Goal: Task Accomplishment & Management: Manage account settings

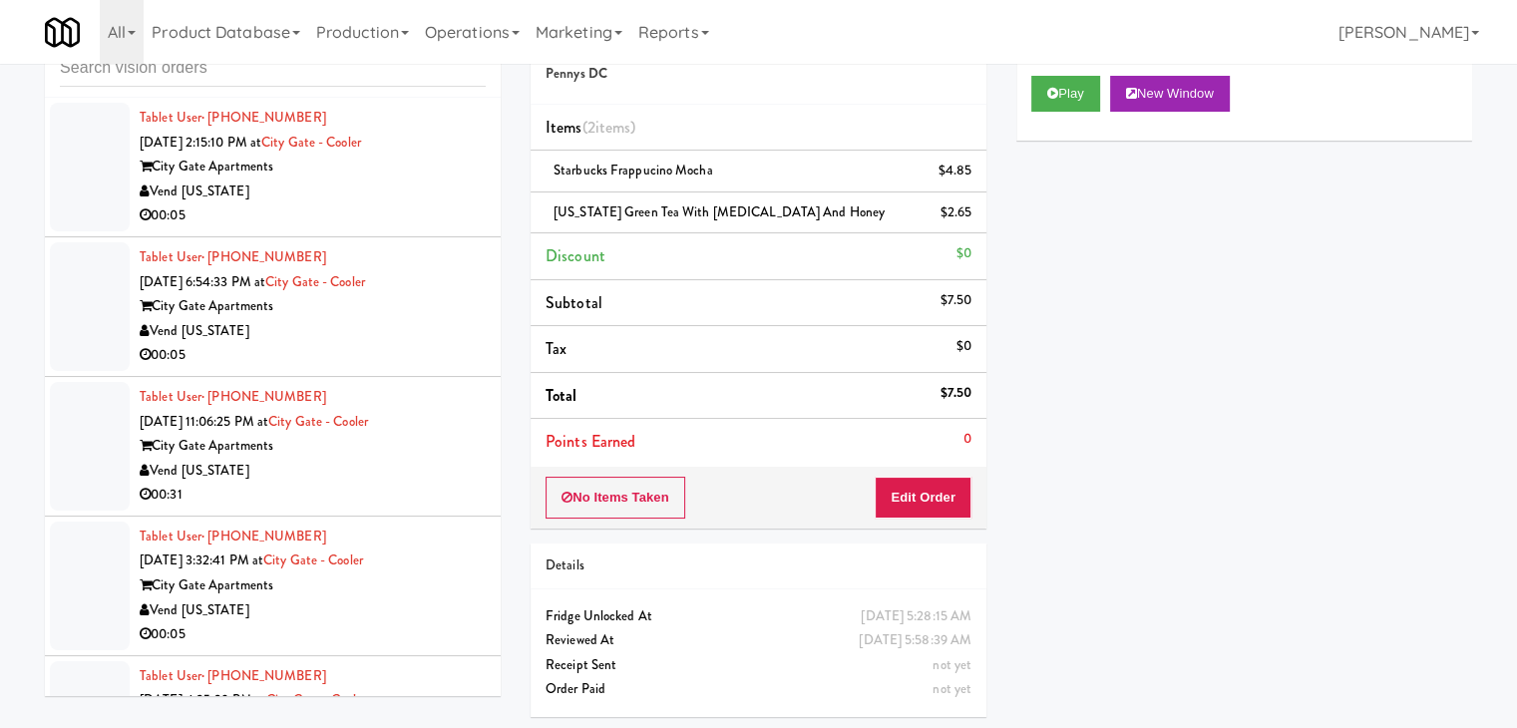
scroll to position [9835, 0]
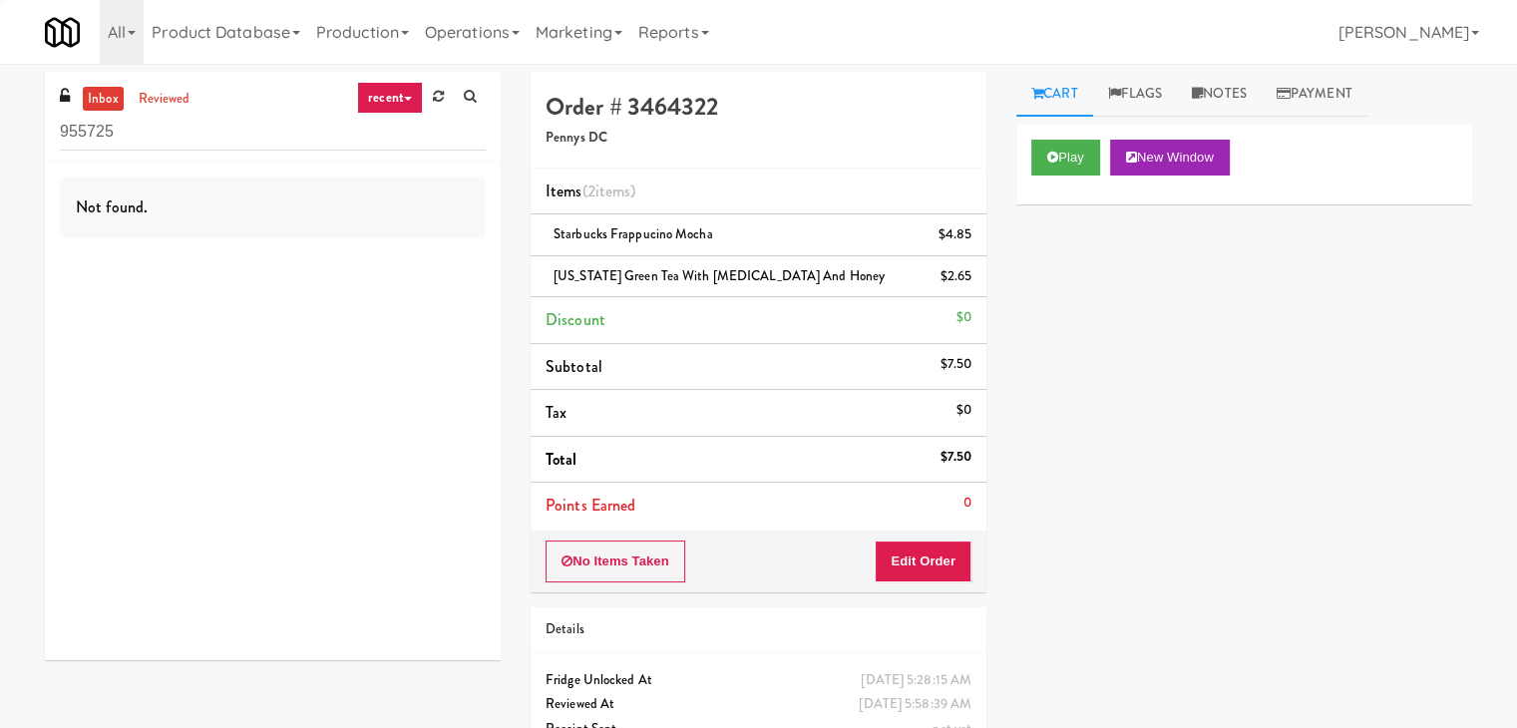
drag, startPoint x: 207, startPoint y: 141, endPoint x: 0, endPoint y: 130, distance: 207.7
click at [0, 130] on div "inbox reviewed recent all unclear take inventory issue suspicious failed recent…" at bounding box center [758, 434] width 1517 height 724
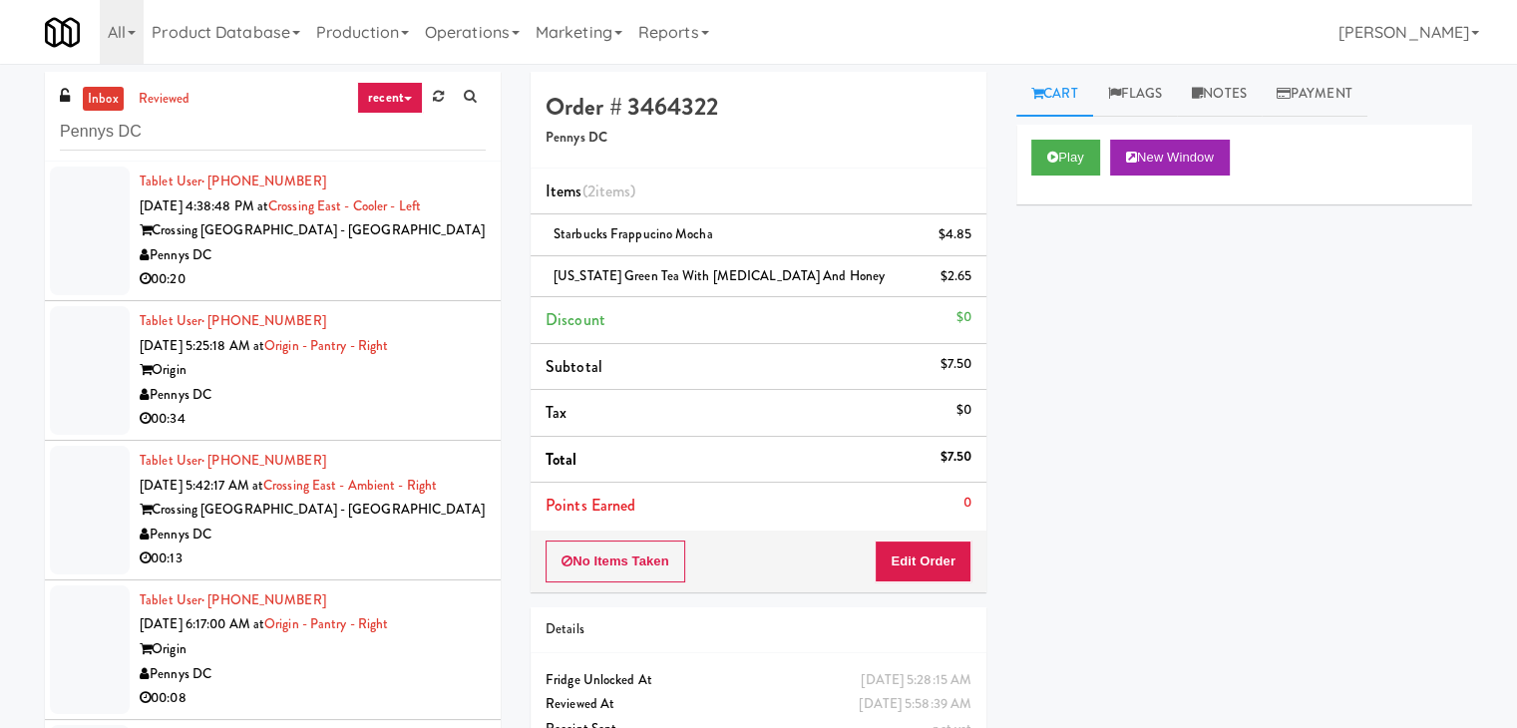
type input "Pennys DC"
click at [371, 393] on div "Pennys DC" at bounding box center [313, 395] width 346 height 25
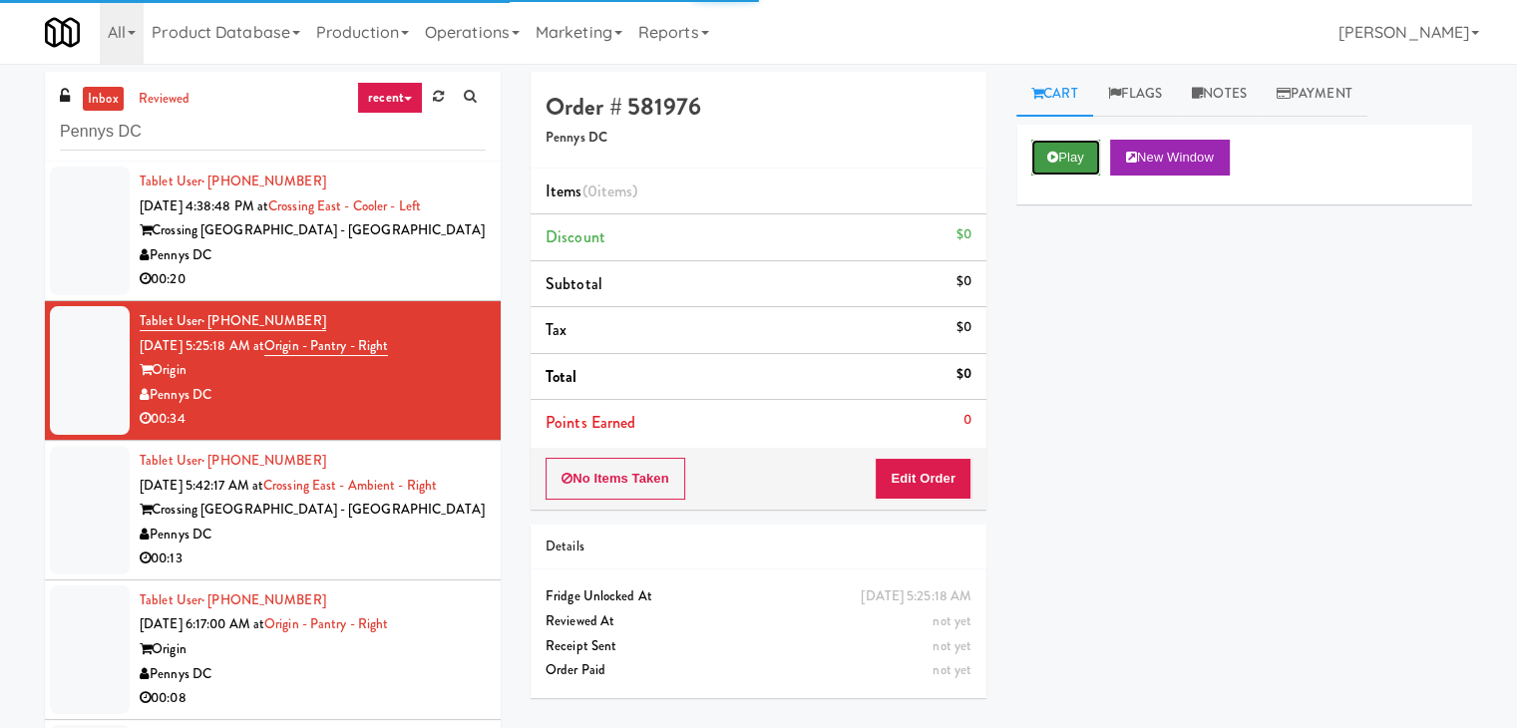
click at [1087, 148] on button "Play" at bounding box center [1065, 158] width 69 height 36
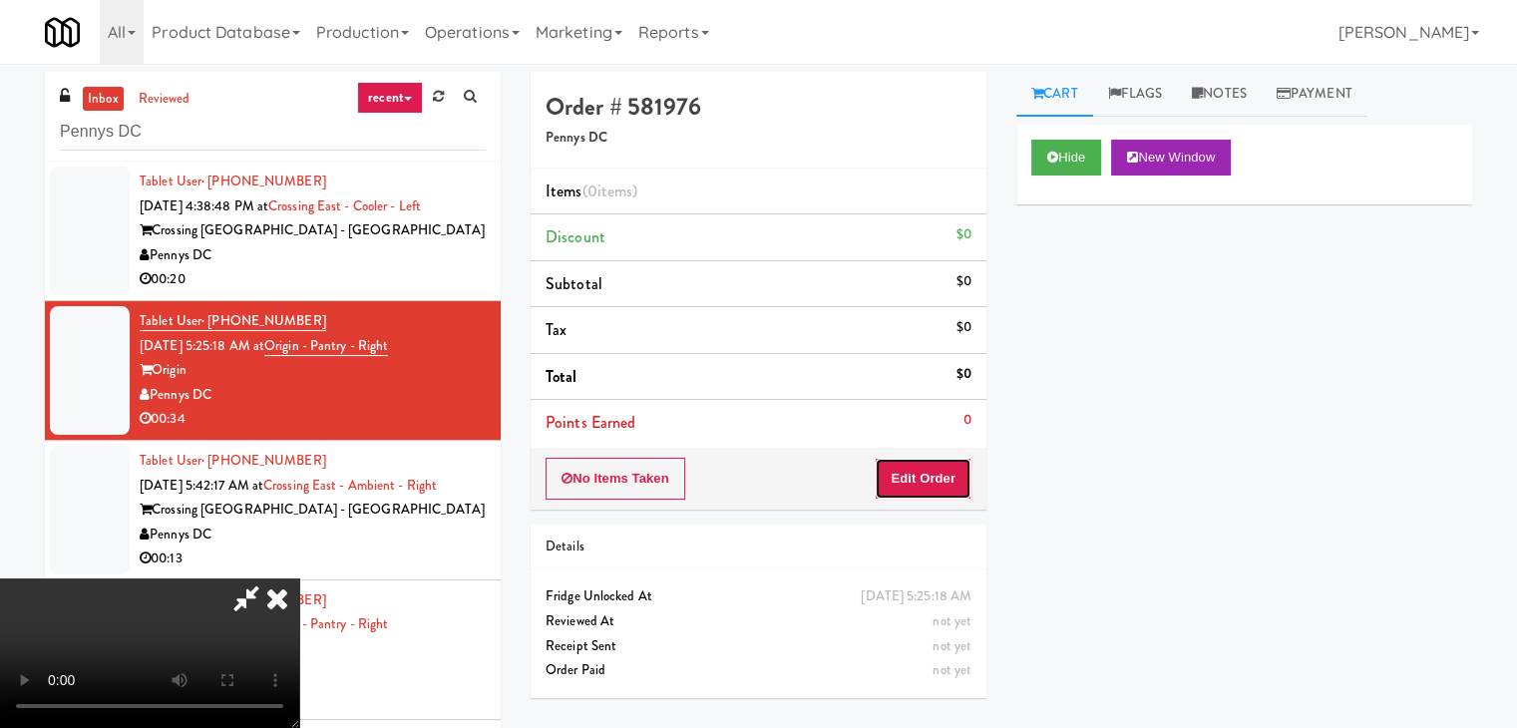
click at [936, 480] on button "Edit Order" at bounding box center [923, 479] width 97 height 42
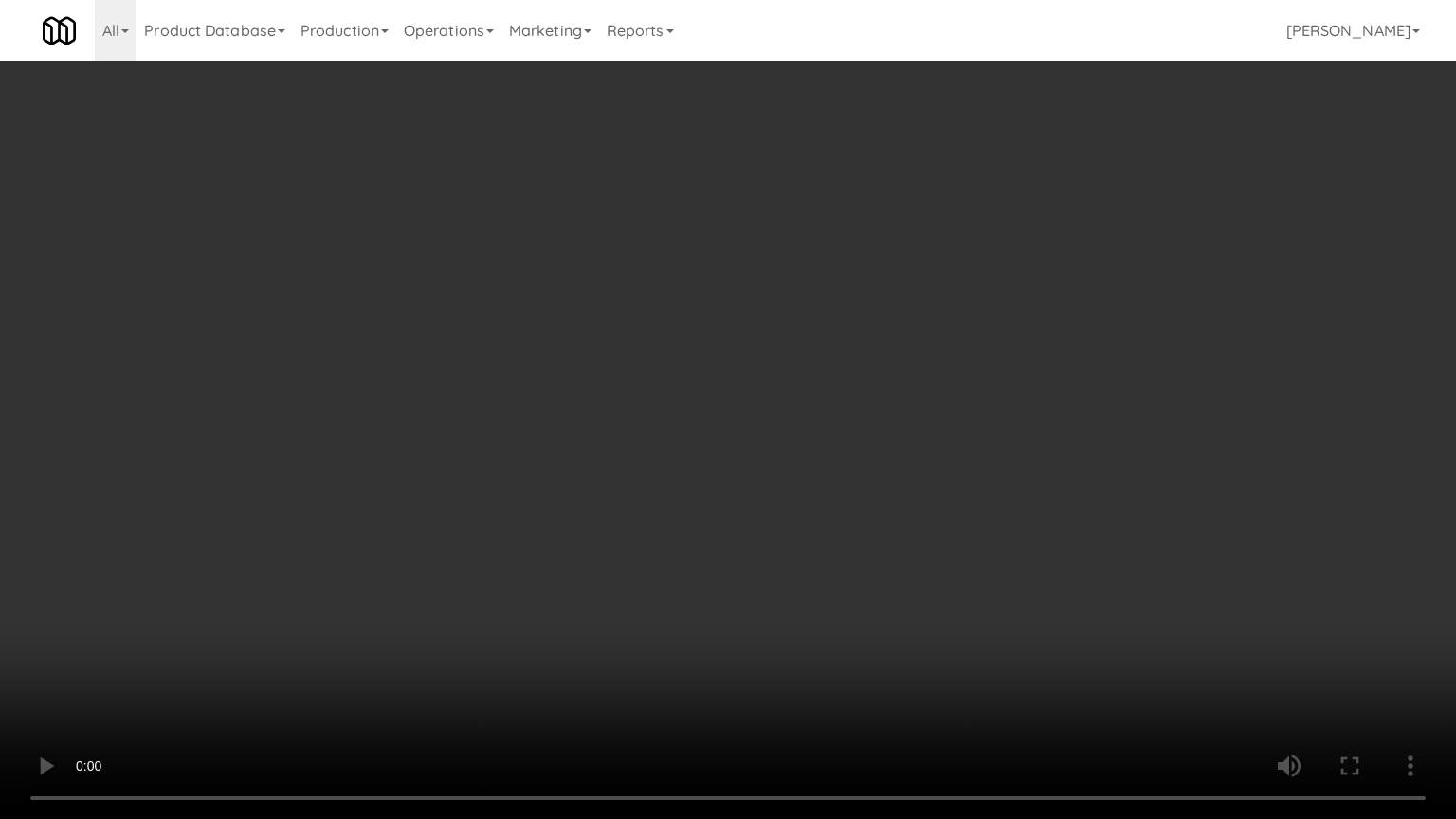
click at [855, 547] on video at bounding box center [728, 410] width 1456 height 819
click at [856, 528] on video at bounding box center [728, 410] width 1456 height 819
click at [956, 401] on video at bounding box center [728, 410] width 1456 height 819
click at [948, 397] on video at bounding box center [728, 410] width 1456 height 819
click at [1006, 344] on video at bounding box center [728, 410] width 1456 height 819
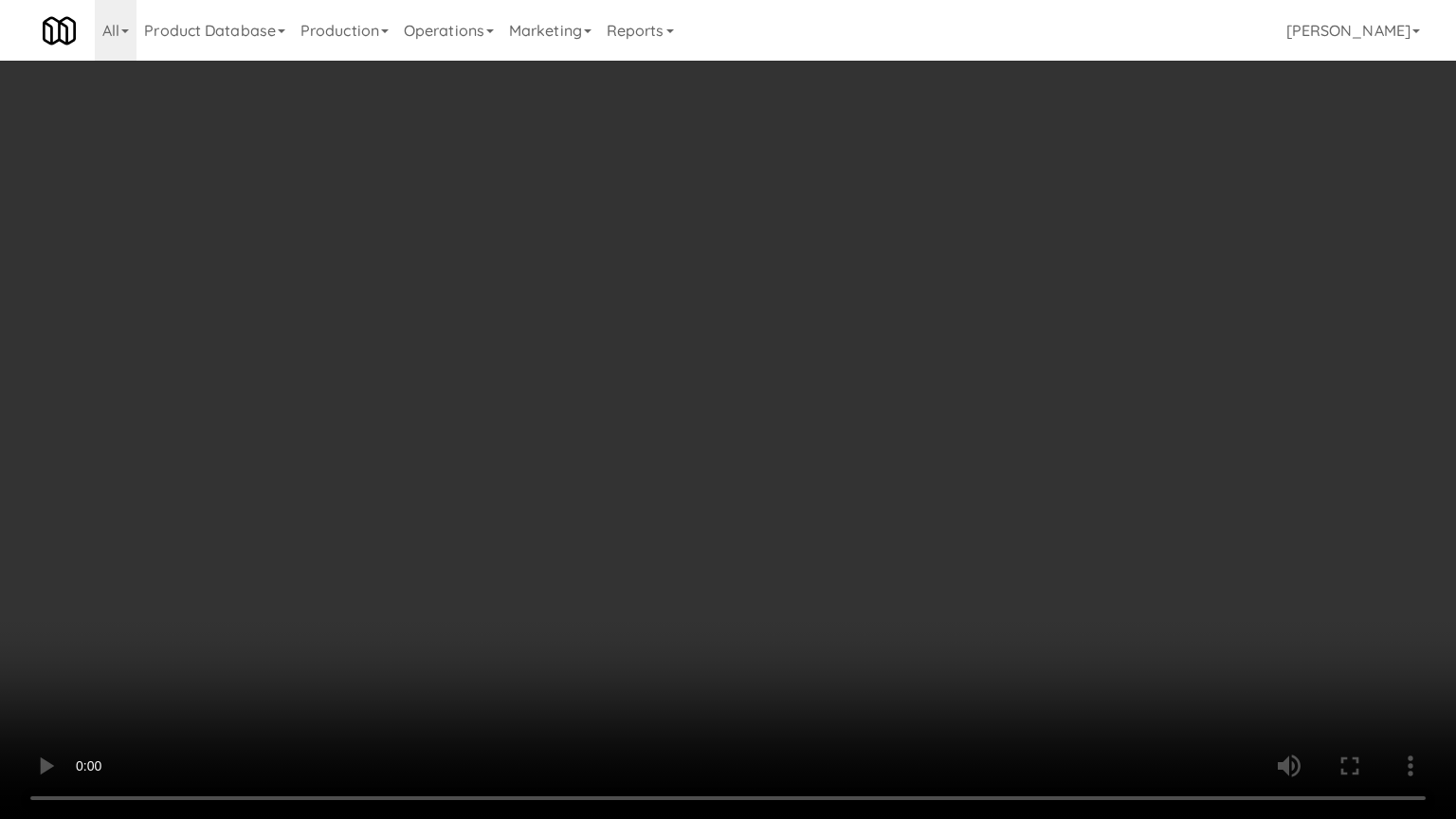
click at [1005, 346] on video at bounding box center [728, 410] width 1456 height 819
click at [1012, 349] on video at bounding box center [728, 410] width 1456 height 819
click at [1011, 352] on video at bounding box center [728, 410] width 1456 height 819
click at [1014, 352] on video at bounding box center [728, 410] width 1456 height 819
click at [1016, 352] on video at bounding box center [728, 410] width 1456 height 819
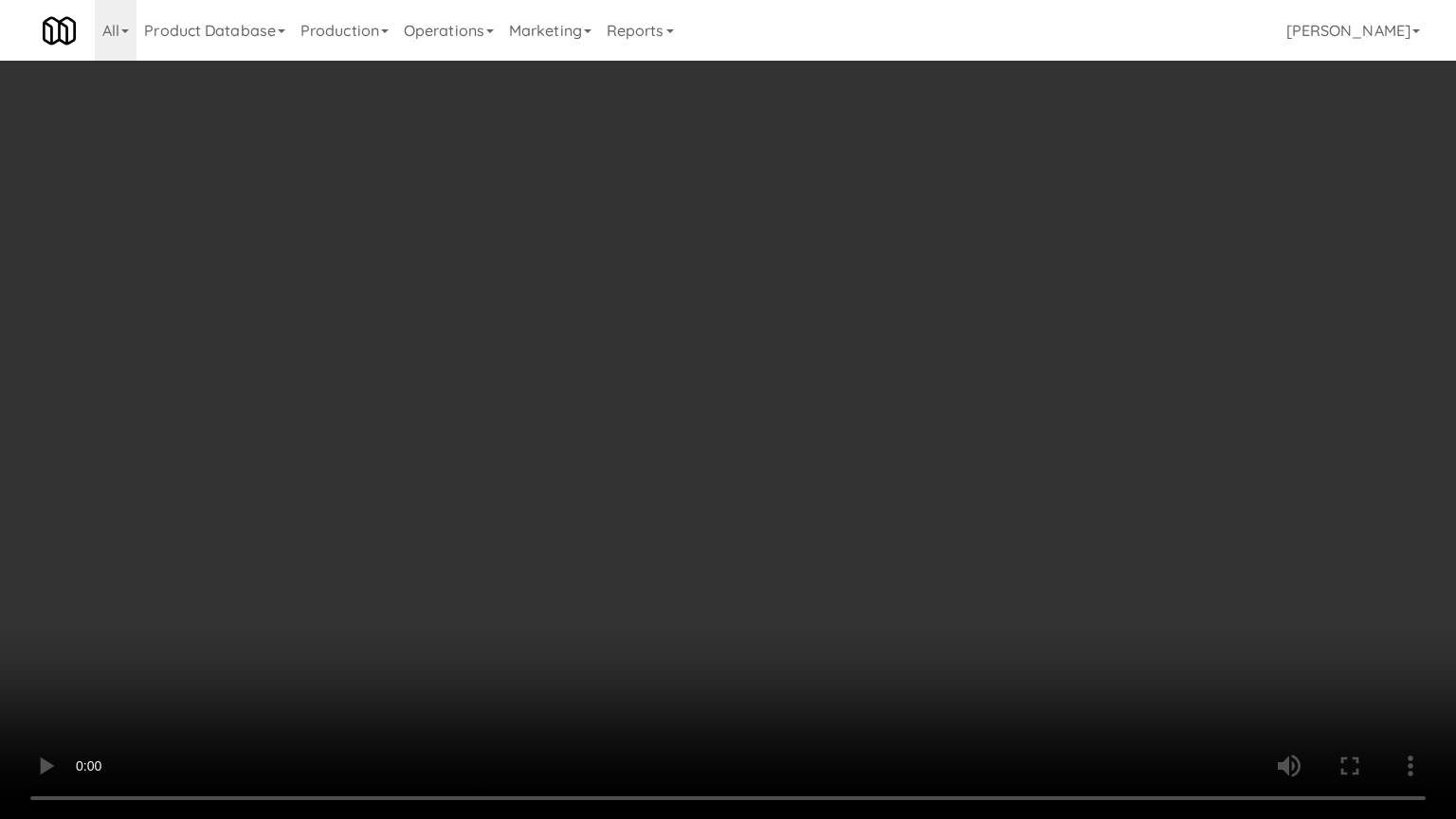
click at [1027, 345] on video at bounding box center [728, 410] width 1456 height 819
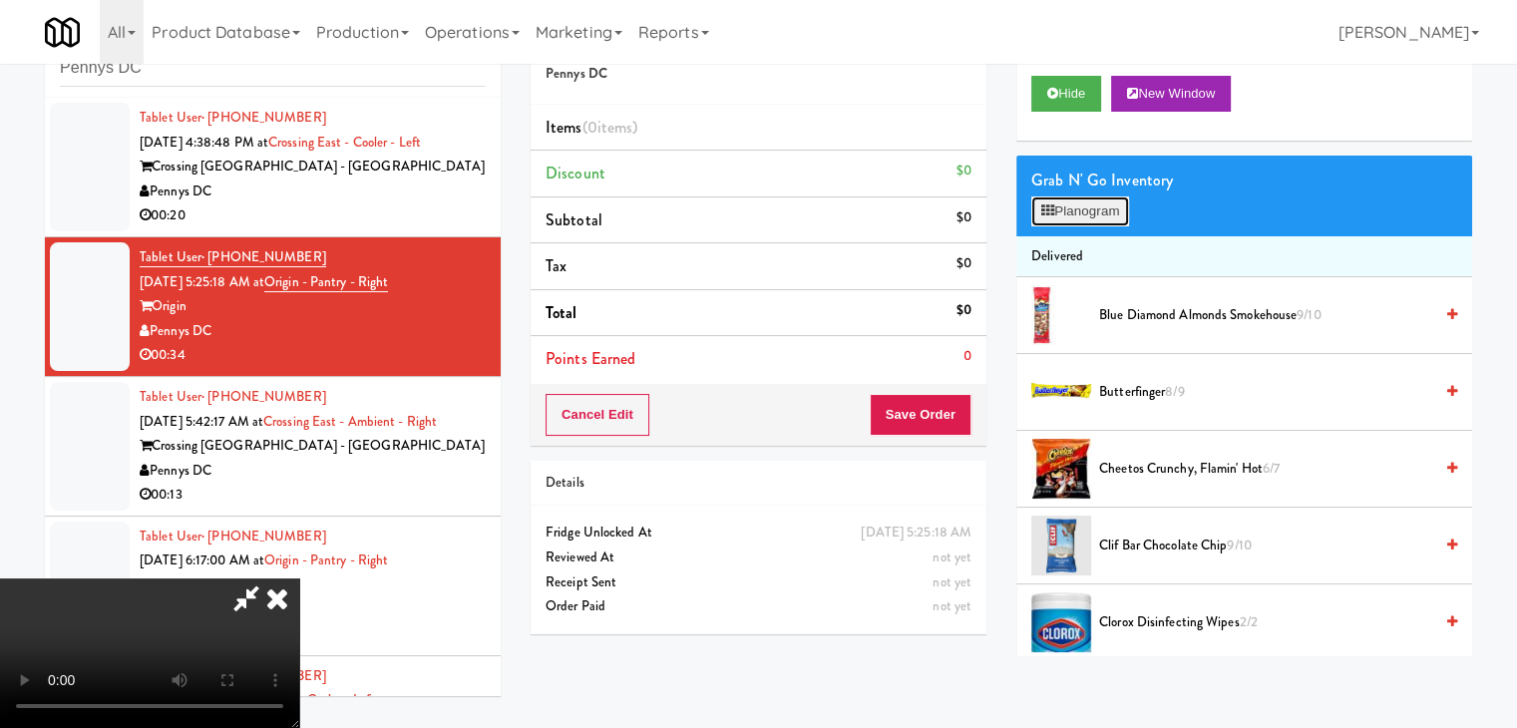
click at [1089, 205] on button "Planogram" at bounding box center [1080, 211] width 98 height 30
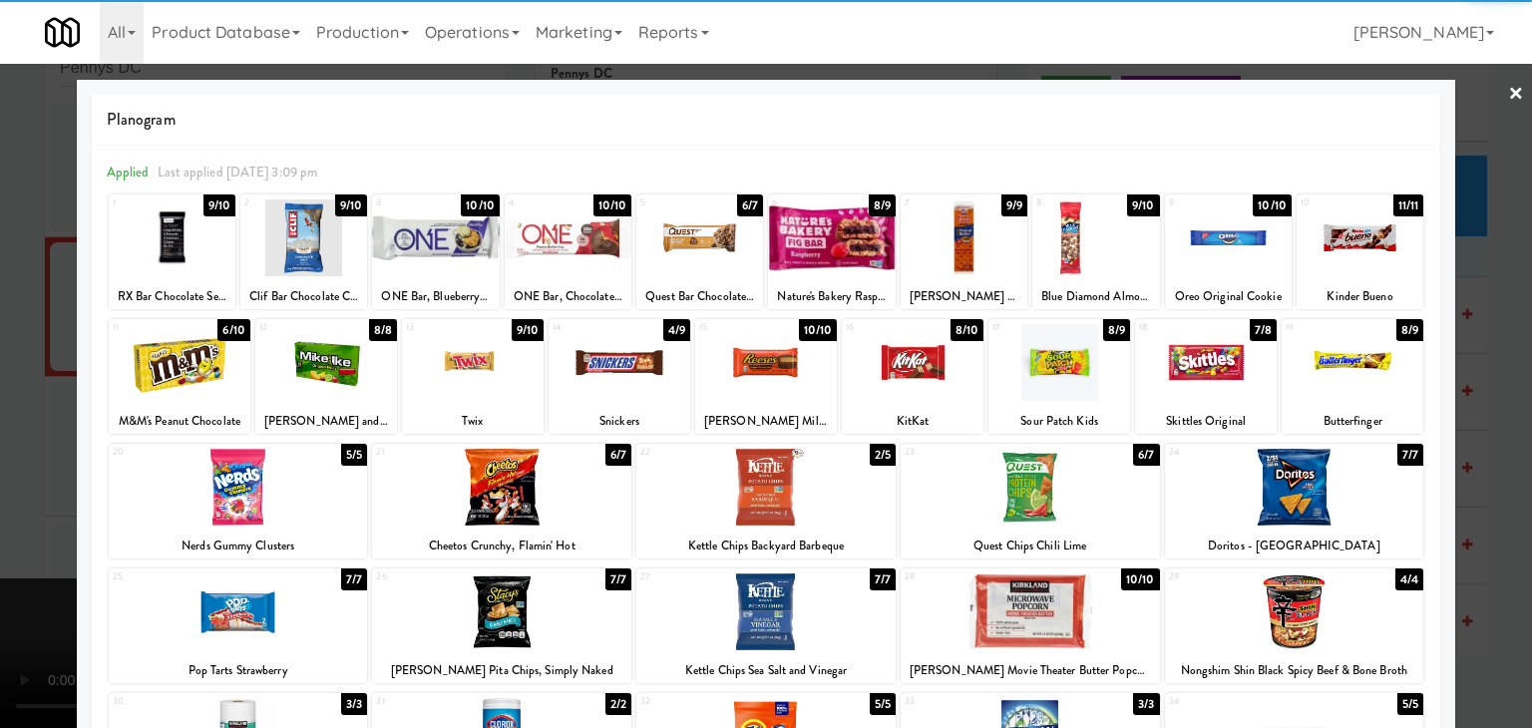
click at [608, 369] on div at bounding box center [620, 362] width 142 height 77
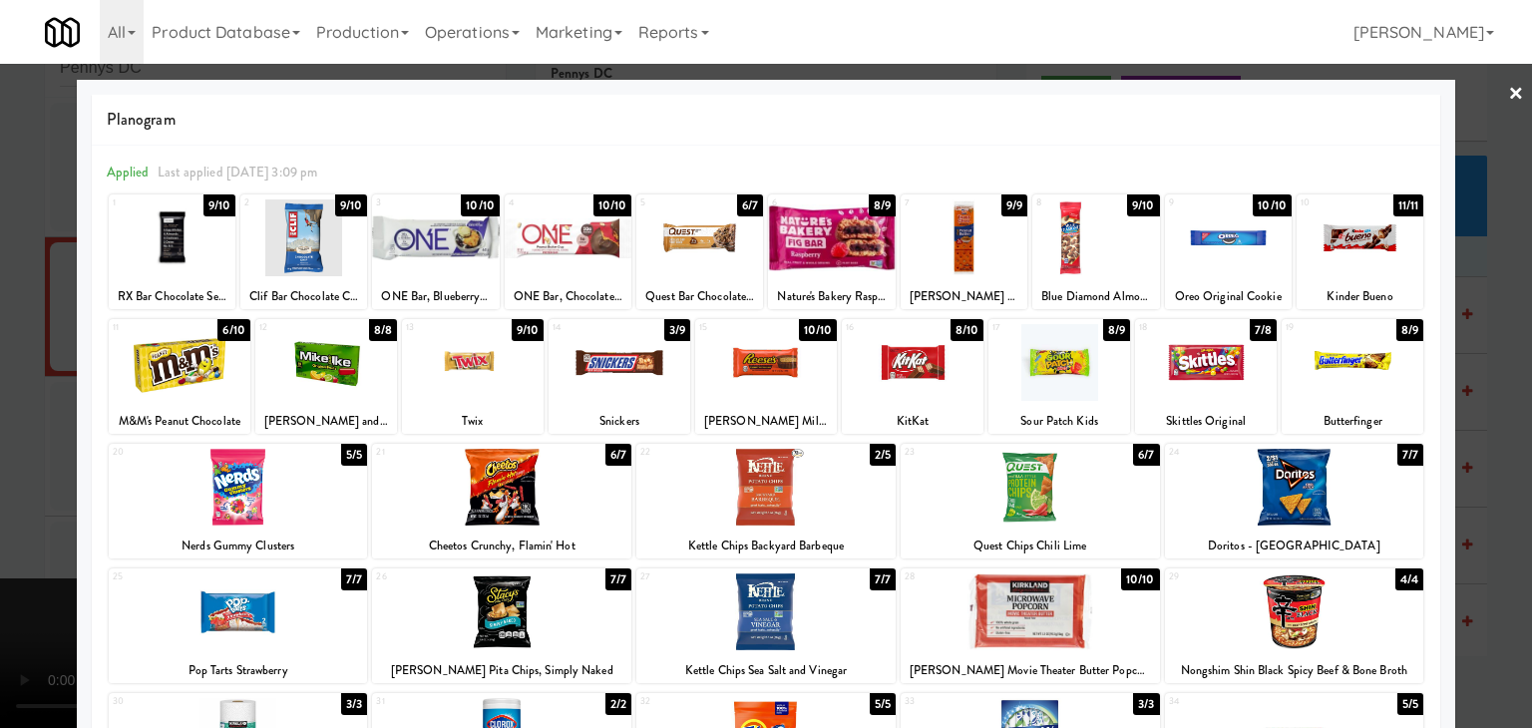
click at [1347, 370] on div at bounding box center [1353, 362] width 142 height 77
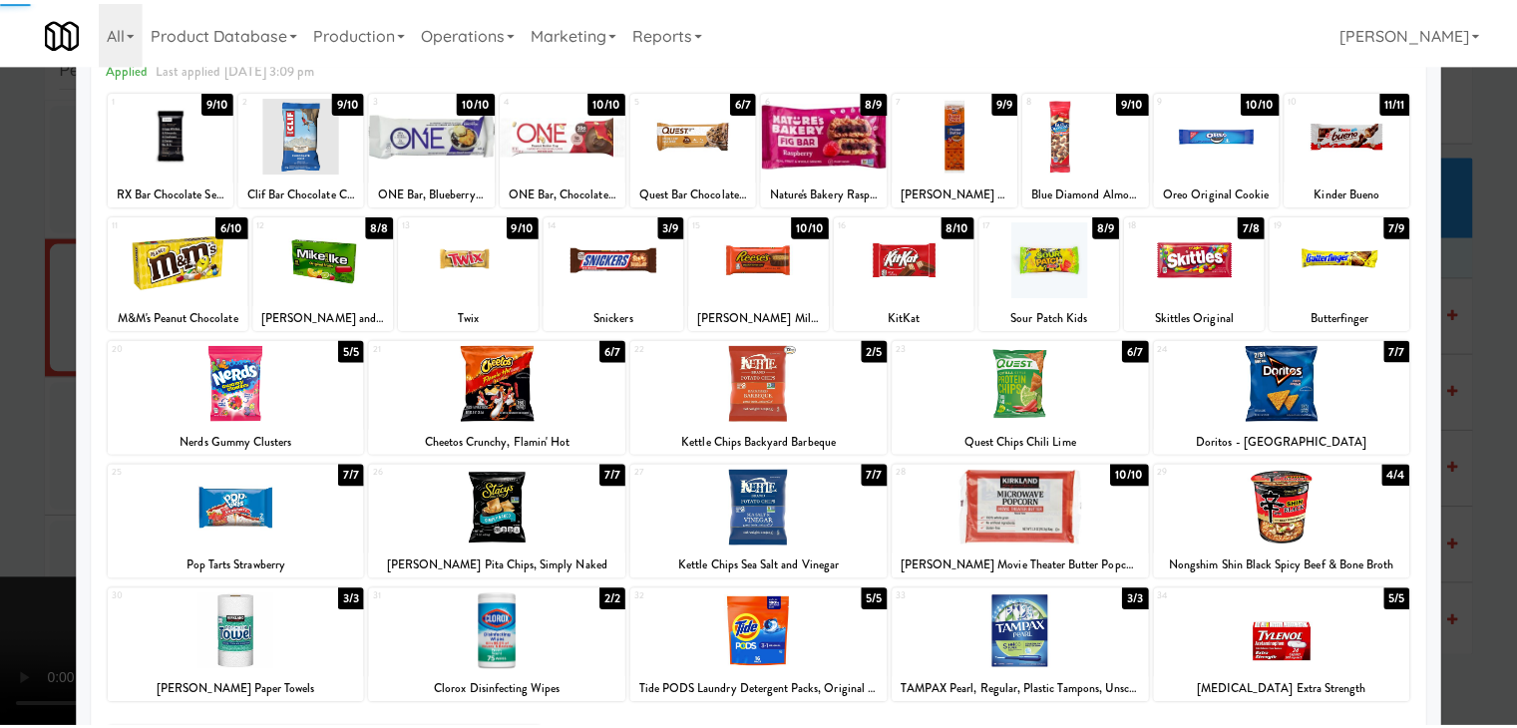
scroll to position [251, 0]
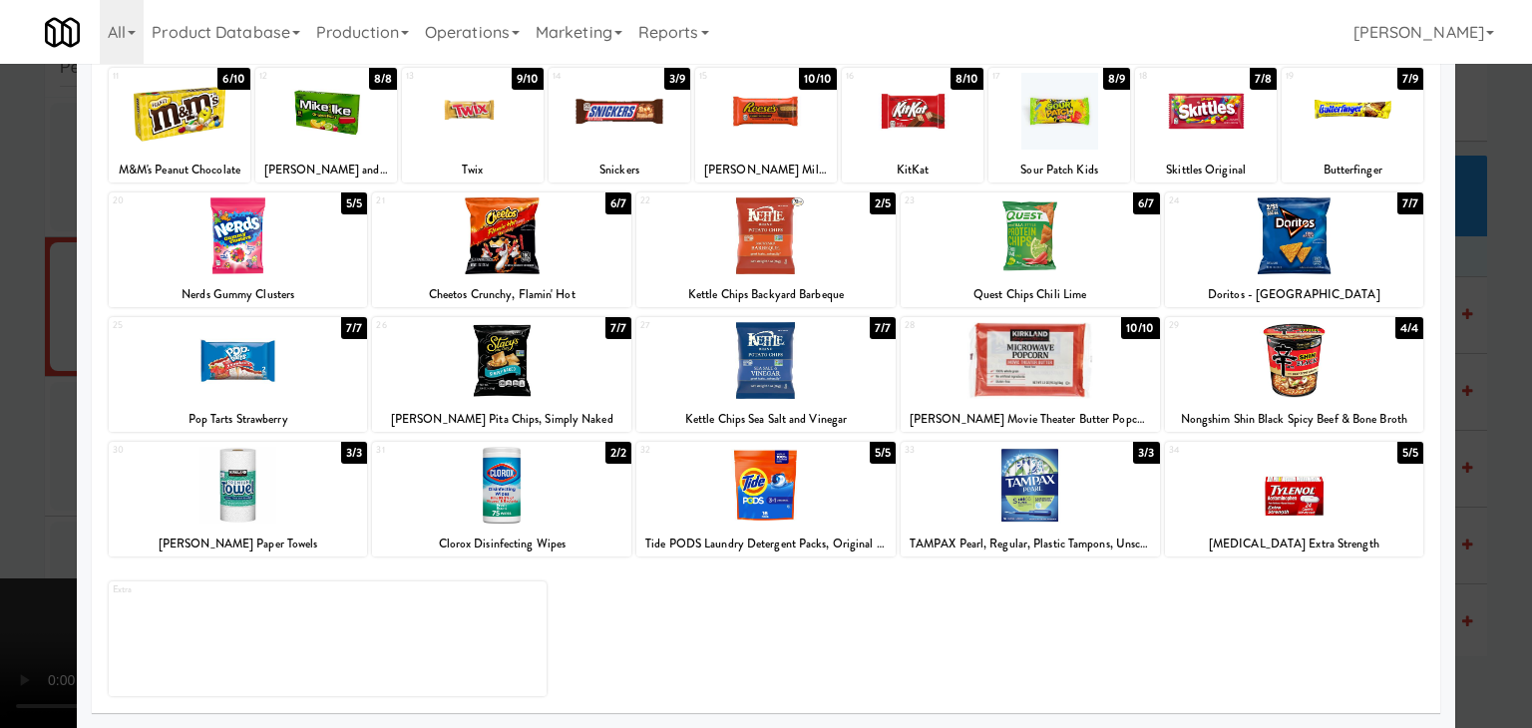
click at [1368, 487] on div at bounding box center [1294, 485] width 259 height 77
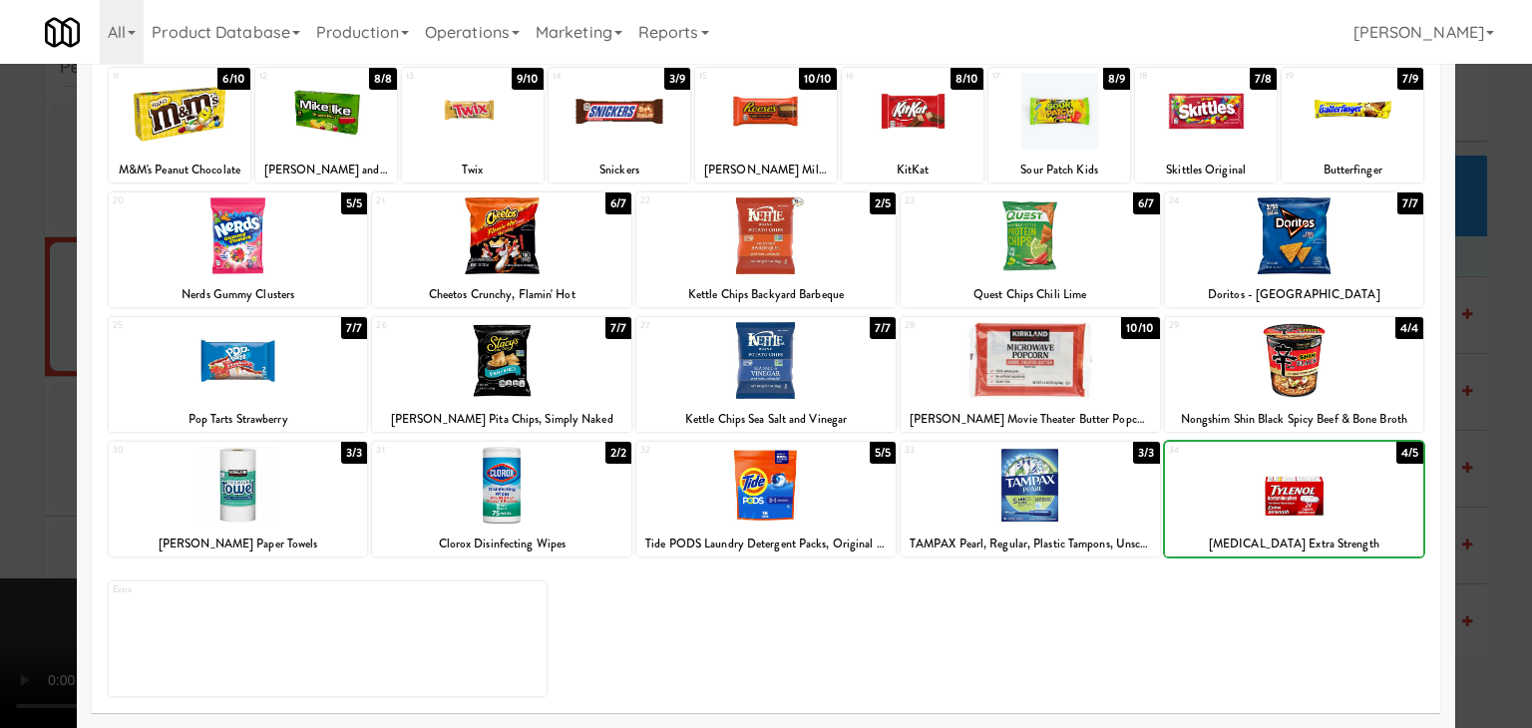
click at [1467, 480] on div at bounding box center [766, 364] width 1532 height 728
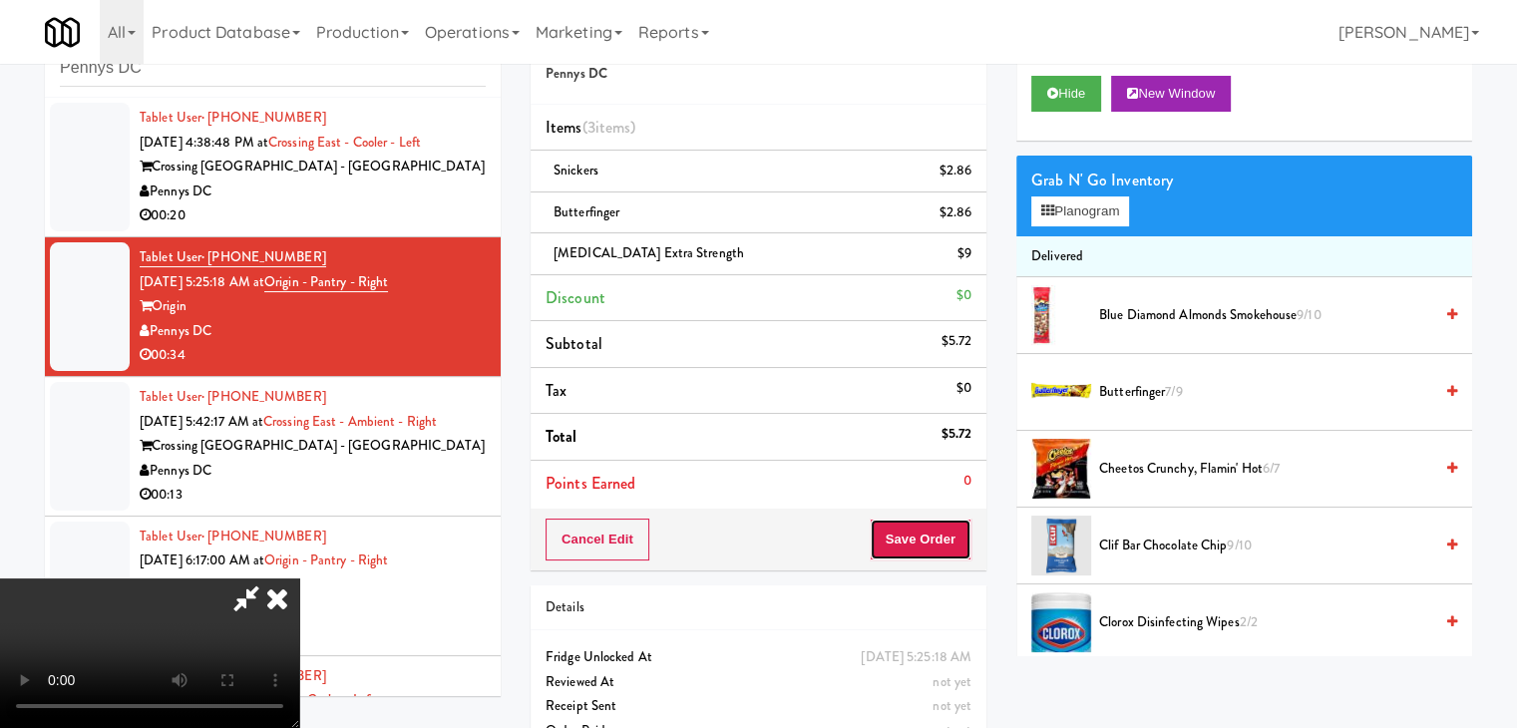
click at [941, 520] on button "Save Order" at bounding box center [921, 540] width 102 height 42
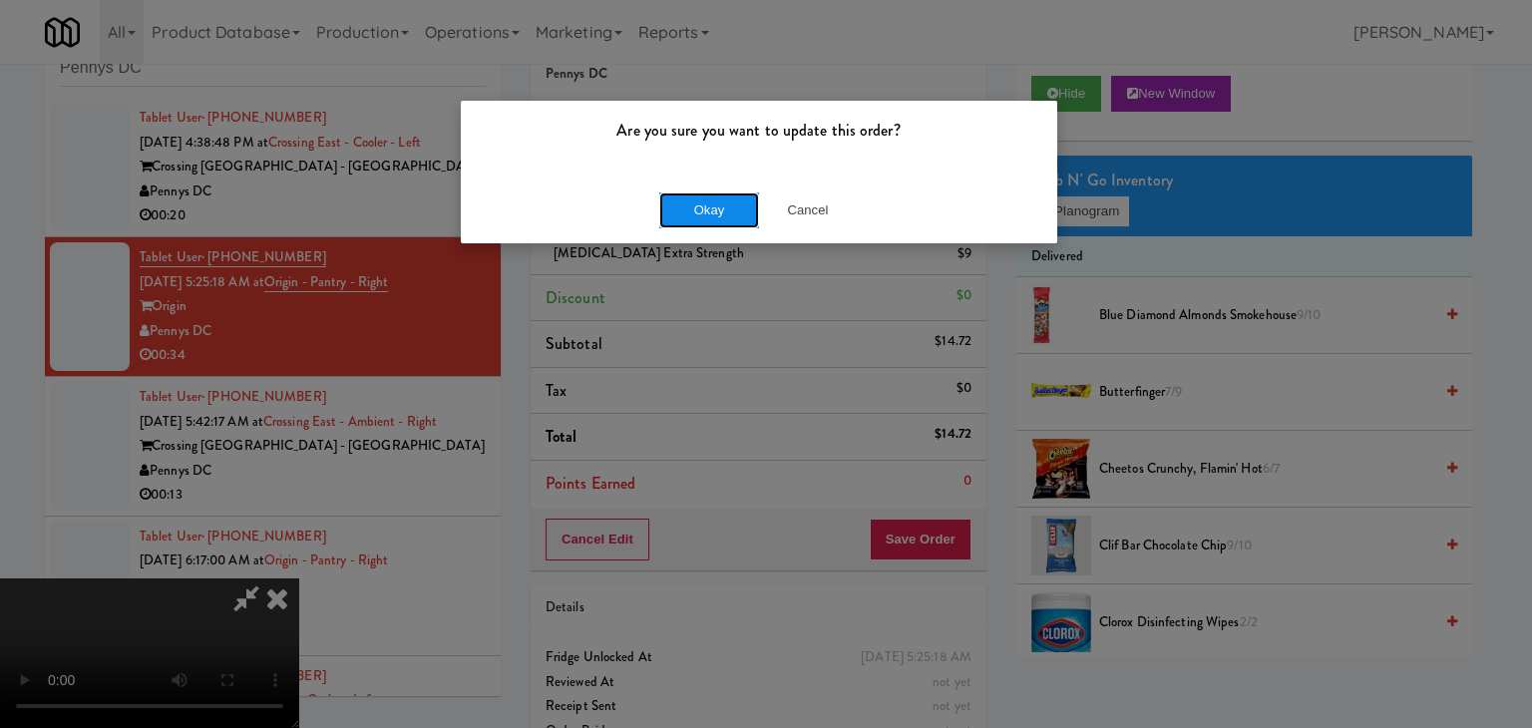
click at [724, 225] on button "Okay" at bounding box center [709, 210] width 100 height 36
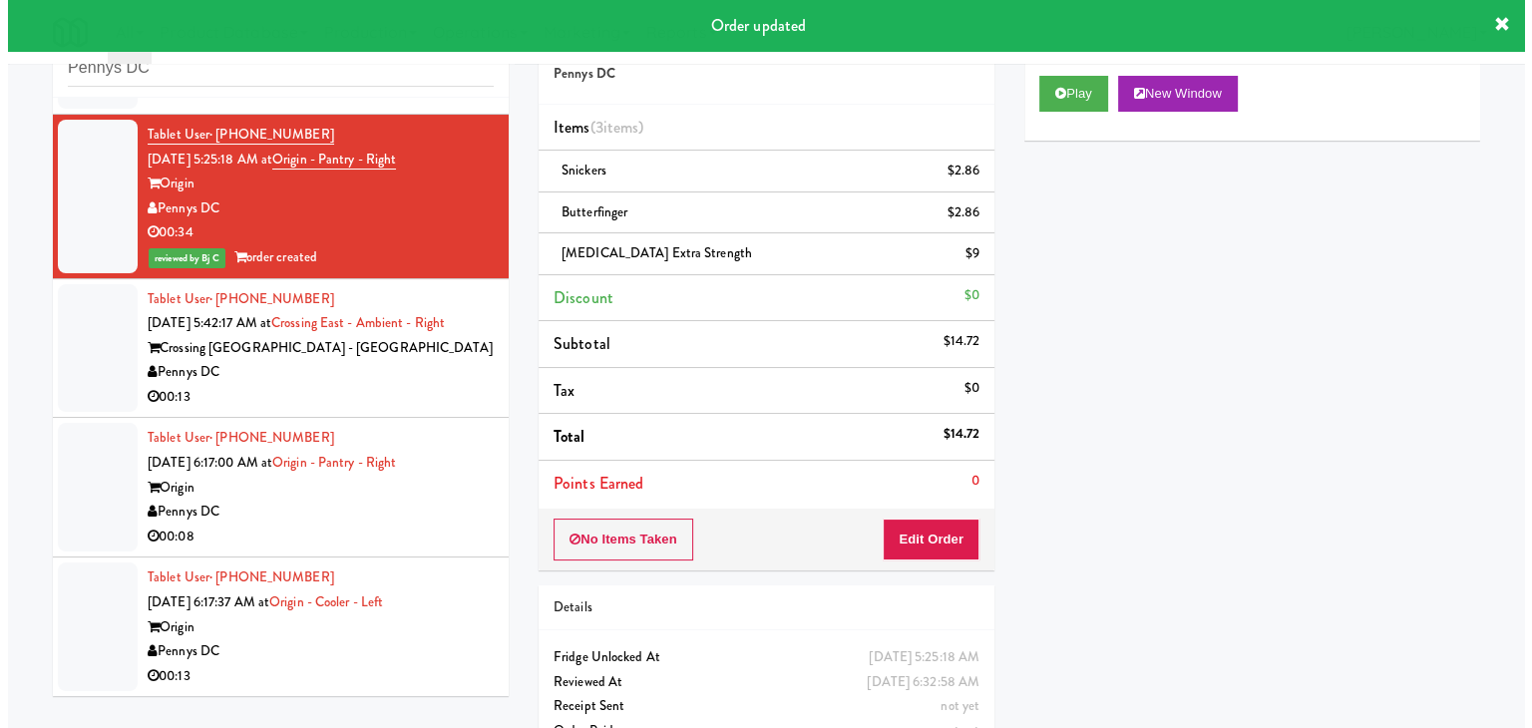
scroll to position [100, 0]
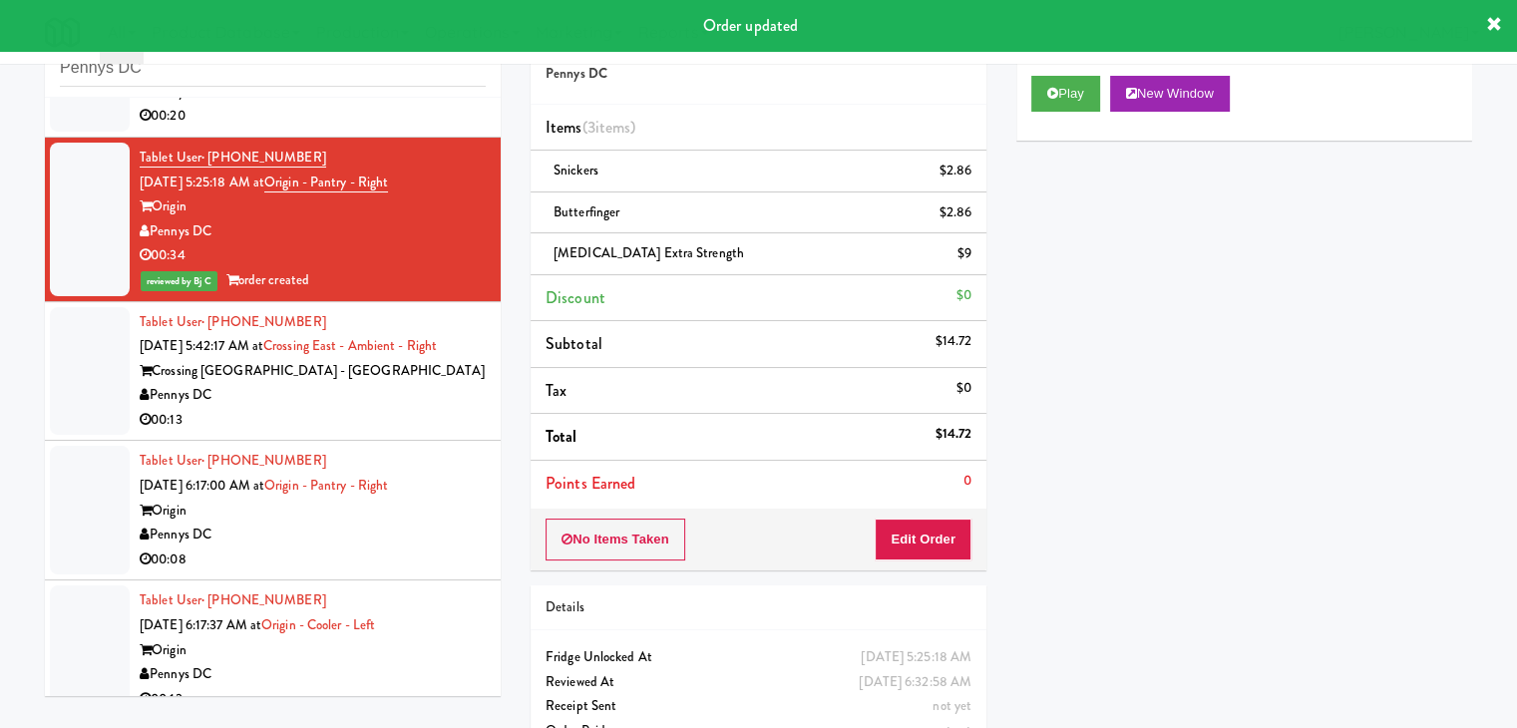
click at [347, 416] on div "00:13" at bounding box center [313, 420] width 346 height 25
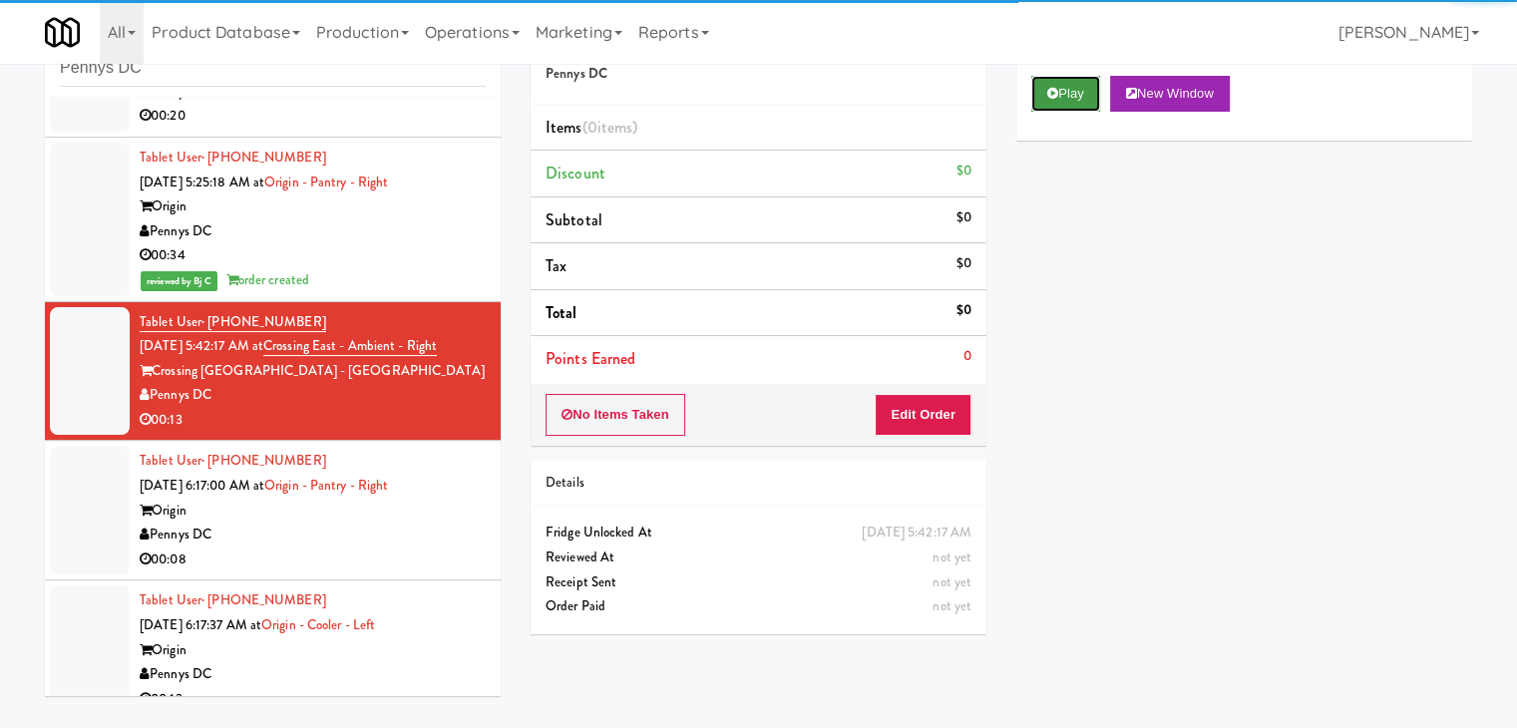
click at [1045, 99] on button "Play" at bounding box center [1065, 94] width 69 height 36
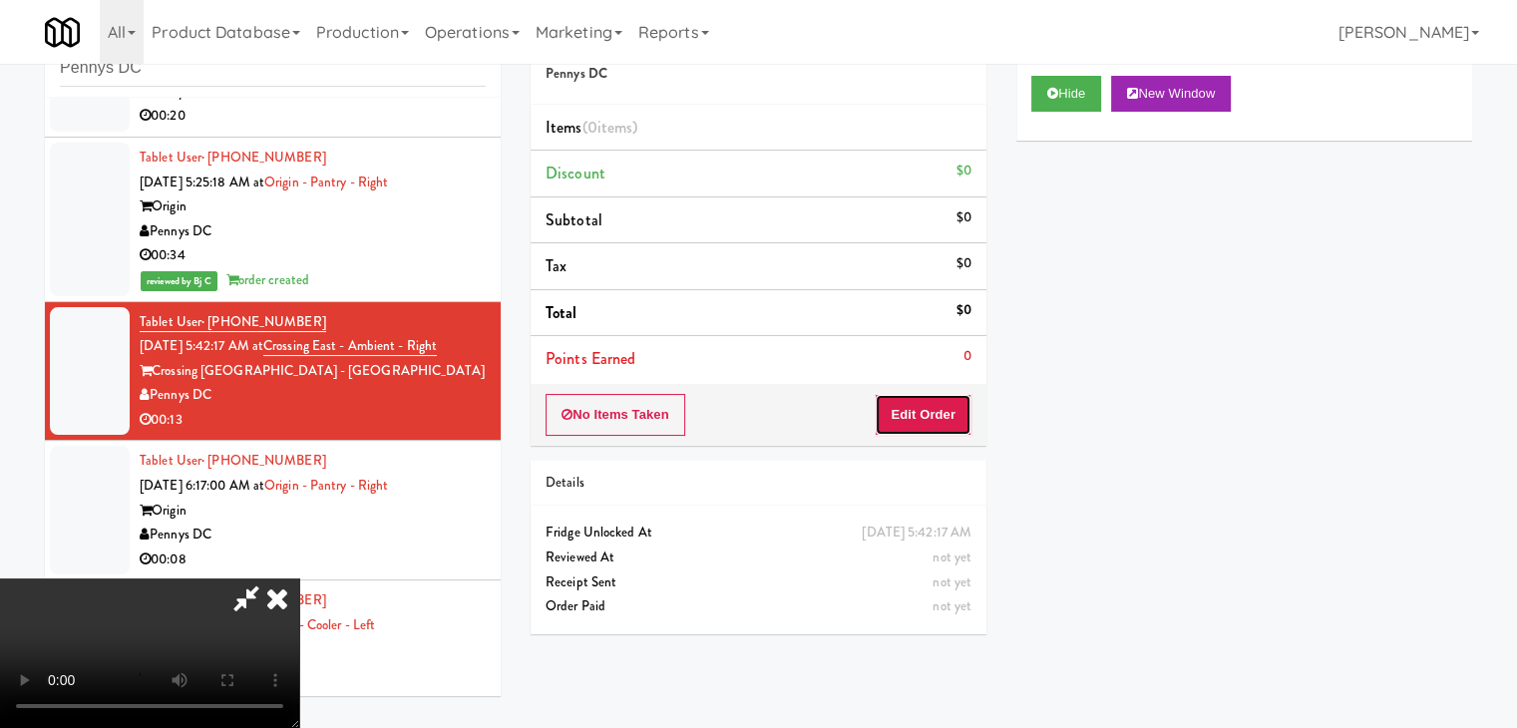
click at [941, 401] on button "Edit Order" at bounding box center [923, 415] width 97 height 42
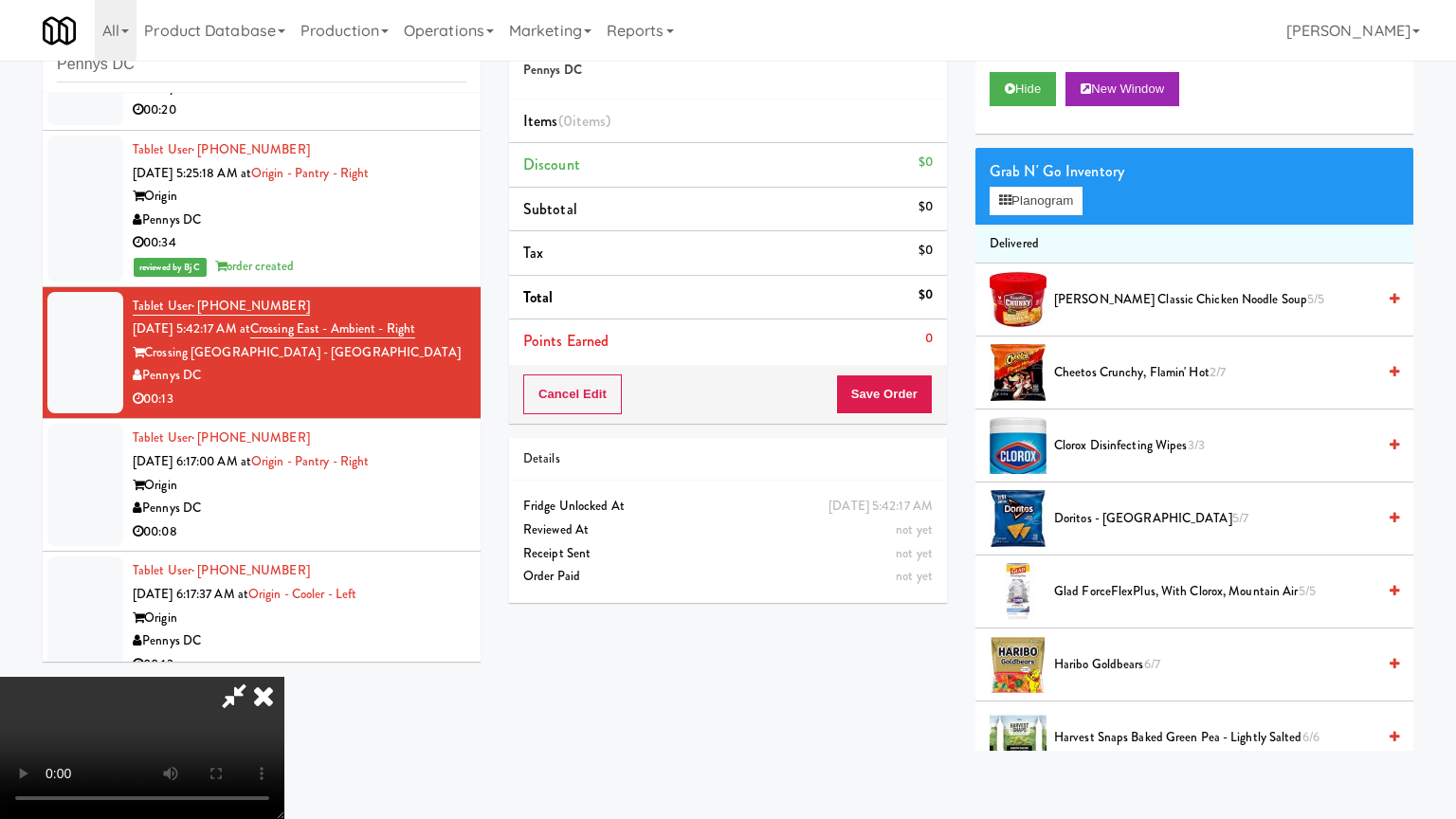
click at [284, 684] on video at bounding box center [142, 748] width 284 height 143
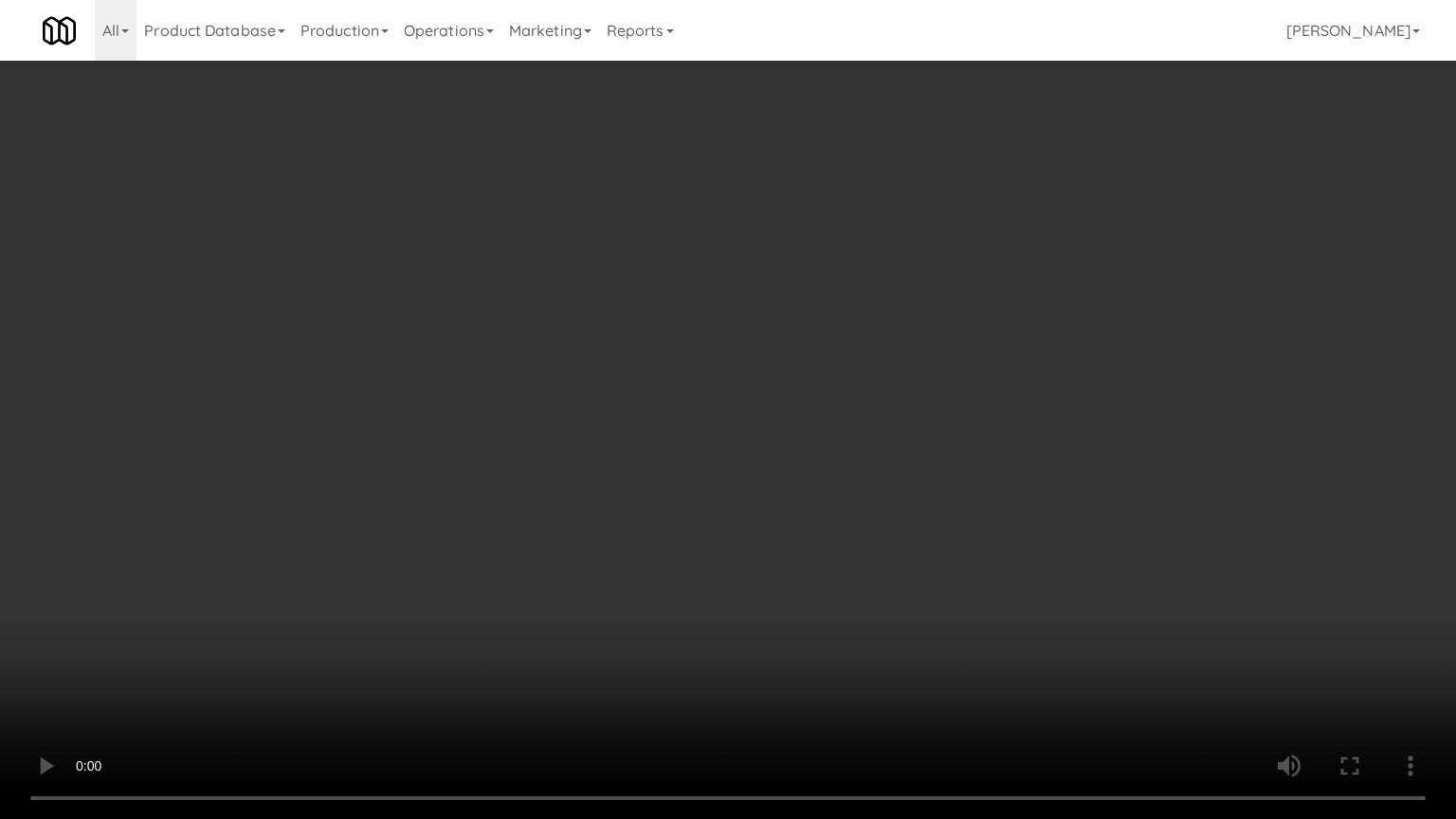
click at [885, 684] on video at bounding box center [728, 410] width 1456 height 819
click at [893, 686] on video at bounding box center [728, 410] width 1456 height 819
click at [724, 503] on video at bounding box center [728, 410] width 1456 height 819
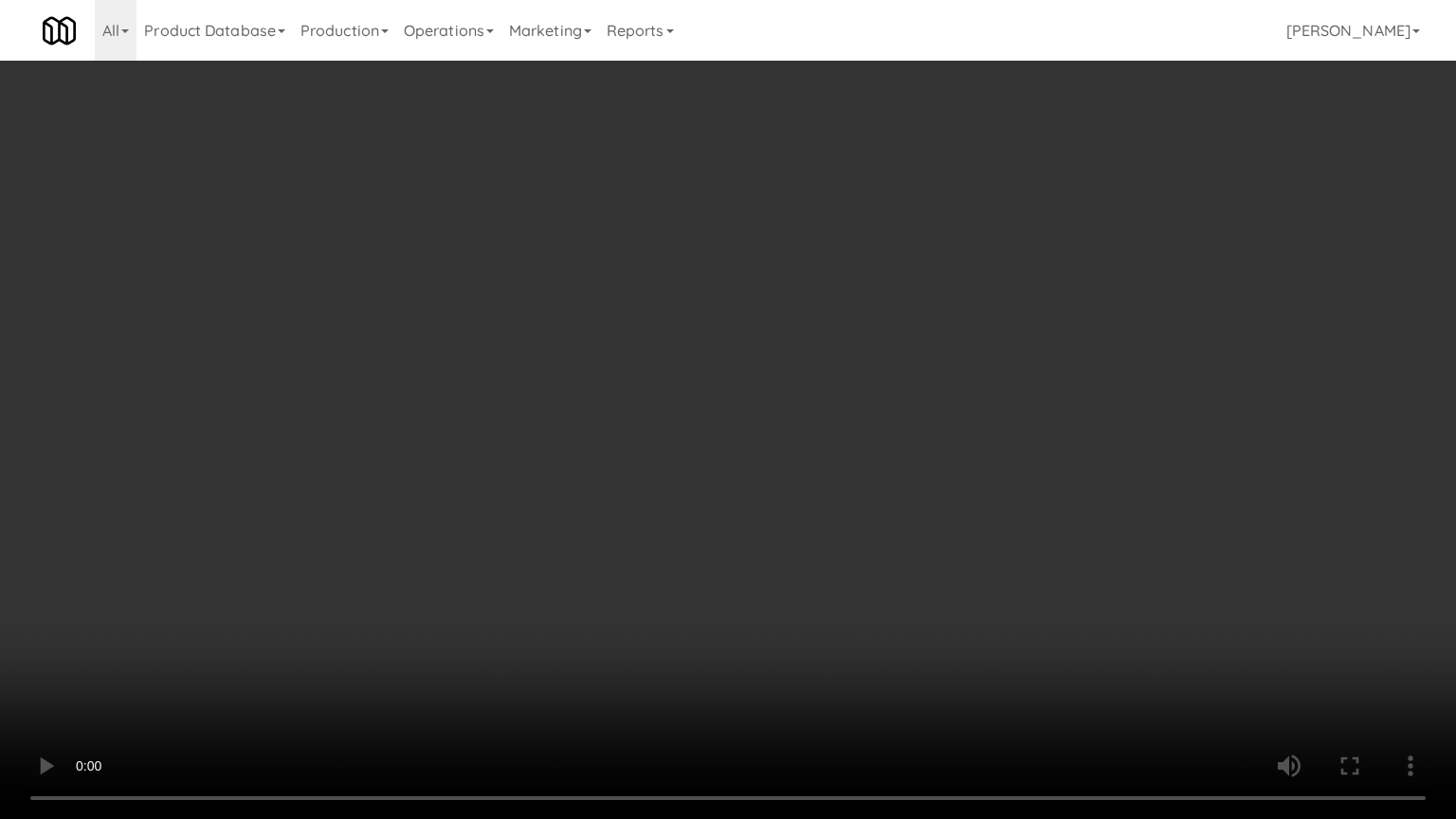
click at [720, 516] on video at bounding box center [728, 410] width 1456 height 819
click at [721, 516] on video at bounding box center [728, 410] width 1456 height 819
click at [955, 573] on video at bounding box center [728, 410] width 1456 height 819
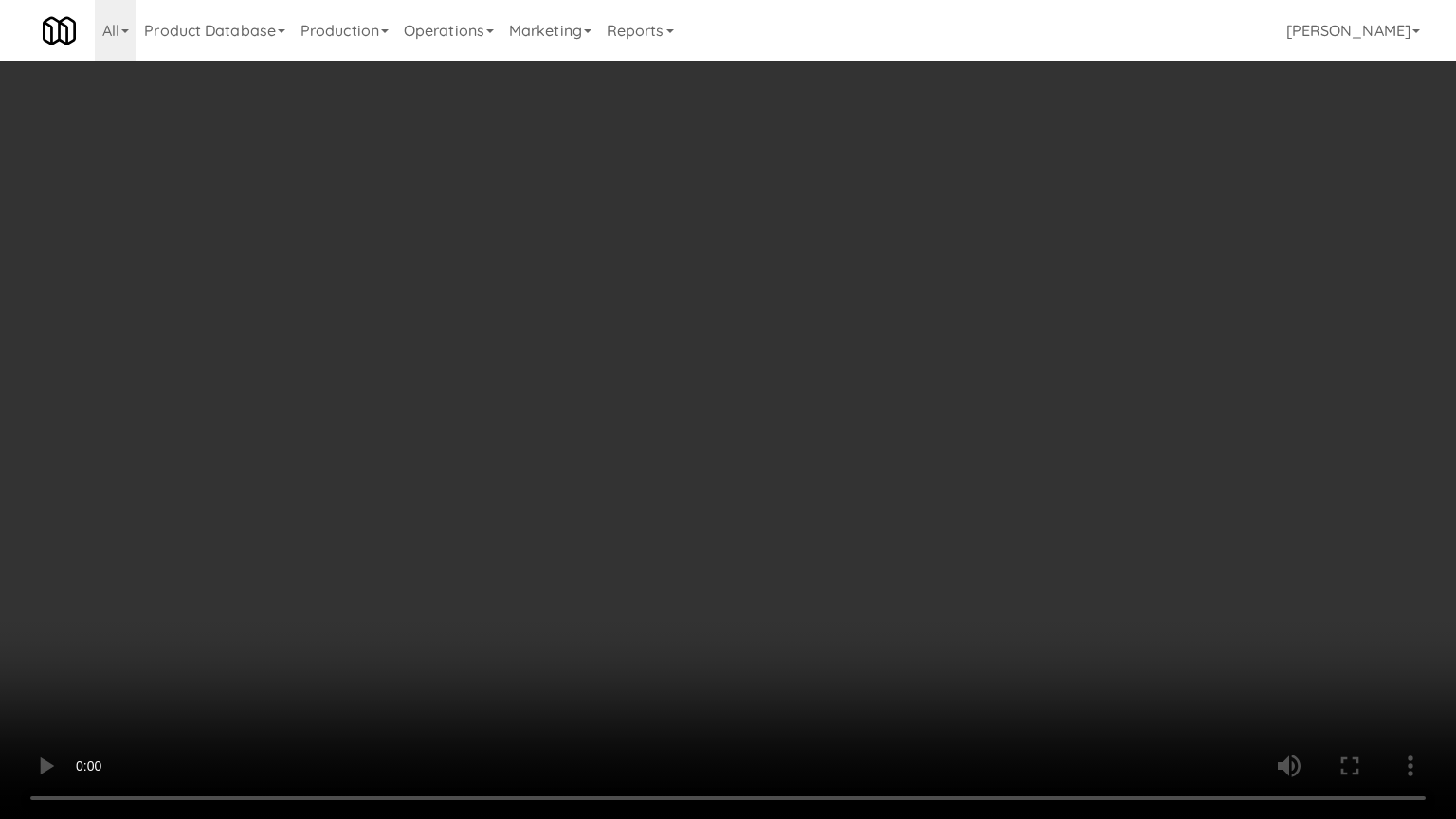
click at [955, 573] on video at bounding box center [728, 410] width 1456 height 819
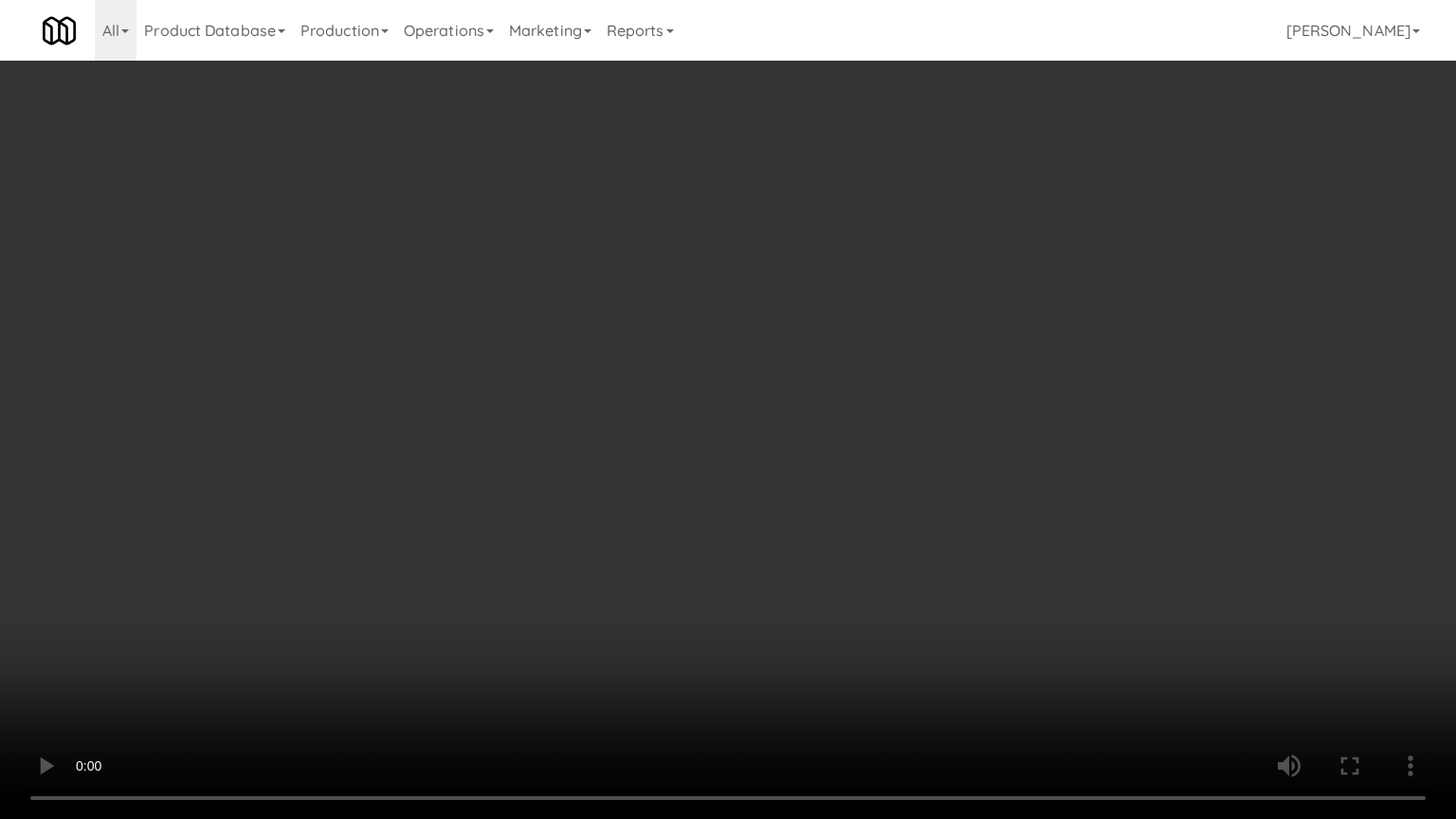
click at [955, 573] on video at bounding box center [728, 410] width 1456 height 819
click at [952, 572] on video at bounding box center [728, 410] width 1456 height 819
drag, startPoint x: 953, startPoint y: 572, endPoint x: 971, endPoint y: 472, distance: 101.6
click at [955, 572] on video at bounding box center [728, 410] width 1456 height 819
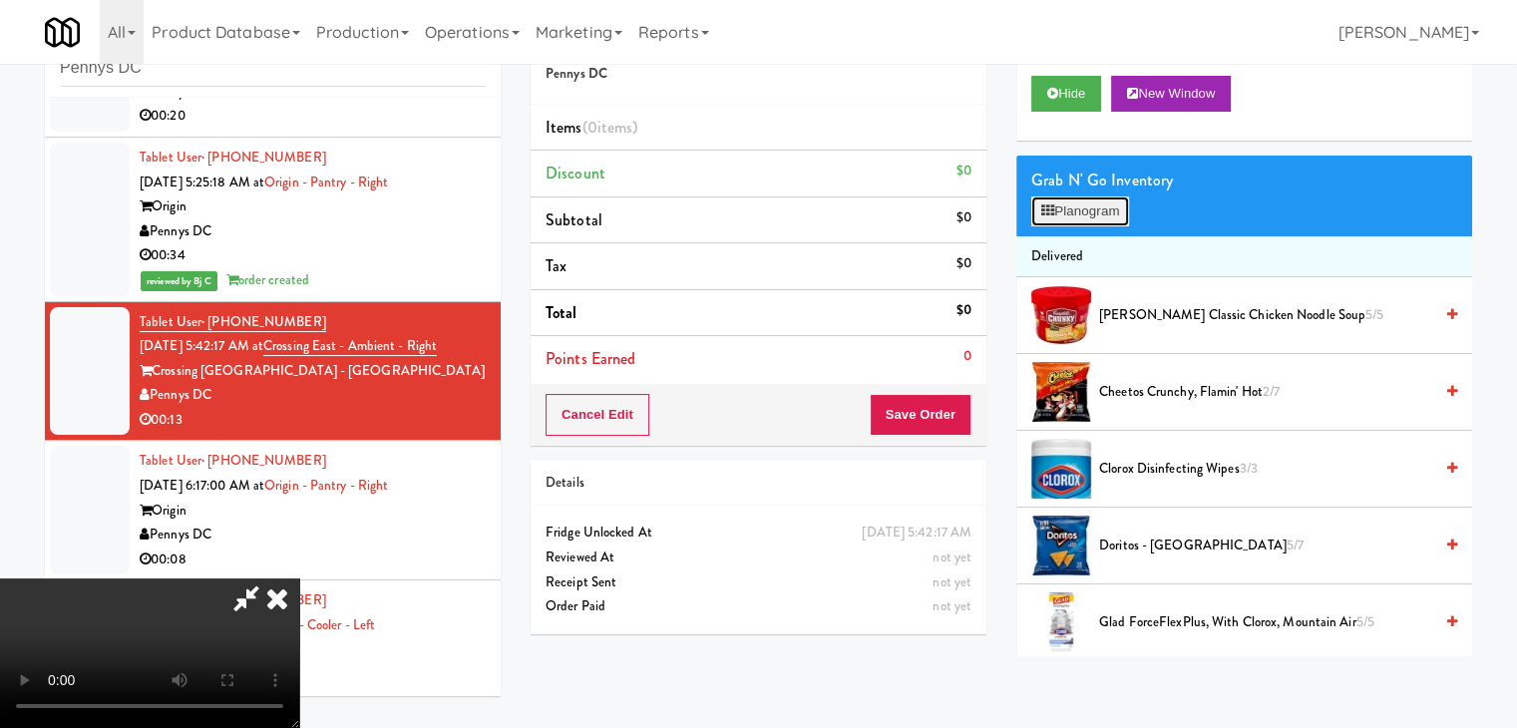
click at [1092, 212] on button "Planogram" at bounding box center [1080, 211] width 98 height 30
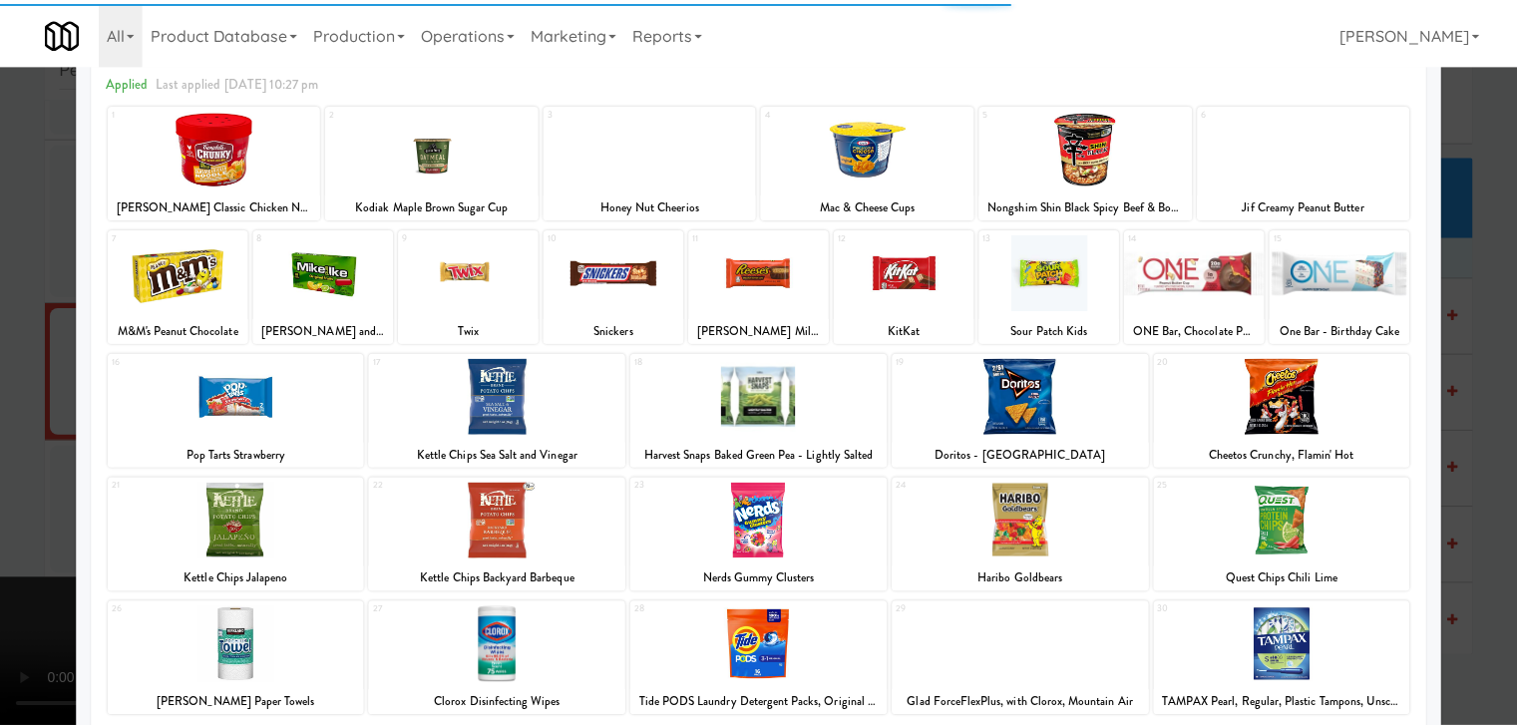
scroll to position [199, 0]
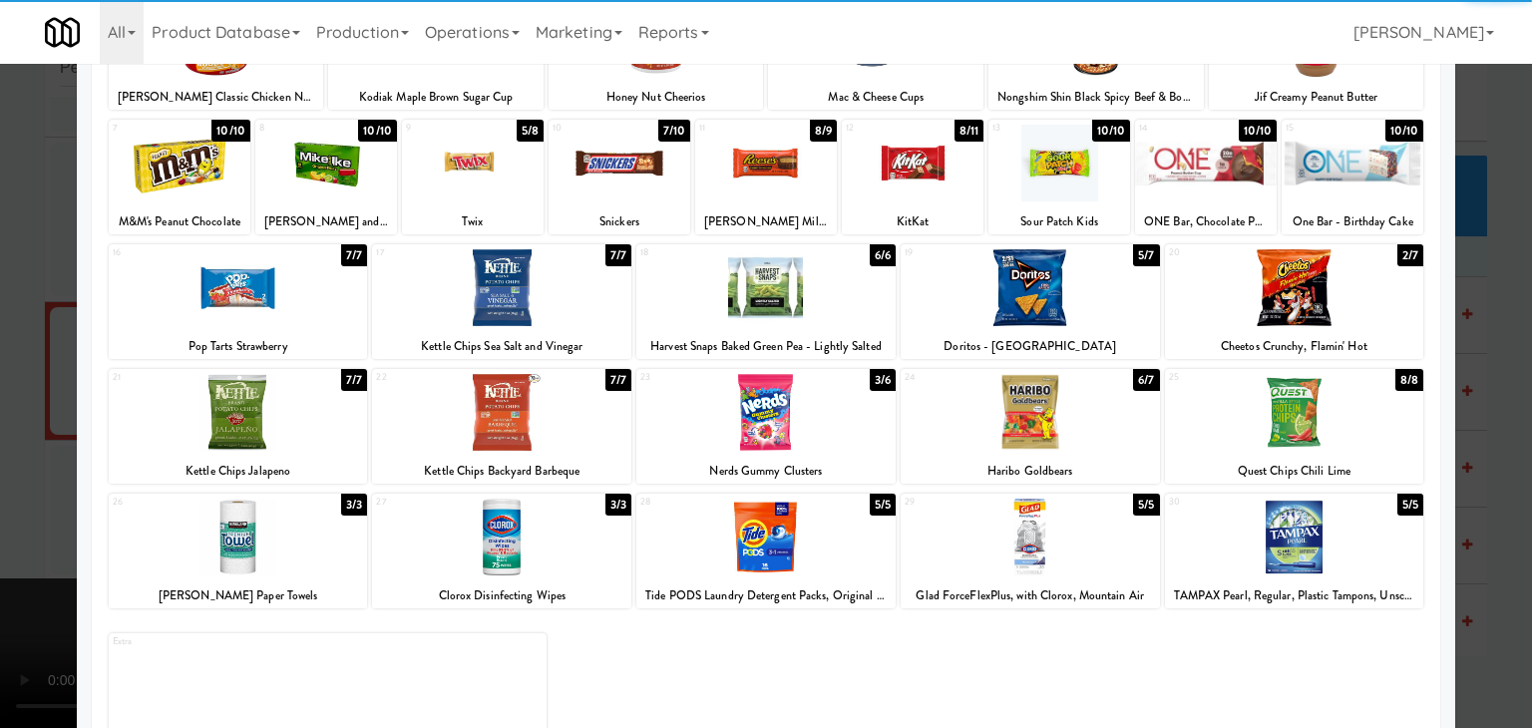
click at [1080, 400] on div at bounding box center [1030, 412] width 259 height 77
click at [1498, 496] on div at bounding box center [766, 364] width 1532 height 728
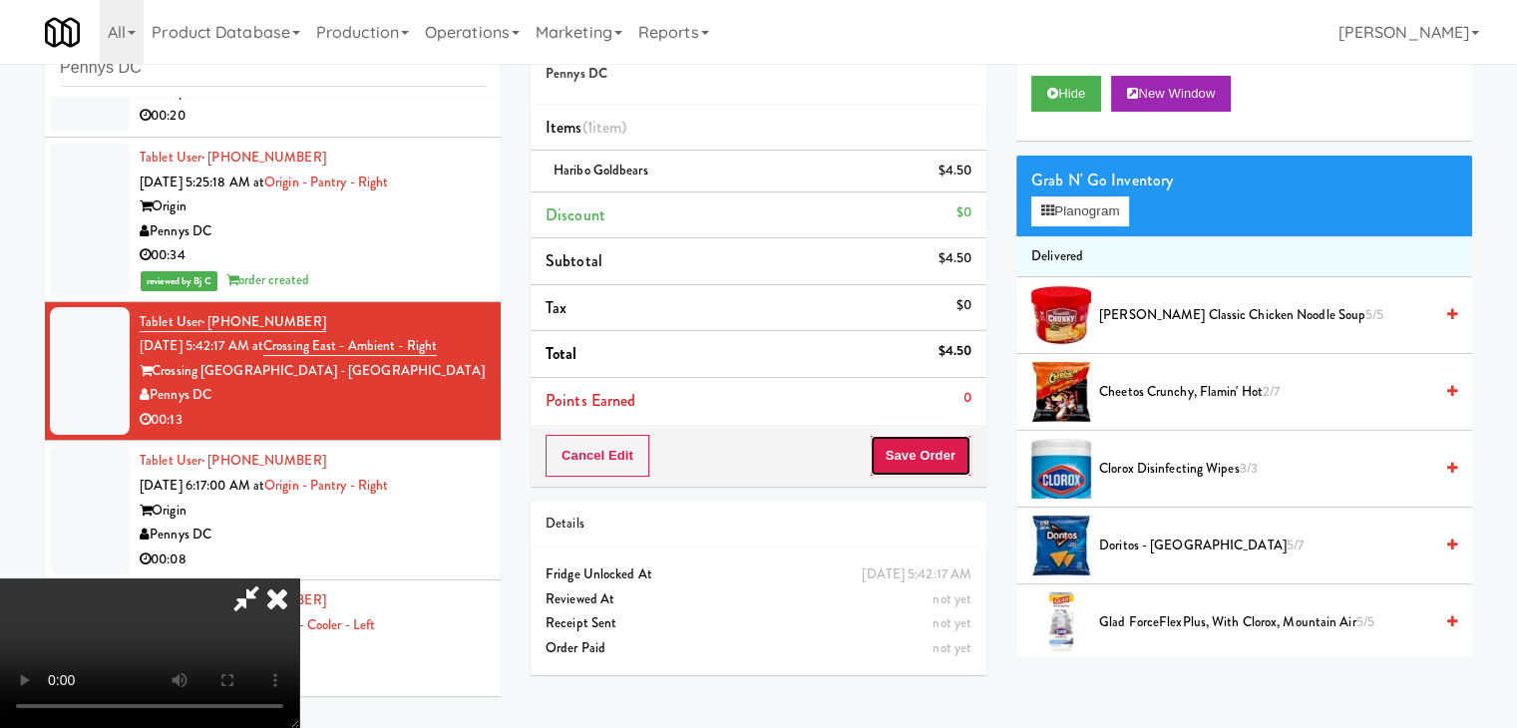
click at [957, 449] on button "Save Order" at bounding box center [921, 456] width 102 height 42
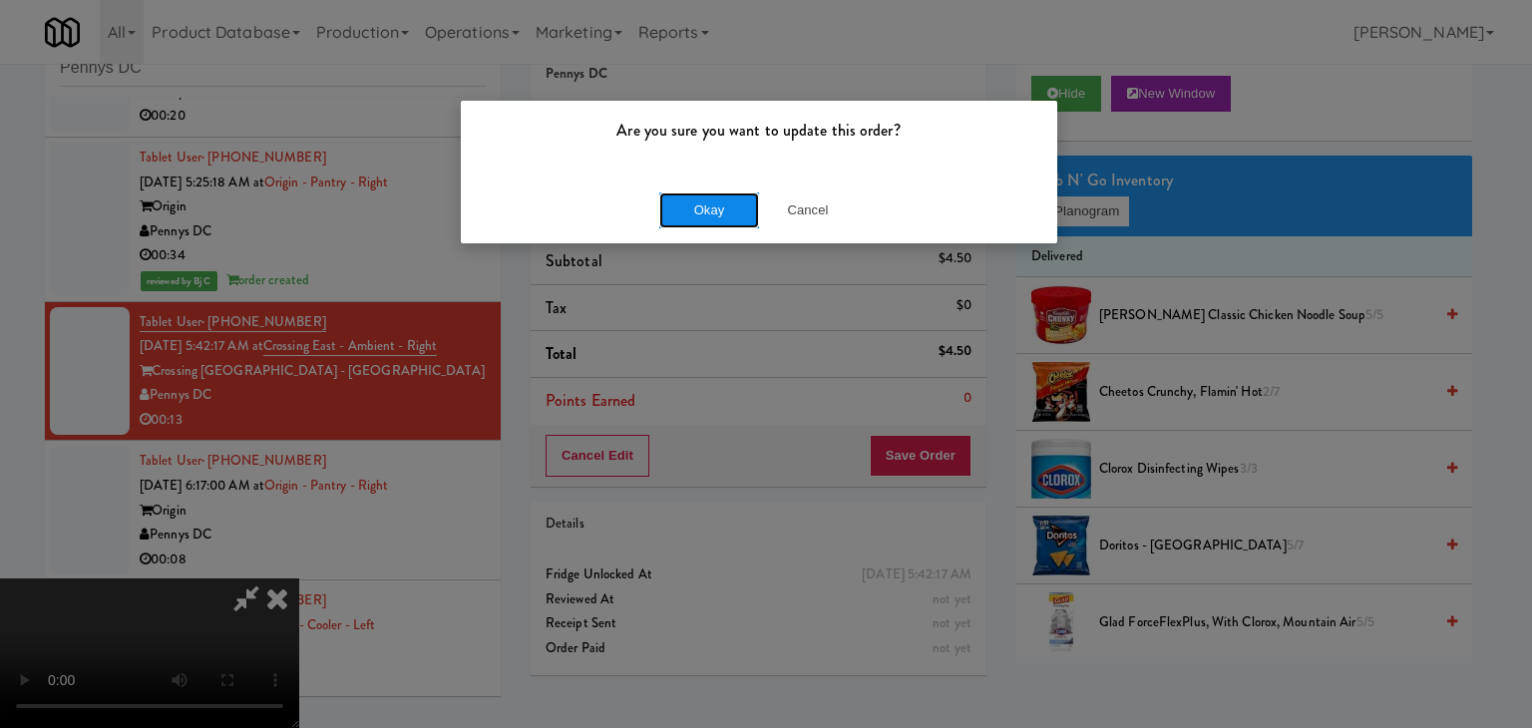
click at [742, 216] on button "Okay" at bounding box center [709, 210] width 100 height 36
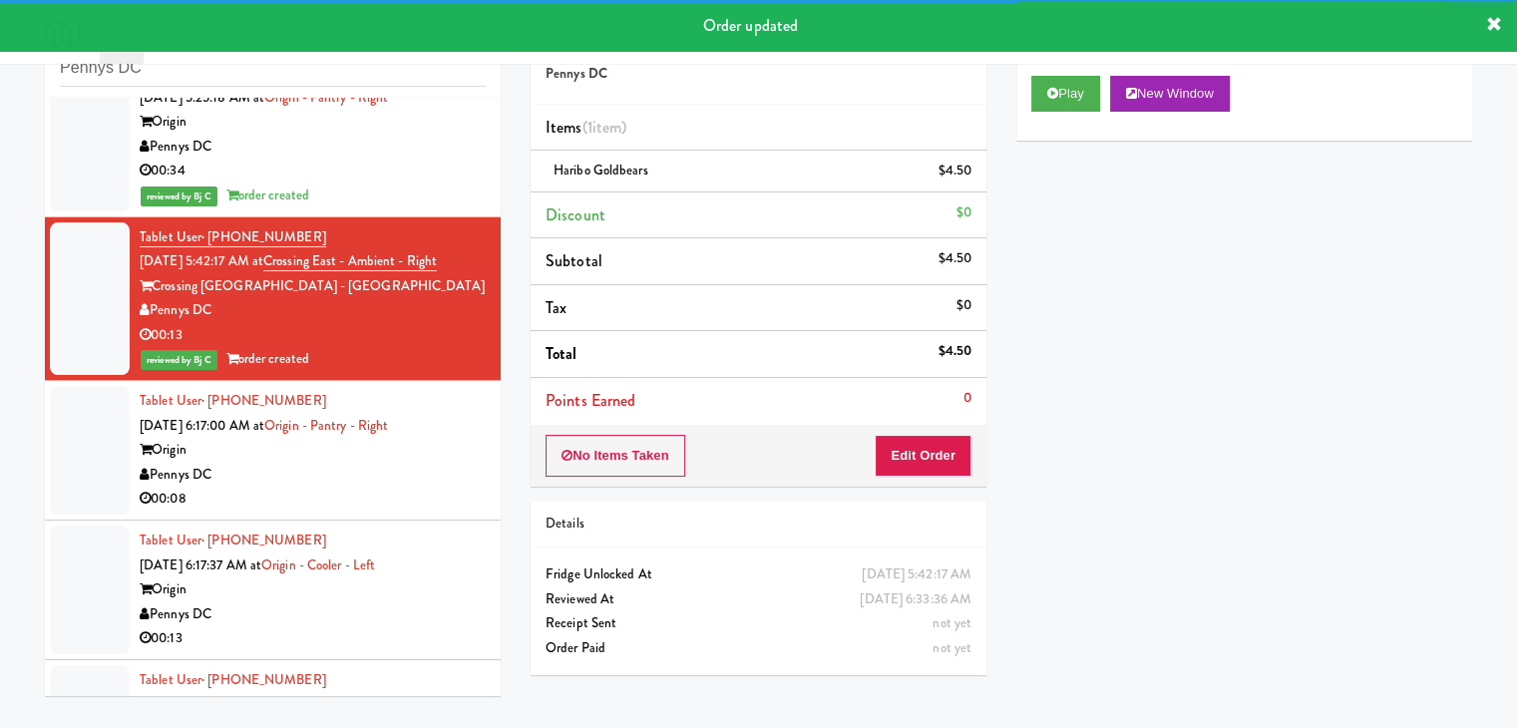
scroll to position [299, 0]
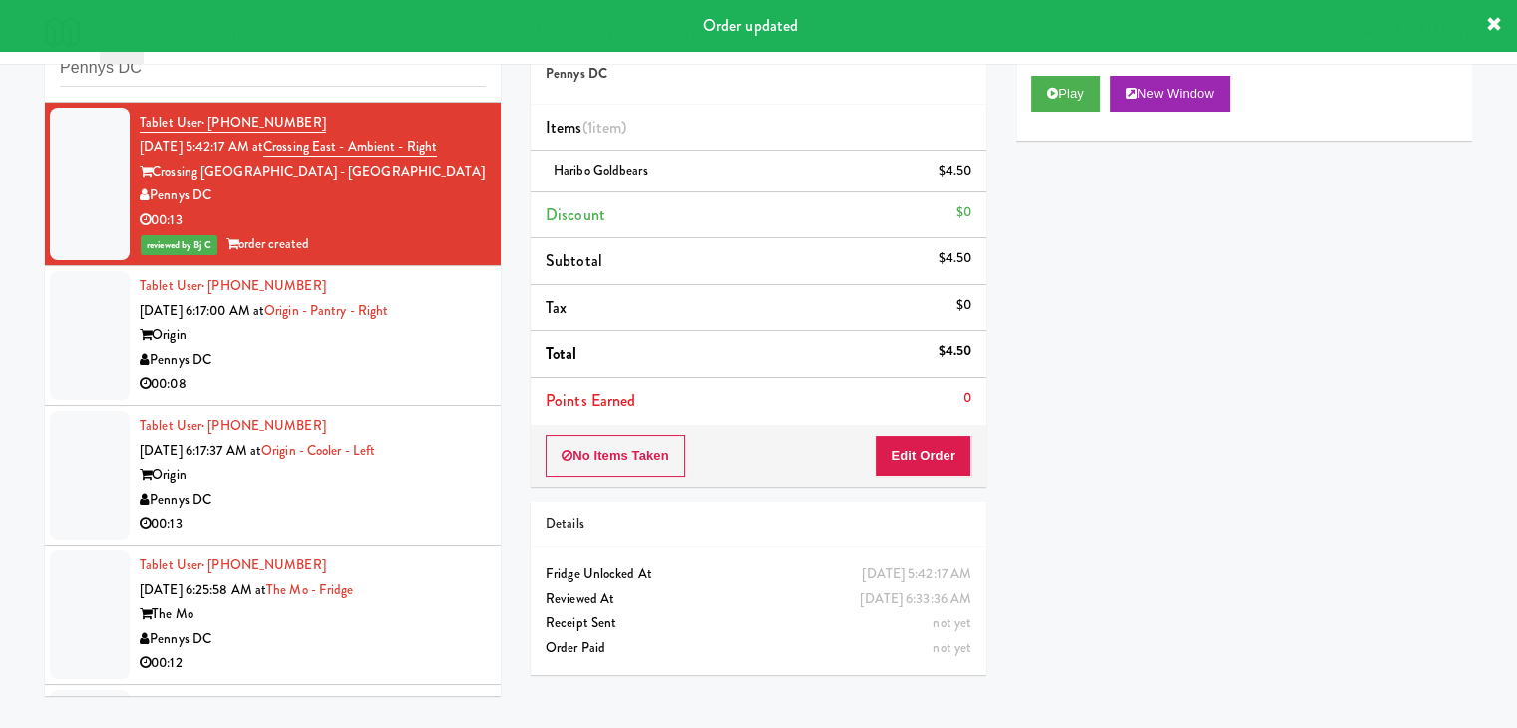
click at [412, 386] on div "00:08" at bounding box center [313, 384] width 346 height 25
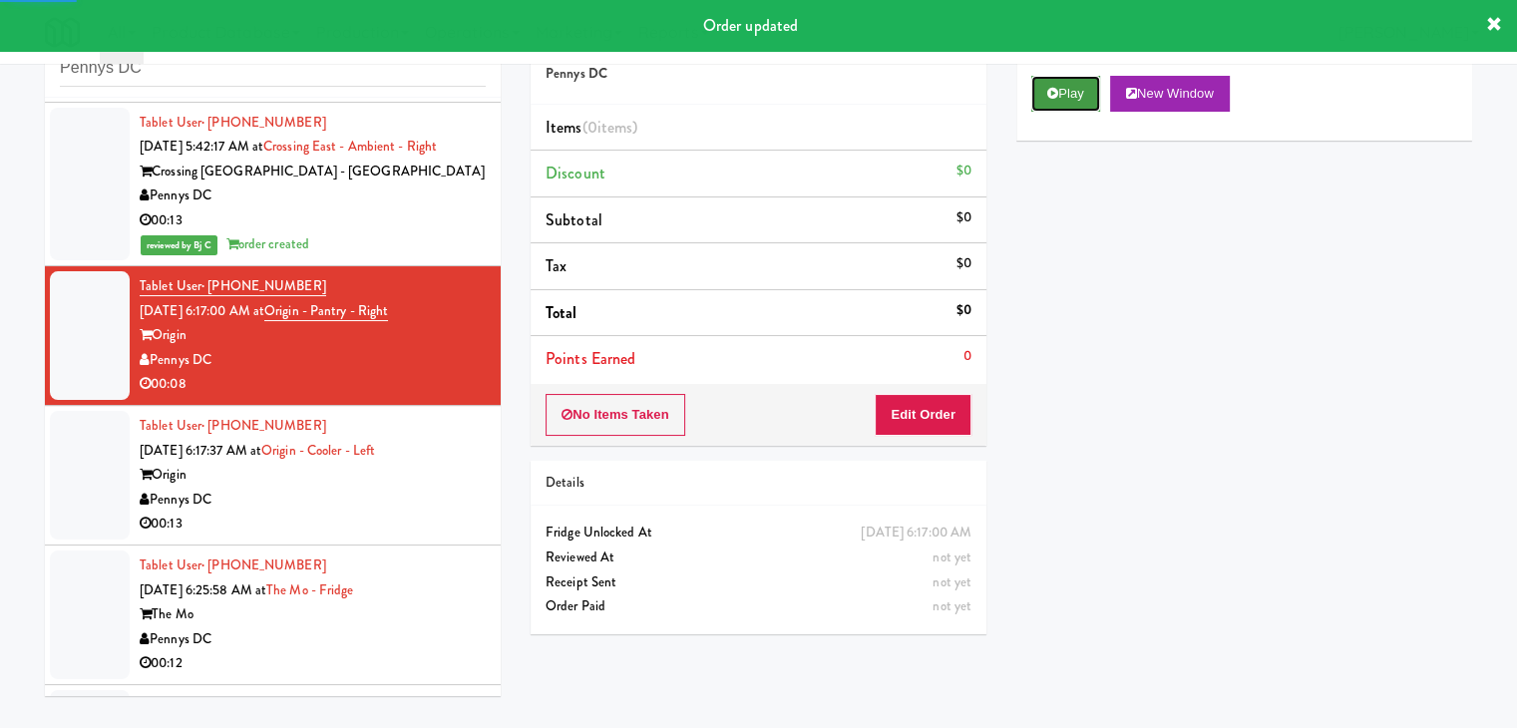
click at [1045, 100] on button "Play" at bounding box center [1065, 94] width 69 height 36
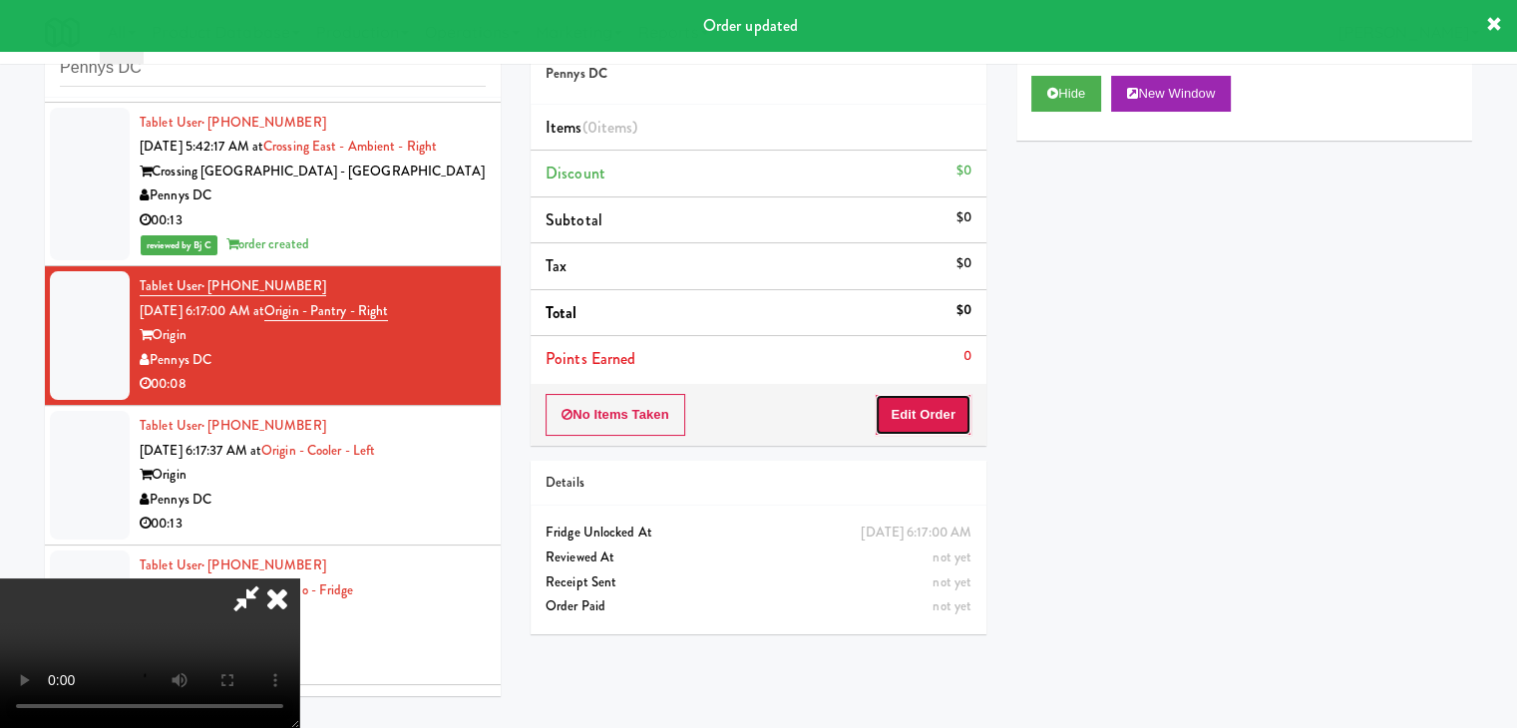
click at [934, 418] on button "Edit Order" at bounding box center [923, 415] width 97 height 42
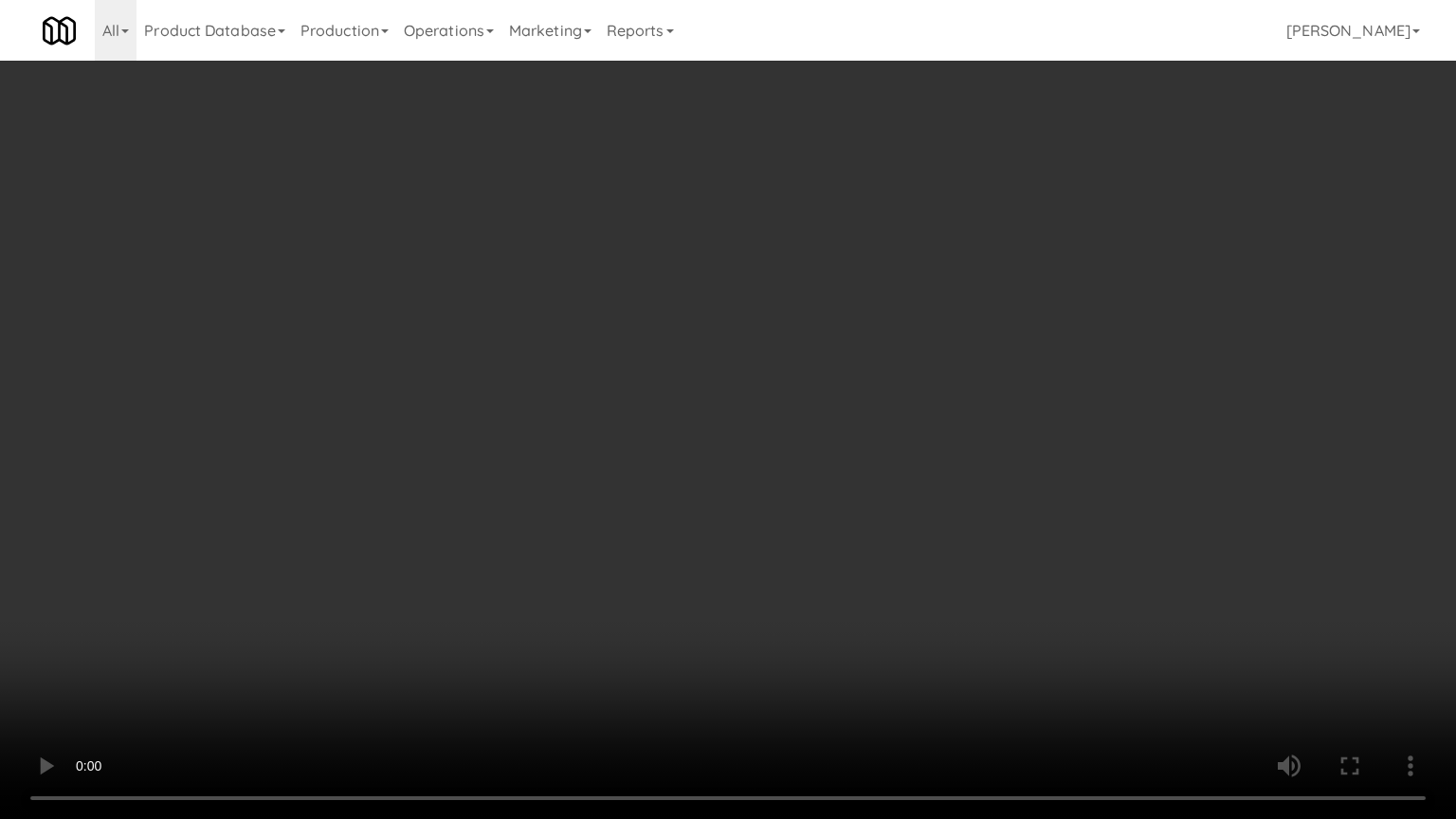
click at [844, 582] on video at bounding box center [728, 410] width 1456 height 819
click at [771, 691] on video at bounding box center [728, 410] width 1456 height 819
click at [767, 684] on video at bounding box center [728, 410] width 1456 height 819
click at [869, 633] on video at bounding box center [728, 410] width 1456 height 819
click at [869, 614] on video at bounding box center [728, 410] width 1456 height 819
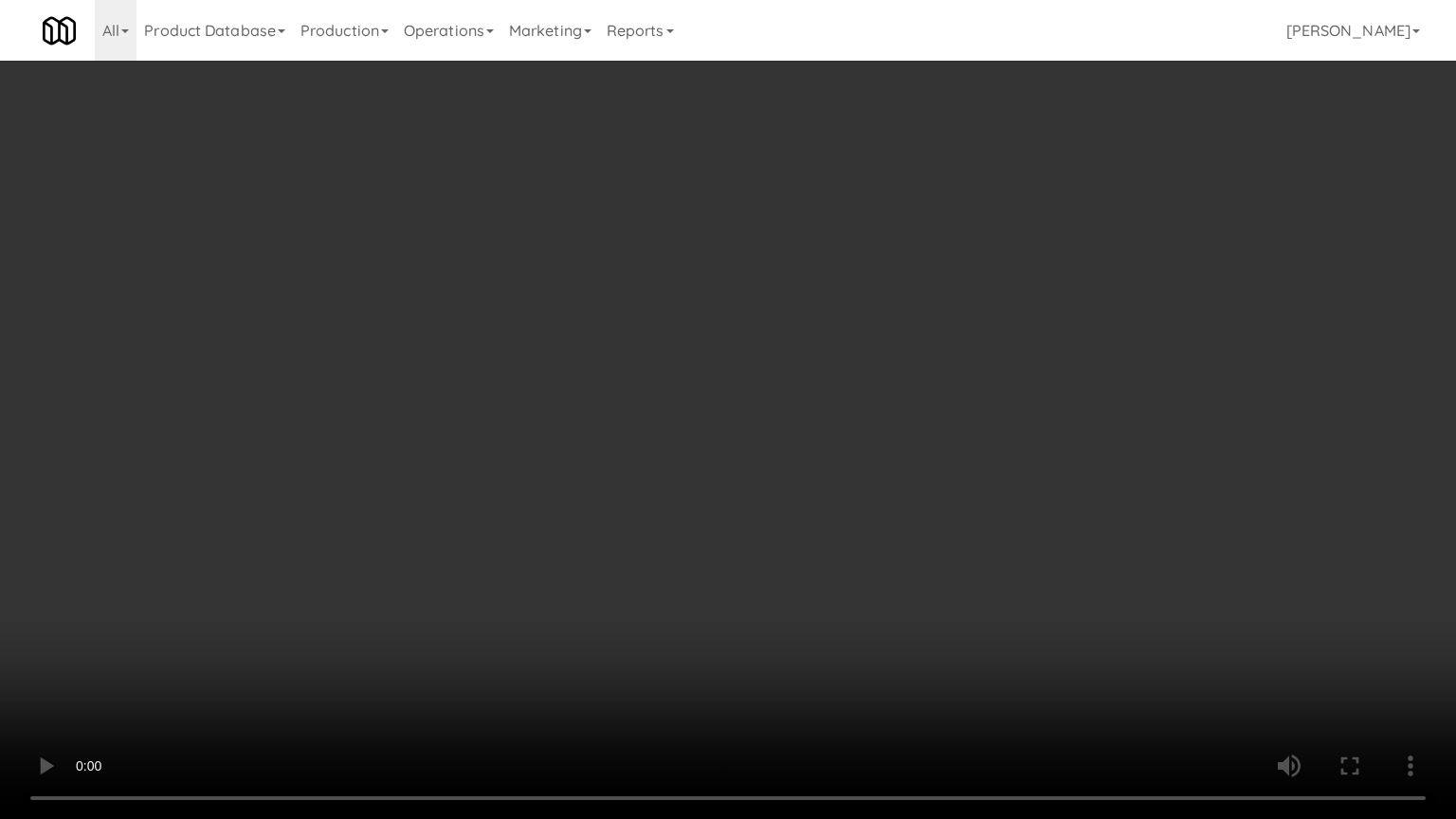
click at [869, 614] on video at bounding box center [728, 410] width 1456 height 819
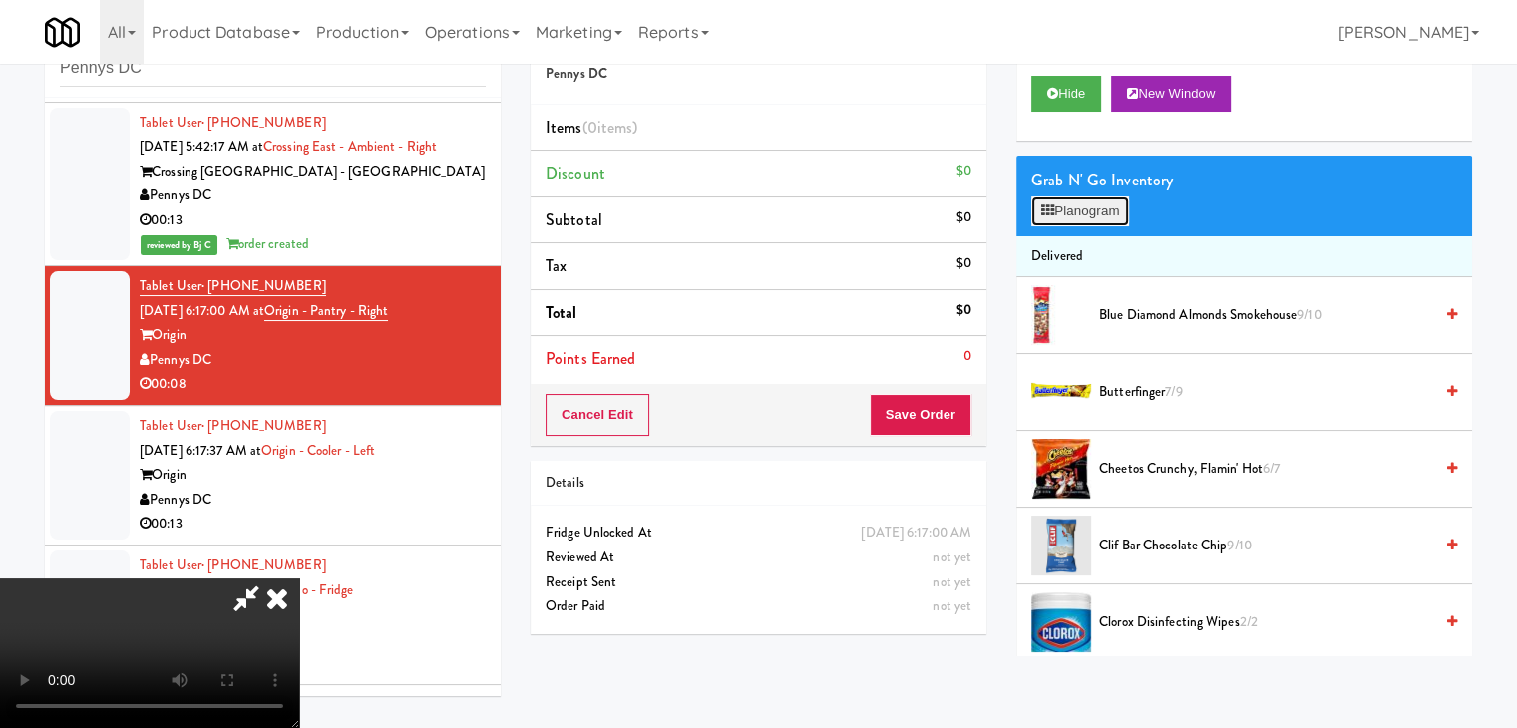
click at [1117, 208] on button "Planogram" at bounding box center [1080, 211] width 98 height 30
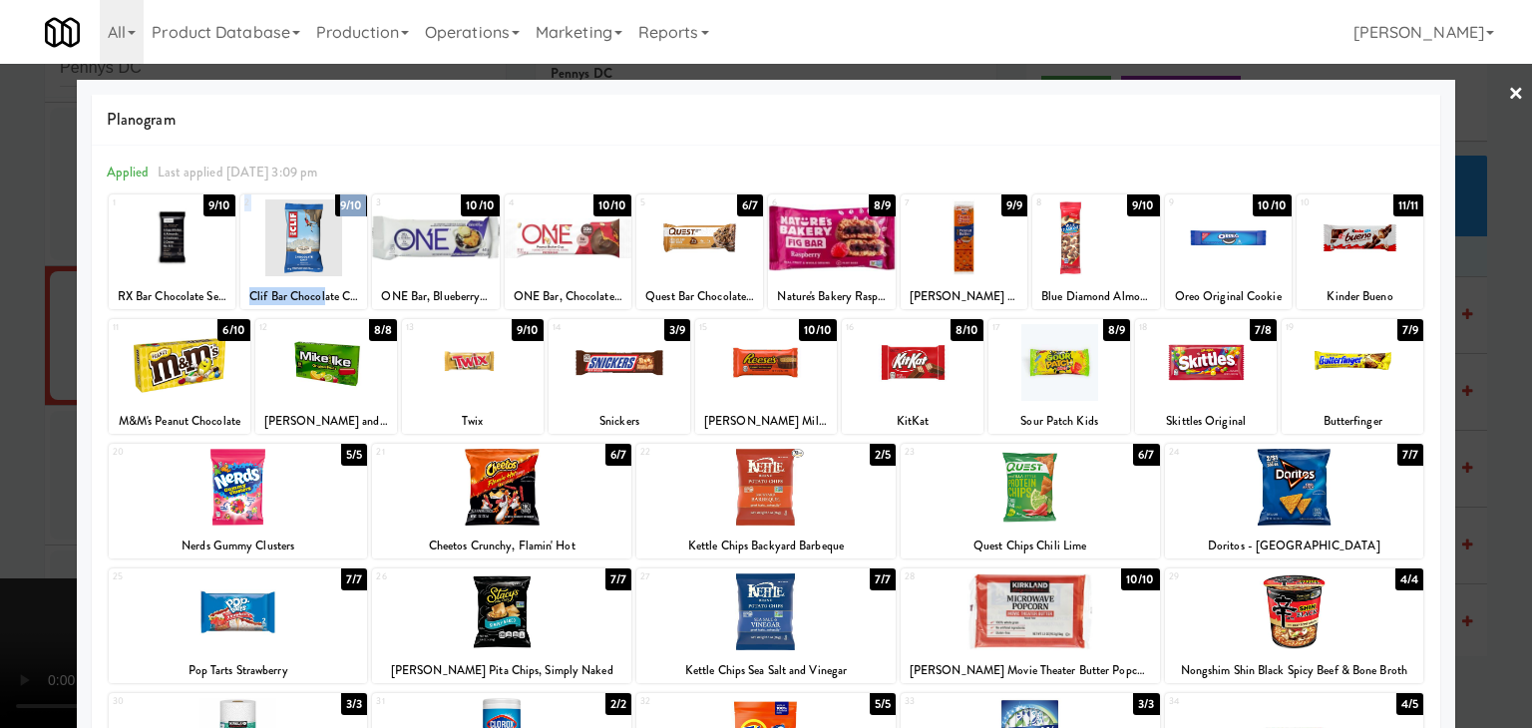
drag, startPoint x: 320, startPoint y: 300, endPoint x: 350, endPoint y: 296, distance: 30.2
click at [323, 304] on div "2 9/10 Clif Bar Chocolate Chip" at bounding box center [303, 251] width 127 height 115
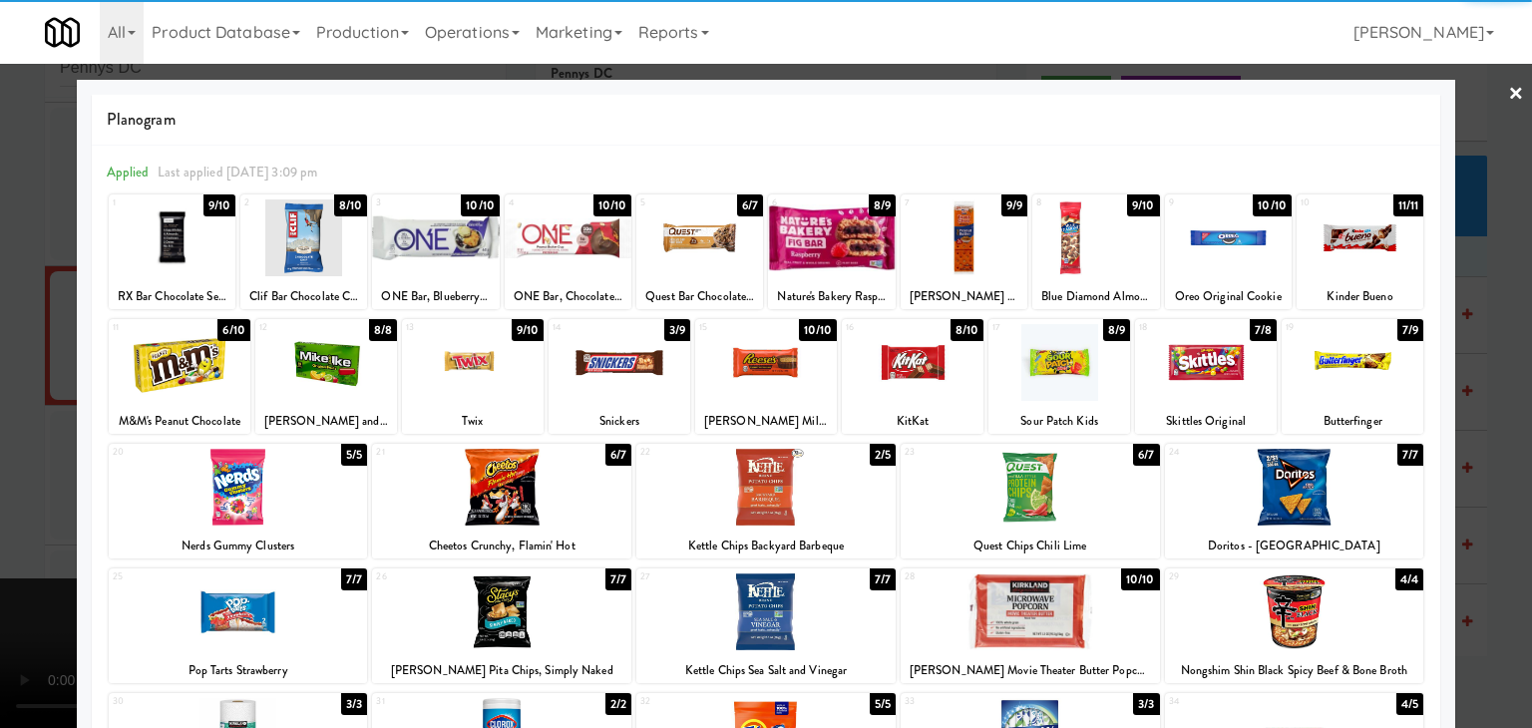
drag, startPoint x: 17, startPoint y: 350, endPoint x: 8, endPoint y: 356, distance: 10.8
click at [0, 359] on div at bounding box center [766, 364] width 1532 height 728
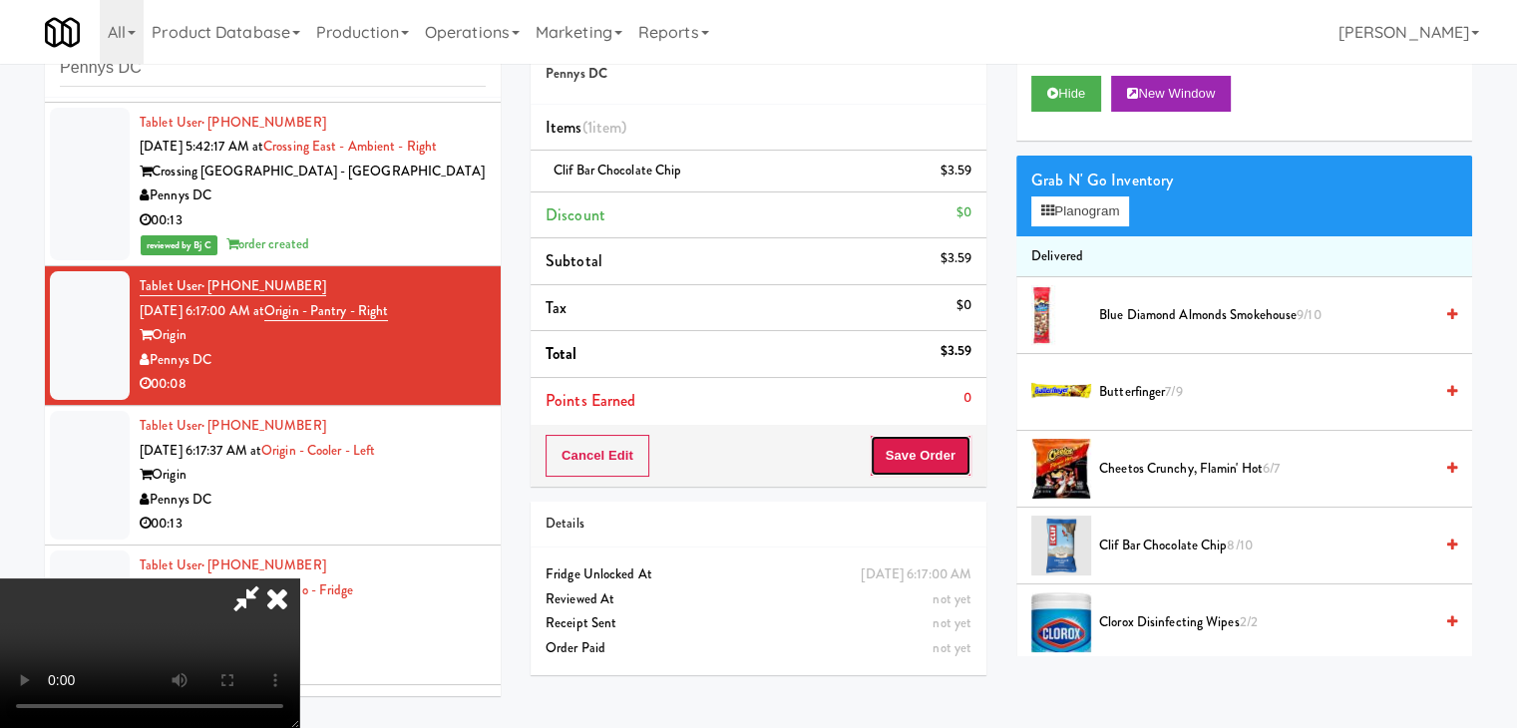
click at [949, 457] on button "Save Order" at bounding box center [921, 456] width 102 height 42
click at [941, 448] on button "Save Order" at bounding box center [921, 456] width 102 height 42
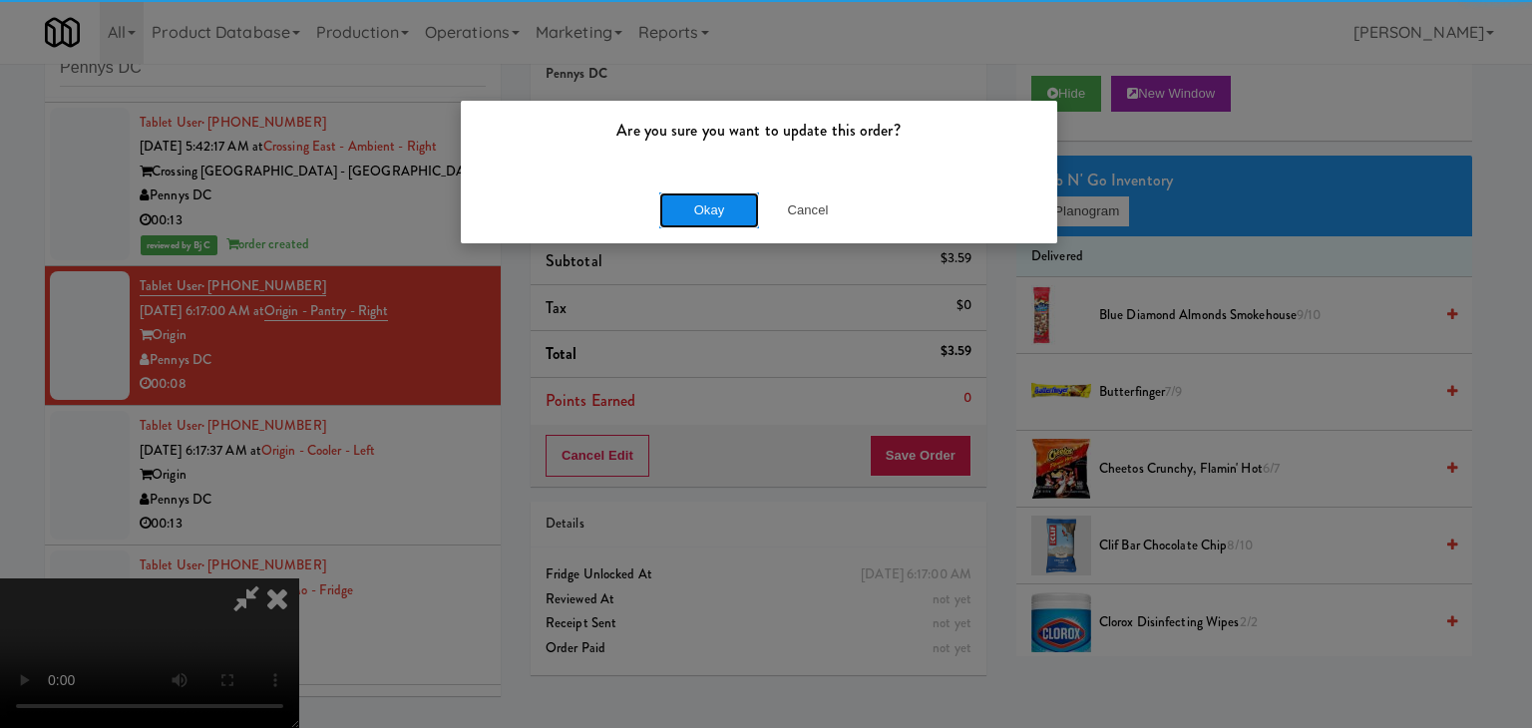
click at [690, 204] on button "Okay" at bounding box center [709, 210] width 100 height 36
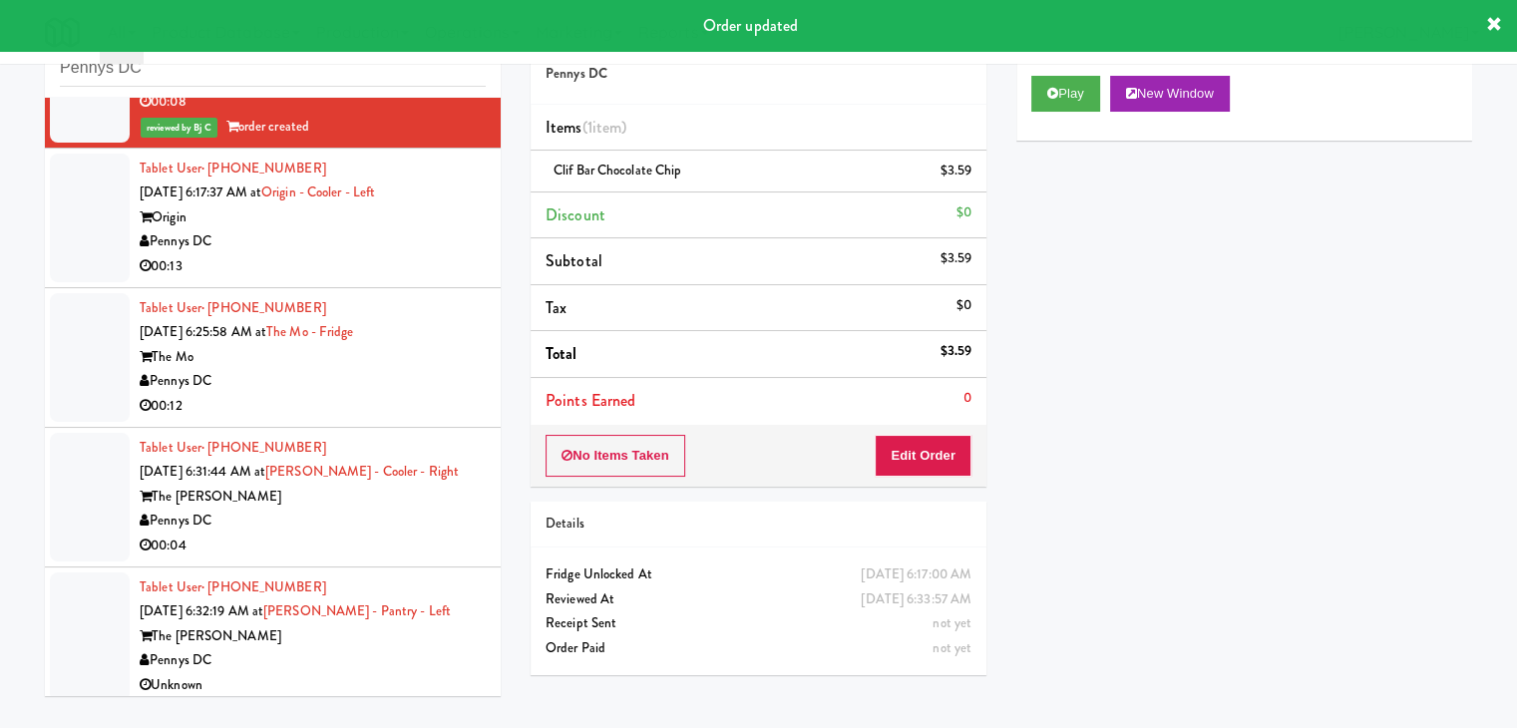
scroll to position [590, 0]
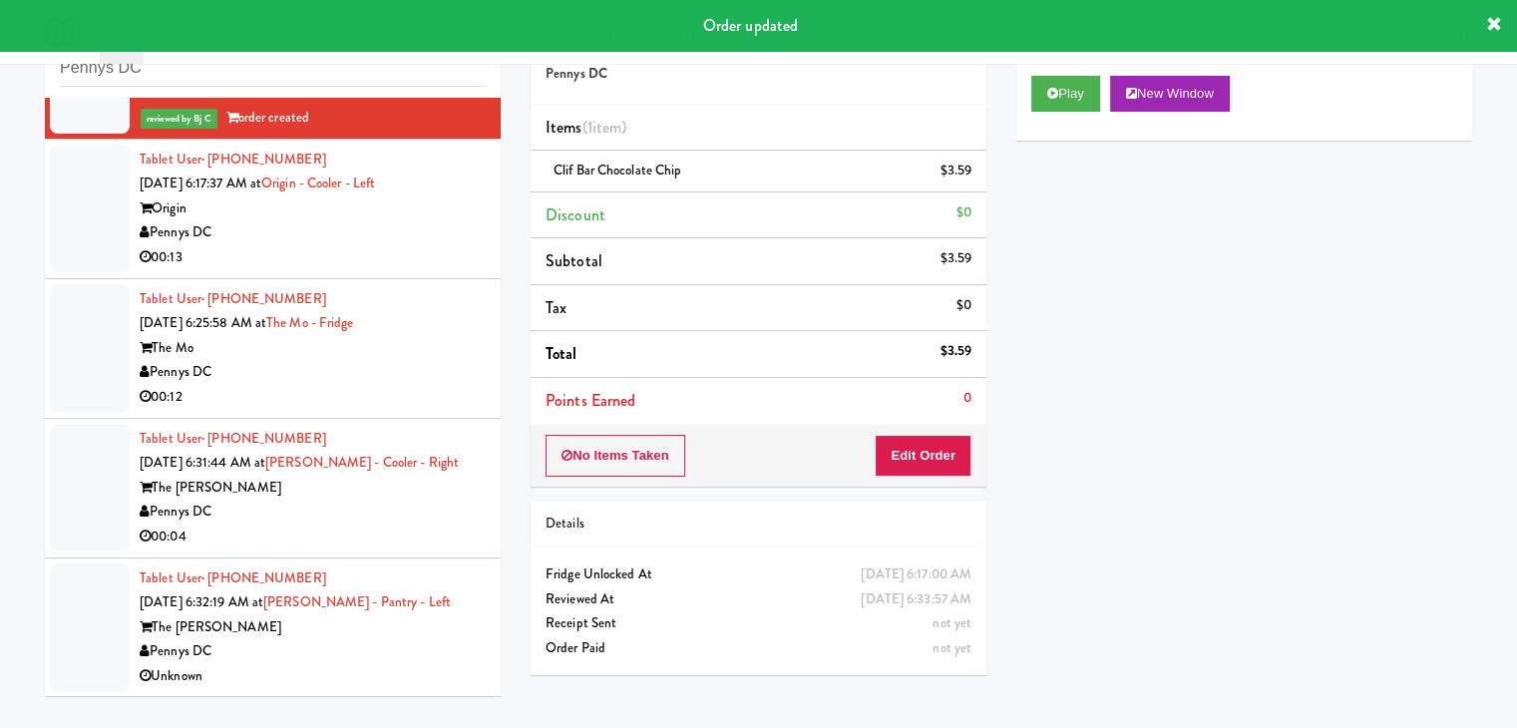
click at [435, 228] on div "Pennys DC" at bounding box center [313, 232] width 346 height 25
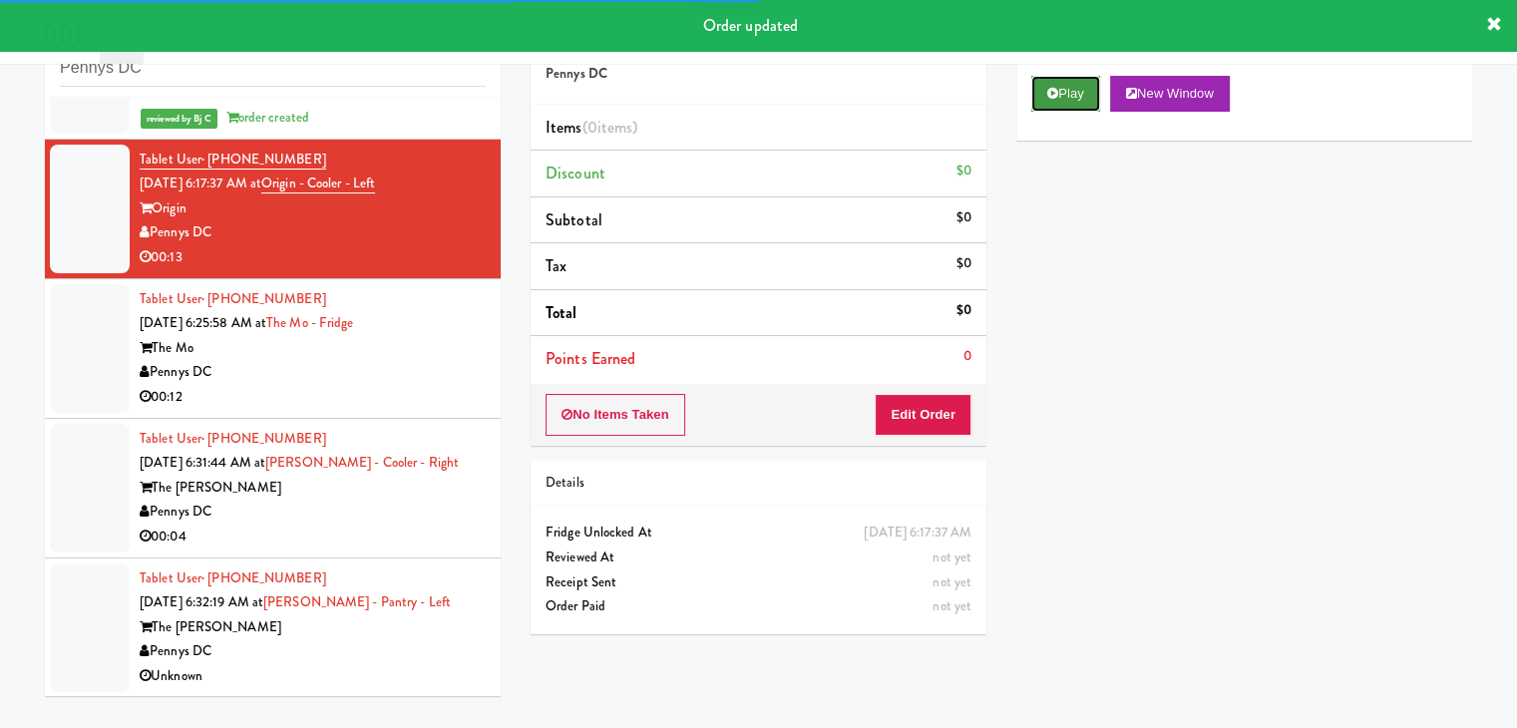
click at [1071, 97] on button "Play" at bounding box center [1065, 94] width 69 height 36
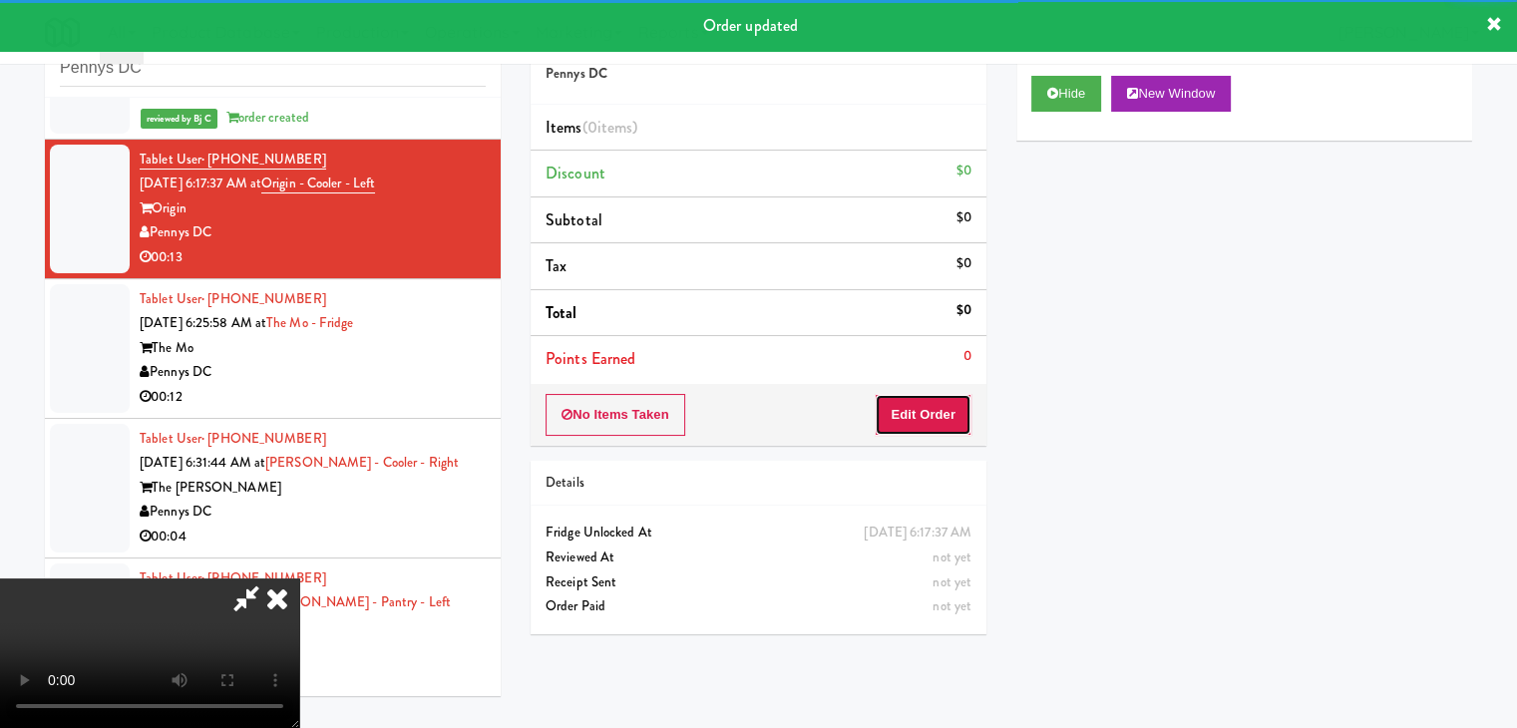
click at [953, 400] on button "Edit Order" at bounding box center [923, 415] width 97 height 42
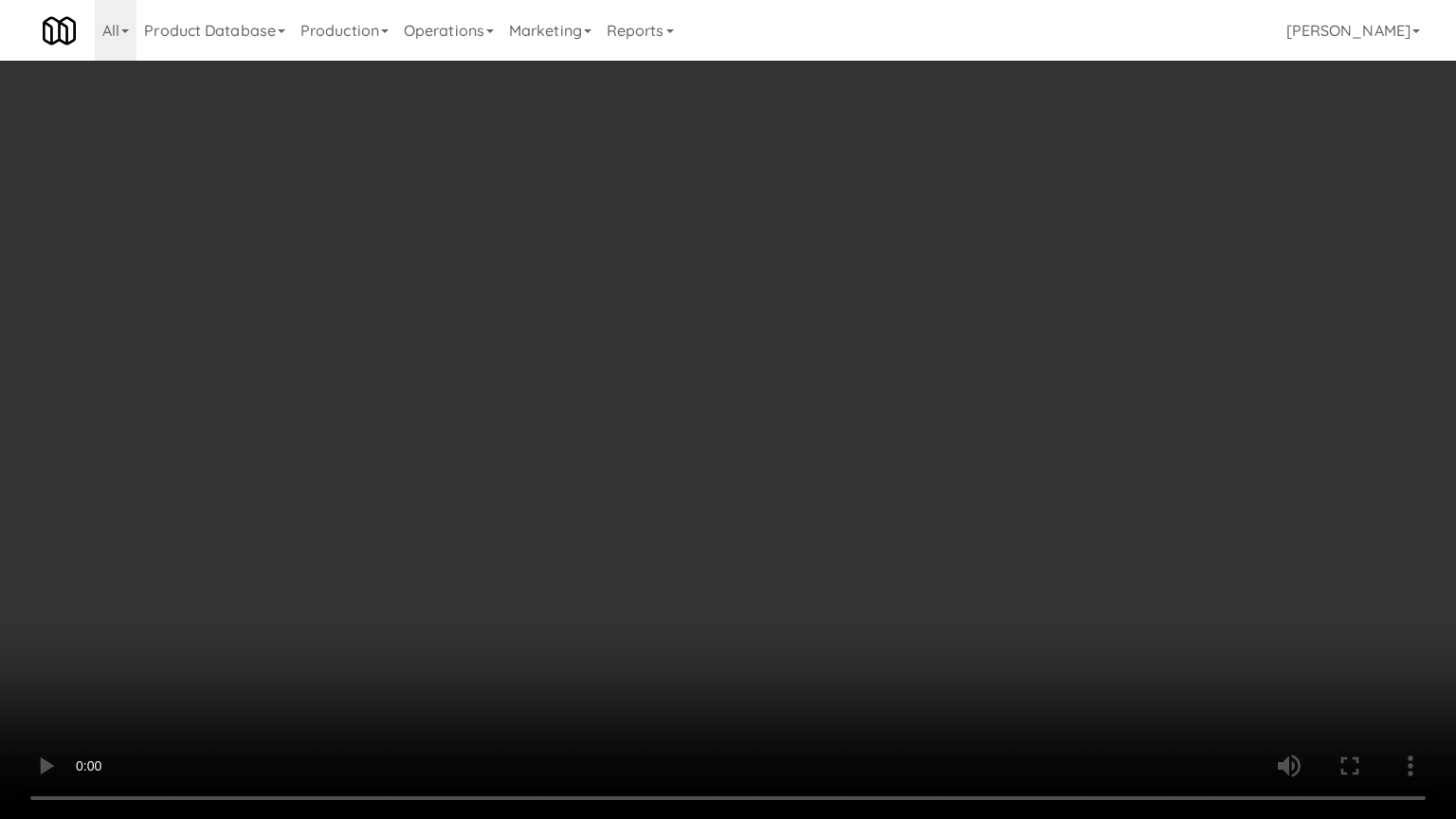
click at [899, 594] on video at bounding box center [728, 410] width 1456 height 819
click at [915, 597] on video at bounding box center [728, 410] width 1456 height 819
click at [921, 586] on video at bounding box center [728, 410] width 1456 height 819
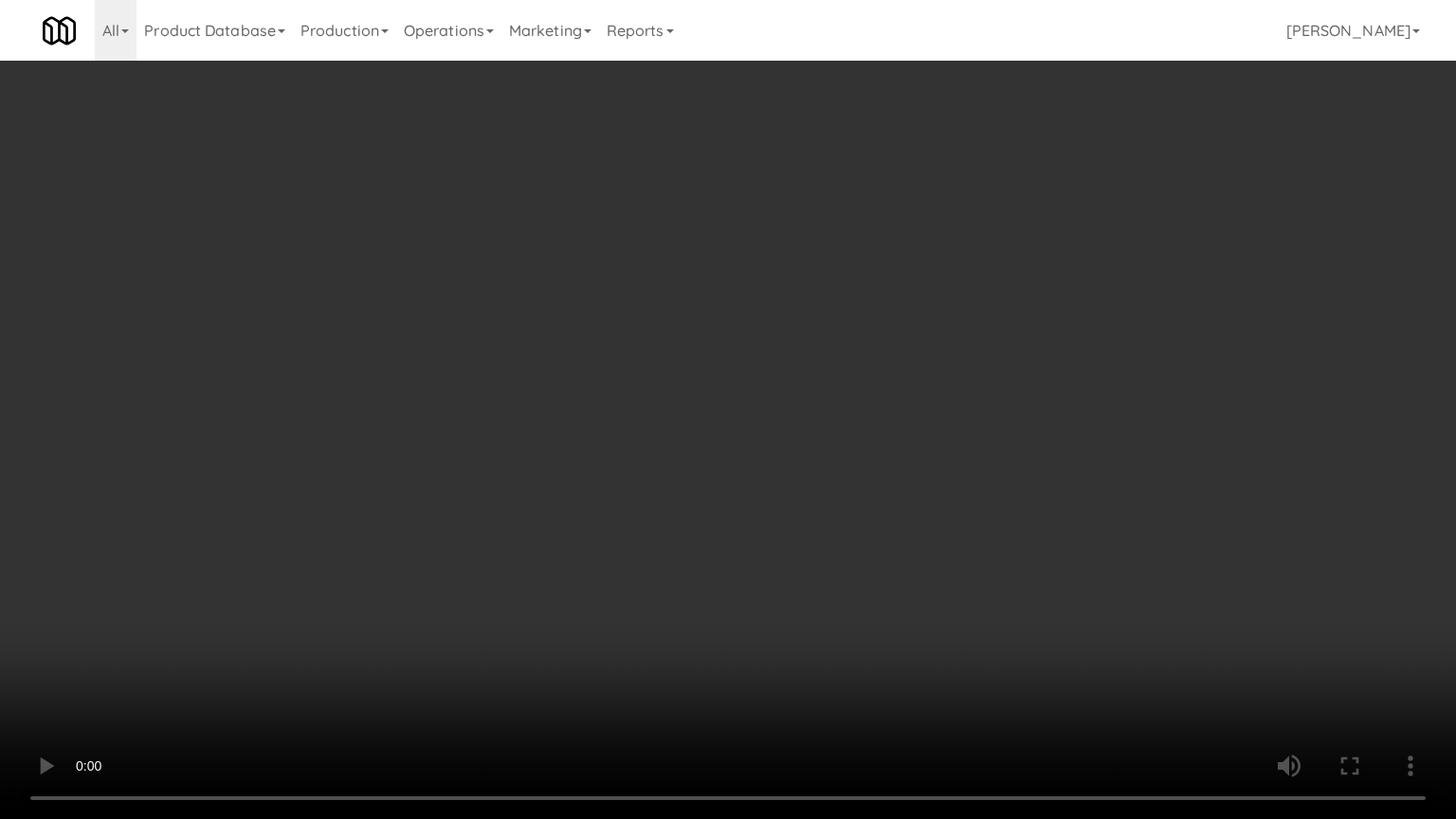
click at [921, 586] on video at bounding box center [728, 410] width 1456 height 819
click at [948, 568] on video at bounding box center [728, 410] width 1456 height 819
click at [896, 551] on video at bounding box center [728, 410] width 1456 height 819
click at [872, 542] on video at bounding box center [728, 410] width 1456 height 819
click at [869, 536] on video at bounding box center [728, 410] width 1456 height 819
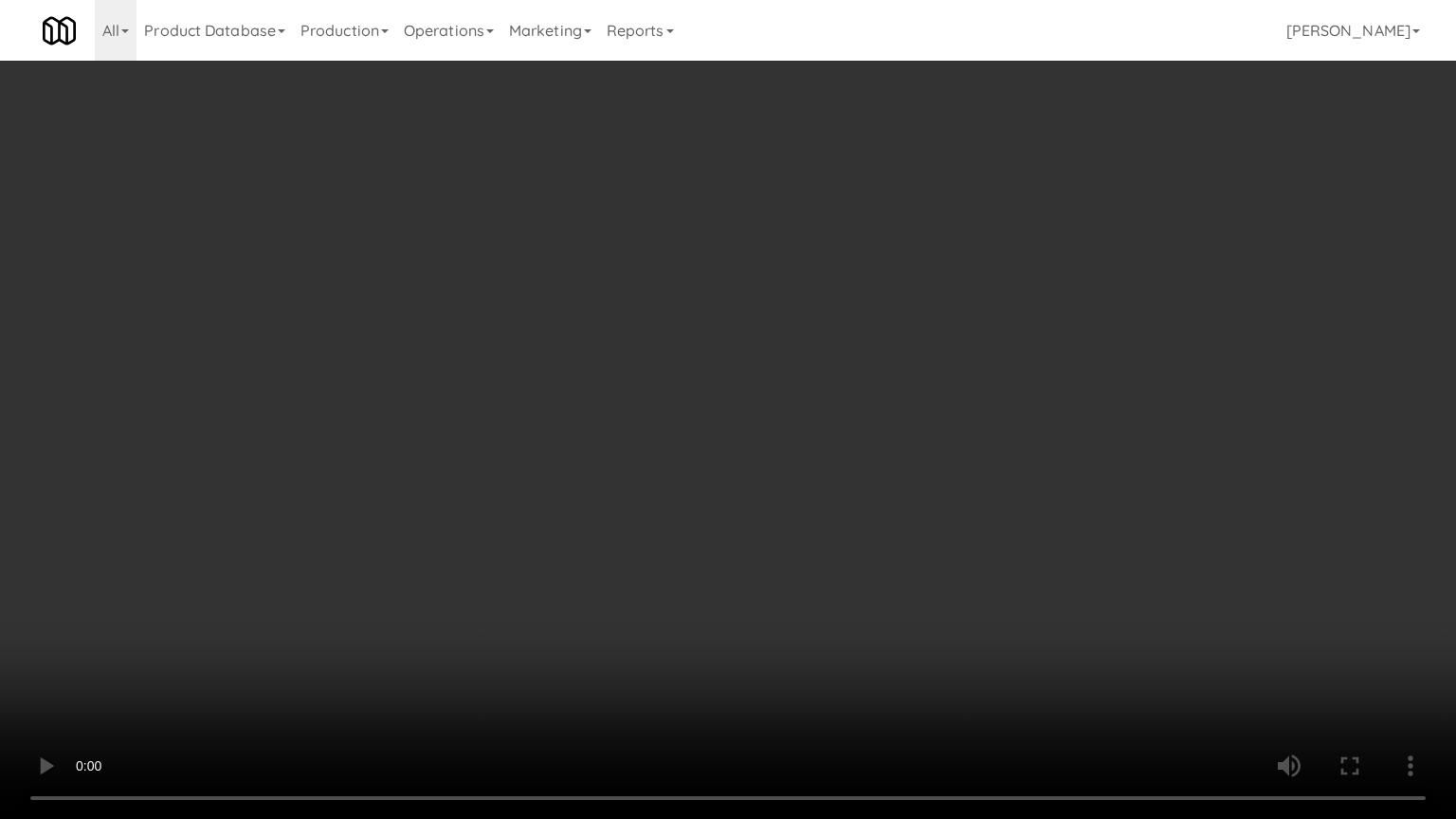
click at [869, 536] on video at bounding box center [728, 410] width 1456 height 819
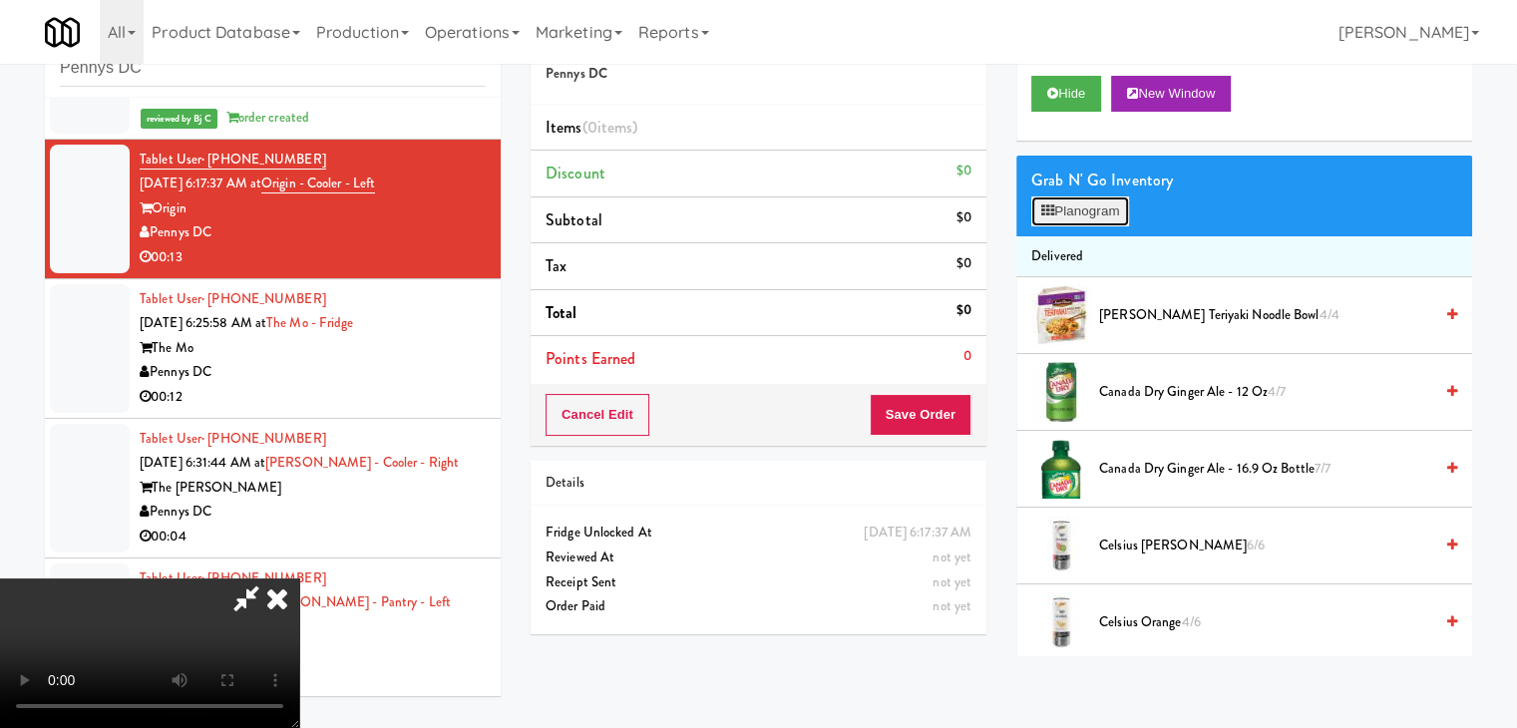
click at [1067, 209] on button "Planogram" at bounding box center [1080, 211] width 98 height 30
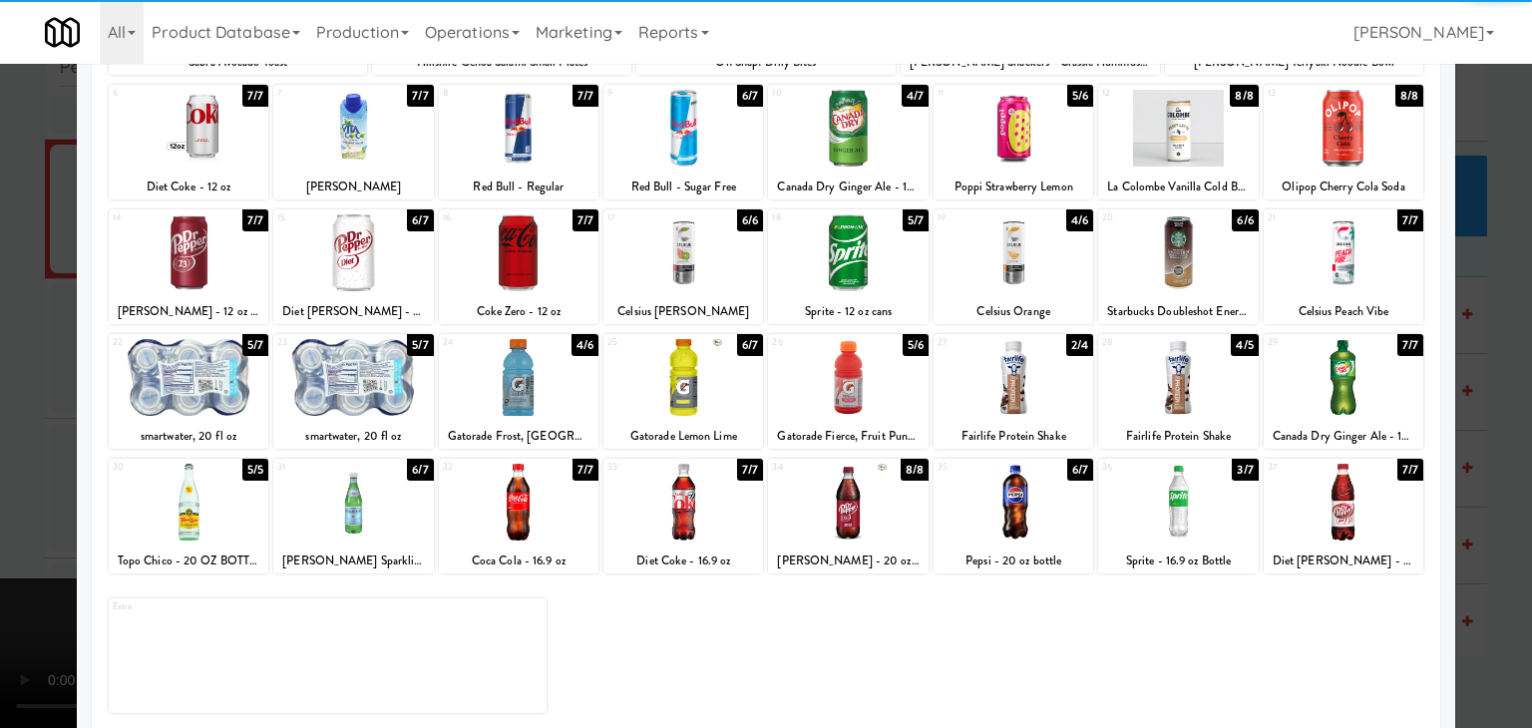
scroll to position [251, 0]
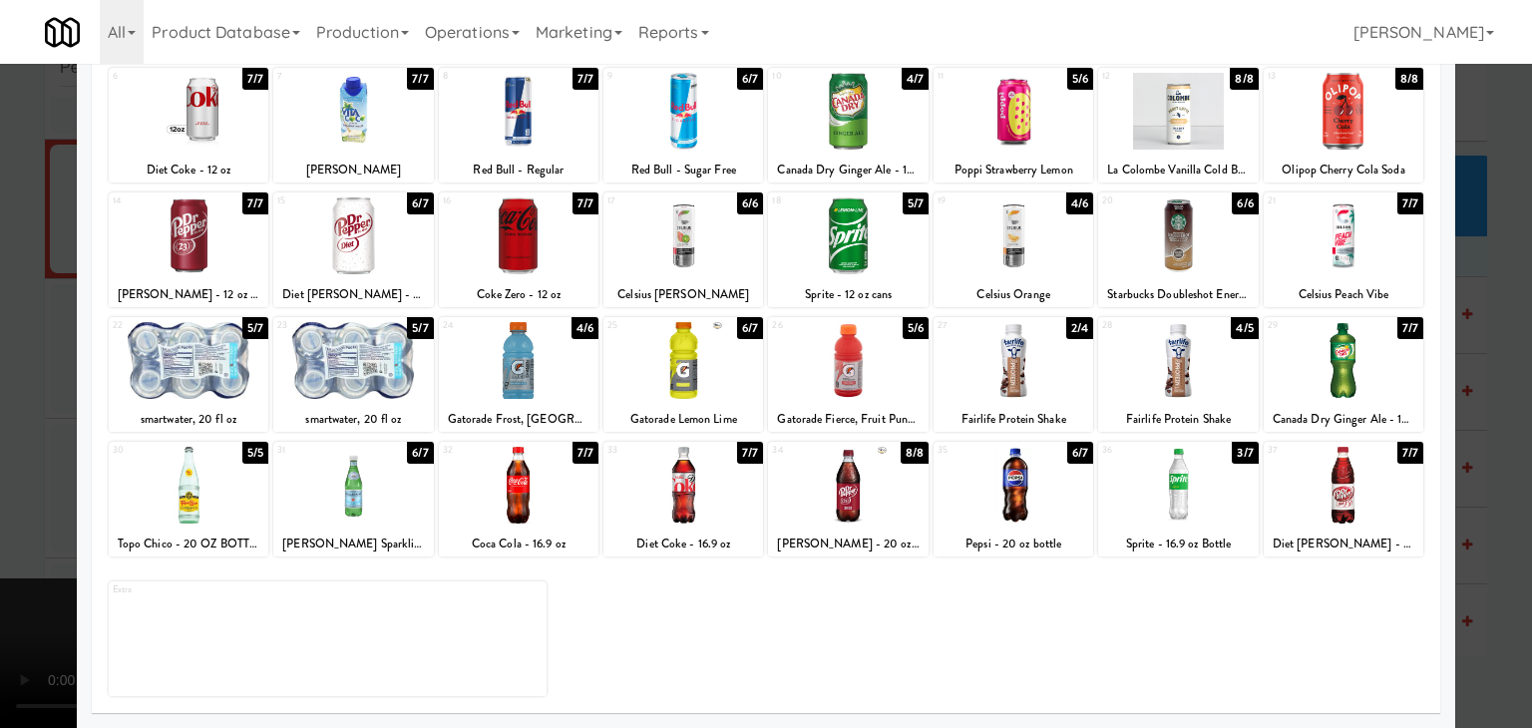
click at [369, 367] on div at bounding box center [353, 360] width 160 height 77
click at [519, 365] on div at bounding box center [519, 360] width 160 height 77
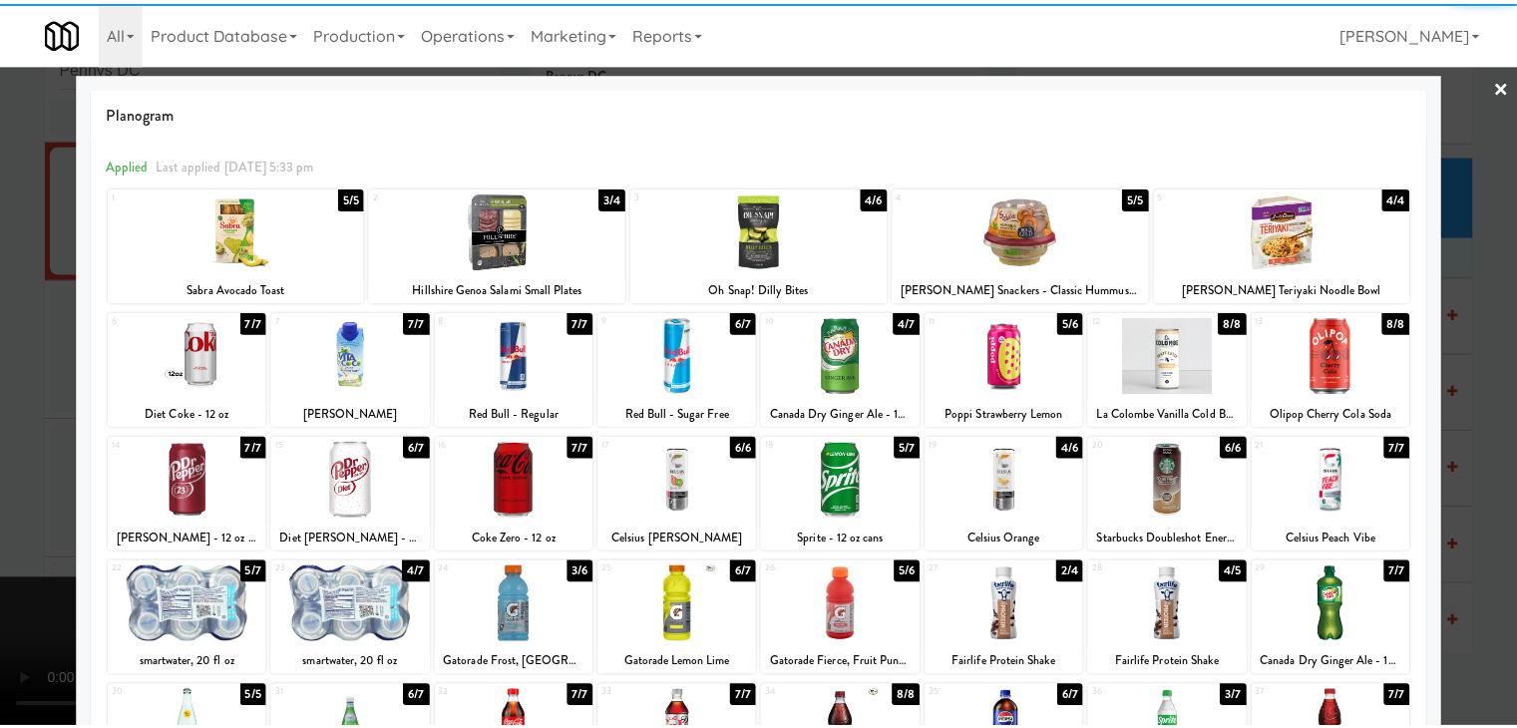
scroll to position [0, 0]
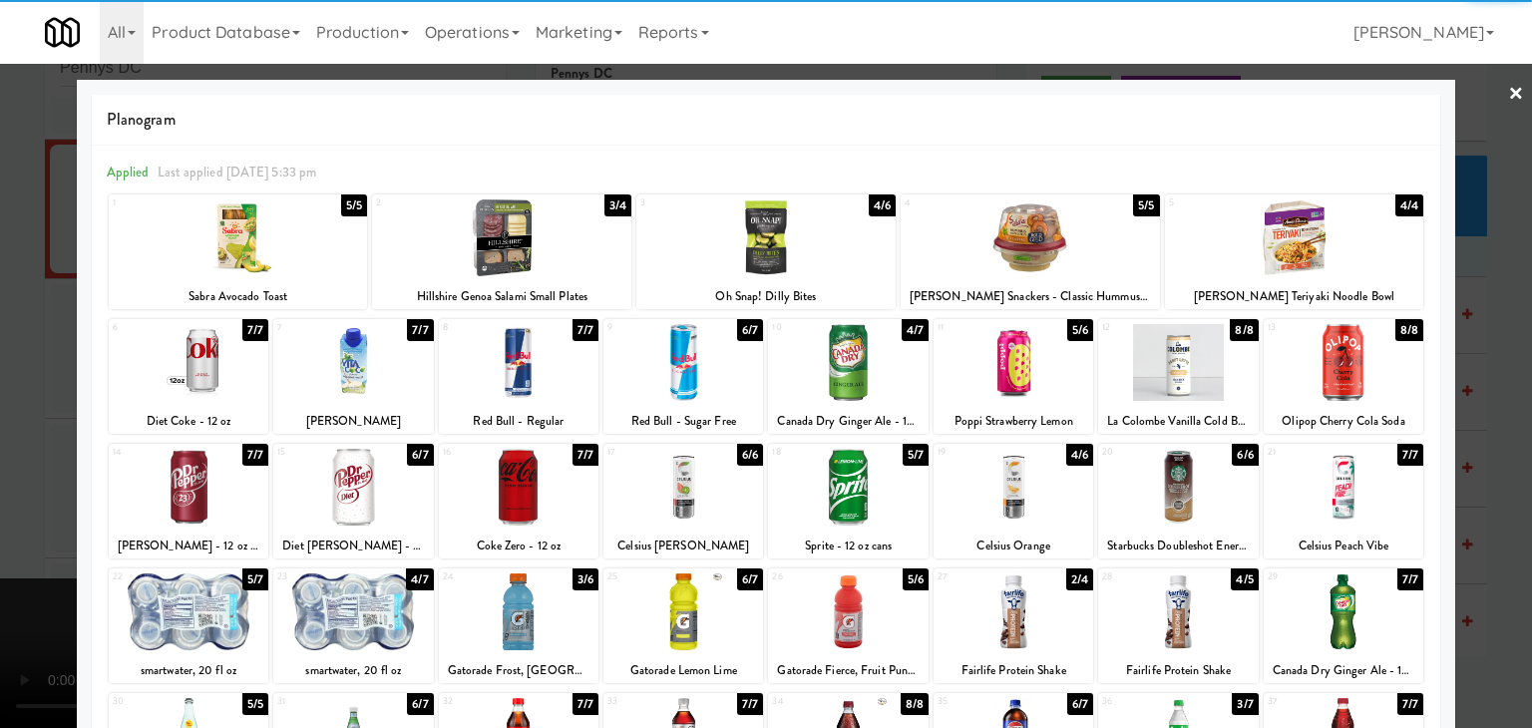
drag, startPoint x: 692, startPoint y: 501, endPoint x: 682, endPoint y: 500, distance: 10.0
click at [692, 500] on div at bounding box center [683, 487] width 160 height 77
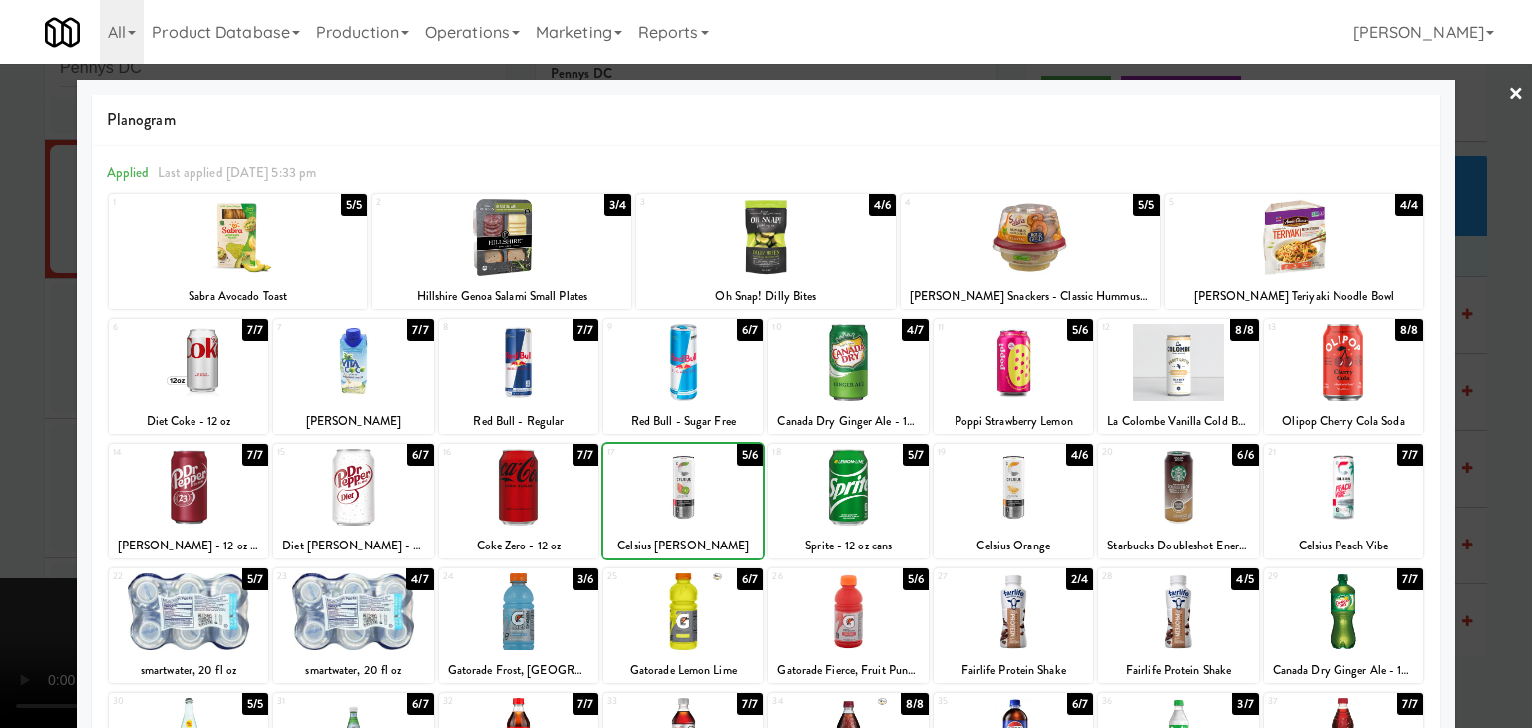
drag, startPoint x: 0, startPoint y: 329, endPoint x: 56, endPoint y: 332, distance: 55.9
click at [21, 328] on div at bounding box center [766, 364] width 1532 height 728
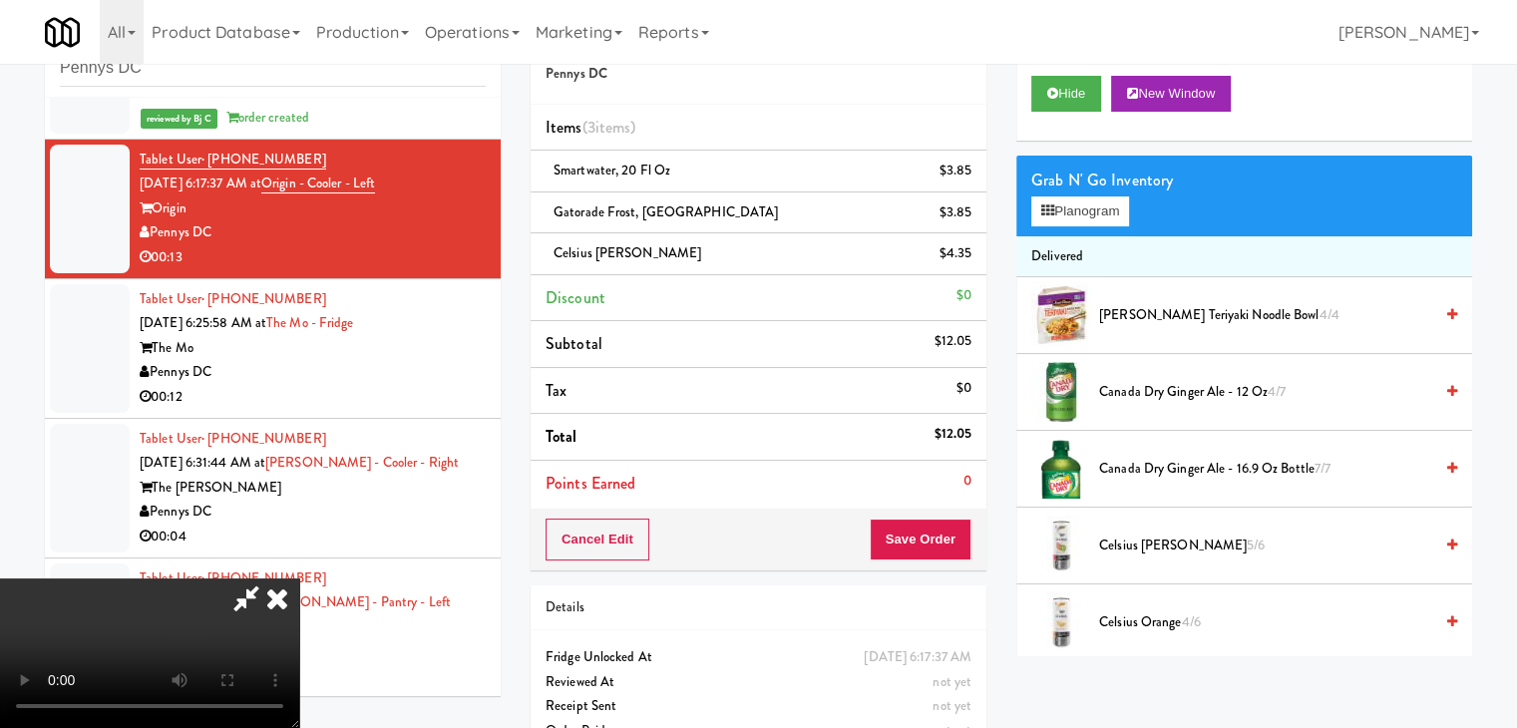
scroll to position [280, 0]
click at [299, 584] on video at bounding box center [149, 653] width 299 height 150
click at [299, 578] on video at bounding box center [149, 653] width 299 height 150
click at [947, 541] on button "Save Order" at bounding box center [921, 540] width 102 height 42
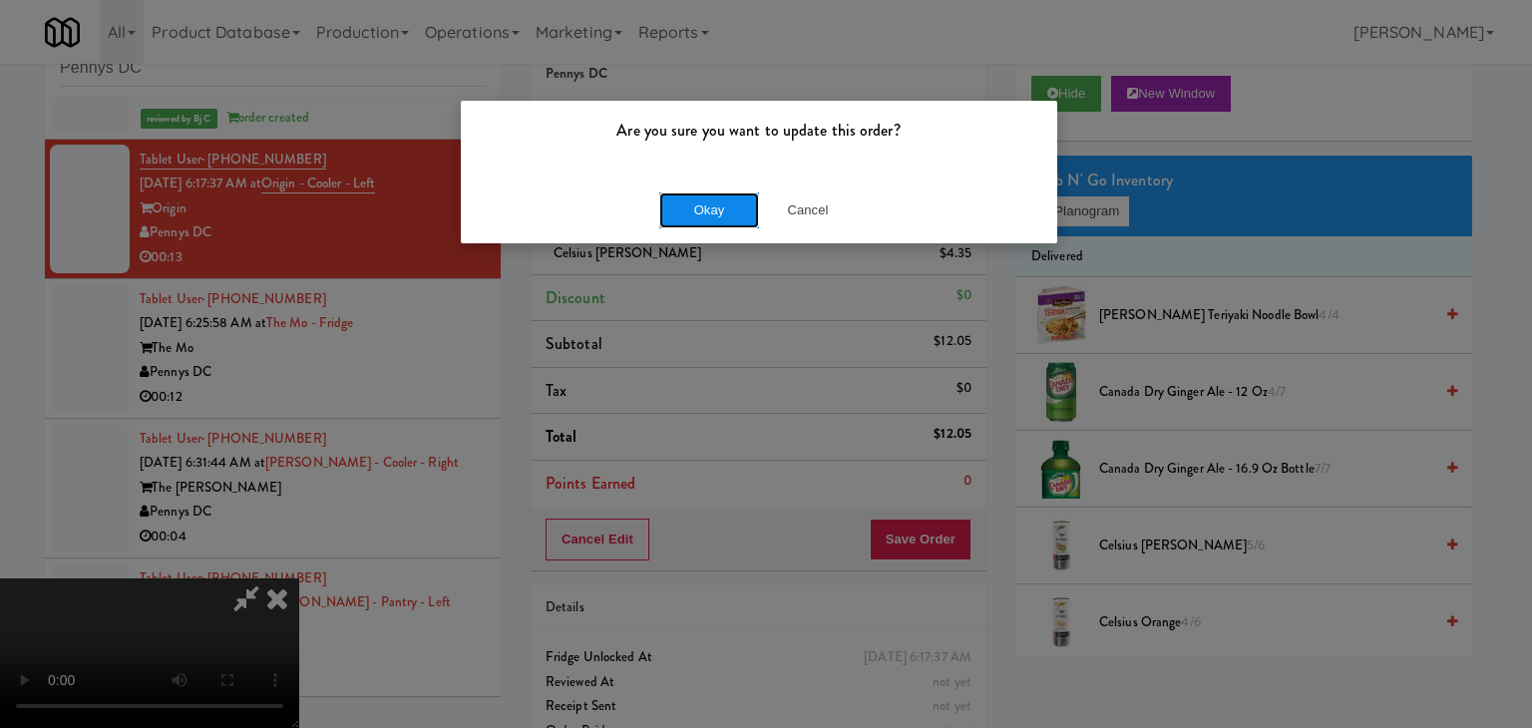
click at [714, 198] on button "Okay" at bounding box center [709, 210] width 100 height 36
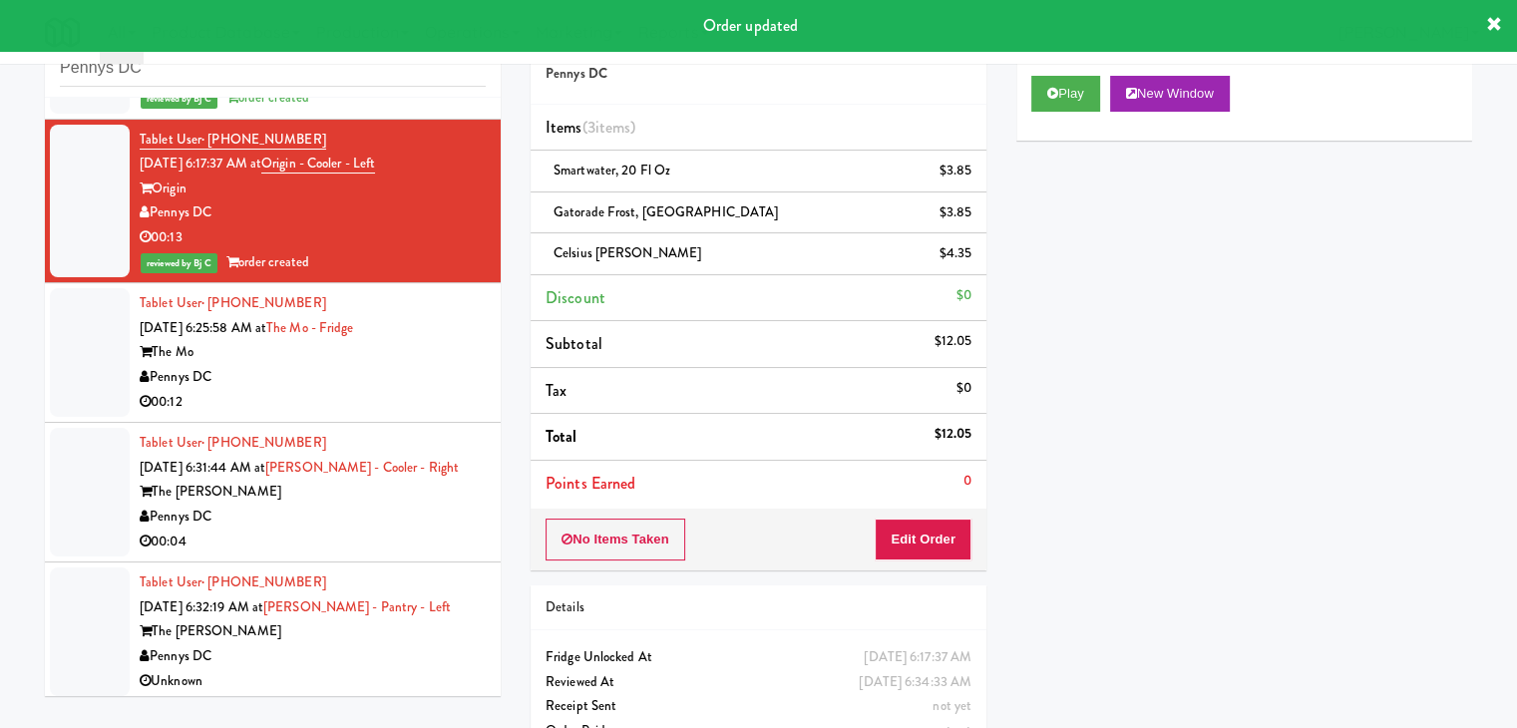
scroll to position [614, 0]
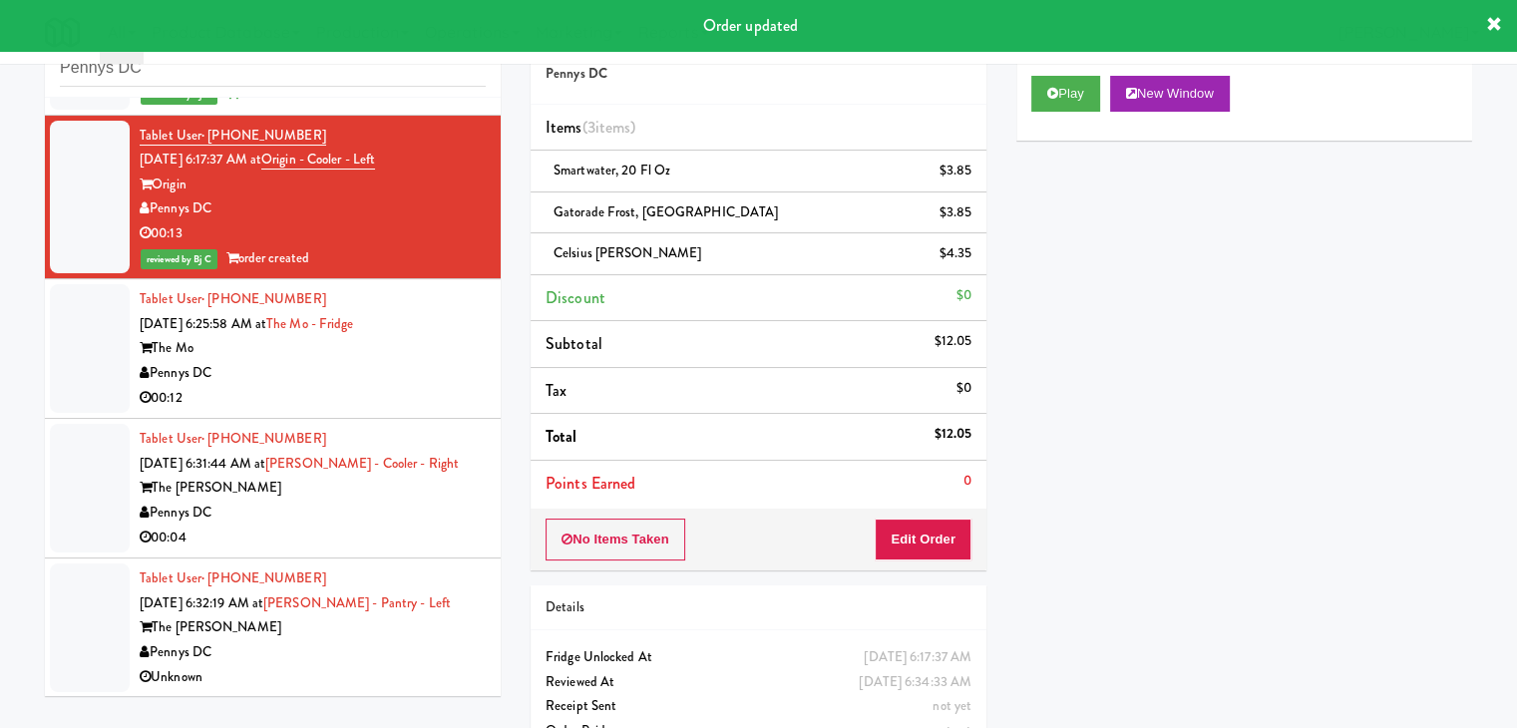
drag, startPoint x: 363, startPoint y: 400, endPoint x: 377, endPoint y: 404, distance: 14.5
click at [363, 398] on div "00:12" at bounding box center [313, 398] width 346 height 25
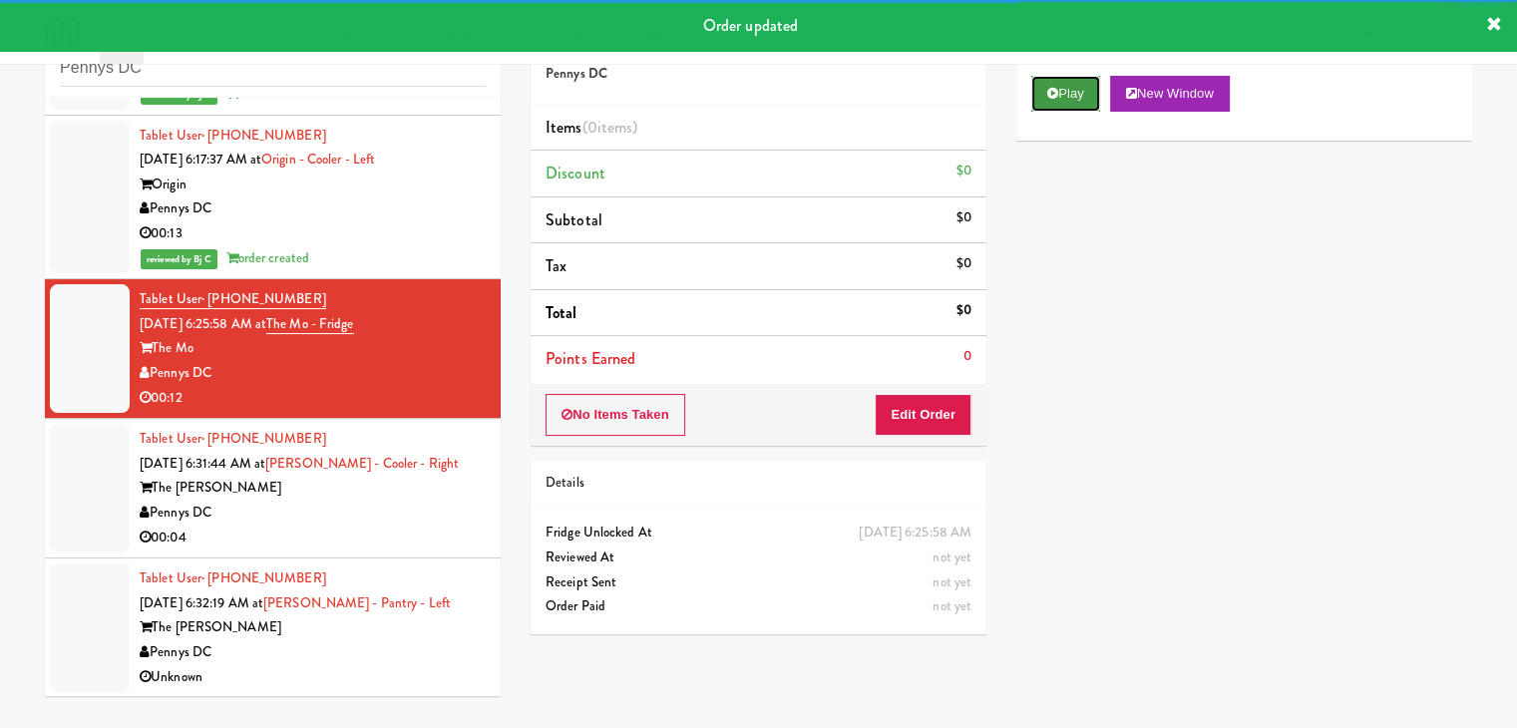
click at [1052, 92] on icon at bounding box center [1052, 93] width 11 height 13
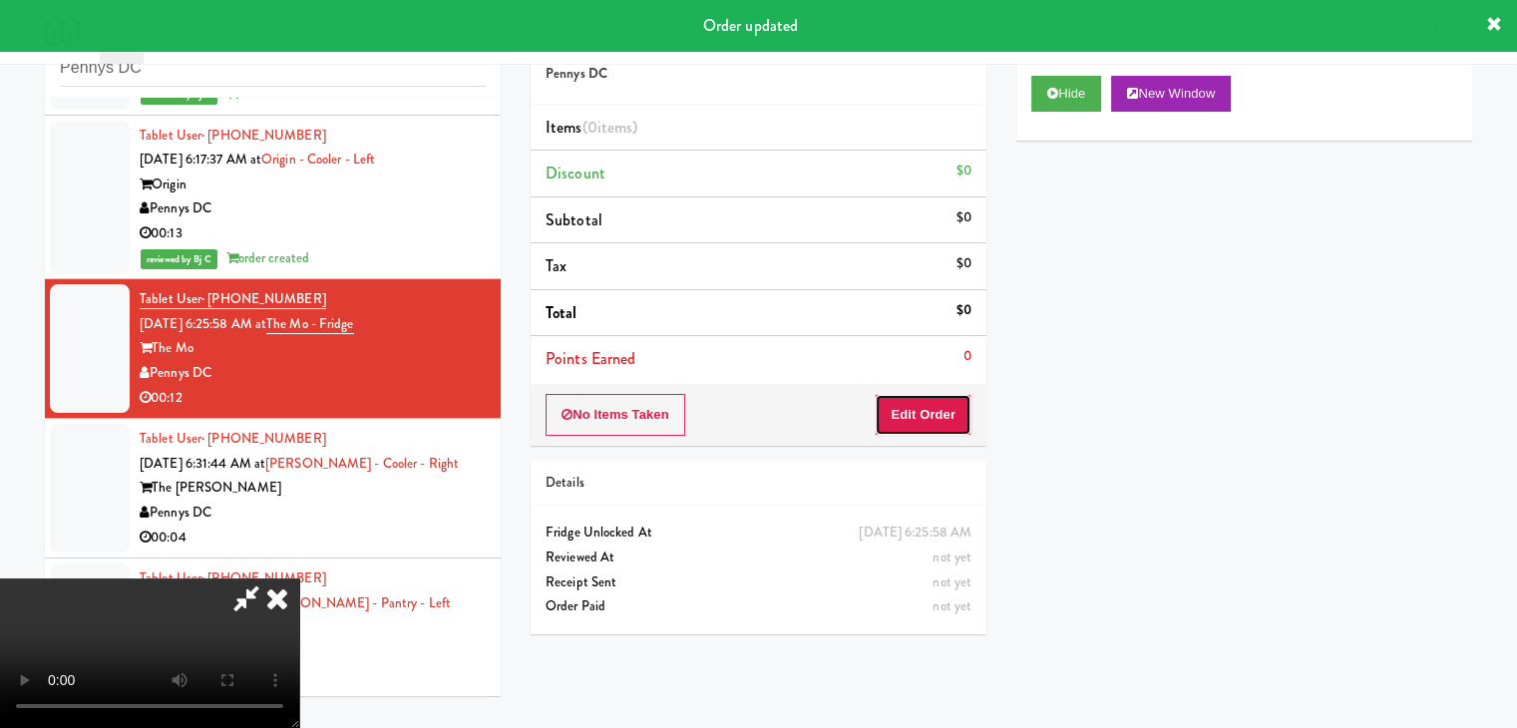
click at [937, 408] on button "Edit Order" at bounding box center [923, 415] width 97 height 42
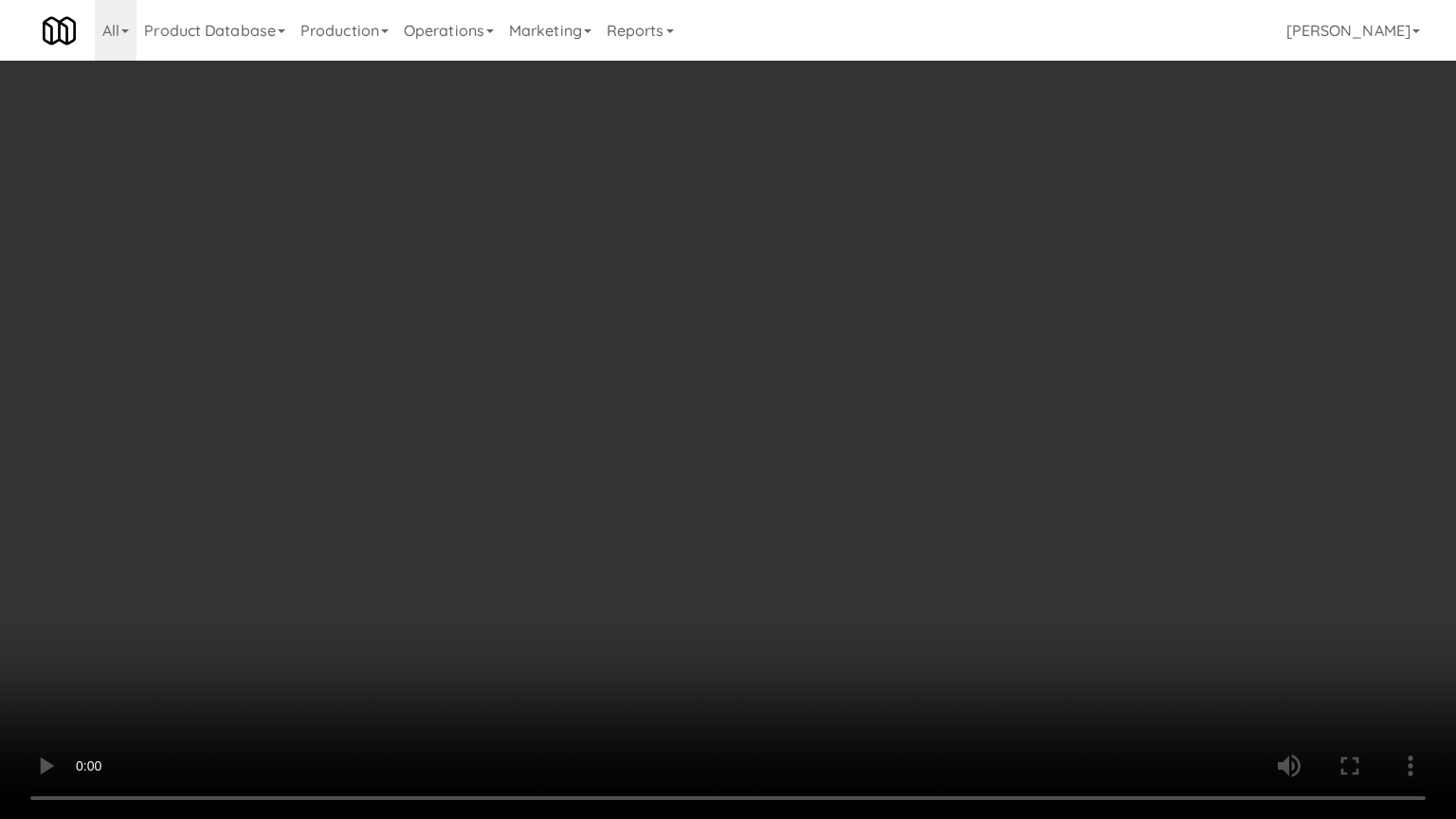
click at [725, 484] on video at bounding box center [728, 410] width 1456 height 819
click at [724, 484] on video at bounding box center [728, 410] width 1456 height 819
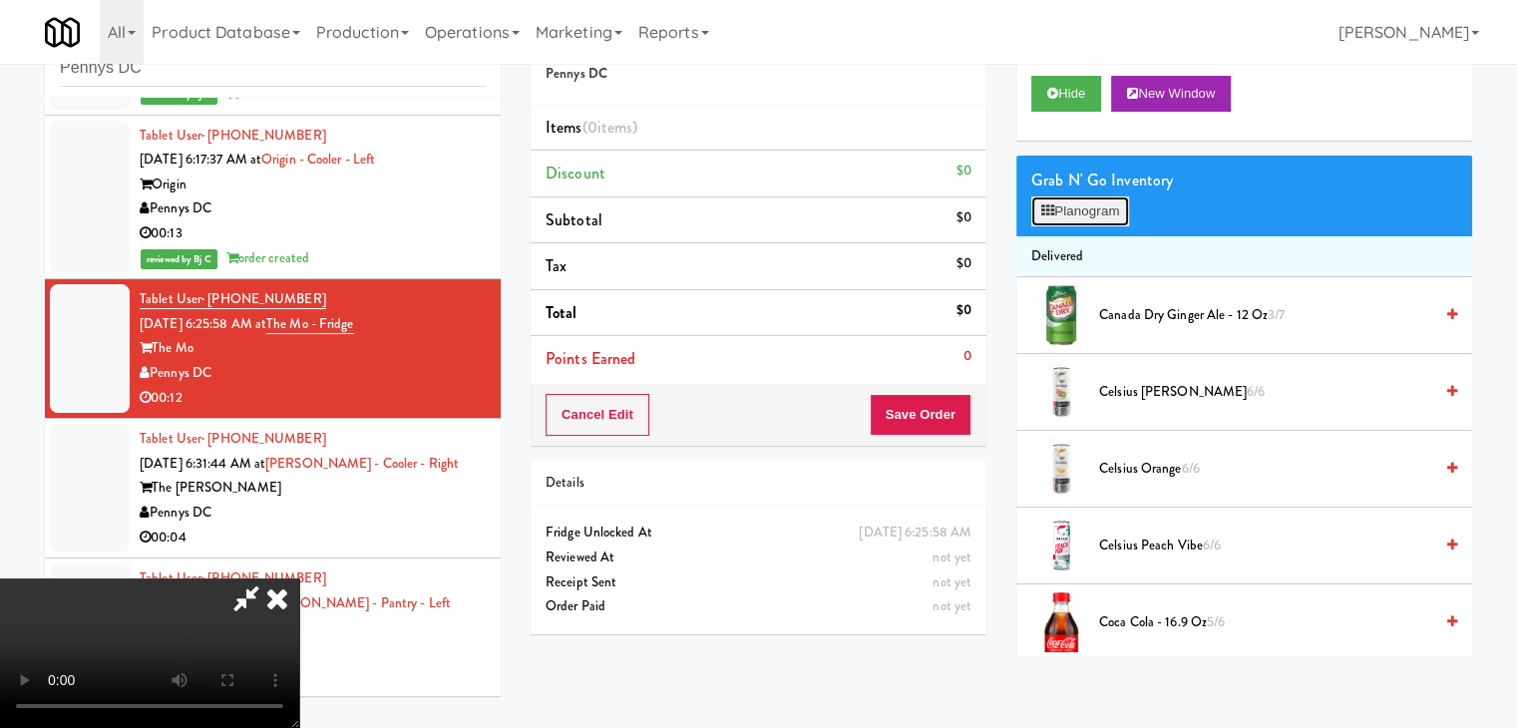
click at [1103, 202] on button "Planogram" at bounding box center [1080, 211] width 98 height 30
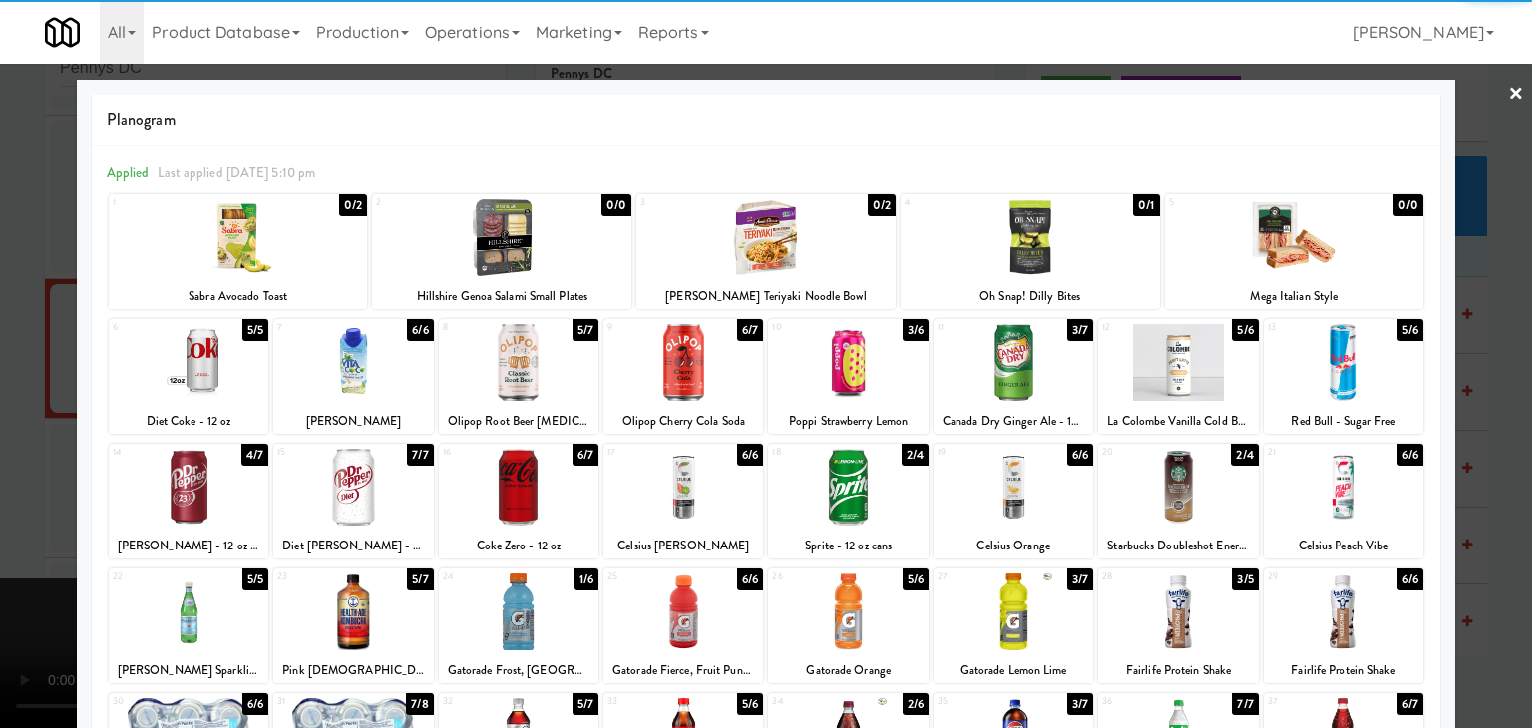
click at [1297, 502] on div at bounding box center [1344, 487] width 160 height 77
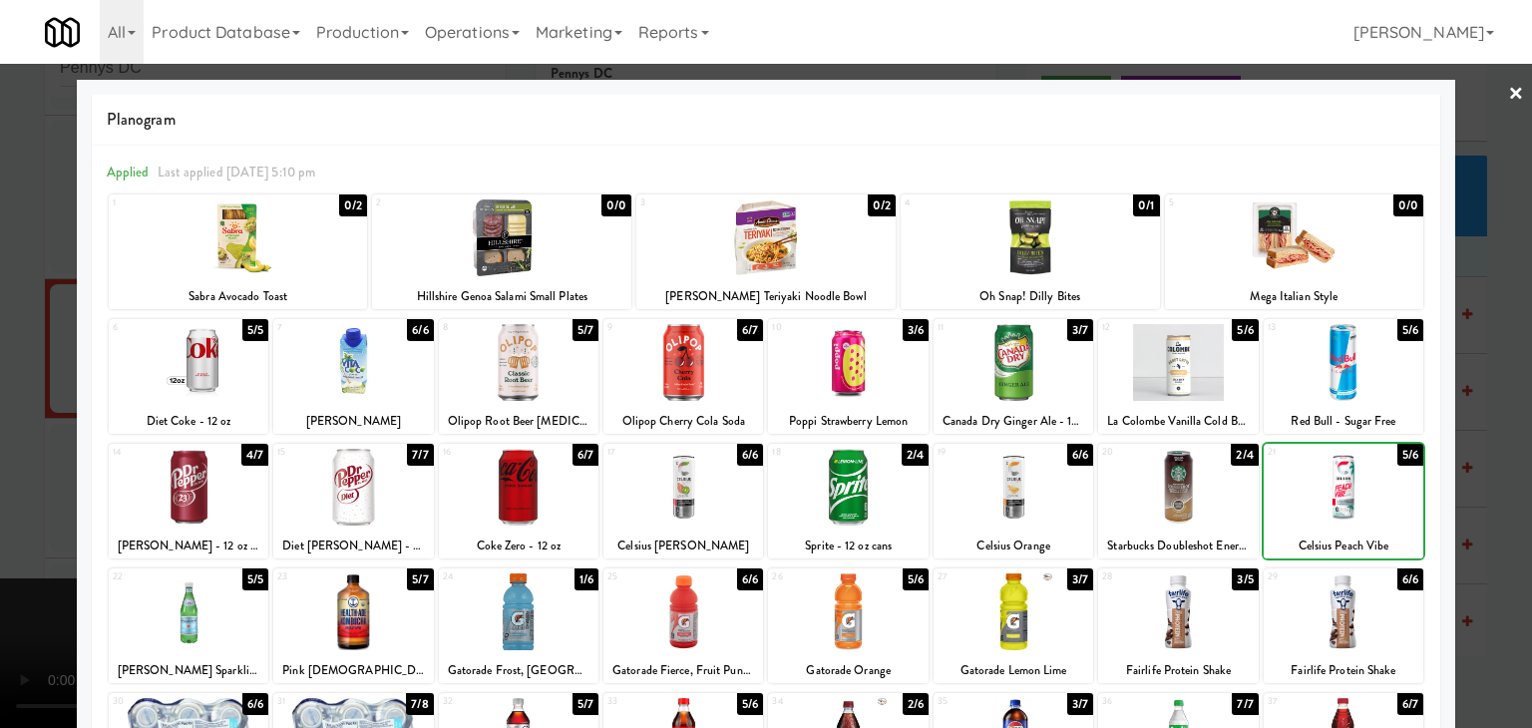
click at [1036, 488] on div at bounding box center [1013, 487] width 160 height 77
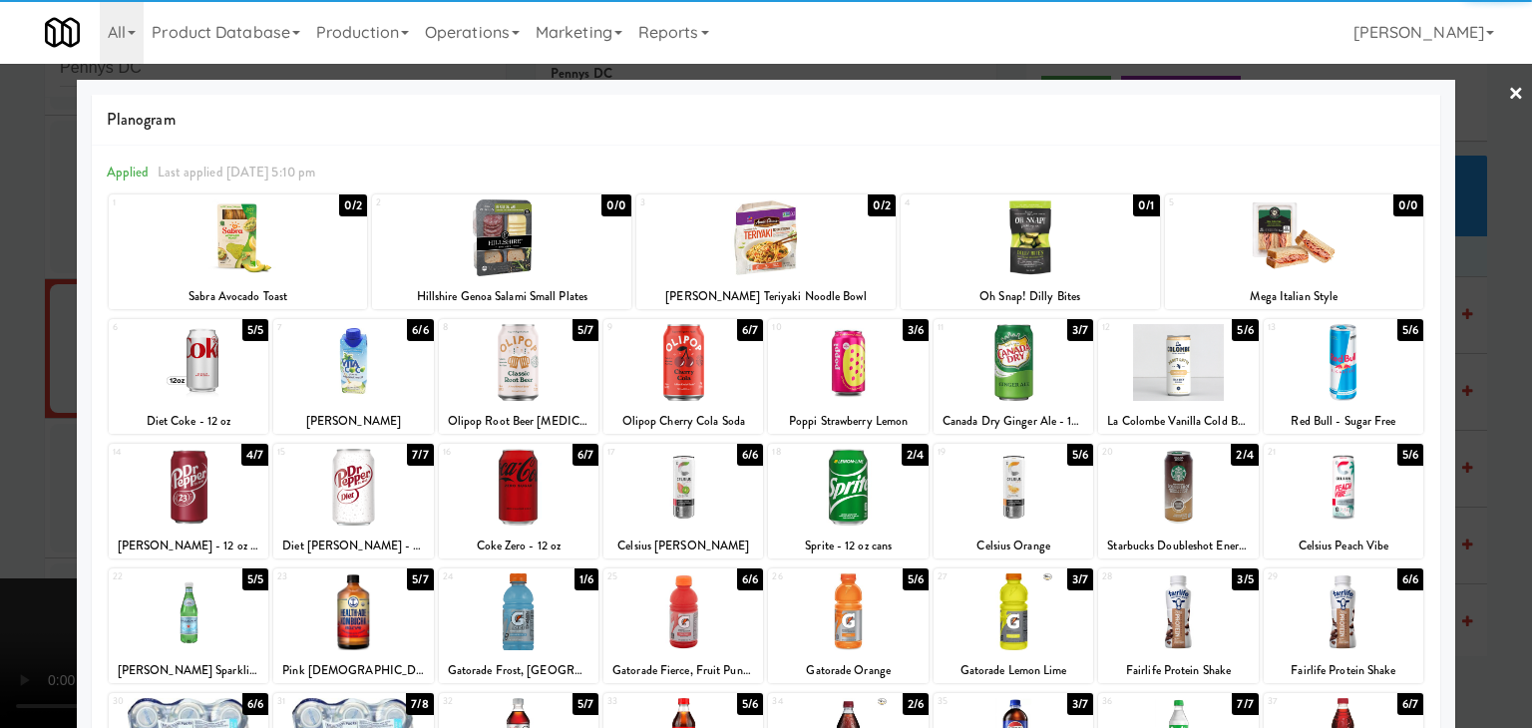
click at [1504, 517] on div at bounding box center [766, 364] width 1532 height 728
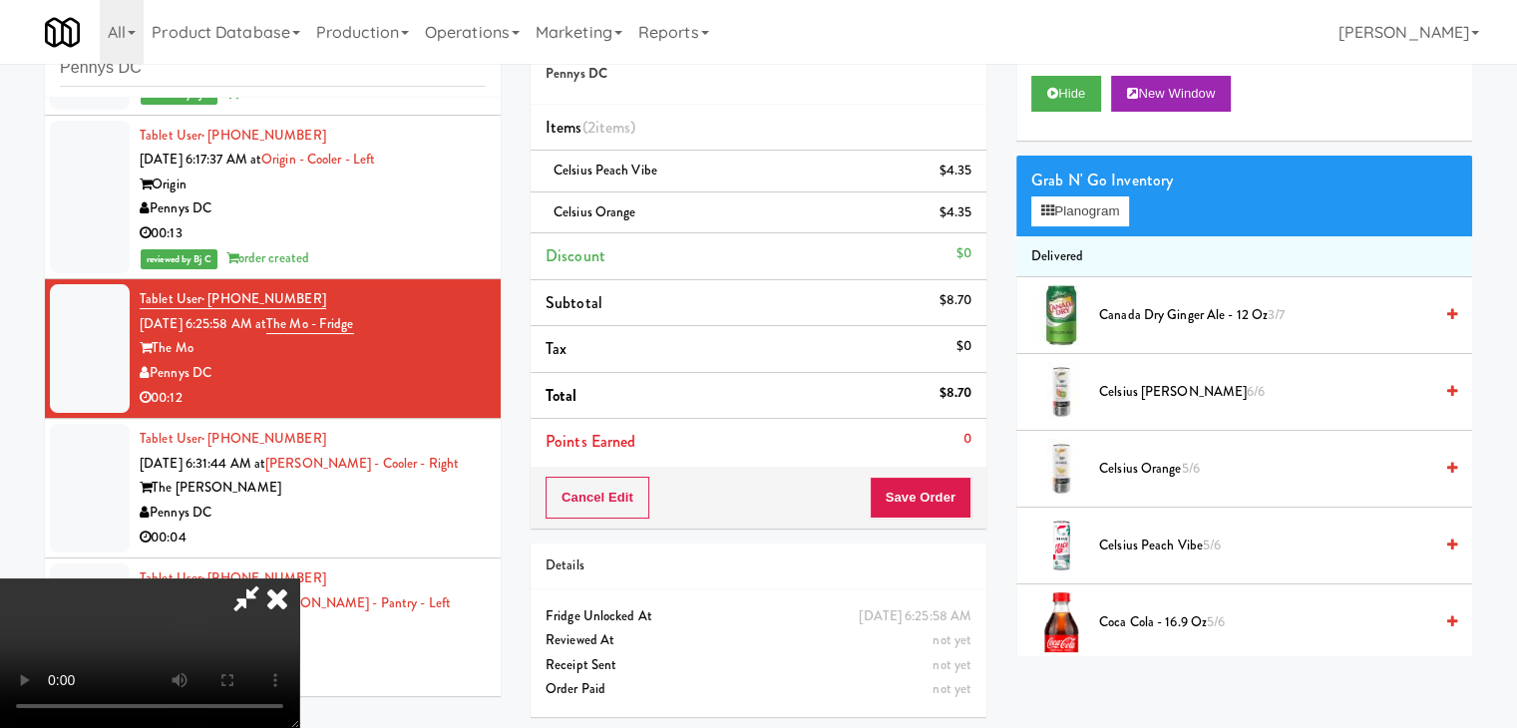
click at [947, 500] on div "Cancel Edit Save Order" at bounding box center [759, 498] width 456 height 62
click at [947, 499] on button "Save Order" at bounding box center [921, 498] width 102 height 42
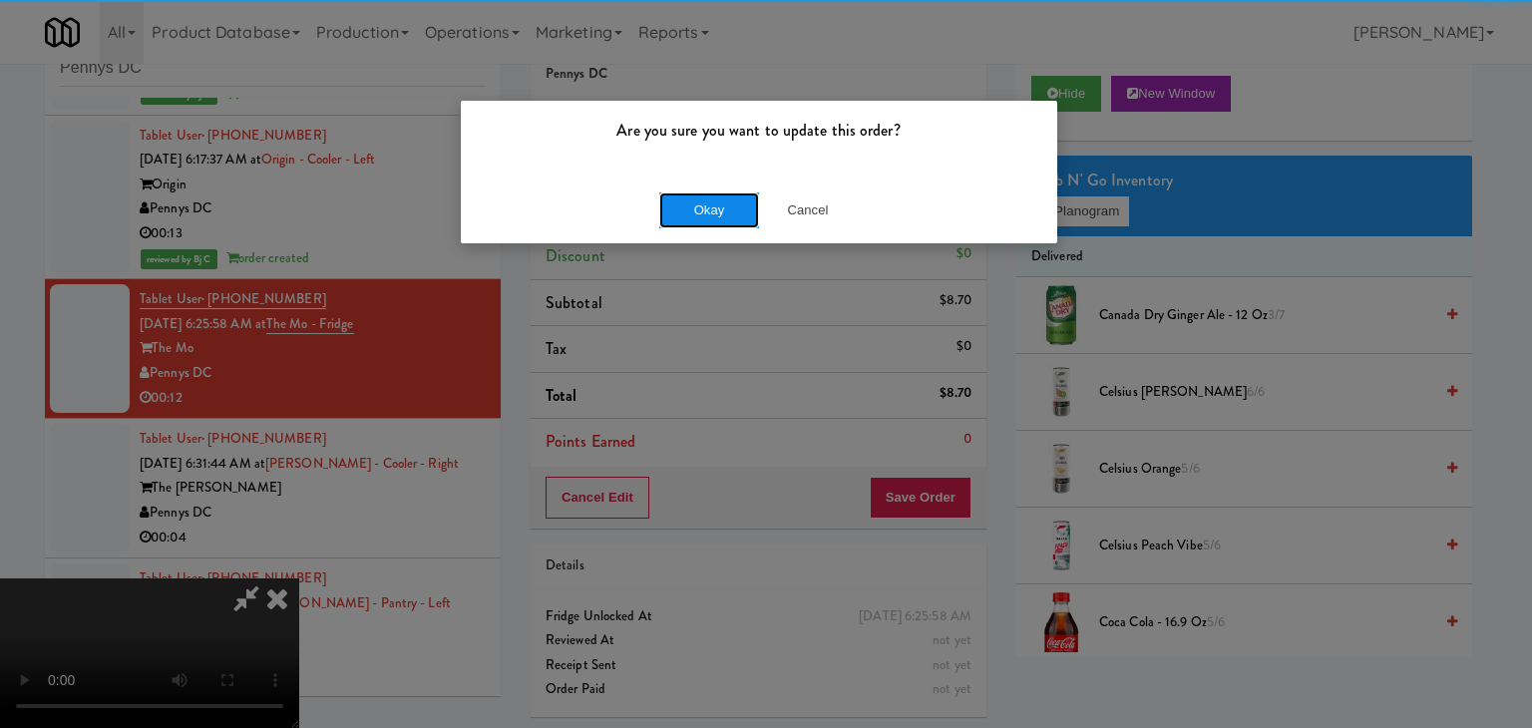
click at [698, 210] on button "Okay" at bounding box center [709, 210] width 100 height 36
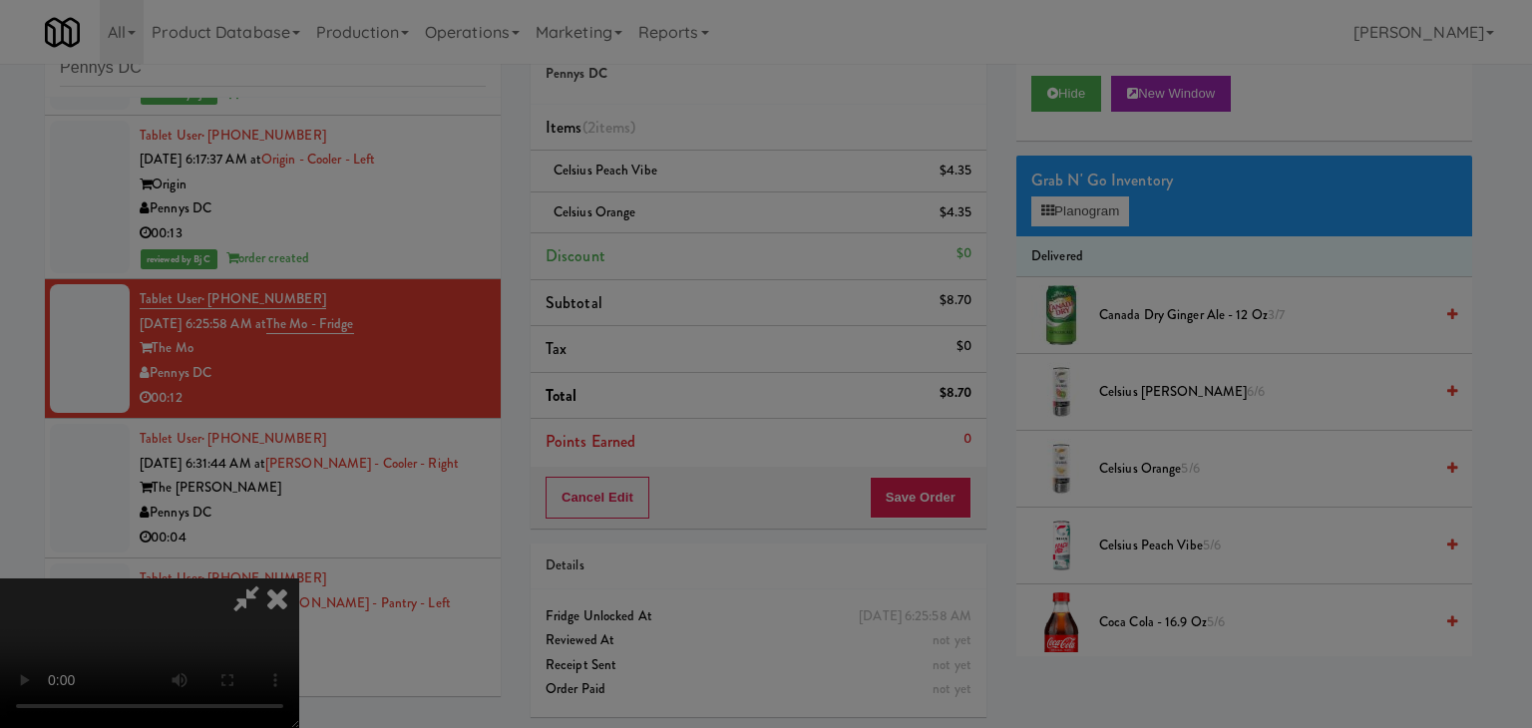
click at [698, 206] on div "Okay Cancel" at bounding box center [759, 173] width 596 height 67
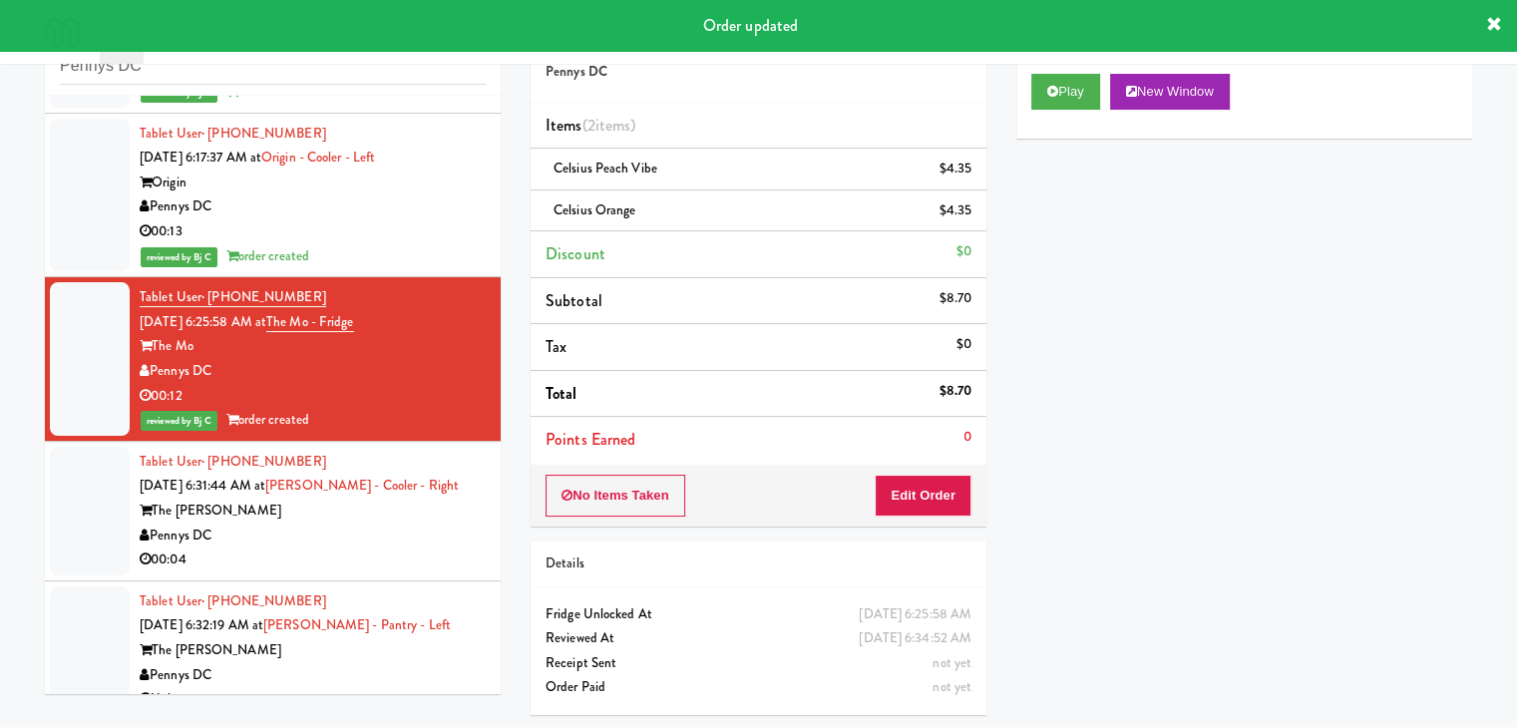
click at [459, 527] on div "Pennys DC" at bounding box center [313, 536] width 346 height 25
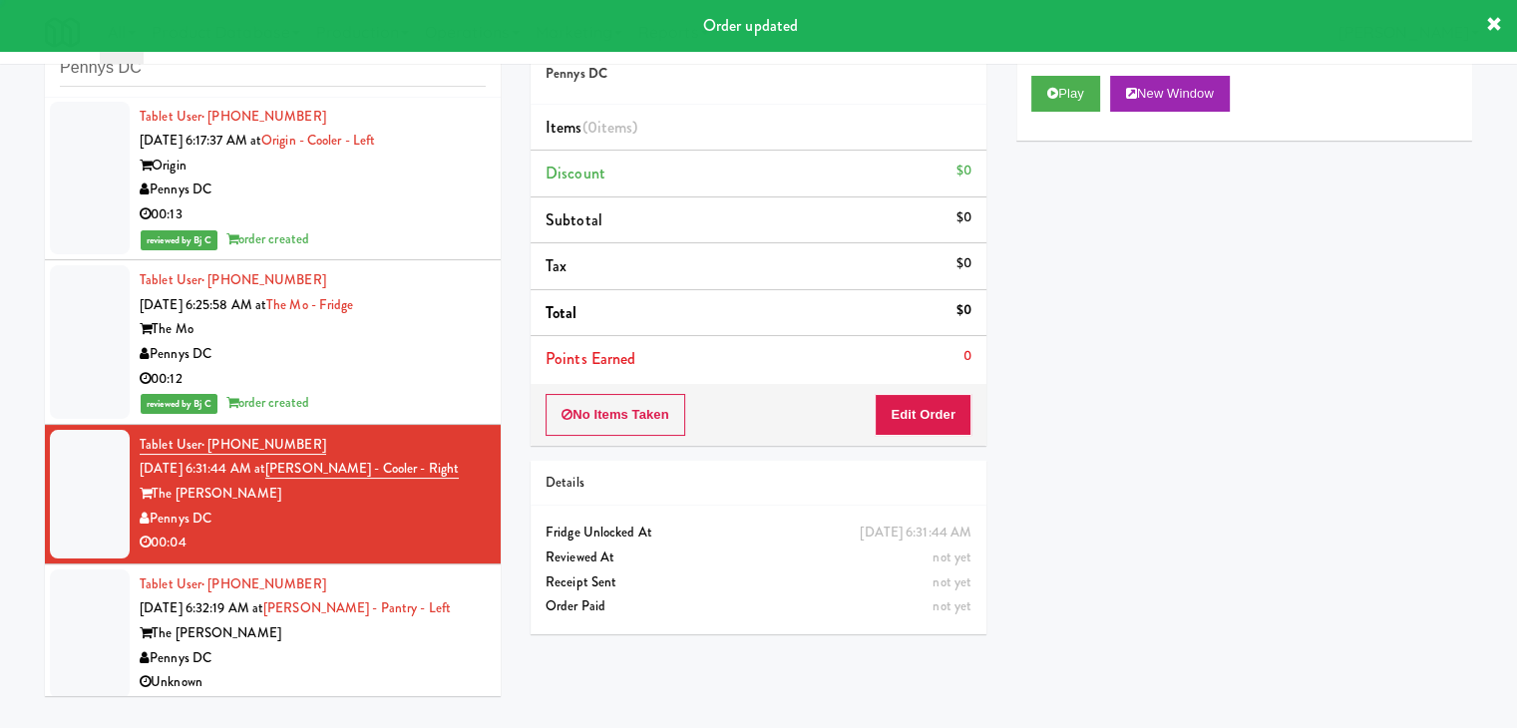
scroll to position [638, 0]
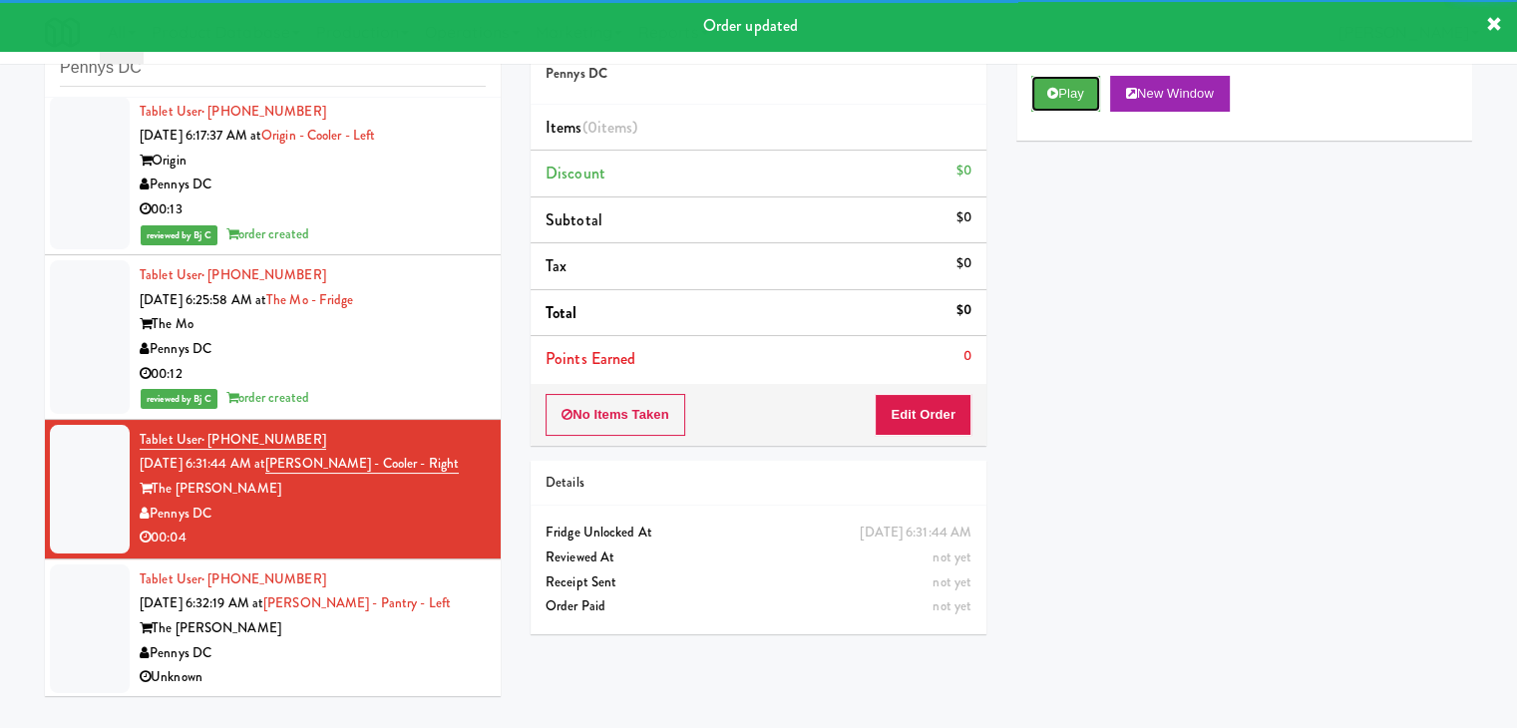
drag, startPoint x: 1071, startPoint y: 97, endPoint x: 1054, endPoint y: 125, distance: 32.7
click at [1065, 94] on button "Play" at bounding box center [1065, 94] width 69 height 36
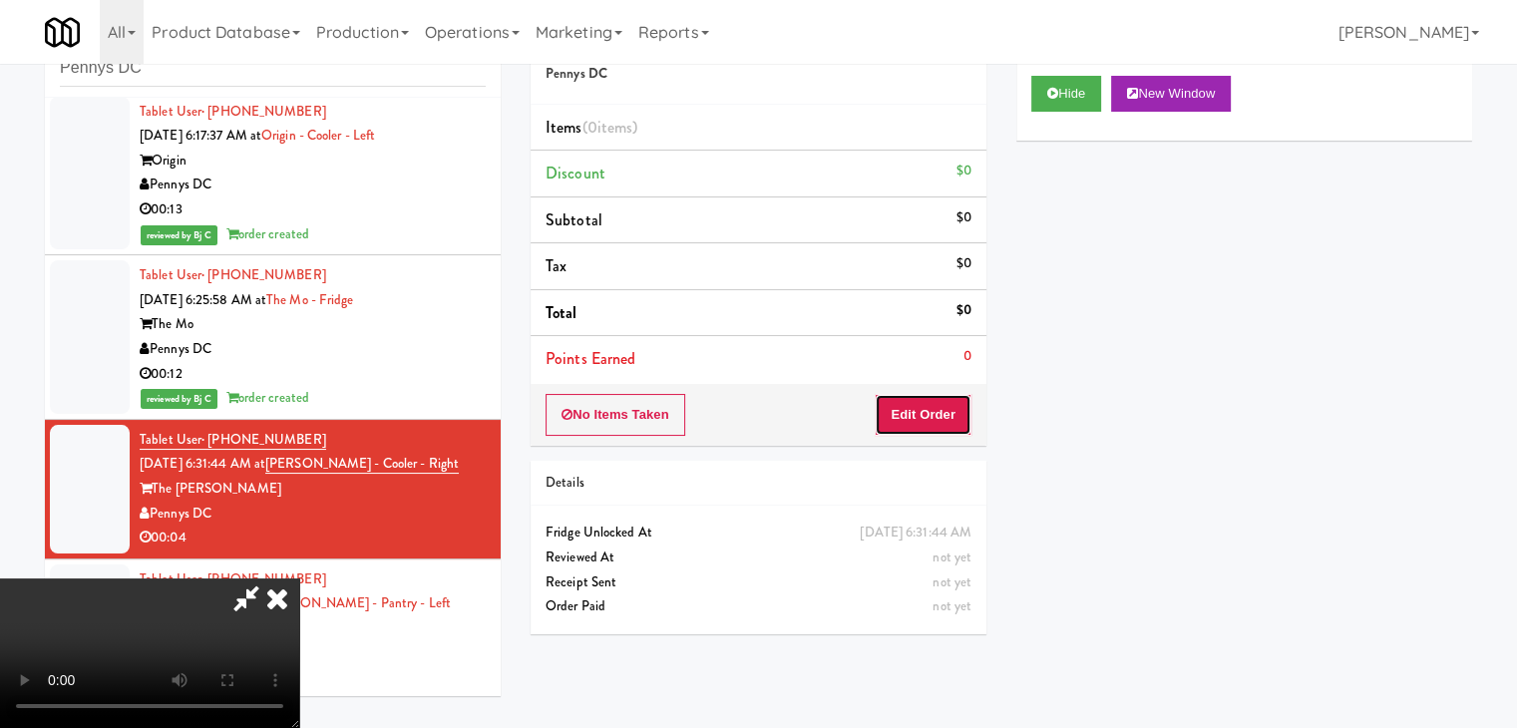
click at [928, 418] on button "Edit Order" at bounding box center [923, 415] width 97 height 42
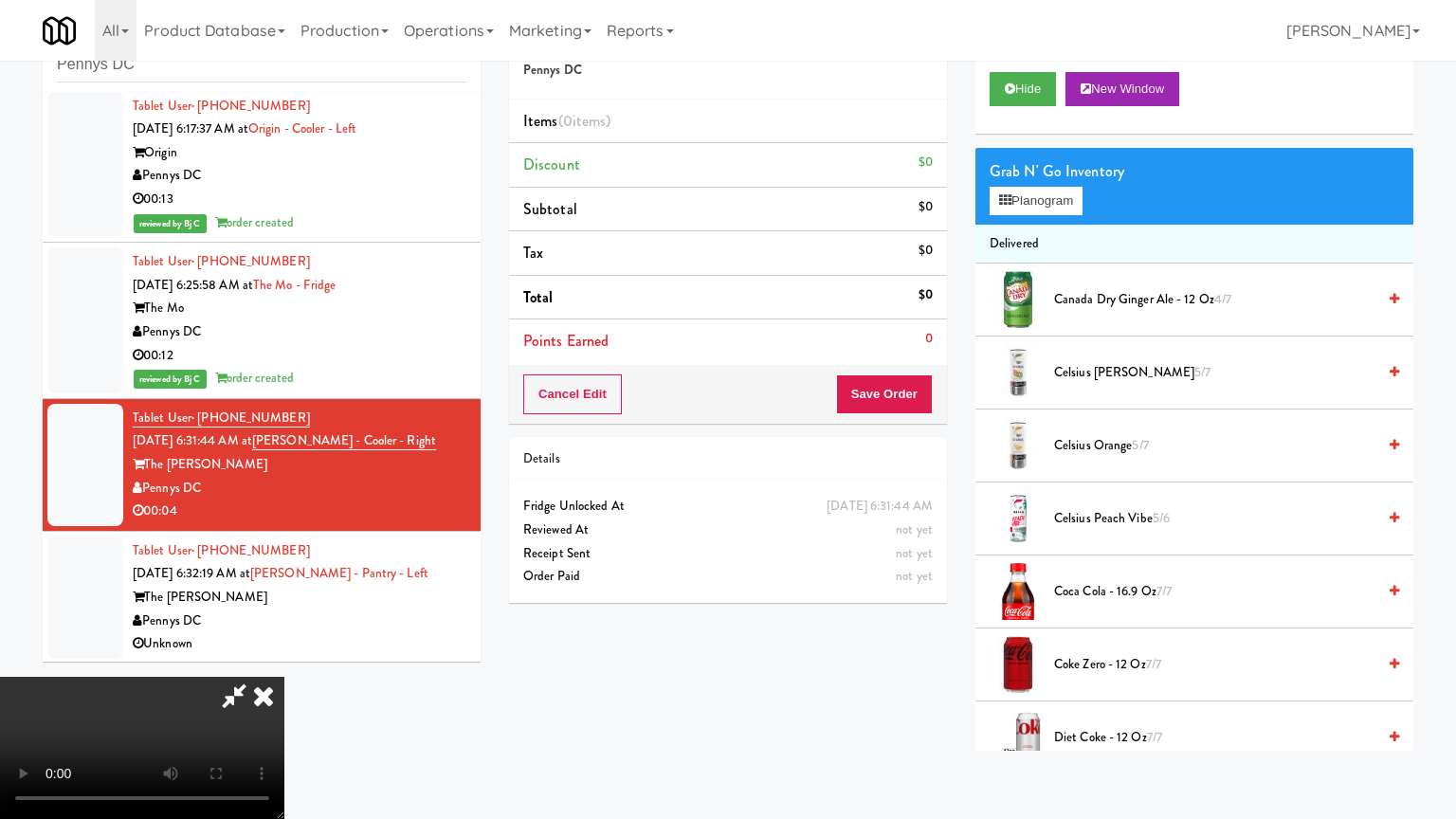
click at [284, 676] on video at bounding box center [142, 748] width 284 height 143
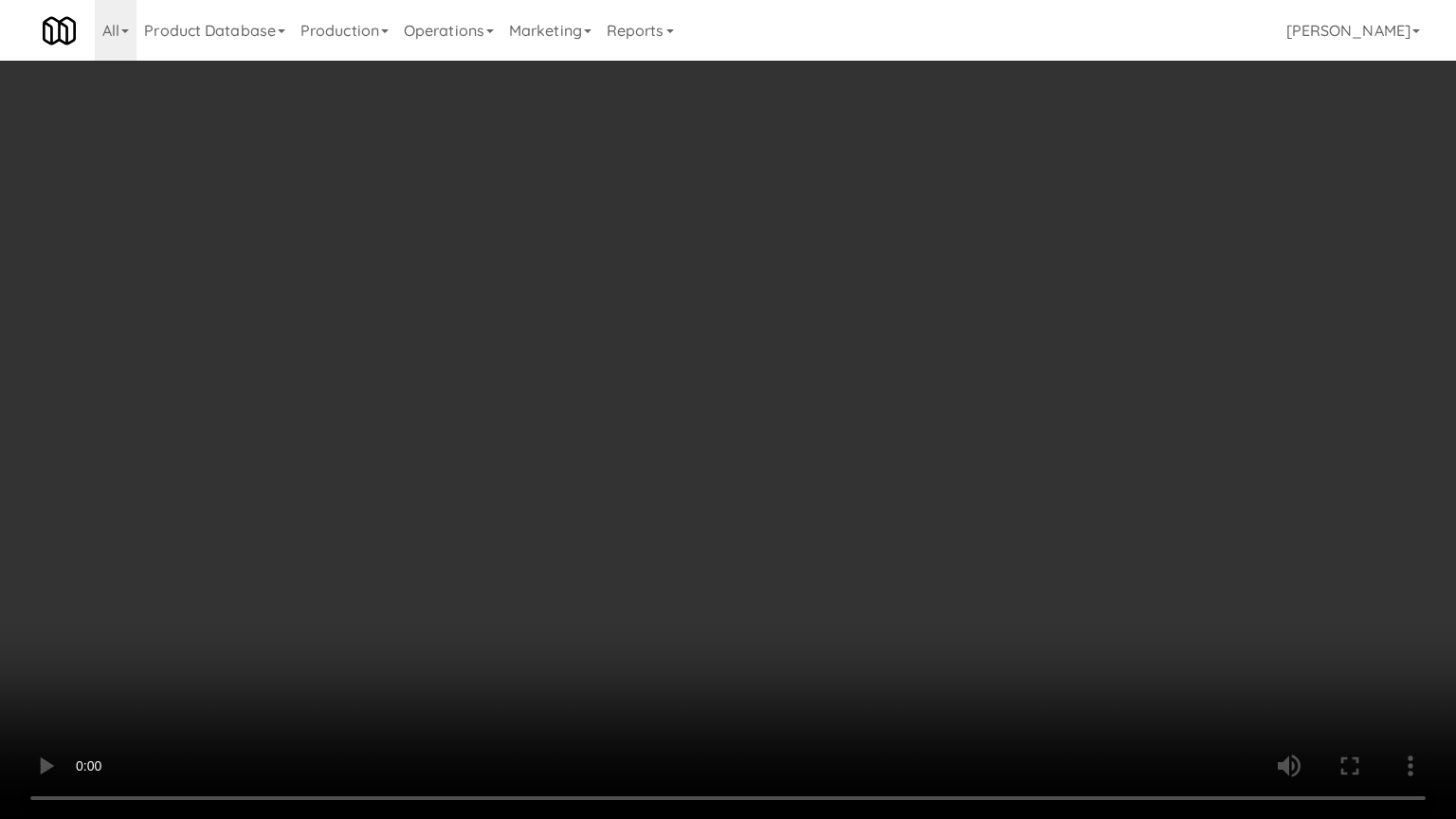
click at [956, 581] on video at bounding box center [728, 410] width 1456 height 819
click at [958, 530] on video at bounding box center [728, 410] width 1456 height 819
click at [959, 509] on video at bounding box center [728, 410] width 1456 height 819
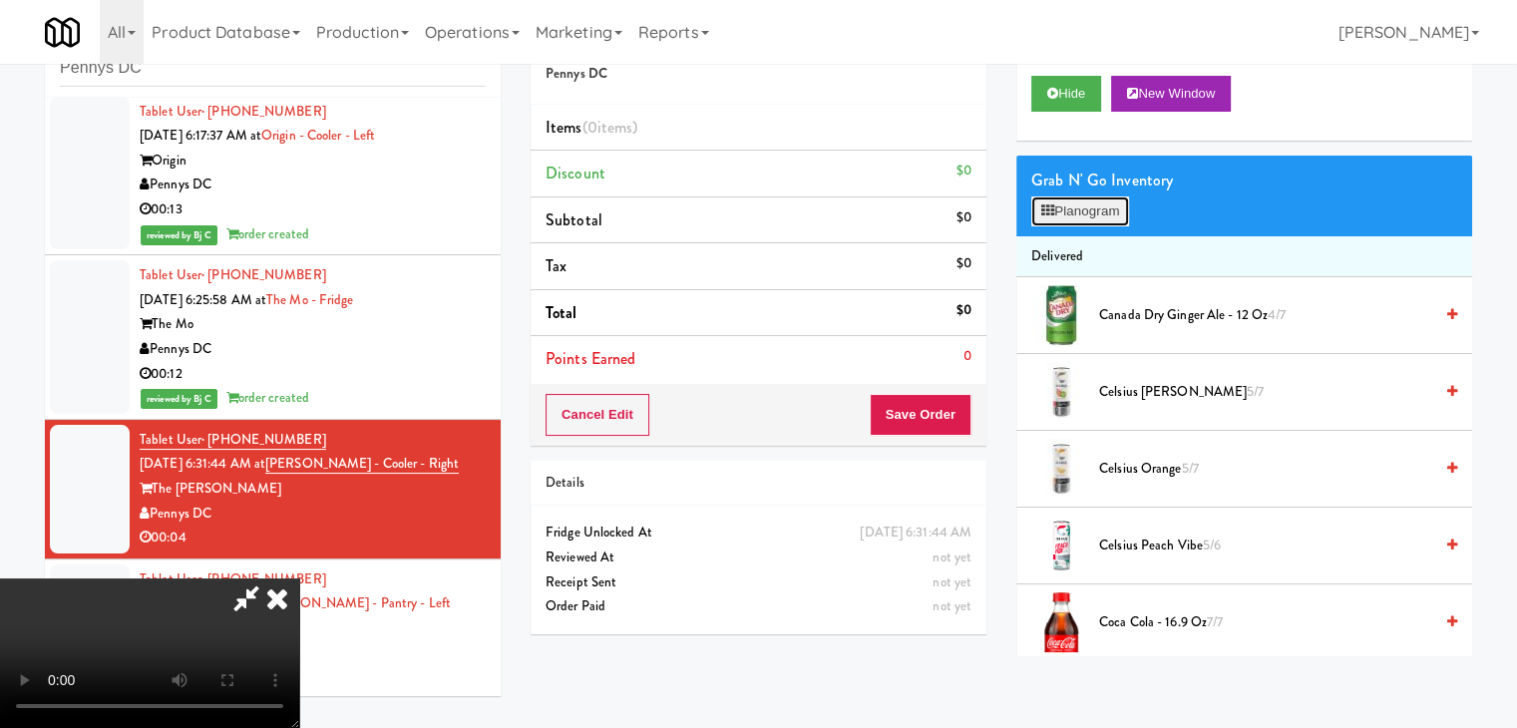
click at [1117, 207] on button "Planogram" at bounding box center [1080, 211] width 98 height 30
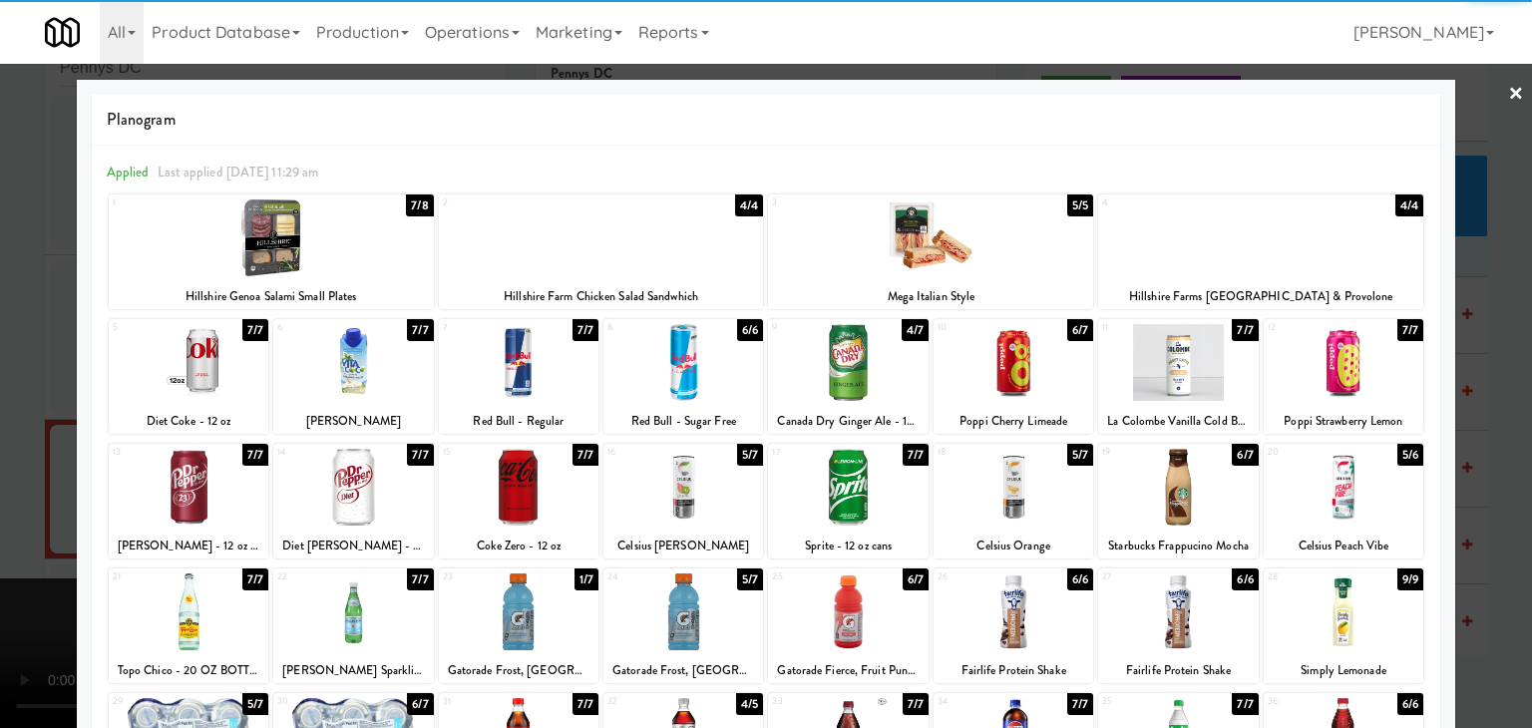
click at [1346, 488] on div at bounding box center [1344, 487] width 160 height 77
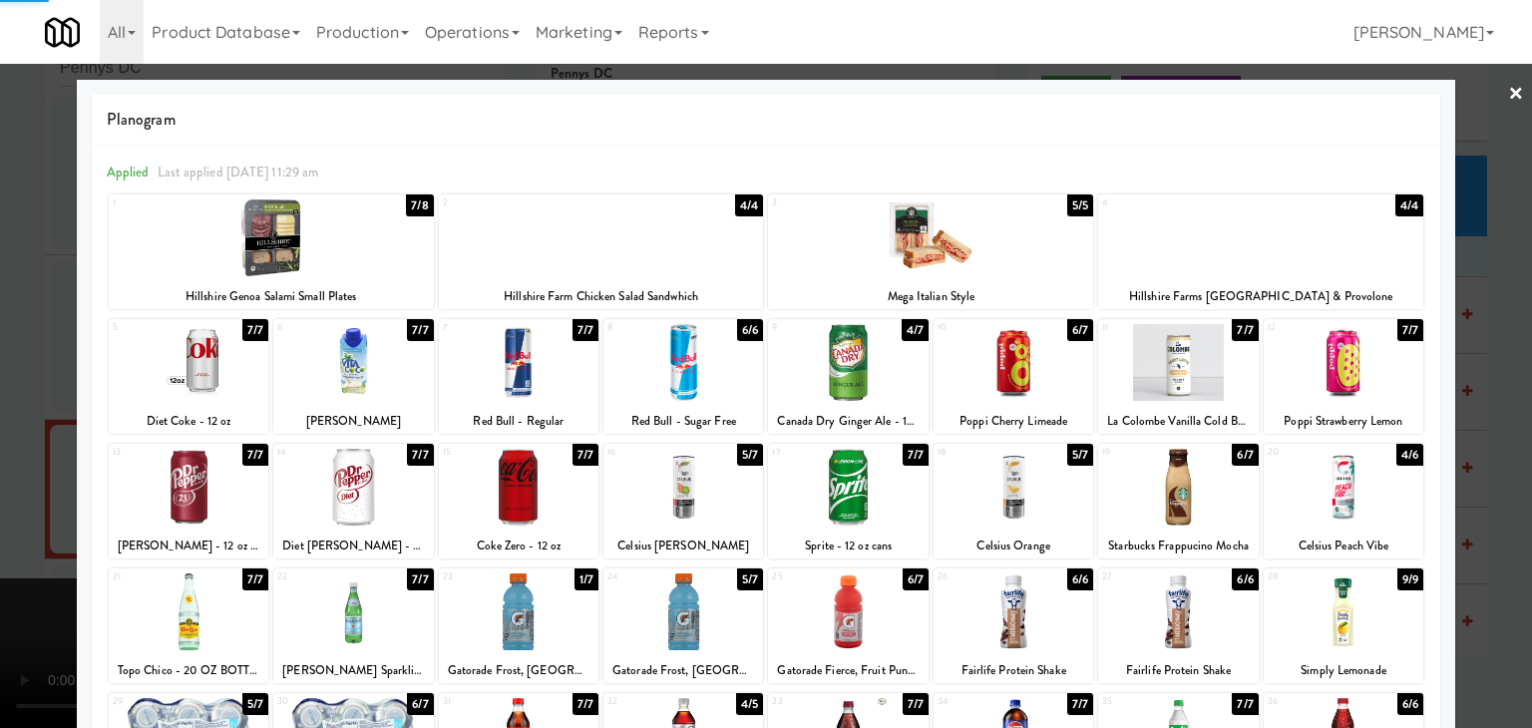
click at [1494, 499] on div at bounding box center [766, 364] width 1532 height 728
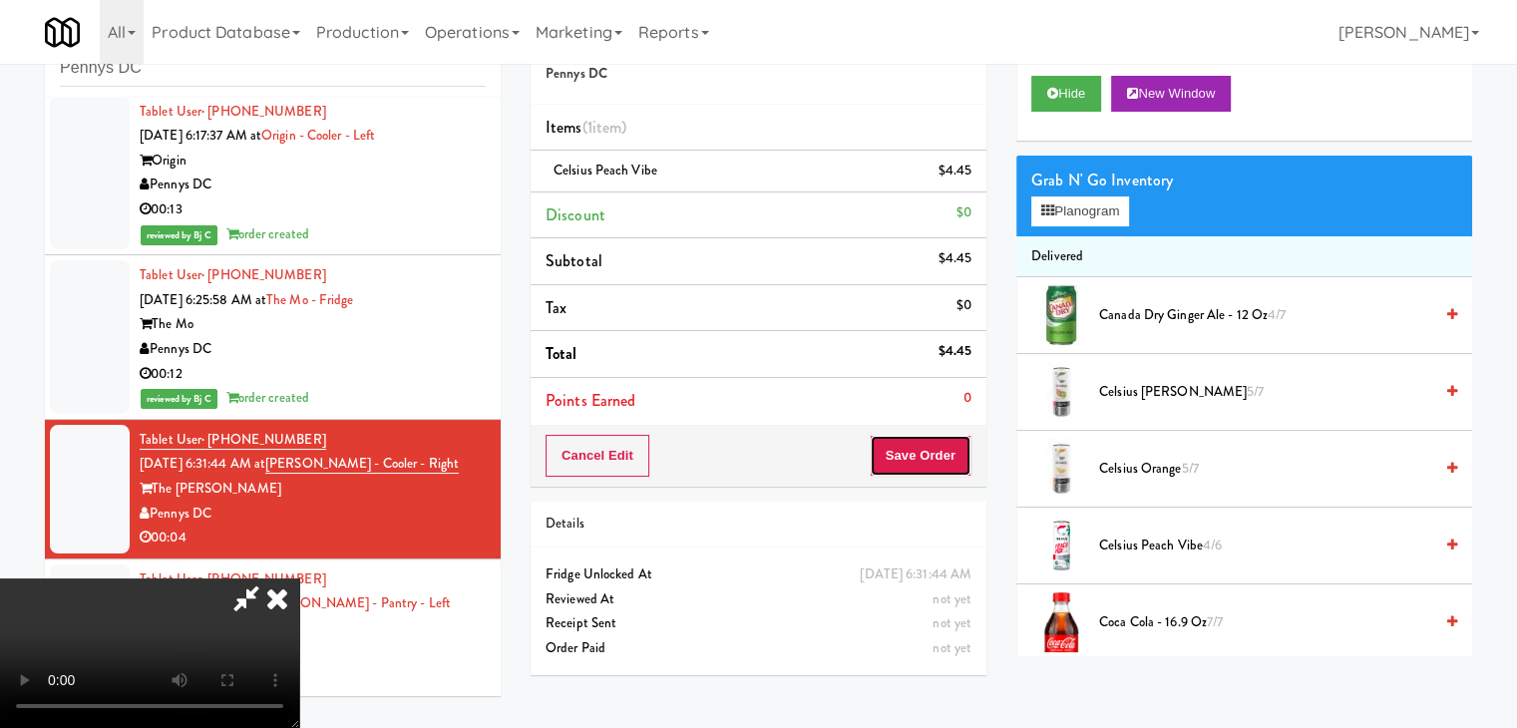
click at [960, 456] on button "Save Order" at bounding box center [921, 456] width 102 height 42
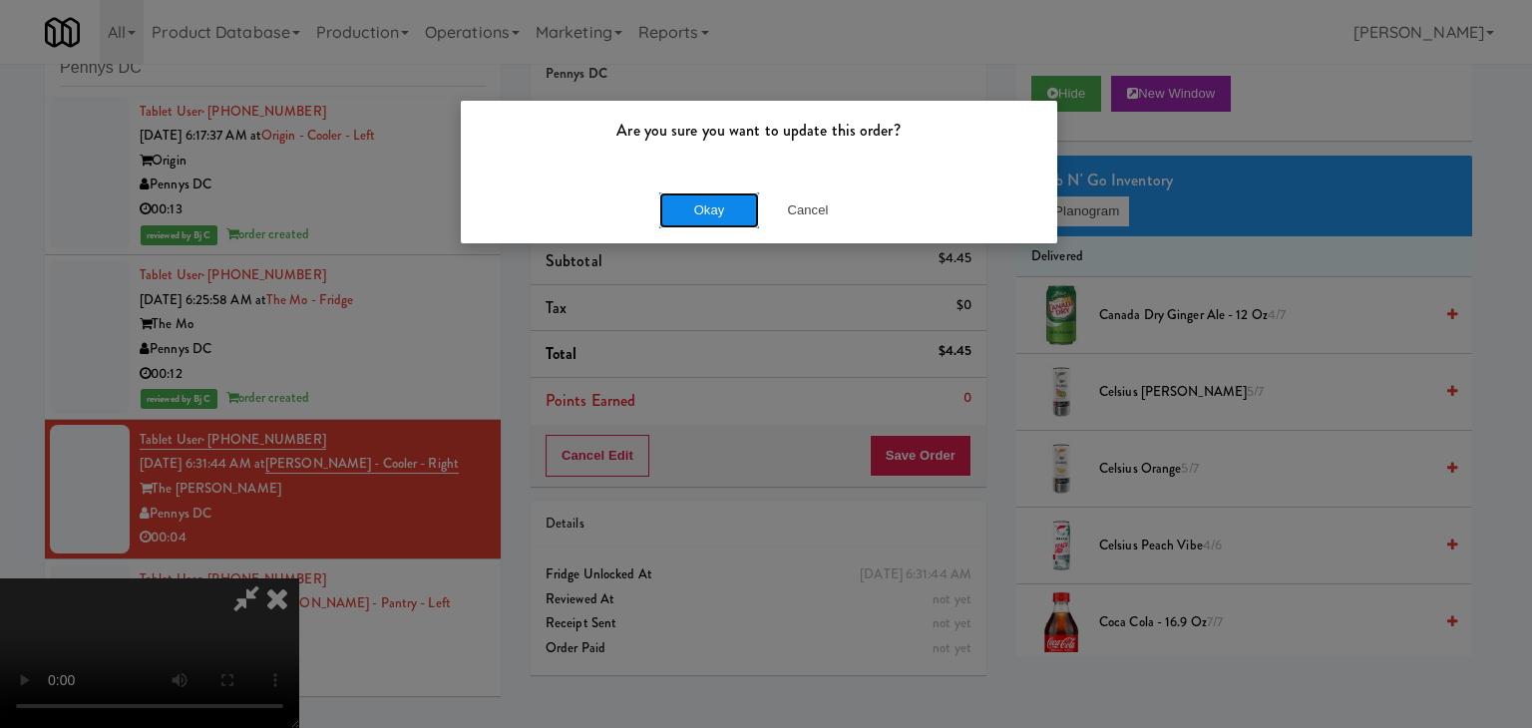
click at [716, 210] on button "Okay" at bounding box center [709, 210] width 100 height 36
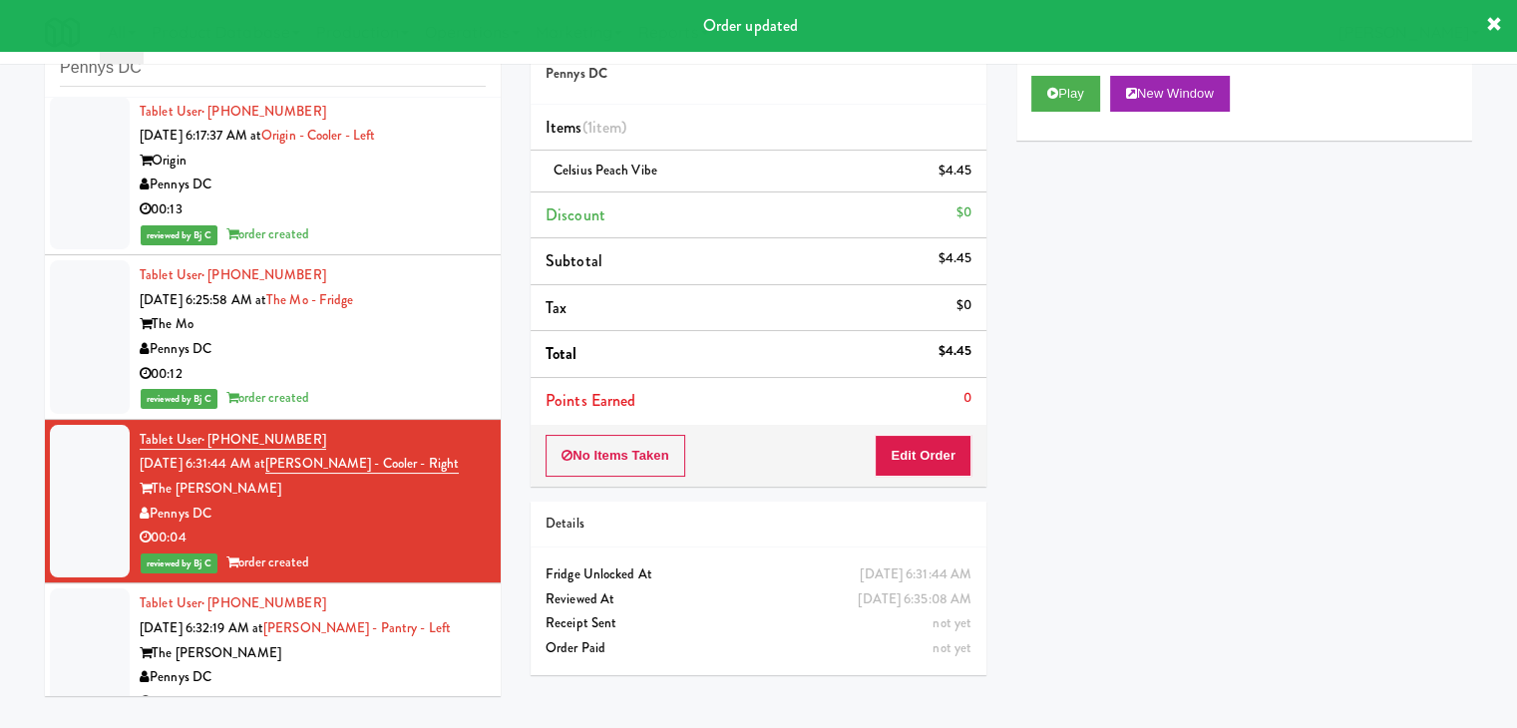
scroll to position [663, 0]
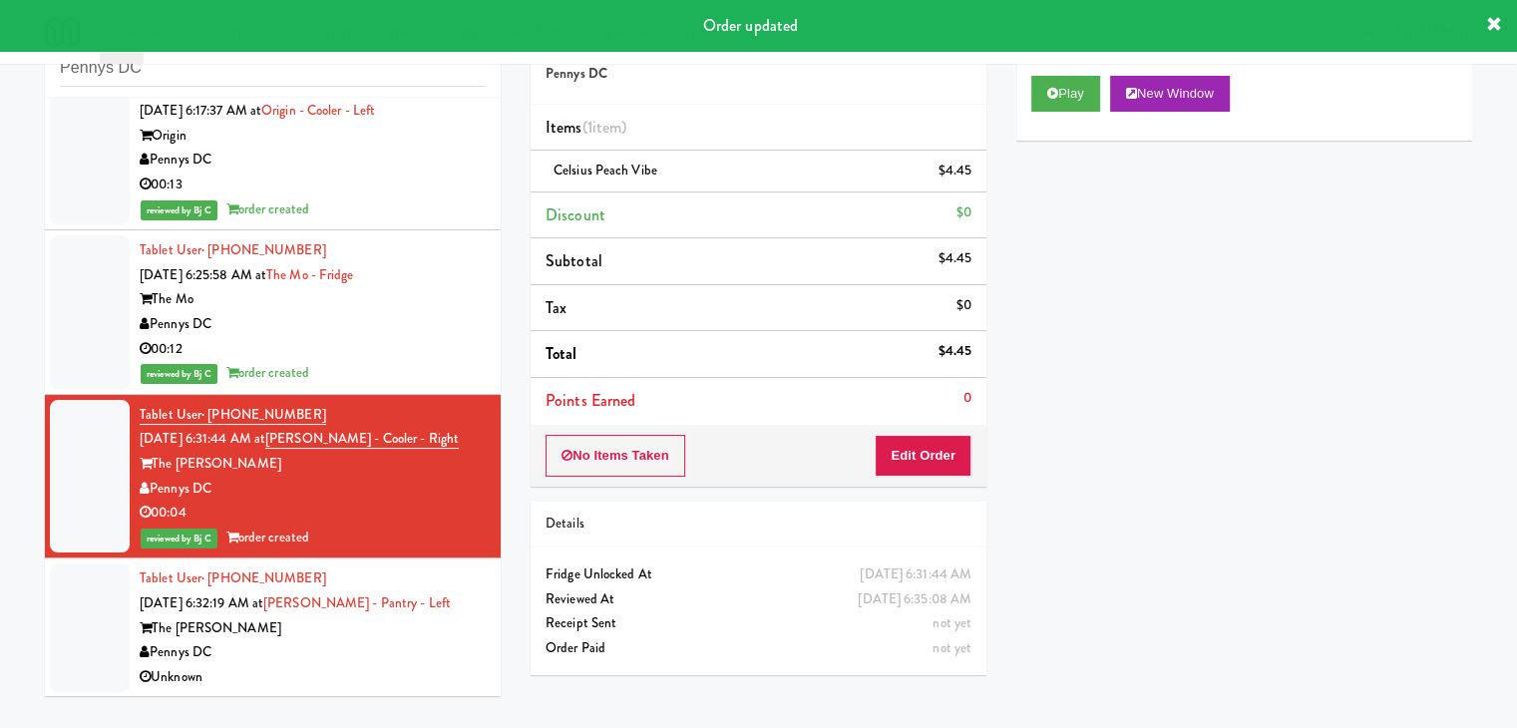
drag, startPoint x: 403, startPoint y: 619, endPoint x: 410, endPoint y: 645, distance: 26.9
click at [405, 623] on div "The [PERSON_NAME]" at bounding box center [313, 628] width 346 height 25
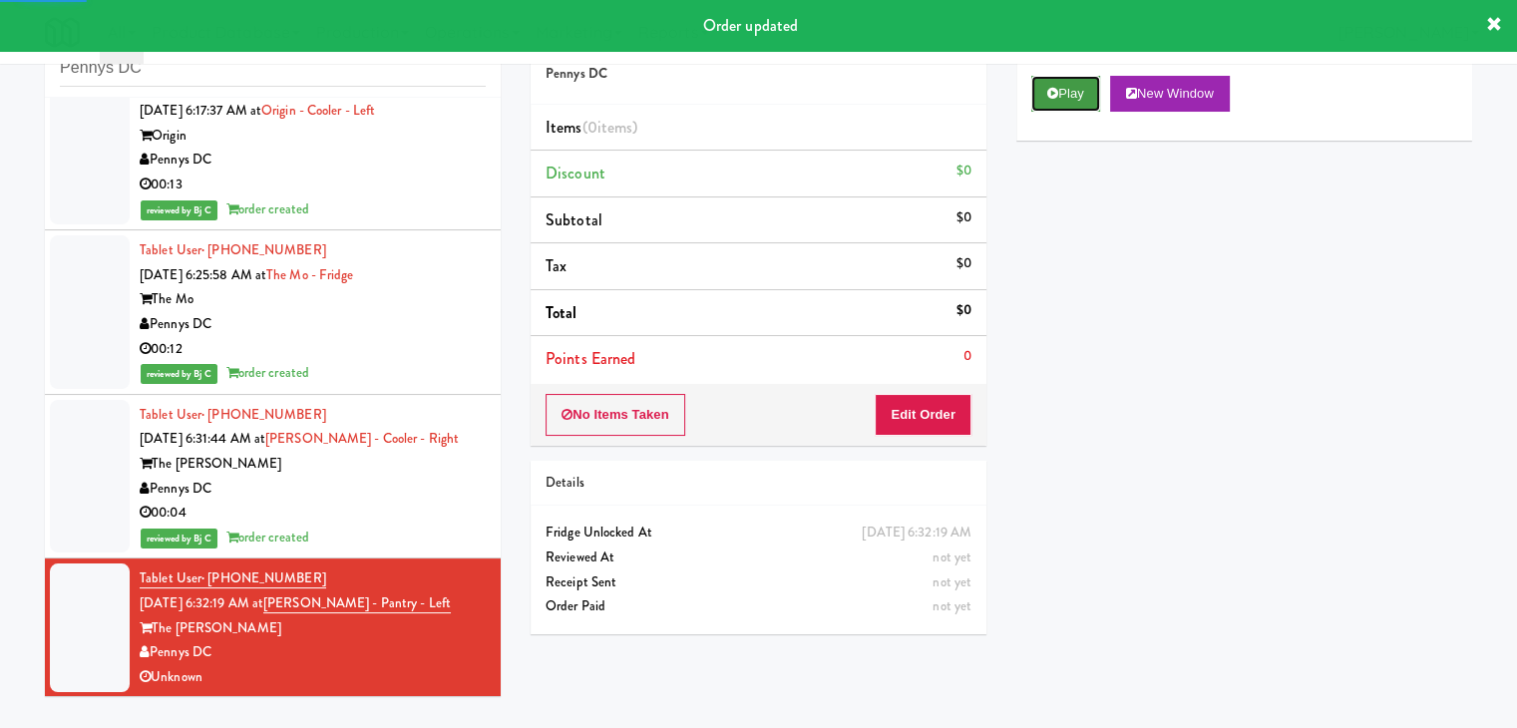
click at [1071, 90] on button "Play" at bounding box center [1065, 94] width 69 height 36
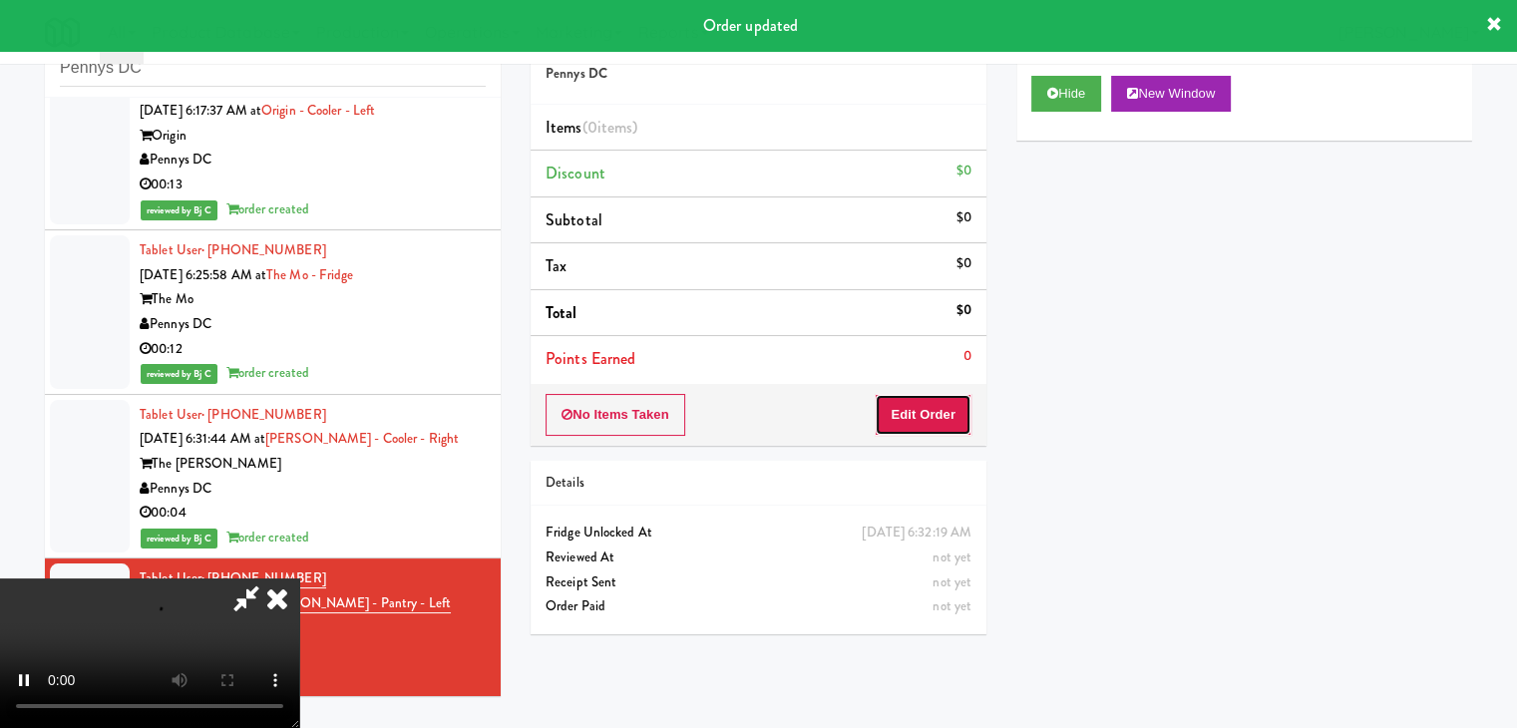
click at [937, 410] on button "Edit Order" at bounding box center [923, 415] width 97 height 42
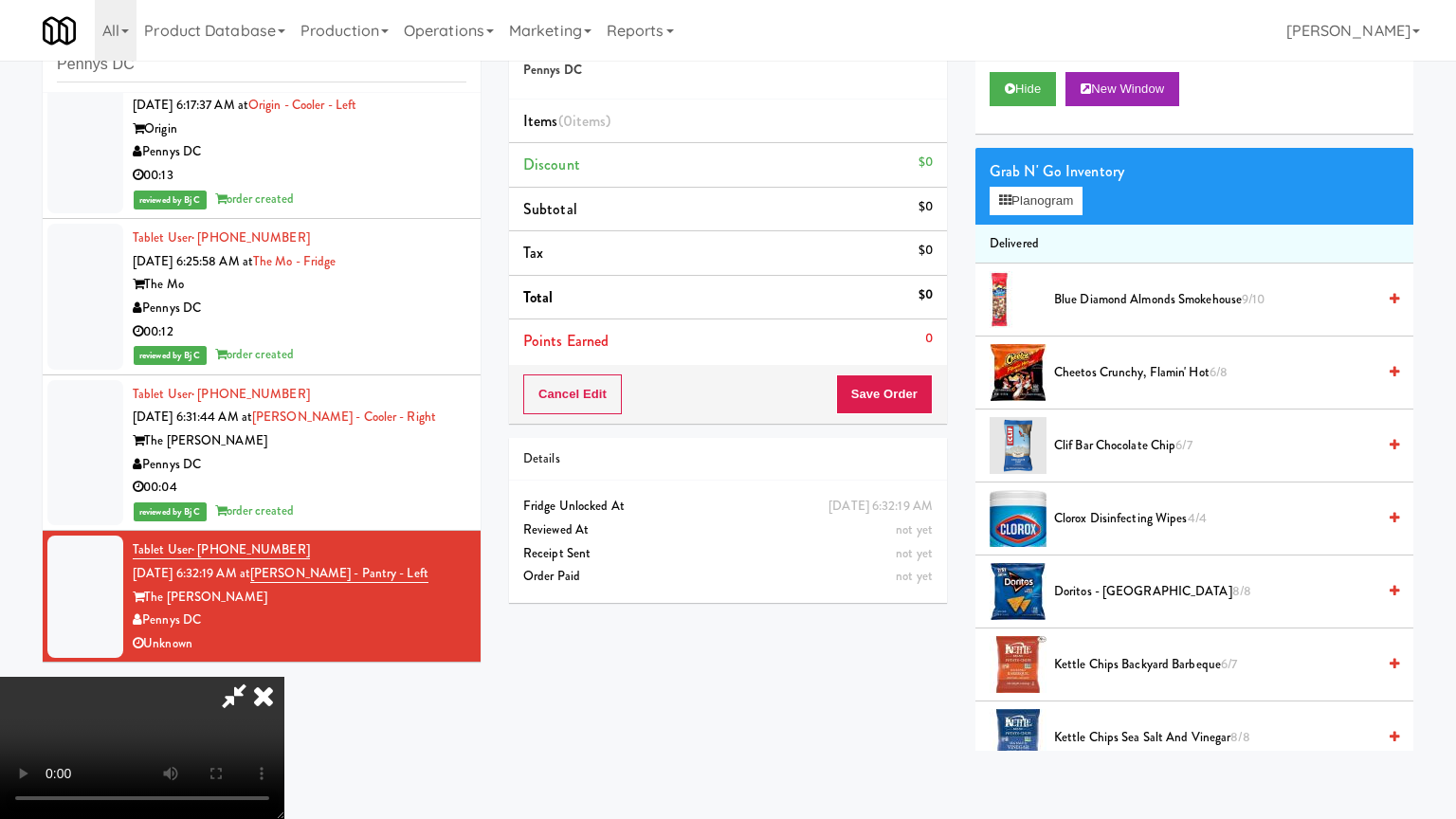
click at [284, 676] on video at bounding box center [142, 748] width 284 height 143
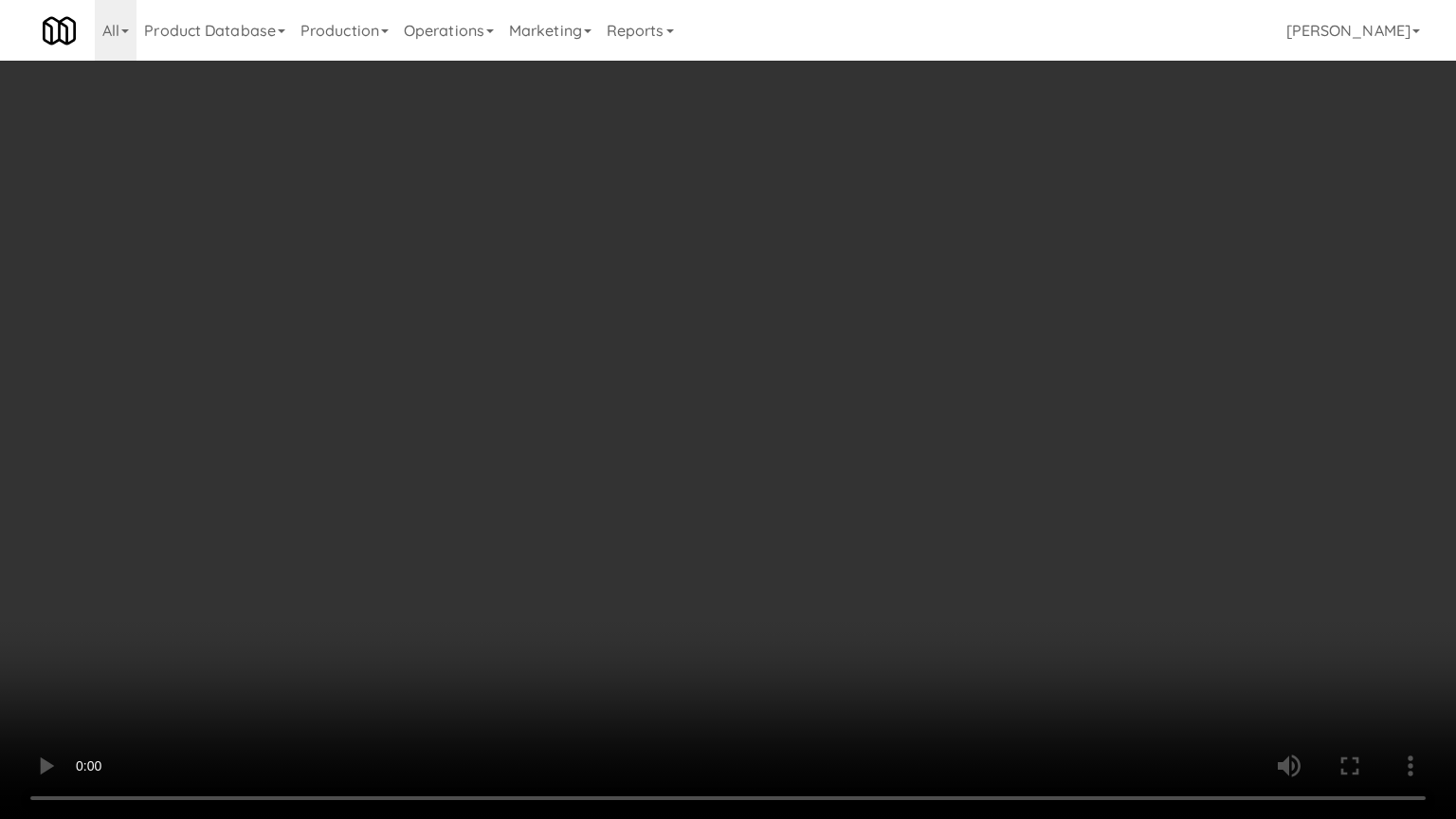
click at [945, 451] on video at bounding box center [728, 410] width 1456 height 819
click at [942, 442] on video at bounding box center [728, 410] width 1456 height 819
click at [944, 440] on video at bounding box center [728, 410] width 1456 height 819
click at [951, 417] on video at bounding box center [728, 410] width 1456 height 819
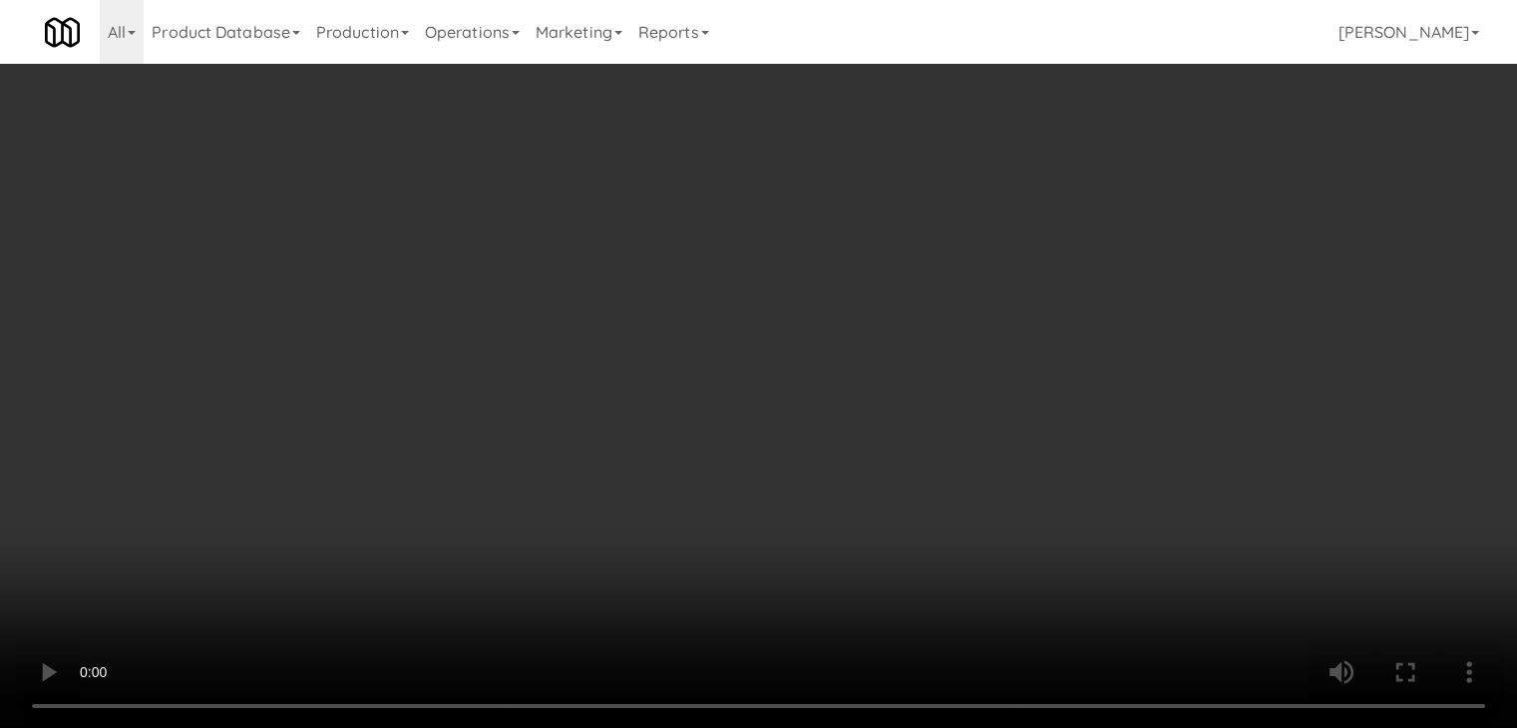
click at [1108, 201] on button "Planogram" at bounding box center [1080, 211] width 98 height 30
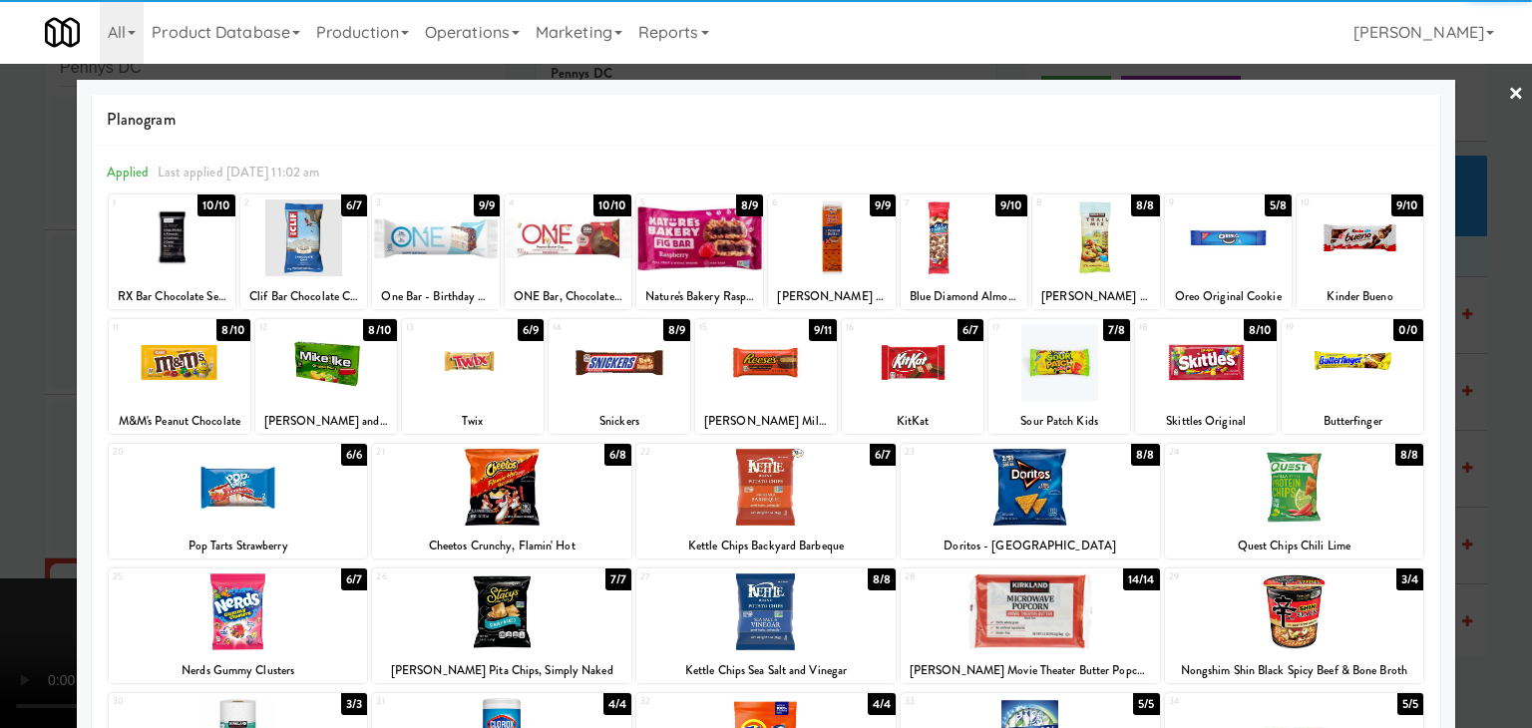
click at [322, 258] on div at bounding box center [303, 237] width 127 height 77
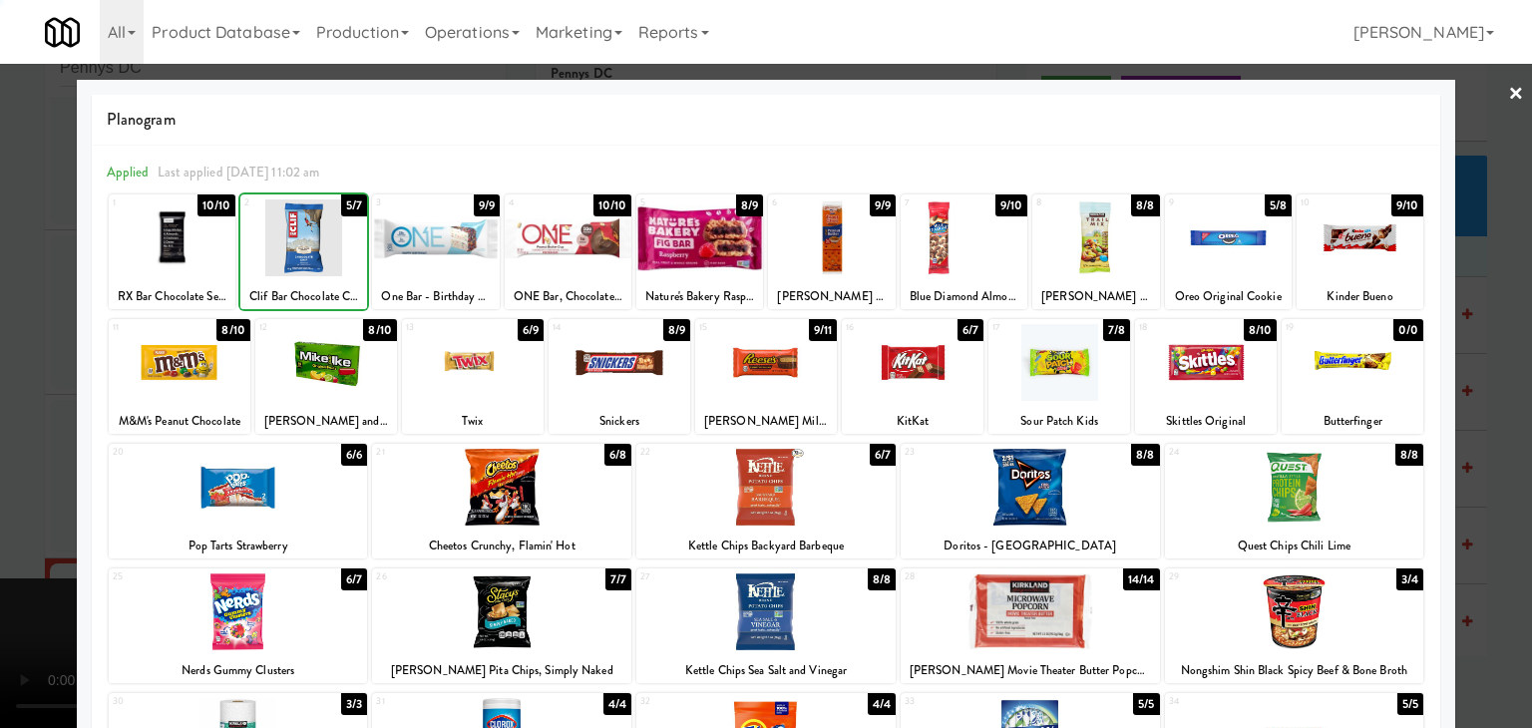
drag, startPoint x: 0, startPoint y: 292, endPoint x: 66, endPoint y: 290, distance: 65.9
click at [10, 291] on div at bounding box center [766, 364] width 1532 height 728
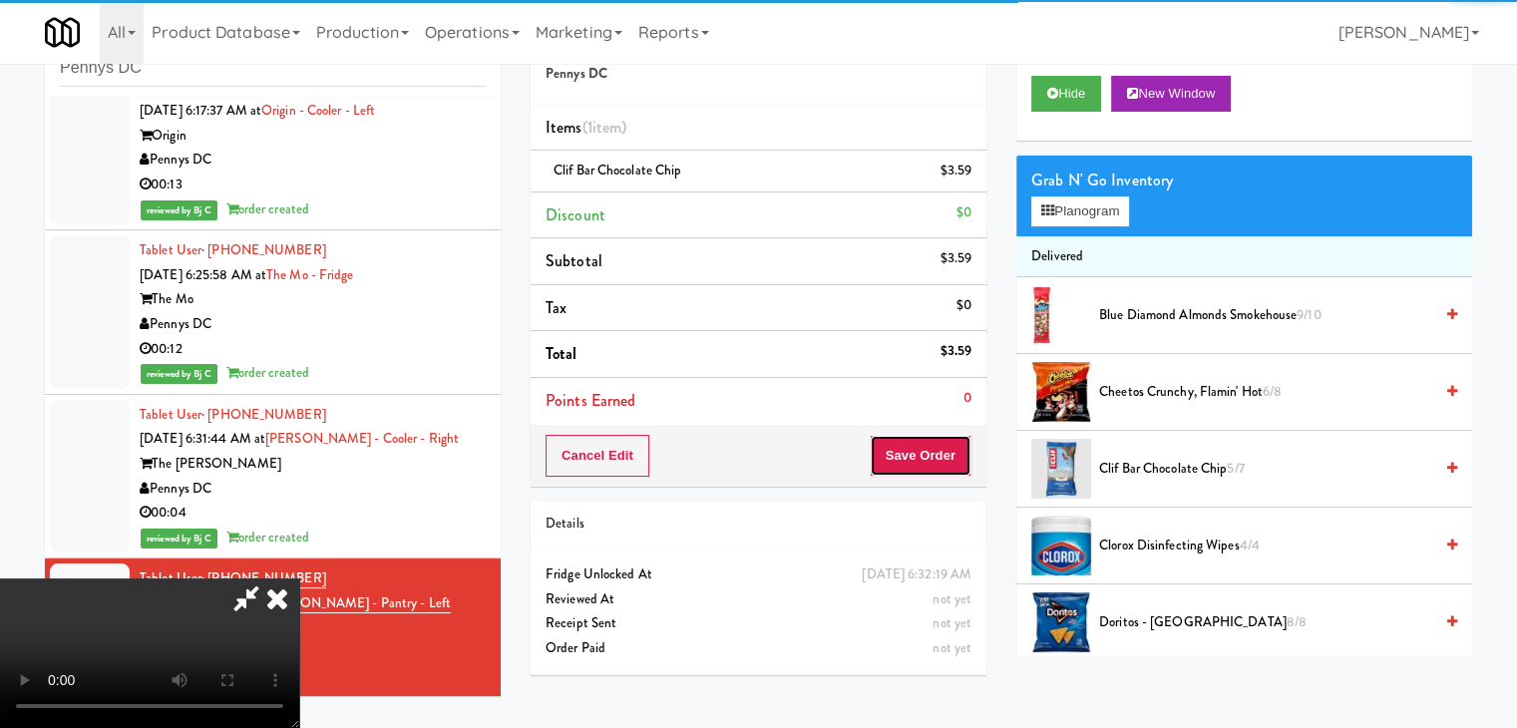
click at [937, 459] on button "Save Order" at bounding box center [921, 456] width 102 height 42
click at [935, 459] on button "Save Order" at bounding box center [921, 456] width 102 height 42
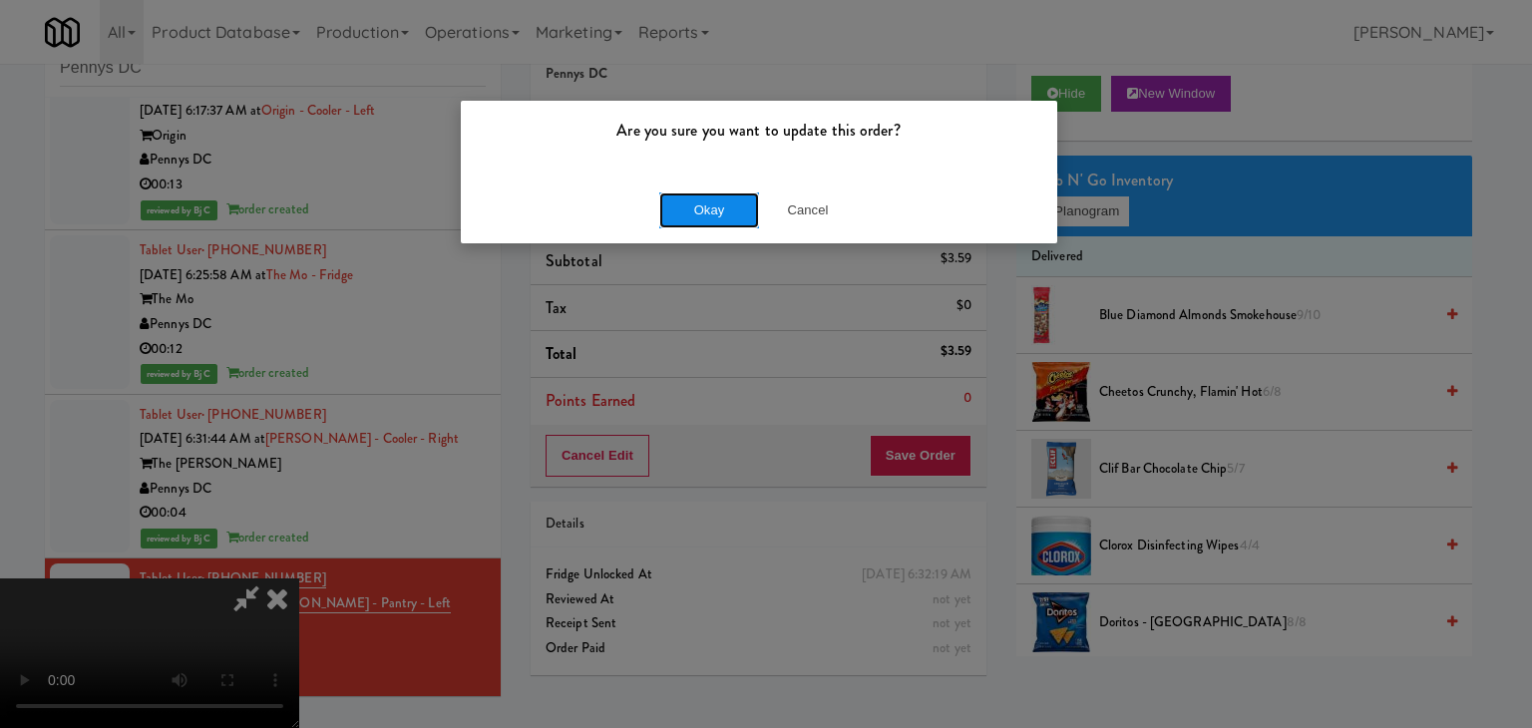
click at [695, 202] on button "Okay" at bounding box center [709, 210] width 100 height 36
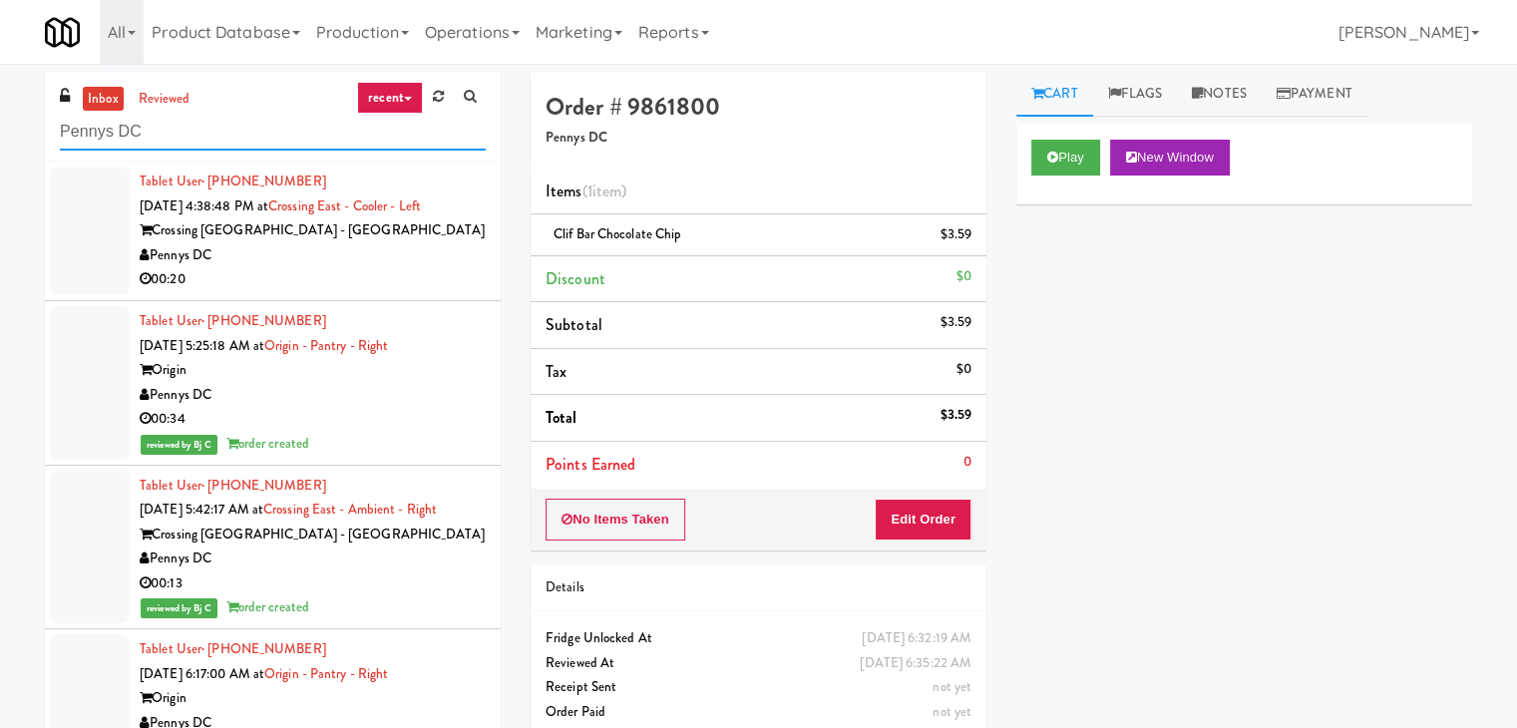
click at [5, 145] on div "inbox reviewed recent all unclear take inventory issue suspicious failed recent…" at bounding box center [758, 423] width 1517 height 703
paste input "H&H Vending"
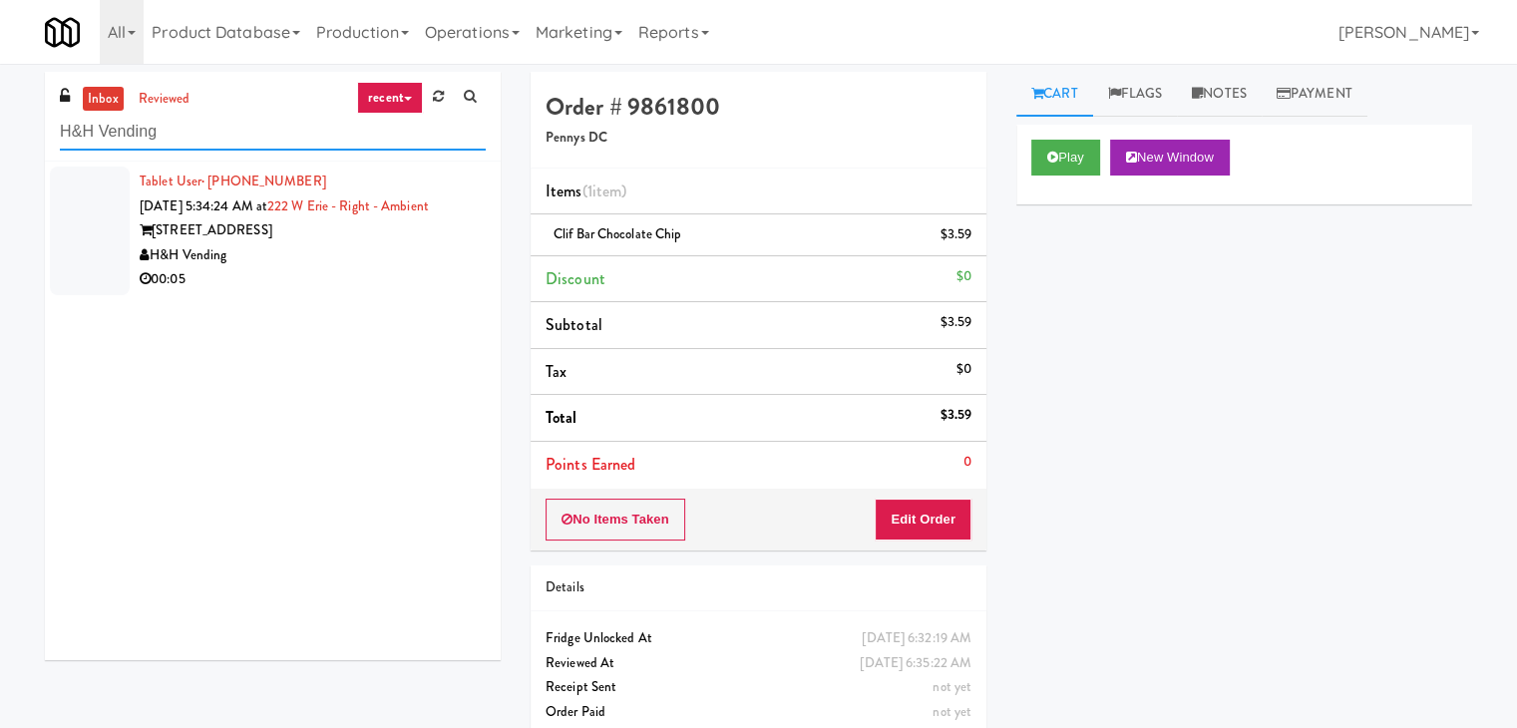
type input "H&H Vending"
click at [335, 282] on div "00:05" at bounding box center [313, 279] width 346 height 25
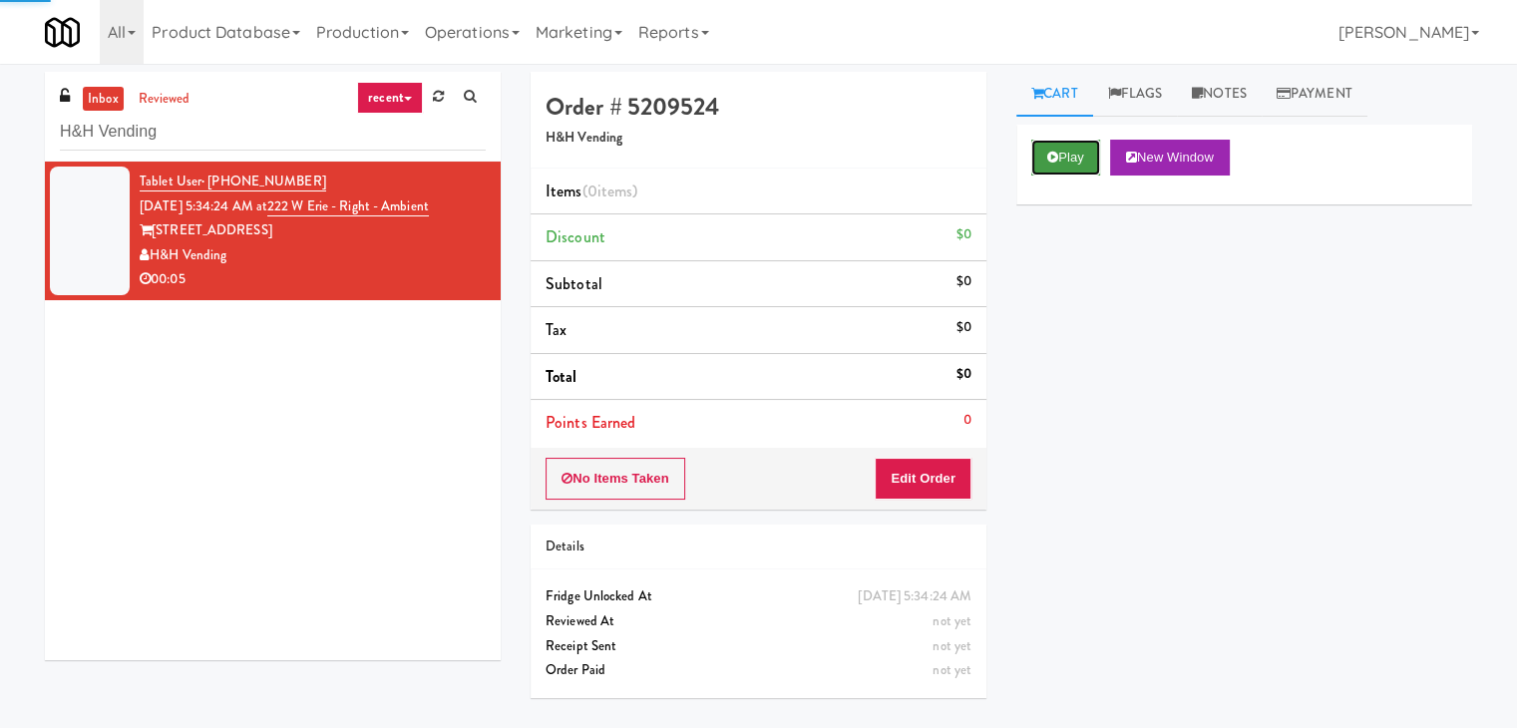
click at [1075, 157] on button "Play" at bounding box center [1065, 158] width 69 height 36
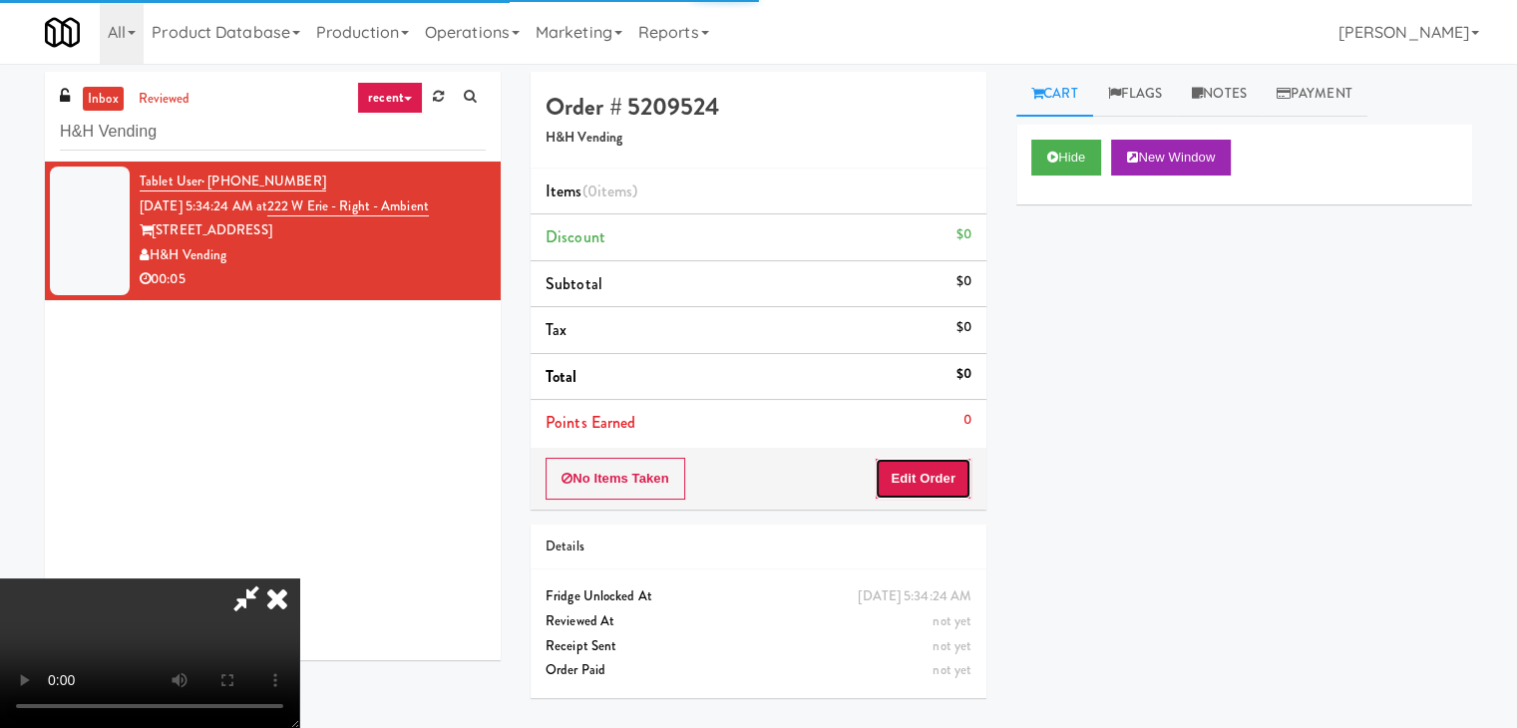
click at [908, 486] on button "Edit Order" at bounding box center [923, 479] width 97 height 42
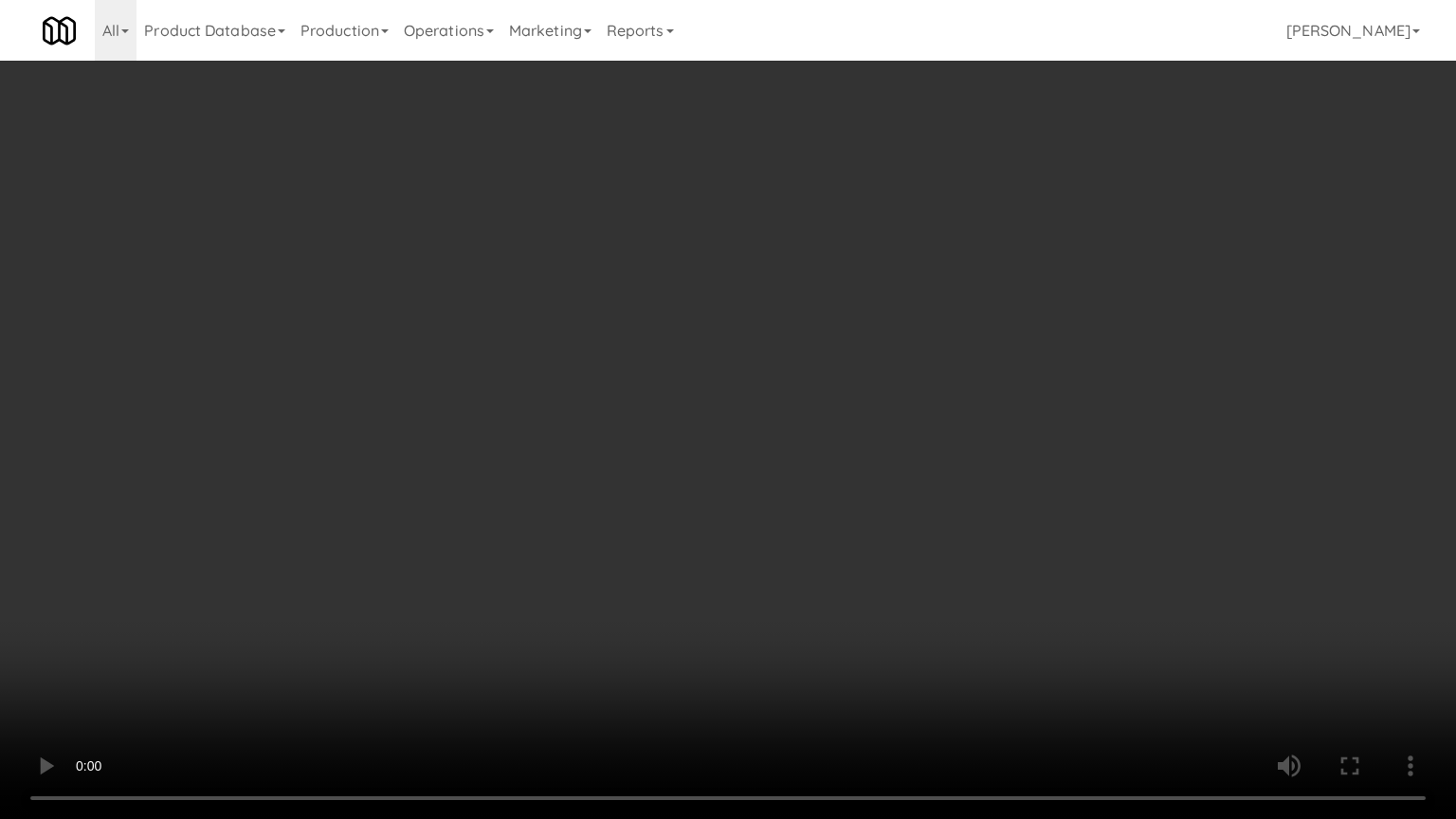
click at [913, 514] on video at bounding box center [728, 410] width 1456 height 819
click at [902, 521] on video at bounding box center [728, 410] width 1456 height 819
drag, startPoint x: 902, startPoint y: 521, endPoint x: 906, endPoint y: 424, distance: 97.1
click at [902, 517] on video at bounding box center [728, 410] width 1456 height 819
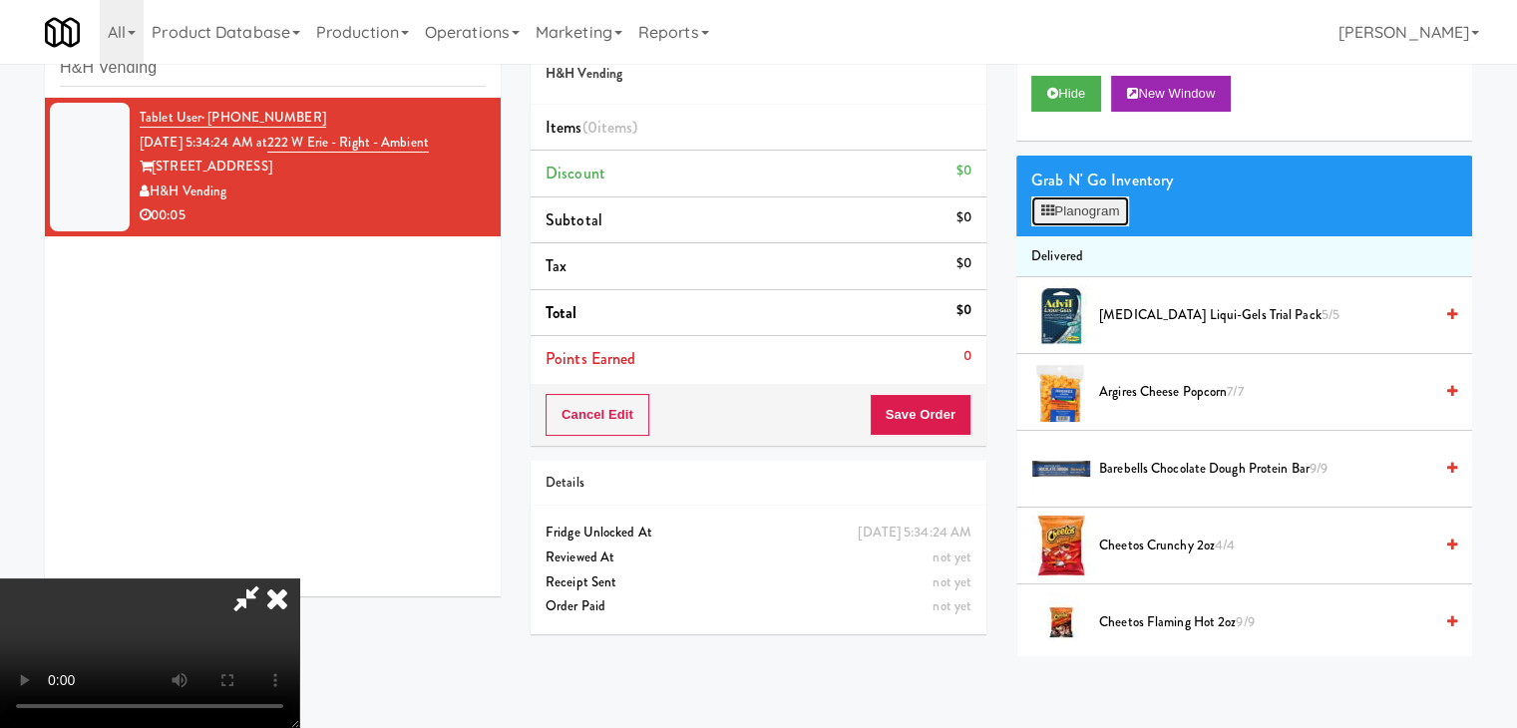
click at [1068, 202] on button "Planogram" at bounding box center [1080, 211] width 98 height 30
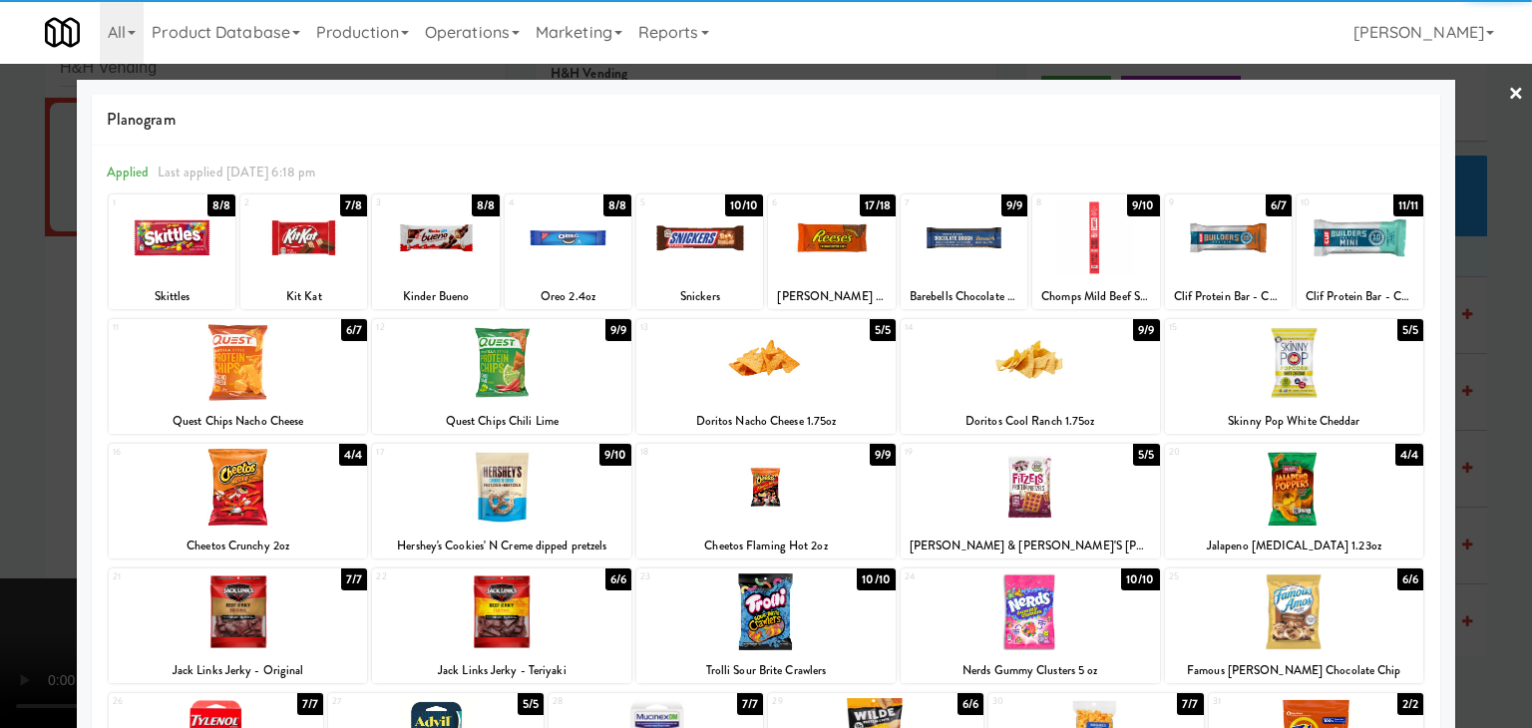
click at [1080, 368] on div at bounding box center [1030, 362] width 259 height 77
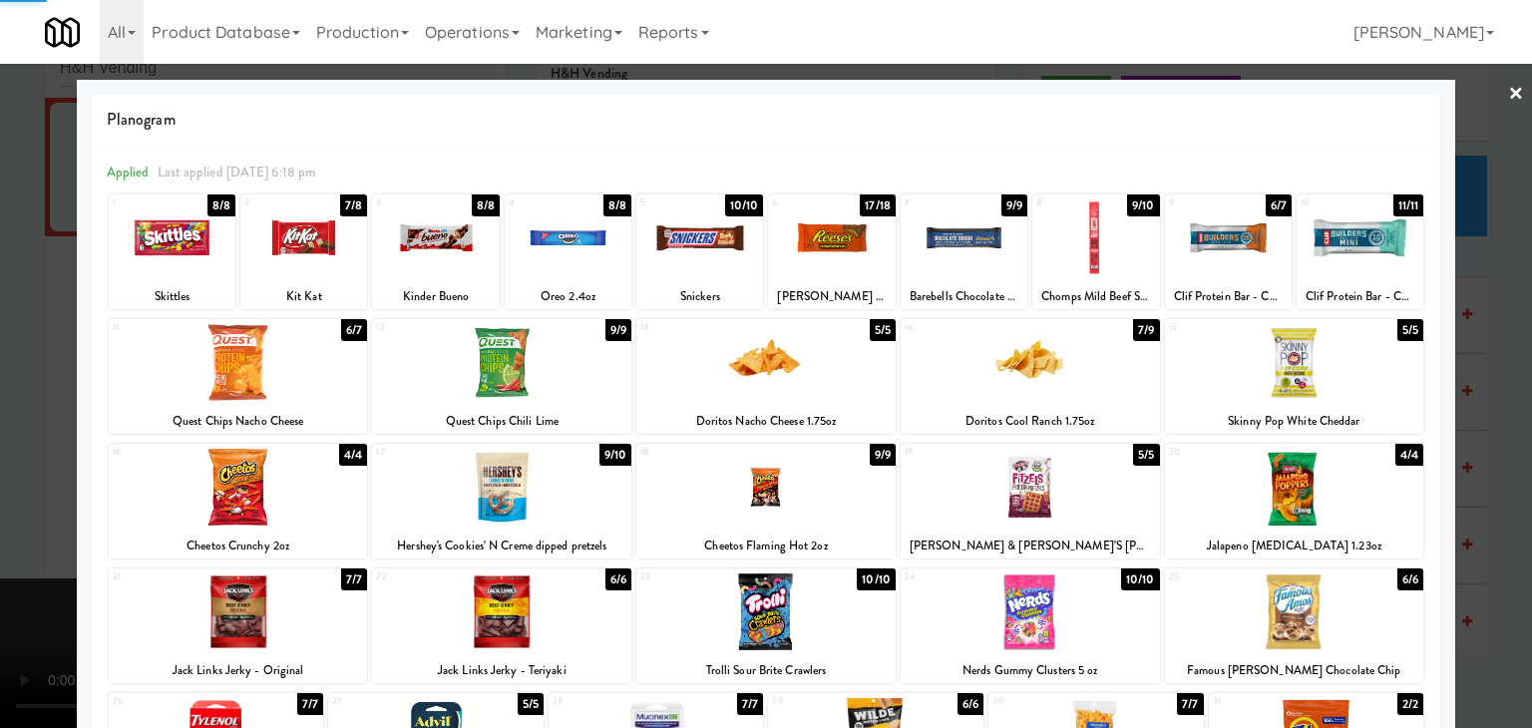
drag, startPoint x: 1469, startPoint y: 390, endPoint x: 1456, endPoint y: 390, distance: 13.0
click at [1468, 390] on div at bounding box center [766, 364] width 1532 height 728
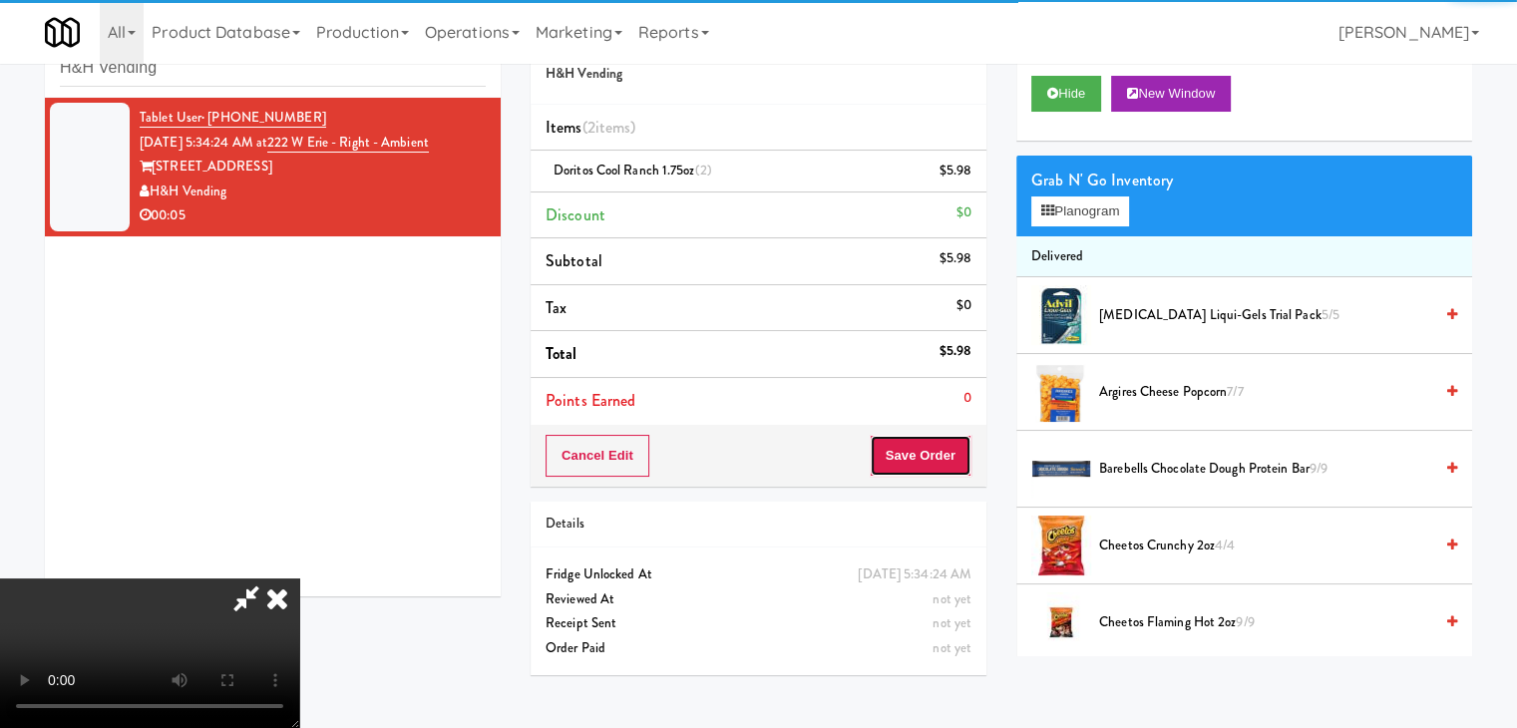
click at [933, 441] on button "Save Order" at bounding box center [921, 456] width 102 height 42
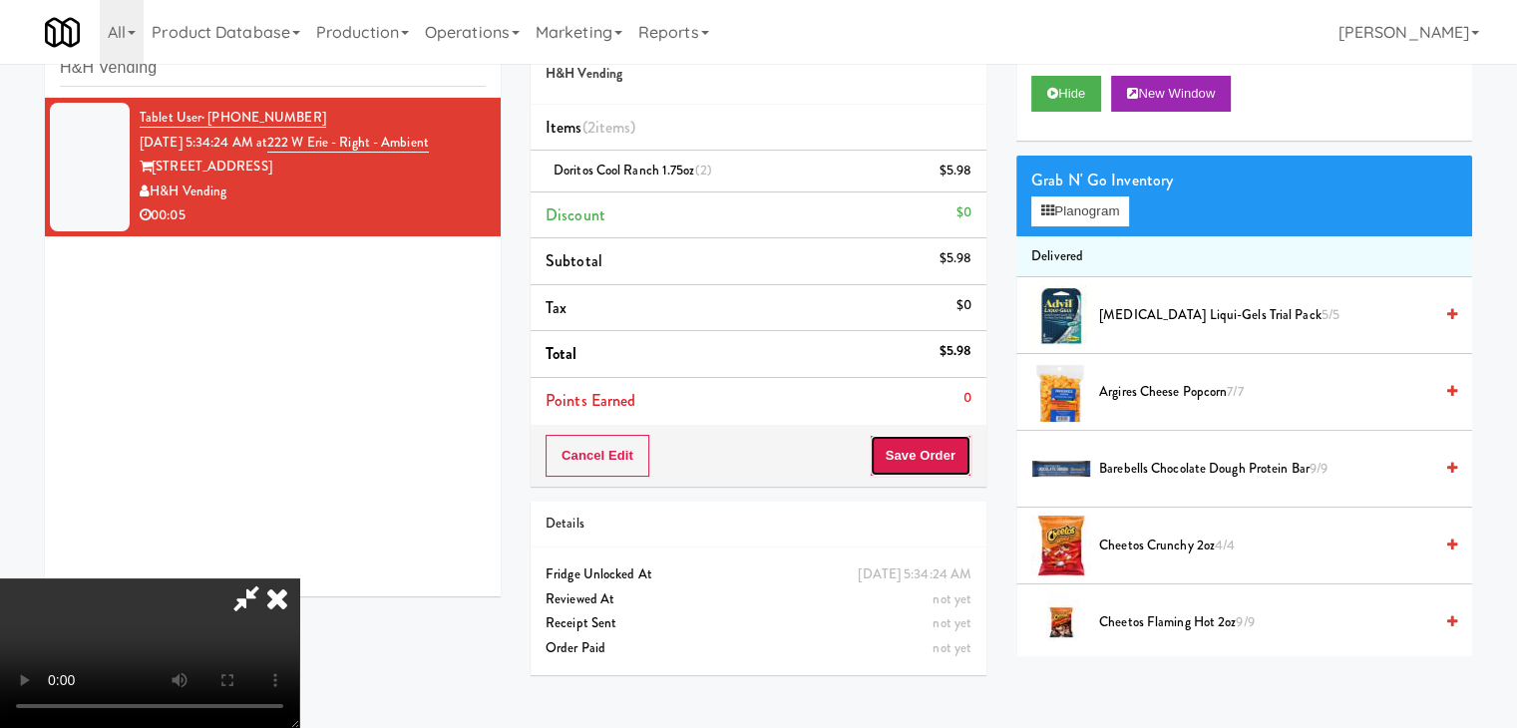
click at [933, 442] on button "Save Order" at bounding box center [921, 456] width 102 height 42
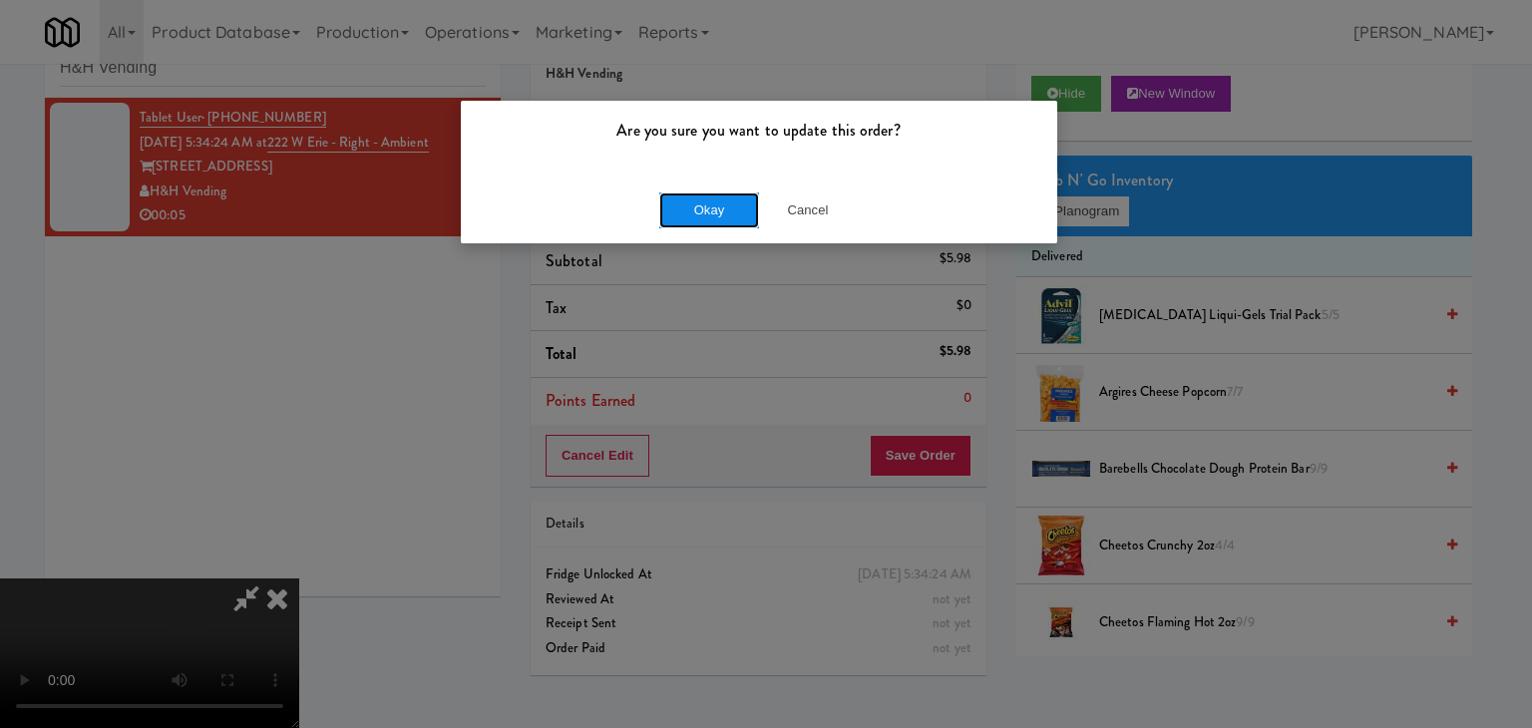
click at [722, 206] on button "Okay" at bounding box center [709, 210] width 100 height 36
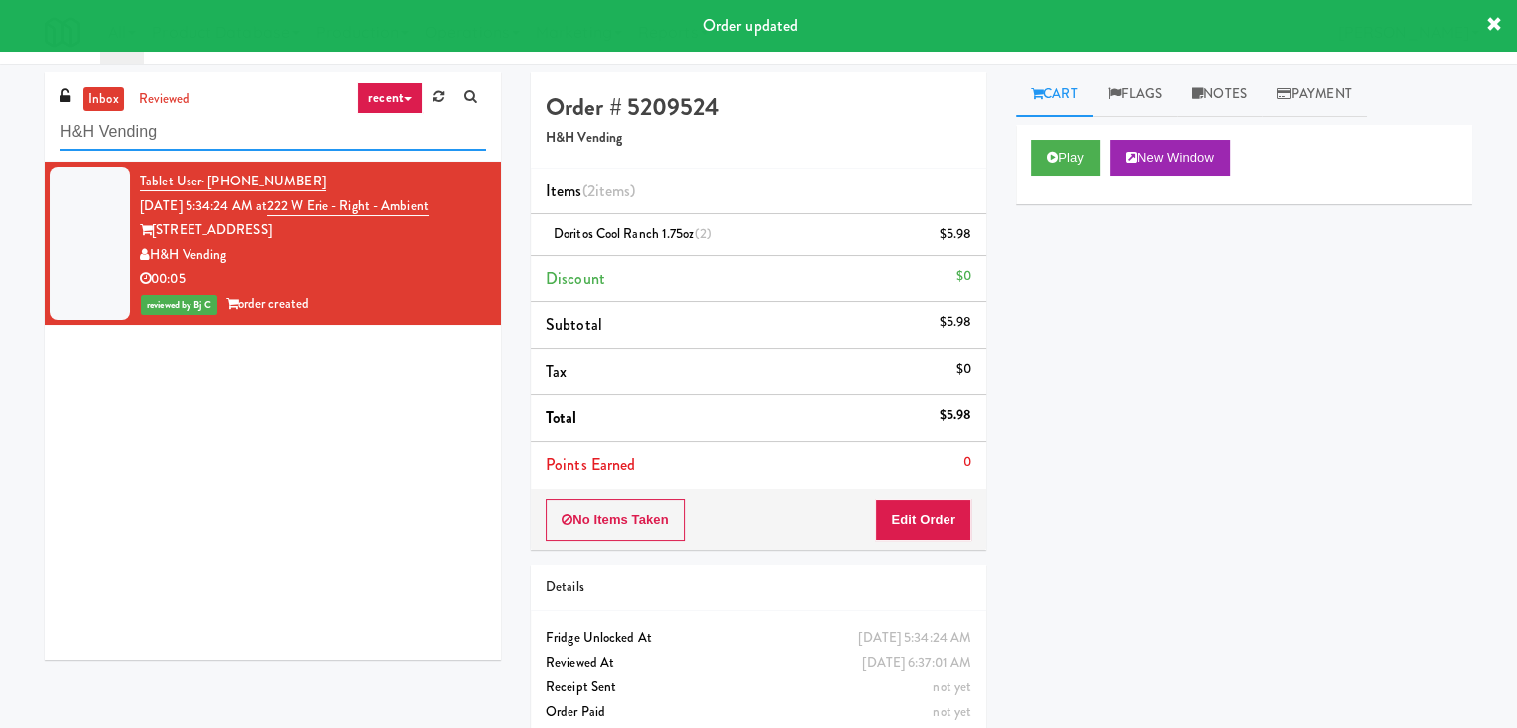
drag, startPoint x: 127, startPoint y: 145, endPoint x: 0, endPoint y: 143, distance: 126.7
click at [1, 145] on div "inbox reviewed recent all unclear take inventory issue suspicious failed recent…" at bounding box center [758, 413] width 1517 height 682
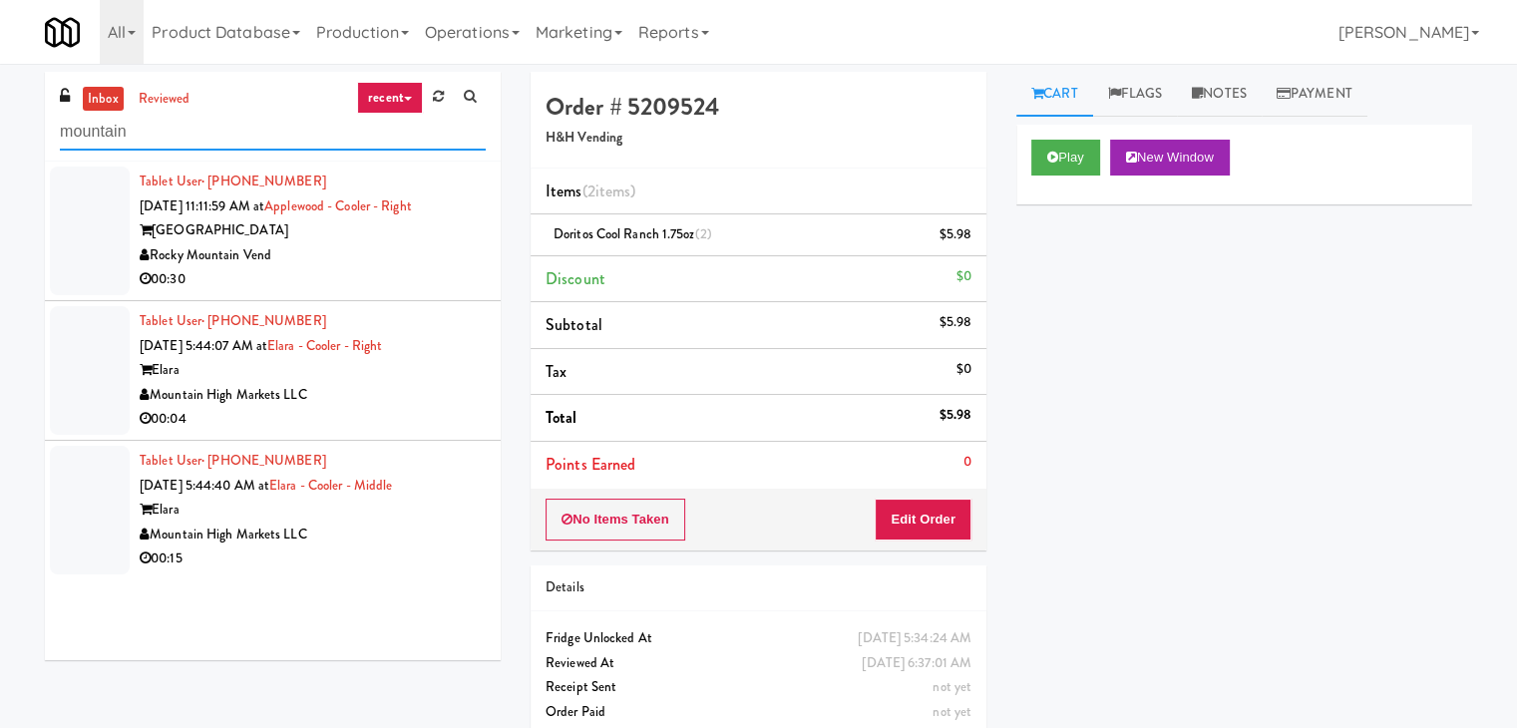
type input "mountain"
click at [348, 264] on div "Rocky Mountain Vend" at bounding box center [313, 255] width 346 height 25
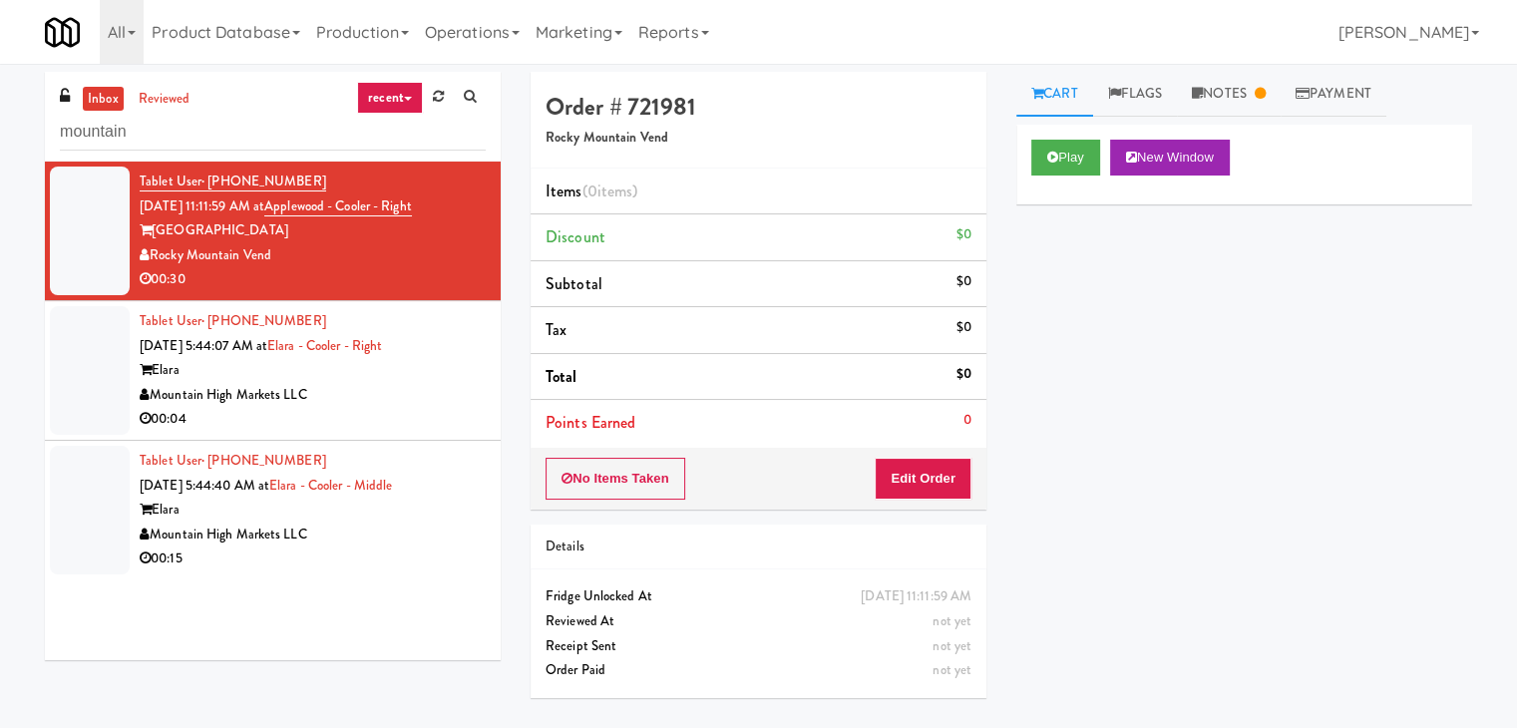
click at [423, 413] on div "00:04" at bounding box center [313, 419] width 346 height 25
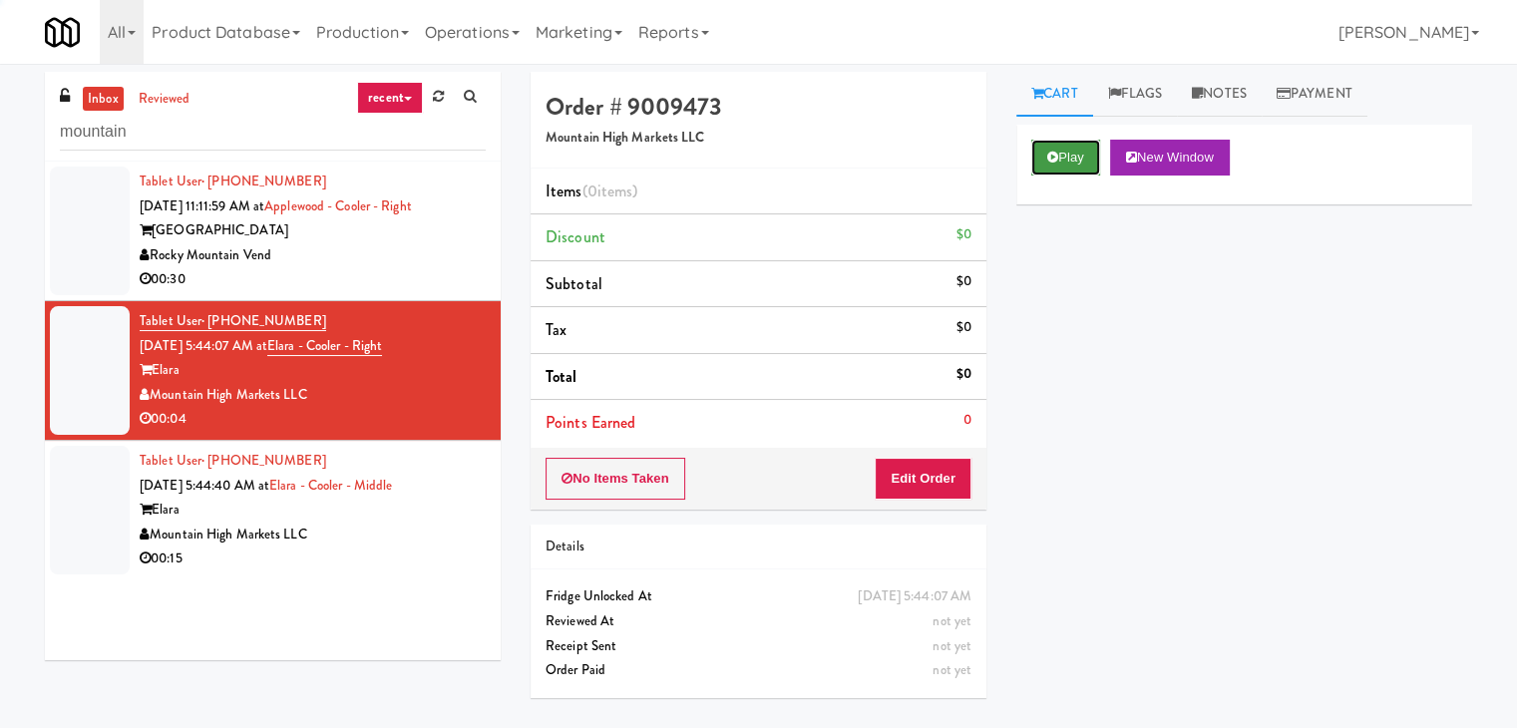
click at [1039, 159] on button "Play" at bounding box center [1065, 158] width 69 height 36
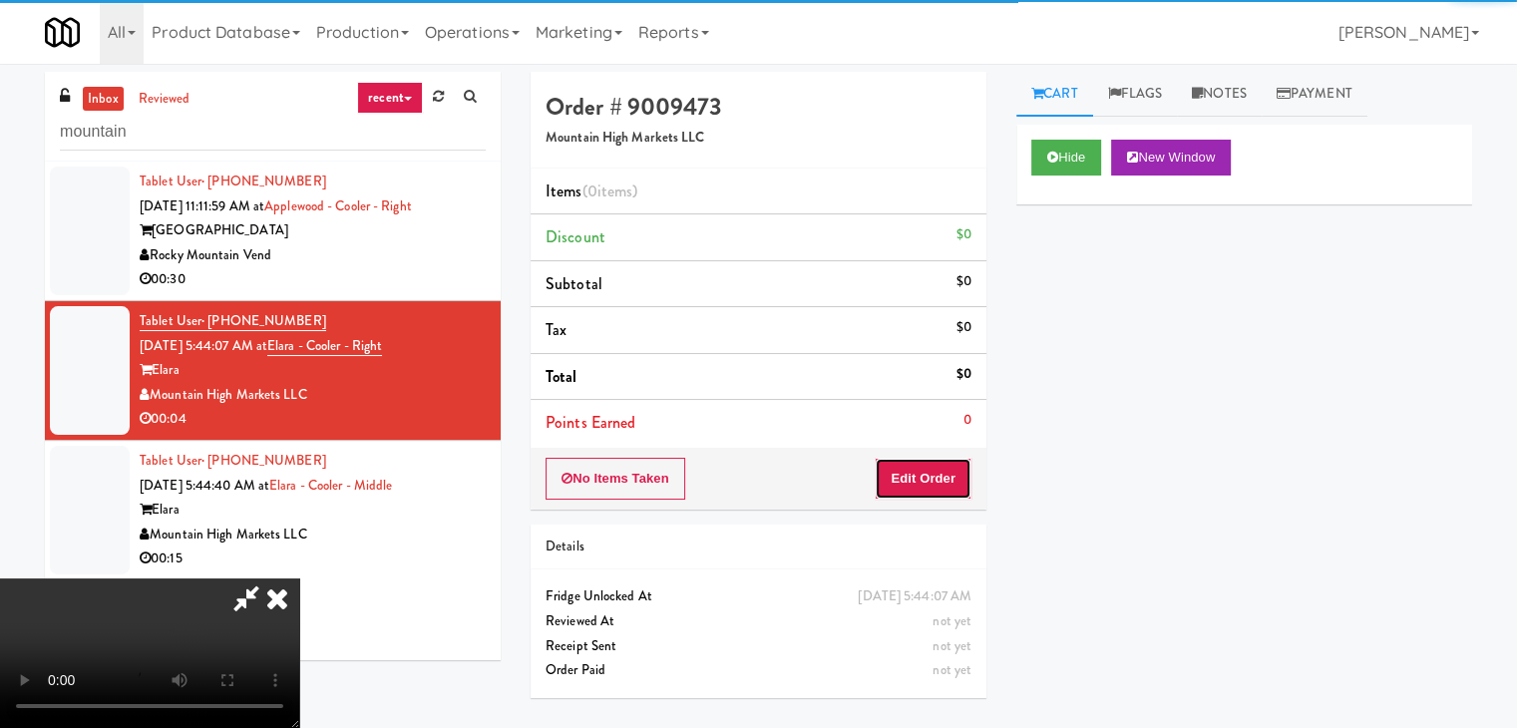
click at [927, 468] on button "Edit Order" at bounding box center [923, 479] width 97 height 42
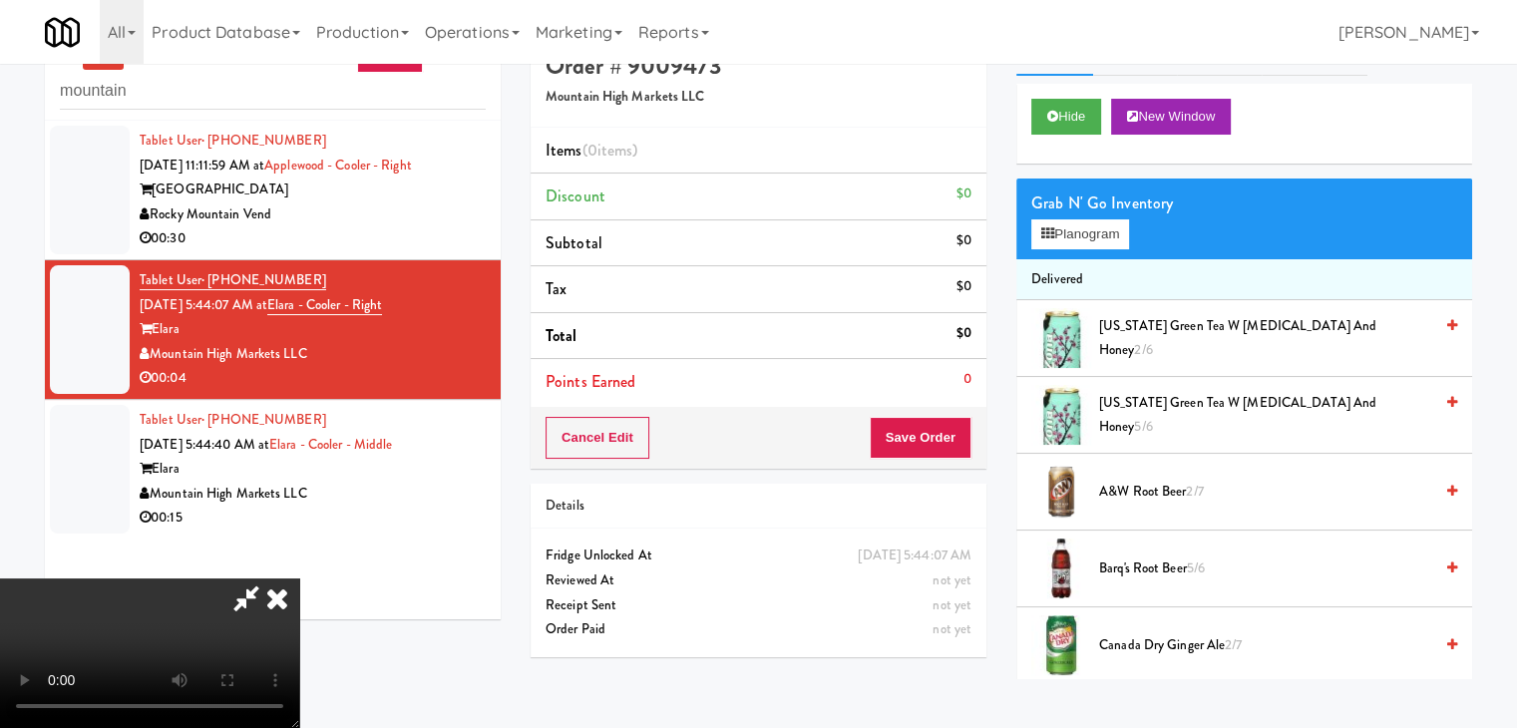
scroll to position [64, 0]
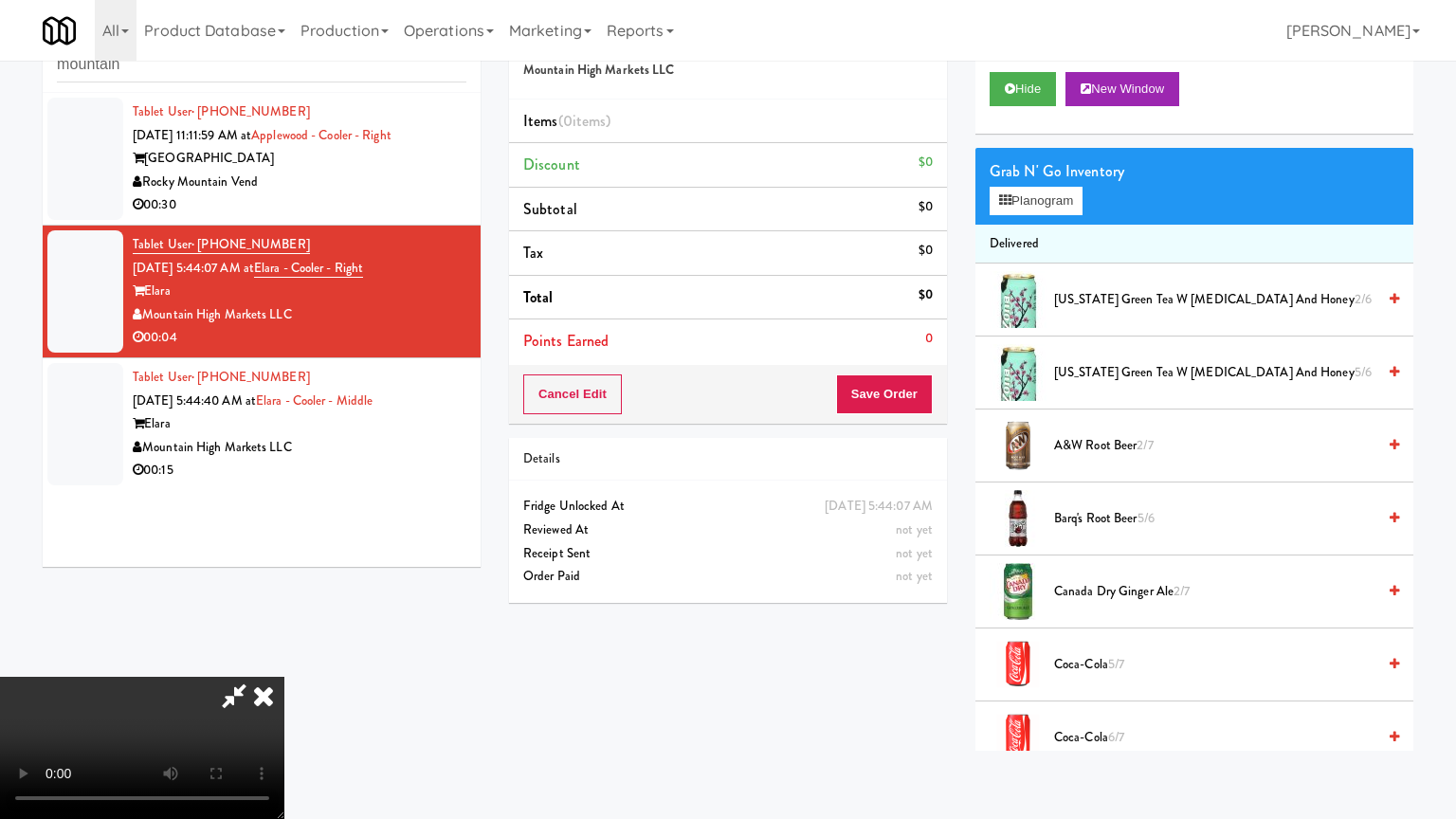
click at [284, 676] on video at bounding box center [142, 748] width 284 height 143
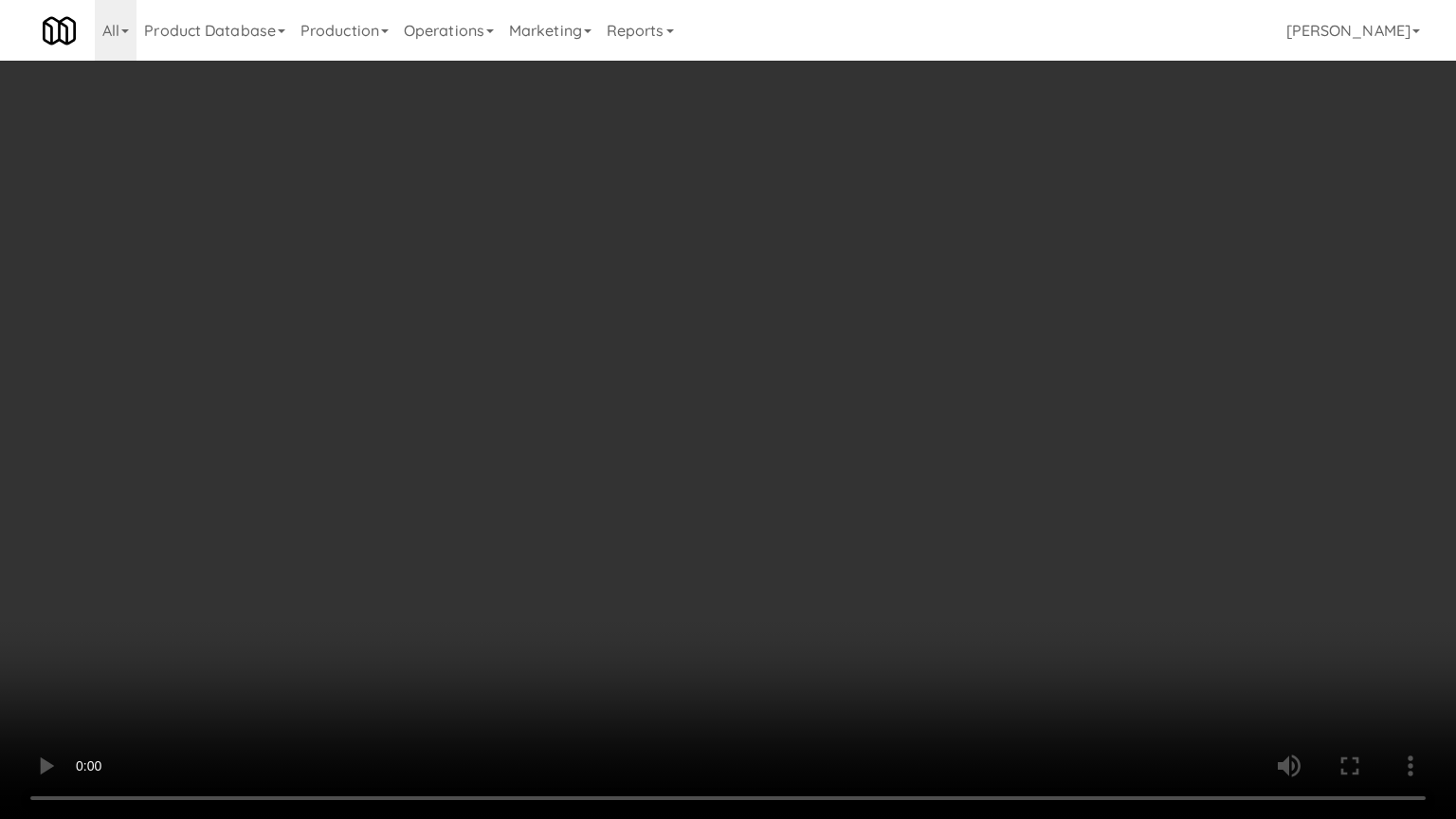
click at [884, 504] on video at bounding box center [728, 410] width 1456 height 819
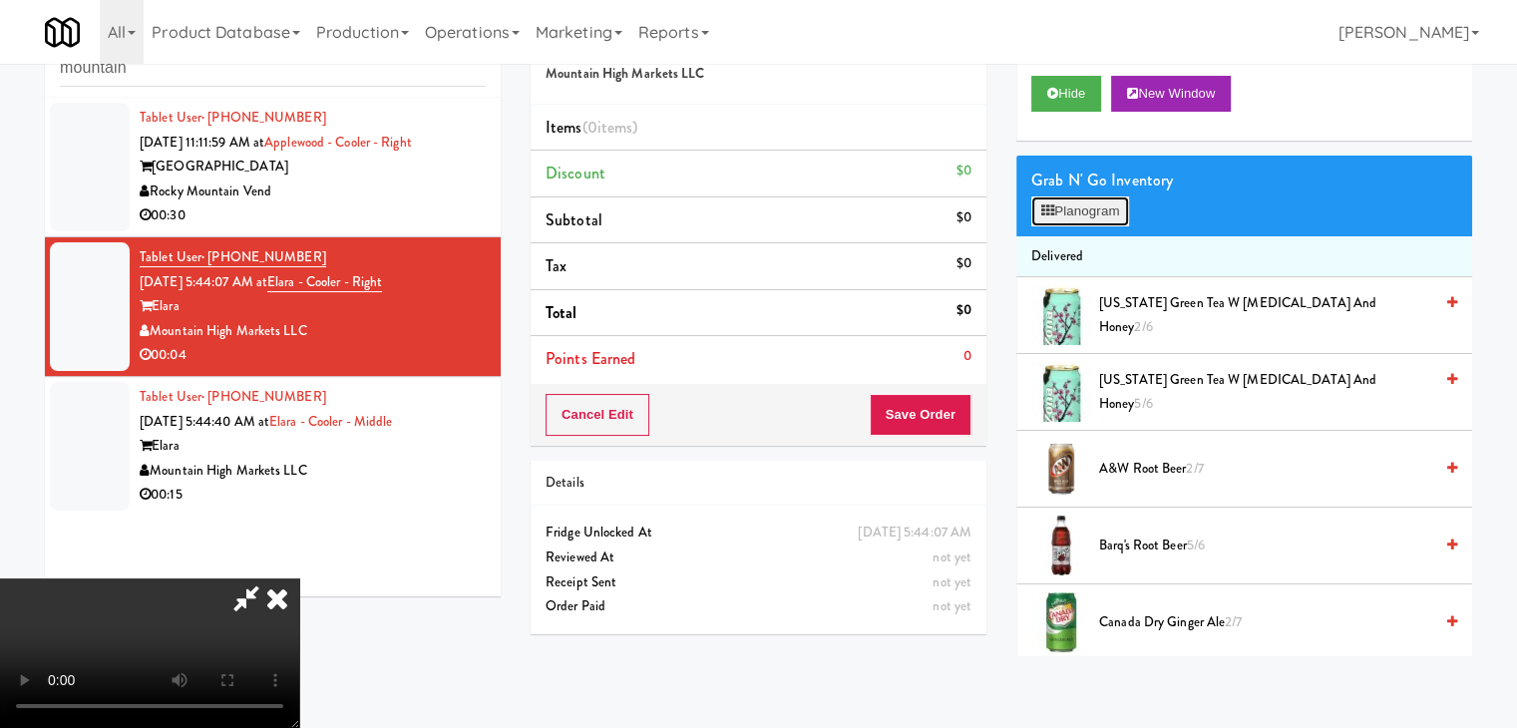
click at [1092, 212] on button "Planogram" at bounding box center [1080, 211] width 98 height 30
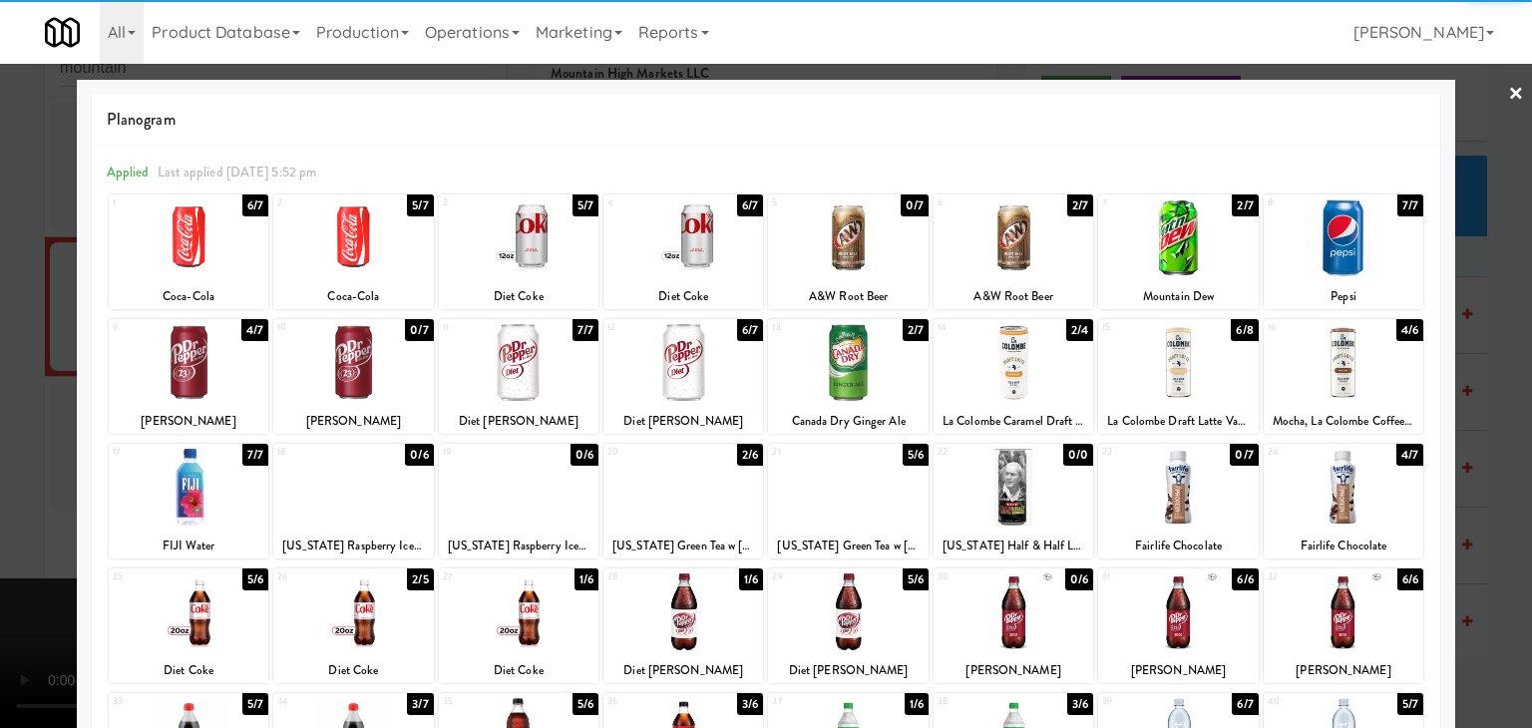
click at [1346, 479] on div at bounding box center [1344, 487] width 160 height 77
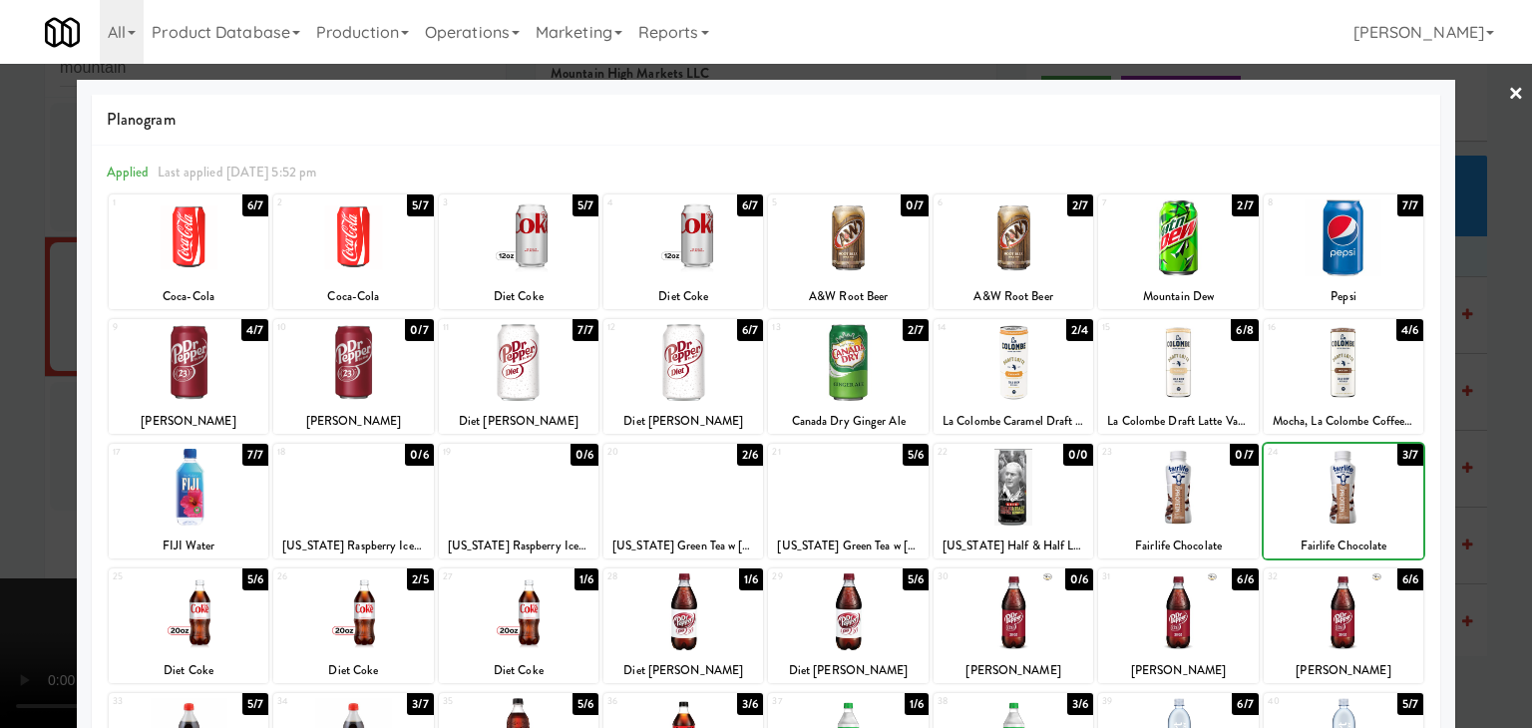
click at [1471, 477] on div at bounding box center [766, 364] width 1532 height 728
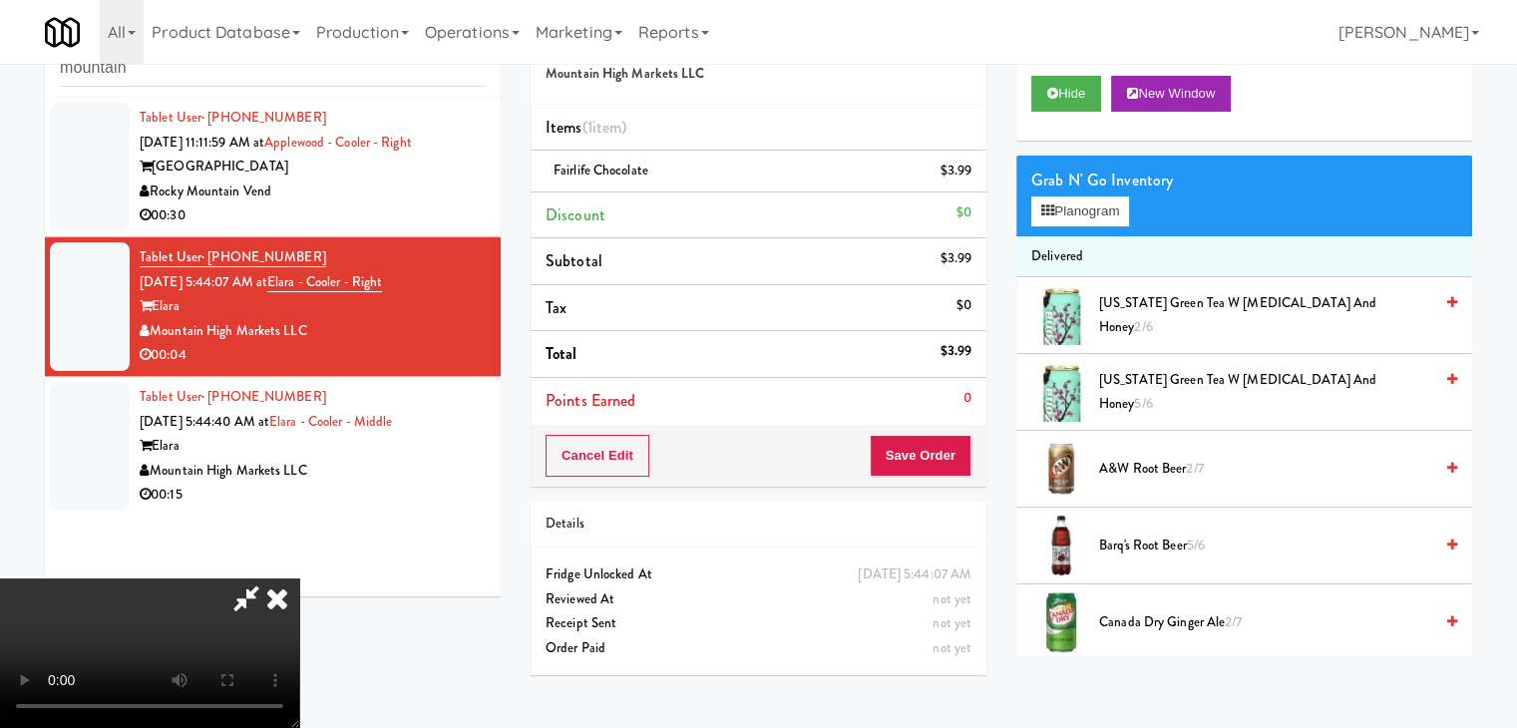
drag, startPoint x: 632, startPoint y: 480, endPoint x: 837, endPoint y: 465, distance: 205.0
click at [299, 578] on video at bounding box center [149, 653] width 299 height 150
click at [918, 463] on button "Save Order" at bounding box center [921, 456] width 102 height 42
click at [922, 461] on button "Save Order" at bounding box center [921, 456] width 102 height 42
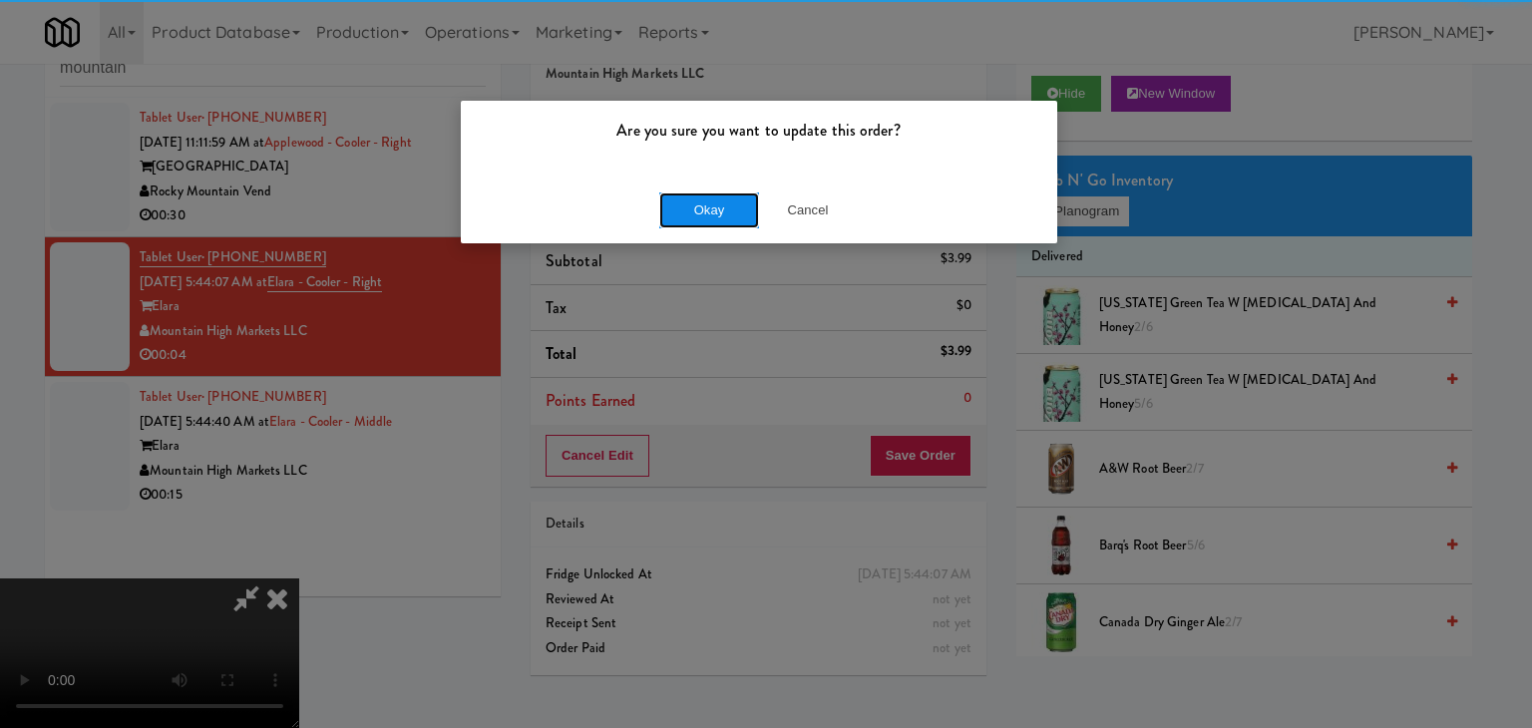
click at [713, 199] on button "Okay" at bounding box center [709, 210] width 100 height 36
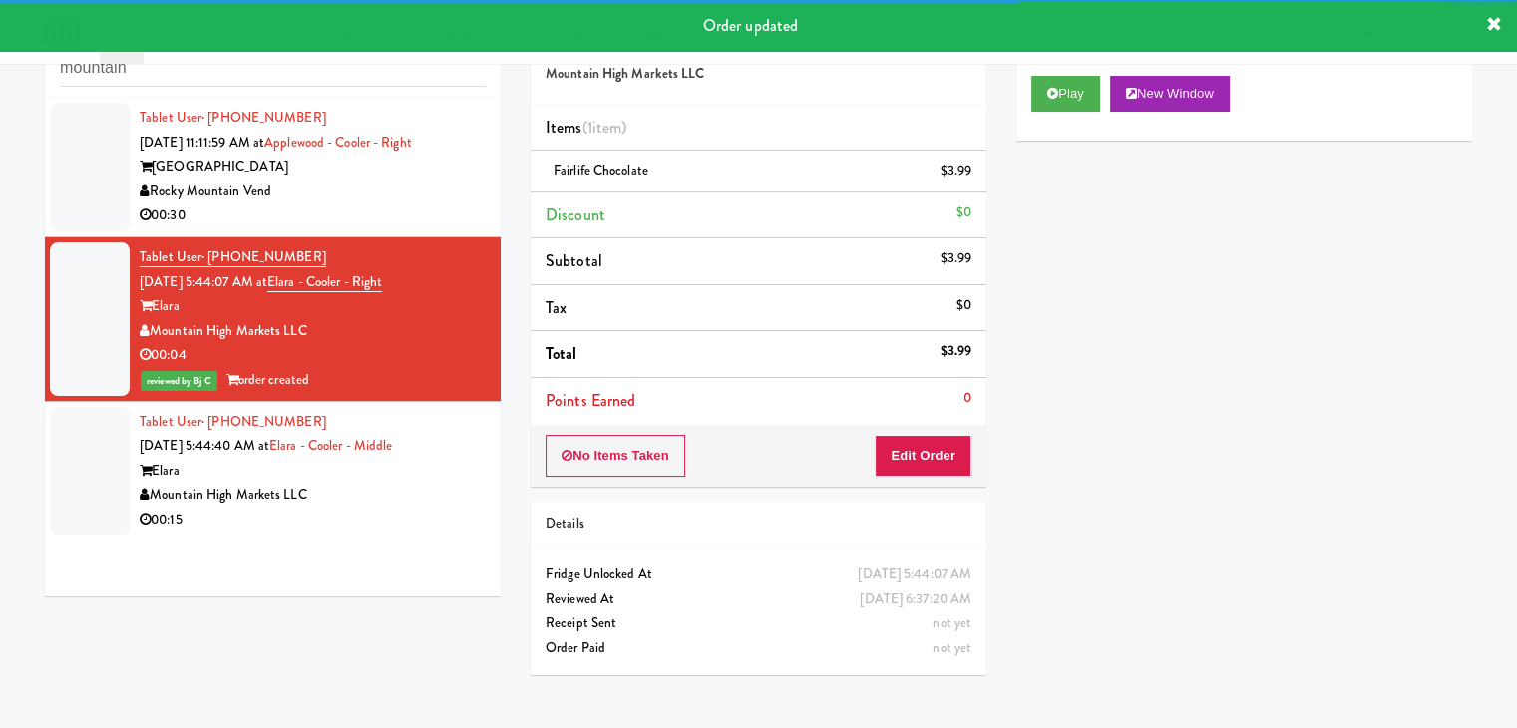
click at [423, 480] on div "Elara" at bounding box center [313, 471] width 346 height 25
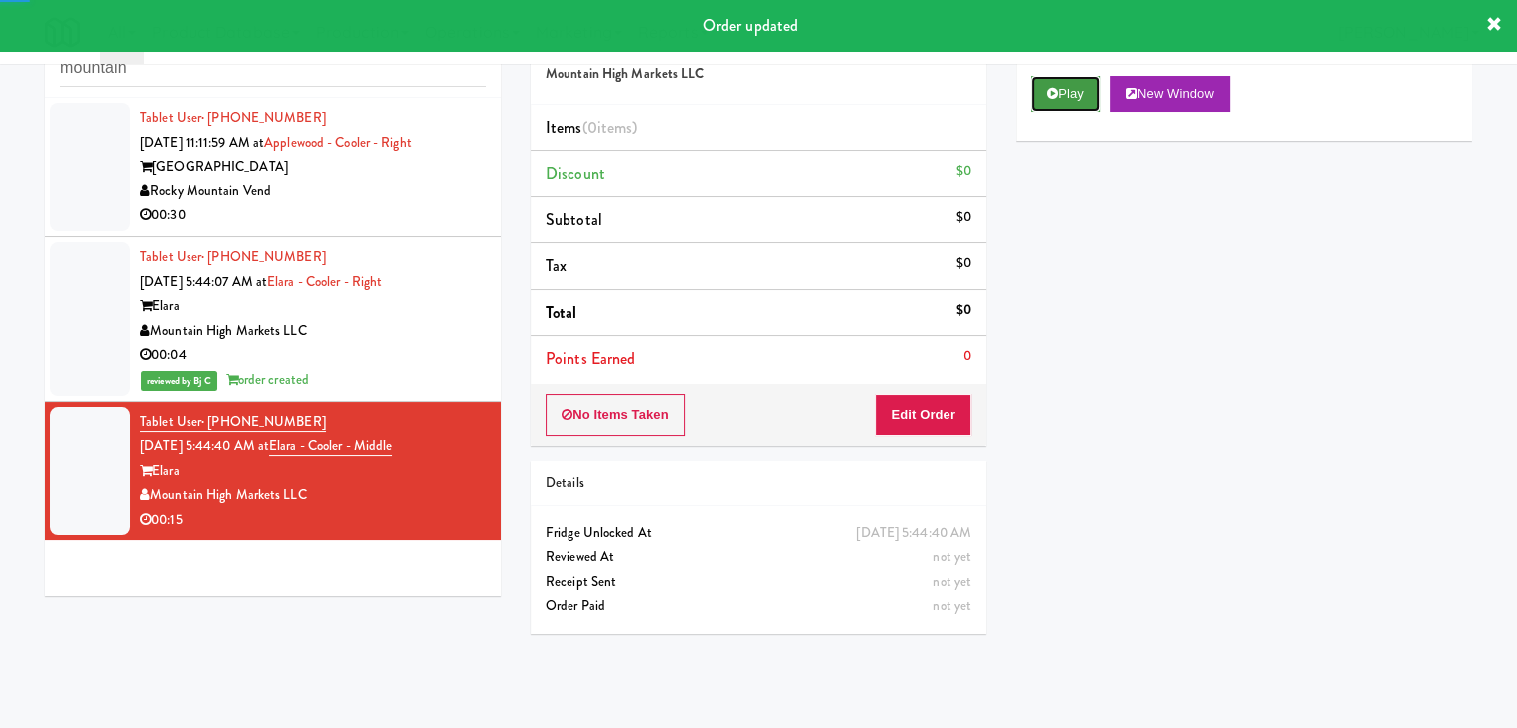
click at [1057, 92] on icon at bounding box center [1052, 93] width 11 height 13
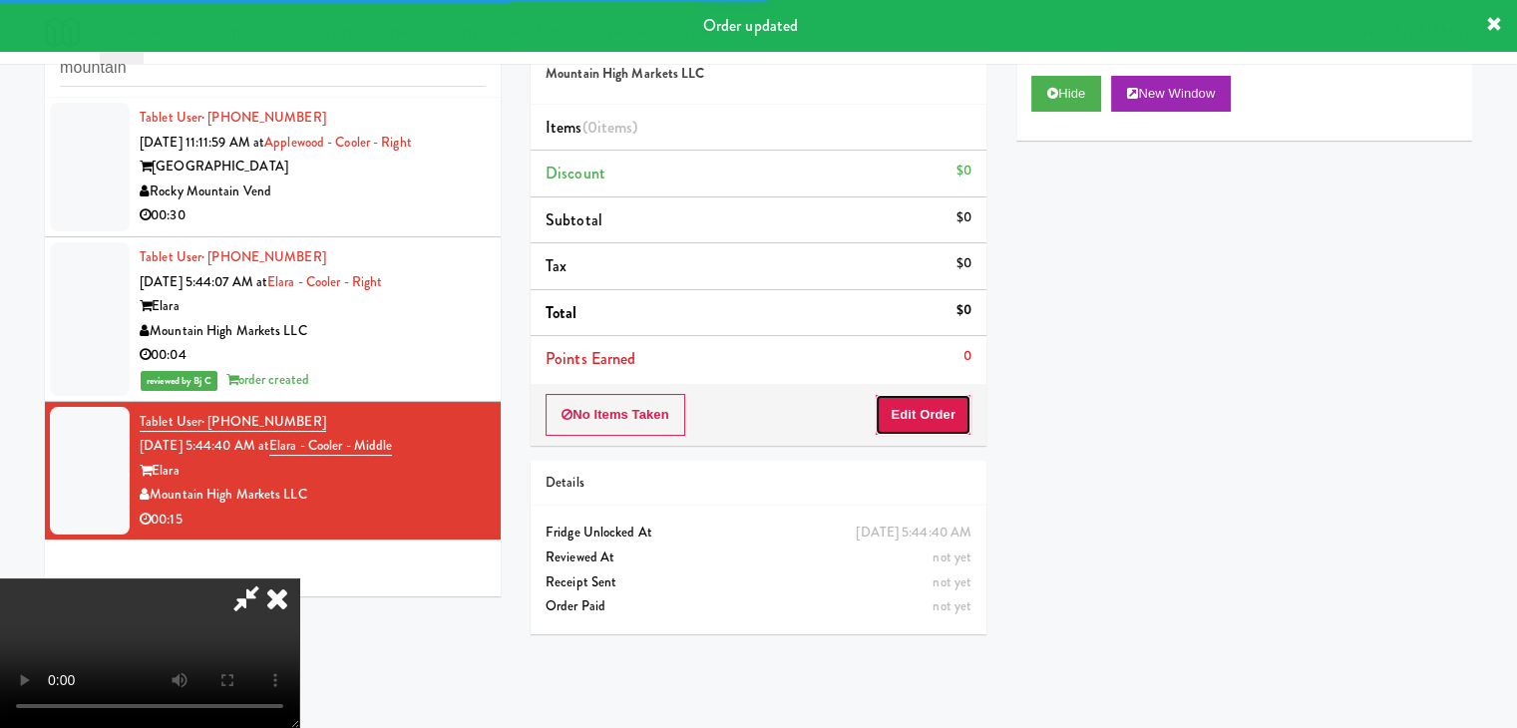
click at [939, 428] on button "Edit Order" at bounding box center [923, 415] width 97 height 42
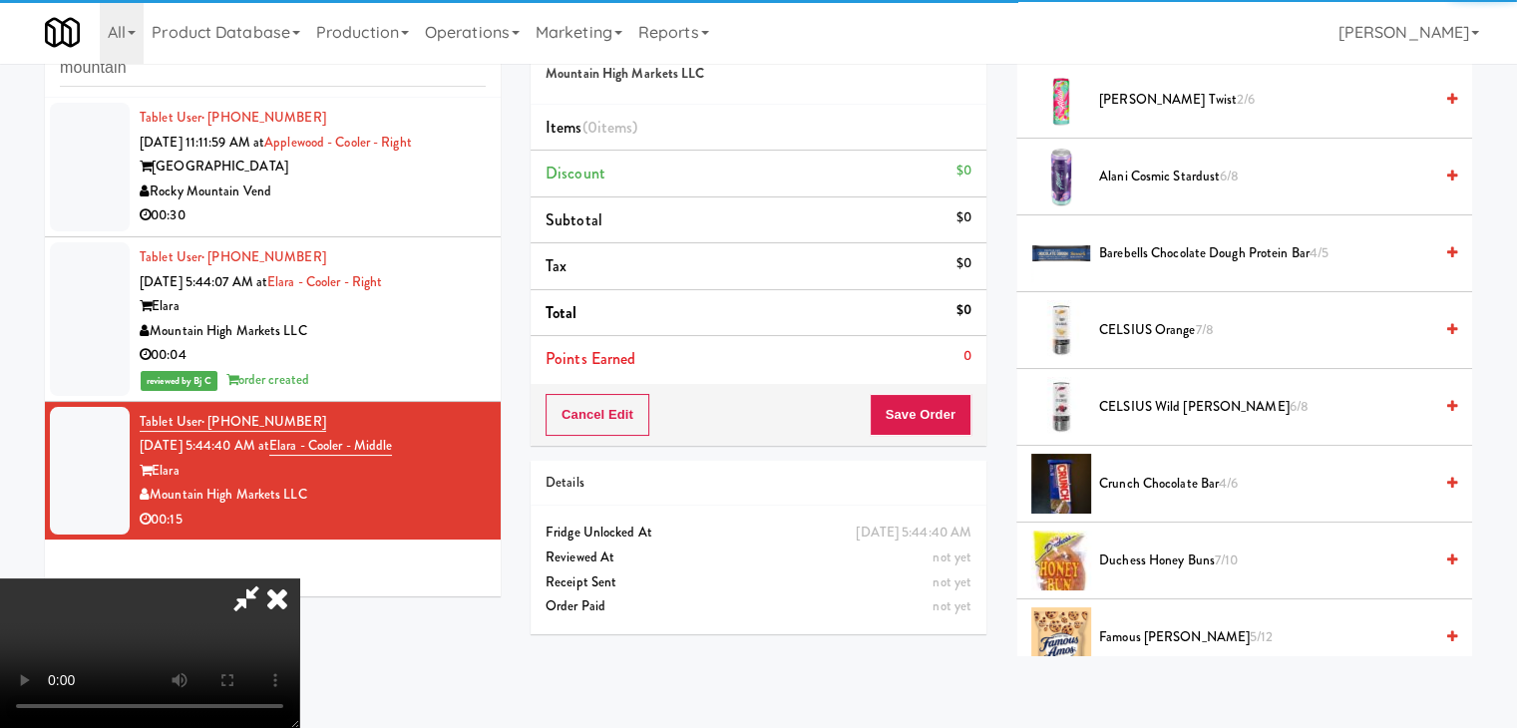
scroll to position [499, 0]
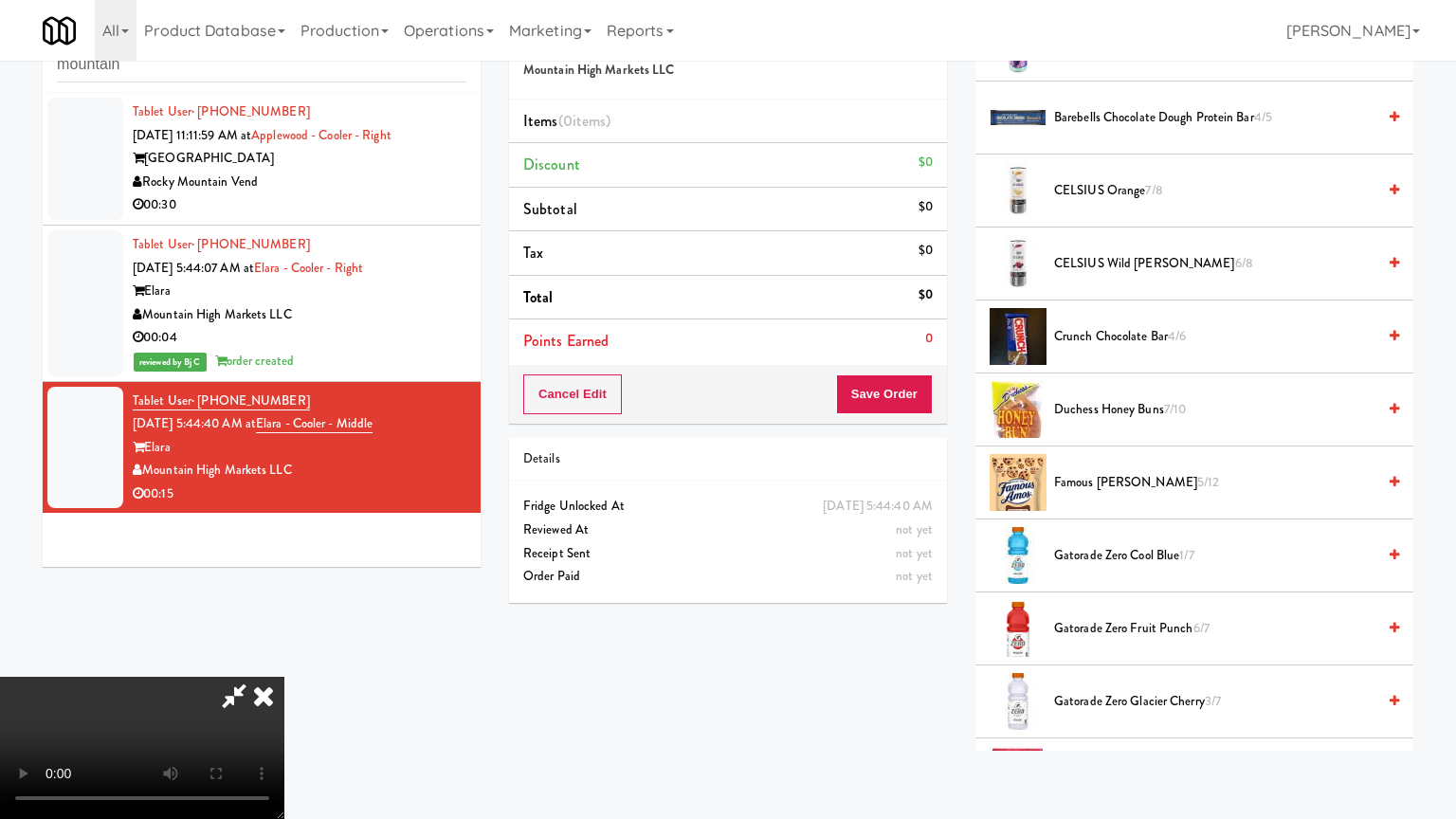
click at [284, 676] on video at bounding box center [142, 748] width 284 height 143
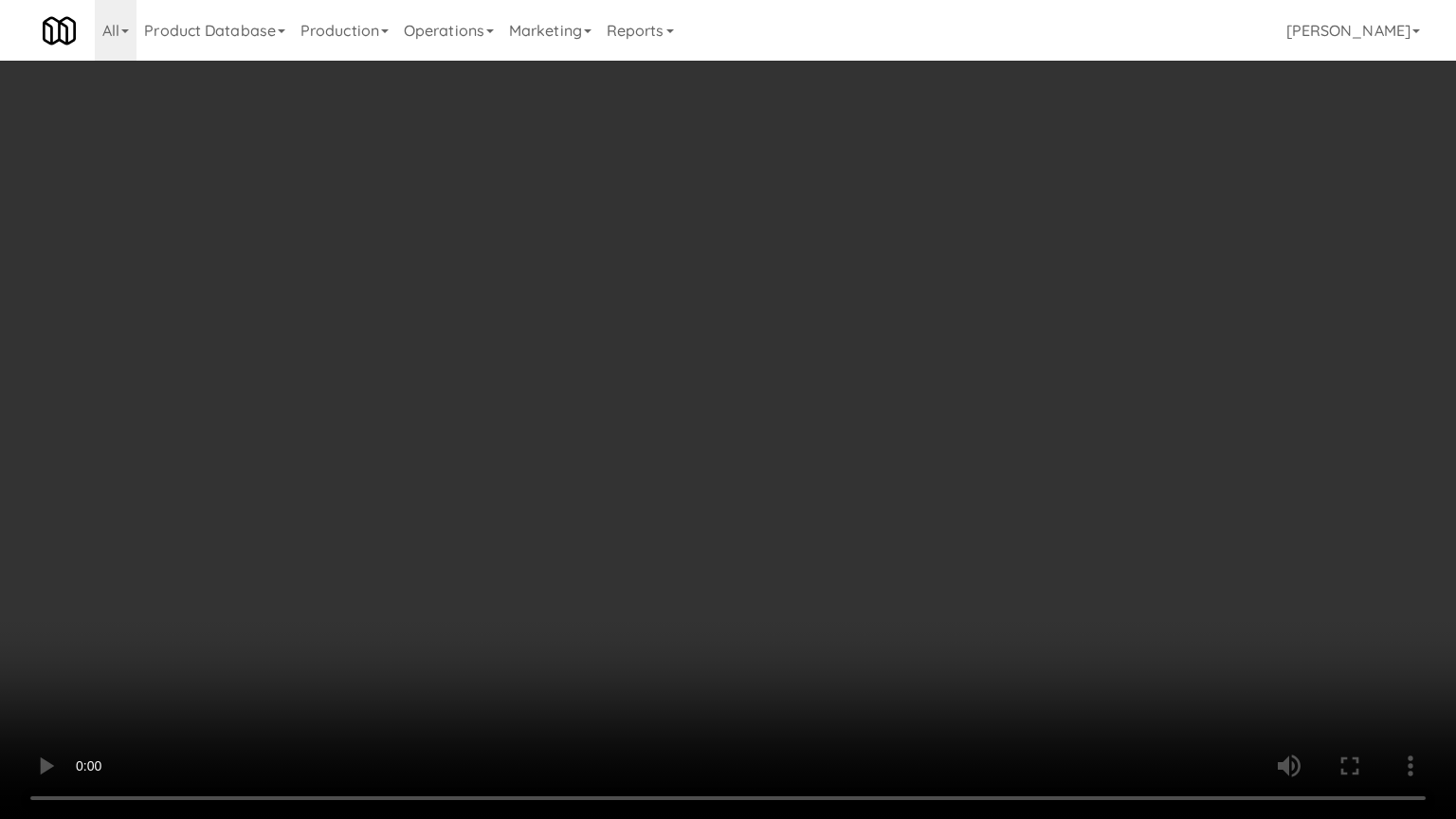
click at [752, 496] on video at bounding box center [728, 410] width 1456 height 819
click at [814, 480] on video at bounding box center [728, 410] width 1456 height 819
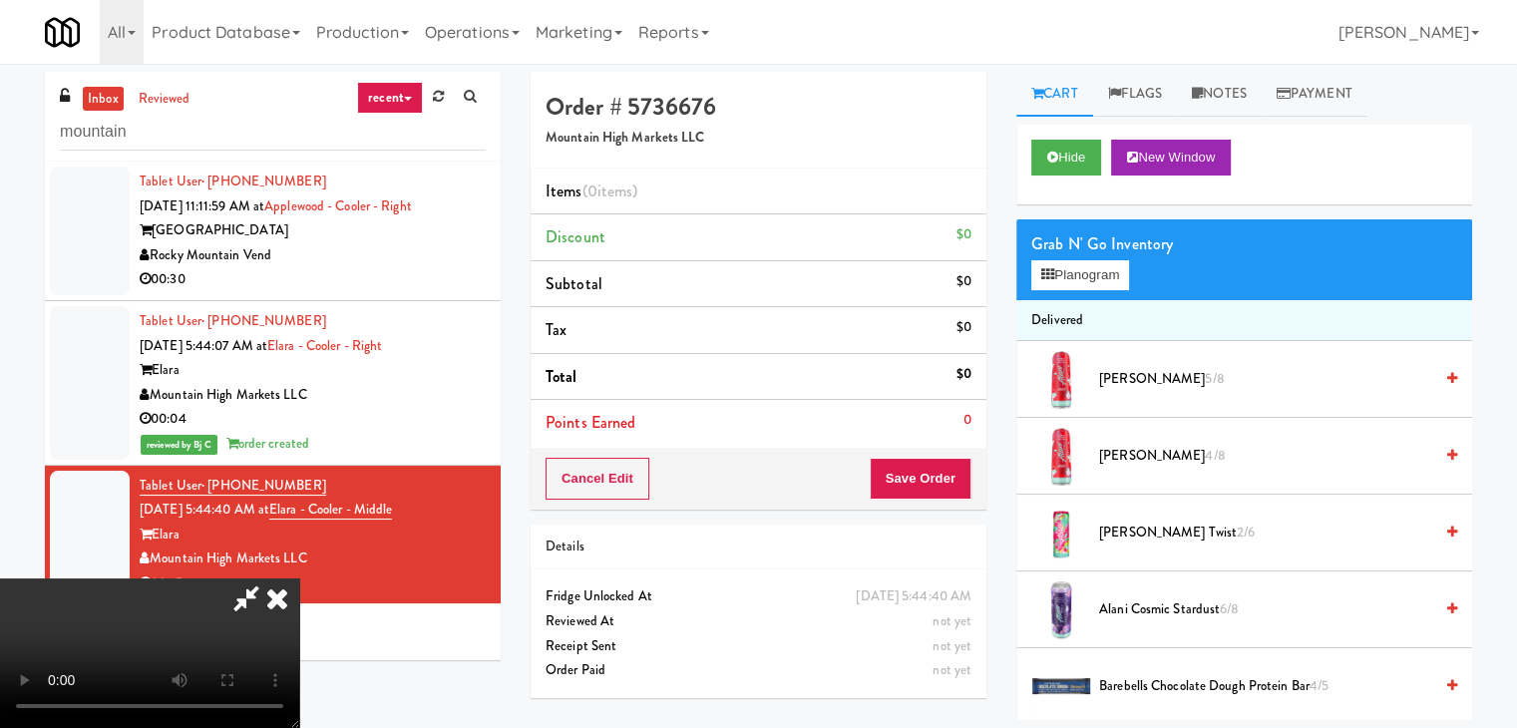
scroll to position [0, 0]
click at [1081, 262] on button "Planogram" at bounding box center [1080, 275] width 98 height 30
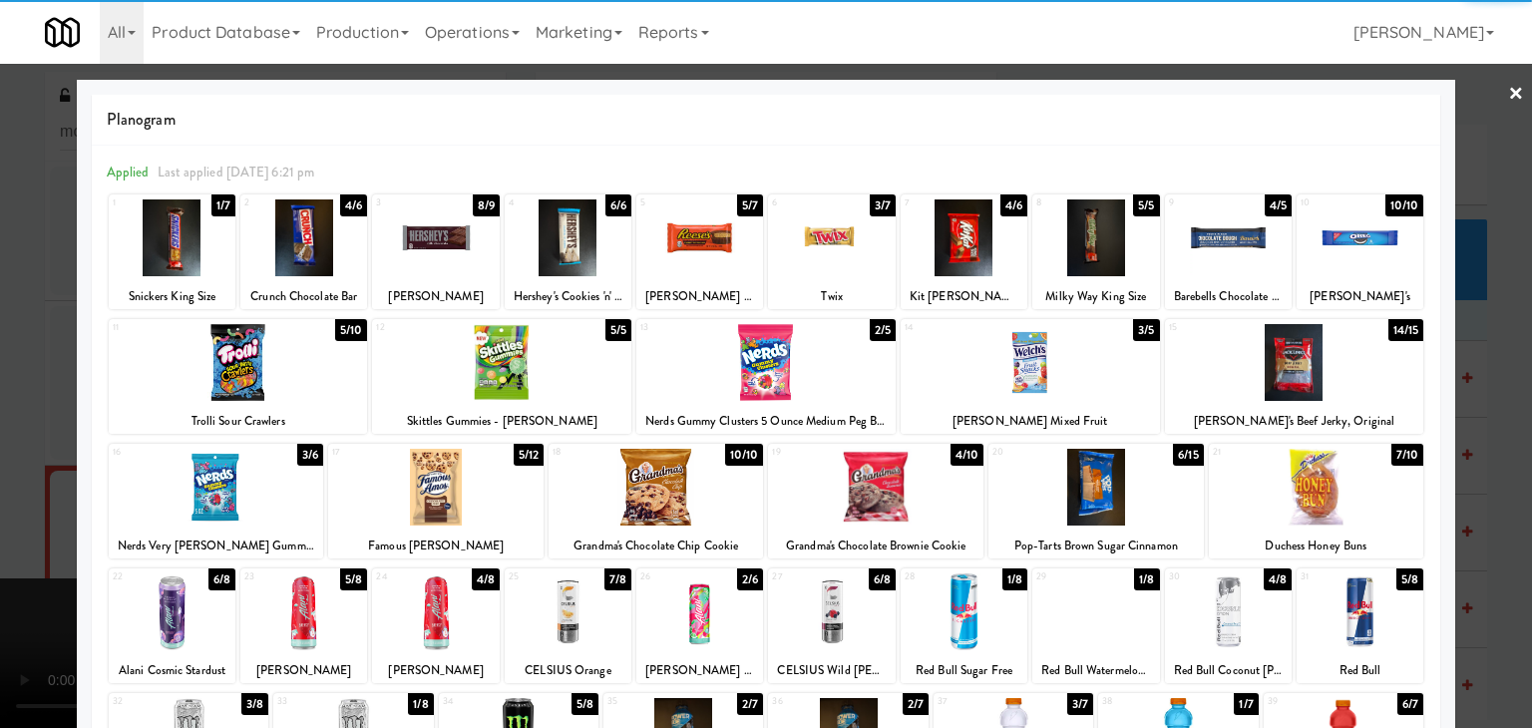
drag, startPoint x: 1285, startPoint y: 359, endPoint x: 1115, endPoint y: 312, distance: 175.9
click at [1284, 359] on div at bounding box center [1294, 362] width 259 height 77
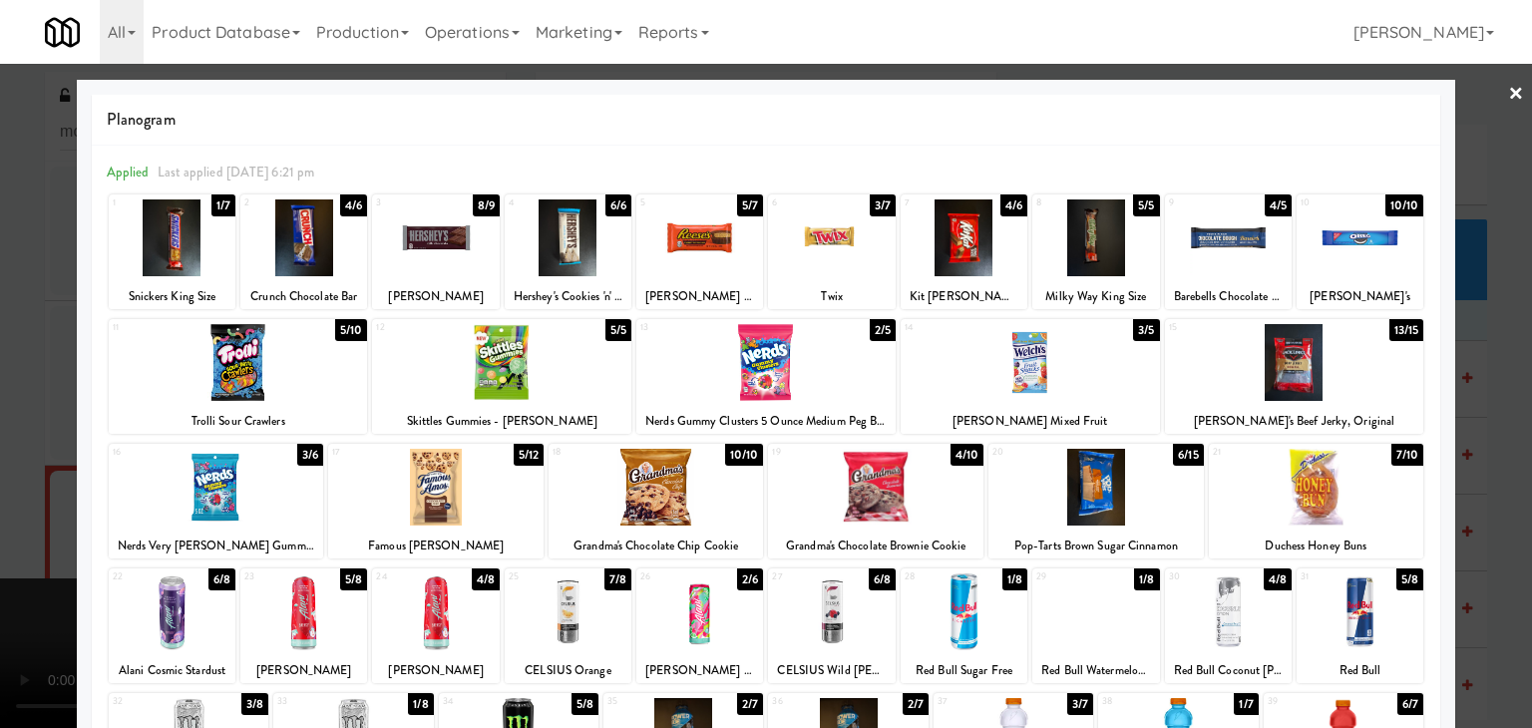
click at [982, 251] on div at bounding box center [964, 237] width 127 height 77
click at [1466, 421] on div at bounding box center [766, 364] width 1532 height 728
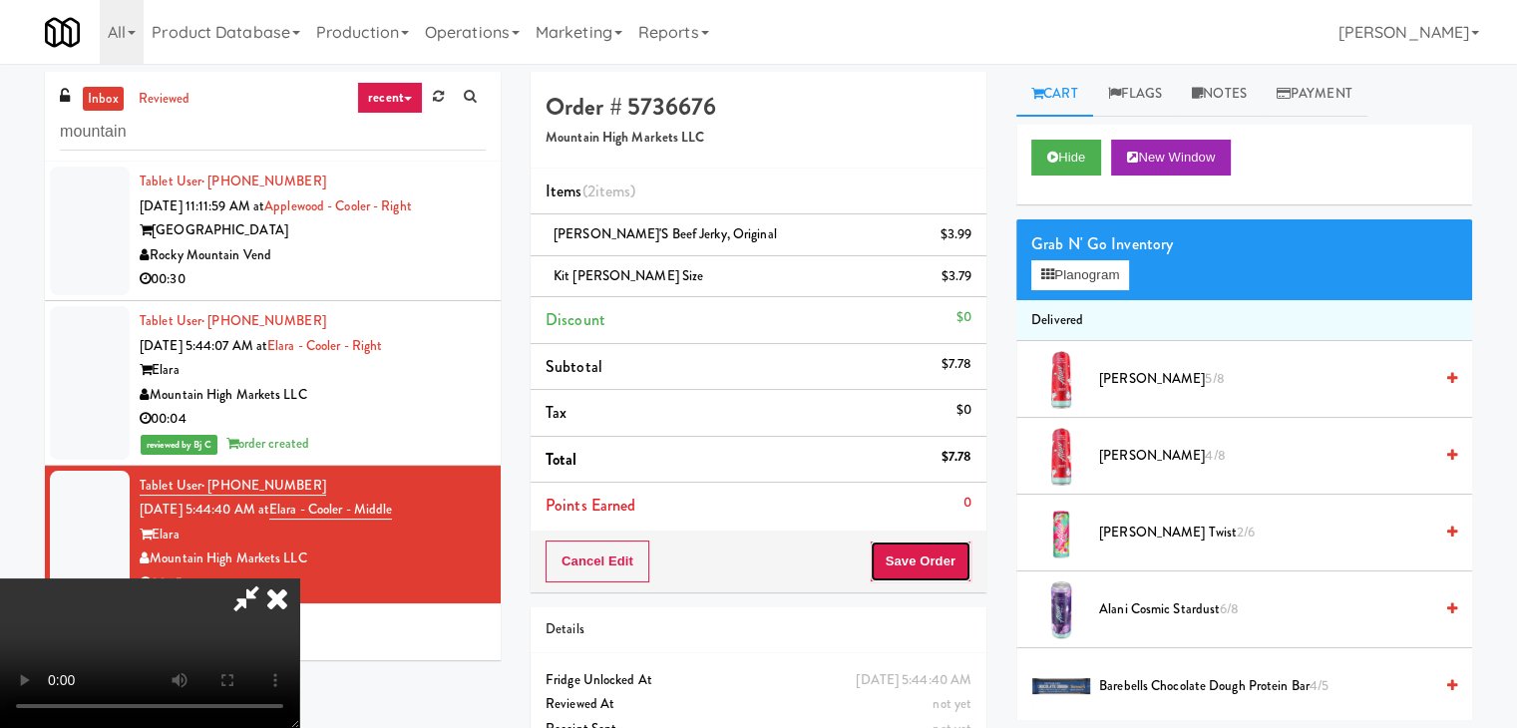
click at [951, 568] on button "Save Order" at bounding box center [921, 562] width 102 height 42
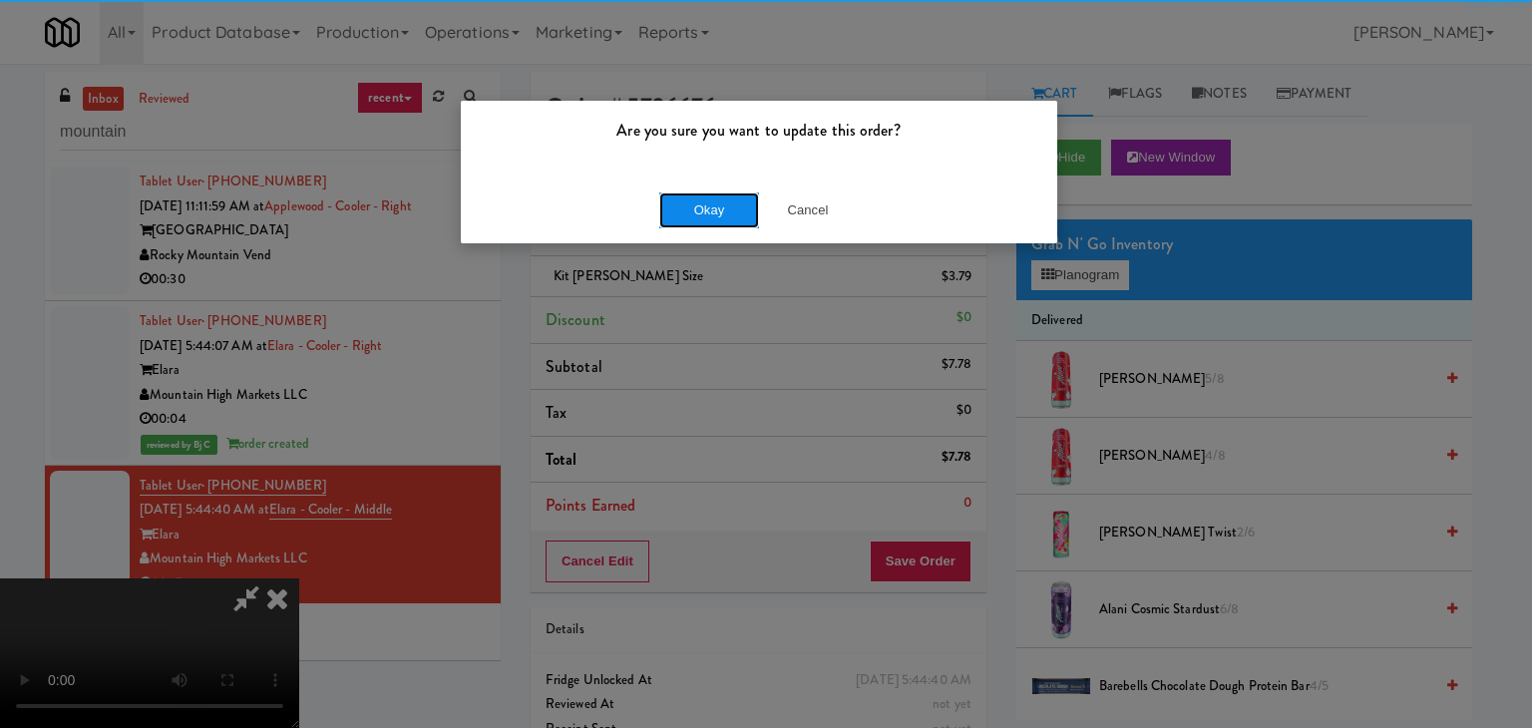
click at [720, 208] on button "Okay" at bounding box center [709, 210] width 100 height 36
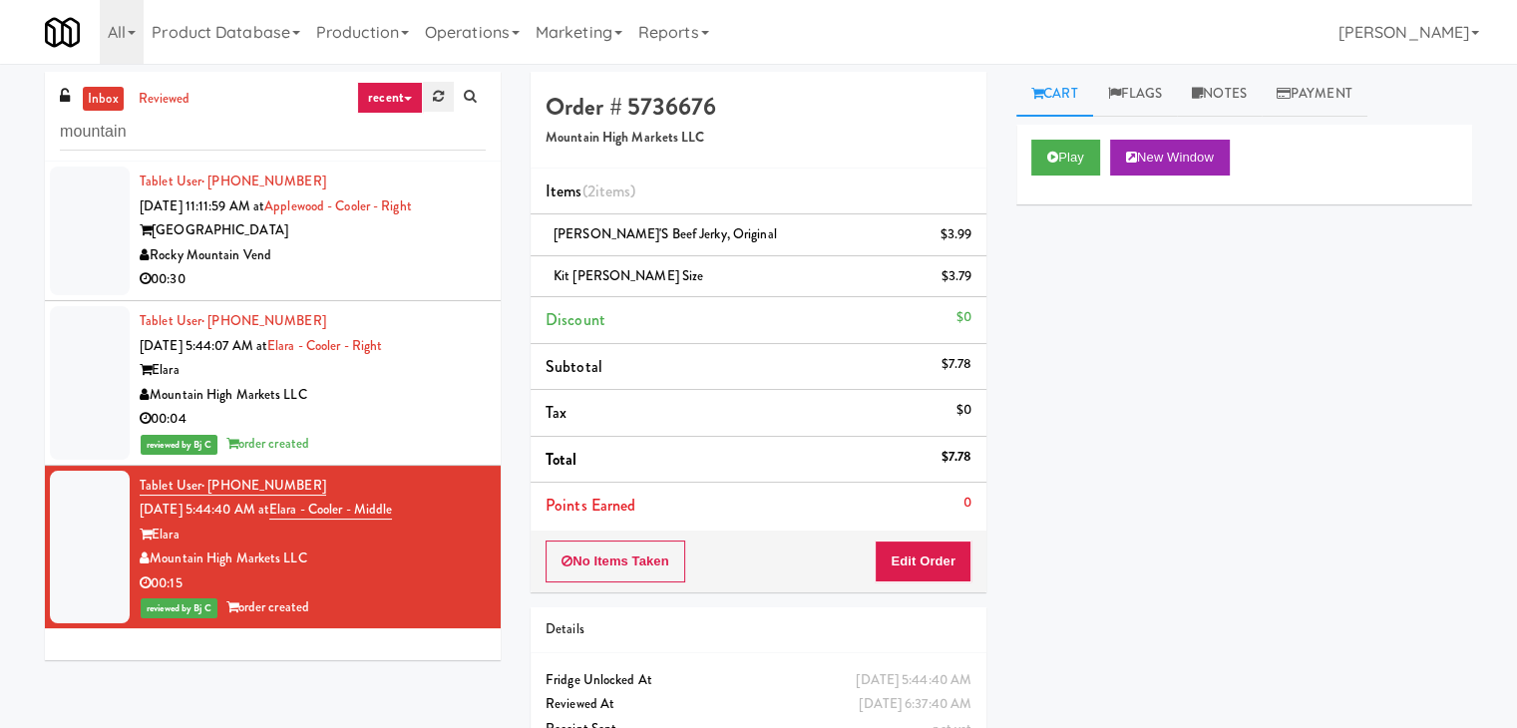
click at [446, 91] on link at bounding box center [438, 97] width 31 height 30
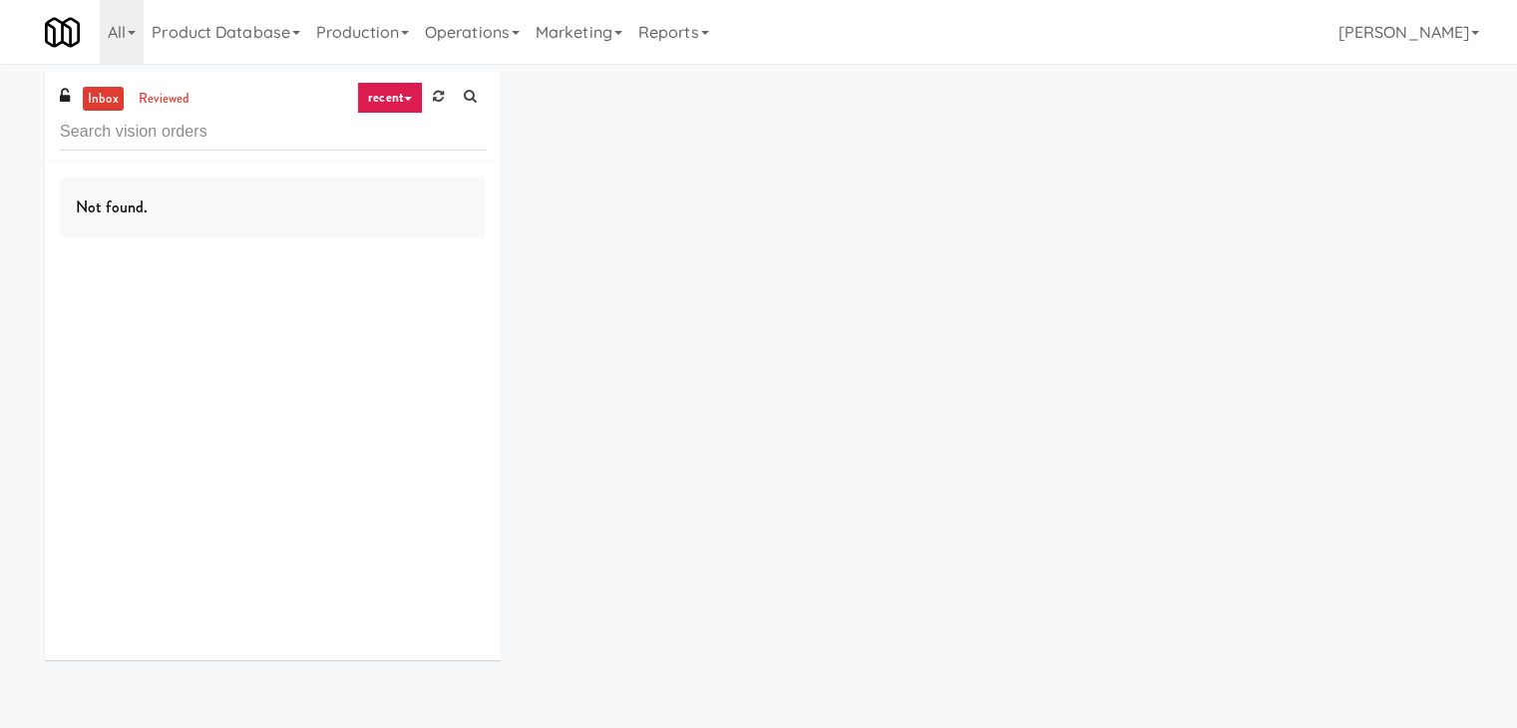
click at [401, 101] on link "recent" at bounding box center [390, 98] width 66 height 32
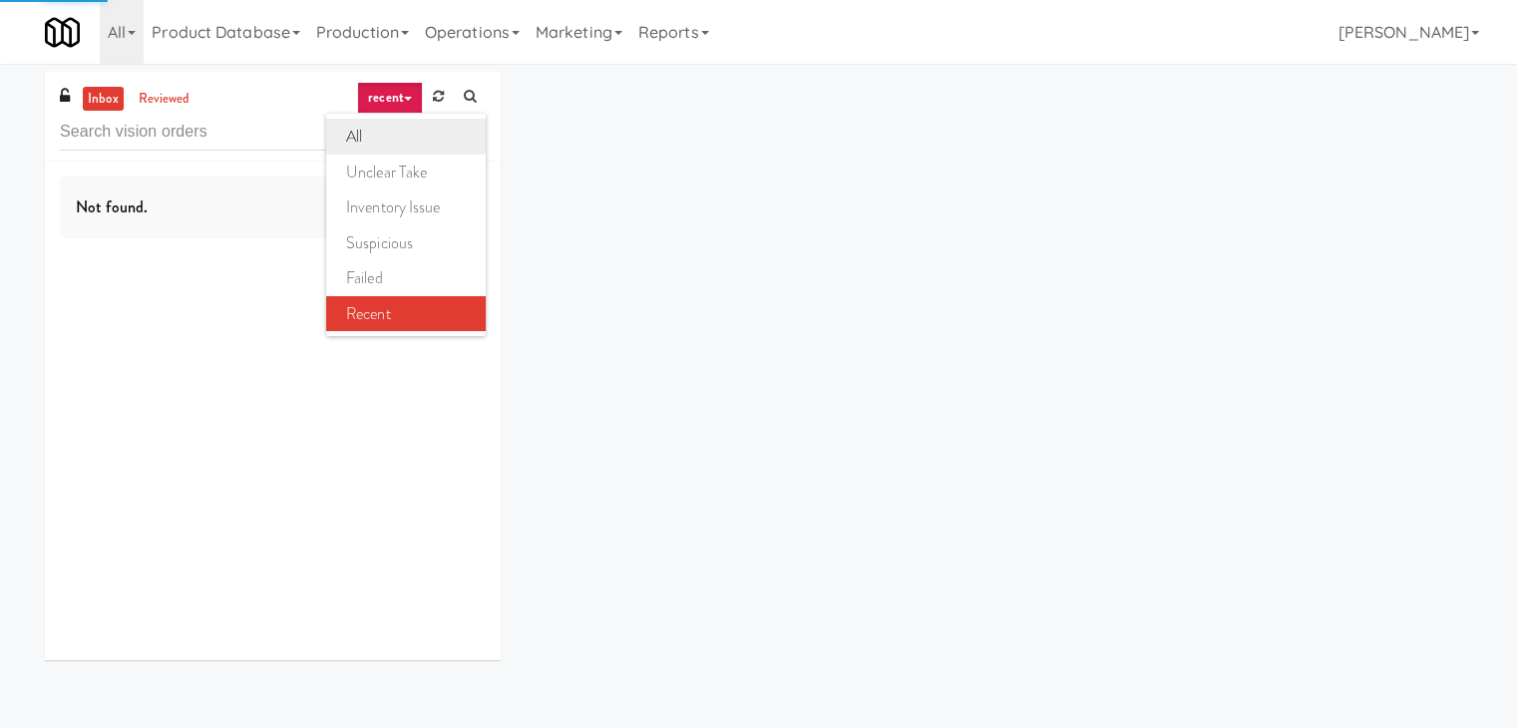
click at [400, 136] on link "all" at bounding box center [406, 137] width 160 height 36
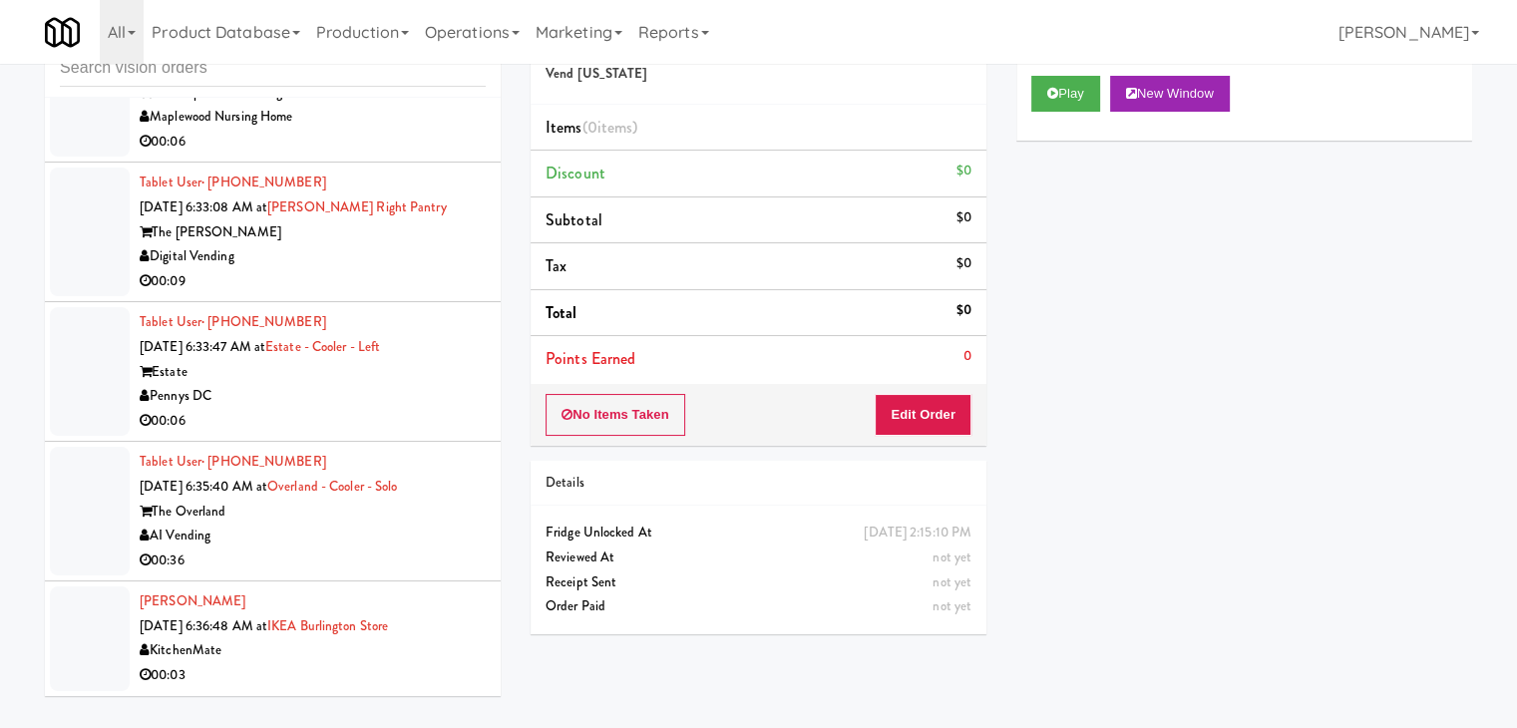
scroll to position [9903, 0]
click at [375, 544] on div "AI Vending" at bounding box center [313, 536] width 346 height 25
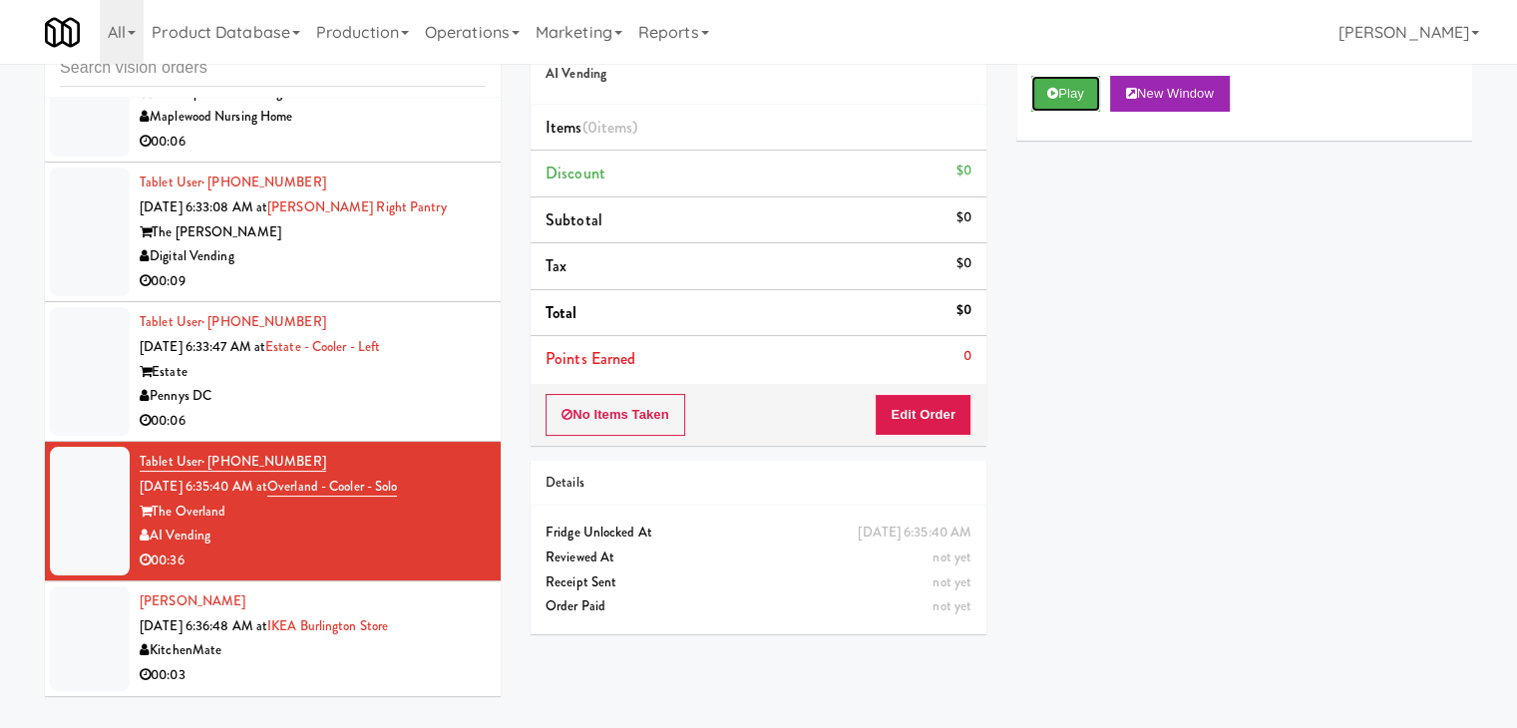
drag, startPoint x: 1077, startPoint y: 92, endPoint x: 1069, endPoint y: 116, distance: 25.2
click at [1077, 91] on button "Play" at bounding box center [1065, 94] width 69 height 36
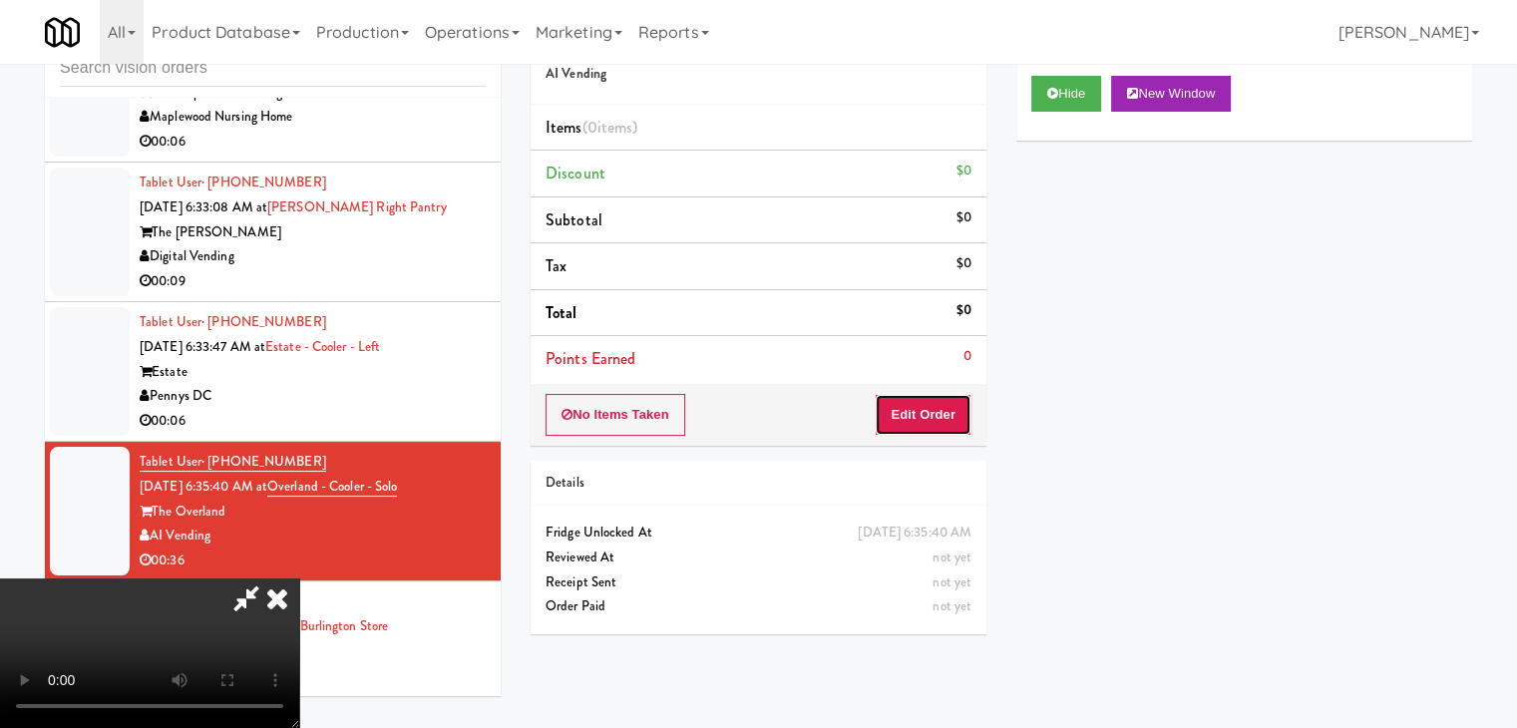
click at [933, 406] on button "Edit Order" at bounding box center [923, 415] width 97 height 42
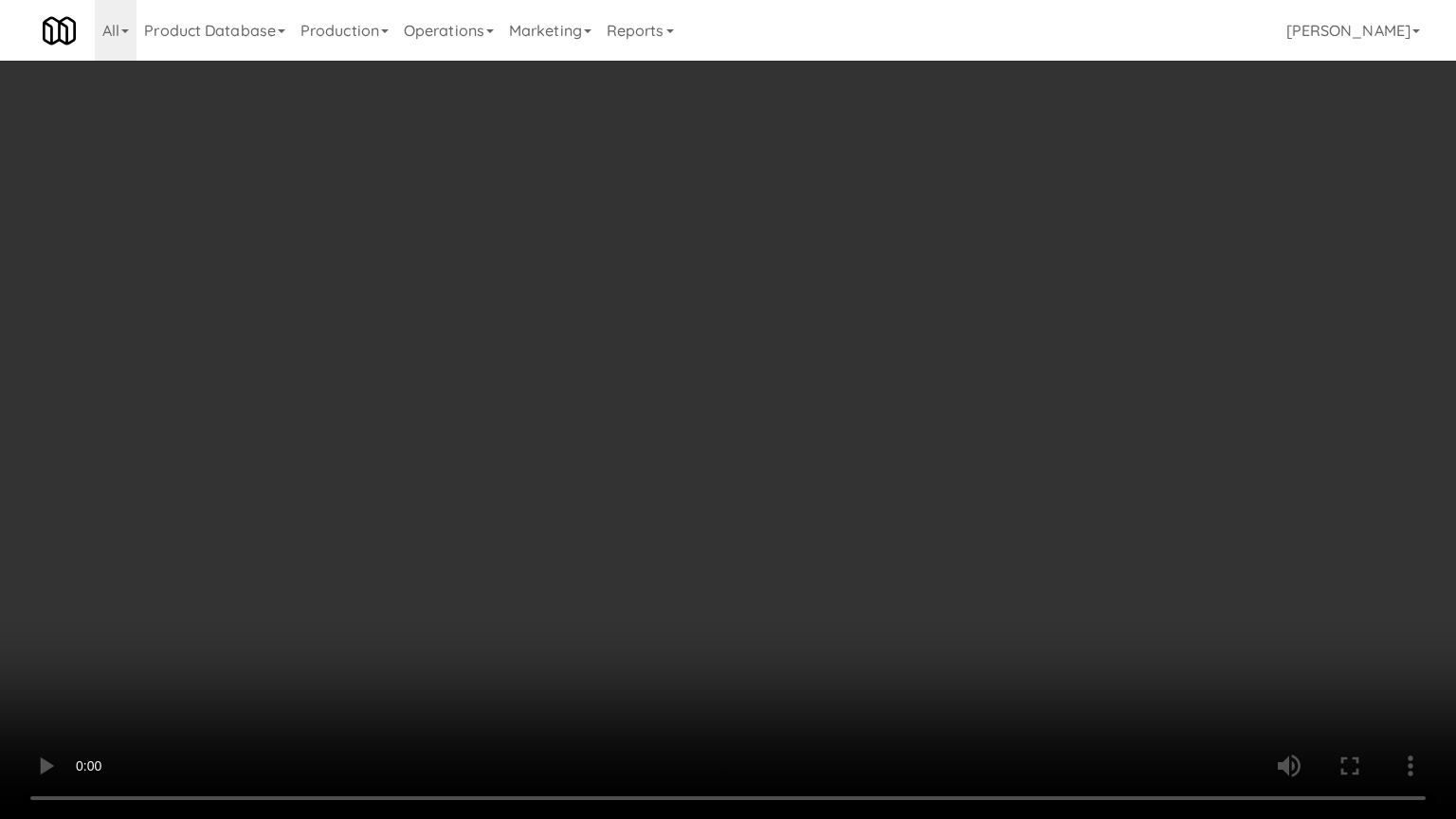
click at [856, 486] on video at bounding box center [728, 410] width 1456 height 819
click at [855, 488] on video at bounding box center [728, 410] width 1456 height 819
click at [789, 436] on video at bounding box center [728, 410] width 1456 height 819
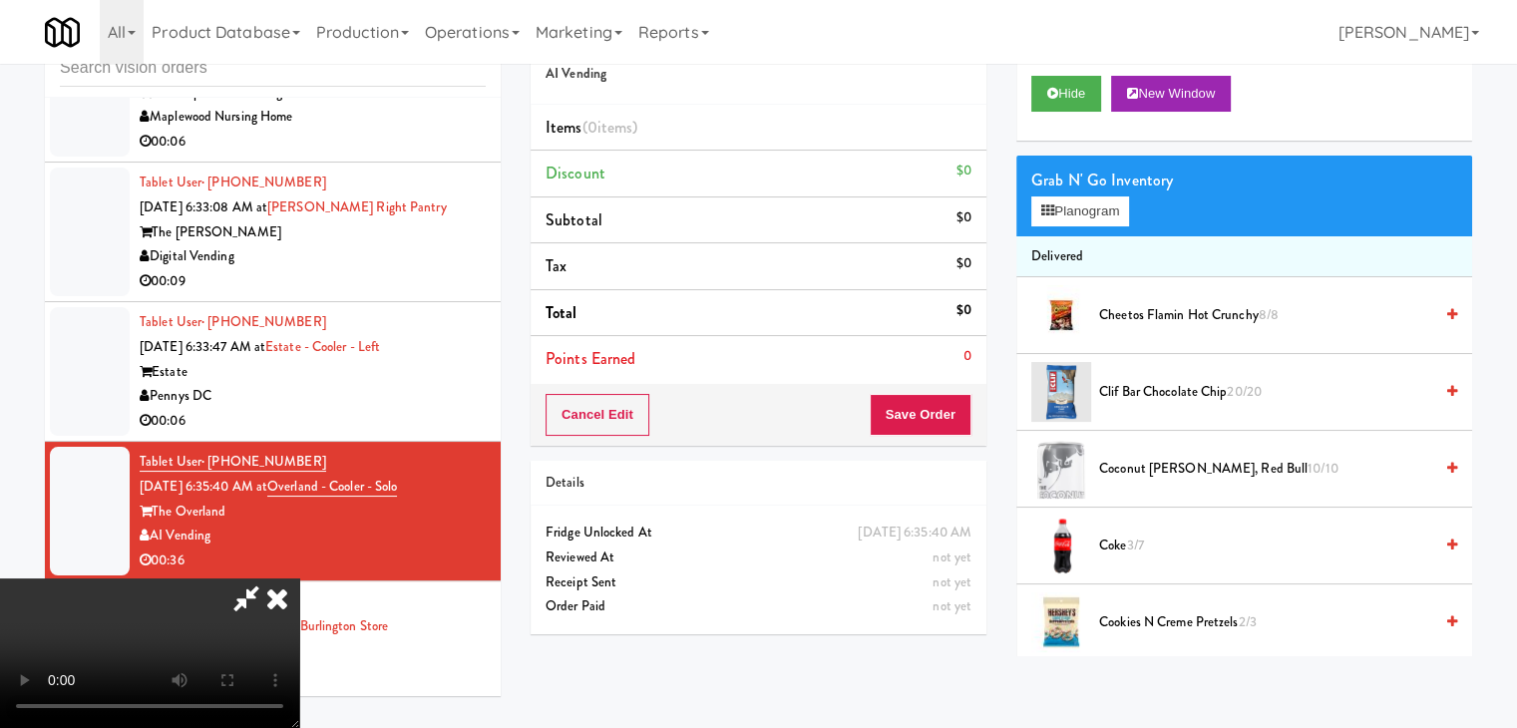
scroll to position [199, 0]
click at [1080, 216] on button "Planogram" at bounding box center [1080, 211] width 98 height 30
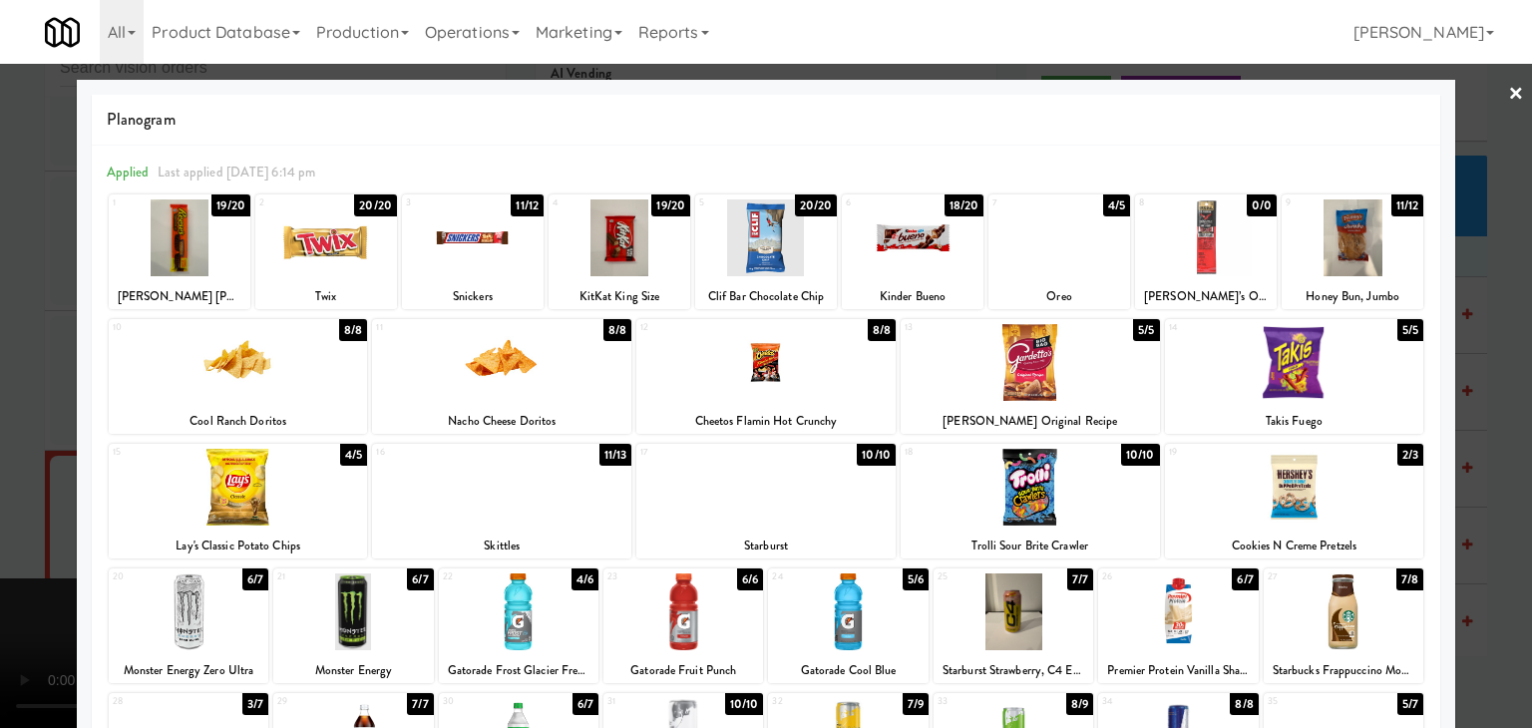
click at [1344, 210] on div at bounding box center [1353, 237] width 142 height 77
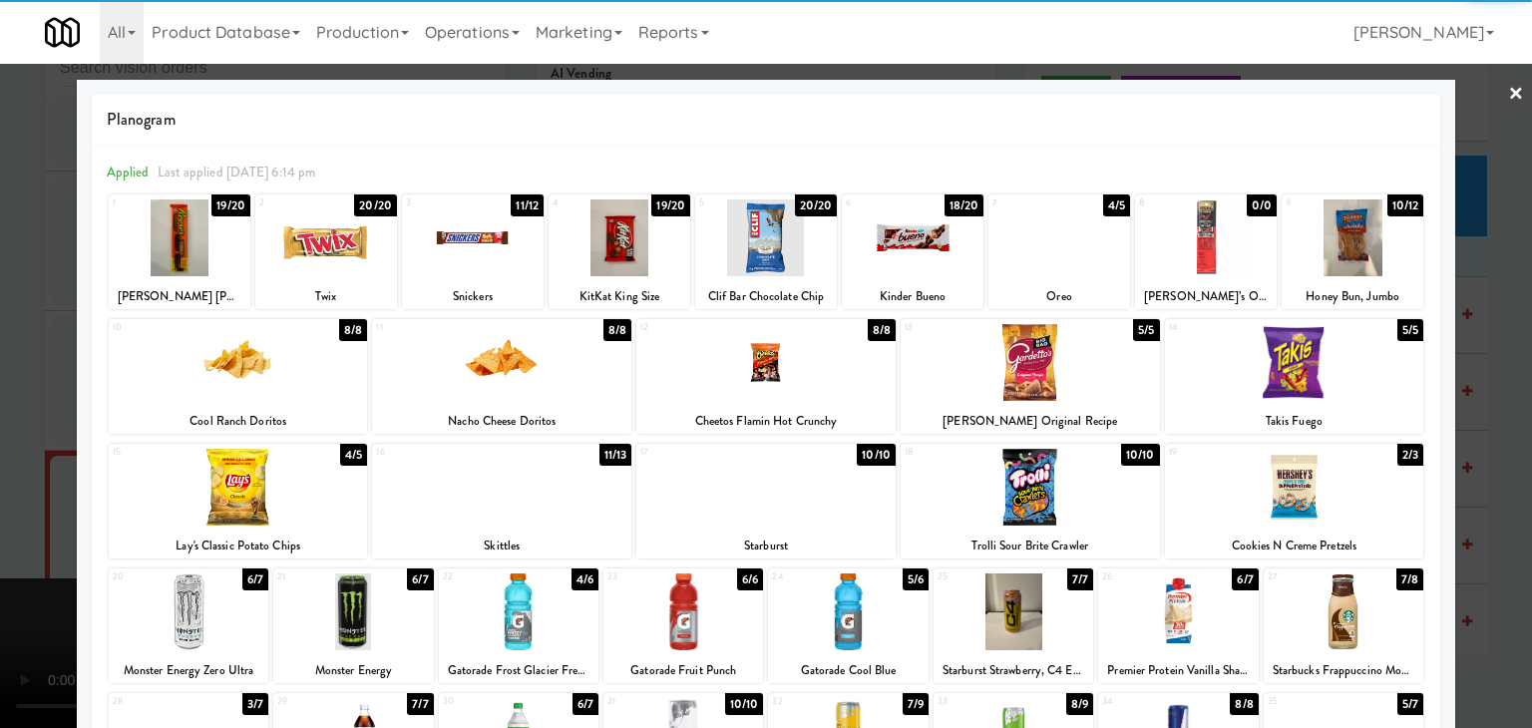
click at [509, 637] on div at bounding box center [519, 611] width 160 height 77
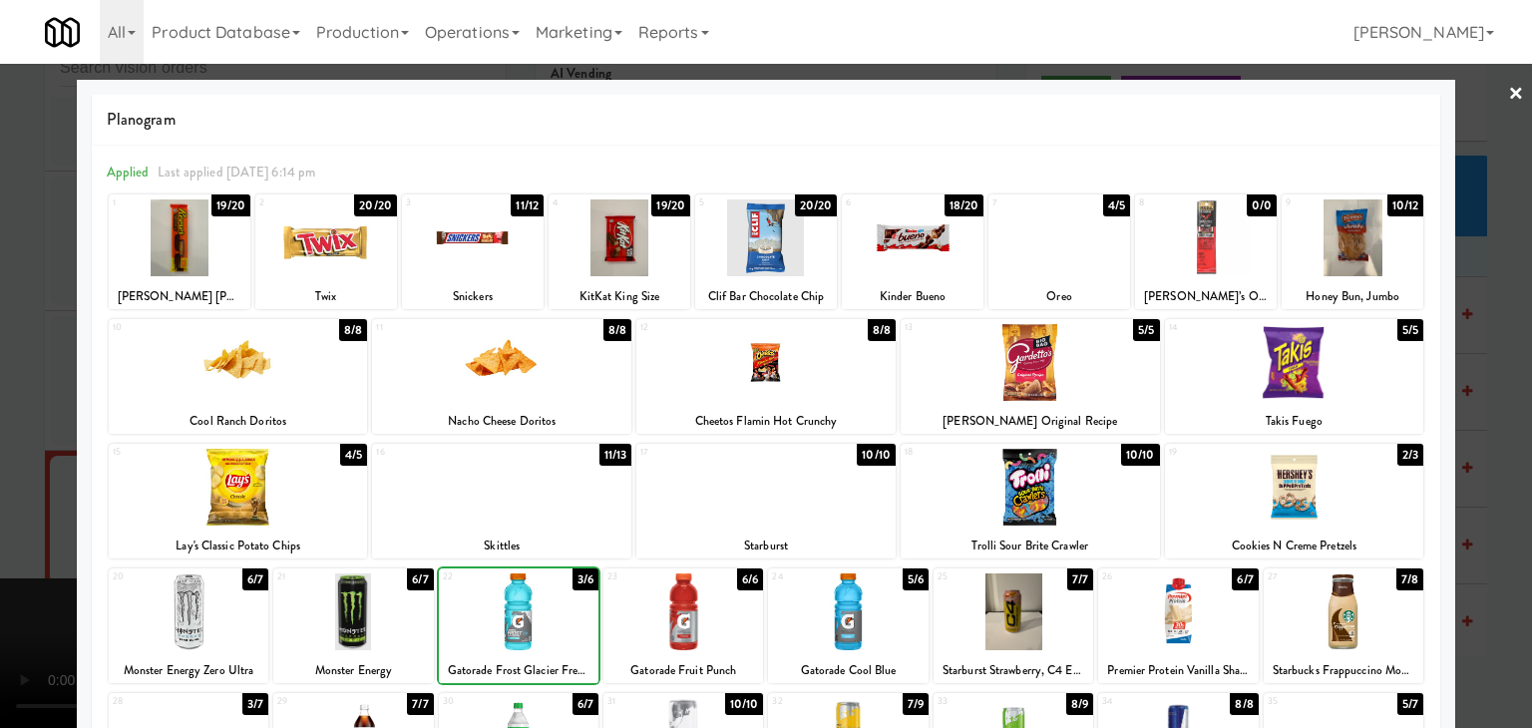
drag, startPoint x: 0, startPoint y: 583, endPoint x: 248, endPoint y: 532, distance: 253.7
click at [20, 571] on div at bounding box center [766, 364] width 1532 height 728
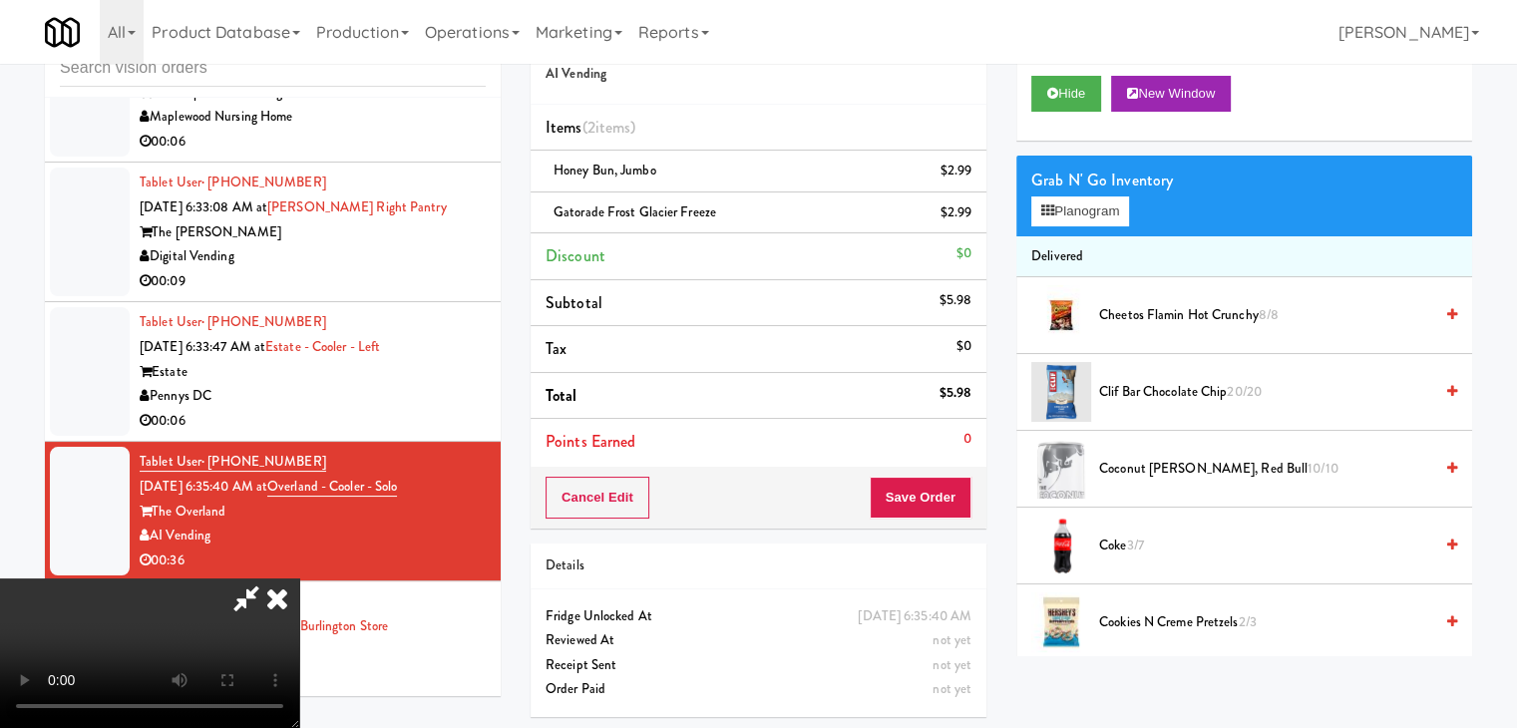
click at [299, 578] on video at bounding box center [149, 653] width 299 height 150
click at [949, 502] on button "Save Order" at bounding box center [921, 498] width 102 height 42
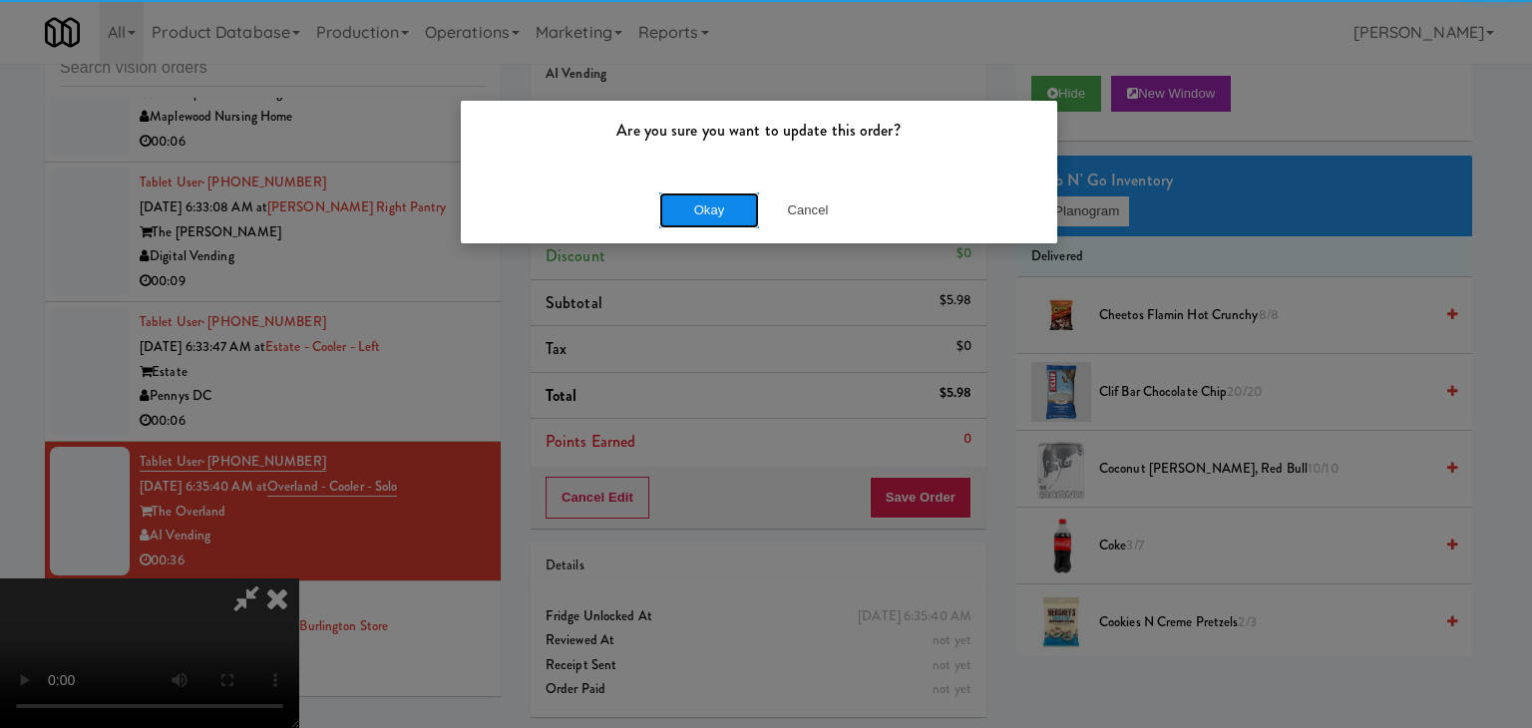
click at [751, 224] on button "Okay" at bounding box center [709, 210] width 100 height 36
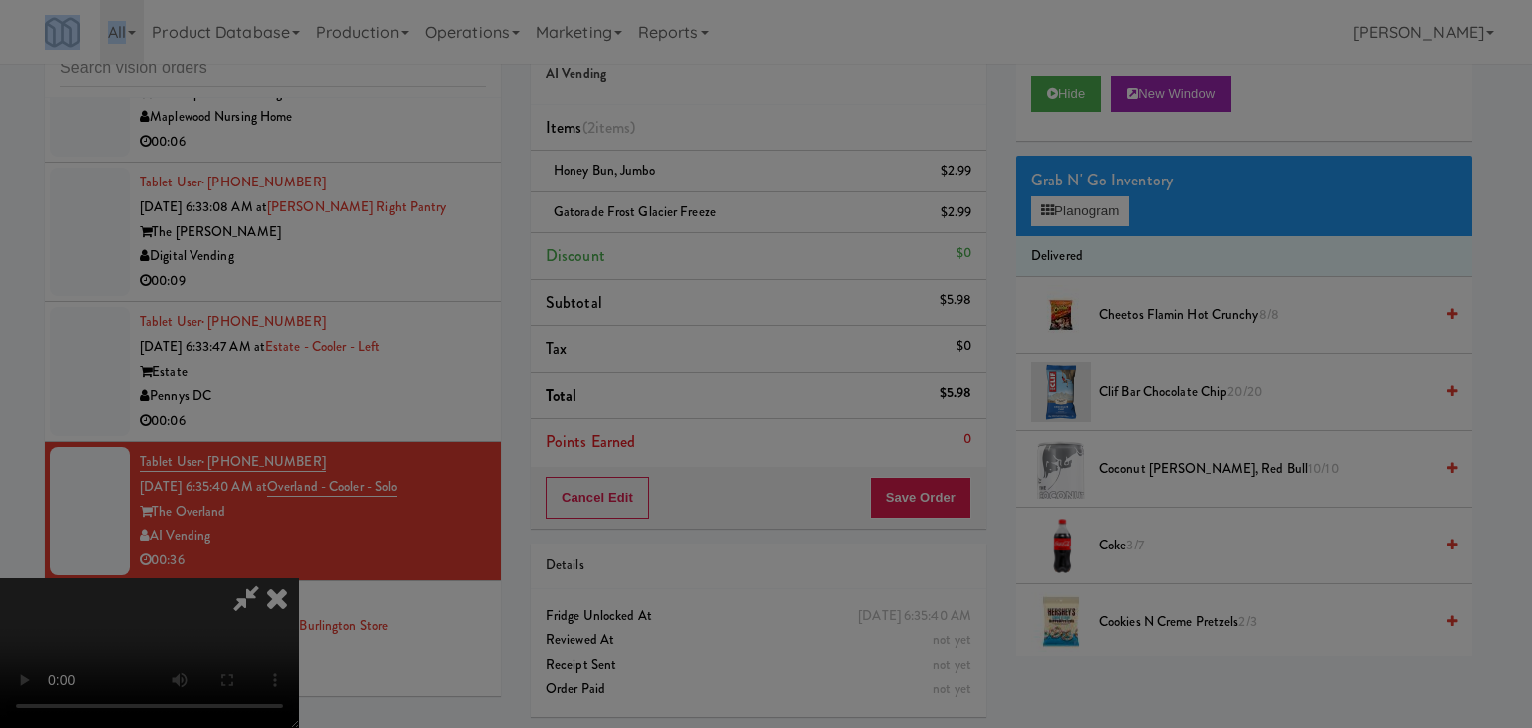
click at [751, 224] on div "Are you sure you want to update this order? Okay Cancel" at bounding box center [766, 364] width 1532 height 728
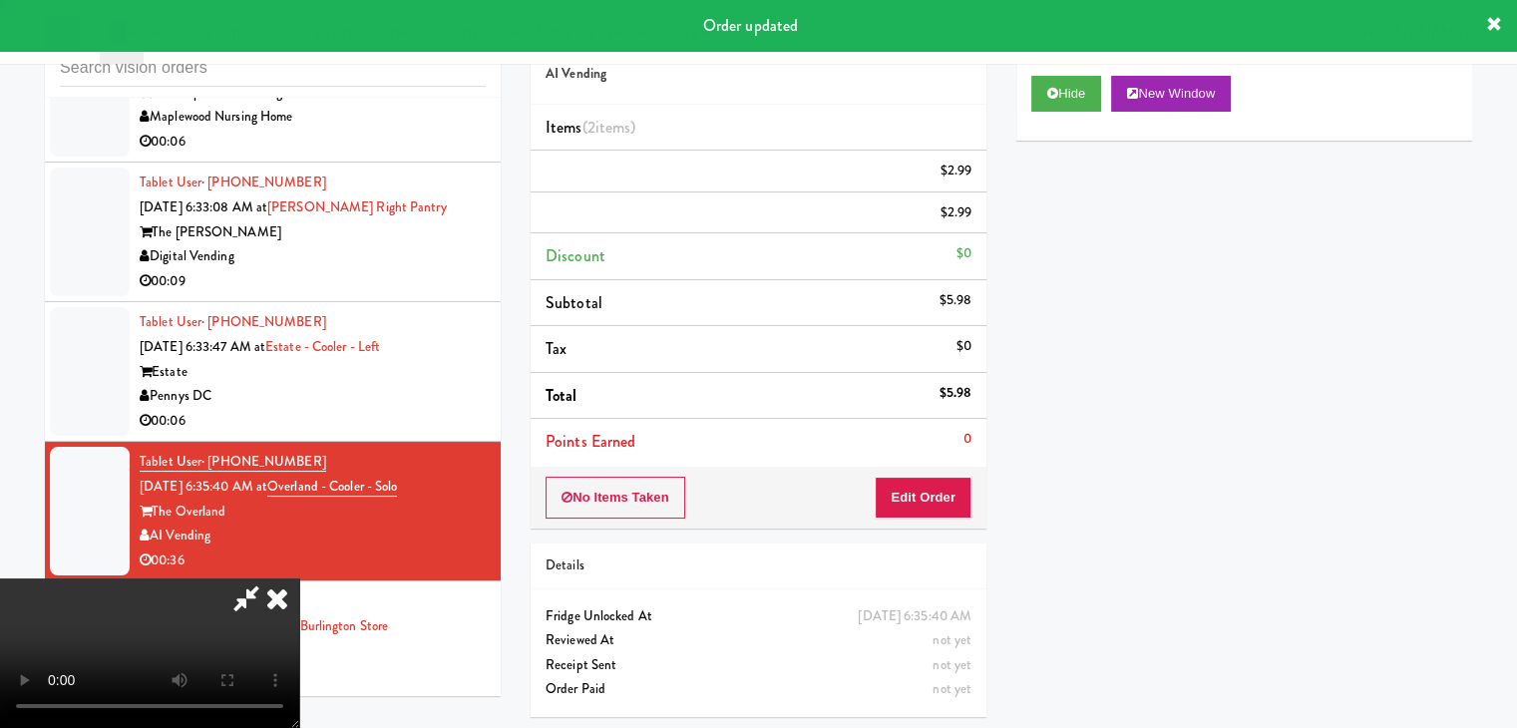
scroll to position [0, 0]
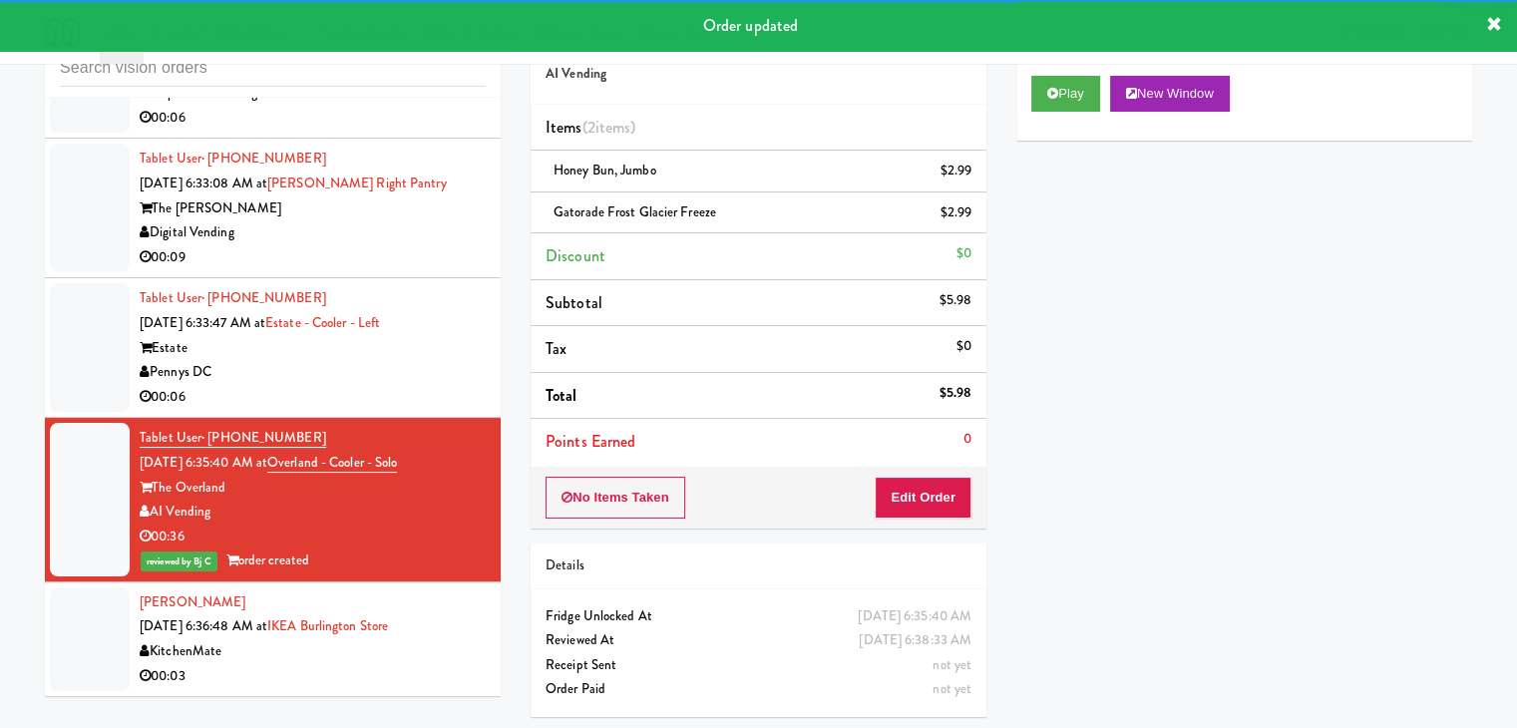
click at [459, 410] on div "00:06" at bounding box center [313, 397] width 346 height 25
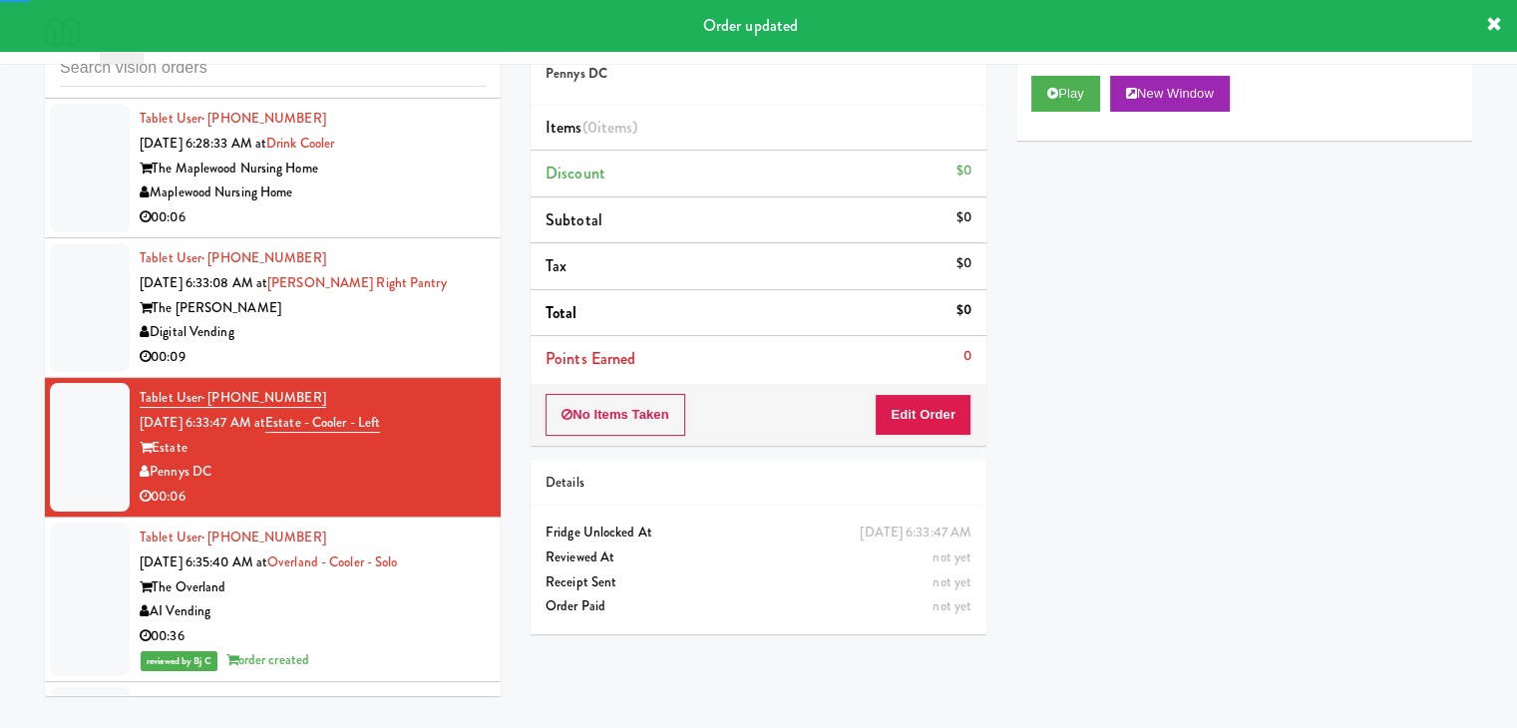
scroll to position [9604, 0]
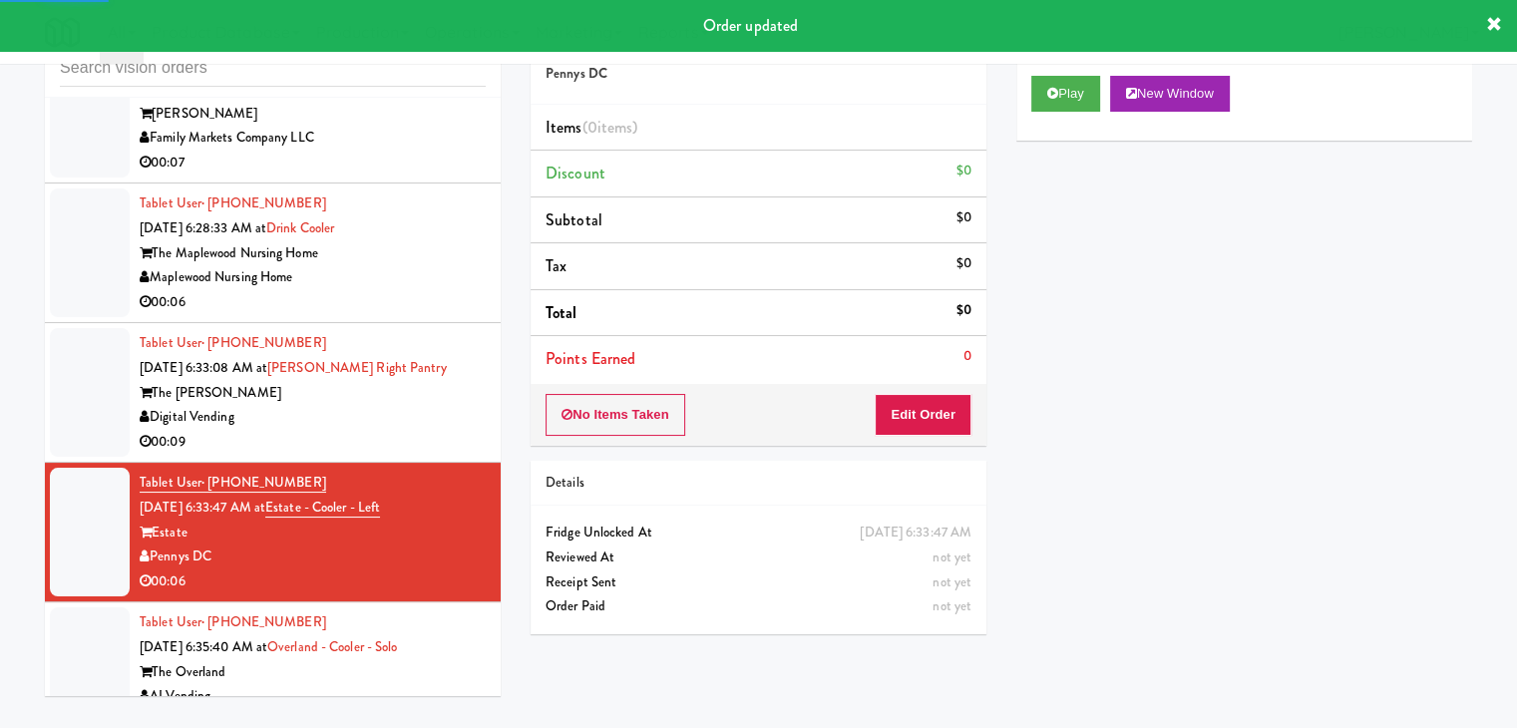
click at [1071, 72] on div "Play New Window" at bounding box center [1244, 101] width 456 height 80
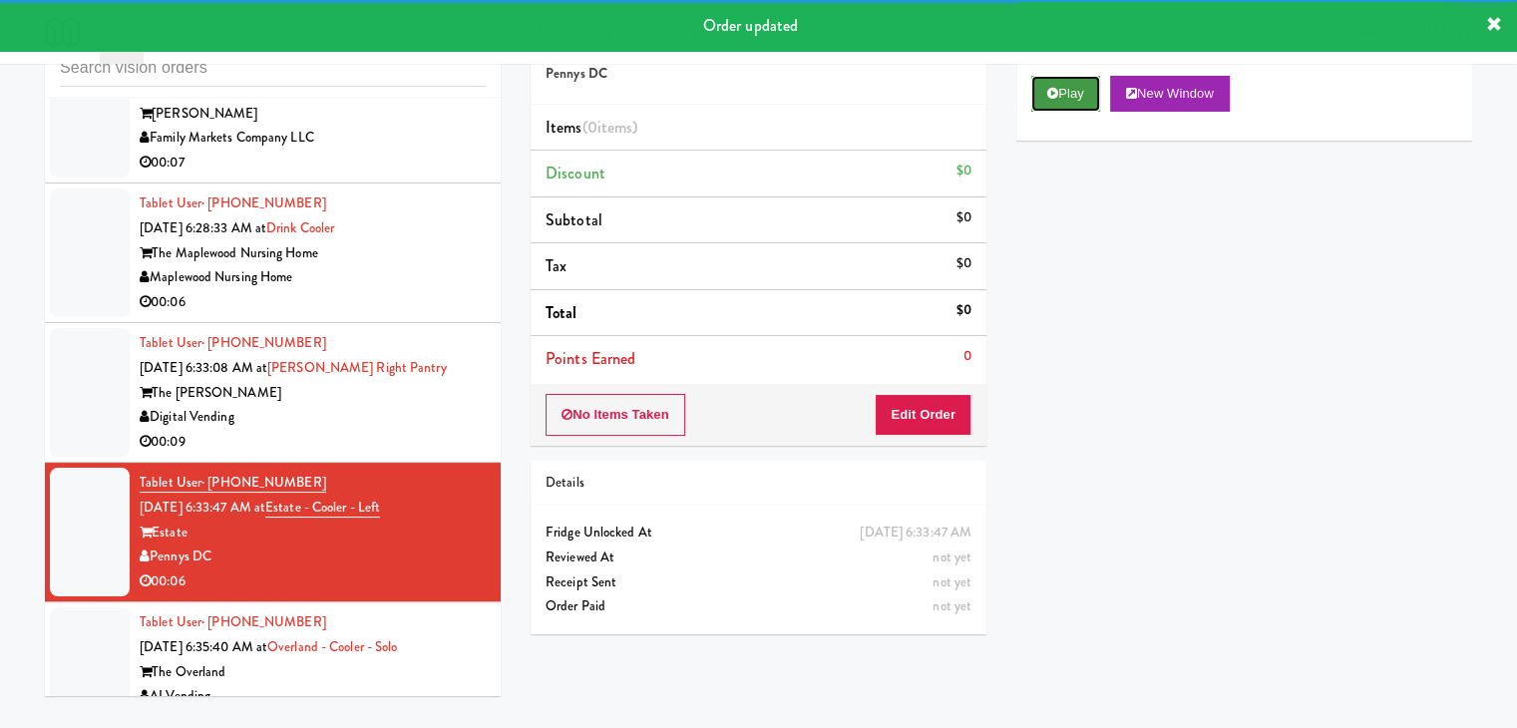
click at [1066, 90] on button "Play" at bounding box center [1065, 94] width 69 height 36
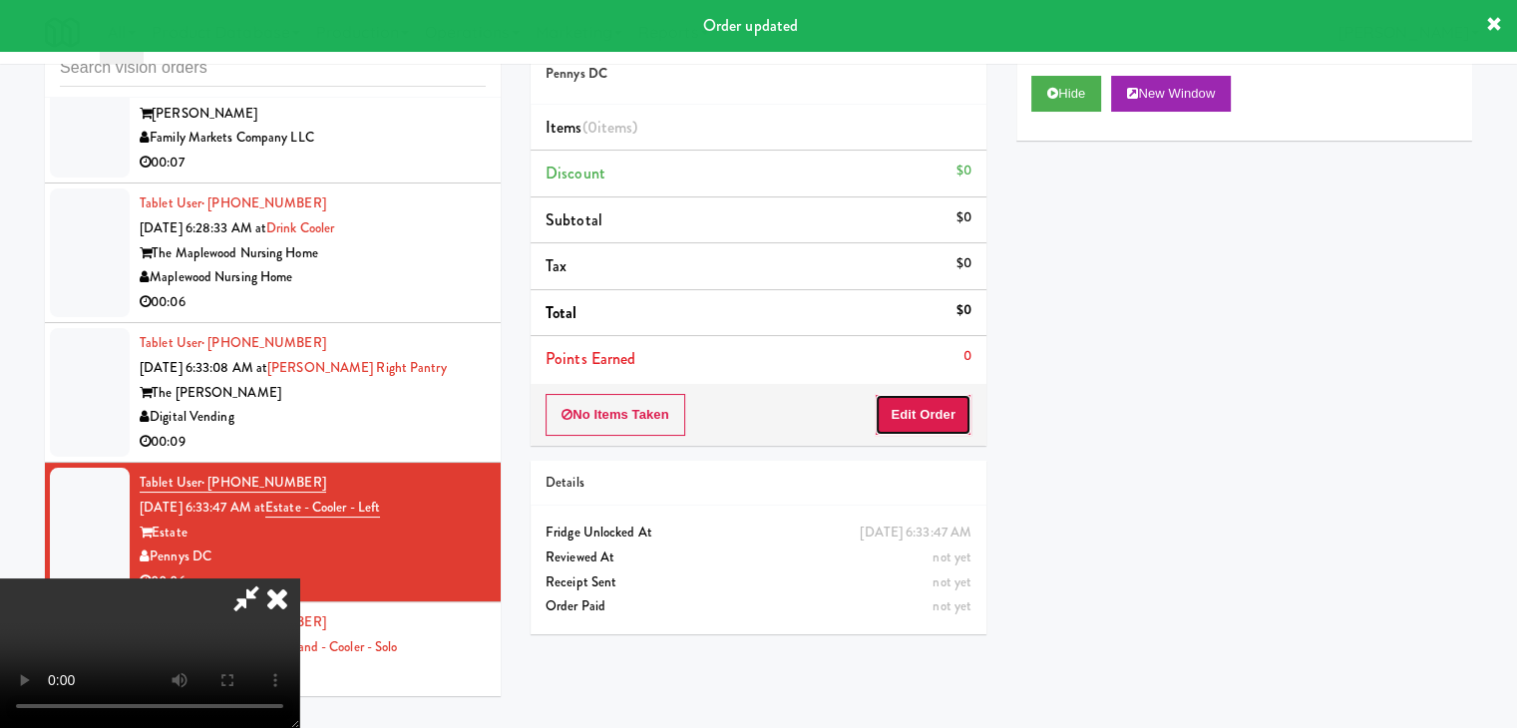
click at [934, 413] on button "Edit Order" at bounding box center [923, 415] width 97 height 42
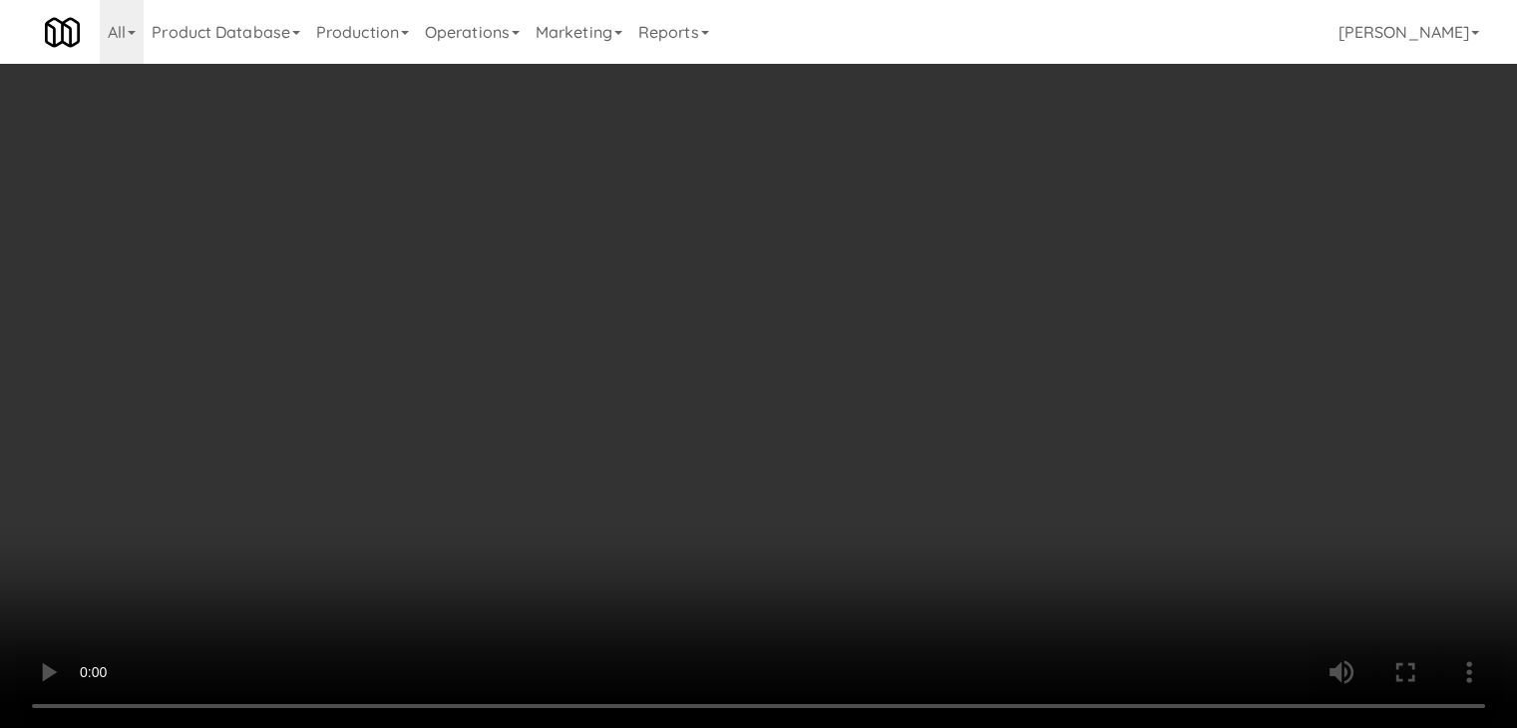
scroll to position [9458, 0]
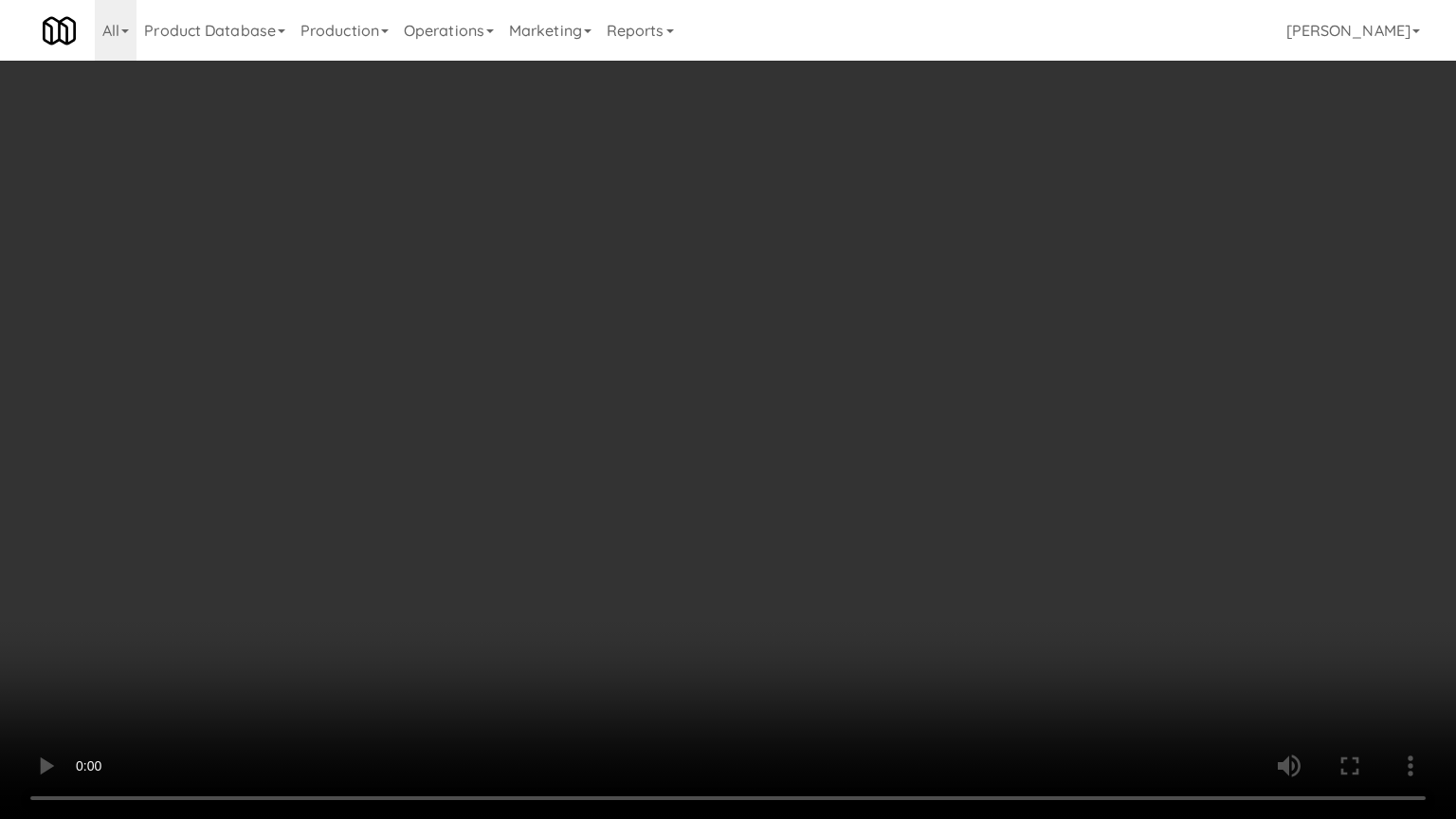
click at [825, 486] on video at bounding box center [728, 410] width 1456 height 819
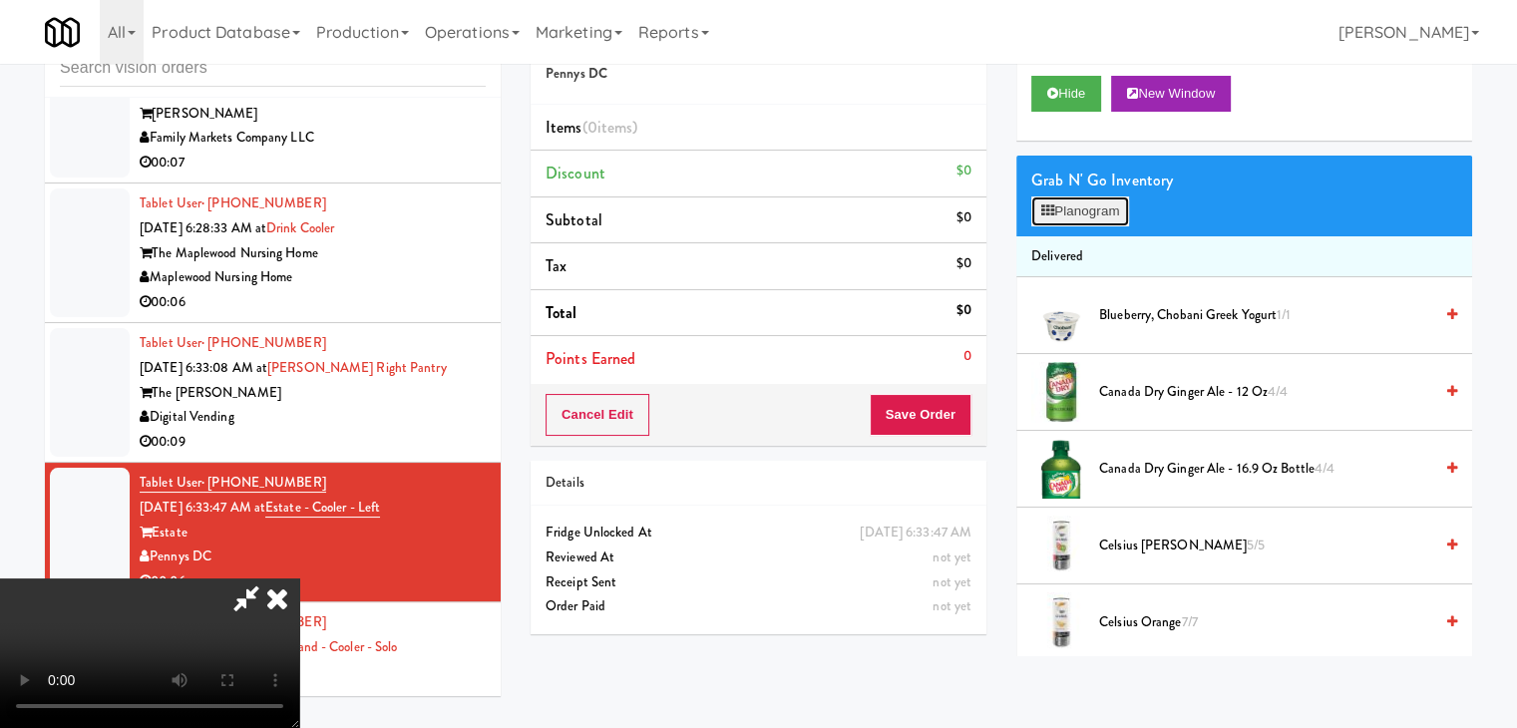
click at [1072, 201] on button "Planogram" at bounding box center [1080, 211] width 98 height 30
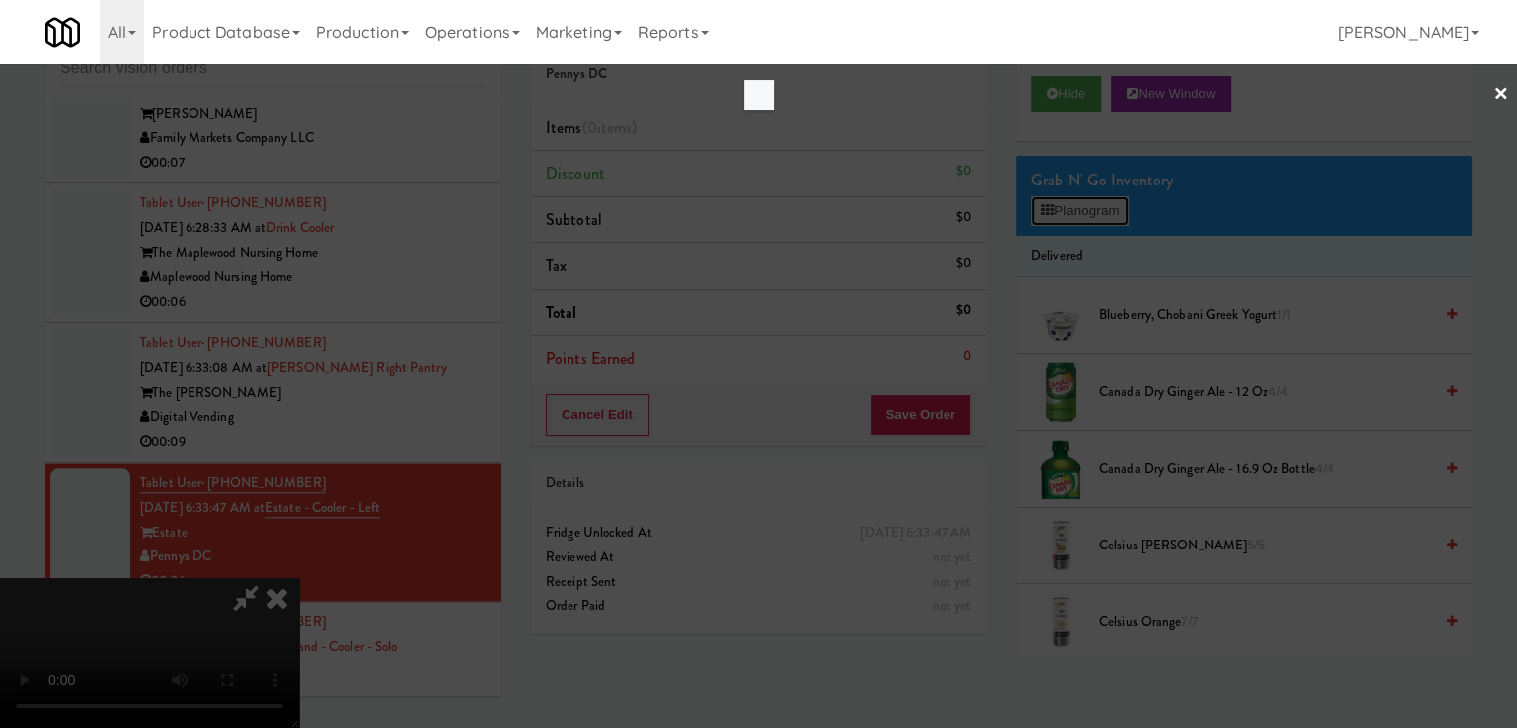
scroll to position [9458, 0]
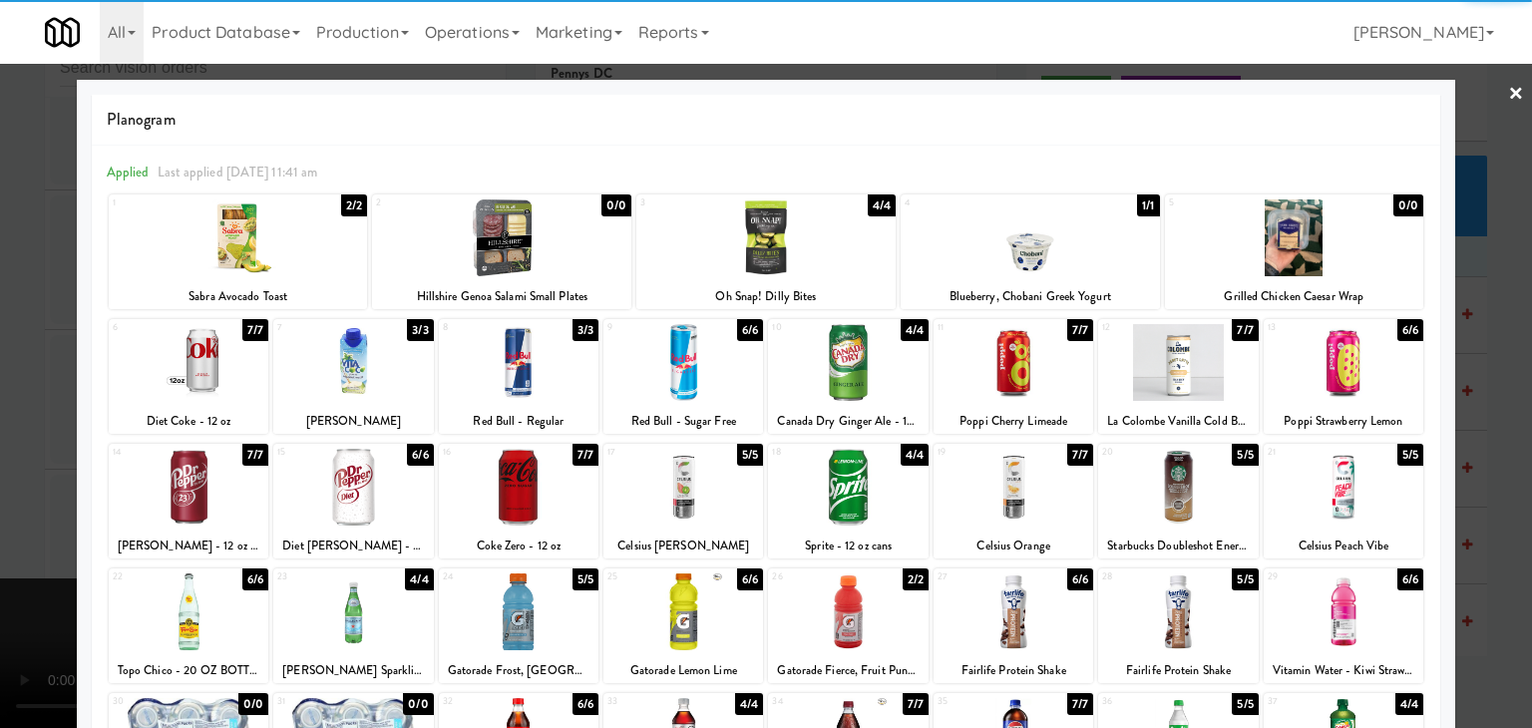
click at [1332, 483] on div at bounding box center [1344, 487] width 160 height 77
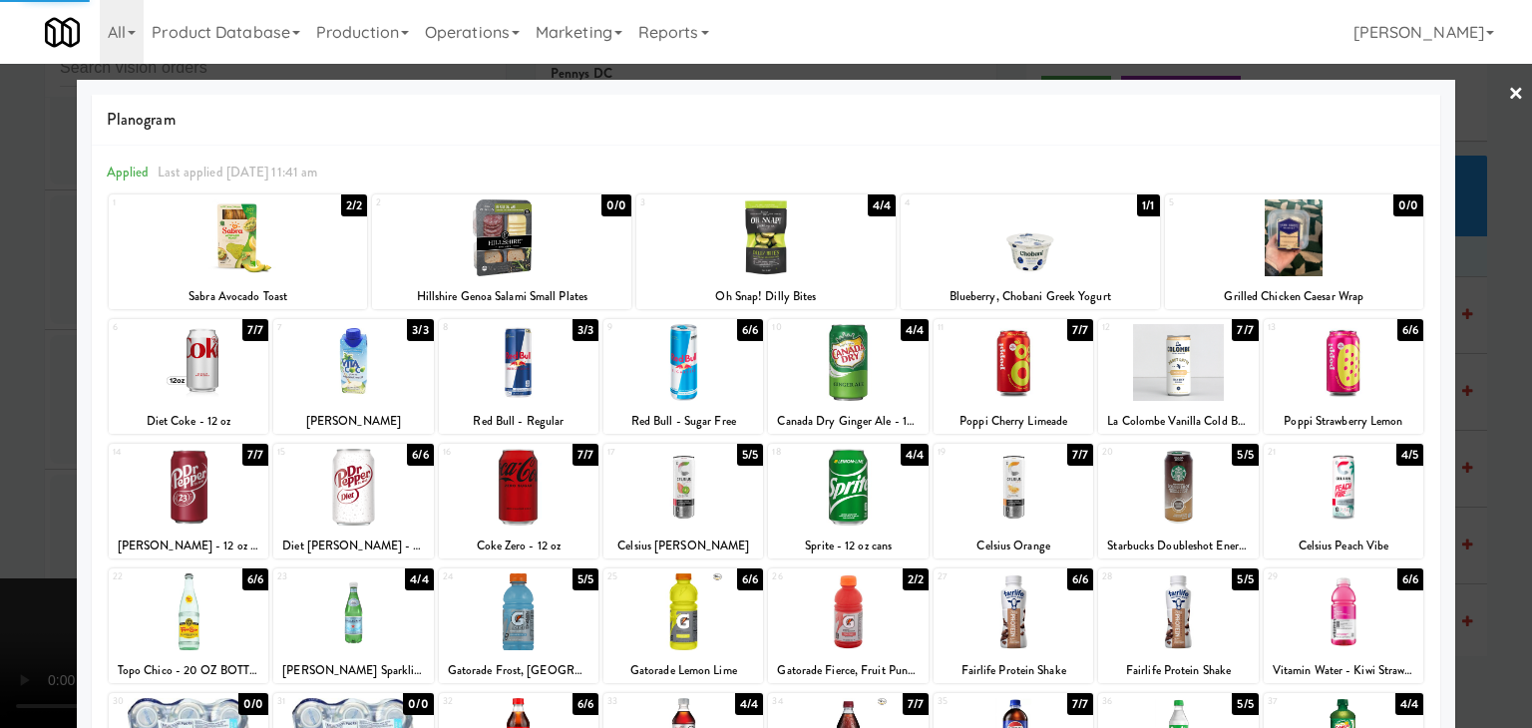
click at [1508, 489] on div at bounding box center [766, 364] width 1532 height 728
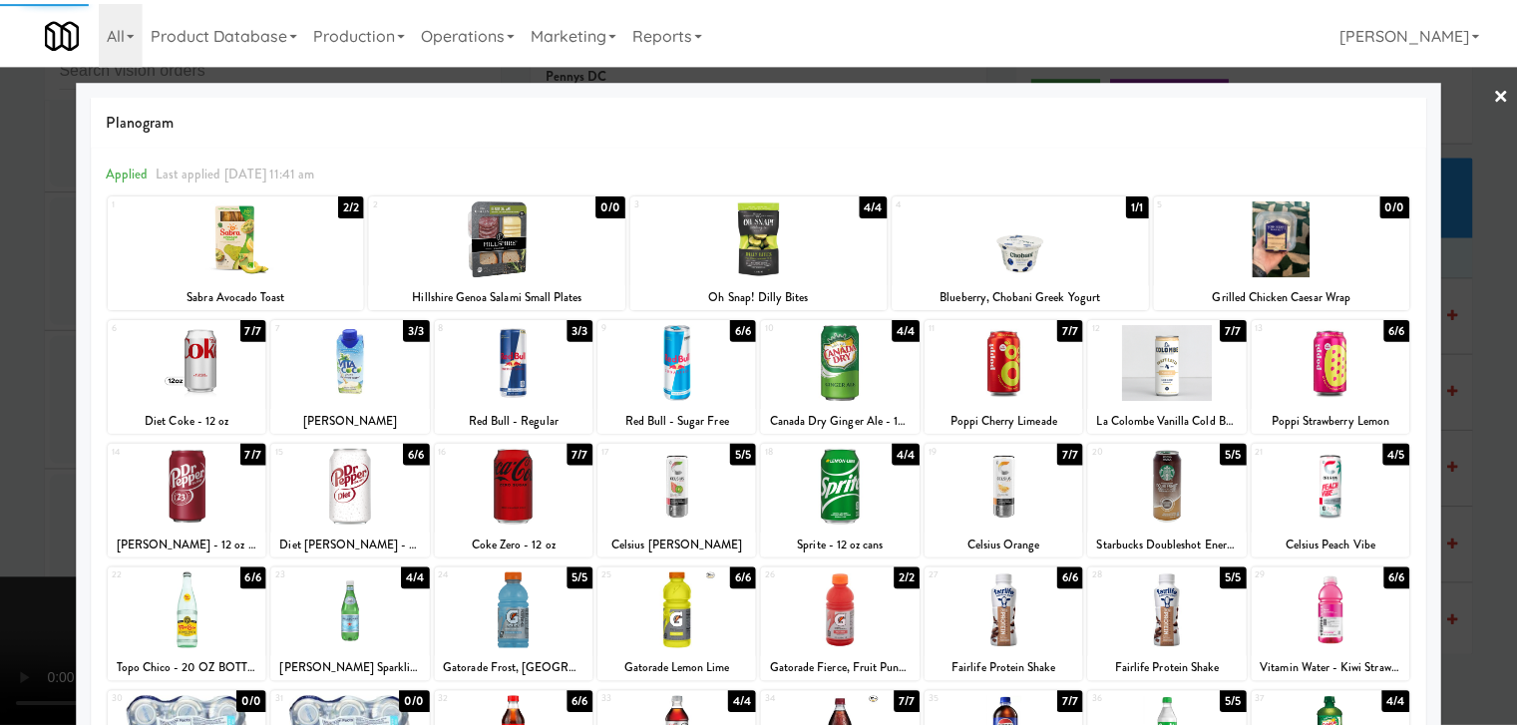
scroll to position [9604, 0]
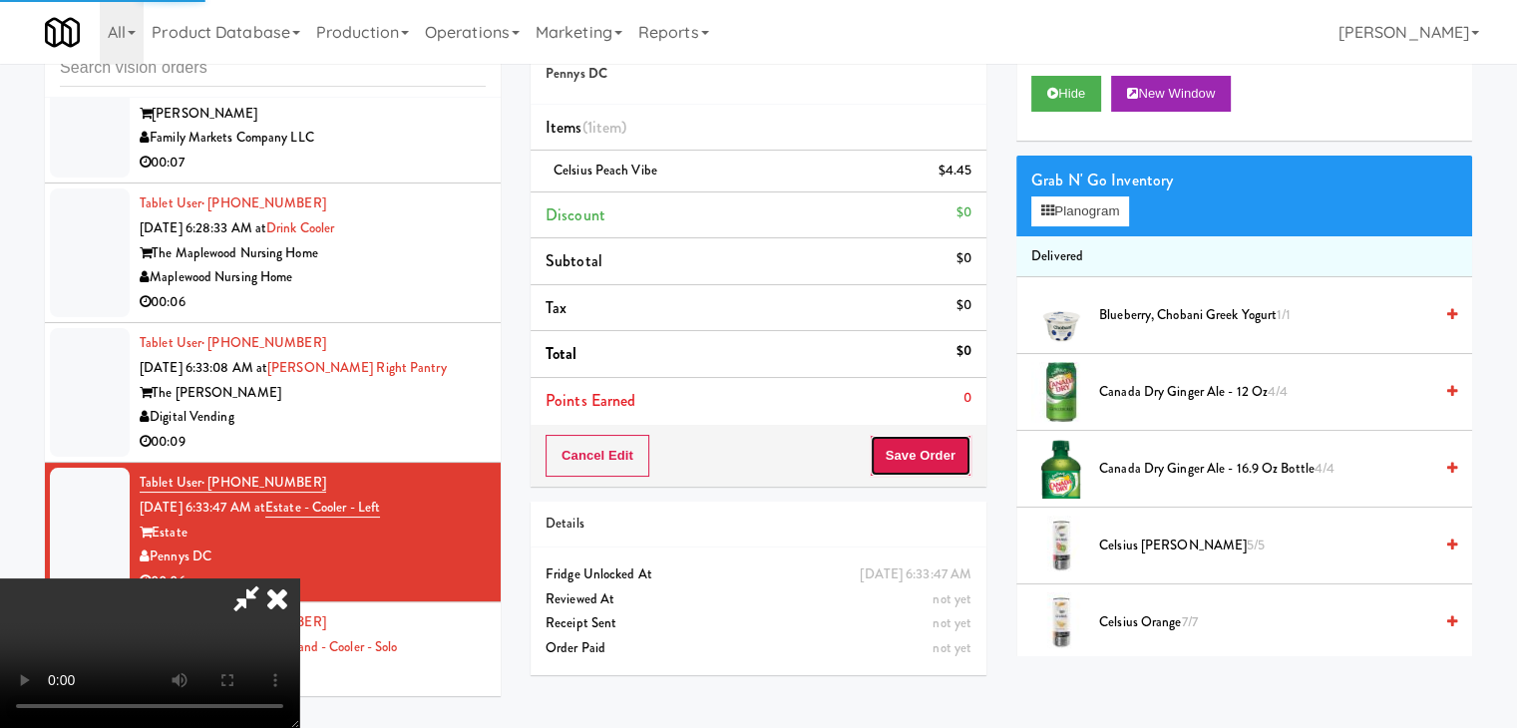
click at [939, 454] on button "Save Order" at bounding box center [921, 456] width 102 height 42
click at [941, 454] on button "Save Order" at bounding box center [921, 456] width 102 height 42
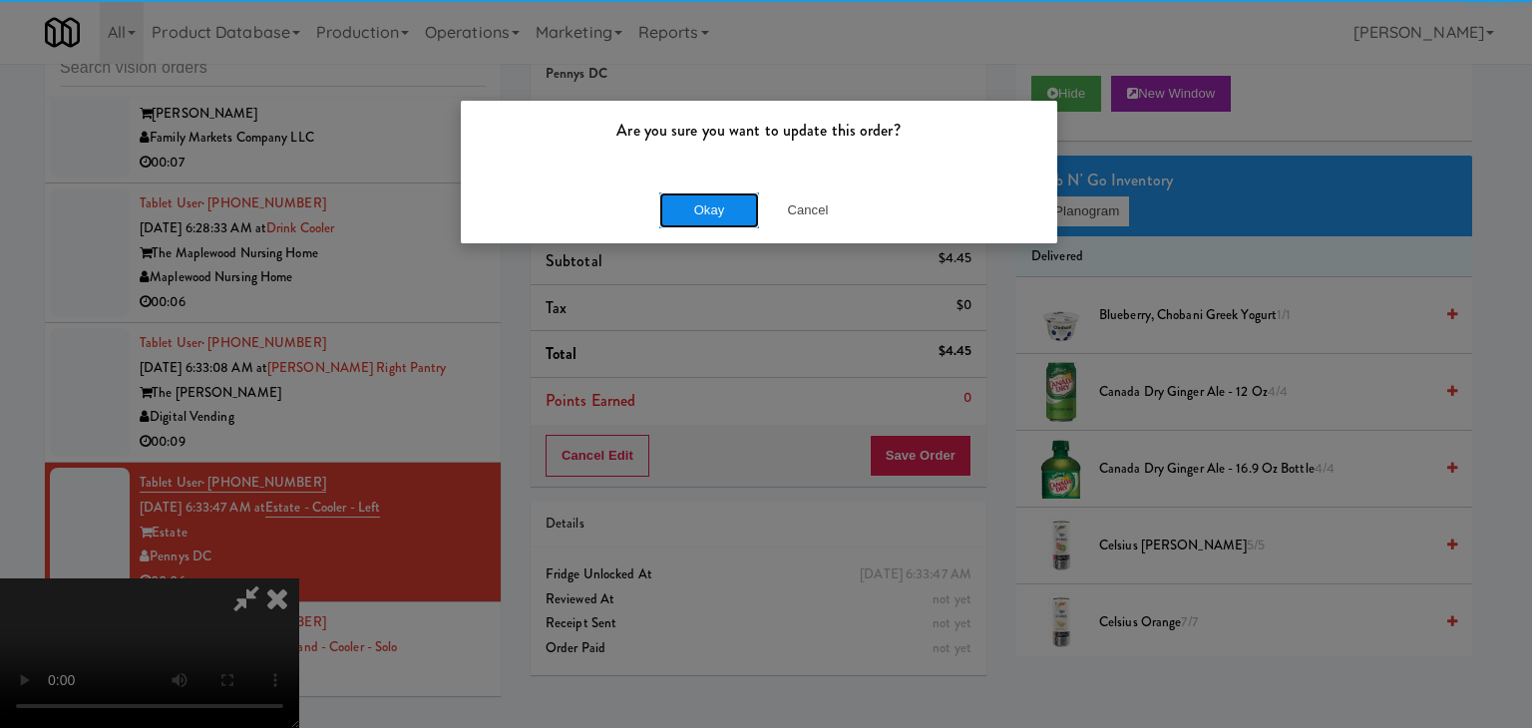
click at [711, 204] on button "Okay" at bounding box center [709, 210] width 100 height 36
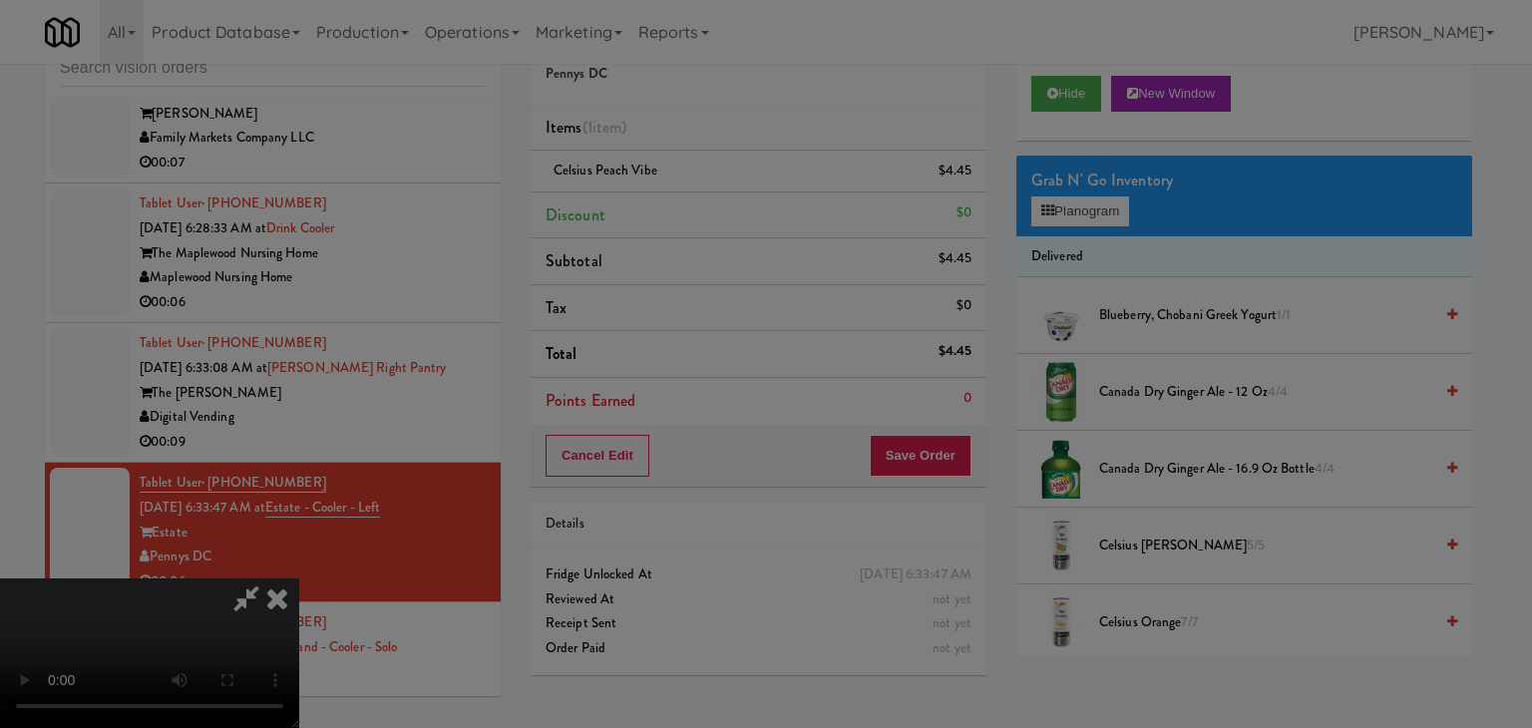
click at [711, 191] on button "Okay" at bounding box center [709, 174] width 100 height 36
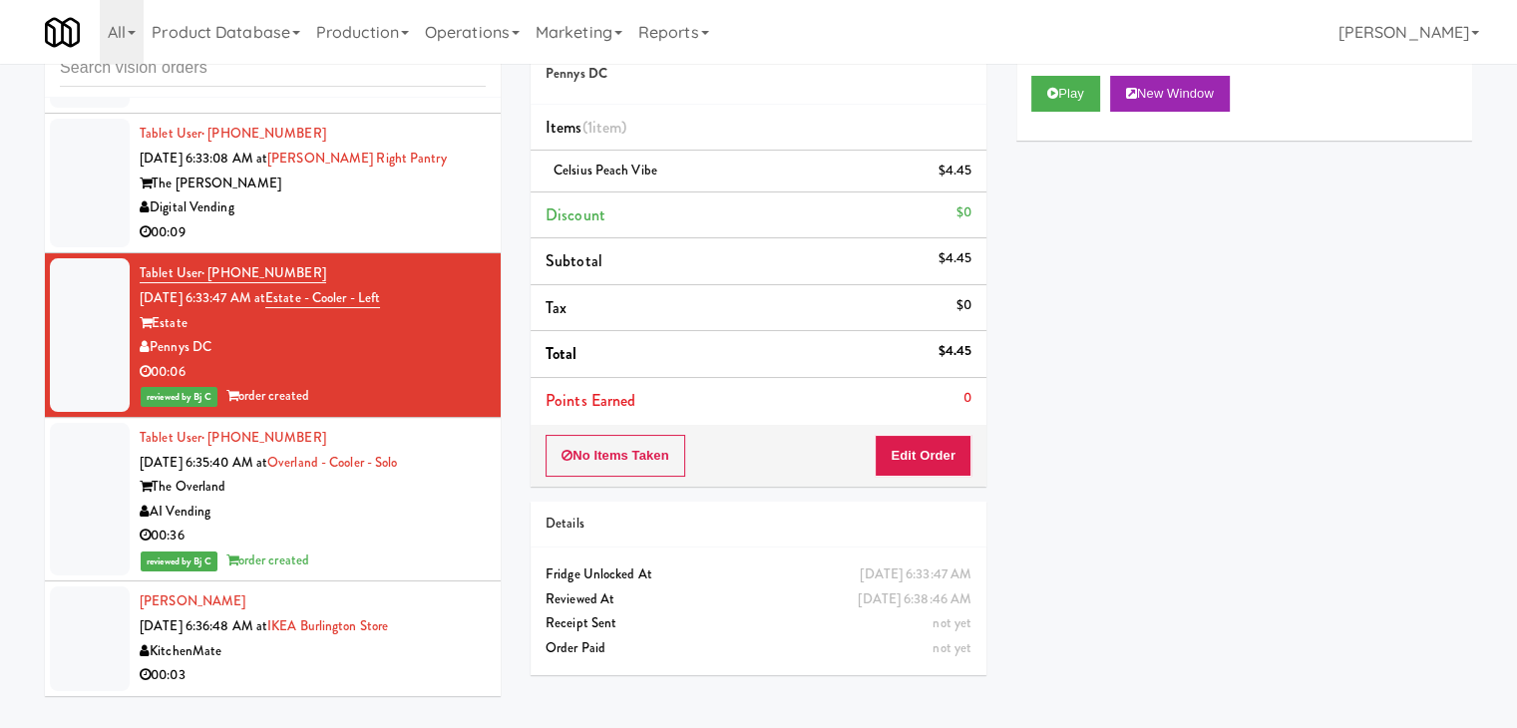
click at [432, 220] on div "Digital Vending" at bounding box center [313, 207] width 346 height 25
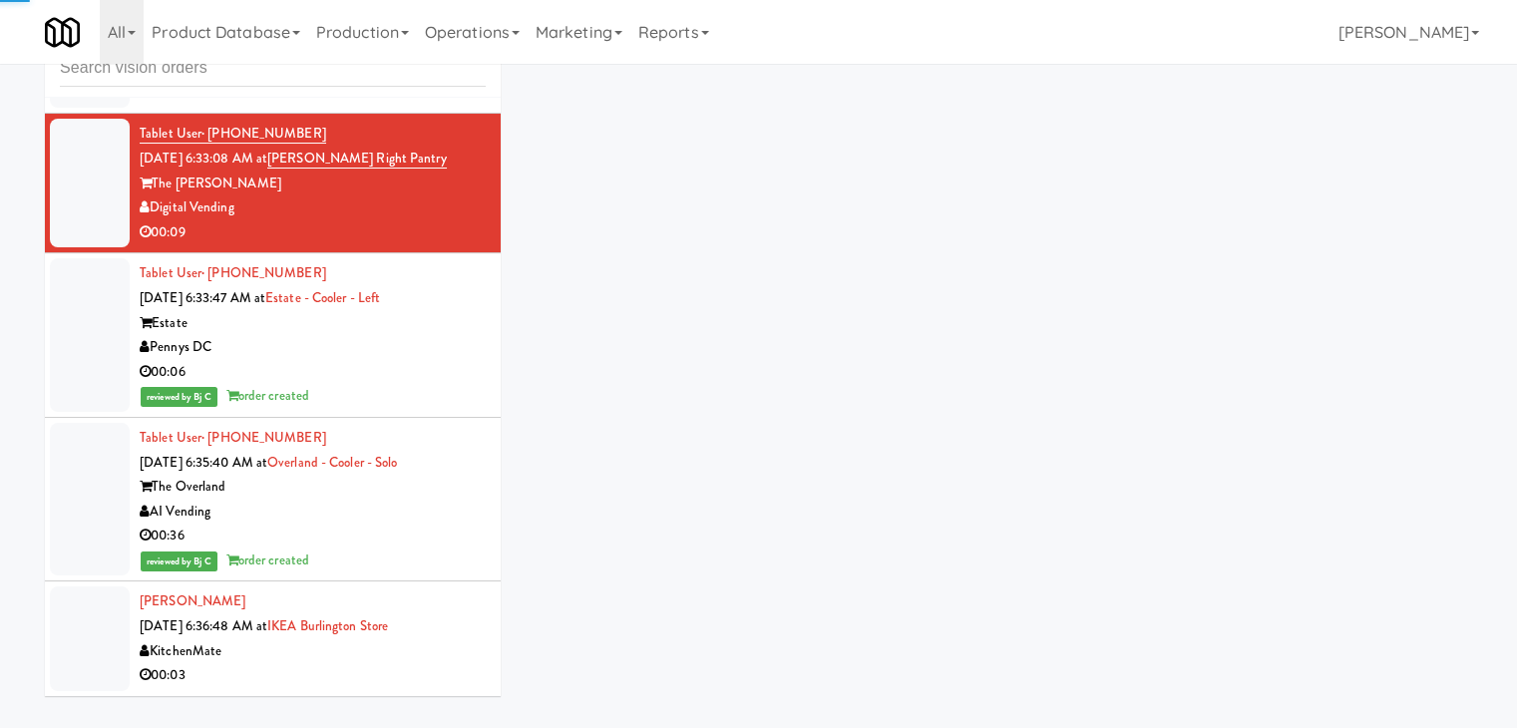
scroll to position [9504, 0]
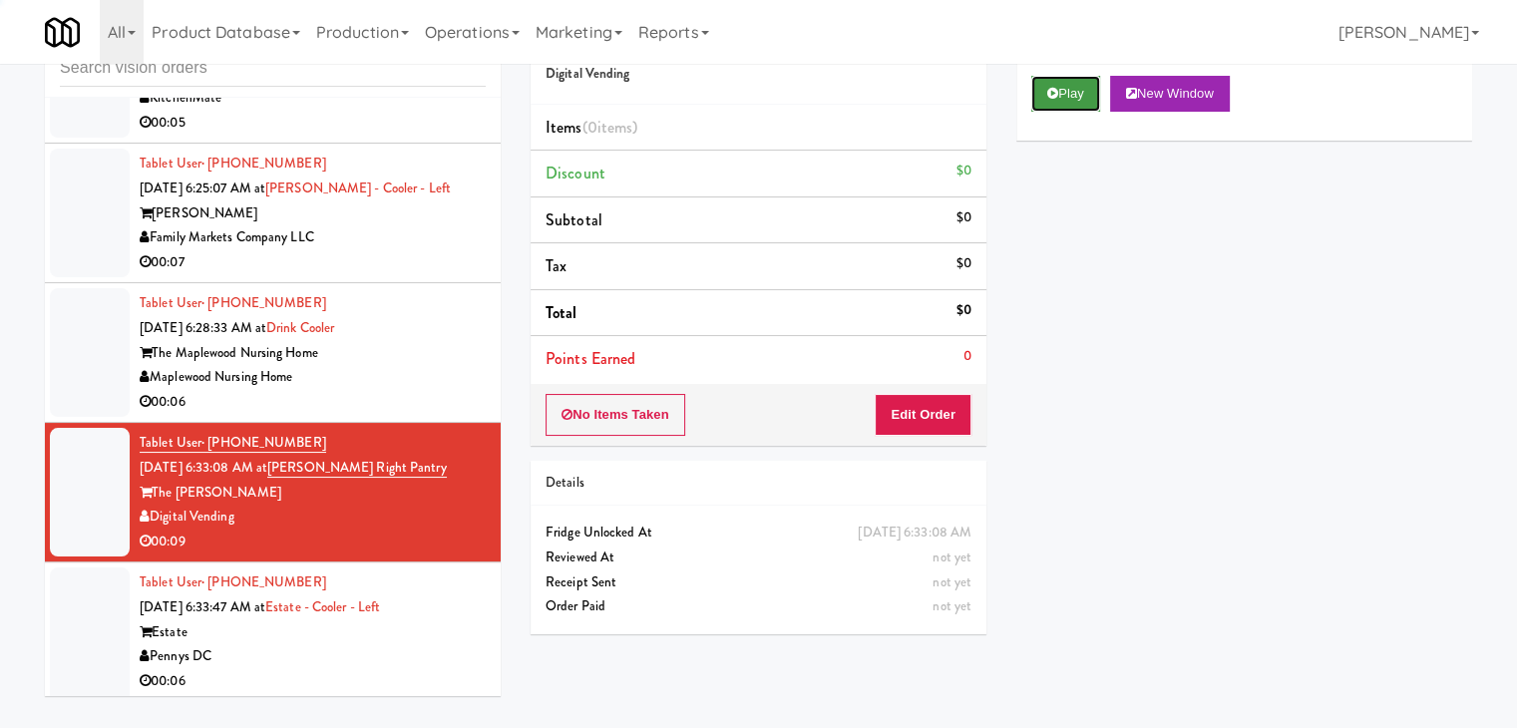
click at [1081, 95] on button "Play" at bounding box center [1065, 94] width 69 height 36
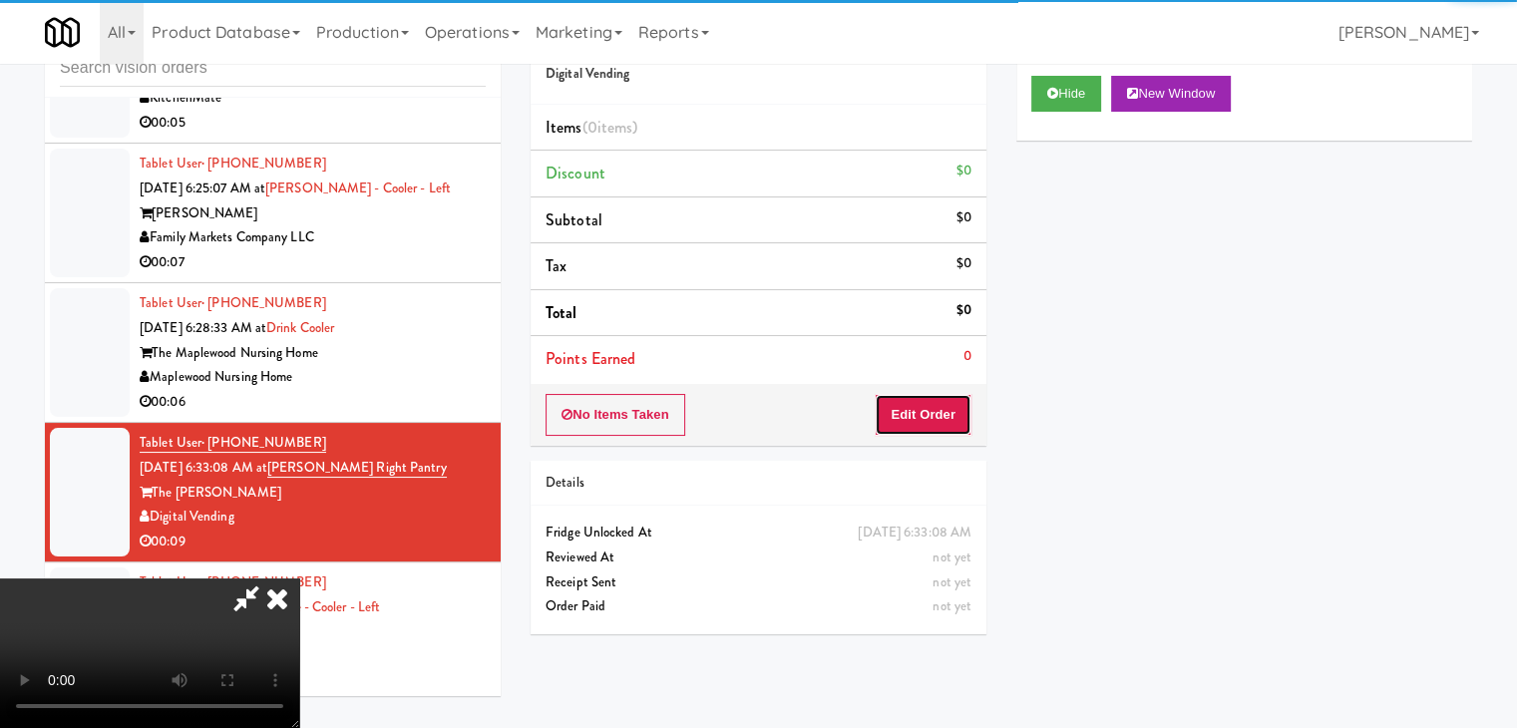
click at [937, 397] on button "Edit Order" at bounding box center [923, 415] width 97 height 42
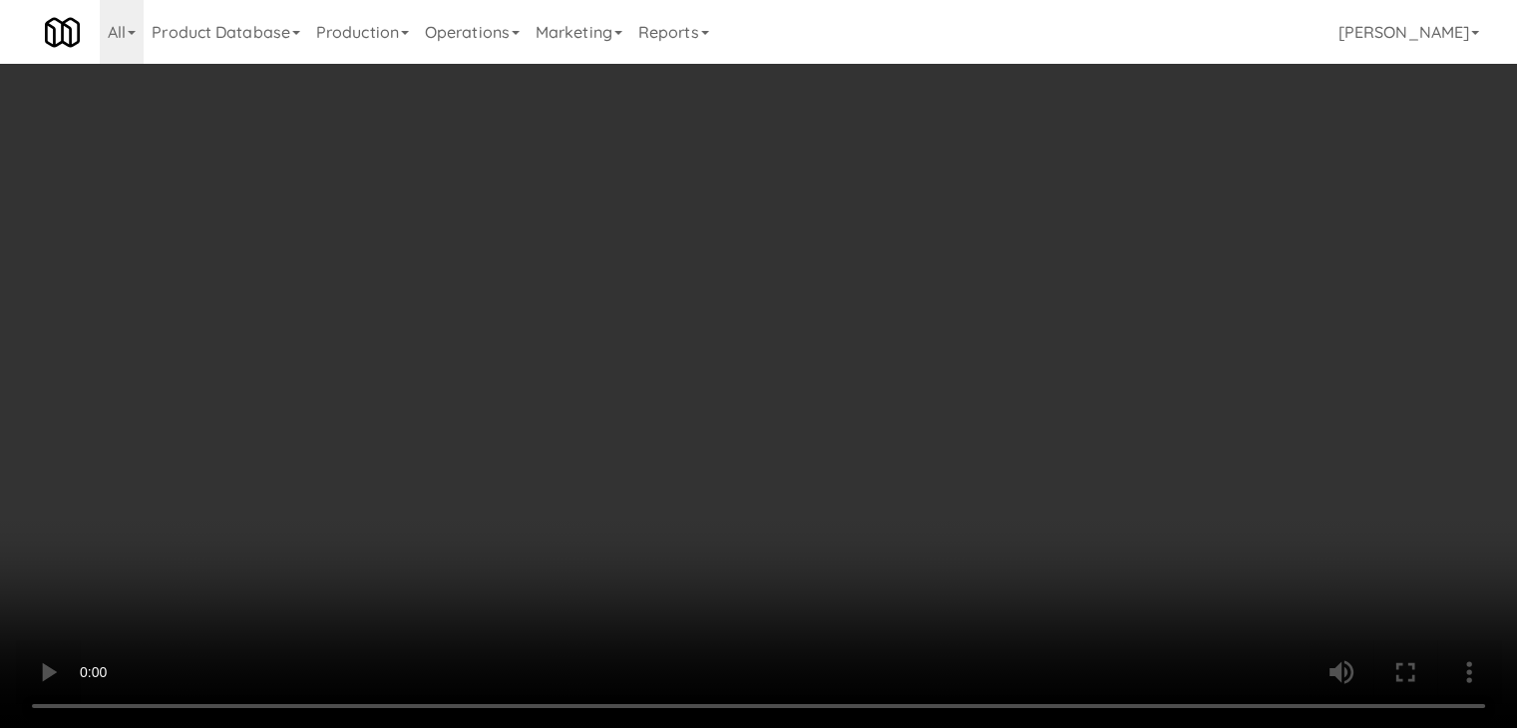
scroll to position [9357, 0]
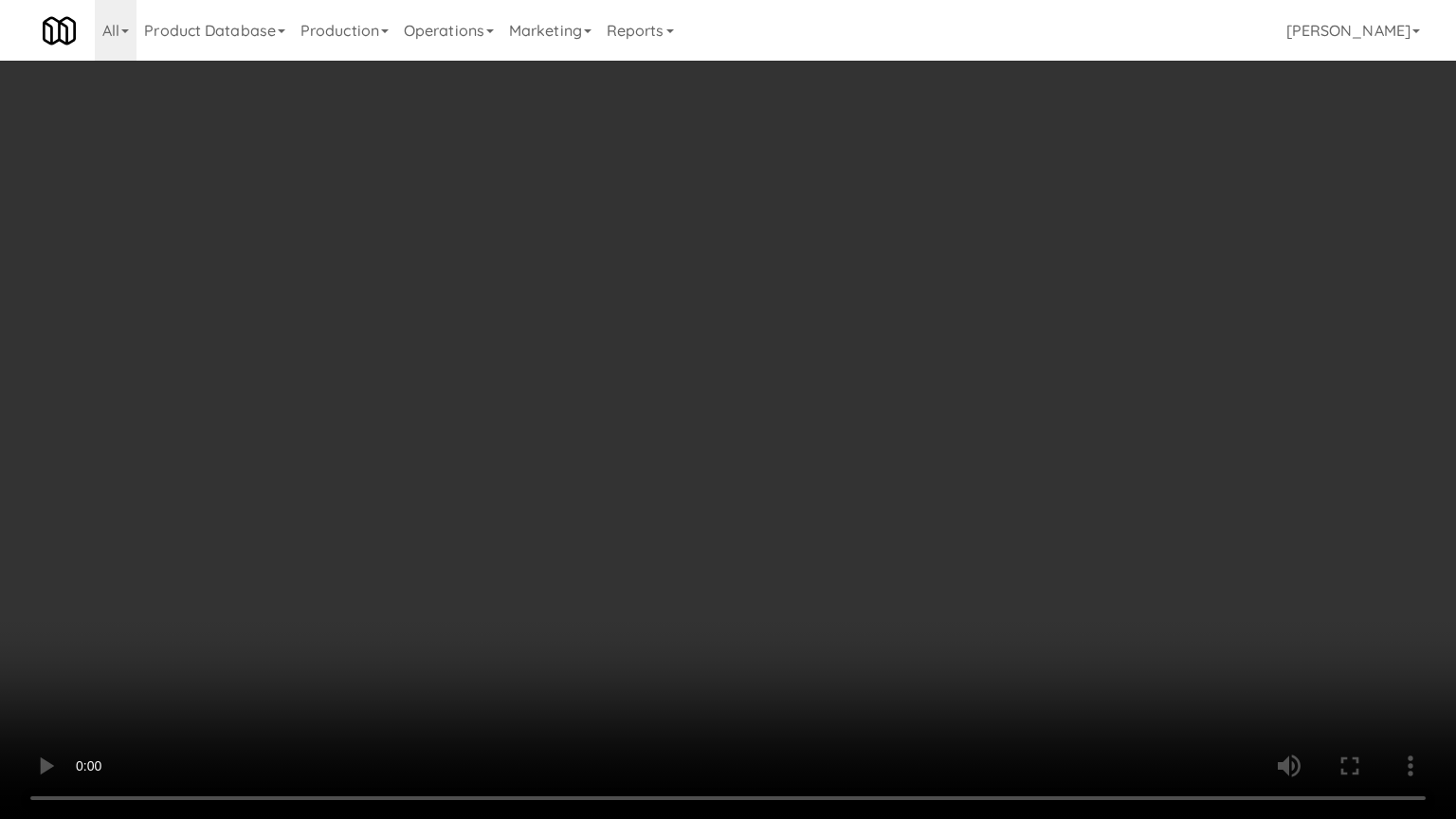
click at [957, 435] on video at bounding box center [728, 410] width 1456 height 819
click at [952, 438] on video at bounding box center [728, 410] width 1456 height 819
click at [962, 413] on video at bounding box center [728, 410] width 1456 height 819
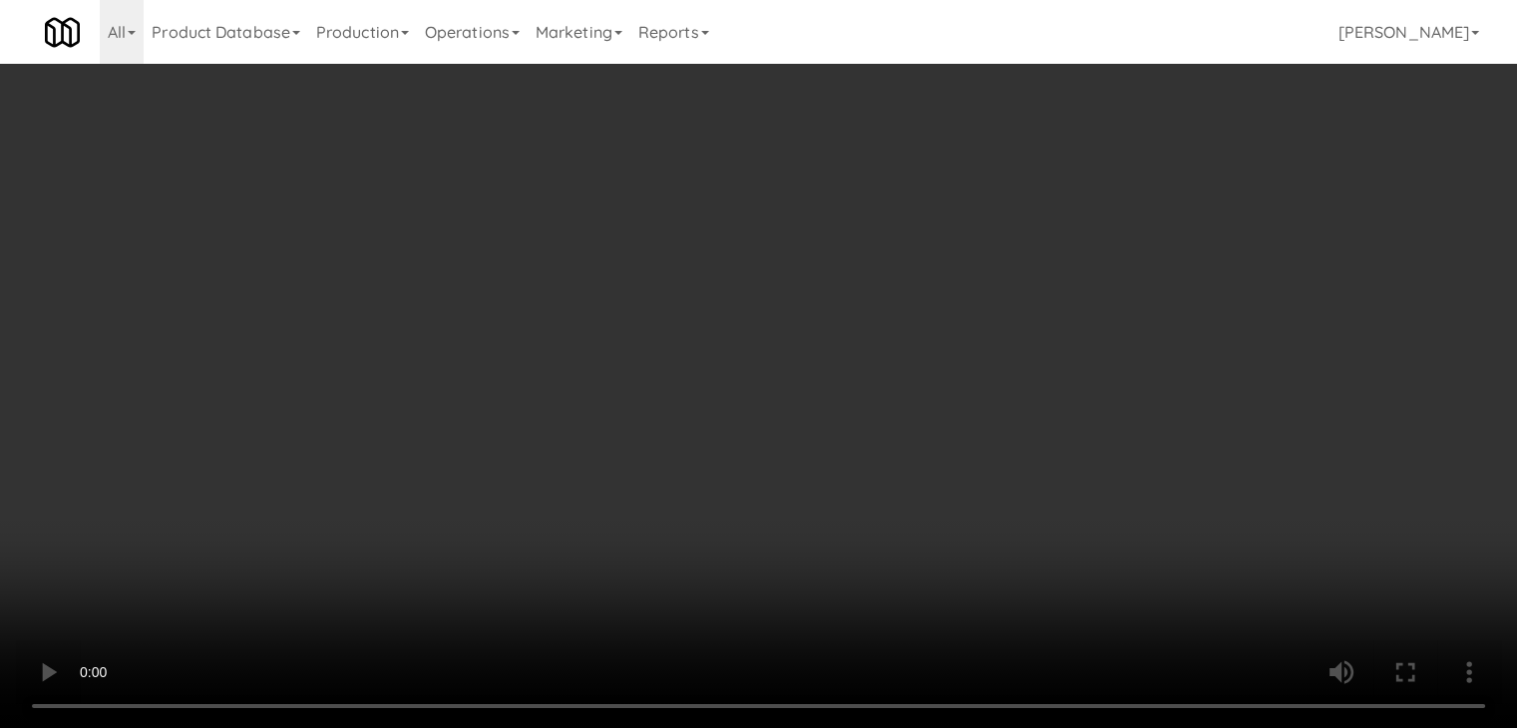
scroll to position [9504, 0]
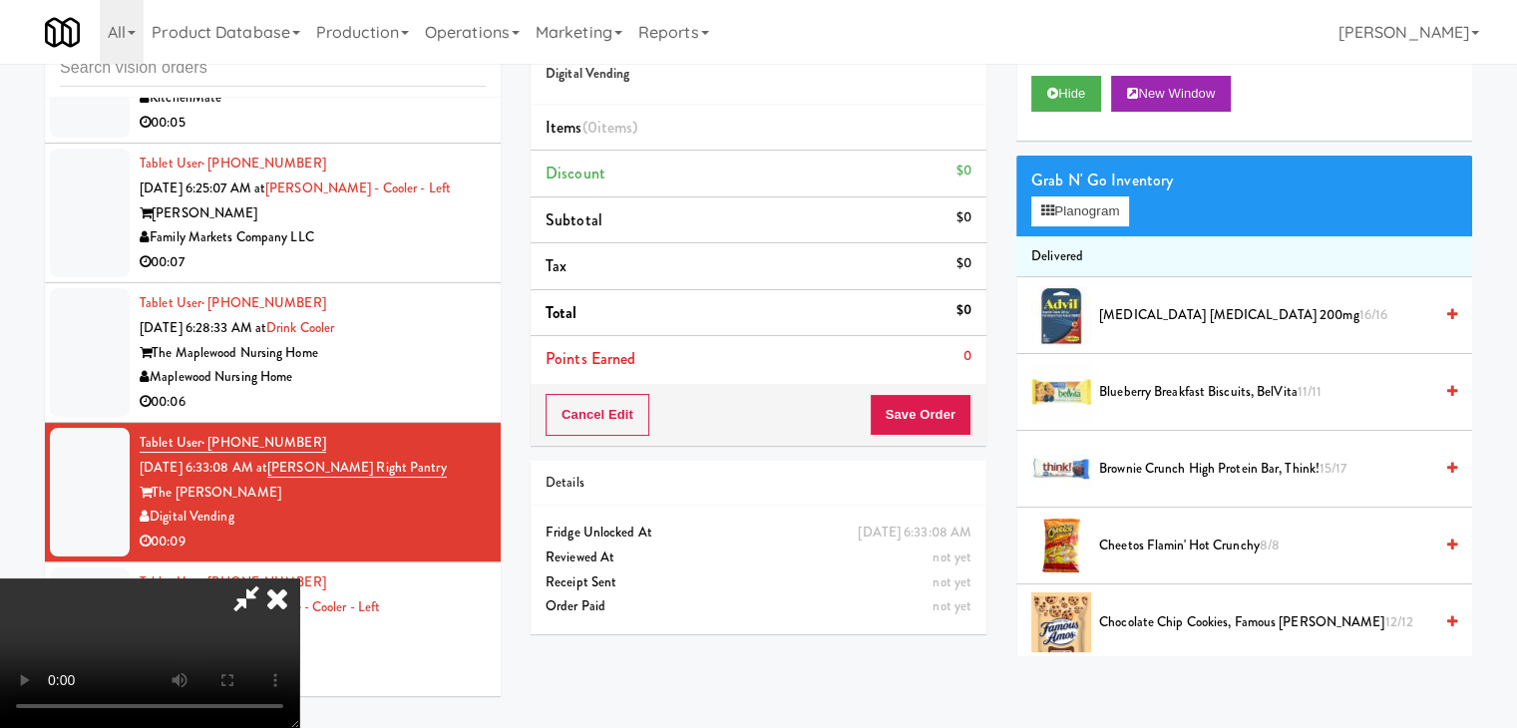
click at [1128, 312] on span "[MEDICAL_DATA] [MEDICAL_DATA] 200mg 16/16" at bounding box center [1265, 315] width 333 height 25
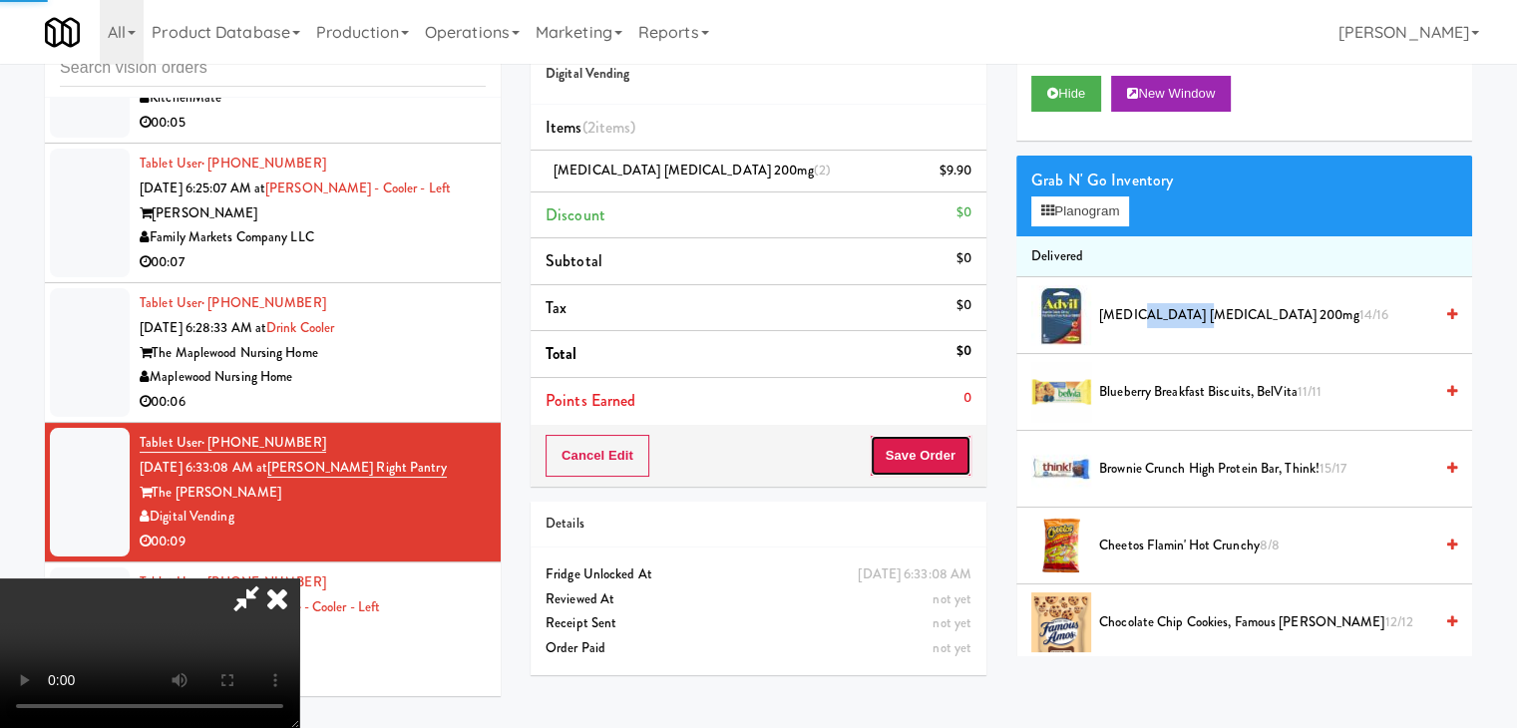
click at [936, 464] on button "Save Order" at bounding box center [921, 456] width 102 height 42
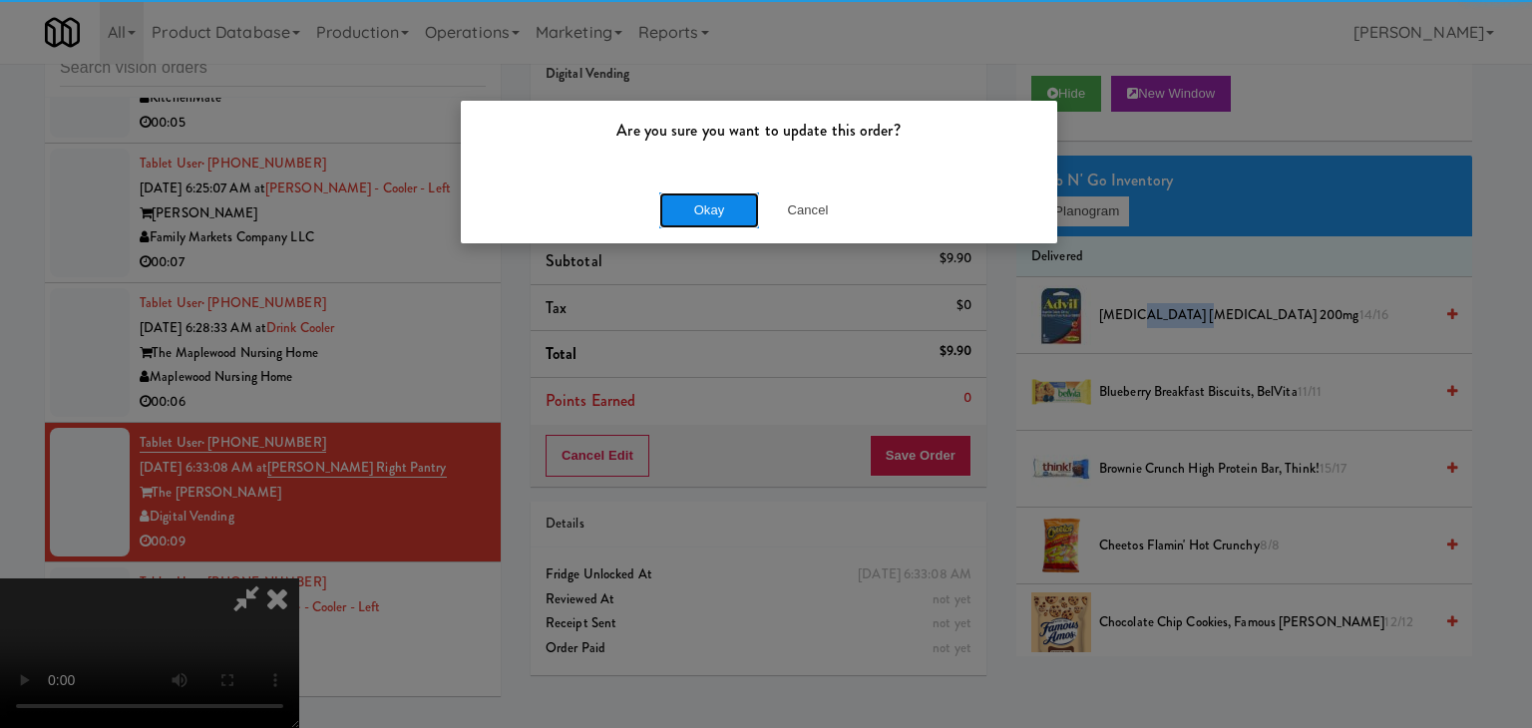
click at [691, 206] on button "Okay" at bounding box center [709, 210] width 100 height 36
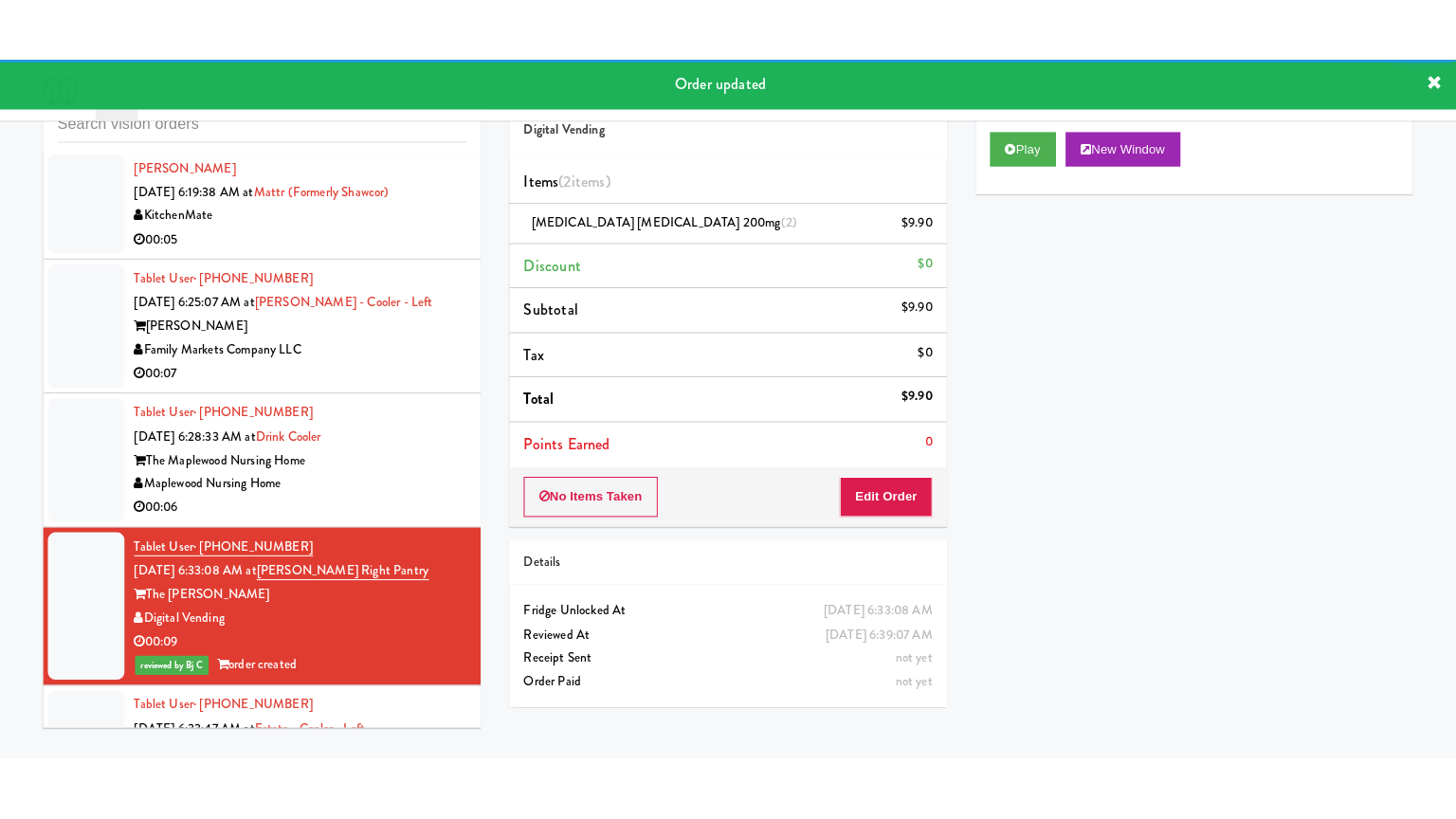
scroll to position [8936, 0]
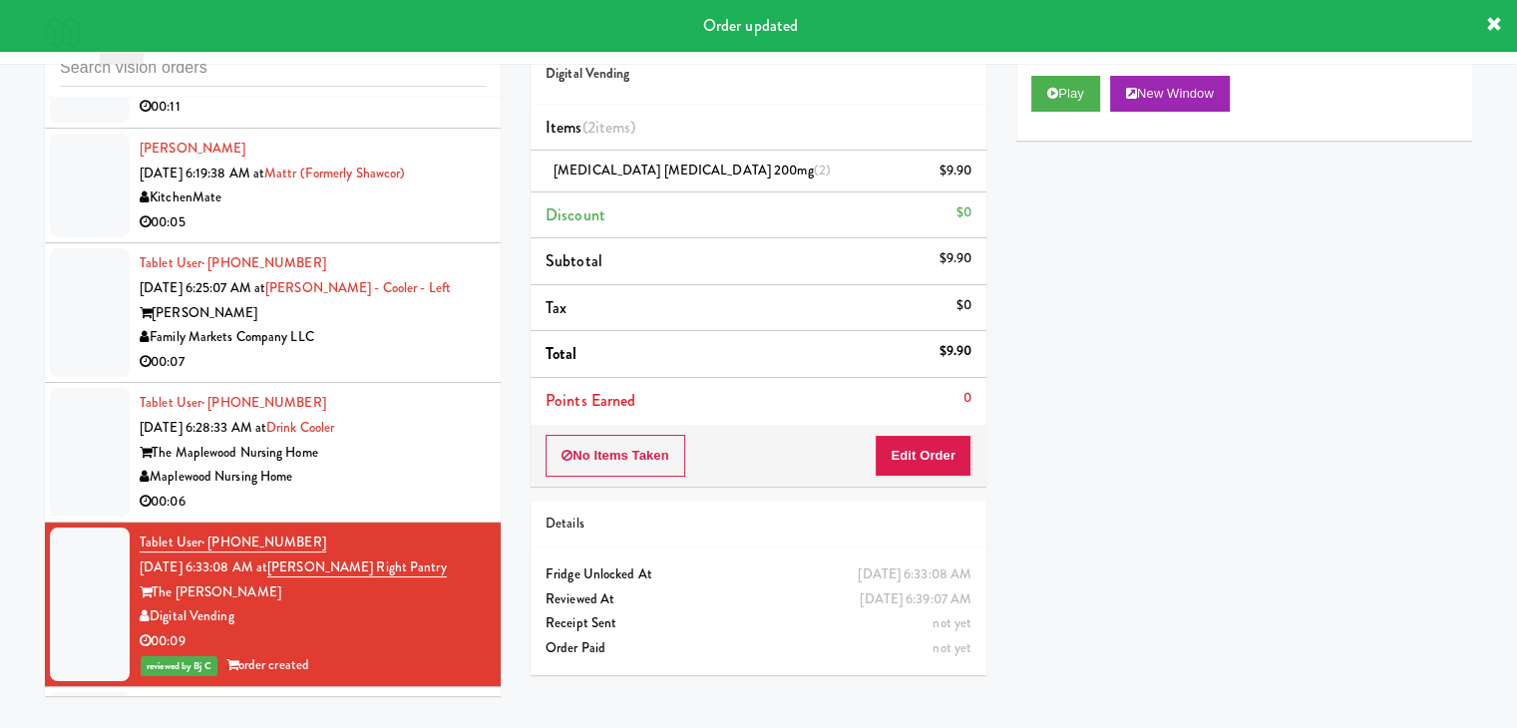
click at [410, 466] on div "The Maplewood Nursing Home" at bounding box center [313, 453] width 346 height 25
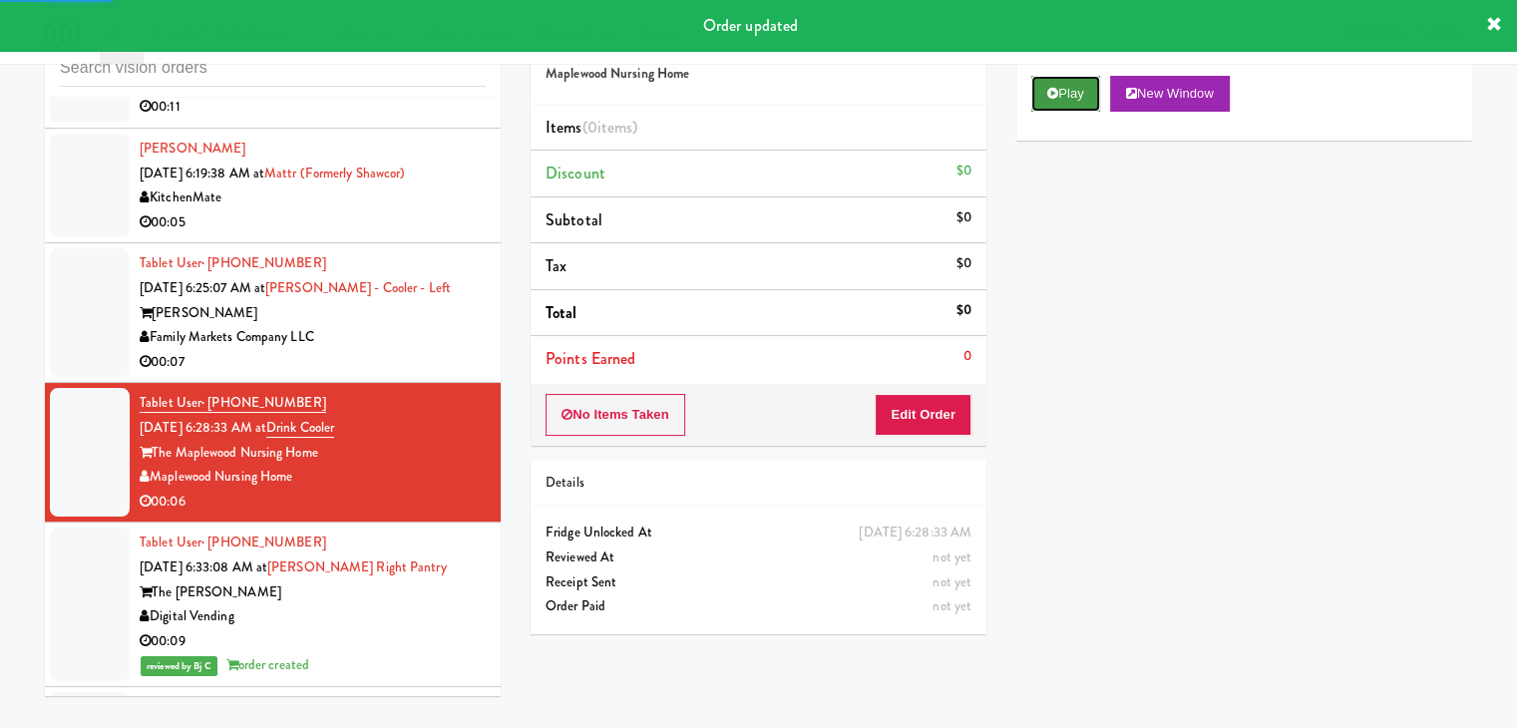
drag, startPoint x: 1053, startPoint y: 95, endPoint x: 1004, endPoint y: 297, distance: 208.3
click at [1053, 96] on icon at bounding box center [1052, 93] width 11 height 13
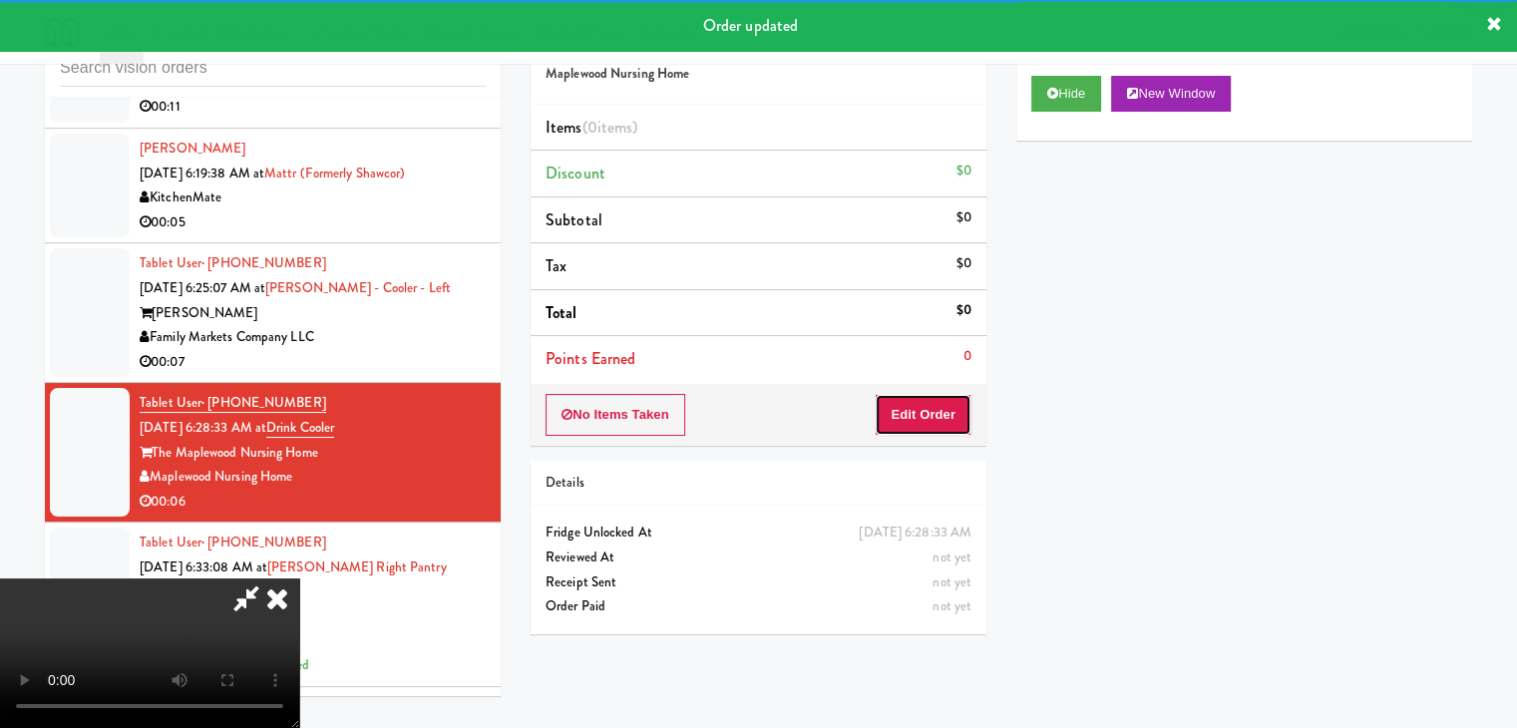
click at [931, 426] on button "Edit Order" at bounding box center [923, 415] width 97 height 42
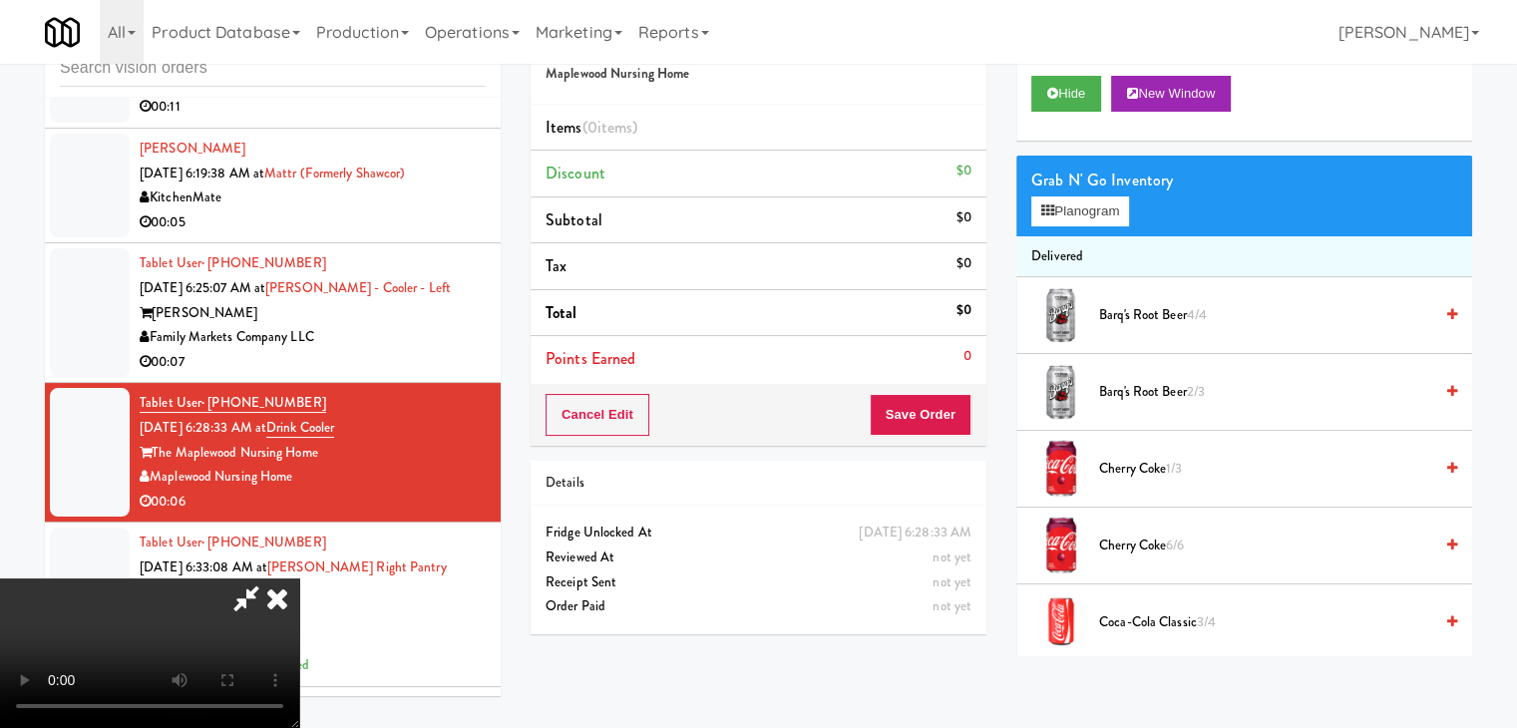
scroll to position [9257, 0]
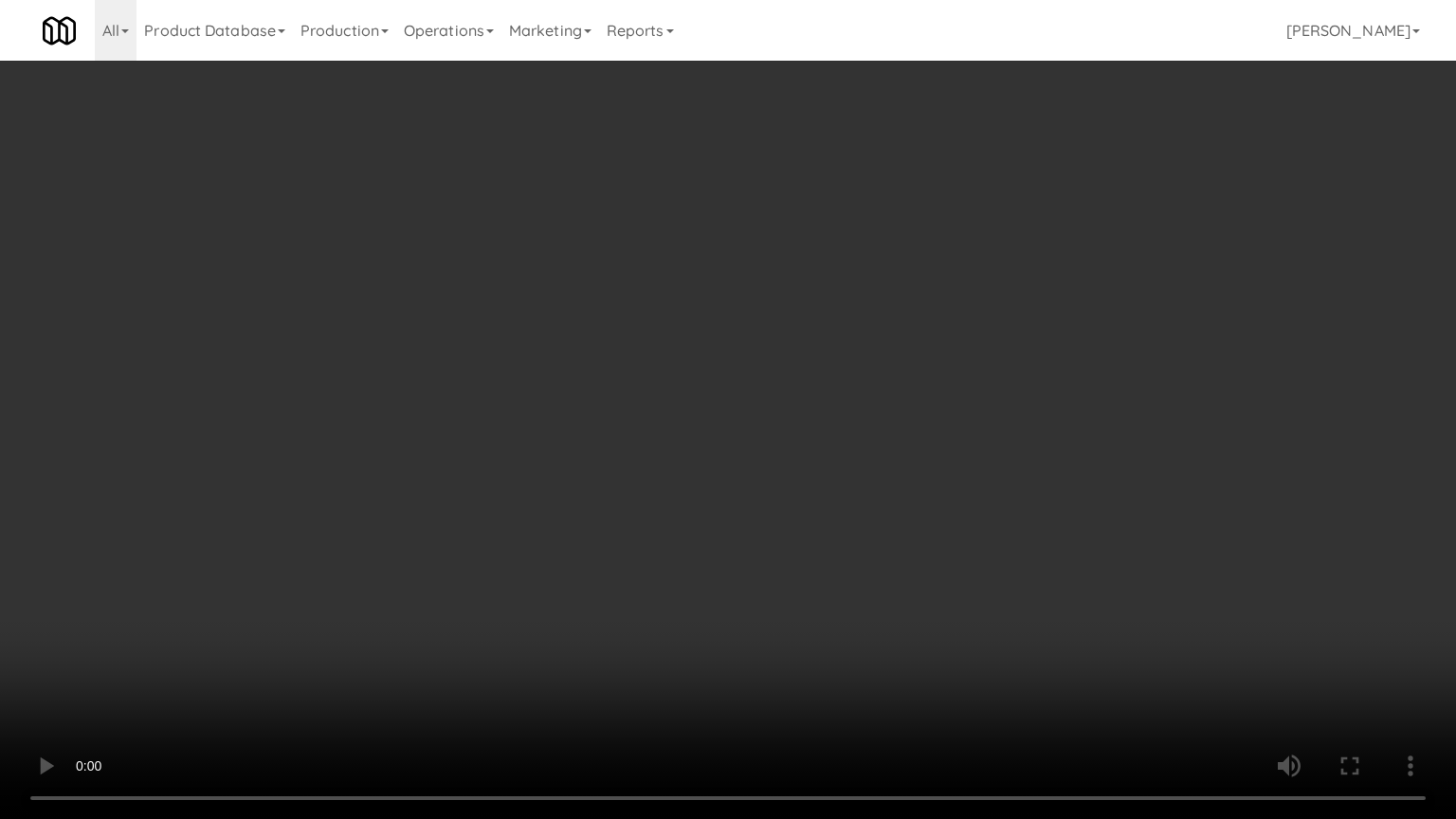
click at [857, 449] on video at bounding box center [728, 410] width 1456 height 819
click at [862, 448] on video at bounding box center [728, 410] width 1456 height 819
click at [876, 447] on video at bounding box center [728, 410] width 1456 height 819
click at [902, 419] on video at bounding box center [728, 410] width 1456 height 819
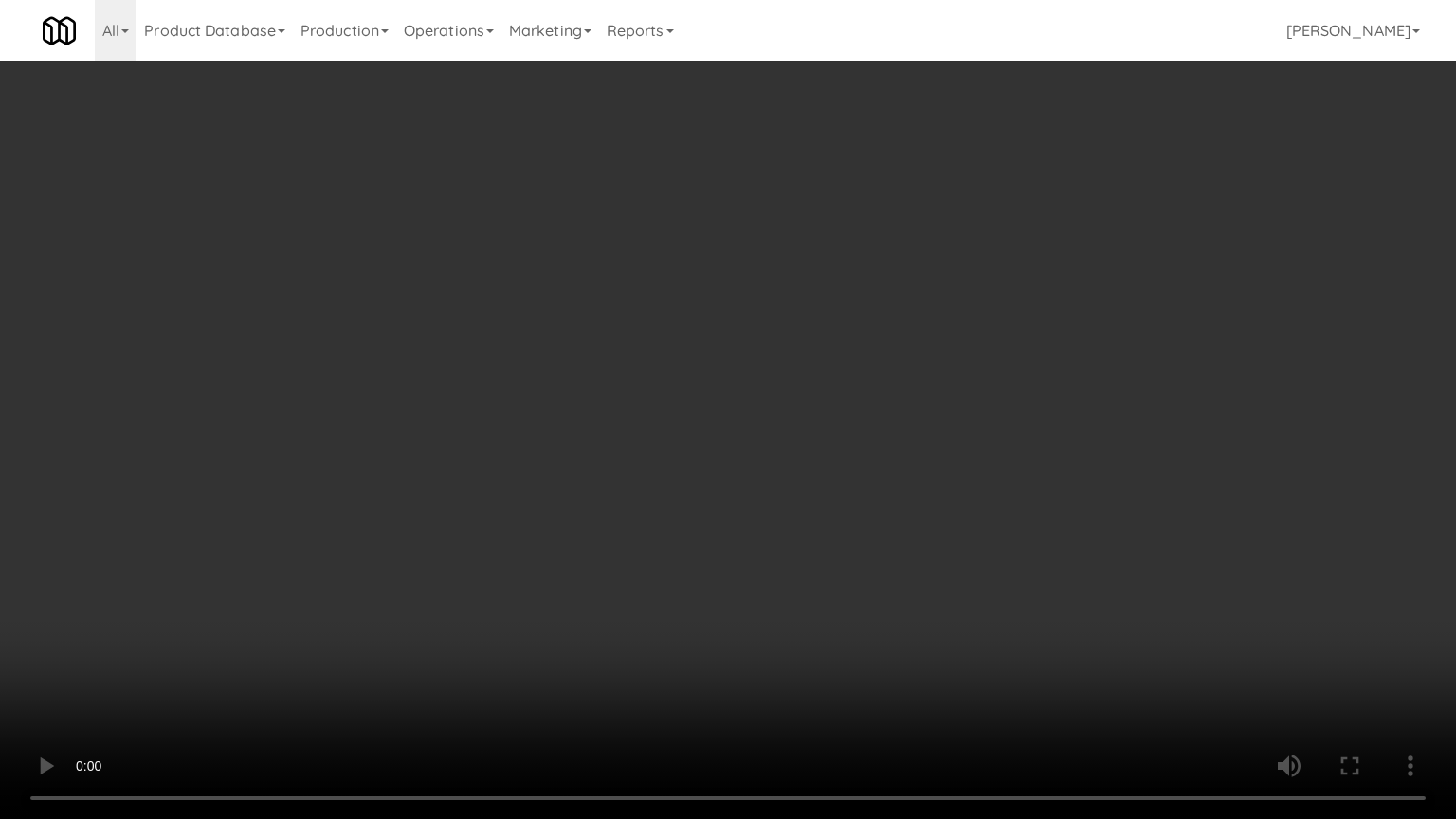
click at [902, 419] on video at bounding box center [728, 410] width 1456 height 819
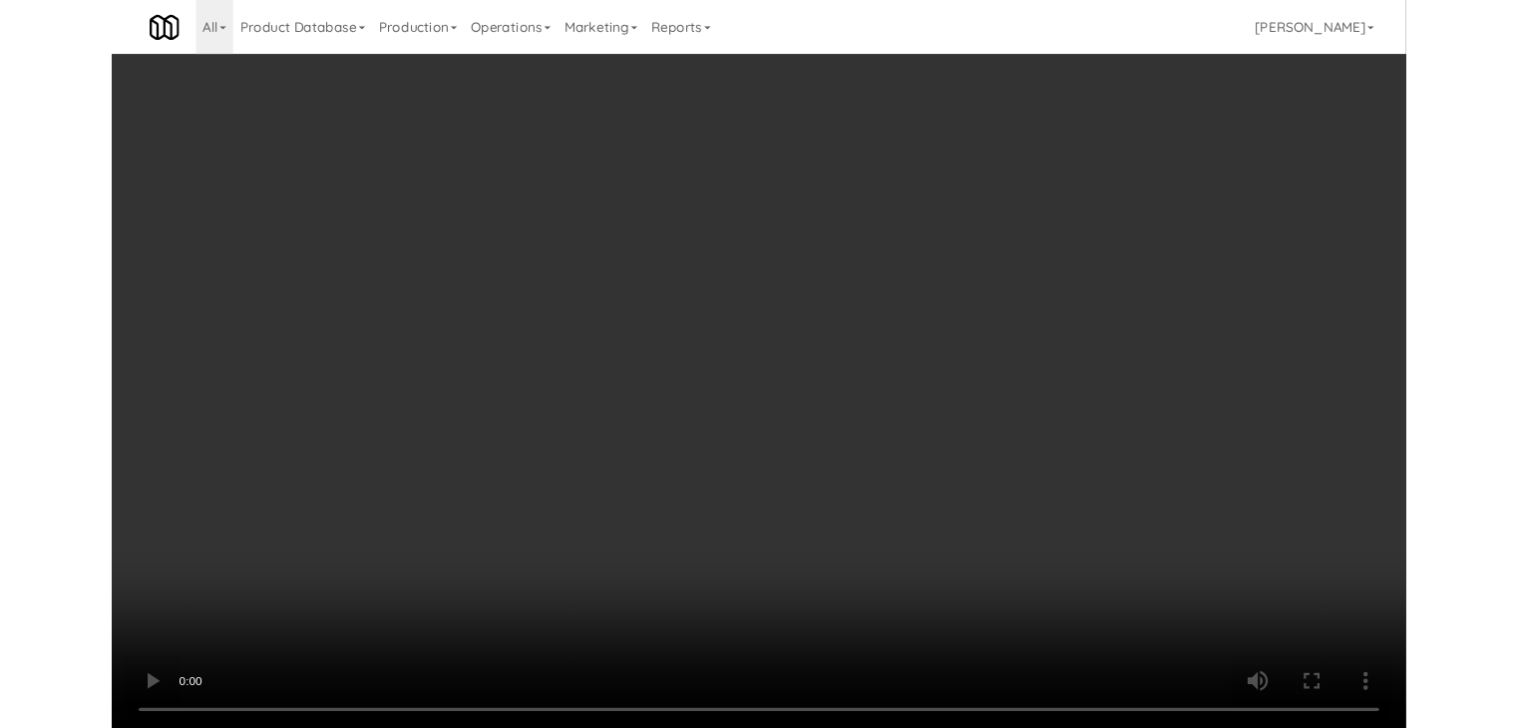
scroll to position [9405, 0]
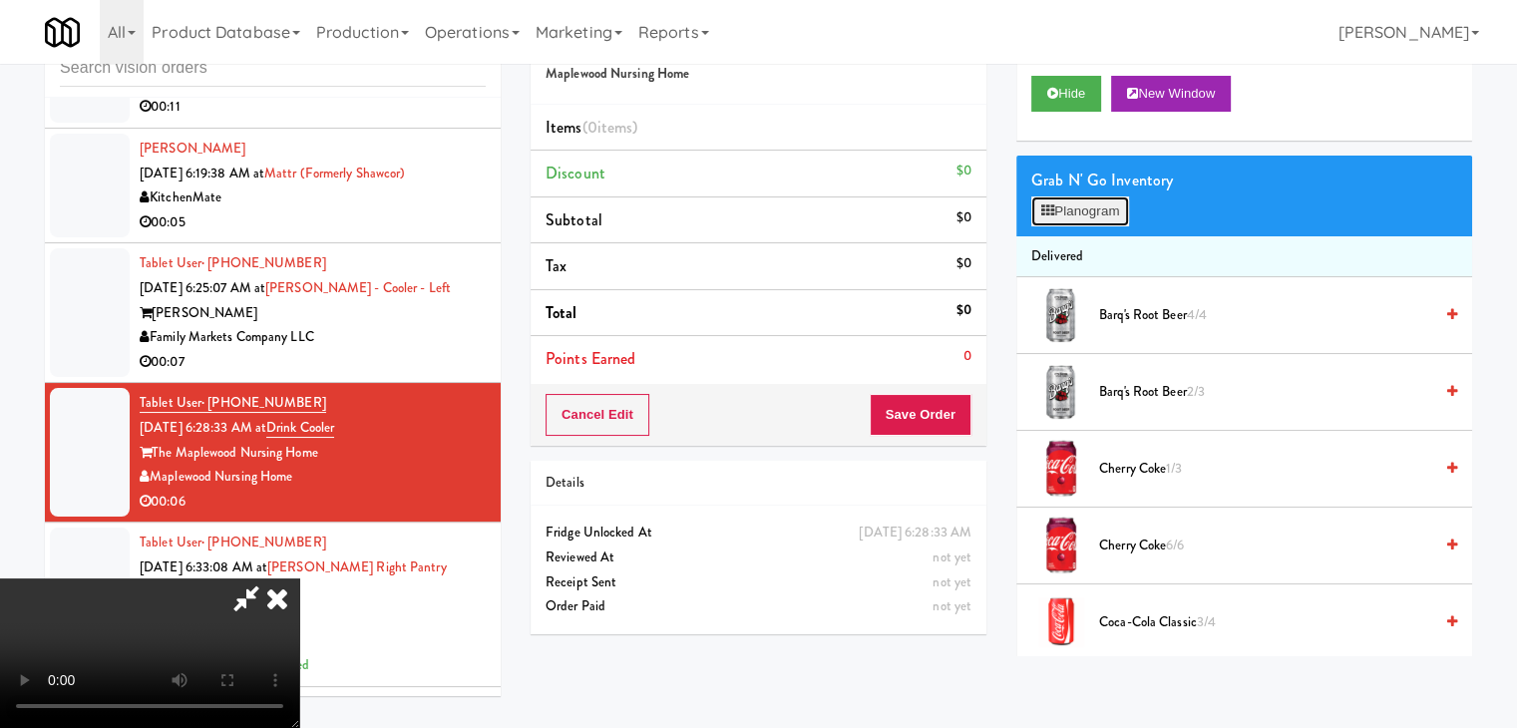
click at [1083, 204] on button "Planogram" at bounding box center [1080, 211] width 98 height 30
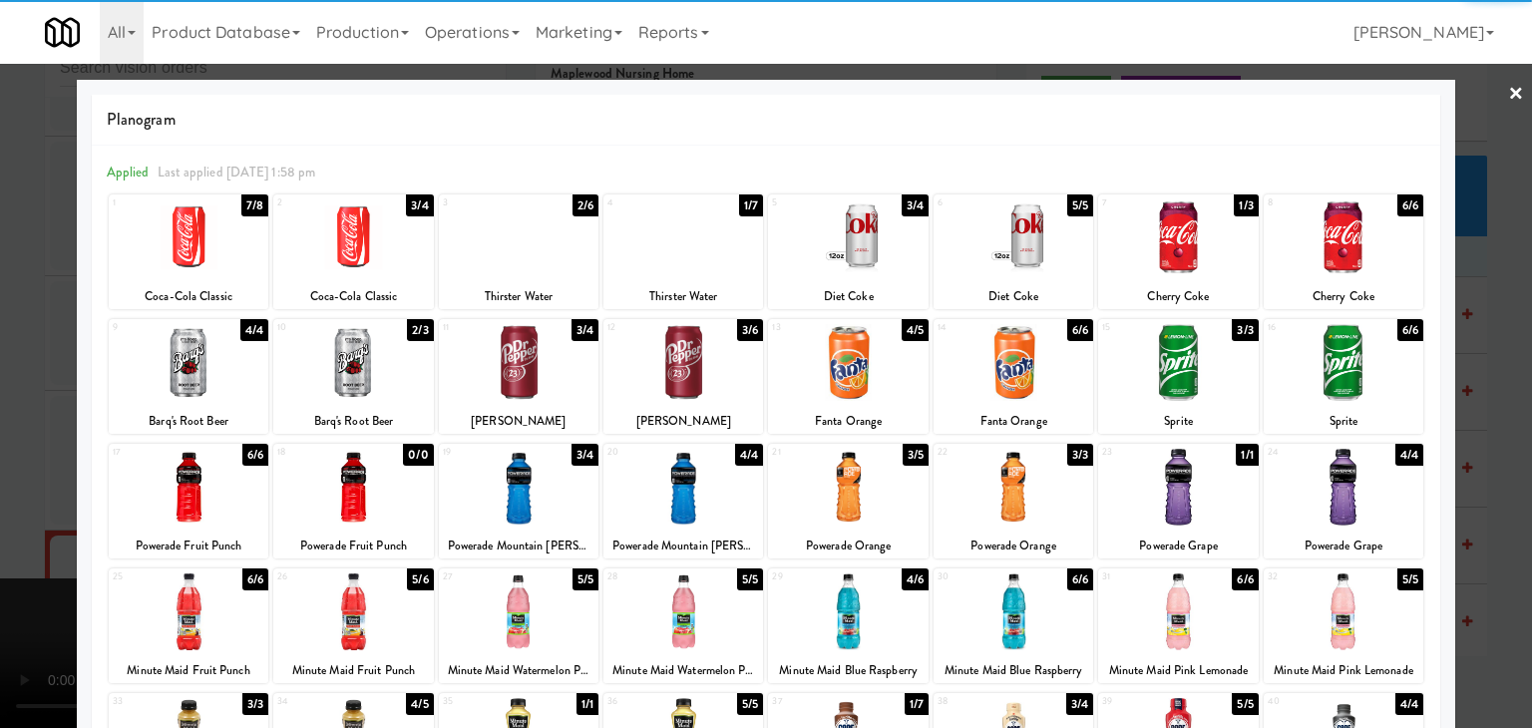
click at [682, 494] on div at bounding box center [683, 487] width 160 height 77
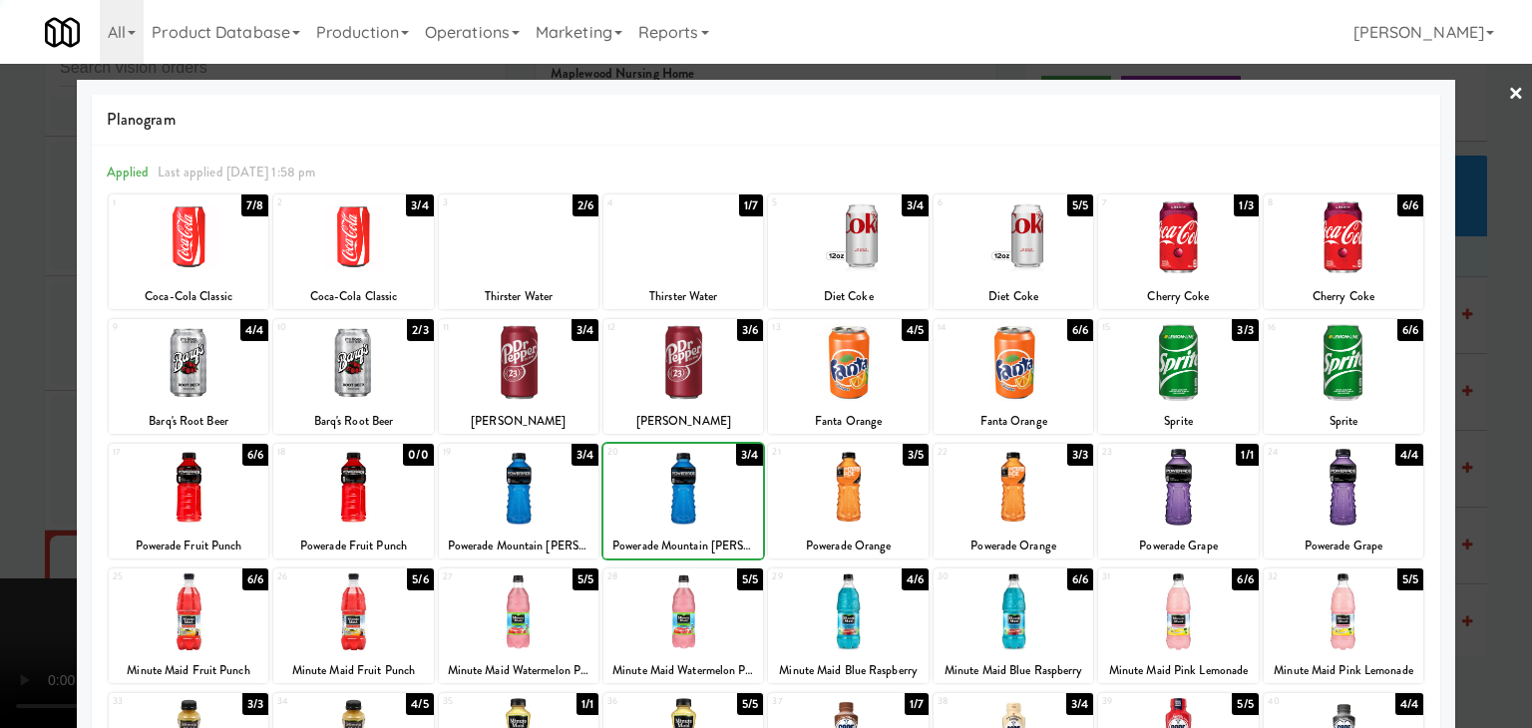
drag, startPoint x: 0, startPoint y: 482, endPoint x: 327, endPoint y: 466, distance: 327.5
click at [13, 476] on div at bounding box center [766, 364] width 1532 height 728
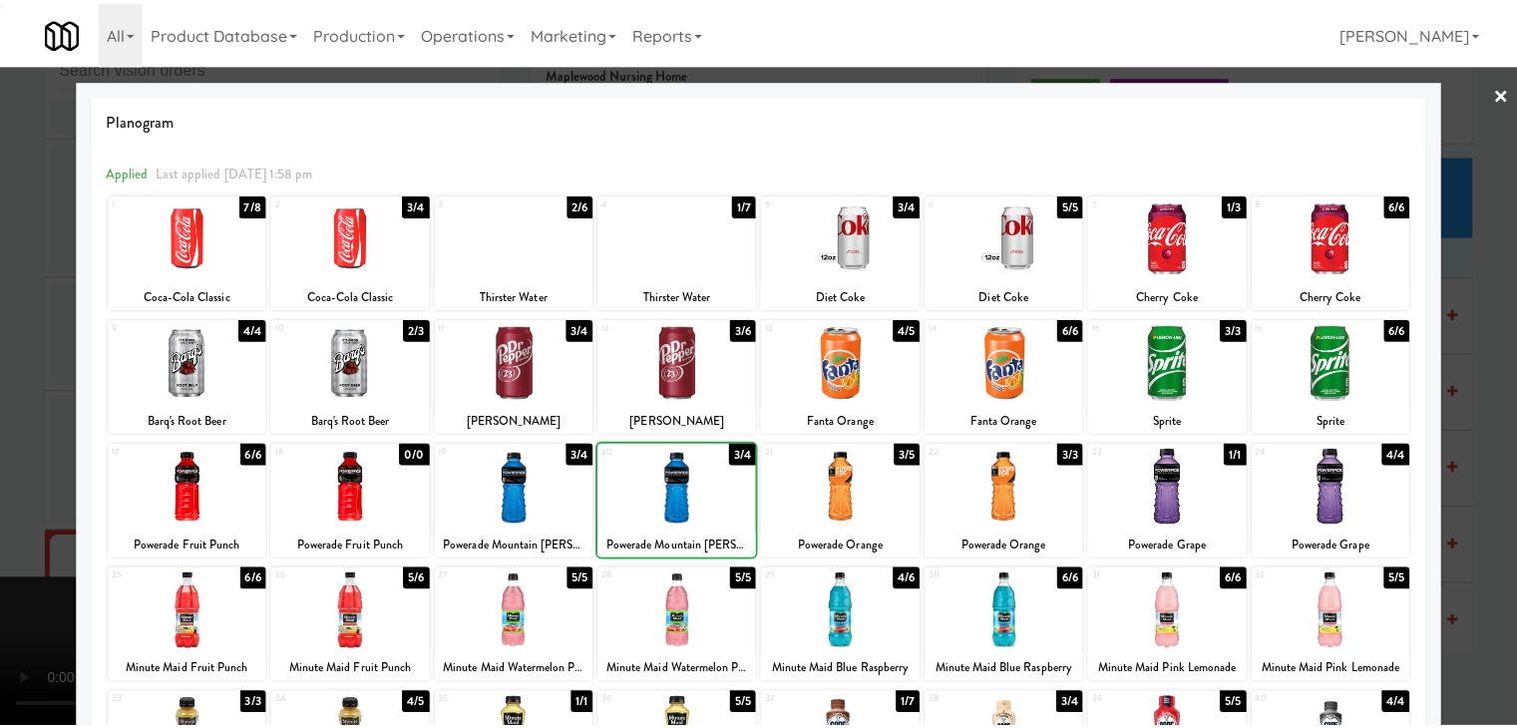
scroll to position [9405, 0]
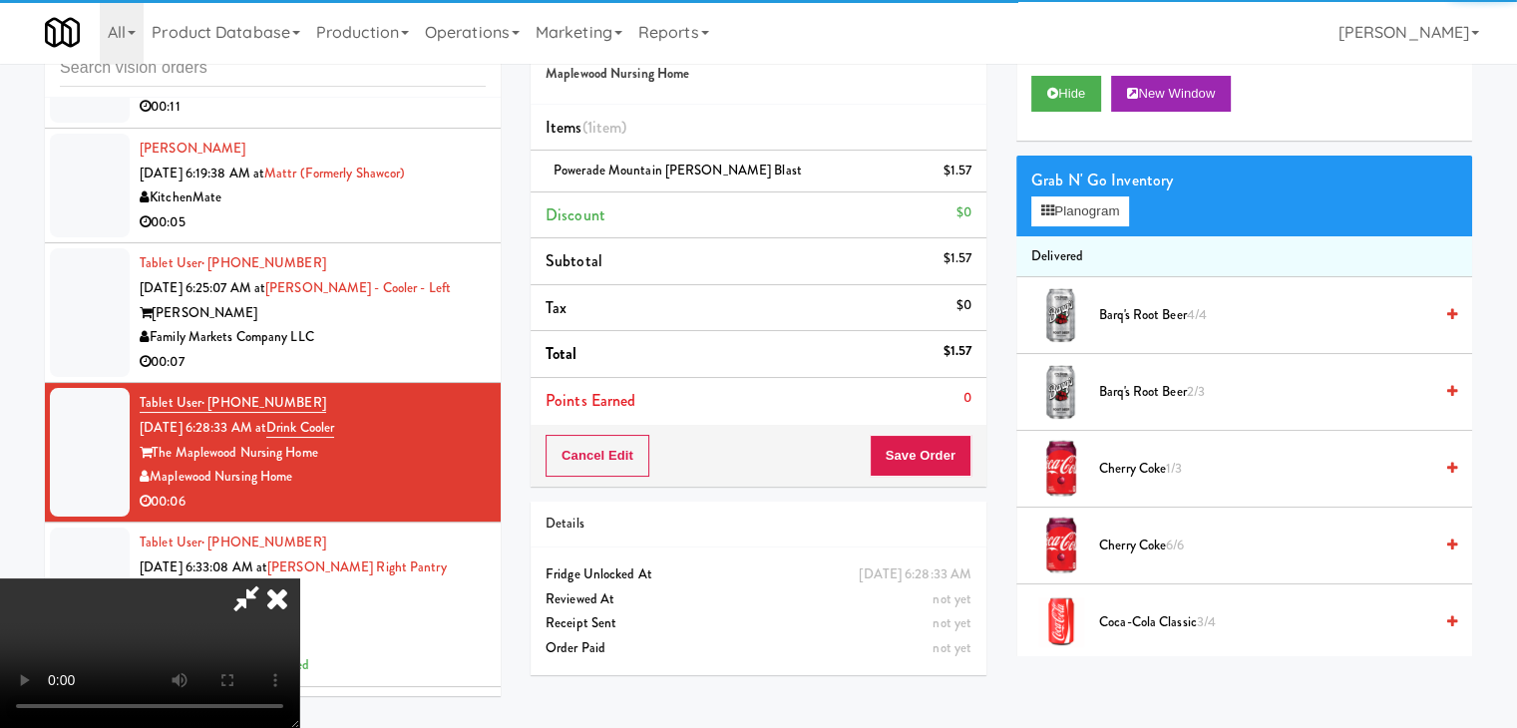
click at [933, 425] on div "Cancel Edit Save Order" at bounding box center [759, 456] width 456 height 62
click at [928, 450] on button "Save Order" at bounding box center [921, 456] width 102 height 42
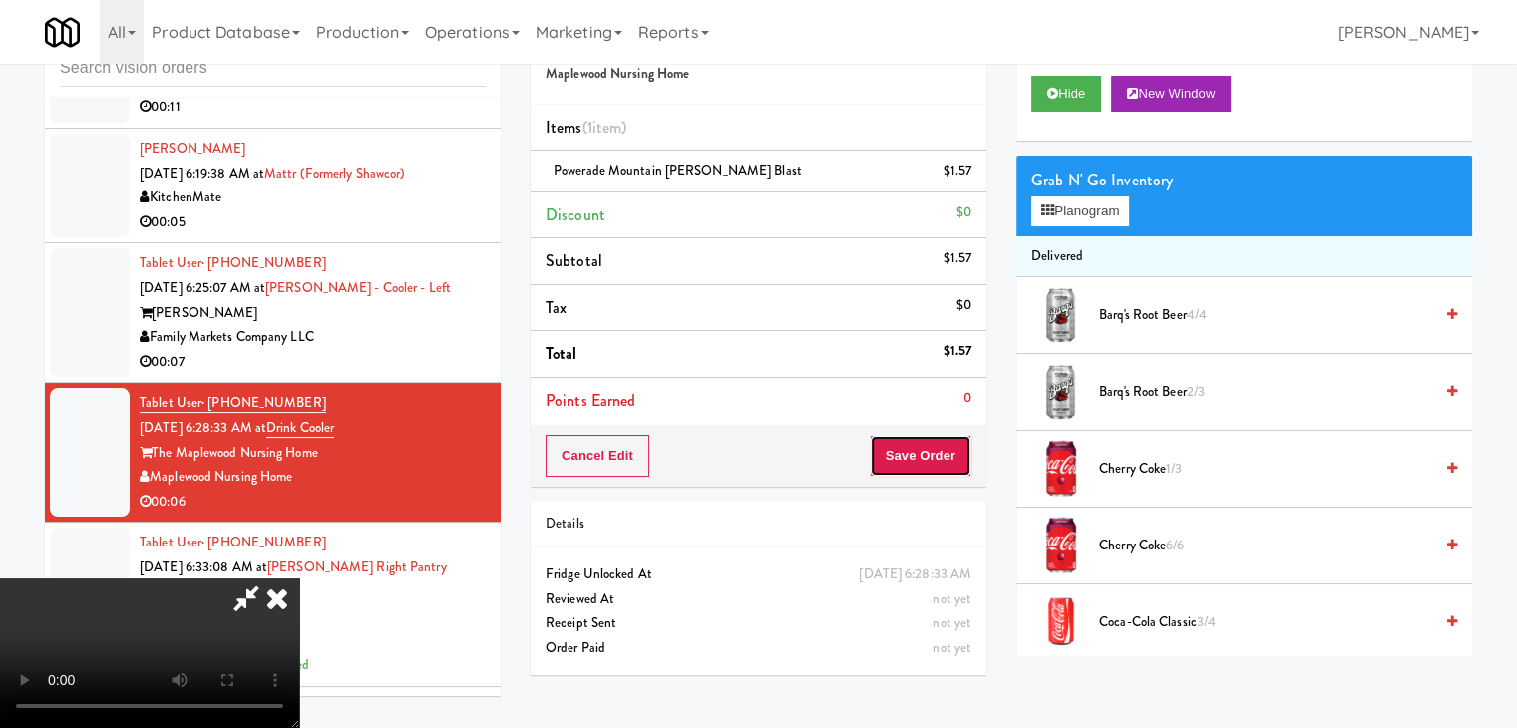
click at [928, 450] on button "Save Order" at bounding box center [921, 456] width 102 height 42
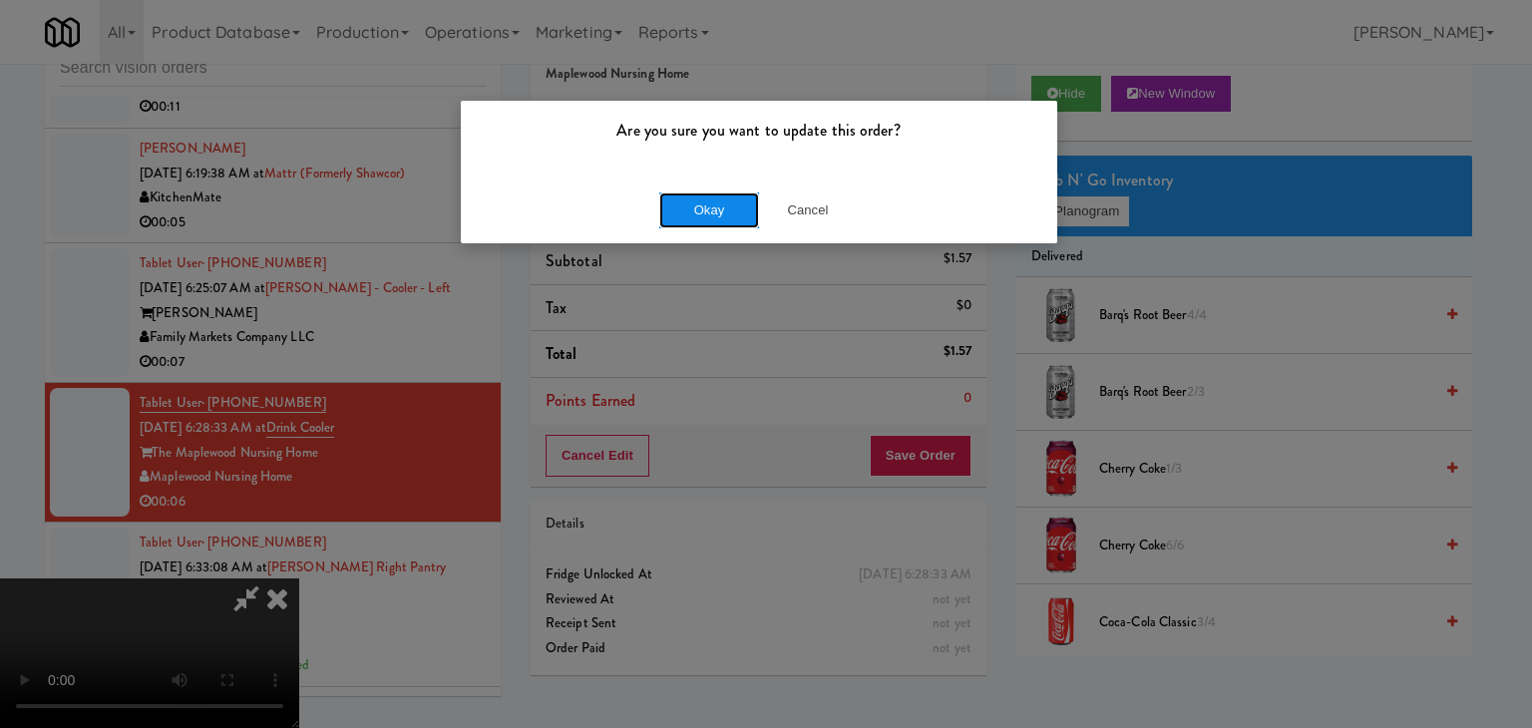
click at [701, 221] on button "Okay" at bounding box center [709, 210] width 100 height 36
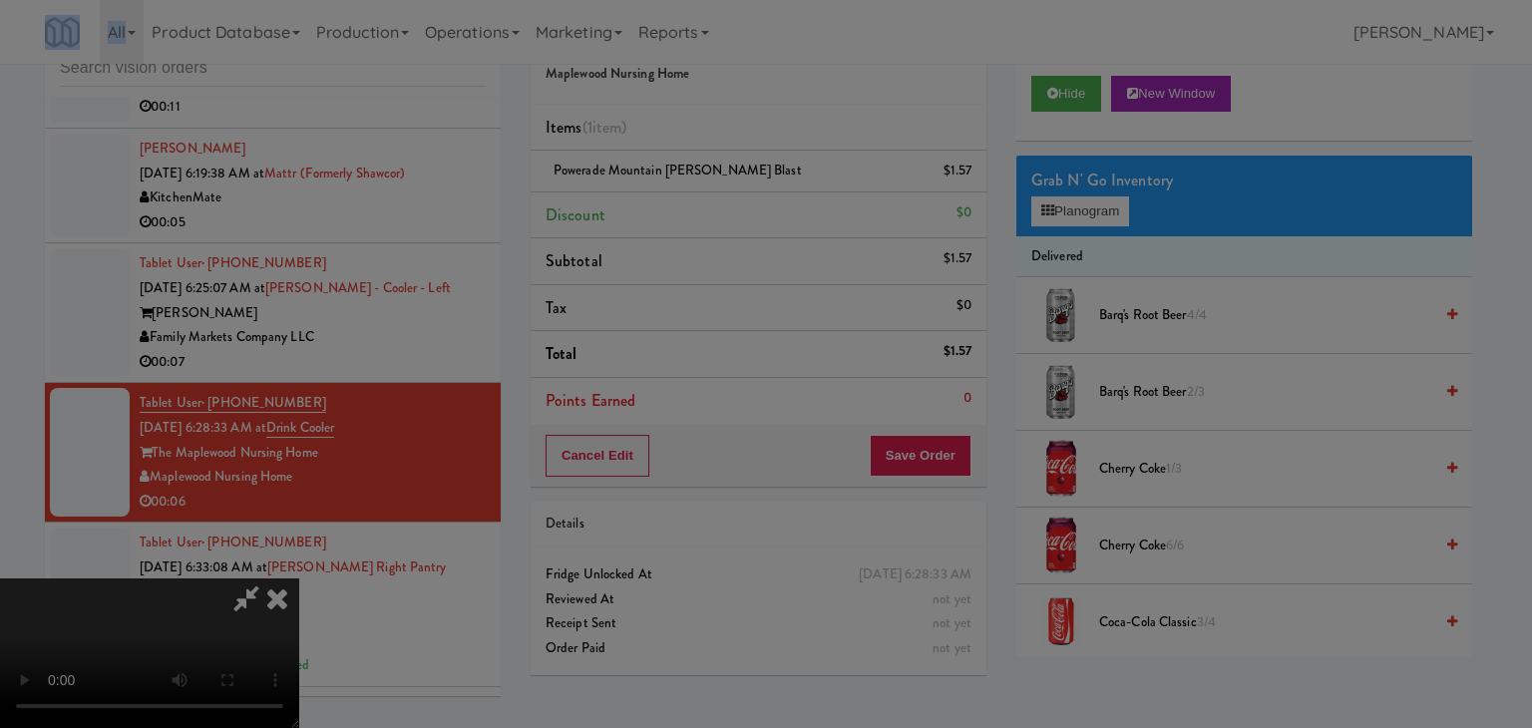
click at [702, 206] on div "Okay Cancel" at bounding box center [759, 173] width 596 height 67
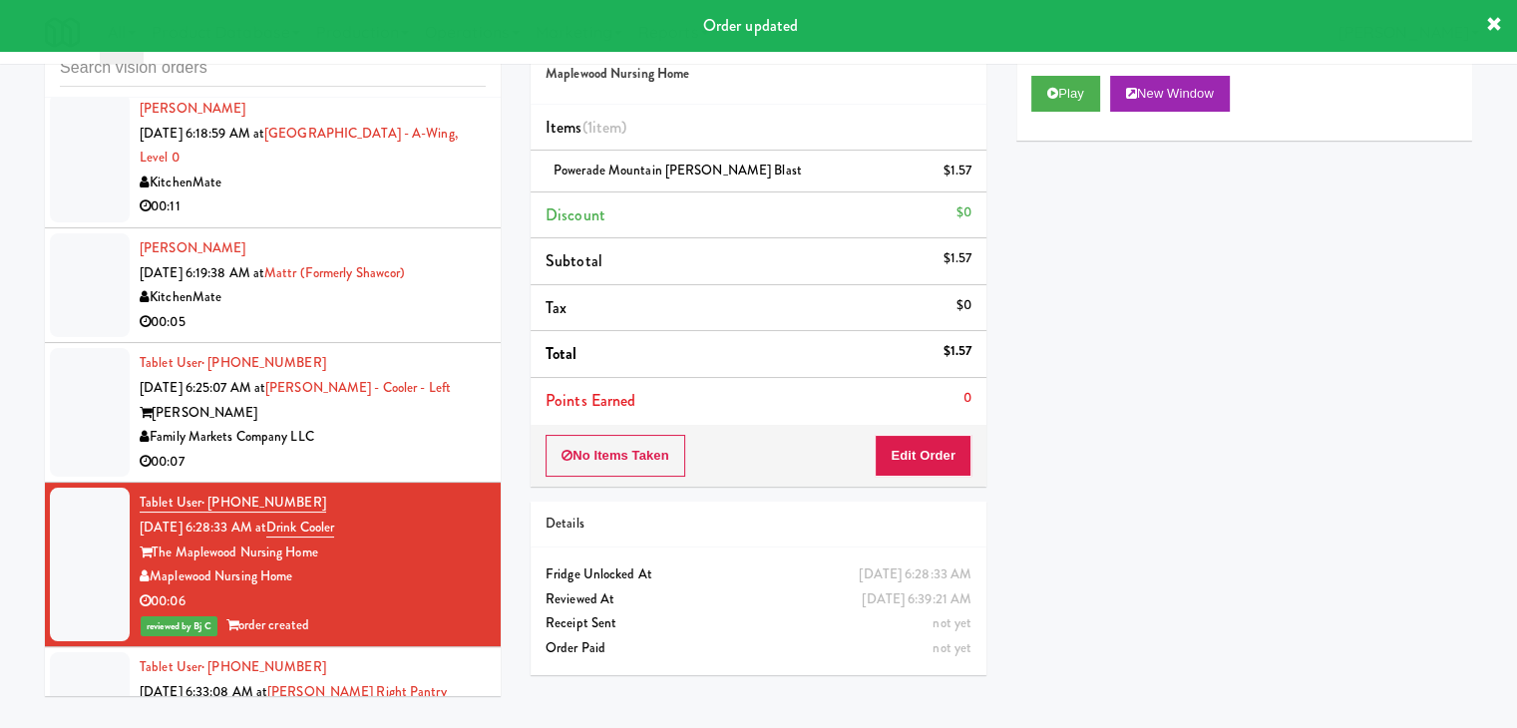
click at [456, 426] on div "[PERSON_NAME]" at bounding box center [313, 413] width 346 height 25
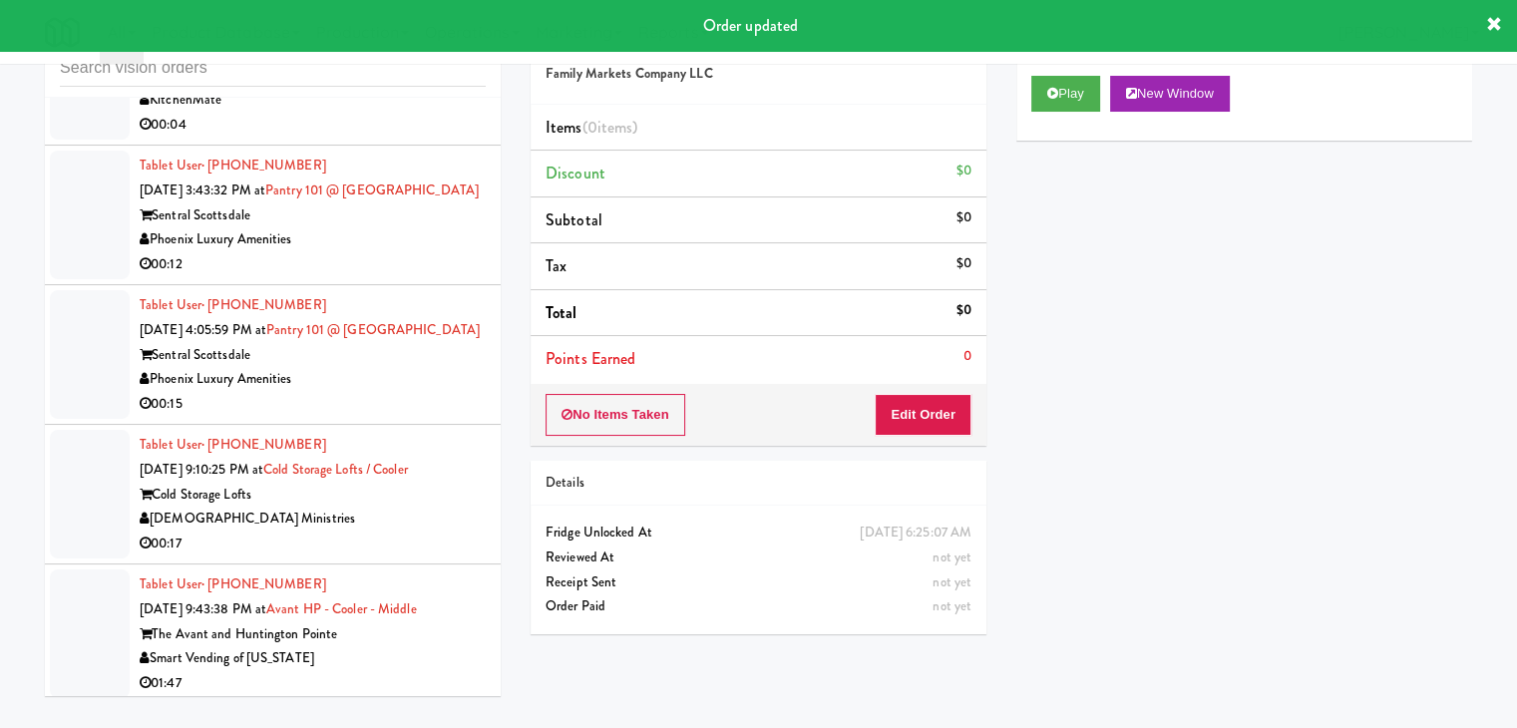
scroll to position [5370, 0]
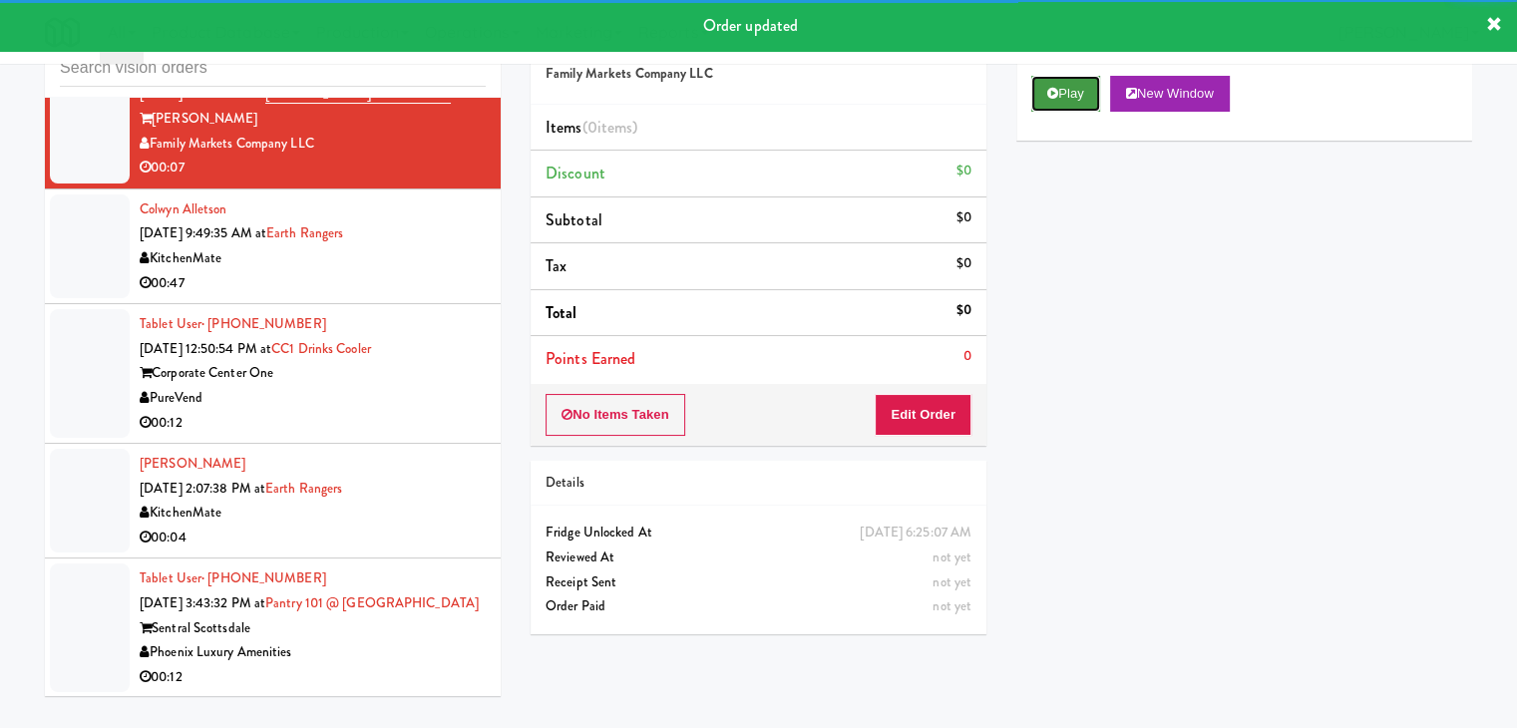
click at [1076, 105] on button "Play" at bounding box center [1065, 94] width 69 height 36
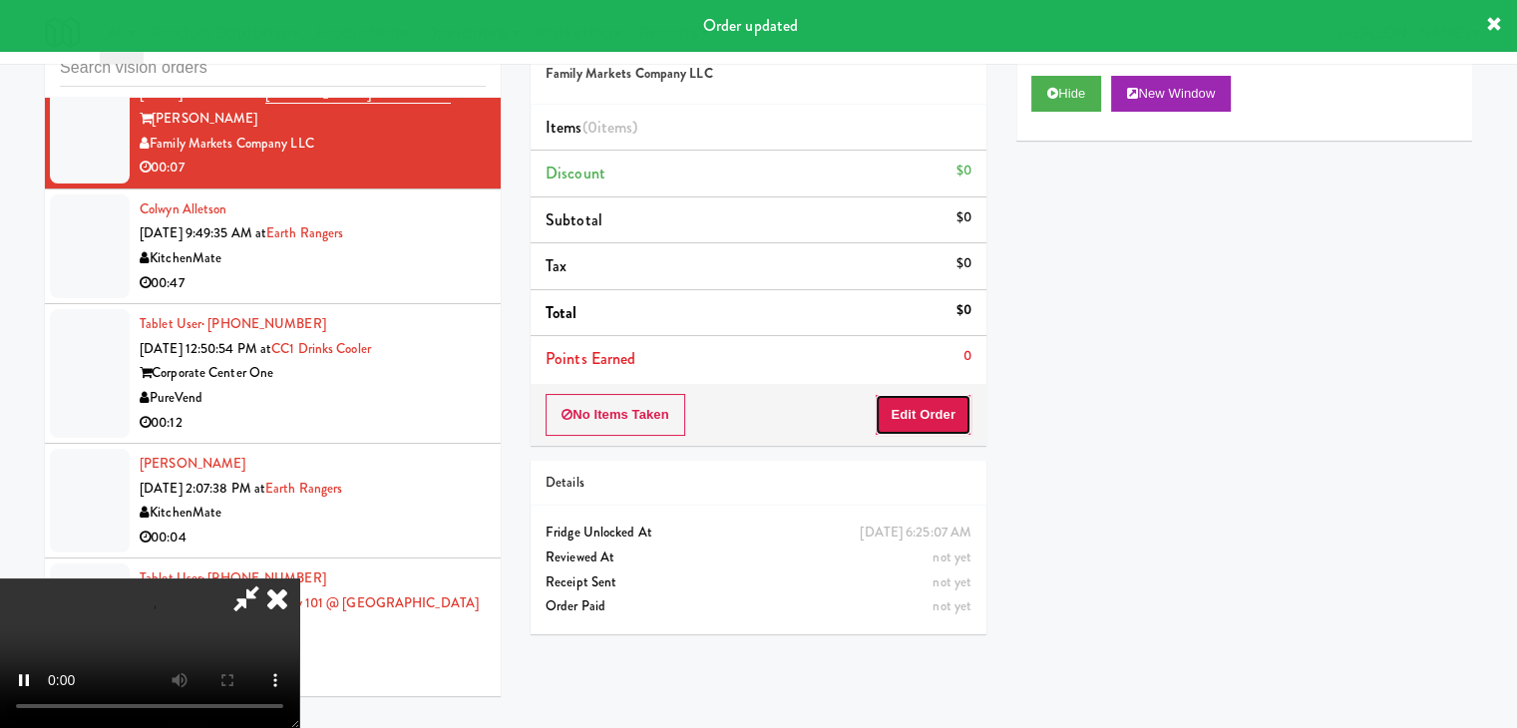
click at [928, 399] on button "Edit Order" at bounding box center [923, 415] width 97 height 42
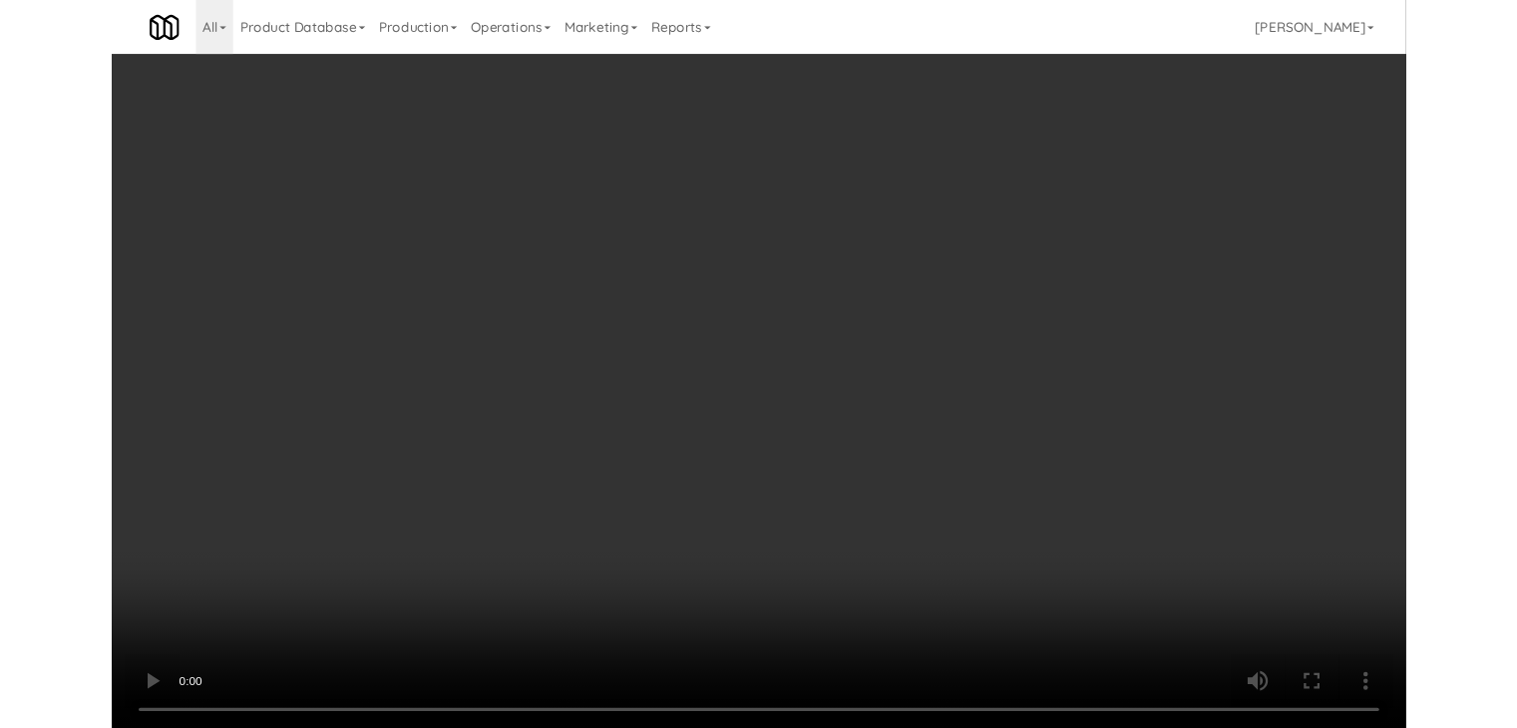
scroll to position [5297, 0]
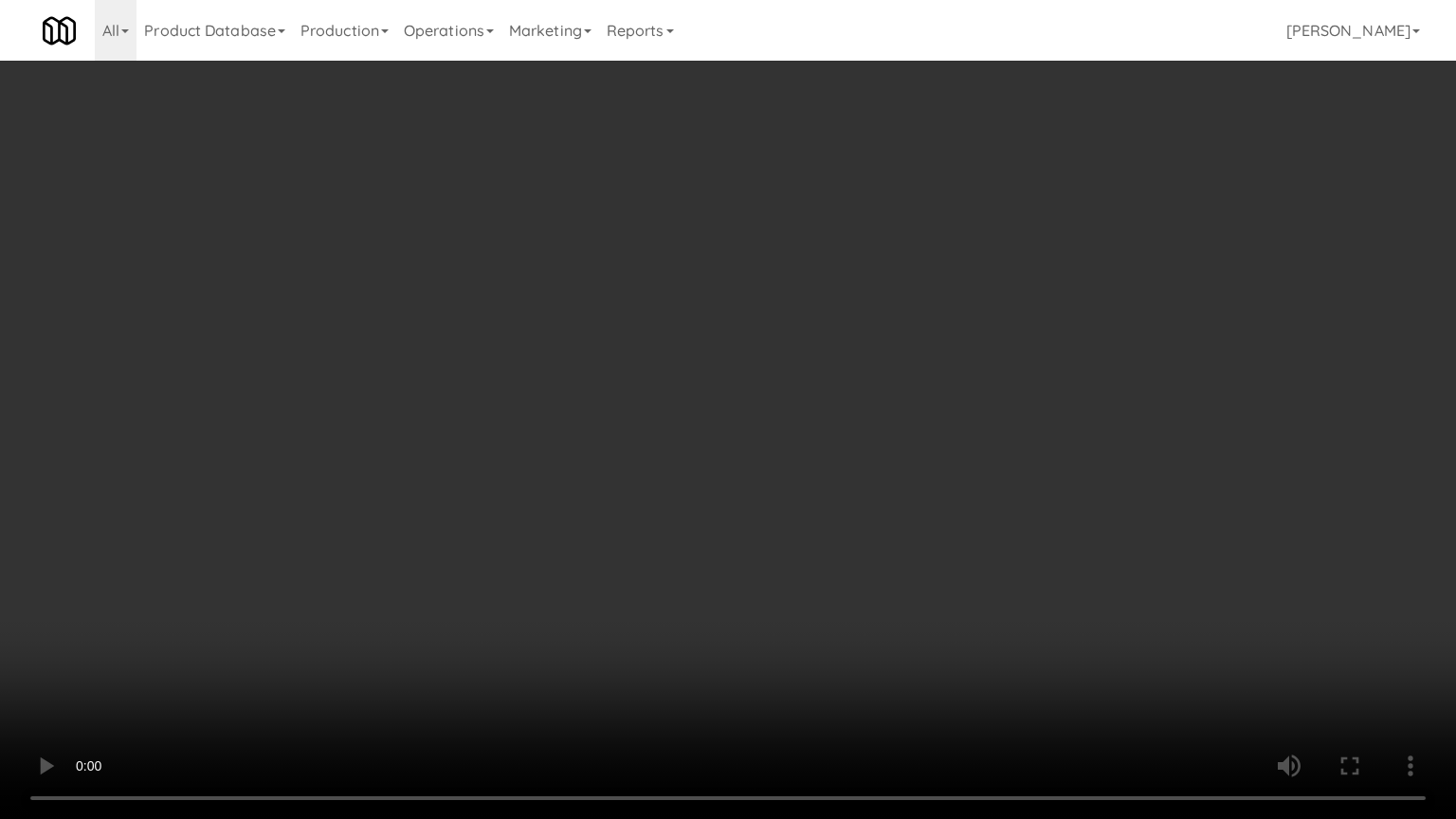
click at [789, 509] on video at bounding box center [728, 410] width 1456 height 819
click at [788, 511] on video at bounding box center [728, 410] width 1456 height 819
click at [789, 504] on video at bounding box center [728, 410] width 1456 height 819
click at [785, 505] on video at bounding box center [728, 410] width 1456 height 819
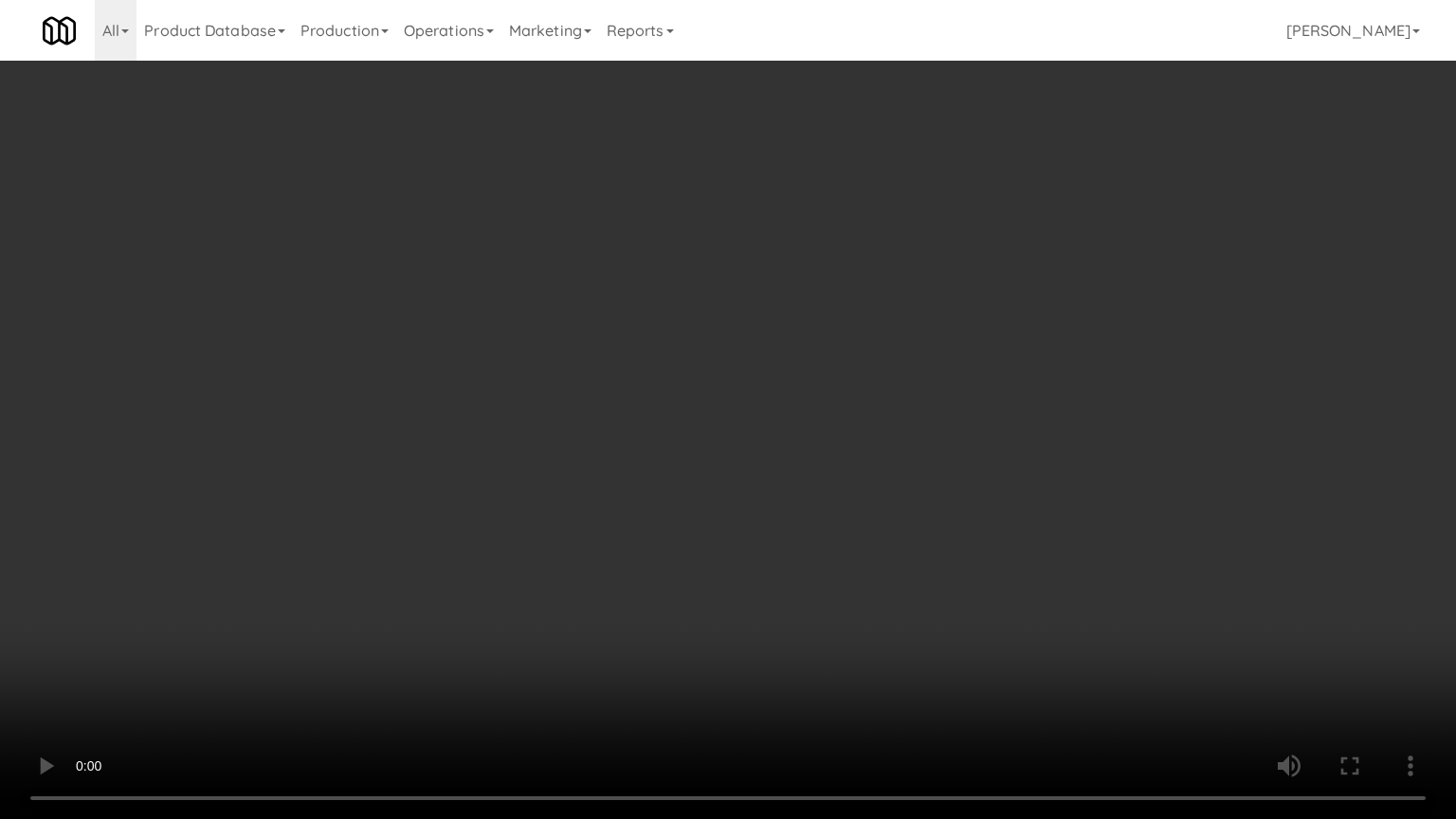
click at [785, 505] on video at bounding box center [728, 410] width 1456 height 819
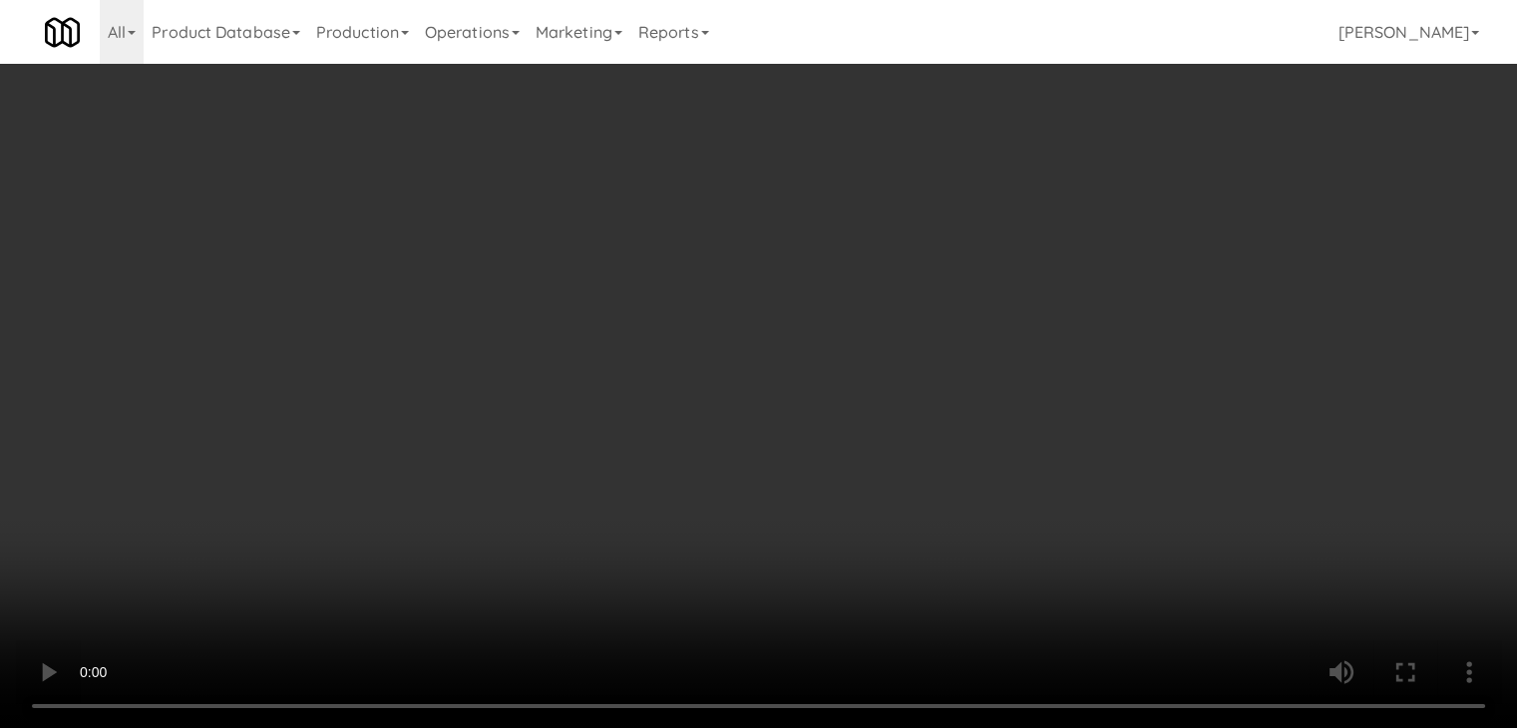
click at [1073, 207] on button "Planogram" at bounding box center [1080, 211] width 98 height 30
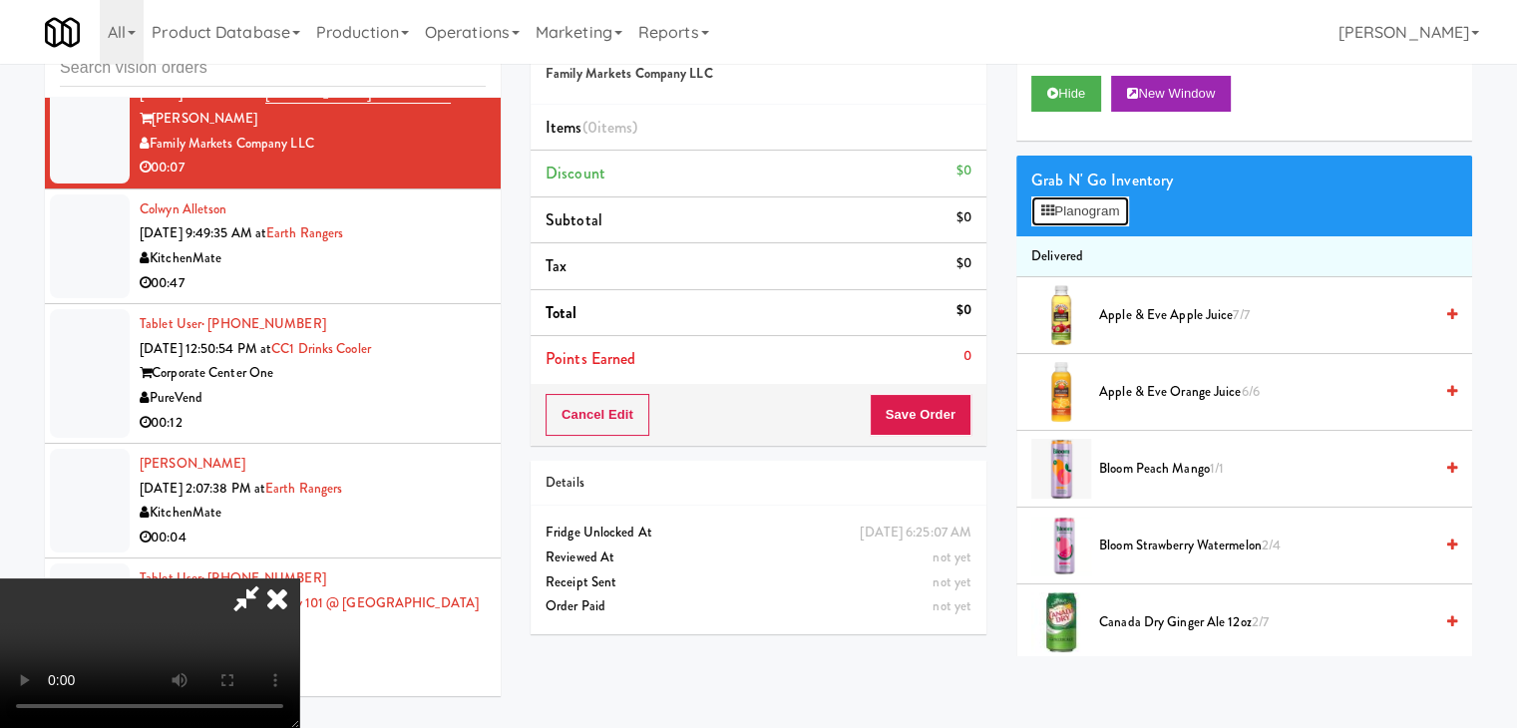
scroll to position [5297, 0]
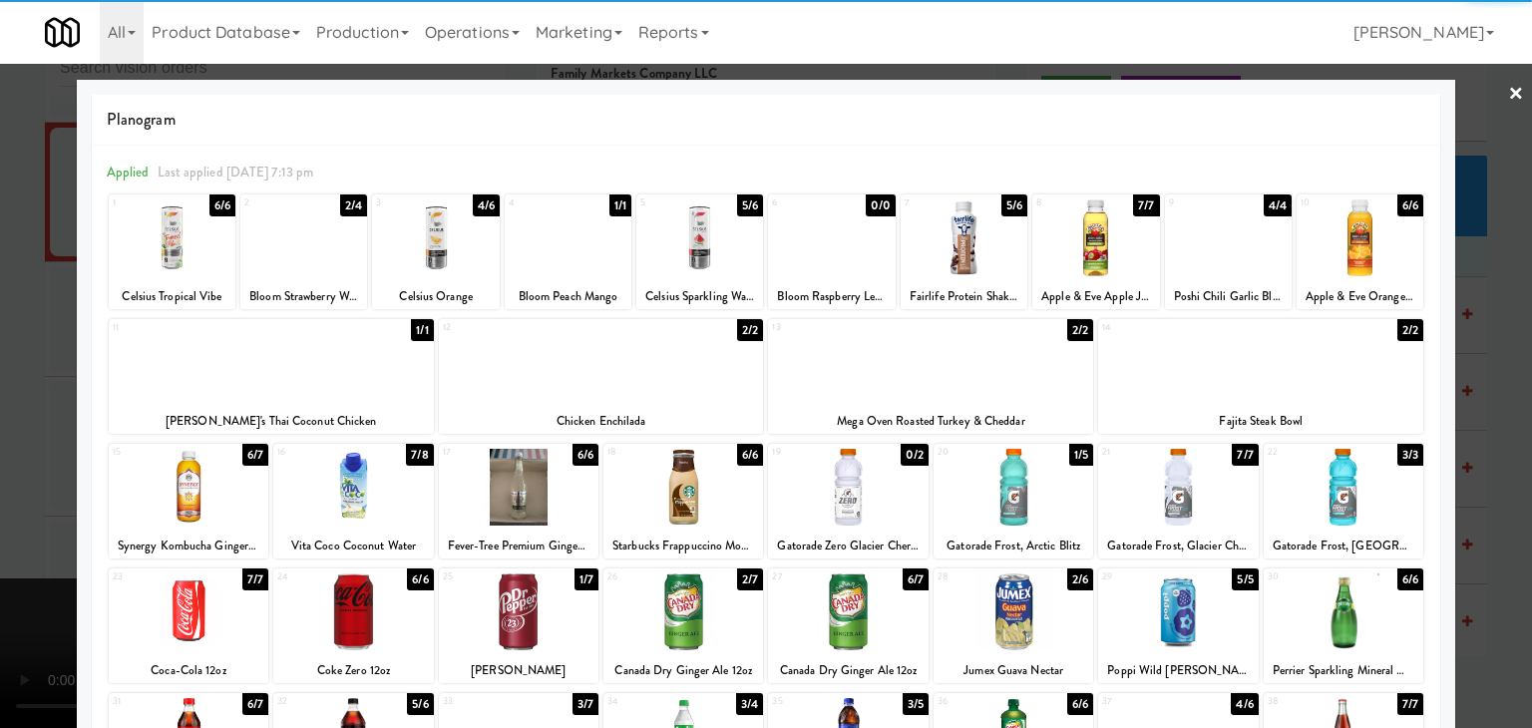
click at [444, 252] on div at bounding box center [435, 237] width 127 height 77
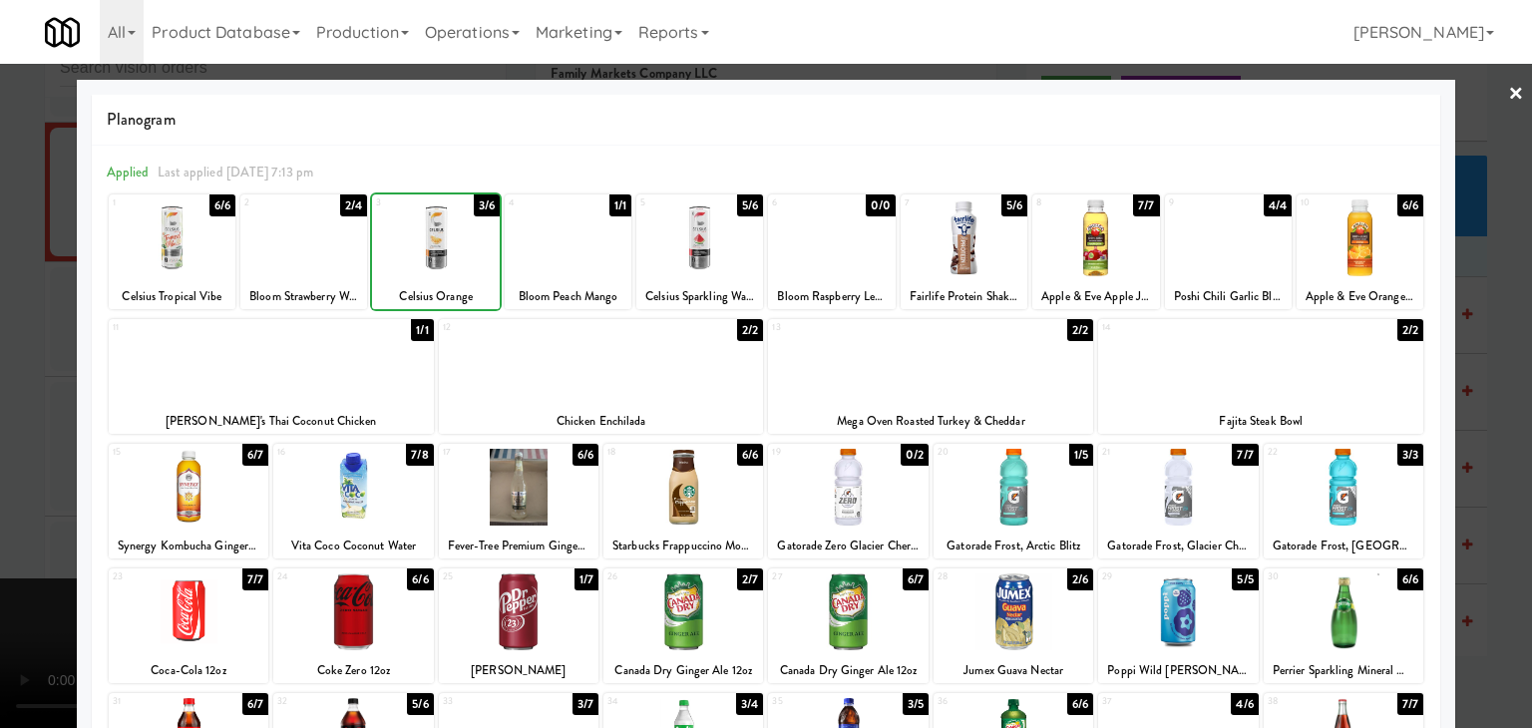
click at [27, 398] on div at bounding box center [766, 364] width 1532 height 728
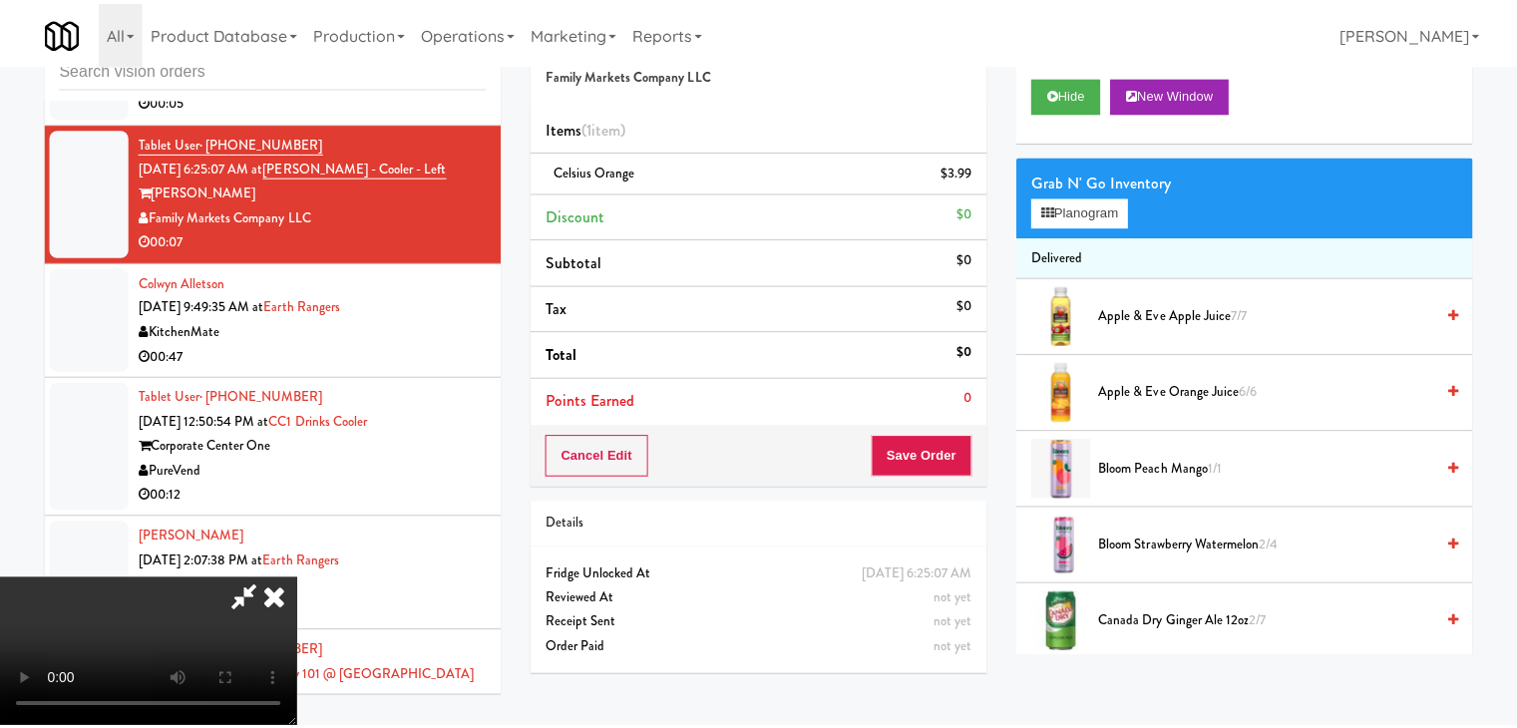
scroll to position [5370, 0]
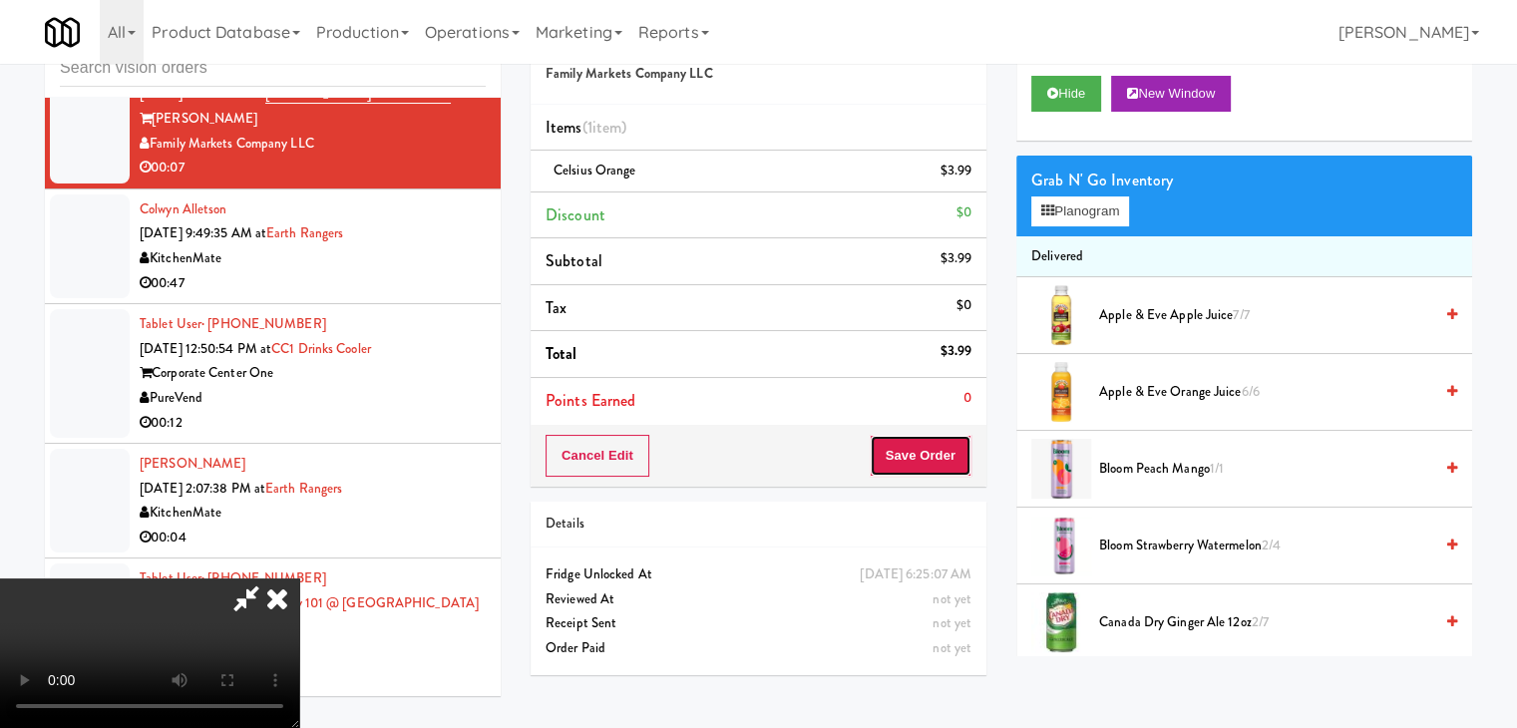
click at [942, 464] on button "Save Order" at bounding box center [921, 456] width 102 height 42
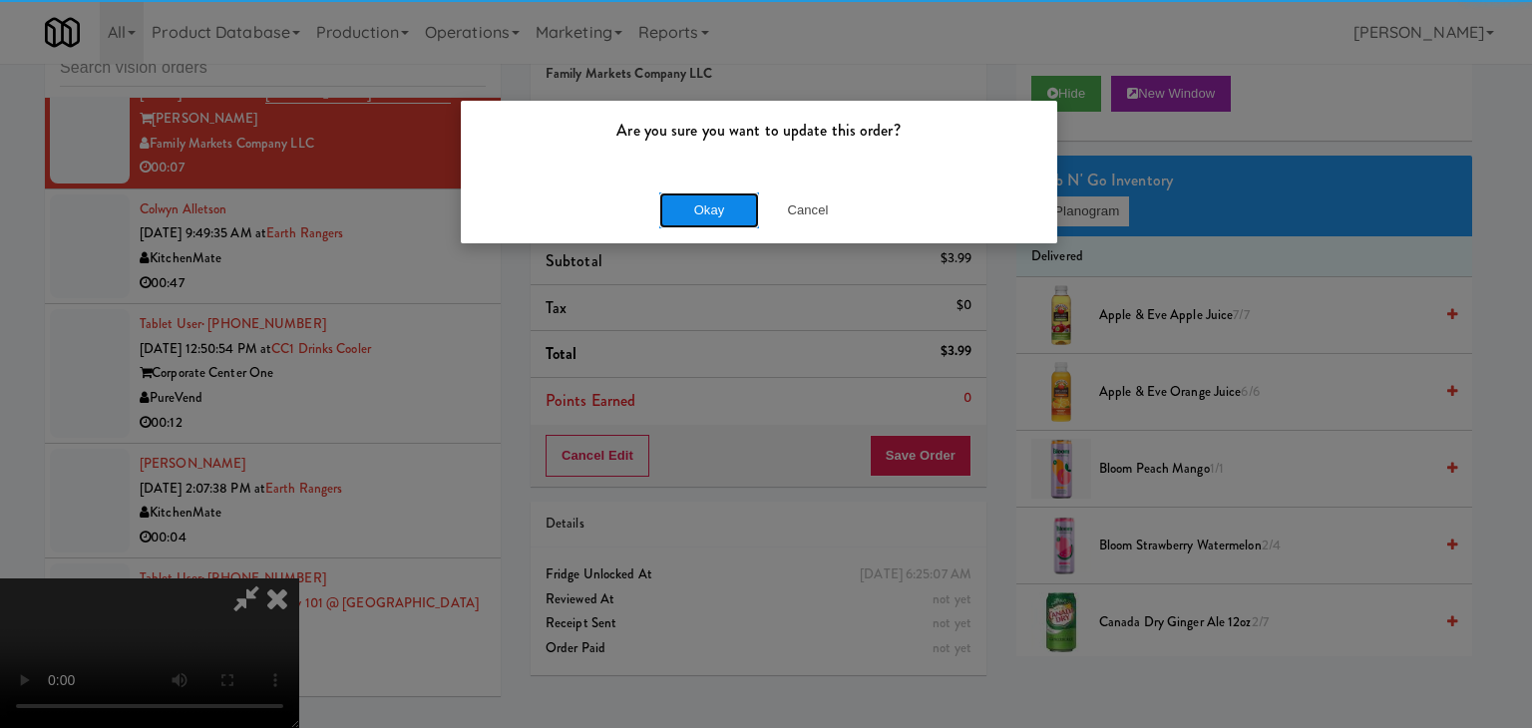
click at [711, 195] on button "Okay" at bounding box center [709, 210] width 100 height 36
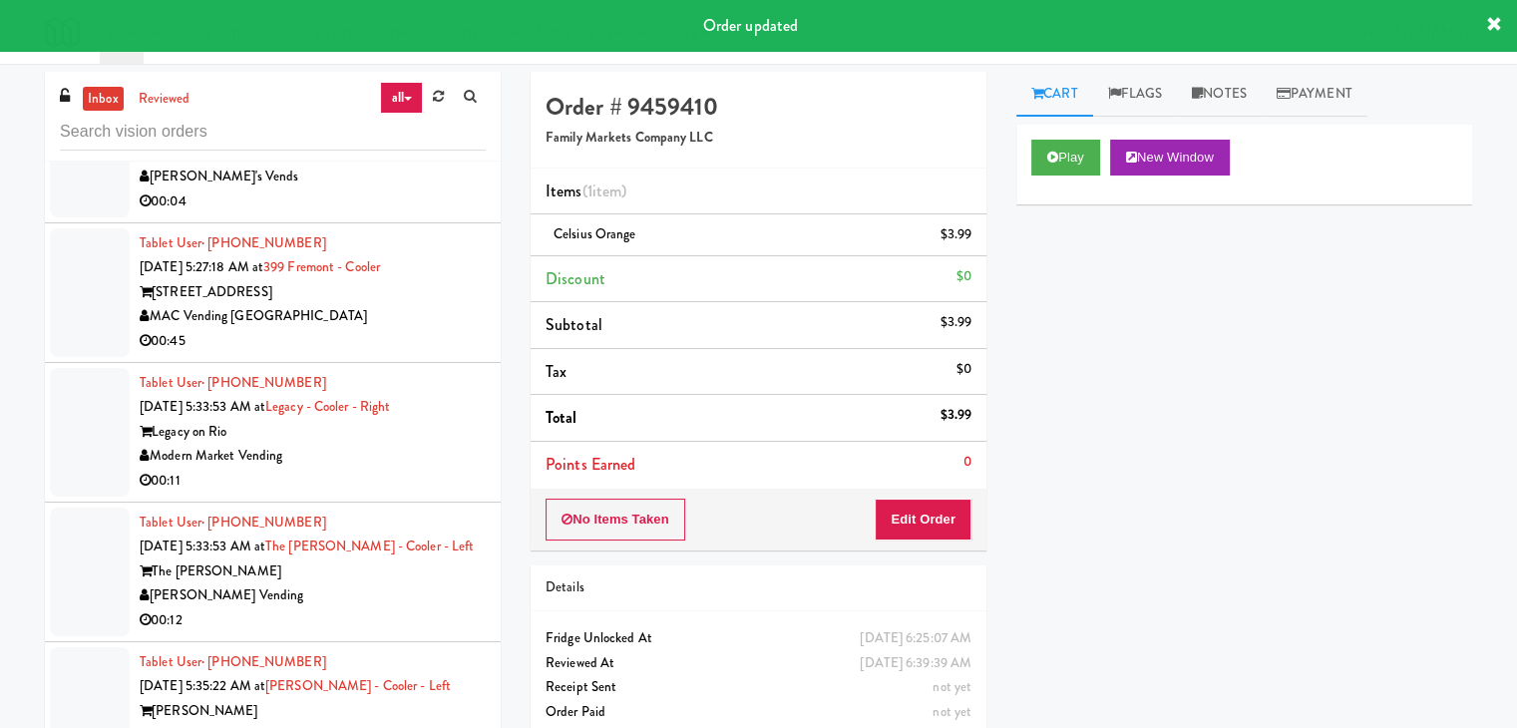
scroll to position [0, 0]
click at [436, 90] on icon at bounding box center [438, 96] width 11 height 13
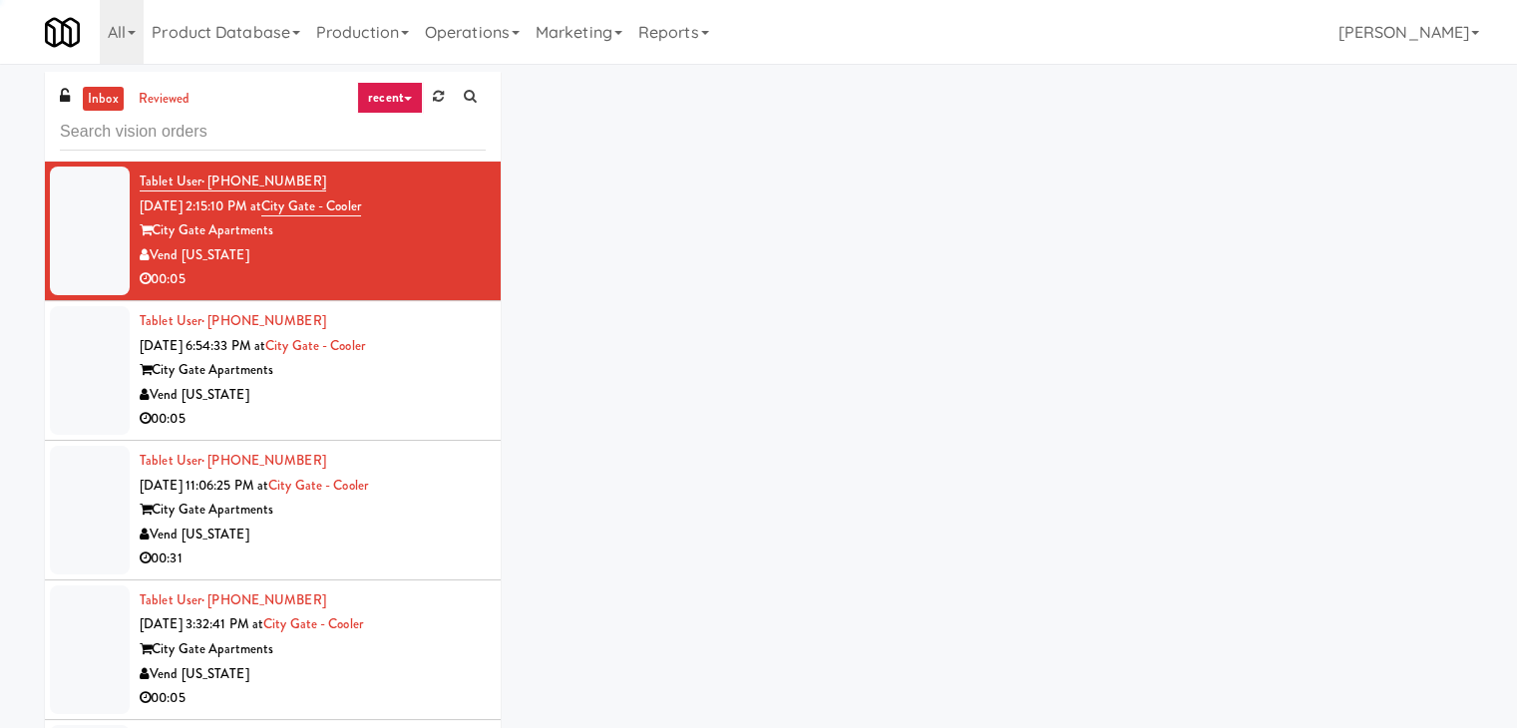
click at [411, 95] on link "recent" at bounding box center [390, 98] width 66 height 32
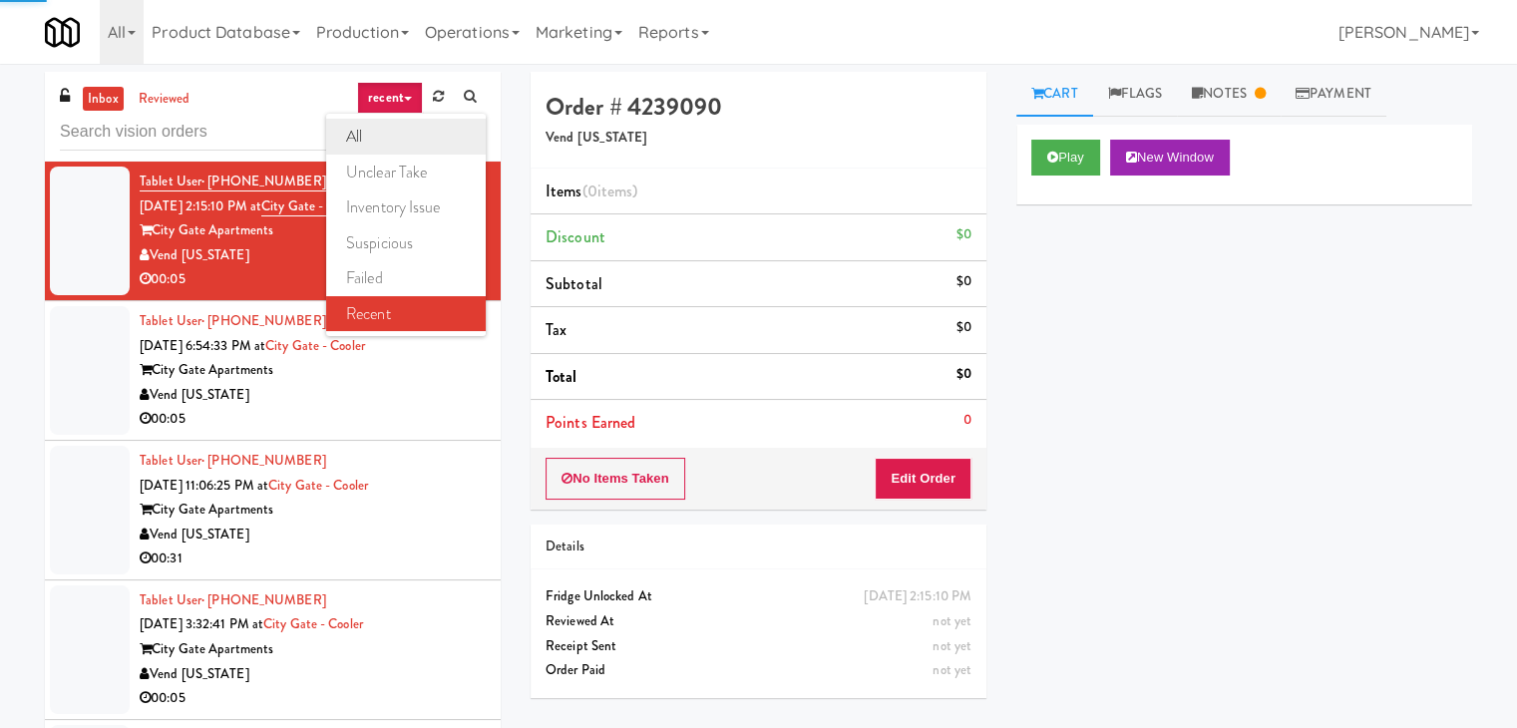
click at [403, 126] on link "all" at bounding box center [406, 137] width 160 height 36
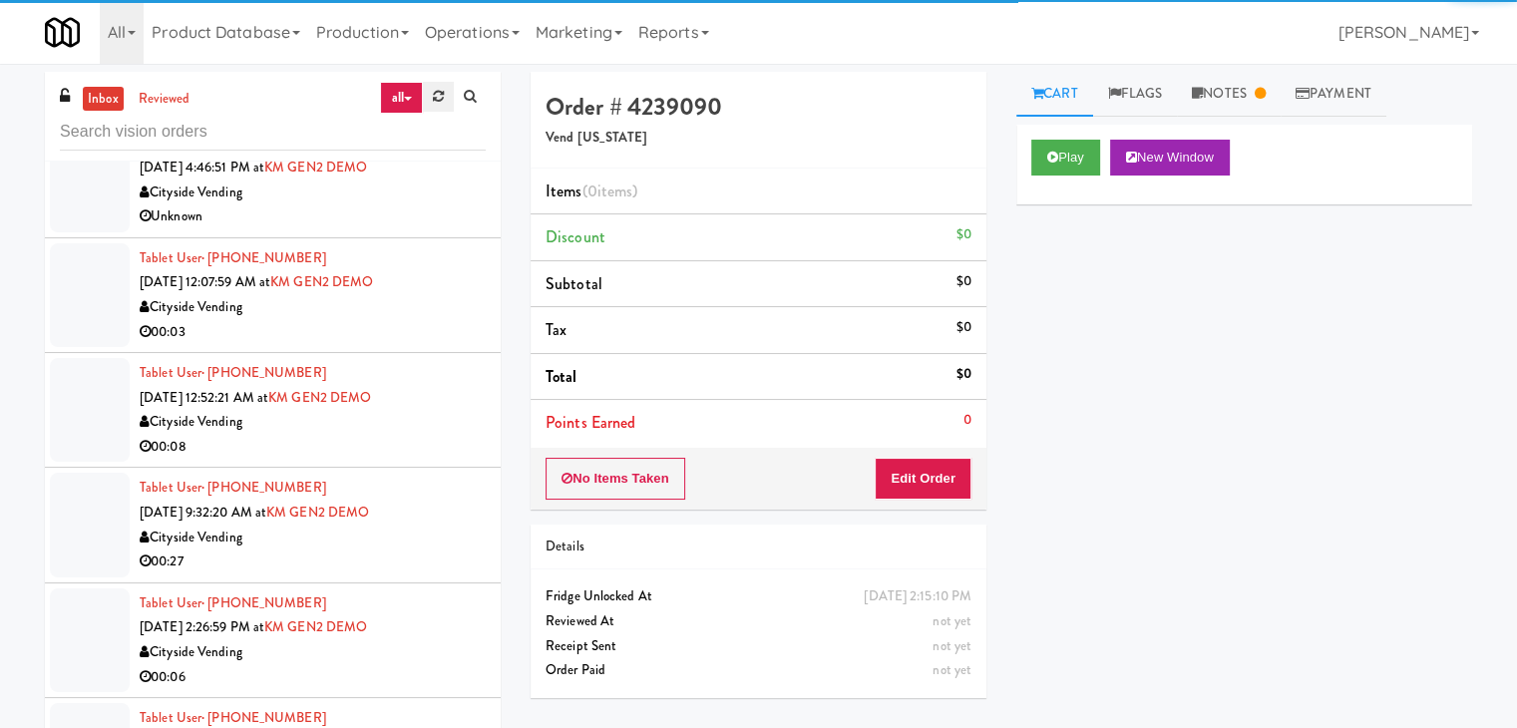
click at [431, 97] on link at bounding box center [438, 97] width 31 height 30
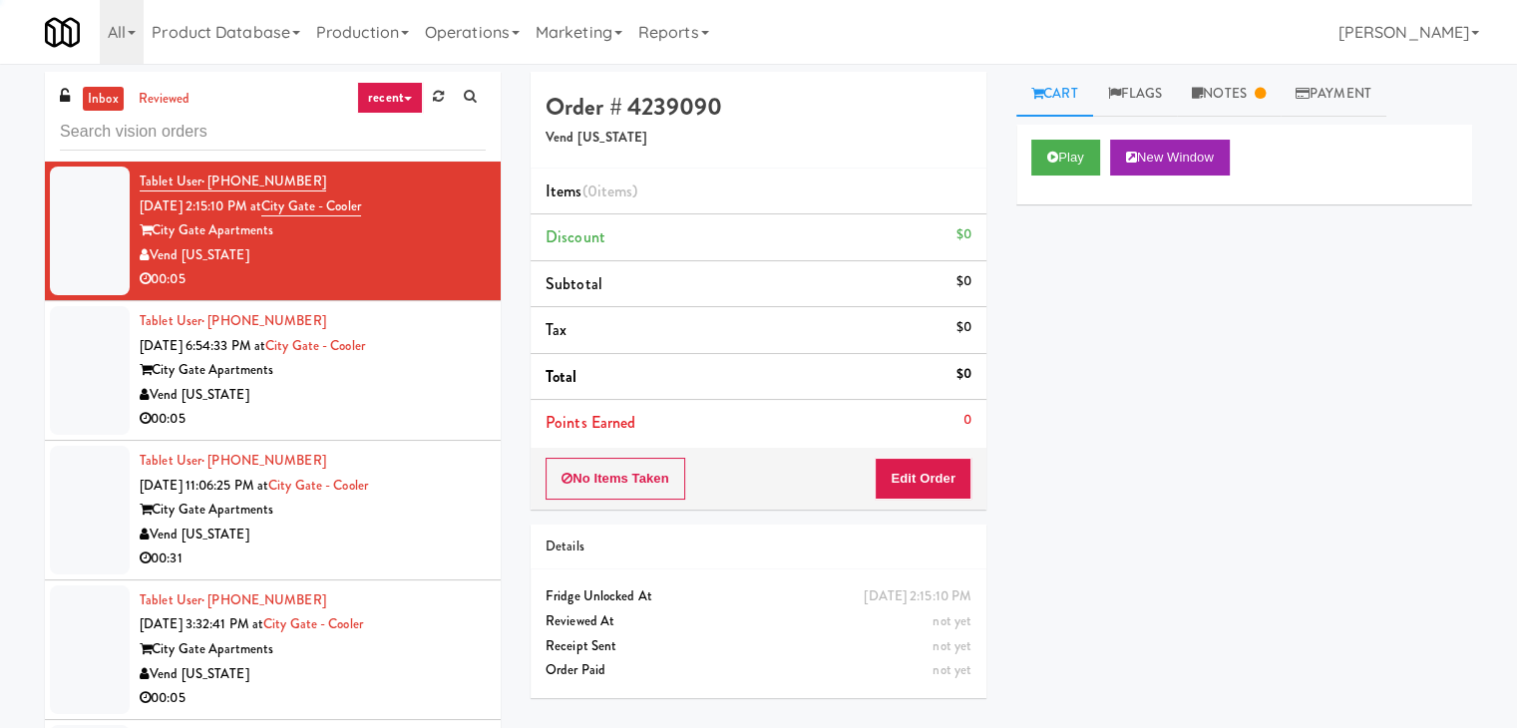
click at [406, 95] on link "recent" at bounding box center [390, 98] width 66 height 32
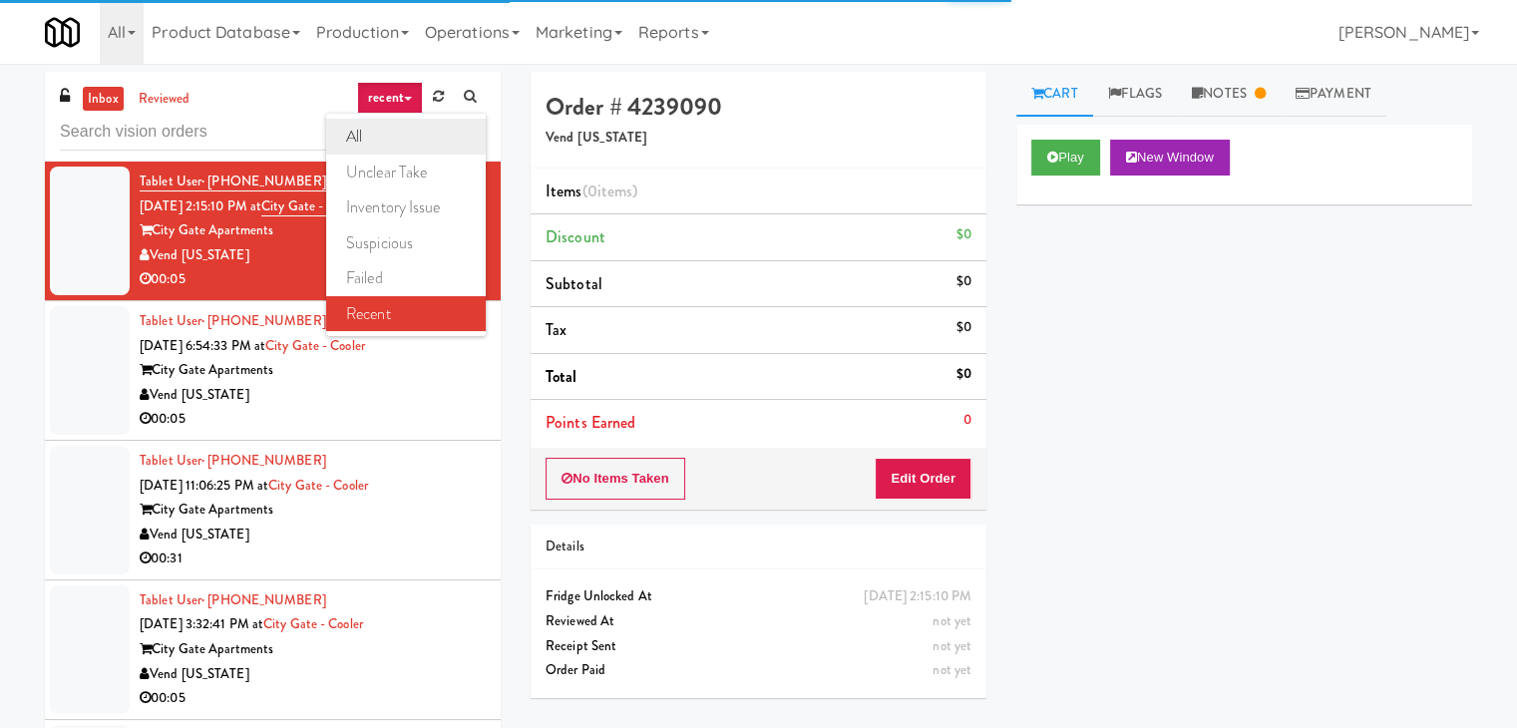
click at [408, 135] on link "all" at bounding box center [406, 137] width 160 height 36
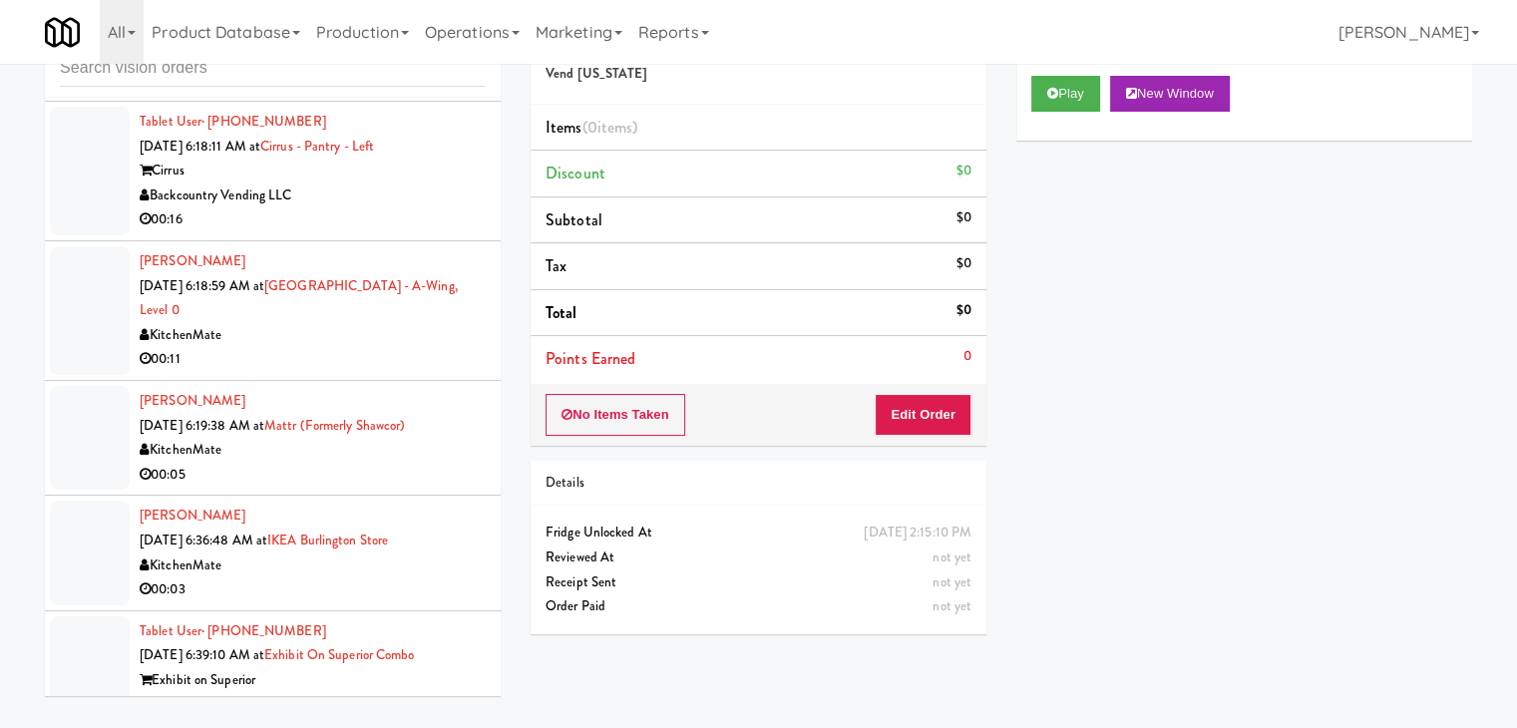
scroll to position [8731, 0]
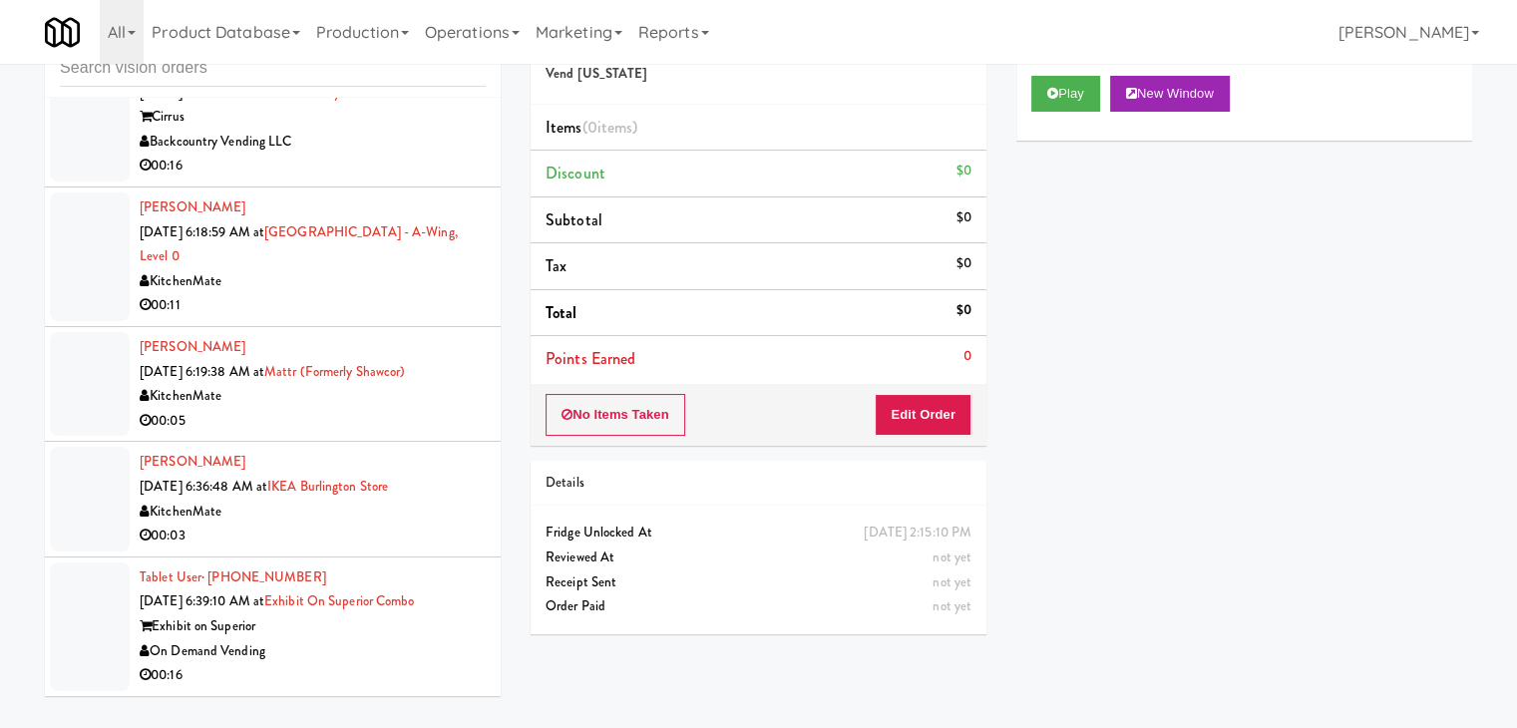
drag, startPoint x: 387, startPoint y: 661, endPoint x: 379, endPoint y: 668, distance: 10.6
click at [387, 661] on div "On Demand Vending" at bounding box center [313, 651] width 346 height 25
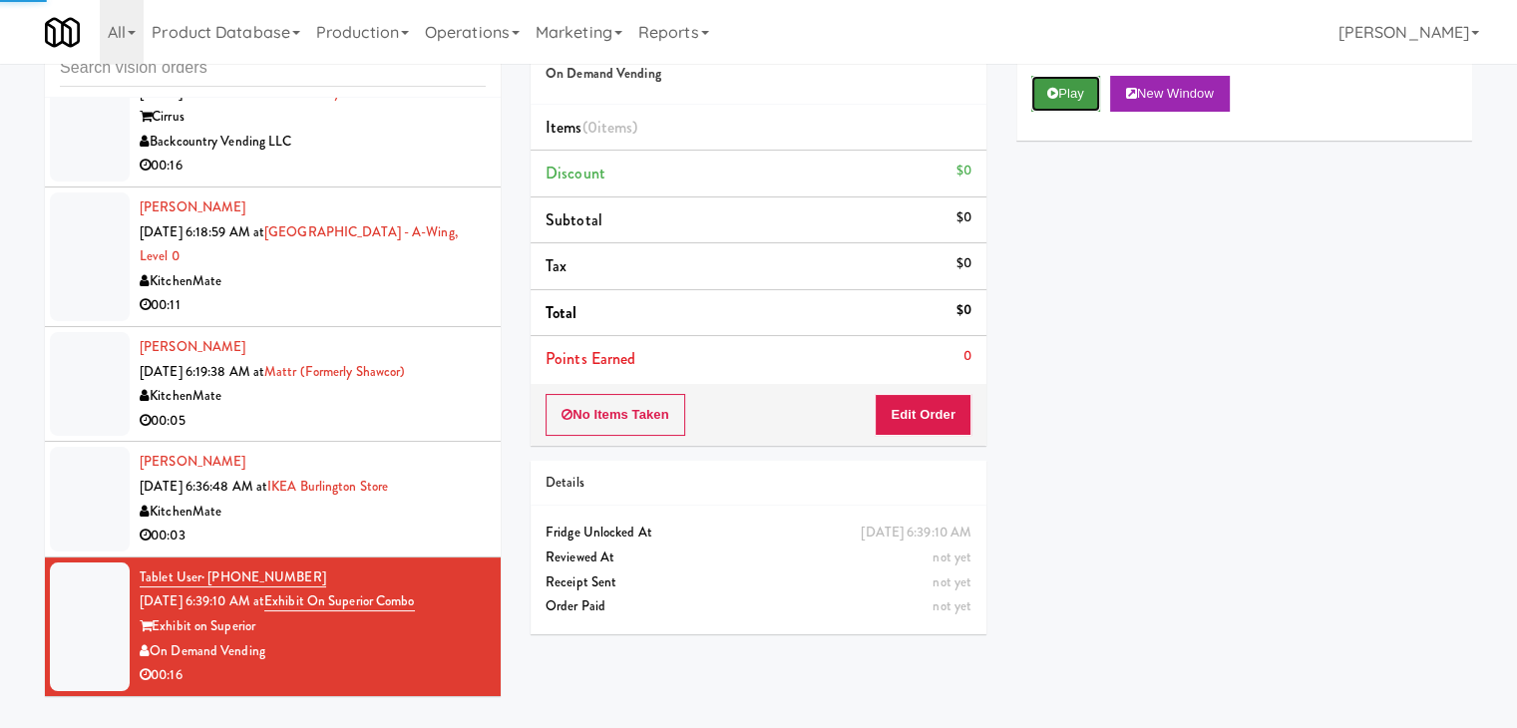
click at [1072, 98] on button "Play" at bounding box center [1065, 94] width 69 height 36
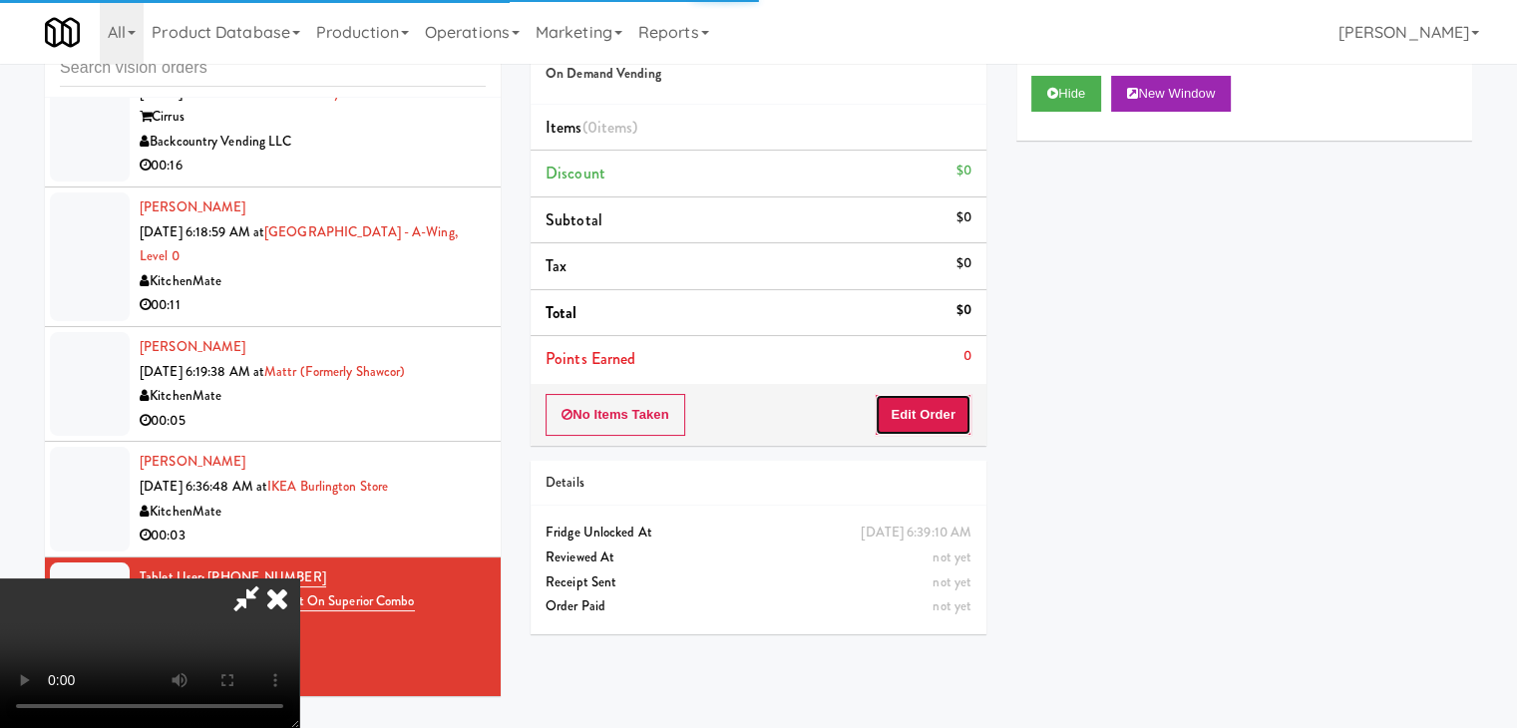
click at [938, 408] on button "Edit Order" at bounding box center [923, 415] width 97 height 42
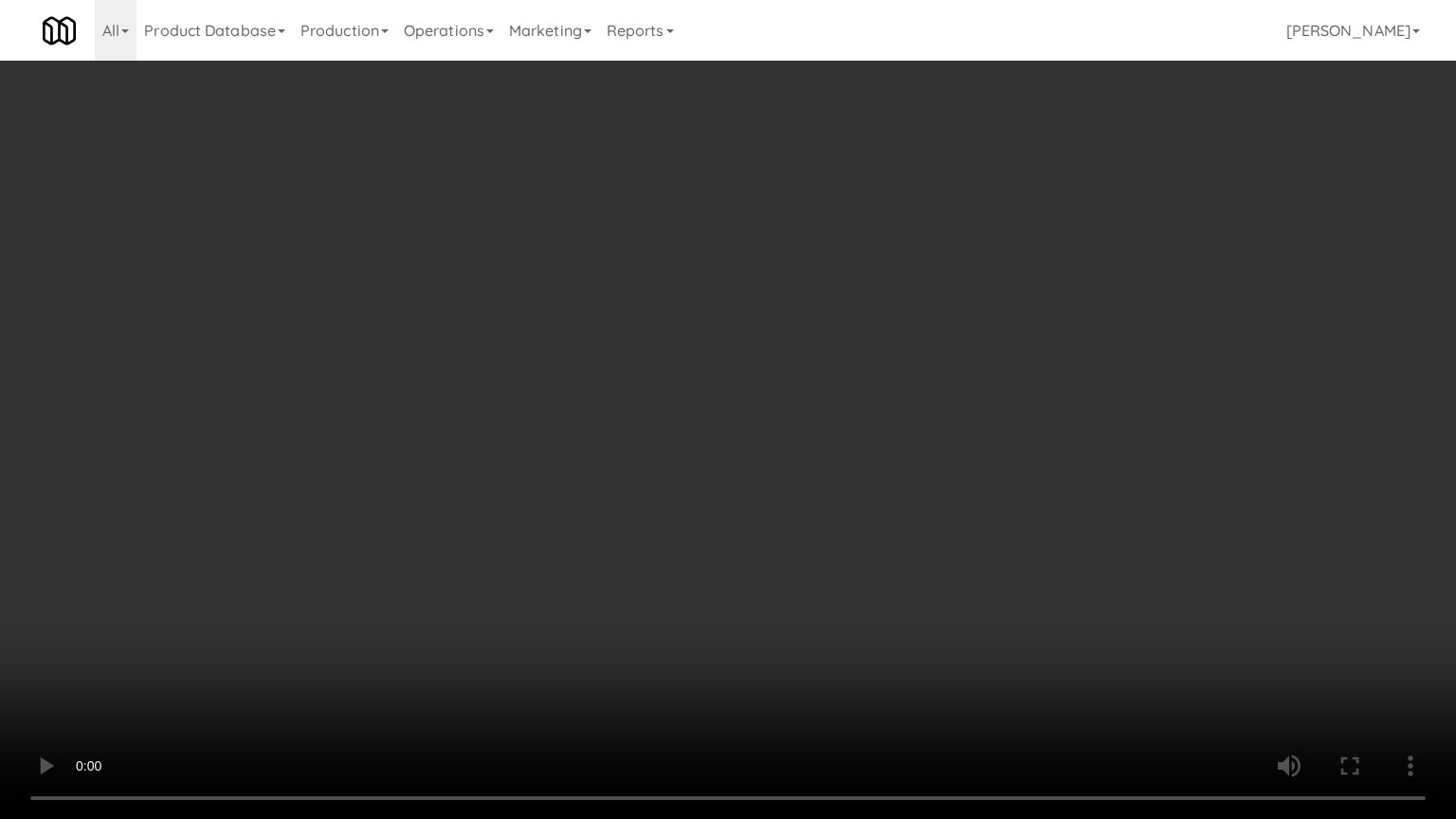
click at [917, 415] on video at bounding box center [728, 410] width 1456 height 819
click at [917, 417] on video at bounding box center [728, 410] width 1456 height 819
click at [930, 410] on video at bounding box center [728, 410] width 1456 height 819
click at [832, 548] on video at bounding box center [728, 410] width 1456 height 819
click at [895, 457] on video at bounding box center [728, 410] width 1456 height 819
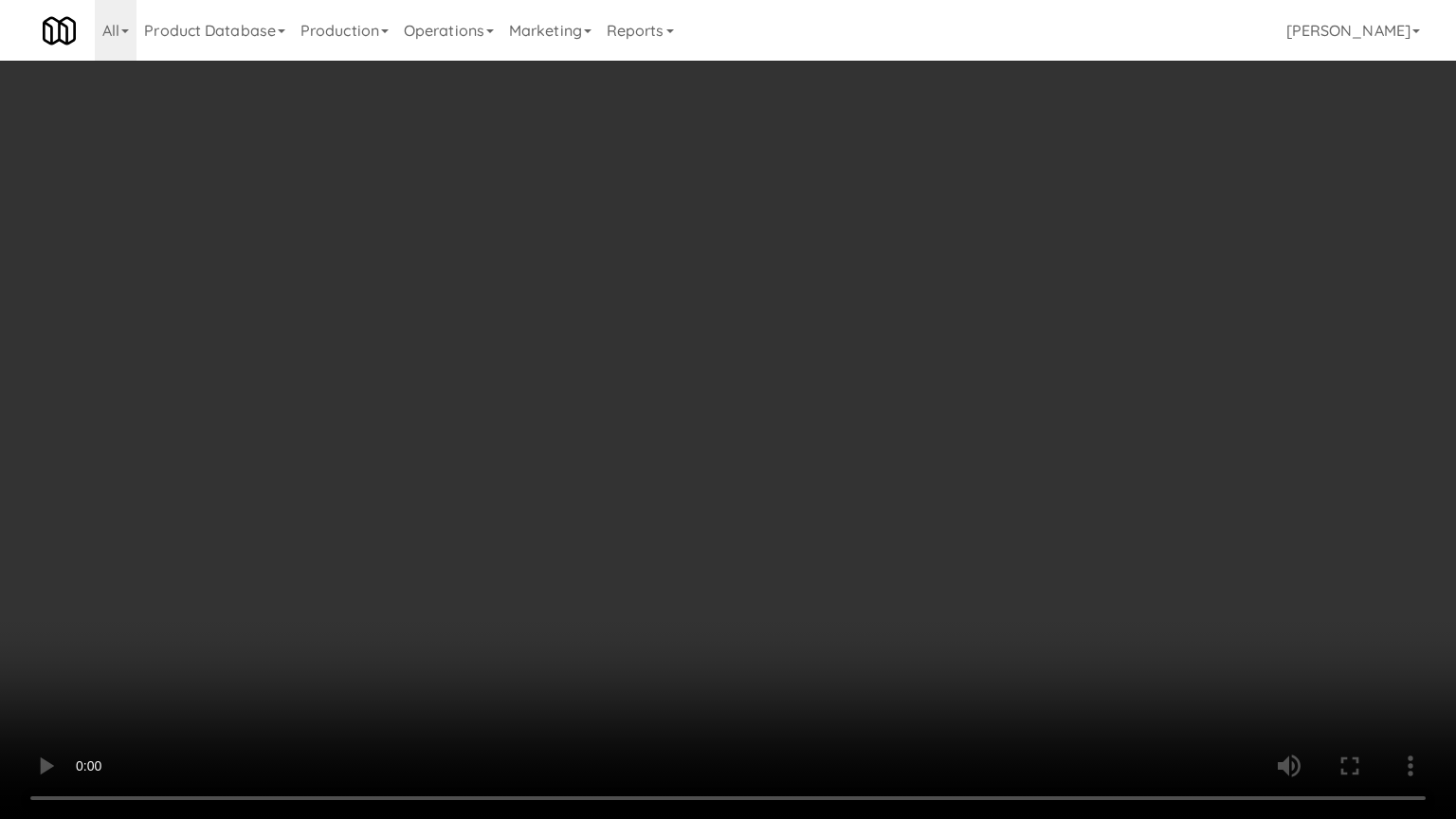
click at [898, 457] on video at bounding box center [728, 410] width 1456 height 819
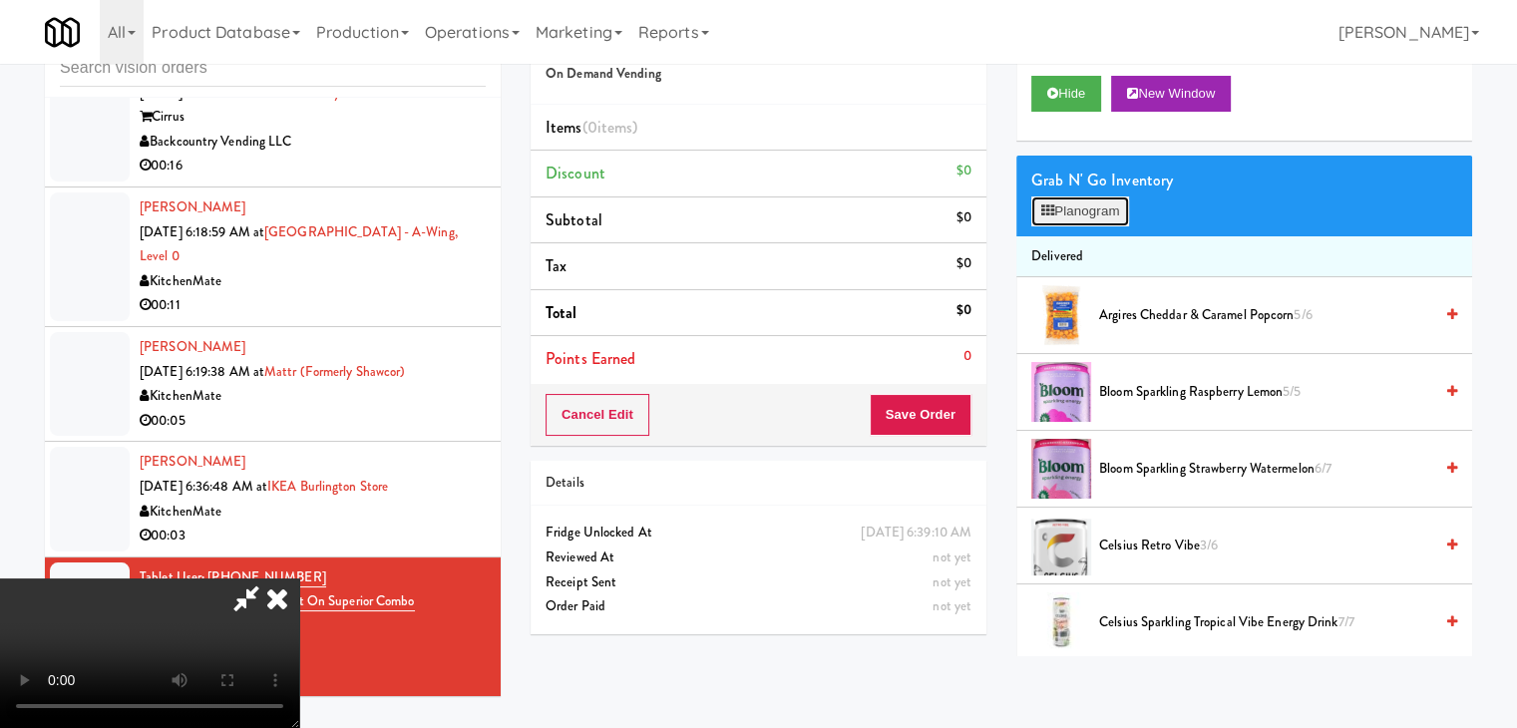
click at [1055, 212] on button "Planogram" at bounding box center [1080, 211] width 98 height 30
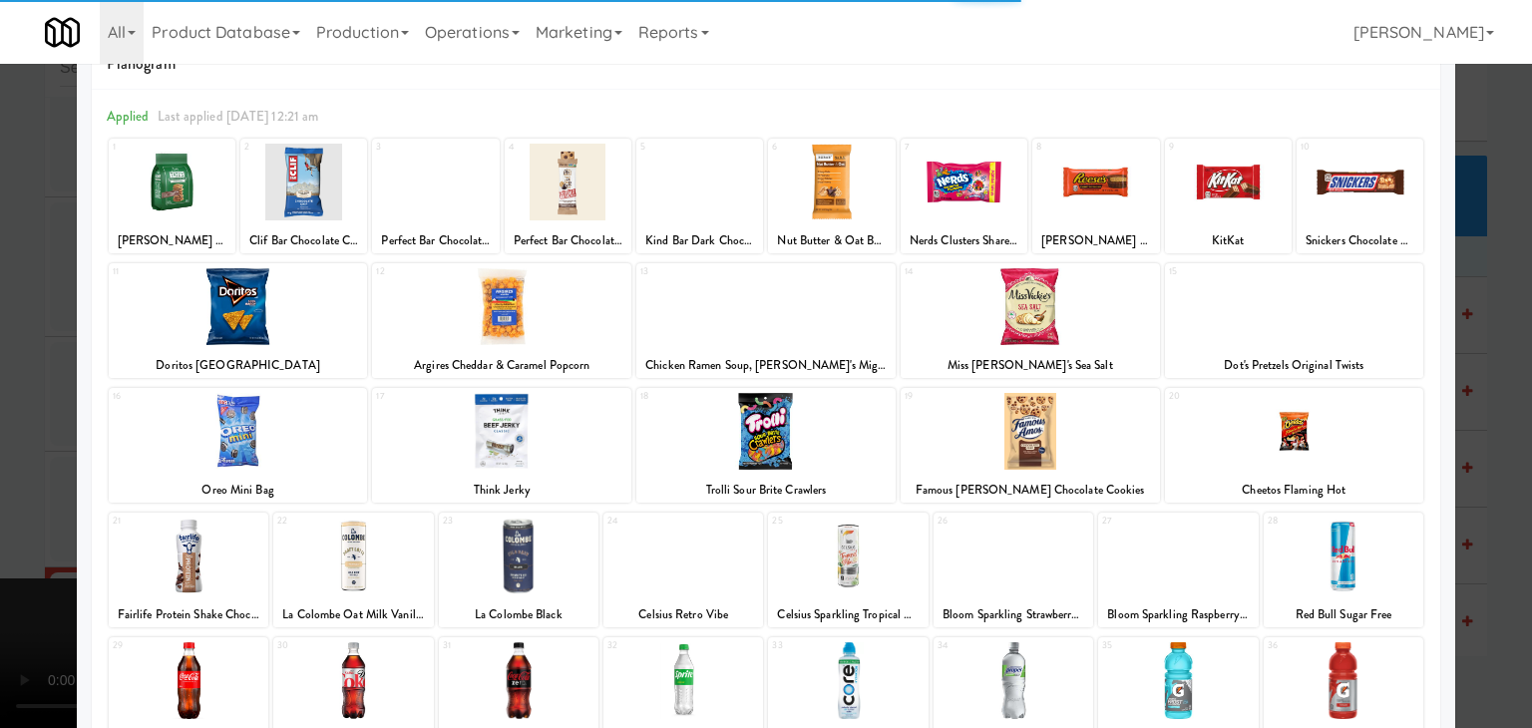
scroll to position [100, 0]
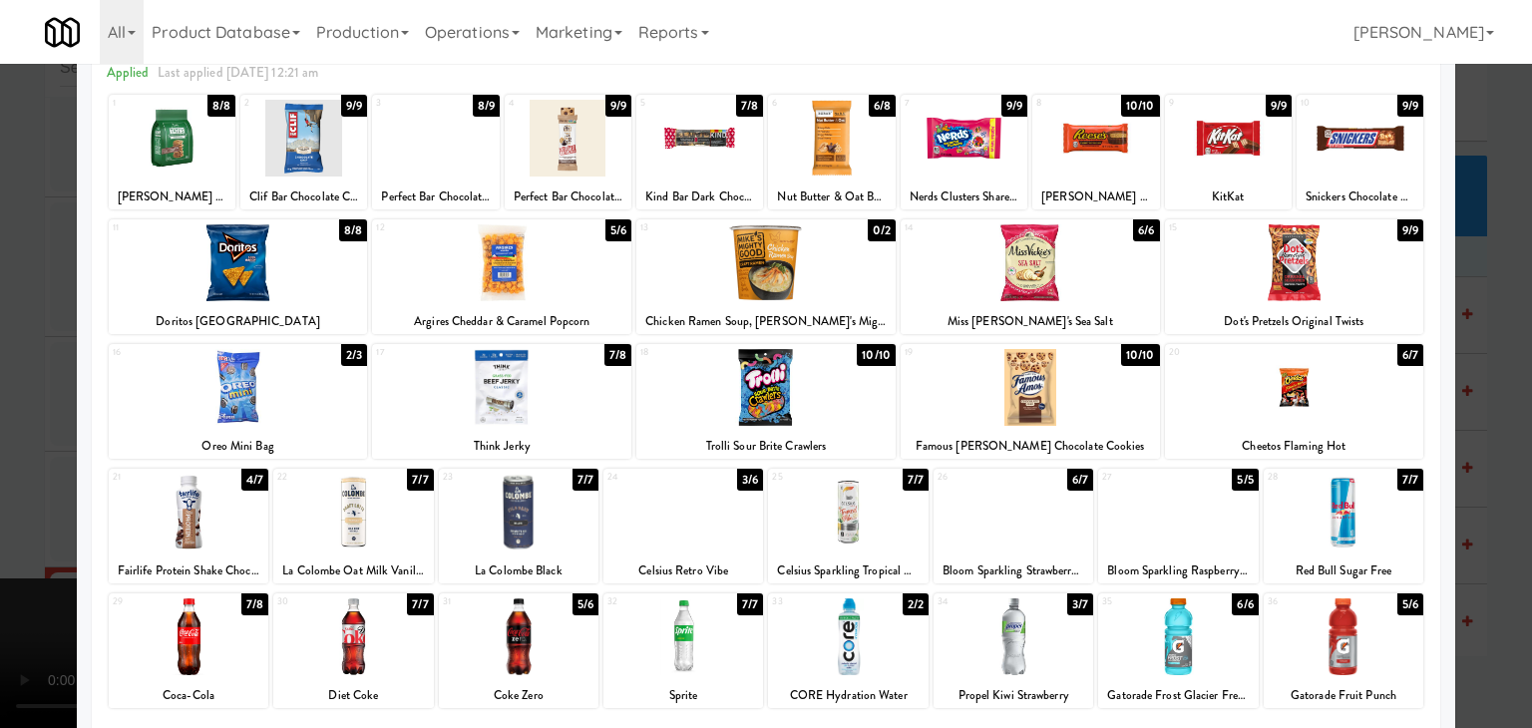
click at [650, 515] on div at bounding box center [683, 512] width 160 height 77
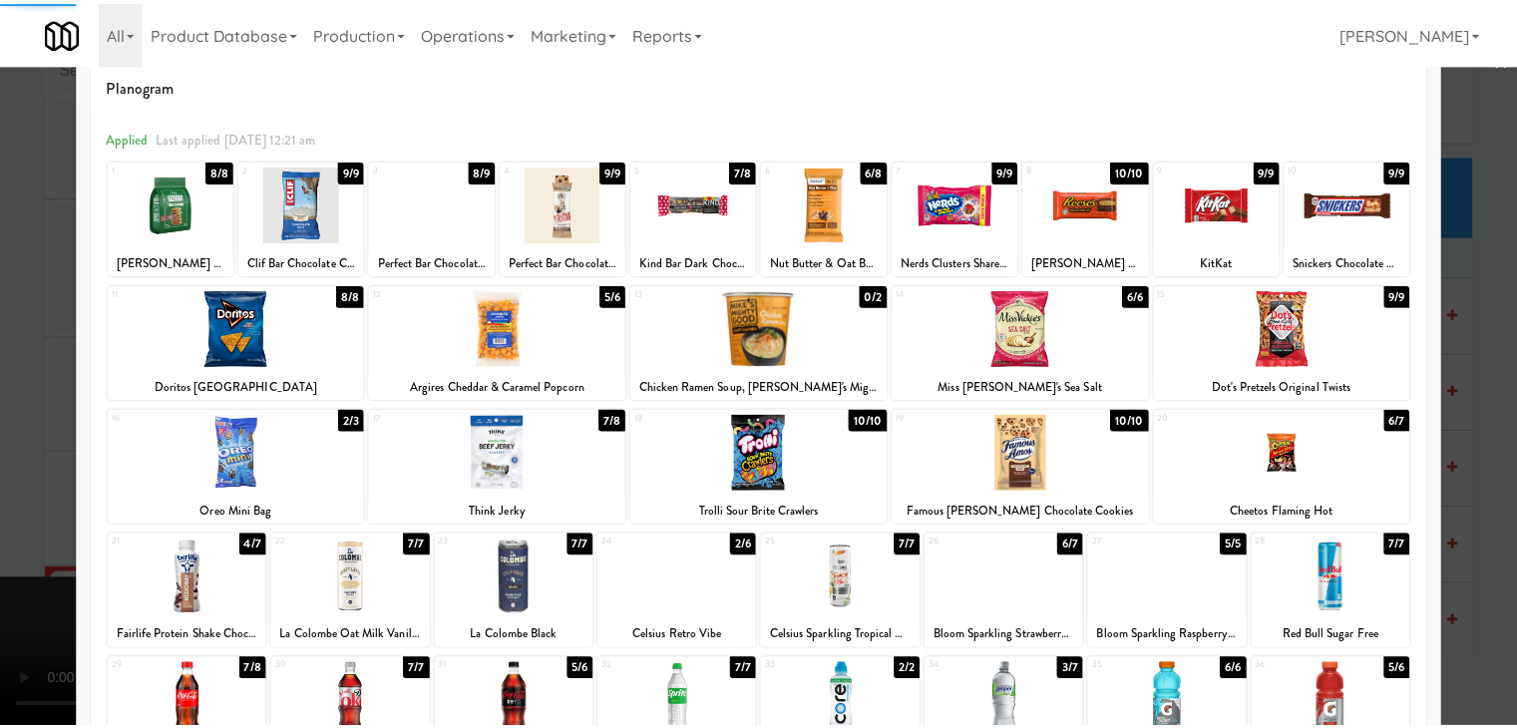
scroll to position [0, 0]
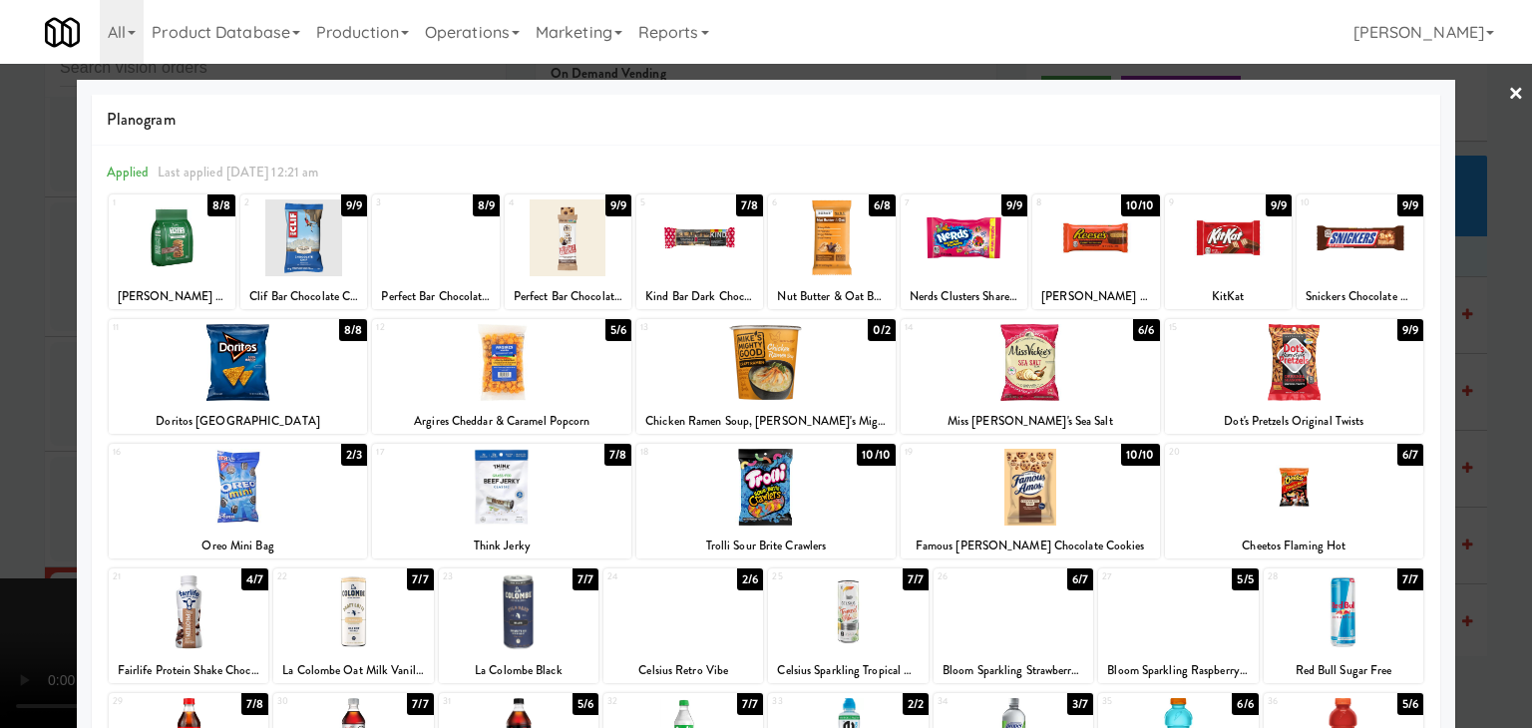
click at [652, 249] on div at bounding box center [699, 237] width 127 height 77
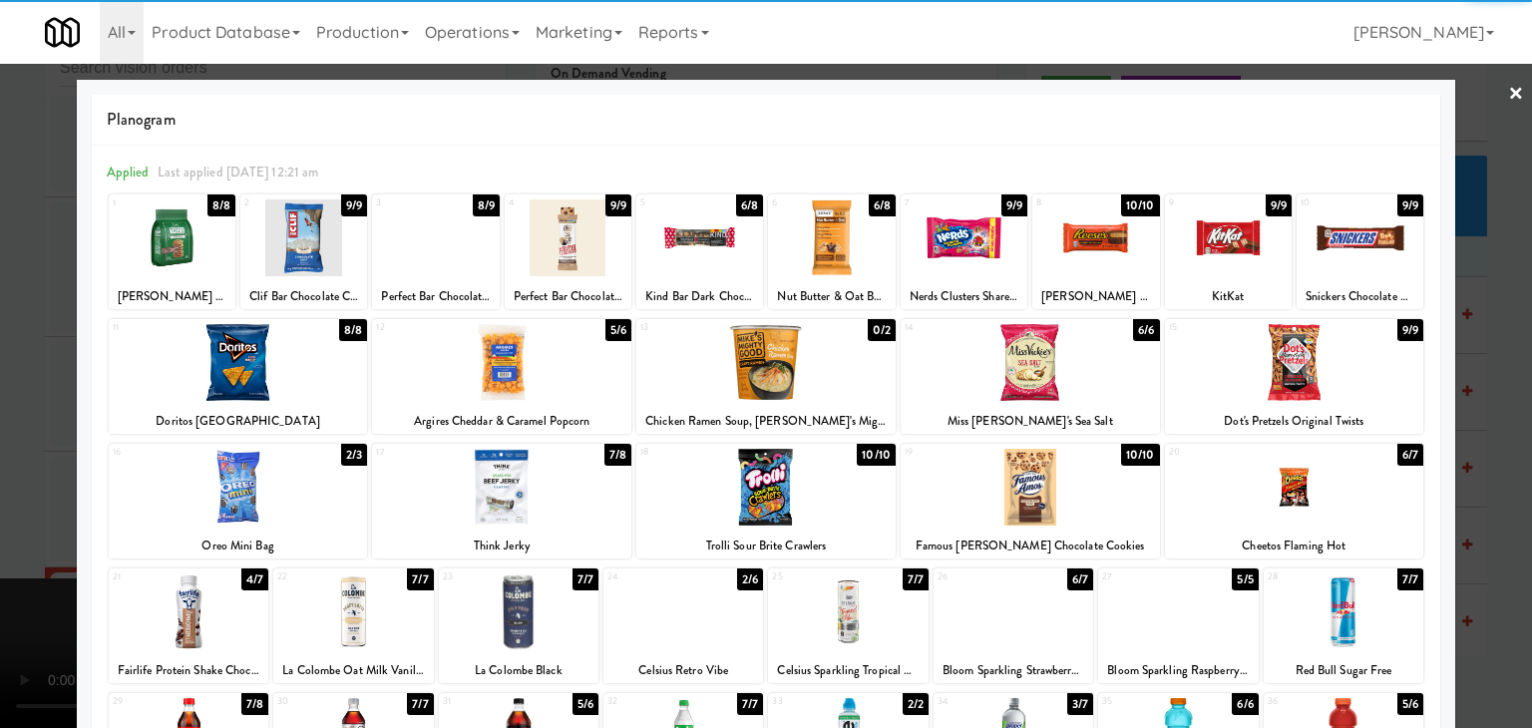
click at [0, 350] on div at bounding box center [766, 364] width 1532 height 728
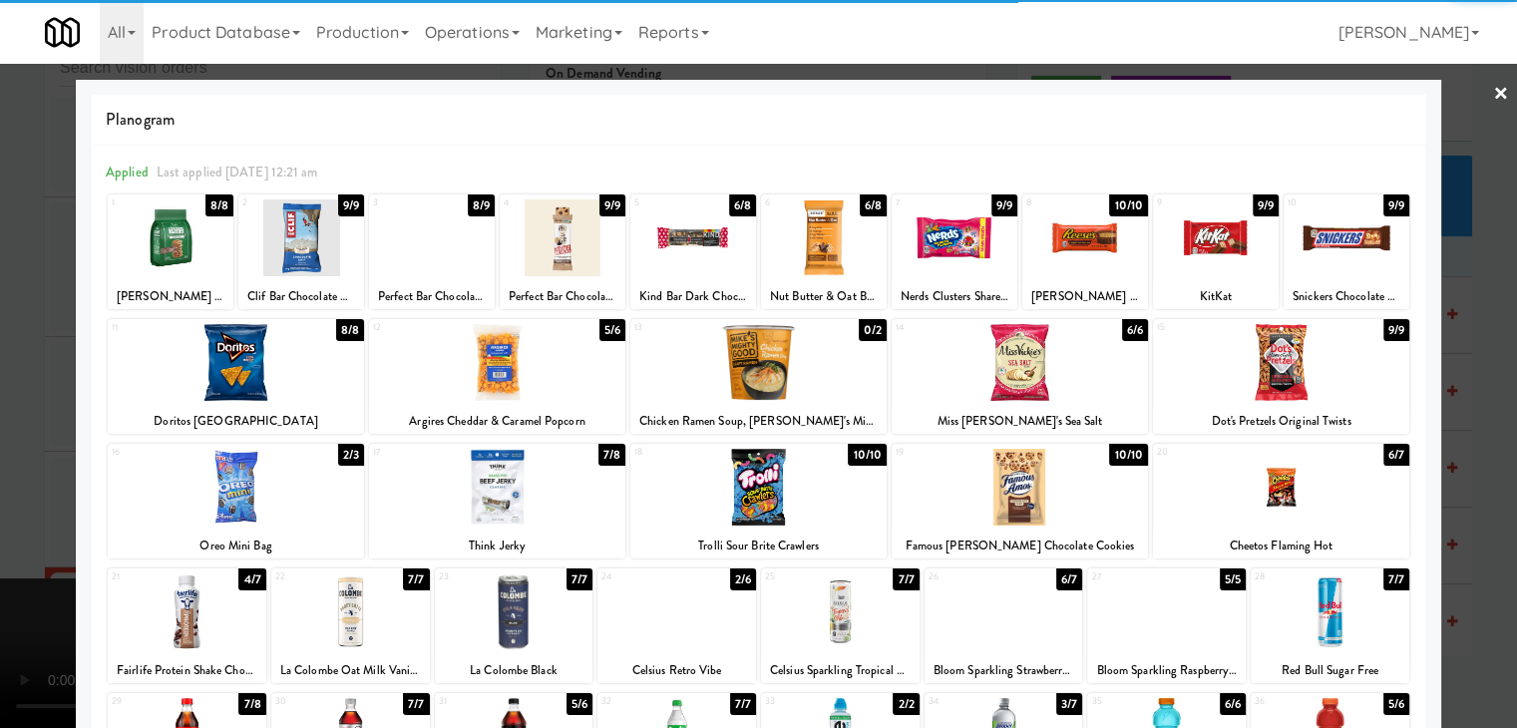
scroll to position [8731, 0]
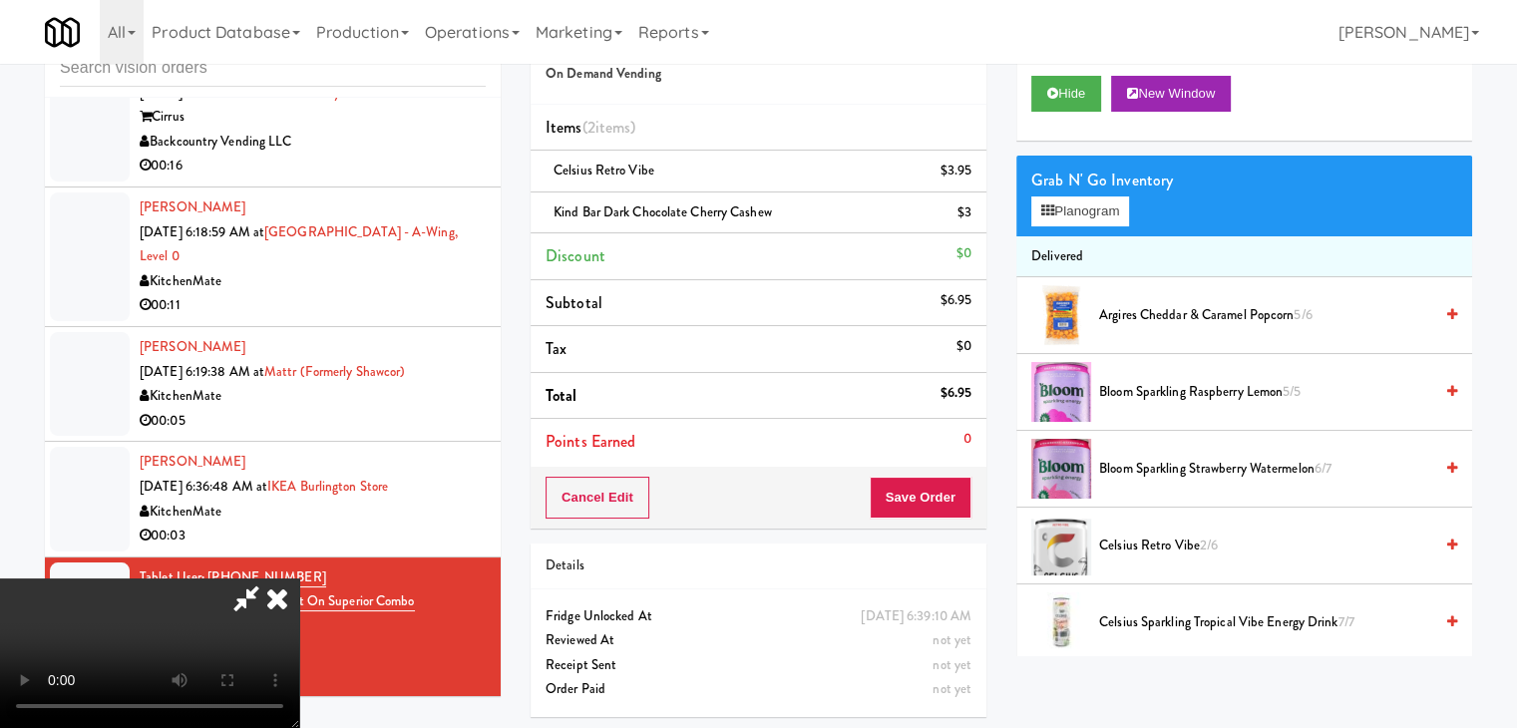
drag, startPoint x: 666, startPoint y: 388, endPoint x: 744, endPoint y: 410, distance: 80.8
click at [299, 578] on video at bounding box center [149, 653] width 299 height 150
click at [957, 503] on button "Save Order" at bounding box center [921, 498] width 102 height 42
click at [944, 497] on button "Save Order" at bounding box center [921, 498] width 102 height 42
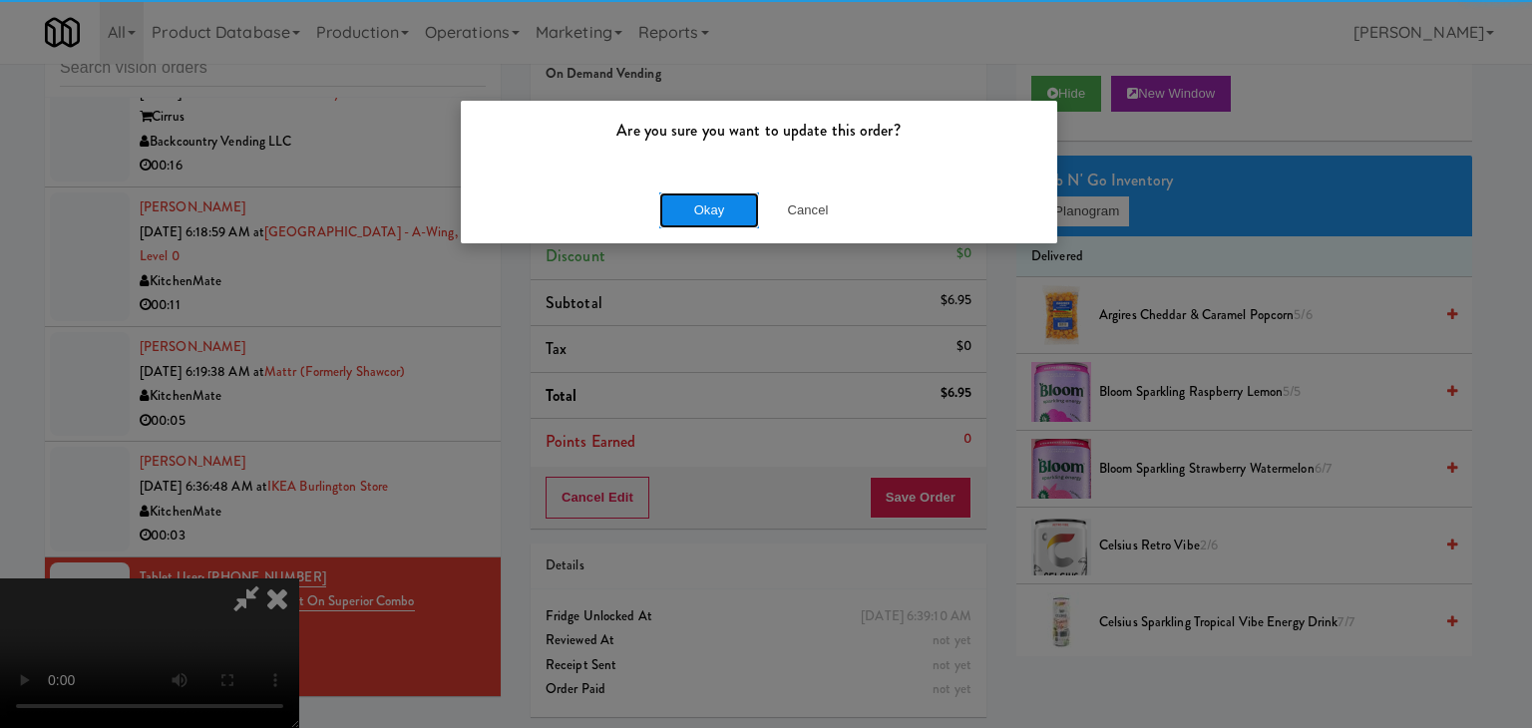
click at [717, 203] on button "Okay" at bounding box center [709, 210] width 100 height 36
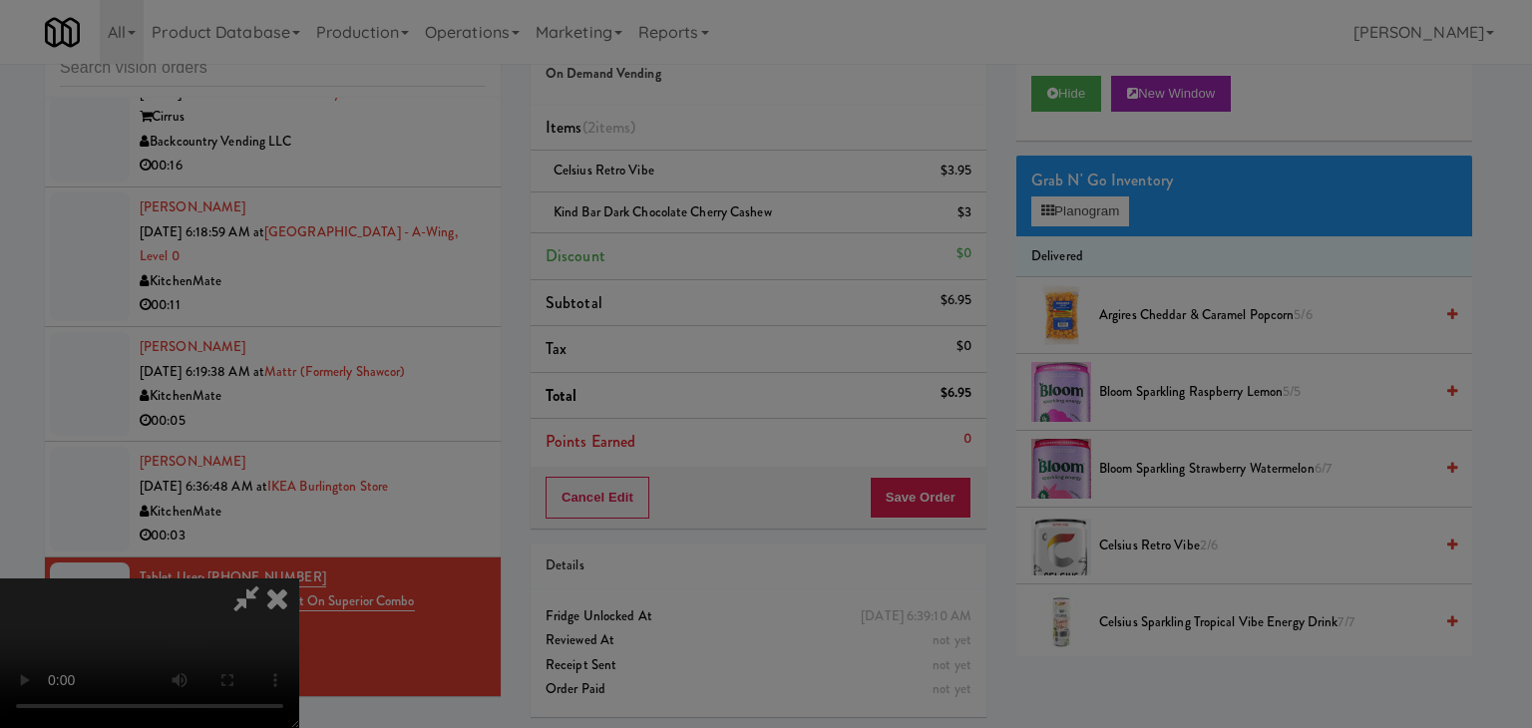
click at [717, 191] on button "Okay" at bounding box center [709, 174] width 100 height 36
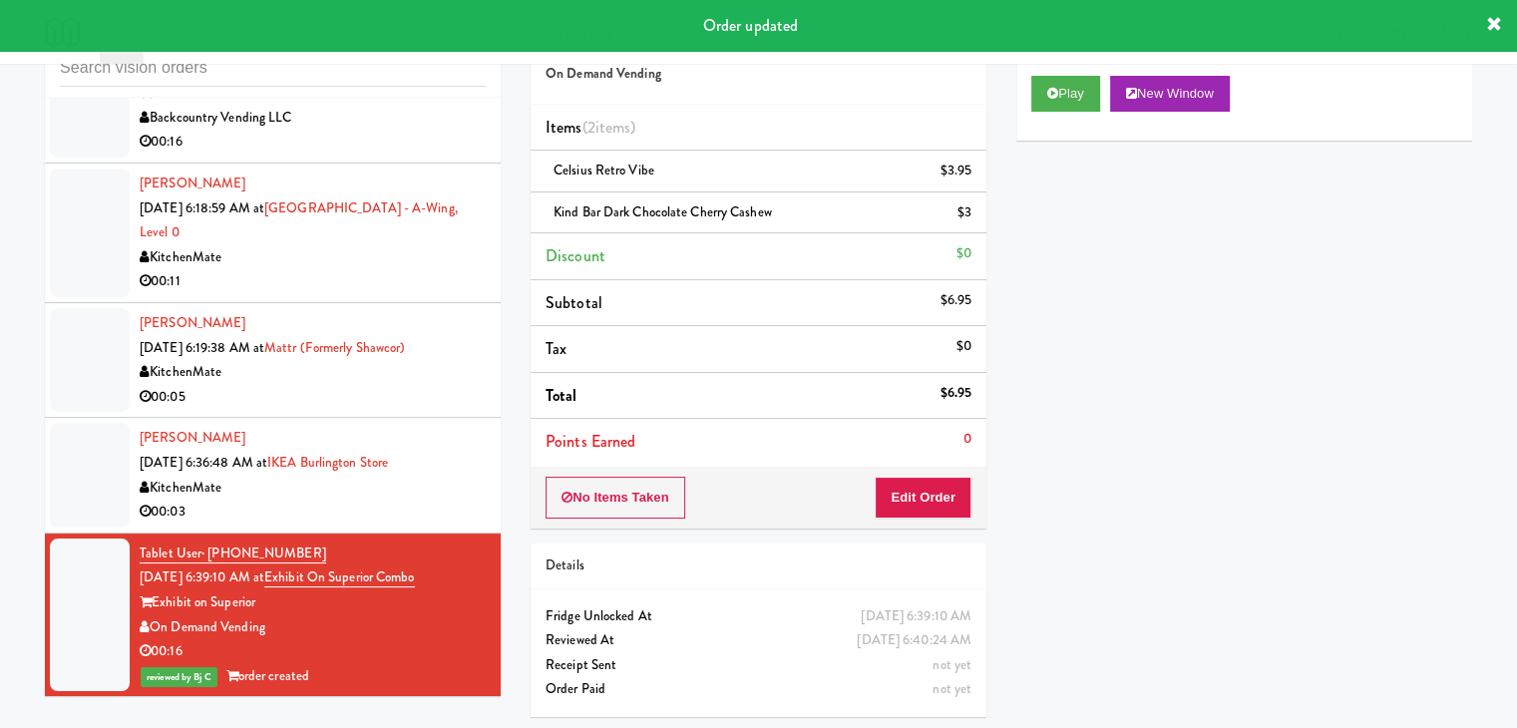
click at [408, 525] on div "00:03" at bounding box center [313, 512] width 346 height 25
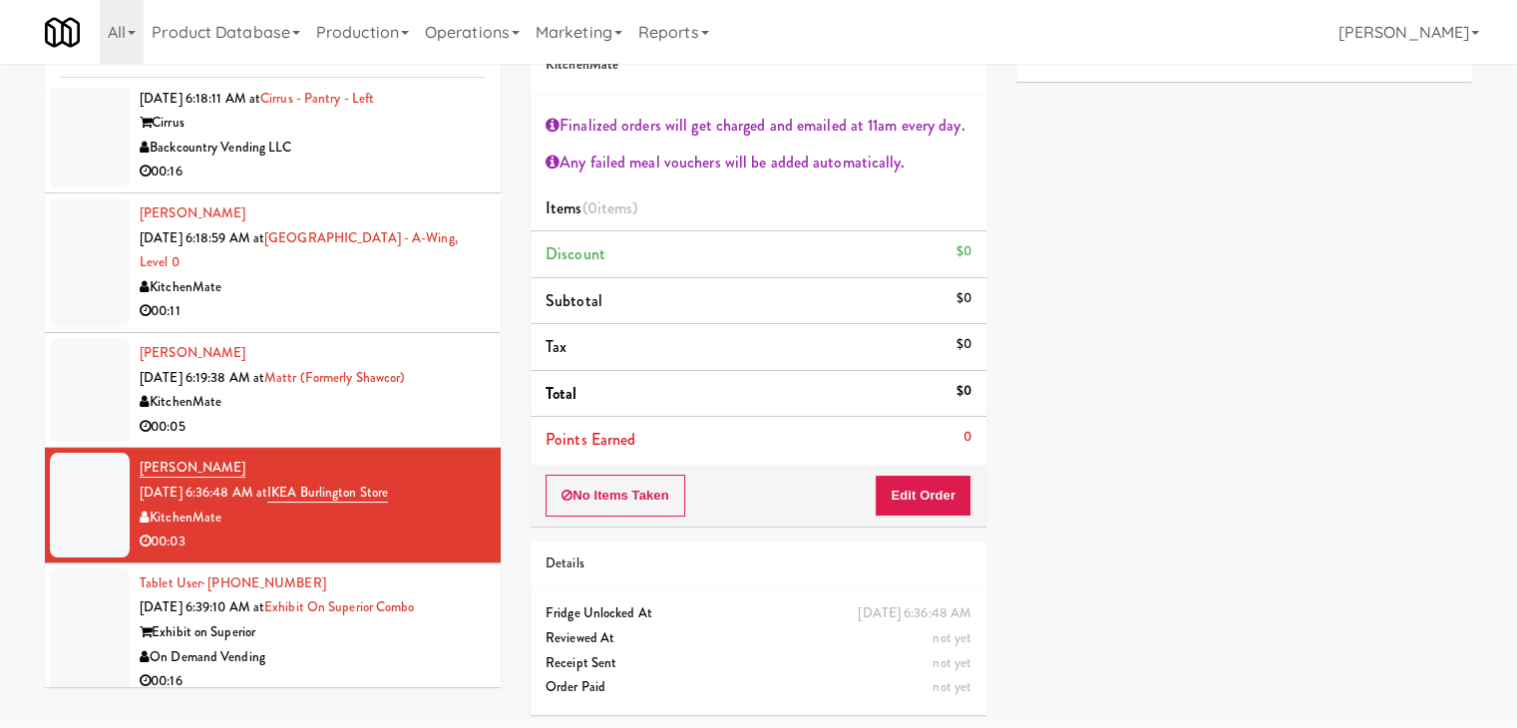
scroll to position [8557, 0]
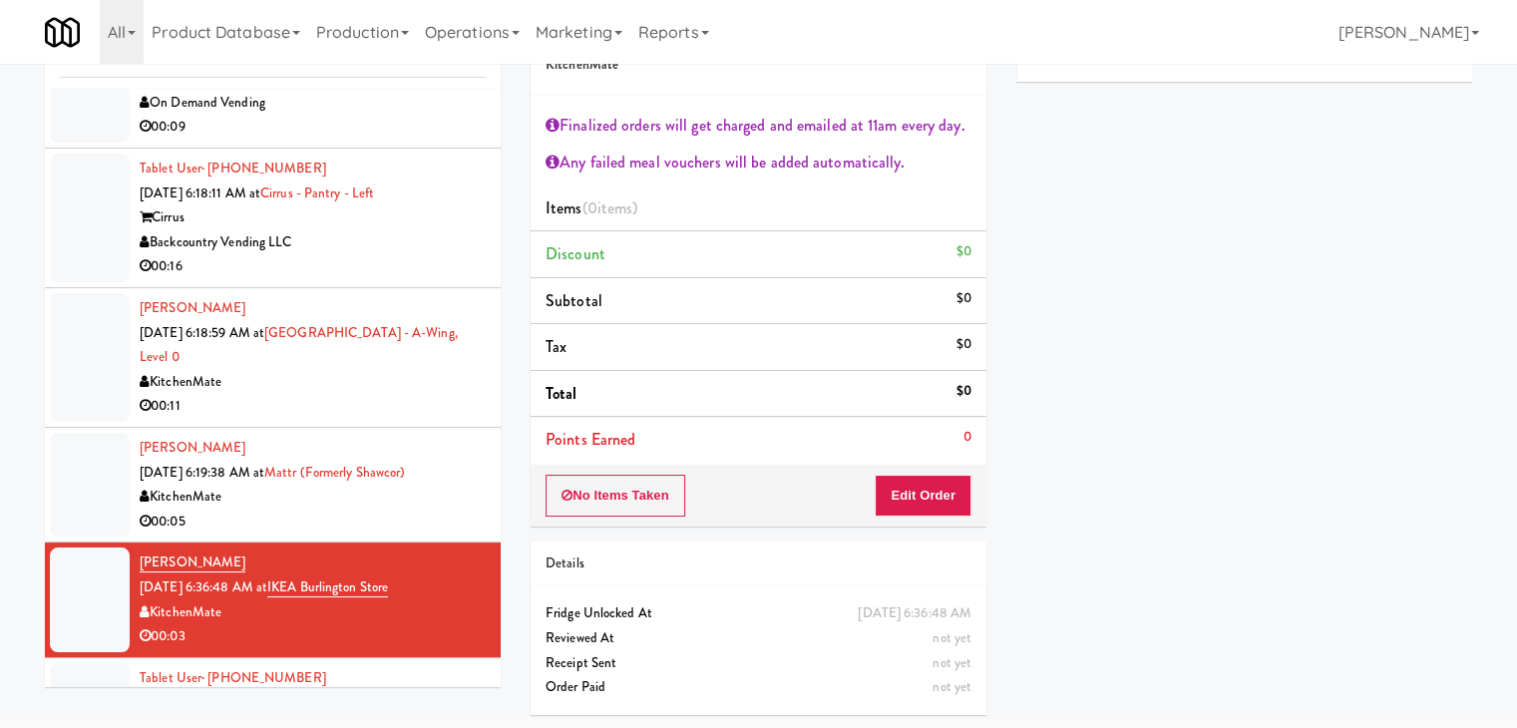
click at [399, 535] on div "00:05" at bounding box center [313, 522] width 346 height 25
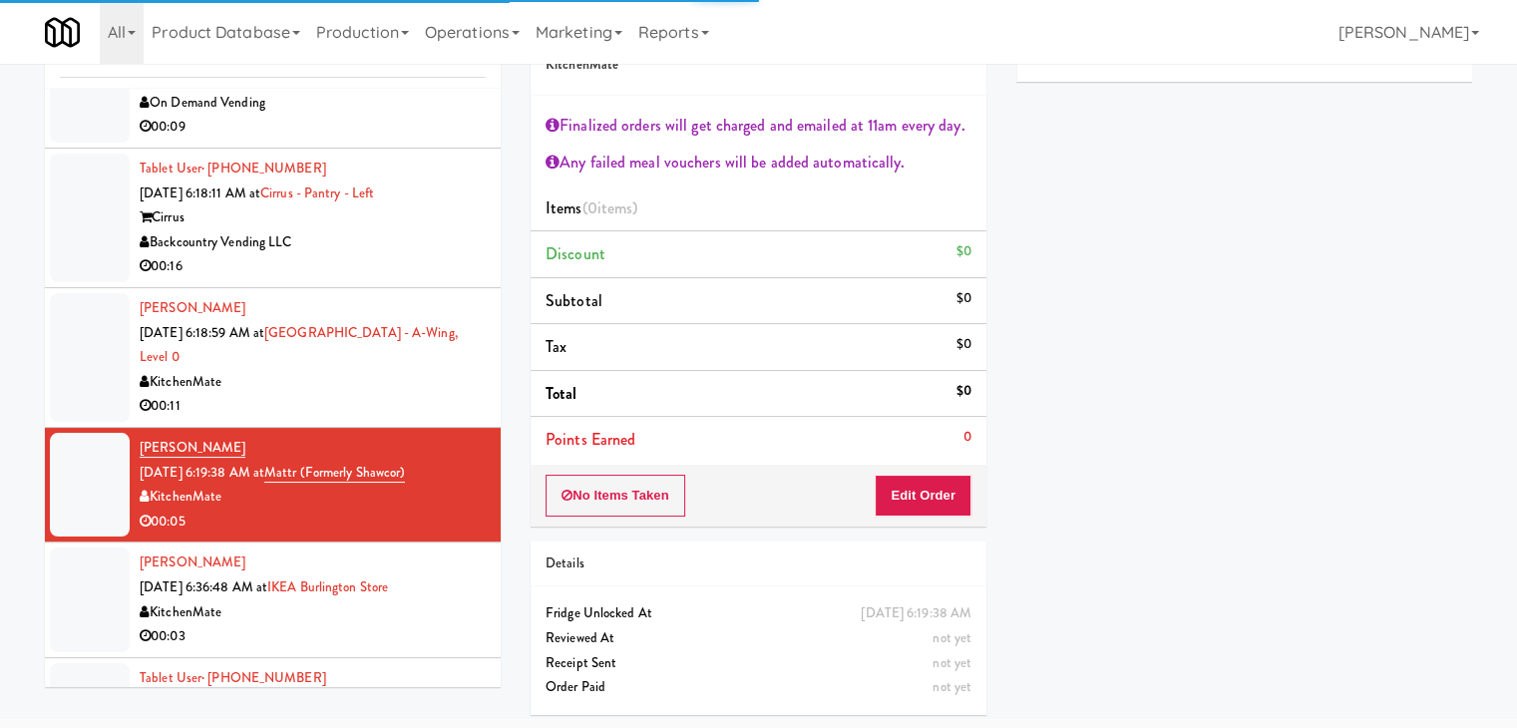
click at [397, 419] on div "00:11" at bounding box center [313, 406] width 346 height 25
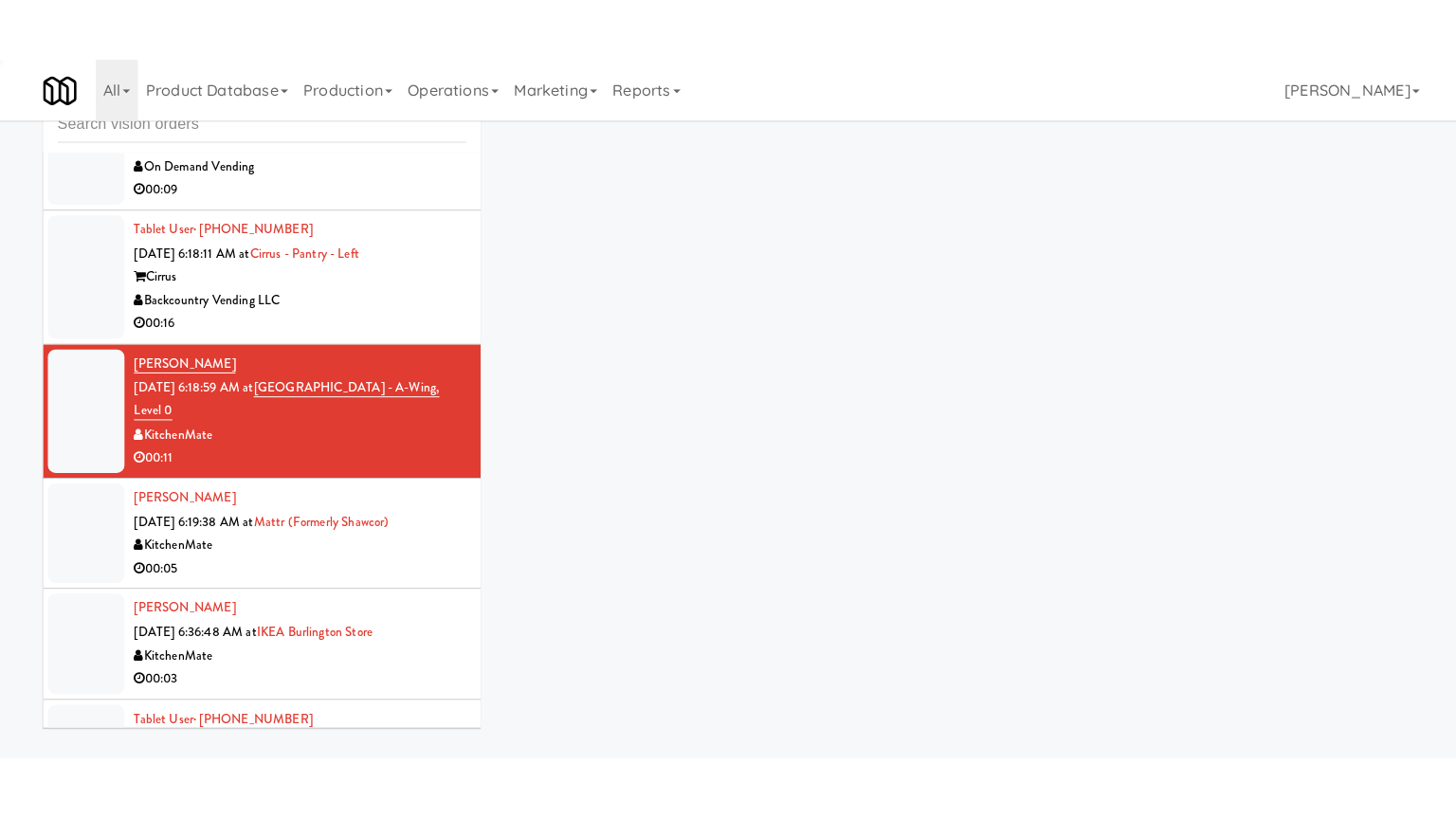
scroll to position [7940, 0]
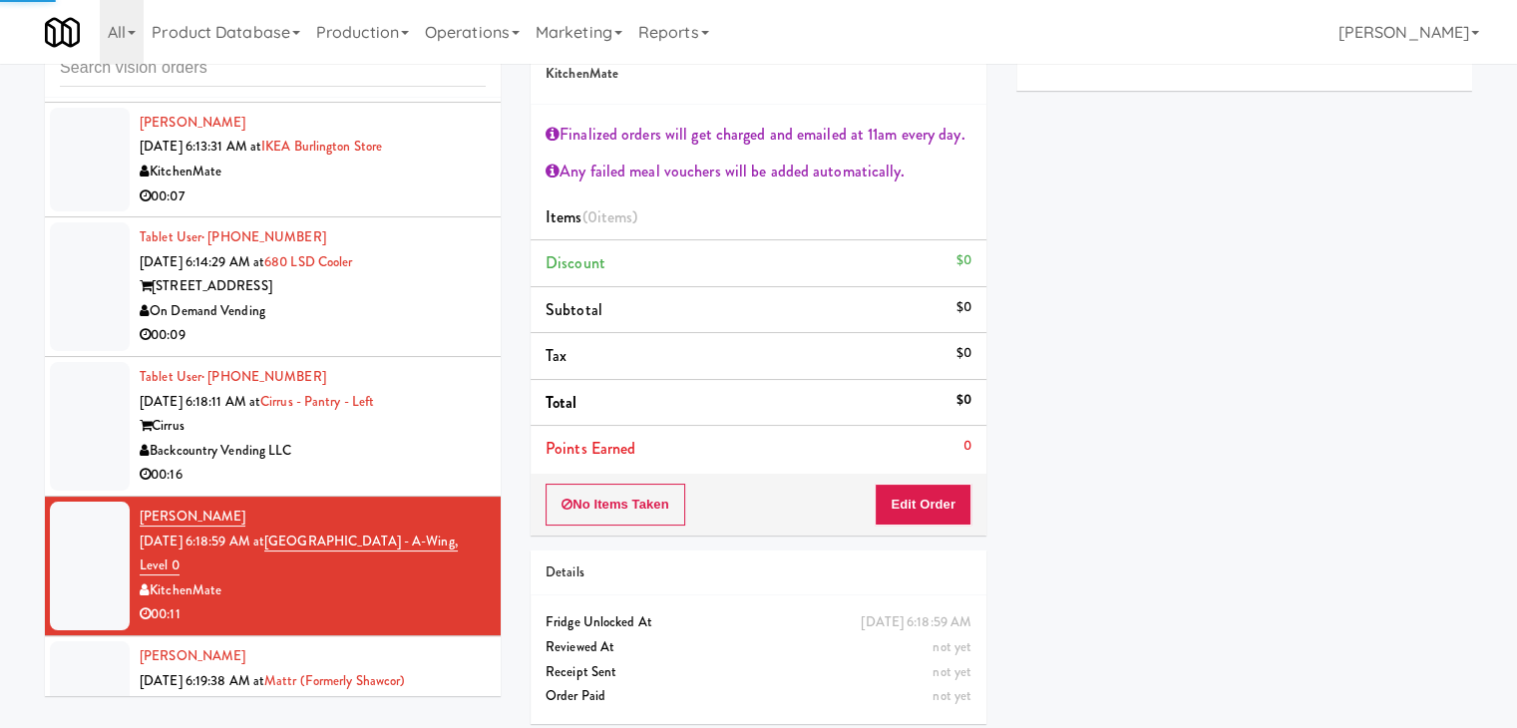
click at [435, 464] on div "Backcountry Vending LLC" at bounding box center [313, 451] width 346 height 25
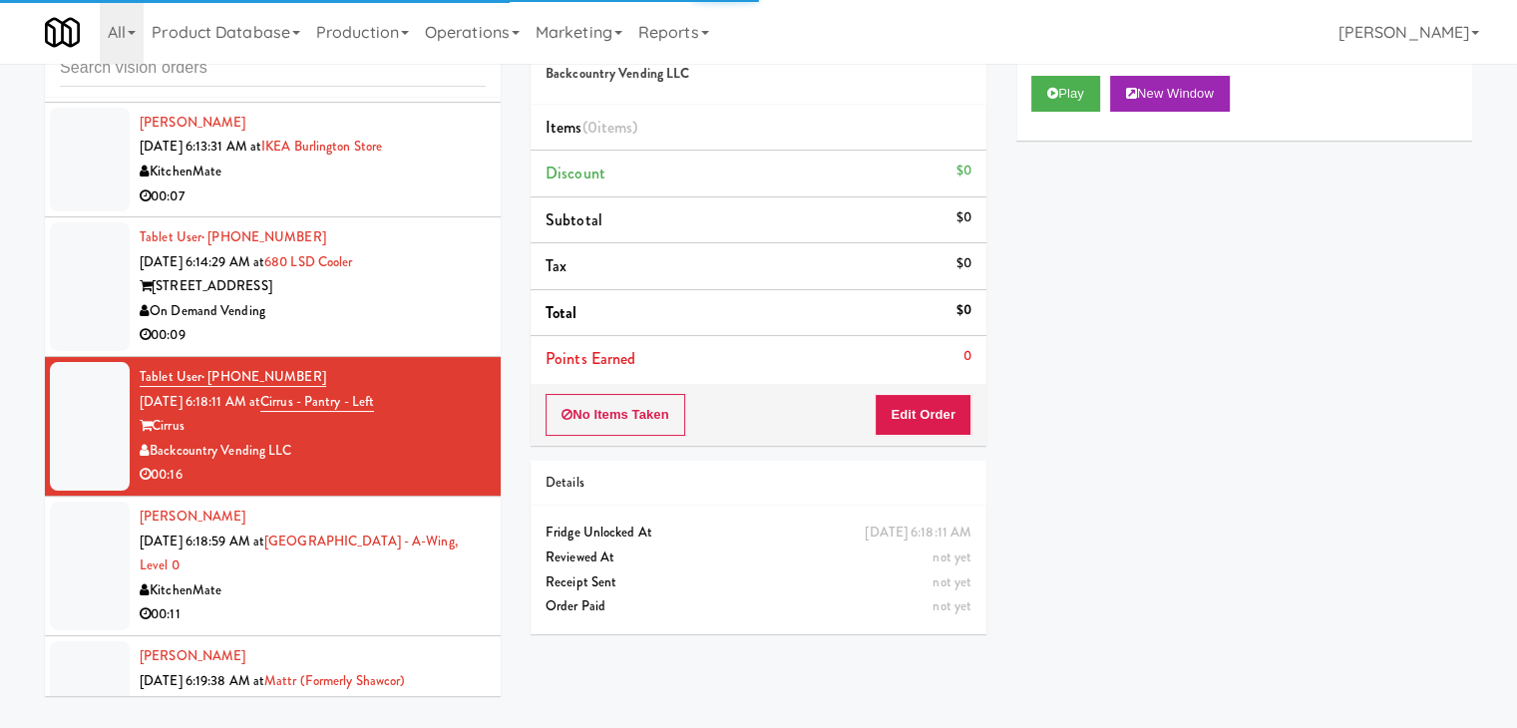
click at [1049, 69] on div "Play New Window" at bounding box center [1244, 101] width 456 height 80
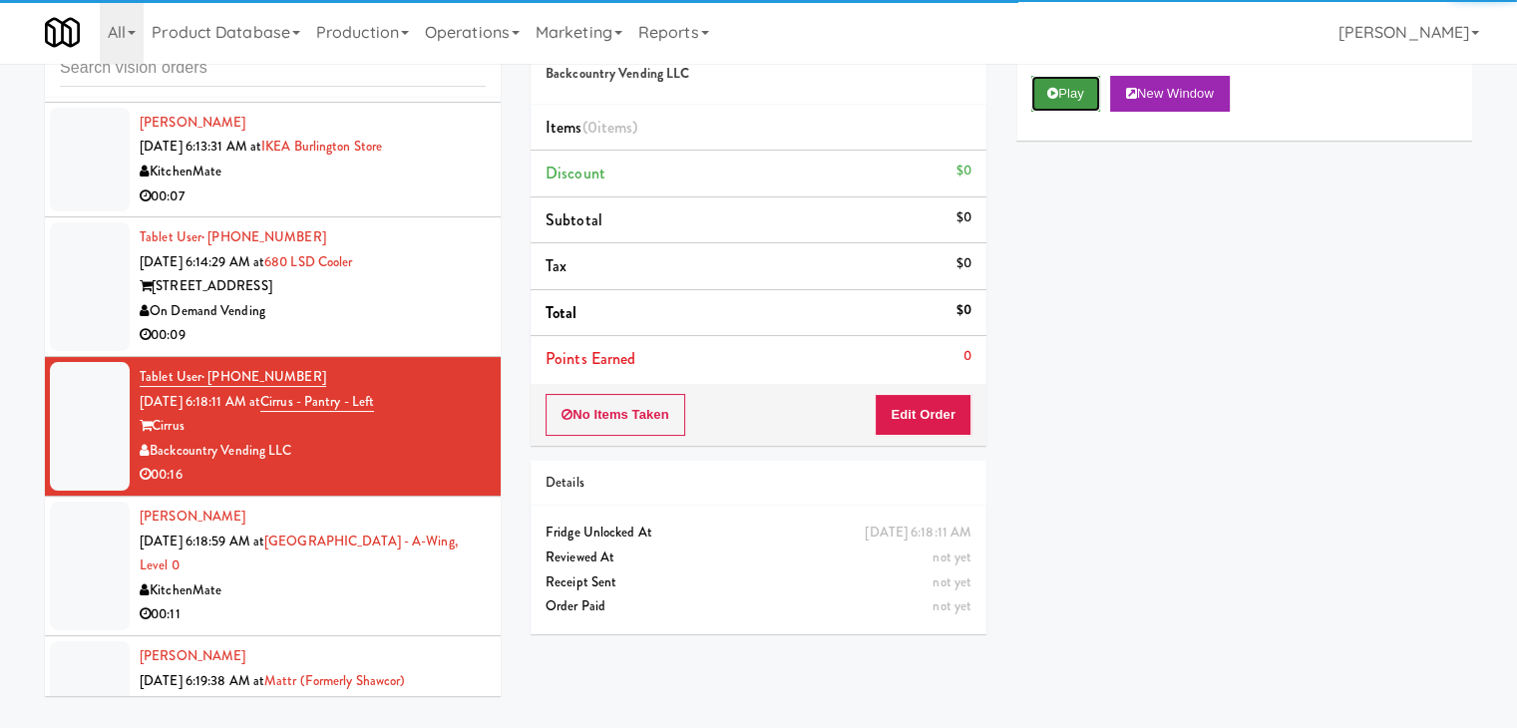
click at [1057, 91] on button "Play" at bounding box center [1065, 94] width 69 height 36
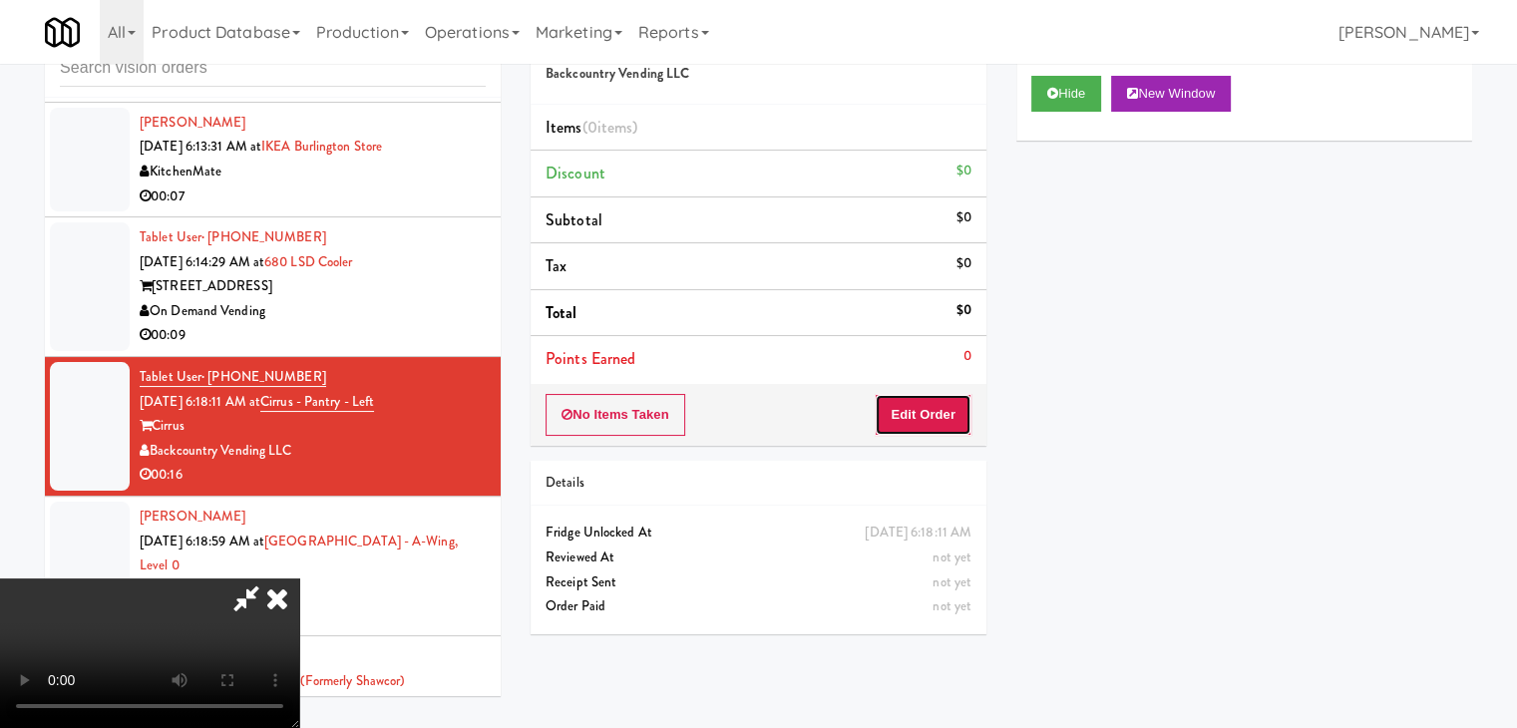
click at [923, 419] on button "Edit Order" at bounding box center [923, 415] width 97 height 42
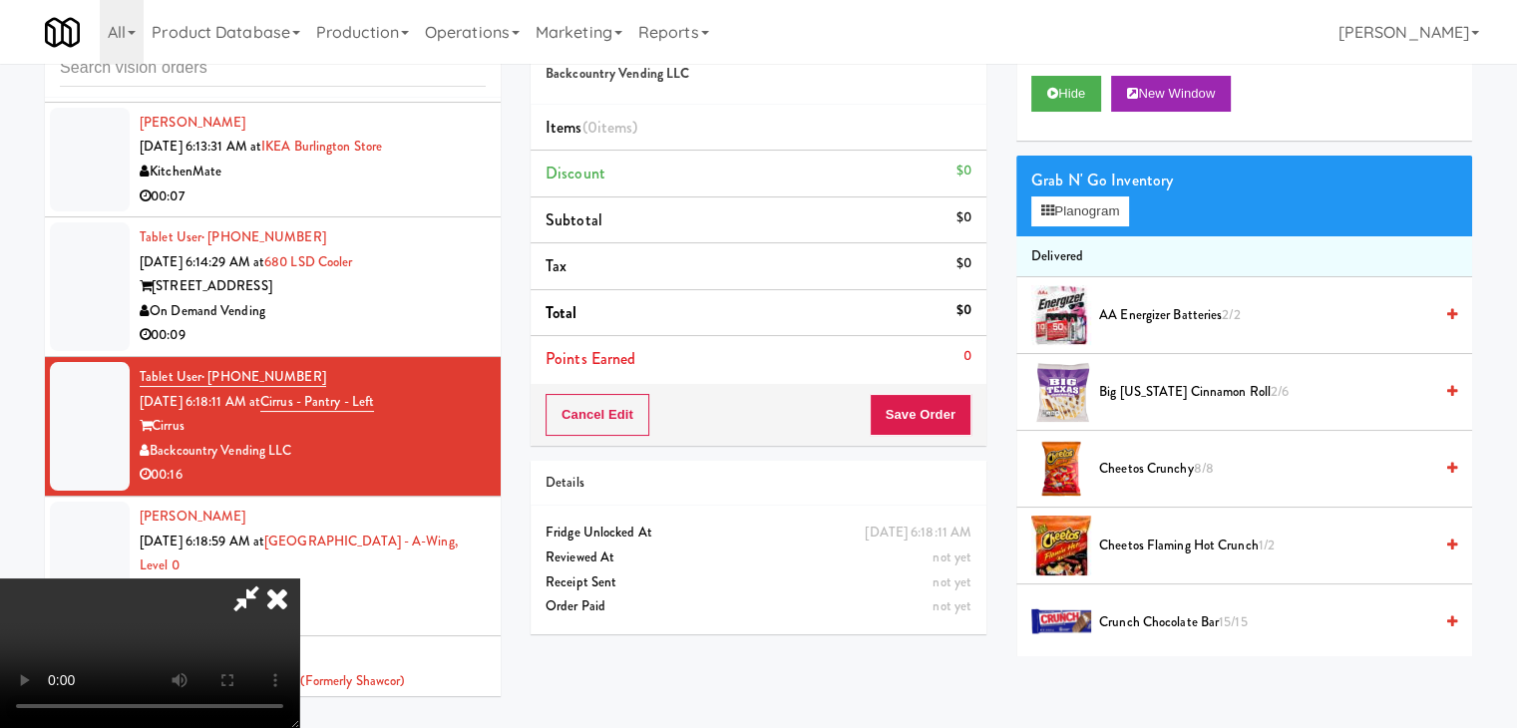
scroll to position [8283, 0]
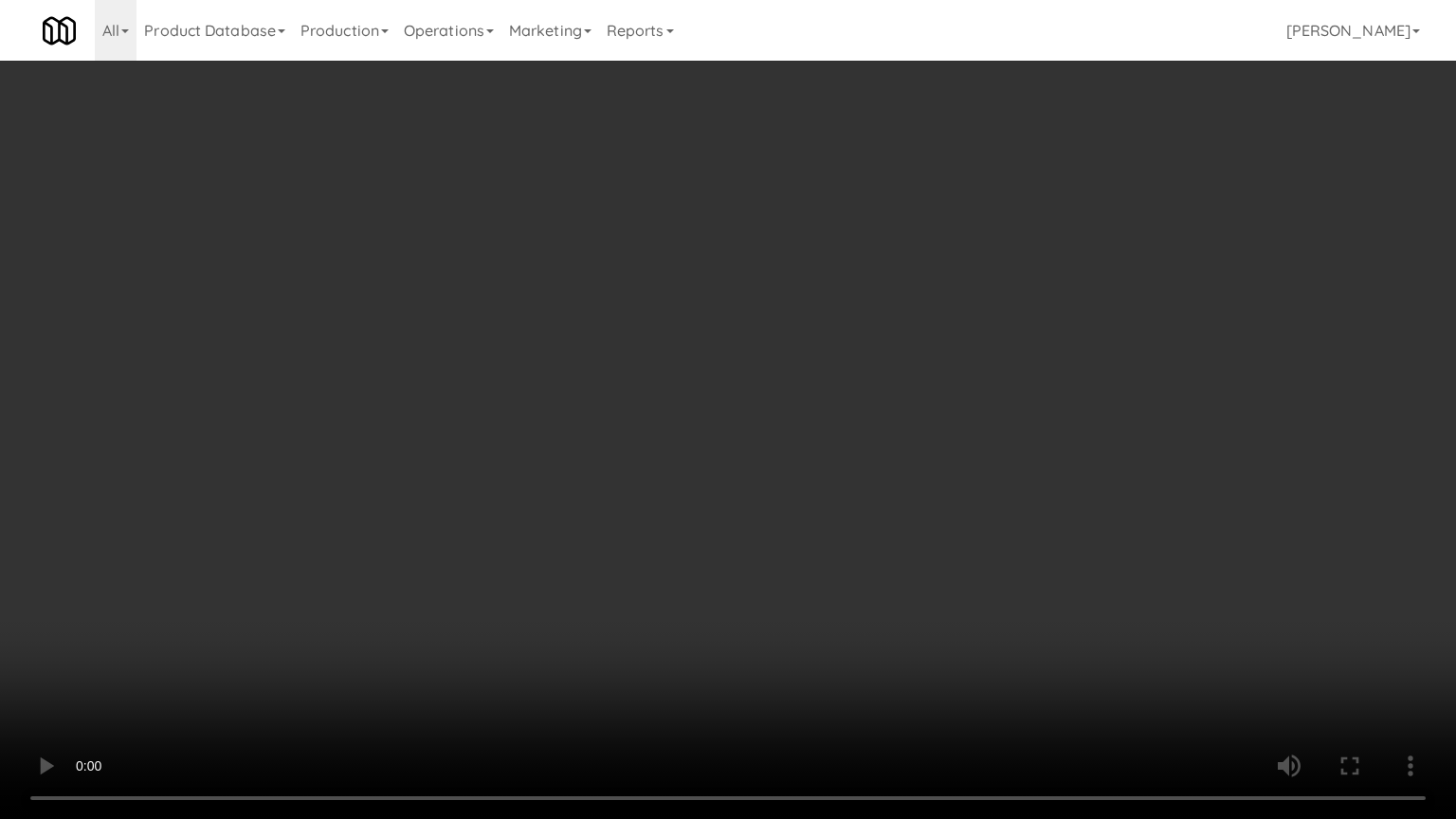
click at [1005, 417] on video at bounding box center [728, 410] width 1456 height 819
click at [1011, 410] on video at bounding box center [728, 410] width 1456 height 819
click at [1130, 468] on video at bounding box center [728, 410] width 1456 height 819
click at [1121, 455] on video at bounding box center [728, 410] width 1456 height 819
click at [1151, 446] on video at bounding box center [728, 410] width 1456 height 819
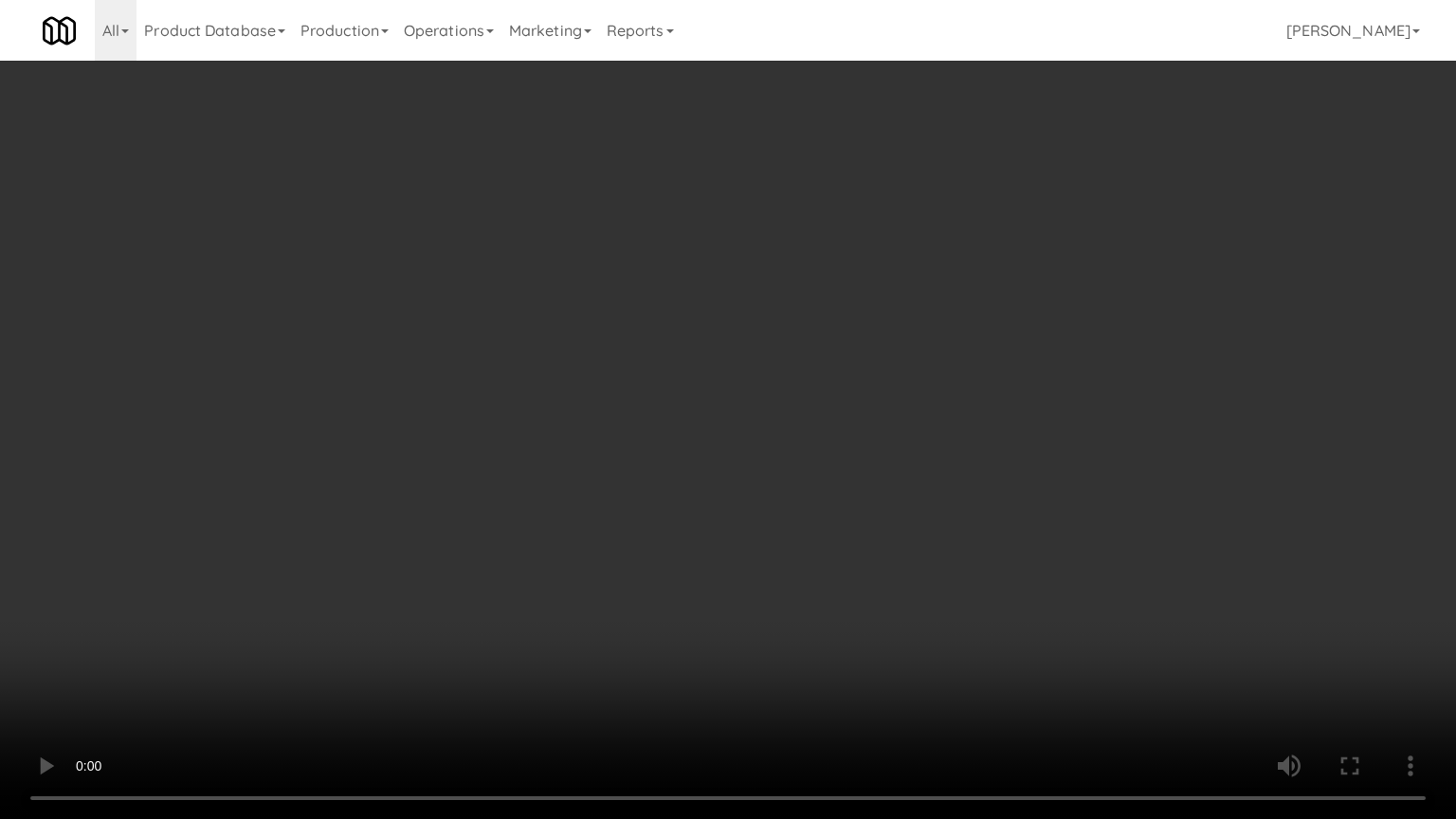
click at [1147, 447] on video at bounding box center [728, 410] width 1456 height 819
click at [1206, 455] on video at bounding box center [728, 410] width 1456 height 819
click at [1207, 455] on video at bounding box center [728, 410] width 1456 height 819
click at [1207, 444] on video at bounding box center [728, 410] width 1456 height 819
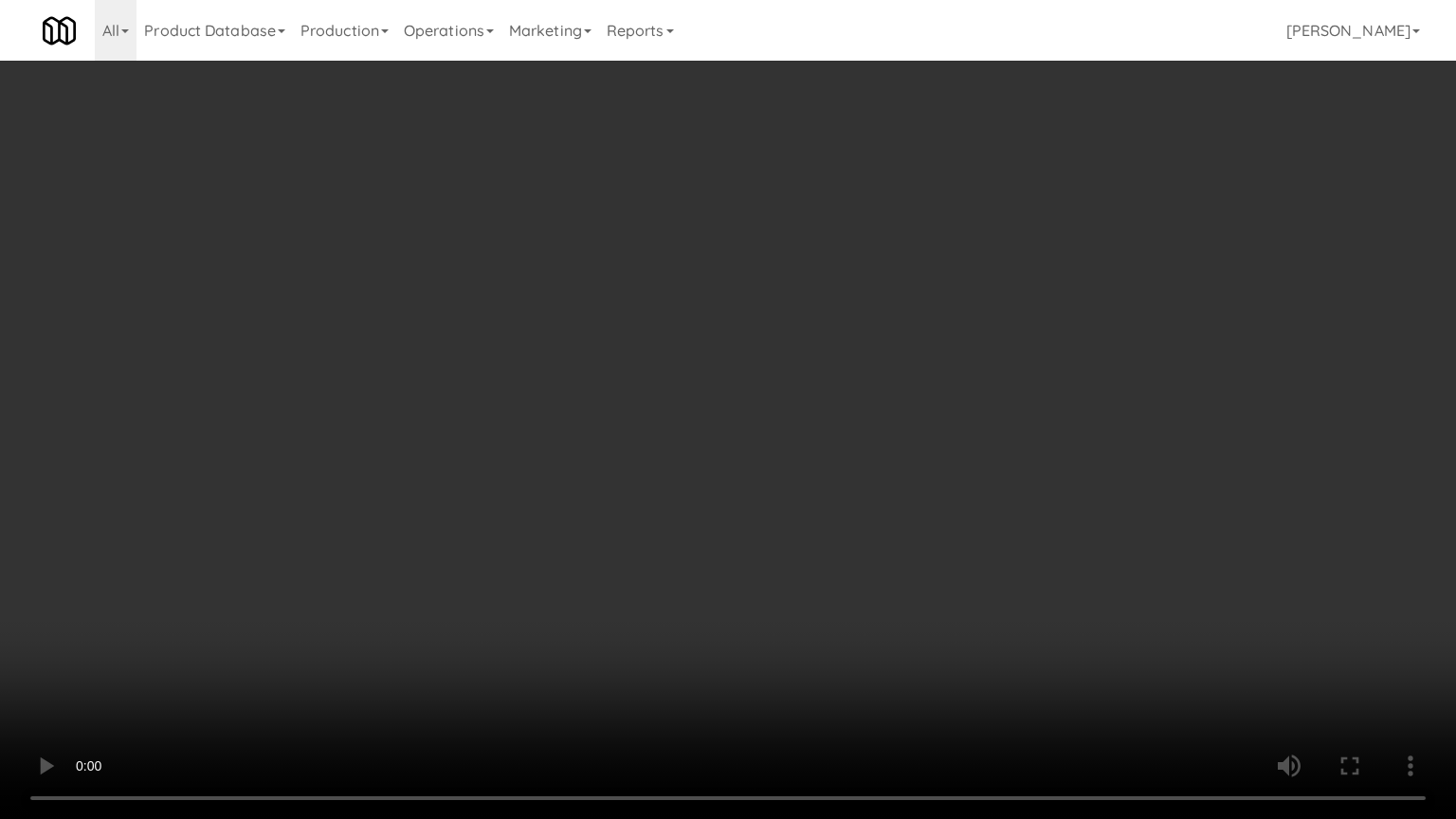
click at [1229, 435] on video at bounding box center [728, 410] width 1456 height 819
click at [1231, 432] on video at bounding box center [728, 410] width 1456 height 819
click at [1234, 419] on video at bounding box center [728, 410] width 1456 height 819
click at [1239, 417] on video at bounding box center [728, 410] width 1456 height 819
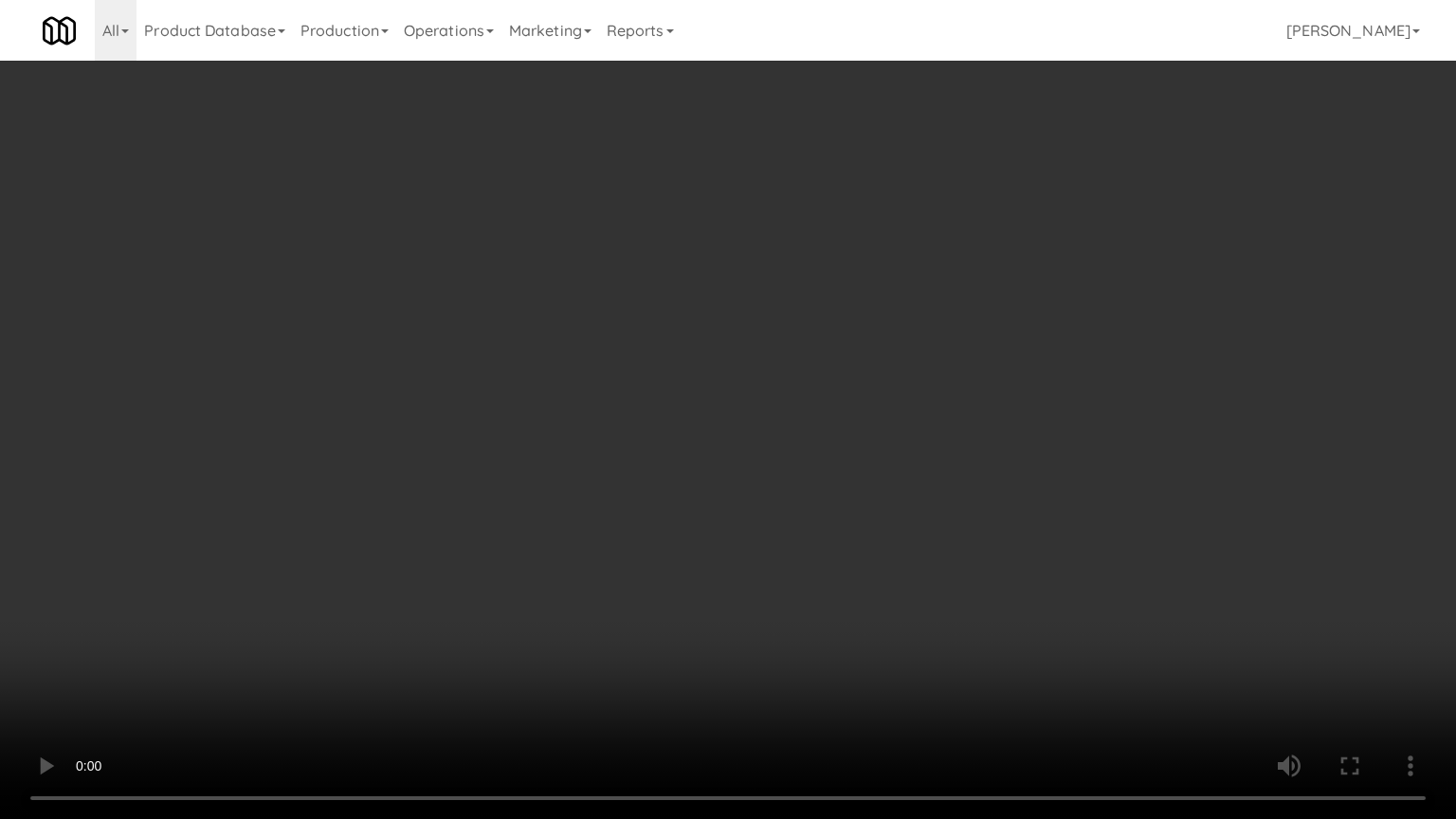
click at [1236, 416] on video at bounding box center [728, 410] width 1456 height 819
click at [828, 519] on video at bounding box center [728, 410] width 1456 height 819
click at [830, 519] on video at bounding box center [728, 410] width 1456 height 819
click at [832, 516] on video at bounding box center [728, 410] width 1456 height 819
click at [842, 512] on video at bounding box center [728, 410] width 1456 height 819
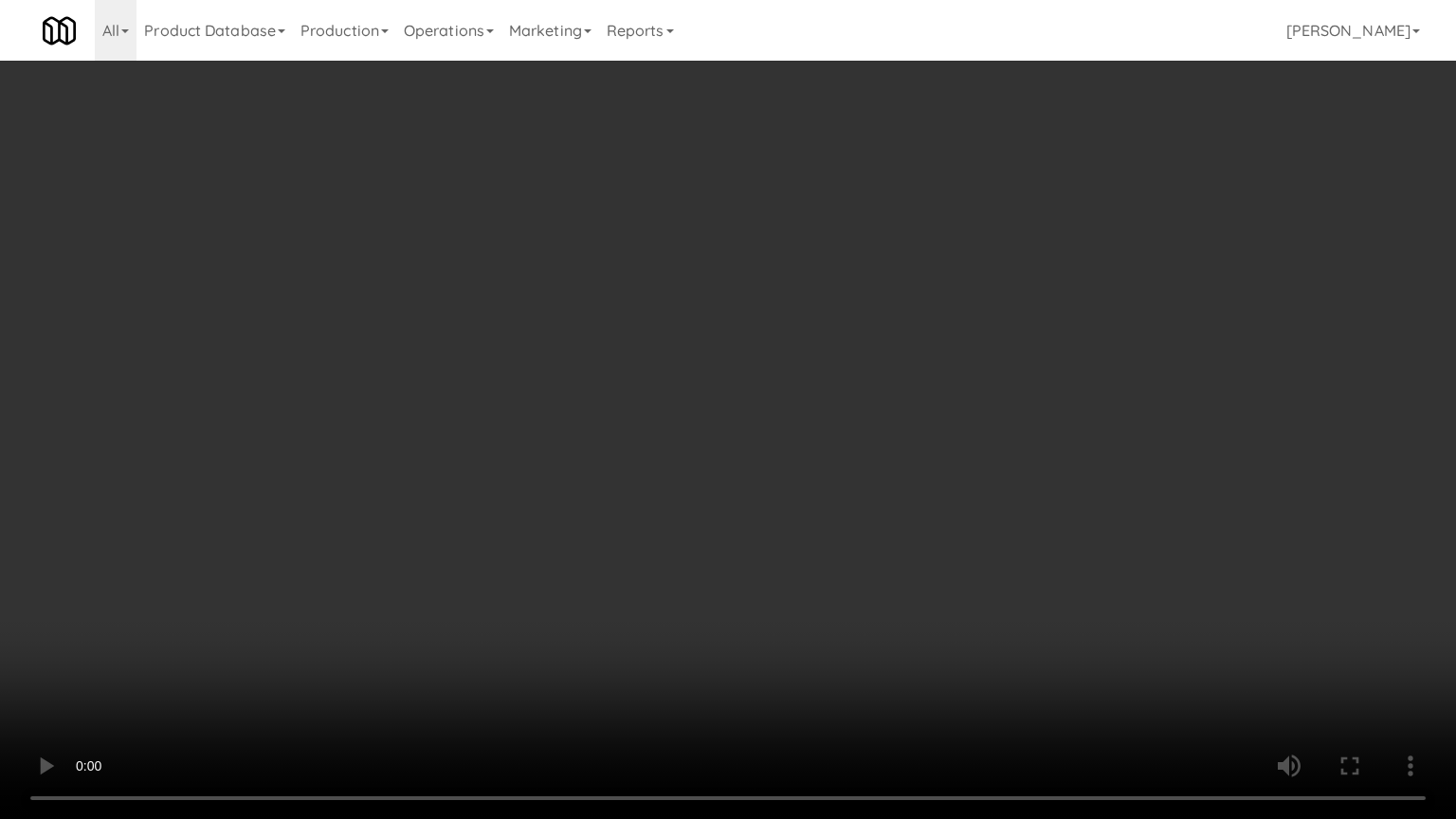
click at [838, 514] on video at bounding box center [728, 410] width 1456 height 819
click at [843, 523] on video at bounding box center [728, 410] width 1456 height 819
click at [843, 521] on video at bounding box center [728, 410] width 1456 height 819
click at [846, 526] on video at bounding box center [728, 410] width 1456 height 819
click at [846, 525] on video at bounding box center [728, 410] width 1456 height 819
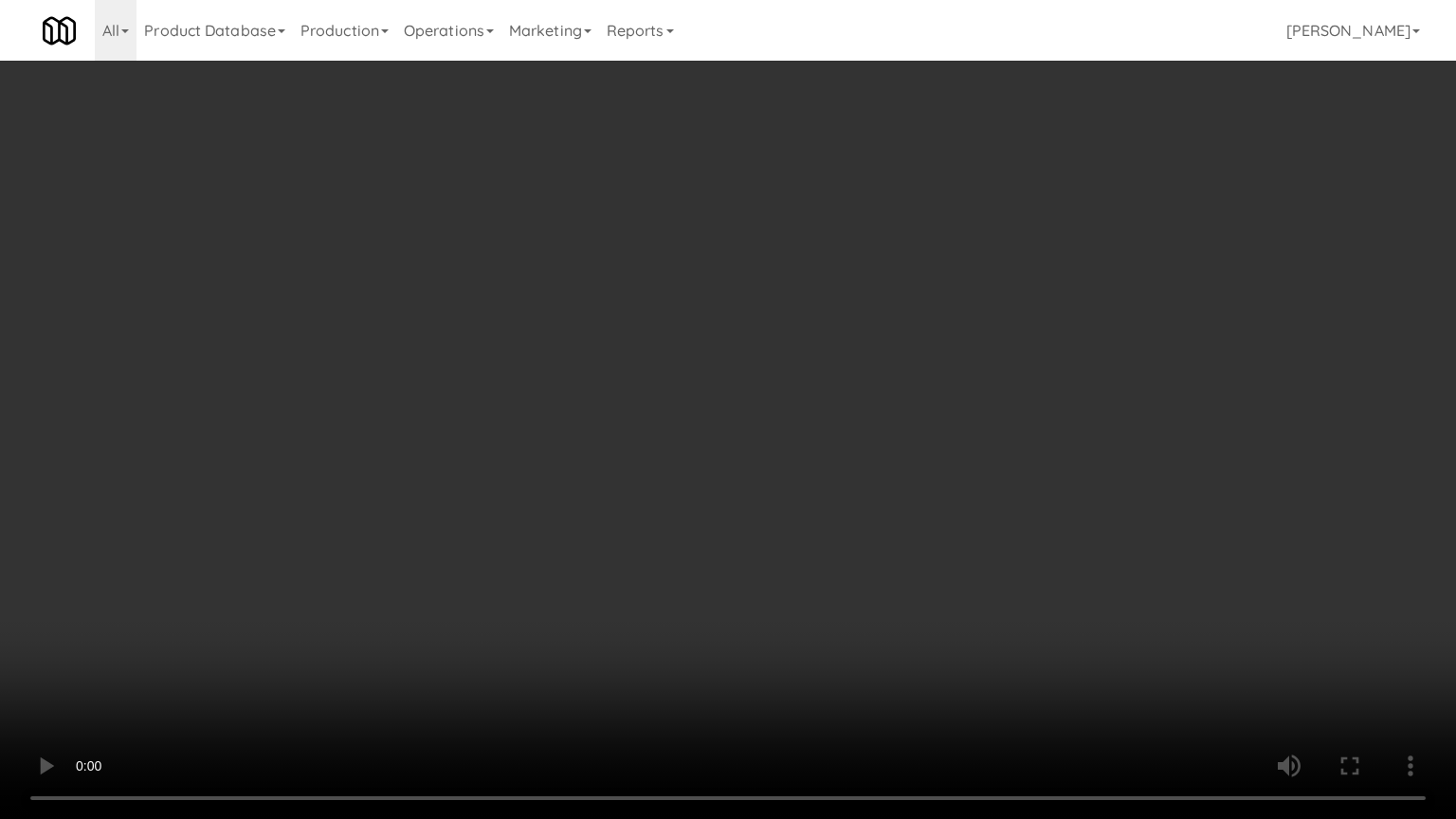
click at [852, 520] on video at bounding box center [728, 410] width 1456 height 819
click at [859, 519] on video at bounding box center [728, 410] width 1456 height 819
click at [861, 516] on video at bounding box center [728, 410] width 1456 height 819
click at [863, 512] on video at bounding box center [728, 410] width 1456 height 819
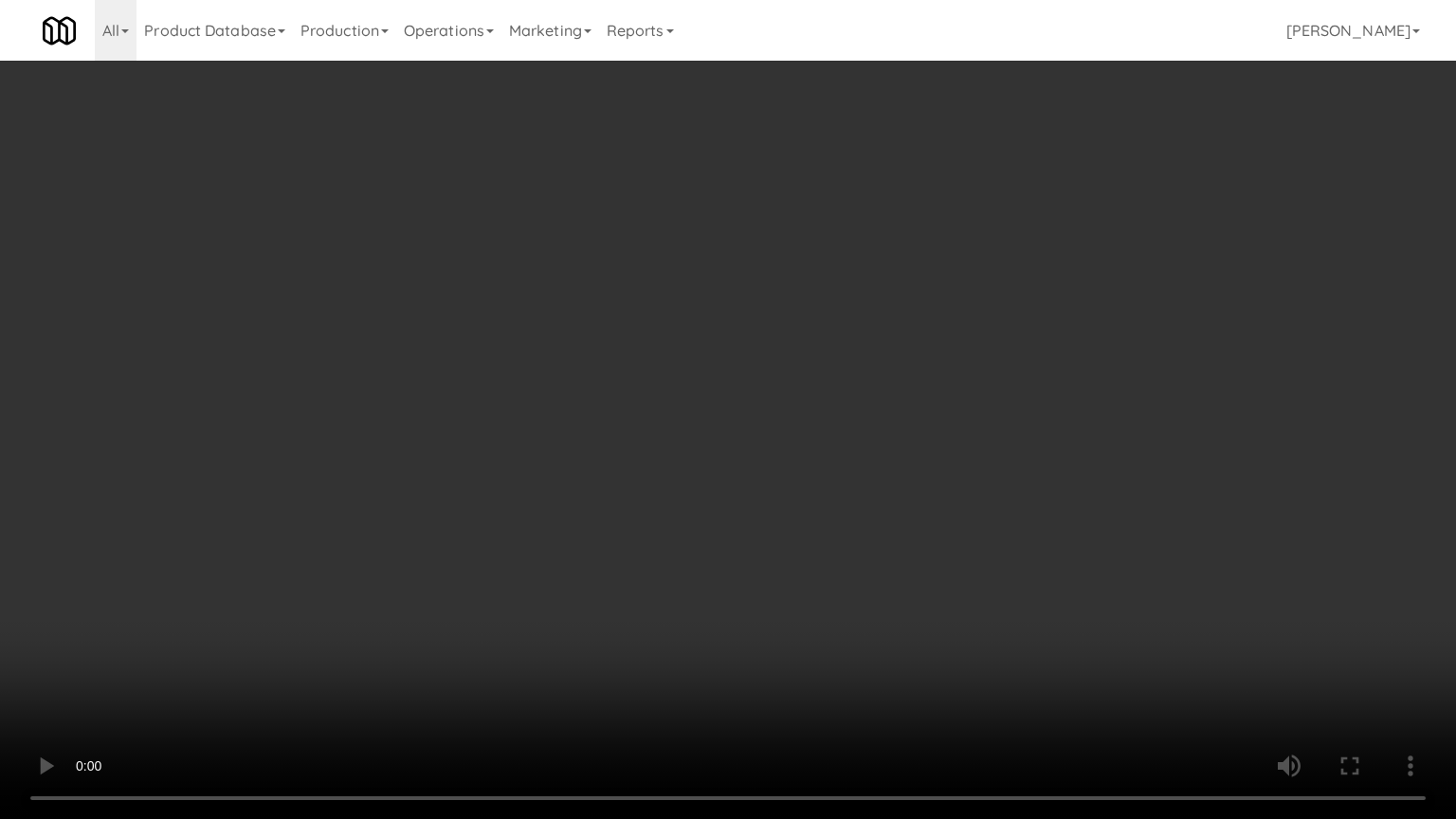
click at [862, 512] on video at bounding box center [728, 410] width 1456 height 819
click at [867, 488] on video at bounding box center [728, 410] width 1456 height 819
drag, startPoint x: 867, startPoint y: 488, endPoint x: 862, endPoint y: 497, distance: 10.3
click at [865, 491] on video at bounding box center [728, 410] width 1456 height 819
click at [842, 470] on video at bounding box center [728, 410] width 1456 height 819
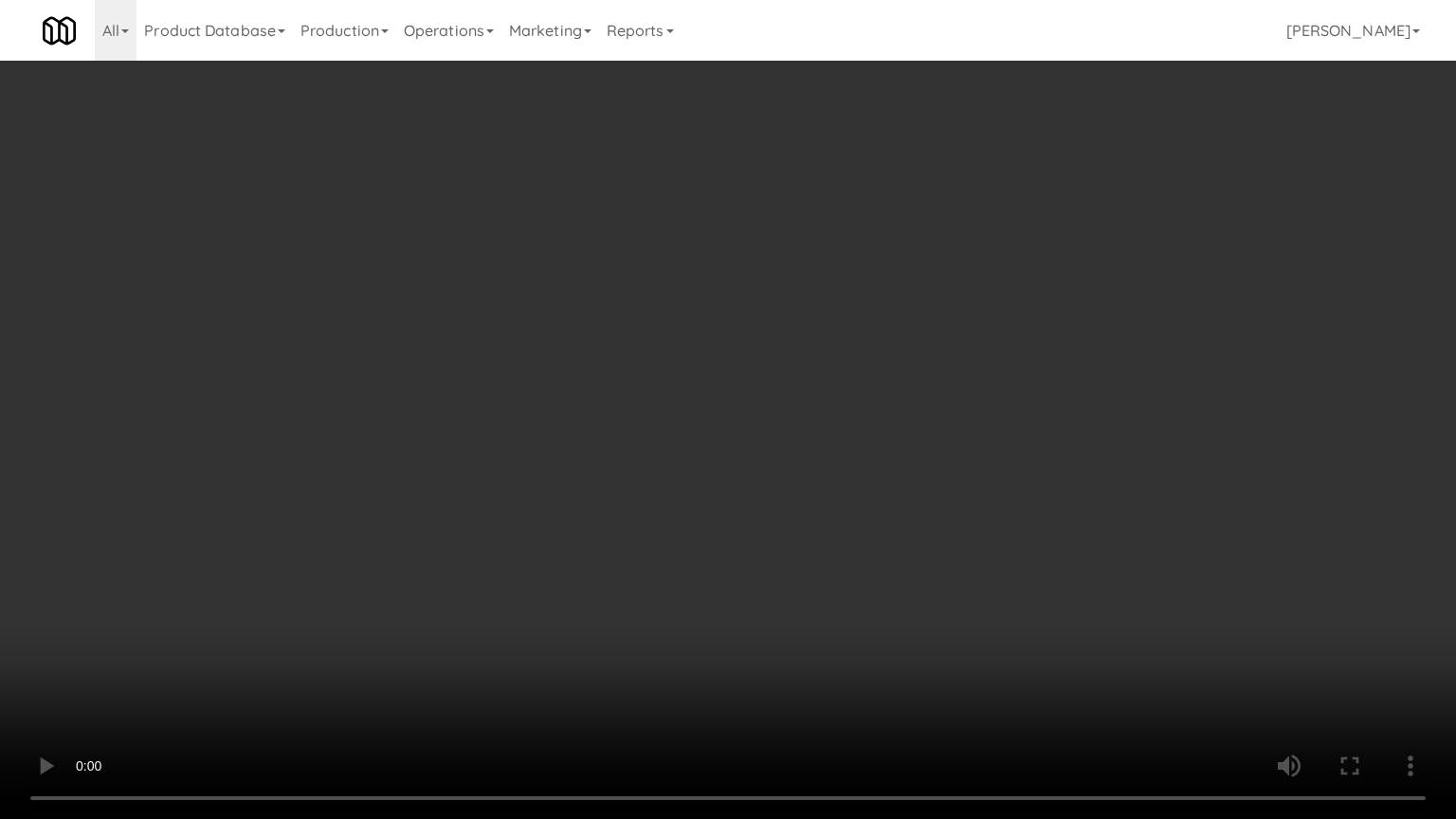
click at [842, 470] on video at bounding box center [728, 410] width 1456 height 819
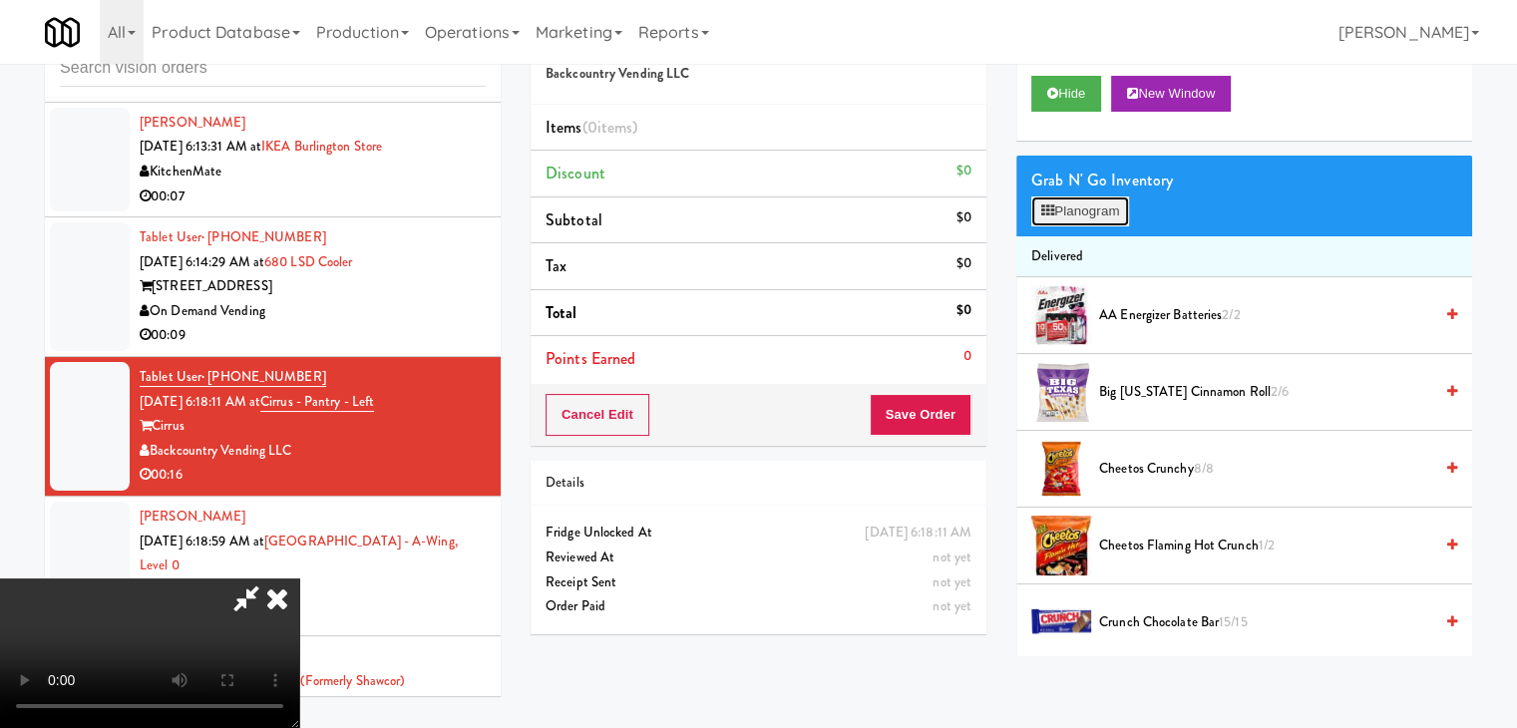
click at [1082, 197] on button "Planogram" at bounding box center [1080, 211] width 98 height 30
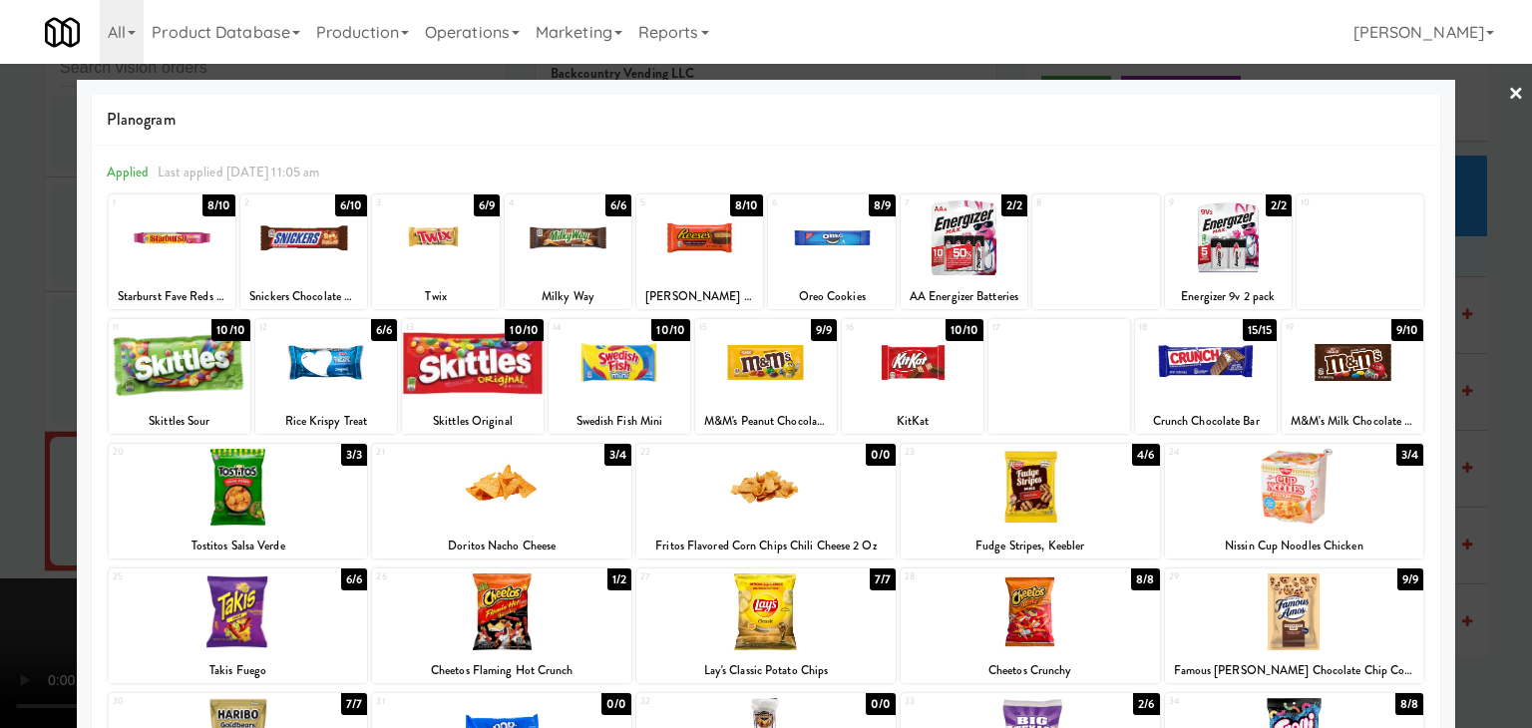
click at [275, 593] on div at bounding box center [238, 611] width 259 height 77
click at [989, 595] on div at bounding box center [1030, 611] width 259 height 77
click at [551, 493] on div at bounding box center [501, 487] width 259 height 77
drag, startPoint x: 0, startPoint y: 509, endPoint x: 84, endPoint y: 493, distance: 85.3
click at [1, 509] on div at bounding box center [766, 364] width 1532 height 728
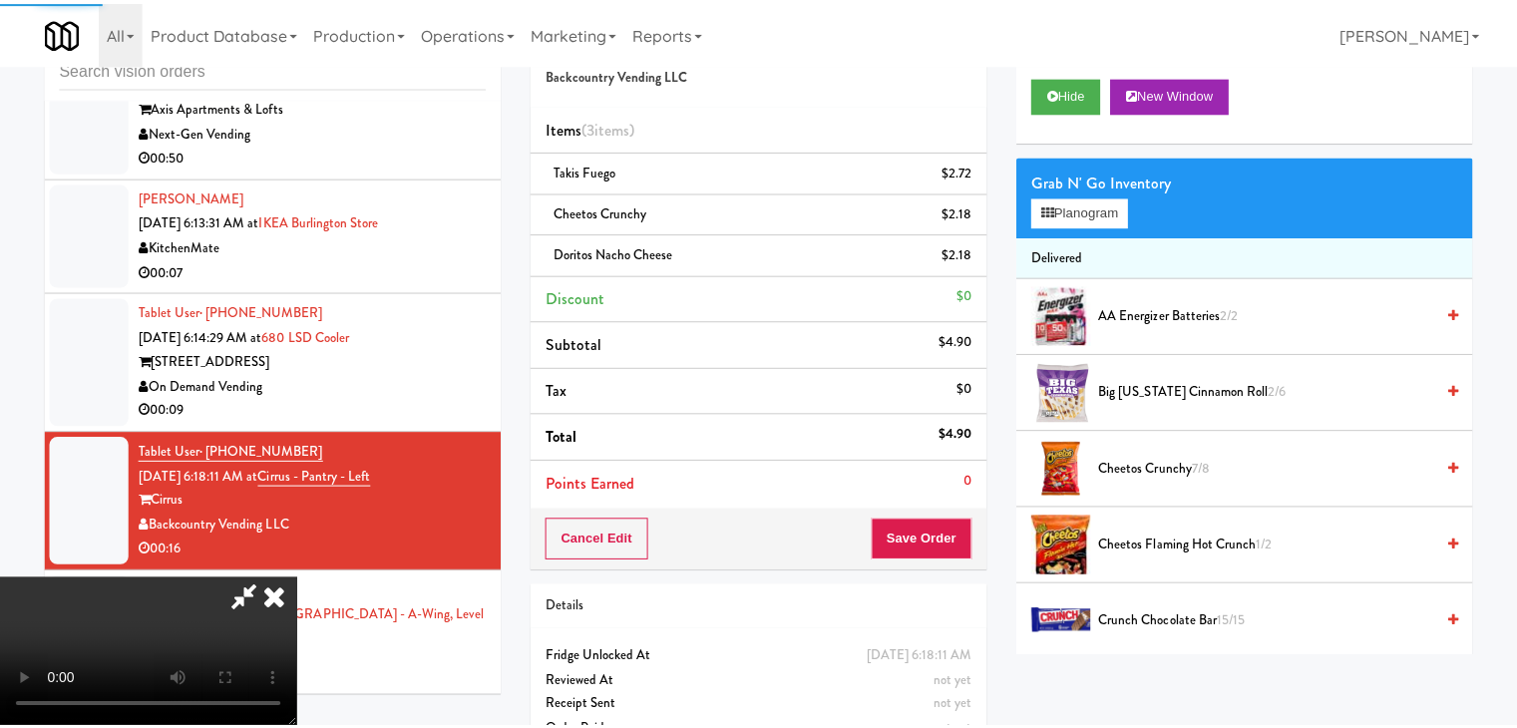
scroll to position [8357, 0]
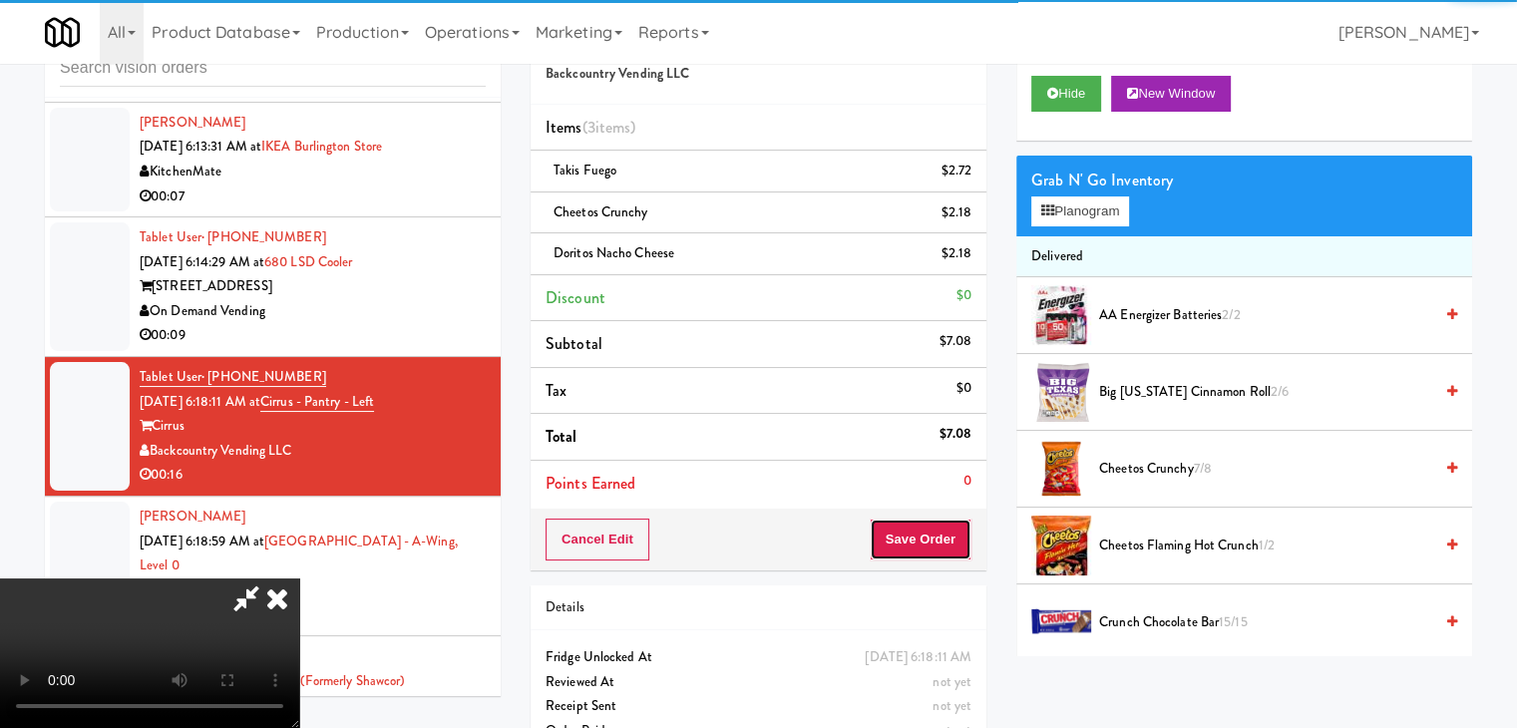
click at [933, 530] on button "Save Order" at bounding box center [921, 540] width 102 height 42
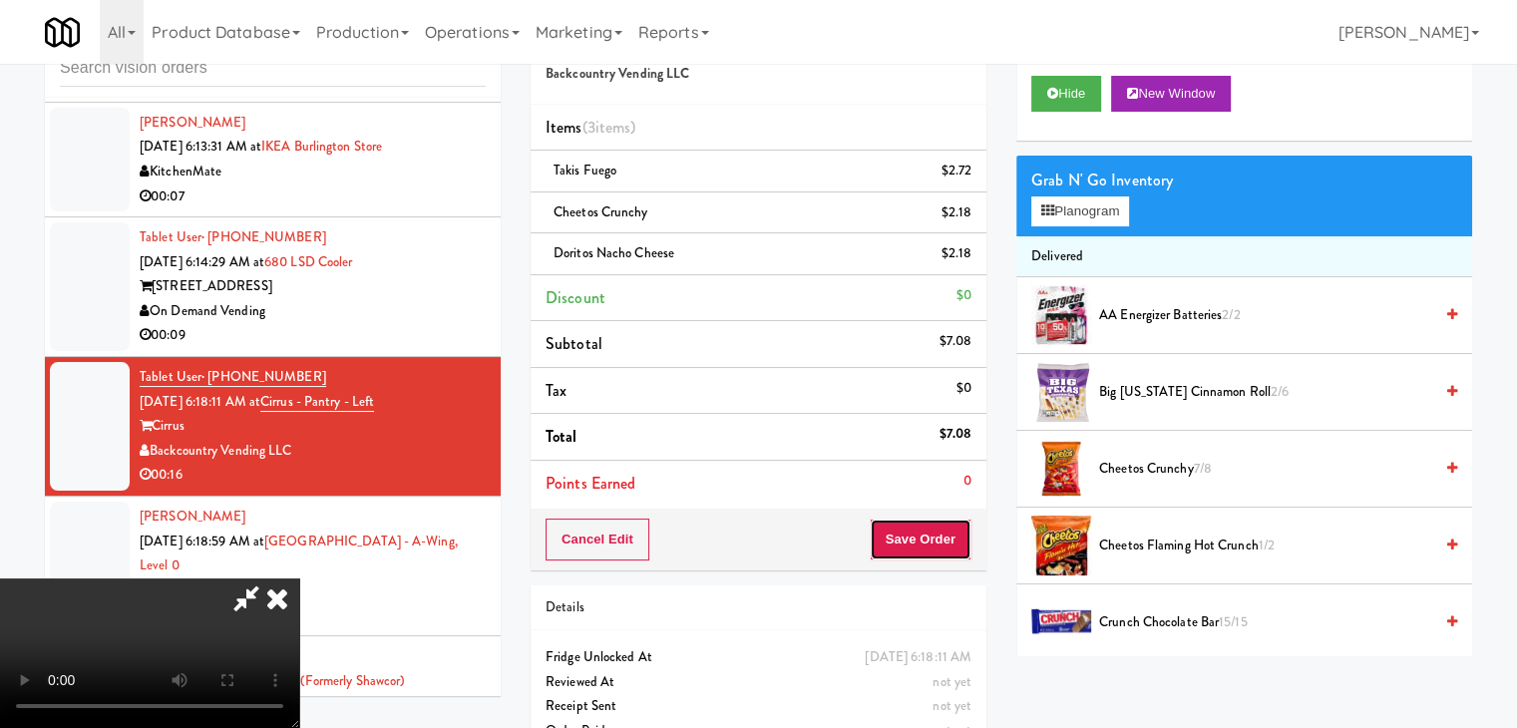
click at [933, 530] on button "Save Order" at bounding box center [921, 540] width 102 height 42
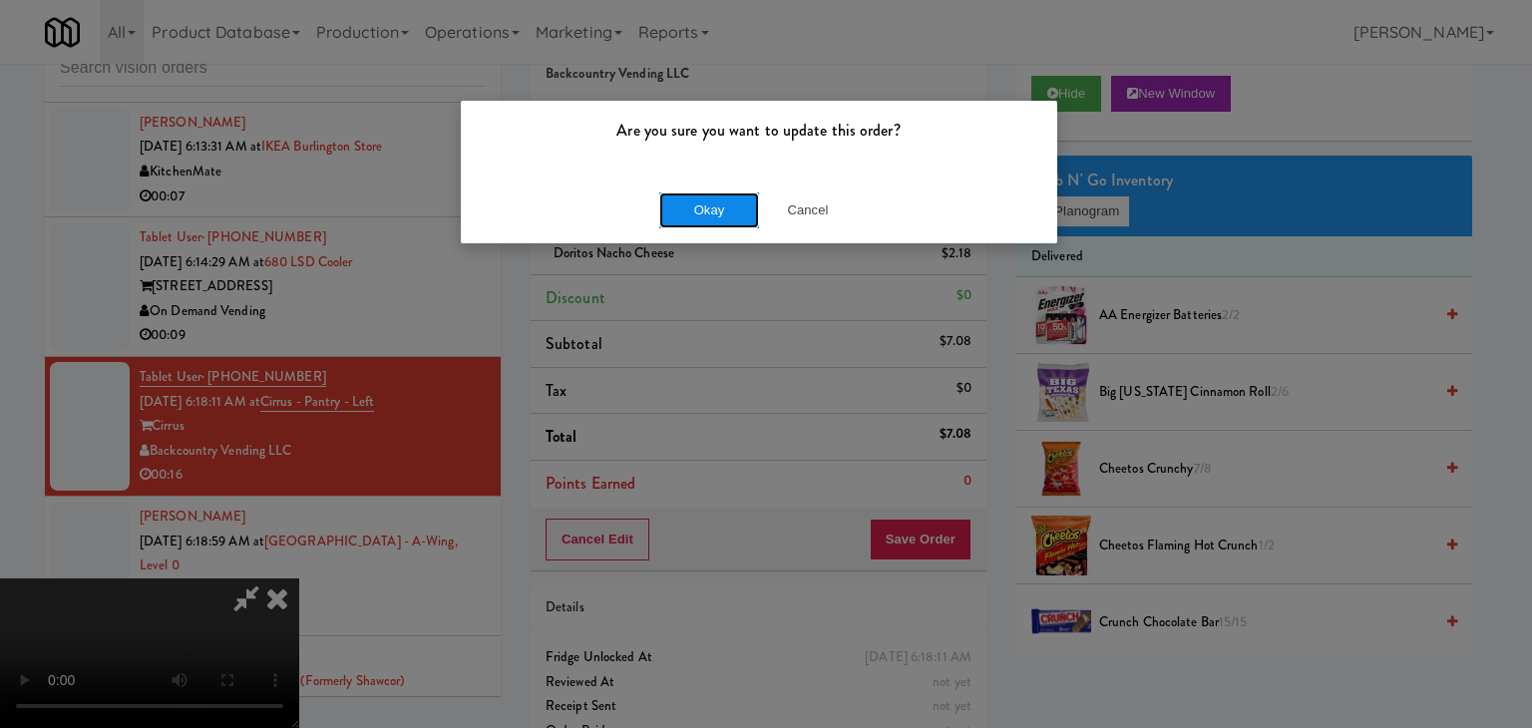
click at [739, 223] on button "Okay" at bounding box center [709, 210] width 100 height 36
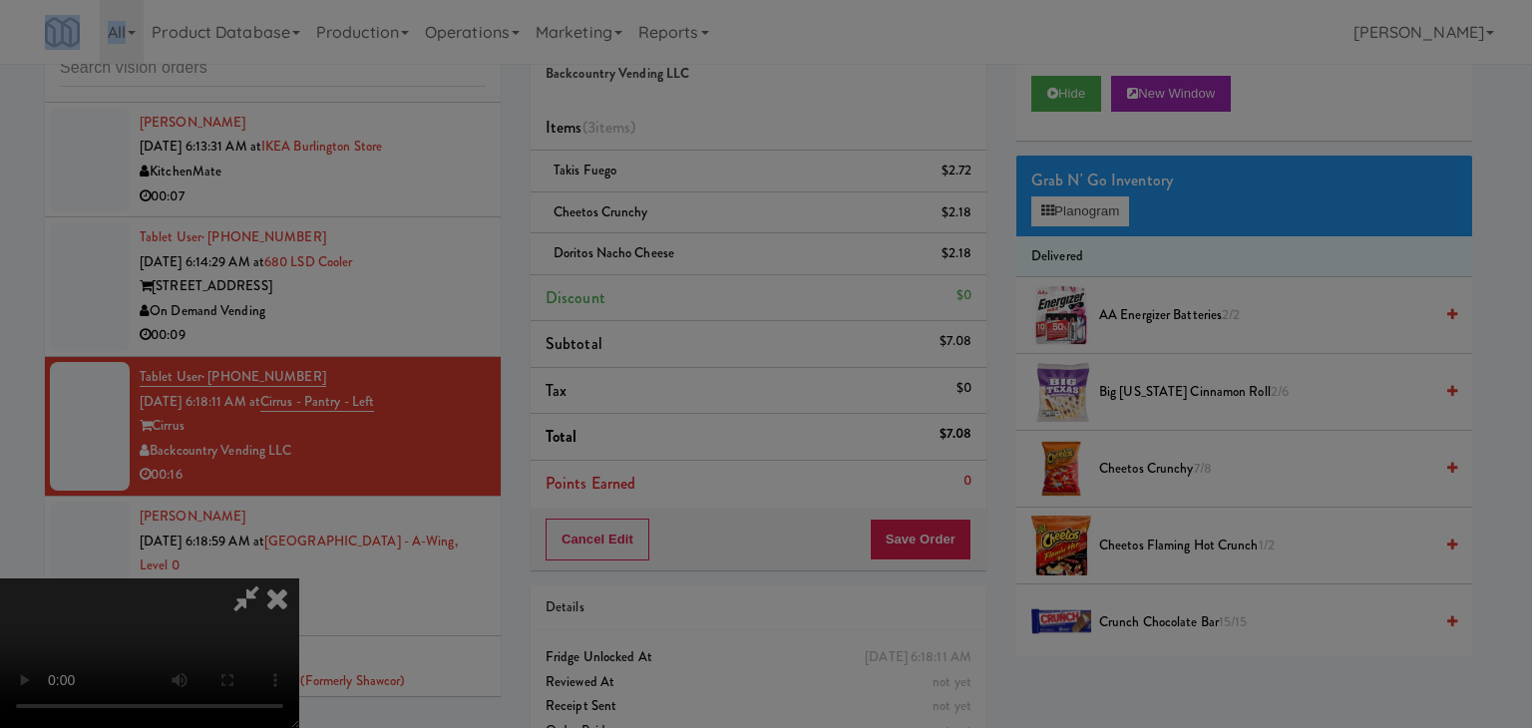
click at [739, 223] on div "Are you sure you want to update this order? Okay Cancel" at bounding box center [766, 364] width 1532 height 728
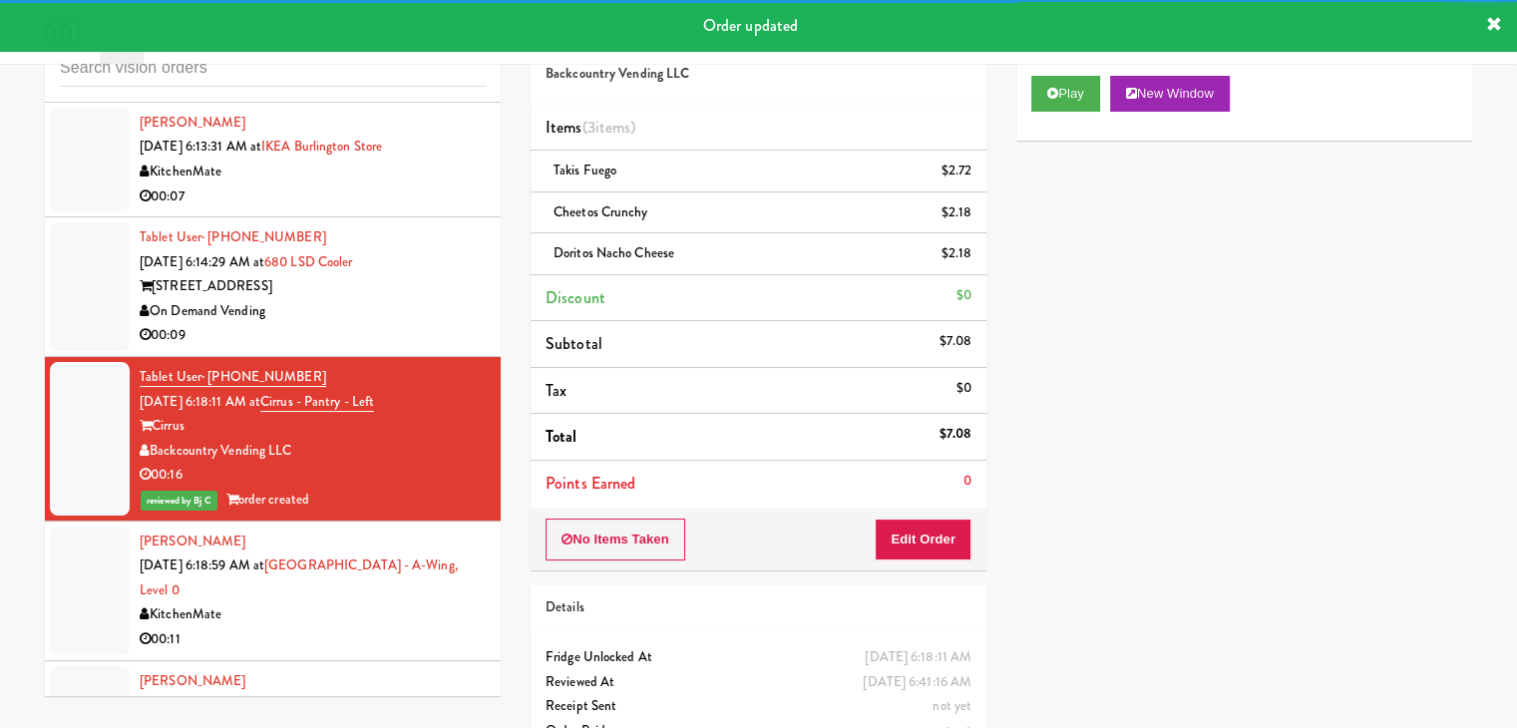
click at [455, 348] on div "00:09" at bounding box center [313, 335] width 346 height 25
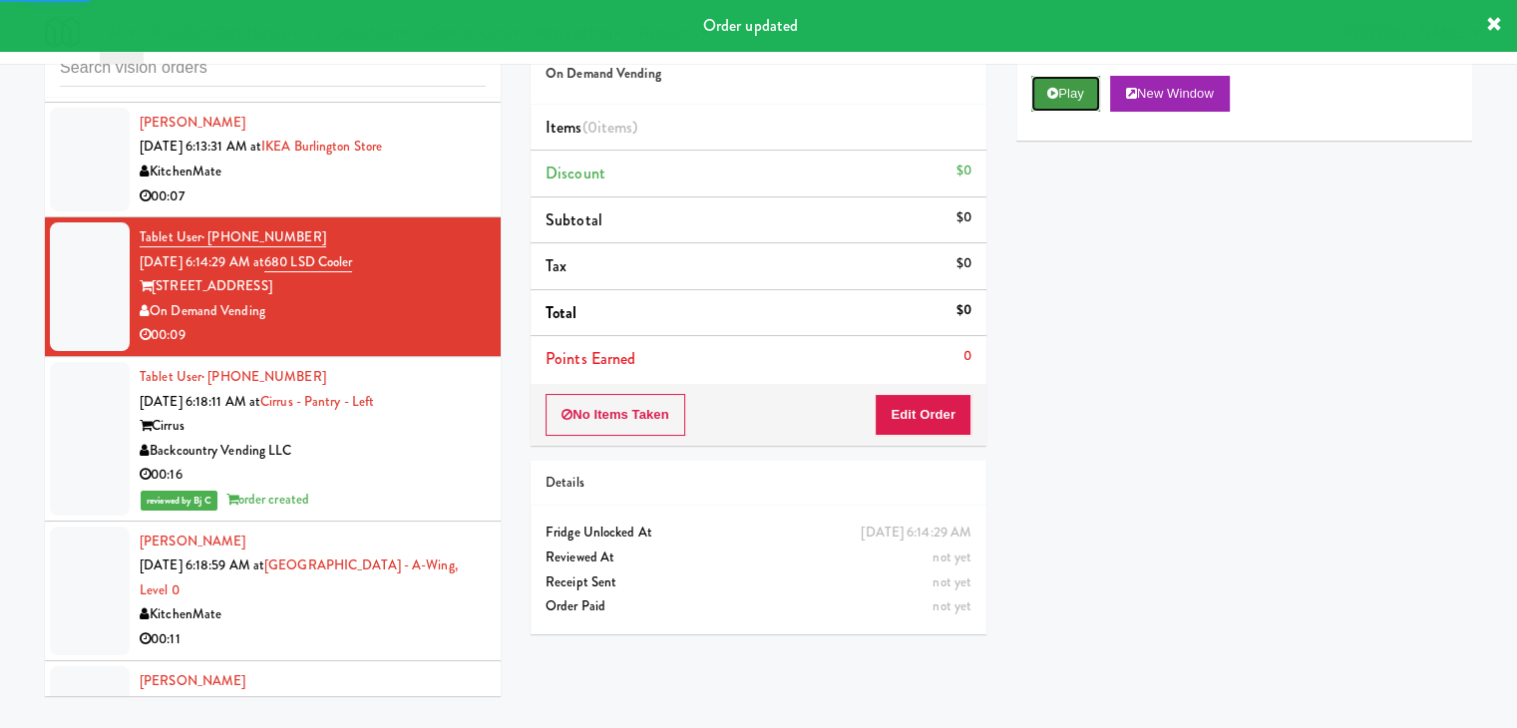
click at [1060, 96] on button "Play" at bounding box center [1065, 94] width 69 height 36
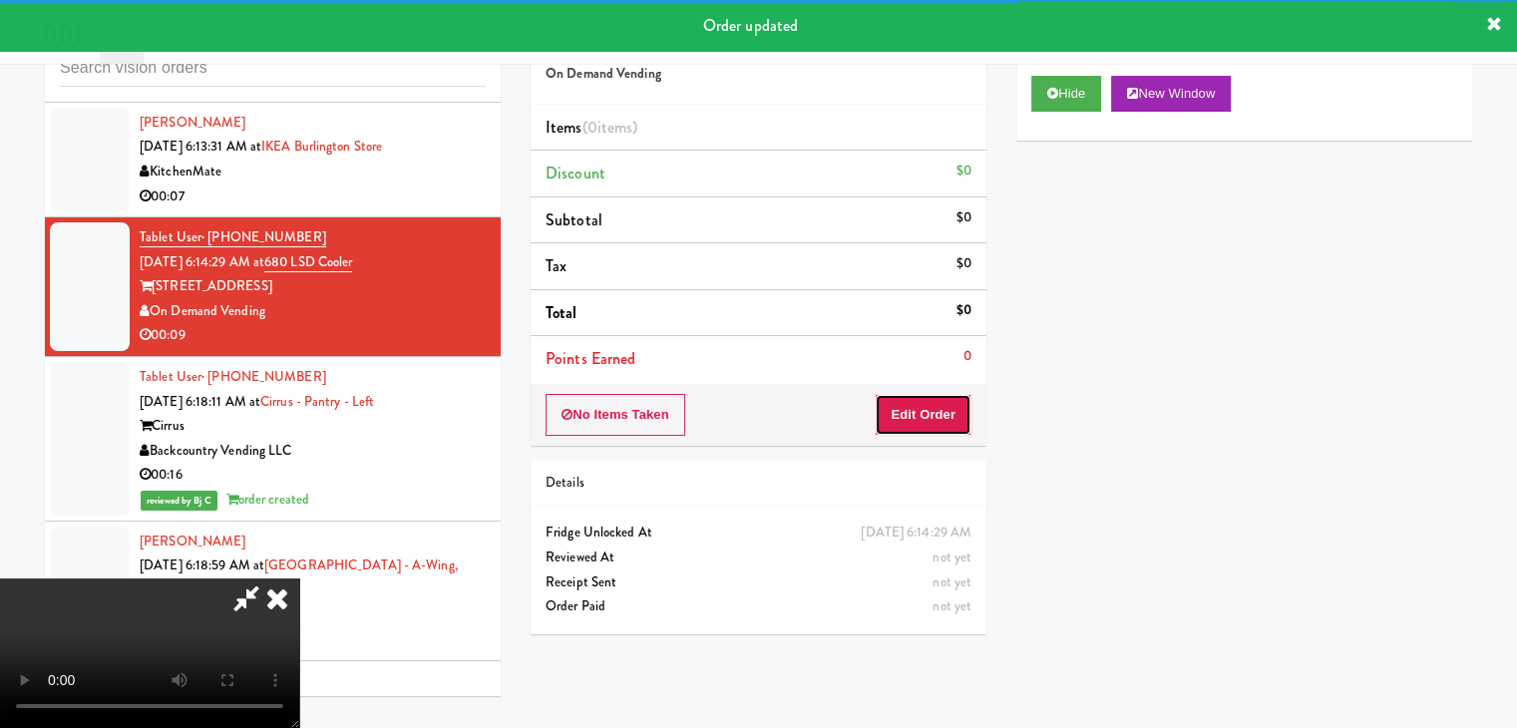
click at [947, 406] on button "Edit Order" at bounding box center [923, 415] width 97 height 42
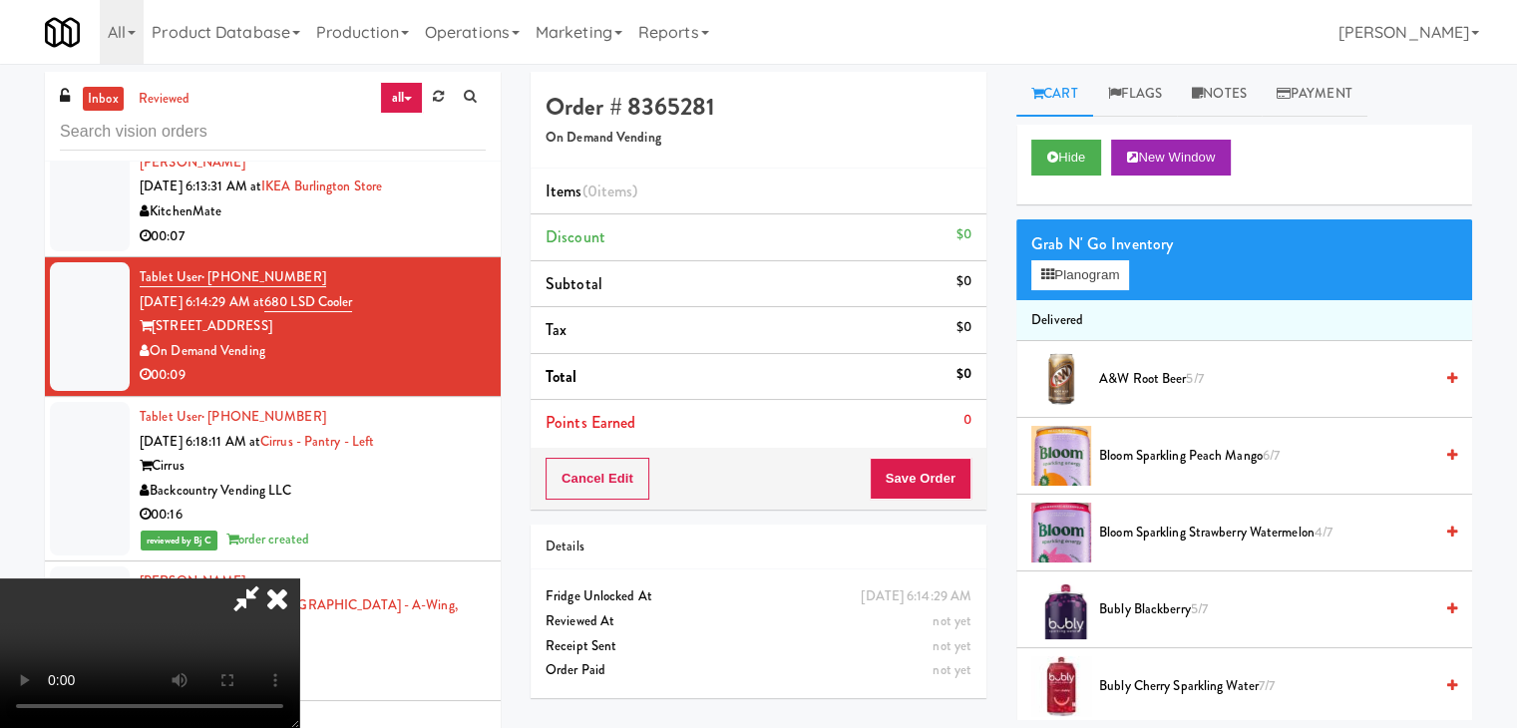
scroll to position [8309, 0]
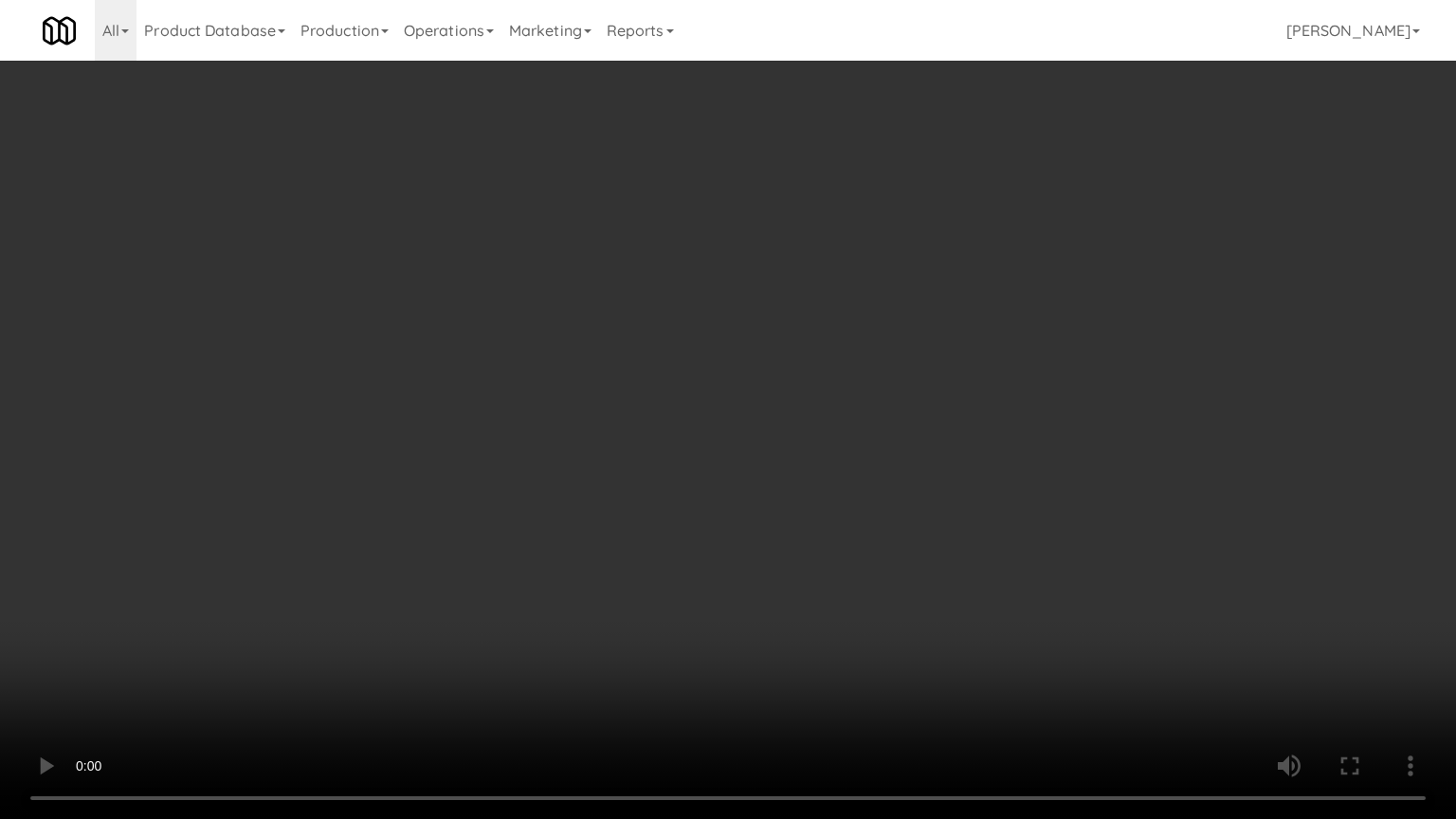
click at [904, 437] on video at bounding box center [728, 410] width 1456 height 819
click at [887, 436] on video at bounding box center [728, 410] width 1456 height 819
click at [883, 446] on video at bounding box center [728, 410] width 1456 height 819
drag, startPoint x: 883, startPoint y: 446, endPoint x: 994, endPoint y: 304, distance: 180.2
click at [885, 445] on video at bounding box center [728, 410] width 1456 height 819
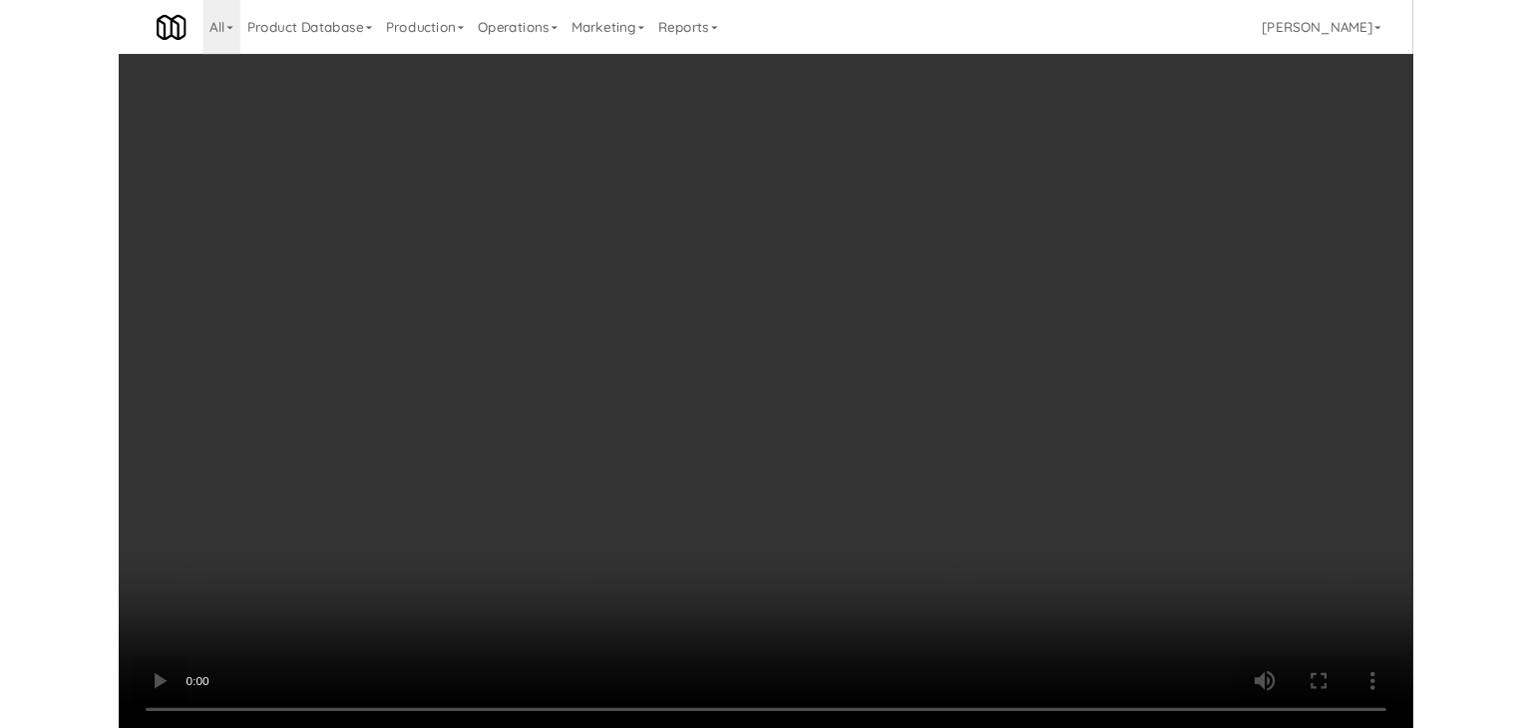
scroll to position [8381, 0]
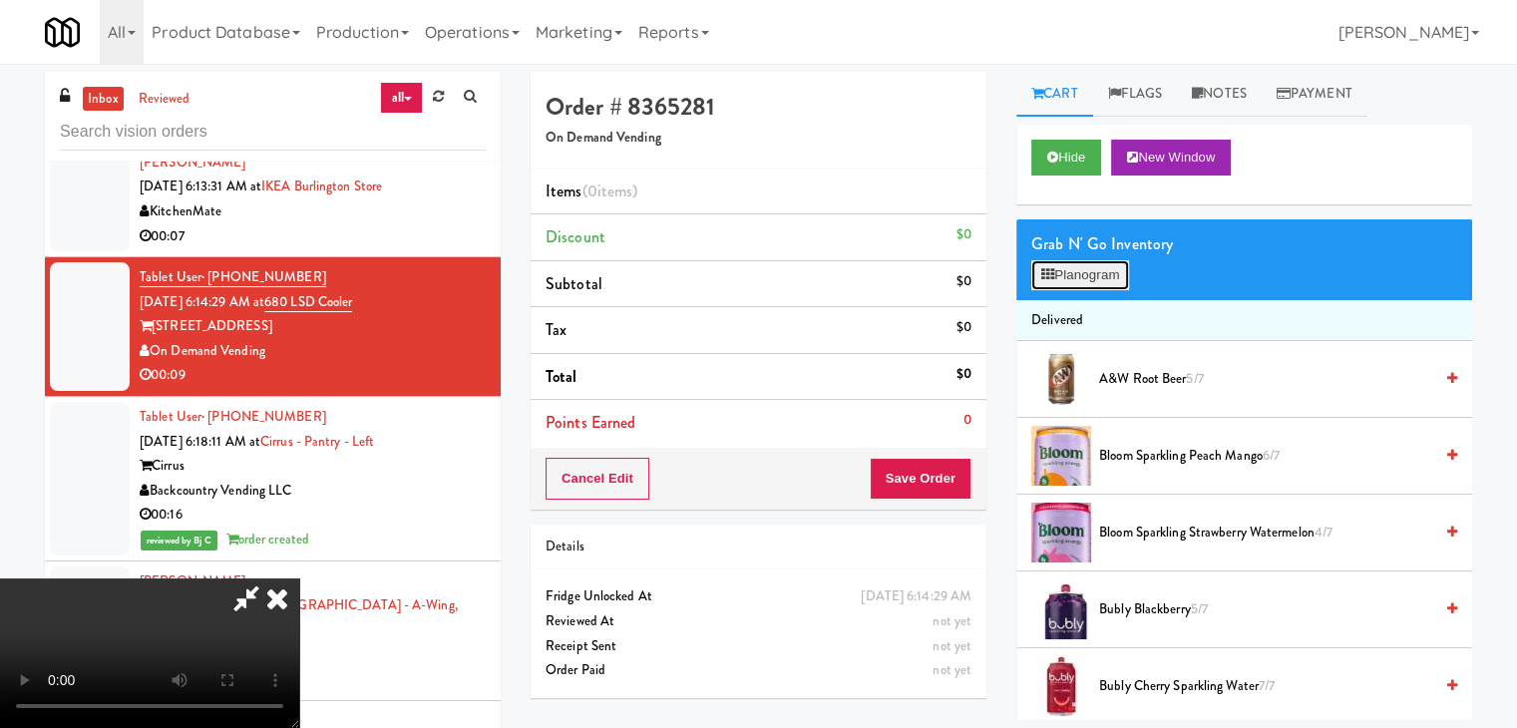
click at [1105, 264] on button "Planogram" at bounding box center [1080, 275] width 98 height 30
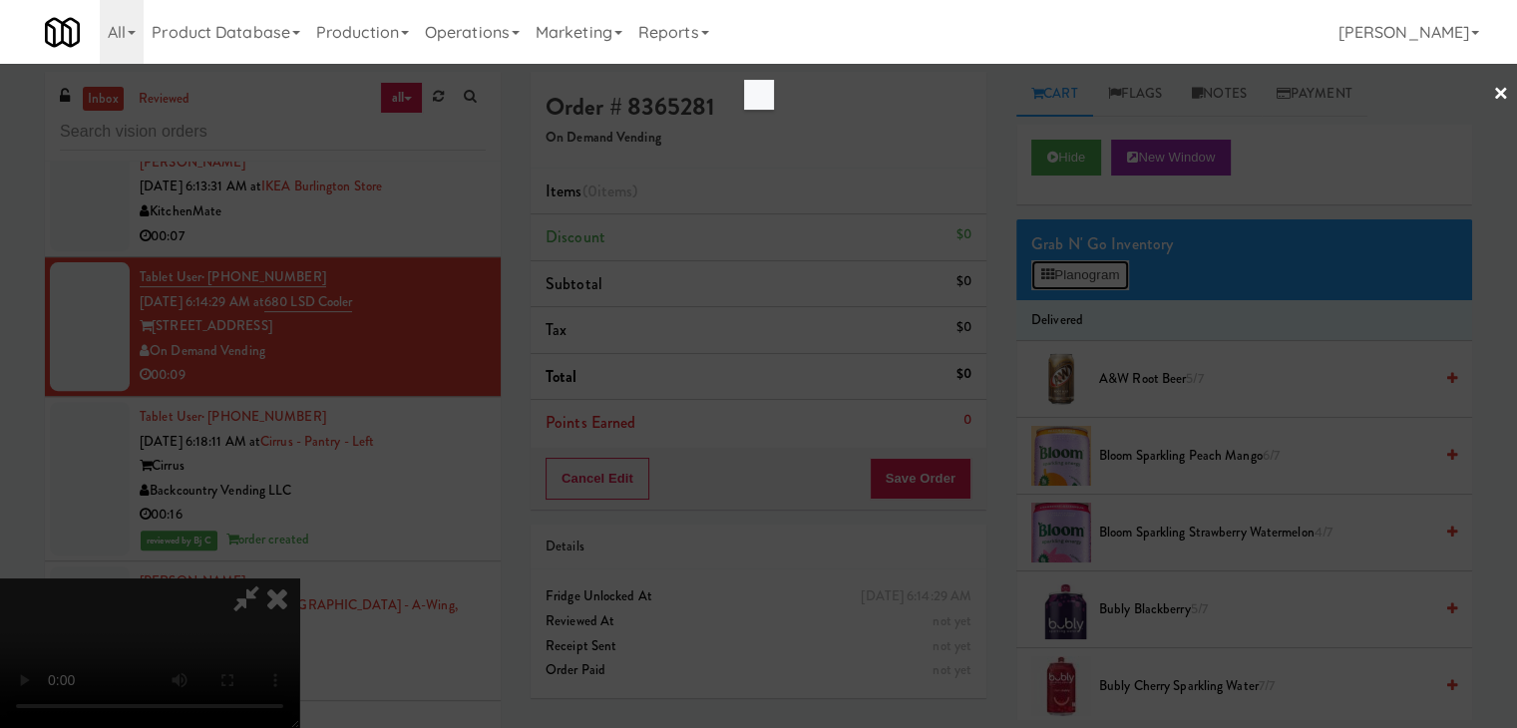
scroll to position [8309, 0]
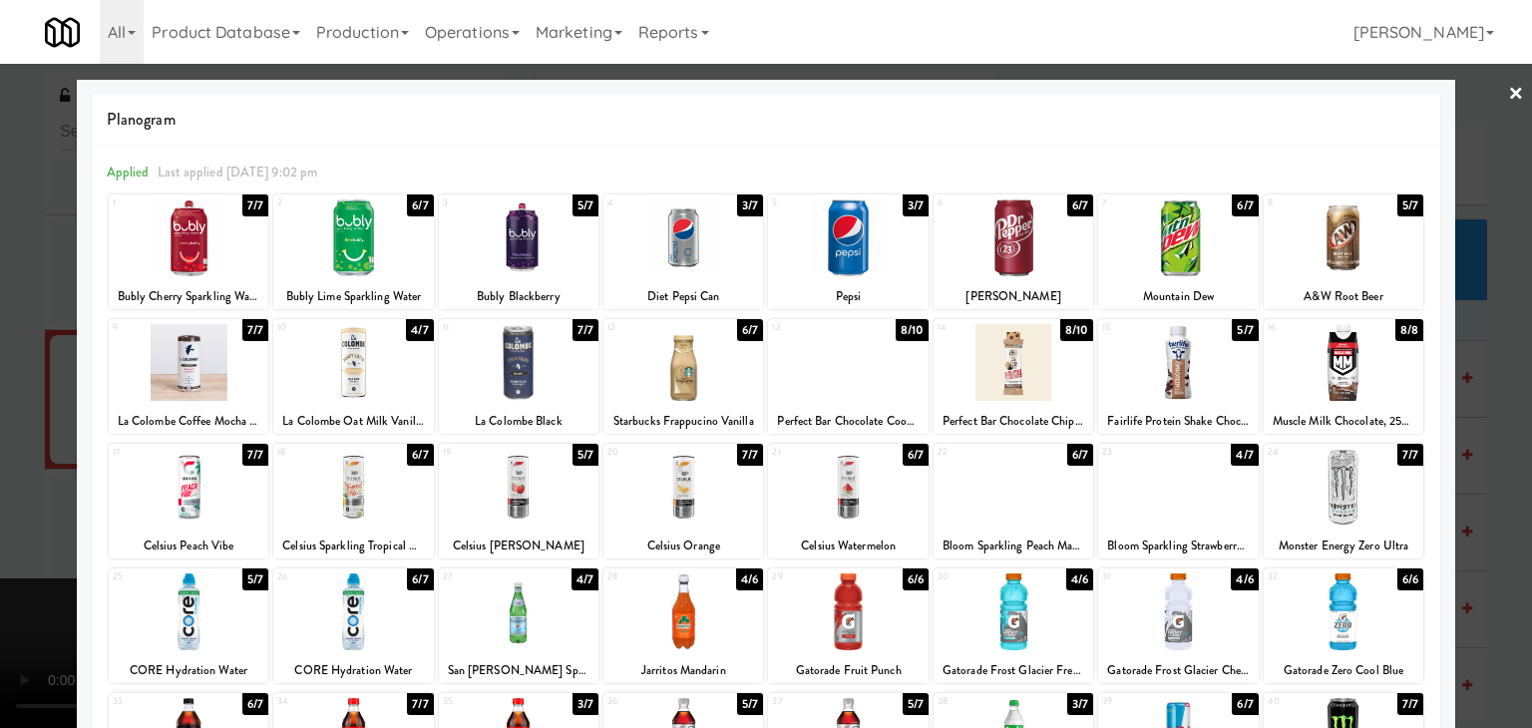
click at [345, 619] on div at bounding box center [353, 611] width 160 height 77
click at [534, 612] on div at bounding box center [519, 611] width 160 height 77
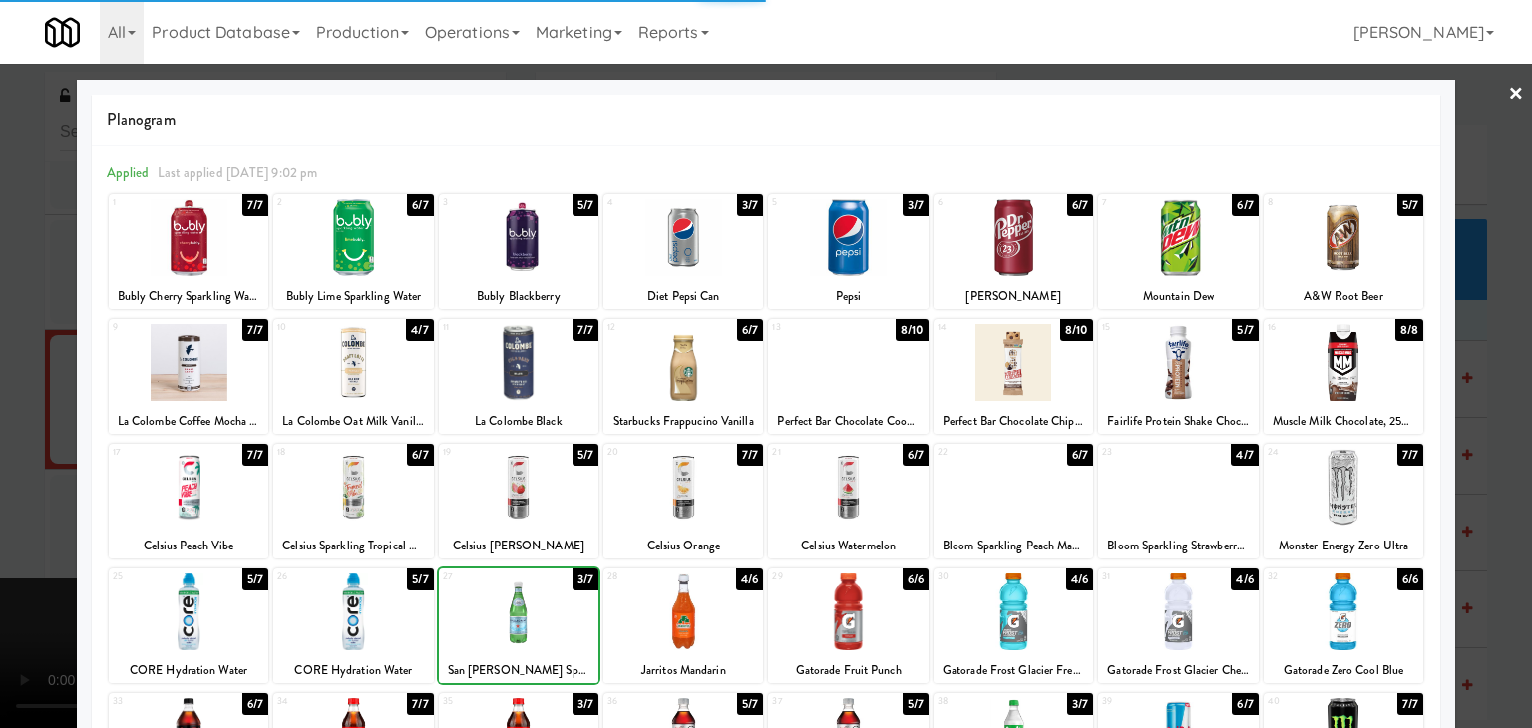
drag, startPoint x: 0, startPoint y: 599, endPoint x: 154, endPoint y: 598, distance: 153.6
click at [8, 598] on div at bounding box center [766, 364] width 1532 height 728
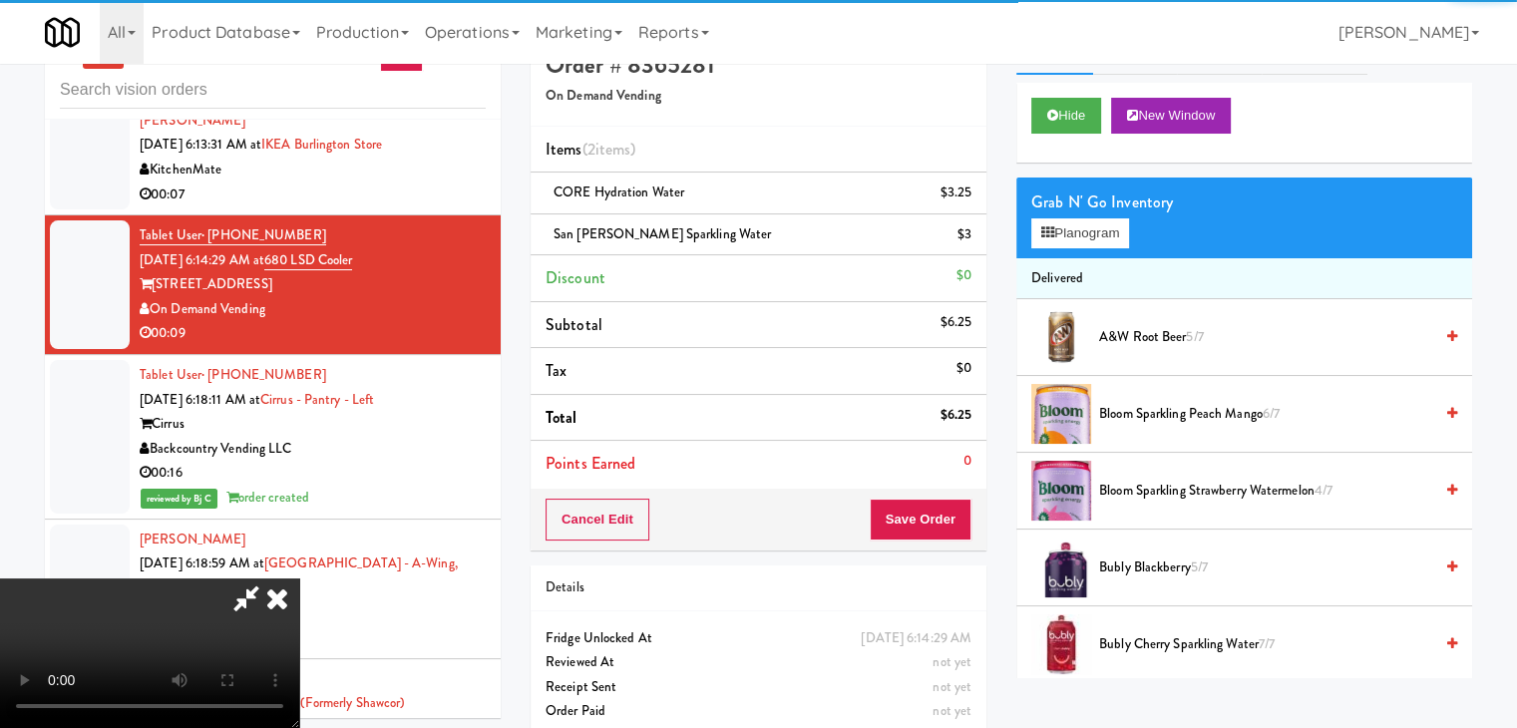
scroll to position [66, 0]
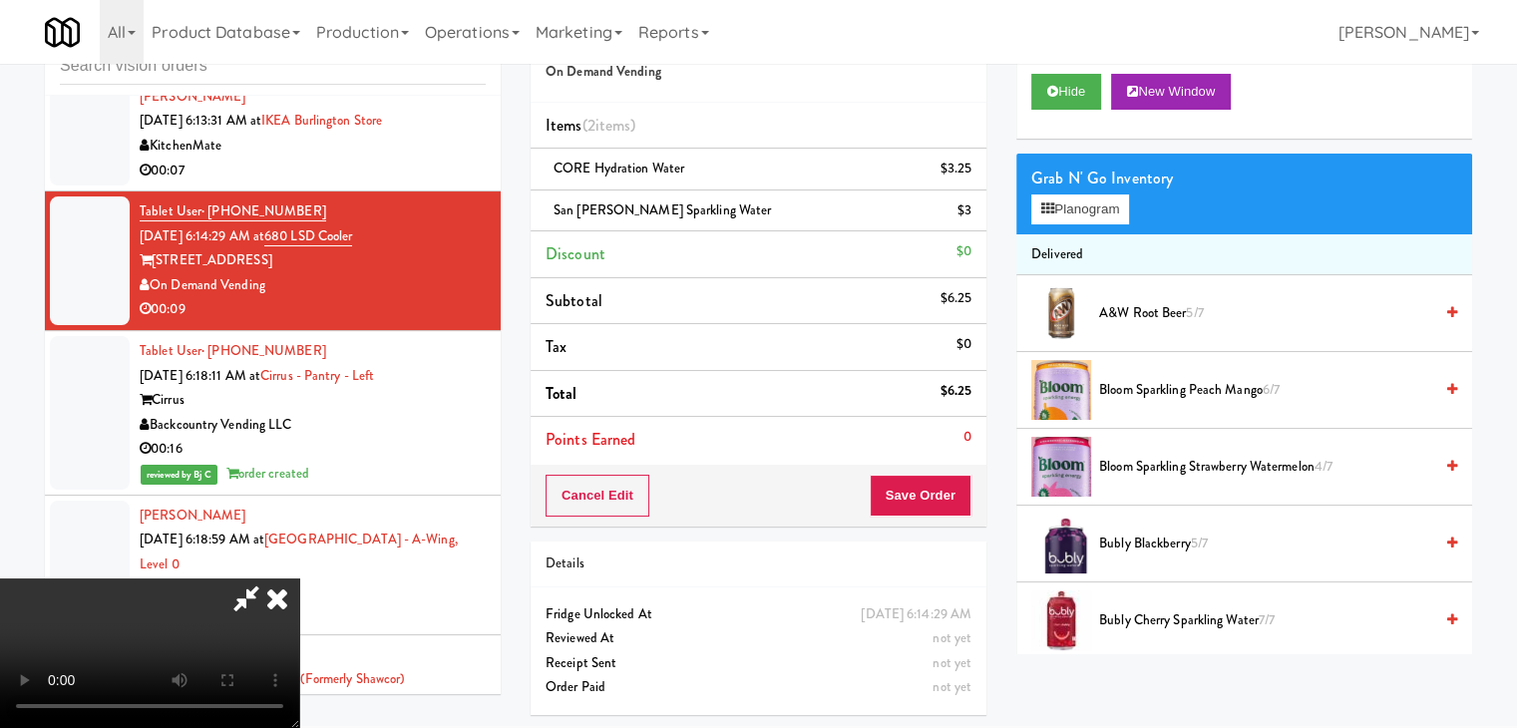
click at [299, 578] on video at bounding box center [149, 653] width 299 height 150
click at [940, 504] on button "Save Order" at bounding box center [921, 496] width 102 height 42
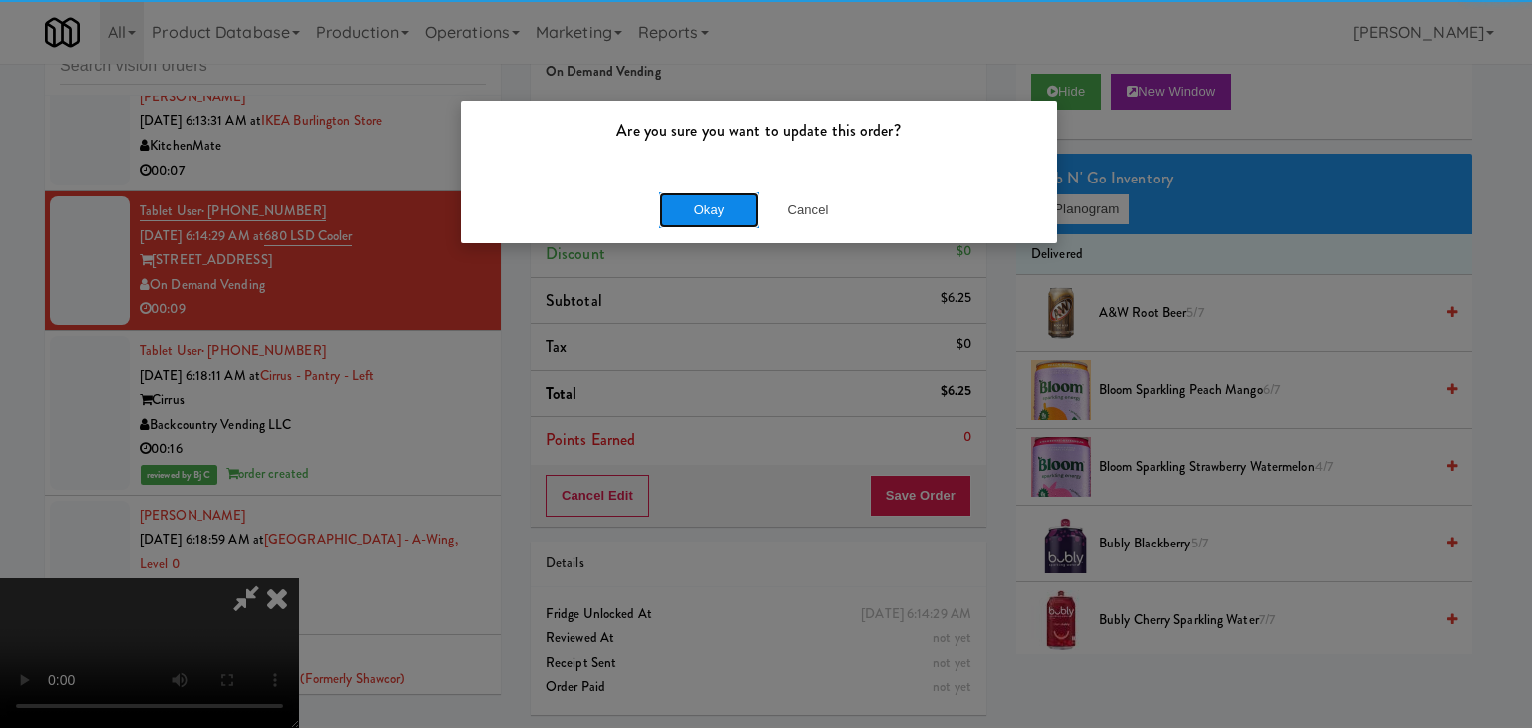
click at [729, 211] on button "Okay" at bounding box center [709, 210] width 100 height 36
click at [729, 211] on div "Okay Cancel" at bounding box center [759, 210] width 596 height 67
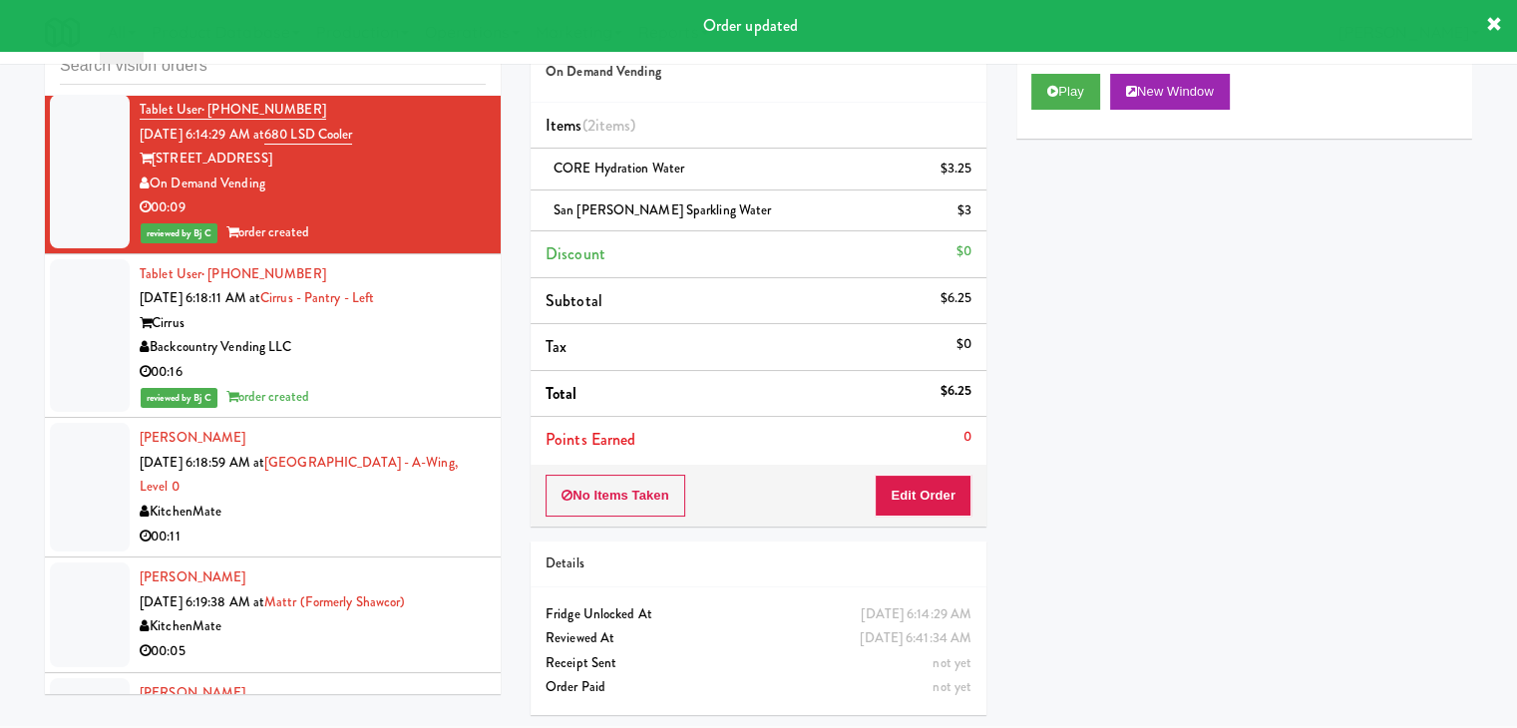
scroll to position [8206, 0]
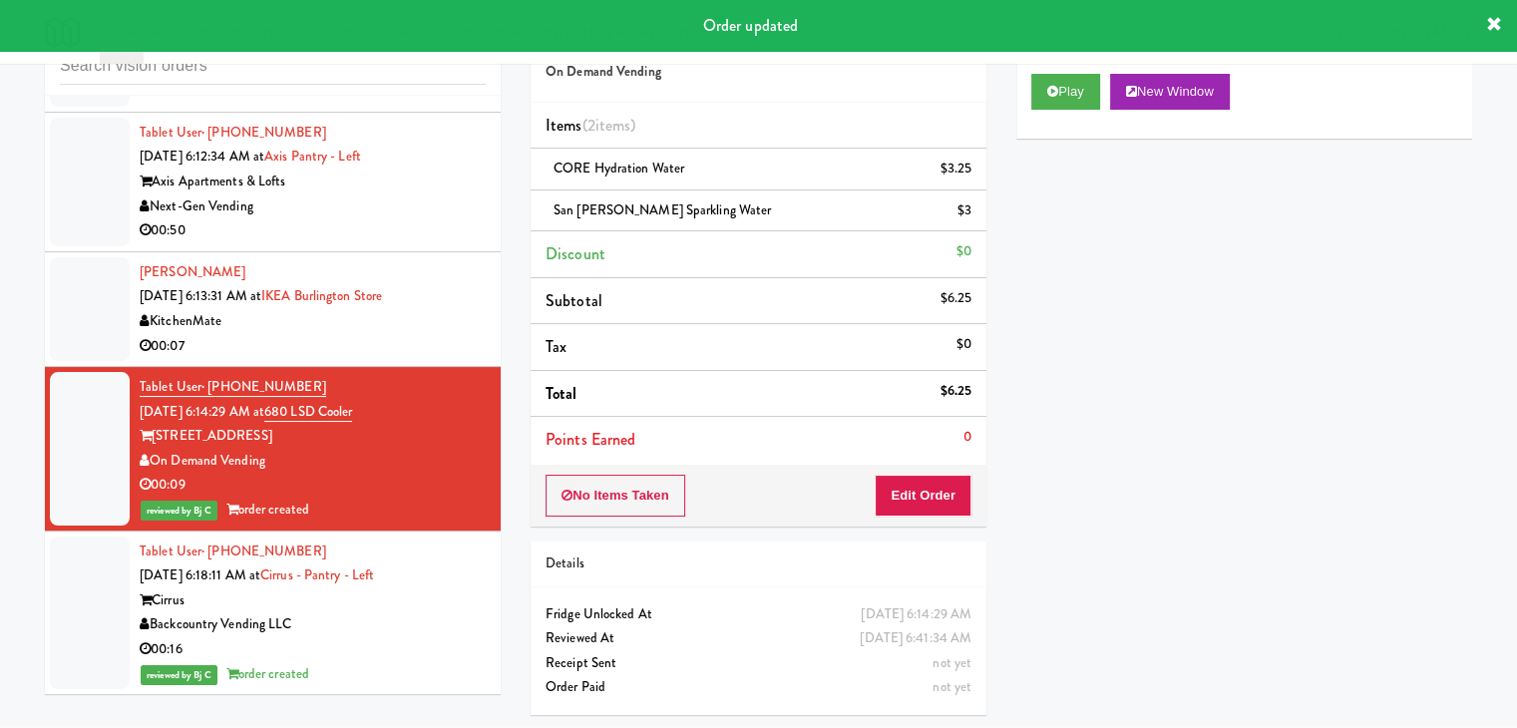
click at [402, 359] on div "00:07" at bounding box center [313, 346] width 346 height 25
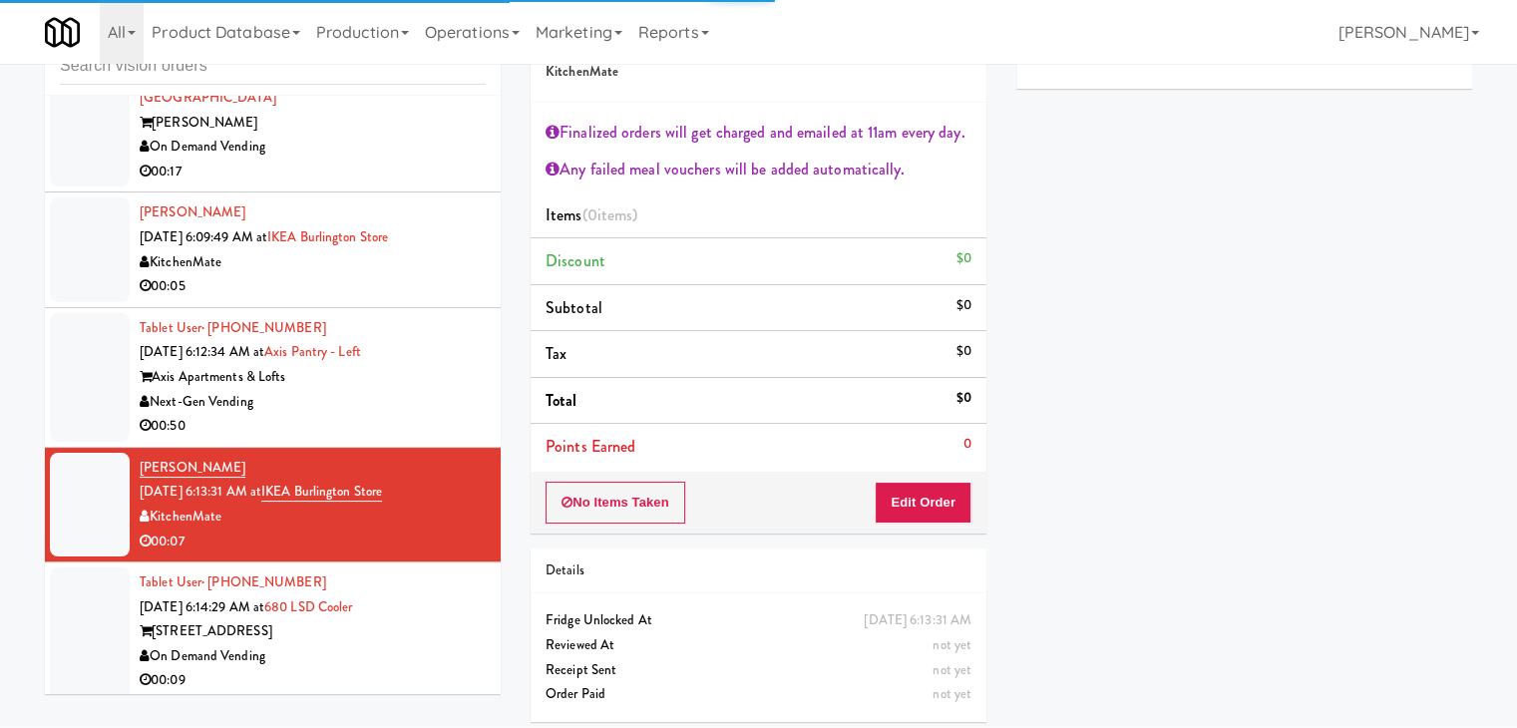
scroll to position [8006, 0]
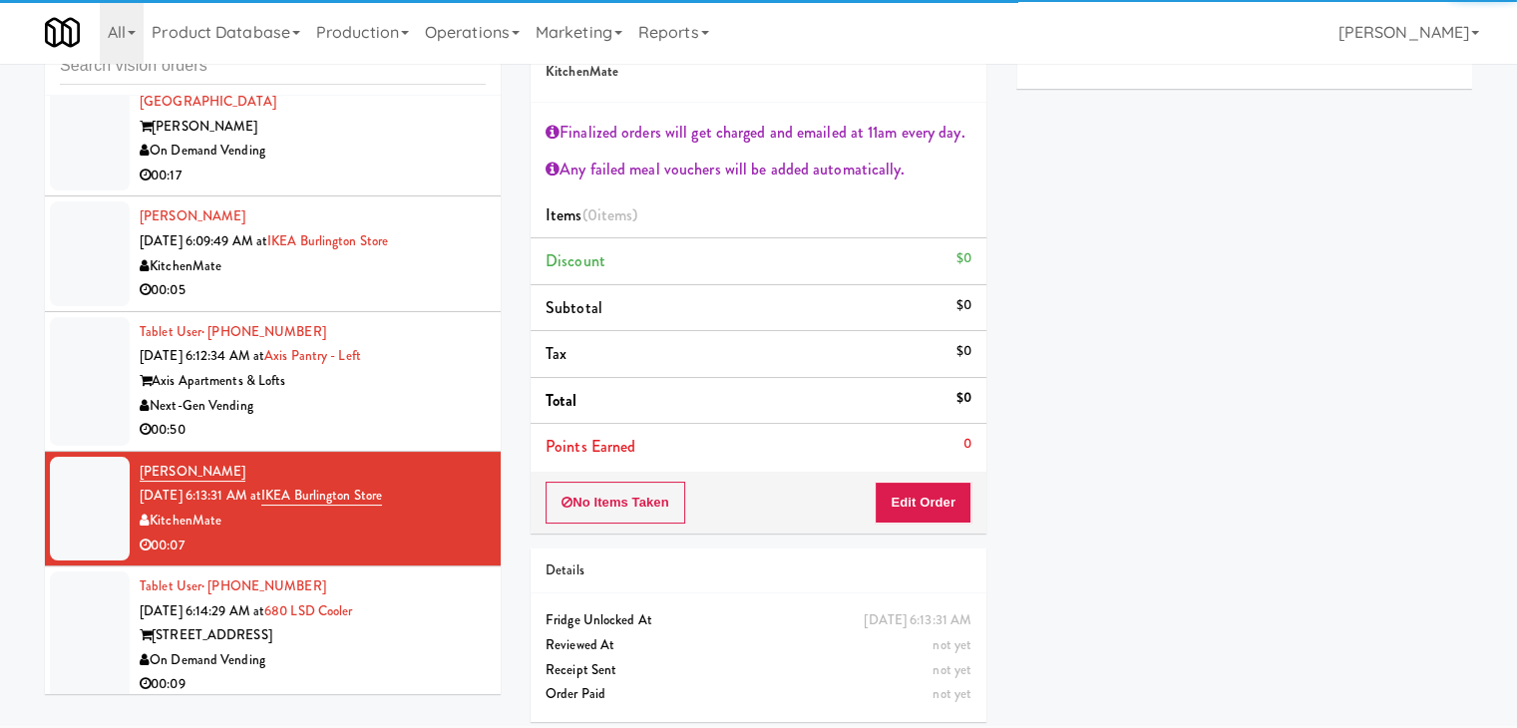
click at [411, 394] on div "Axis Apartments & Lofts" at bounding box center [313, 381] width 346 height 25
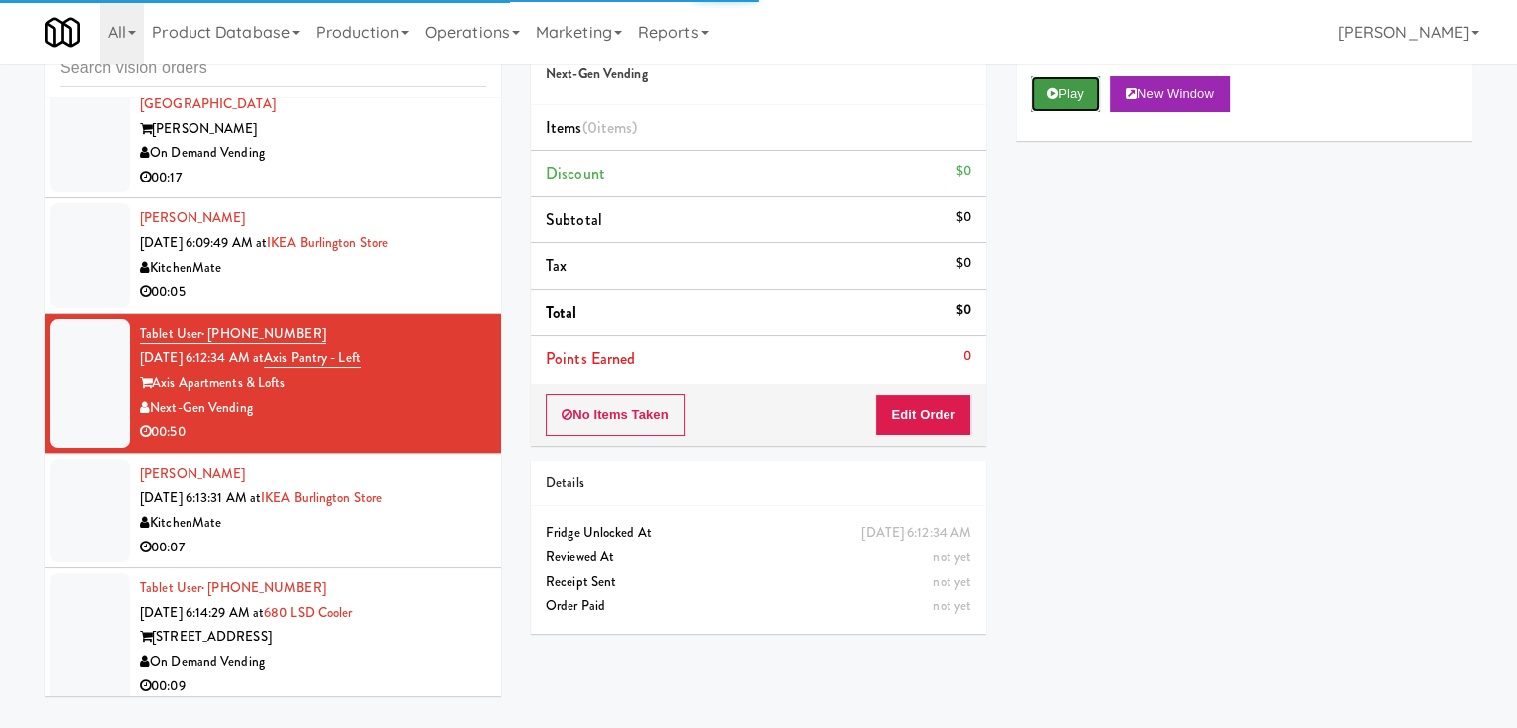
click at [1058, 98] on button "Play" at bounding box center [1065, 94] width 69 height 36
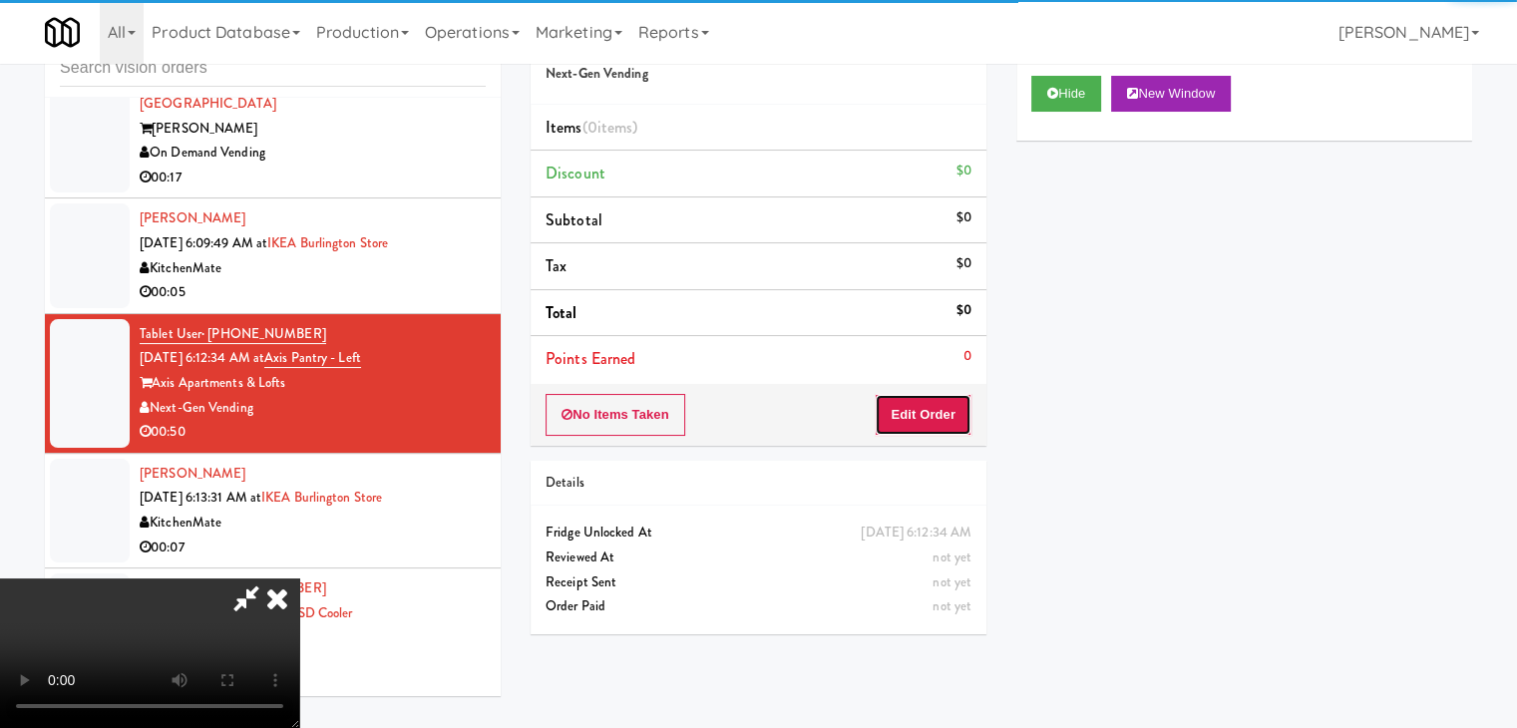
click at [906, 413] on button "Edit Order" at bounding box center [923, 415] width 97 height 42
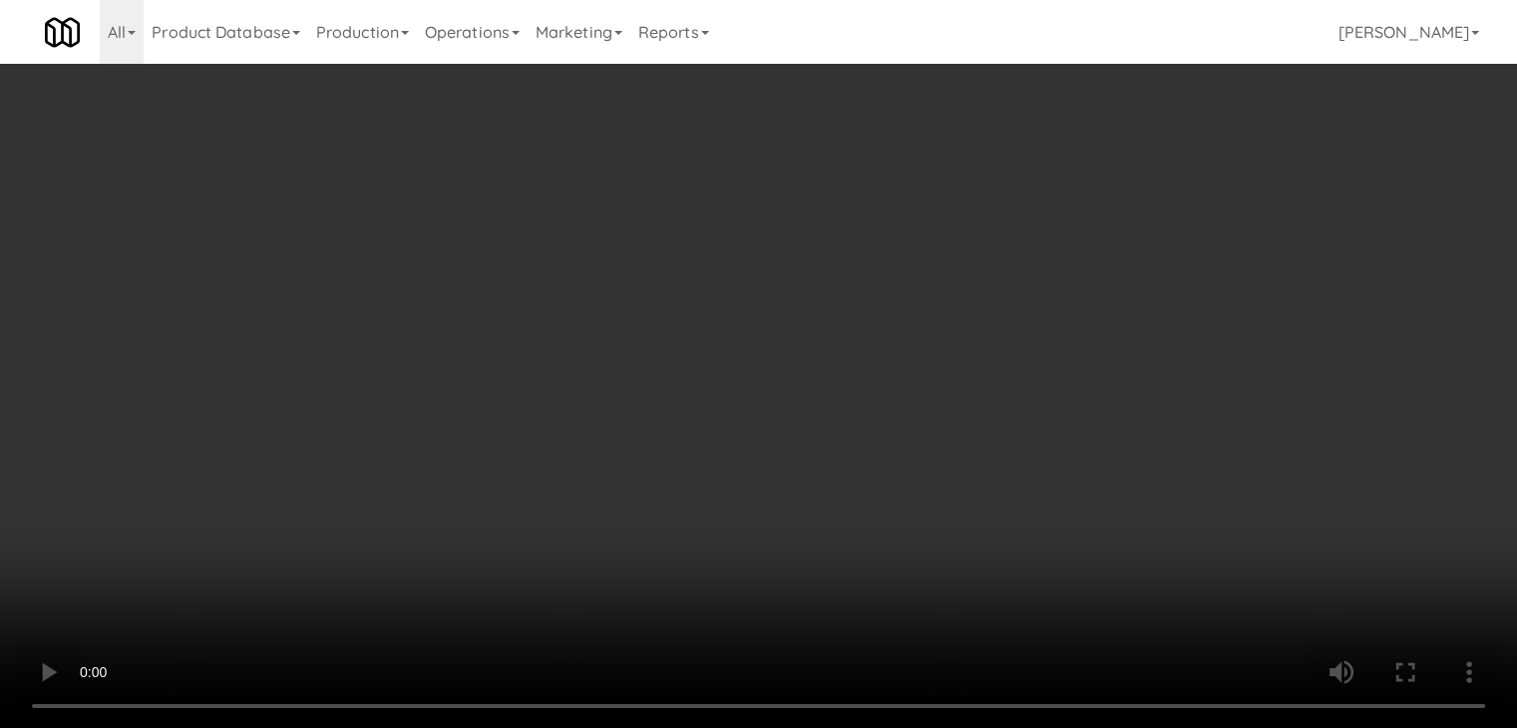
scroll to position [7934, 0]
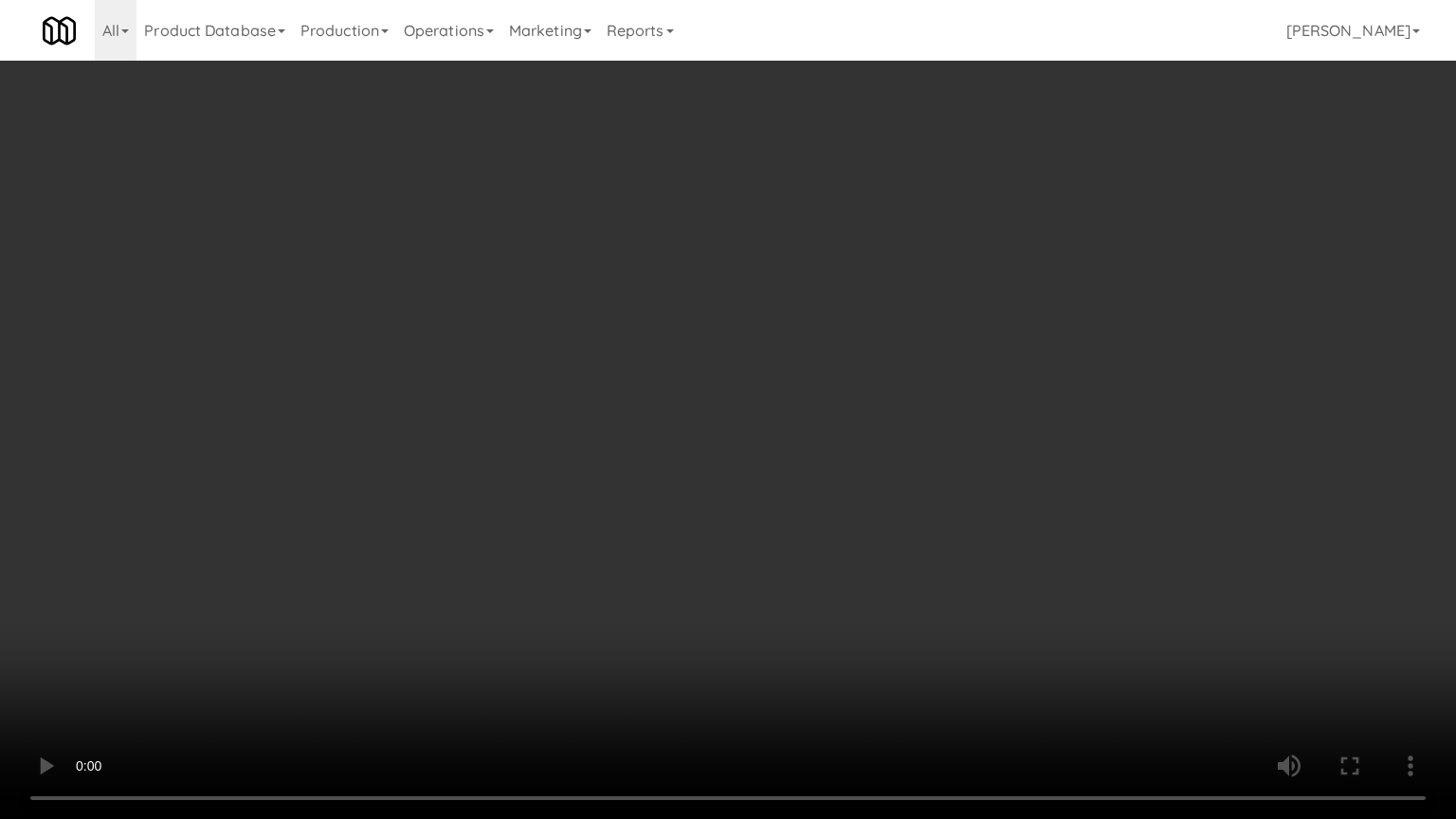
click at [988, 497] on video at bounding box center [728, 410] width 1456 height 819
click at [1006, 495] on video at bounding box center [728, 410] width 1456 height 819
click at [1007, 492] on video at bounding box center [728, 410] width 1456 height 819
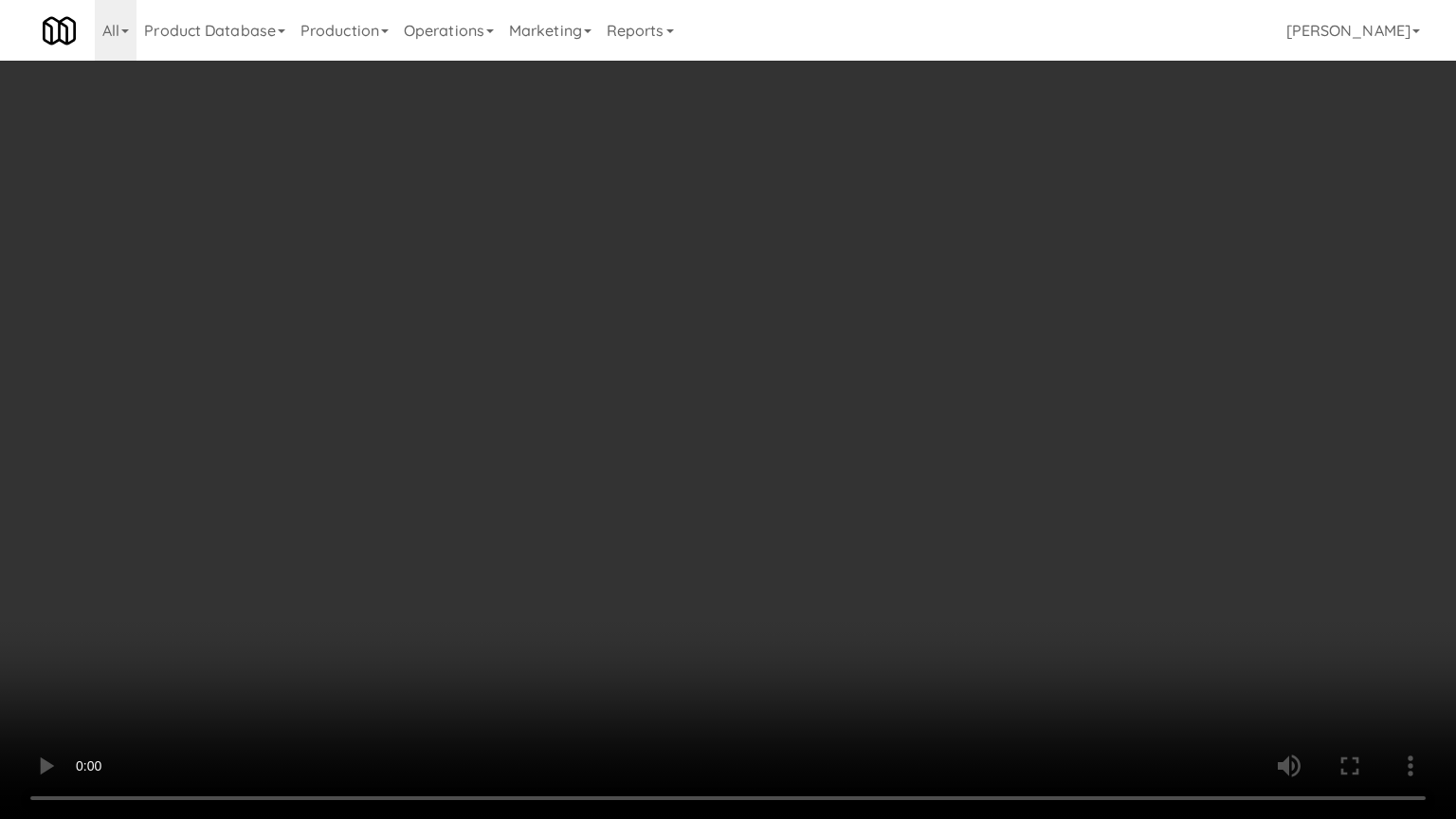
click at [1007, 492] on video at bounding box center [728, 410] width 1456 height 819
click at [1006, 492] on video at bounding box center [728, 410] width 1456 height 819
click at [1006, 490] on video at bounding box center [728, 410] width 1456 height 819
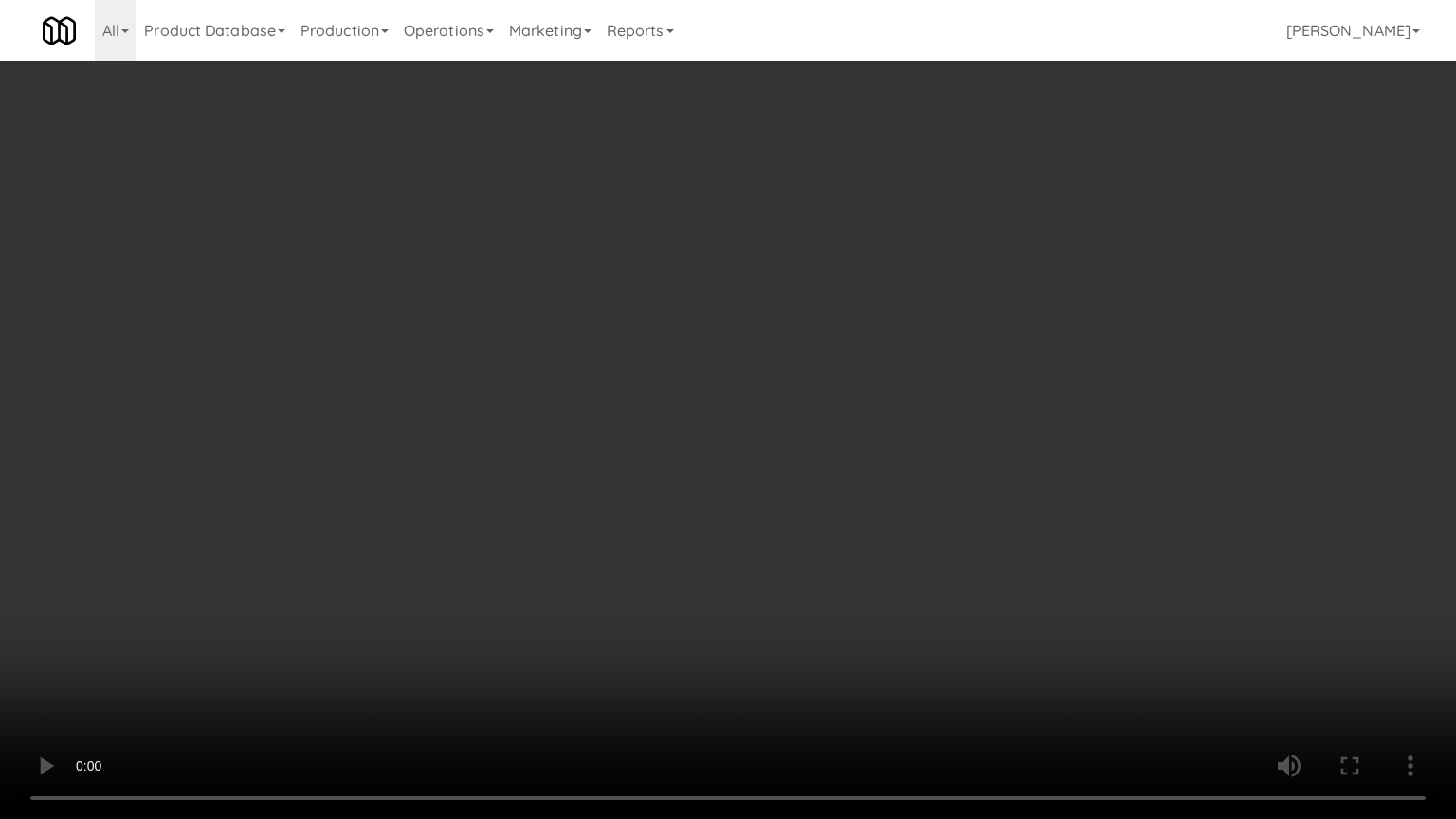
click at [1016, 487] on video at bounding box center [728, 410] width 1456 height 819
click at [1016, 488] on video at bounding box center [728, 410] width 1456 height 819
click at [1088, 471] on video at bounding box center [728, 410] width 1456 height 819
click at [1058, 464] on video at bounding box center [728, 410] width 1456 height 819
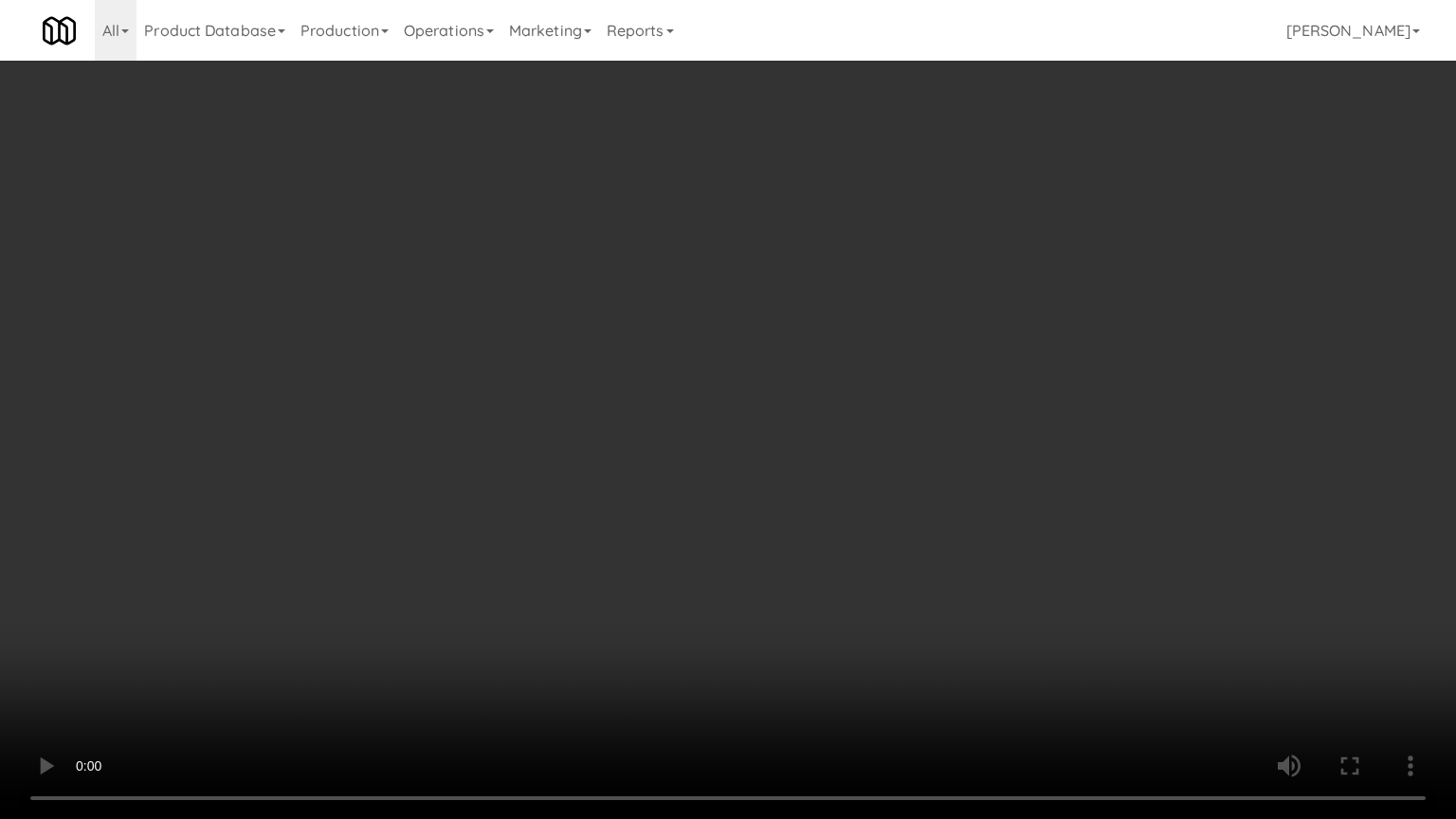
click at [1057, 464] on video at bounding box center [728, 410] width 1456 height 819
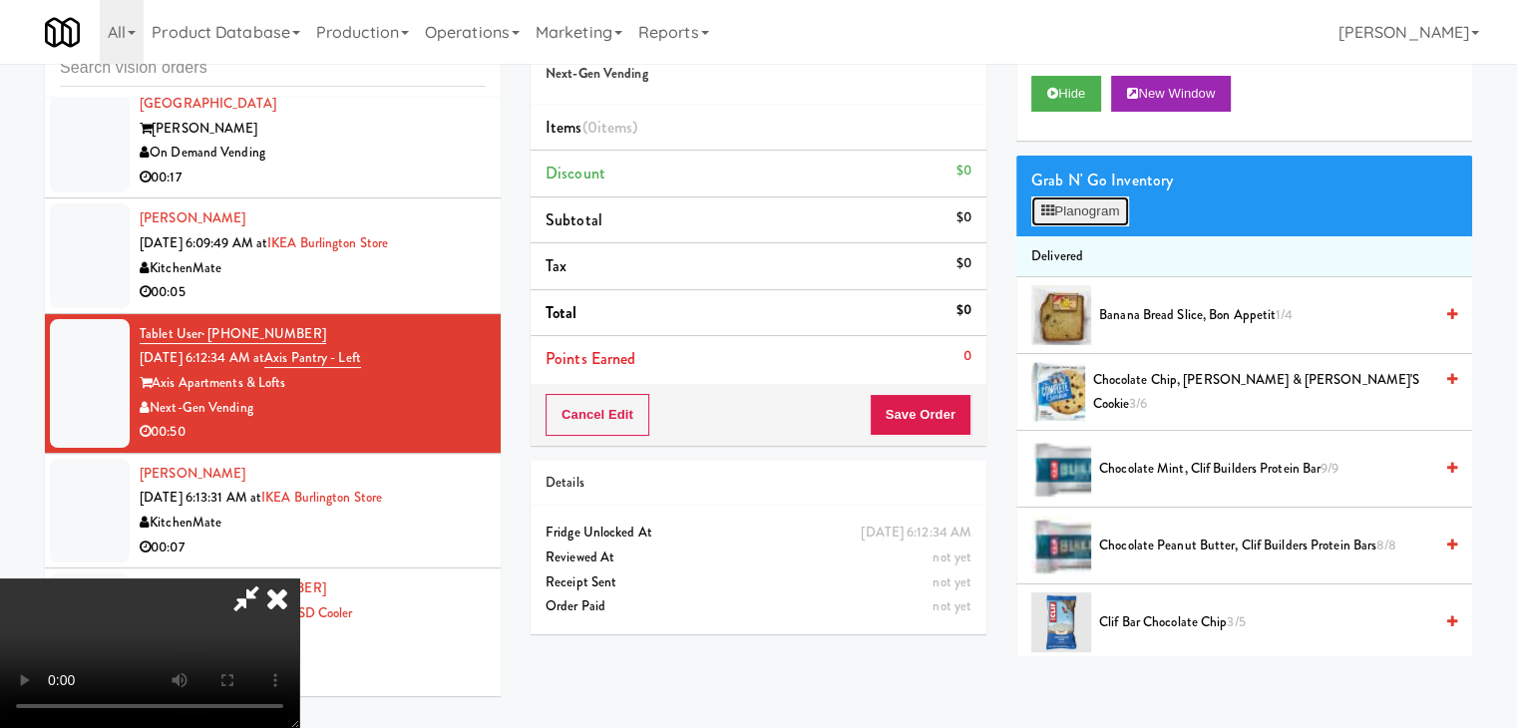
click at [1097, 220] on button "Planogram" at bounding box center [1080, 211] width 98 height 30
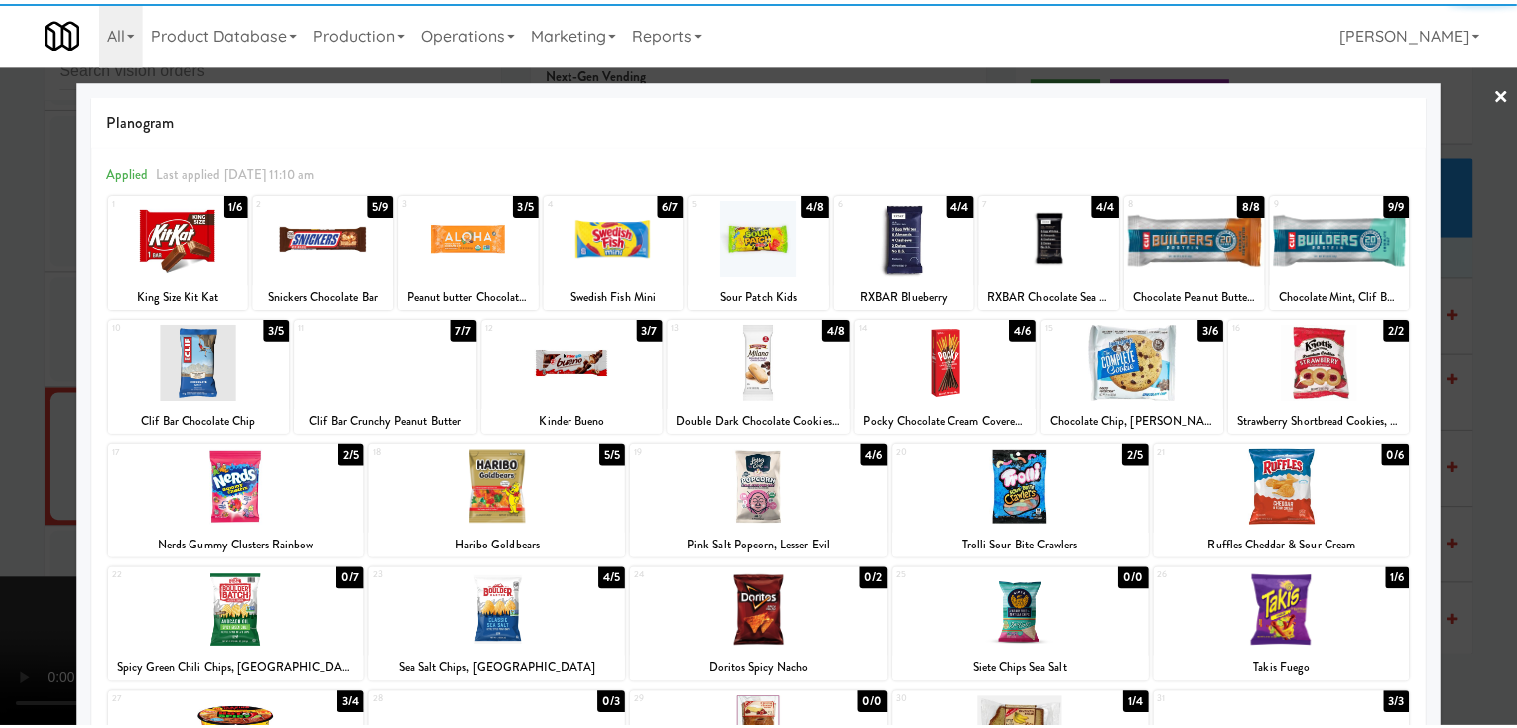
scroll to position [251, 0]
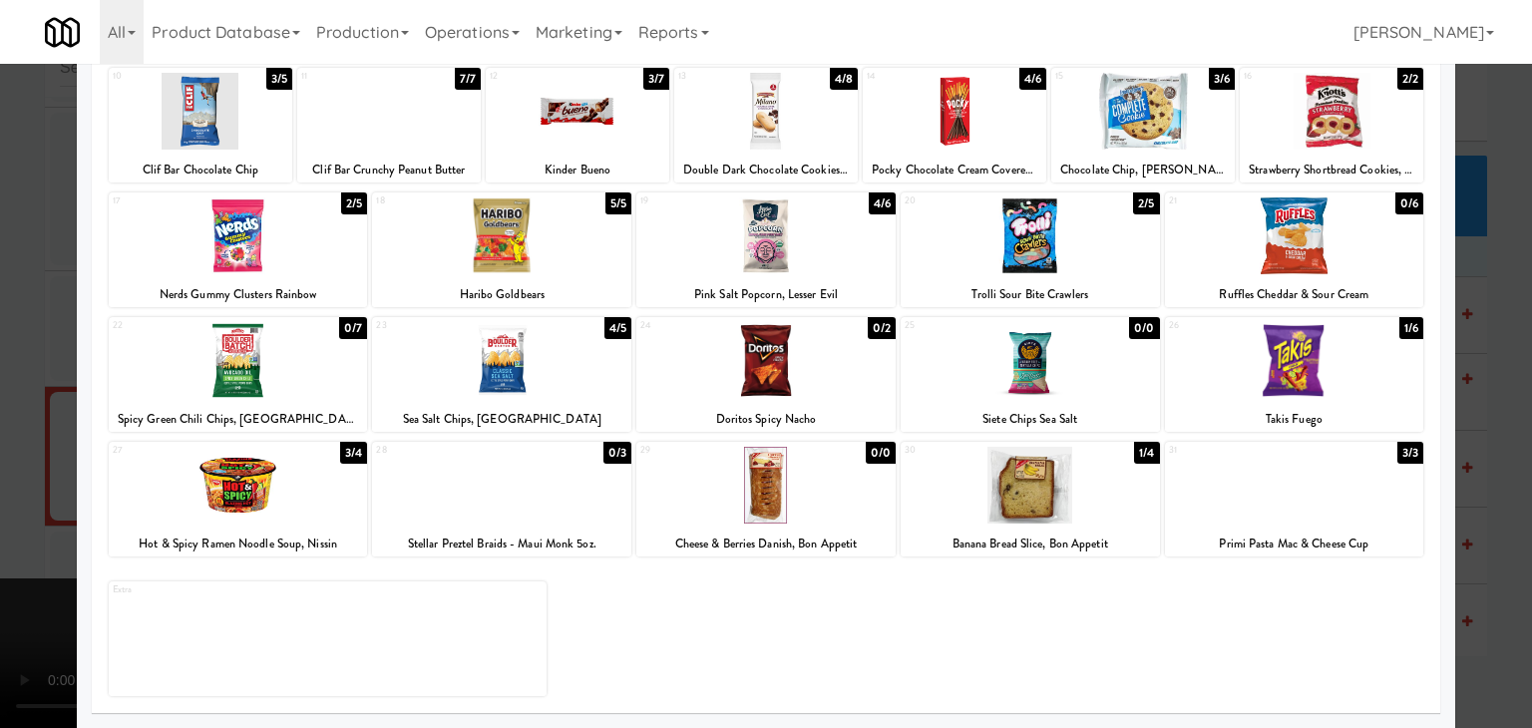
click at [1025, 501] on div at bounding box center [1030, 485] width 259 height 77
click at [1041, 230] on div at bounding box center [1030, 235] width 259 height 77
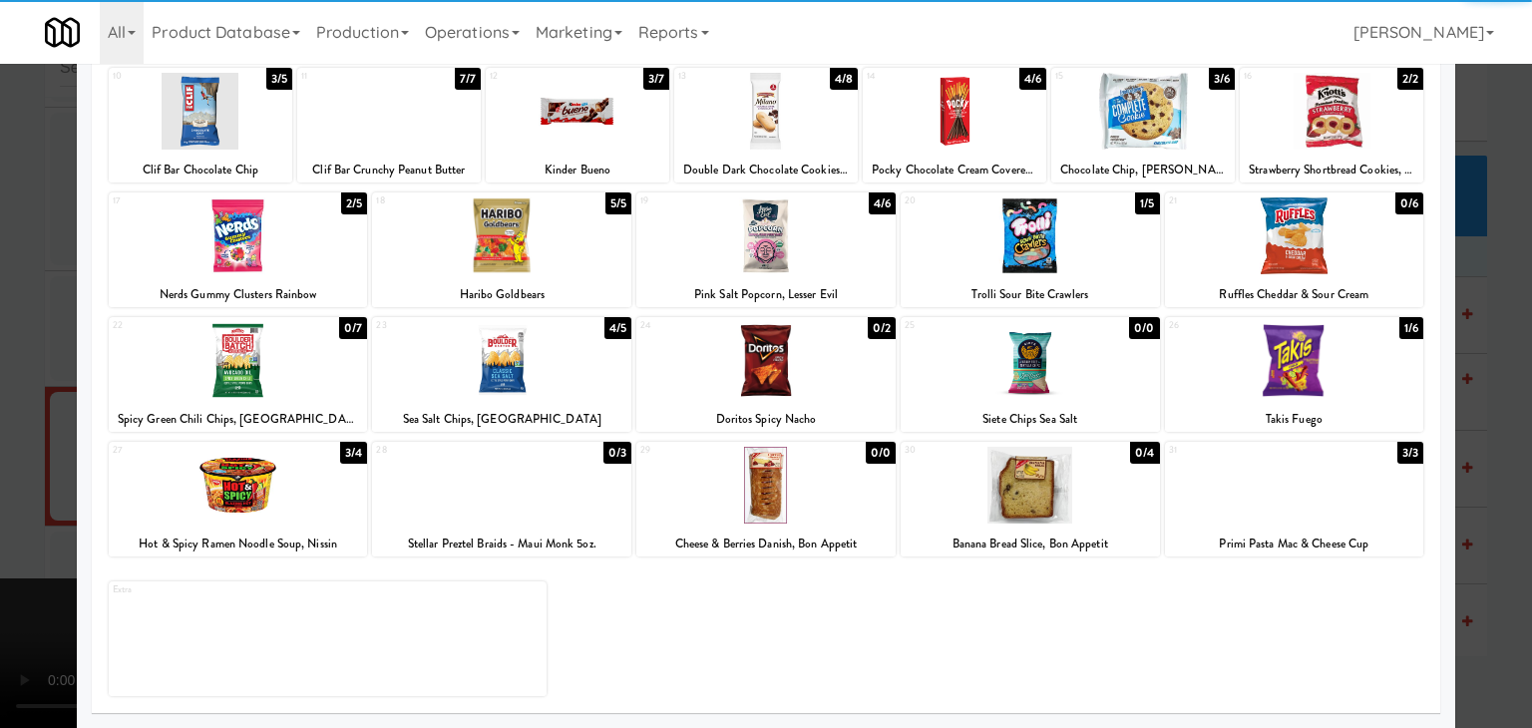
click at [290, 494] on div at bounding box center [238, 485] width 259 height 77
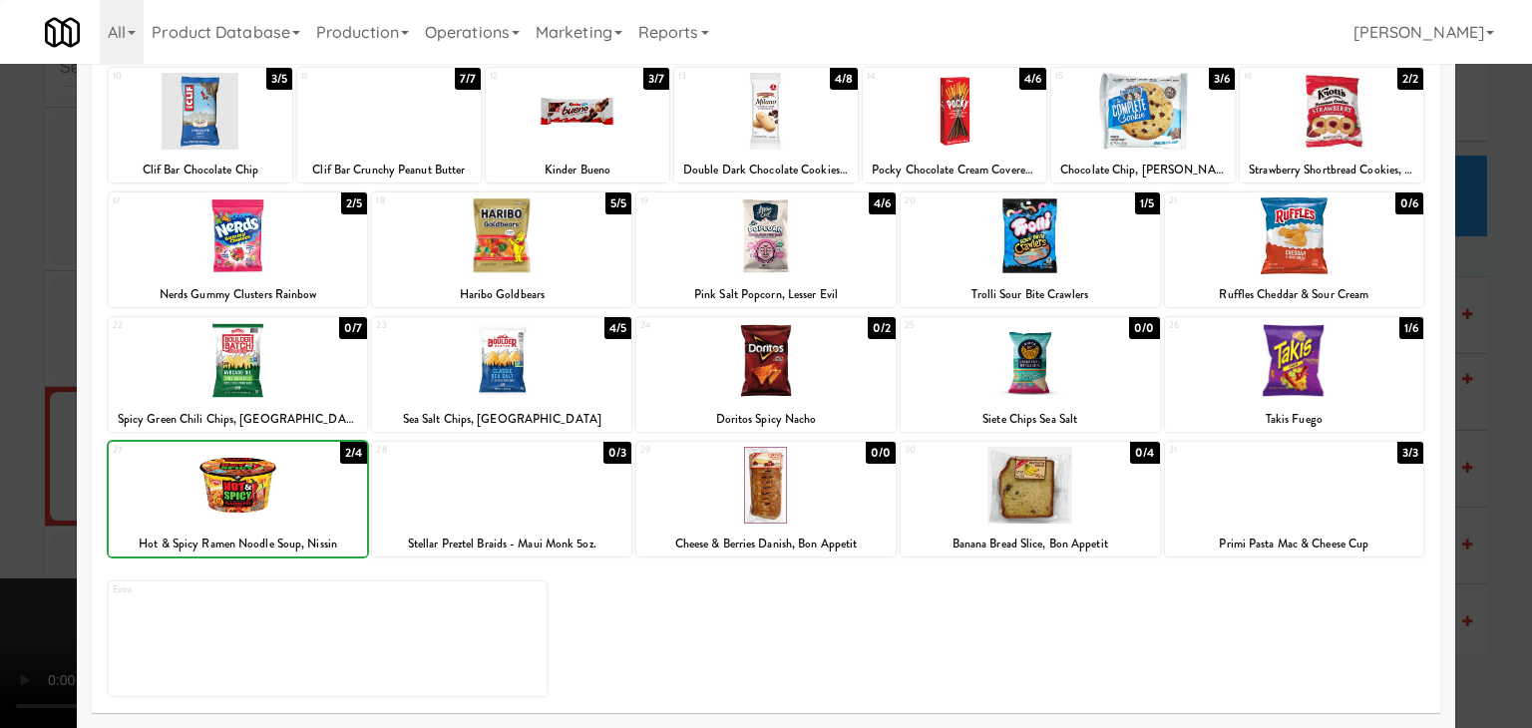
drag, startPoint x: 293, startPoint y: 494, endPoint x: 89, endPoint y: 502, distance: 204.6
click at [294, 494] on div at bounding box center [238, 485] width 259 height 77
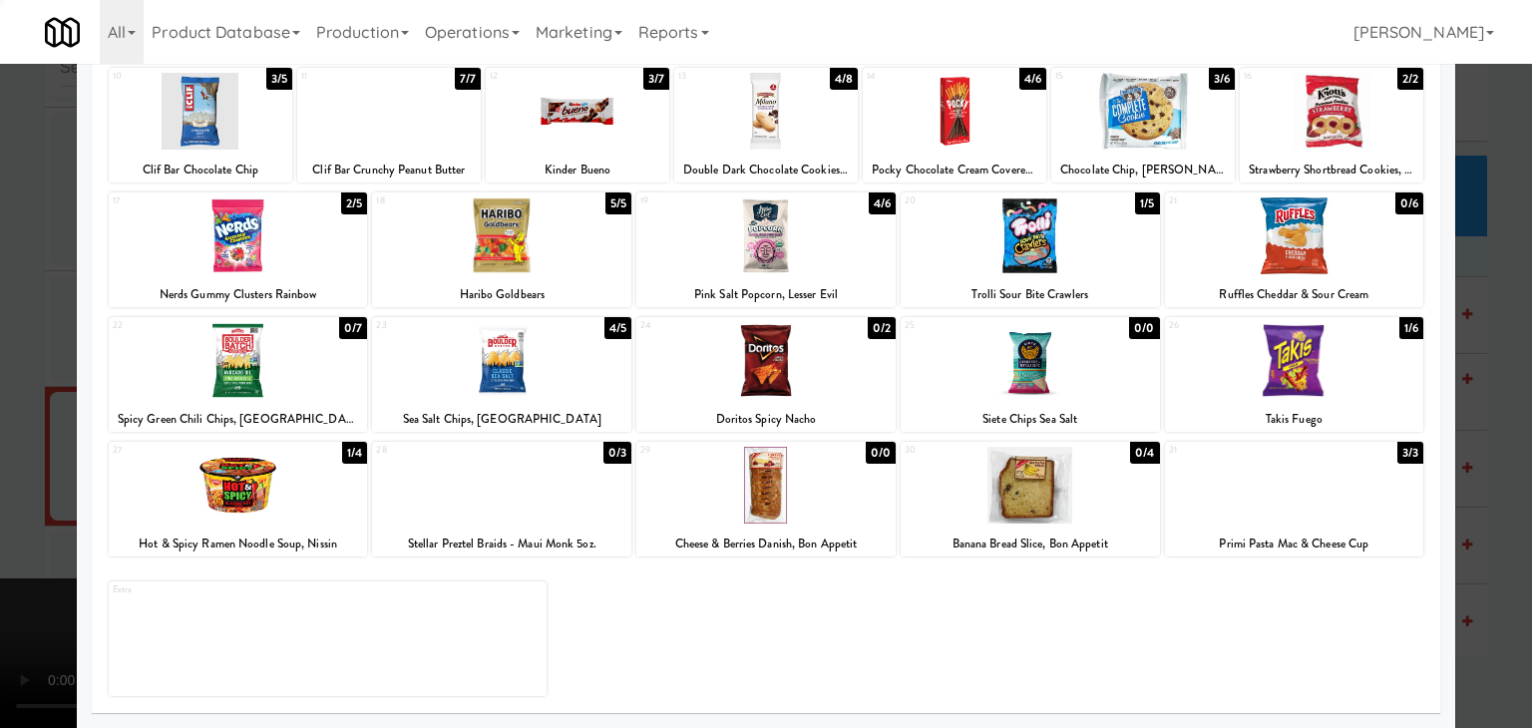
drag, startPoint x: 38, startPoint y: 484, endPoint x: 702, endPoint y: 454, distance: 664.9
click at [41, 484] on div at bounding box center [766, 364] width 1532 height 728
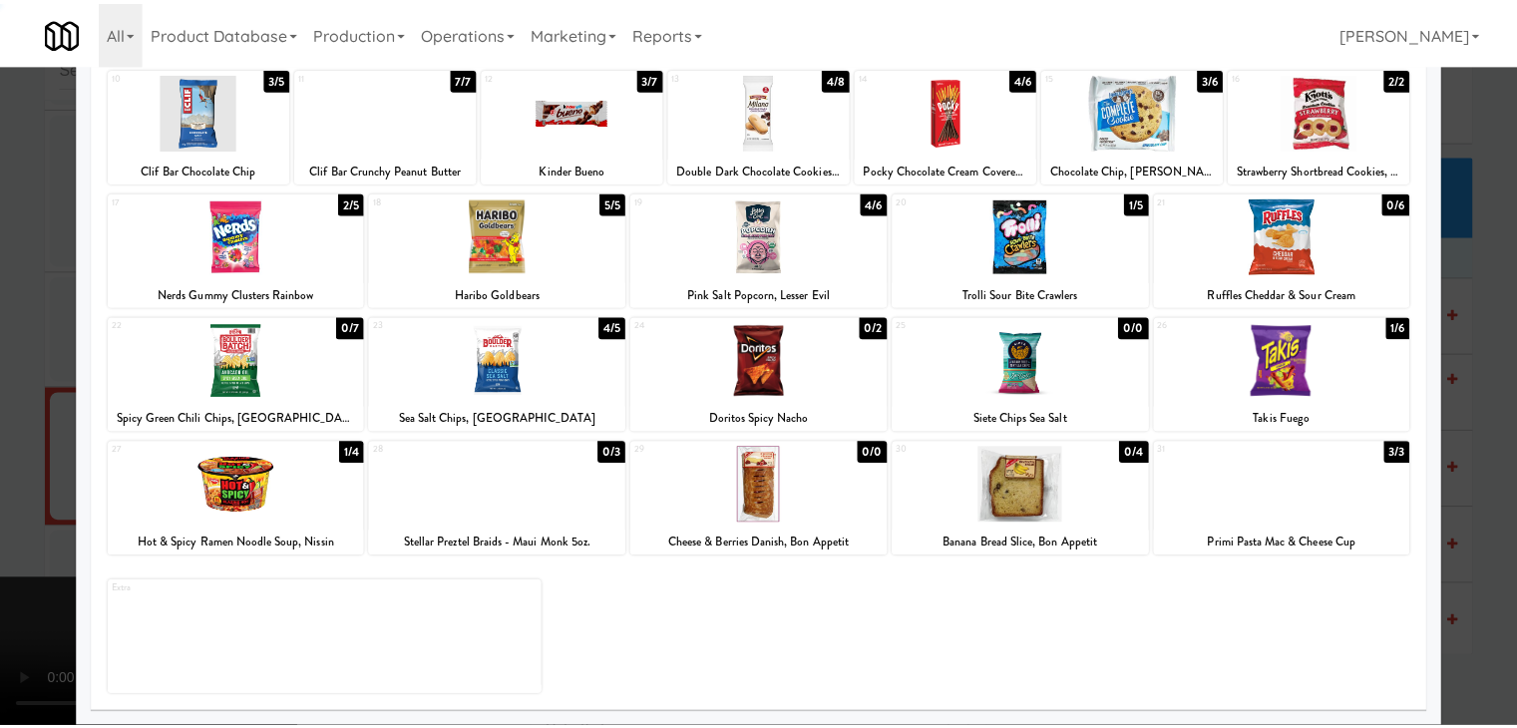
scroll to position [8006, 0]
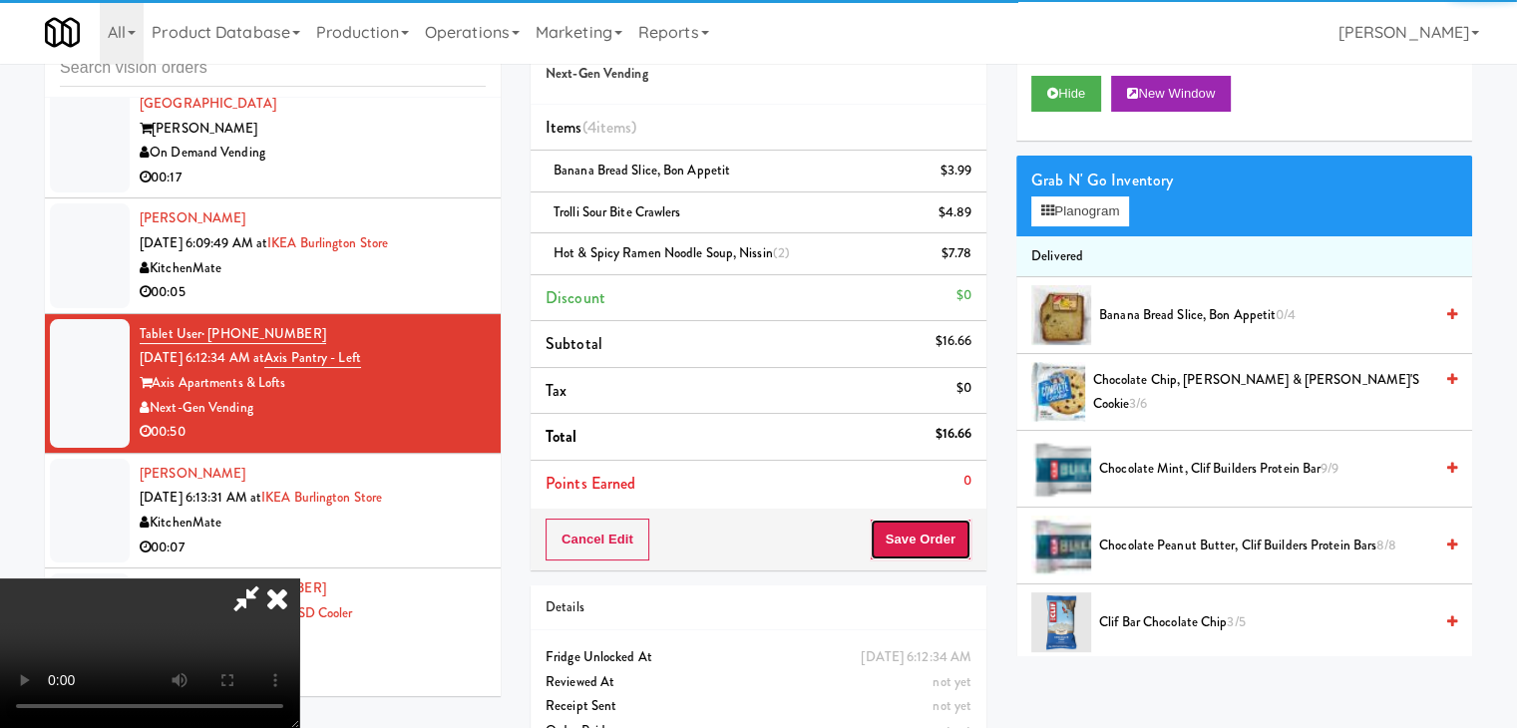
click at [929, 547] on button "Save Order" at bounding box center [921, 540] width 102 height 42
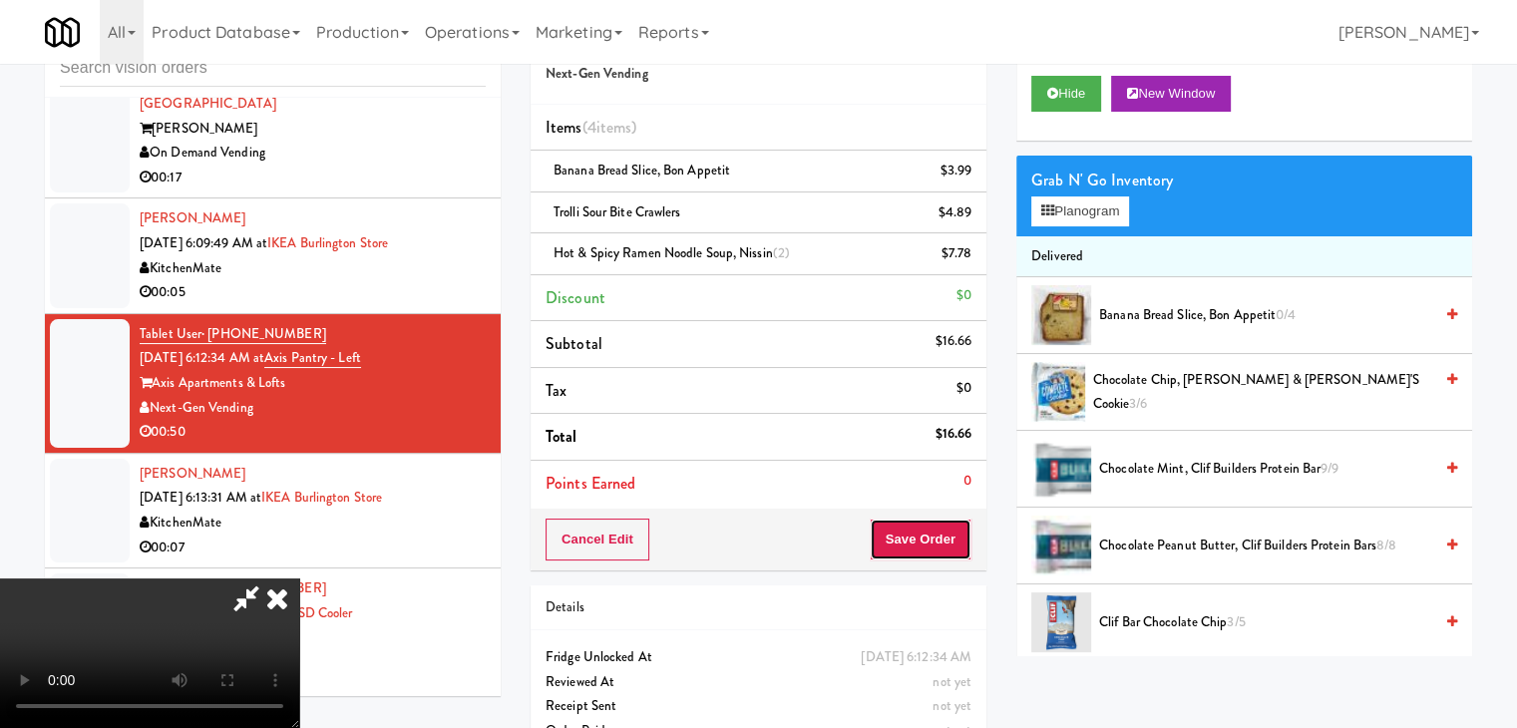
click at [929, 547] on button "Save Order" at bounding box center [921, 540] width 102 height 42
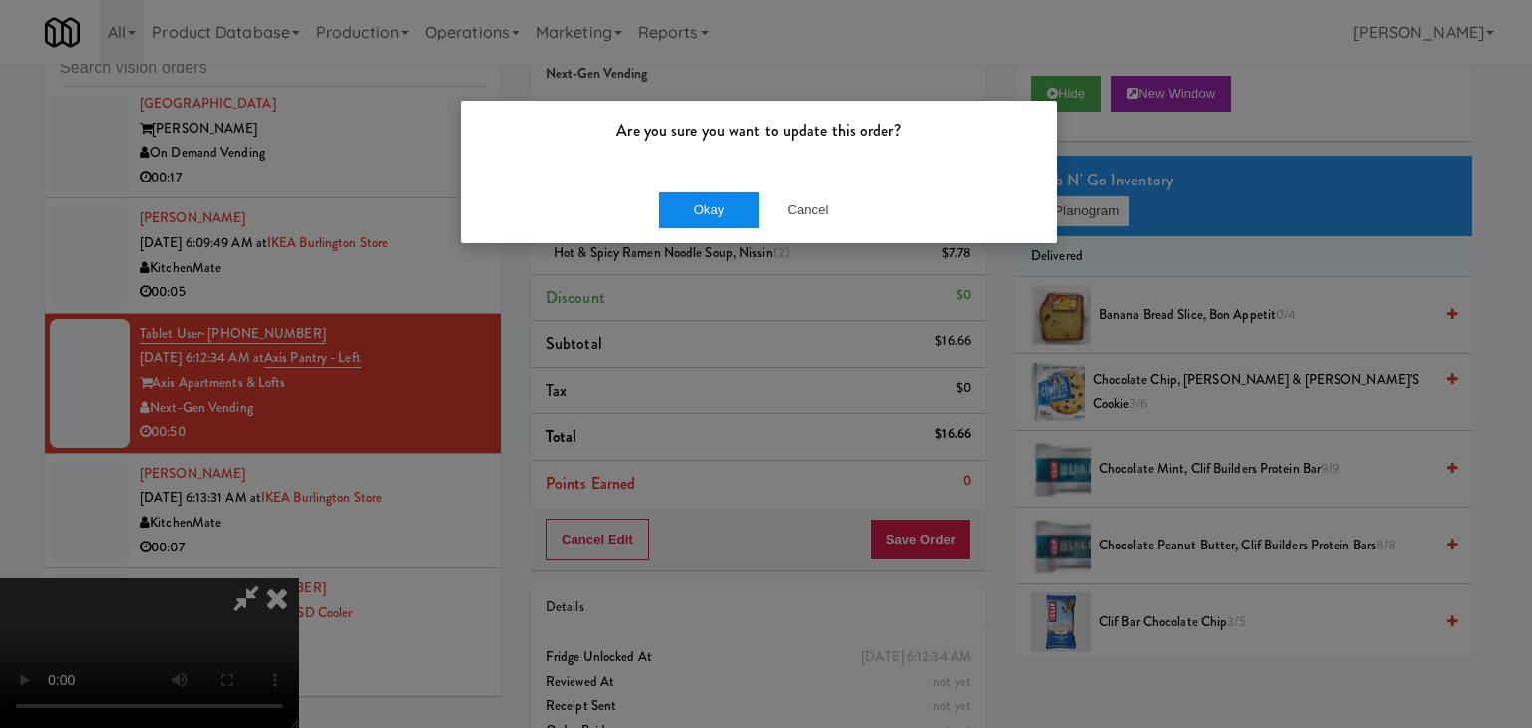
drag, startPoint x: 726, startPoint y: 232, endPoint x: 726, endPoint y: 216, distance: 16.0
click at [726, 218] on div "Okay Cancel" at bounding box center [759, 210] width 596 height 67
click at [726, 216] on button "Okay" at bounding box center [709, 210] width 100 height 36
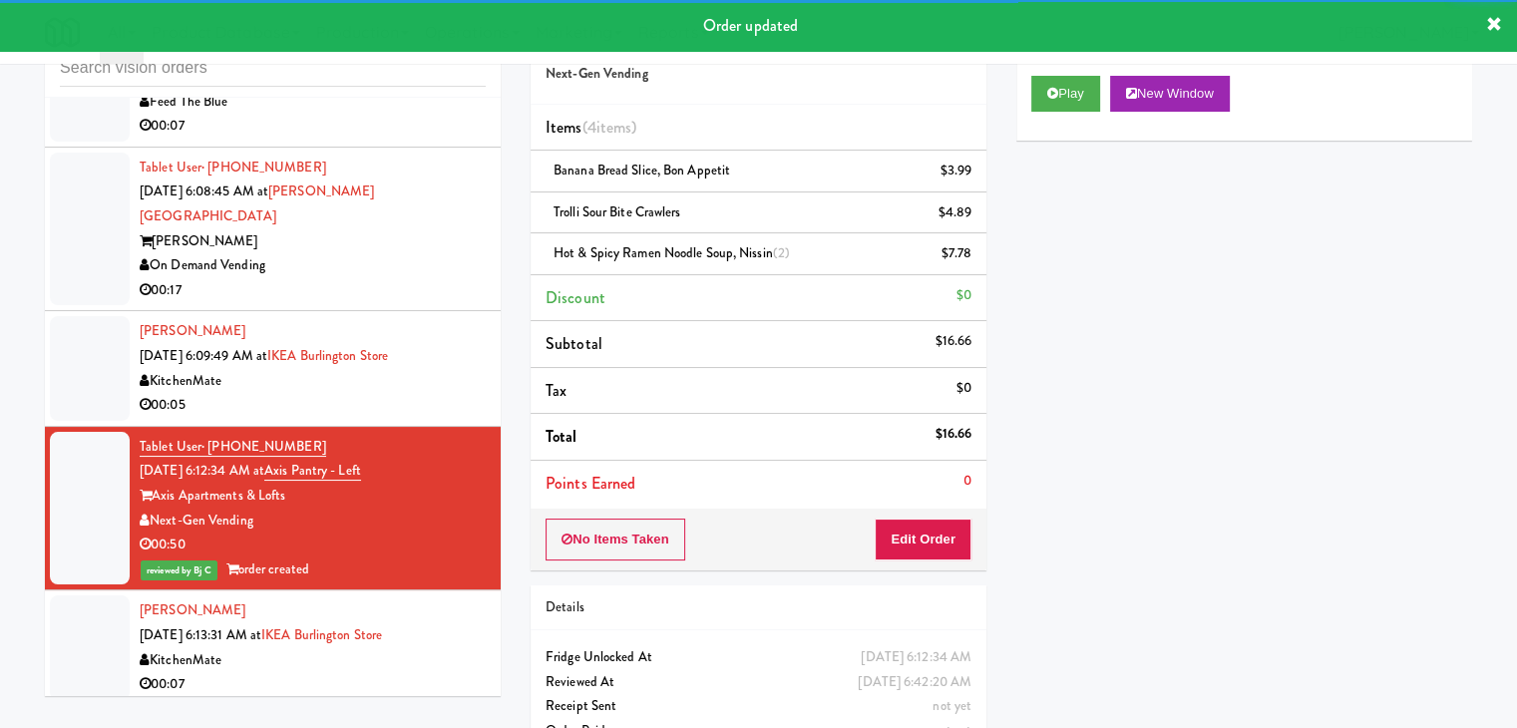
scroll to position [7807, 0]
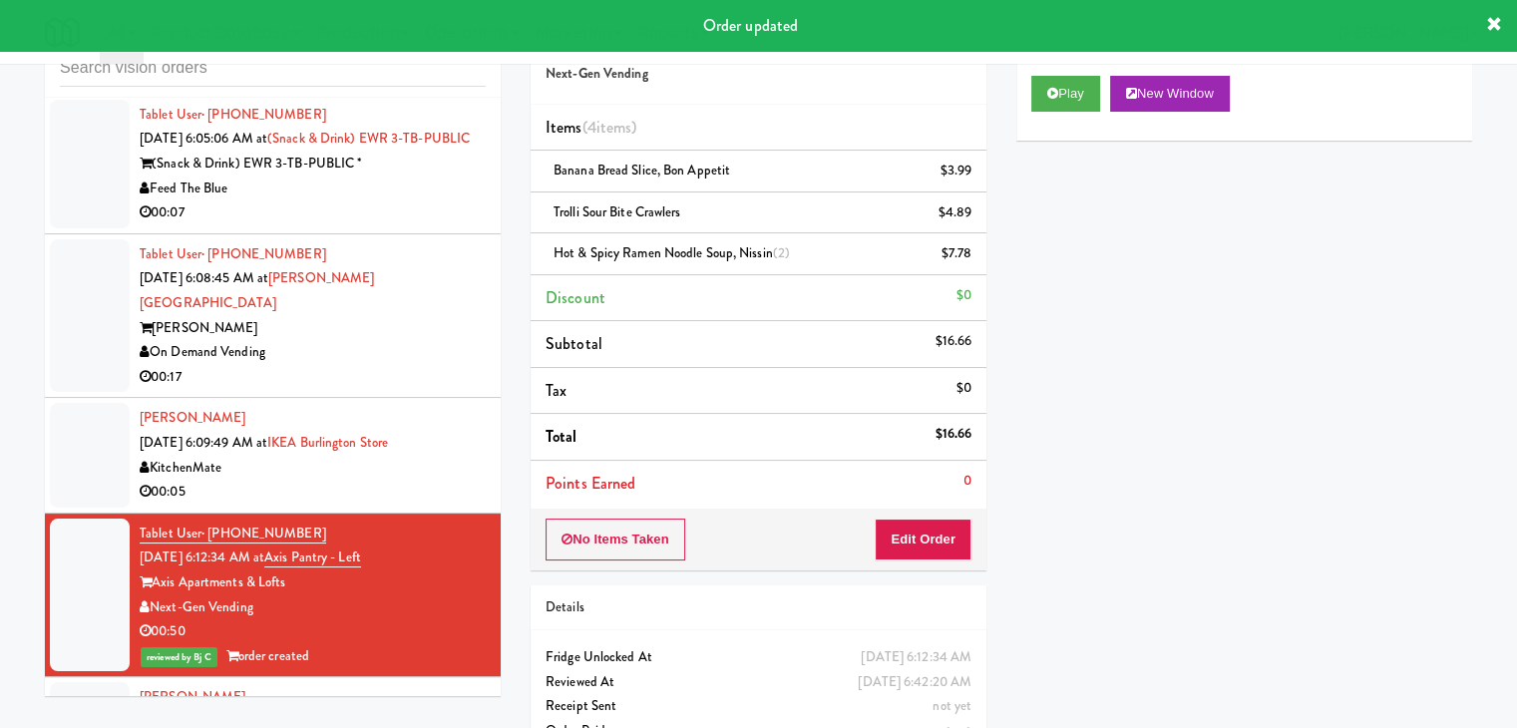
drag, startPoint x: 442, startPoint y: 538, endPoint x: 426, endPoint y: 547, distance: 18.3
click at [443, 481] on div "KitchenMate" at bounding box center [313, 468] width 346 height 25
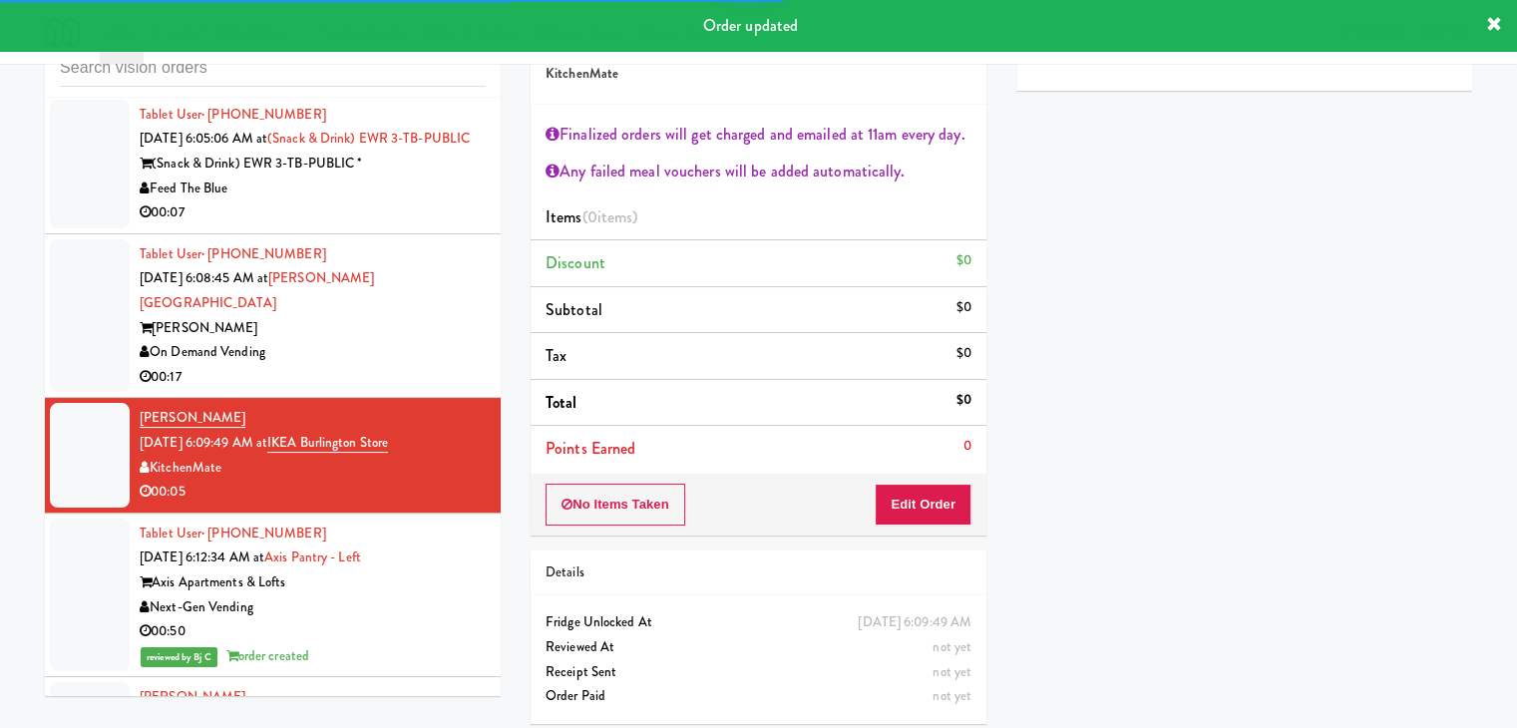
click at [427, 365] on div "On Demand Vending" at bounding box center [313, 352] width 346 height 25
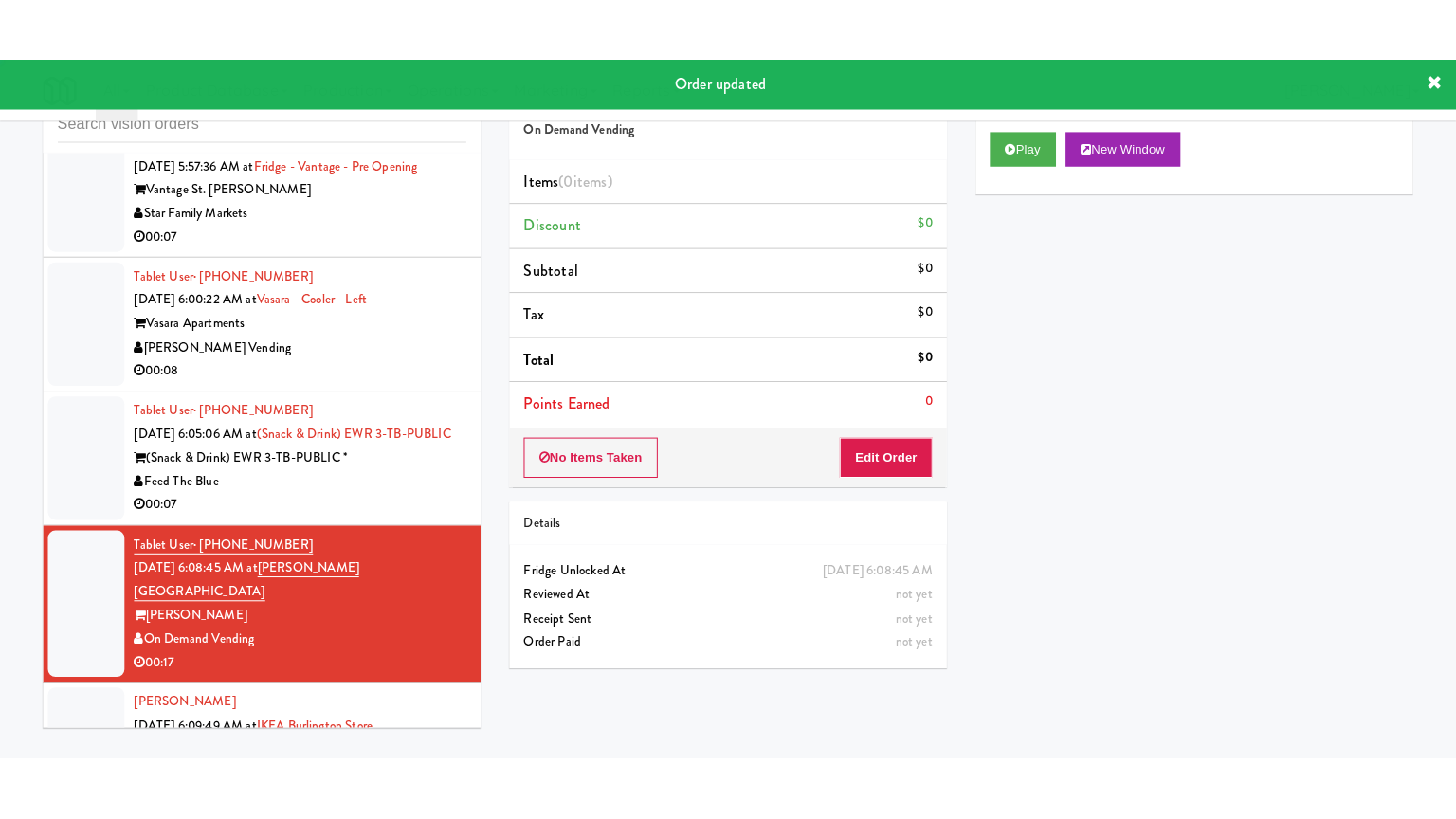
scroll to position [7133, 0]
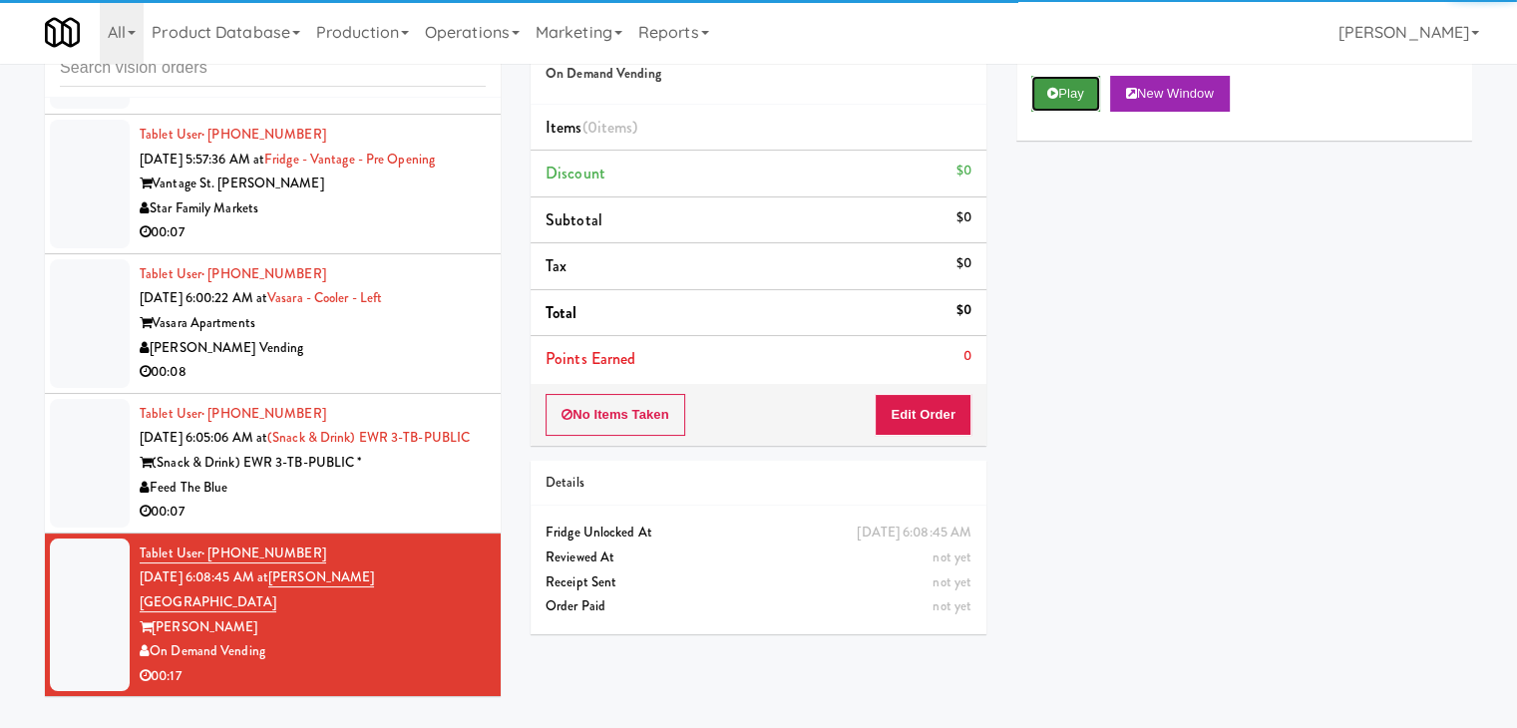
click at [1056, 97] on icon at bounding box center [1052, 93] width 11 height 13
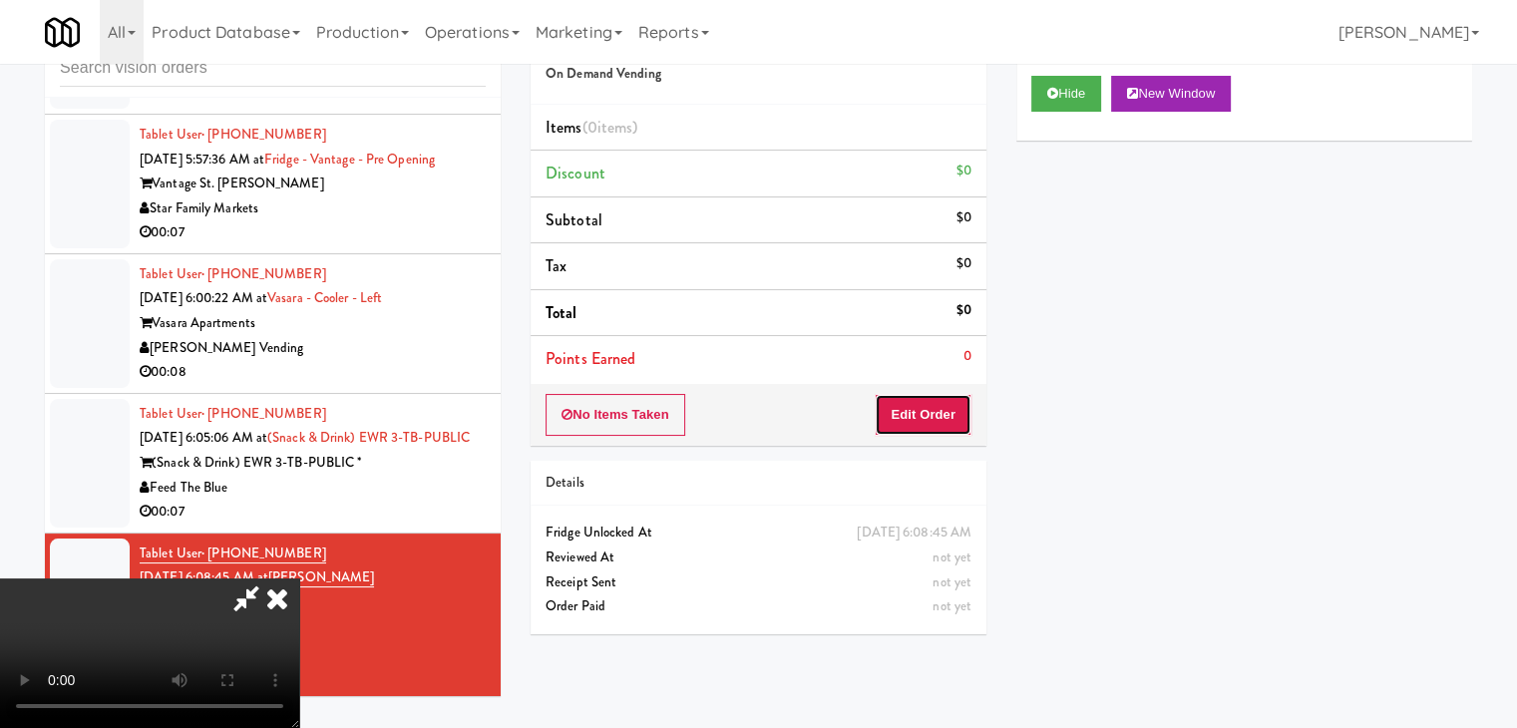
click at [912, 419] on button "Edit Order" at bounding box center [923, 415] width 97 height 42
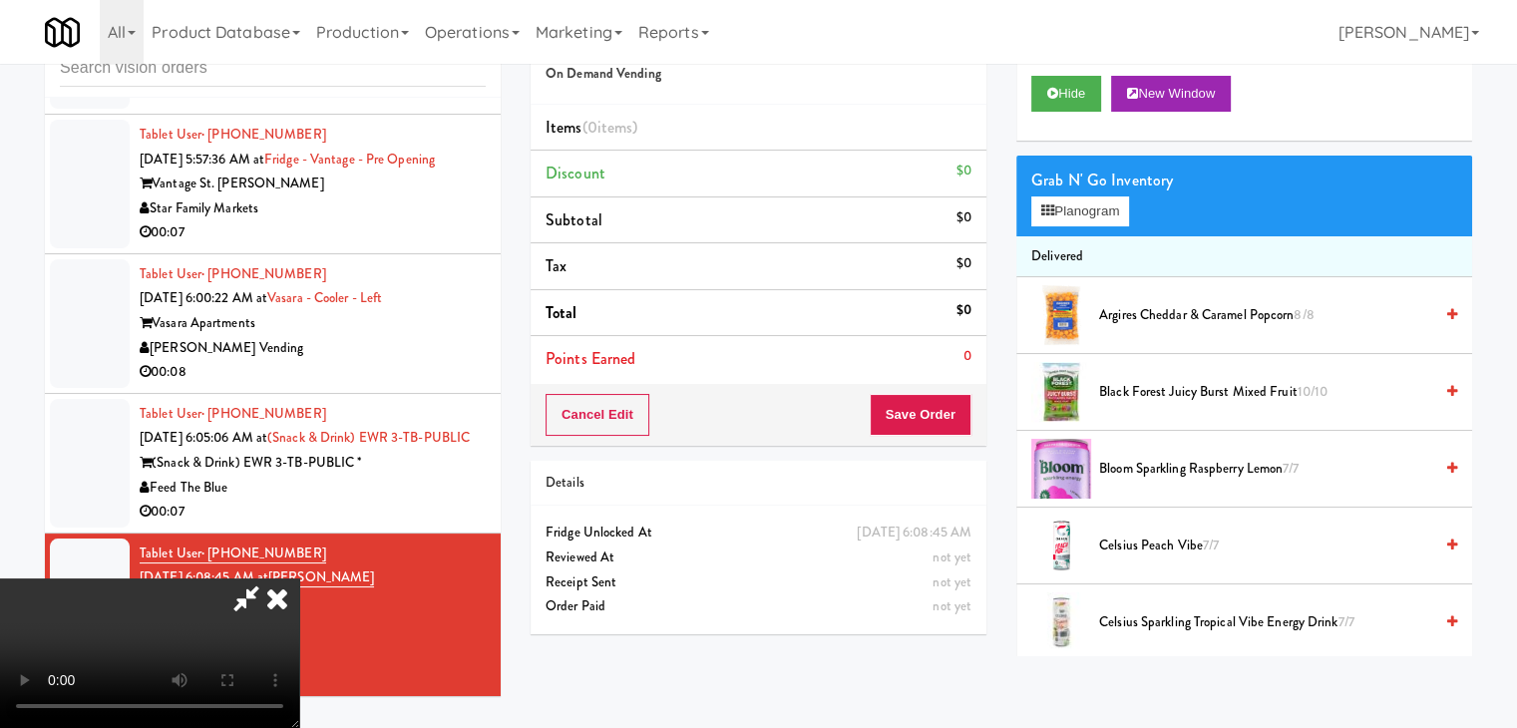
scroll to position [7434, 0]
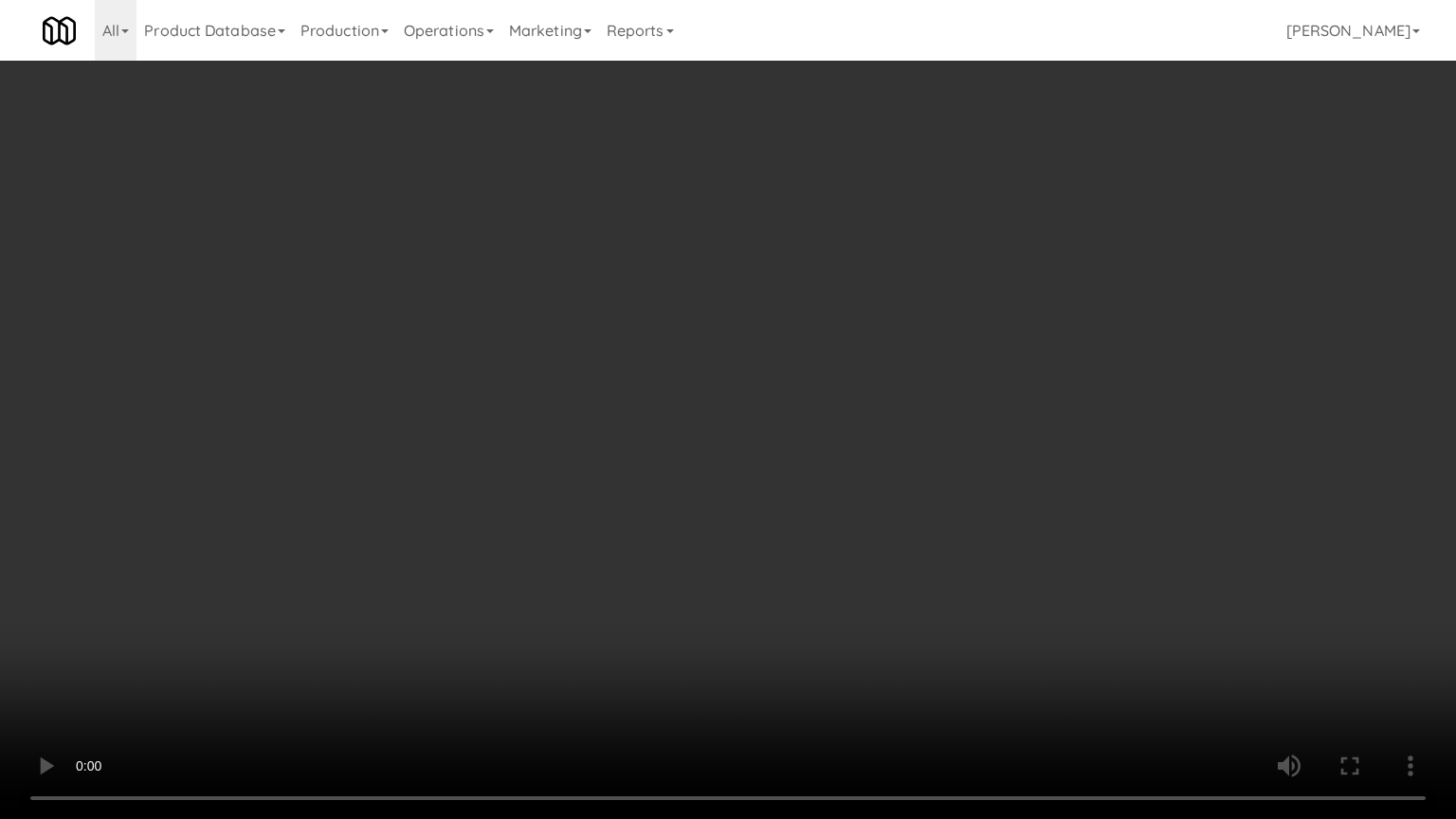
click at [908, 516] on video at bounding box center [728, 410] width 1456 height 819
click at [927, 514] on video at bounding box center [728, 410] width 1456 height 819
click at [926, 519] on video at bounding box center [728, 410] width 1456 height 819
click at [931, 508] on video at bounding box center [728, 410] width 1456 height 819
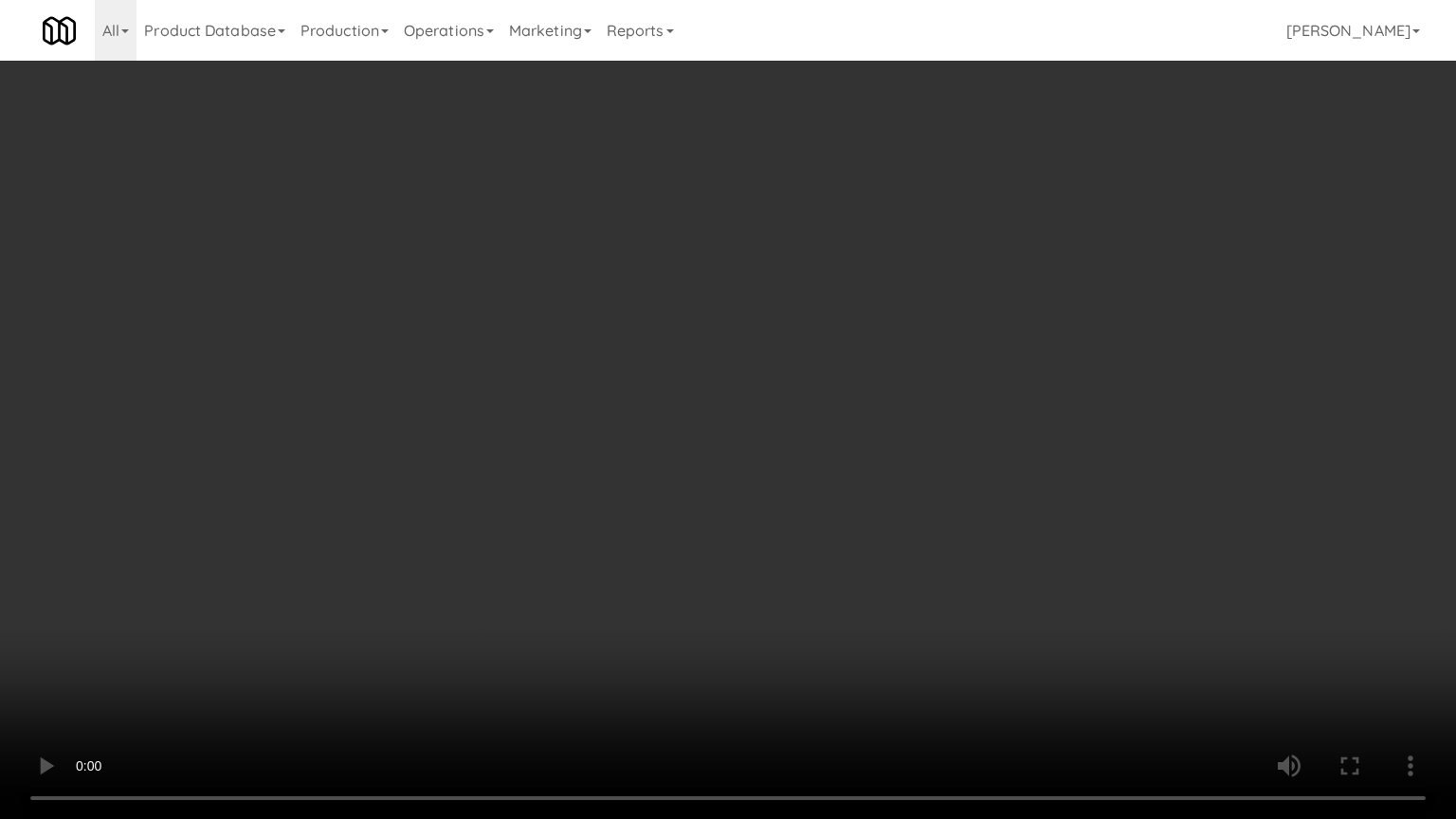
click at [931, 508] on video at bounding box center [728, 410] width 1456 height 819
click at [995, 474] on video at bounding box center [728, 410] width 1456 height 819
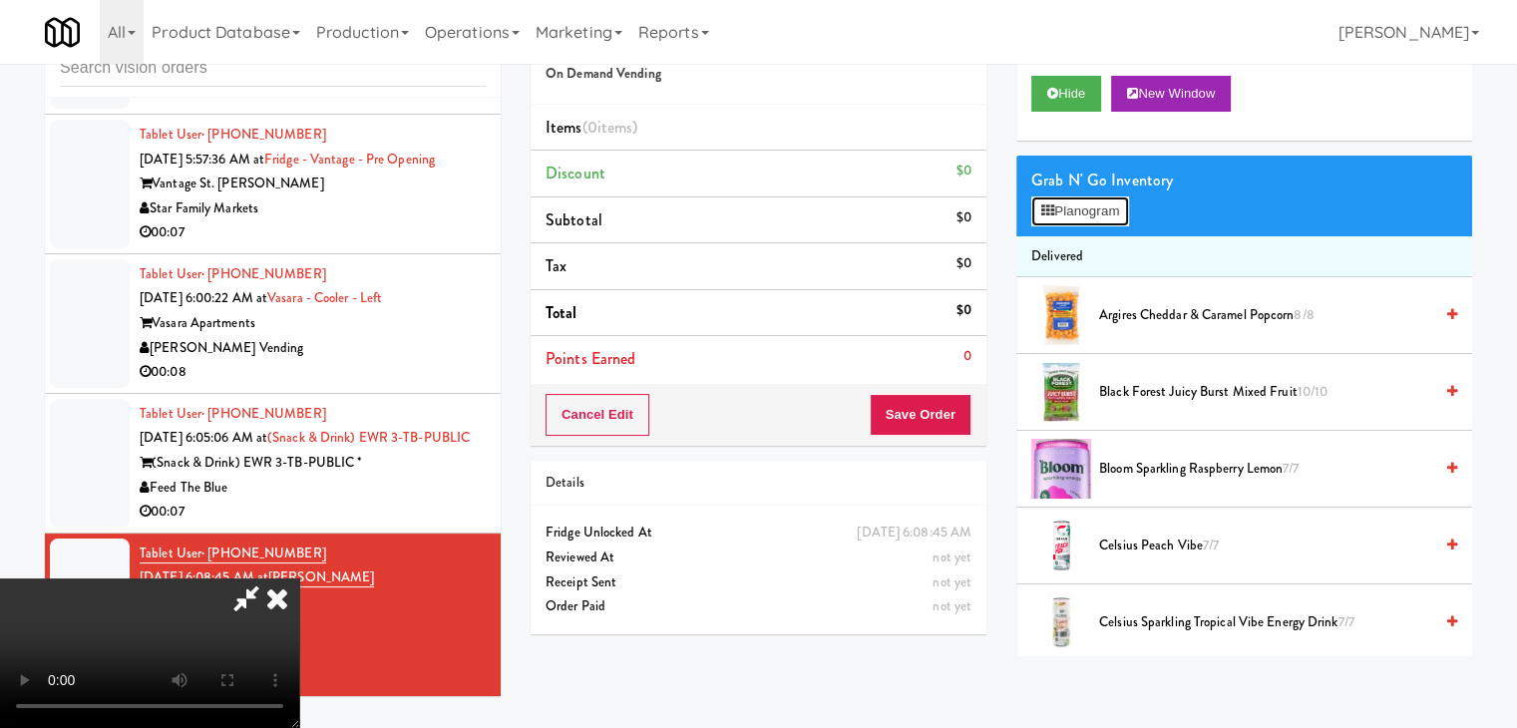
click at [1129, 211] on button "Planogram" at bounding box center [1080, 211] width 98 height 30
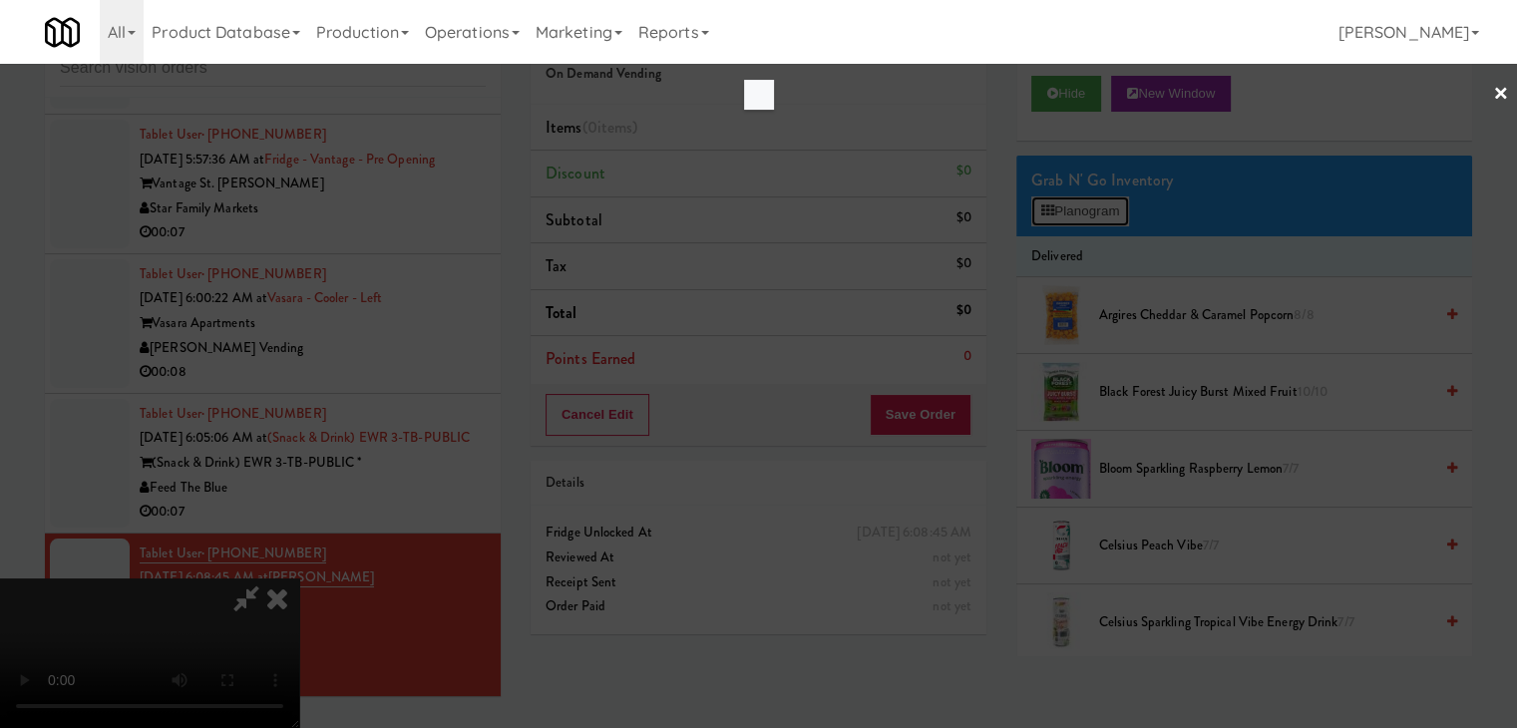
scroll to position [7434, 0]
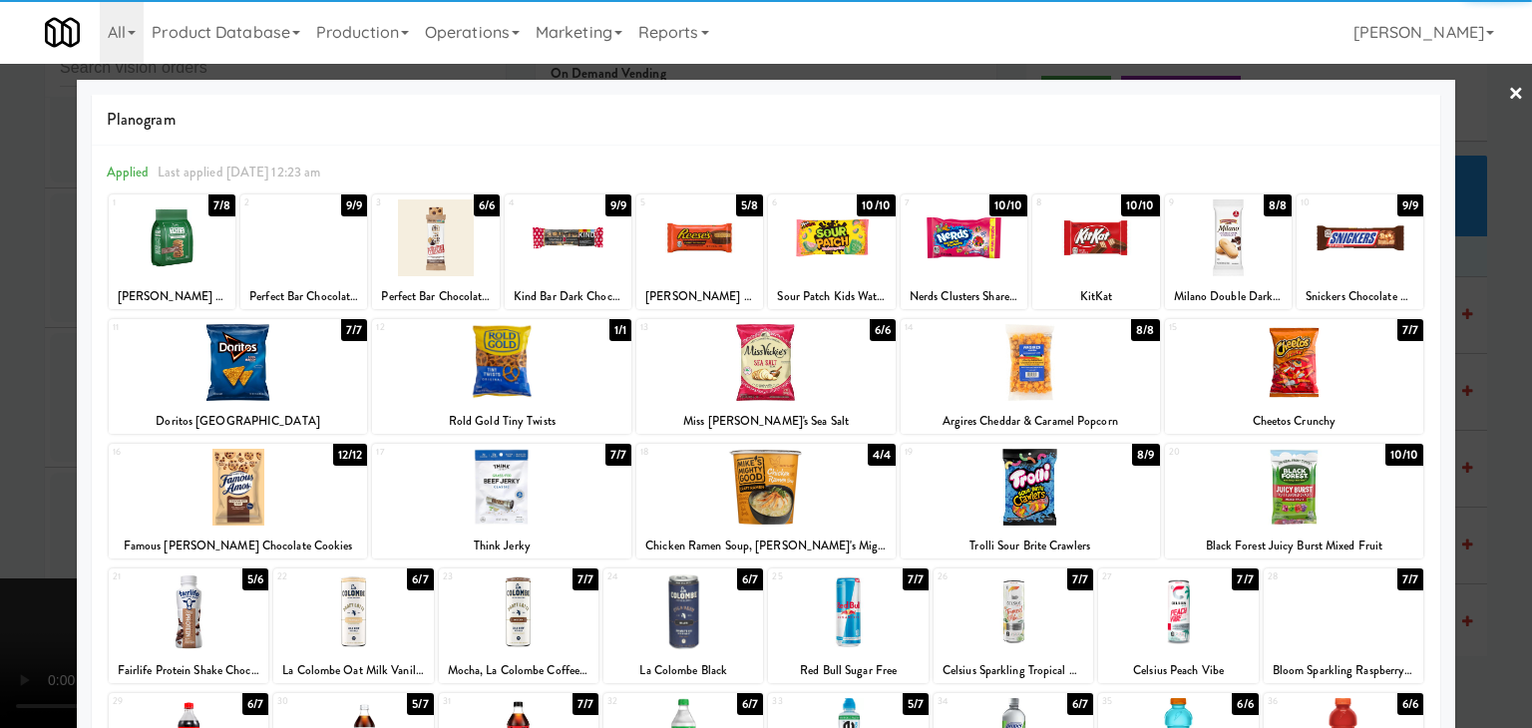
drag, startPoint x: 1075, startPoint y: 248, endPoint x: 1101, endPoint y: 265, distance: 31.0
click at [1075, 248] on div at bounding box center [1095, 237] width 127 height 77
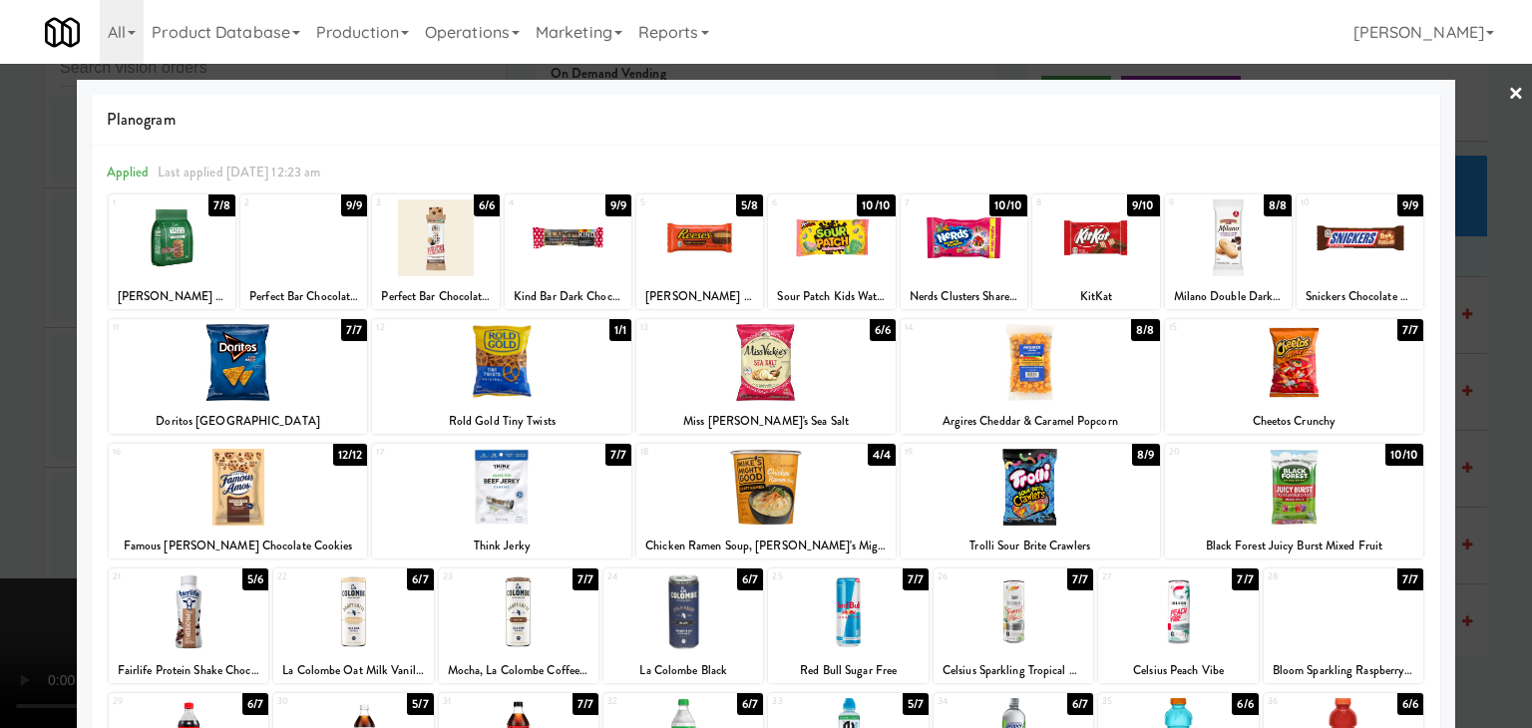
click at [1289, 368] on div at bounding box center [1294, 362] width 259 height 77
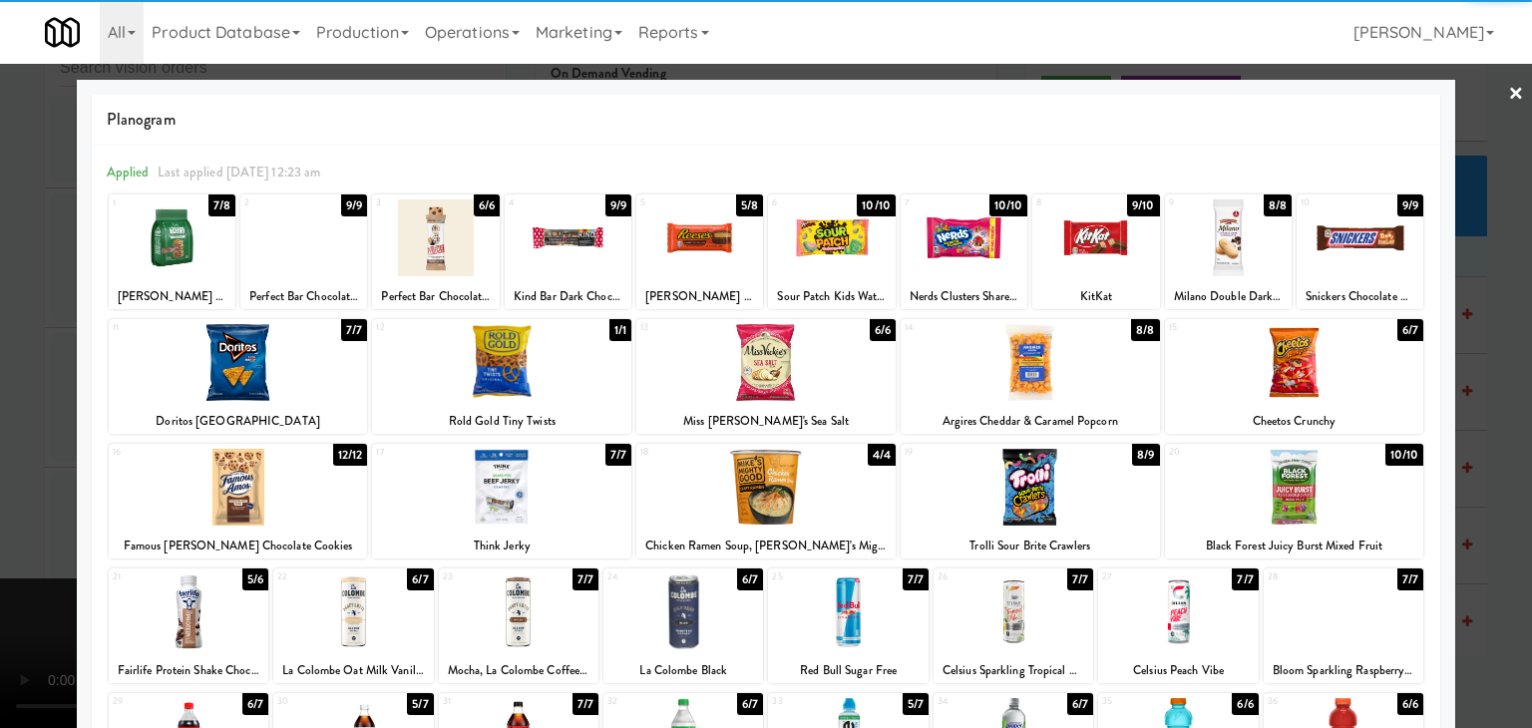
drag, startPoint x: 811, startPoint y: 358, endPoint x: 780, endPoint y: 364, distance: 31.5
click at [804, 359] on div at bounding box center [765, 362] width 259 height 77
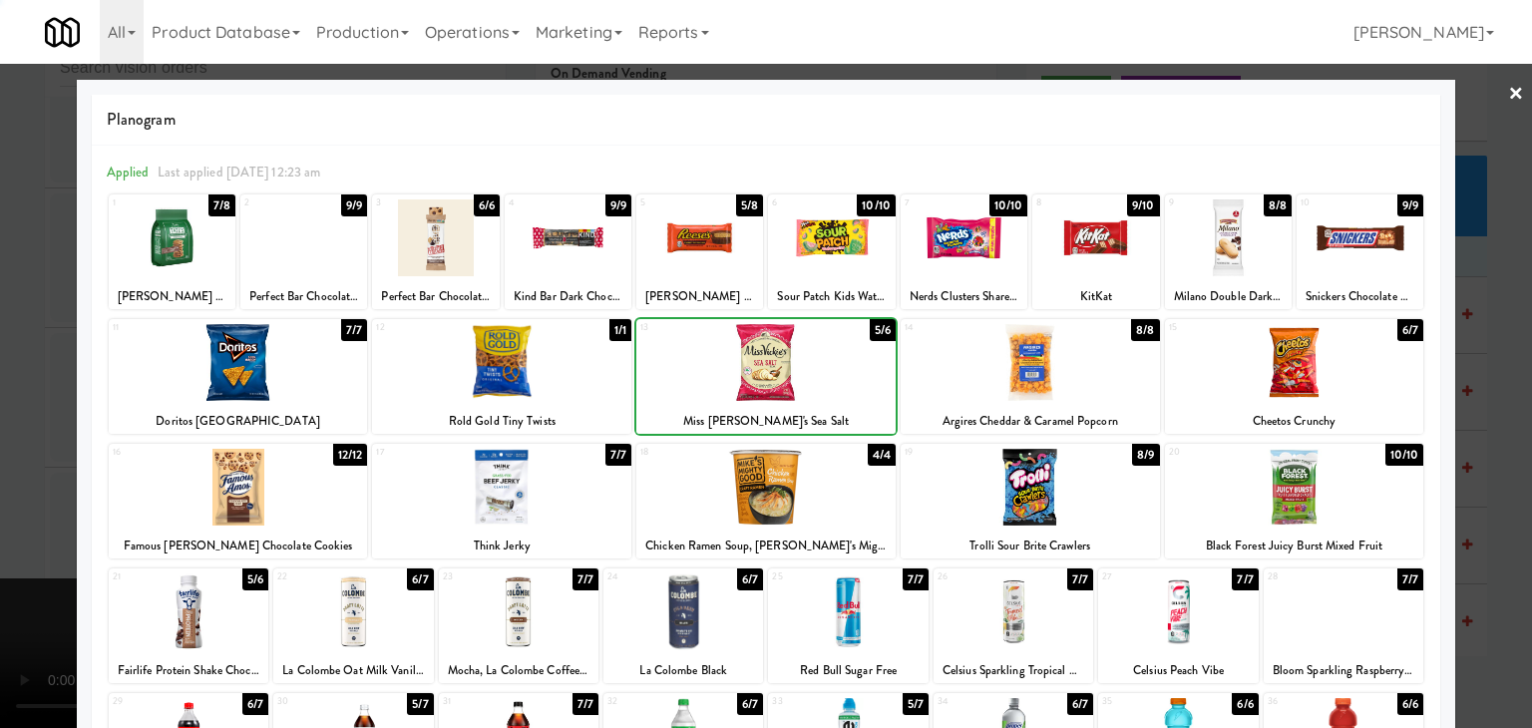
click at [3, 362] on div at bounding box center [766, 364] width 1532 height 728
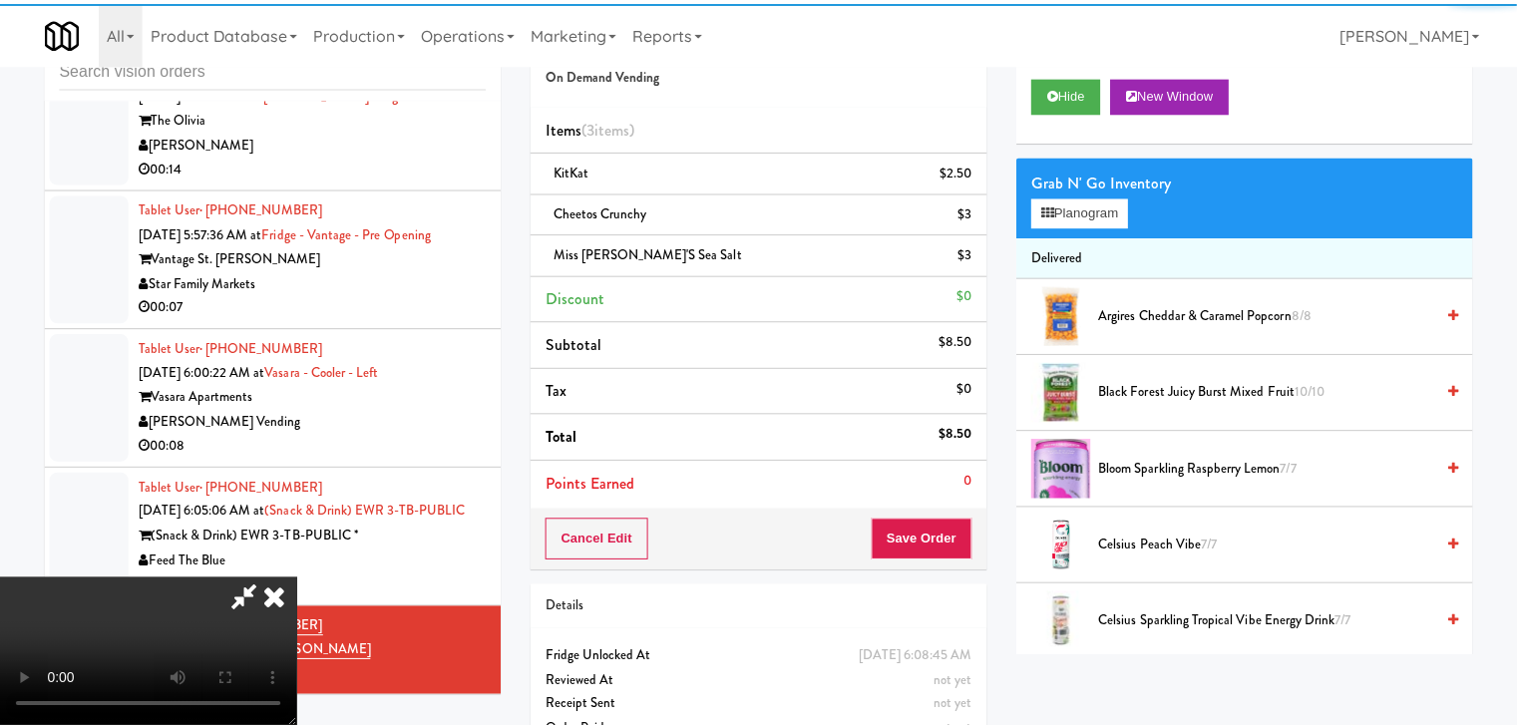
scroll to position [7508, 0]
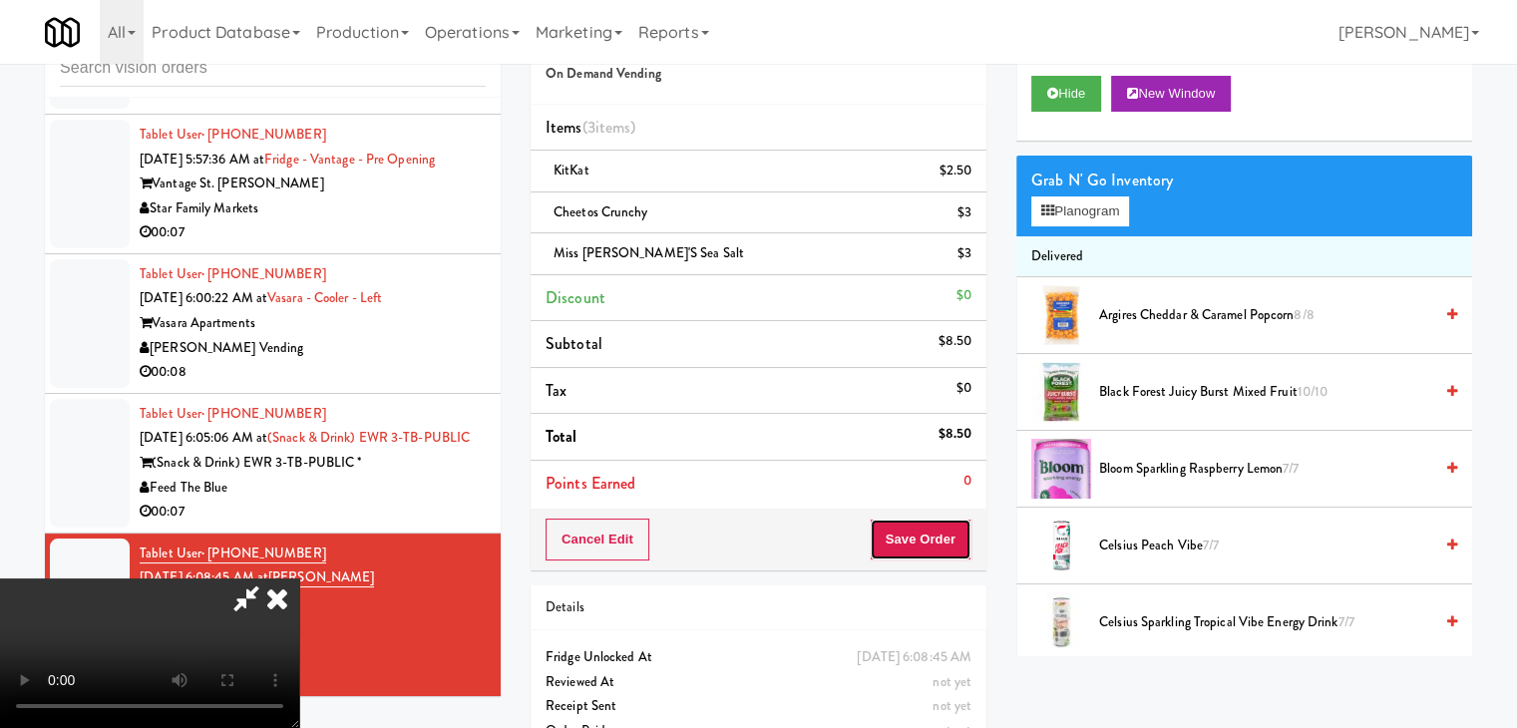
drag, startPoint x: 961, startPoint y: 518, endPoint x: 943, endPoint y: 533, distance: 23.4
click at [945, 531] on button "Save Order" at bounding box center [921, 540] width 102 height 42
click at [943, 533] on button "Save Order" at bounding box center [921, 540] width 102 height 42
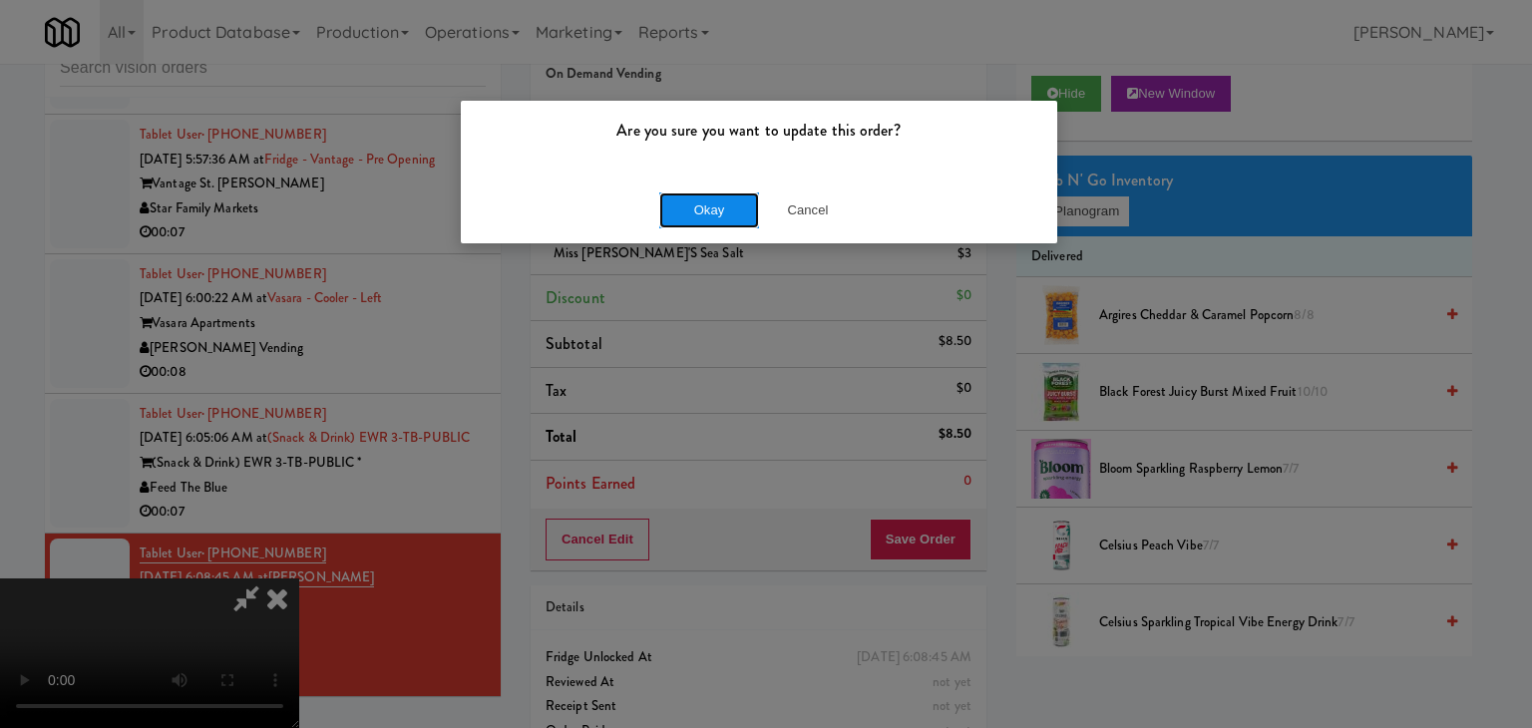
click at [699, 220] on button "Okay" at bounding box center [709, 210] width 100 height 36
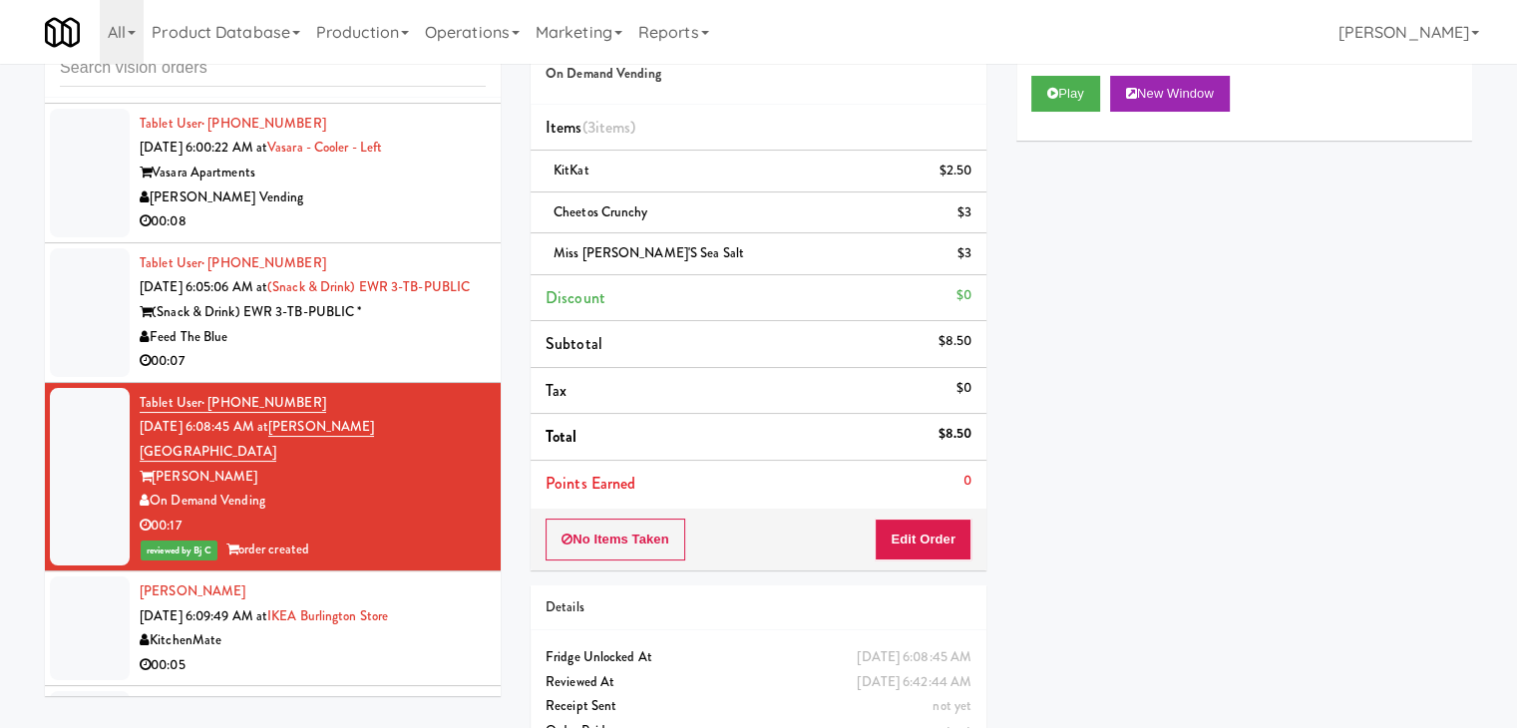
scroll to position [7458, 0]
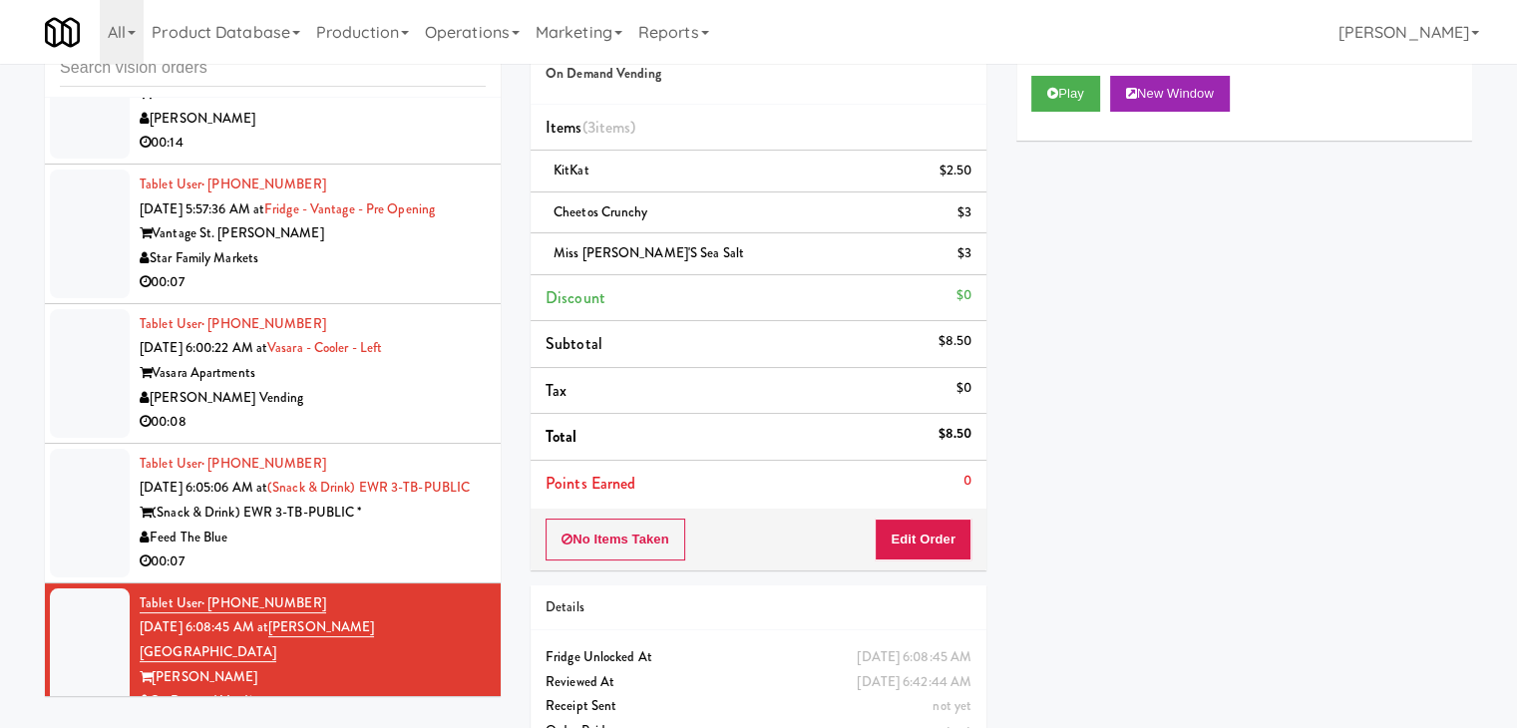
drag, startPoint x: 414, startPoint y: 631, endPoint x: 402, endPoint y: 631, distance: 12.0
click at [414, 551] on div "Feed The Blue" at bounding box center [313, 538] width 346 height 25
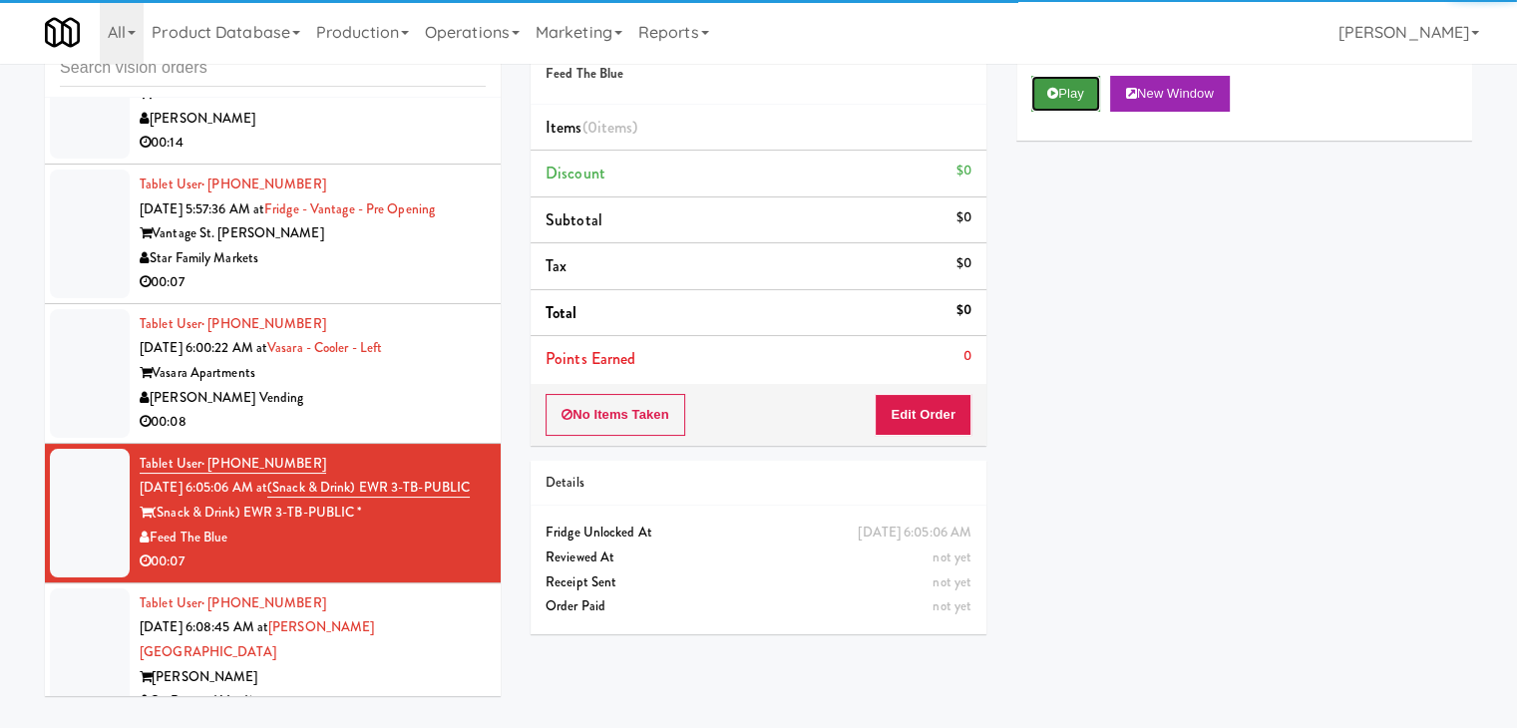
click at [1048, 109] on button "Play" at bounding box center [1065, 94] width 69 height 36
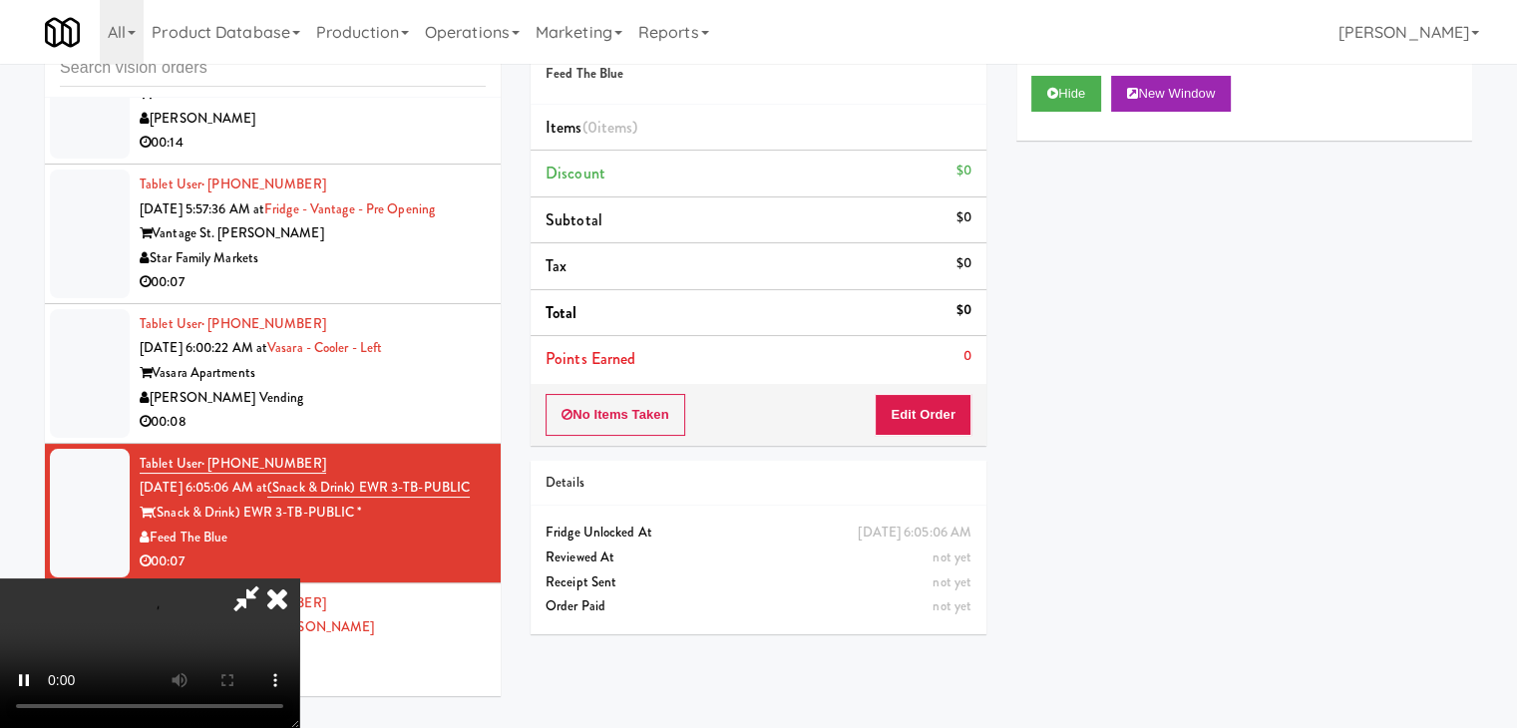
drag, startPoint x: 957, startPoint y: 385, endPoint x: 949, endPoint y: 396, distance: 13.6
click at [949, 396] on div "No Items Taken Edit Order" at bounding box center [759, 415] width 456 height 62
click at [949, 396] on button "Edit Order" at bounding box center [923, 415] width 97 height 42
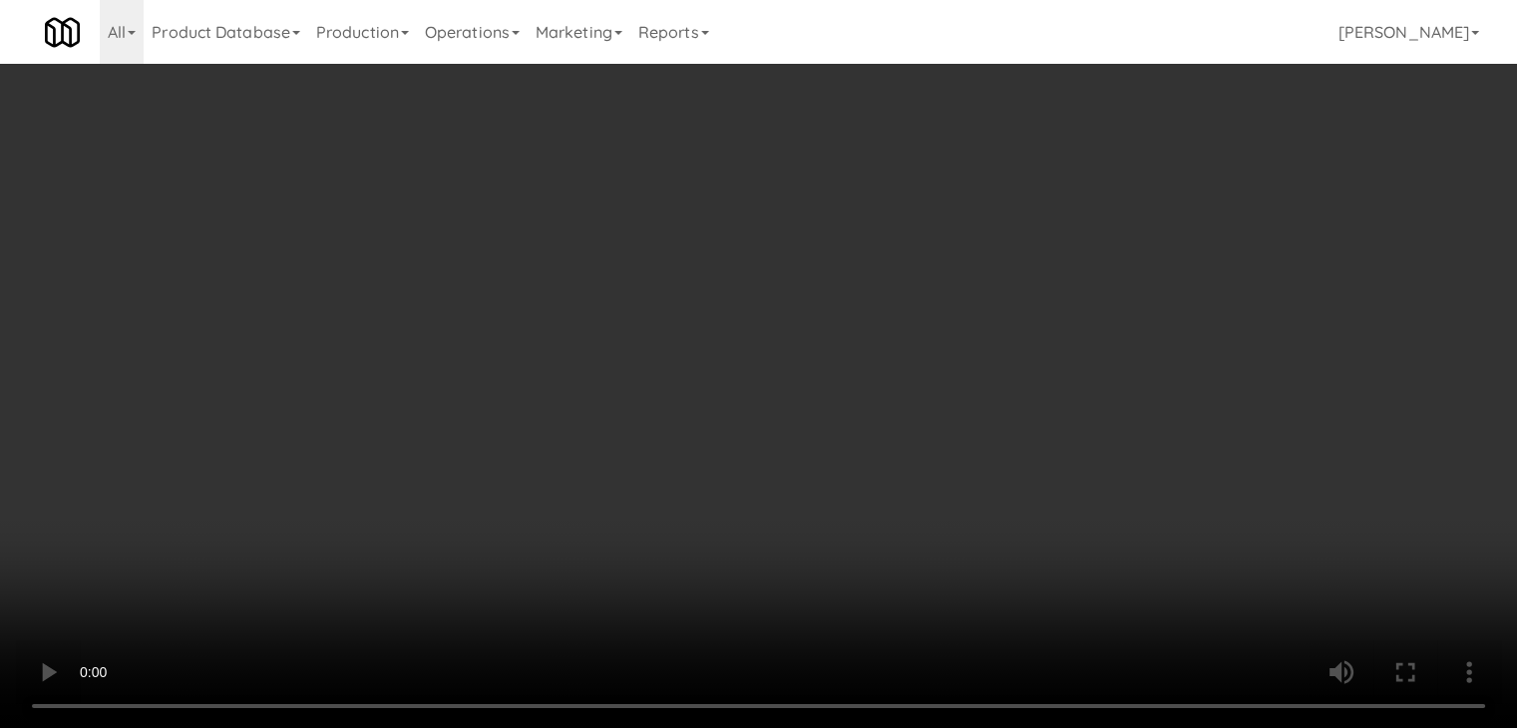
scroll to position [7384, 0]
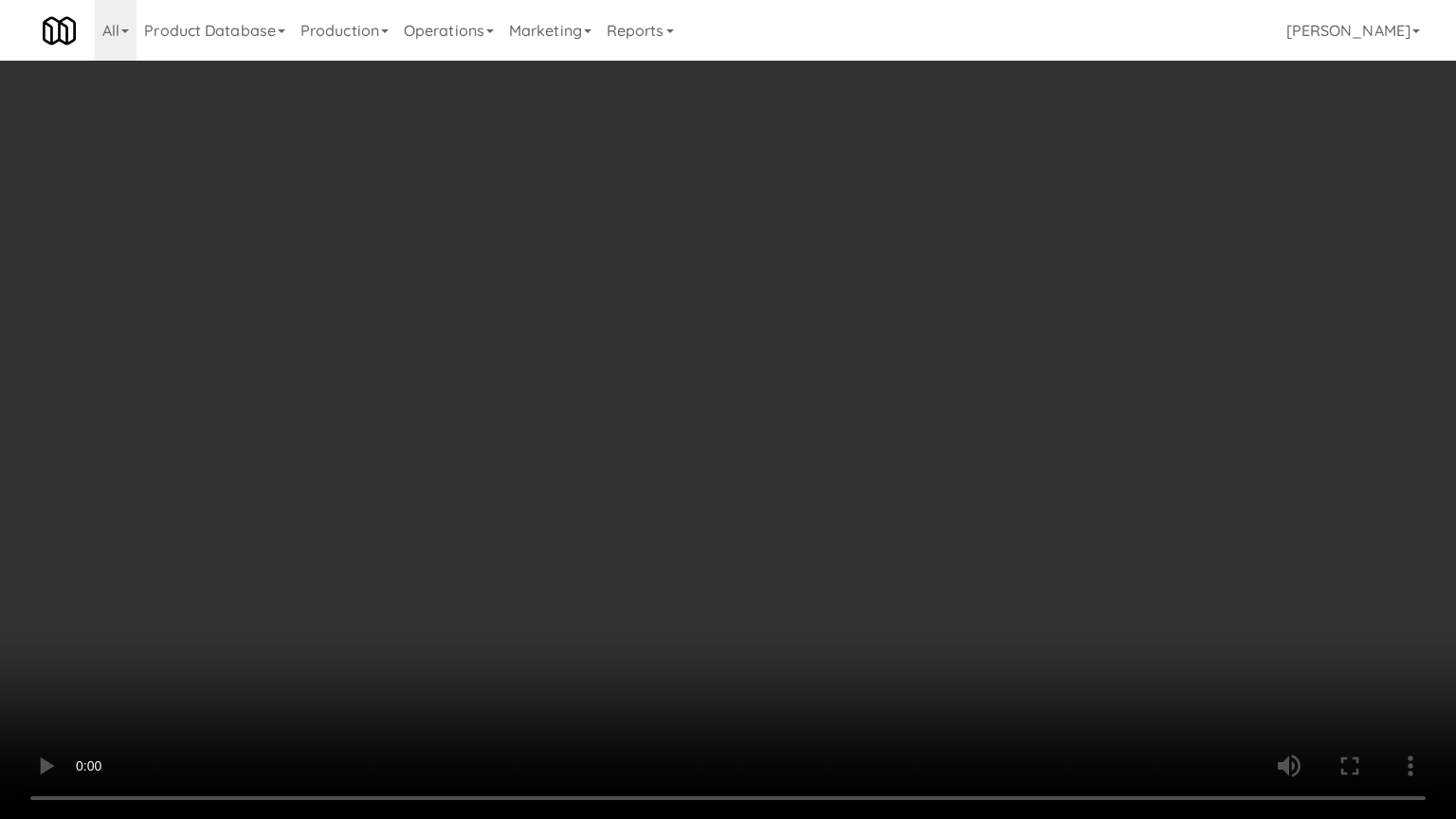
click at [850, 524] on video at bounding box center [728, 410] width 1456 height 819
drag, startPoint x: 850, startPoint y: 524, endPoint x: 862, endPoint y: 420, distance: 104.7
click at [850, 524] on video at bounding box center [728, 410] width 1456 height 819
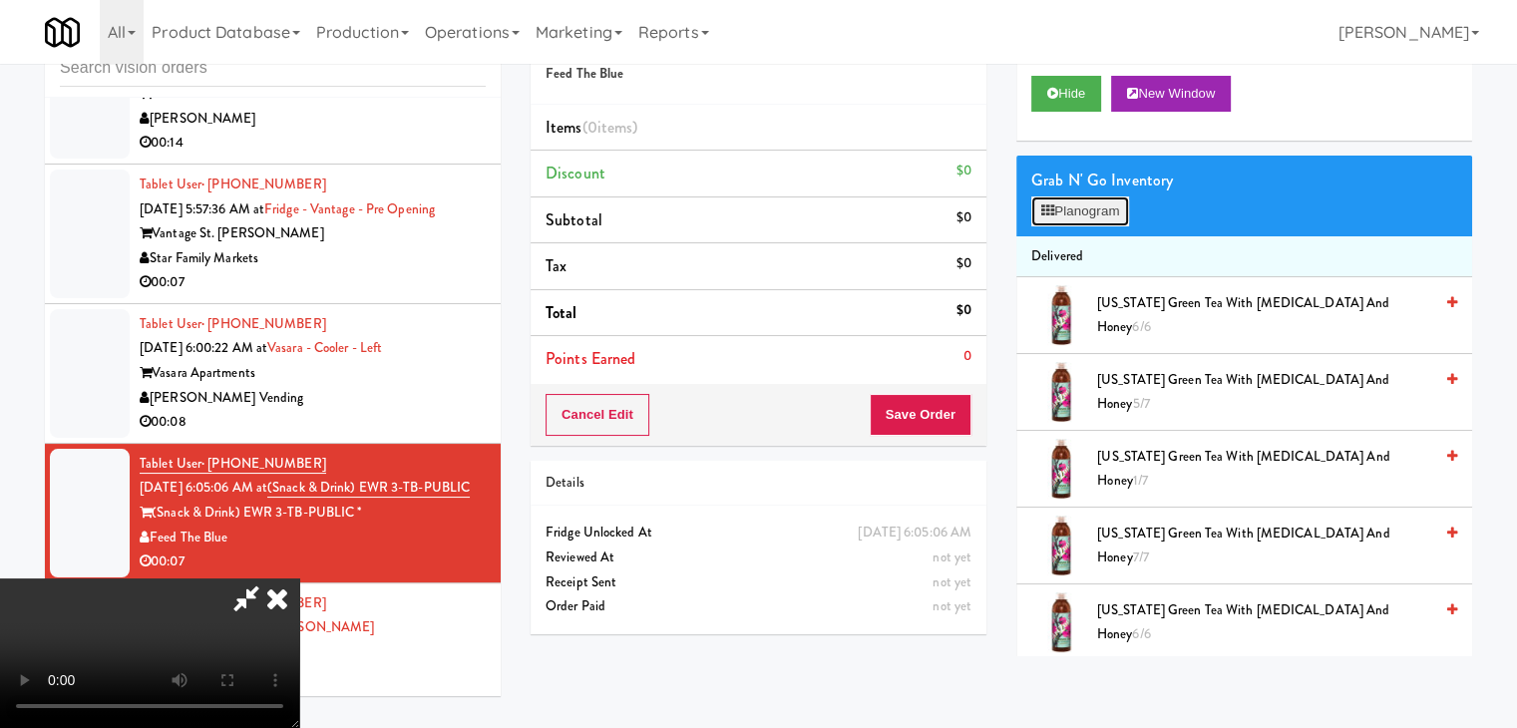
click at [1089, 213] on button "Planogram" at bounding box center [1080, 211] width 98 height 30
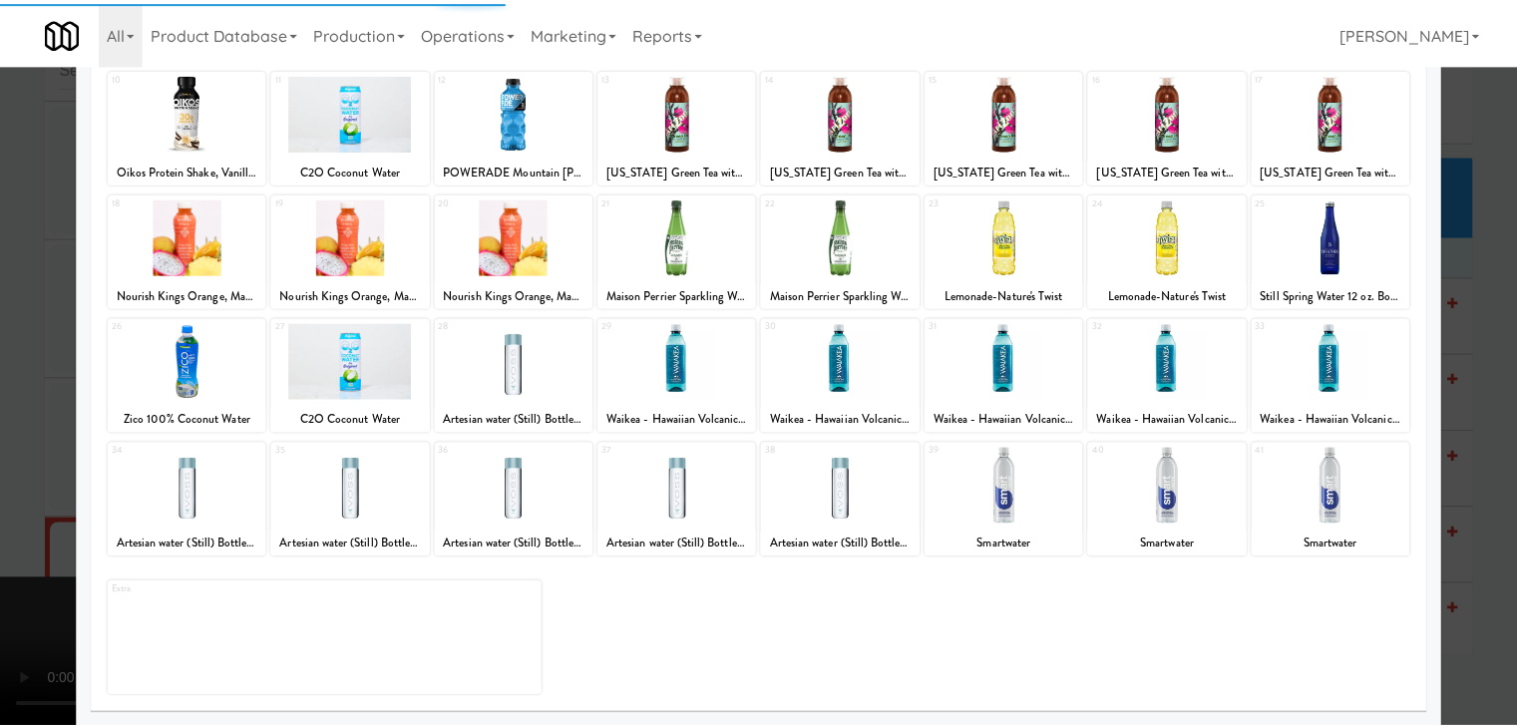
scroll to position [251, 0]
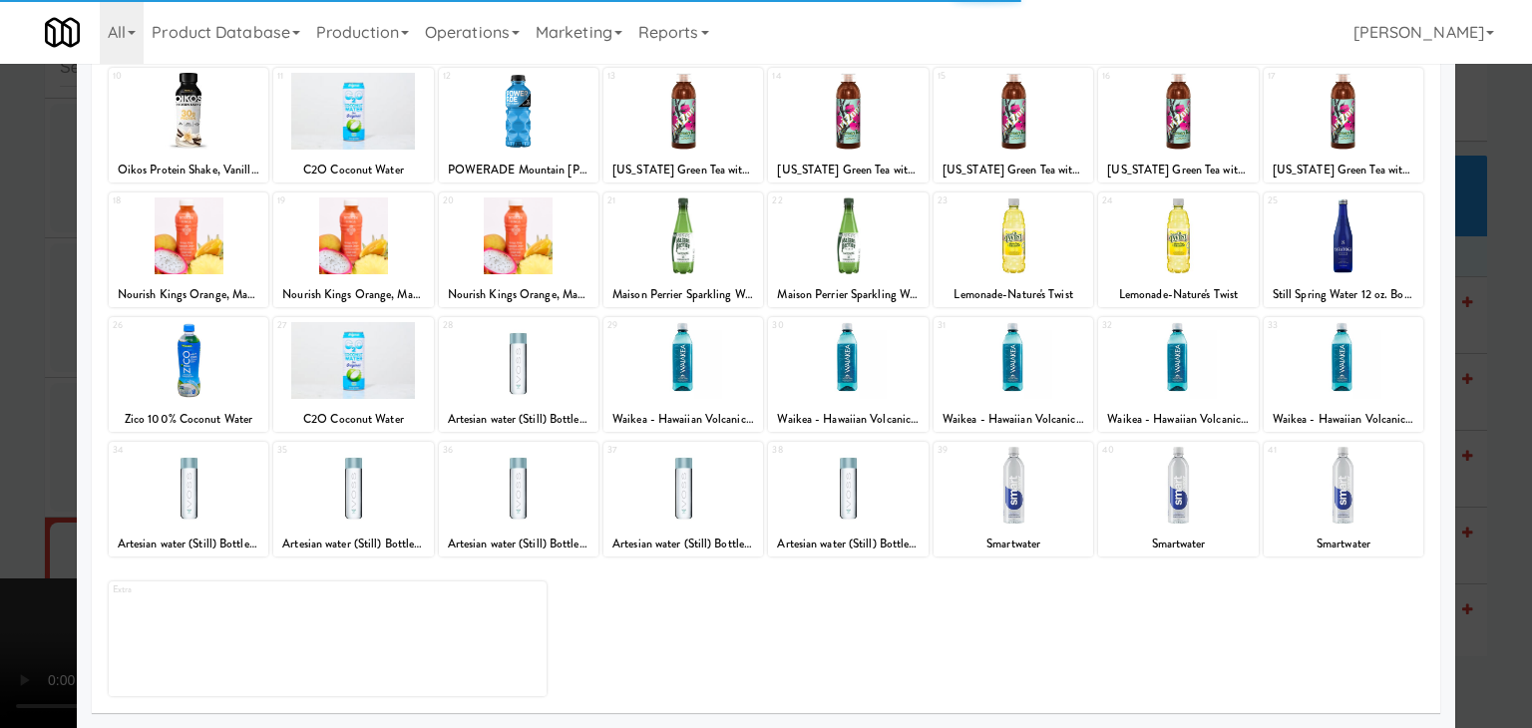
click at [551, 363] on div at bounding box center [519, 360] width 160 height 77
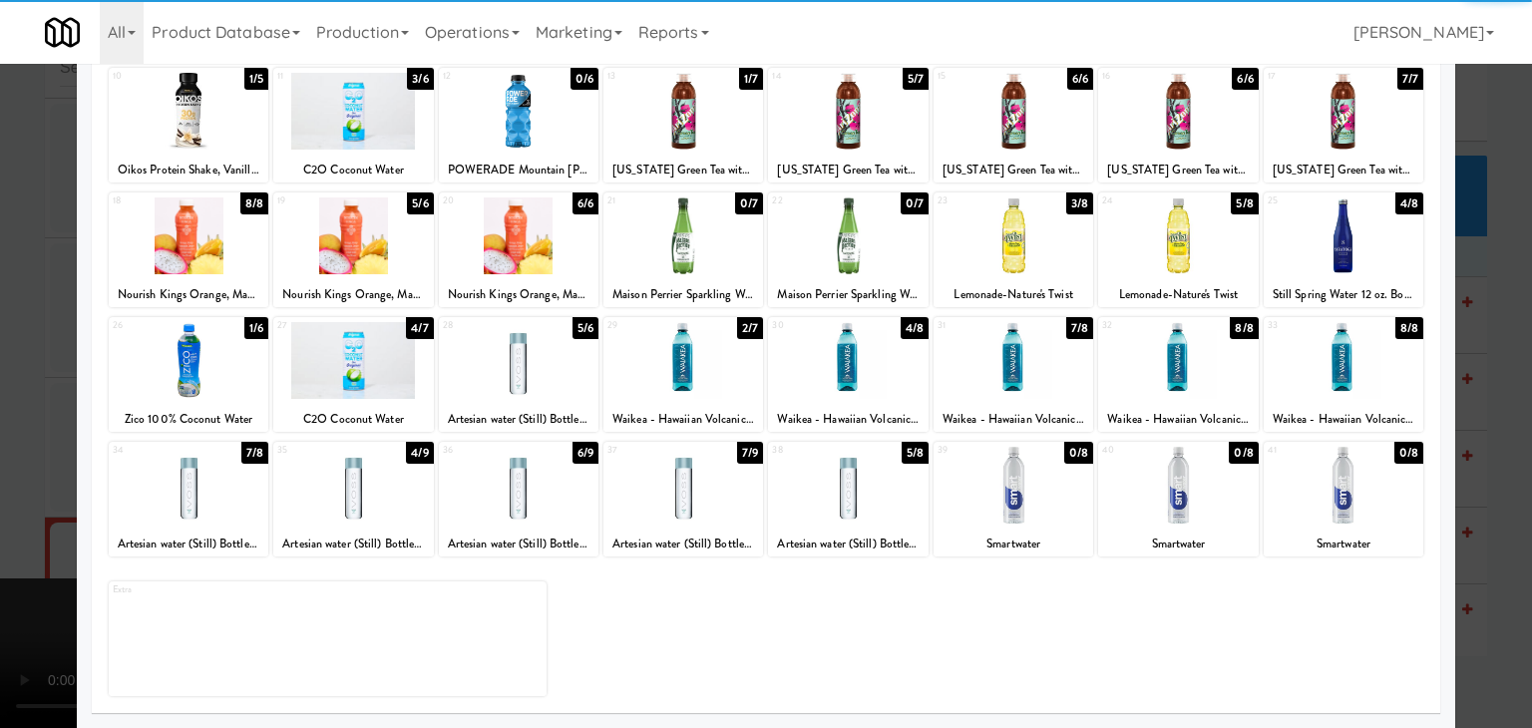
click at [541, 360] on div at bounding box center [519, 360] width 160 height 77
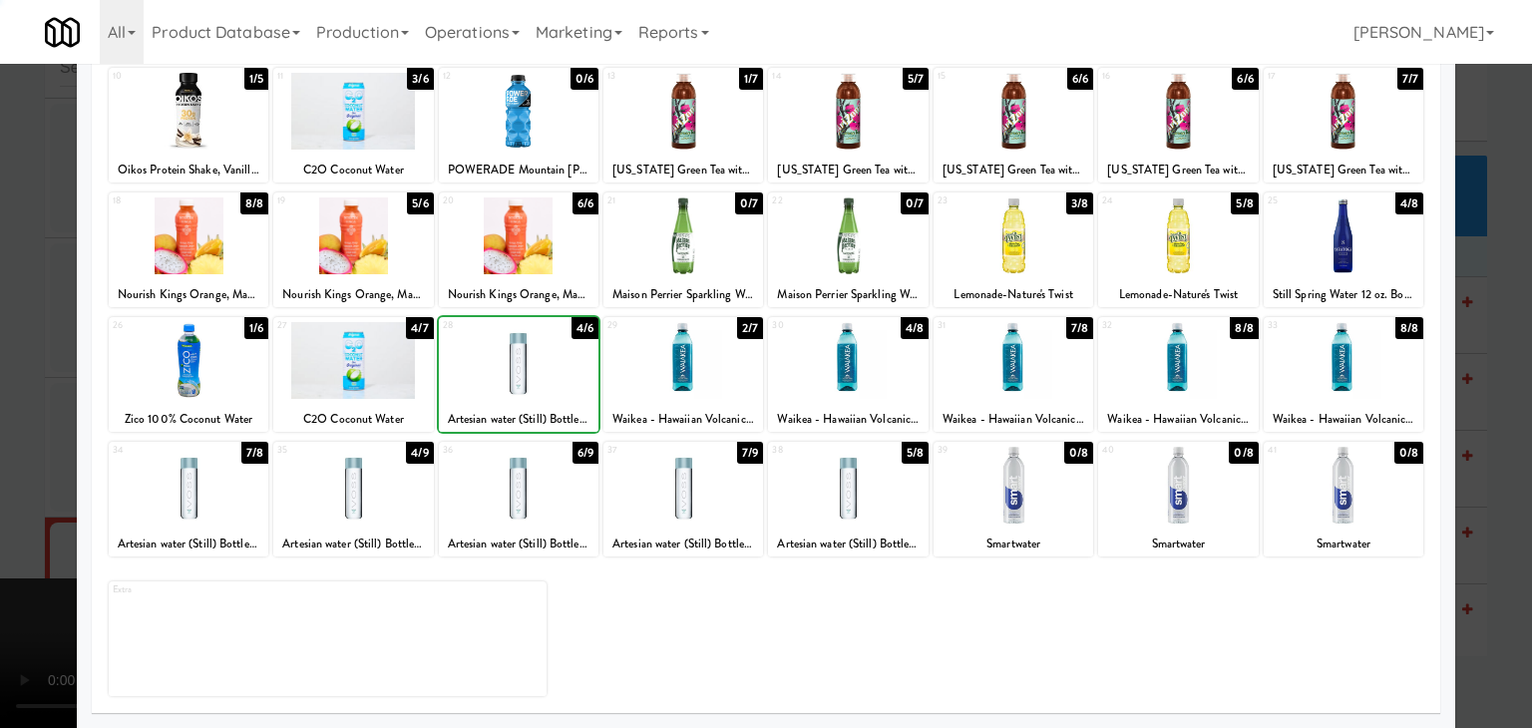
drag, startPoint x: 0, startPoint y: 392, endPoint x: 304, endPoint y: 369, distance: 305.0
click at [46, 378] on div at bounding box center [766, 364] width 1532 height 728
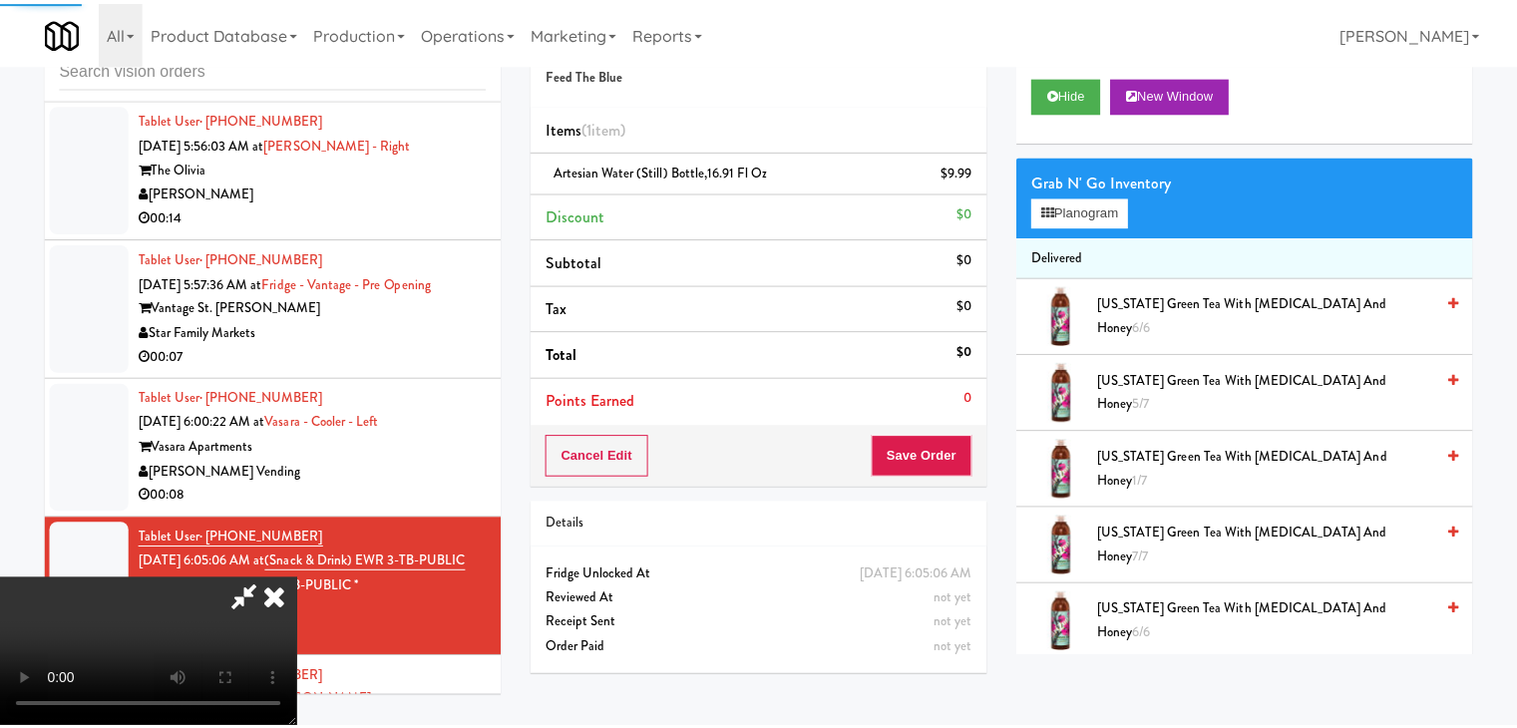
scroll to position [7458, 0]
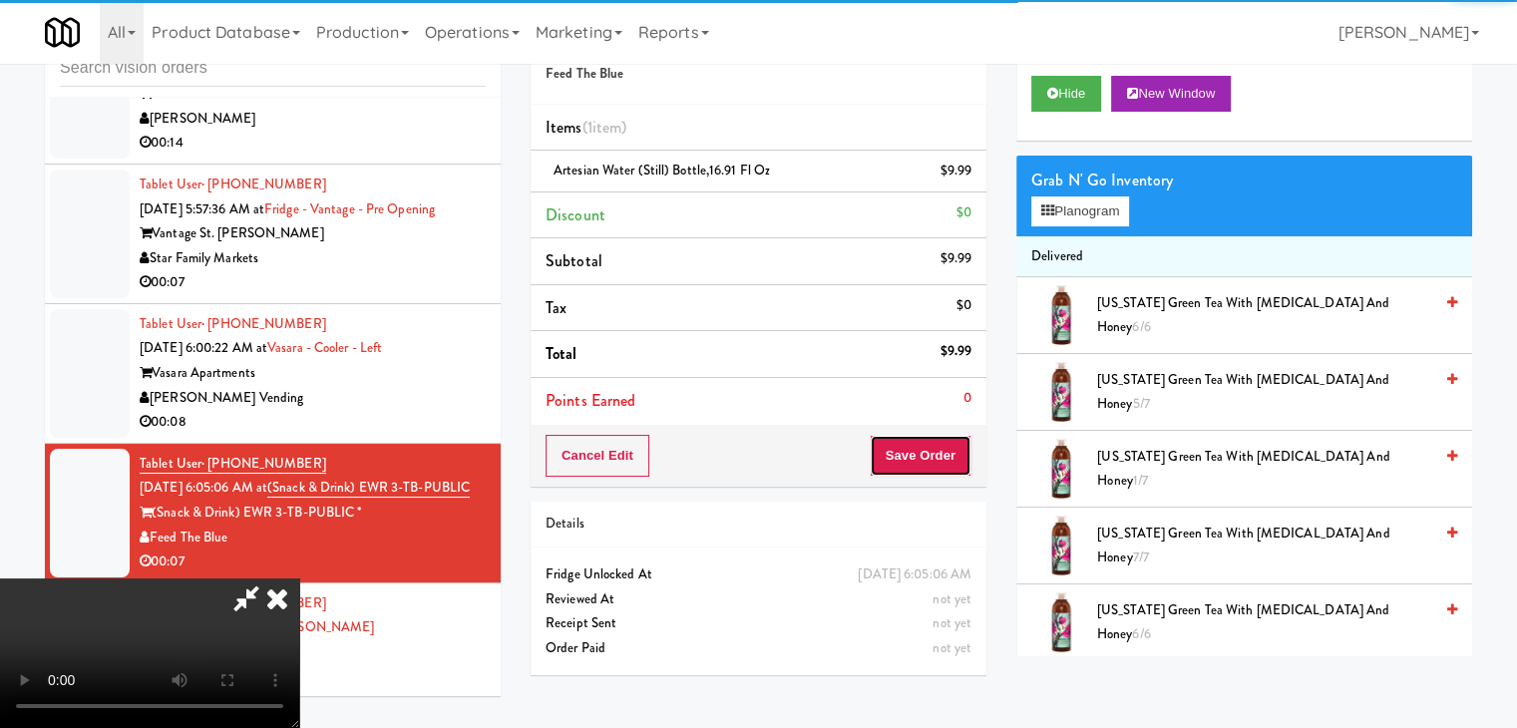
click at [939, 472] on button "Save Order" at bounding box center [921, 456] width 102 height 42
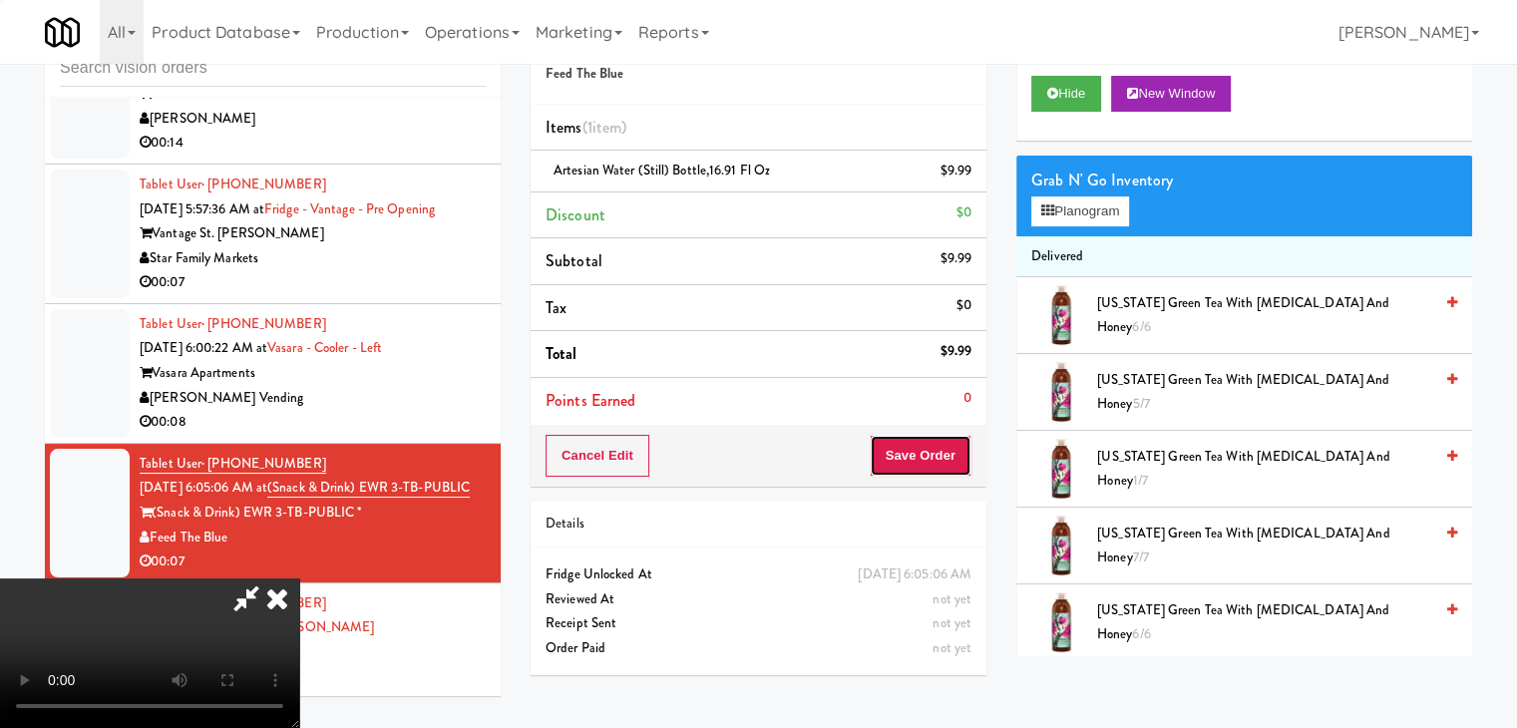
click at [939, 472] on button "Save Order" at bounding box center [921, 456] width 102 height 42
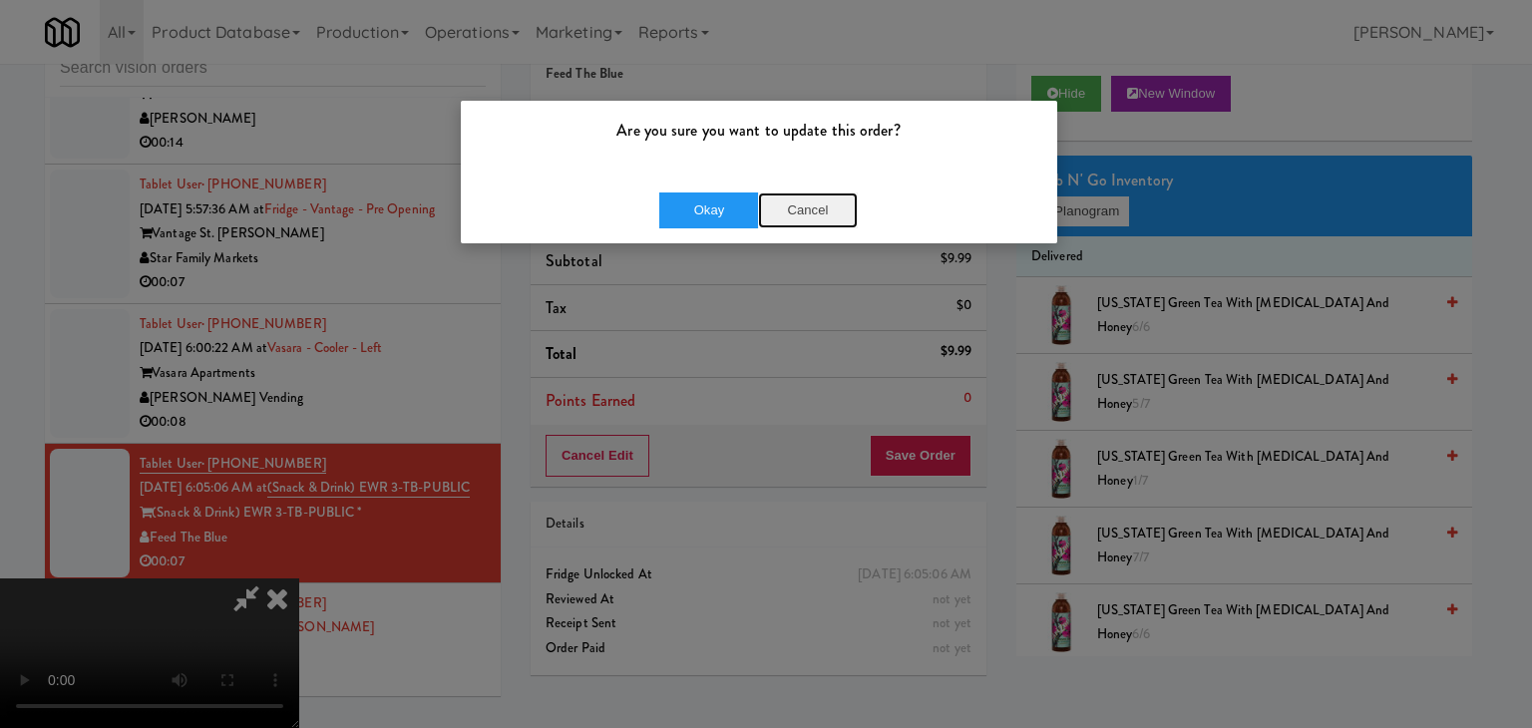
click at [810, 196] on button "Cancel" at bounding box center [808, 210] width 100 height 36
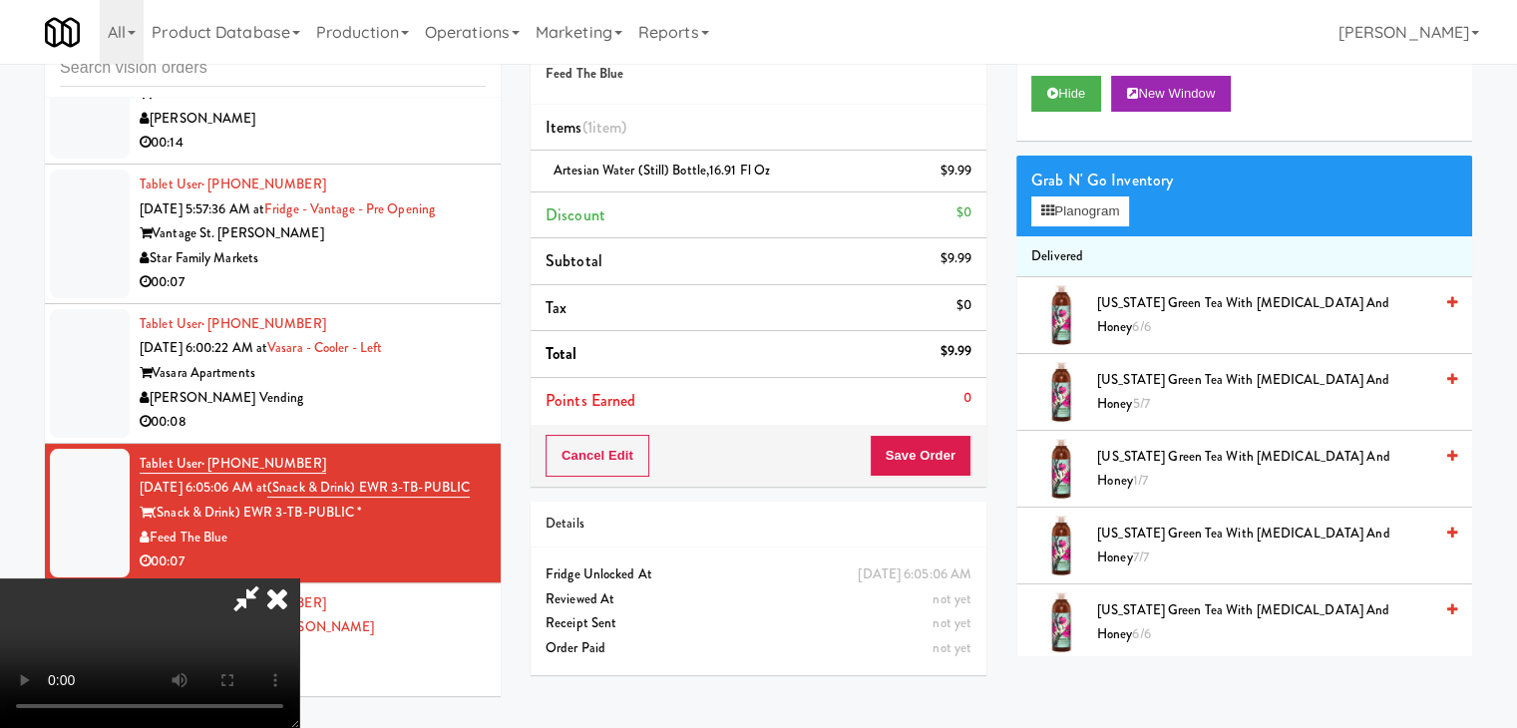
click at [299, 578] on icon at bounding box center [277, 598] width 44 height 40
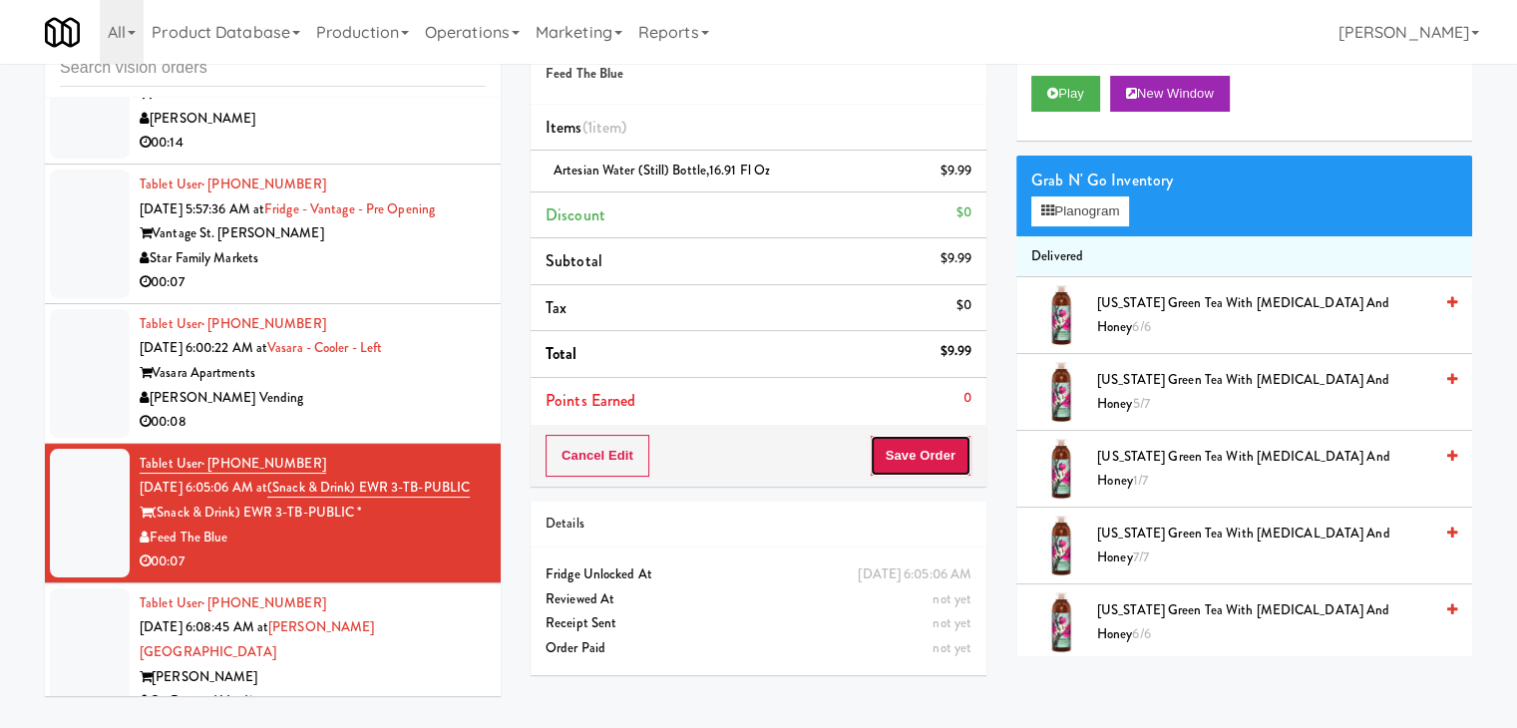
click at [902, 456] on button "Save Order" at bounding box center [921, 456] width 102 height 42
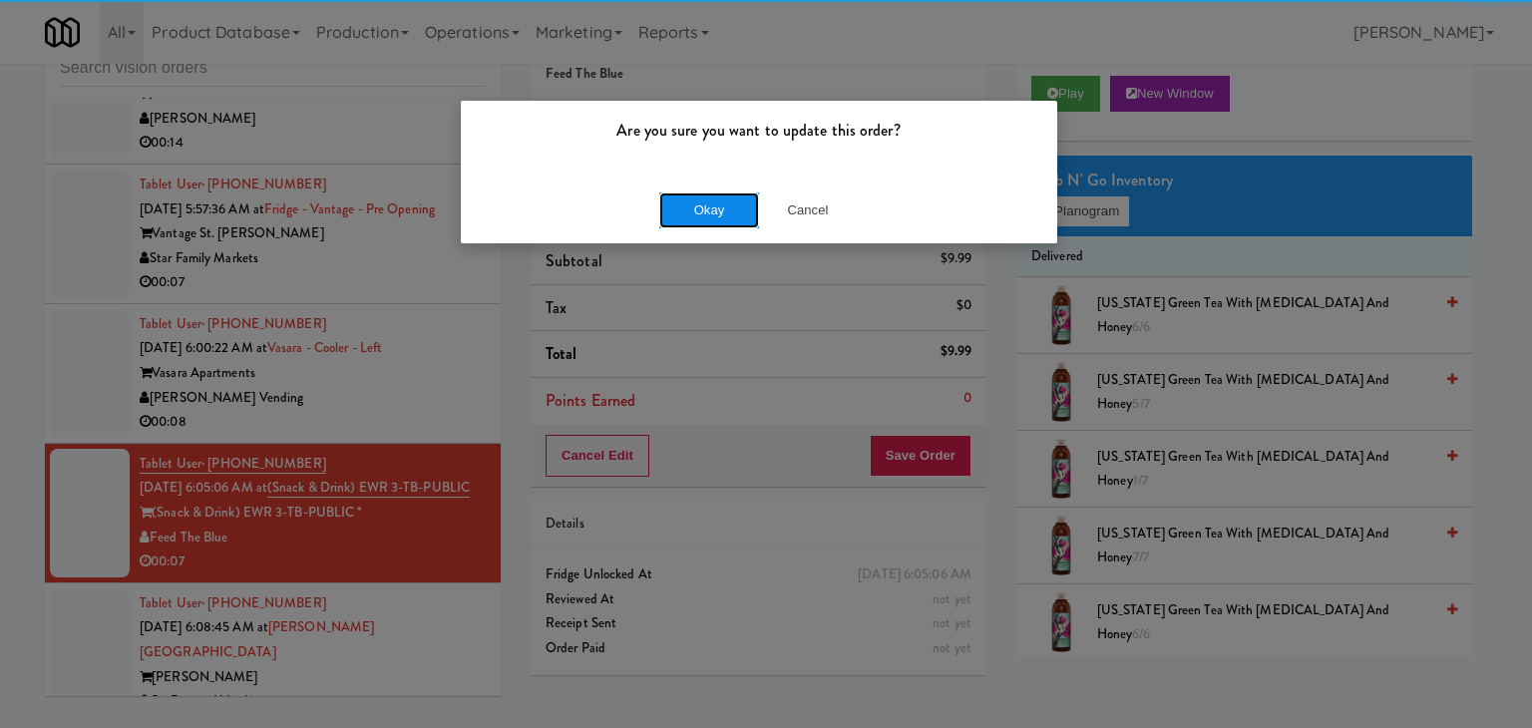
click at [734, 211] on button "Okay" at bounding box center [709, 210] width 100 height 36
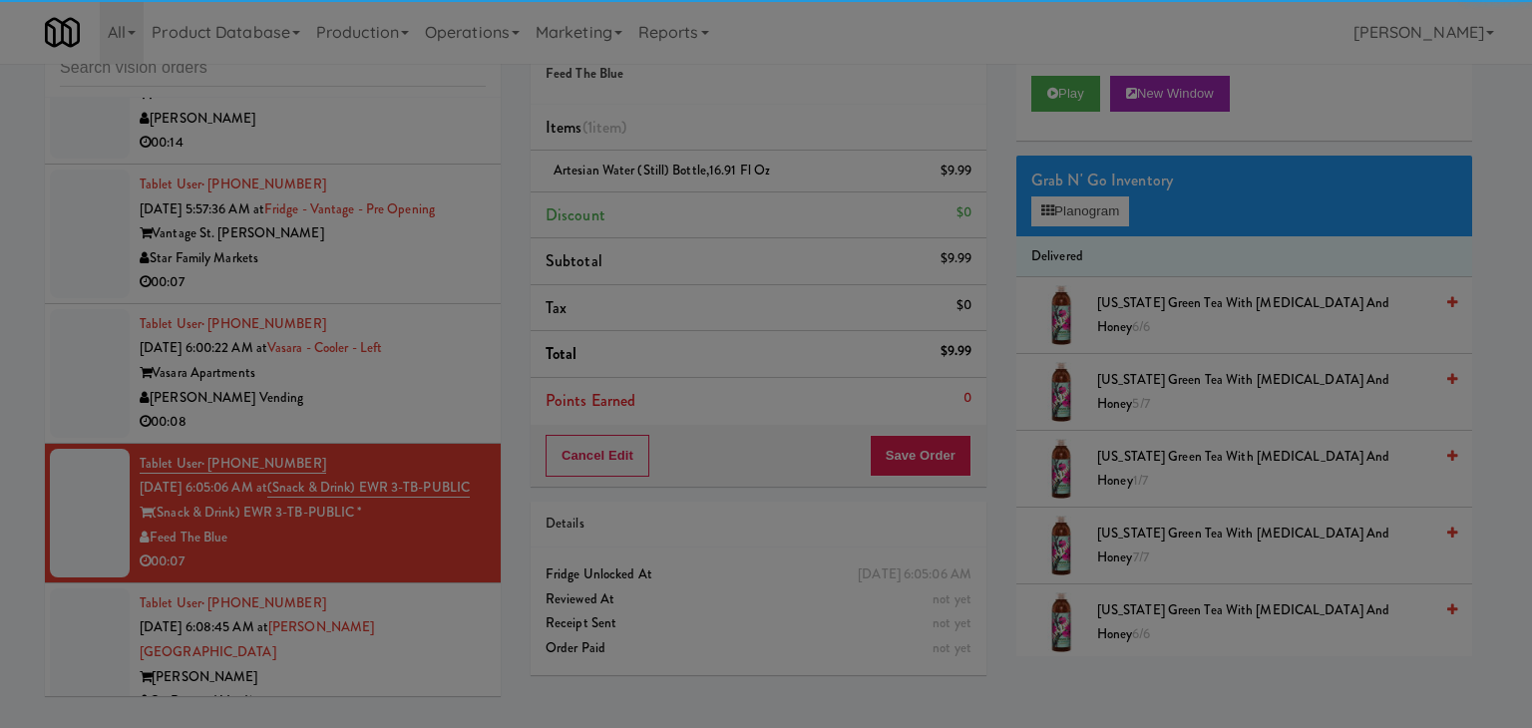
click at [734, 191] on button "Okay" at bounding box center [709, 174] width 100 height 36
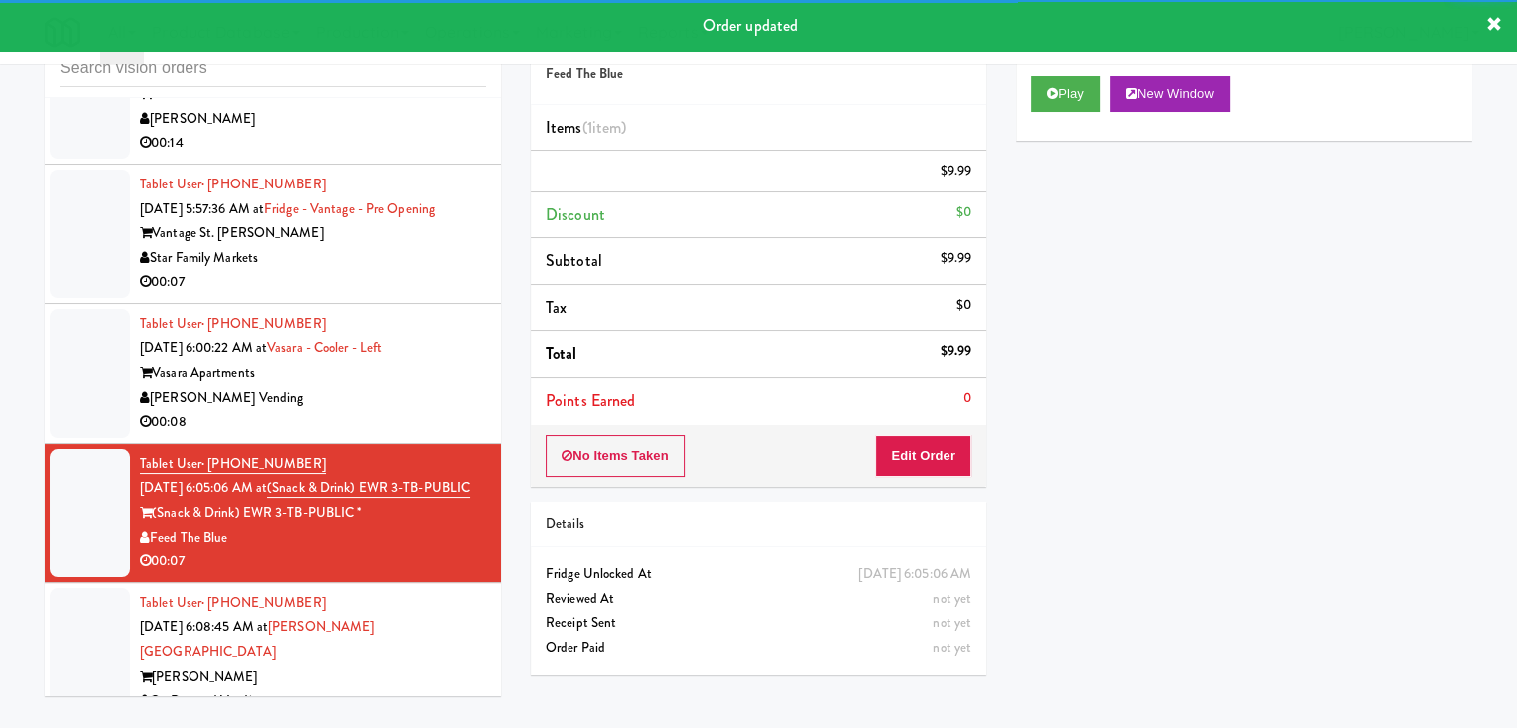
click at [425, 411] on div "[PERSON_NAME] Vending" at bounding box center [313, 398] width 346 height 25
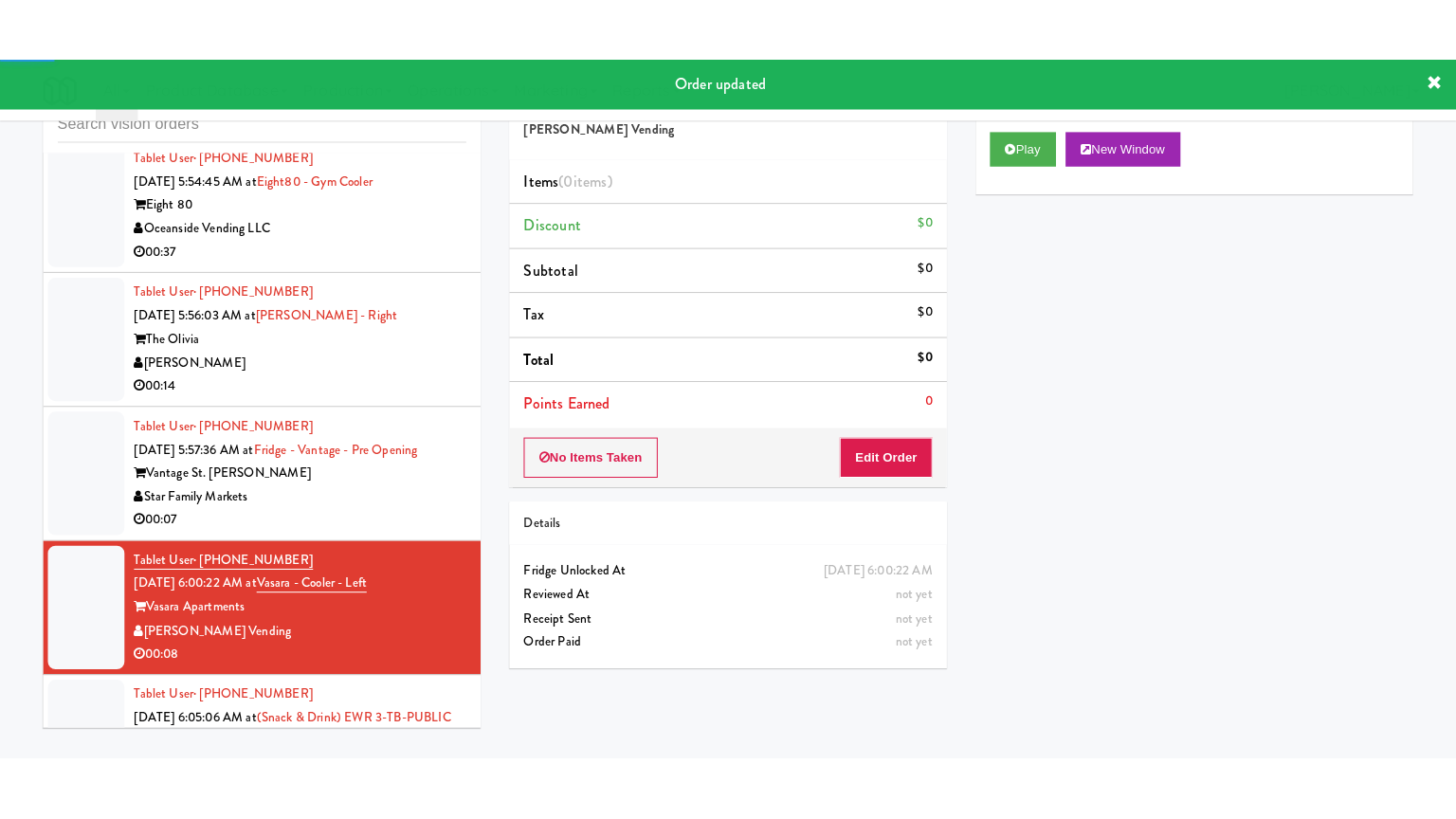
scroll to position [6896, 0]
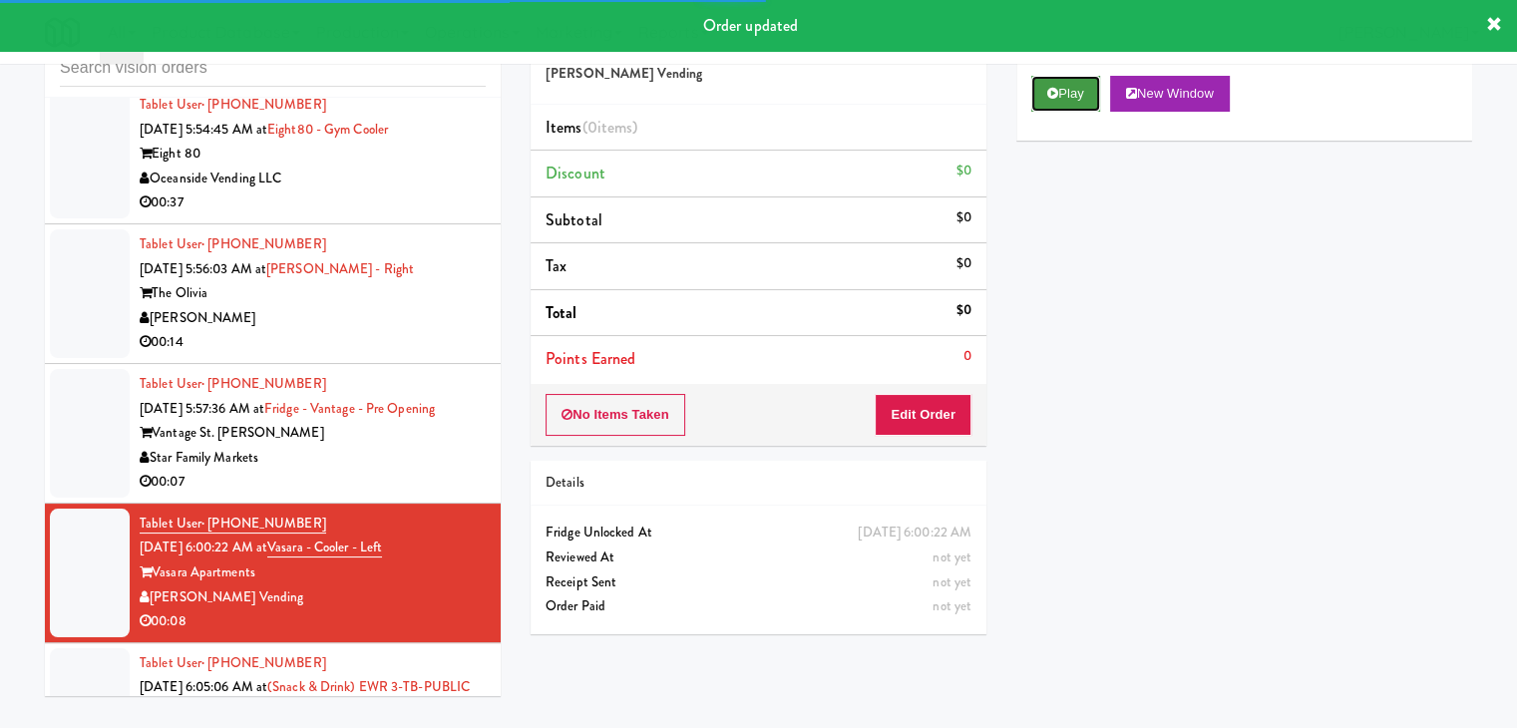
click at [1054, 110] on button "Play" at bounding box center [1065, 94] width 69 height 36
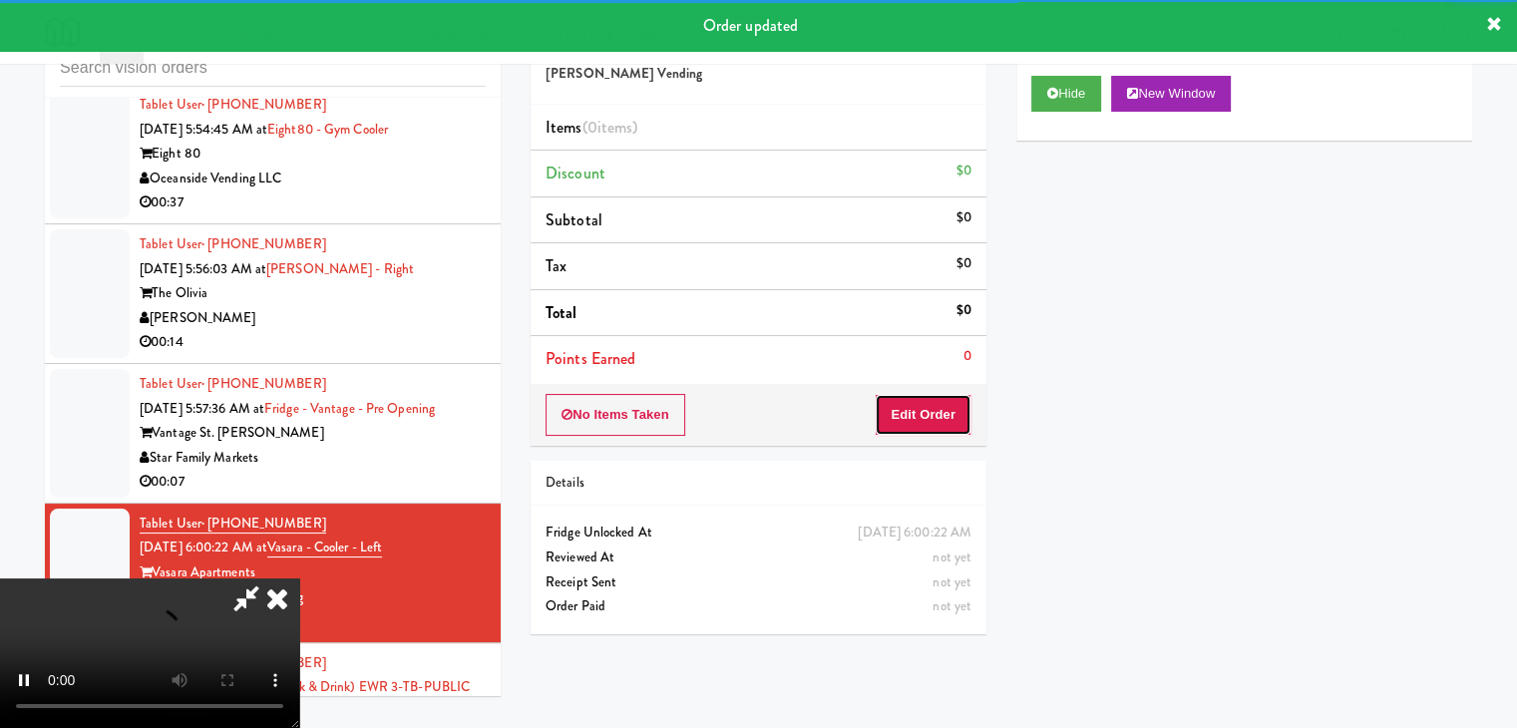
click at [908, 412] on button "Edit Order" at bounding box center [923, 415] width 97 height 42
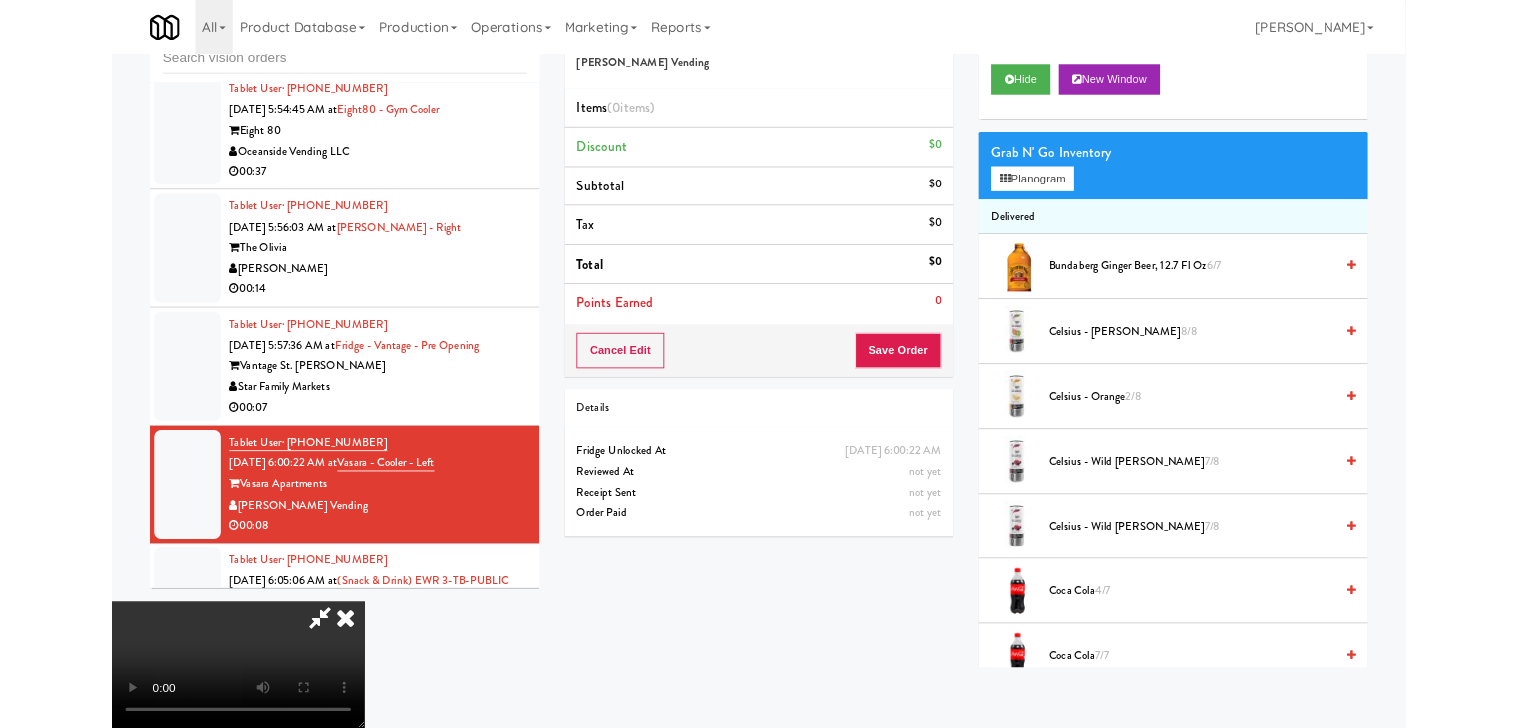
scroll to position [7185, 0]
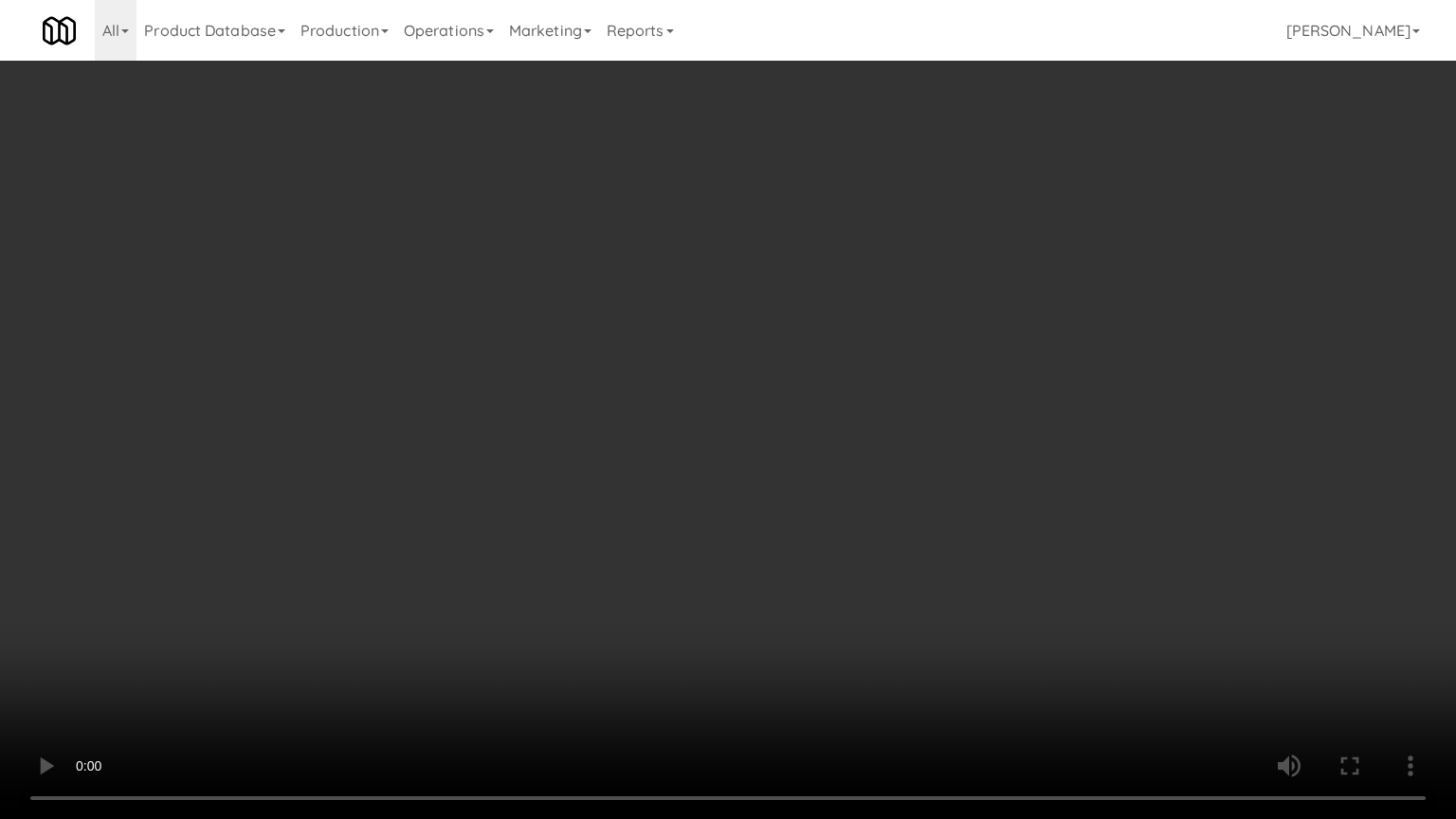
click at [871, 537] on video at bounding box center [728, 410] width 1456 height 819
click at [861, 543] on video at bounding box center [728, 410] width 1456 height 819
click at [862, 544] on video at bounding box center [728, 410] width 1456 height 819
click at [864, 549] on video at bounding box center [728, 410] width 1456 height 819
click at [861, 547] on video at bounding box center [728, 410] width 1456 height 819
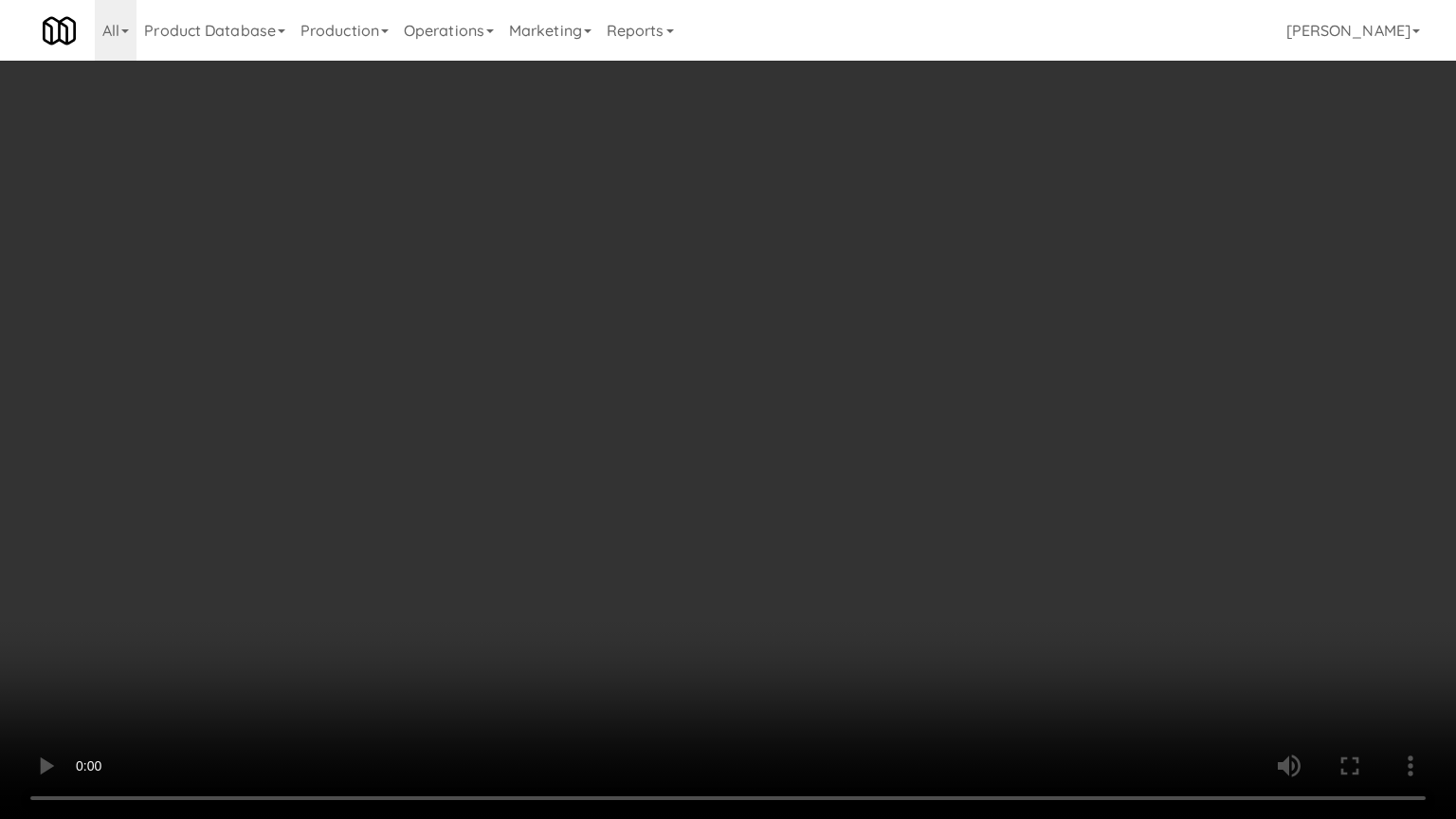
click at [850, 544] on video at bounding box center [728, 410] width 1456 height 819
click at [841, 542] on video at bounding box center [728, 410] width 1456 height 819
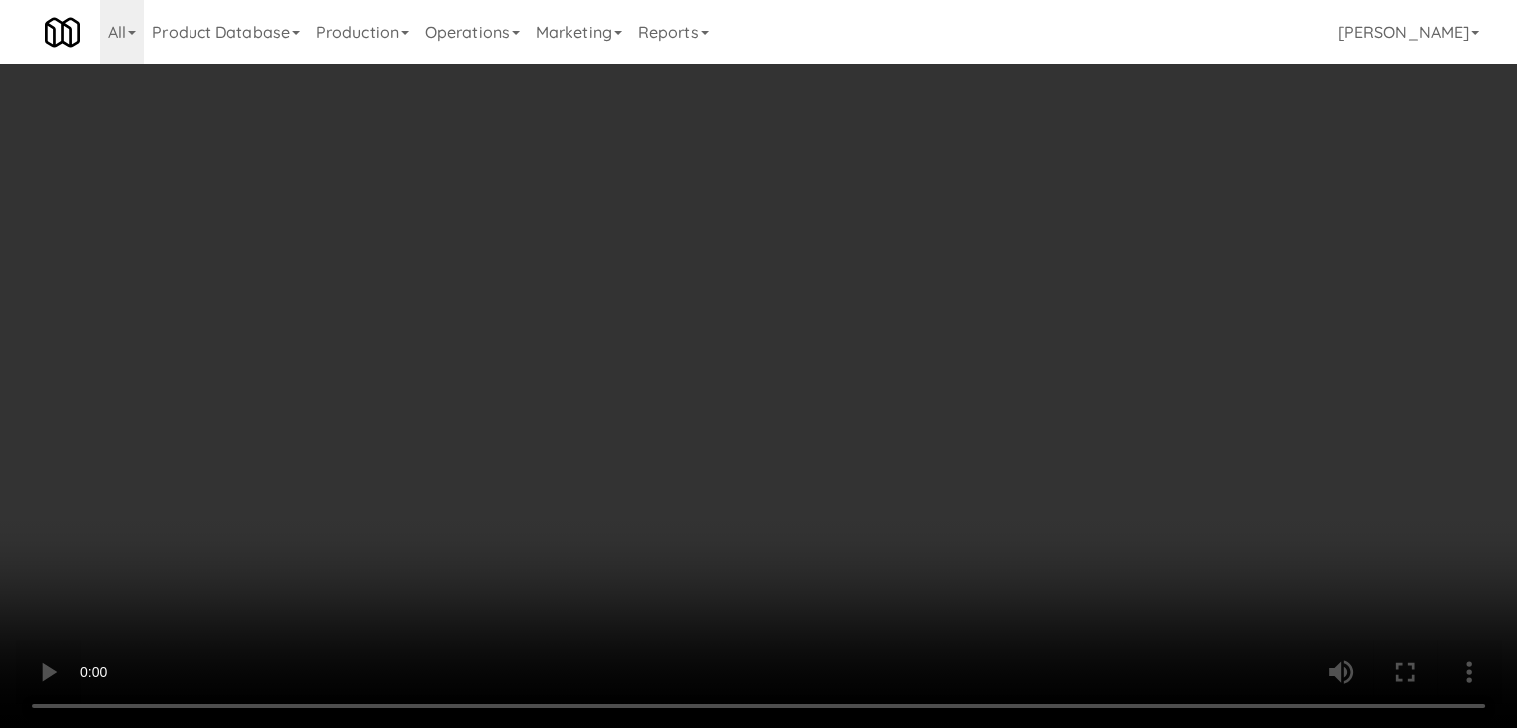
click at [1100, 206] on button "Planogram" at bounding box center [1080, 211] width 98 height 30
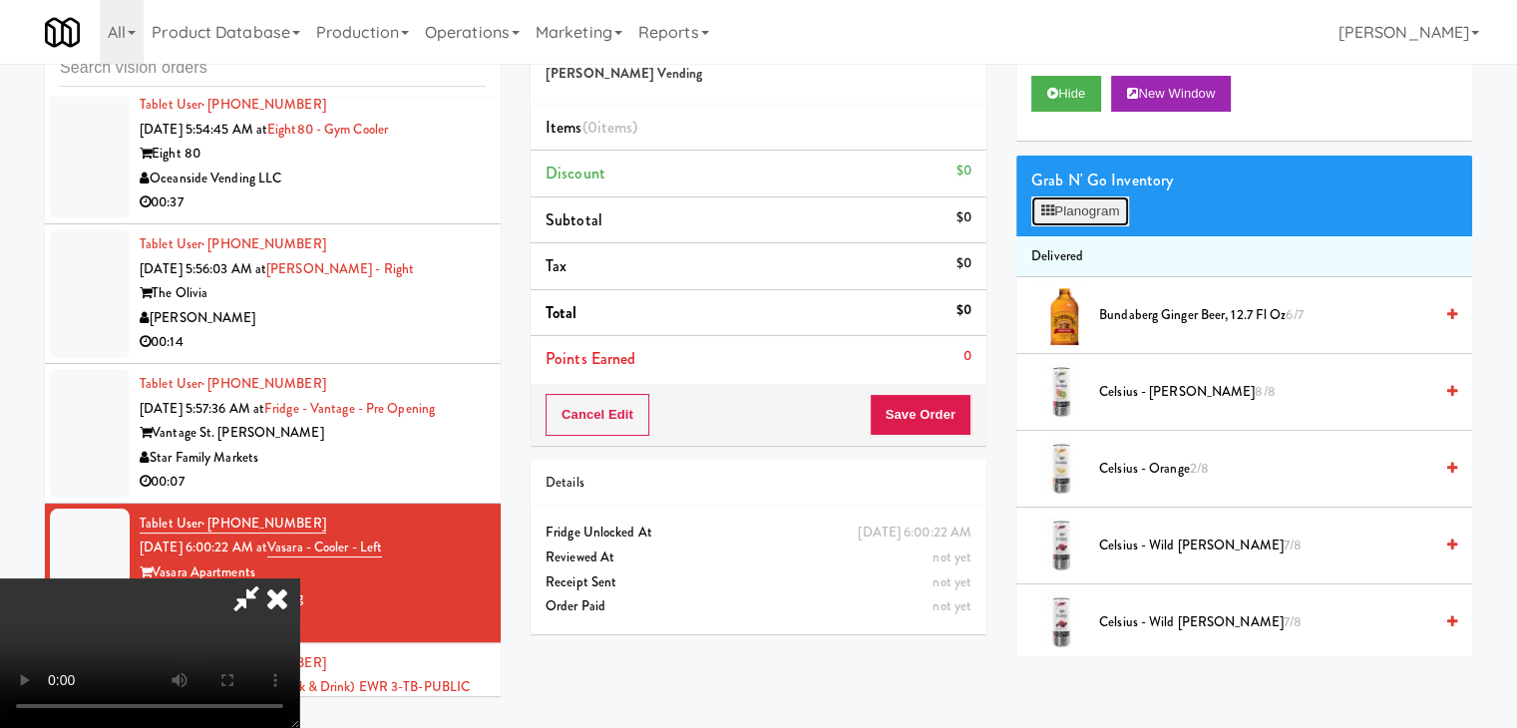
scroll to position [7185, 0]
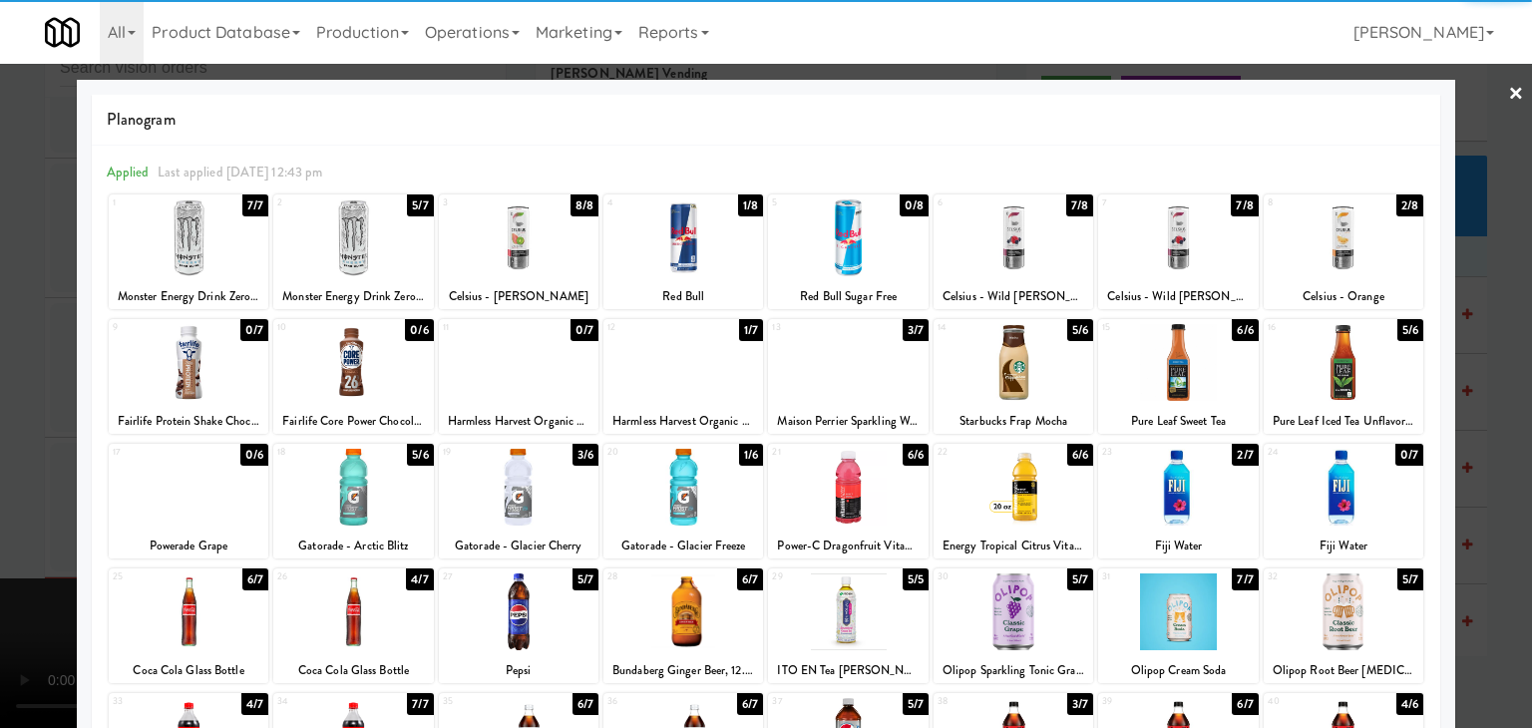
click at [1334, 247] on div at bounding box center [1344, 237] width 160 height 77
click at [621, 367] on div at bounding box center [683, 362] width 160 height 77
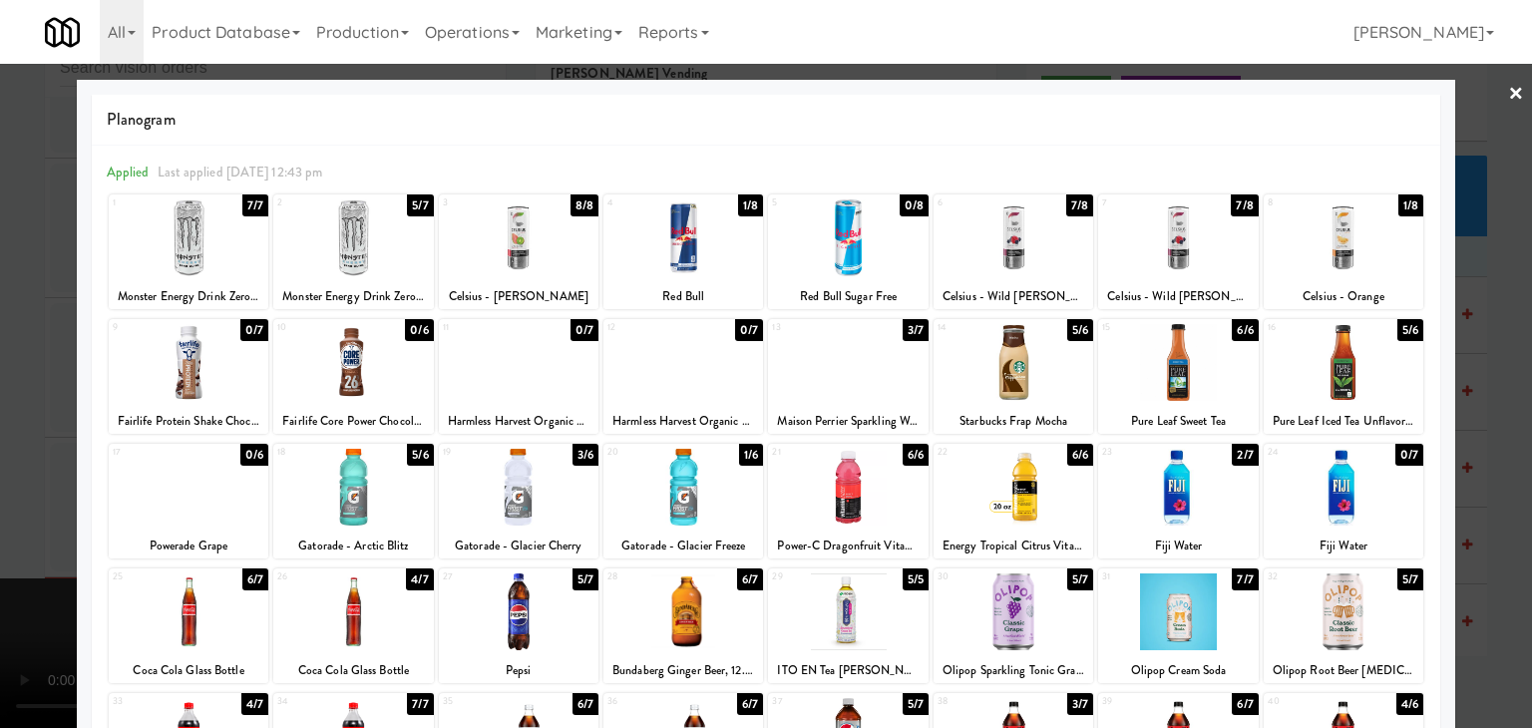
drag, startPoint x: 0, startPoint y: 392, endPoint x: 245, endPoint y: 388, distance: 245.4
click at [2, 392] on div at bounding box center [766, 364] width 1532 height 728
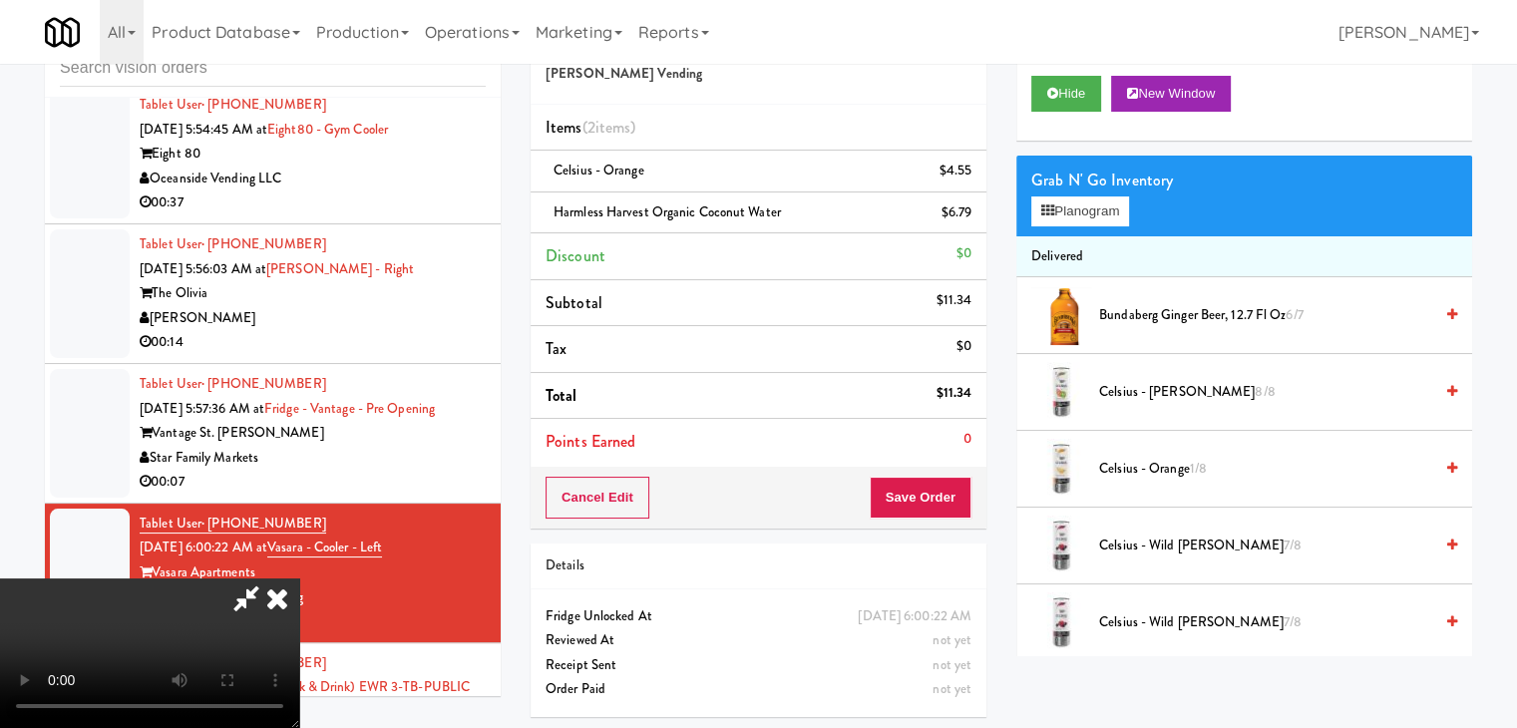
scroll to position [66, 0]
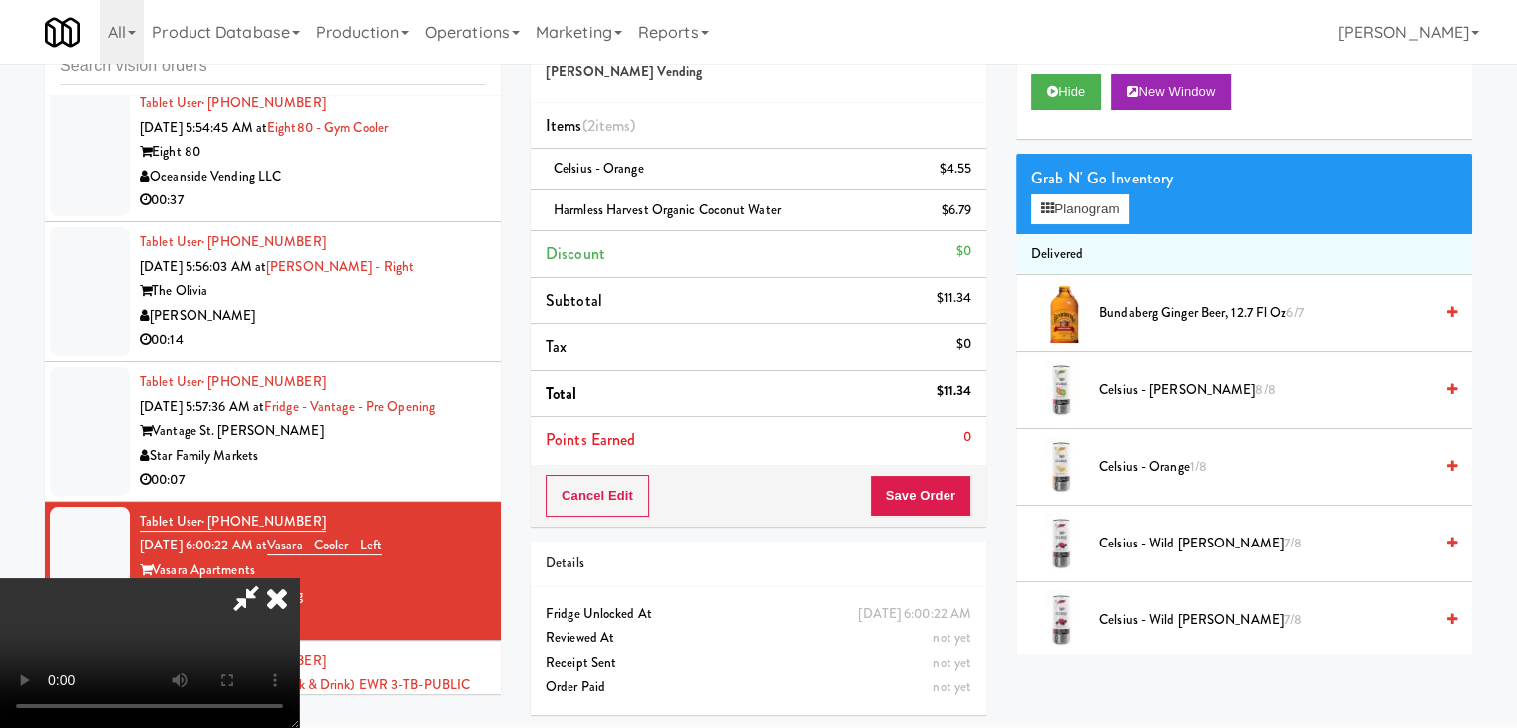
click at [299, 578] on video at bounding box center [149, 653] width 299 height 150
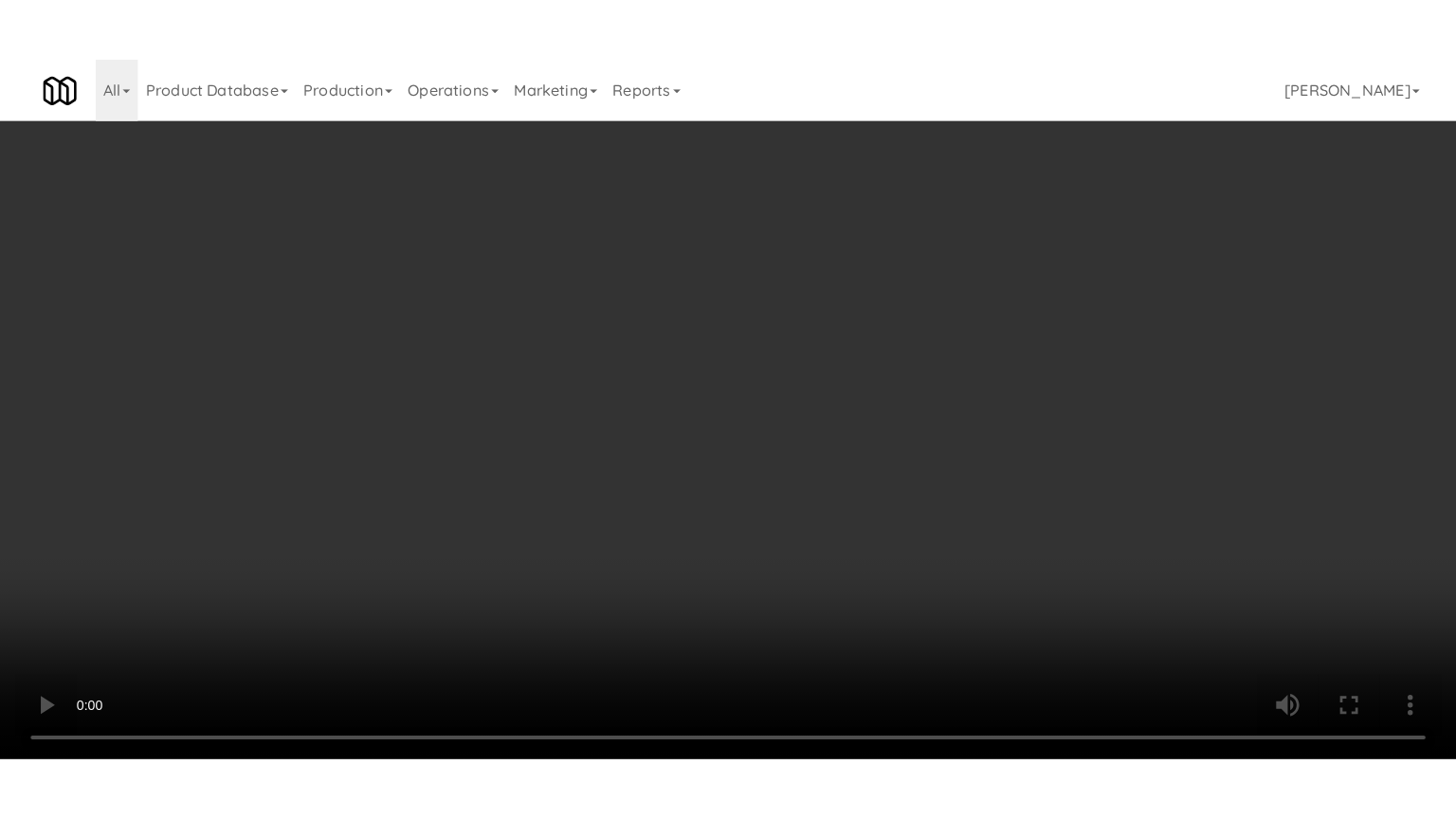
scroll to position [6827, 0]
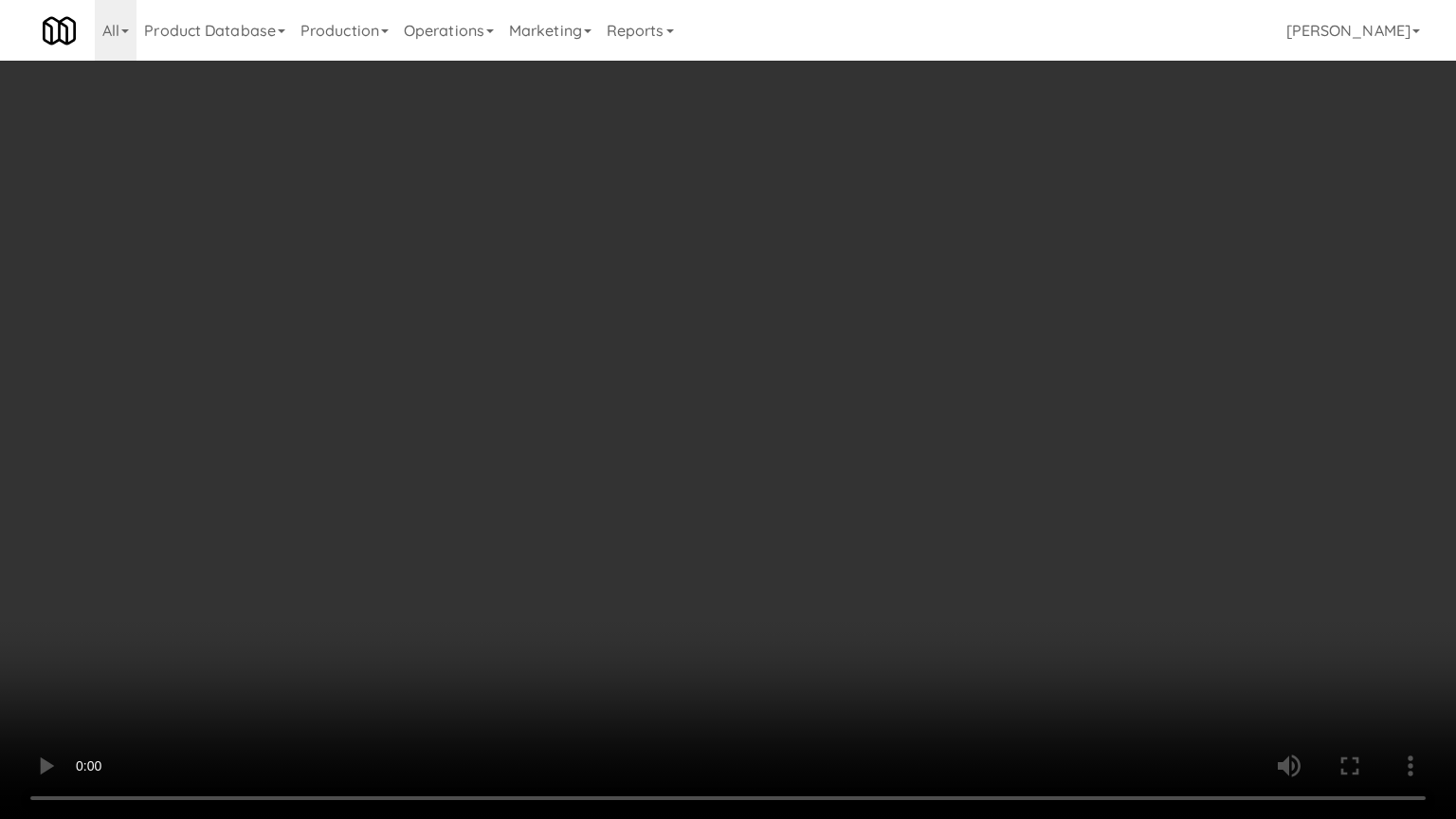
click at [711, 482] on video at bounding box center [728, 410] width 1456 height 819
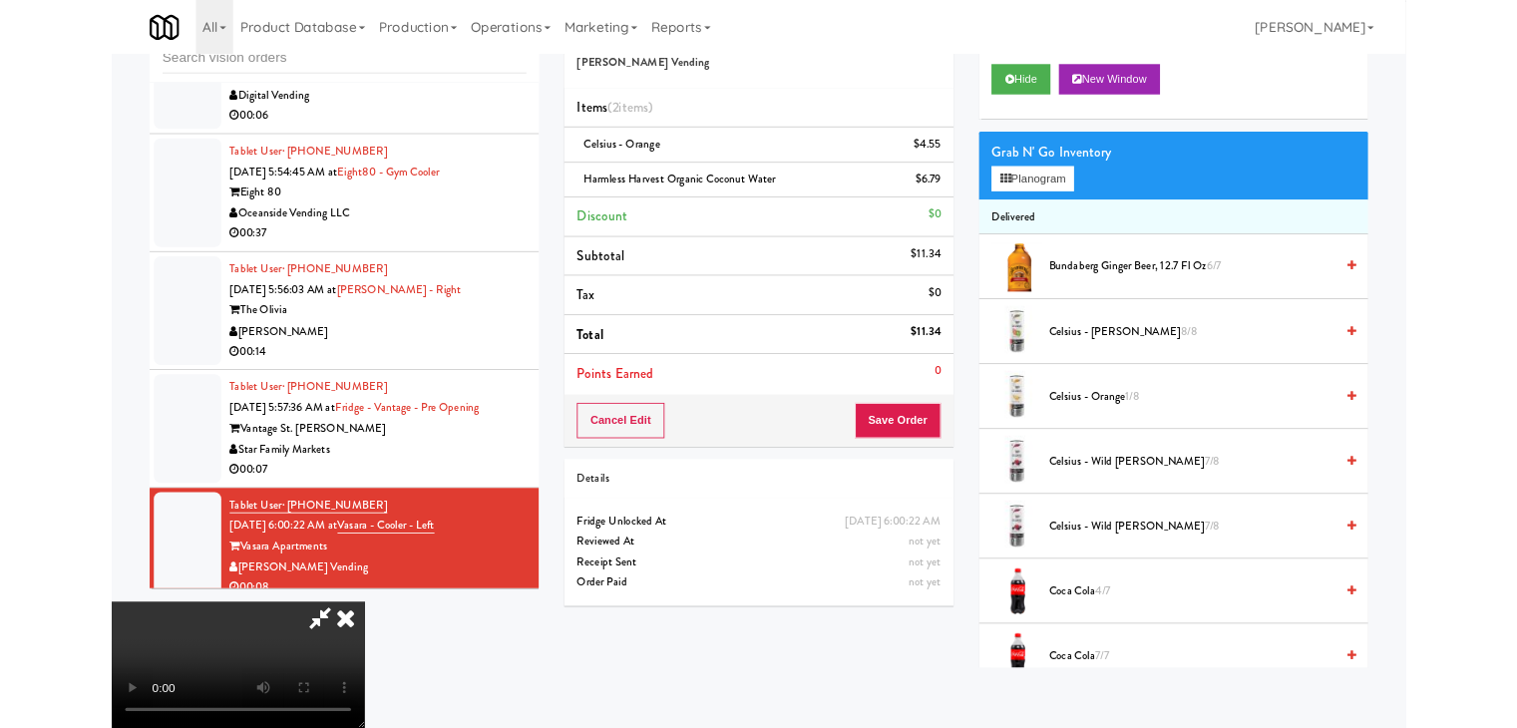
scroll to position [7258, 0]
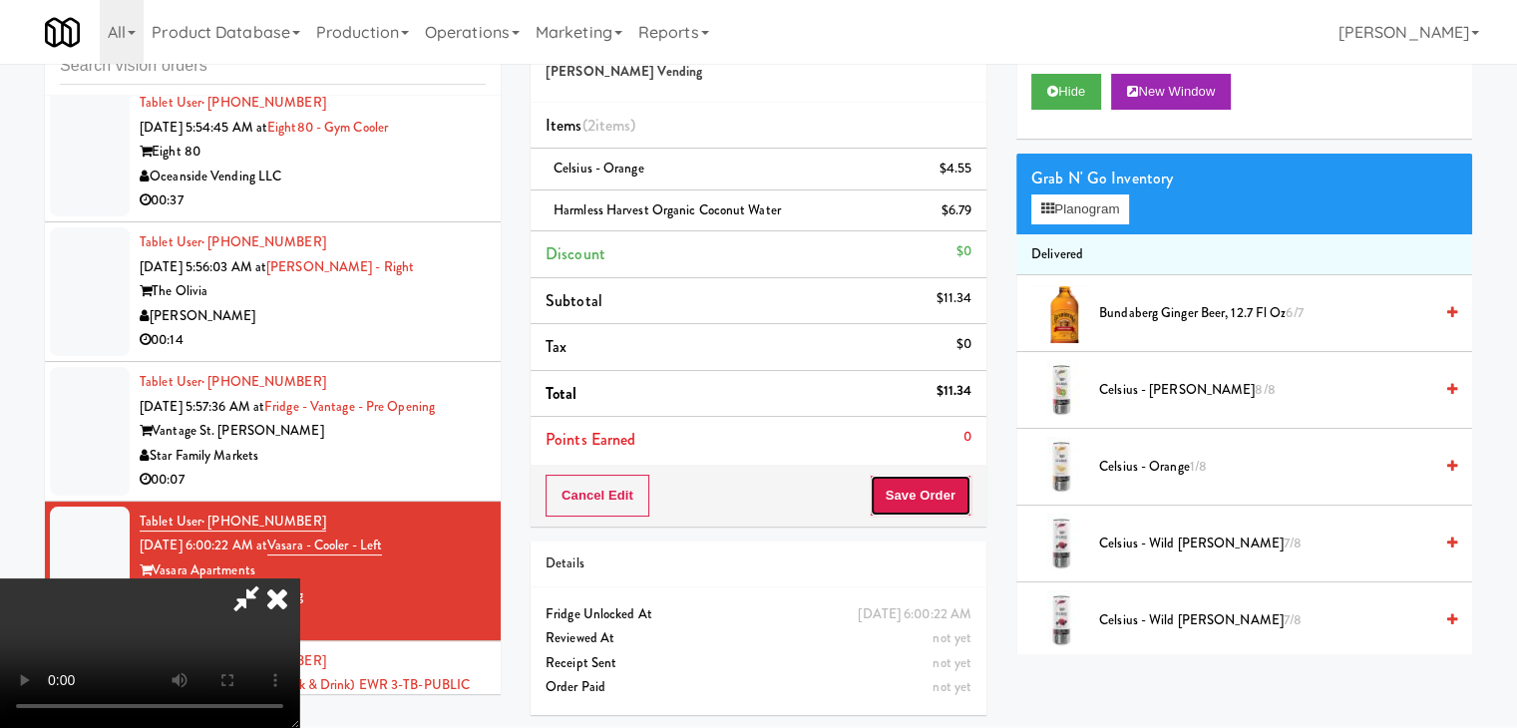
click at [955, 494] on button "Save Order" at bounding box center [921, 496] width 102 height 42
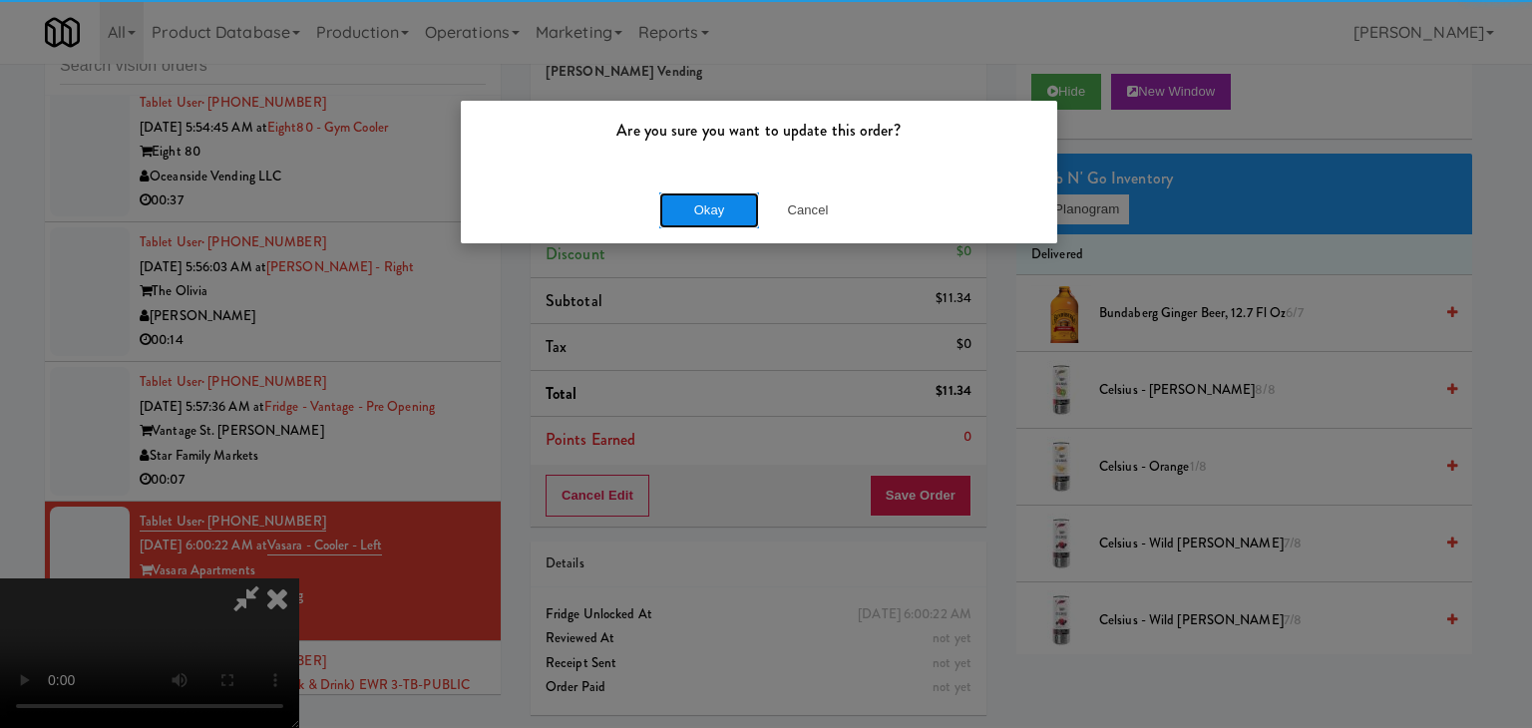
click at [710, 197] on button "Okay" at bounding box center [709, 210] width 100 height 36
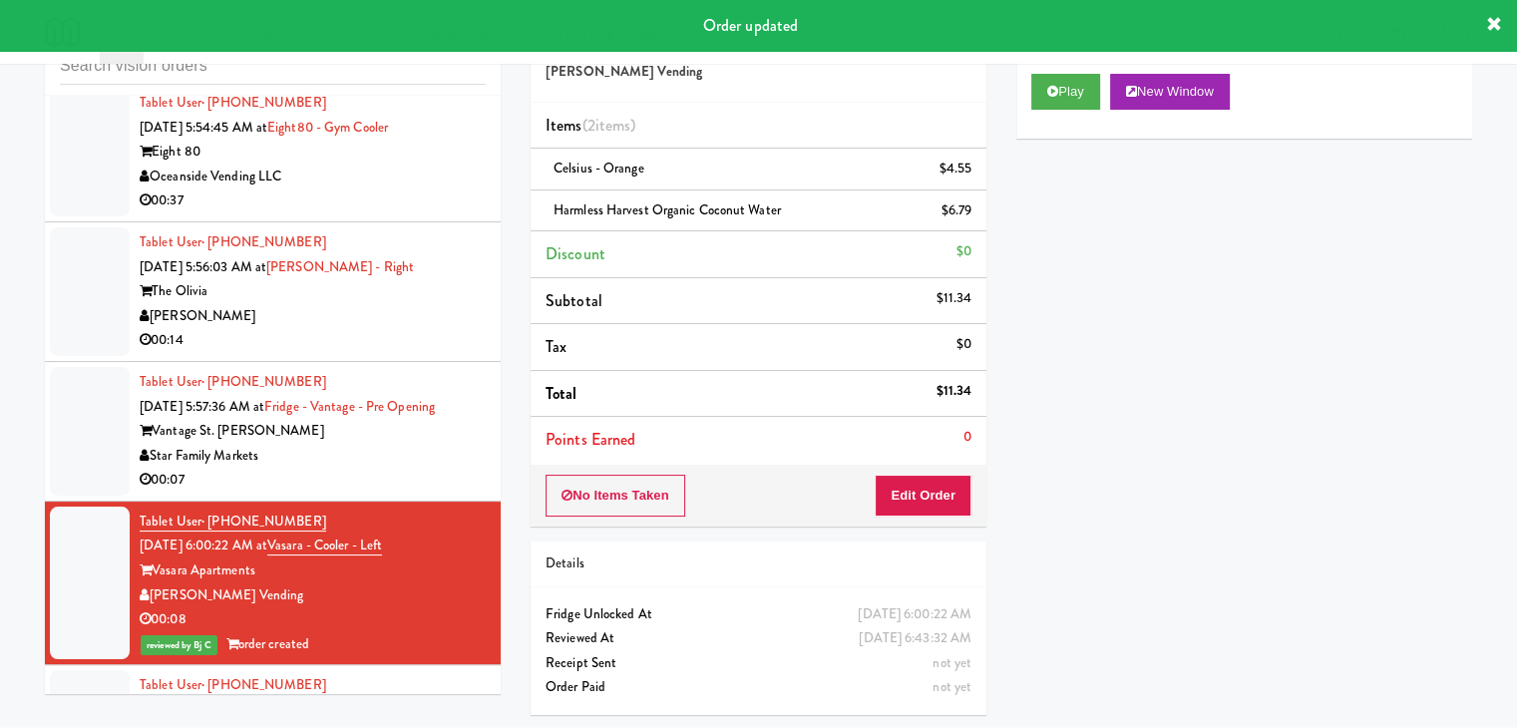
drag, startPoint x: 383, startPoint y: 513, endPoint x: 391, endPoint y: 527, distance: 16.1
click at [387, 469] on div "Star Family Markets" at bounding box center [313, 456] width 346 height 25
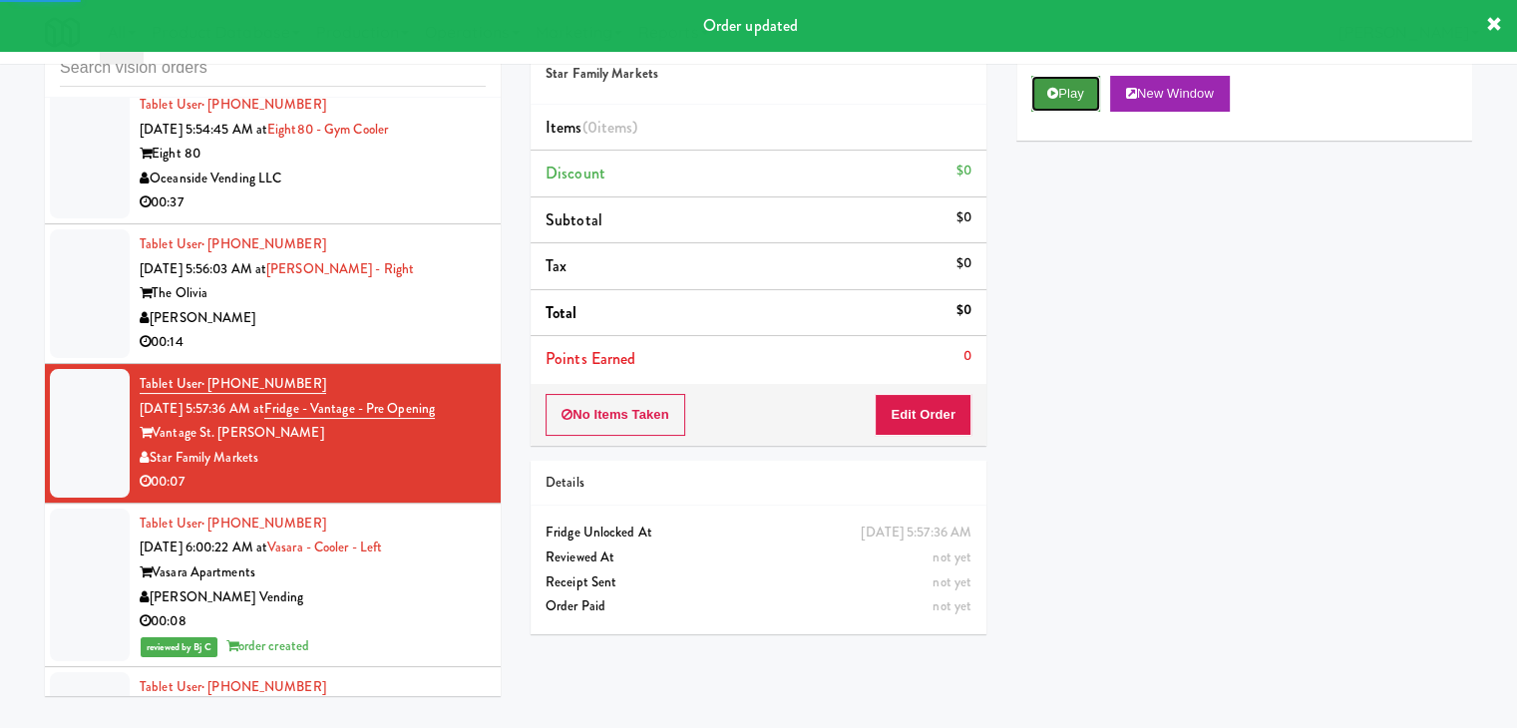
click at [1038, 108] on button "Play" at bounding box center [1065, 94] width 69 height 36
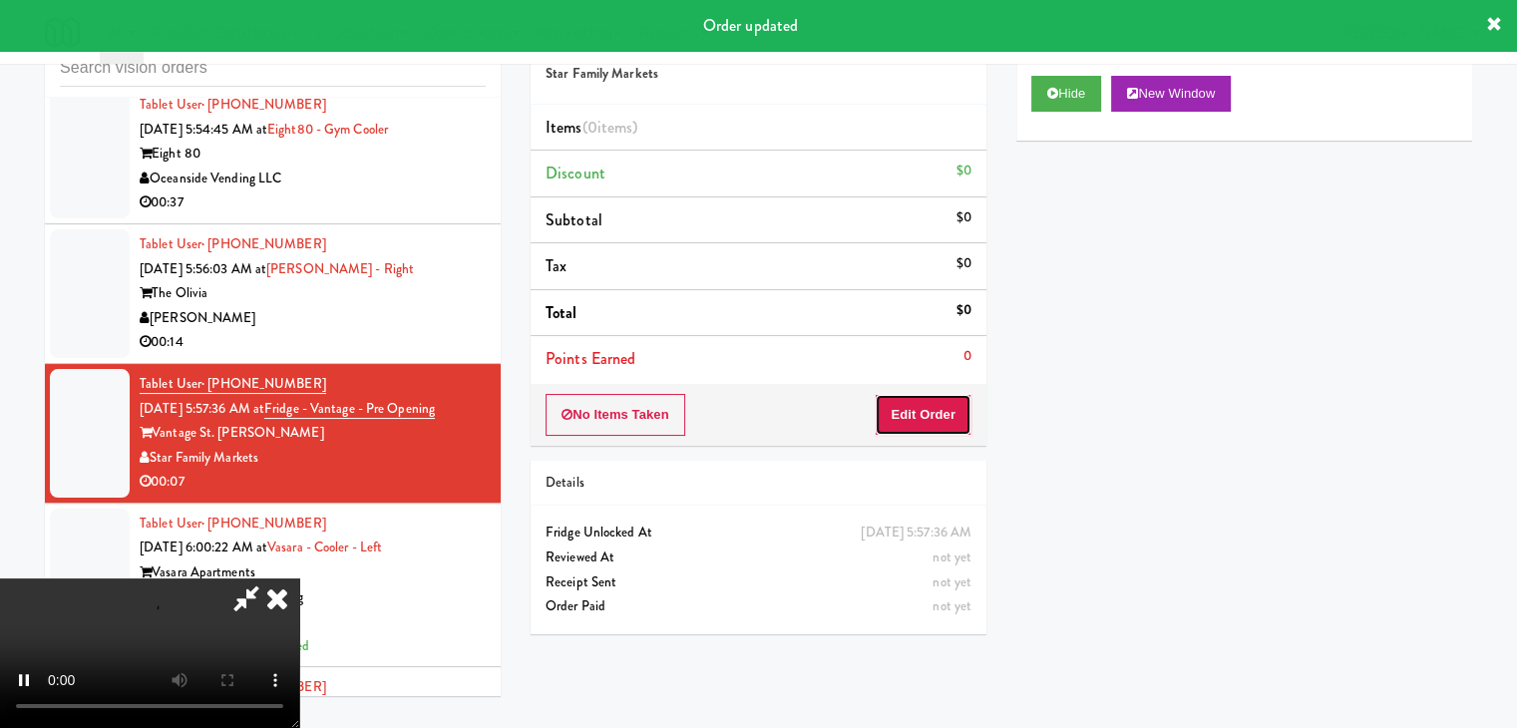
click at [899, 398] on button "Edit Order" at bounding box center [923, 415] width 97 height 42
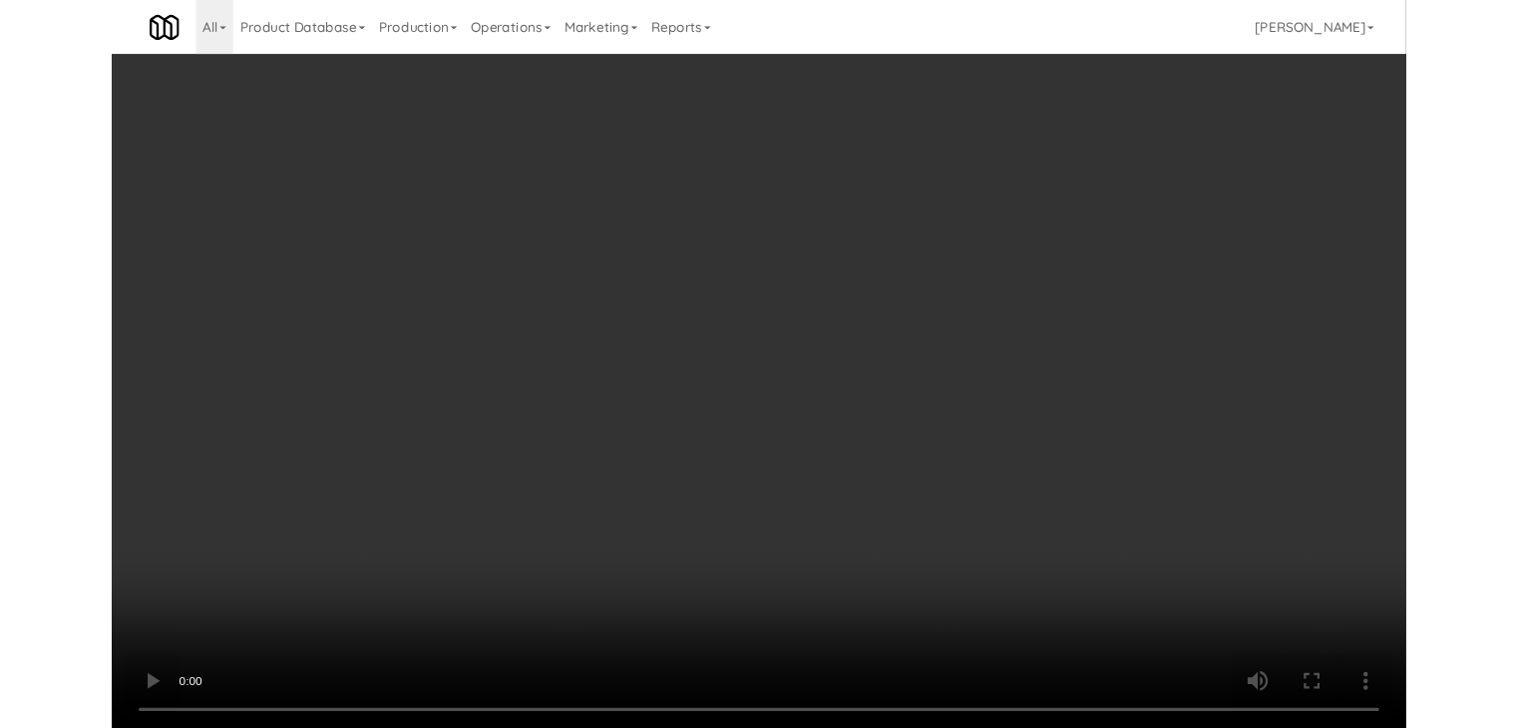
scroll to position [7185, 0]
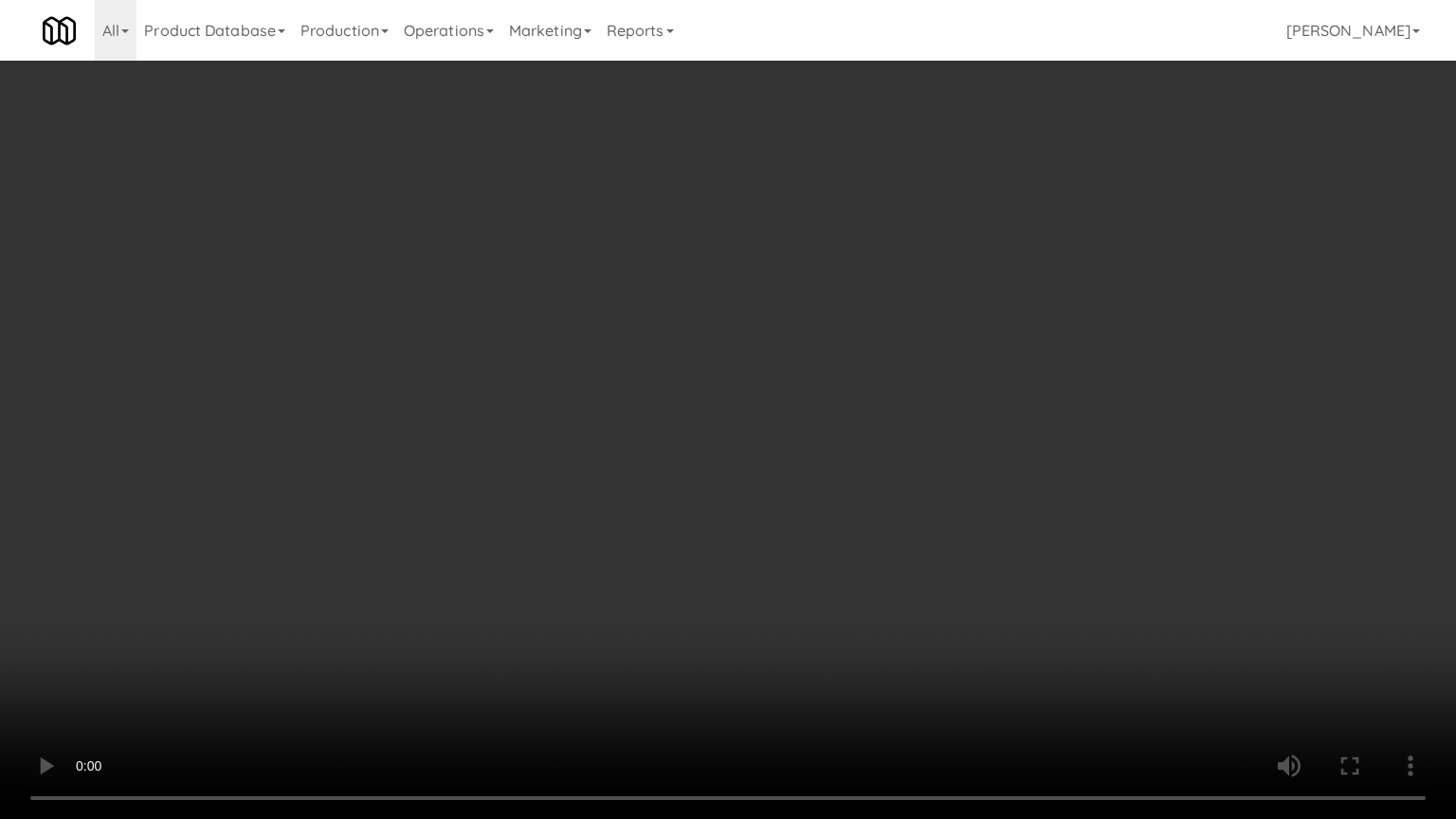
click at [973, 517] on video at bounding box center [728, 410] width 1456 height 819
drag, startPoint x: 973, startPoint y: 517, endPoint x: 1000, endPoint y: 403, distance: 117.2
click at [976, 510] on video at bounding box center [728, 410] width 1456 height 819
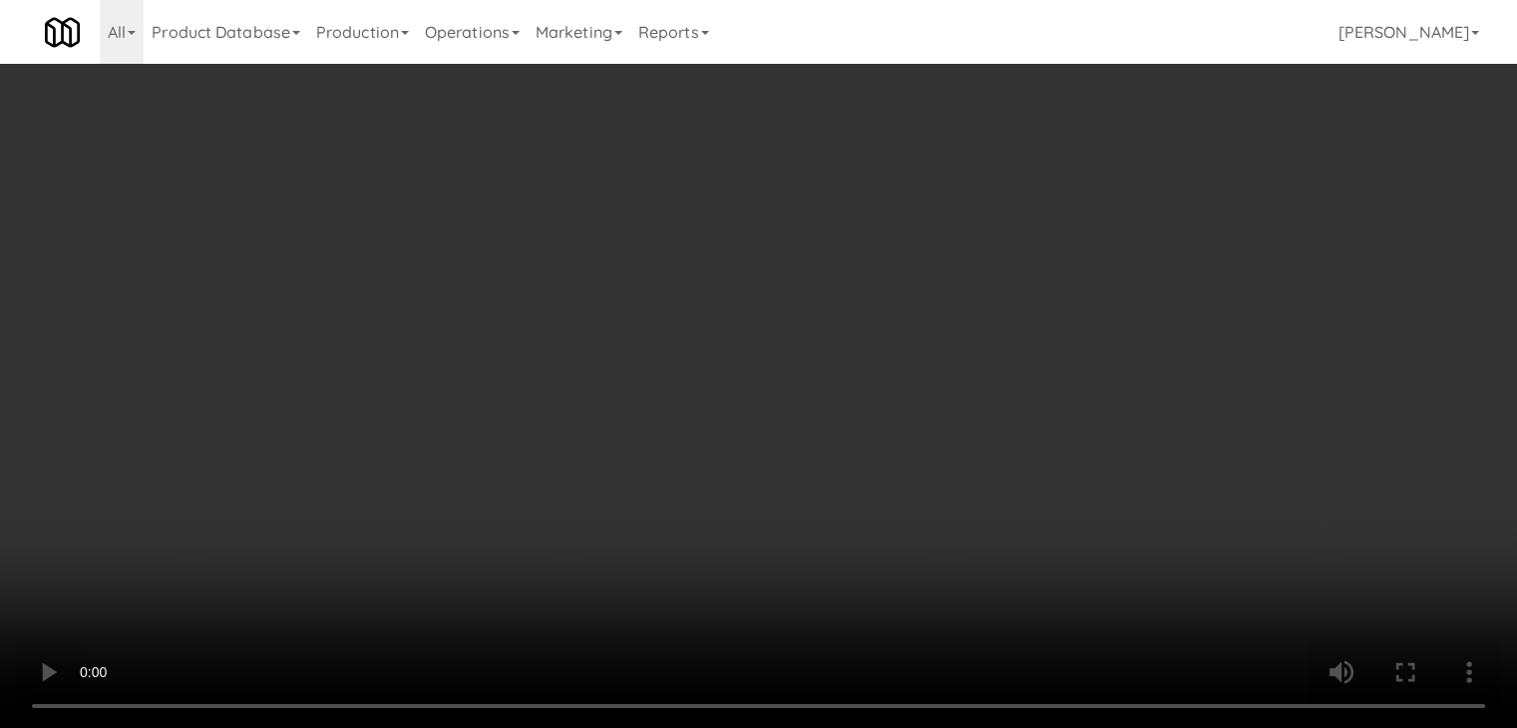
click at [1113, 200] on button "Planogram" at bounding box center [1080, 211] width 98 height 30
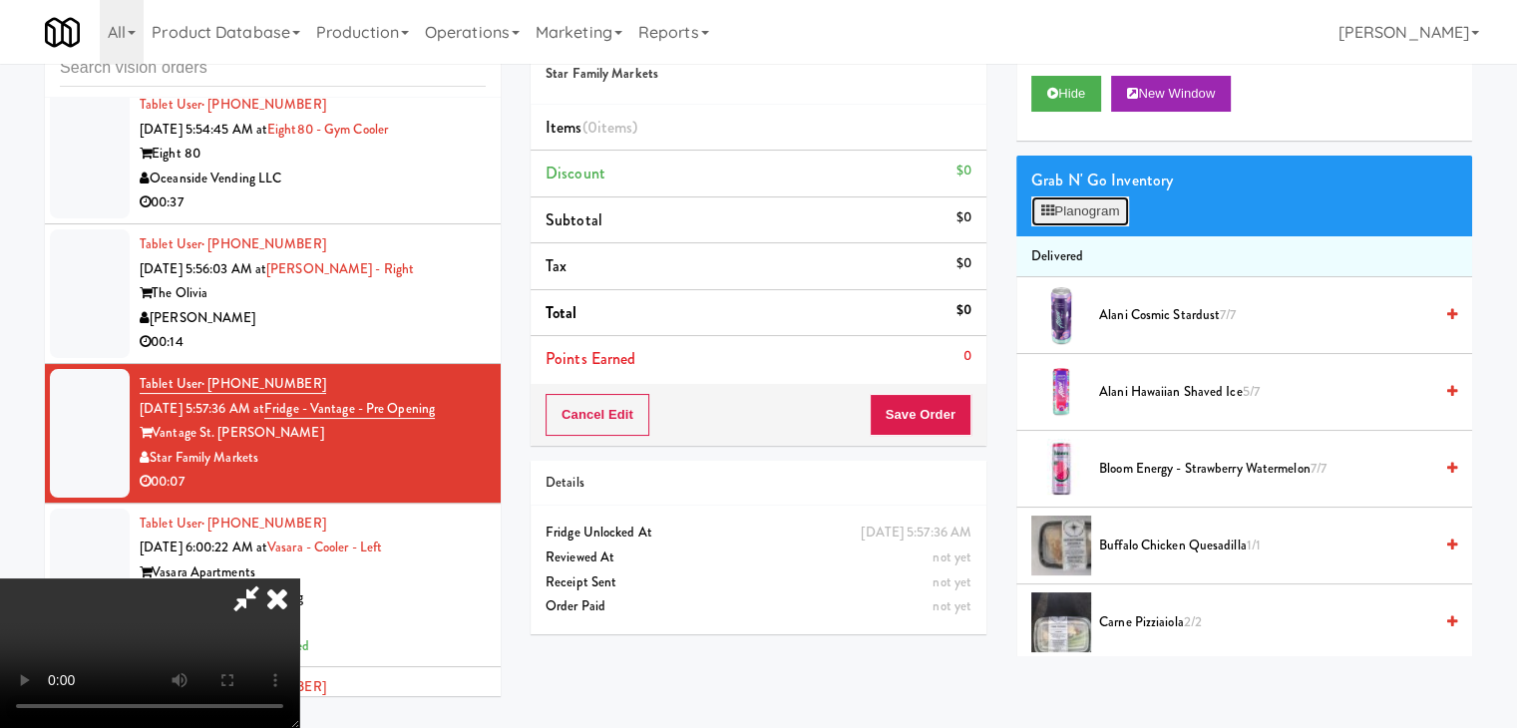
scroll to position [7185, 0]
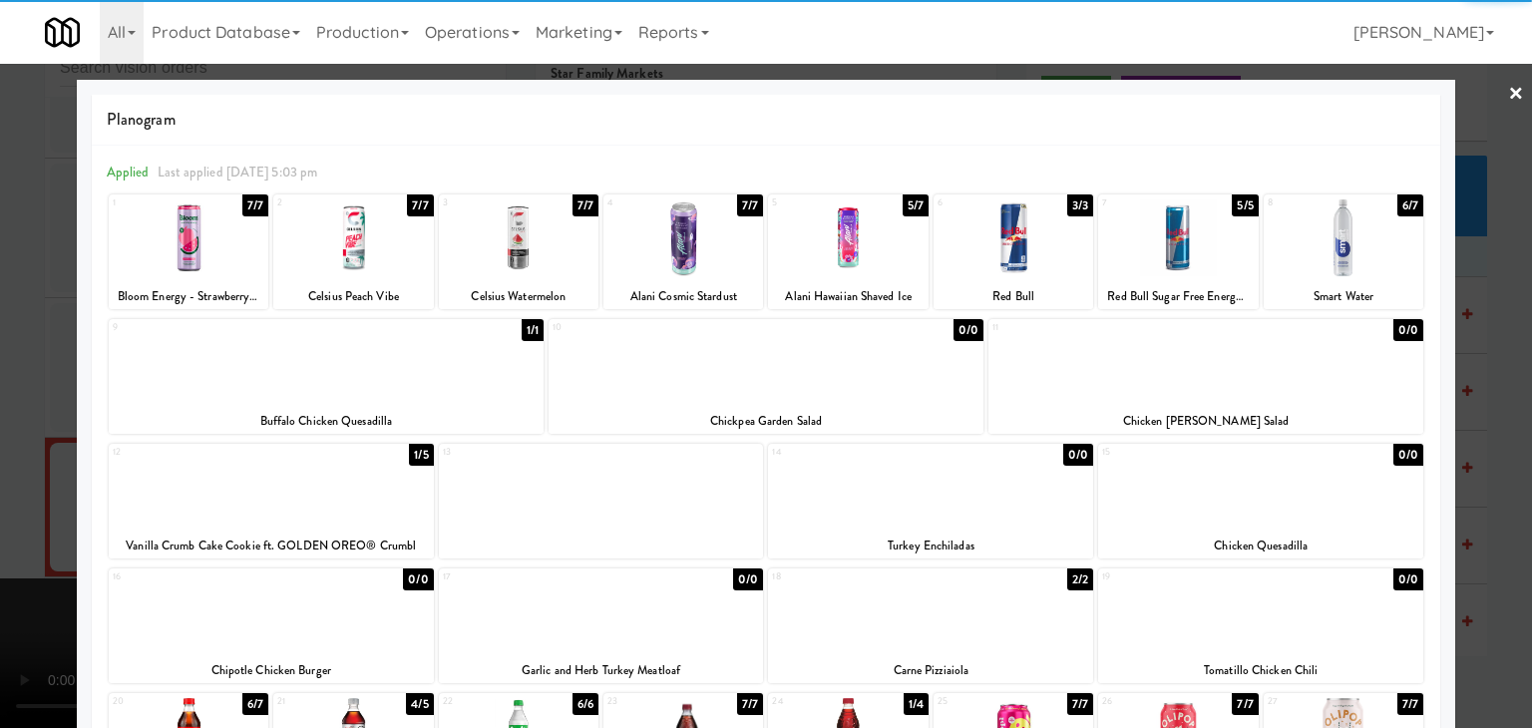
click at [349, 264] on div at bounding box center [353, 237] width 160 height 77
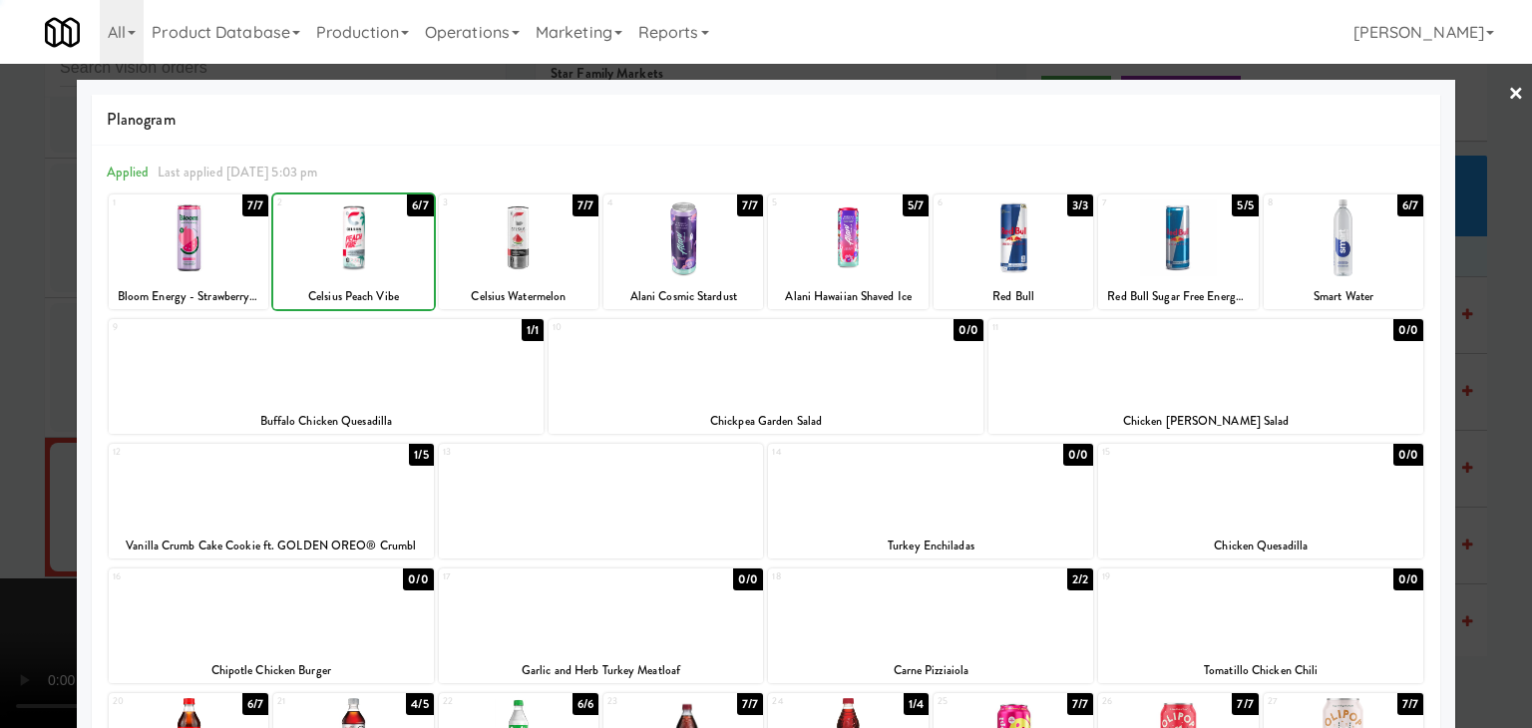
click at [20, 361] on div at bounding box center [766, 364] width 1532 height 728
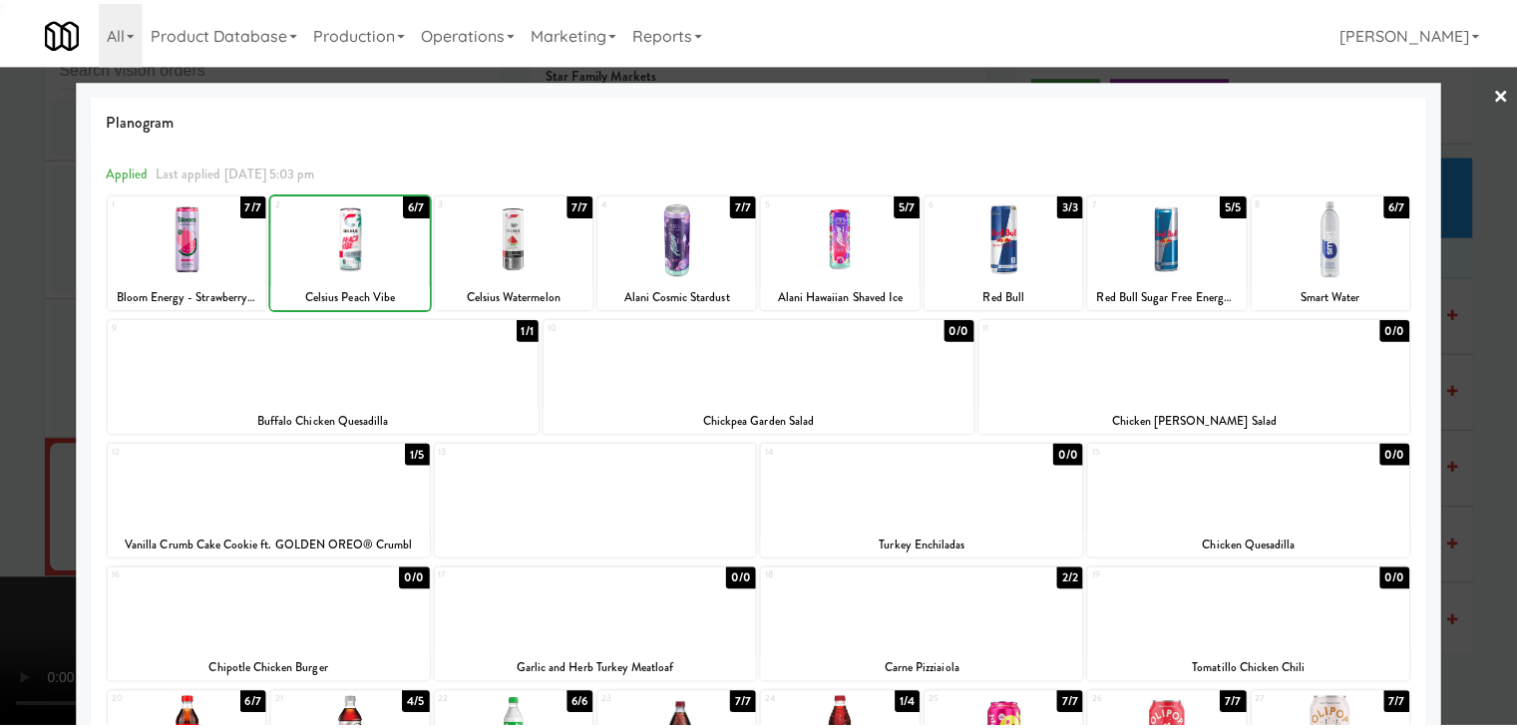
scroll to position [7258, 0]
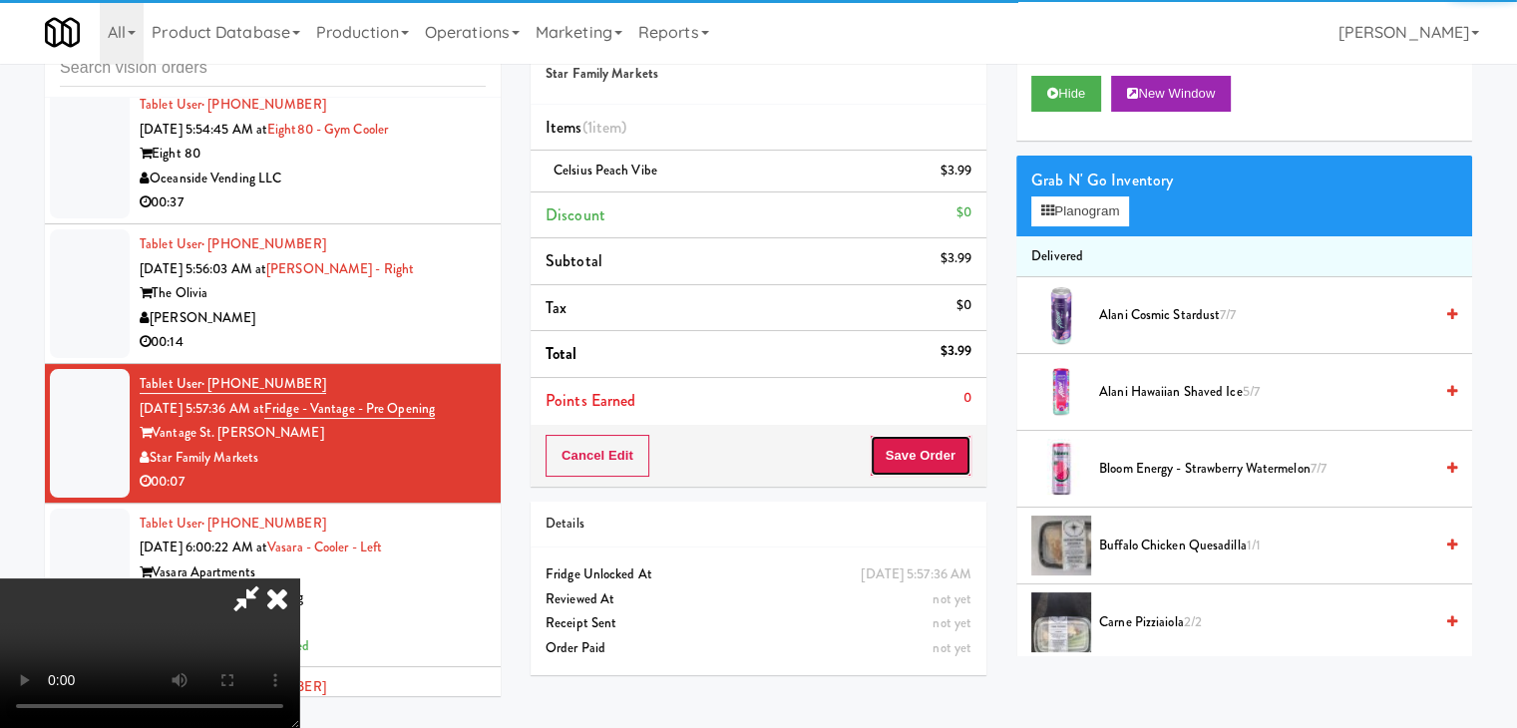
click at [933, 461] on button "Save Order" at bounding box center [921, 456] width 102 height 42
click at [933, 460] on button "Save Order" at bounding box center [921, 456] width 102 height 42
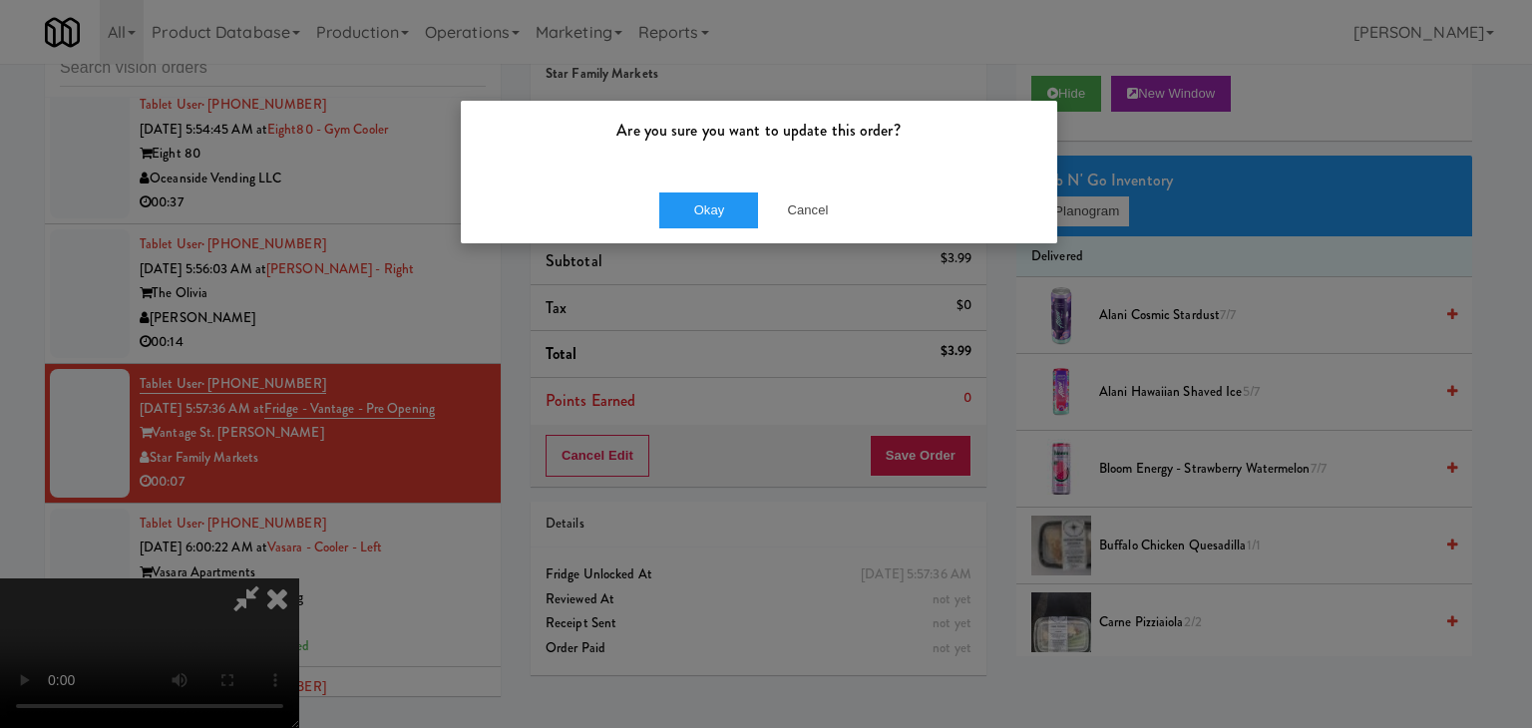
drag, startPoint x: 627, startPoint y: 176, endPoint x: 646, endPoint y: 185, distance: 21.0
click at [641, 182] on div "Are you sure you want to update this order? Okay Cancel" at bounding box center [759, 172] width 598 height 145
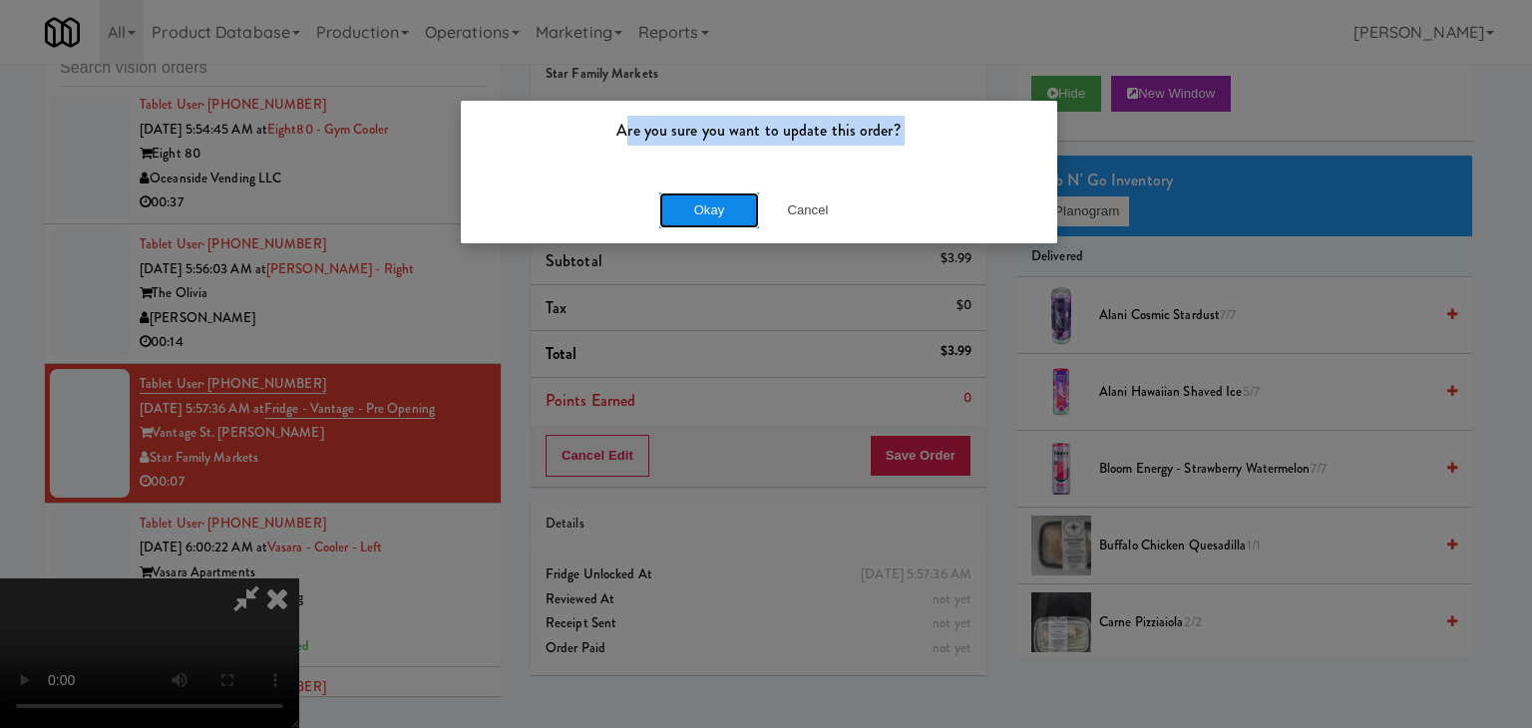
click at [685, 204] on button "Okay" at bounding box center [709, 210] width 100 height 36
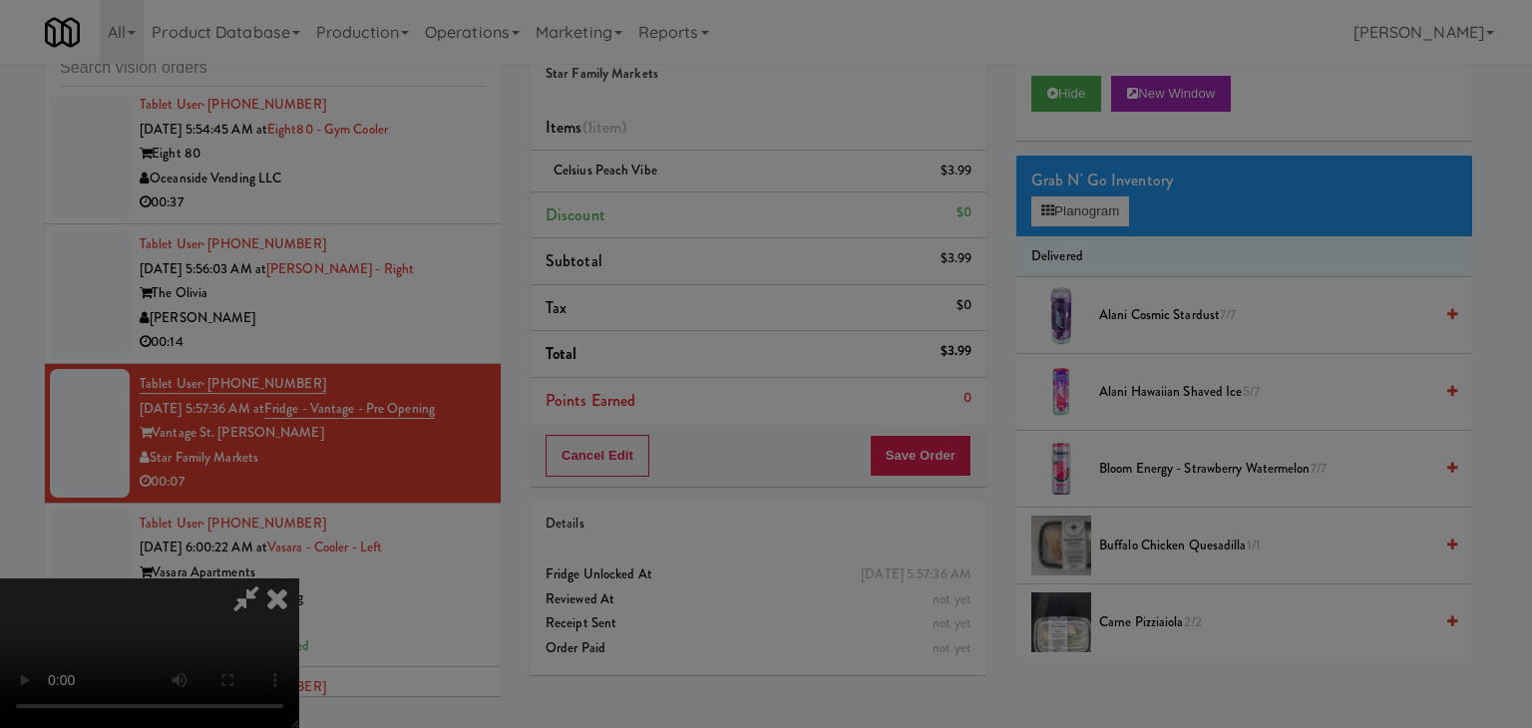
click at [685, 191] on button "Okay" at bounding box center [709, 174] width 100 height 36
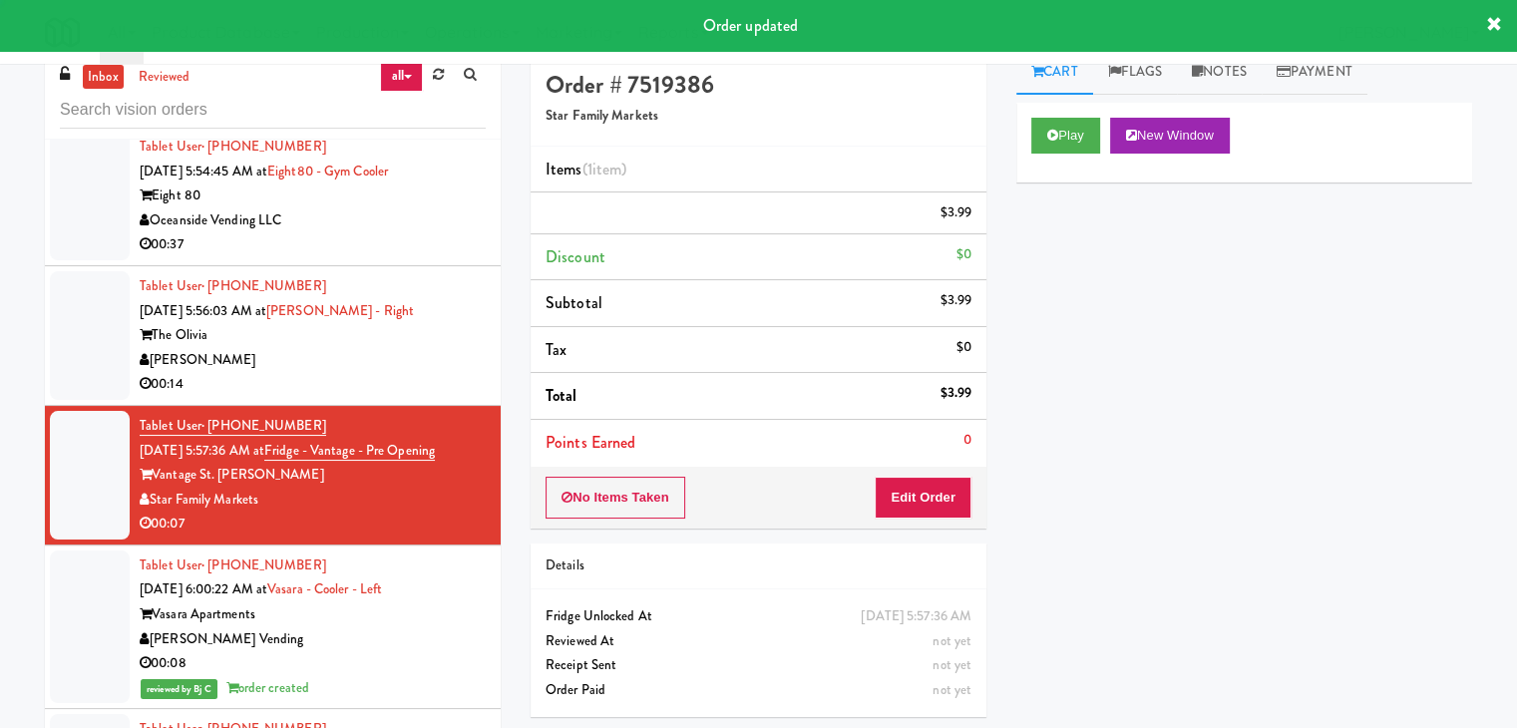
scroll to position [0, 0]
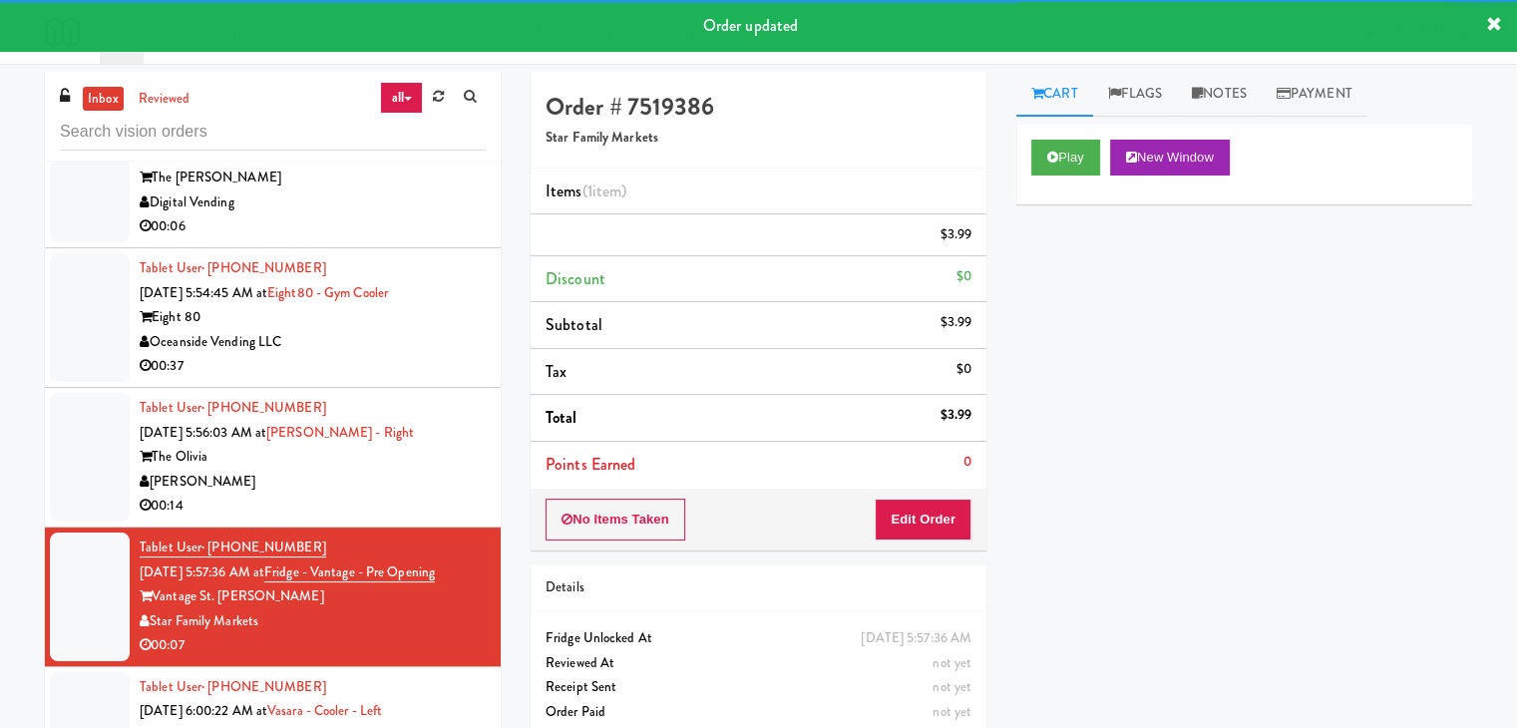
click at [391, 495] on div "[PERSON_NAME]" at bounding box center [313, 482] width 346 height 25
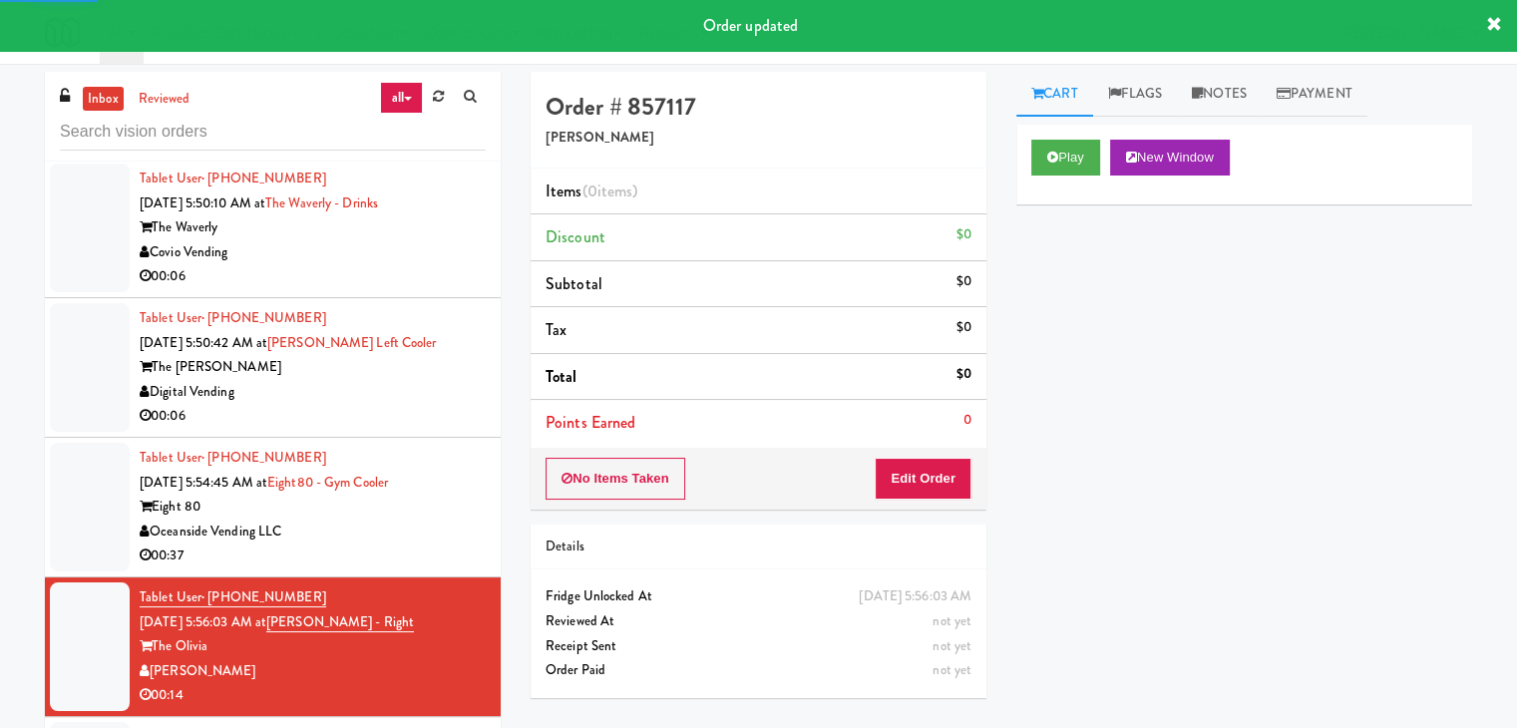
scroll to position [6959, 0]
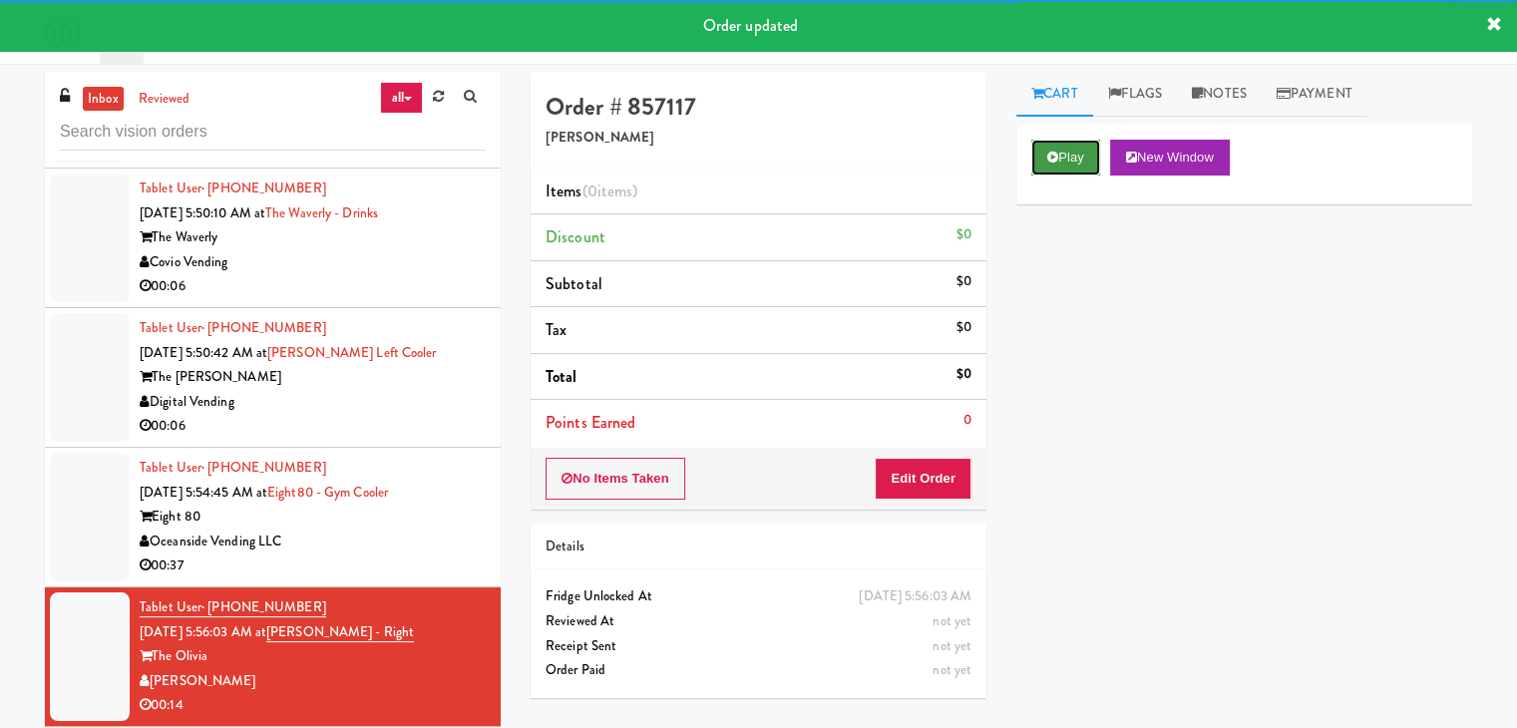
click at [1052, 144] on button "Play" at bounding box center [1065, 158] width 69 height 36
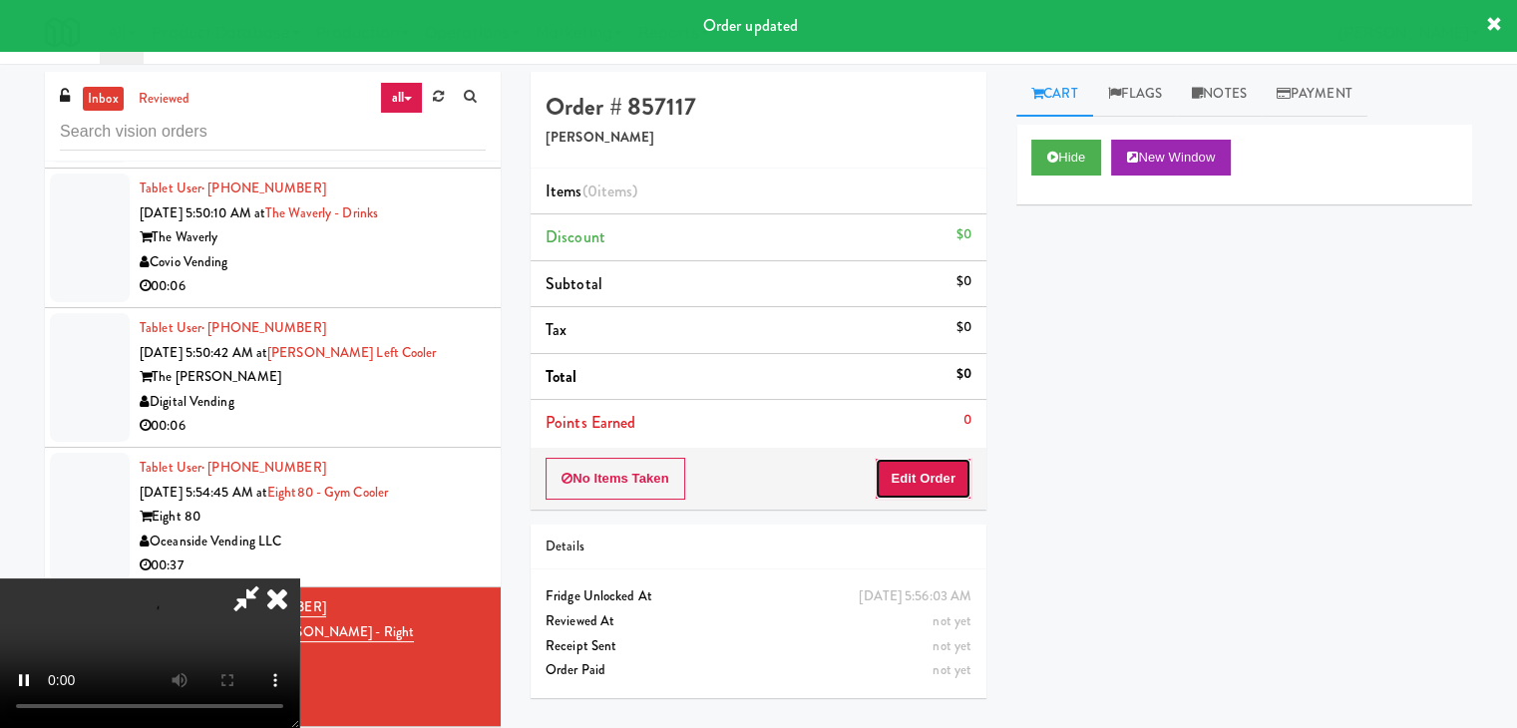
click at [891, 484] on button "Edit Order" at bounding box center [923, 479] width 97 height 42
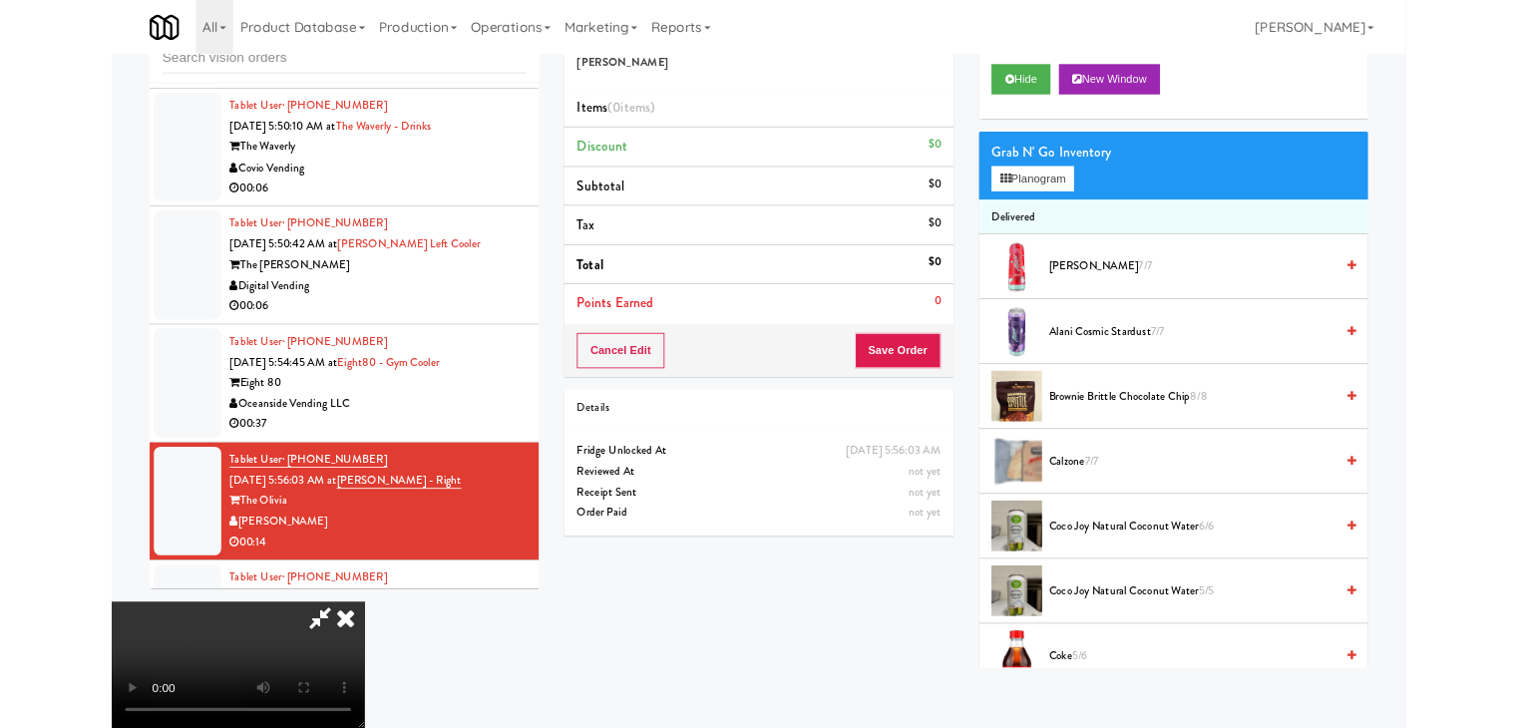
scroll to position [6885, 0]
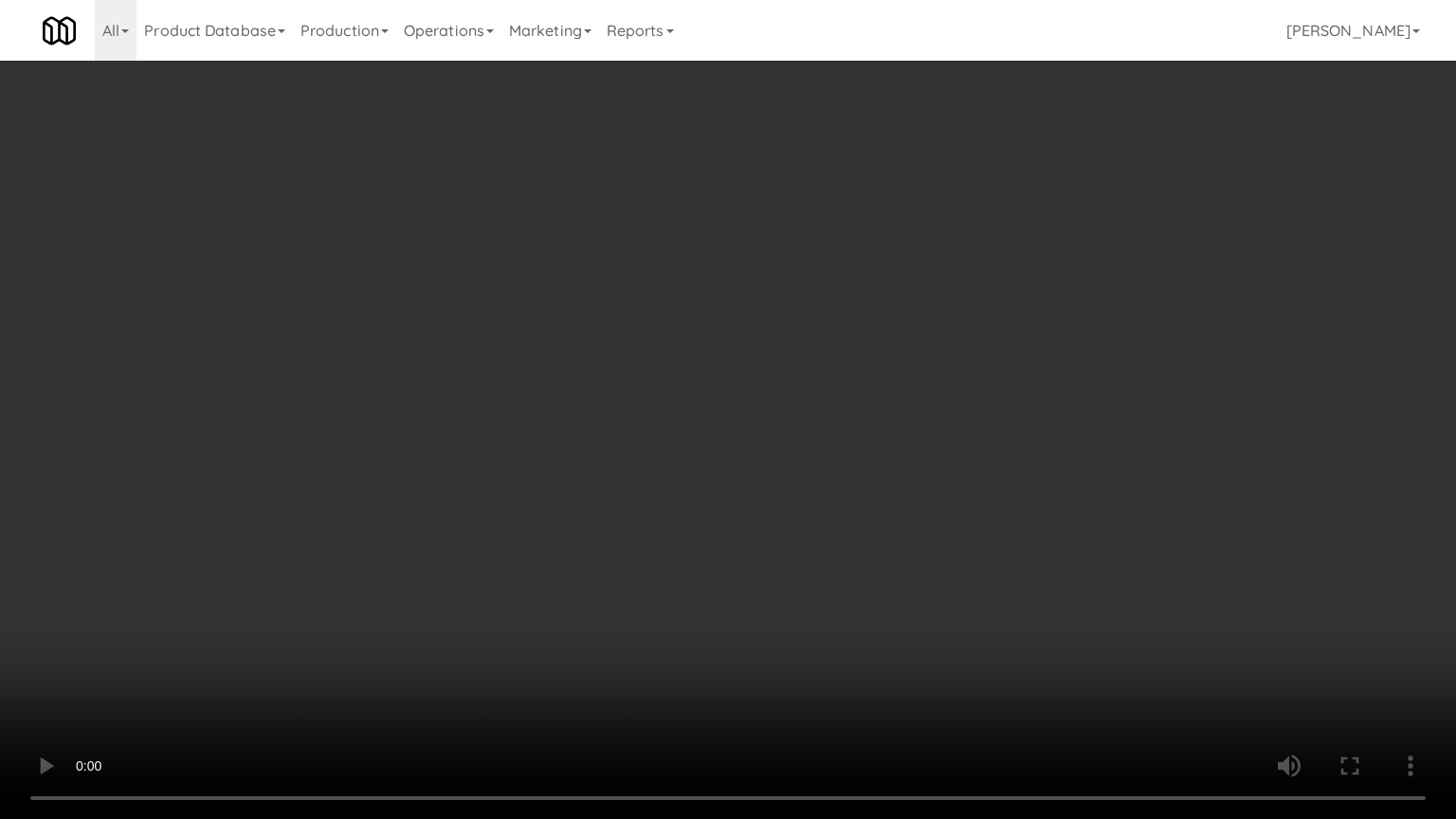
click at [1092, 428] on video at bounding box center [728, 410] width 1456 height 819
click at [1092, 434] on video at bounding box center [728, 410] width 1456 height 819
click at [853, 459] on video at bounding box center [728, 410] width 1456 height 819
click at [853, 463] on video at bounding box center [728, 410] width 1456 height 819
click at [853, 458] on video at bounding box center [728, 410] width 1456 height 819
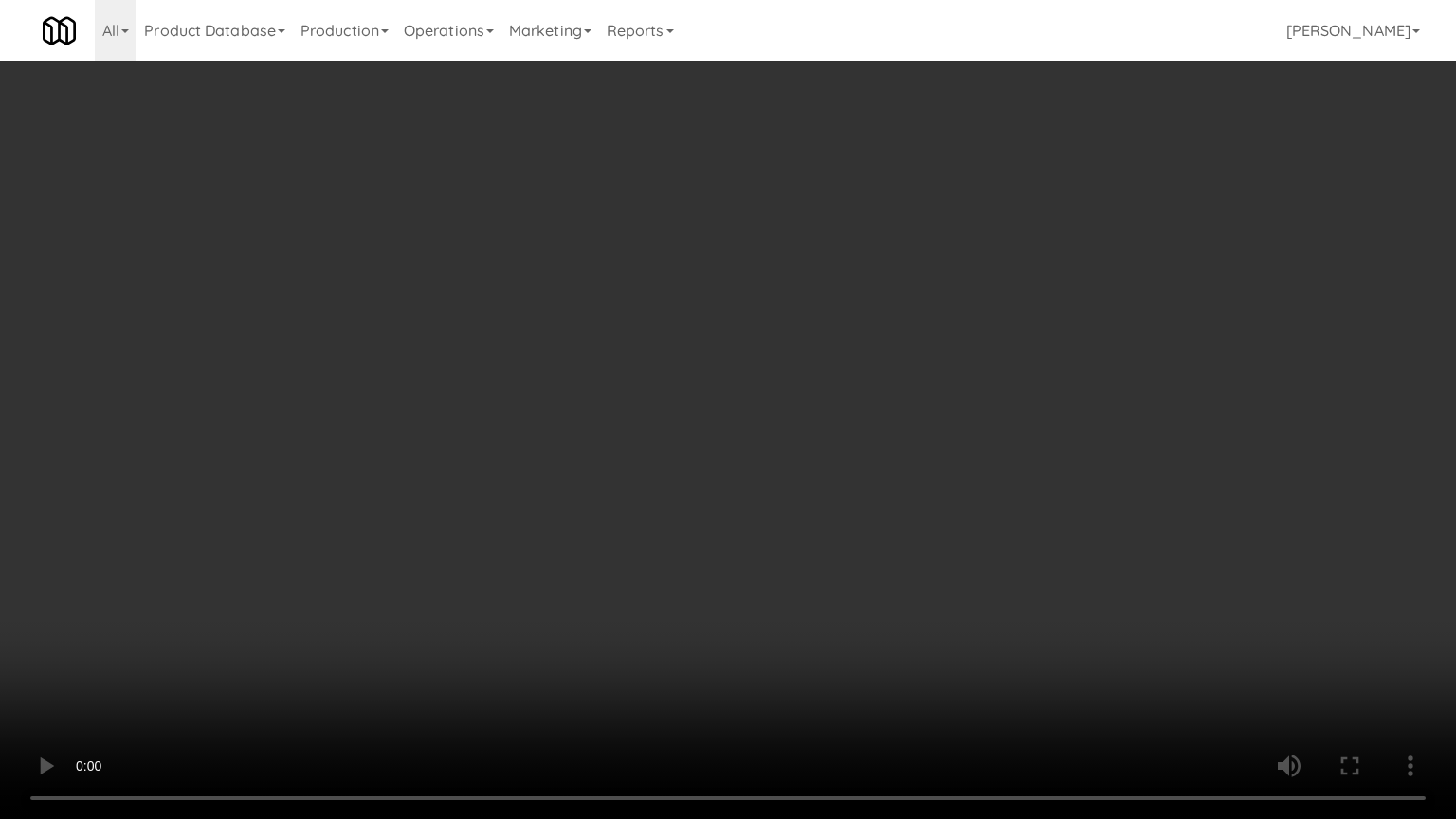
click at [852, 459] on video at bounding box center [728, 410] width 1456 height 819
click at [842, 455] on video at bounding box center [728, 410] width 1456 height 819
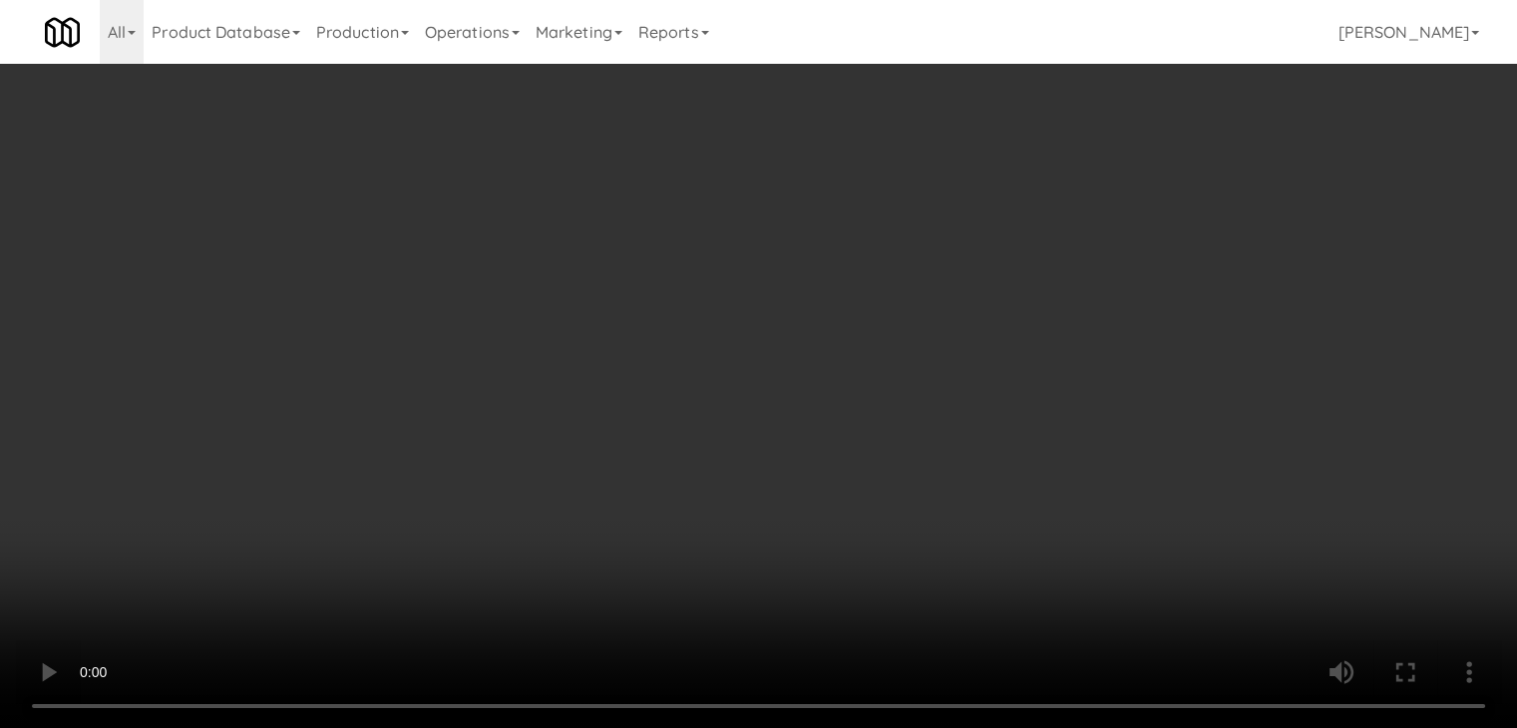
click at [697, 415] on video at bounding box center [758, 364] width 1517 height 728
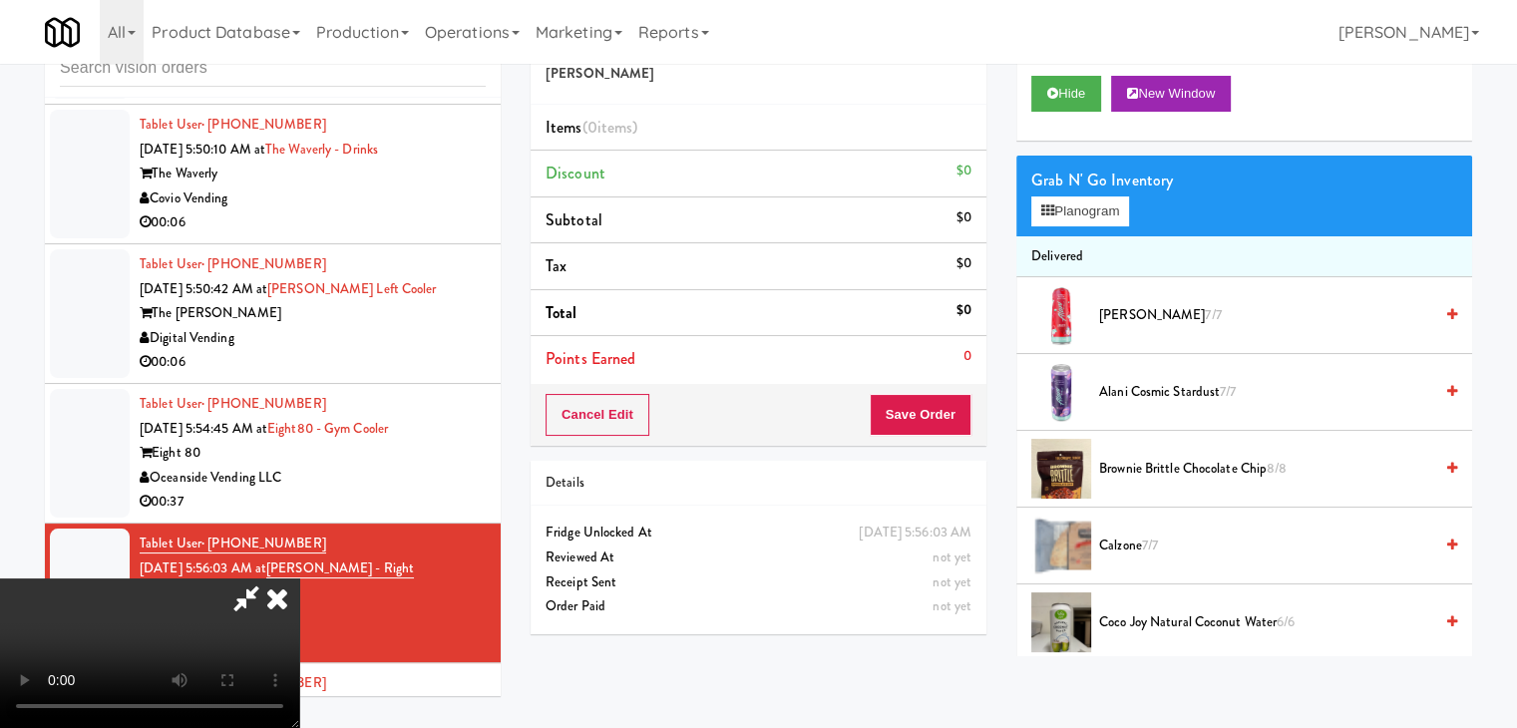
click at [299, 578] on video at bounding box center [149, 653] width 299 height 150
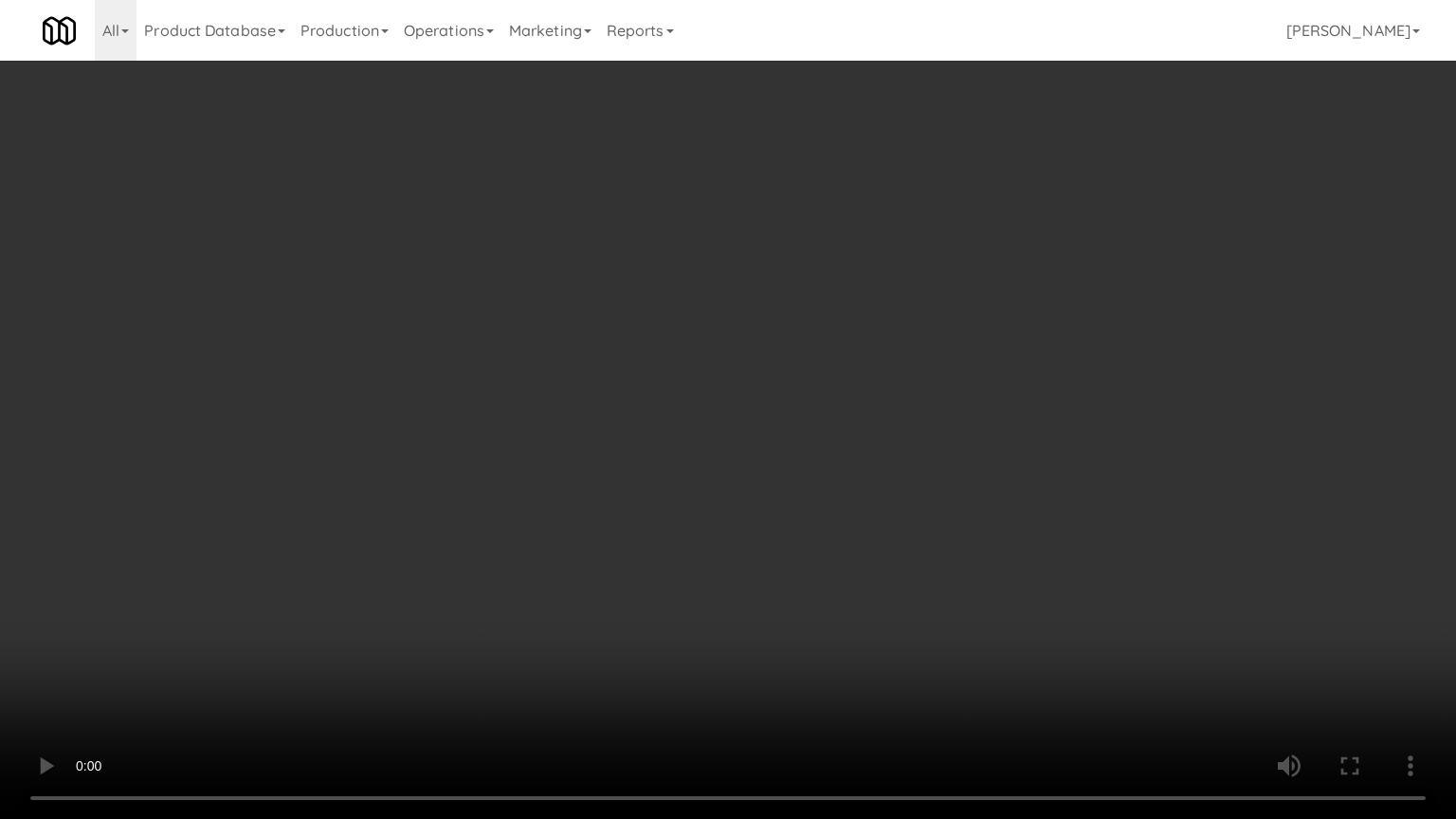
click at [684, 475] on video at bounding box center [728, 410] width 1456 height 819
click at [668, 575] on video at bounding box center [728, 410] width 1456 height 819
click at [679, 576] on video at bounding box center [728, 410] width 1456 height 819
click at [682, 580] on video at bounding box center [728, 410] width 1456 height 819
click at [689, 580] on video at bounding box center [728, 410] width 1456 height 819
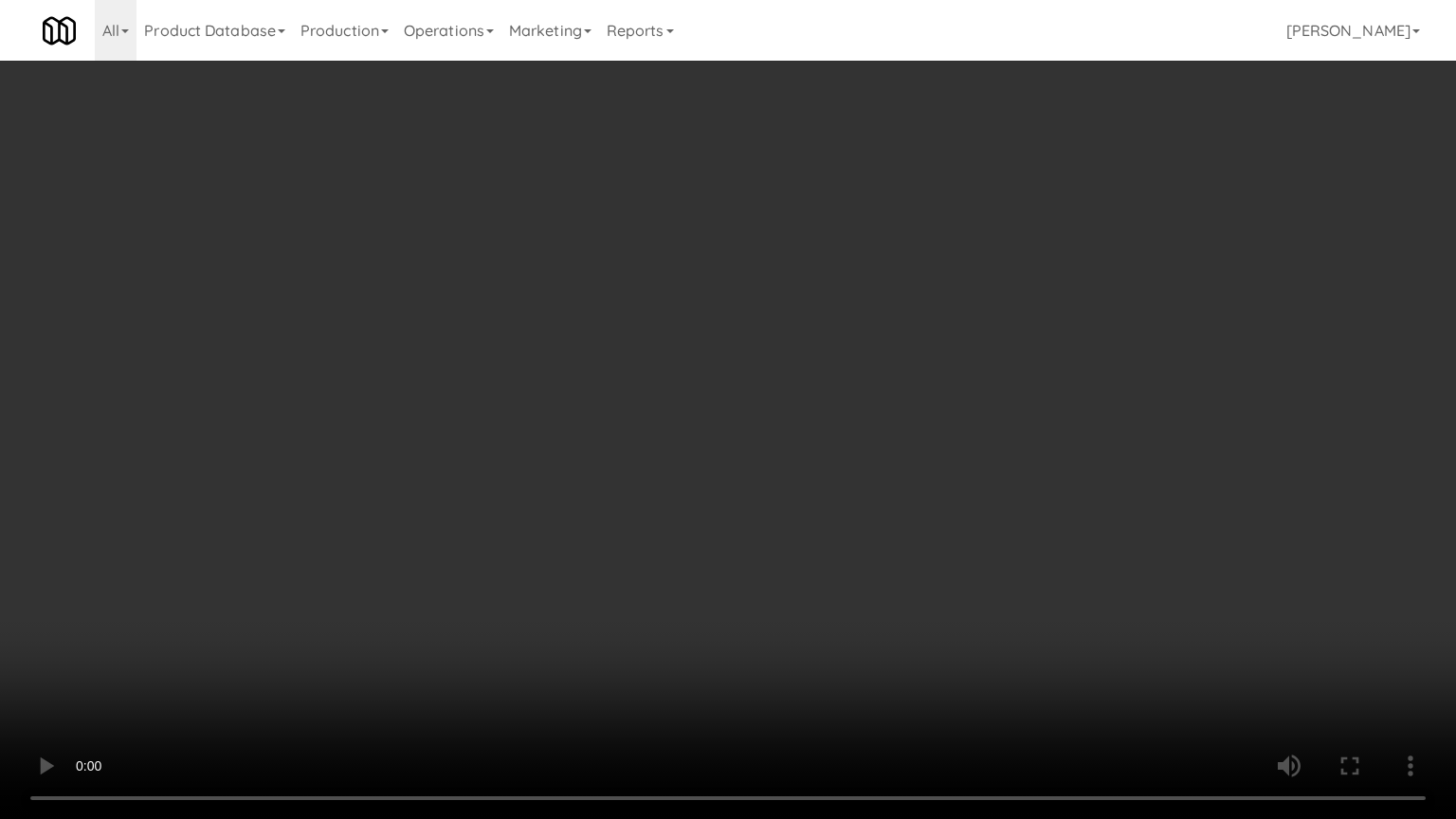
click at [802, 672] on video at bounding box center [728, 410] width 1456 height 819
click at [800, 615] on video at bounding box center [728, 410] width 1456 height 819
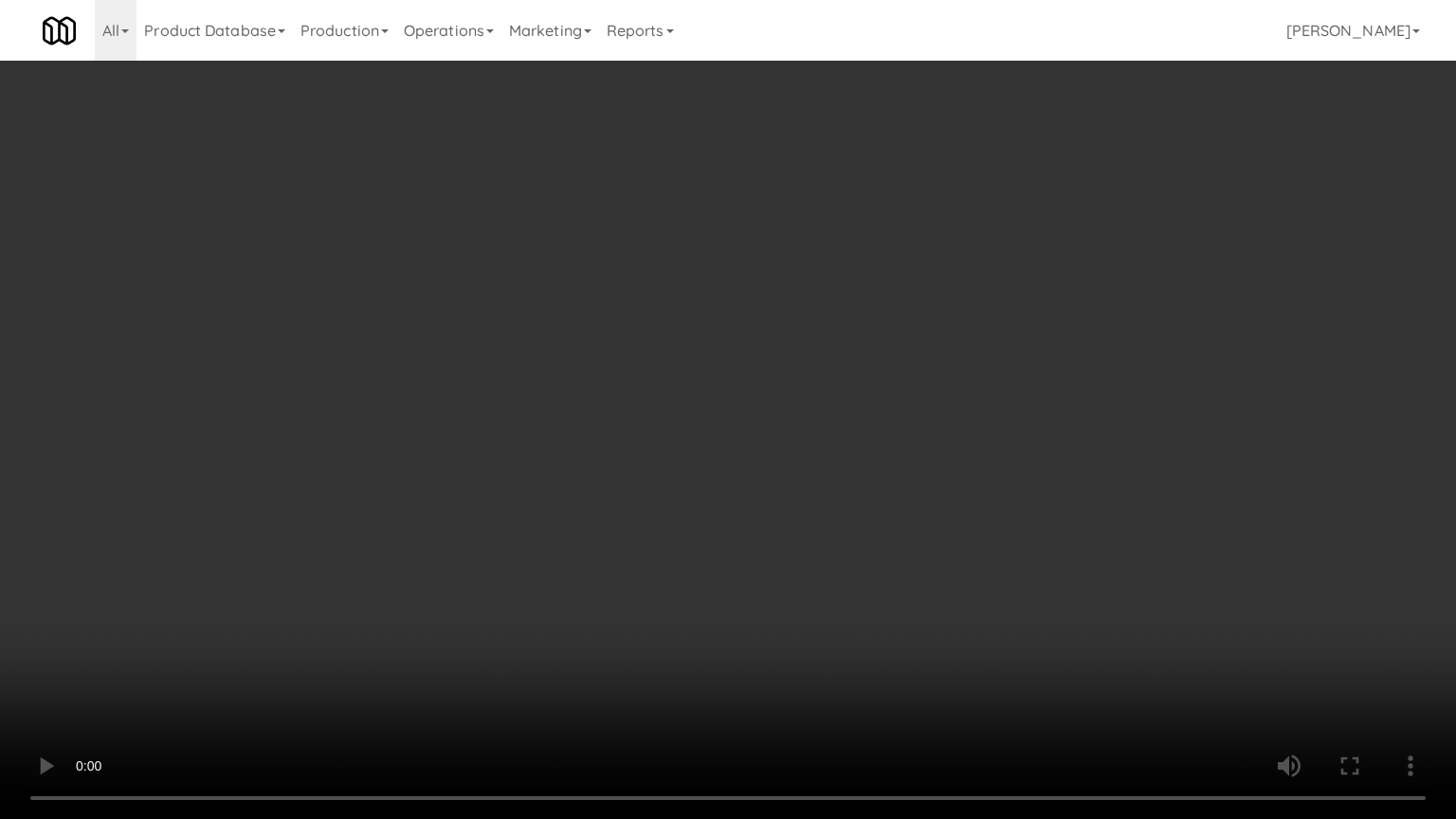
click at [800, 606] on video at bounding box center [728, 410] width 1456 height 819
click at [798, 619] on video at bounding box center [728, 410] width 1456 height 819
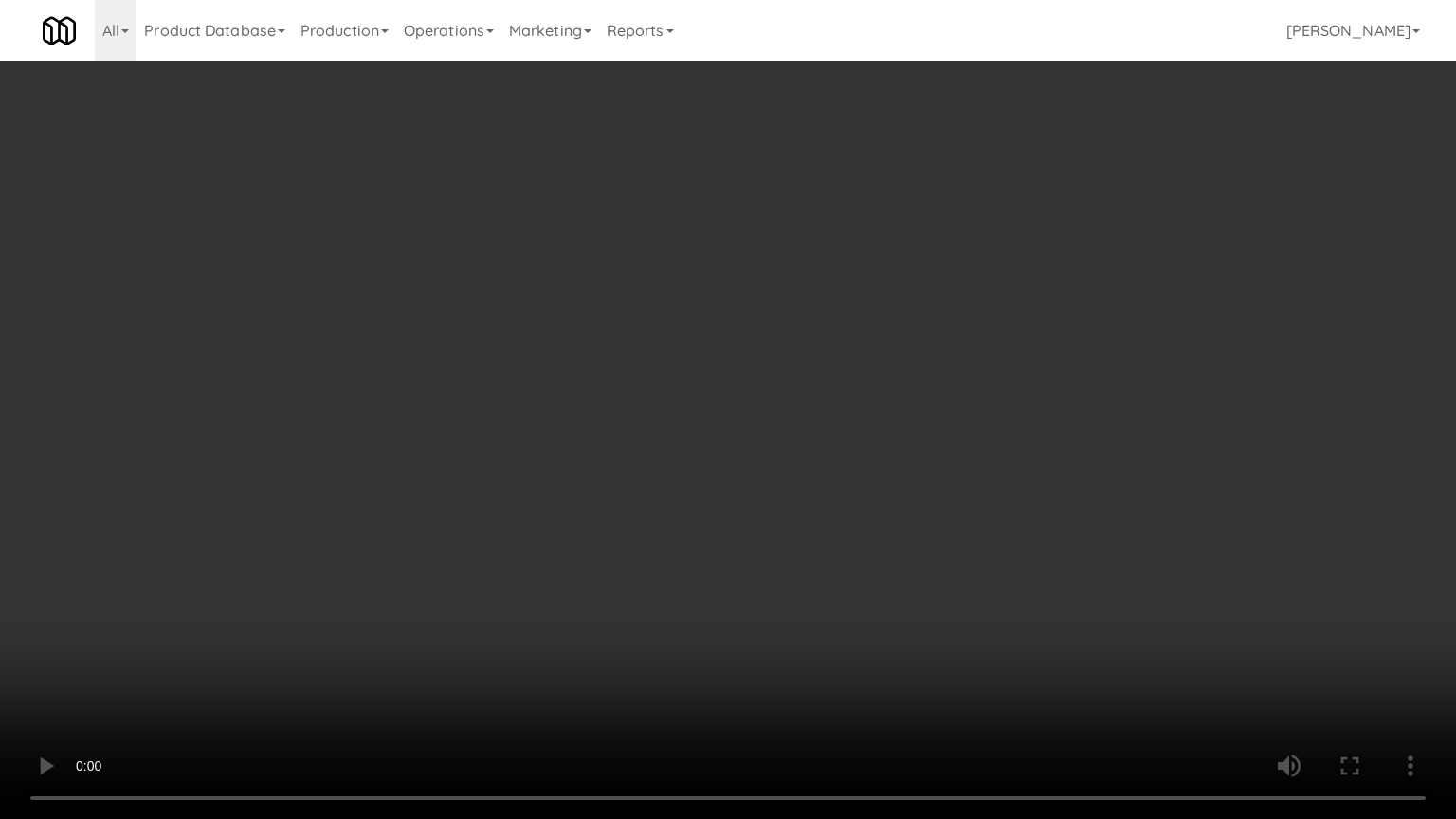
click at [798, 619] on video at bounding box center [728, 410] width 1456 height 819
click at [844, 638] on video at bounding box center [728, 410] width 1456 height 819
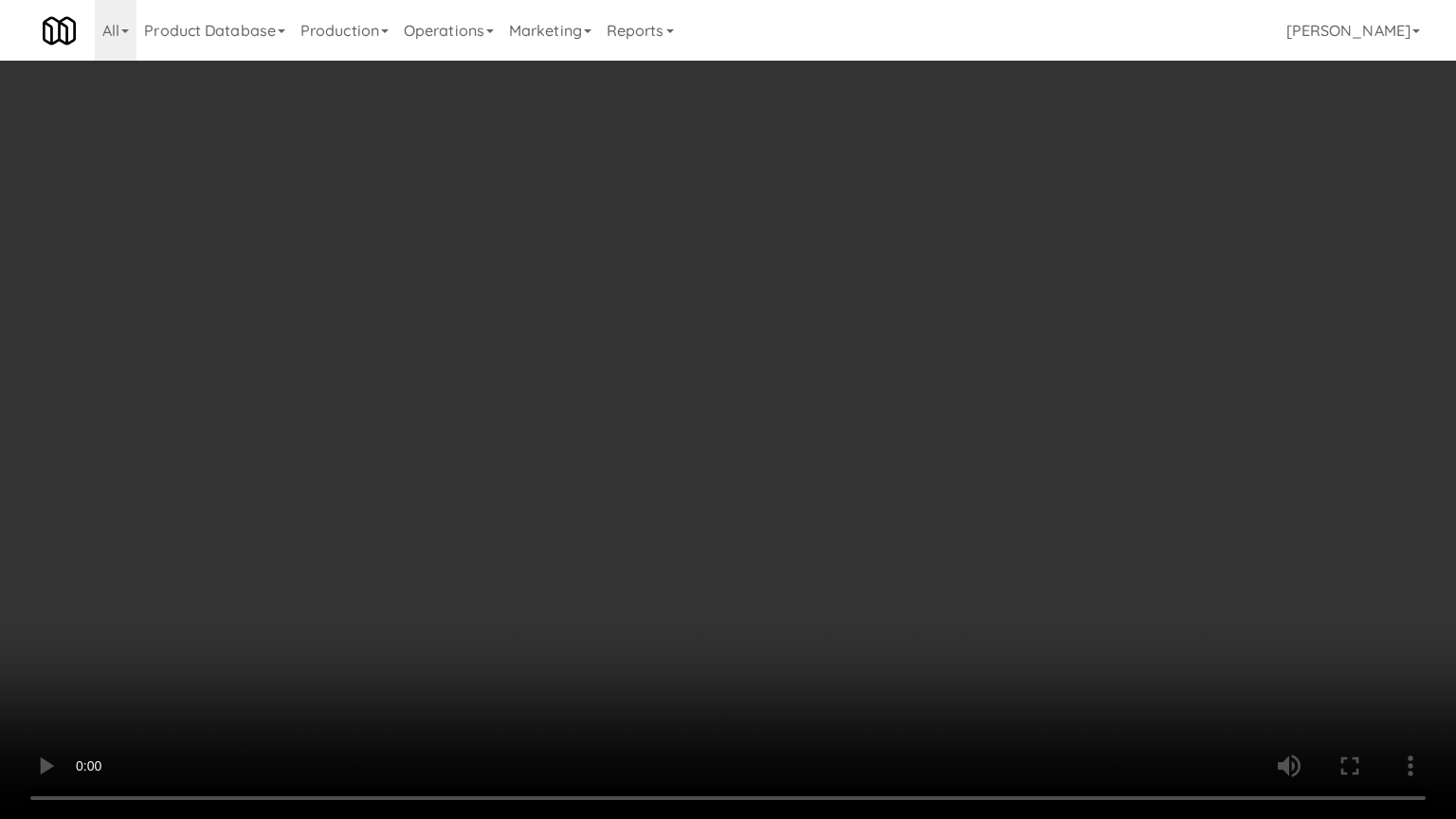
click at [844, 638] on video at bounding box center [728, 410] width 1456 height 819
click at [844, 639] on video at bounding box center [728, 410] width 1456 height 819
click at [846, 643] on video at bounding box center [728, 410] width 1456 height 819
click at [833, 680] on video at bounding box center [728, 410] width 1456 height 819
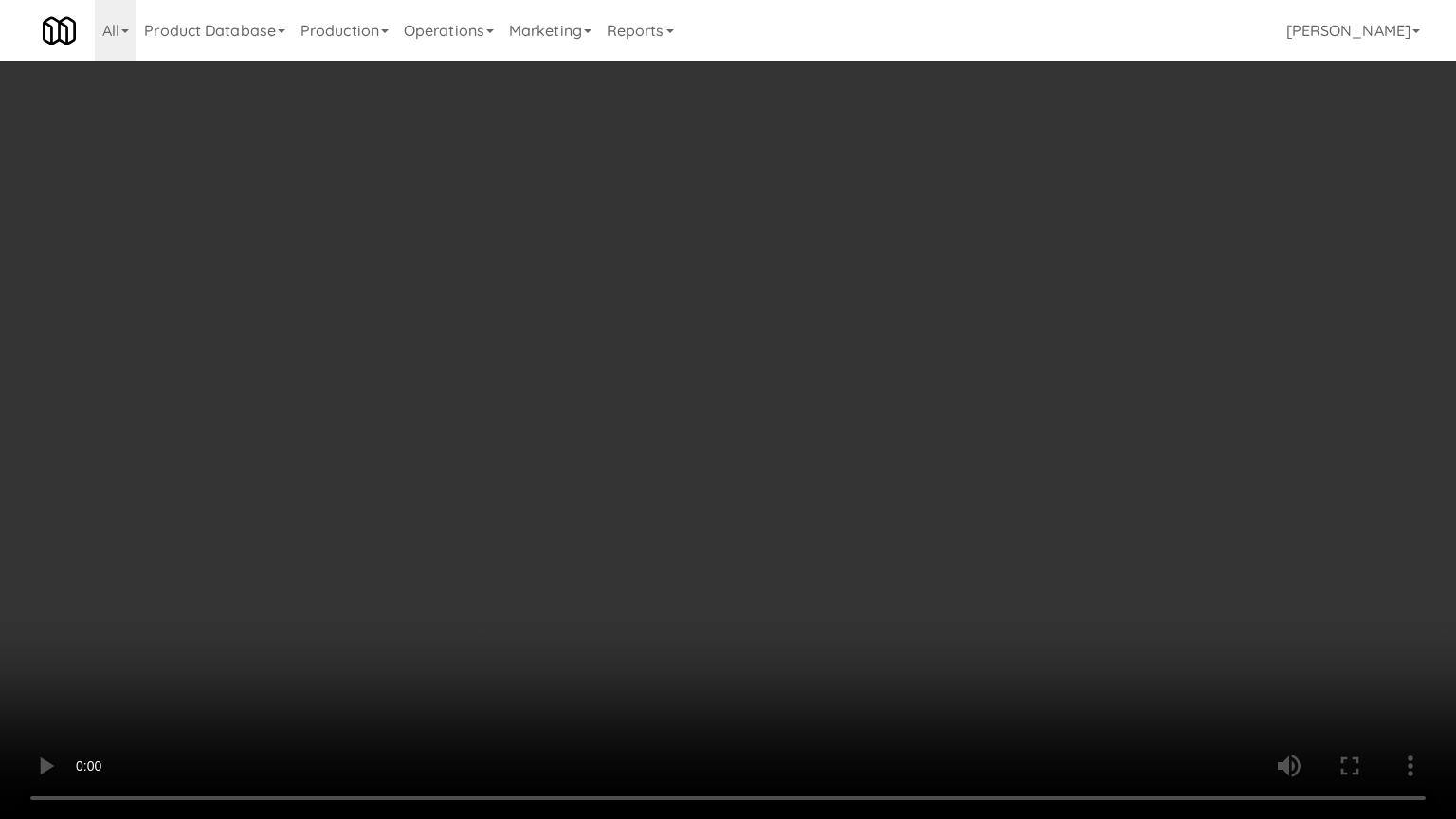
click at [833, 680] on video at bounding box center [728, 410] width 1456 height 819
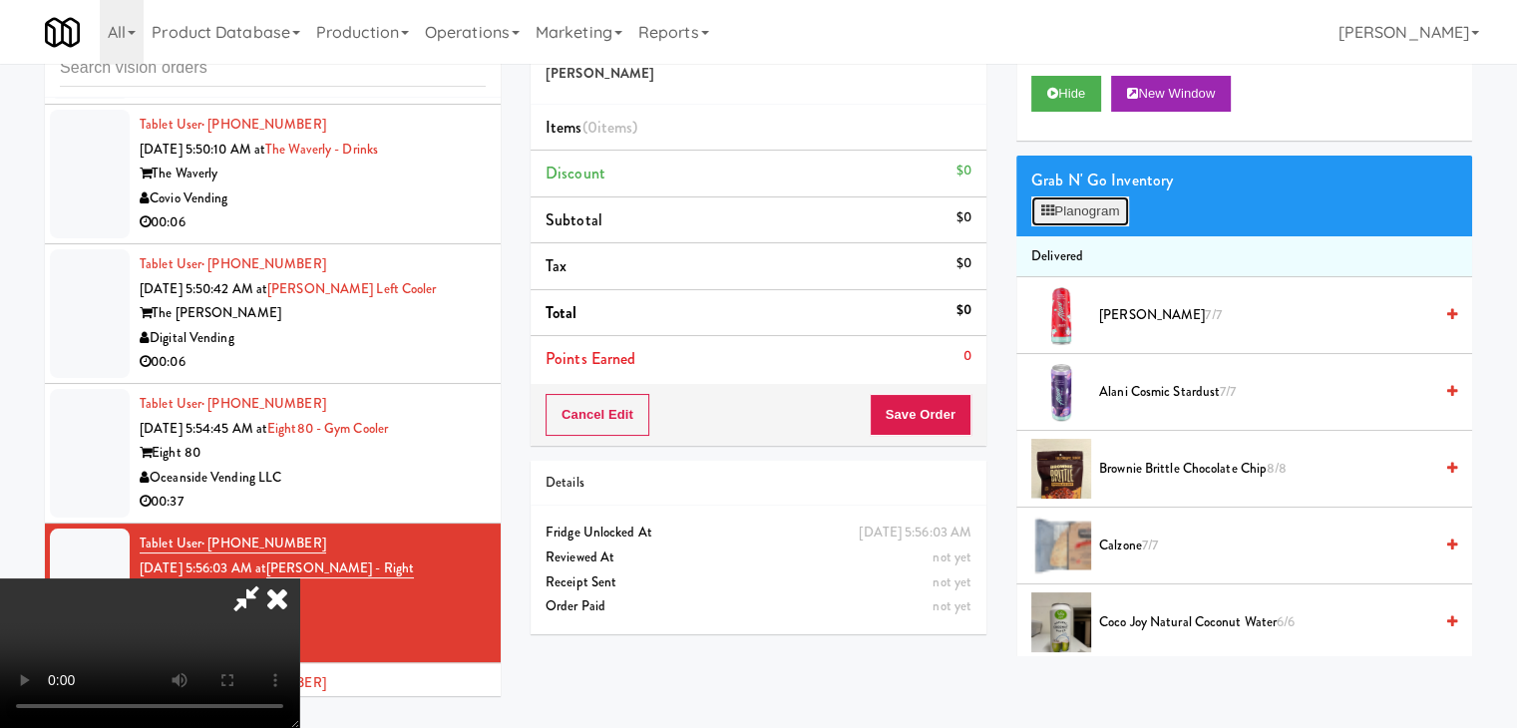
click at [1079, 206] on button "Planogram" at bounding box center [1080, 211] width 98 height 30
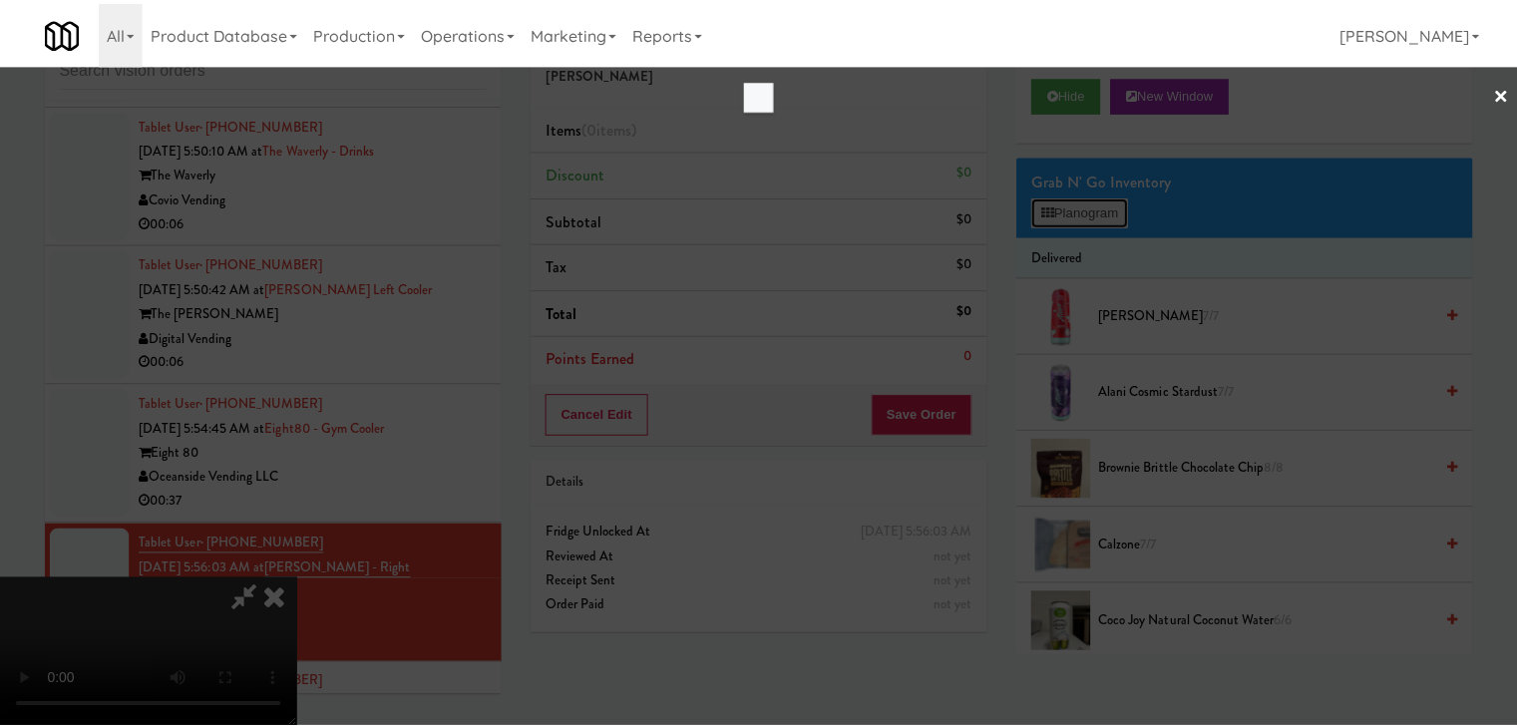
scroll to position [6885, 0]
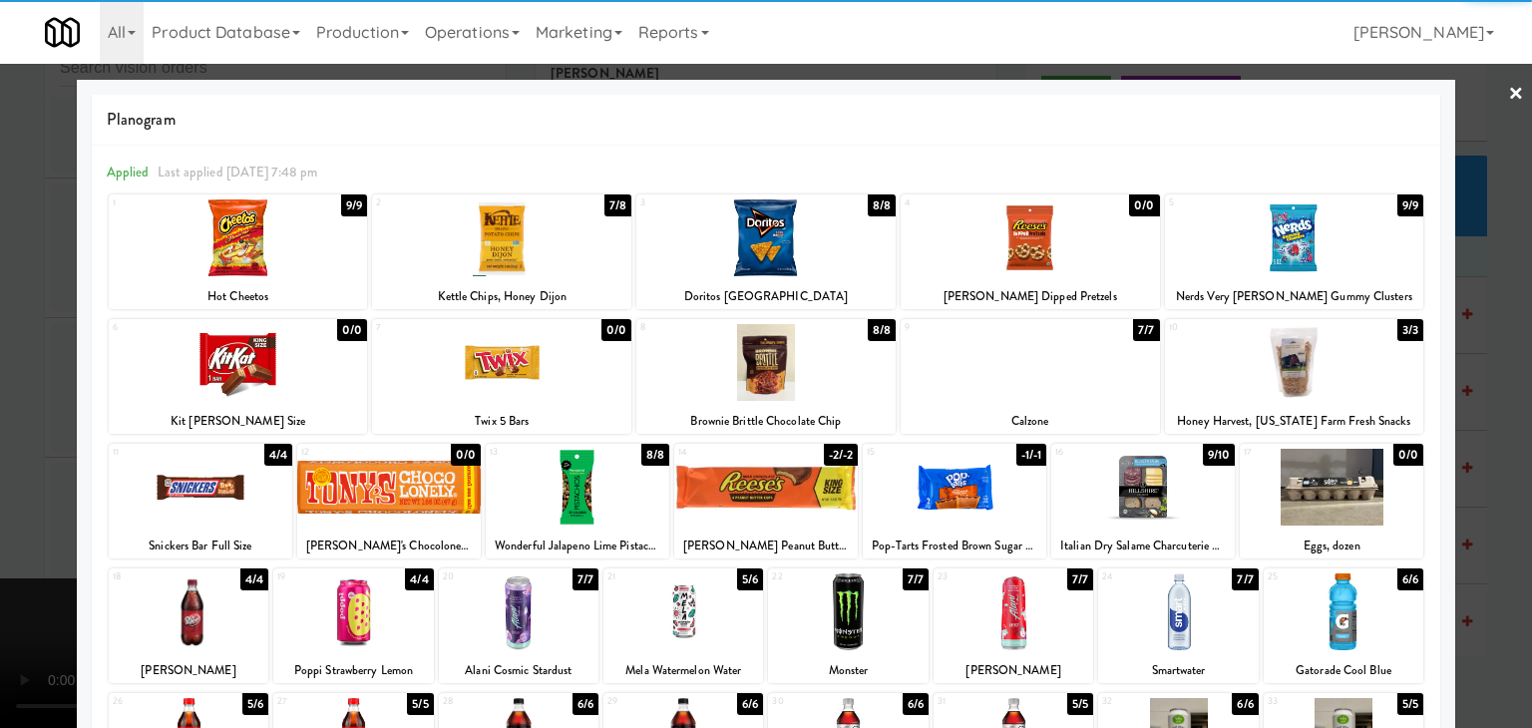
click at [291, 260] on div at bounding box center [238, 237] width 259 height 77
click at [218, 478] on div at bounding box center [201, 487] width 184 height 77
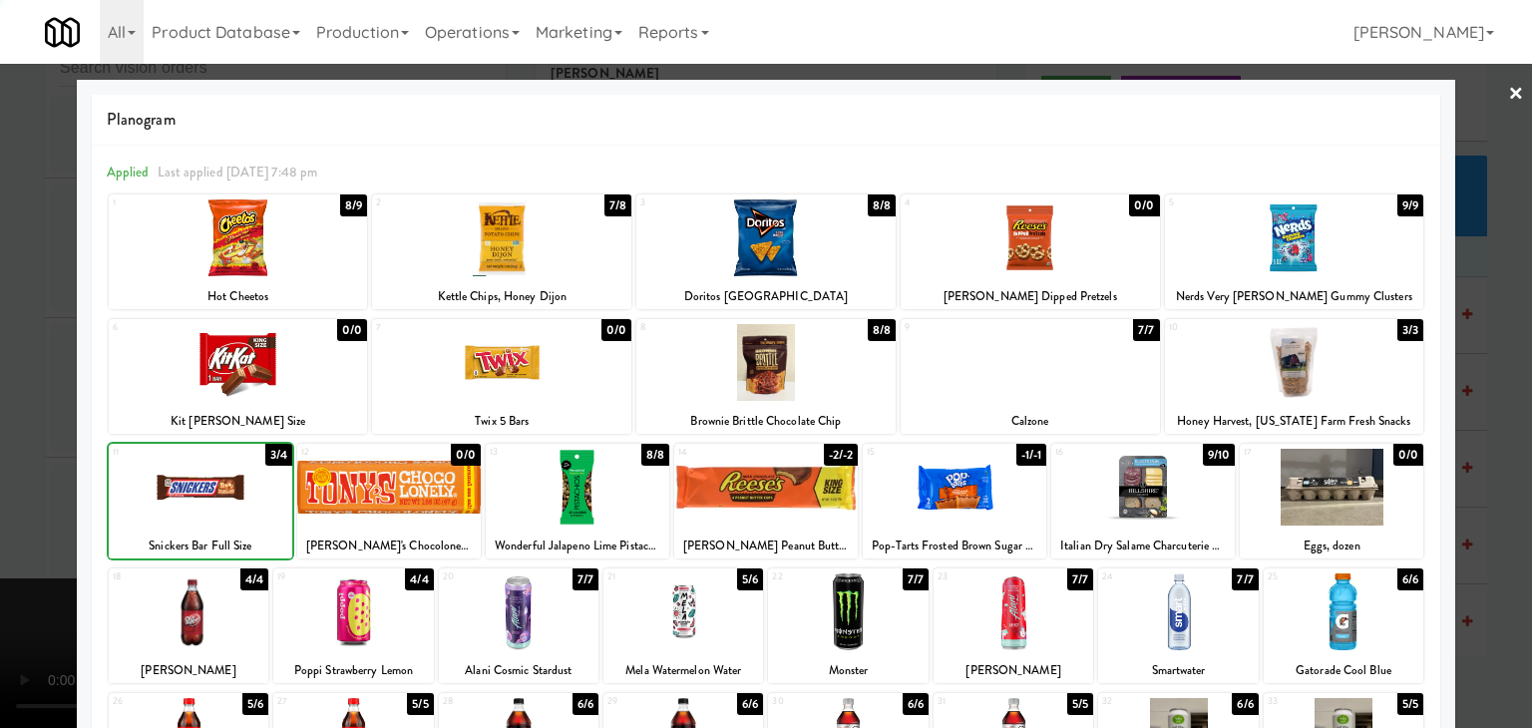
click at [218, 478] on div at bounding box center [201, 487] width 184 height 77
click at [1136, 465] on div at bounding box center [1143, 487] width 184 height 77
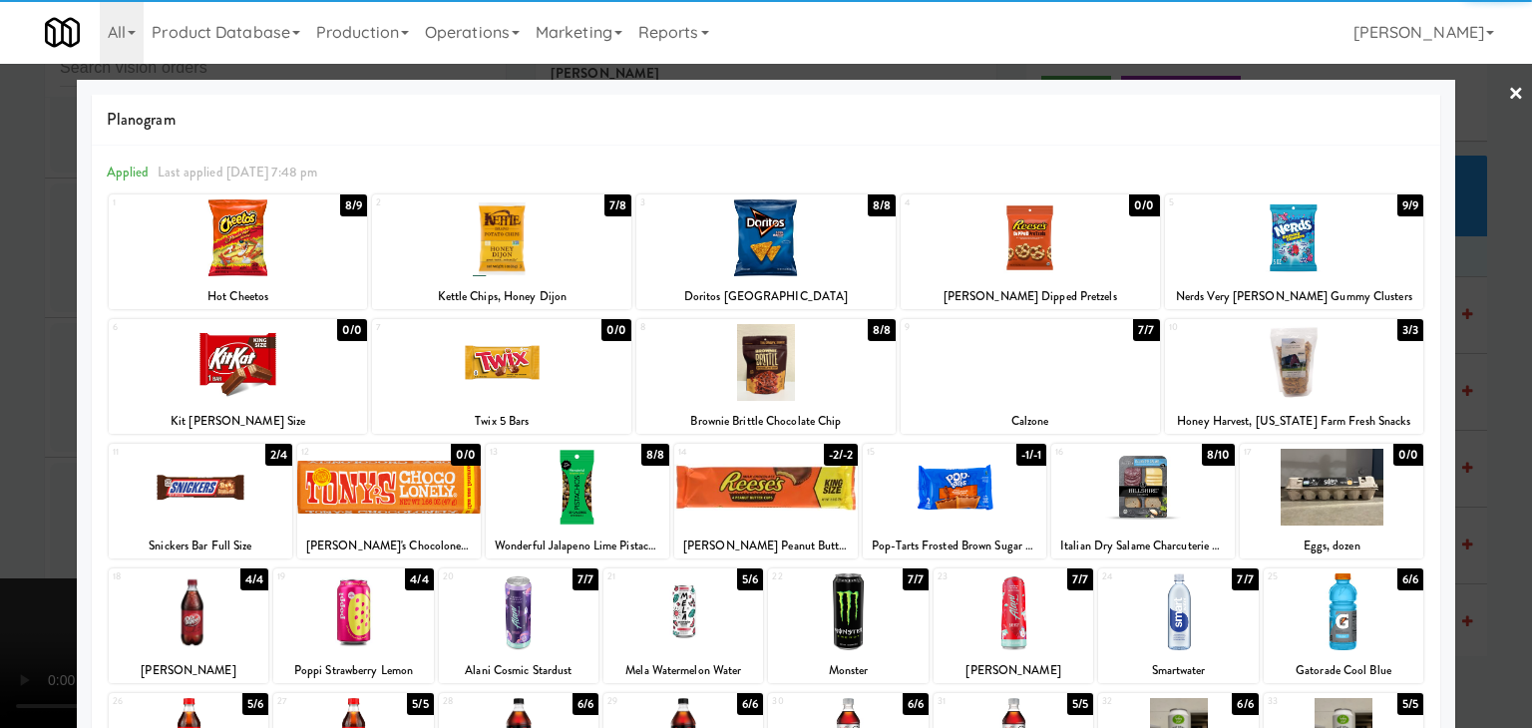
click at [0, 381] on div at bounding box center [766, 364] width 1532 height 728
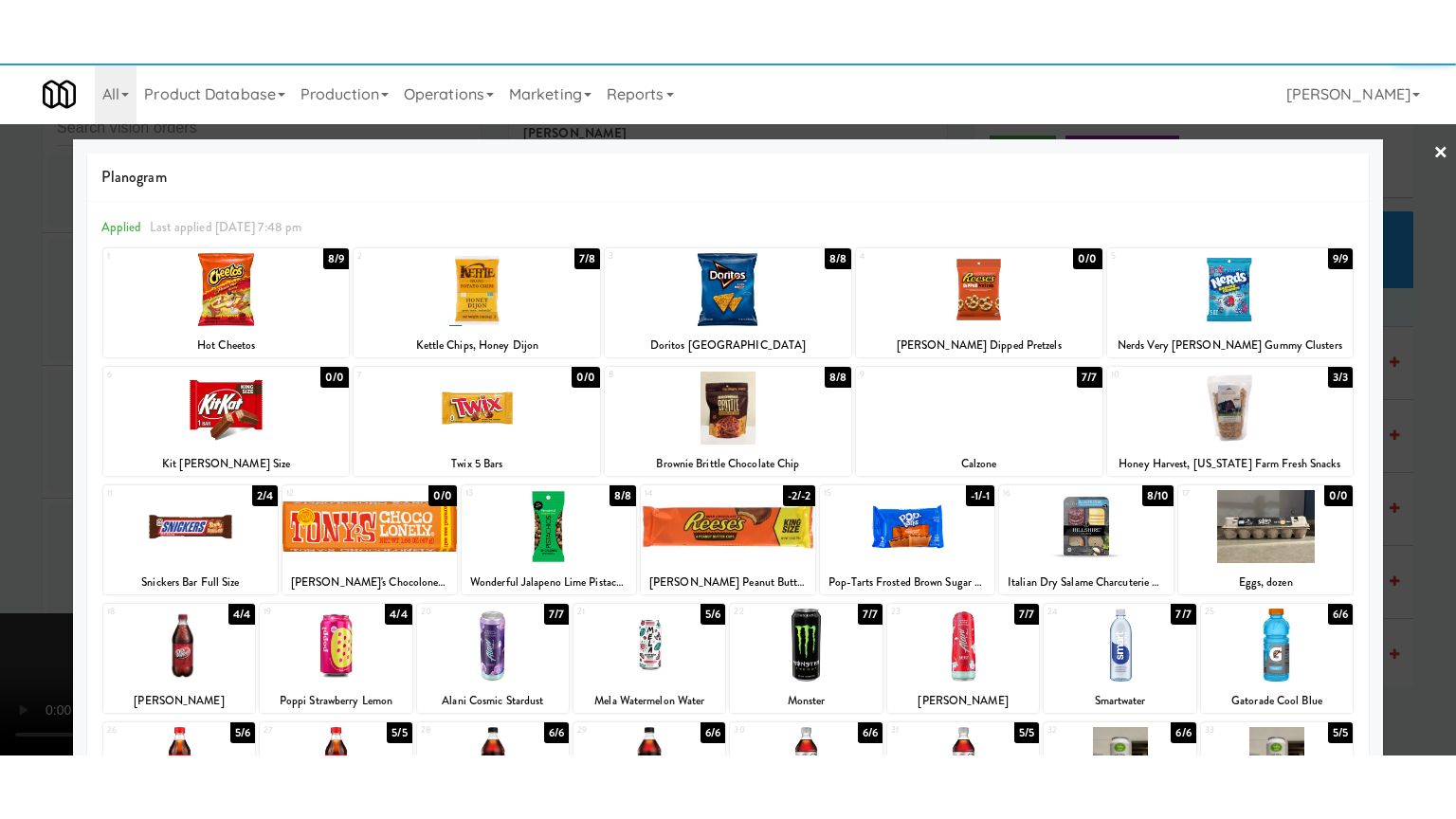
scroll to position [6612, 0]
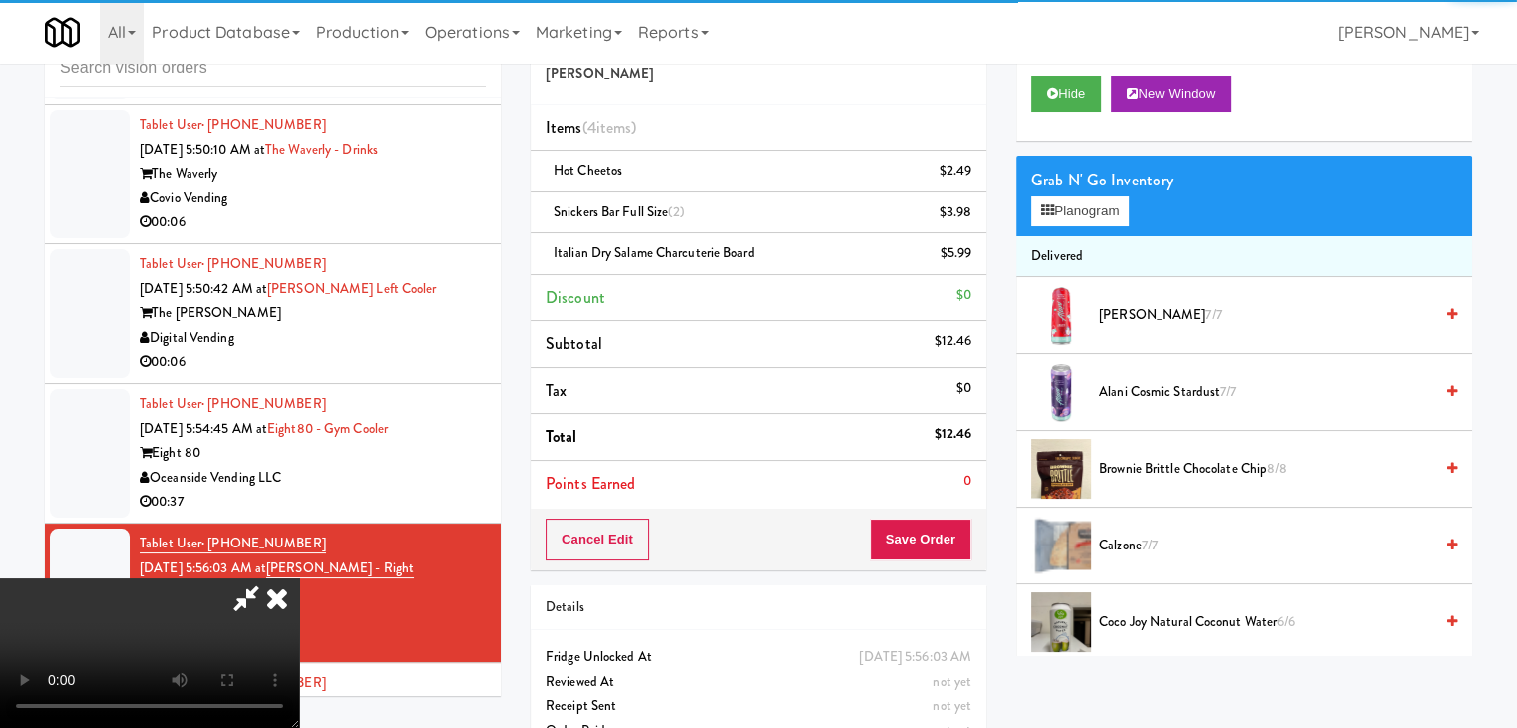
click at [299, 578] on video at bounding box center [149, 653] width 299 height 150
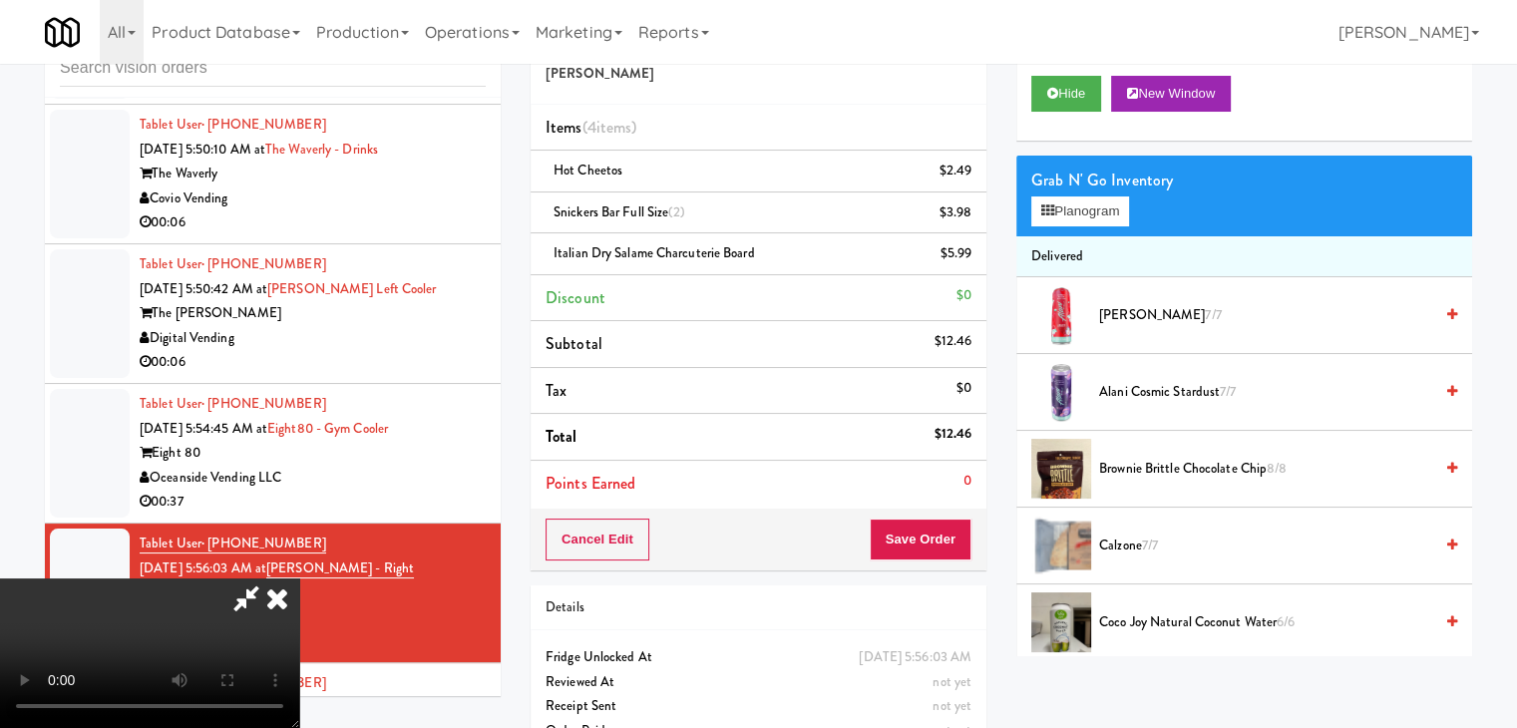
click at [299, 578] on video at bounding box center [149, 653] width 299 height 150
drag, startPoint x: 677, startPoint y: 464, endPoint x: 651, endPoint y: 623, distance: 161.7
click at [299, 578] on video at bounding box center [149, 653] width 299 height 150
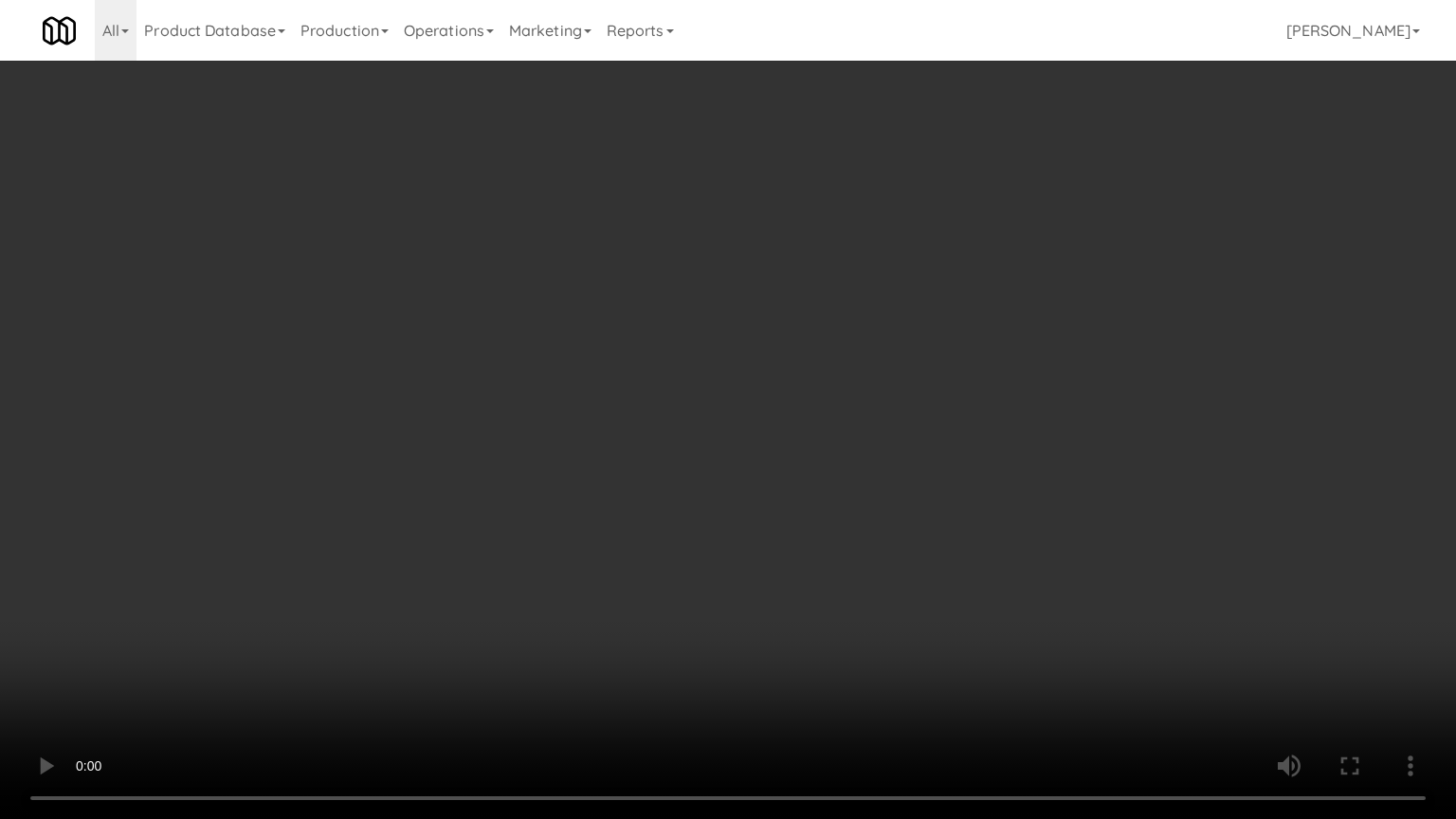
click at [660, 631] on video at bounding box center [728, 410] width 1456 height 819
click at [661, 629] on video at bounding box center [728, 410] width 1456 height 819
click at [671, 614] on video at bounding box center [728, 410] width 1456 height 819
click at [673, 608] on video at bounding box center [728, 410] width 1456 height 819
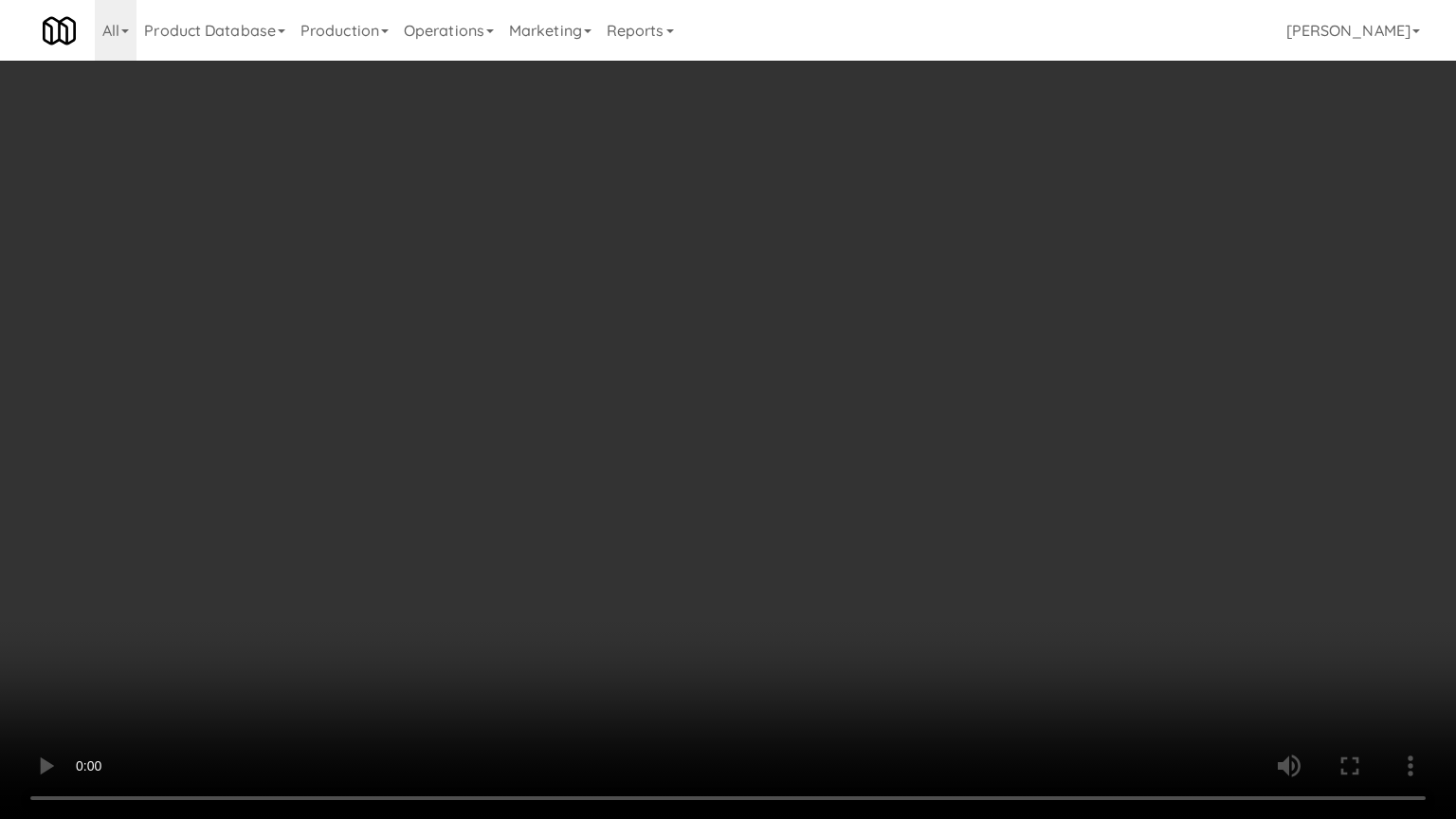
click at [673, 608] on video at bounding box center [728, 410] width 1456 height 819
click at [672, 602] on video at bounding box center [728, 410] width 1456 height 819
click at [684, 601] on video at bounding box center [728, 410] width 1456 height 819
click at [686, 601] on video at bounding box center [728, 410] width 1456 height 819
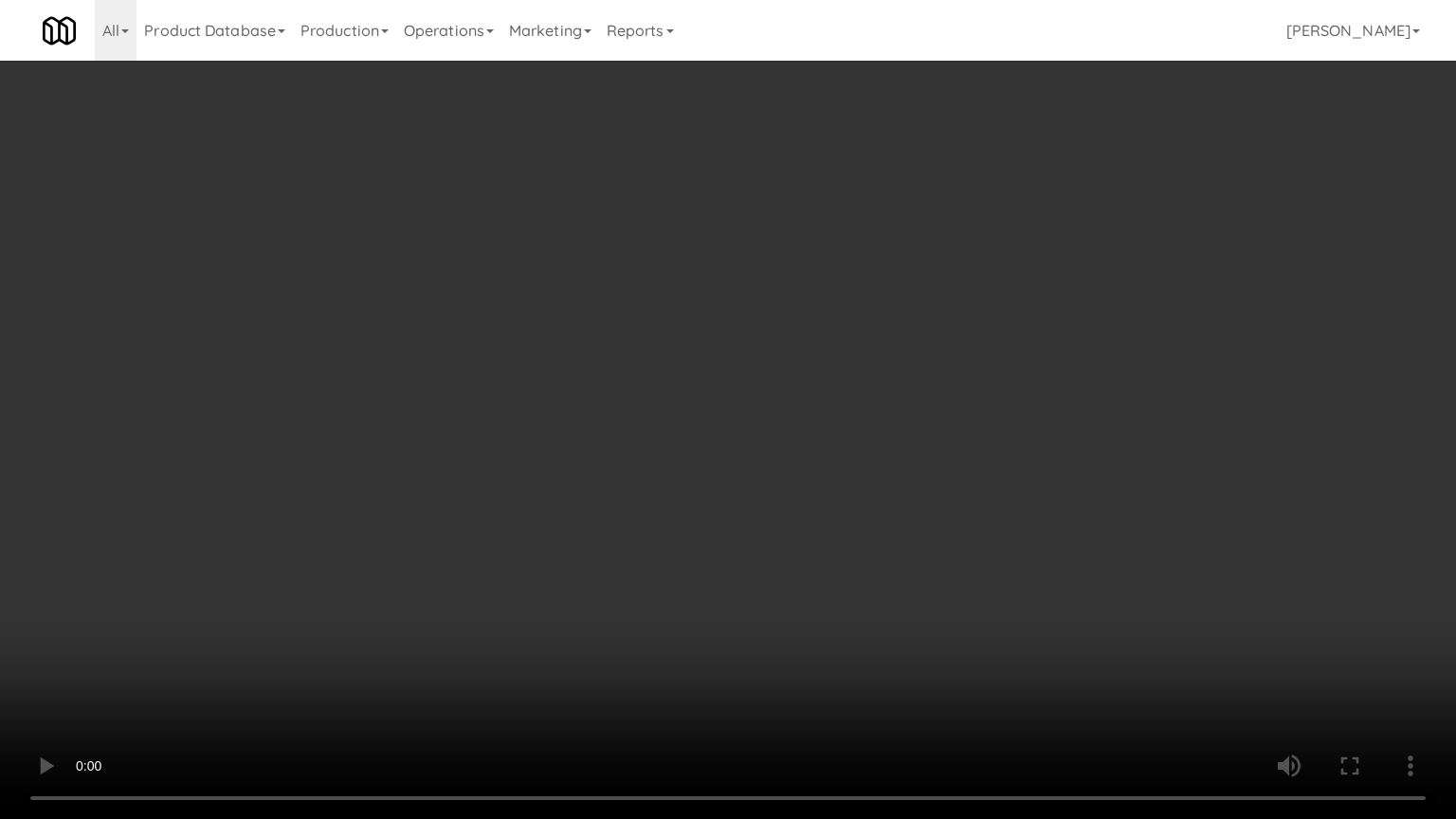
click at [691, 601] on video at bounding box center [728, 410] width 1456 height 819
click at [691, 603] on video at bounding box center [728, 410] width 1456 height 819
click at [731, 594] on video at bounding box center [728, 410] width 1456 height 819
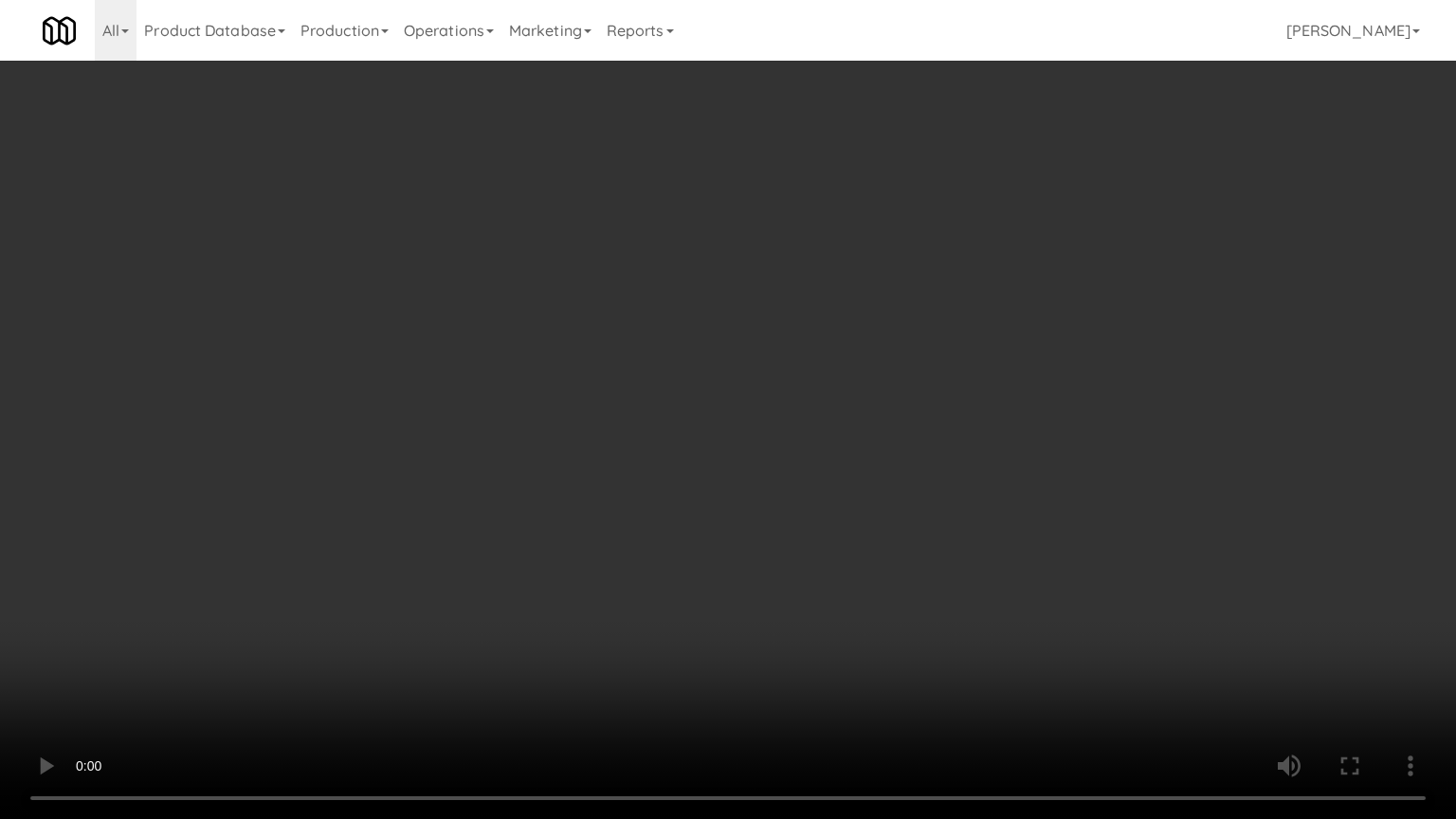
drag, startPoint x: 730, startPoint y: 597, endPoint x: 726, endPoint y: 606, distance: 9.8
click at [730, 599] on video at bounding box center [728, 410] width 1456 height 819
click at [726, 603] on video at bounding box center [728, 410] width 1456 height 819
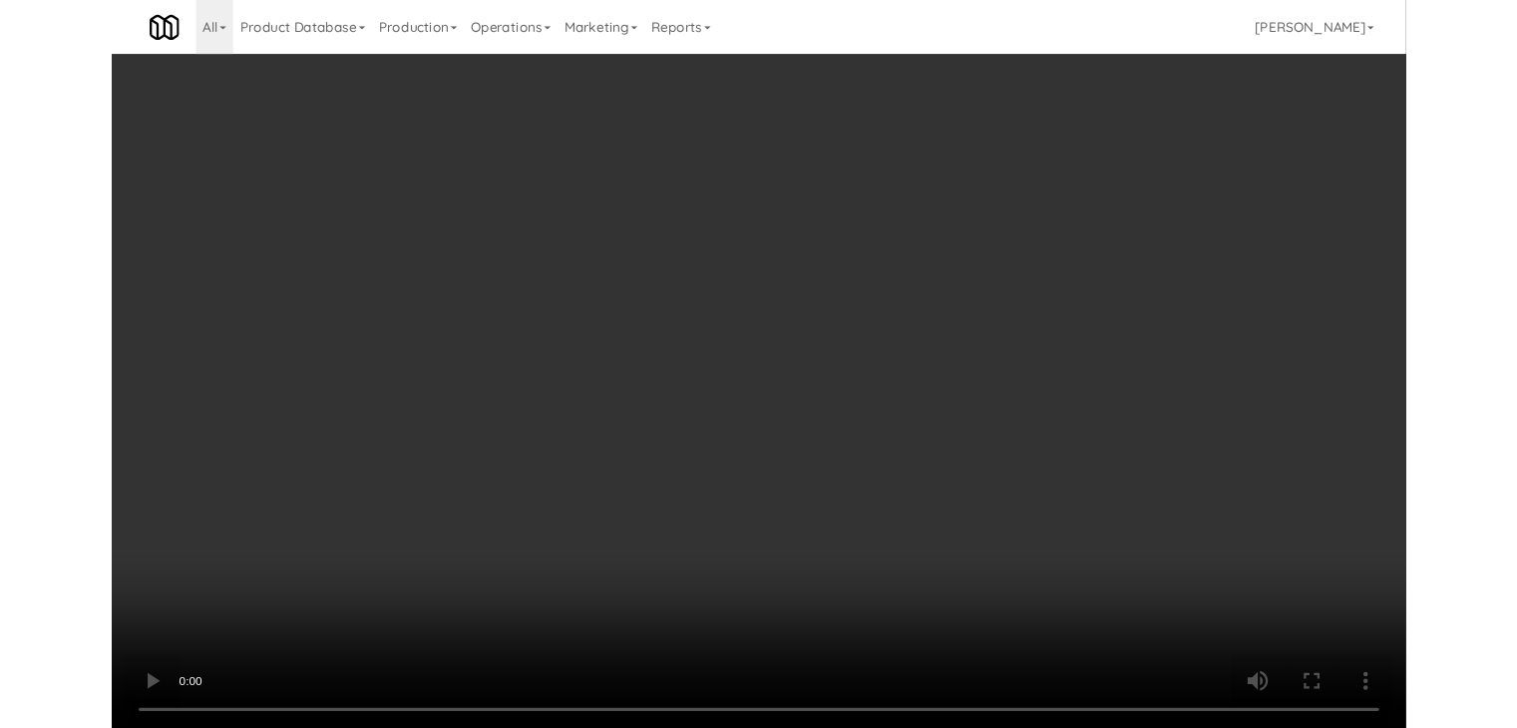
scroll to position [6959, 0]
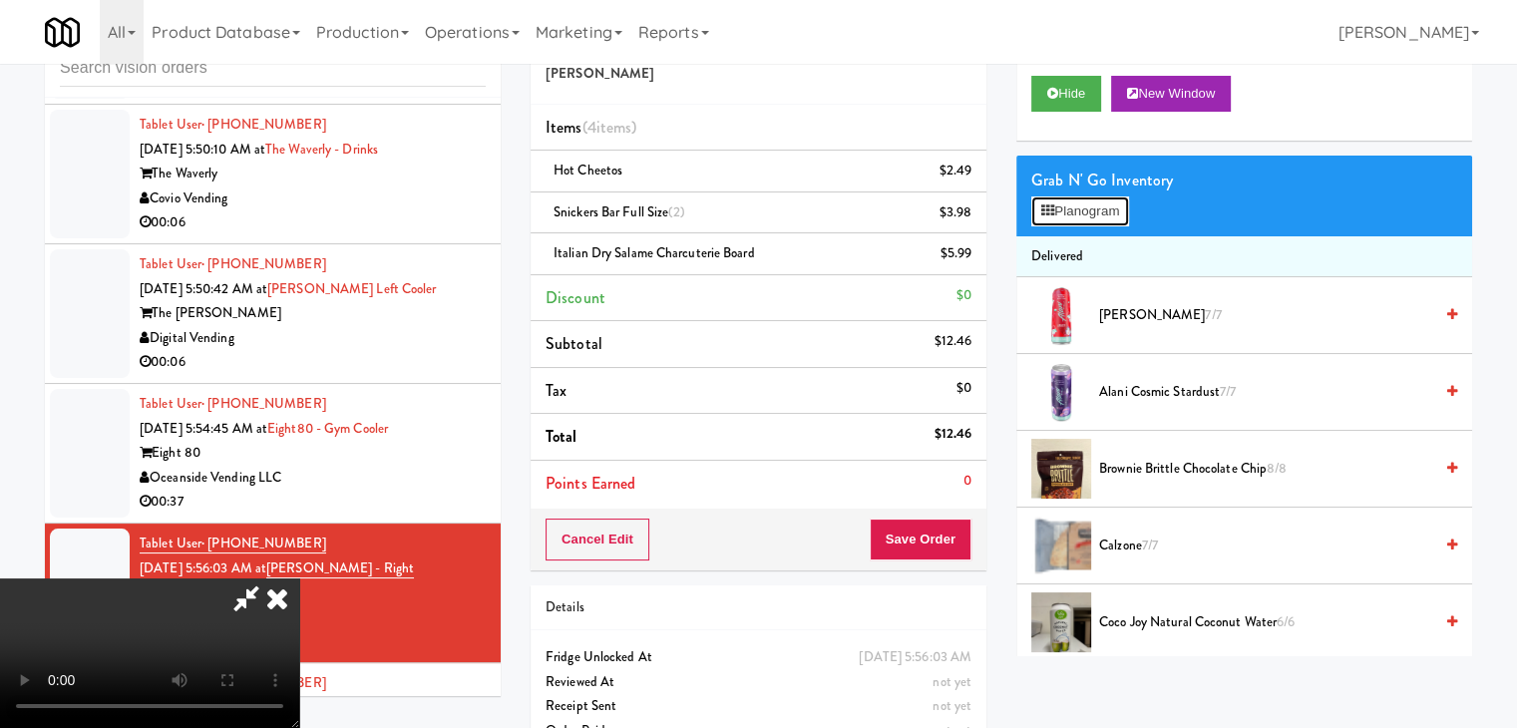
drag, startPoint x: 1106, startPoint y: 207, endPoint x: 1189, endPoint y: 458, distance: 263.7
click at [1177, 467] on span "Brownie Brittle Chocolate Chip 8/8" at bounding box center [1265, 469] width 333 height 25
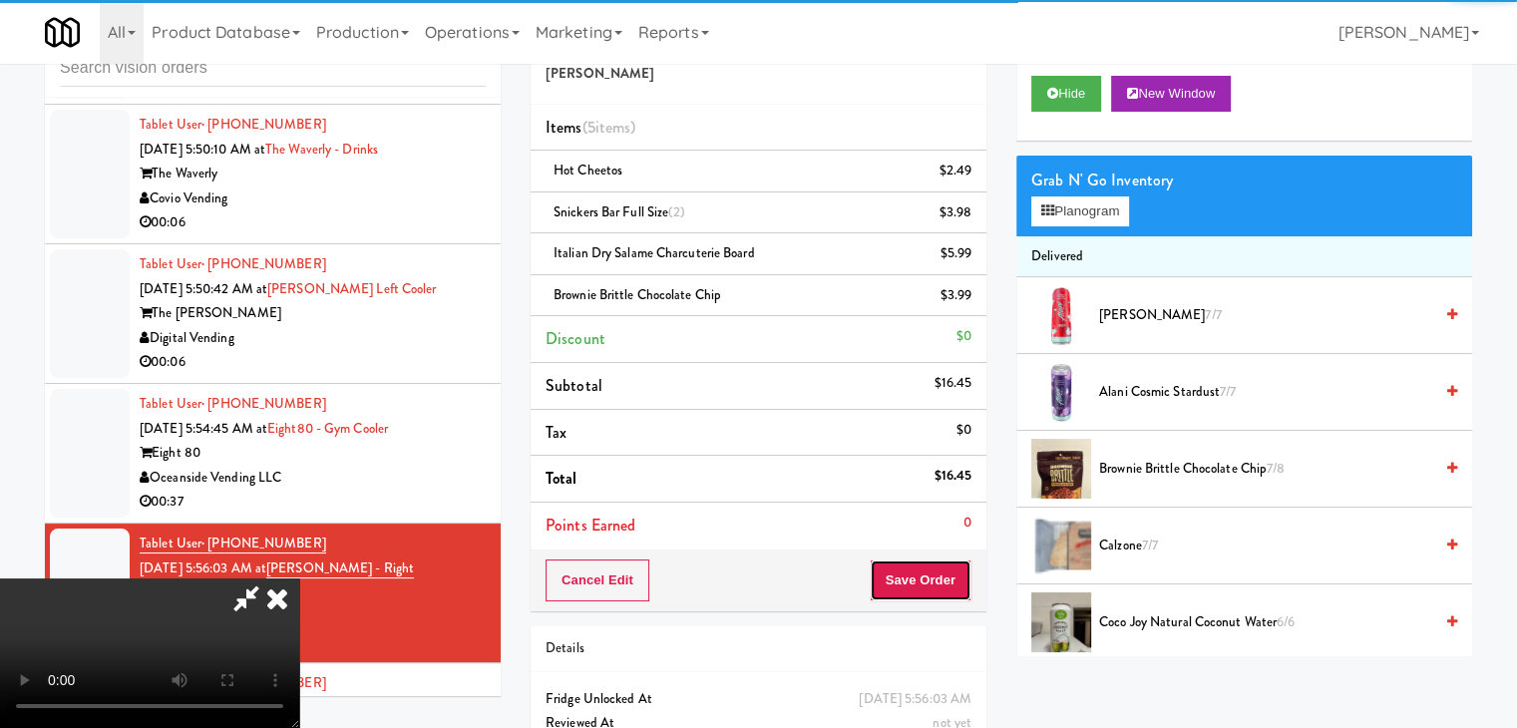
click at [924, 593] on button "Save Order" at bounding box center [921, 580] width 102 height 42
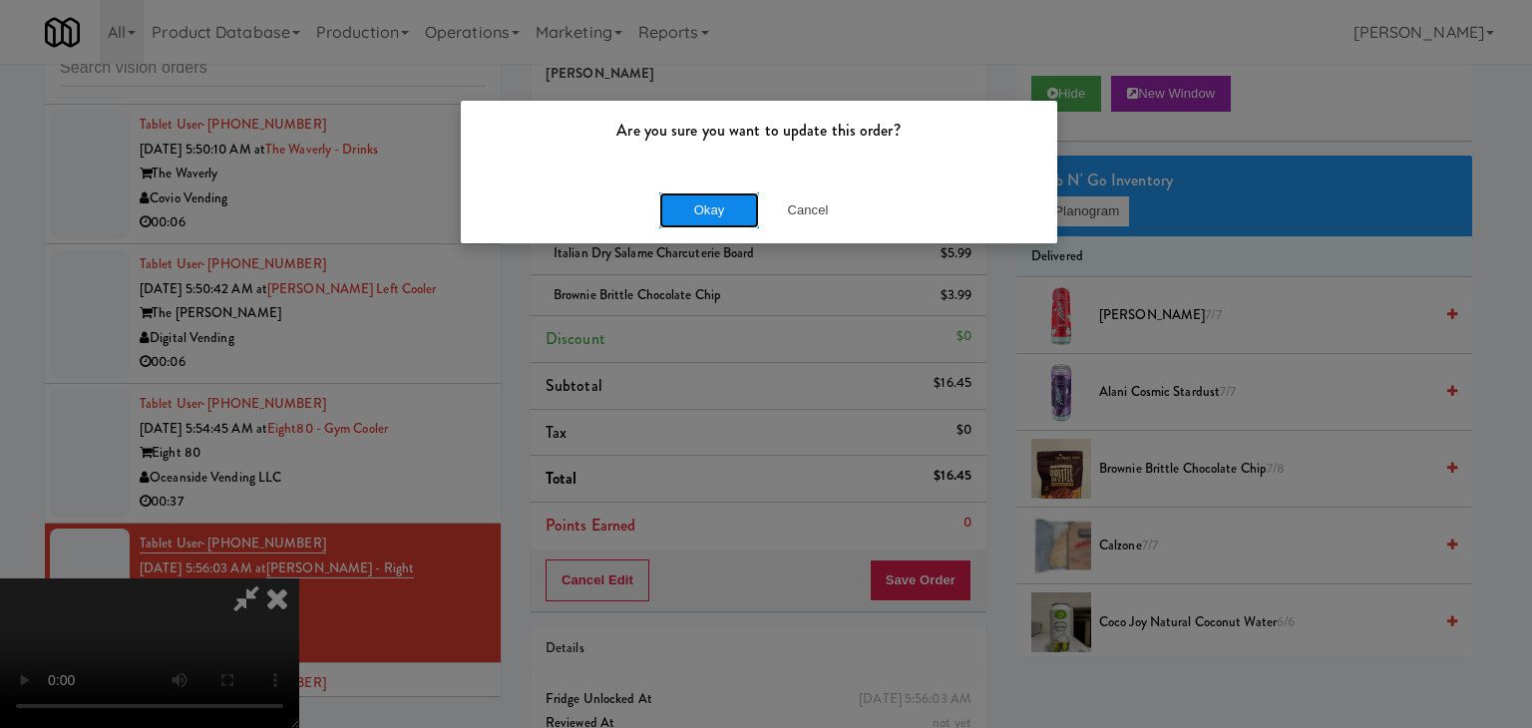
click at [731, 200] on button "Okay" at bounding box center [709, 210] width 100 height 36
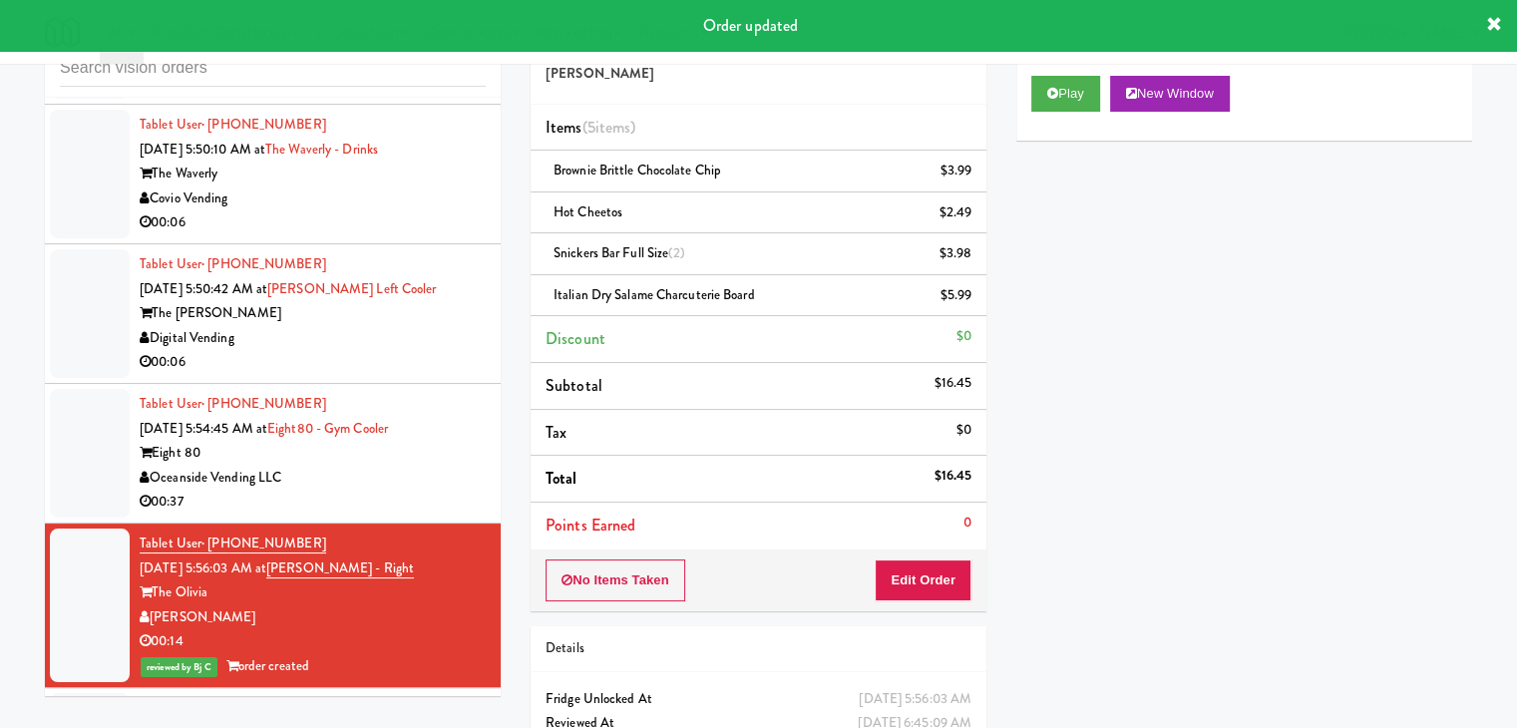
click at [414, 491] on div "Oceanside Vending LLC" at bounding box center [313, 478] width 346 height 25
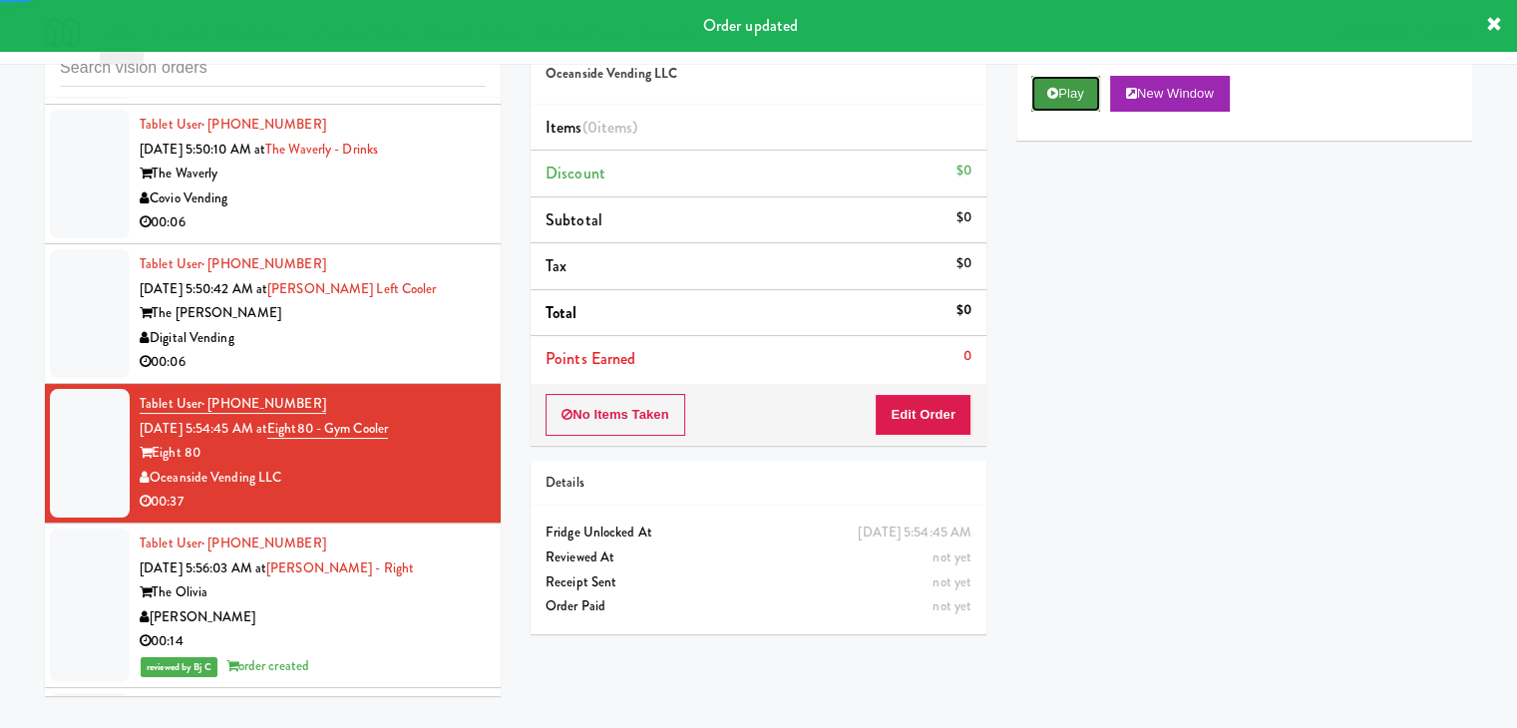
click at [1077, 87] on button "Play" at bounding box center [1065, 94] width 69 height 36
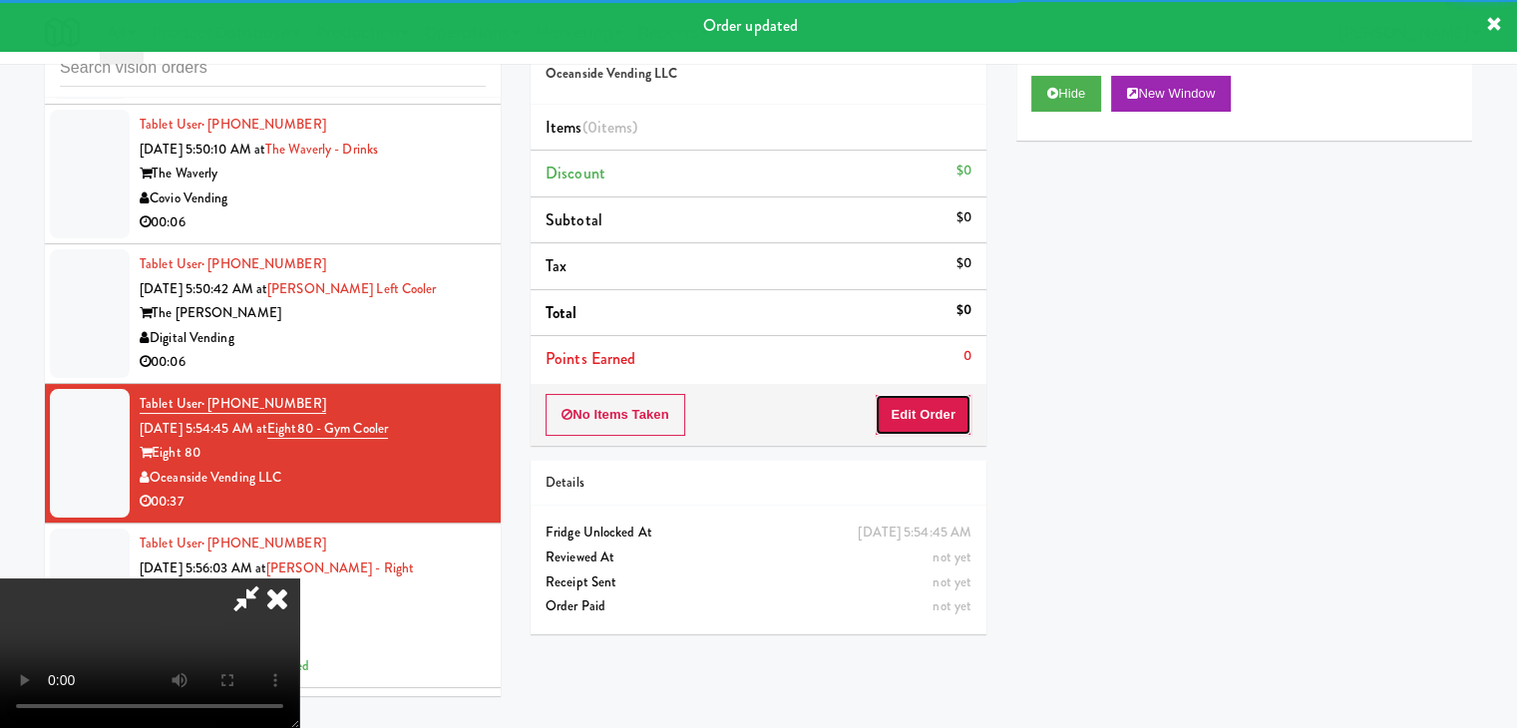
click at [928, 424] on button "Edit Order" at bounding box center [923, 415] width 97 height 42
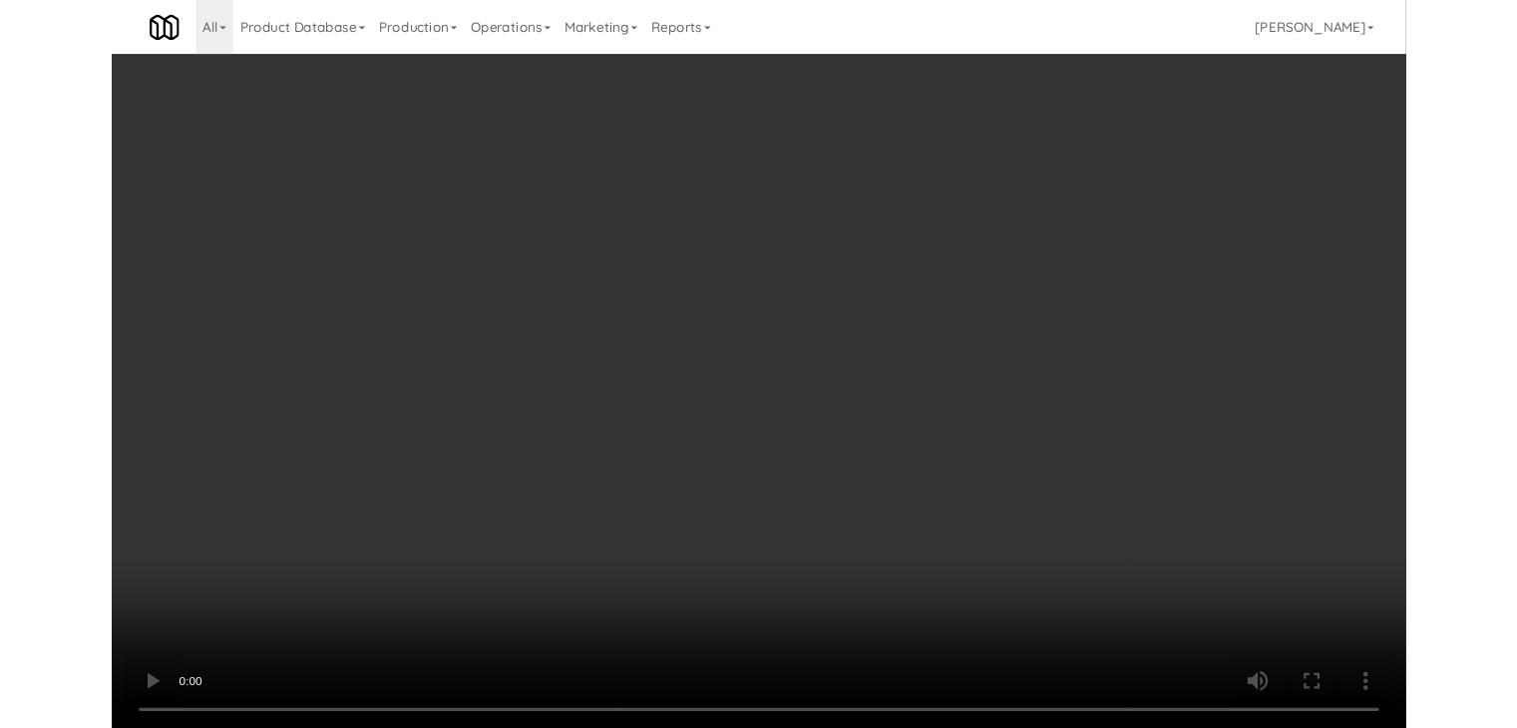
scroll to position [6686, 0]
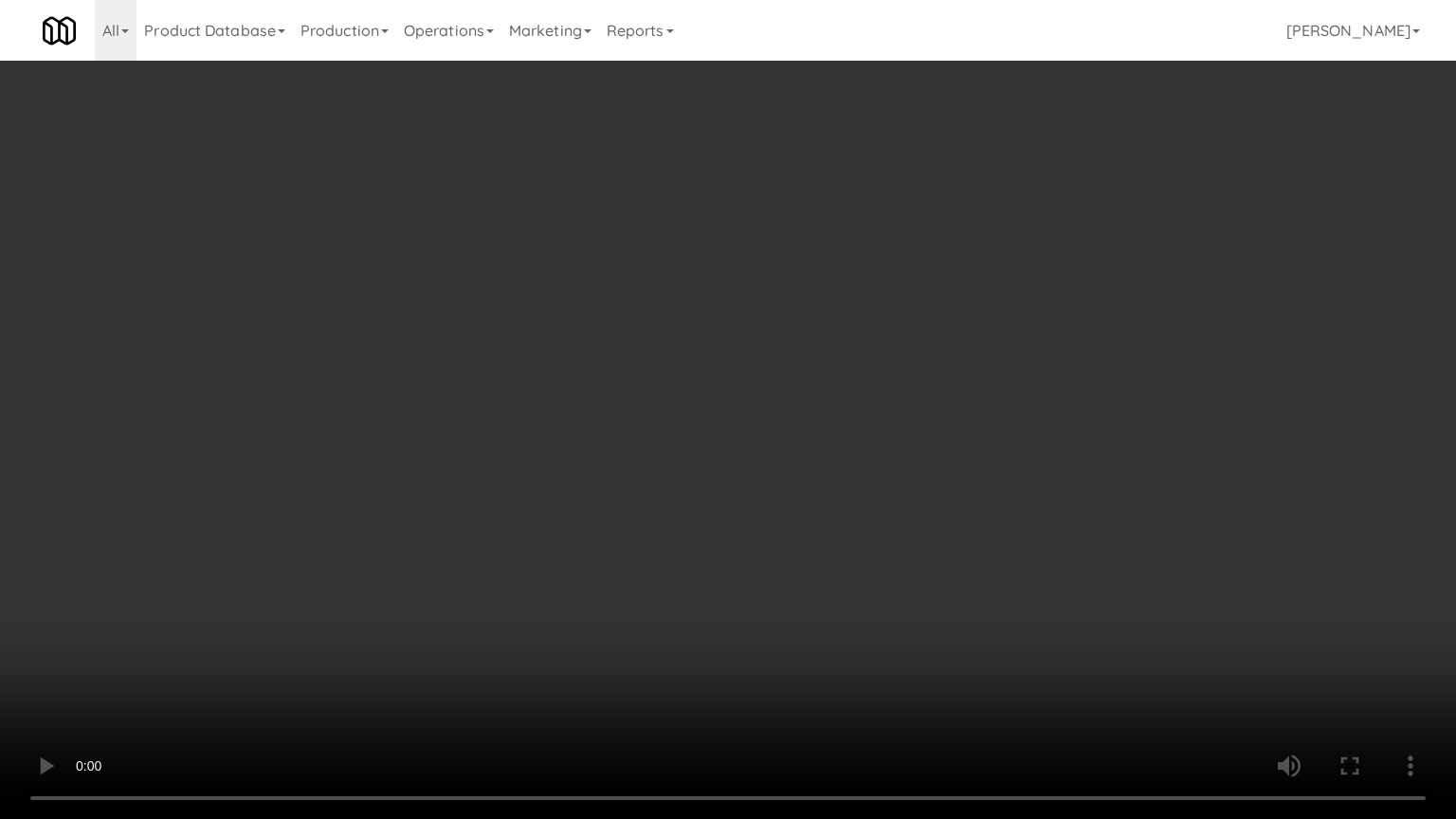
click at [1062, 349] on video at bounding box center [728, 410] width 1456 height 819
click at [1050, 354] on video at bounding box center [728, 410] width 1456 height 819
click at [1120, 326] on video at bounding box center [728, 410] width 1456 height 819
drag, startPoint x: 1120, startPoint y: 326, endPoint x: 1132, endPoint y: 221, distance: 105.7
click at [1120, 326] on video at bounding box center [728, 410] width 1456 height 819
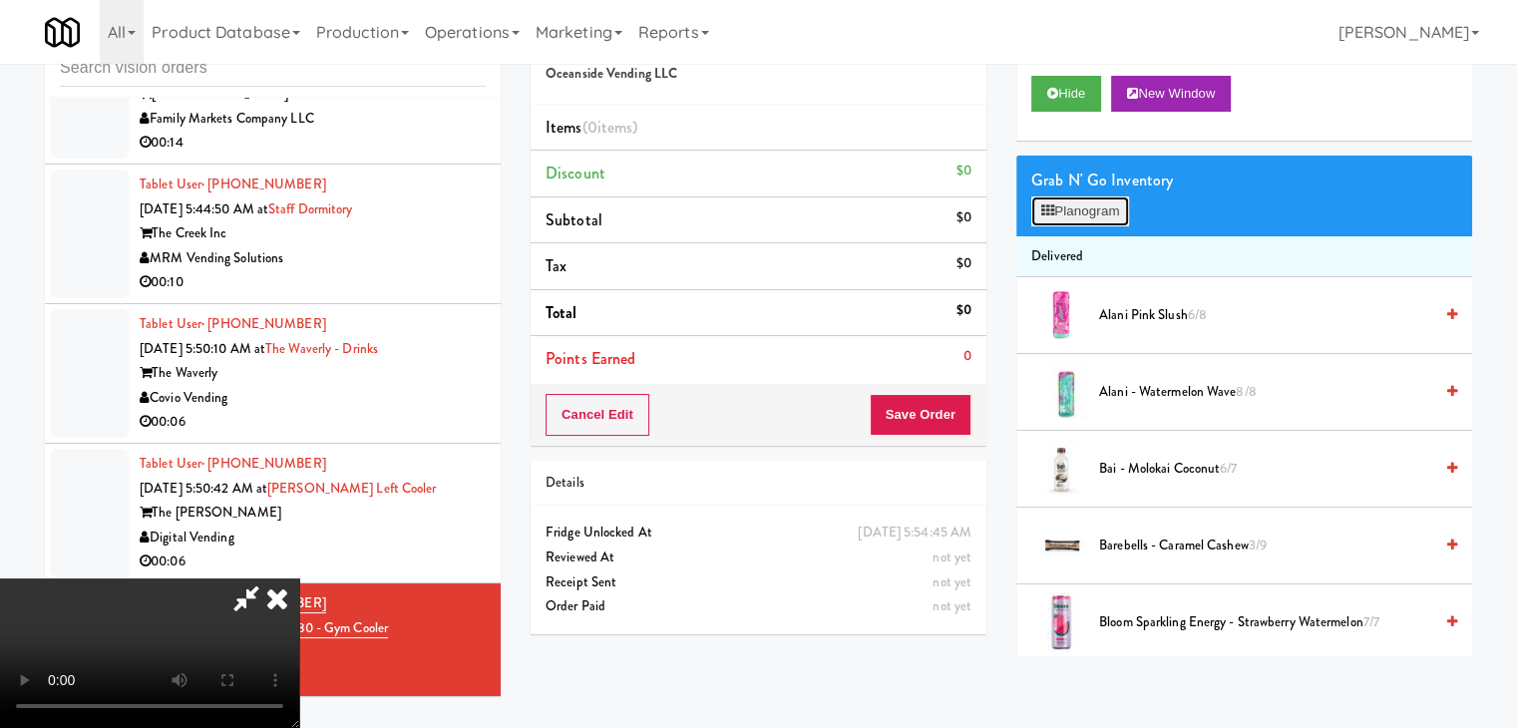
click at [1120, 211] on button "Planogram" at bounding box center [1080, 211] width 98 height 30
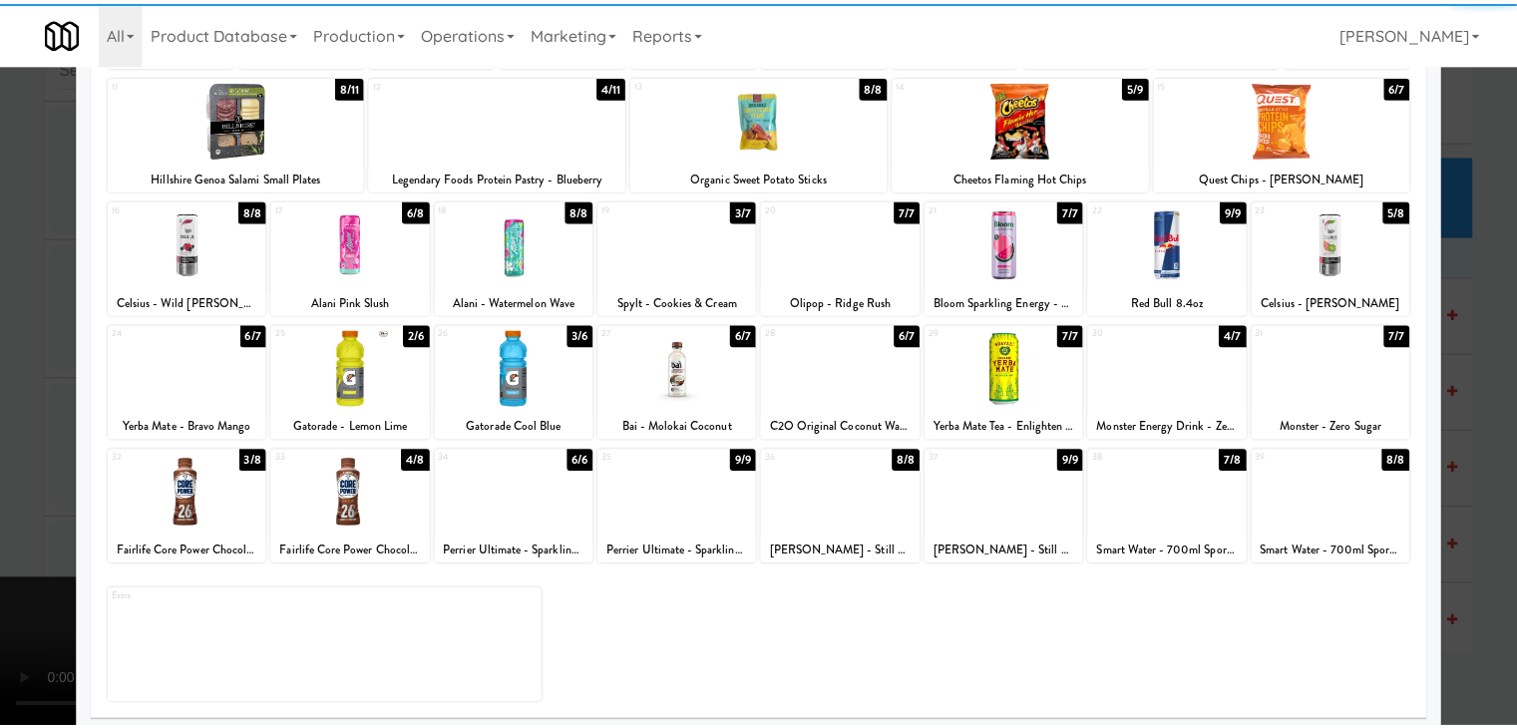
scroll to position [251, 0]
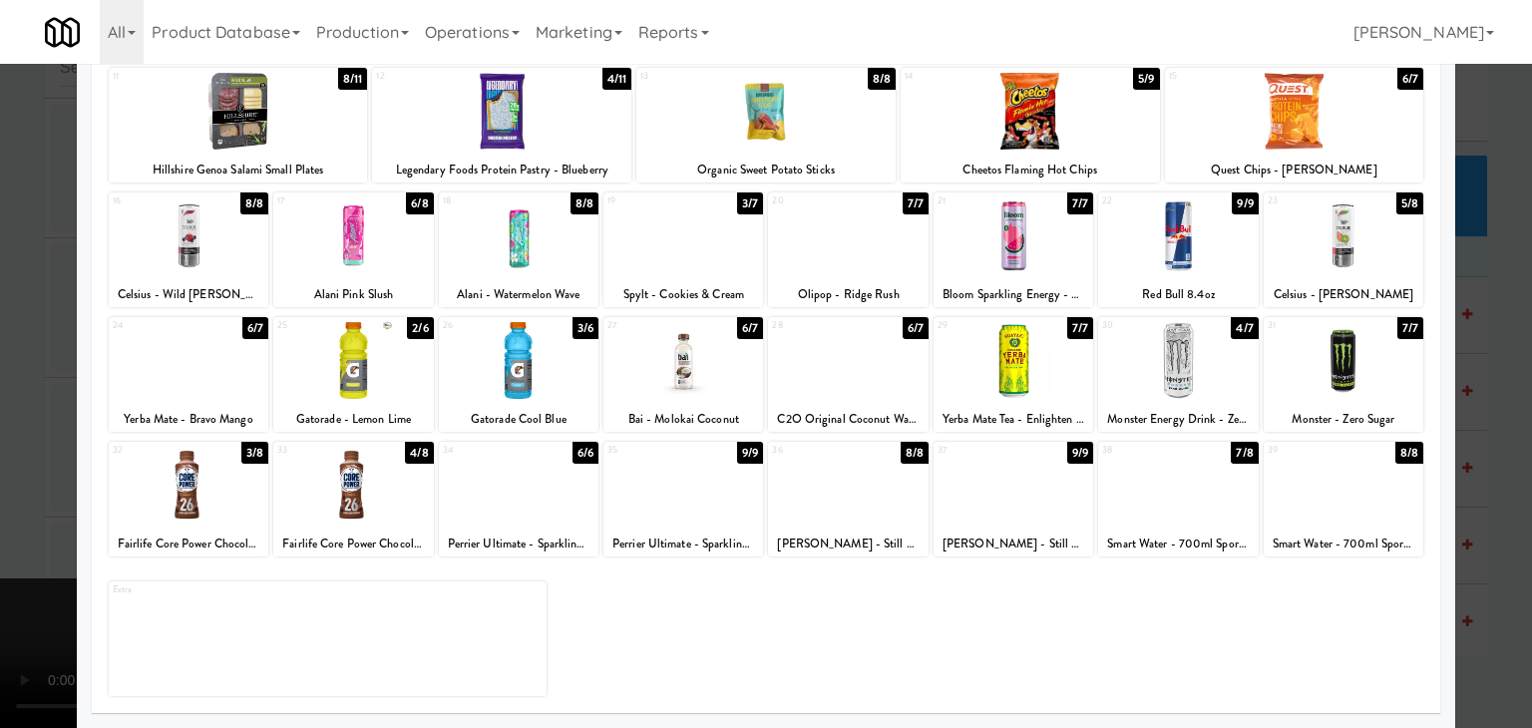
click at [835, 372] on div at bounding box center [848, 360] width 160 height 77
drag, startPoint x: 242, startPoint y: 485, endPoint x: 0, endPoint y: 486, distance: 242.3
click at [242, 485] on div at bounding box center [189, 485] width 160 height 77
drag, startPoint x: 0, startPoint y: 486, endPoint x: 411, endPoint y: 458, distance: 411.8
click at [31, 476] on div at bounding box center [766, 364] width 1532 height 728
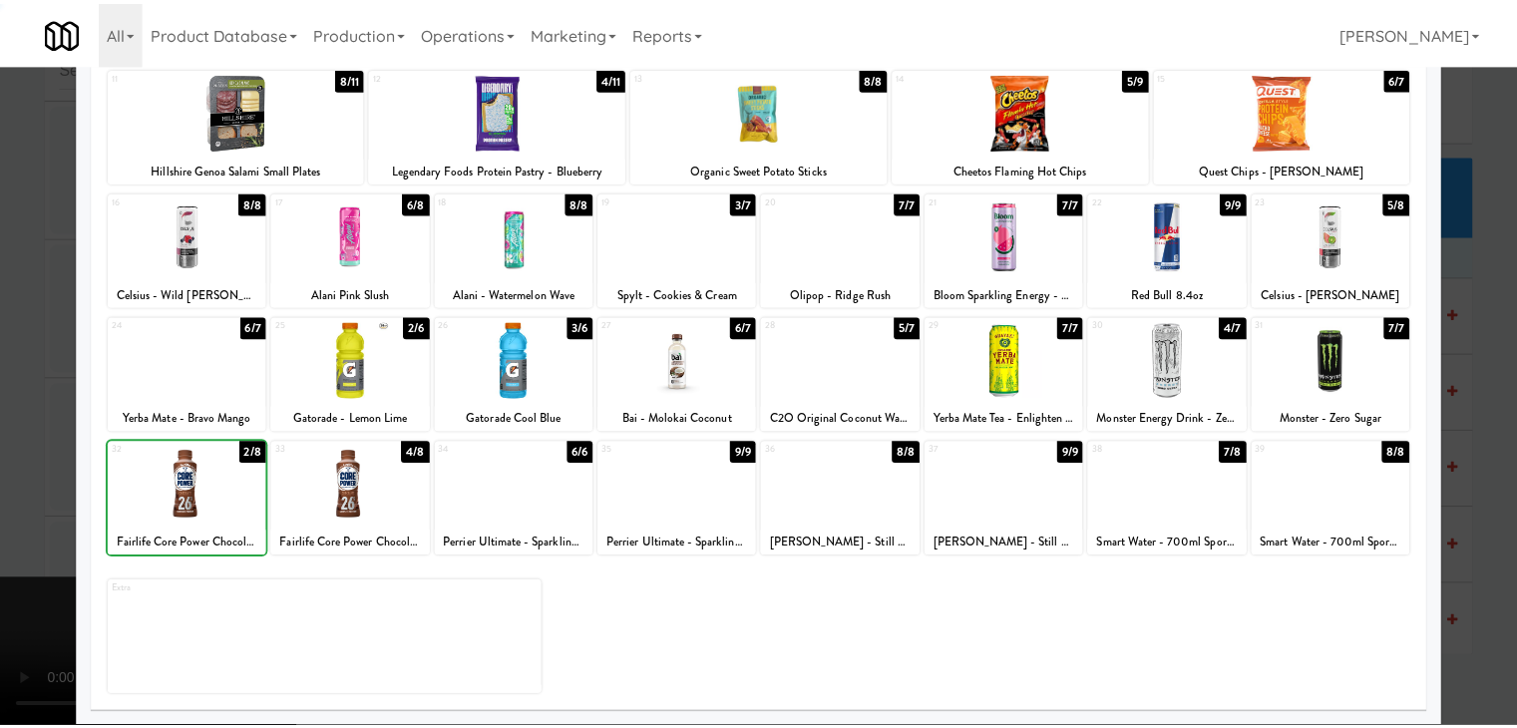
scroll to position [6760, 0]
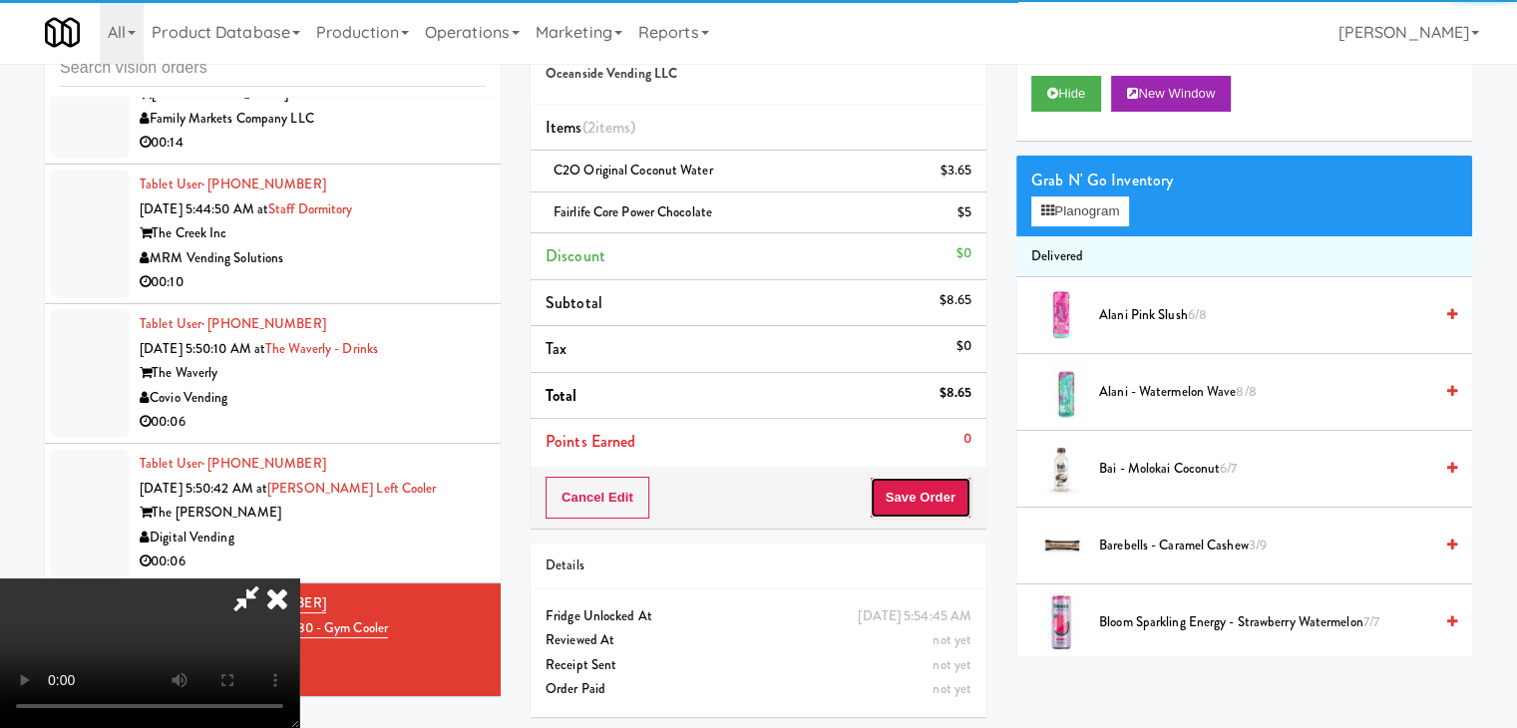
click at [944, 508] on button "Save Order" at bounding box center [921, 498] width 102 height 42
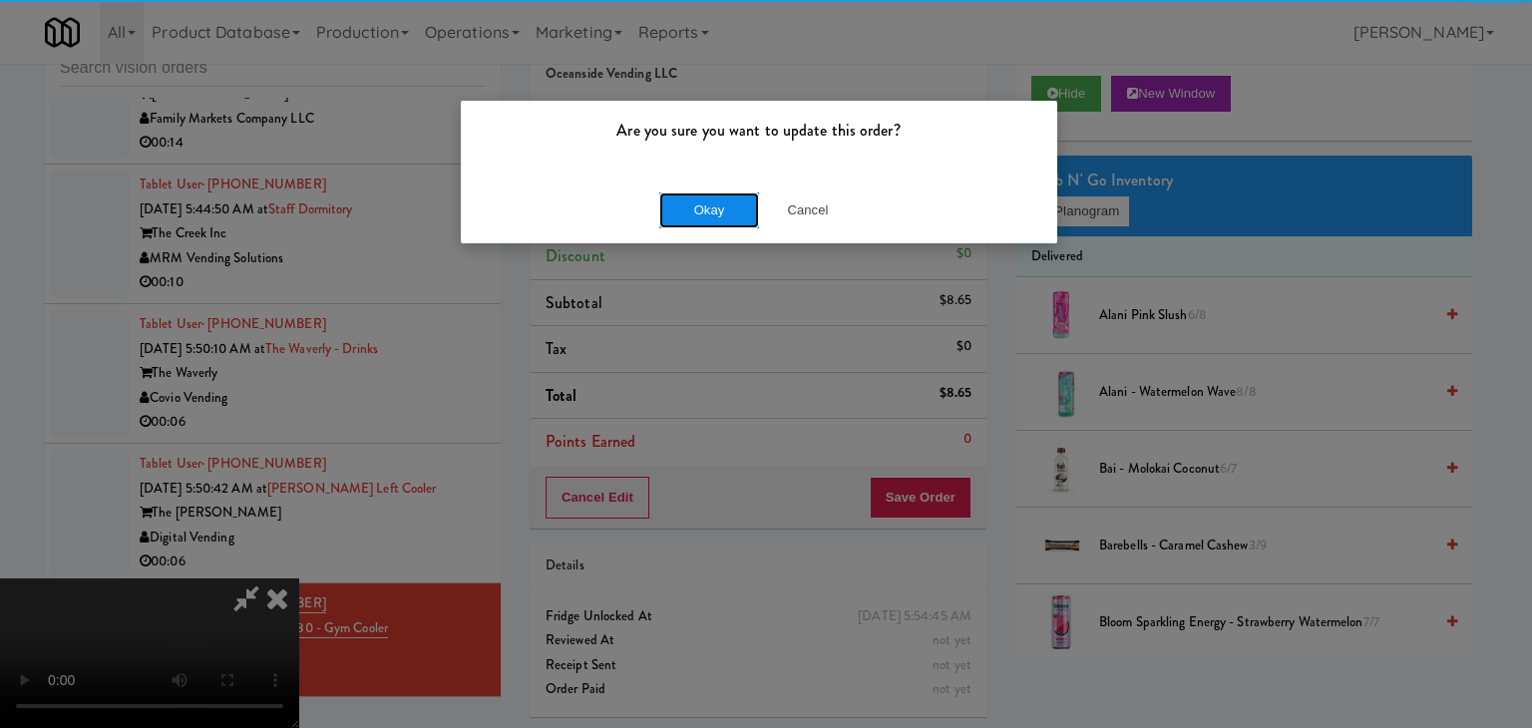
click at [726, 195] on button "Okay" at bounding box center [709, 210] width 100 height 36
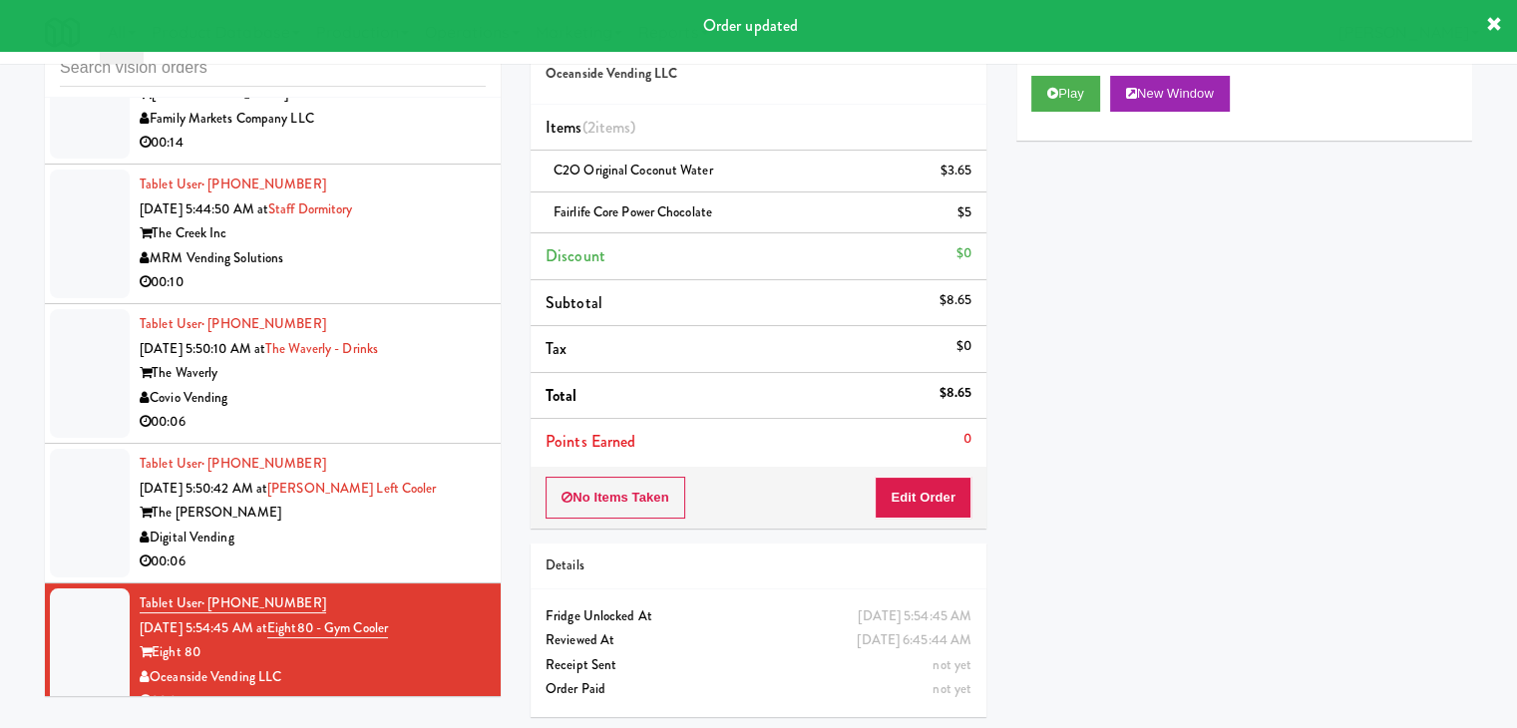
drag, startPoint x: 404, startPoint y: 610, endPoint x: 415, endPoint y: 611, distance: 11.0
click at [412, 551] on div "Digital Vending" at bounding box center [313, 538] width 346 height 25
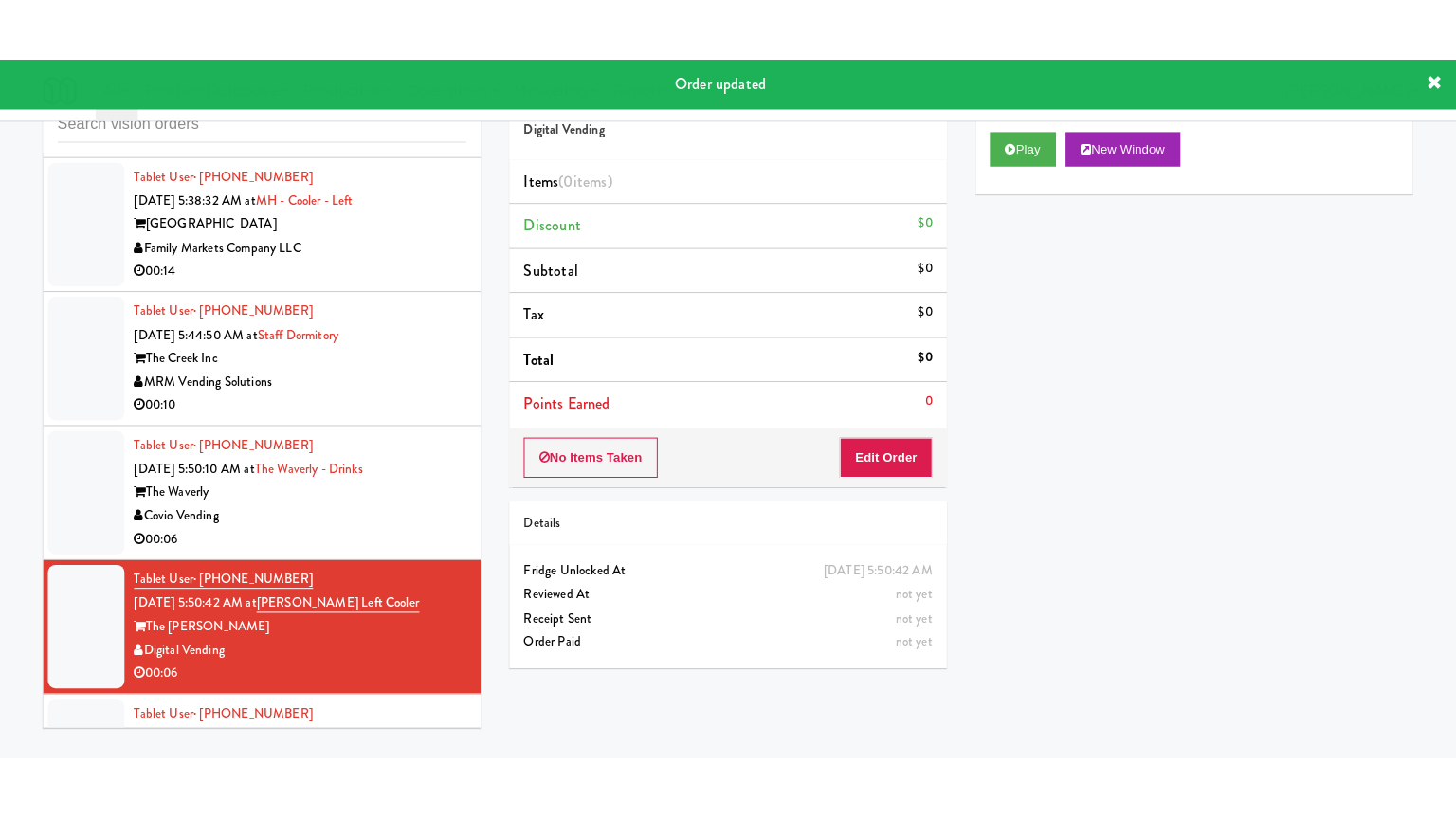
scroll to position [6328, 0]
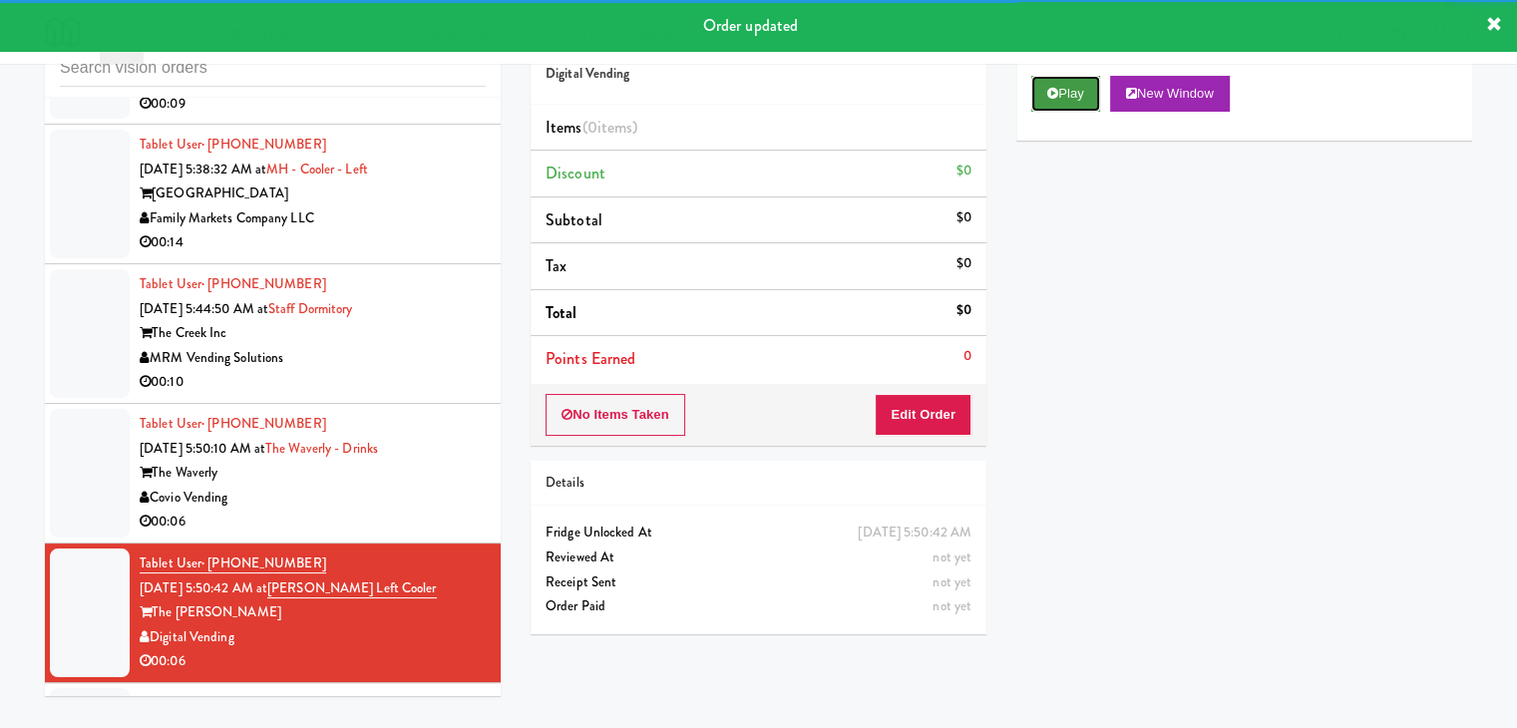
click at [1075, 87] on button "Play" at bounding box center [1065, 94] width 69 height 36
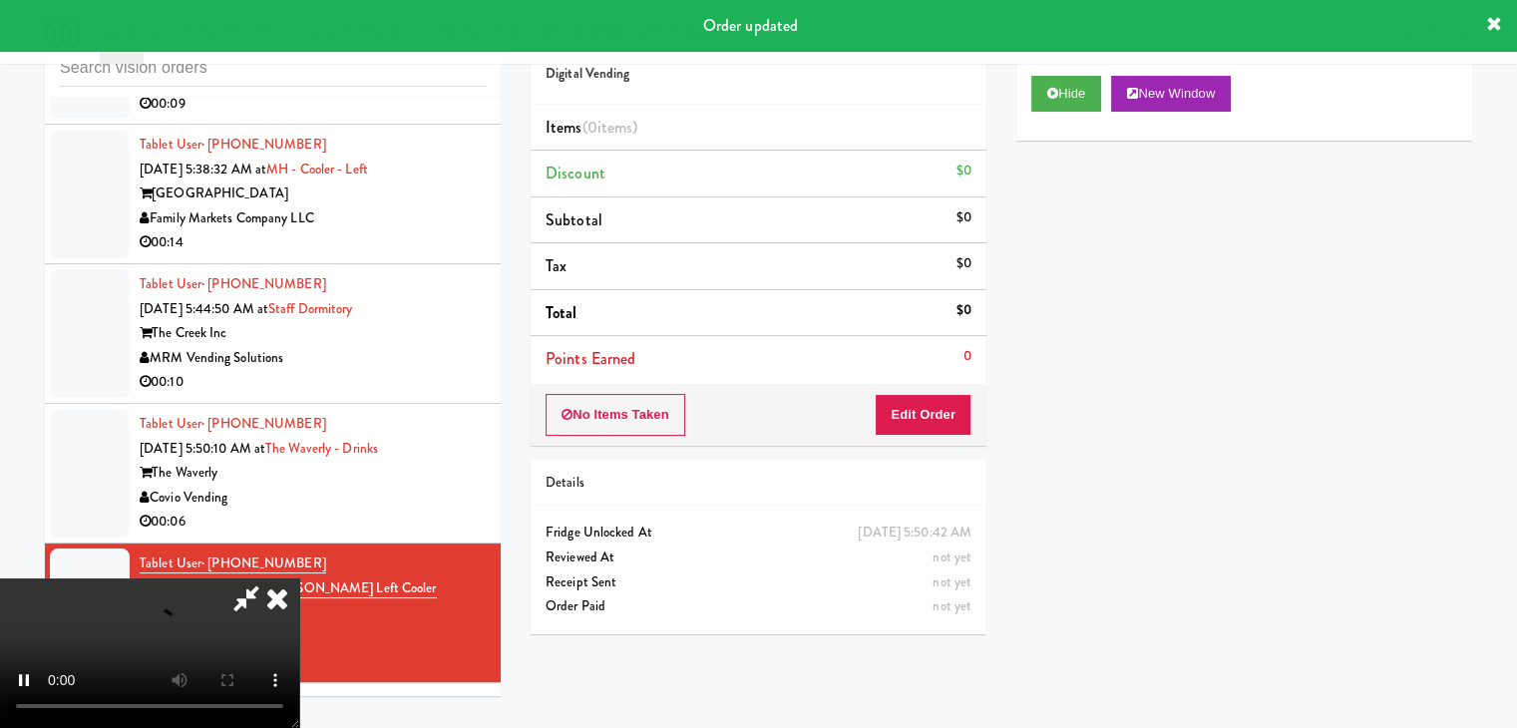
click at [933, 390] on div "No Items Taken Edit Order" at bounding box center [759, 415] width 456 height 62
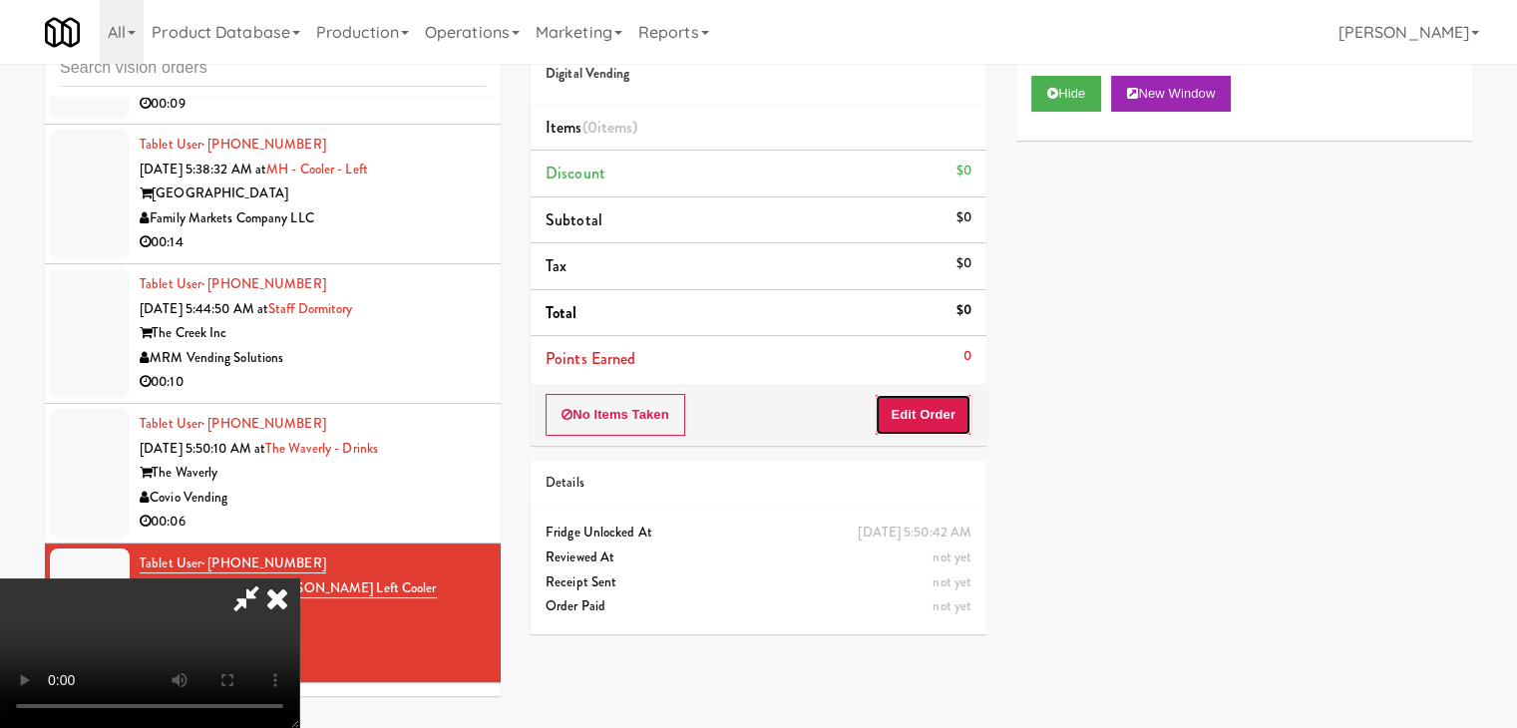
click at [929, 408] on button "Edit Order" at bounding box center [923, 415] width 97 height 42
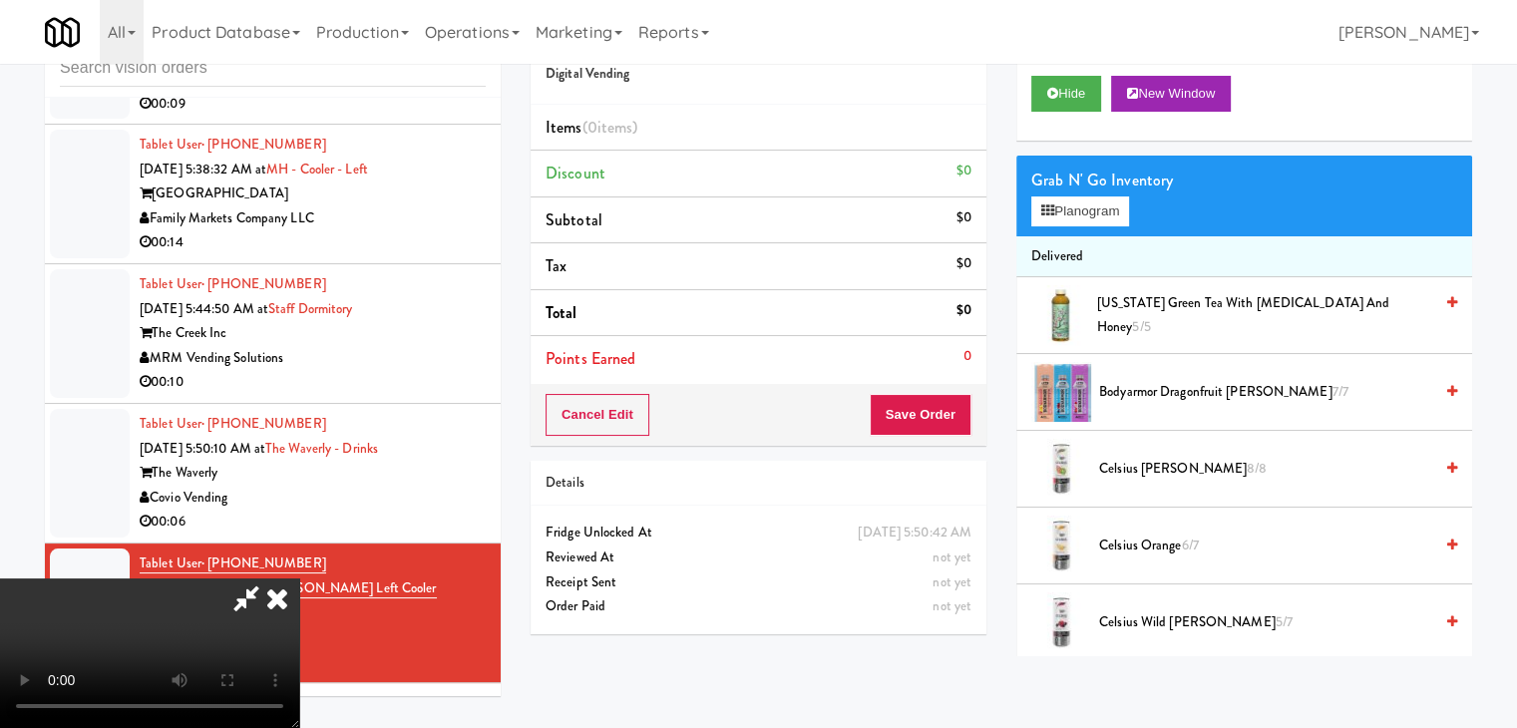
scroll to position [6586, 0]
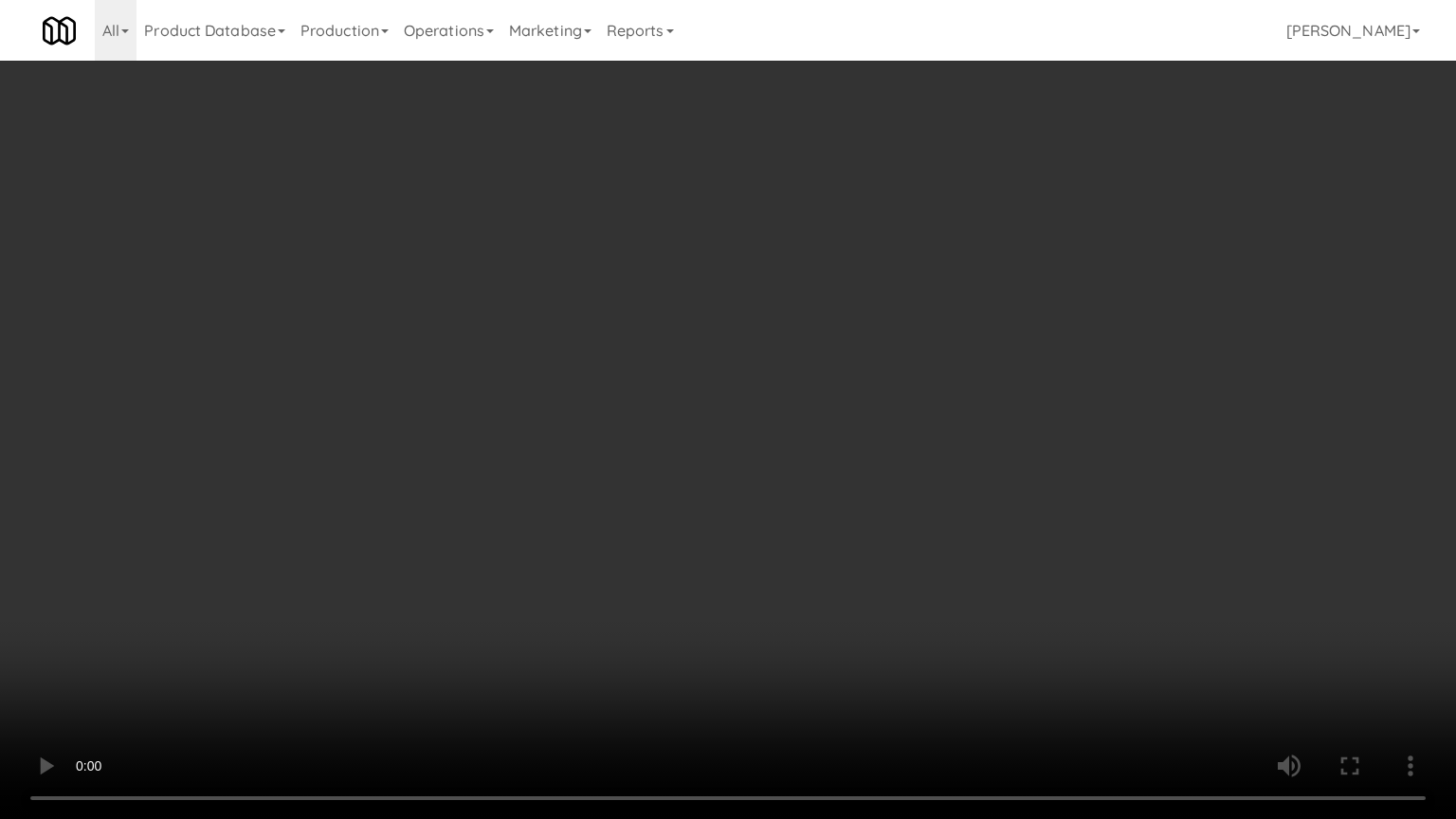
click at [806, 443] on video at bounding box center [728, 410] width 1456 height 819
click at [801, 448] on video at bounding box center [728, 410] width 1456 height 819
click at [815, 445] on video at bounding box center [728, 410] width 1456 height 819
click at [815, 446] on video at bounding box center [728, 410] width 1456 height 819
click at [821, 446] on video at bounding box center [728, 410] width 1456 height 819
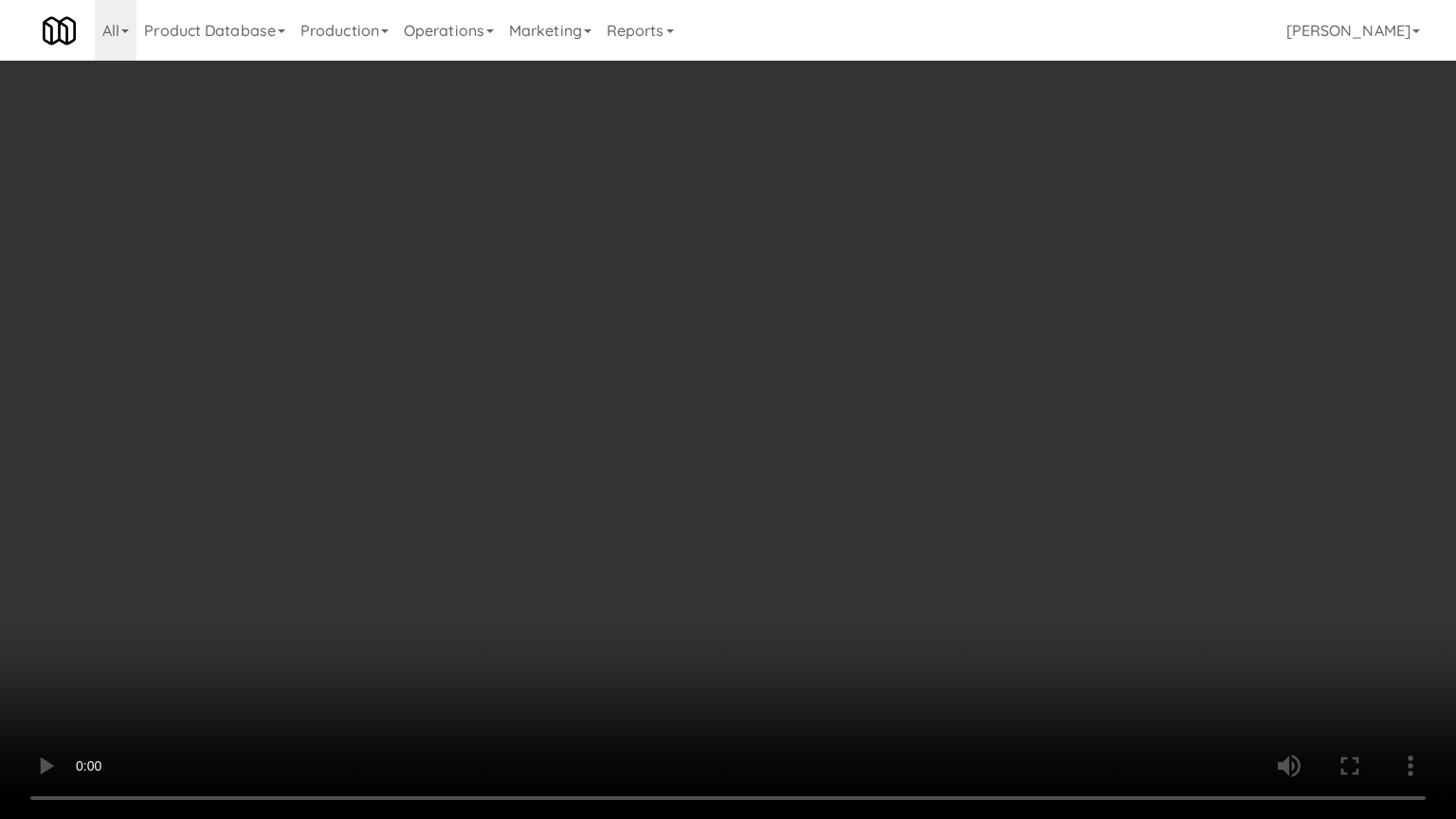
click at [820, 451] on video at bounding box center [728, 410] width 1456 height 819
click at [819, 449] on video at bounding box center [728, 410] width 1456 height 819
click at [814, 452] on video at bounding box center [728, 410] width 1456 height 819
click at [836, 447] on video at bounding box center [728, 410] width 1456 height 819
click at [520, 396] on video at bounding box center [728, 410] width 1456 height 819
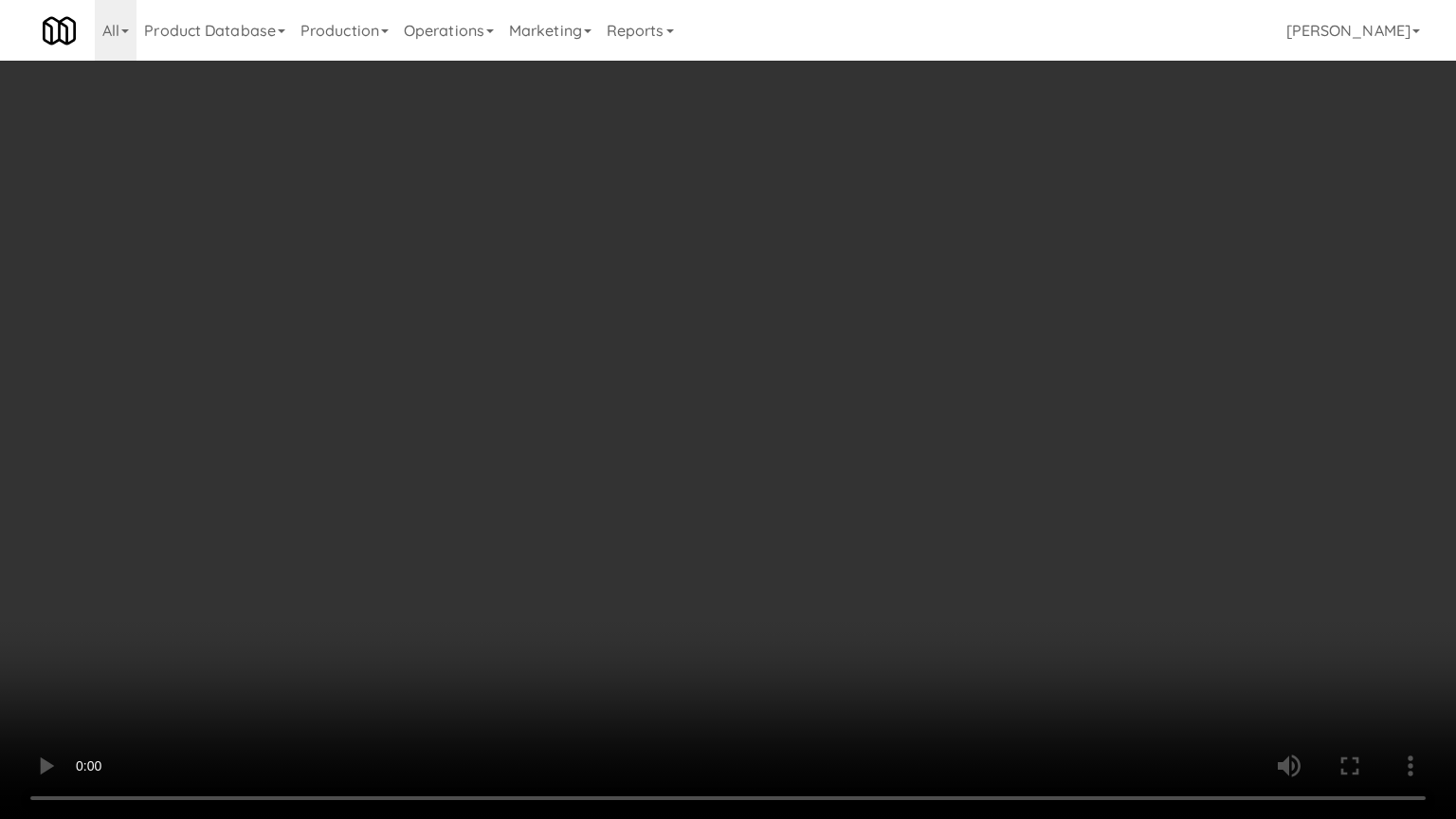
click at [581, 406] on video at bounding box center [728, 410] width 1456 height 819
click at [582, 406] on video at bounding box center [728, 410] width 1456 height 819
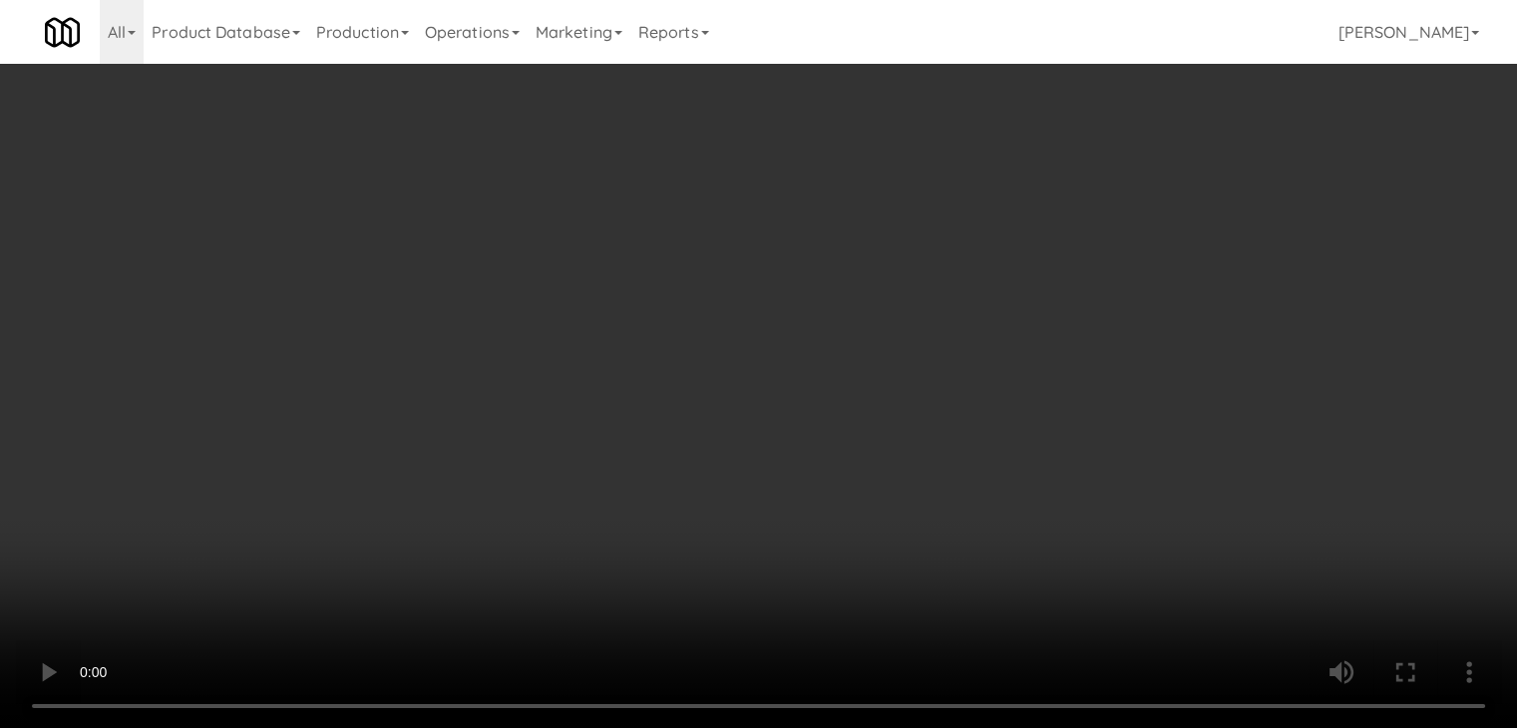
click at [612, 340] on video at bounding box center [758, 364] width 1517 height 728
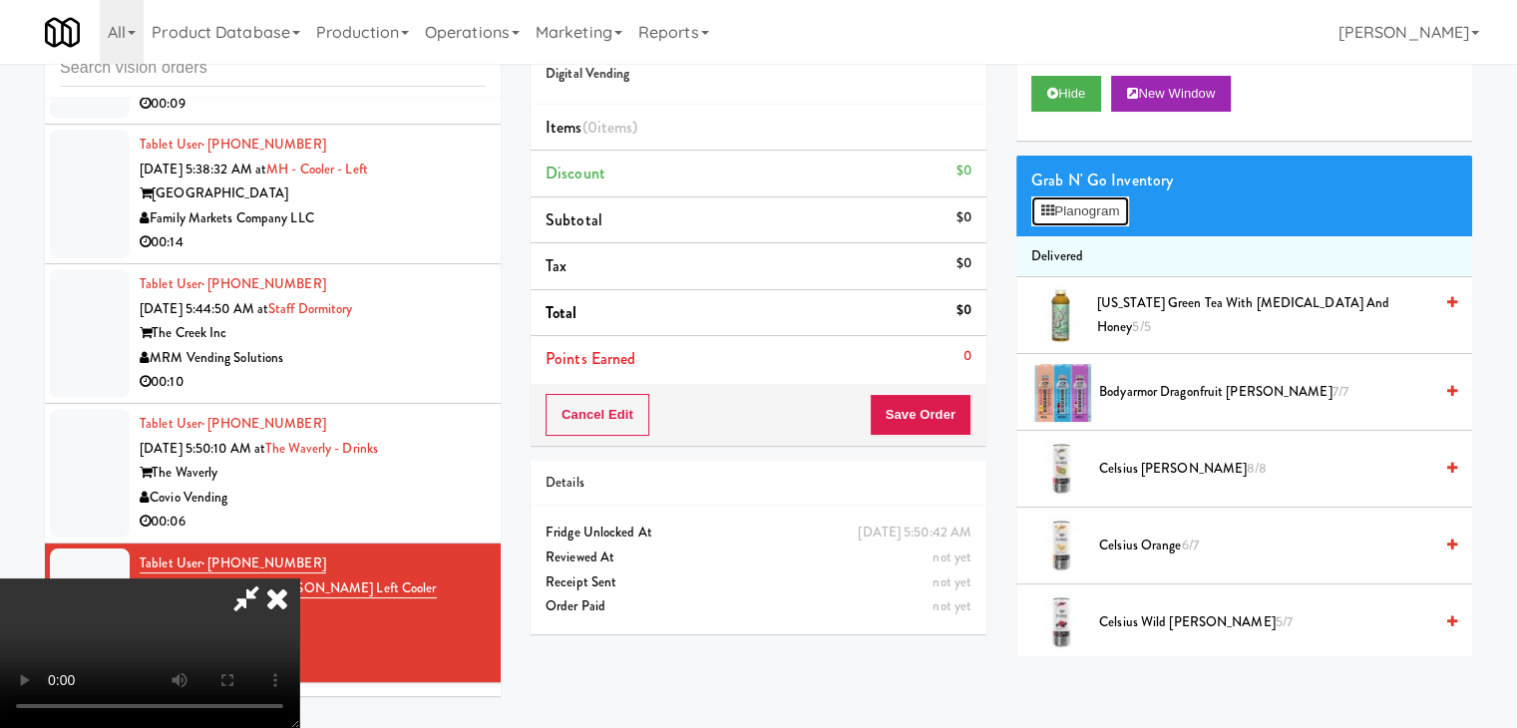
drag, startPoint x: 1074, startPoint y: 217, endPoint x: 1069, endPoint y: 231, distance: 14.8
click at [1076, 217] on button "Planogram" at bounding box center [1080, 211] width 98 height 30
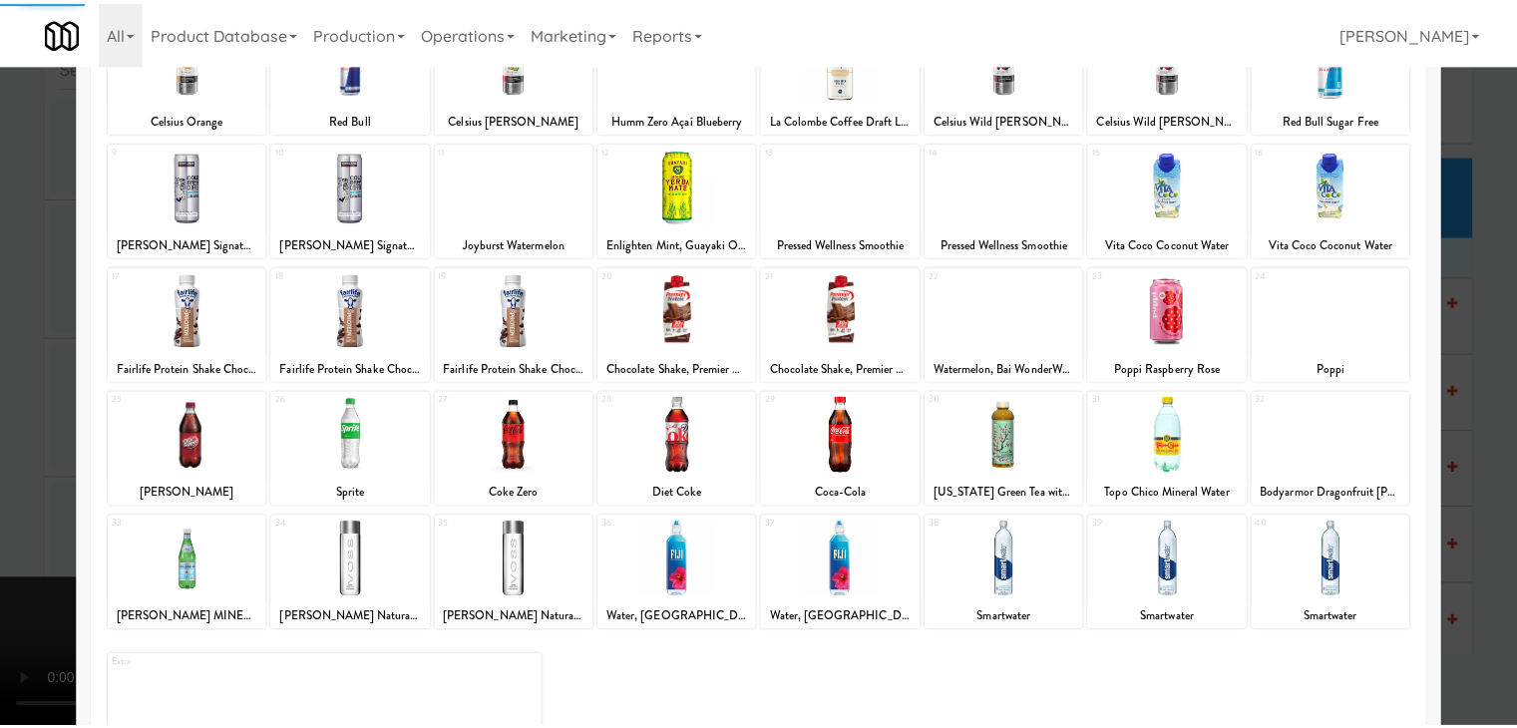
scroll to position [199, 0]
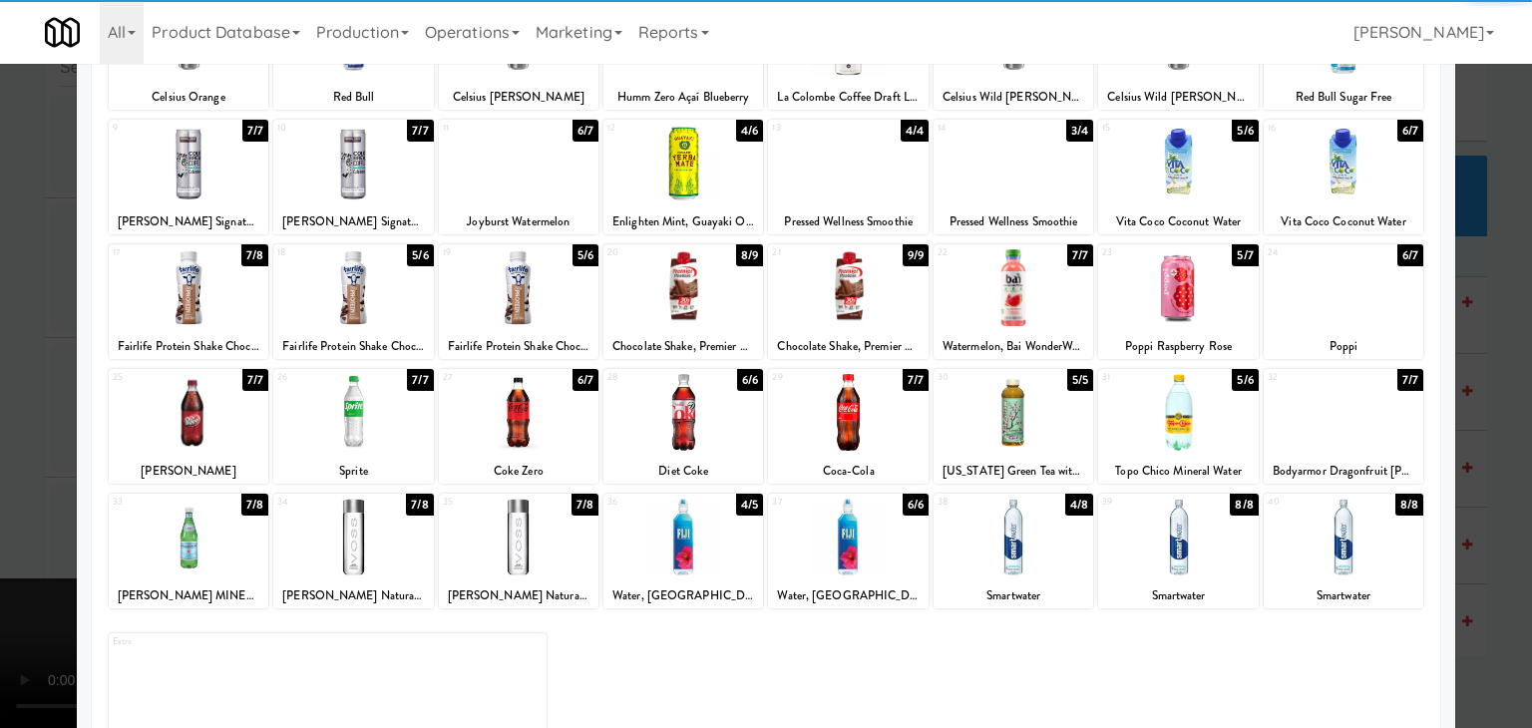
click at [694, 300] on div at bounding box center [683, 287] width 160 height 77
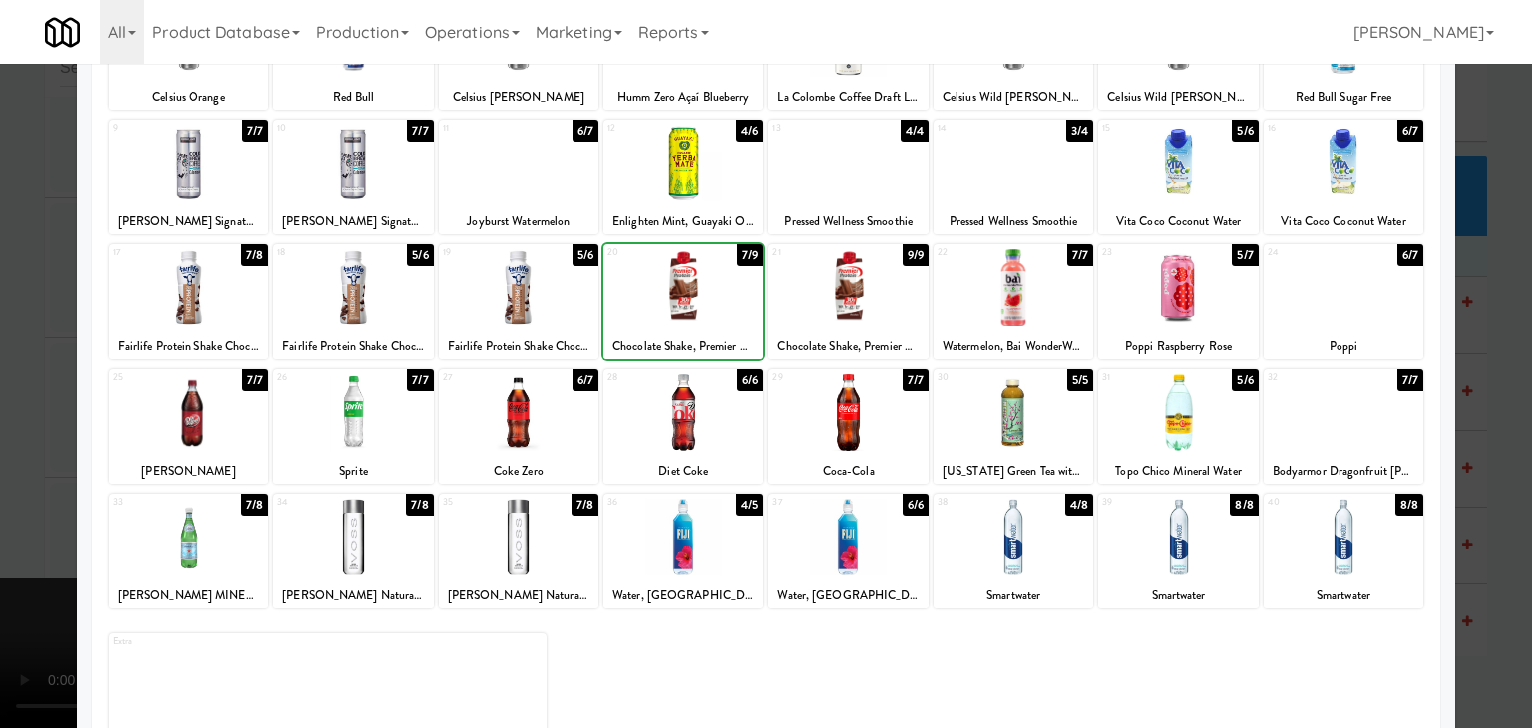
drag, startPoint x: 8, startPoint y: 411, endPoint x: 216, endPoint y: 417, distance: 208.5
click at [26, 410] on div at bounding box center [766, 364] width 1532 height 728
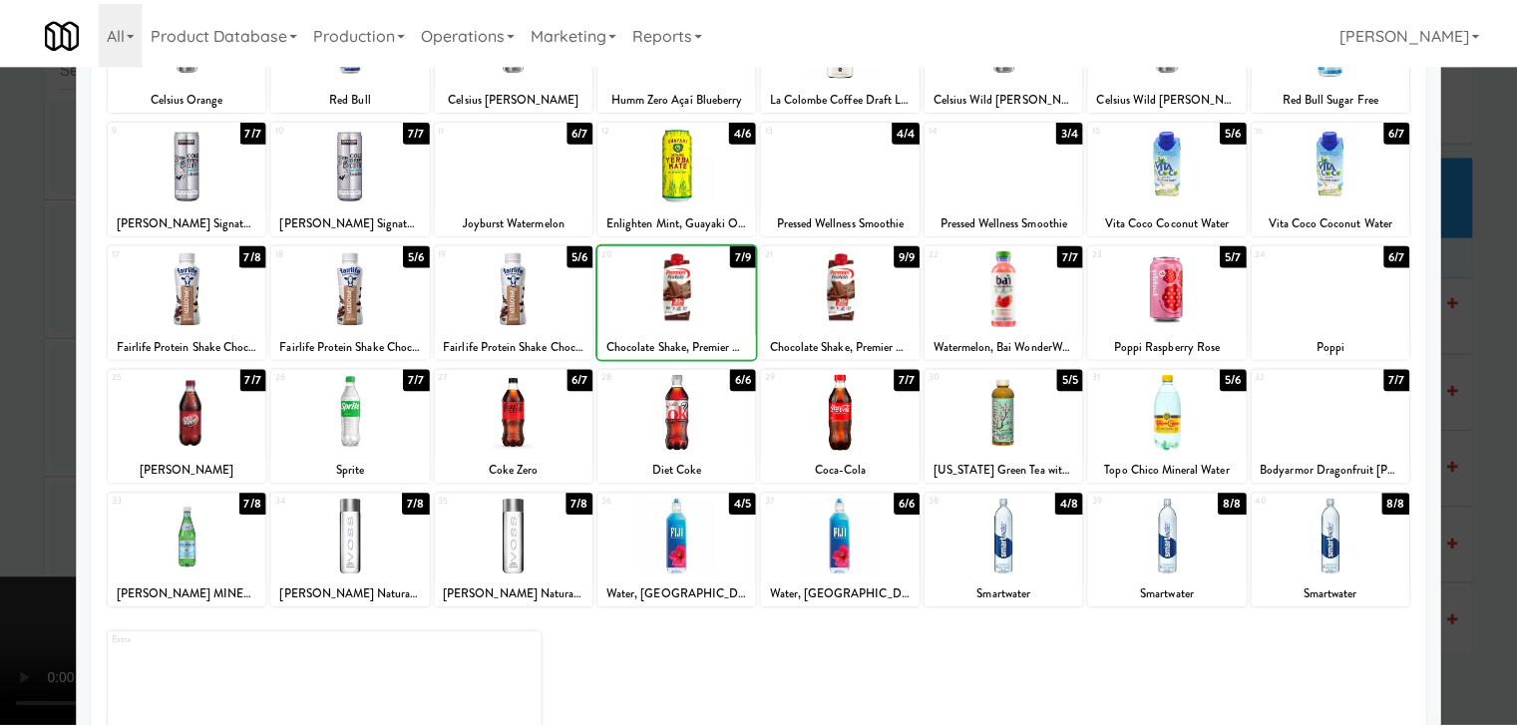
scroll to position [6660, 0]
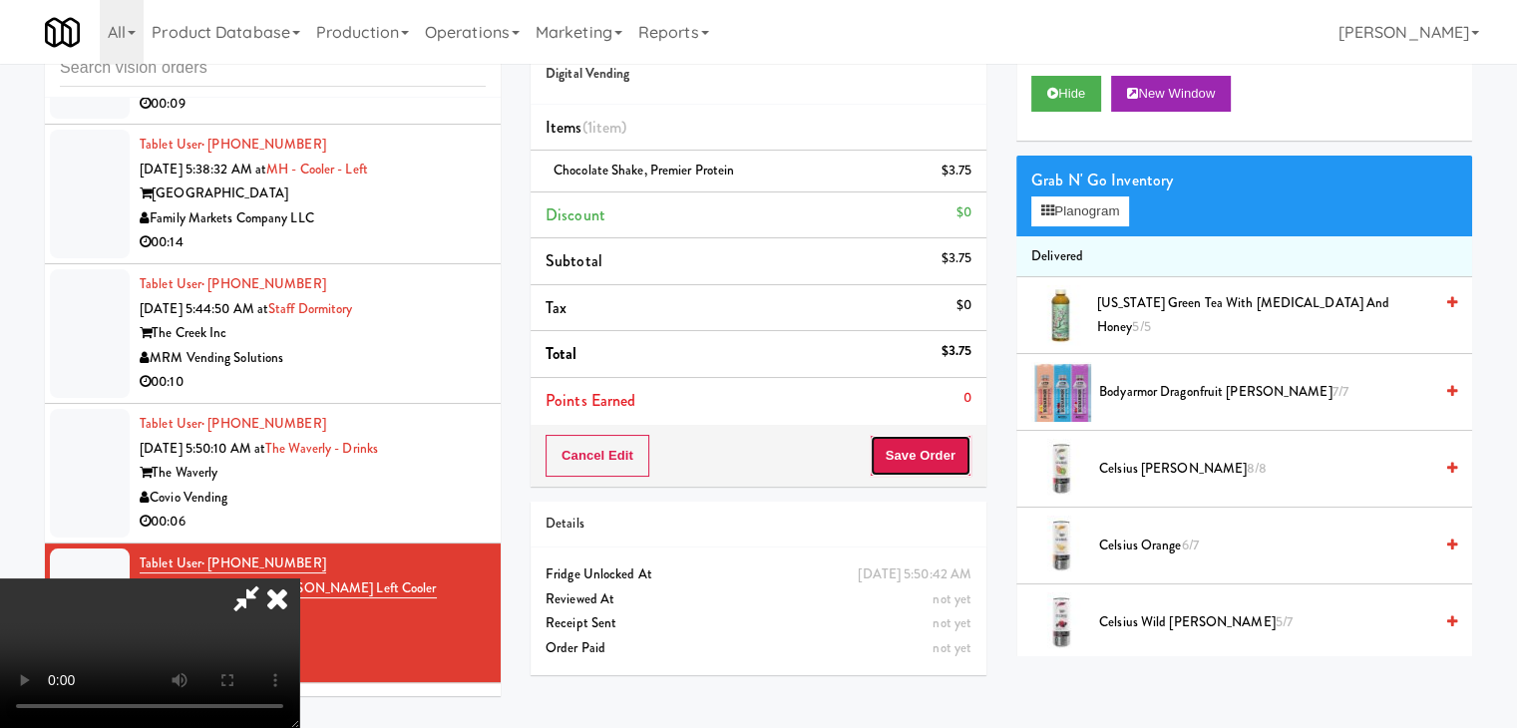
drag, startPoint x: 953, startPoint y: 455, endPoint x: 963, endPoint y: 457, distance: 10.2
click at [963, 457] on button "Save Order" at bounding box center [921, 456] width 102 height 42
click at [957, 457] on button "Save Order" at bounding box center [921, 456] width 102 height 42
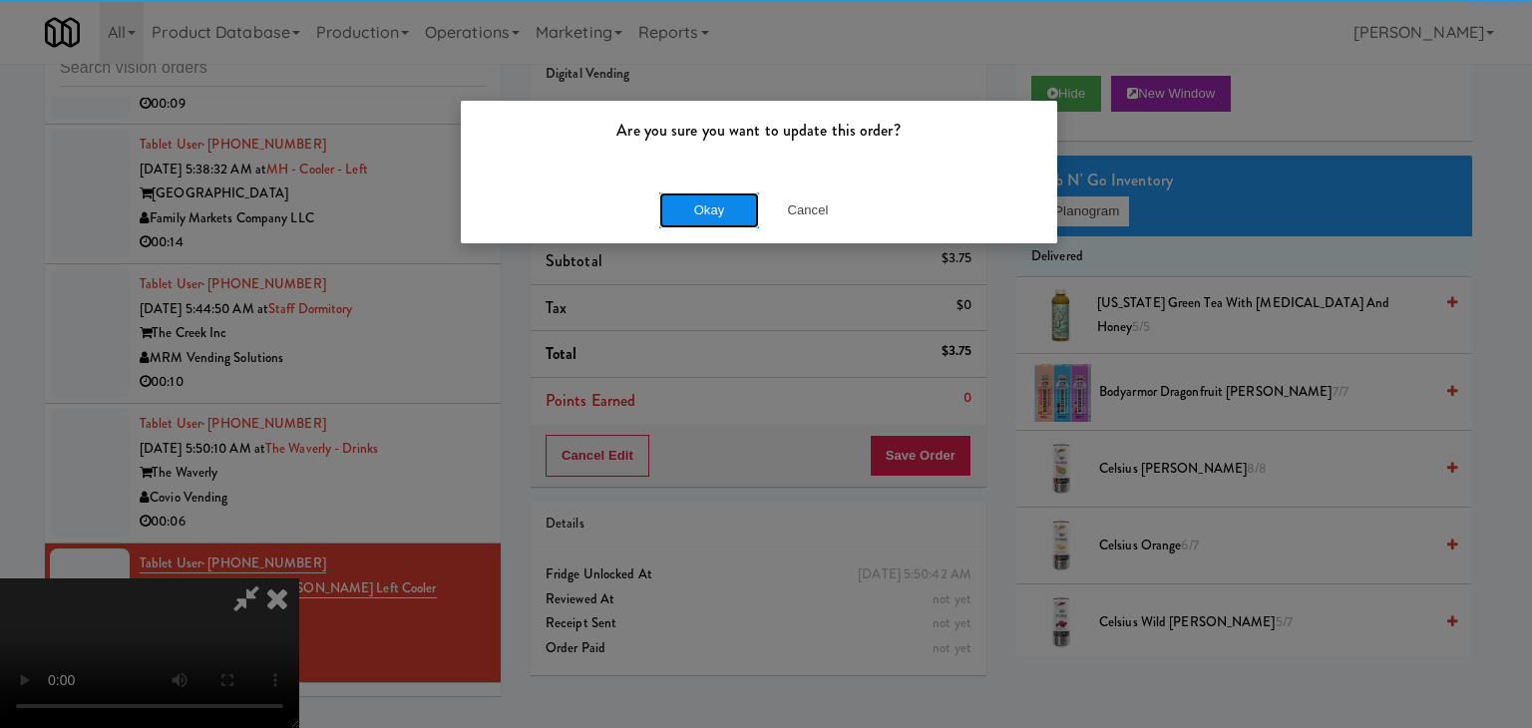
click at [721, 199] on button "Okay" at bounding box center [709, 210] width 100 height 36
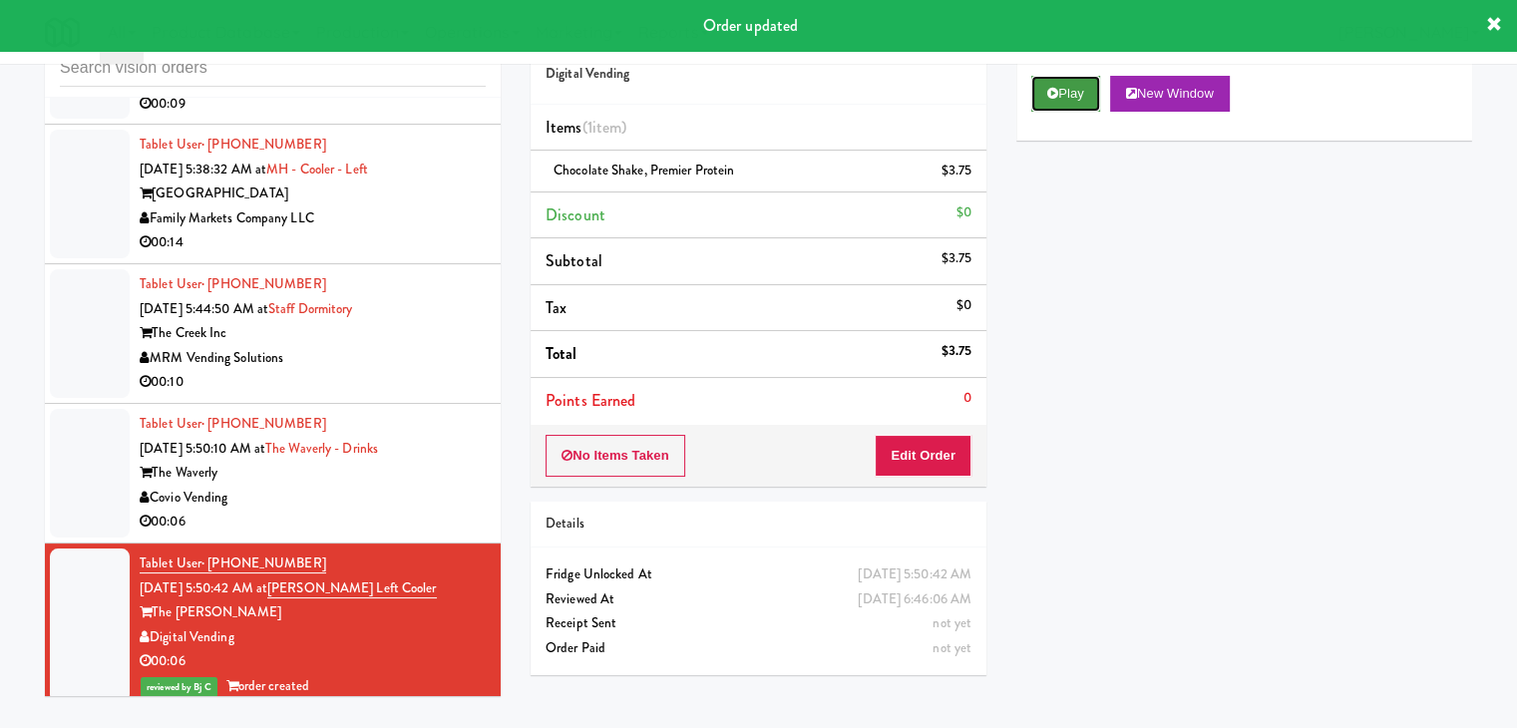
click at [1062, 93] on button "Play" at bounding box center [1065, 94] width 69 height 36
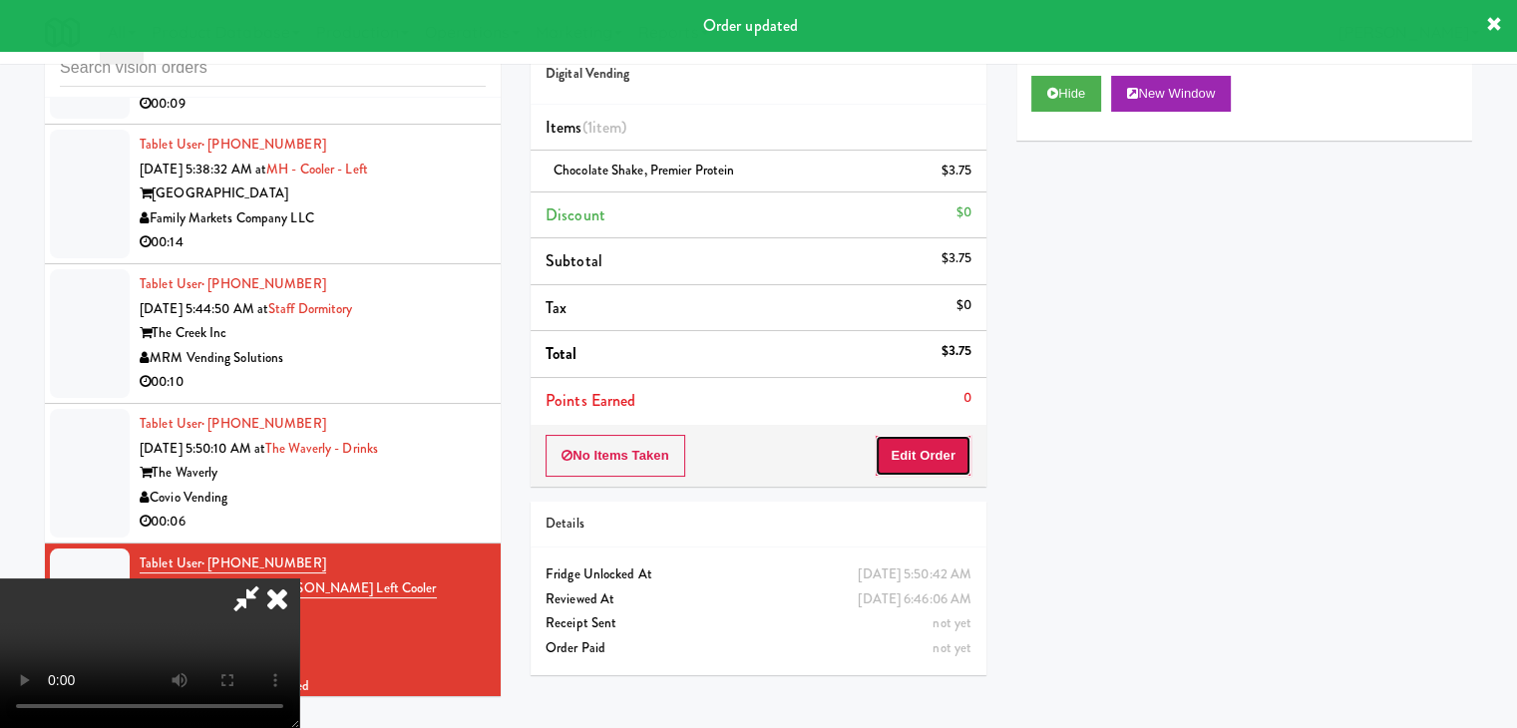
click at [933, 456] on button "Edit Order" at bounding box center [923, 456] width 97 height 42
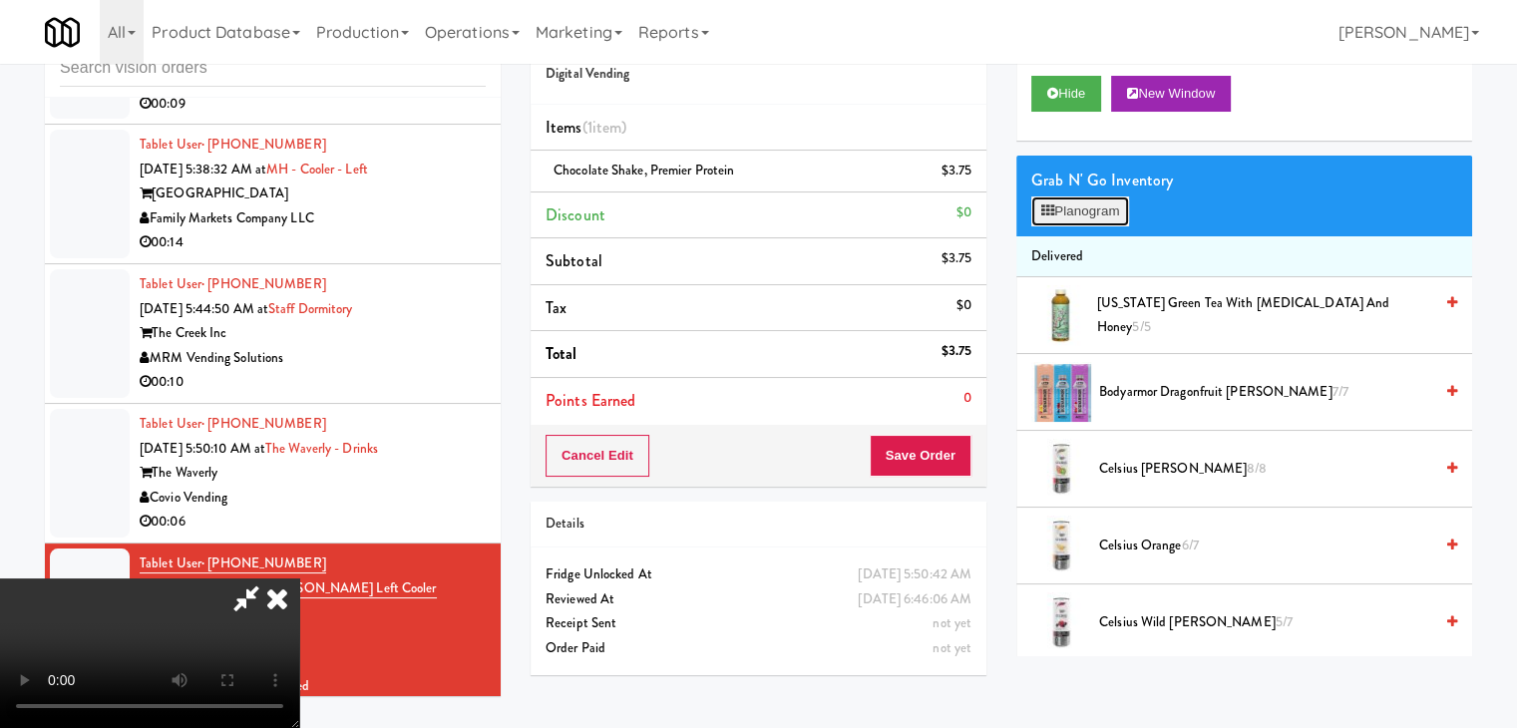
click at [1097, 217] on button "Planogram" at bounding box center [1080, 211] width 98 height 30
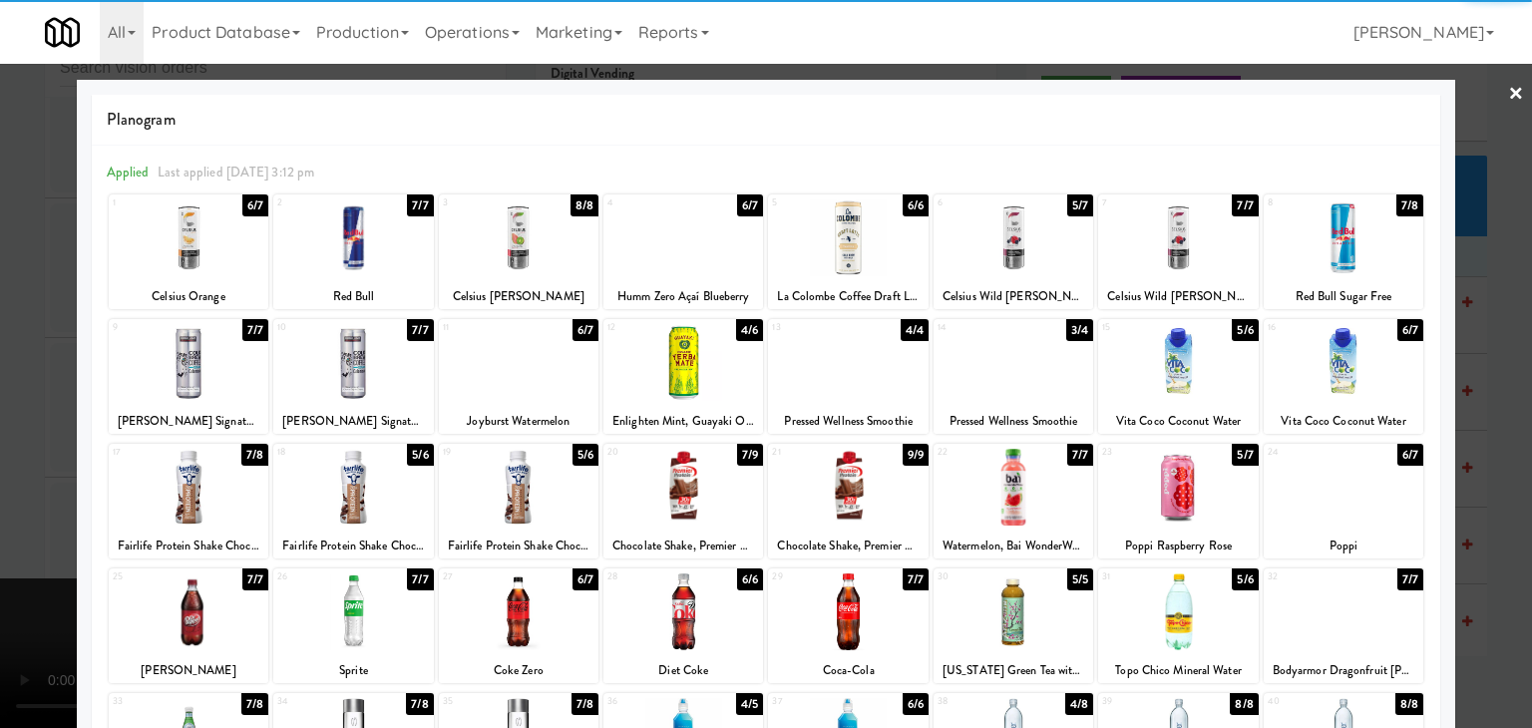
click at [0, 338] on div at bounding box center [766, 364] width 1532 height 728
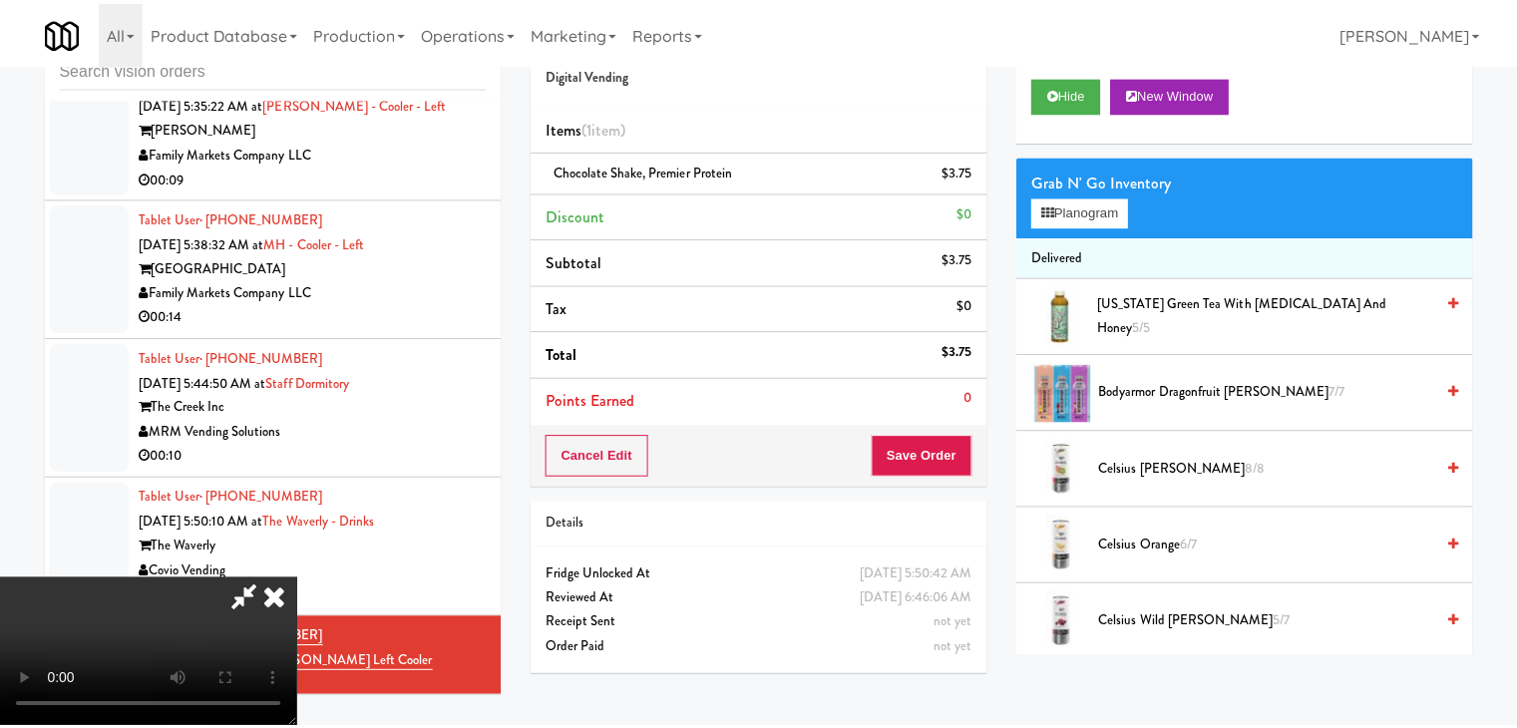
scroll to position [6660, 0]
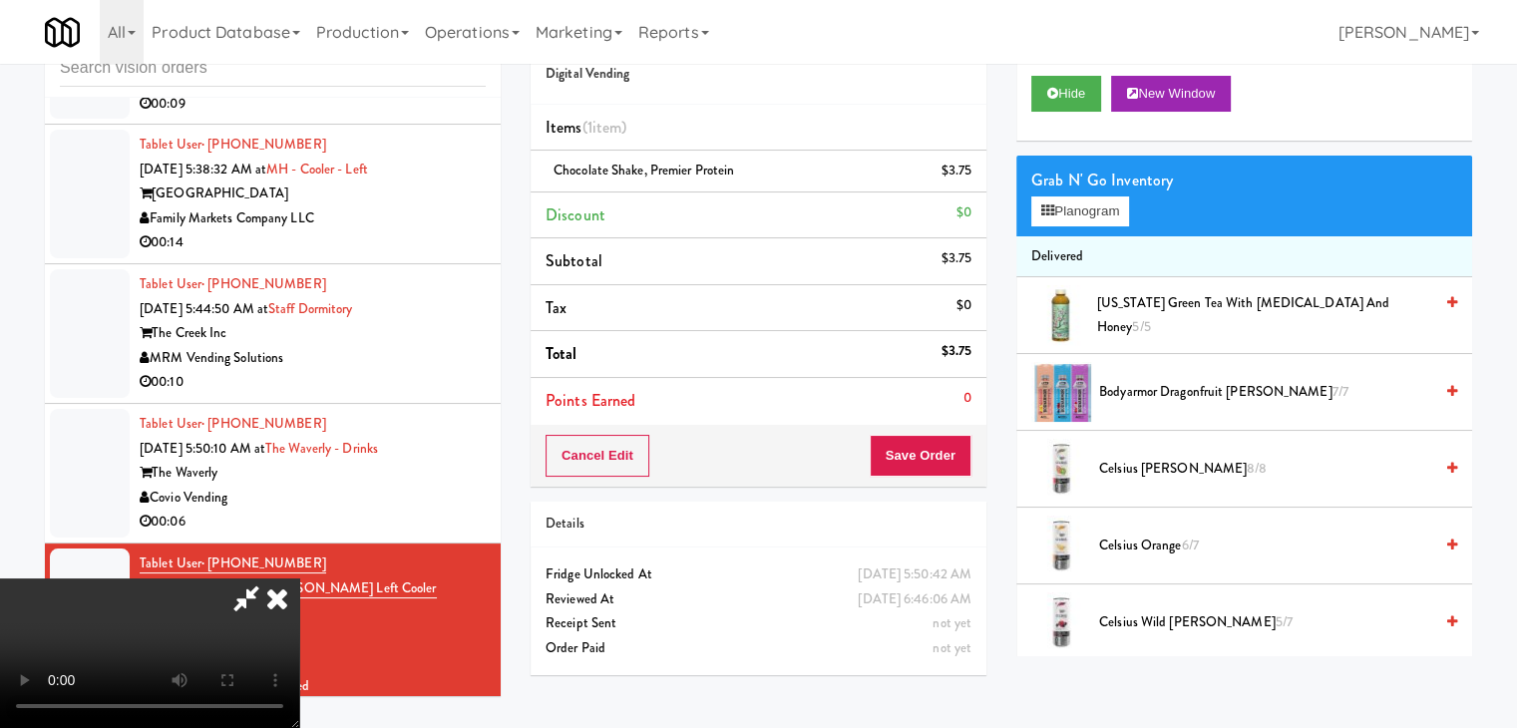
click at [269, 578] on icon at bounding box center [246, 598] width 46 height 40
click at [299, 578] on icon at bounding box center [277, 598] width 44 height 40
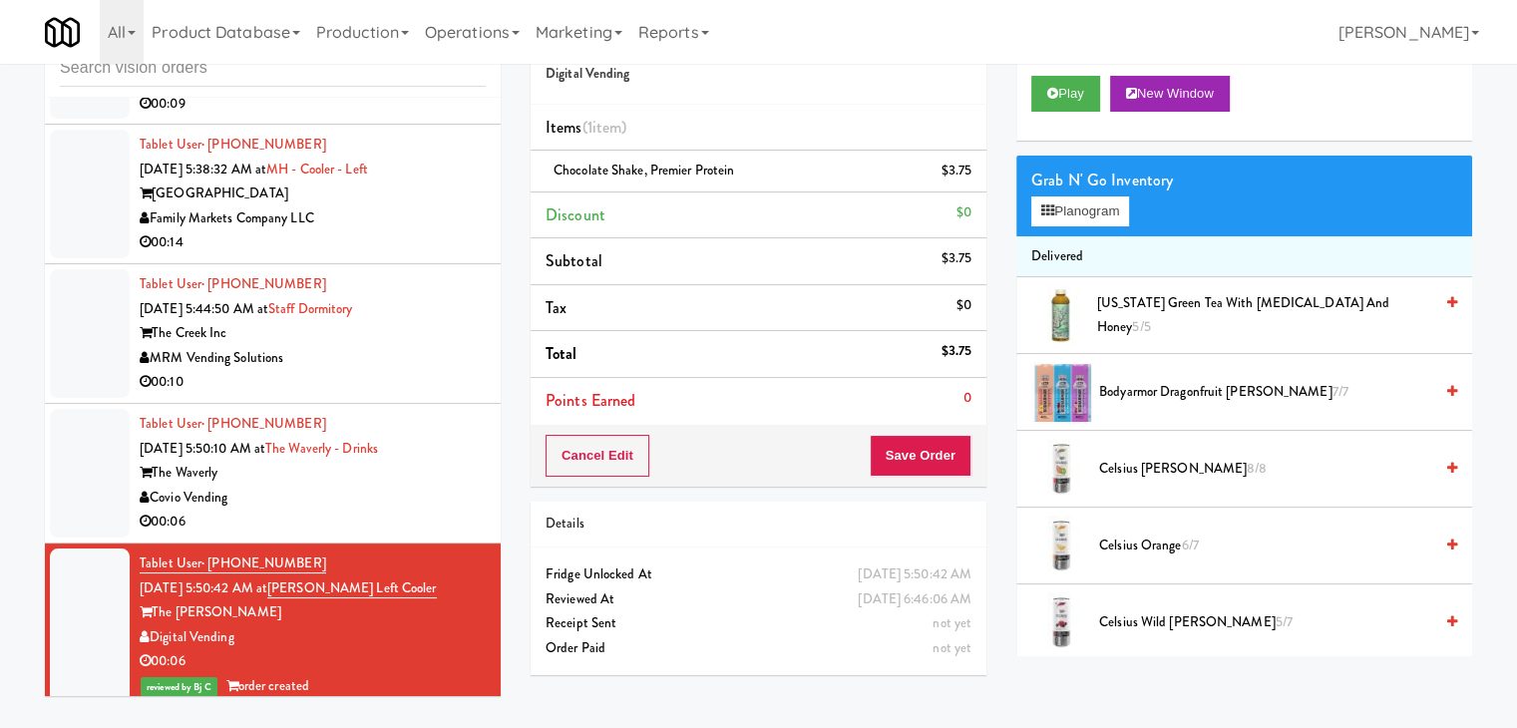
click at [367, 535] on div "Tablet User · (213) 839-7772 [DATE] 5:50:10 AM at The Waverly - Drinks The Wave…" at bounding box center [313, 473] width 346 height 123
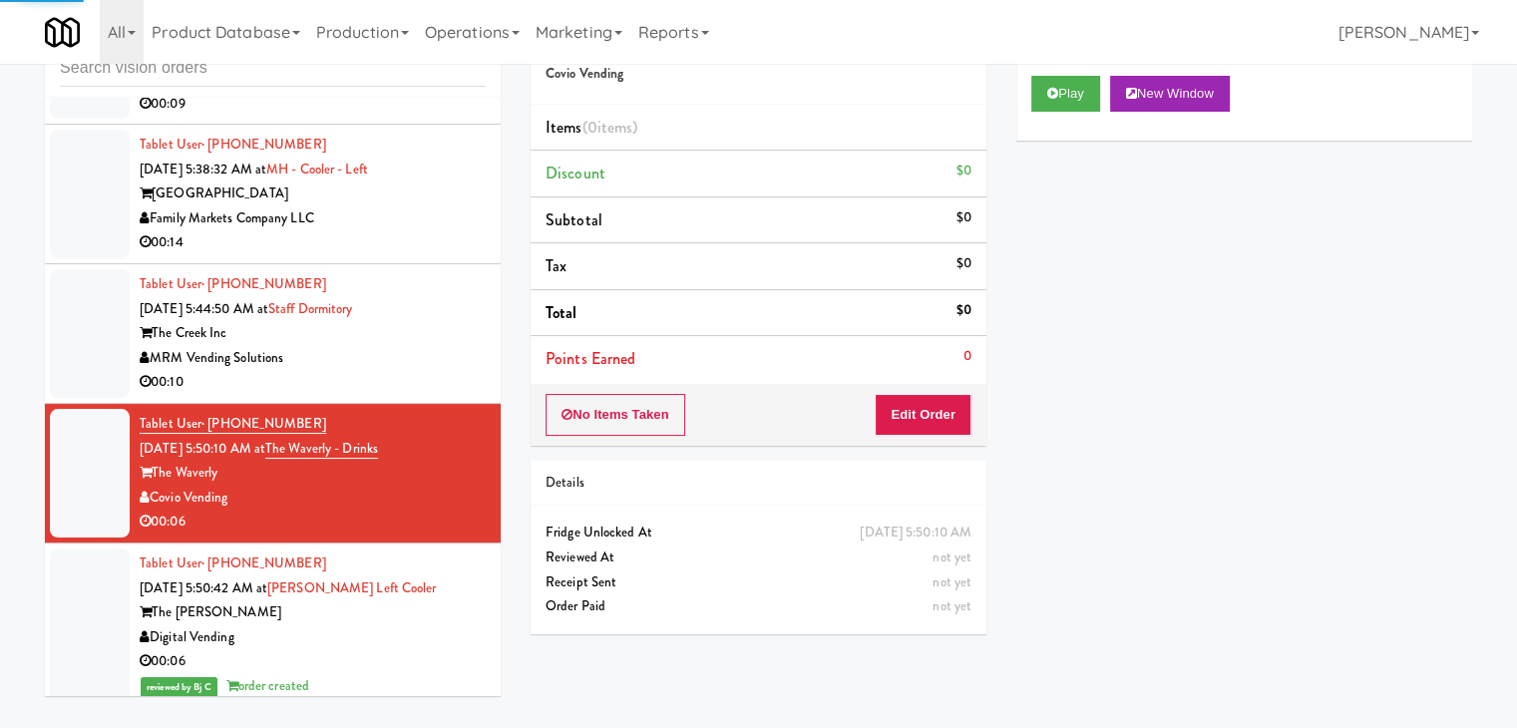
click at [1049, 112] on div "Play New Window" at bounding box center [1244, 101] width 456 height 80
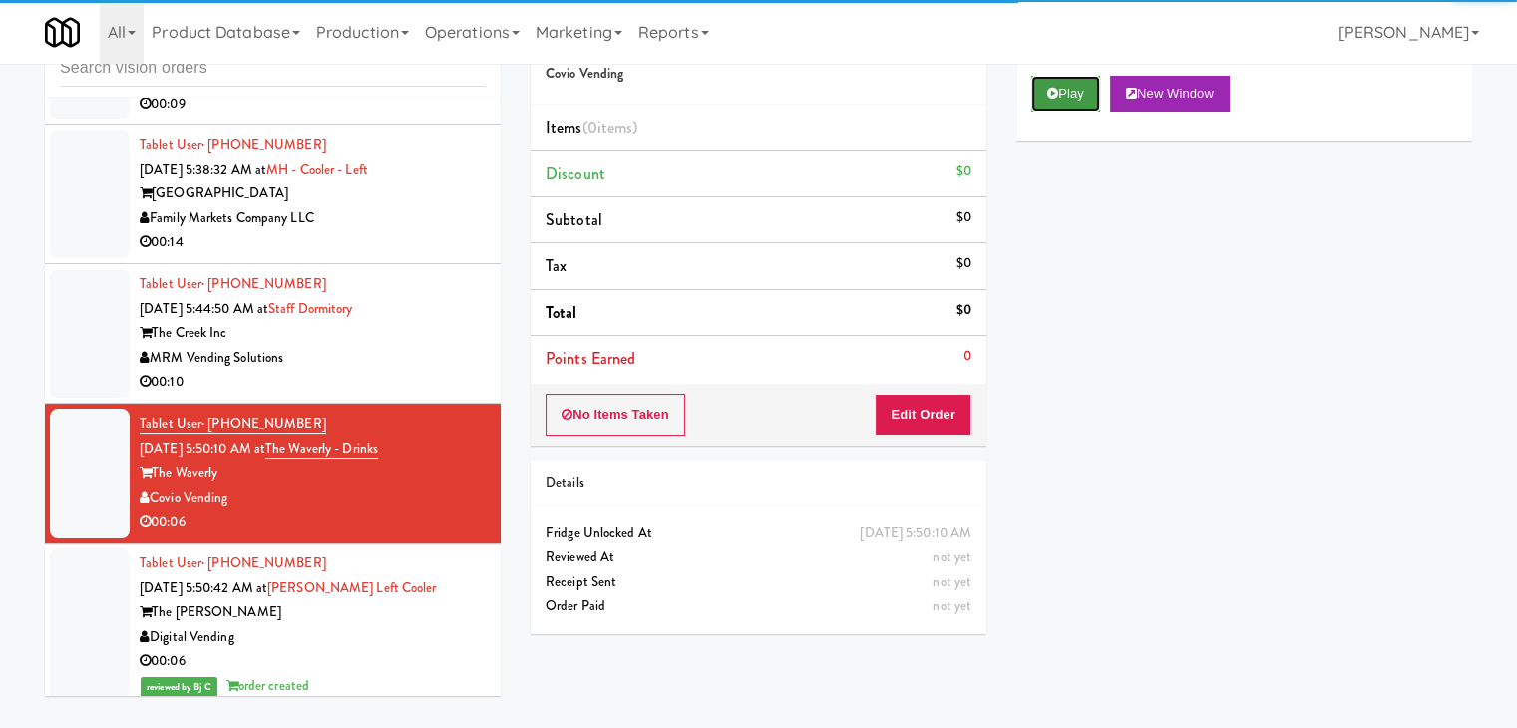
click at [1079, 91] on button "Play" at bounding box center [1065, 94] width 69 height 36
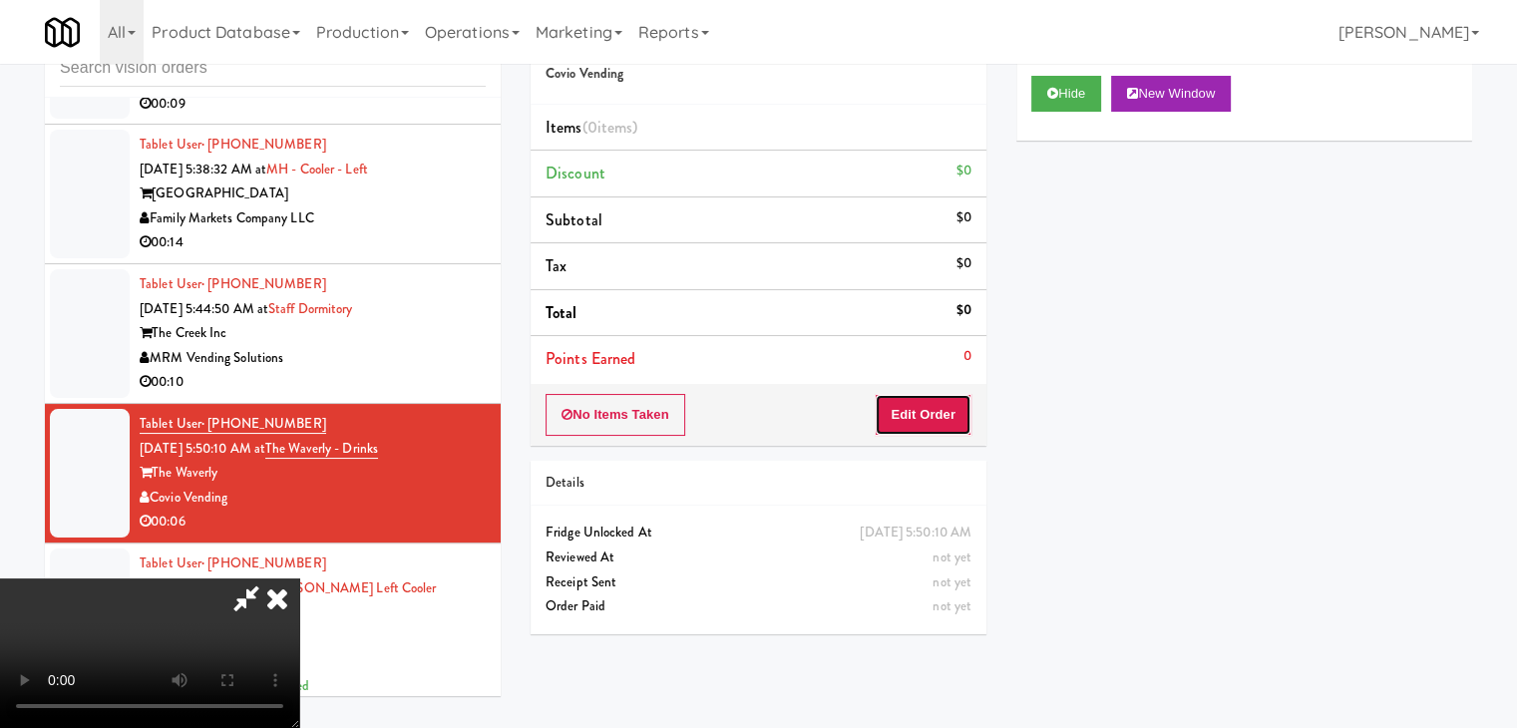
click at [924, 398] on button "Edit Order" at bounding box center [923, 415] width 97 height 42
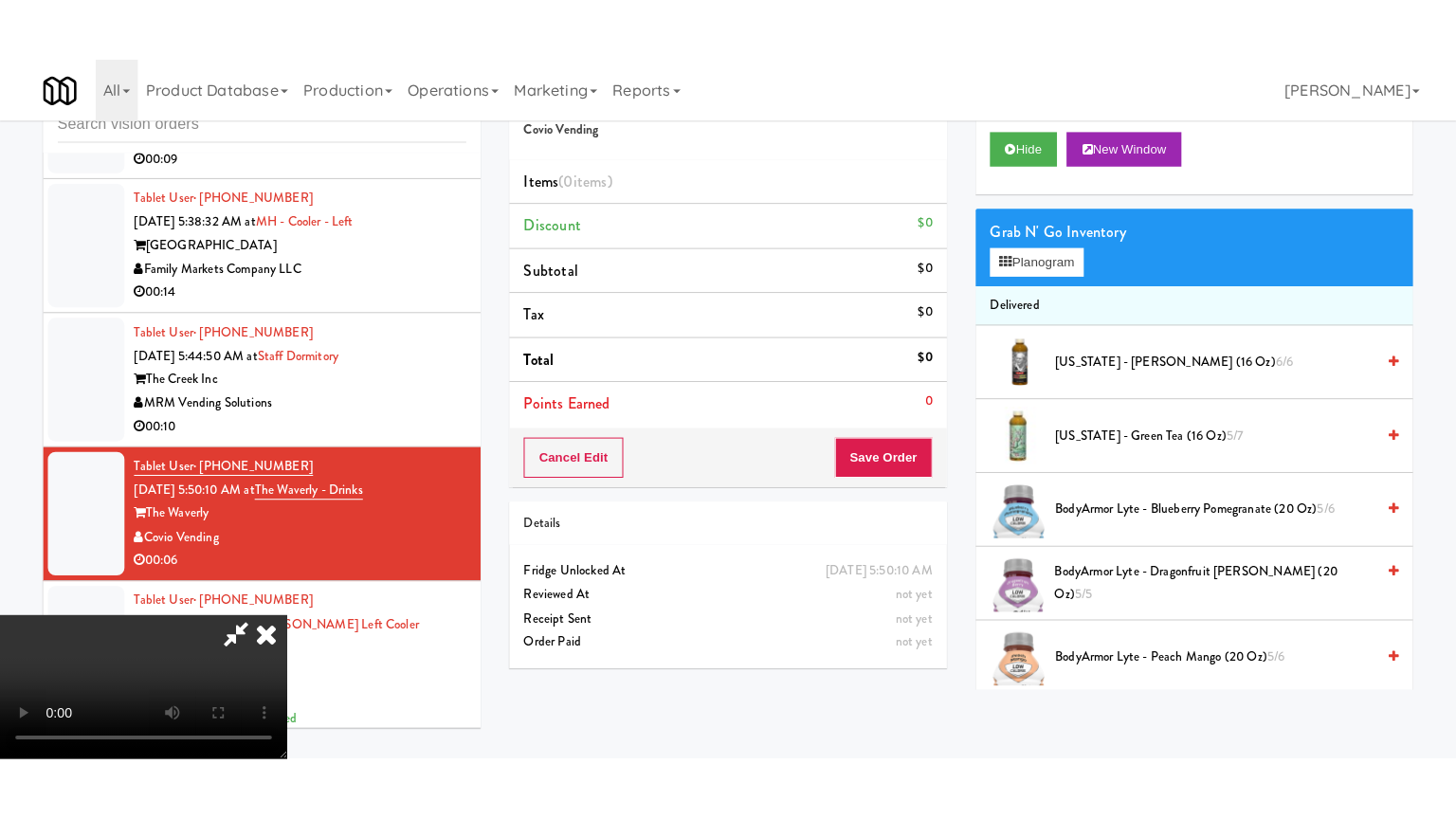
scroll to position [266, 0]
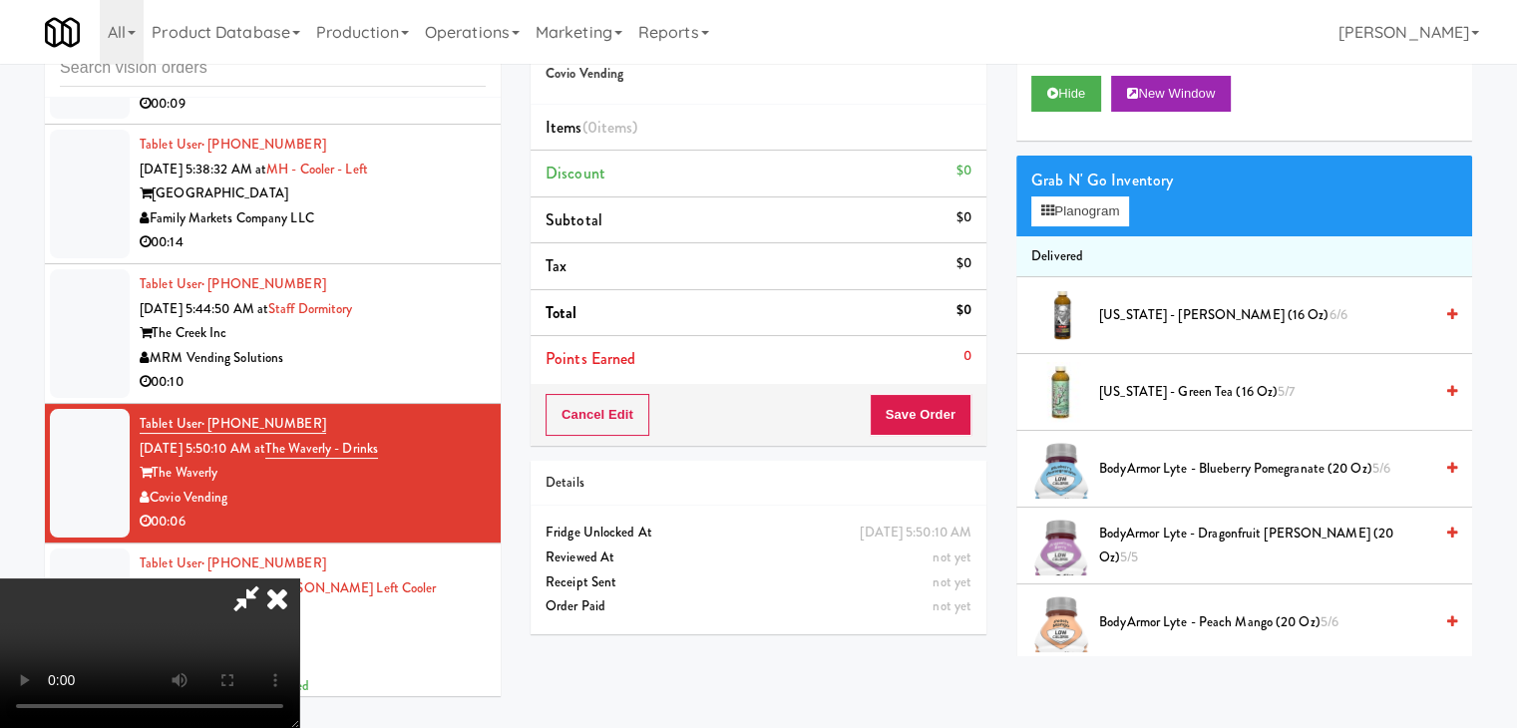
click at [299, 654] on video at bounding box center [149, 653] width 299 height 150
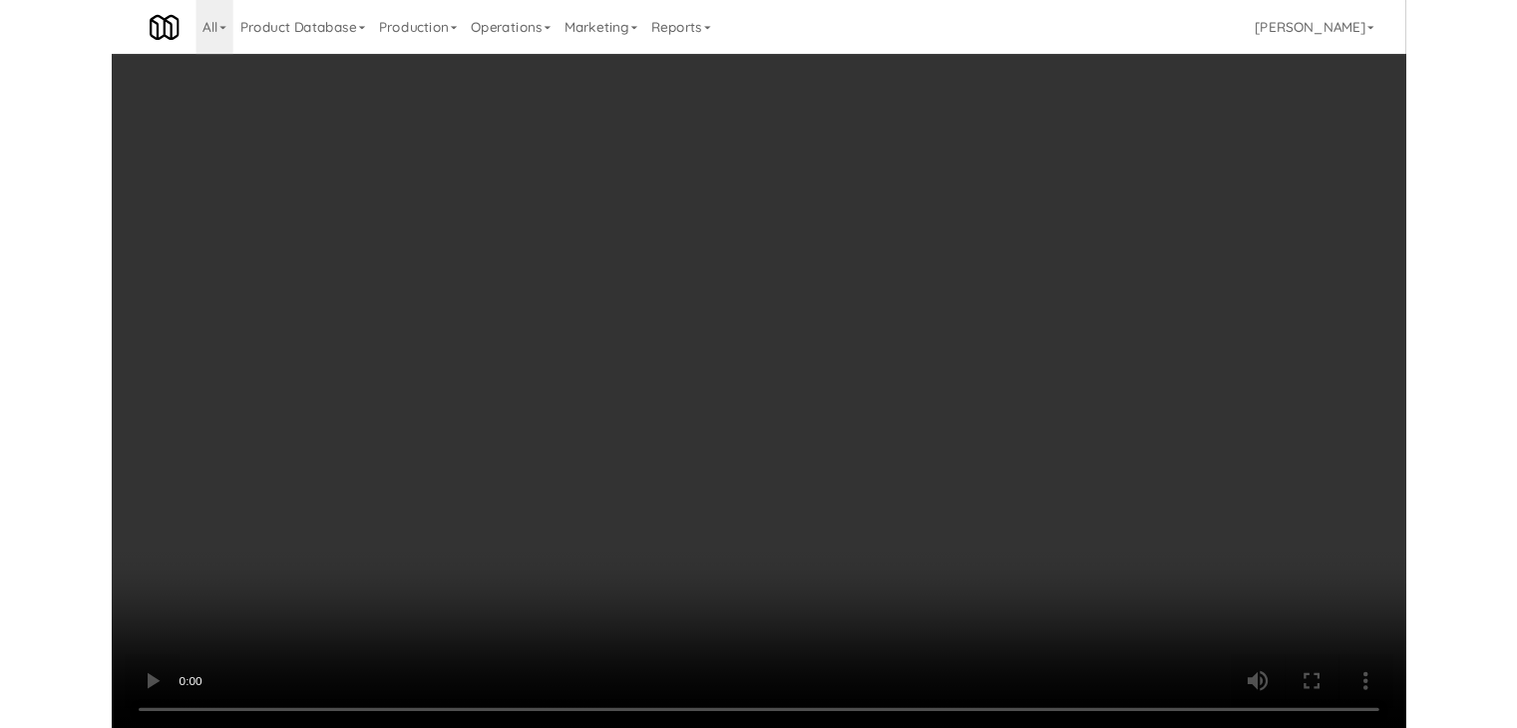
scroll to position [6586, 0]
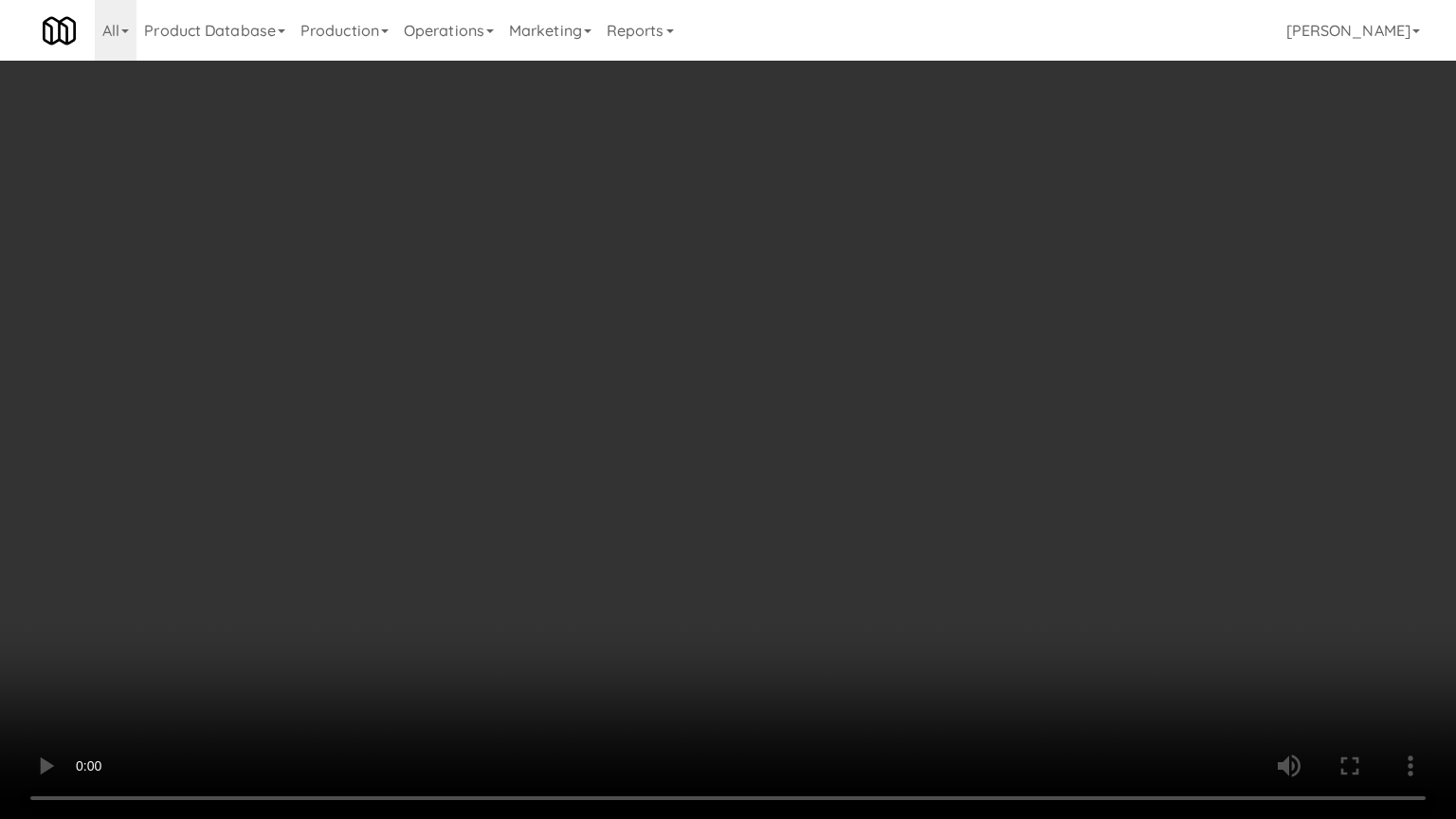
click at [892, 477] on video at bounding box center [728, 410] width 1456 height 819
click at [896, 459] on video at bounding box center [728, 410] width 1456 height 819
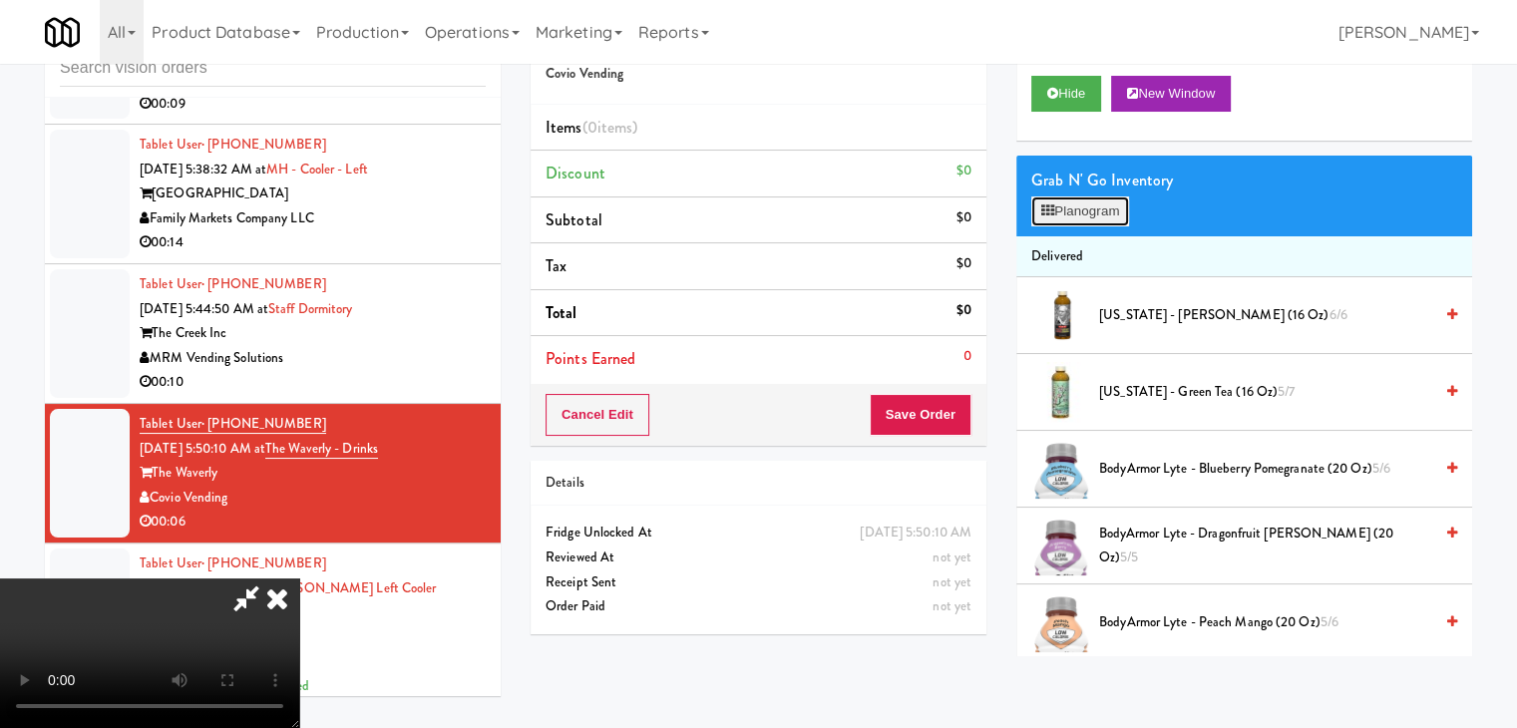
click at [1104, 212] on button "Planogram" at bounding box center [1080, 211] width 98 height 30
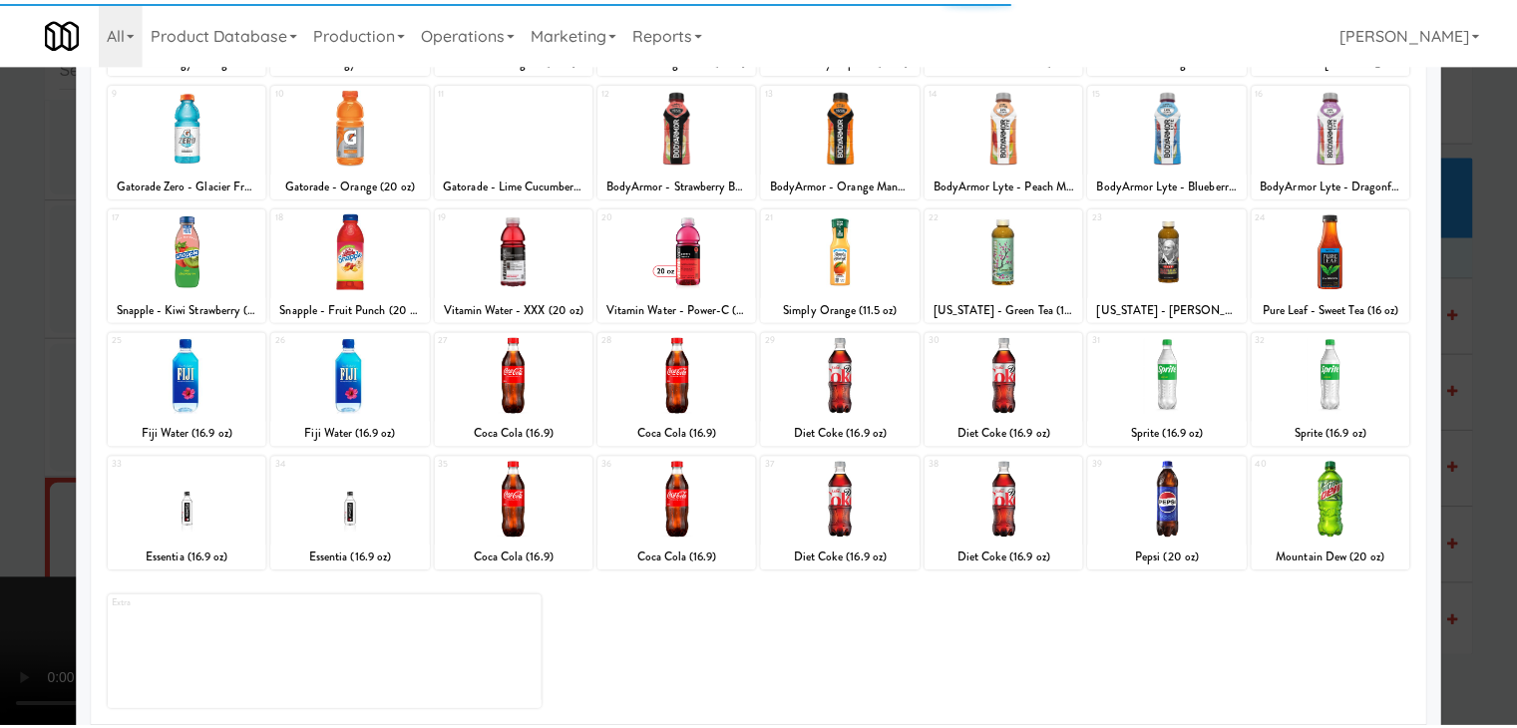
scroll to position [251, 0]
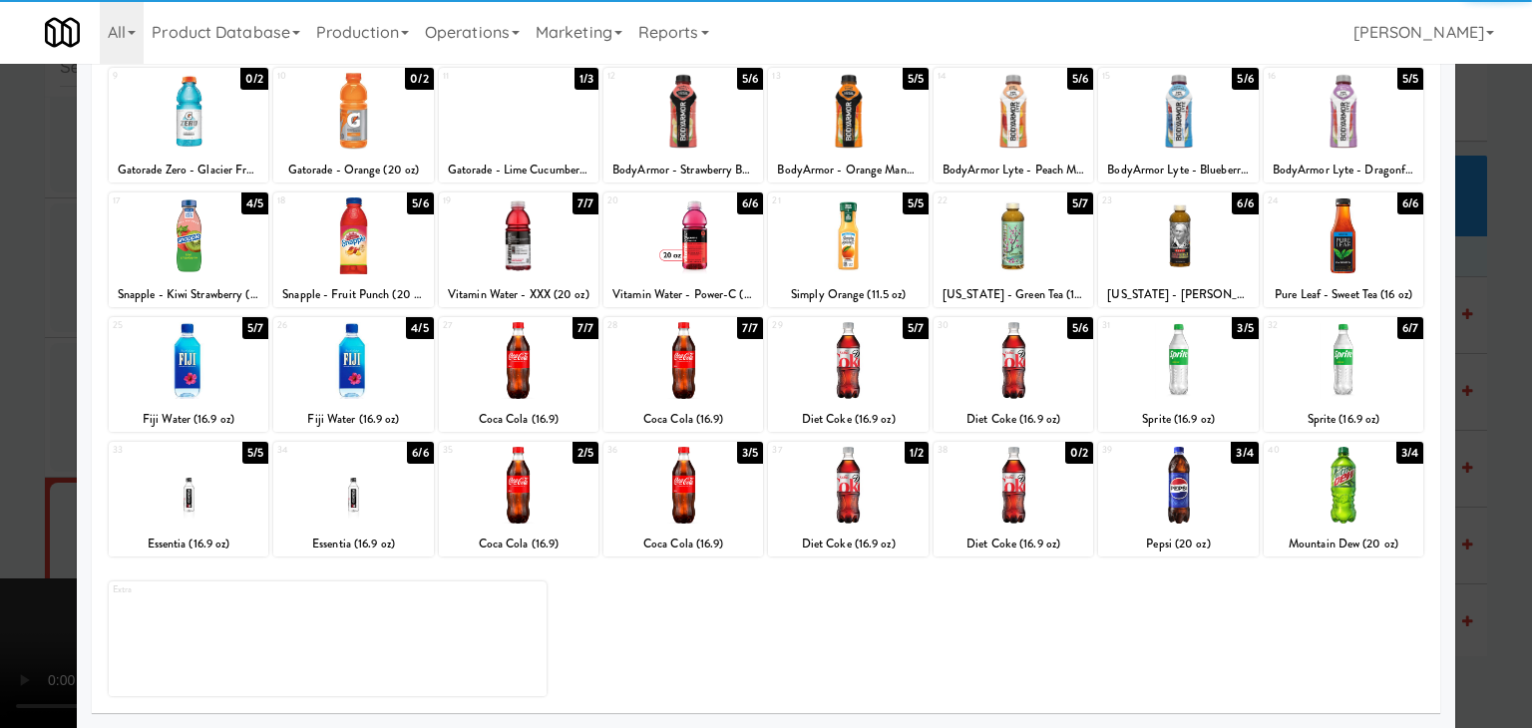
click at [829, 500] on div at bounding box center [848, 485] width 160 height 77
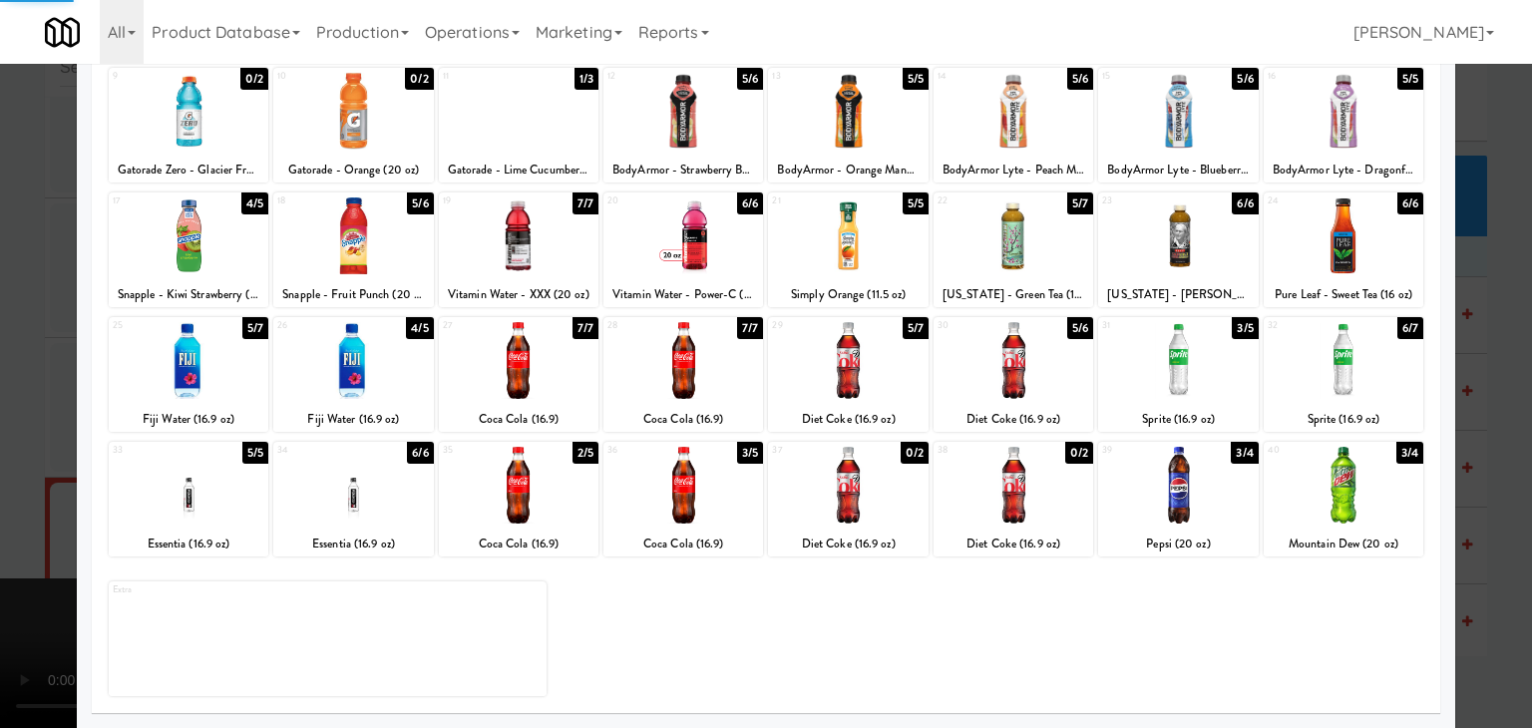
click at [0, 512] on div at bounding box center [766, 364] width 1532 height 728
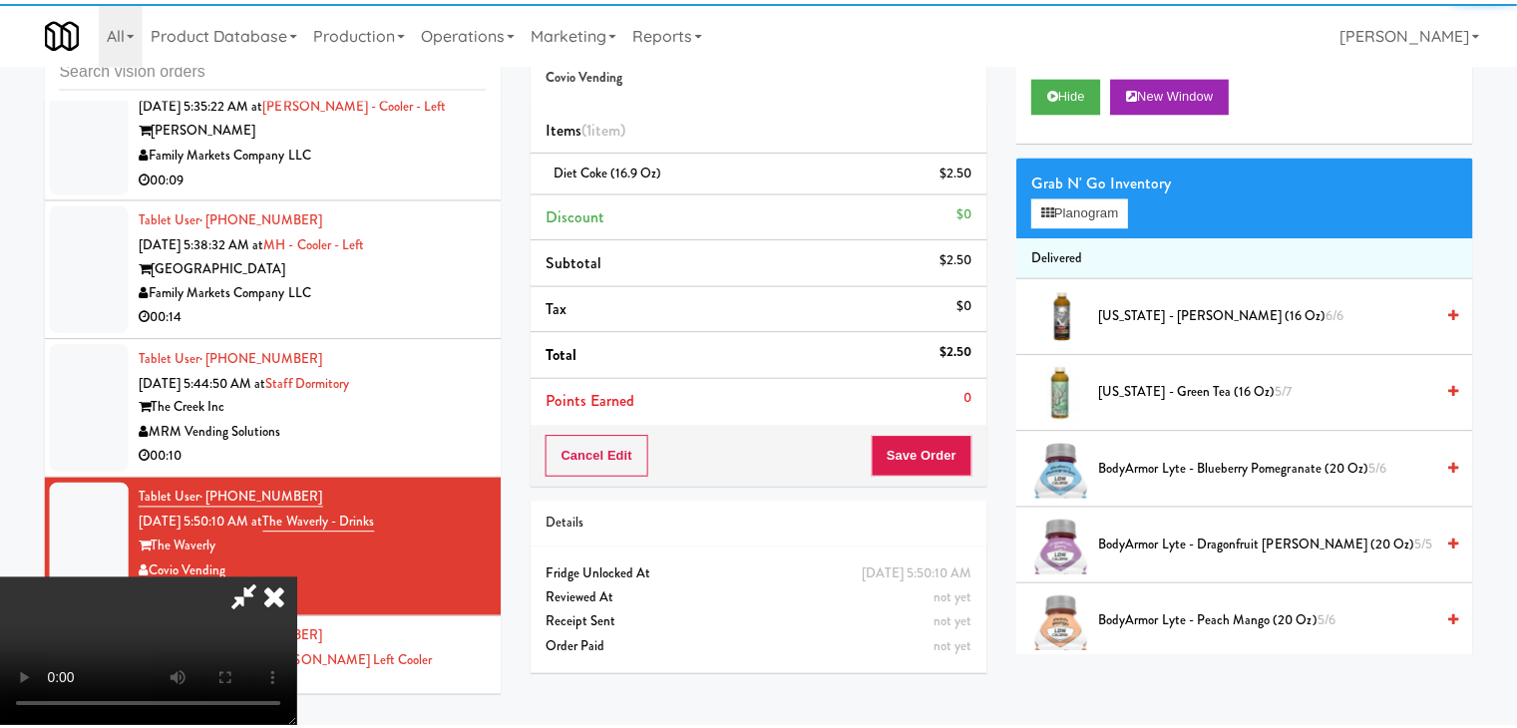
scroll to position [6660, 0]
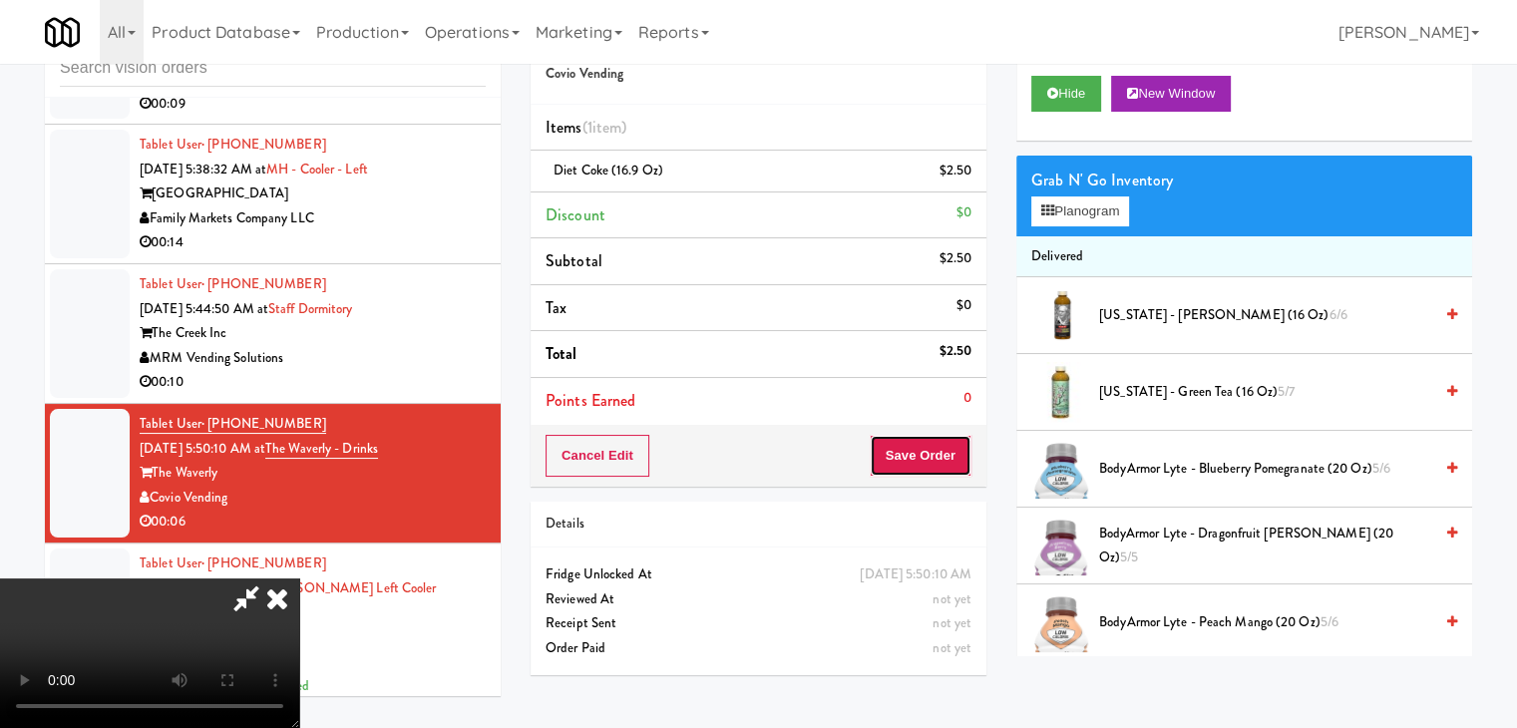
click at [940, 456] on button "Save Order" at bounding box center [921, 456] width 102 height 42
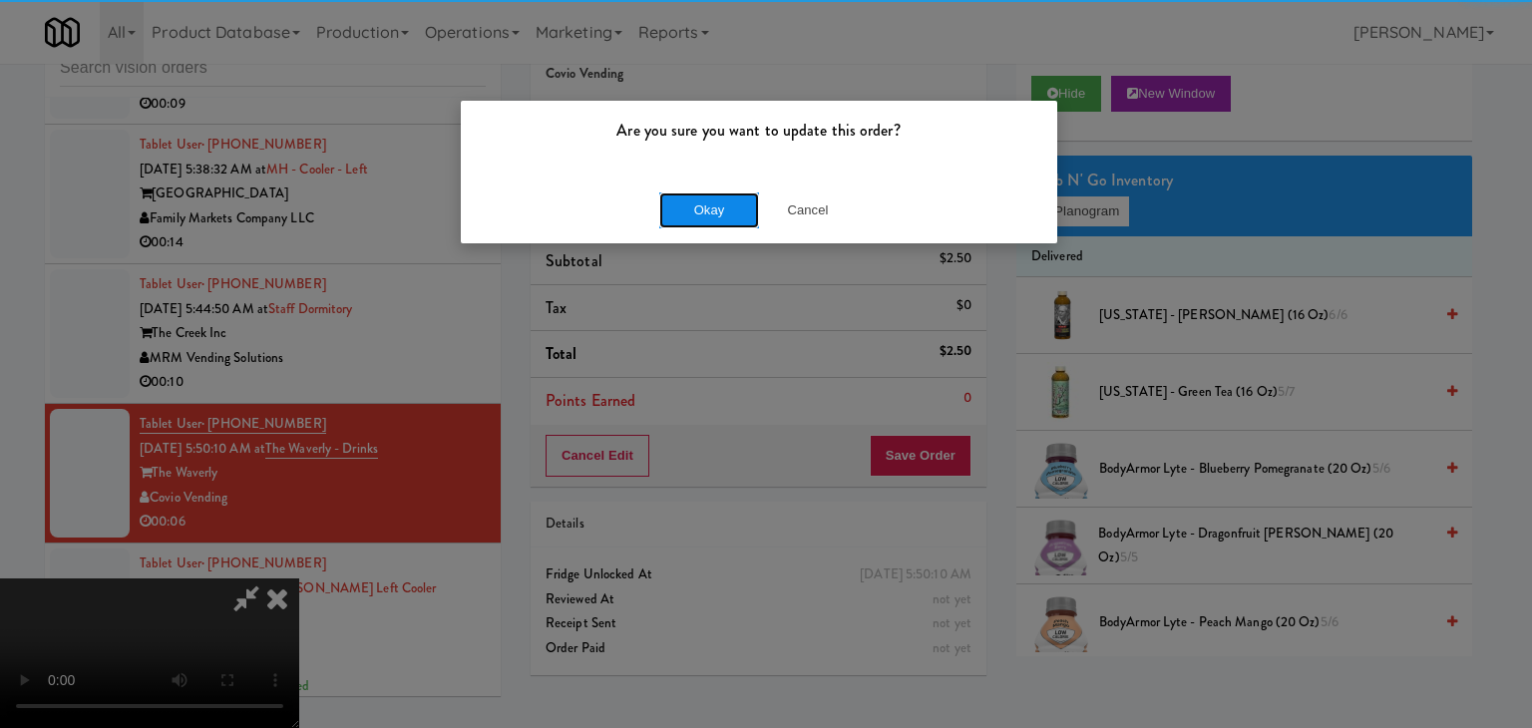
click at [724, 189] on div "Okay Cancel" at bounding box center [759, 210] width 596 height 67
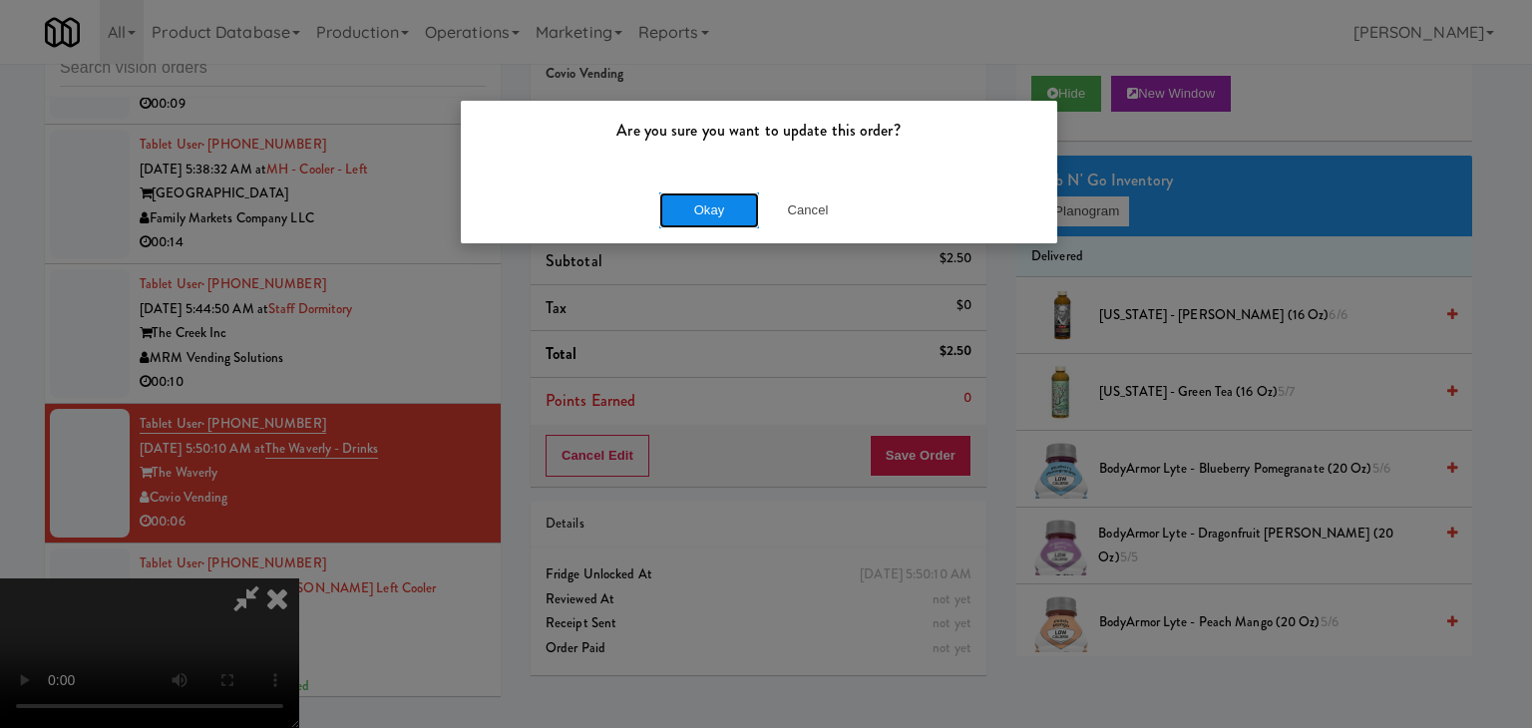
click at [724, 192] on button "Okay" at bounding box center [709, 210] width 100 height 36
click at [723, 196] on button "Okay" at bounding box center [709, 210] width 100 height 36
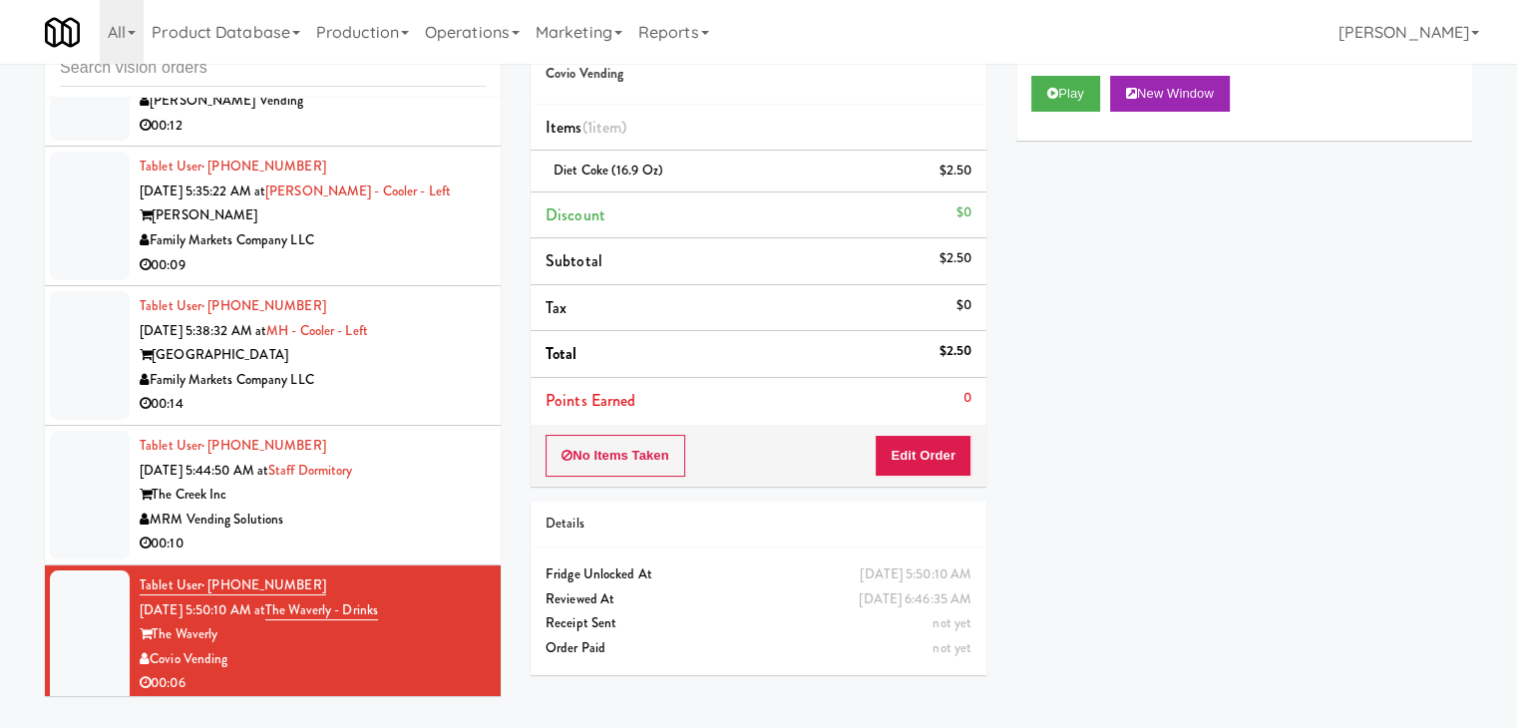
scroll to position [6532, 0]
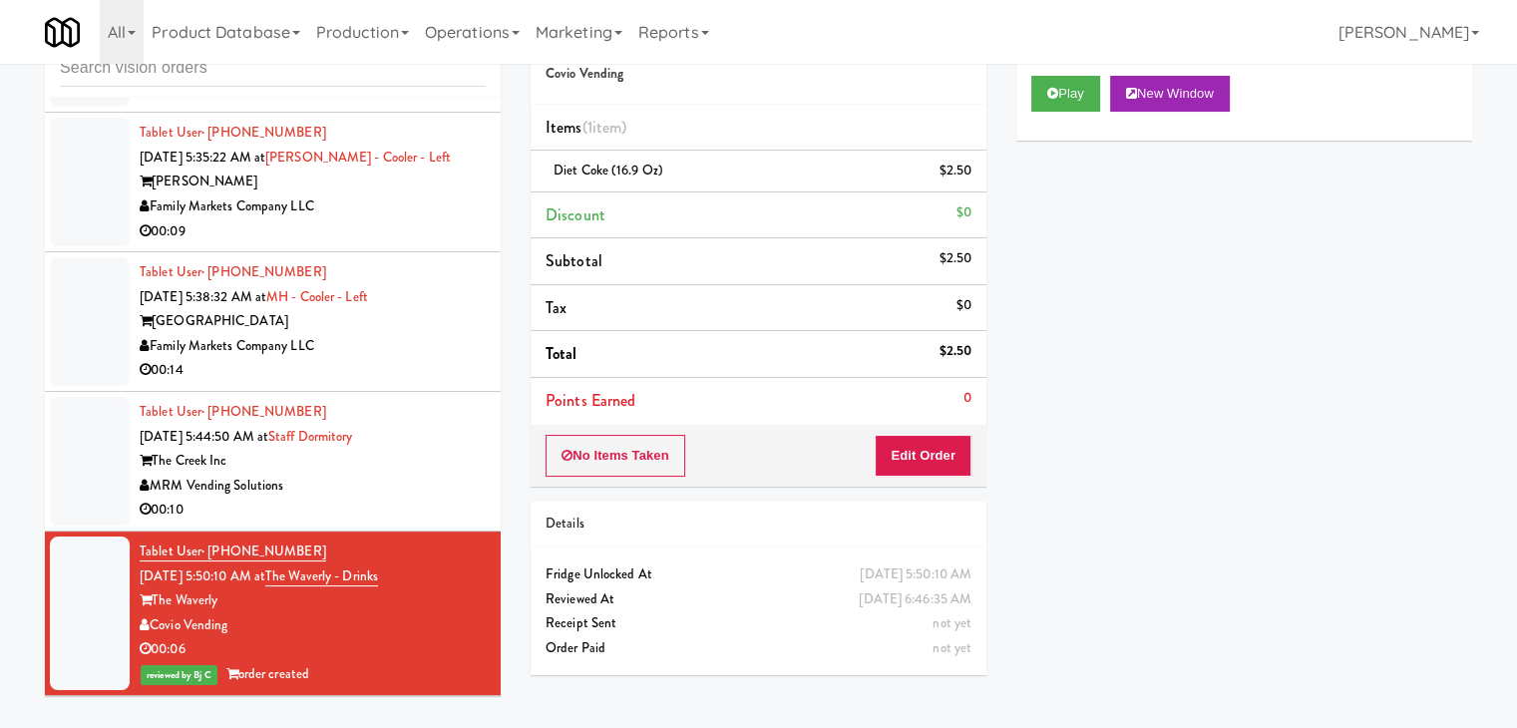
click at [402, 474] on div "The Creek Inc" at bounding box center [313, 461] width 346 height 25
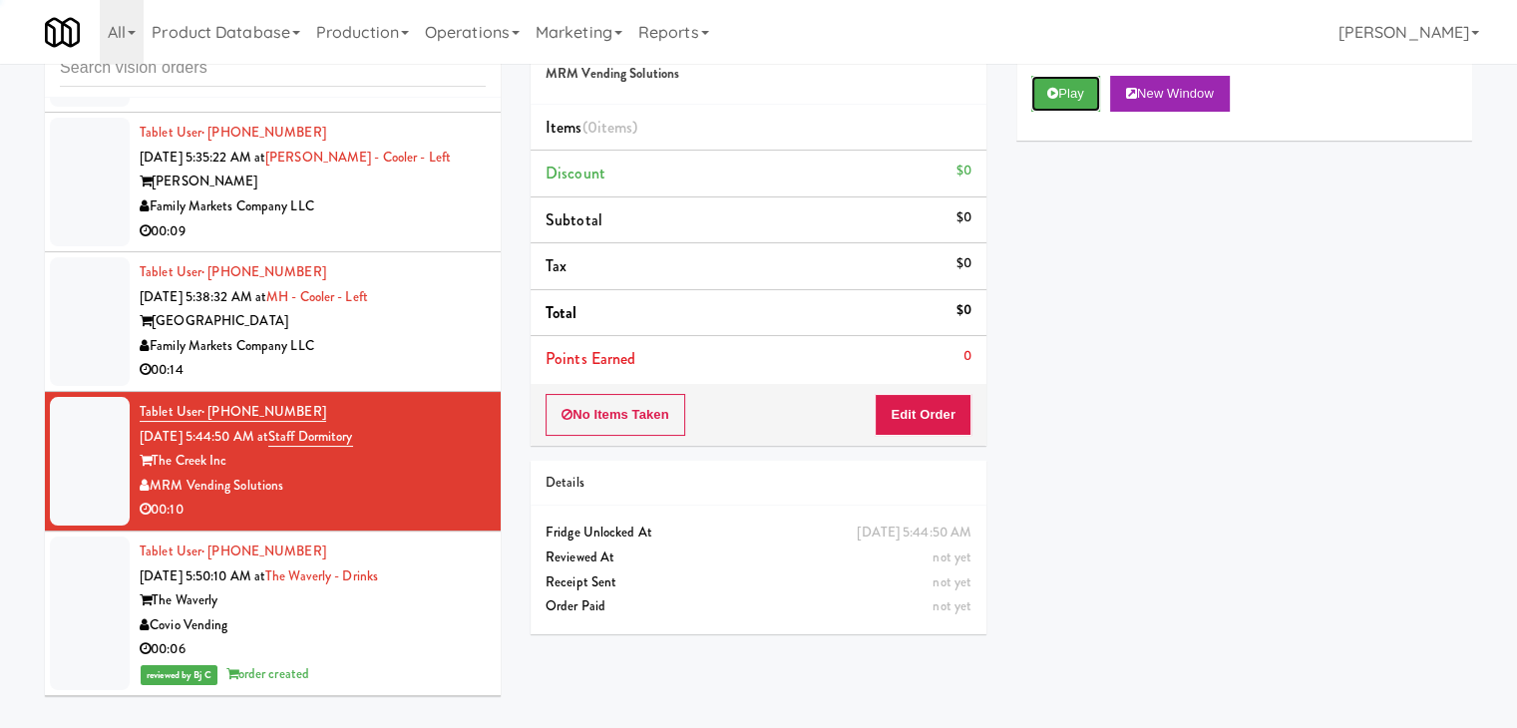
click at [1085, 87] on button "Play" at bounding box center [1065, 94] width 69 height 36
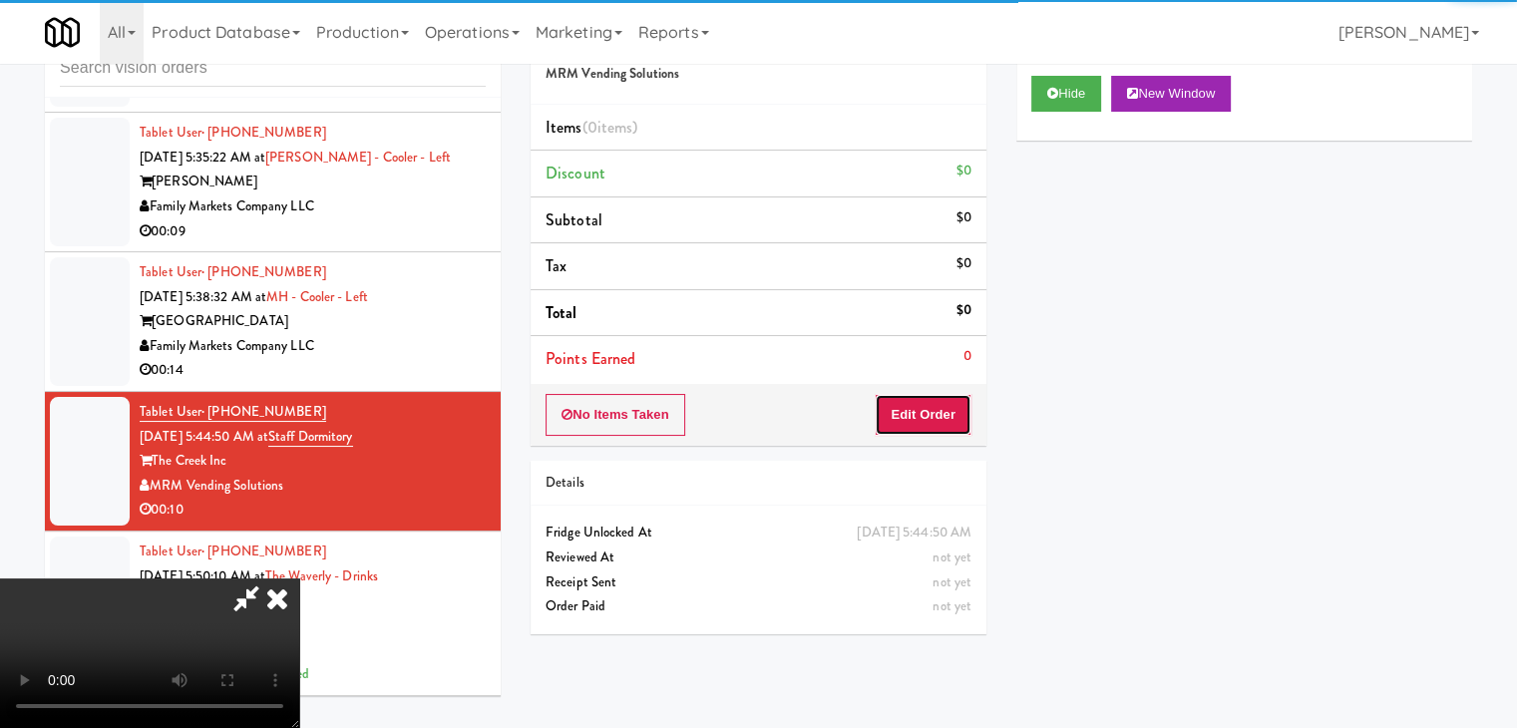
click at [947, 416] on button "Edit Order" at bounding box center [923, 415] width 97 height 42
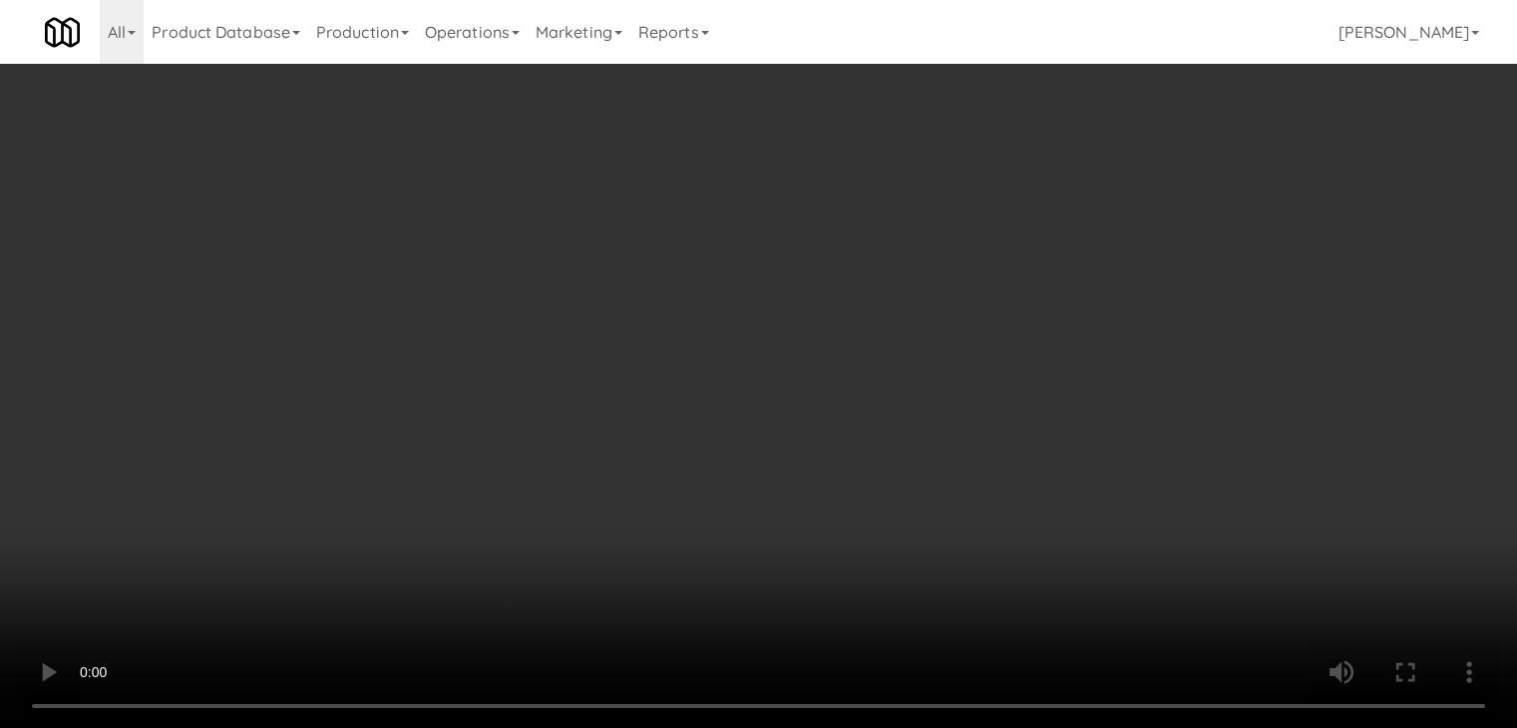
scroll to position [6459, 0]
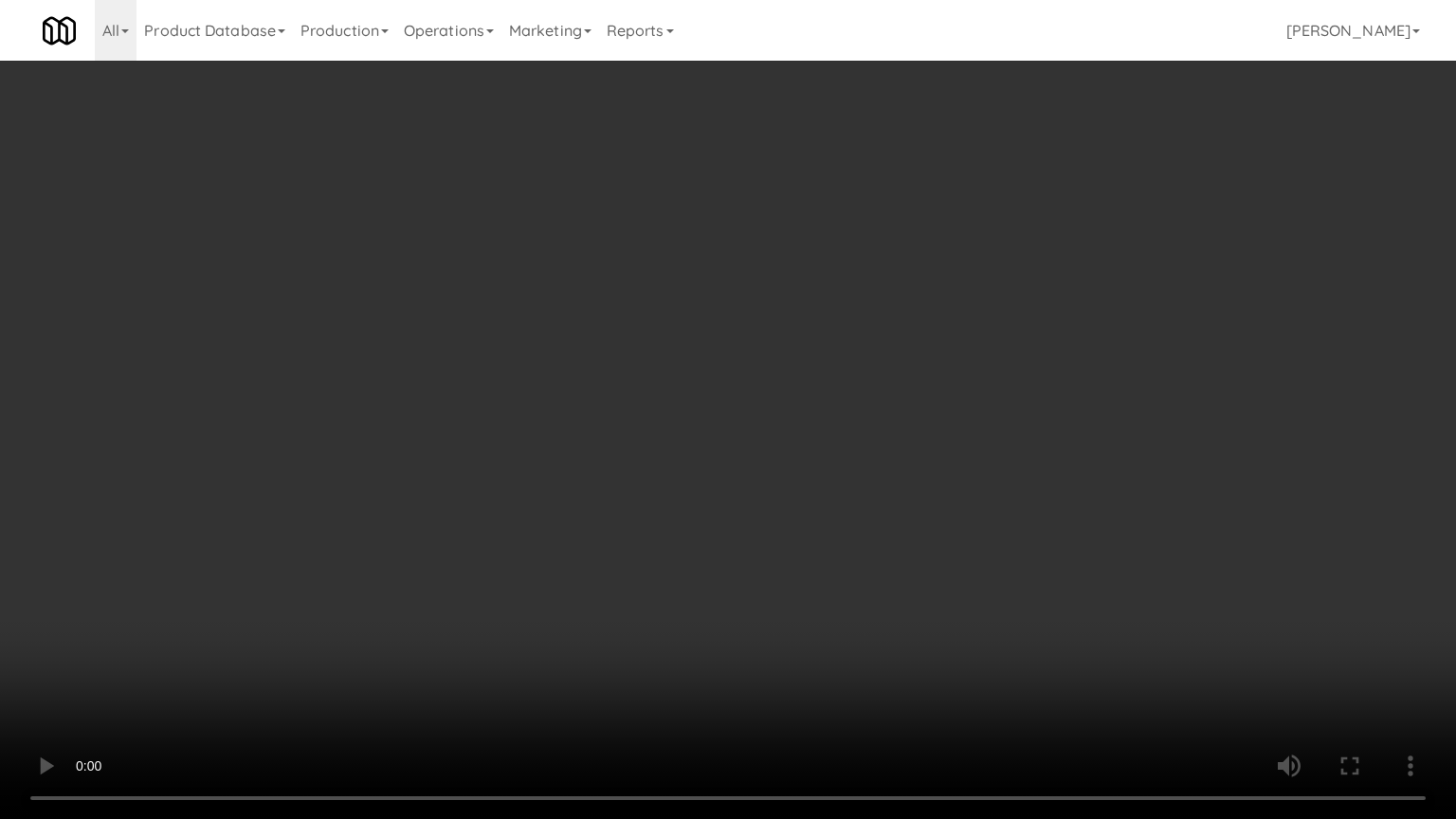
click at [910, 405] on video at bounding box center [728, 410] width 1456 height 819
click at [910, 405] on video at bounding box center [728, 410] width 1456 height 819
click at [910, 403] on video at bounding box center [728, 410] width 1456 height 819
click at [910, 410] on video at bounding box center [728, 410] width 1456 height 819
click at [917, 409] on video at bounding box center [728, 410] width 1456 height 819
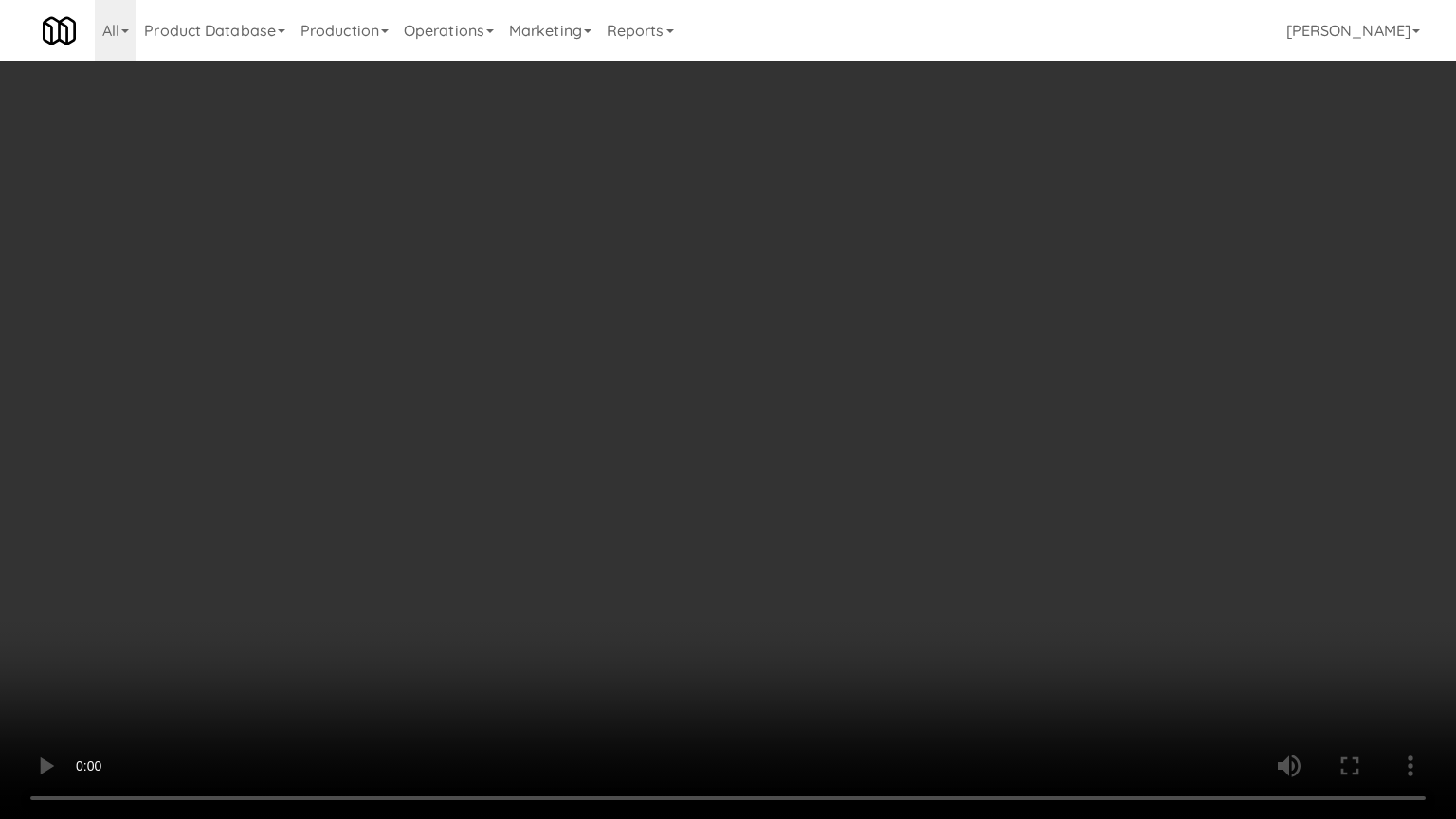
click at [917, 409] on video at bounding box center [728, 410] width 1456 height 819
click at [919, 409] on video at bounding box center [728, 410] width 1456 height 819
click at [922, 410] on video at bounding box center [728, 410] width 1456 height 819
click at [929, 409] on video at bounding box center [728, 410] width 1456 height 819
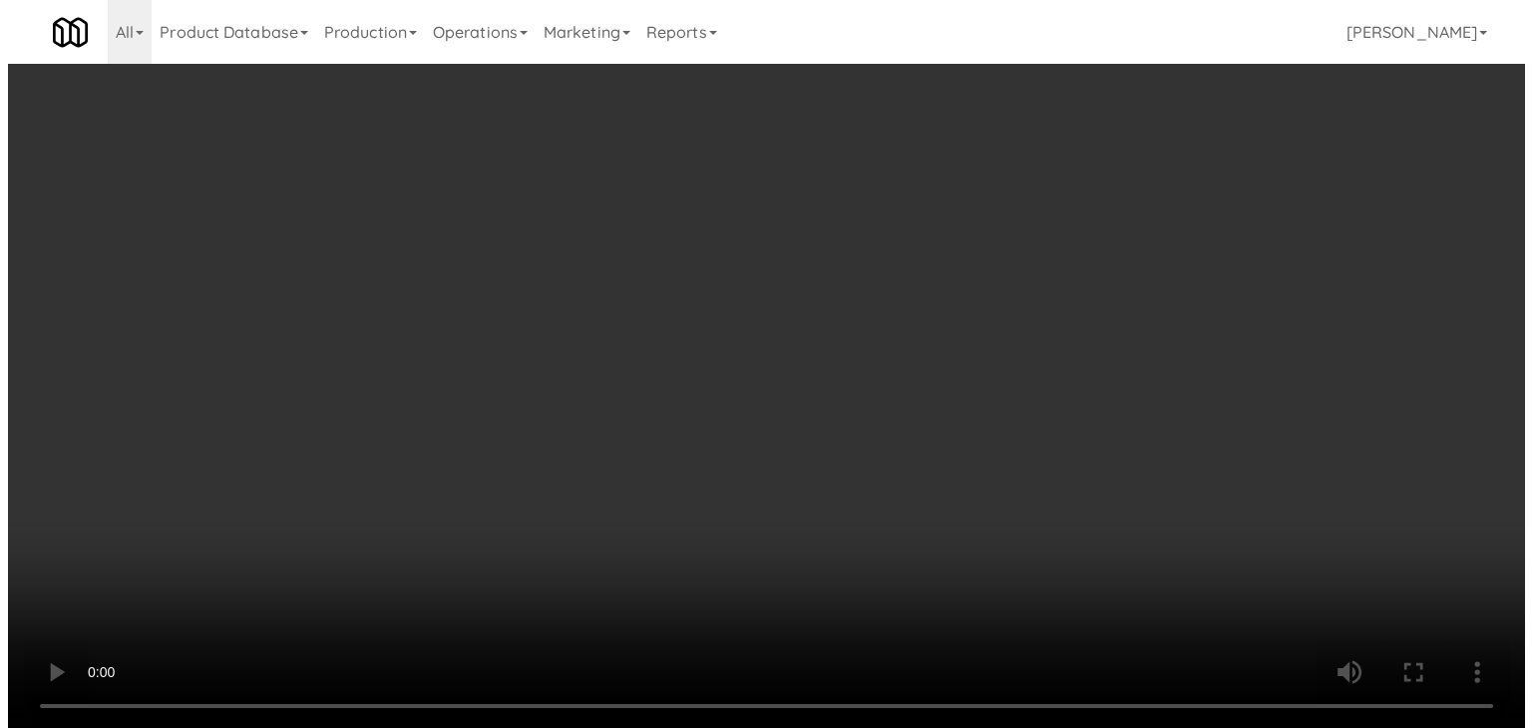
scroll to position [6532, 0]
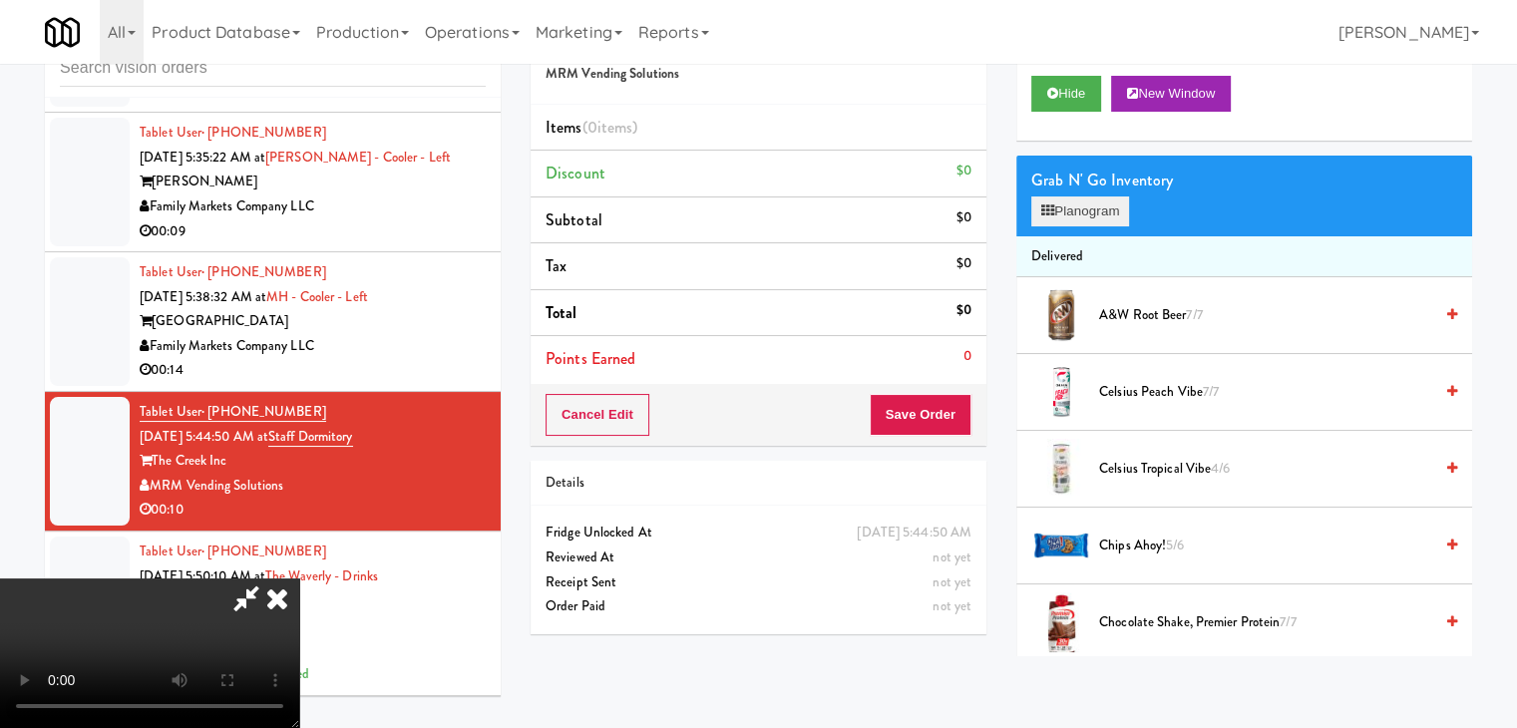
click at [1065, 193] on div "Grab N' Go Inventory Planogram" at bounding box center [1244, 196] width 456 height 81
click at [1067, 203] on button "Planogram" at bounding box center [1080, 211] width 98 height 30
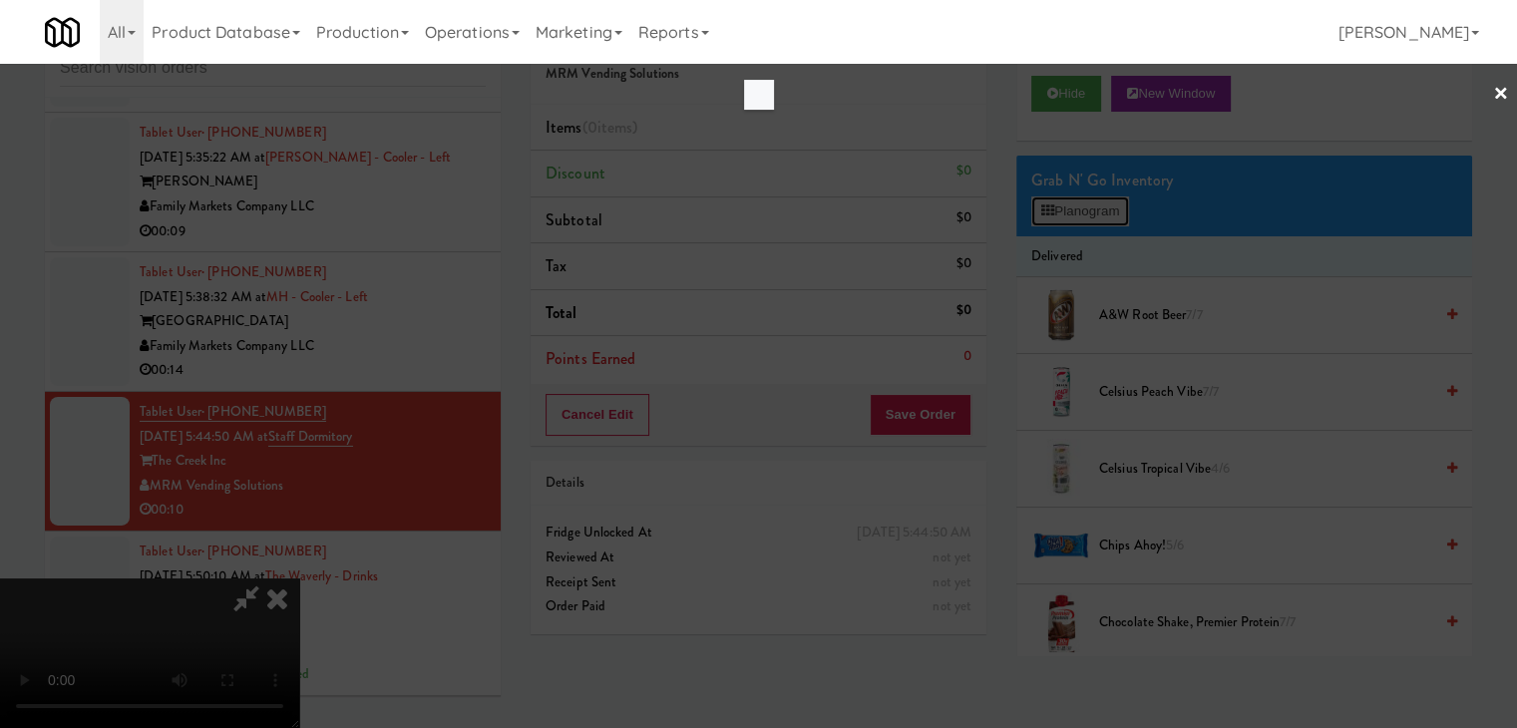
scroll to position [6459, 0]
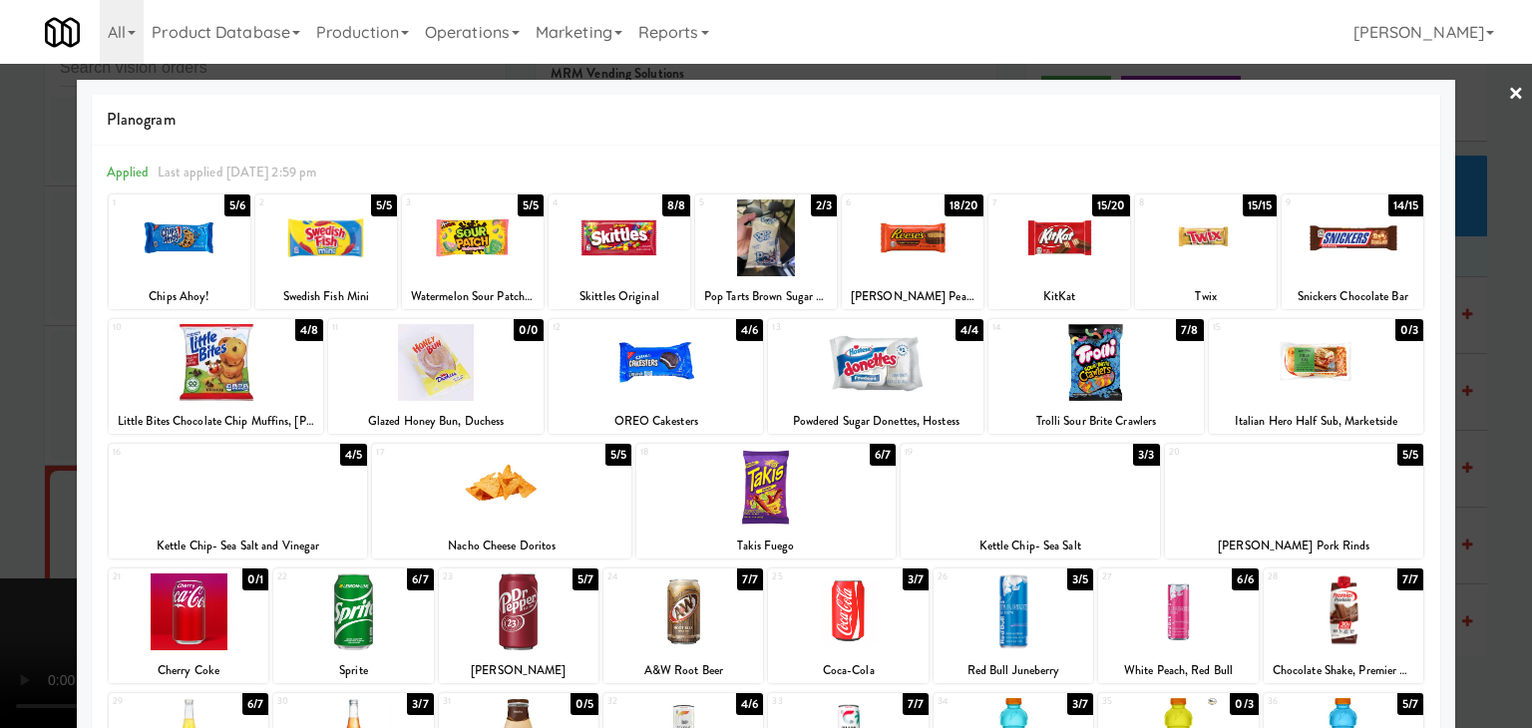
click at [864, 371] on div at bounding box center [875, 362] width 215 height 77
click at [998, 480] on div at bounding box center [1030, 487] width 259 height 77
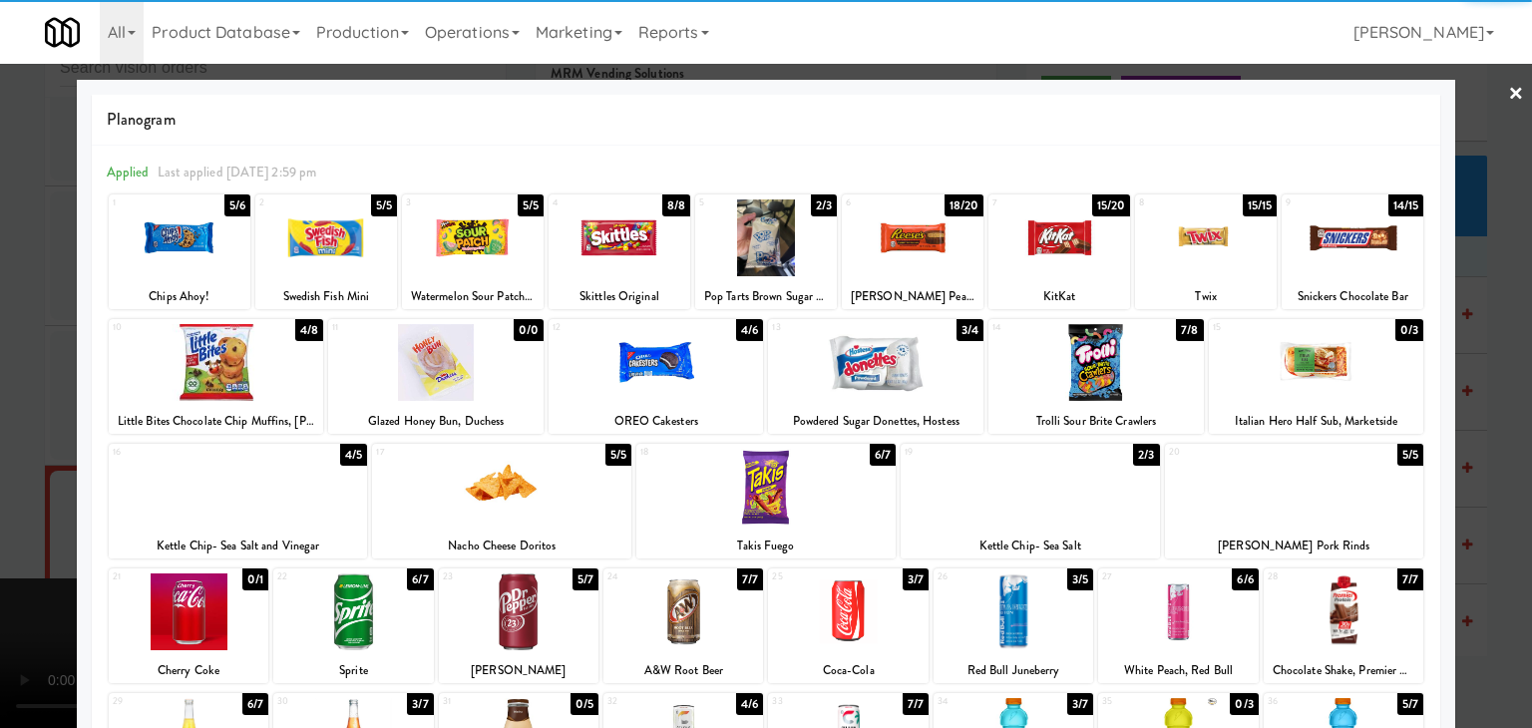
drag, startPoint x: 0, startPoint y: 485, endPoint x: 112, endPoint y: 497, distance: 112.3
click at [24, 485] on div at bounding box center [766, 364] width 1532 height 728
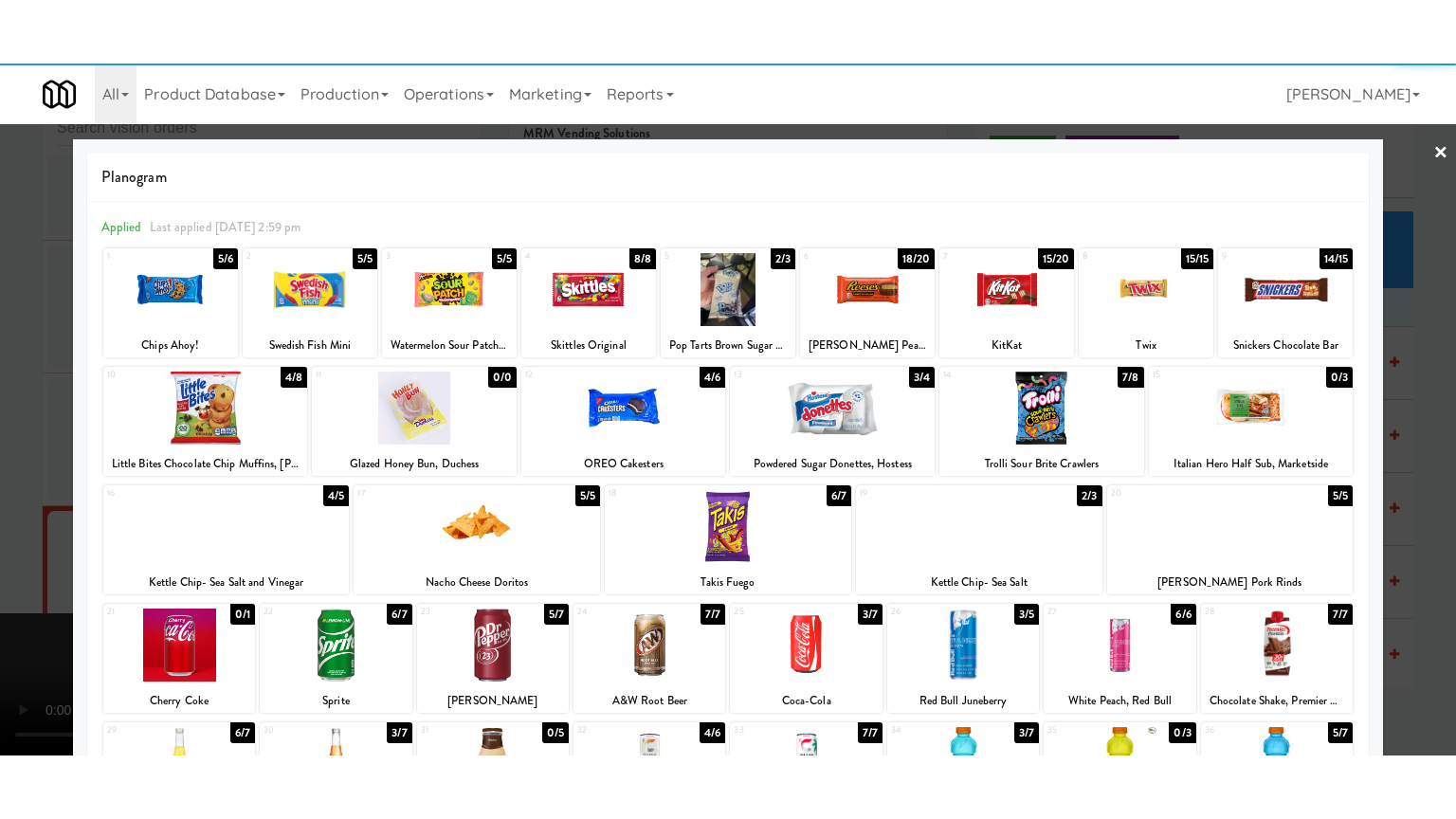
scroll to position [6206, 0]
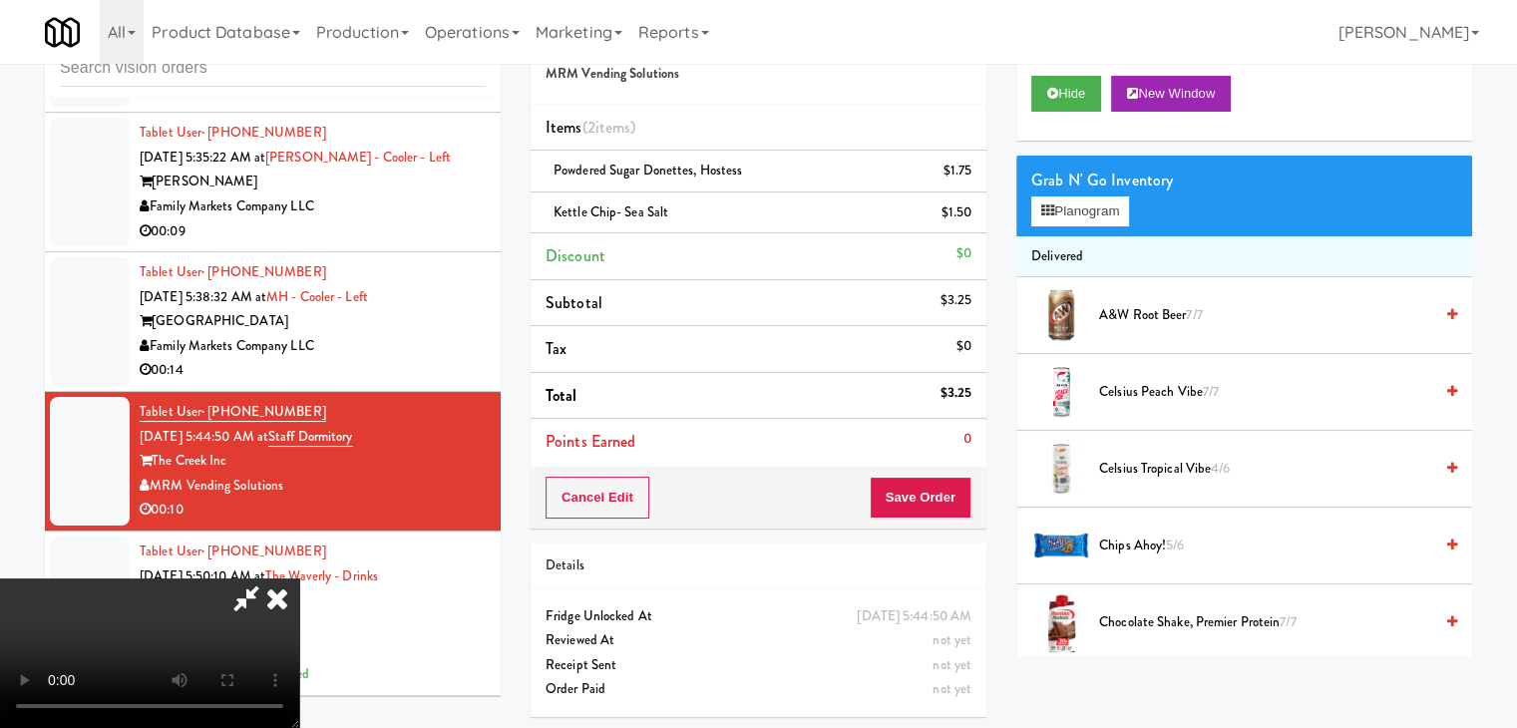
click at [299, 578] on video at bounding box center [149, 653] width 299 height 150
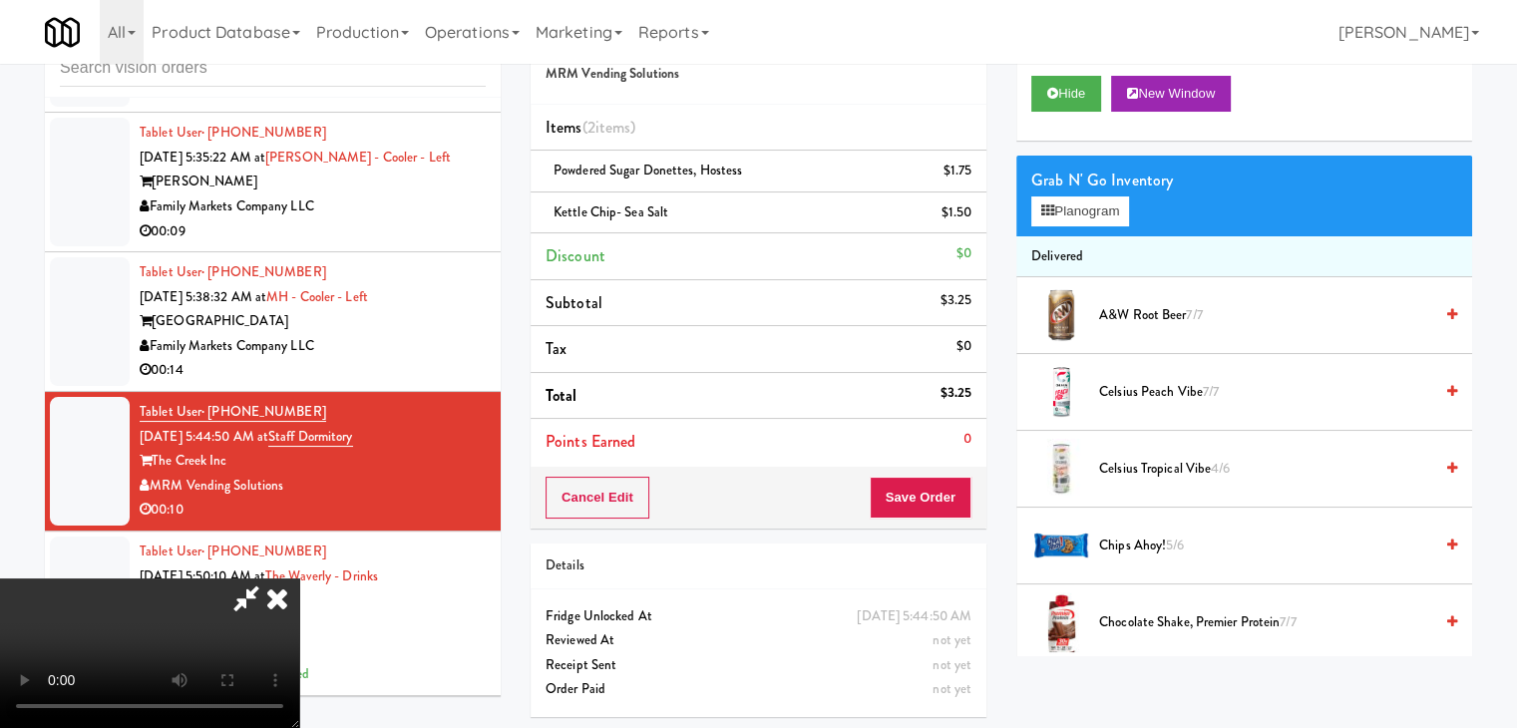
click at [299, 578] on video at bounding box center [149, 653] width 299 height 150
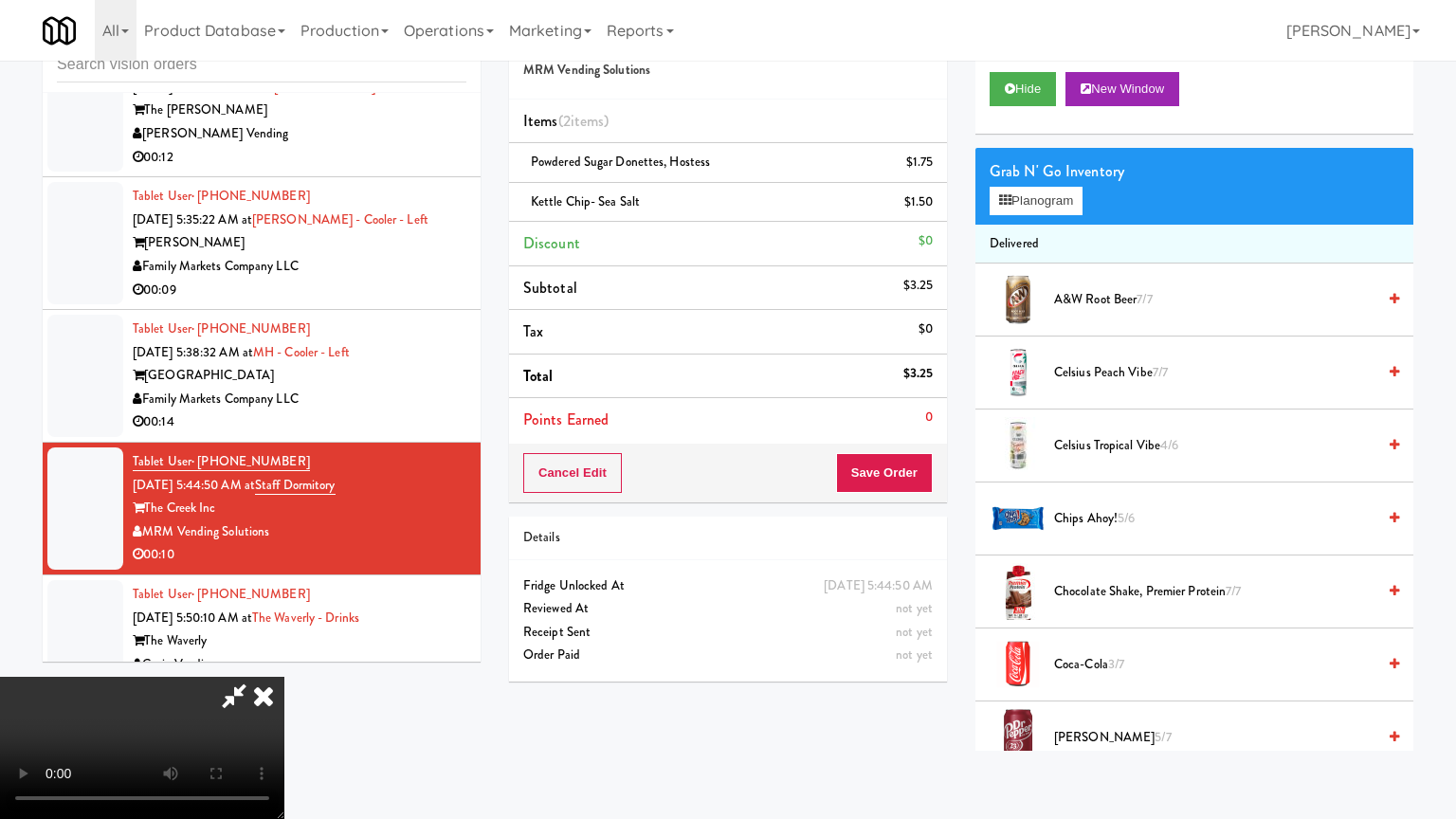
click at [284, 676] on video at bounding box center [142, 748] width 284 height 143
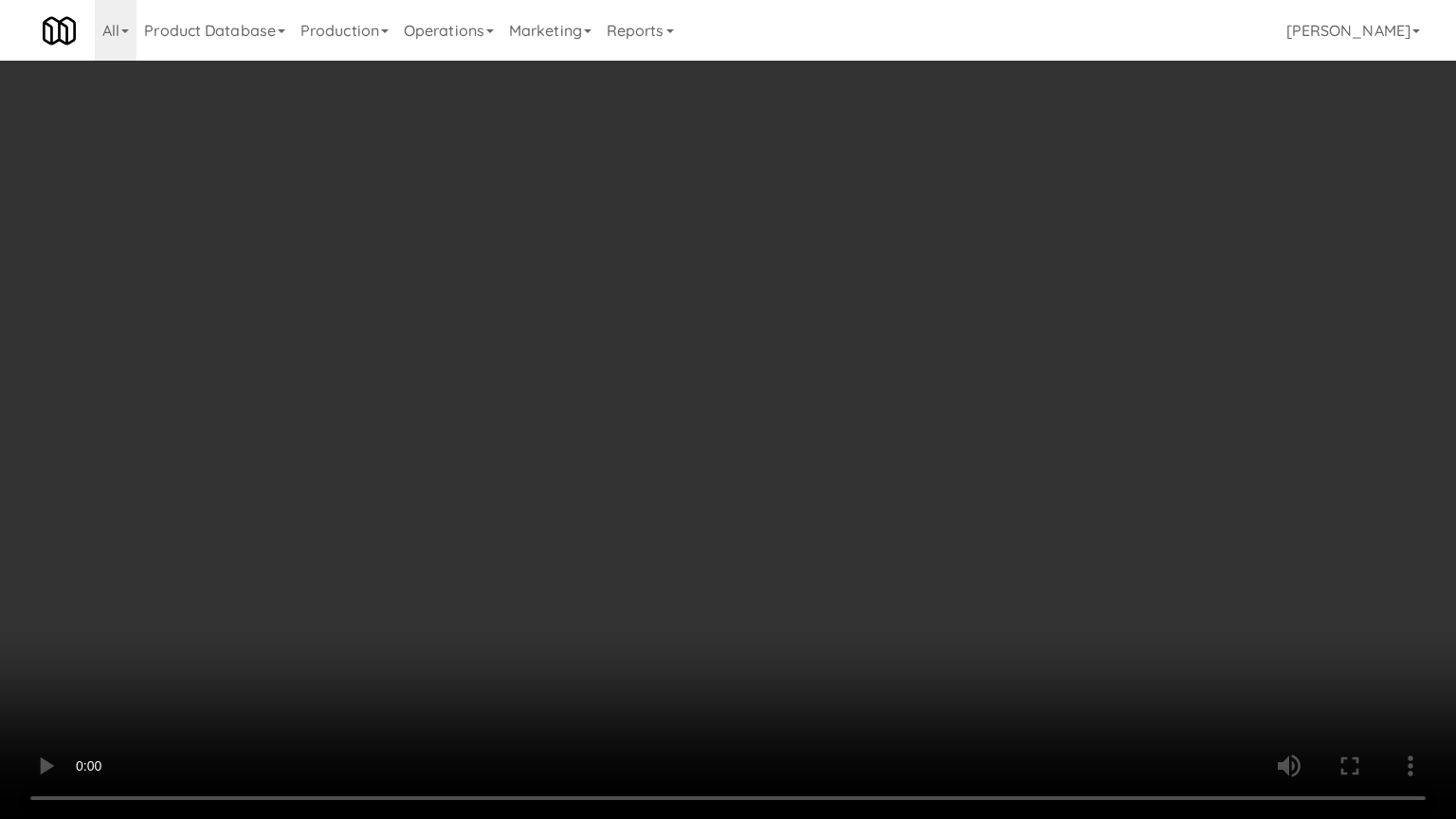
drag, startPoint x: 1021, startPoint y: 284, endPoint x: 928, endPoint y: 213, distance: 117.0
click at [1020, 284] on video at bounding box center [728, 410] width 1456 height 819
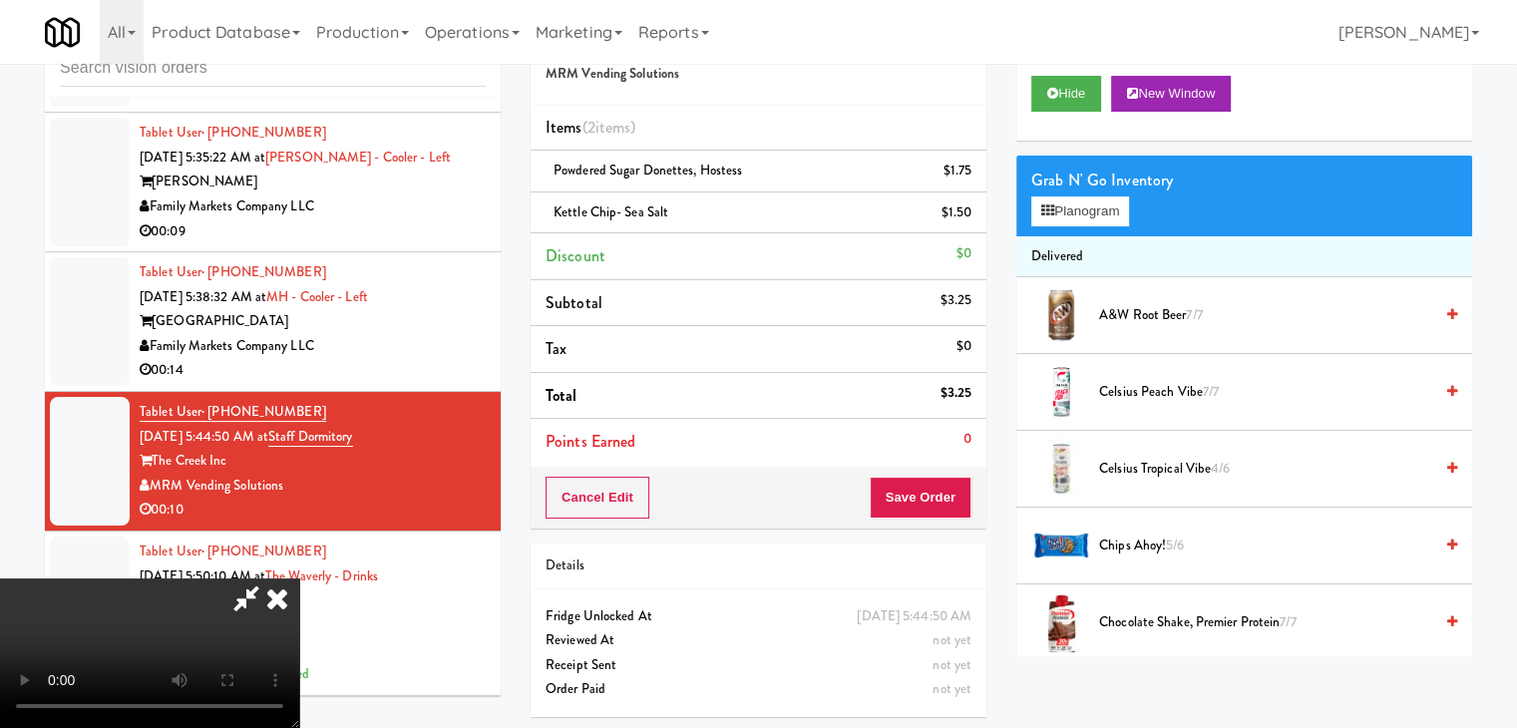
click at [971, 213] on icon at bounding box center [973, 219] width 10 height 13
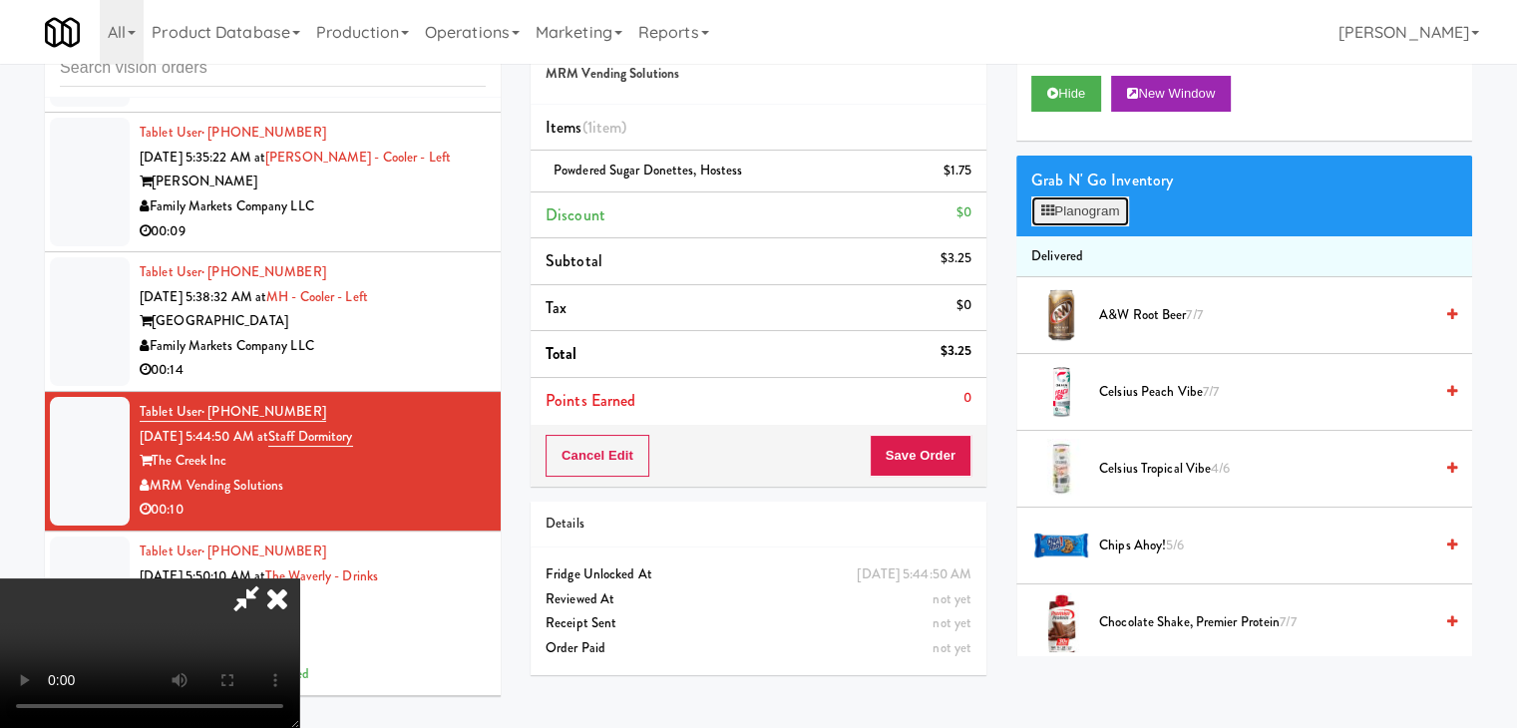
click at [1094, 211] on button "Planogram" at bounding box center [1080, 211] width 98 height 30
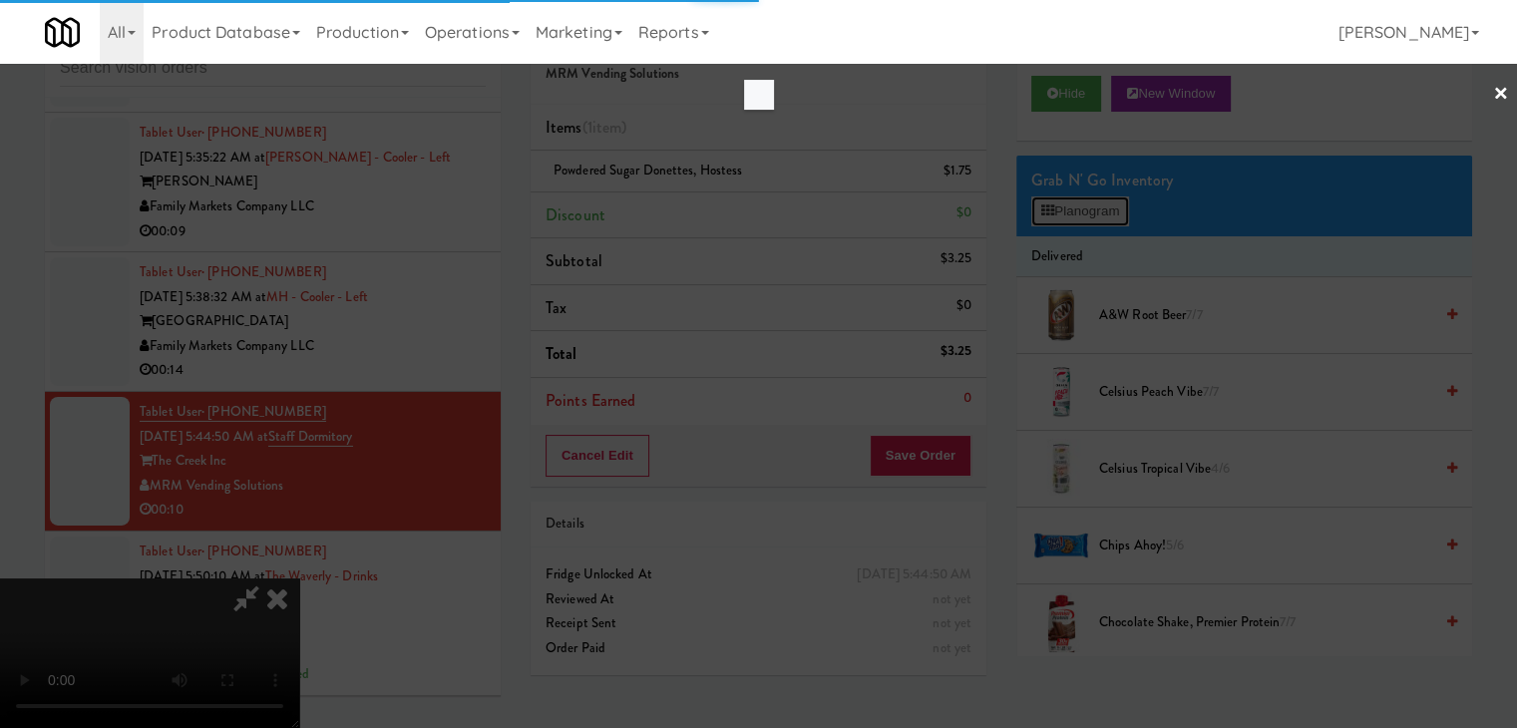
scroll to position [6459, 0]
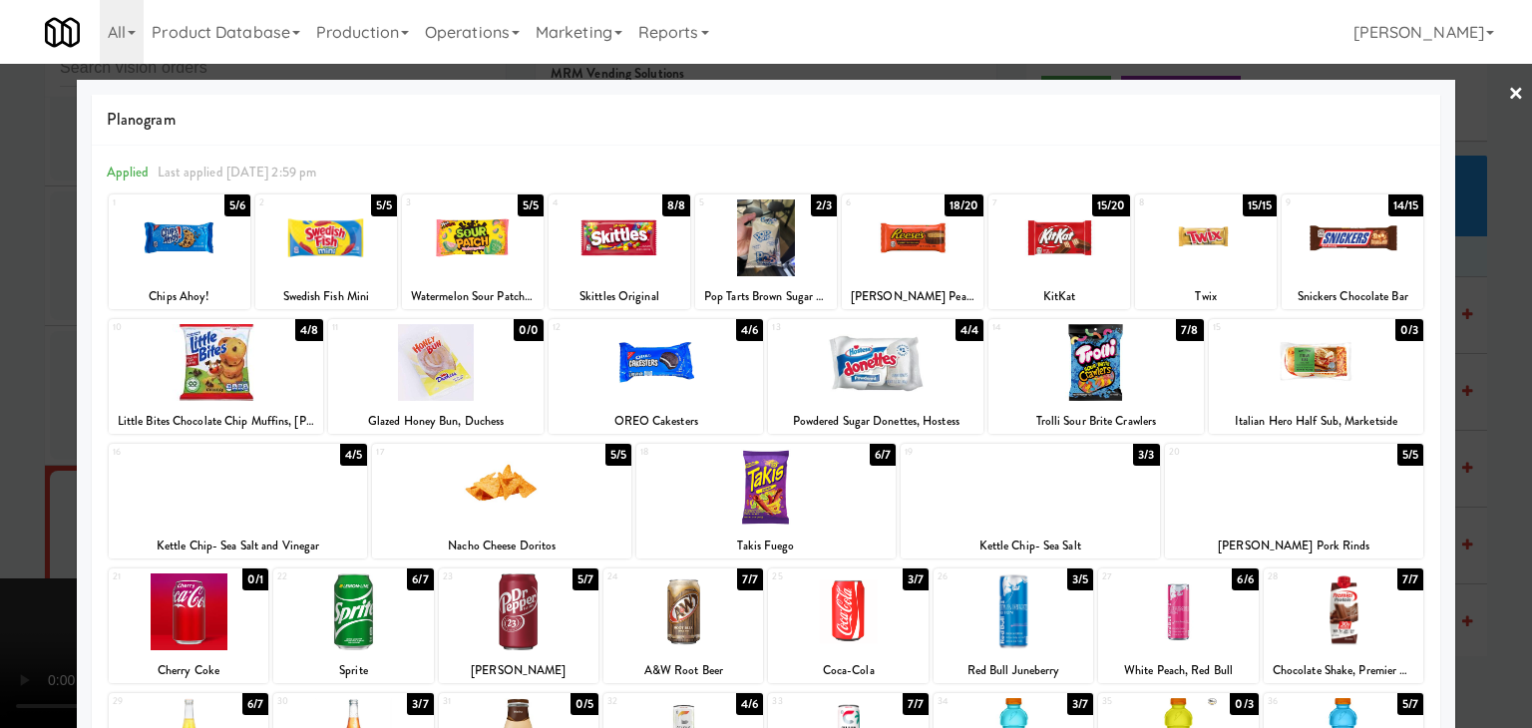
click at [1016, 628] on div at bounding box center [1013, 611] width 160 height 77
click at [0, 548] on div at bounding box center [766, 364] width 1532 height 728
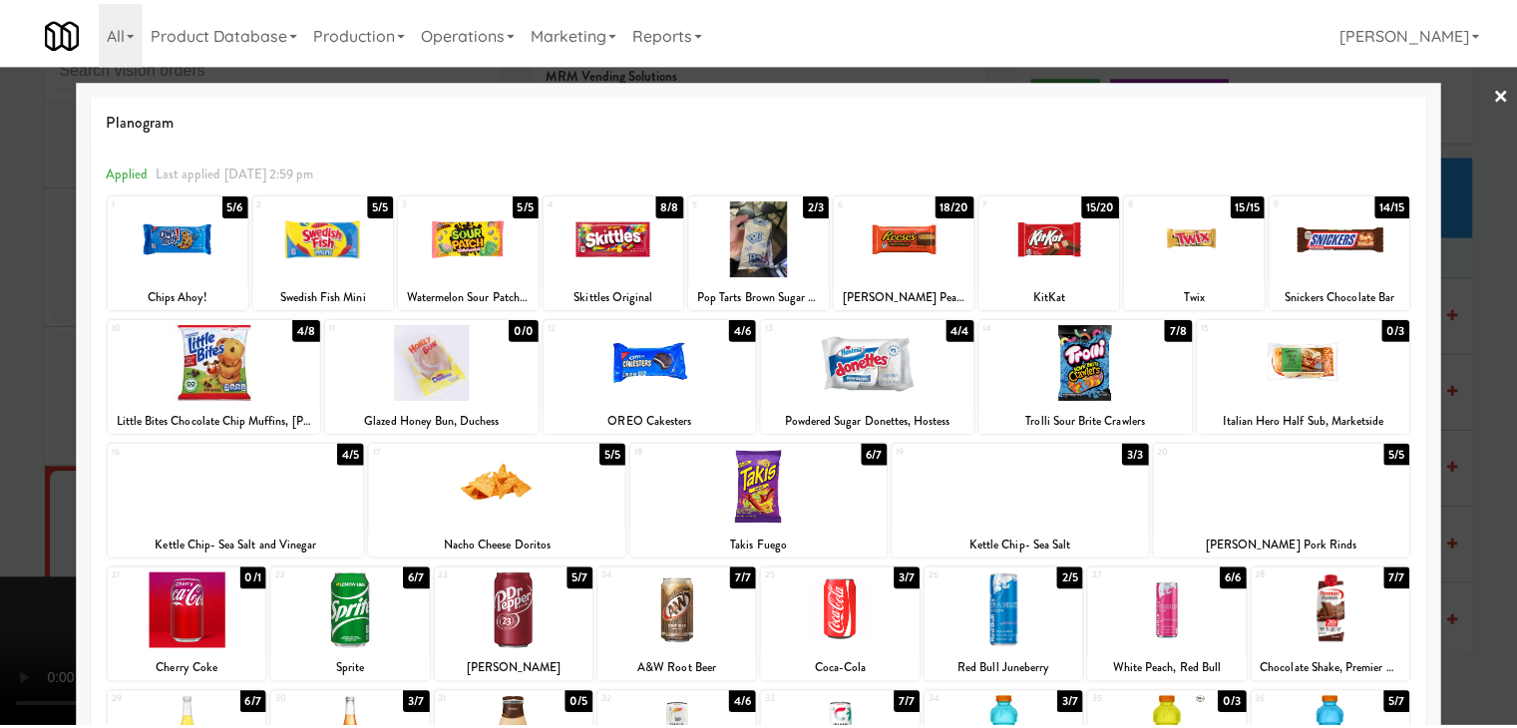
scroll to position [6532, 0]
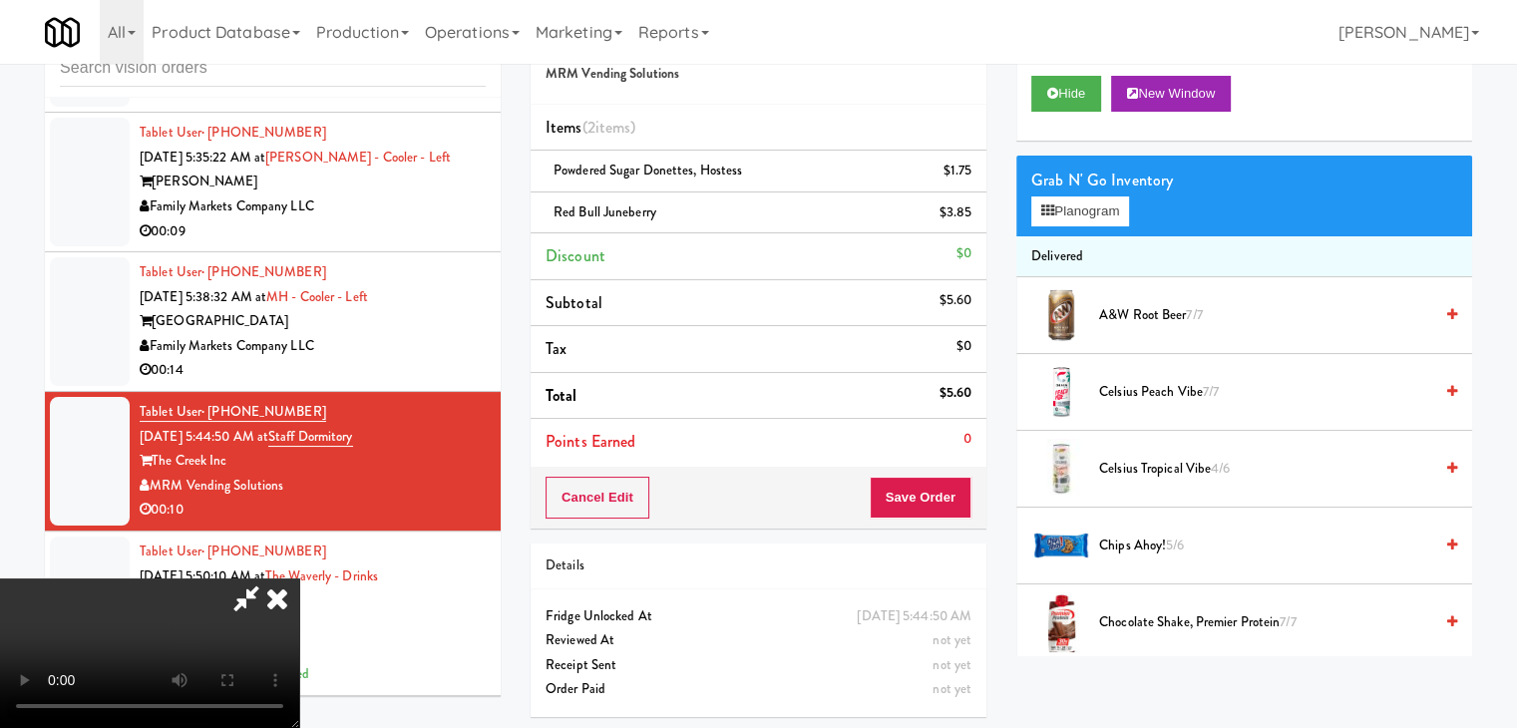
click at [299, 578] on icon at bounding box center [277, 598] width 44 height 40
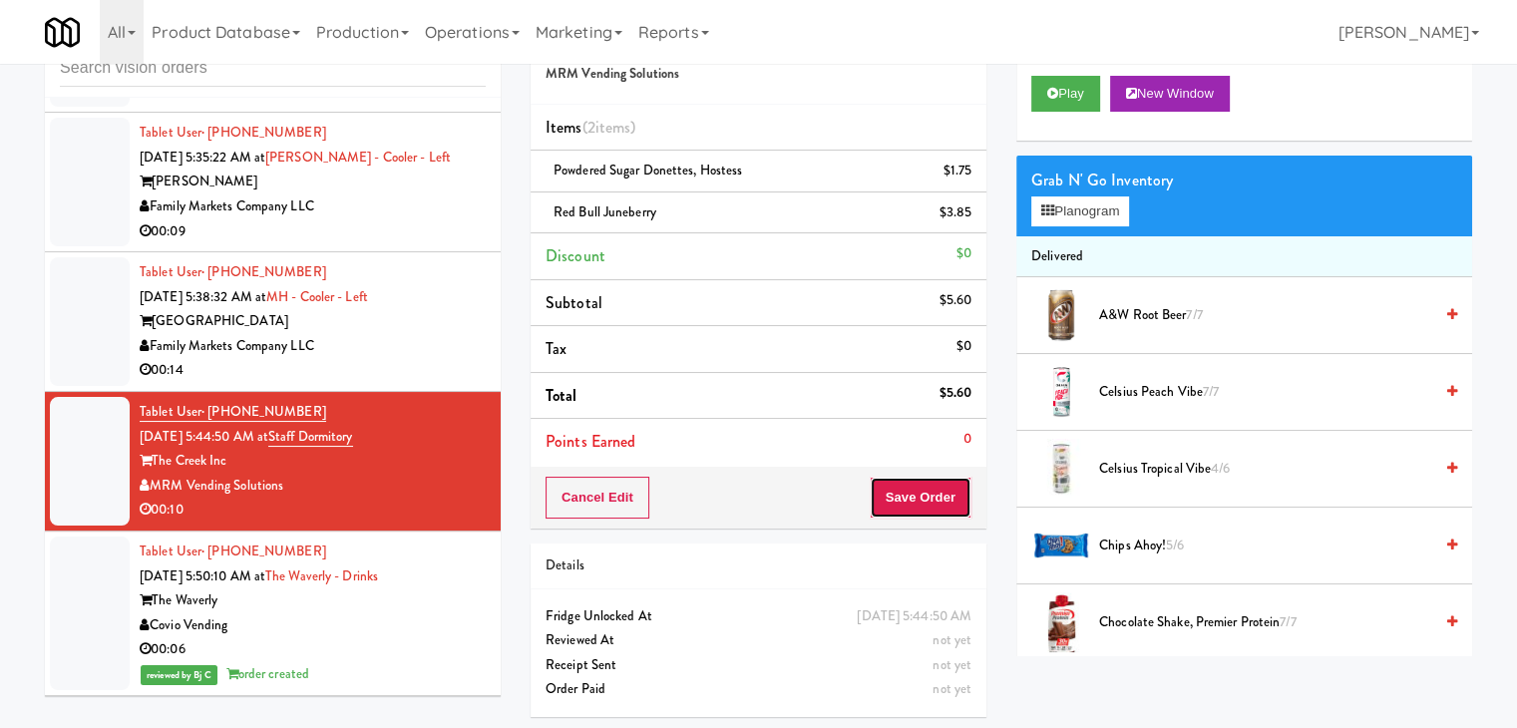
click at [910, 487] on button "Save Order" at bounding box center [921, 498] width 102 height 42
click at [911, 495] on button "Save Order" at bounding box center [921, 498] width 102 height 42
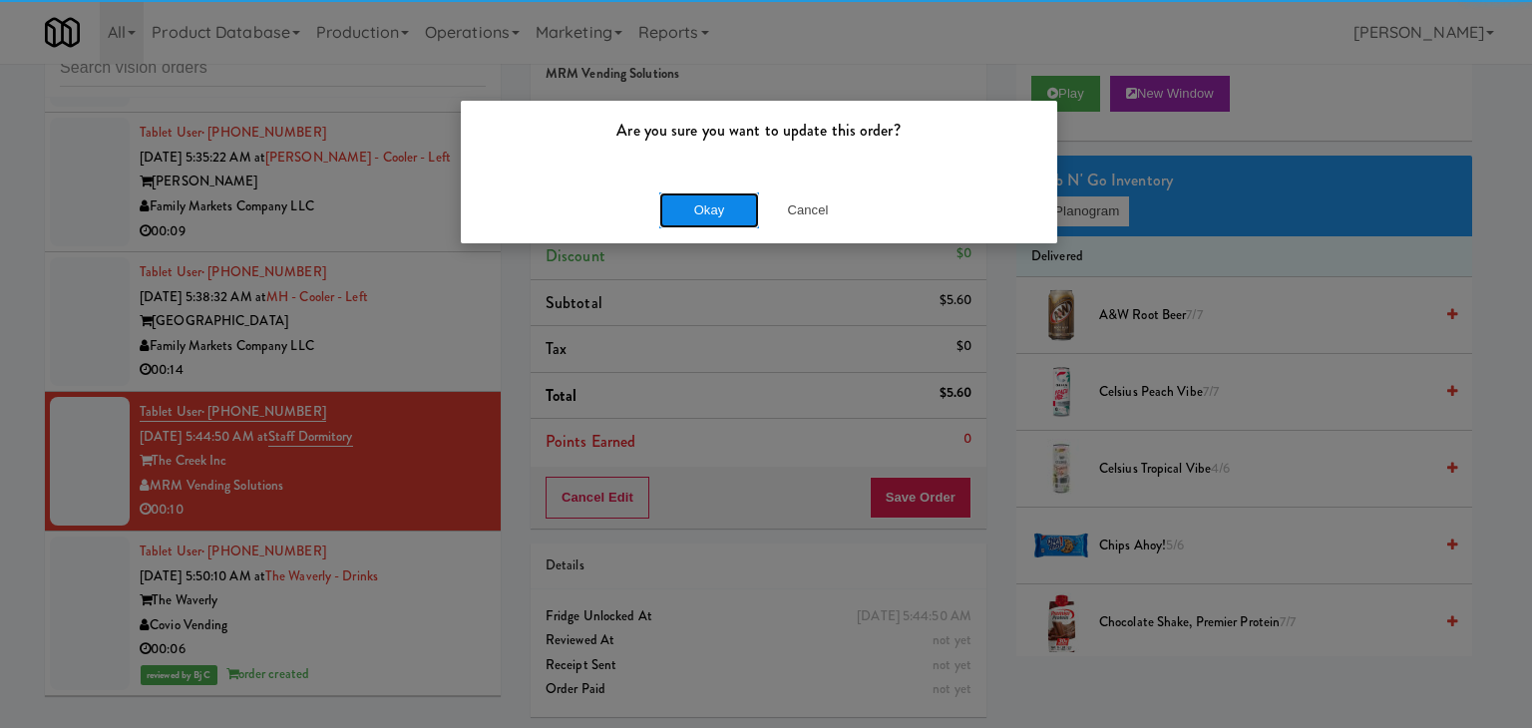
click at [676, 213] on button "Okay" at bounding box center [709, 210] width 100 height 36
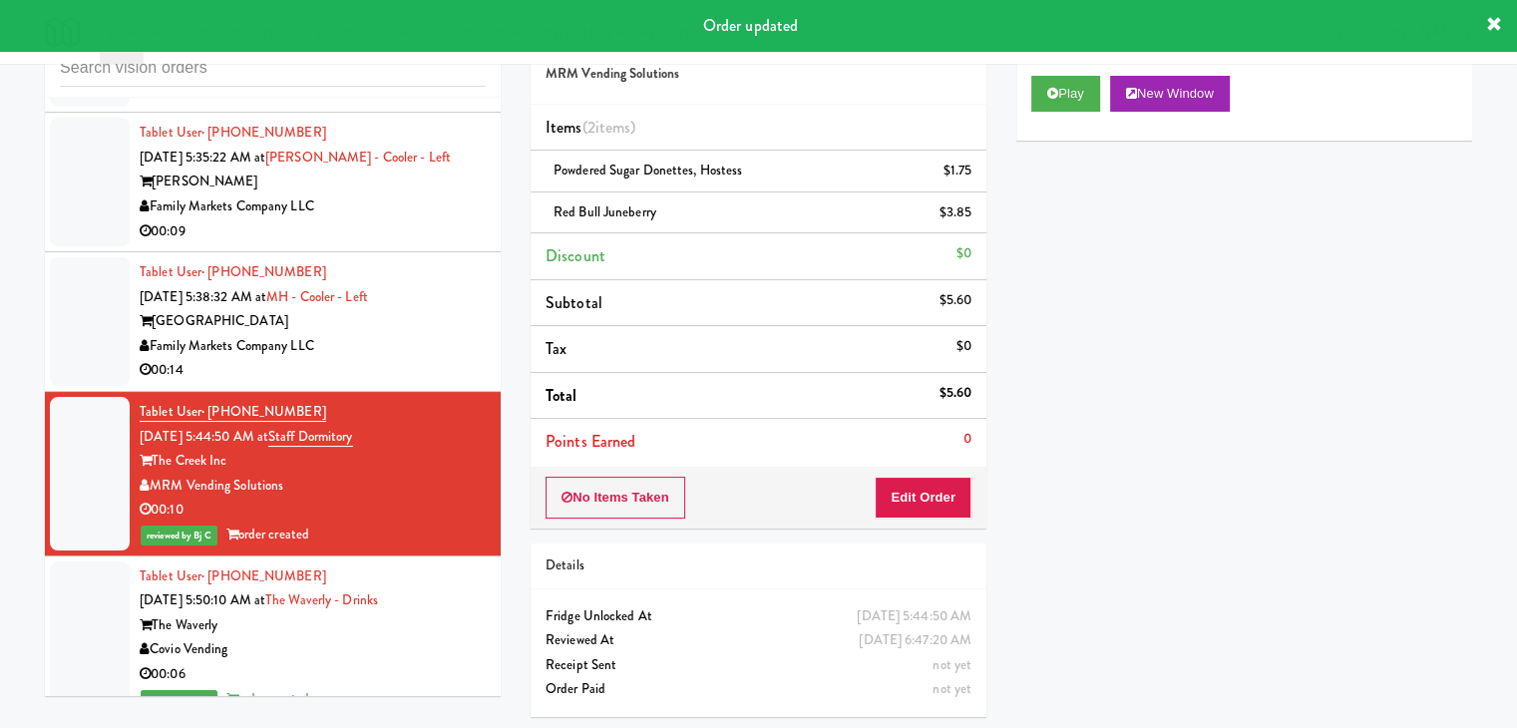
click at [437, 383] on div "00:14" at bounding box center [313, 370] width 346 height 25
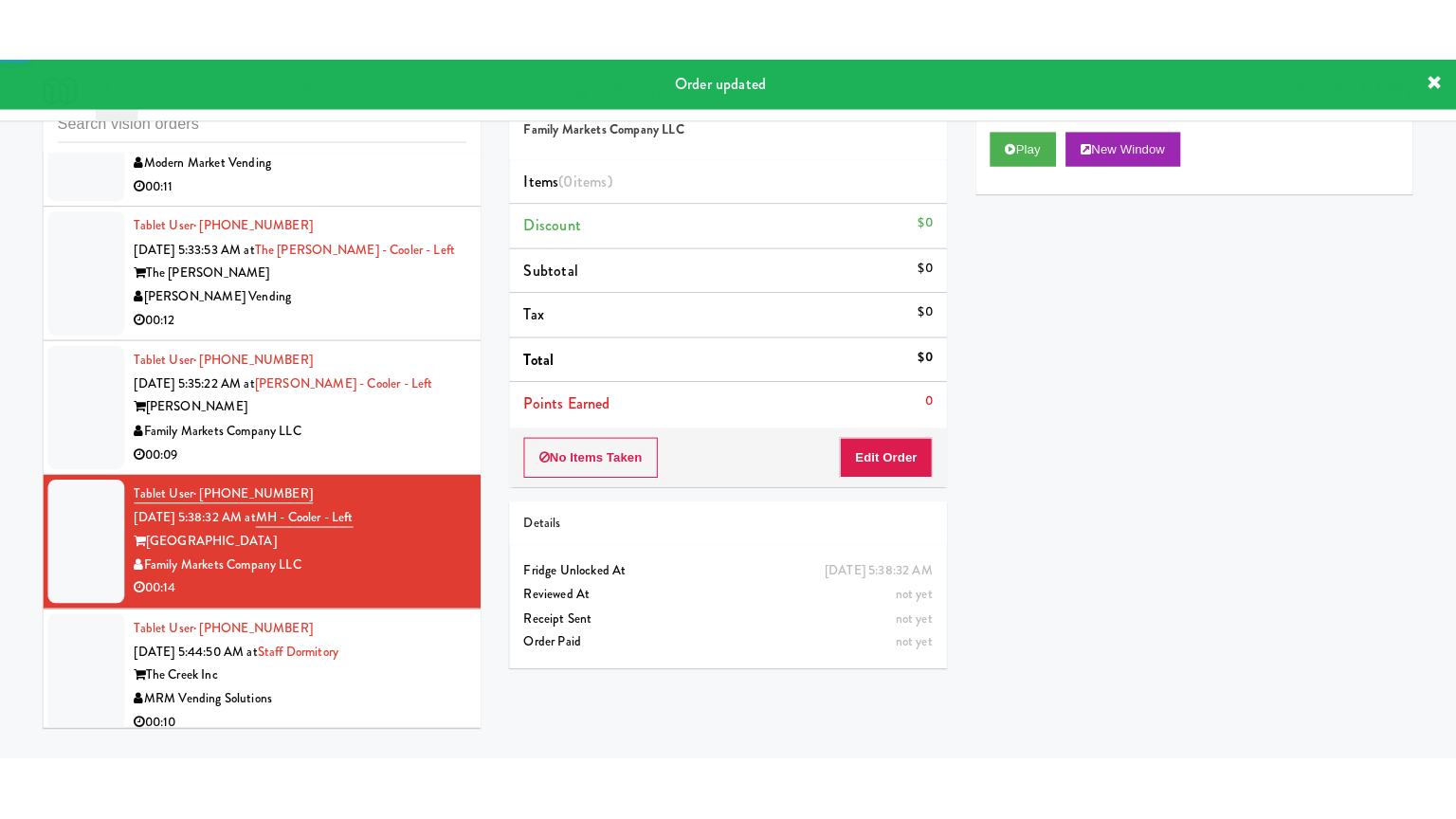
scroll to position [6017, 0]
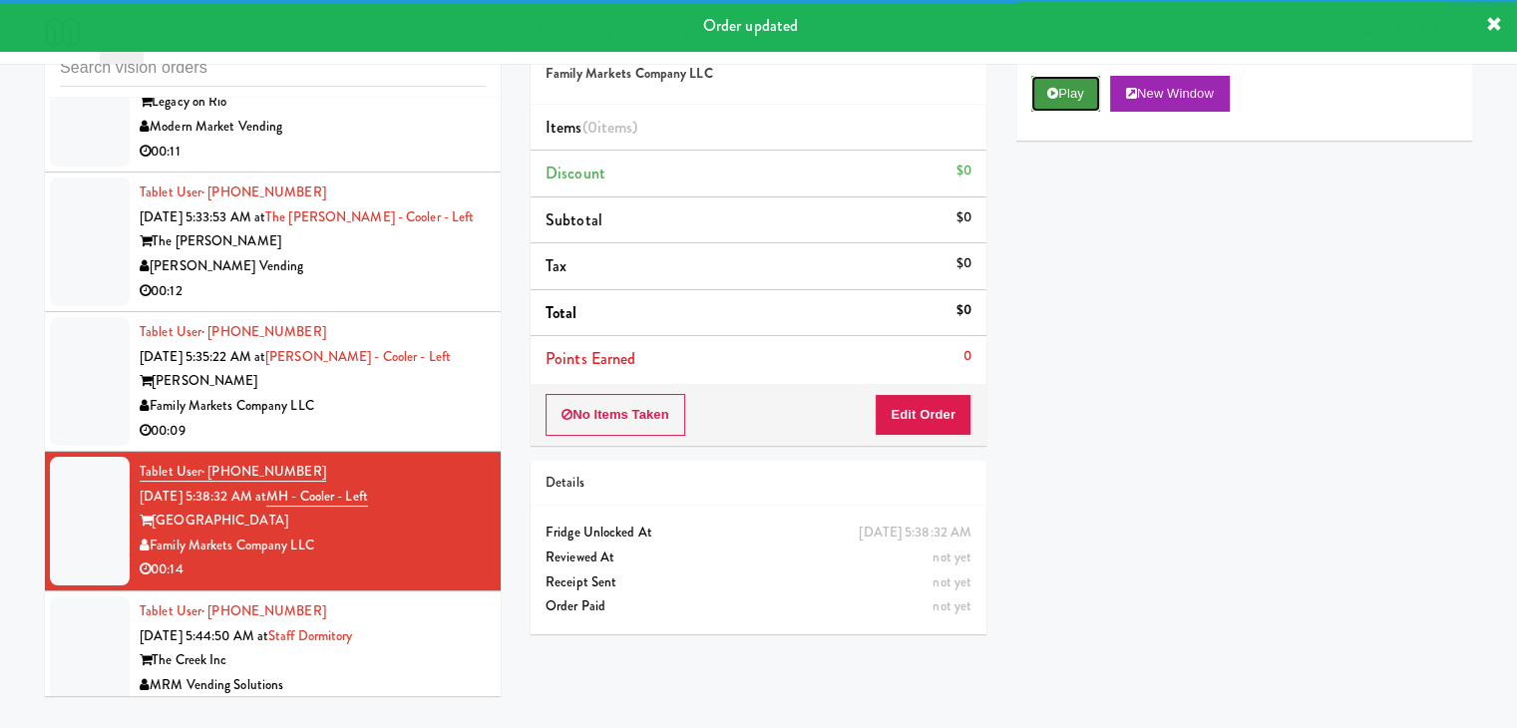
click at [1065, 78] on button "Play" at bounding box center [1065, 94] width 69 height 36
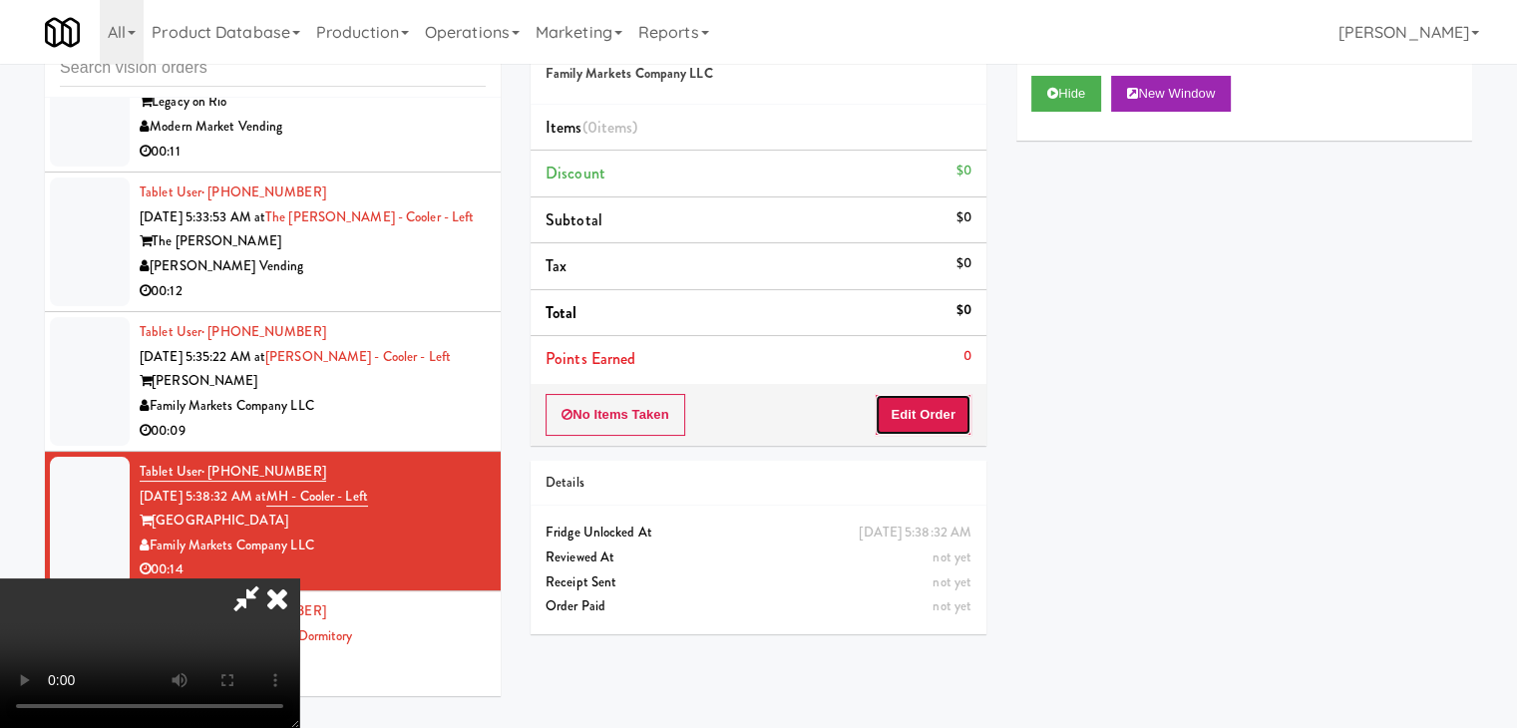
click at [949, 420] on button "Edit Order" at bounding box center [923, 415] width 97 height 42
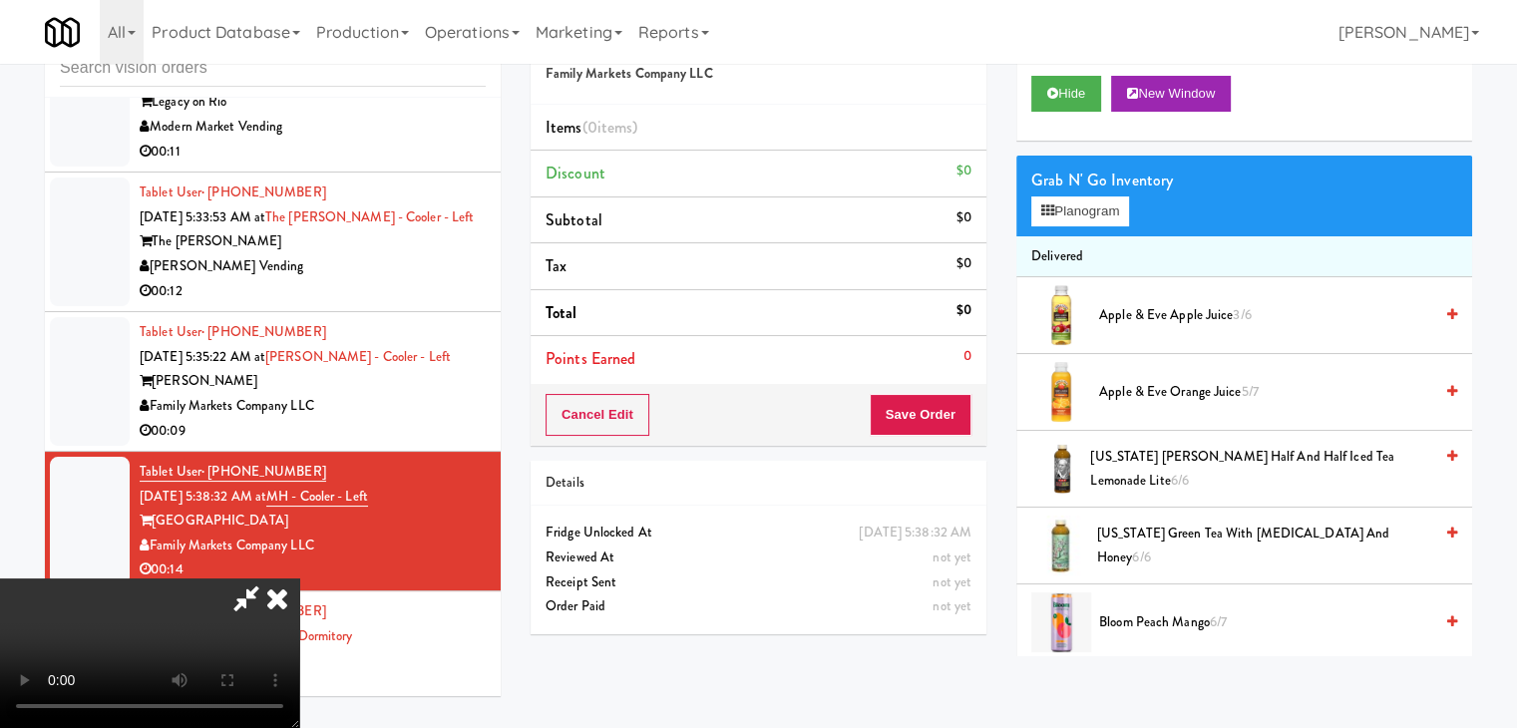
scroll to position [6259, 0]
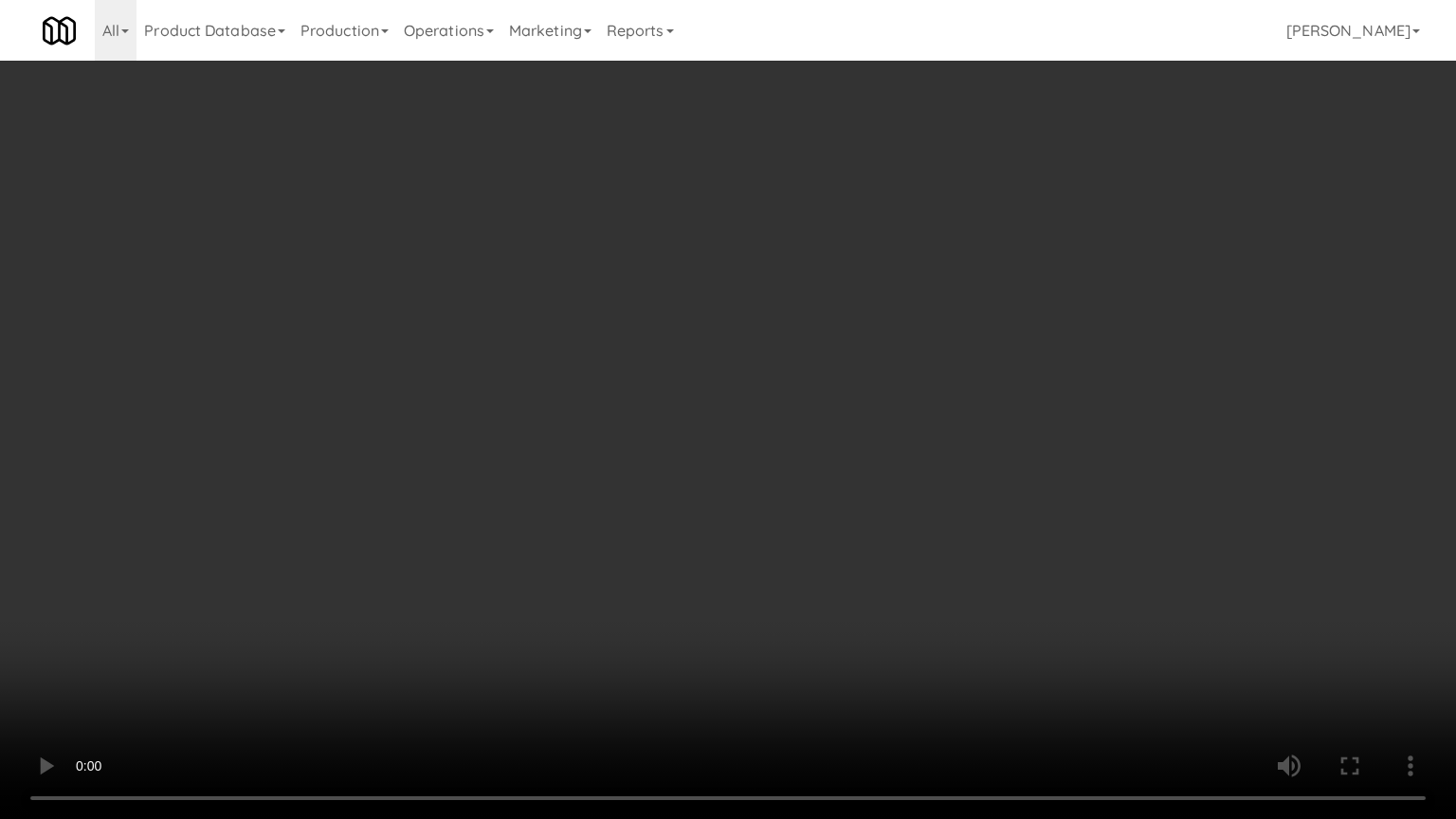
click at [841, 526] on video at bounding box center [728, 410] width 1456 height 819
drag, startPoint x: 842, startPoint y: 526, endPoint x: 923, endPoint y: 375, distance: 171.4
click at [842, 525] on video at bounding box center [728, 410] width 1456 height 819
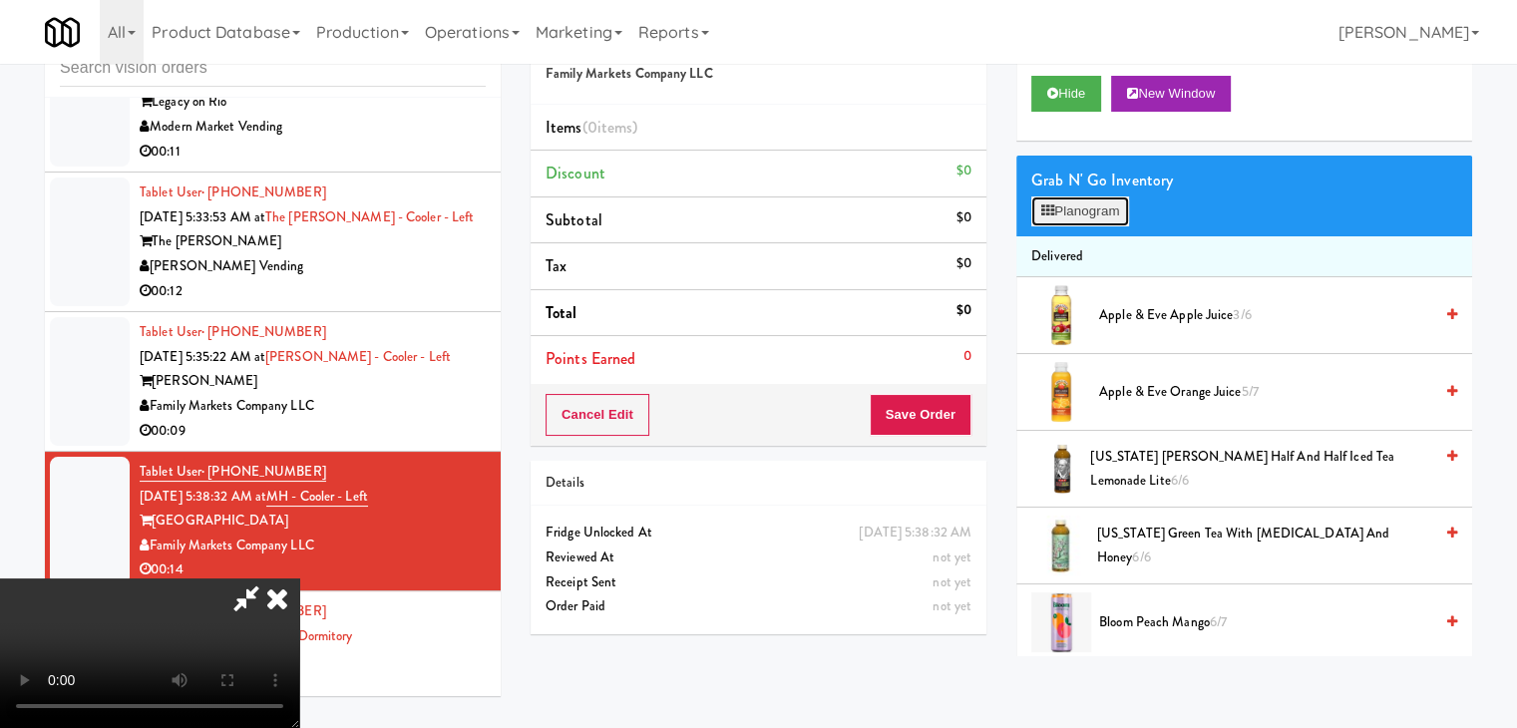
click at [1080, 212] on button "Planogram" at bounding box center [1080, 211] width 98 height 30
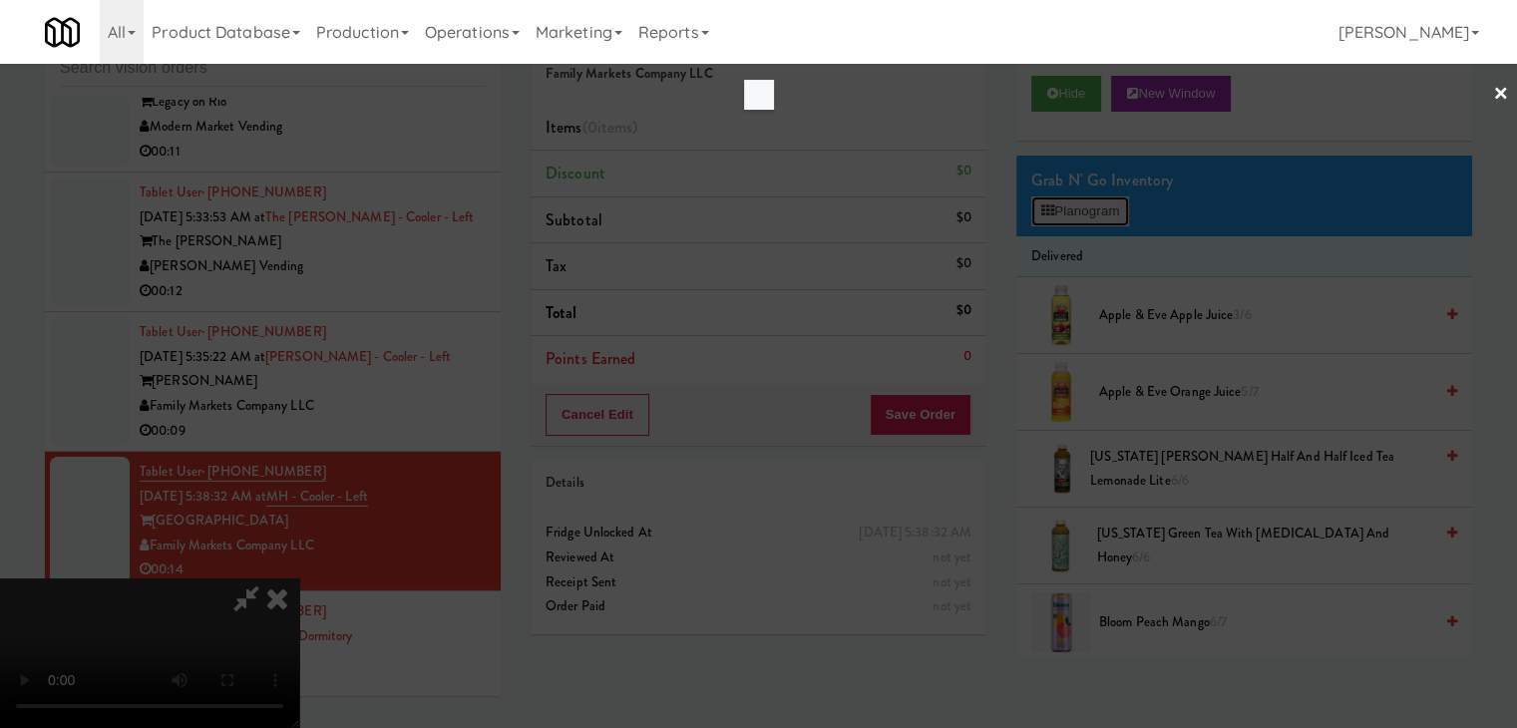
scroll to position [6259, 0]
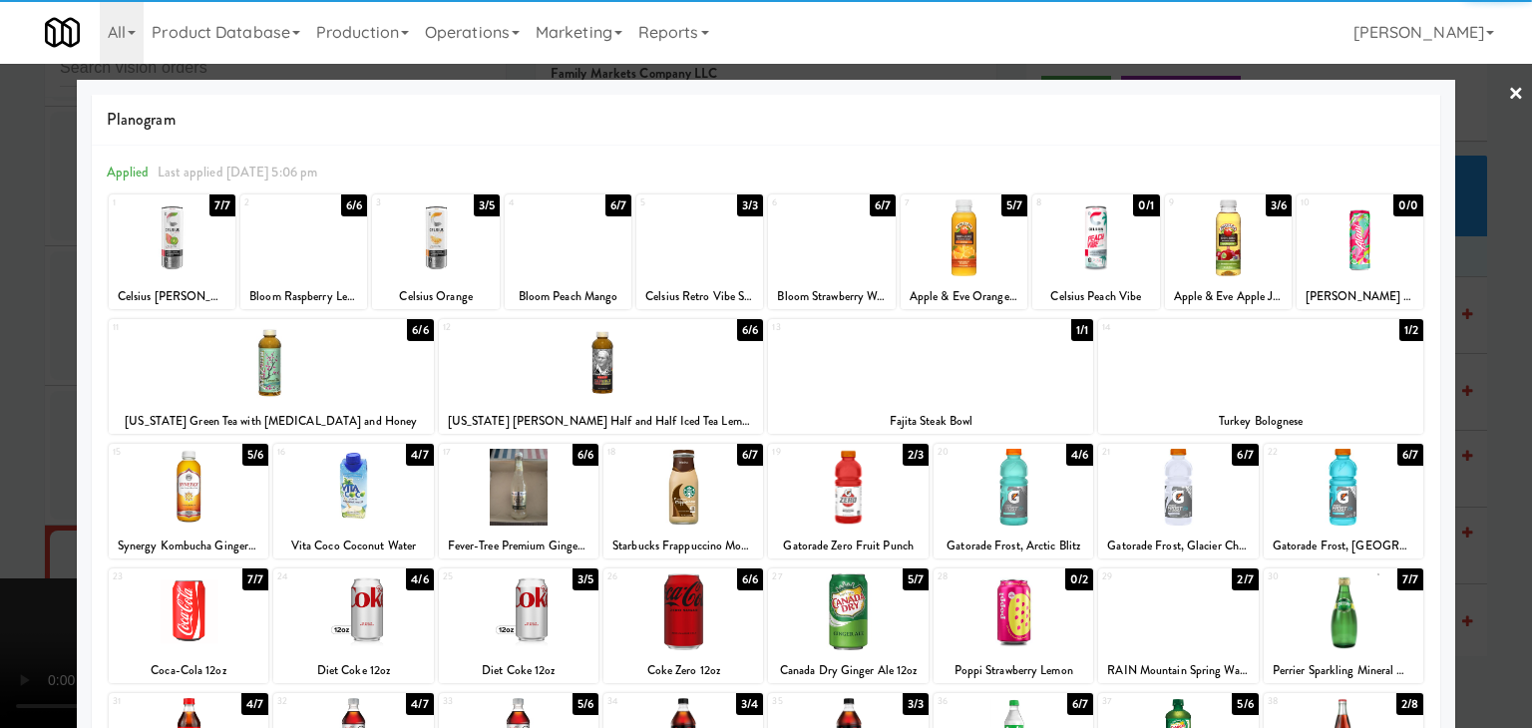
click at [1228, 256] on div at bounding box center [1228, 237] width 127 height 77
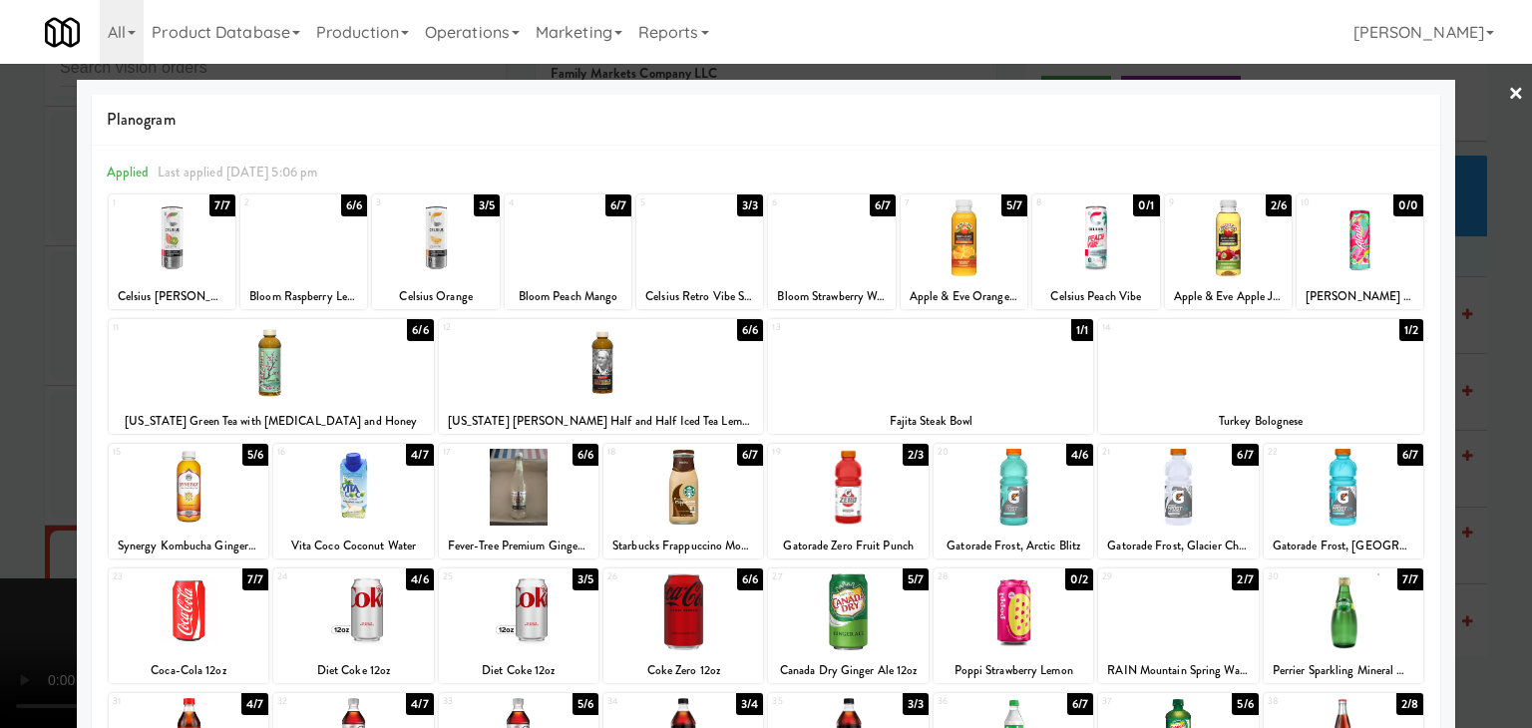
click at [1446, 287] on div at bounding box center [766, 364] width 1532 height 728
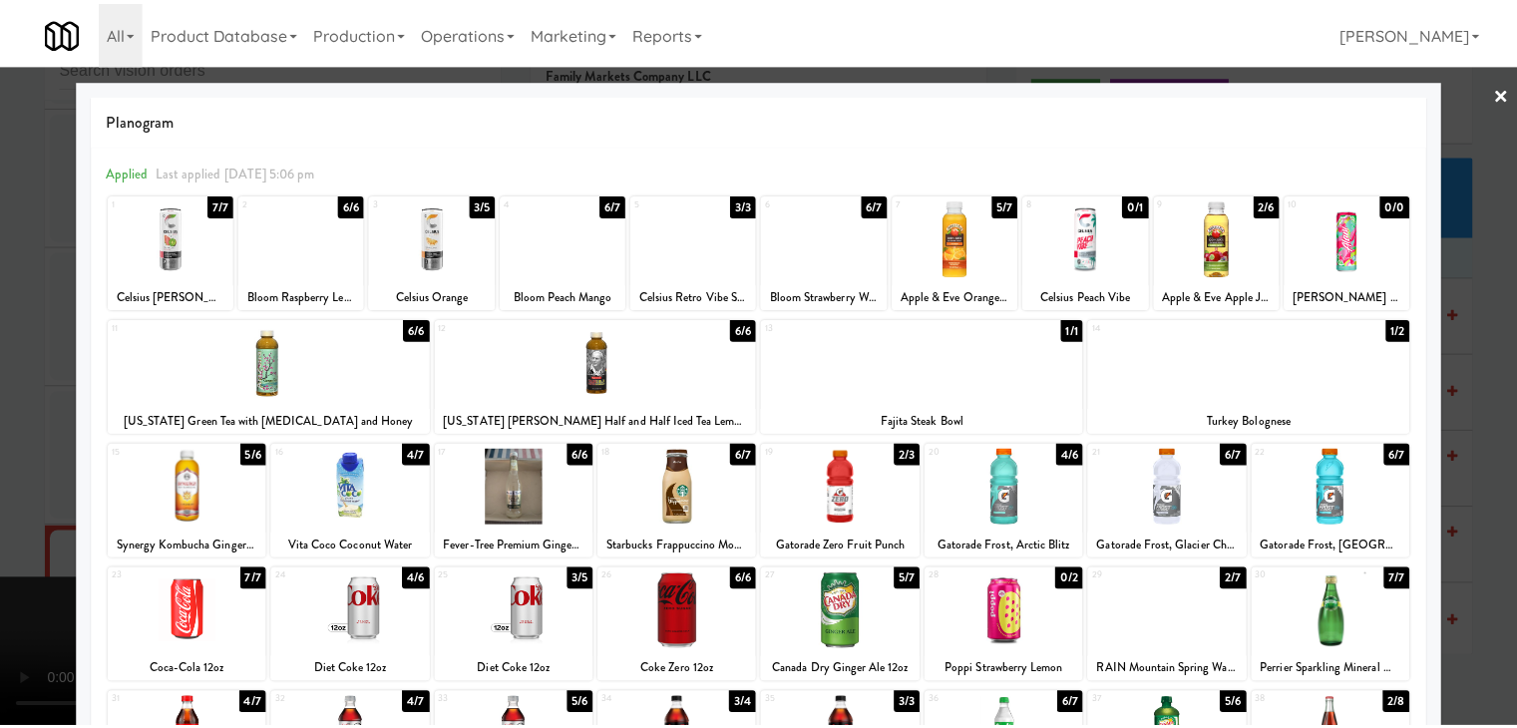
scroll to position [6333, 0]
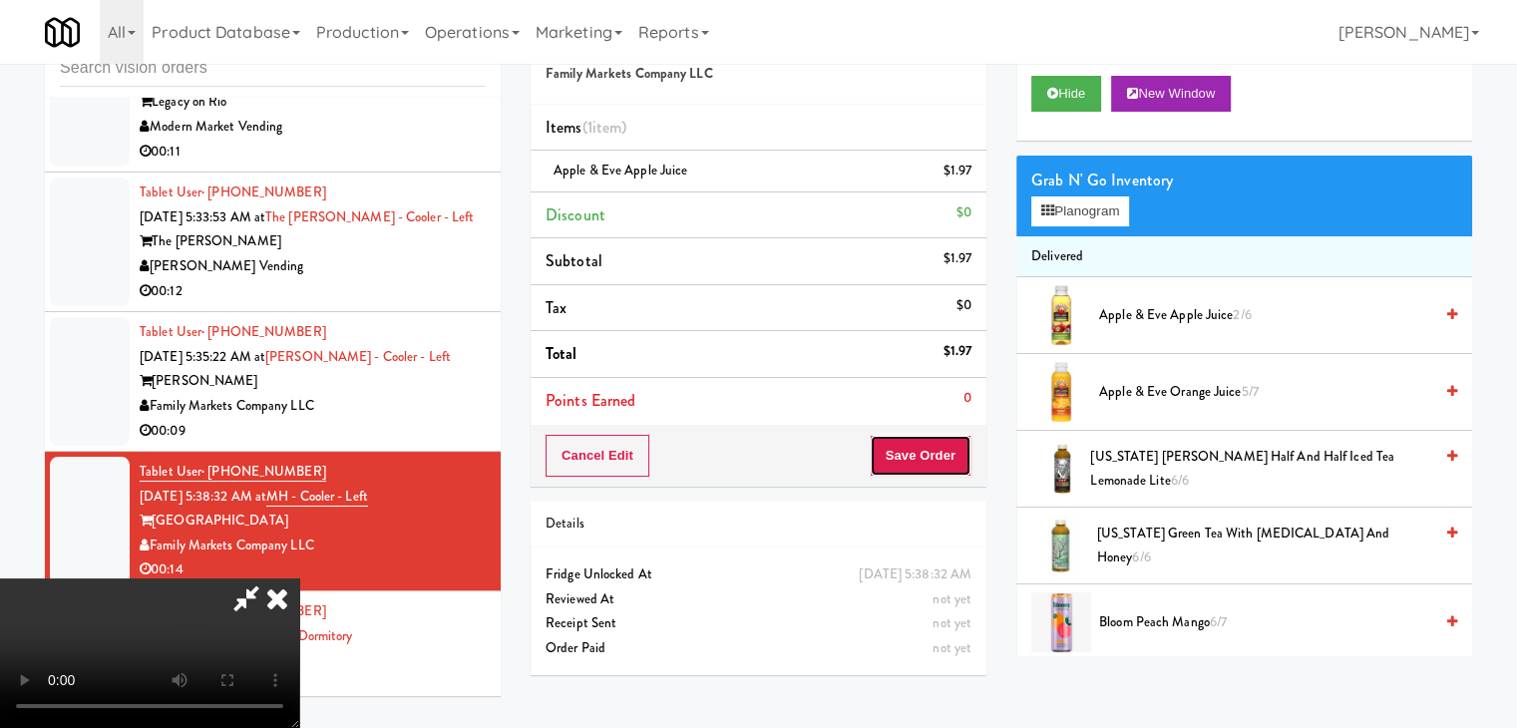
click at [928, 449] on button "Save Order" at bounding box center [921, 456] width 102 height 42
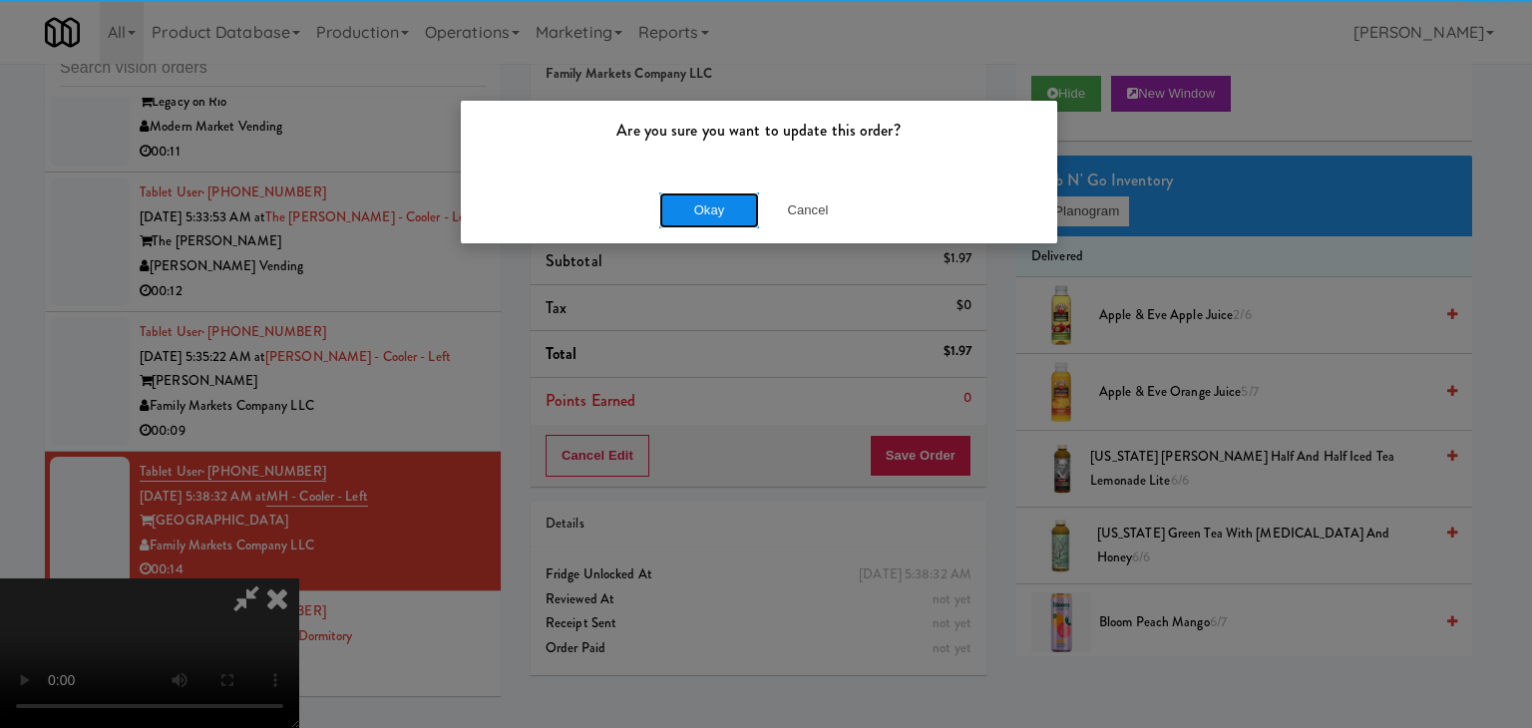
click at [722, 214] on button "Okay" at bounding box center [709, 210] width 100 height 36
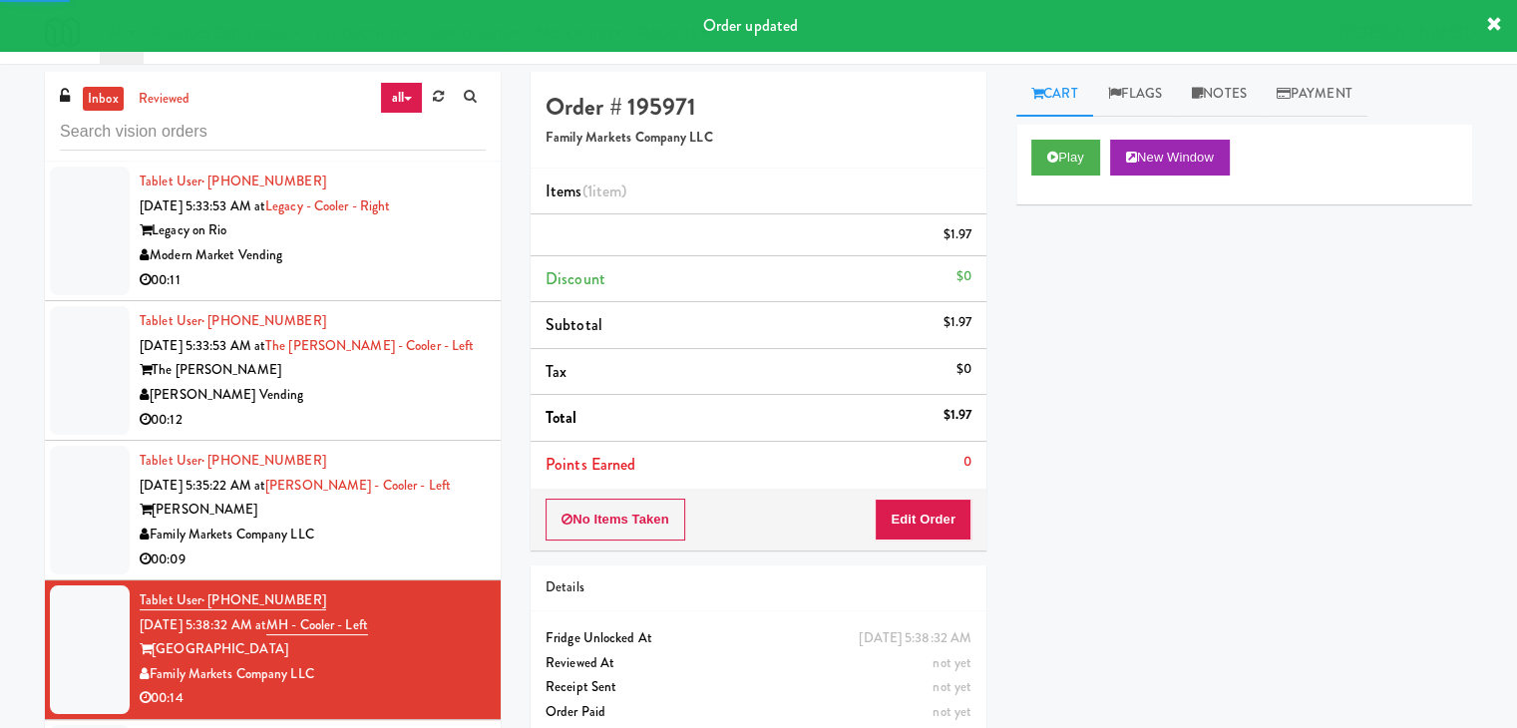
scroll to position [6233, 0]
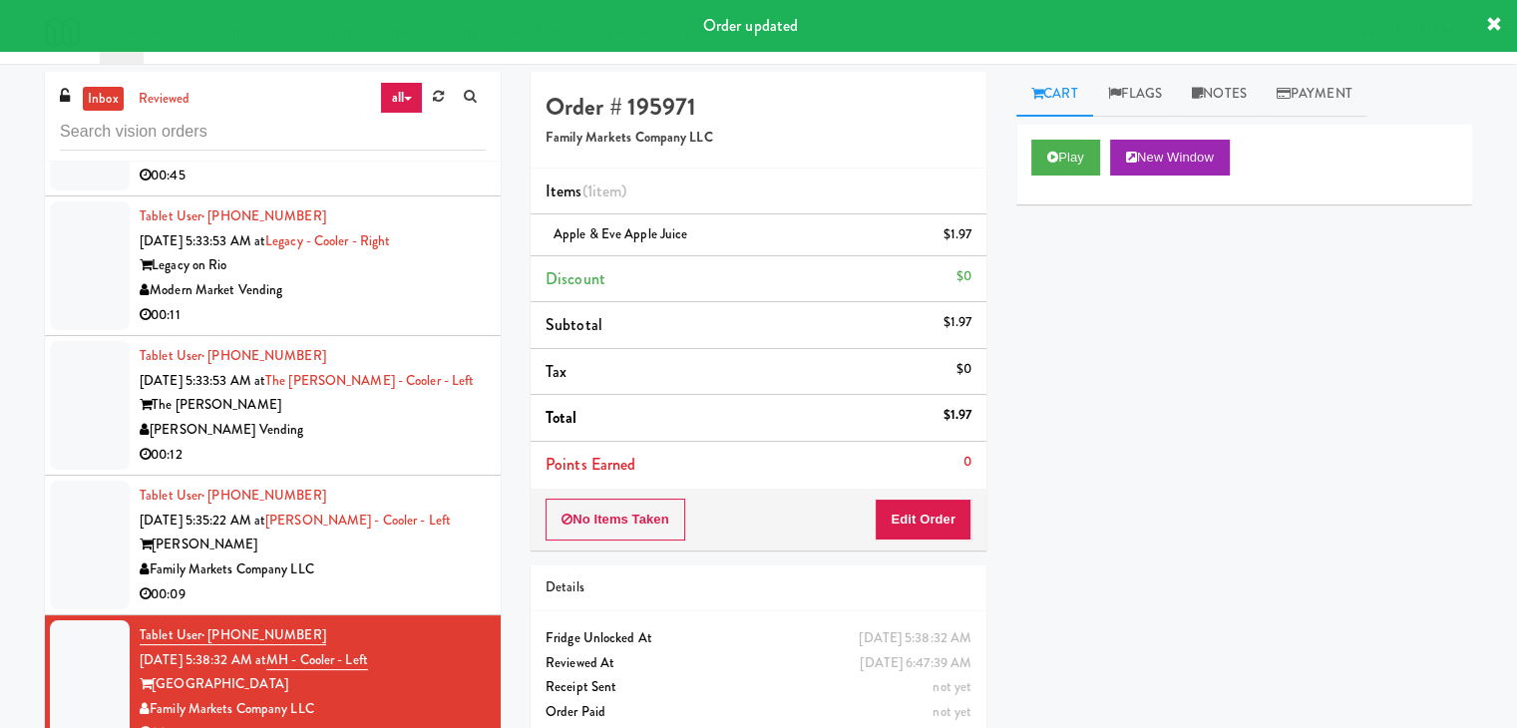
click at [367, 557] on div "[PERSON_NAME]" at bounding box center [313, 545] width 346 height 25
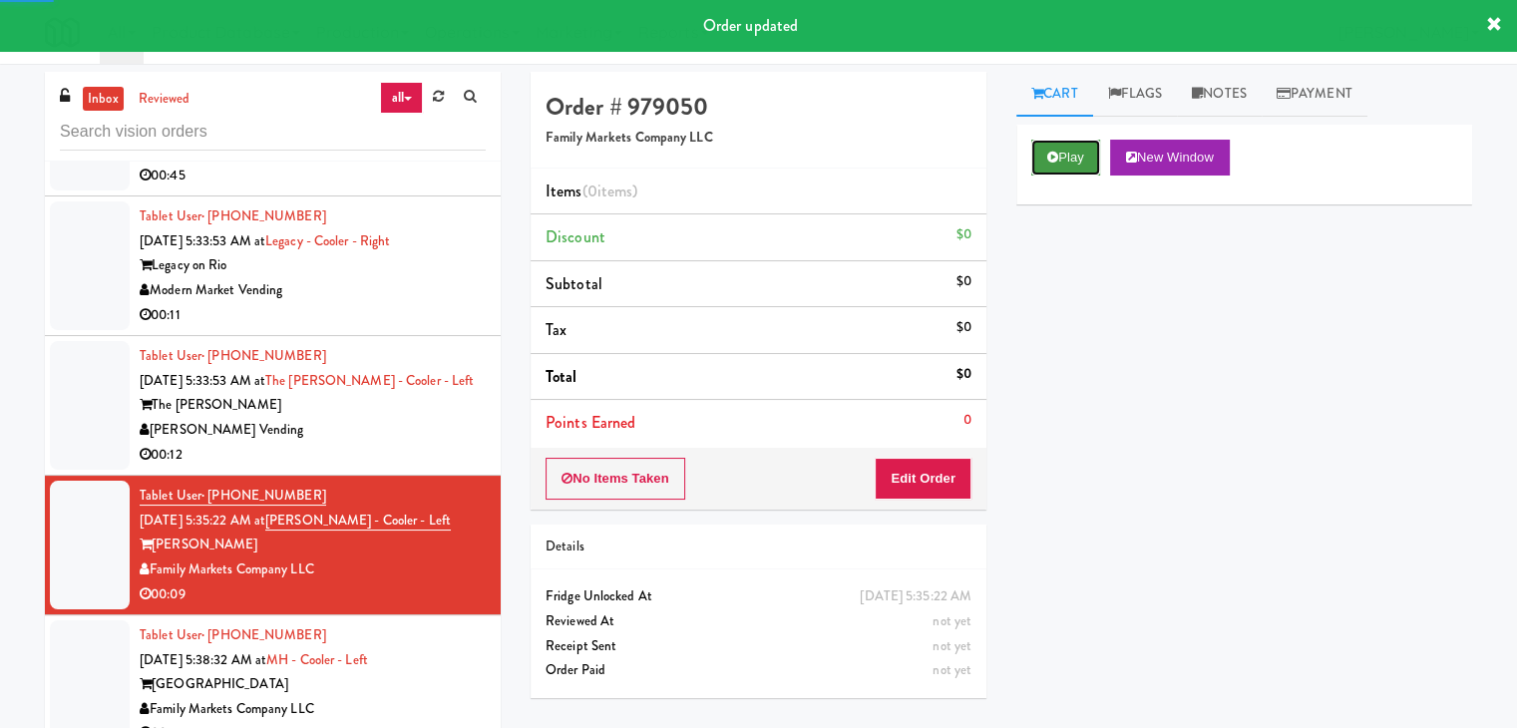
drag, startPoint x: 1075, startPoint y: 148, endPoint x: 1070, endPoint y: 183, distance: 35.3
click at [1075, 149] on button "Play" at bounding box center [1065, 158] width 69 height 36
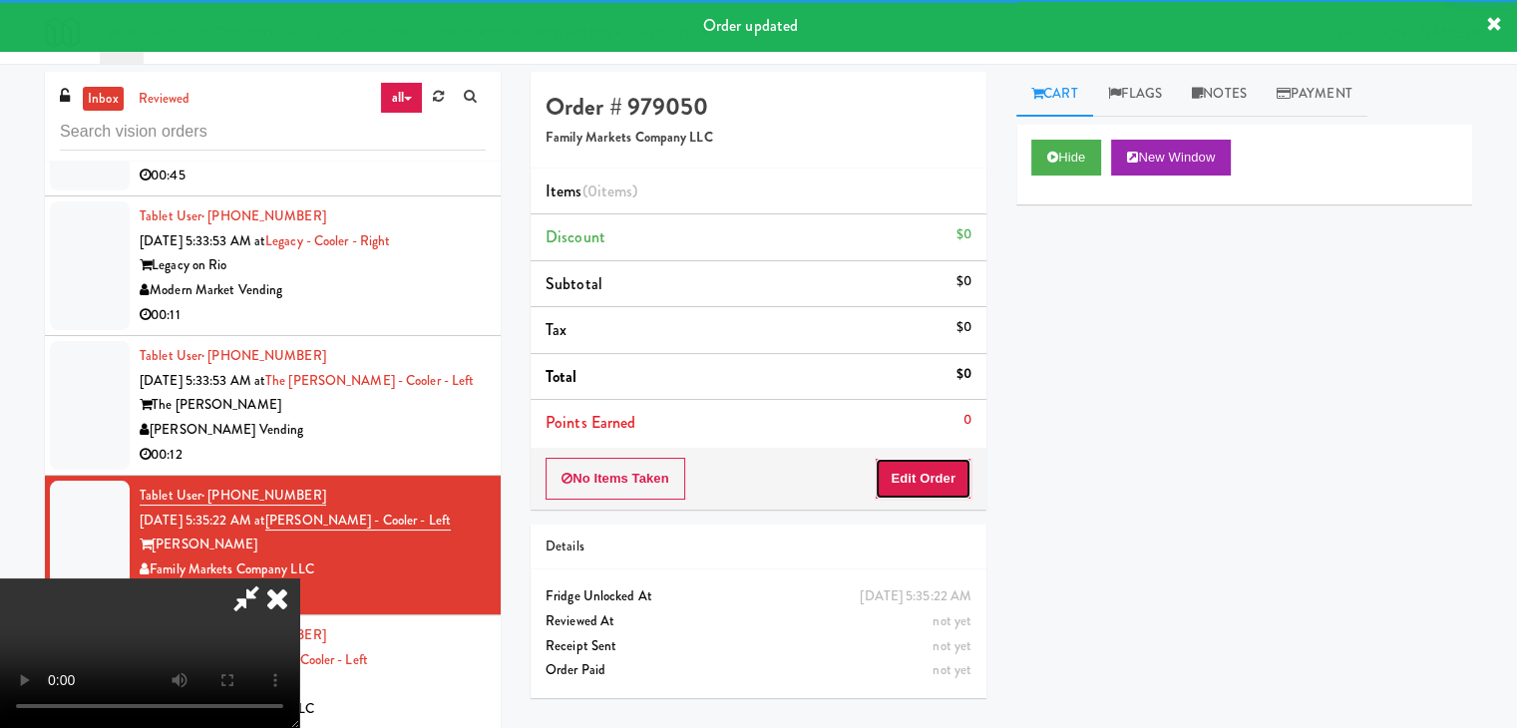
click at [914, 492] on button "Edit Order" at bounding box center [923, 479] width 97 height 42
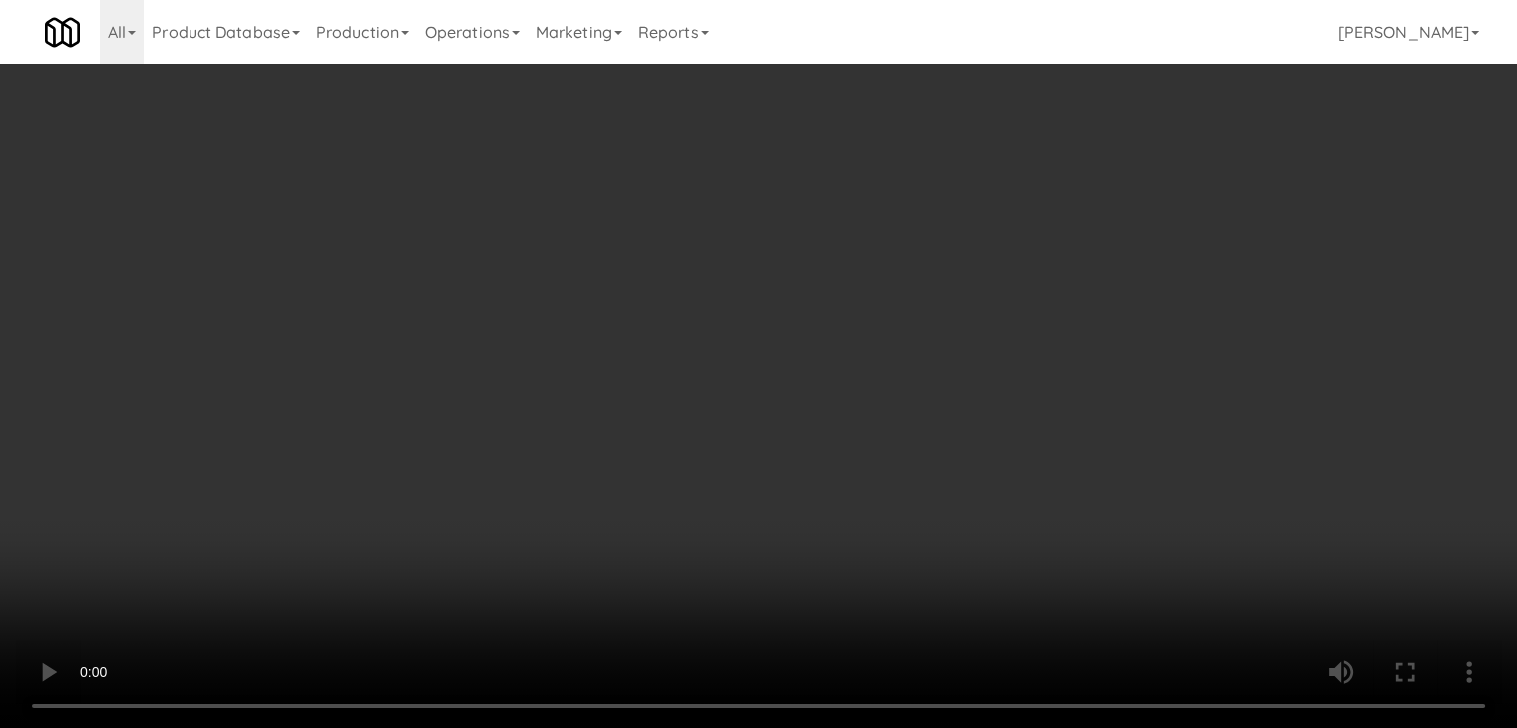
scroll to position [6159, 0]
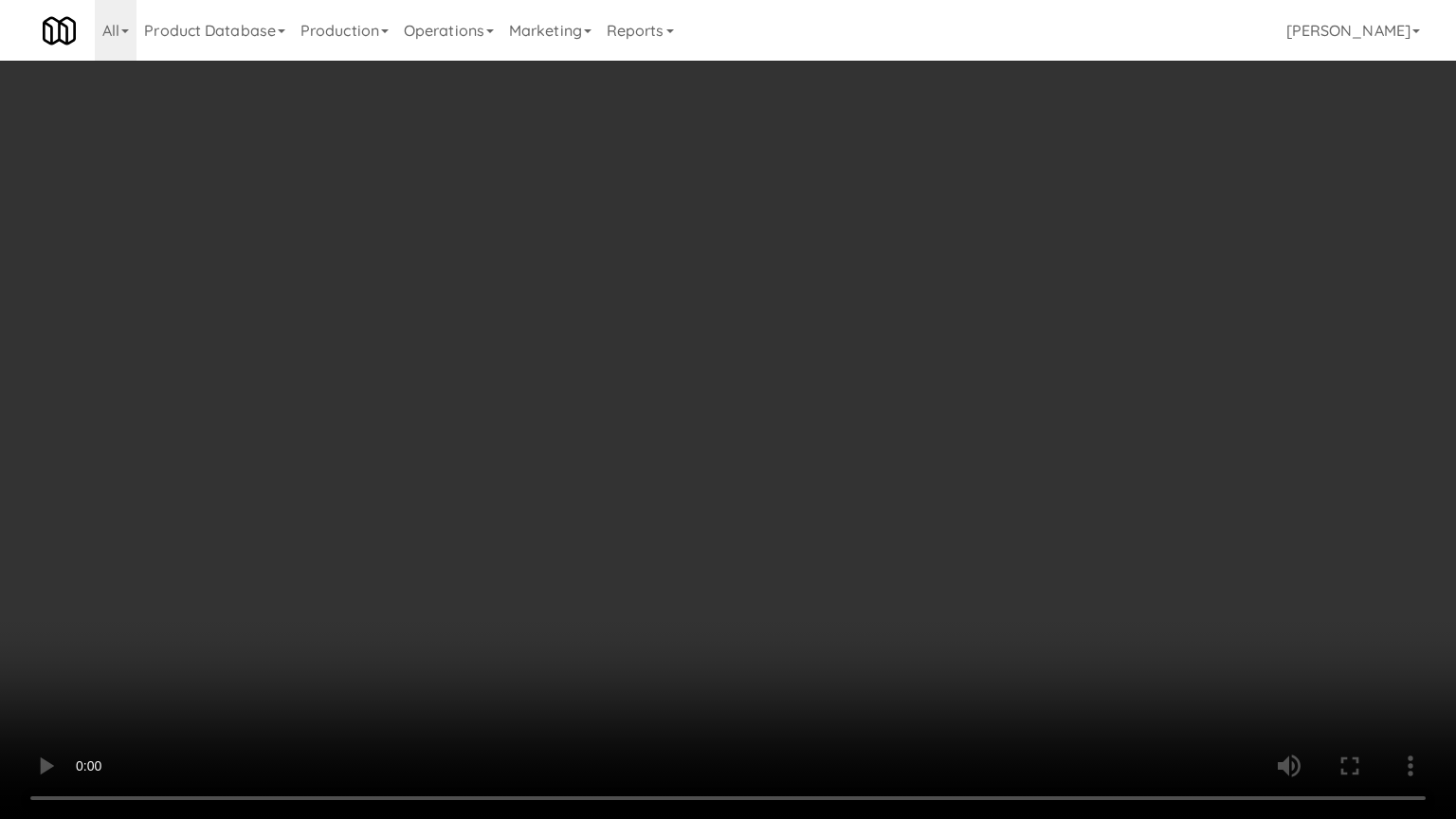
click at [833, 514] on video at bounding box center [728, 410] width 1456 height 819
click at [833, 515] on video at bounding box center [728, 410] width 1456 height 819
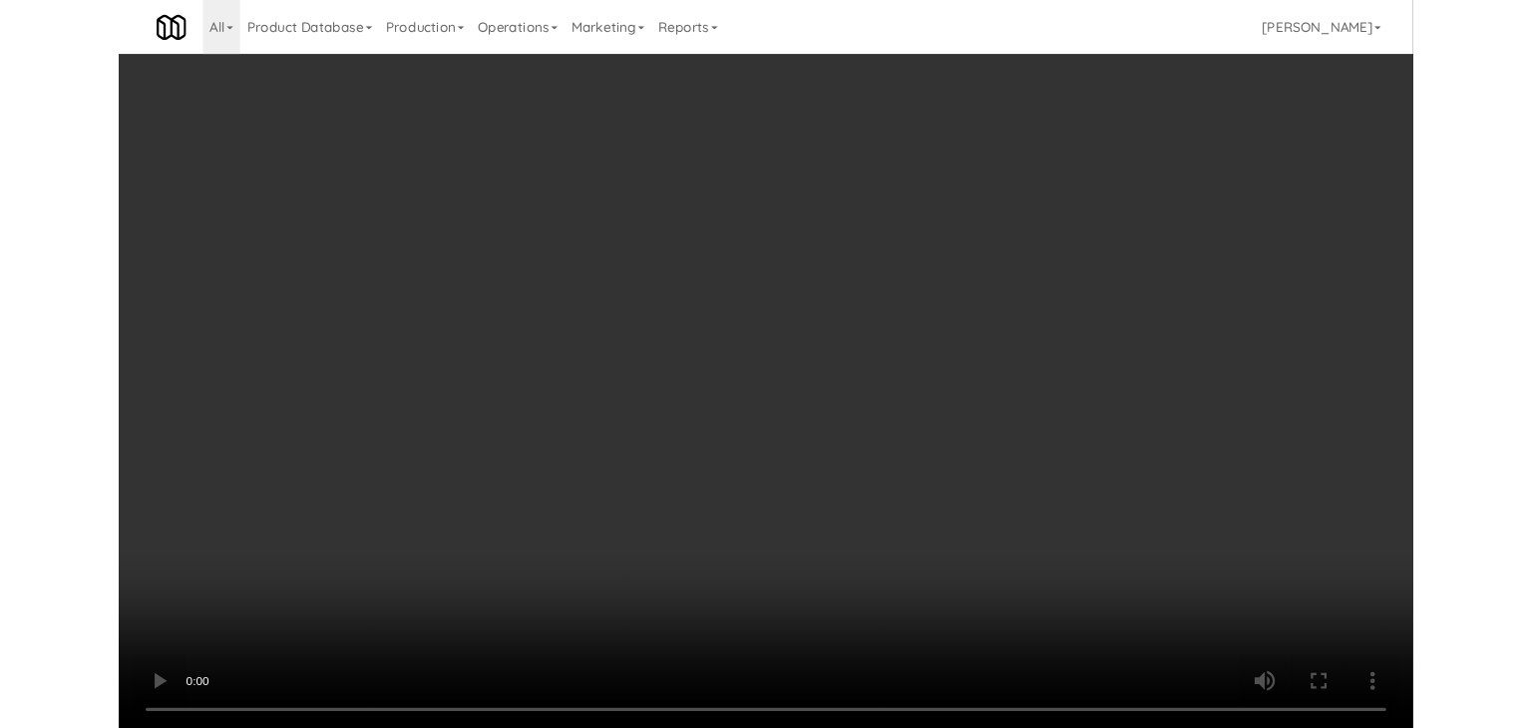
scroll to position [6233, 0]
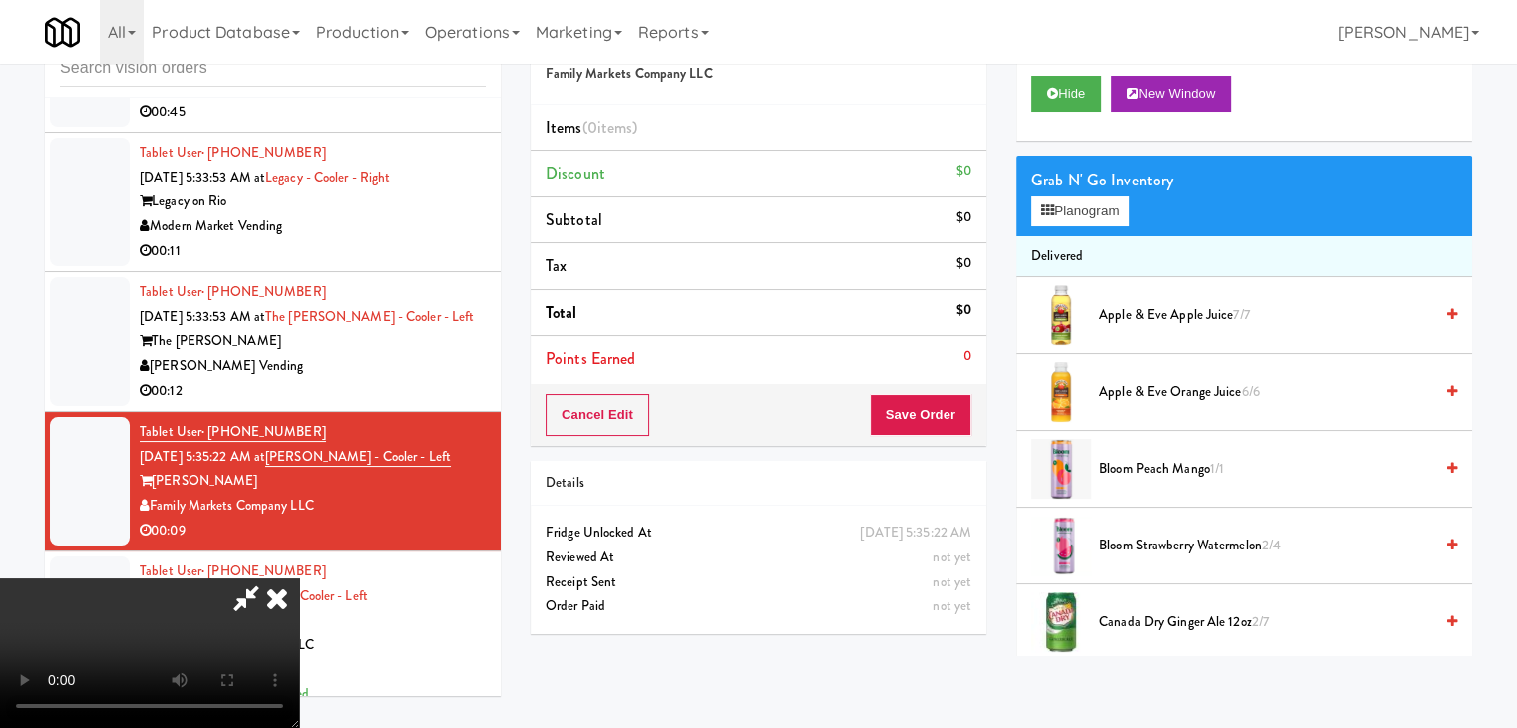
click at [299, 578] on video at bounding box center [149, 653] width 299 height 150
click at [1093, 212] on button "Planogram" at bounding box center [1080, 211] width 98 height 30
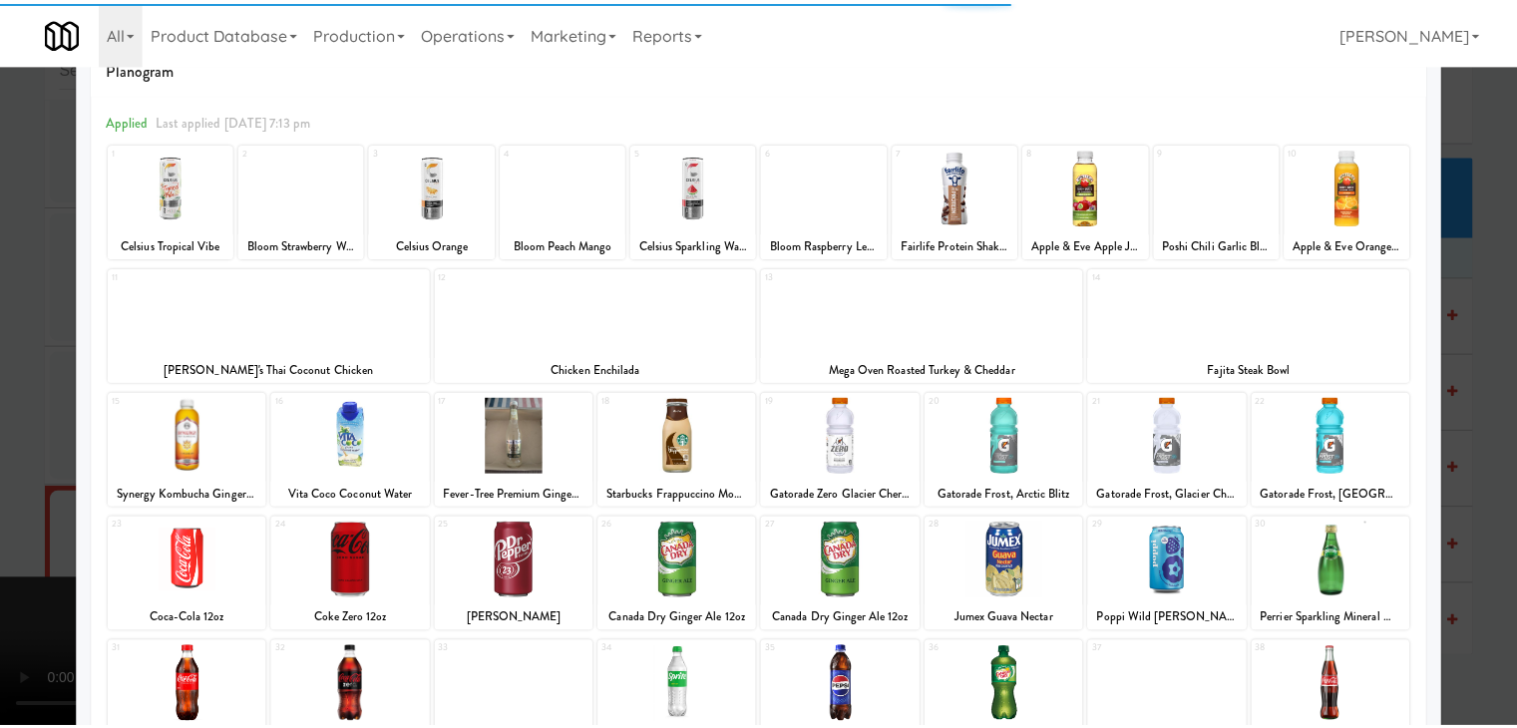
scroll to position [100, 0]
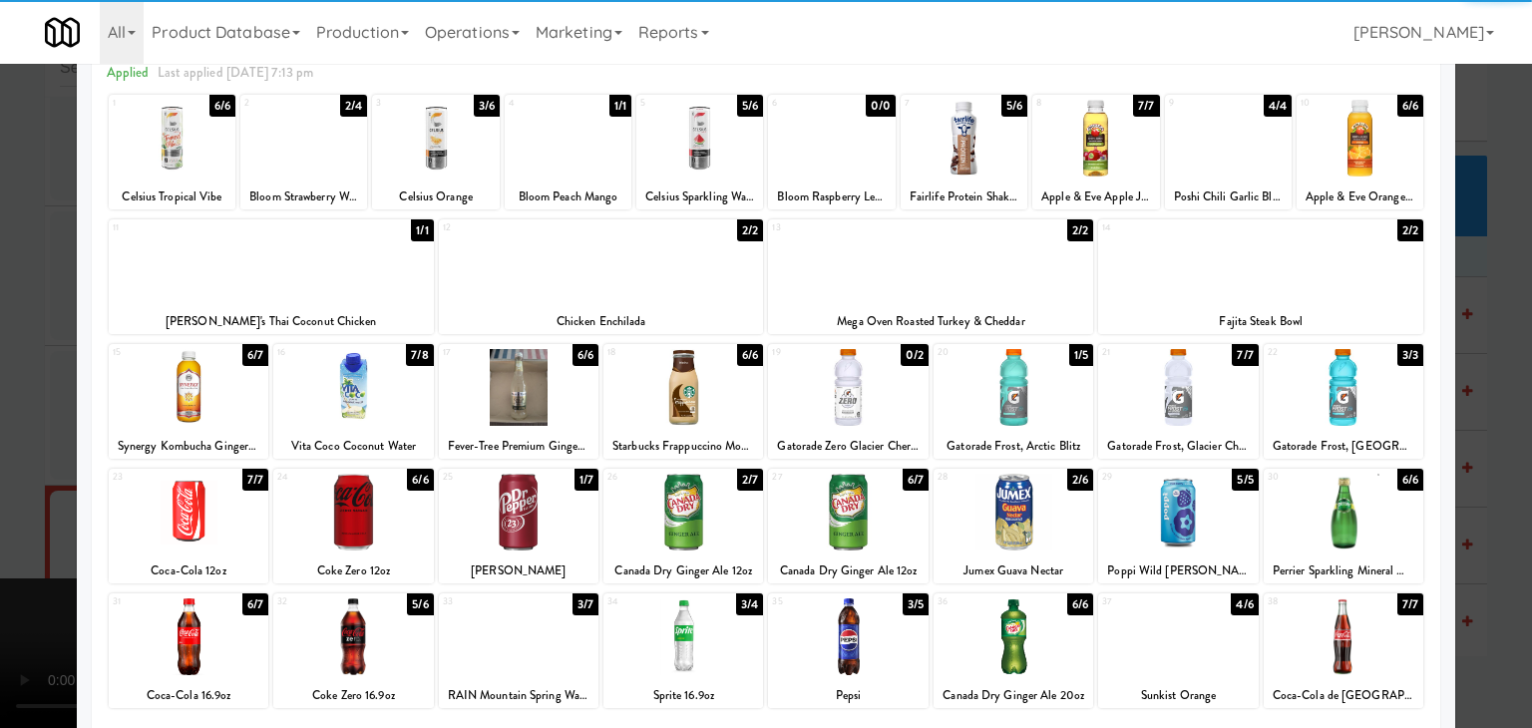
click at [676, 374] on div at bounding box center [683, 387] width 160 height 77
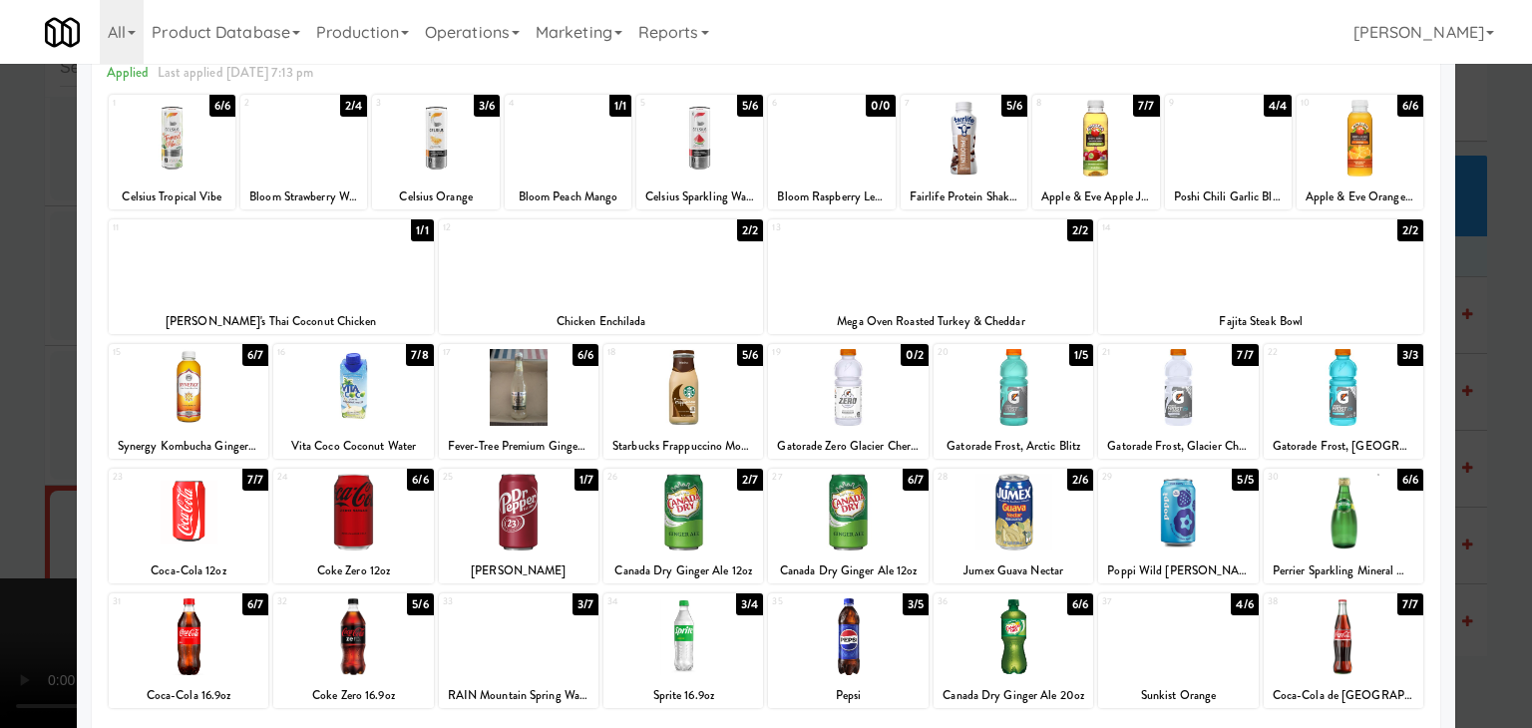
click at [151, 610] on div "31 6/7 Coca-Cola 16.9oz" at bounding box center [189, 650] width 160 height 115
click at [40, 582] on div at bounding box center [766, 364] width 1532 height 728
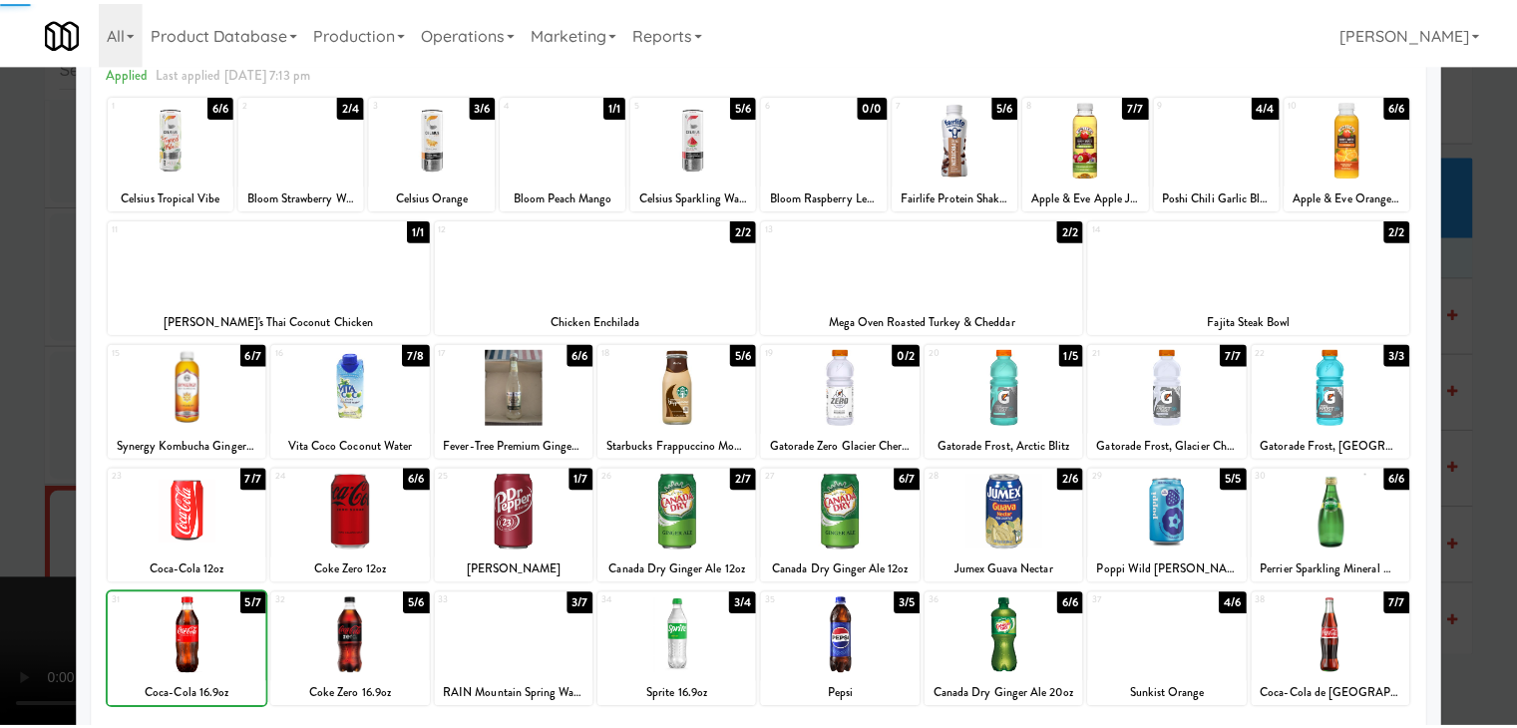
scroll to position [6233, 0]
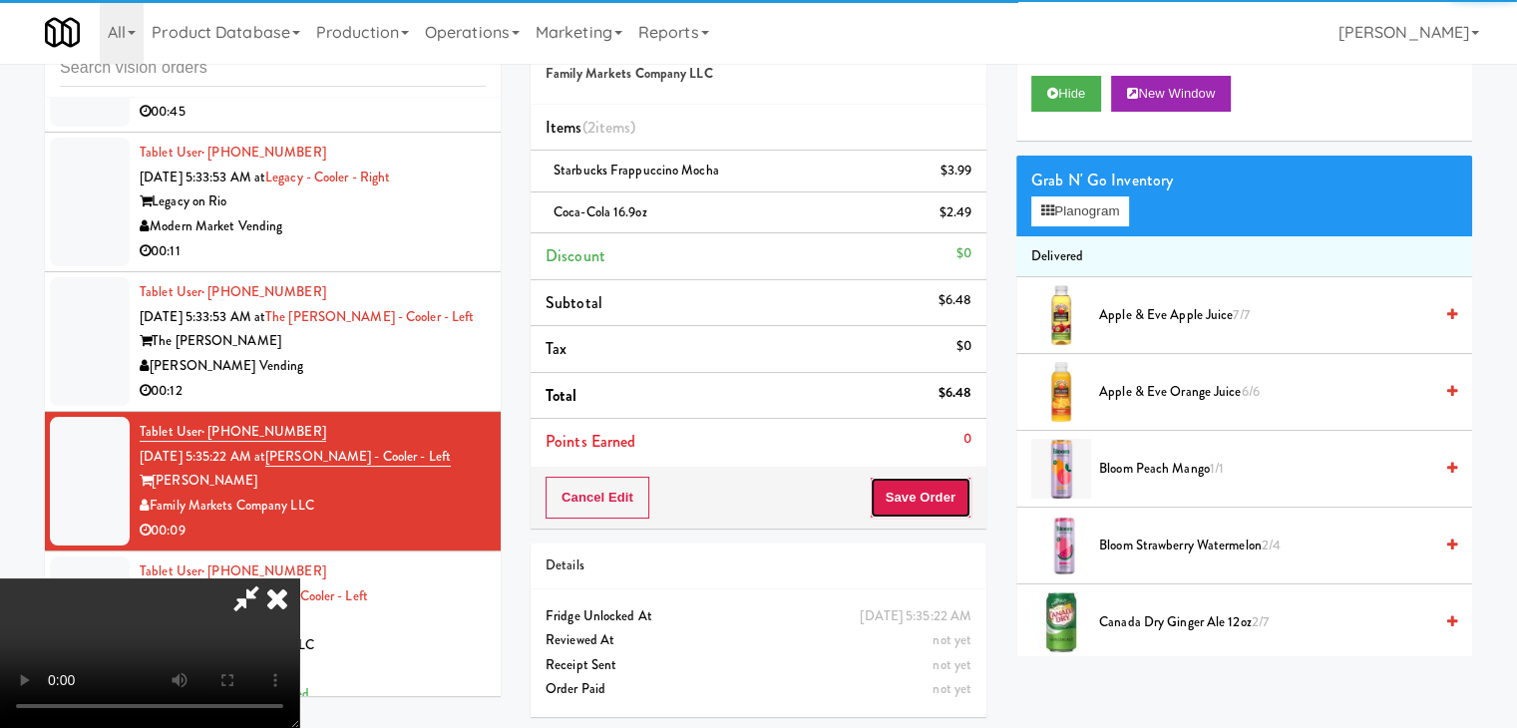
click at [952, 495] on button "Save Order" at bounding box center [921, 498] width 102 height 42
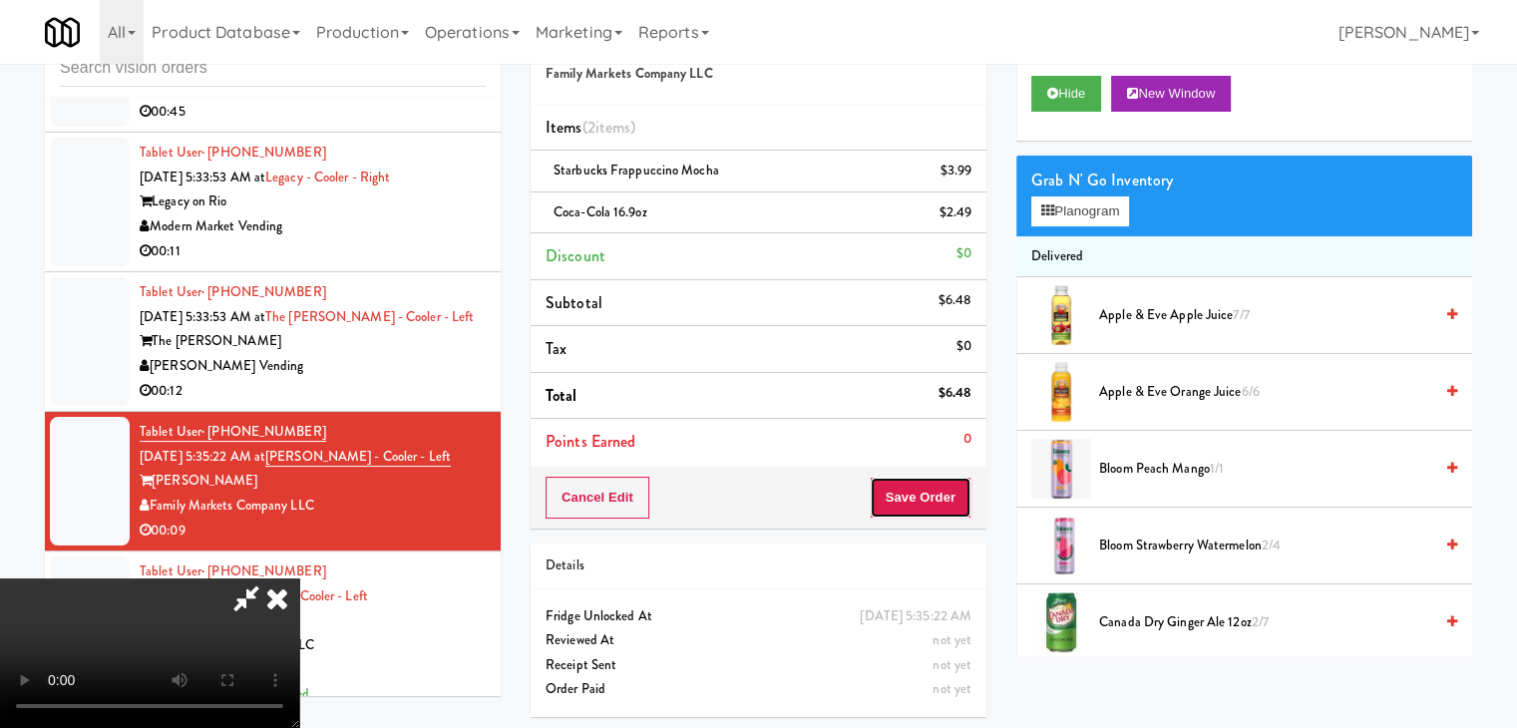
click at [949, 496] on button "Save Order" at bounding box center [921, 498] width 102 height 42
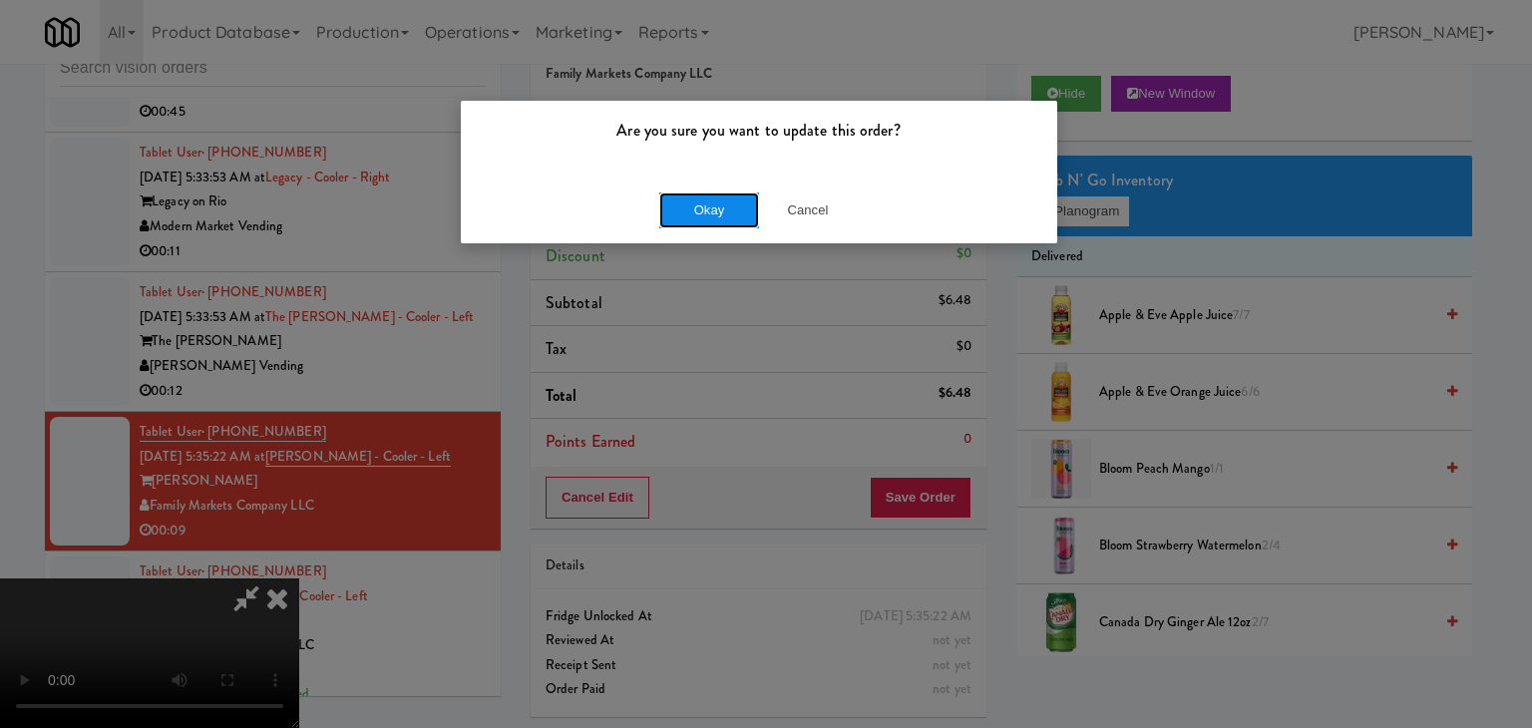
click at [715, 215] on button "Okay" at bounding box center [709, 210] width 100 height 36
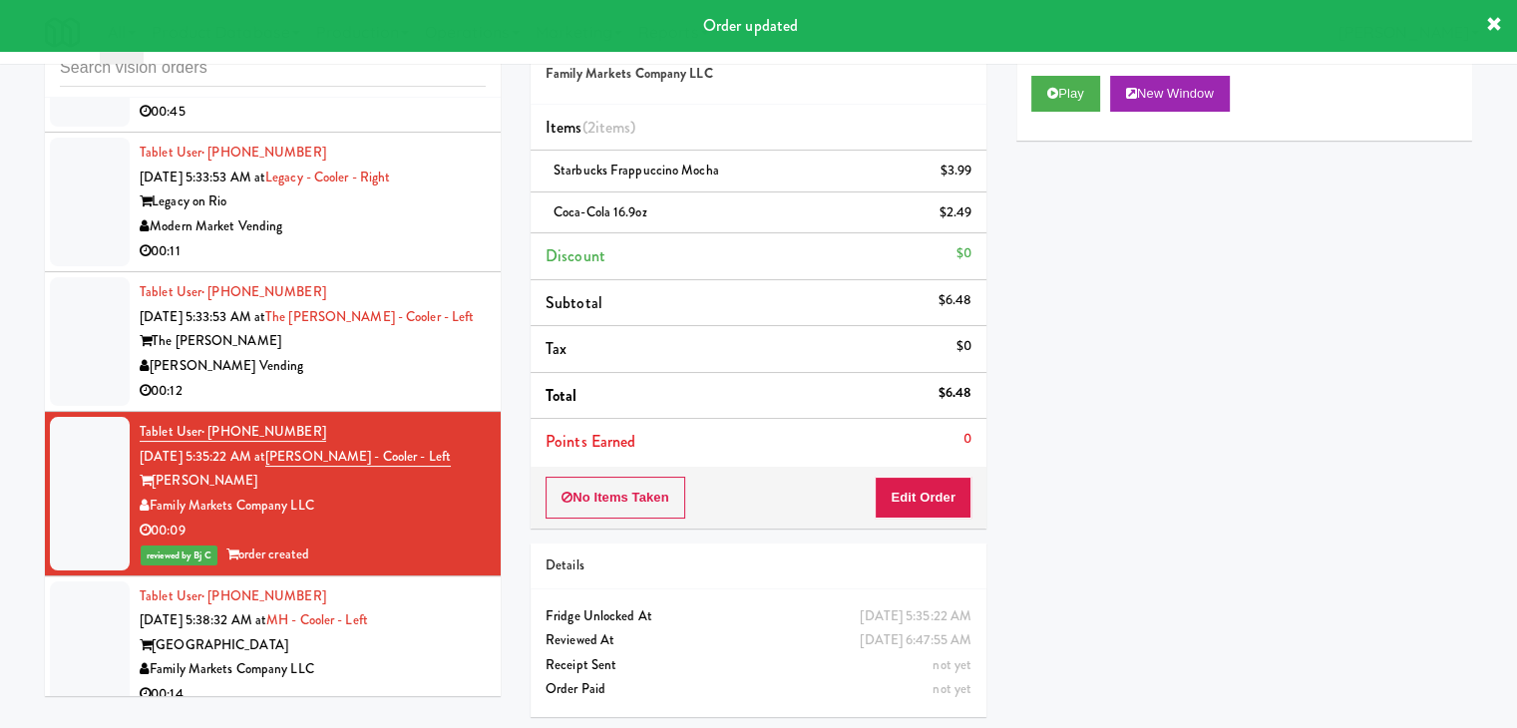
click at [401, 404] on div "00:12" at bounding box center [313, 391] width 346 height 25
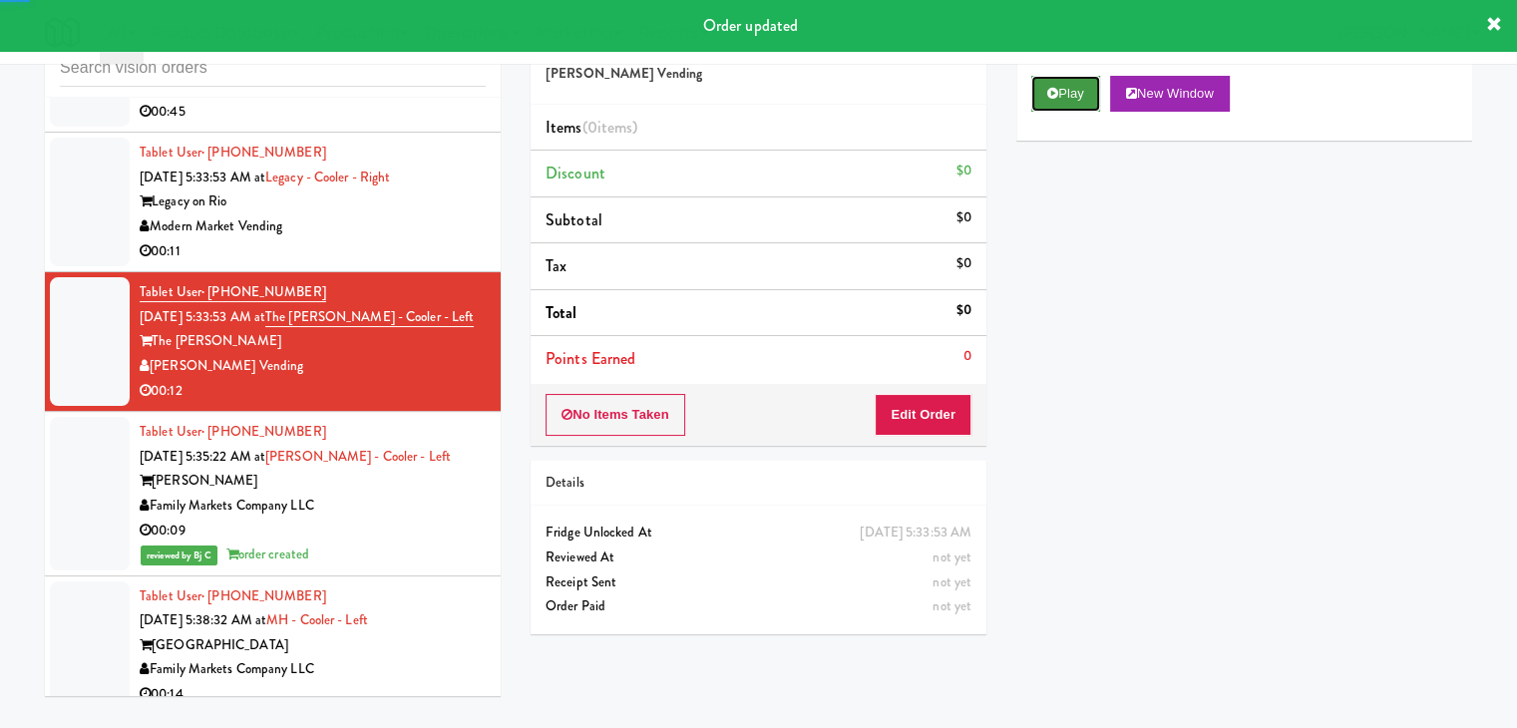
click at [1070, 93] on button "Play" at bounding box center [1065, 94] width 69 height 36
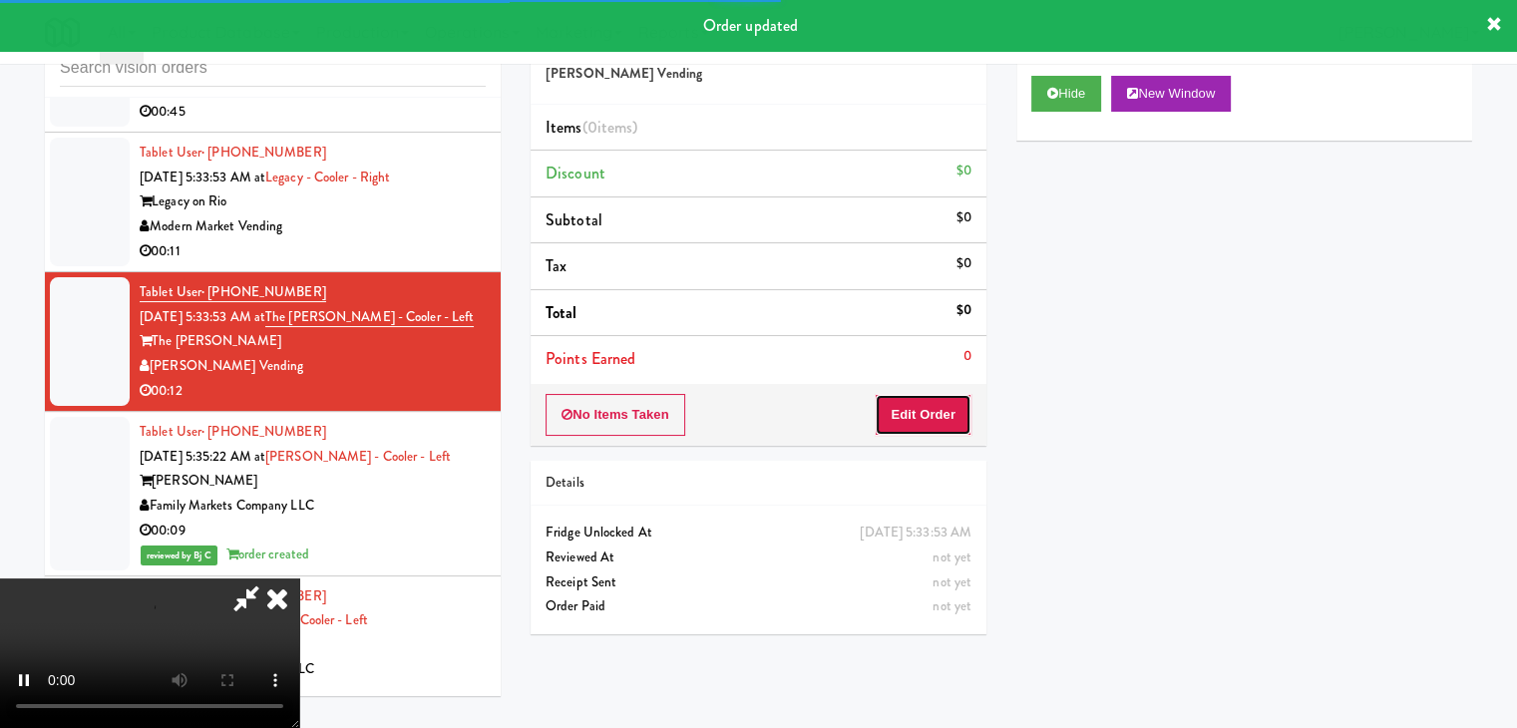
click at [918, 403] on button "Edit Order" at bounding box center [923, 415] width 97 height 42
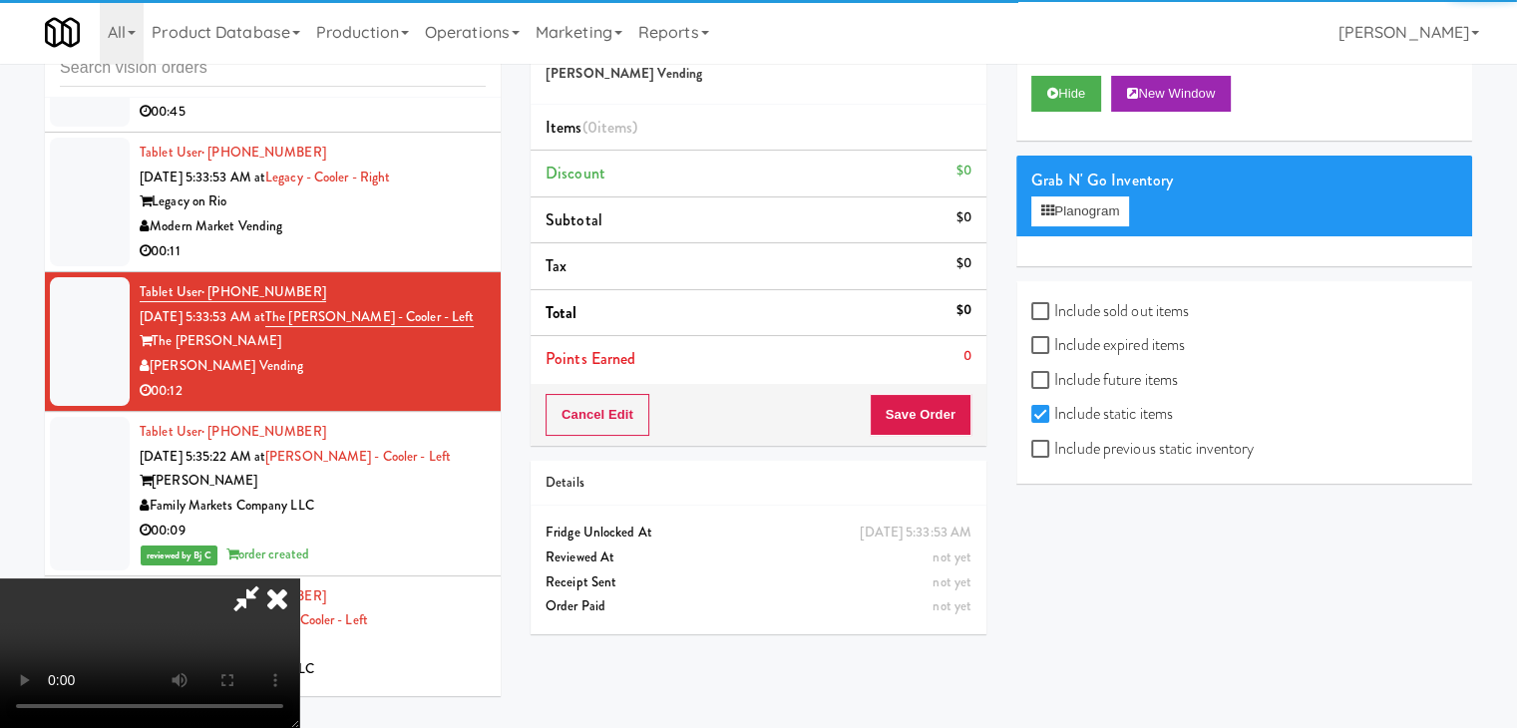
click at [1136, 456] on label "Include previous static inventory" at bounding box center [1142, 449] width 222 height 30
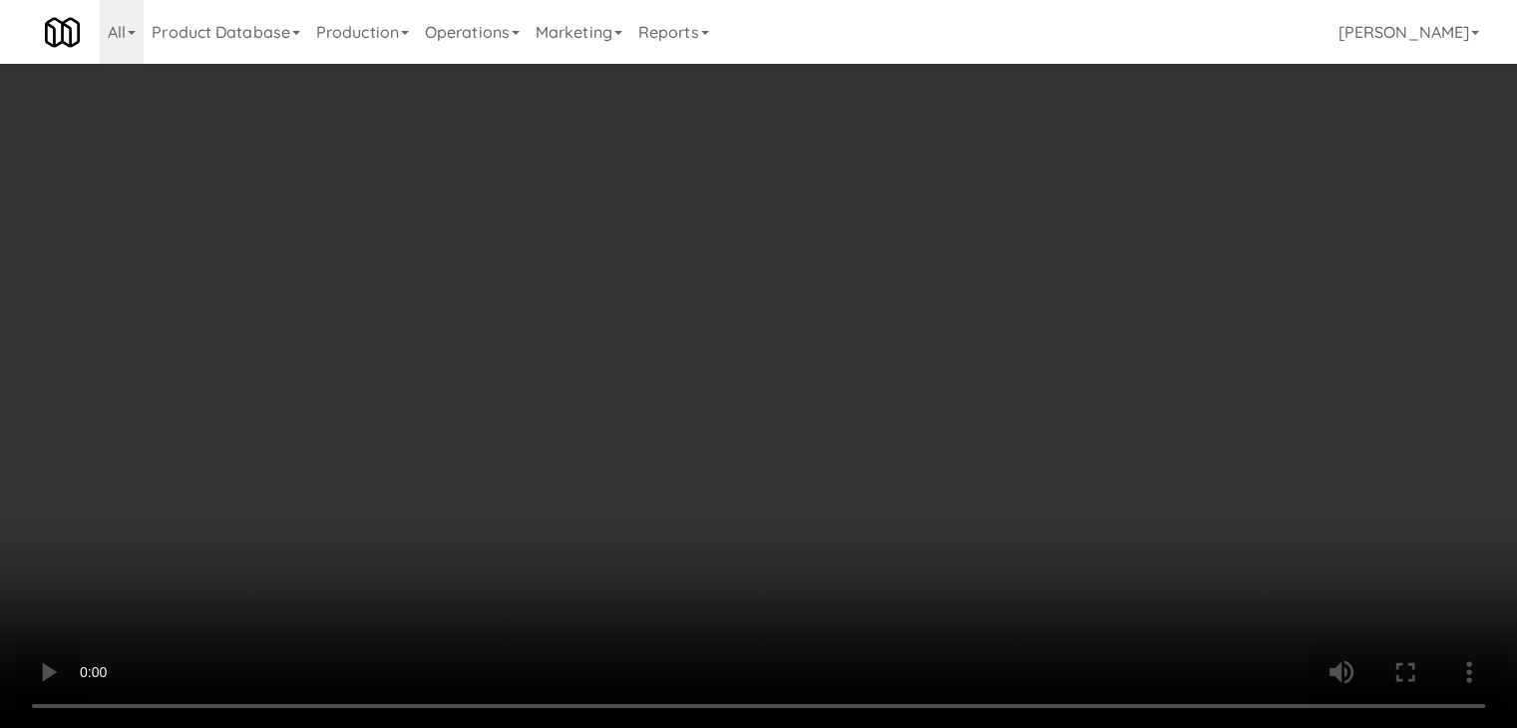
scroll to position [6159, 0]
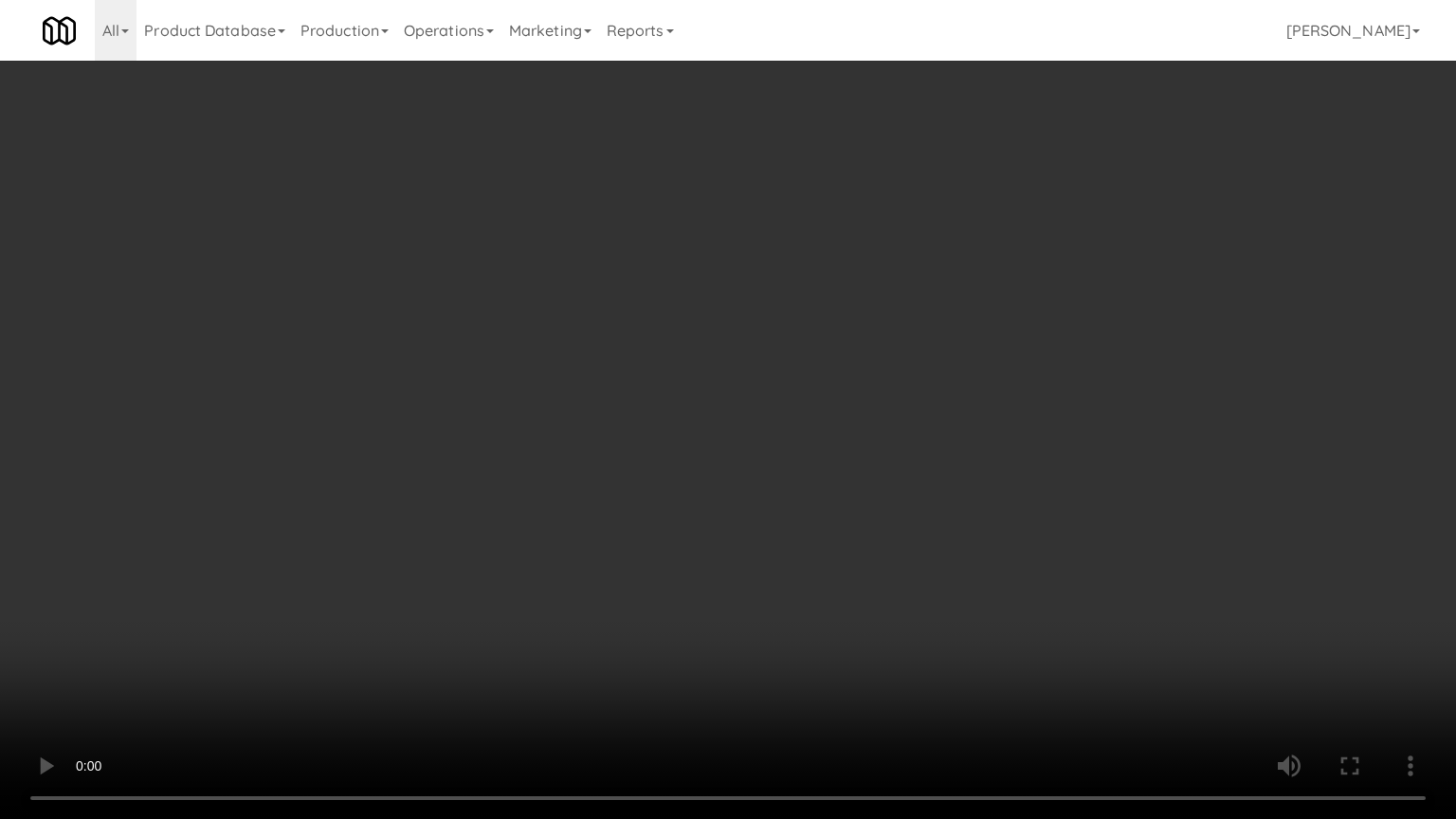
click at [871, 465] on video at bounding box center [728, 410] width 1456 height 819
click at [874, 469] on video at bounding box center [728, 410] width 1456 height 819
click at [890, 461] on video at bounding box center [728, 410] width 1456 height 819
drag, startPoint x: 890, startPoint y: 461, endPoint x: 913, endPoint y: 315, distance: 147.8
click at [891, 455] on video at bounding box center [728, 410] width 1456 height 819
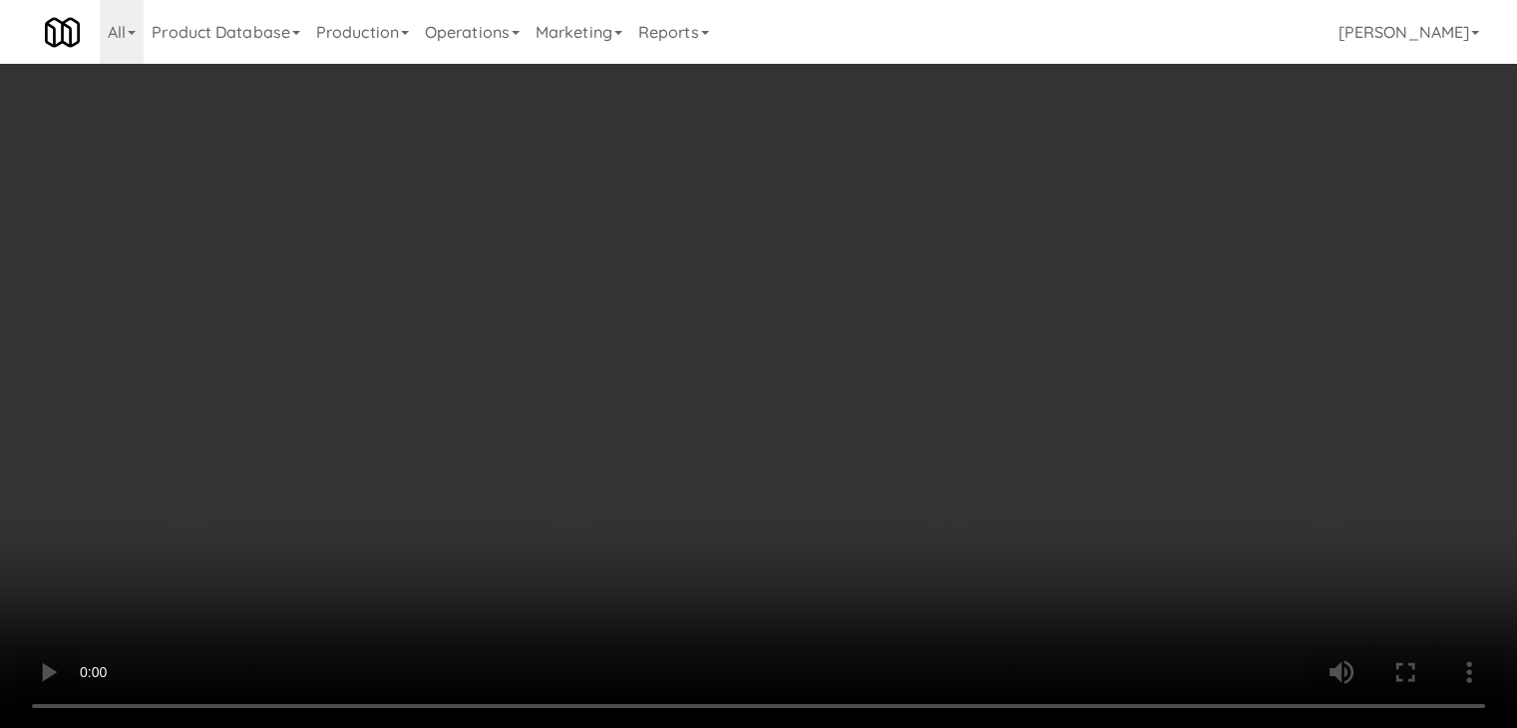
click at [1073, 206] on button "Planogram" at bounding box center [1080, 211] width 98 height 30
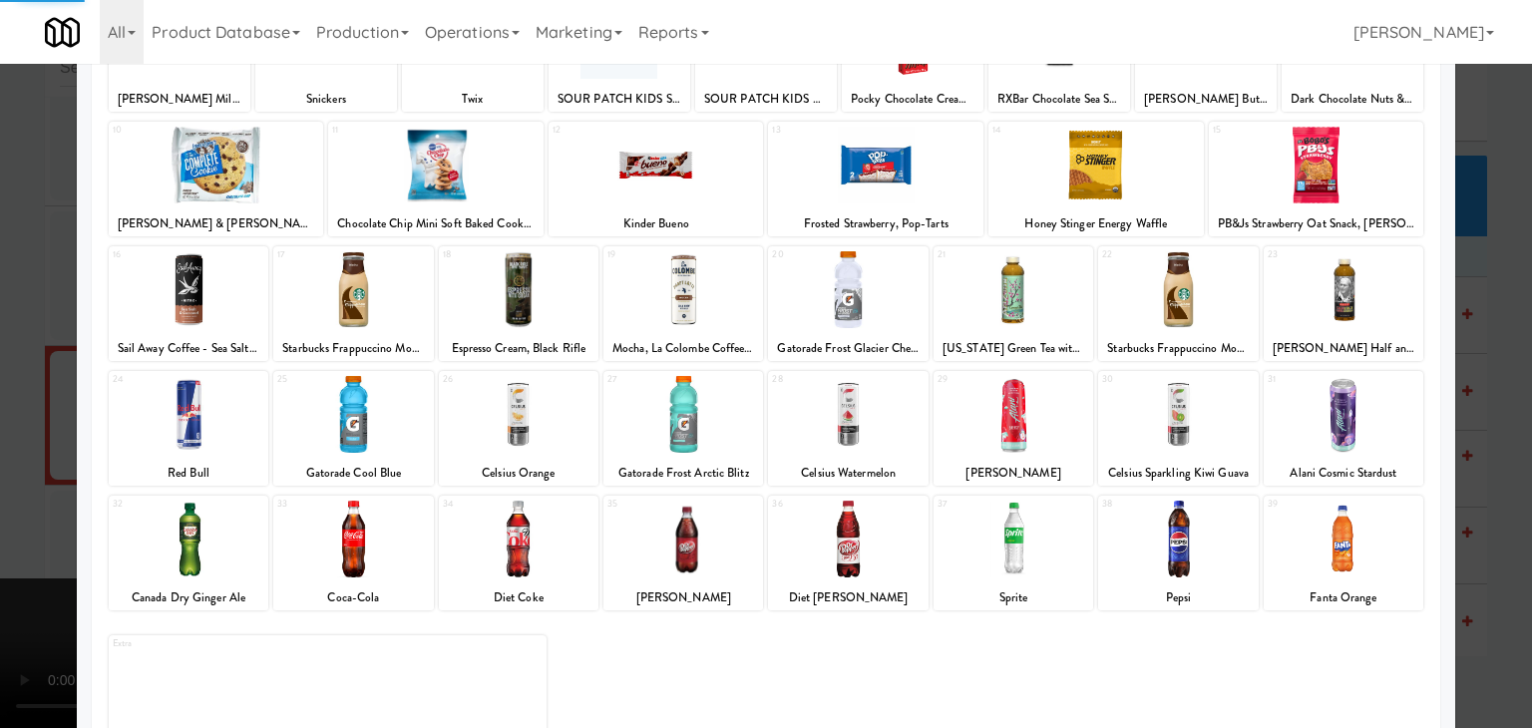
scroll to position [199, 0]
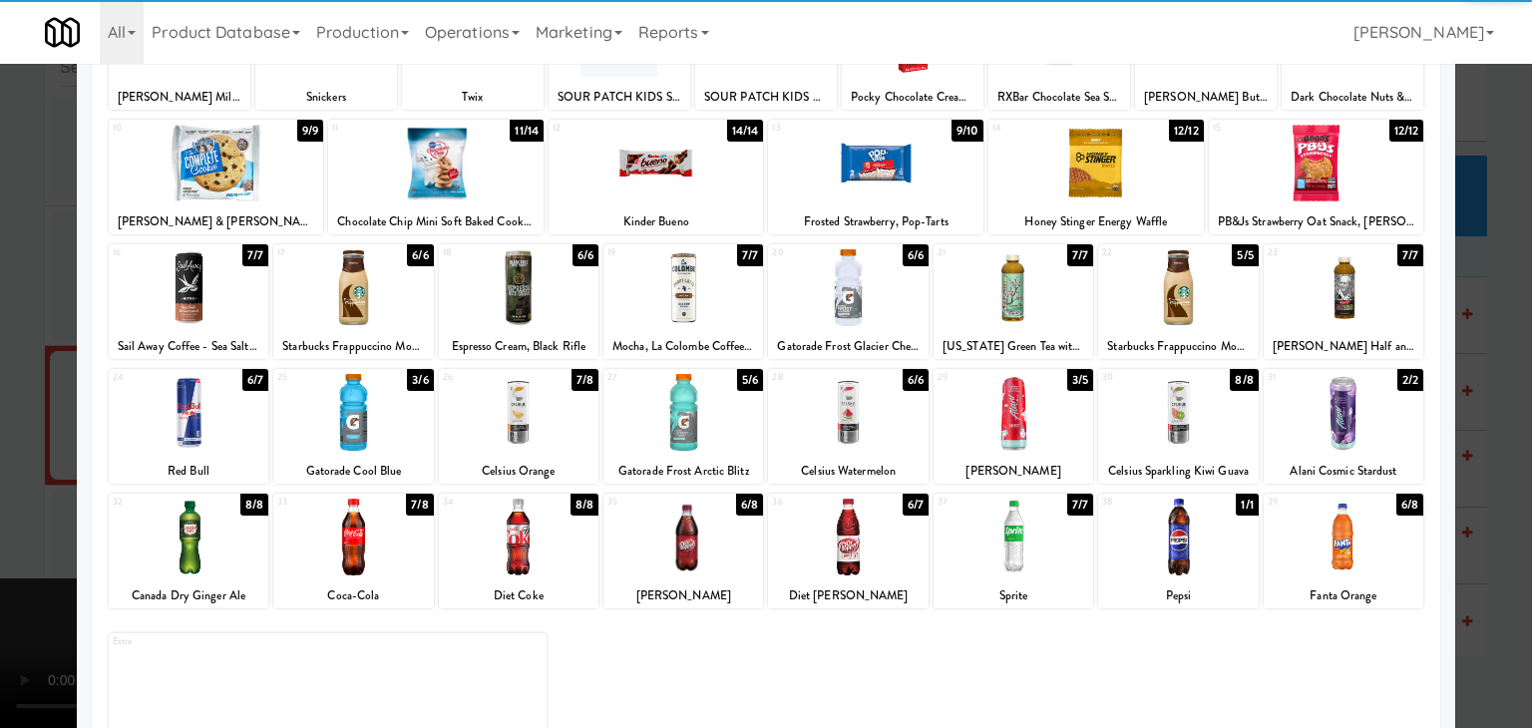
click at [541, 418] on div at bounding box center [519, 412] width 160 height 77
click at [826, 424] on div at bounding box center [848, 412] width 160 height 77
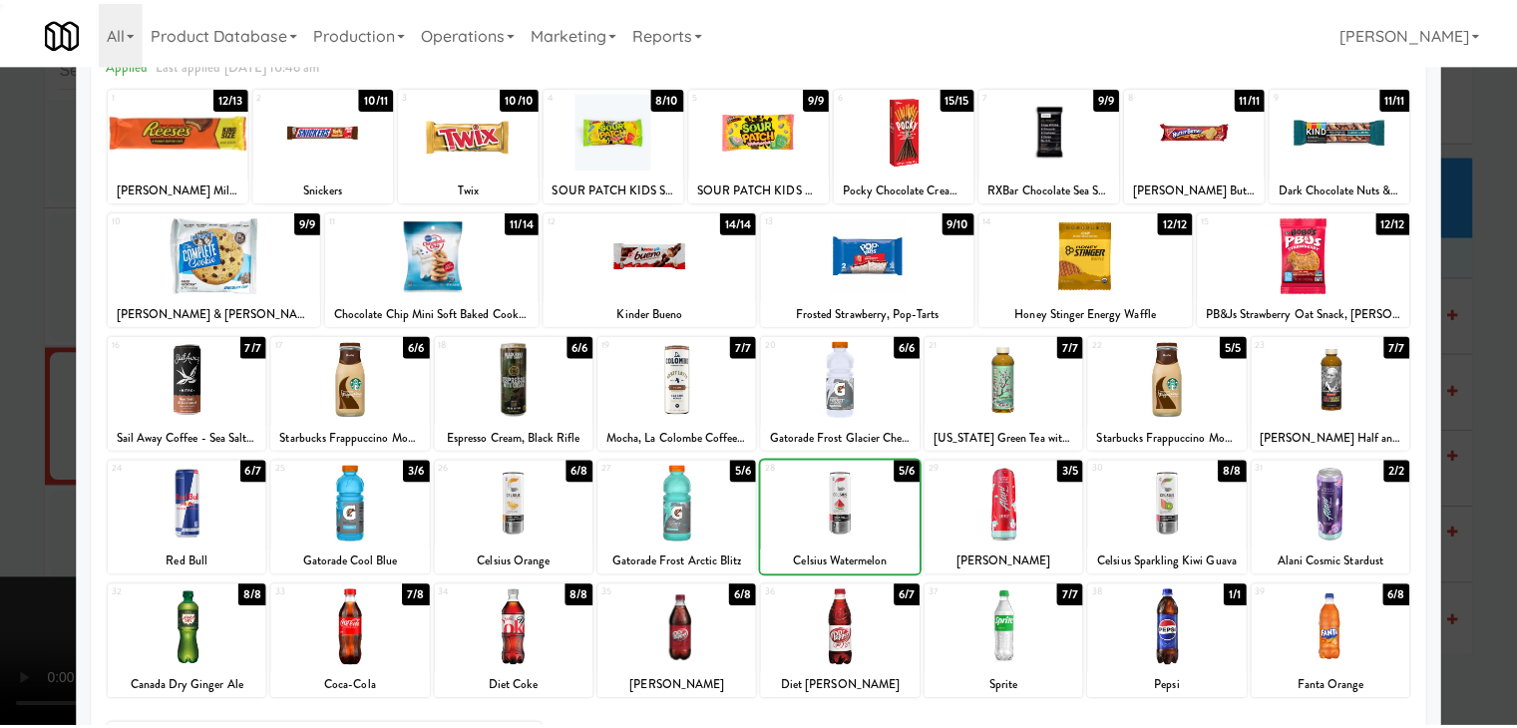
scroll to position [0, 0]
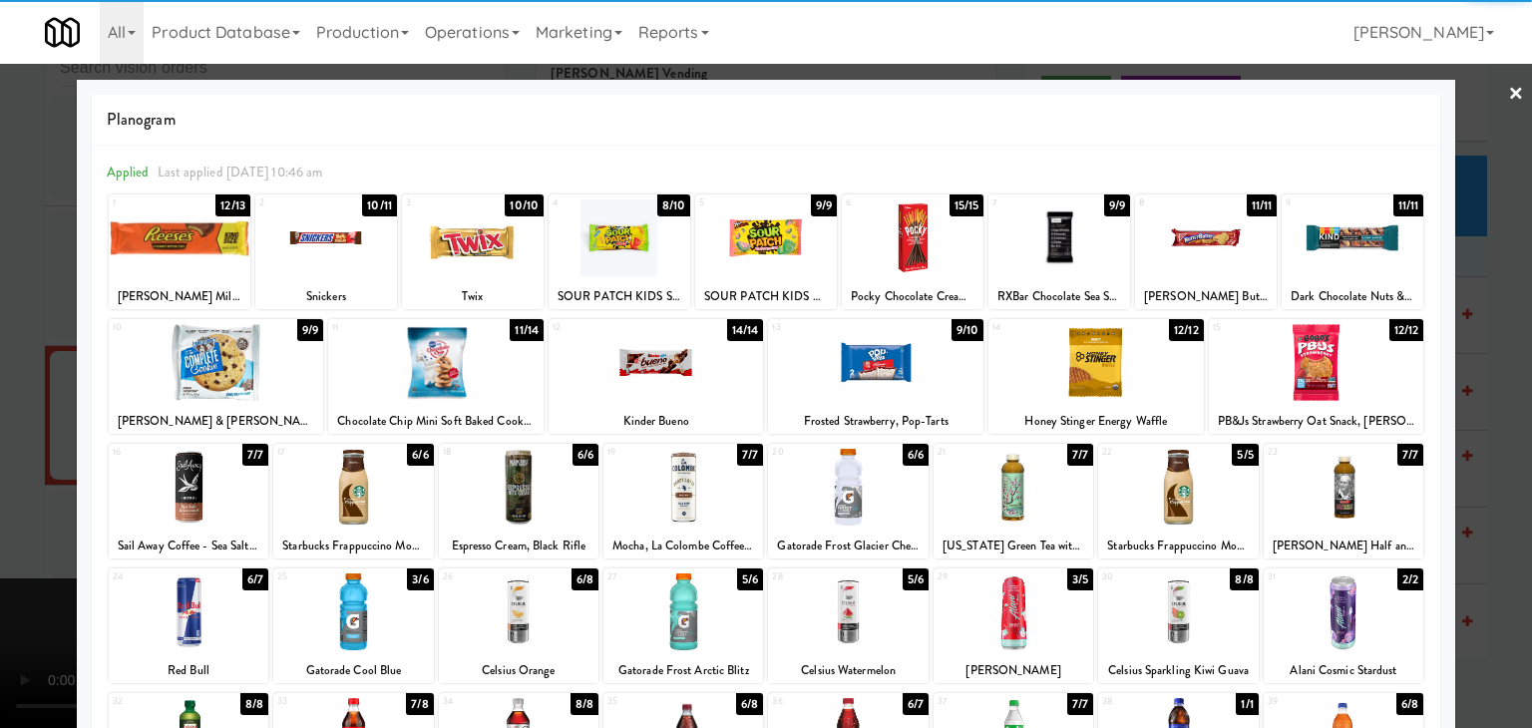
click at [247, 387] on div at bounding box center [216, 362] width 215 height 77
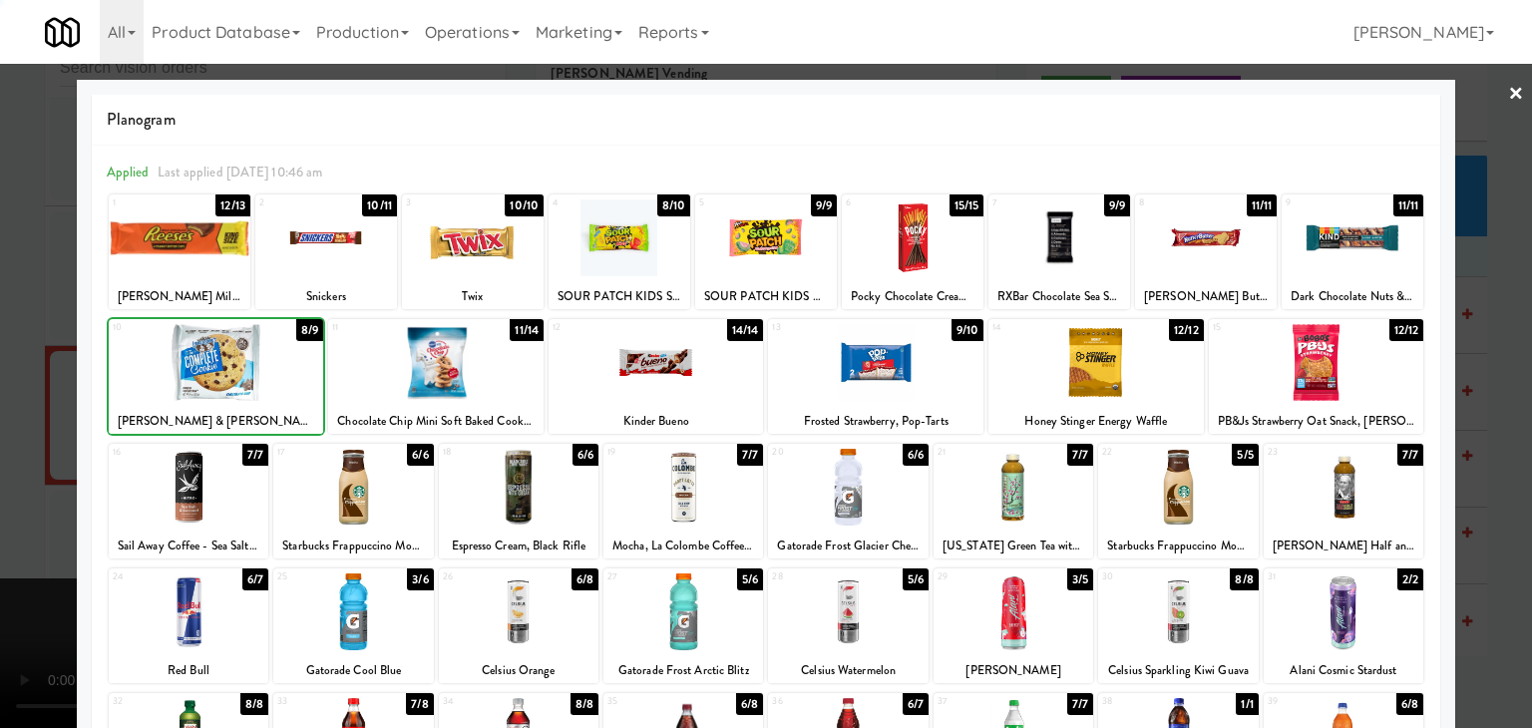
drag, startPoint x: 0, startPoint y: 441, endPoint x: 295, endPoint y: 448, distance: 295.3
click at [18, 440] on div at bounding box center [766, 364] width 1532 height 728
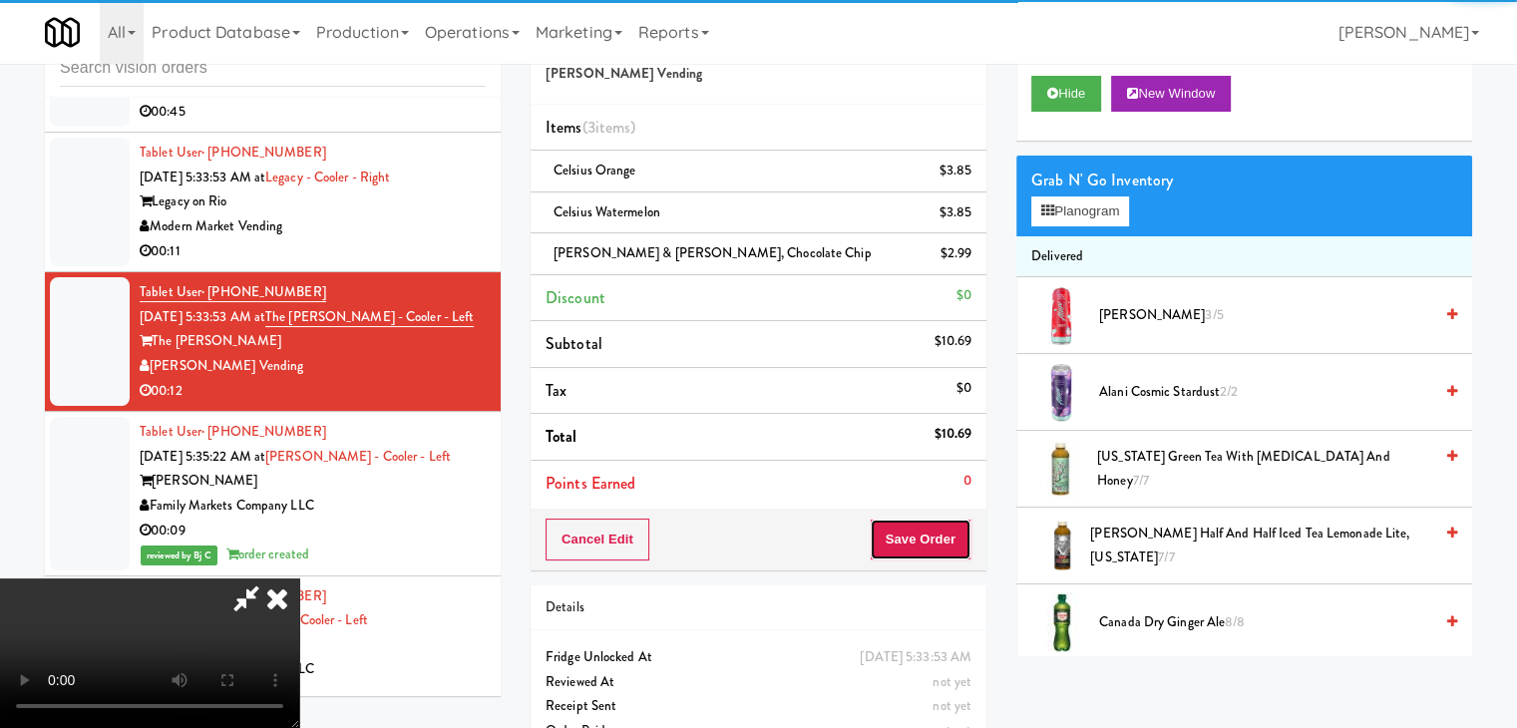
drag, startPoint x: 947, startPoint y: 520, endPoint x: 939, endPoint y: 528, distance: 11.3
click at [939, 528] on button "Save Order" at bounding box center [921, 540] width 102 height 42
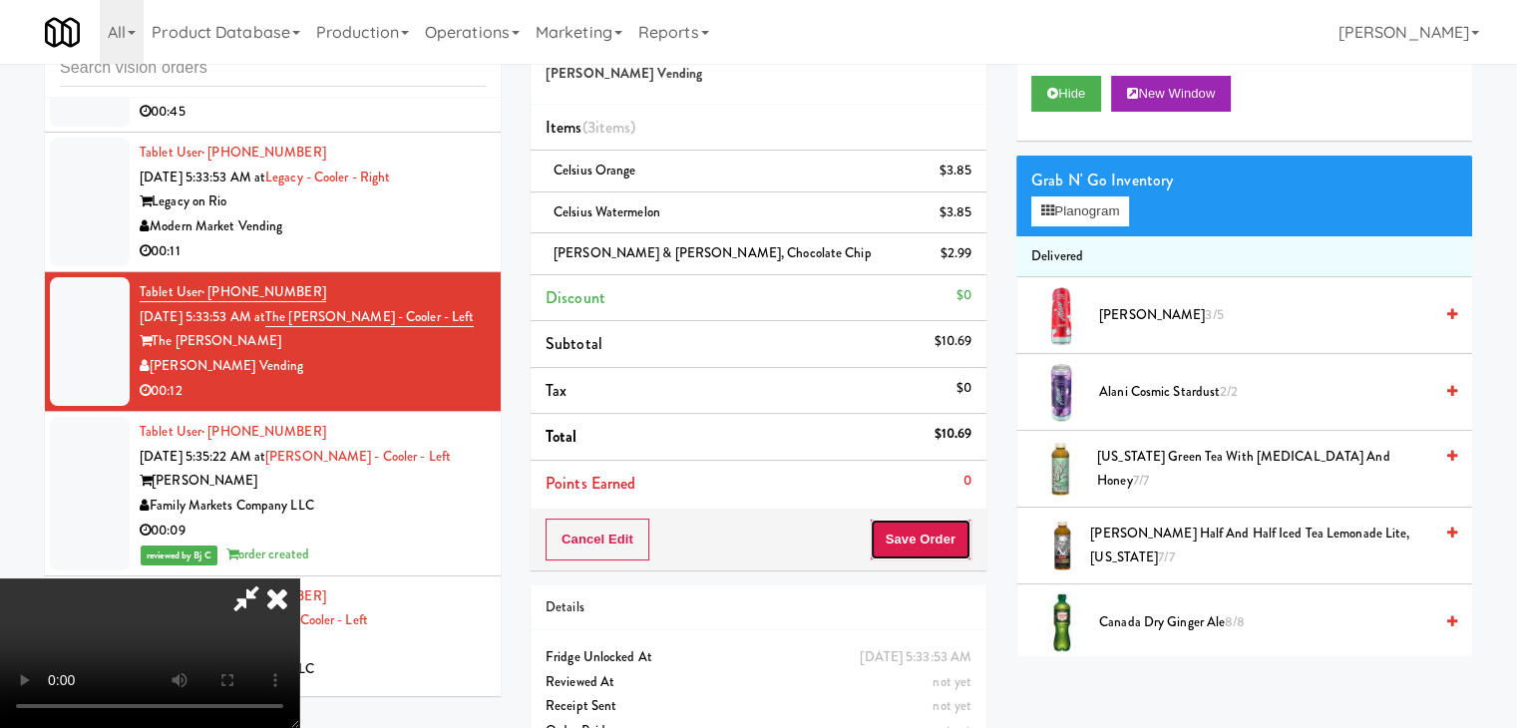
drag, startPoint x: 939, startPoint y: 528, endPoint x: 918, endPoint y: 506, distance: 31.0
click at [938, 528] on button "Save Order" at bounding box center [921, 540] width 102 height 42
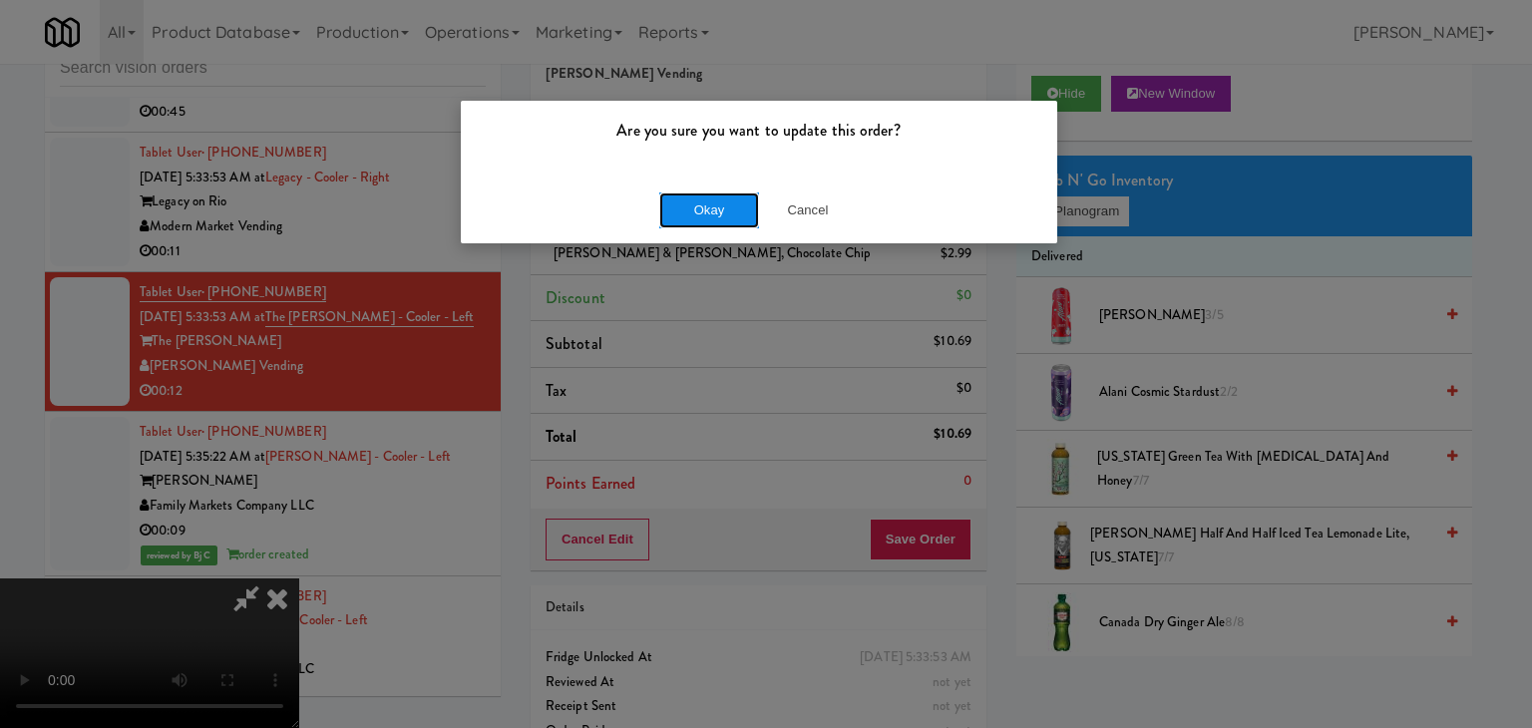
click at [717, 213] on button "Okay" at bounding box center [709, 210] width 100 height 36
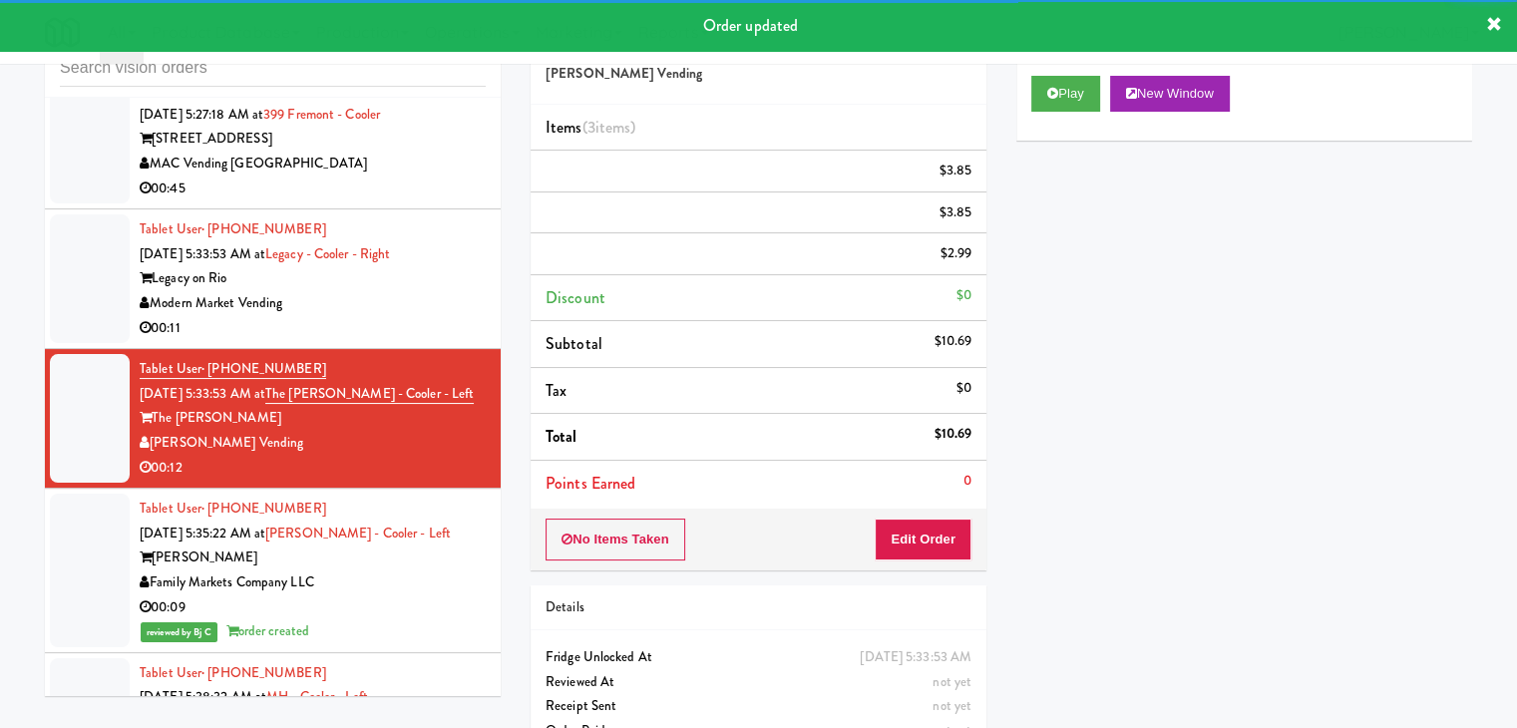
scroll to position [6034, 0]
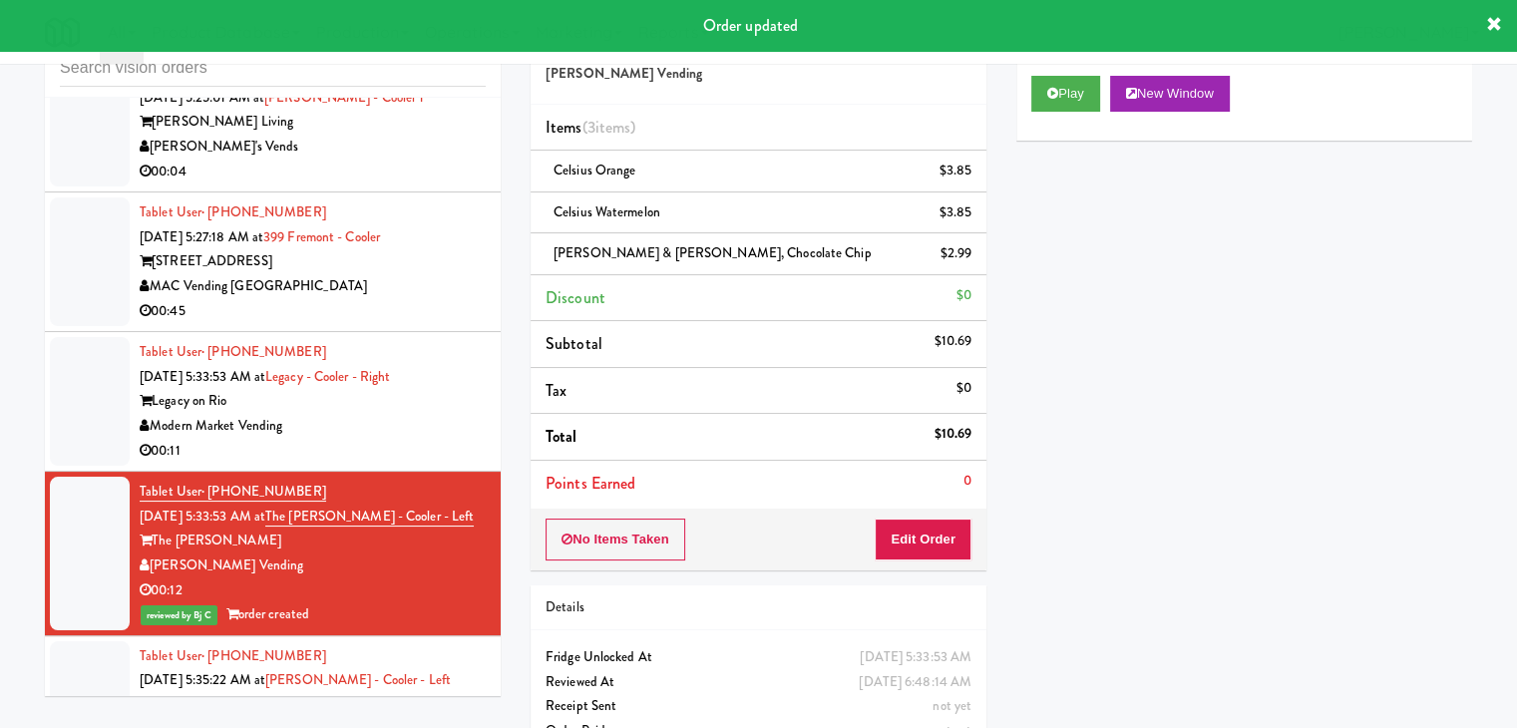
click at [417, 464] on div "00:11" at bounding box center [313, 451] width 346 height 25
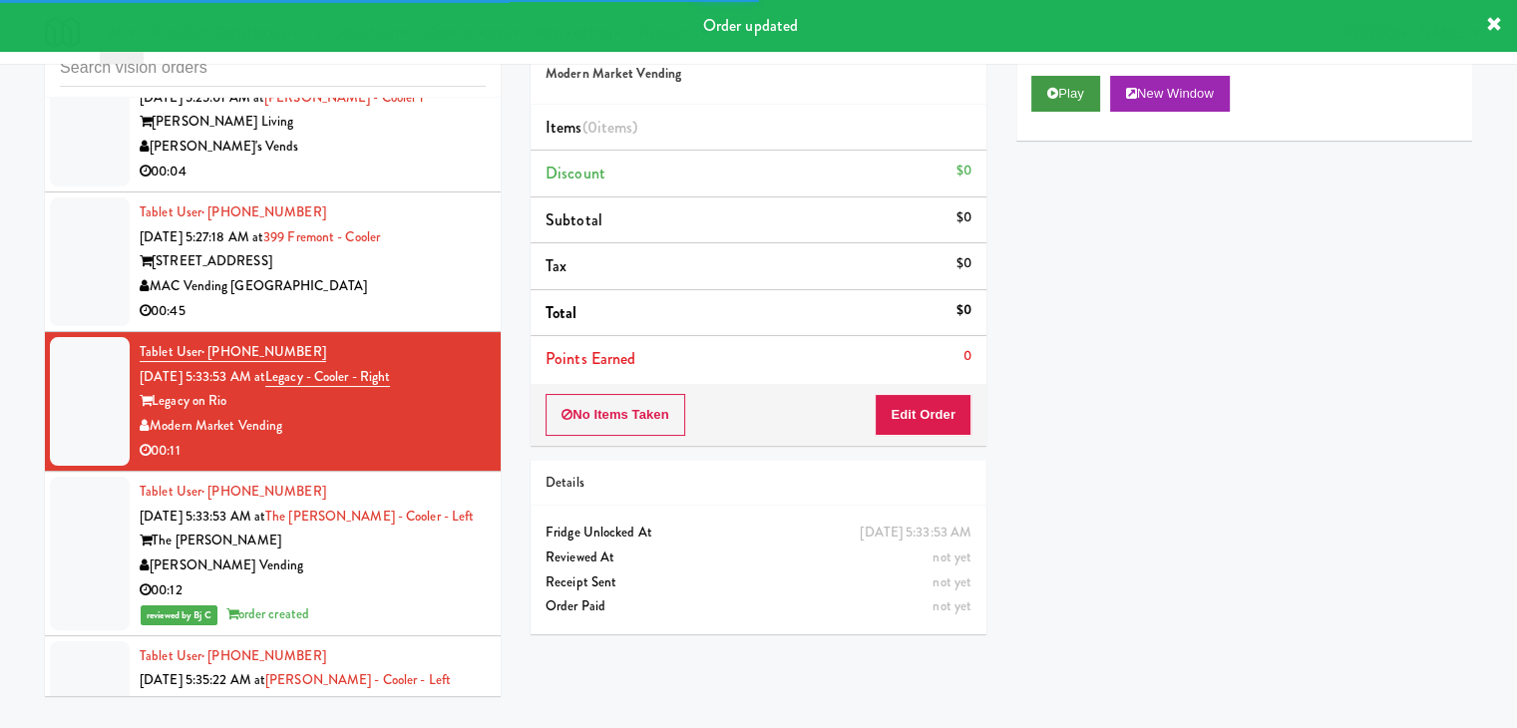
click at [1079, 109] on div "Play New Window" at bounding box center [1244, 101] width 456 height 80
click at [1073, 100] on button "Play" at bounding box center [1065, 94] width 69 height 36
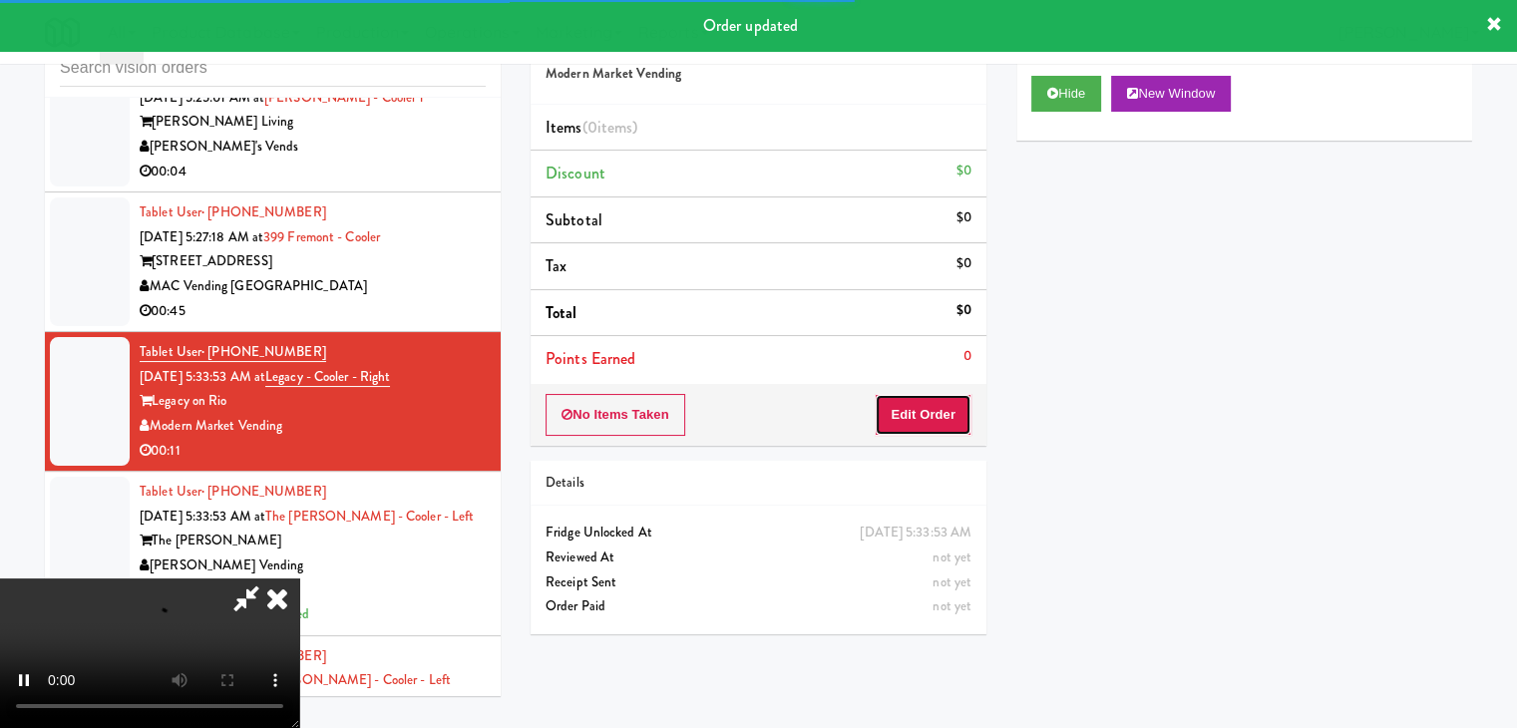
click at [929, 412] on button "Edit Order" at bounding box center [923, 415] width 97 height 42
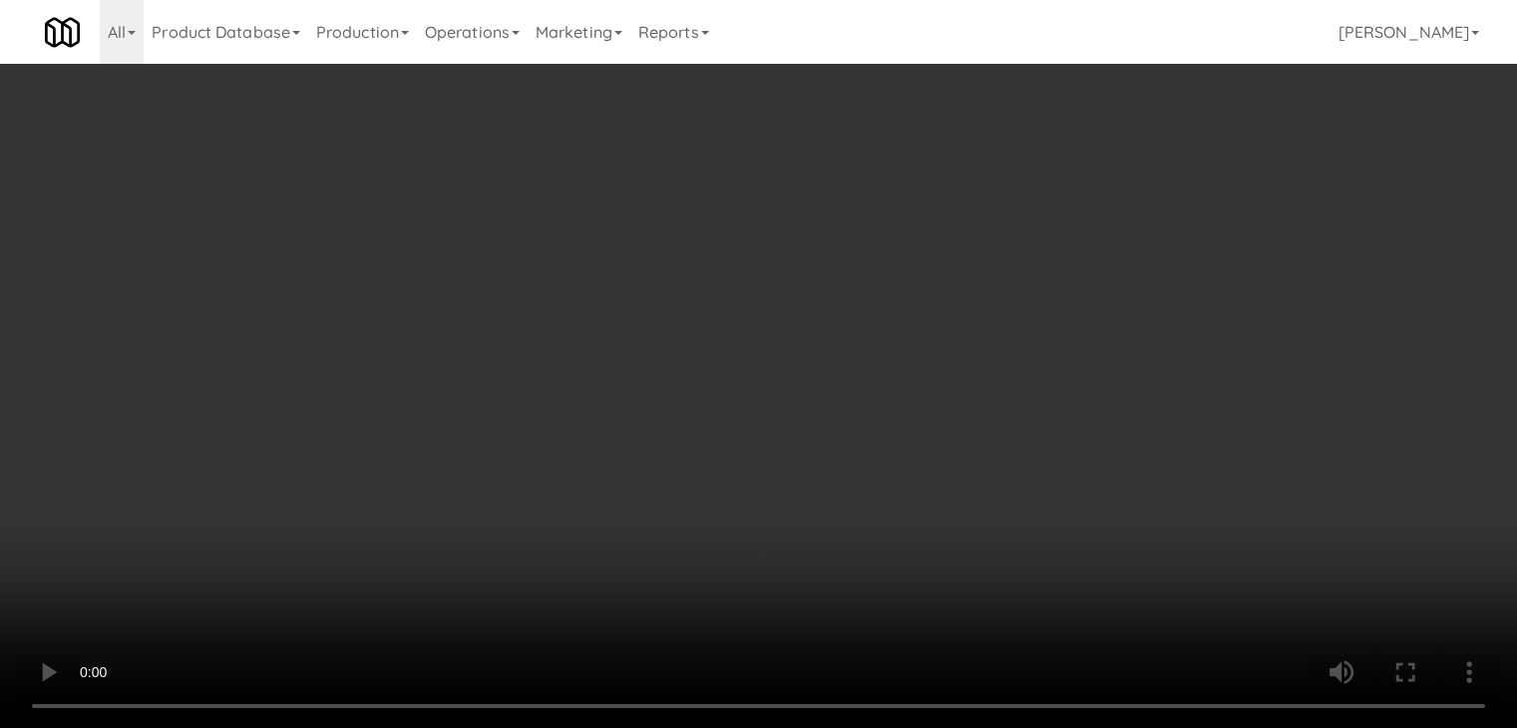
scroll to position [5960, 0]
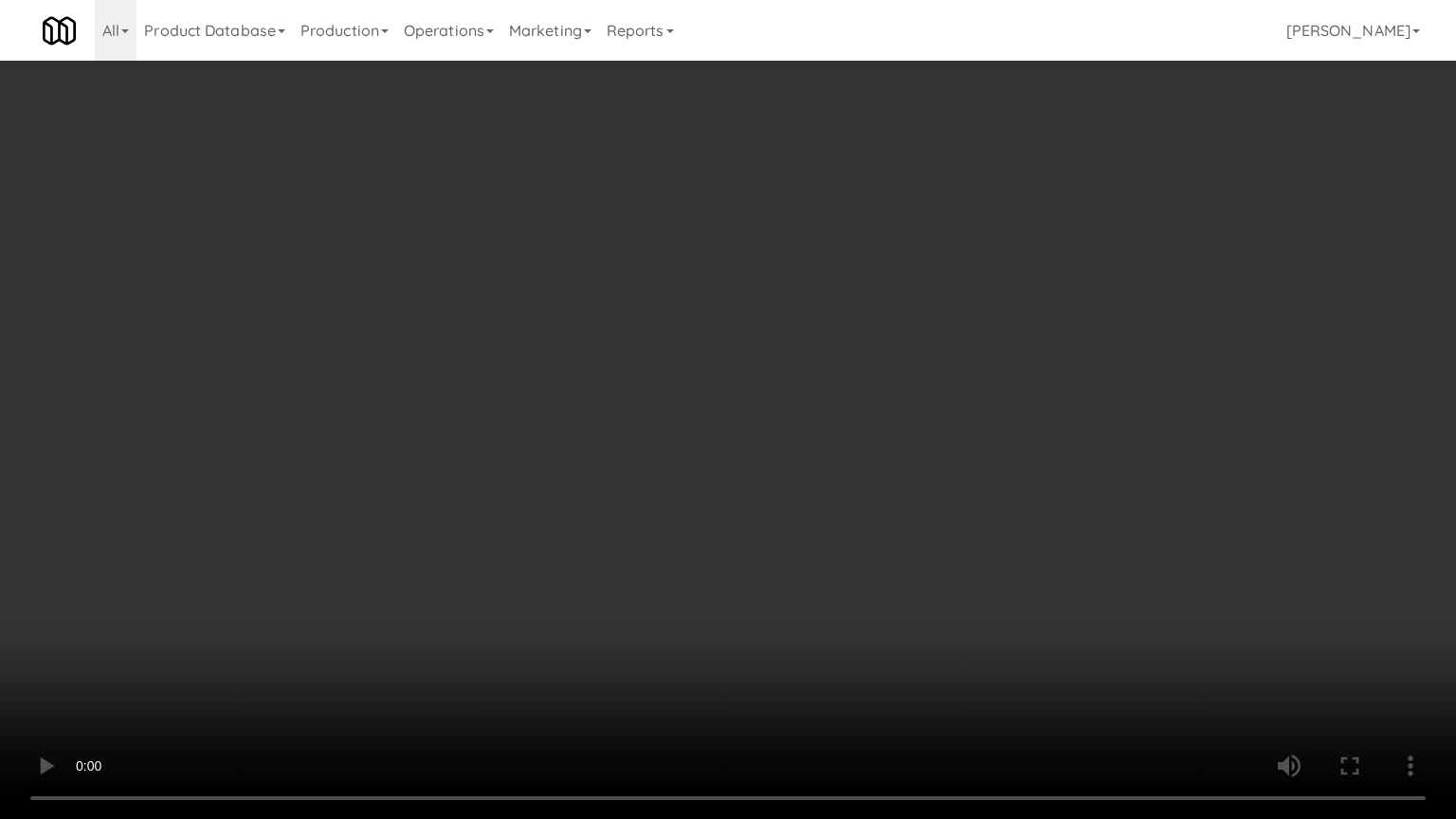
click at [869, 483] on video at bounding box center [728, 410] width 1456 height 819
click at [882, 478] on video at bounding box center [728, 410] width 1456 height 819
click at [882, 476] on video at bounding box center [728, 410] width 1456 height 819
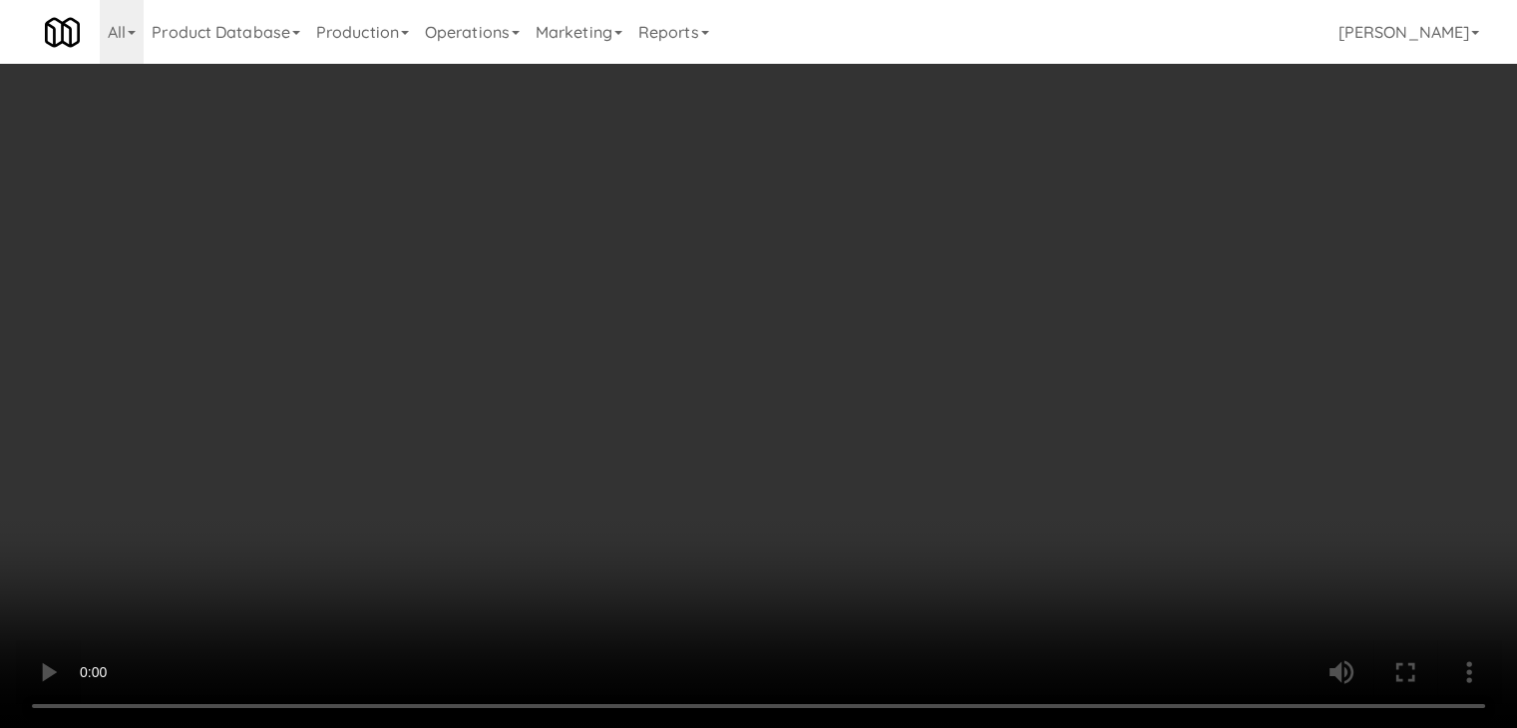
click at [1068, 200] on button "Planogram" at bounding box center [1080, 211] width 98 height 30
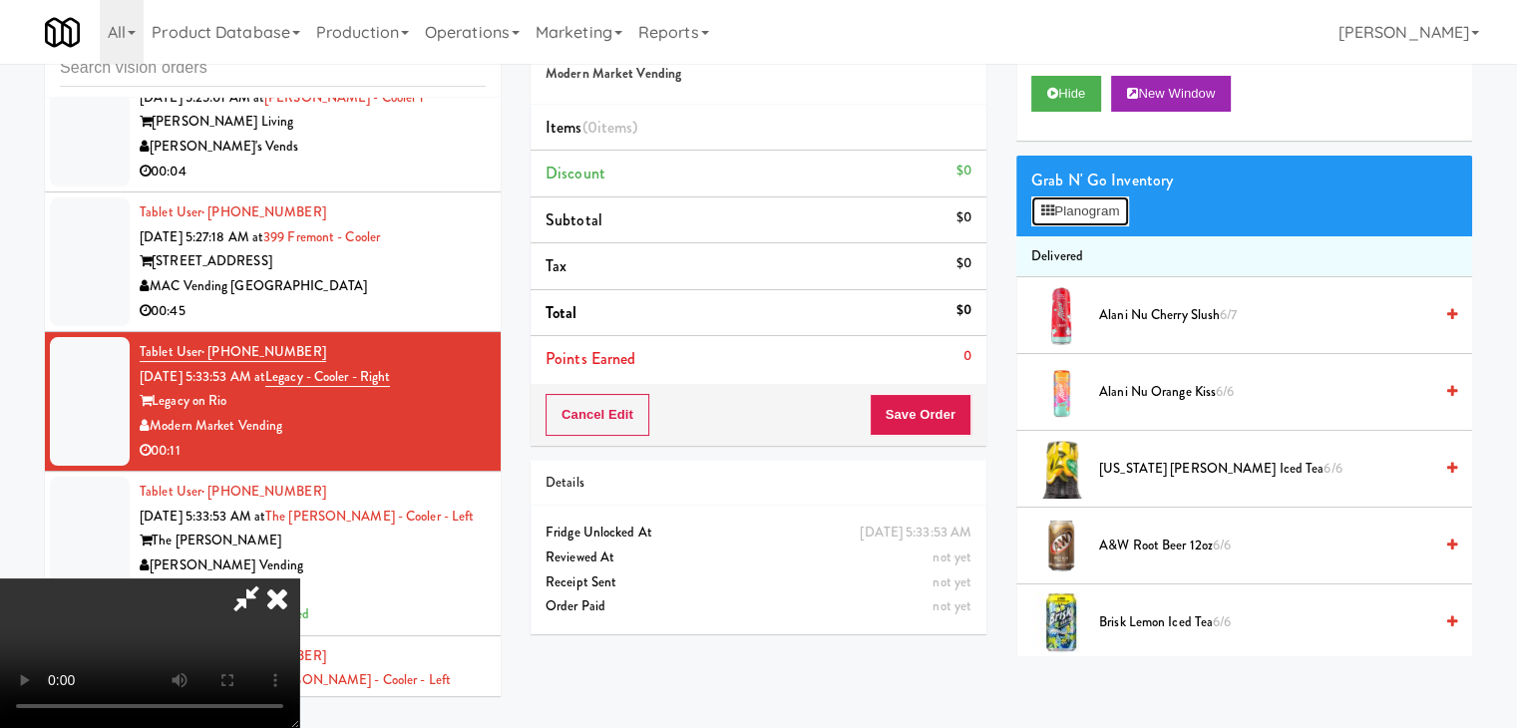
scroll to position [5960, 0]
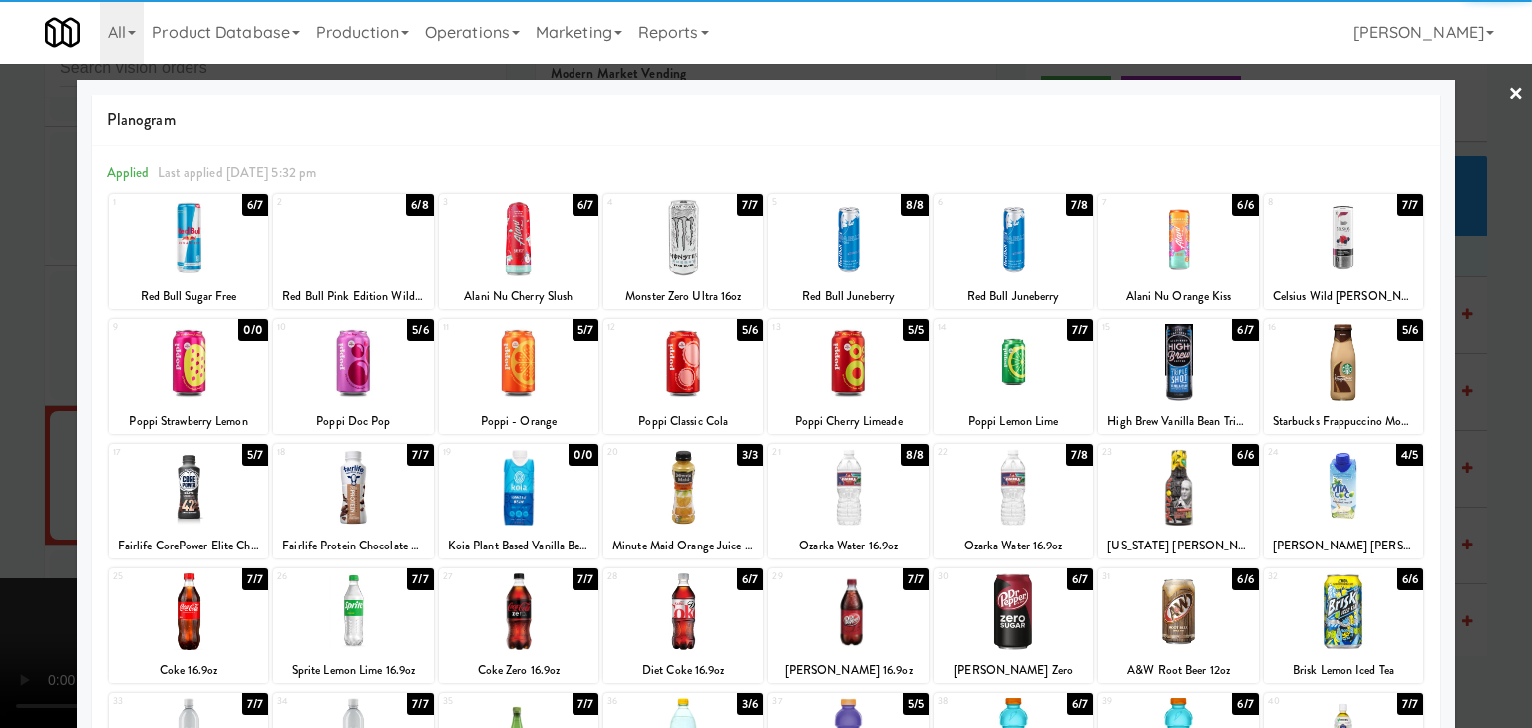
click at [870, 516] on div at bounding box center [848, 487] width 160 height 77
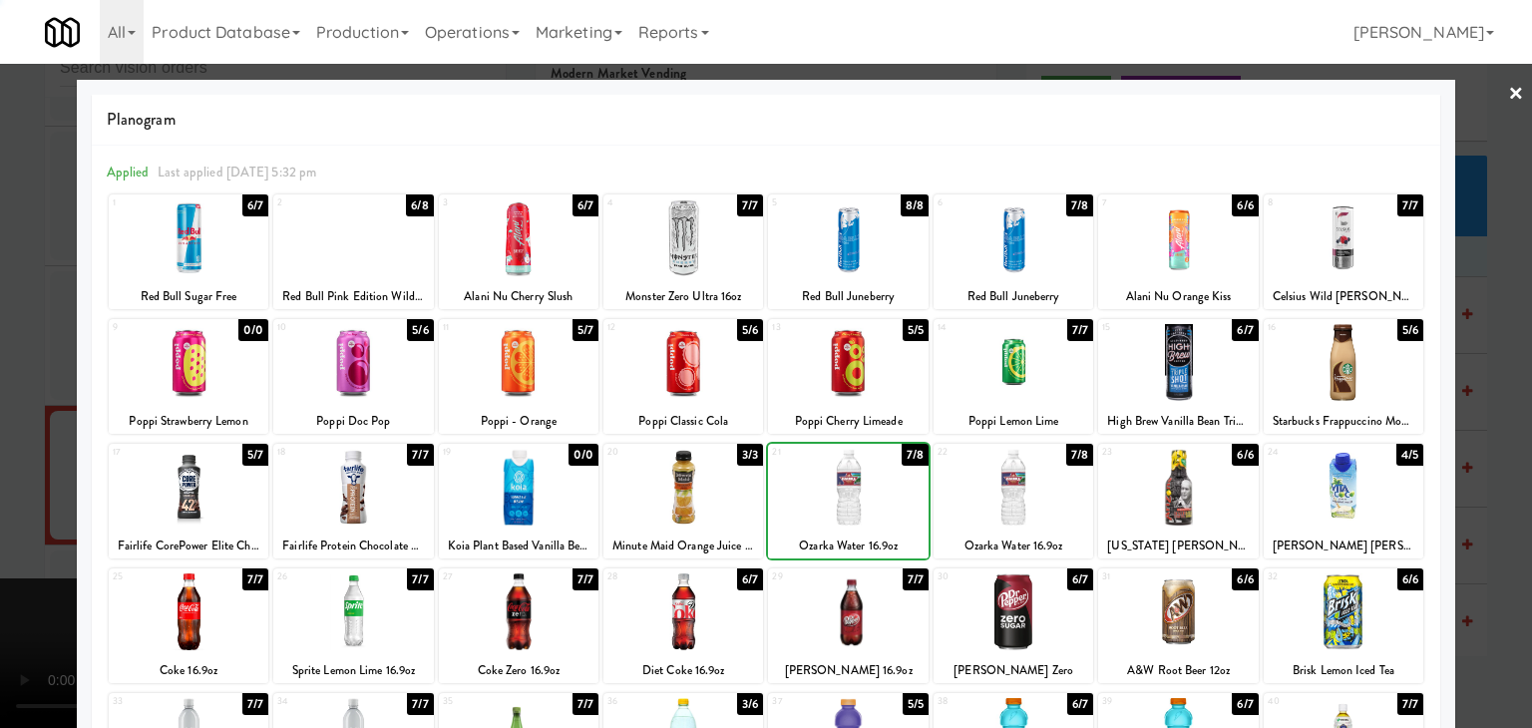
click at [1015, 512] on div at bounding box center [1013, 487] width 160 height 77
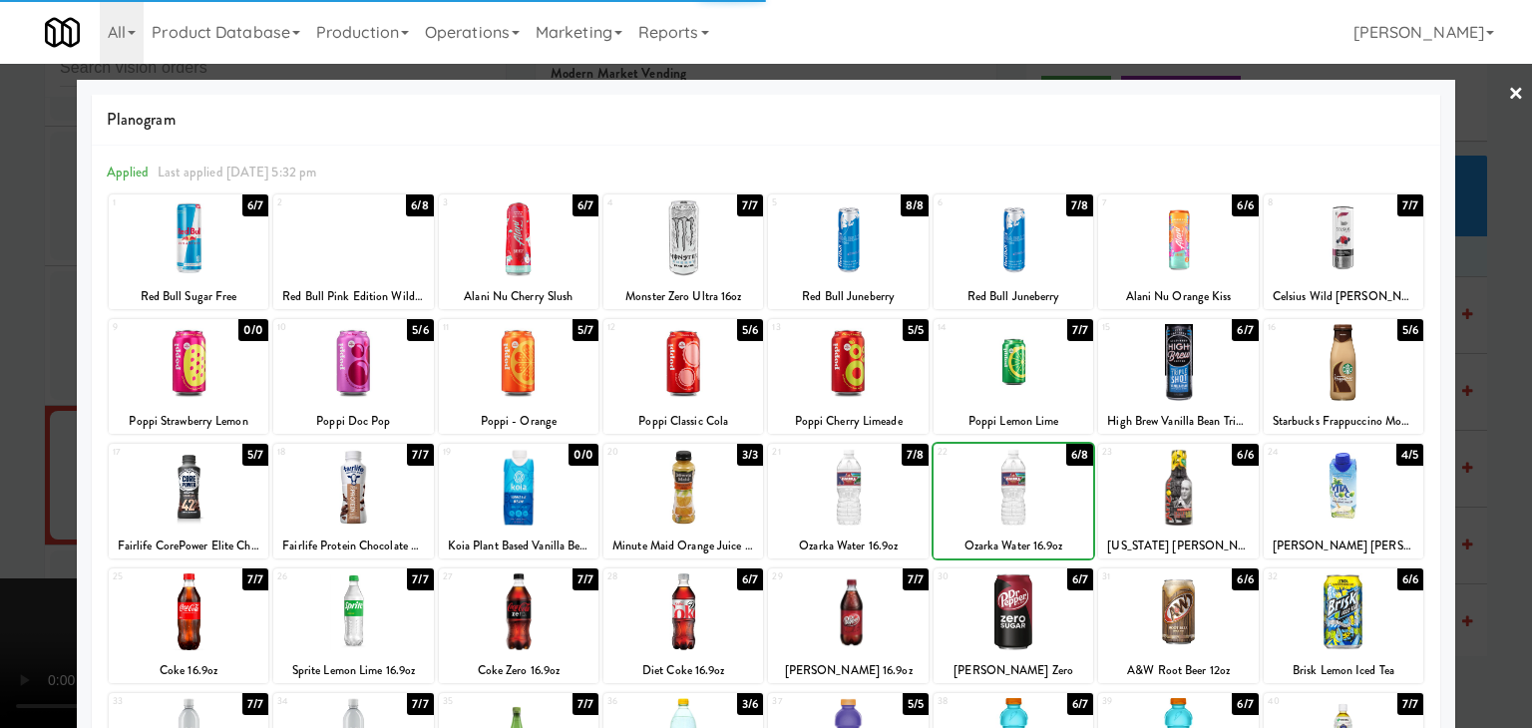
drag, startPoint x: 0, startPoint y: 483, endPoint x: 172, endPoint y: 476, distance: 171.7
click at [13, 480] on div at bounding box center [766, 364] width 1532 height 728
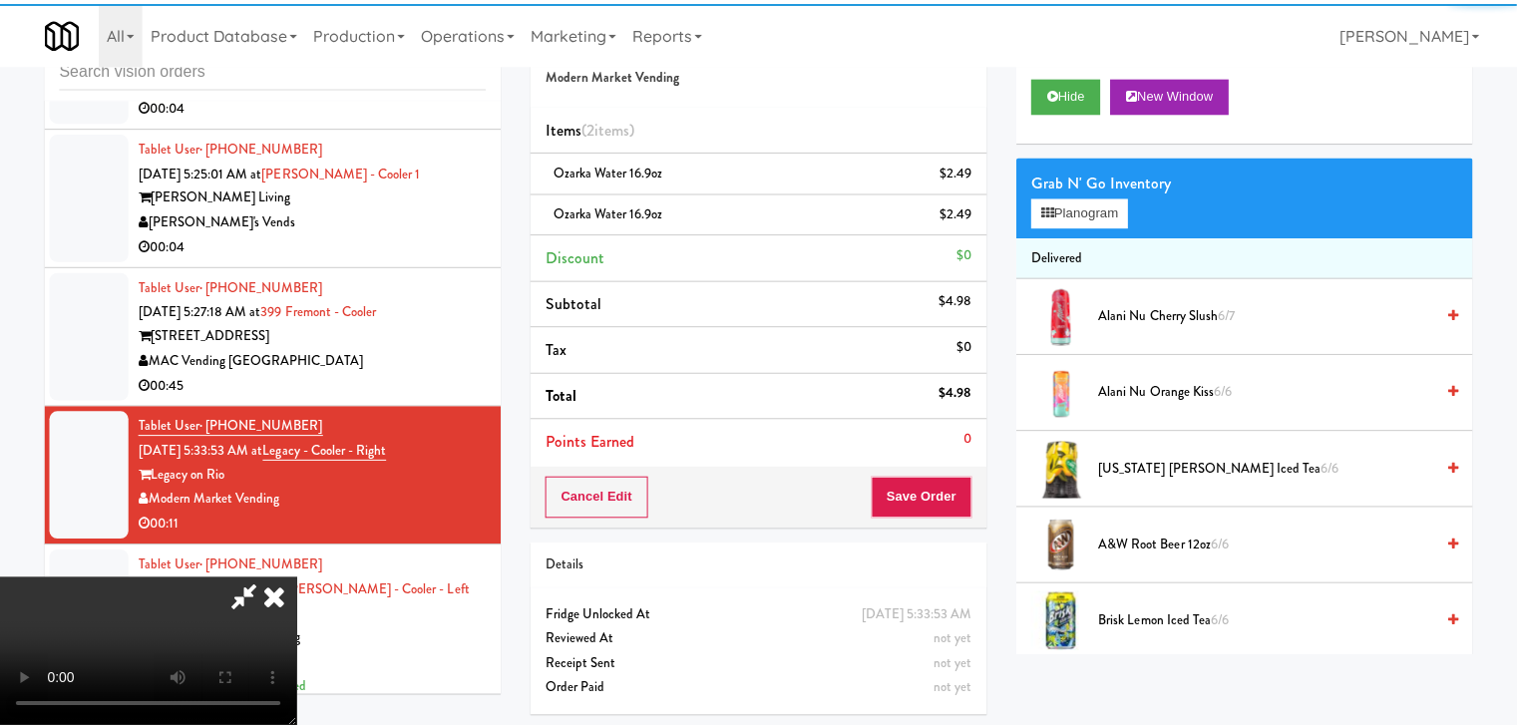
scroll to position [6034, 0]
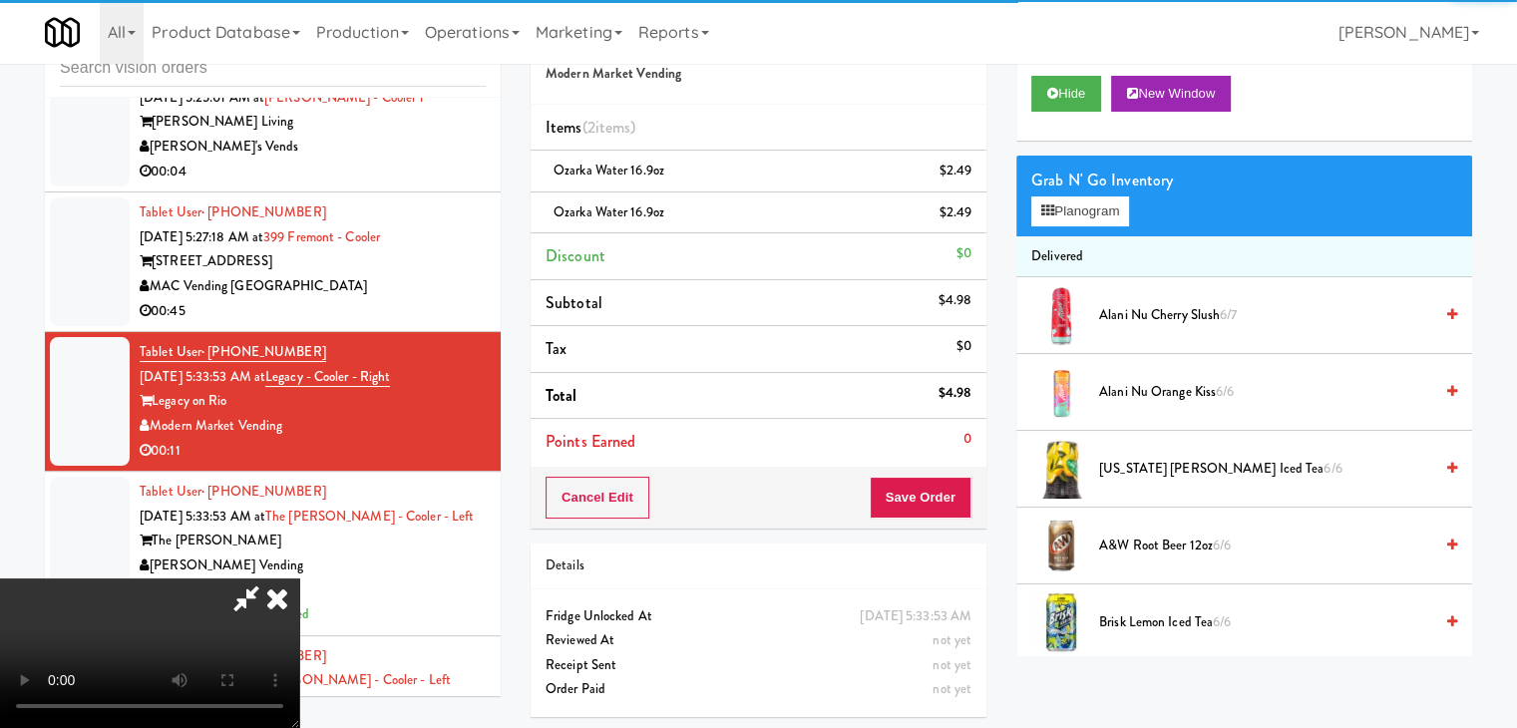
drag, startPoint x: 966, startPoint y: 505, endPoint x: 949, endPoint y: 505, distance: 17.0
click at [959, 505] on div "Cancel Edit Save Order" at bounding box center [759, 498] width 456 height 62
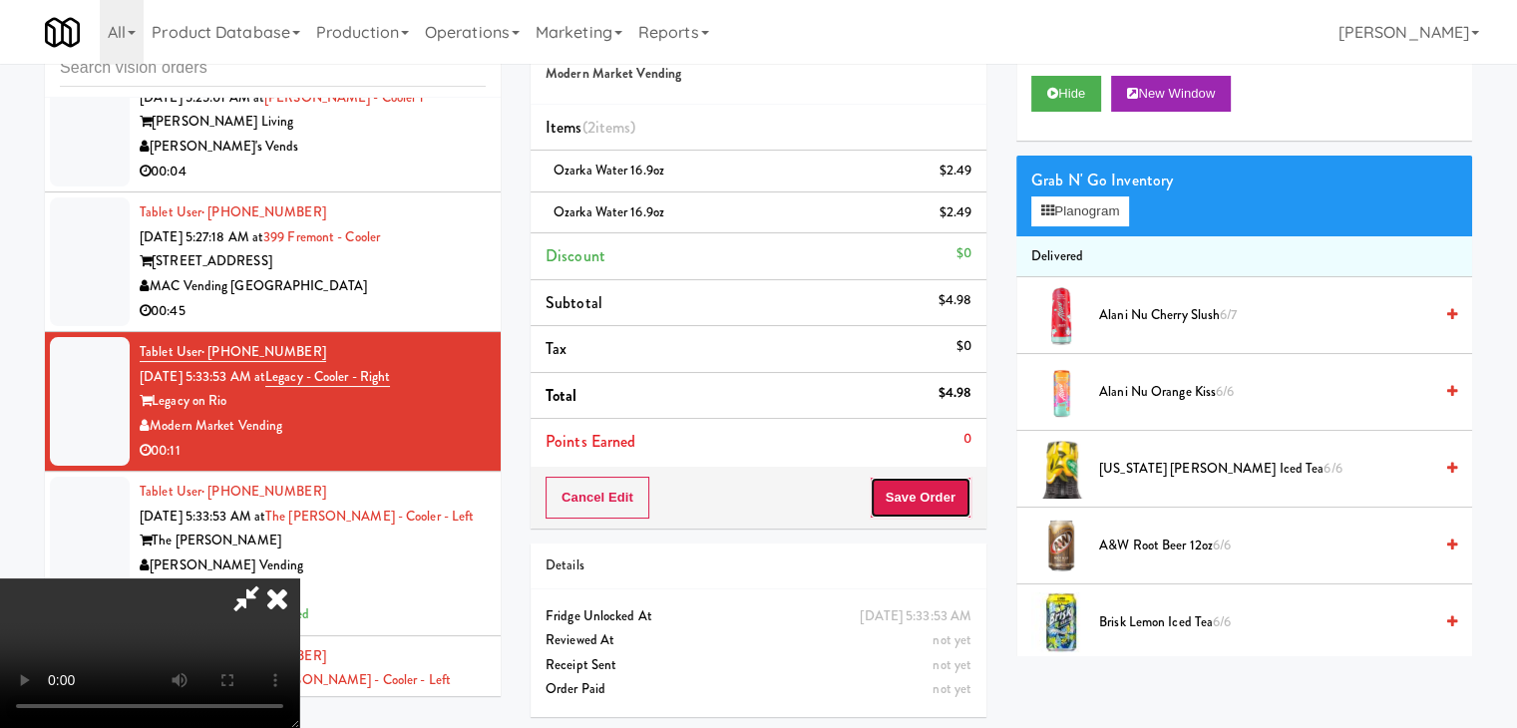
click at [949, 505] on button "Save Order" at bounding box center [921, 498] width 102 height 42
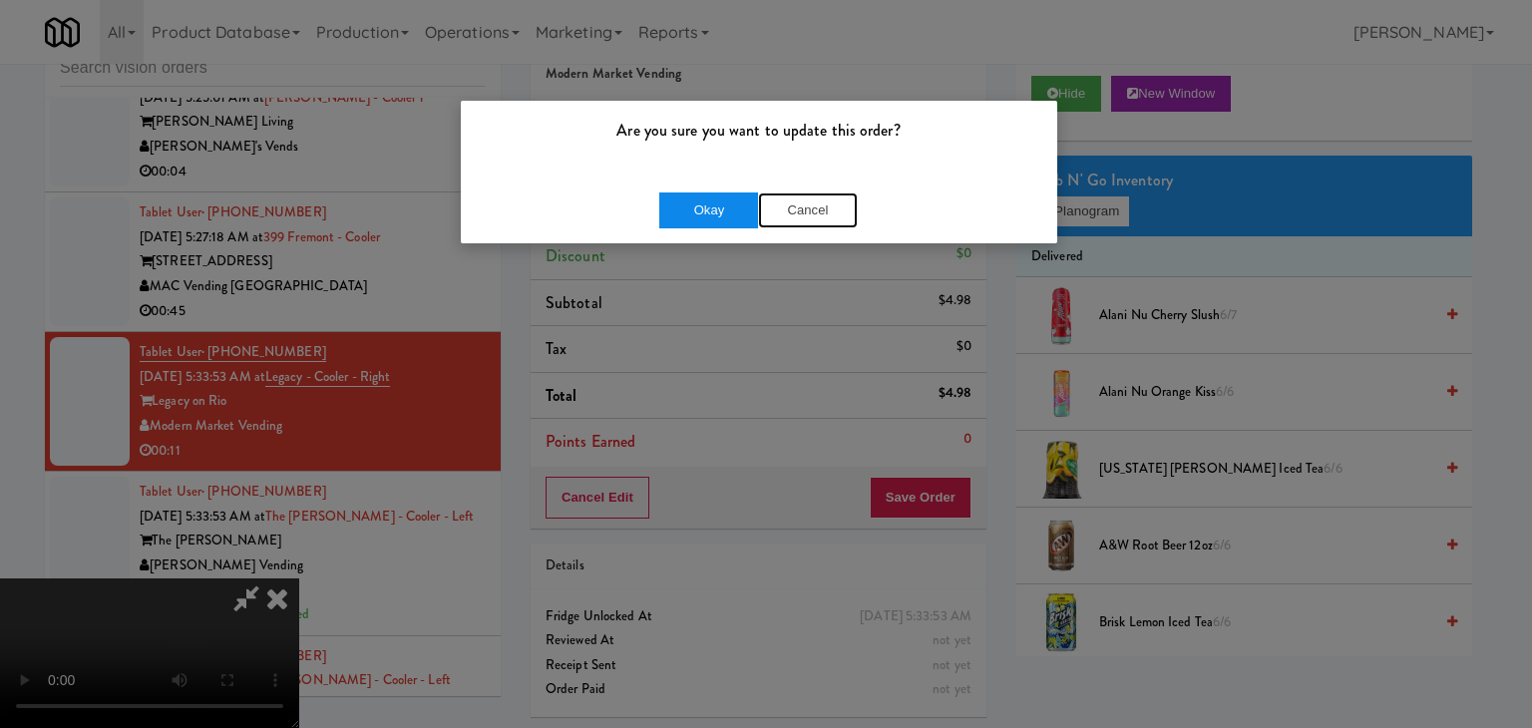
click at [750, 211] on div "Okay Cancel" at bounding box center [758, 210] width 198 height 36
click at [746, 211] on button "Okay" at bounding box center [709, 210] width 100 height 36
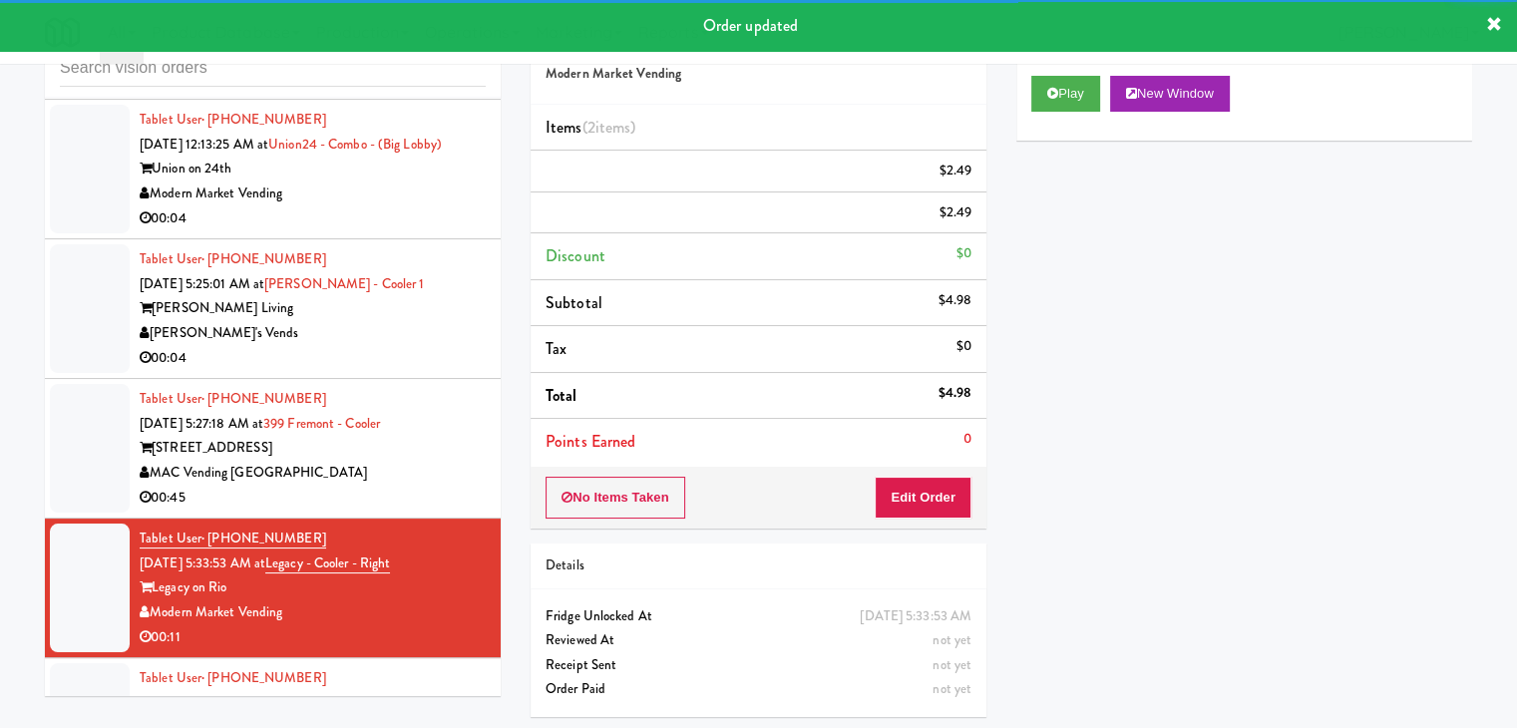
scroll to position [5834, 0]
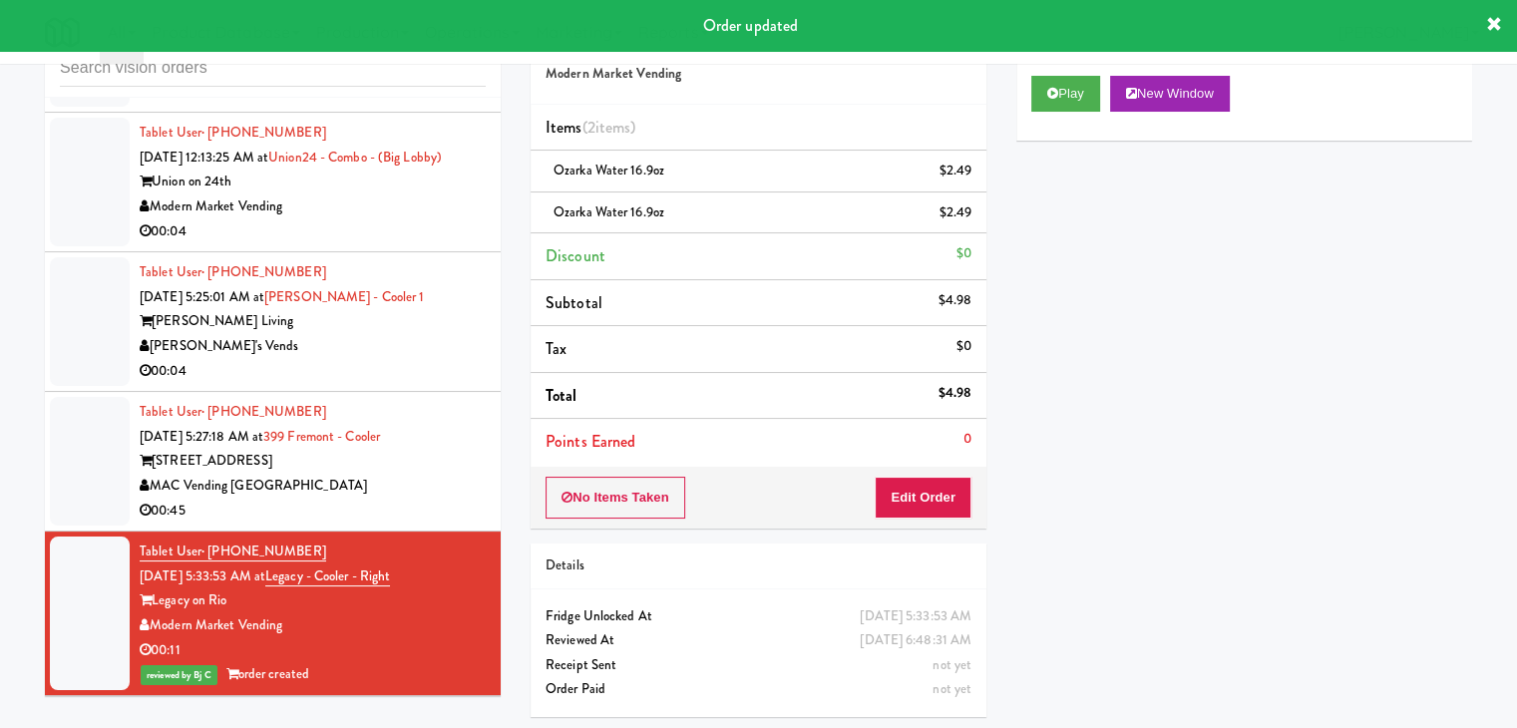
click at [428, 524] on div "00:45" at bounding box center [313, 511] width 346 height 25
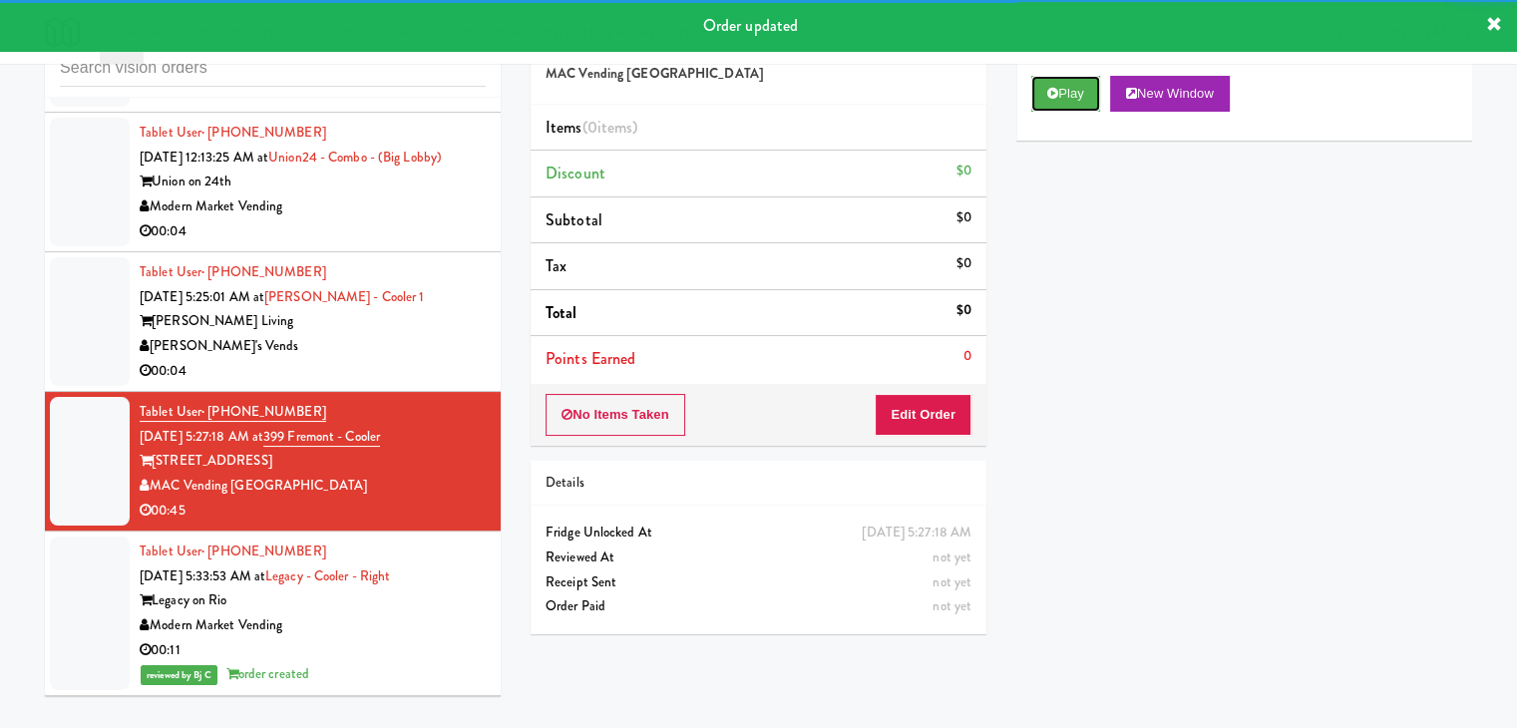
drag, startPoint x: 1079, startPoint y: 96, endPoint x: 1042, endPoint y: 223, distance: 132.9
click at [1076, 100] on button "Play" at bounding box center [1065, 94] width 69 height 36
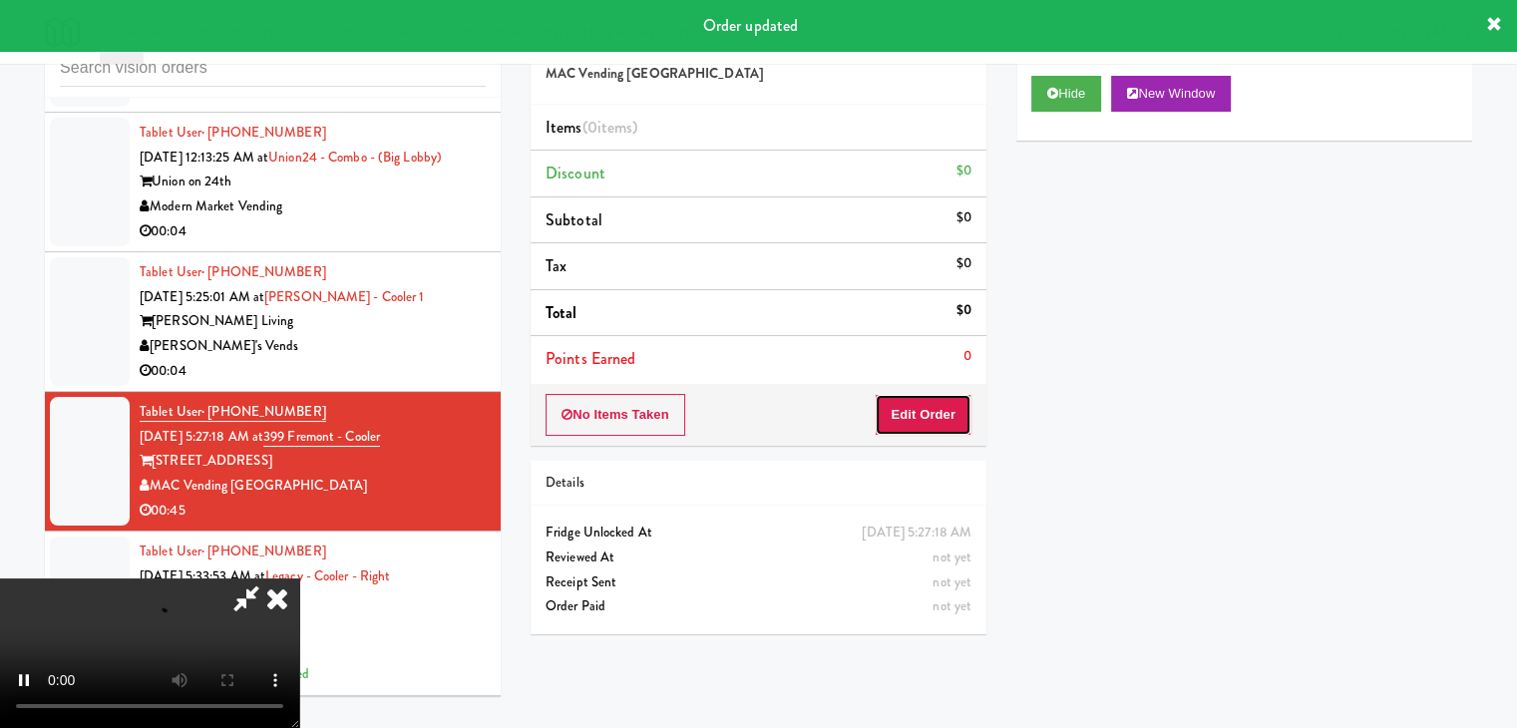
click at [942, 408] on button "Edit Order" at bounding box center [923, 415] width 97 height 42
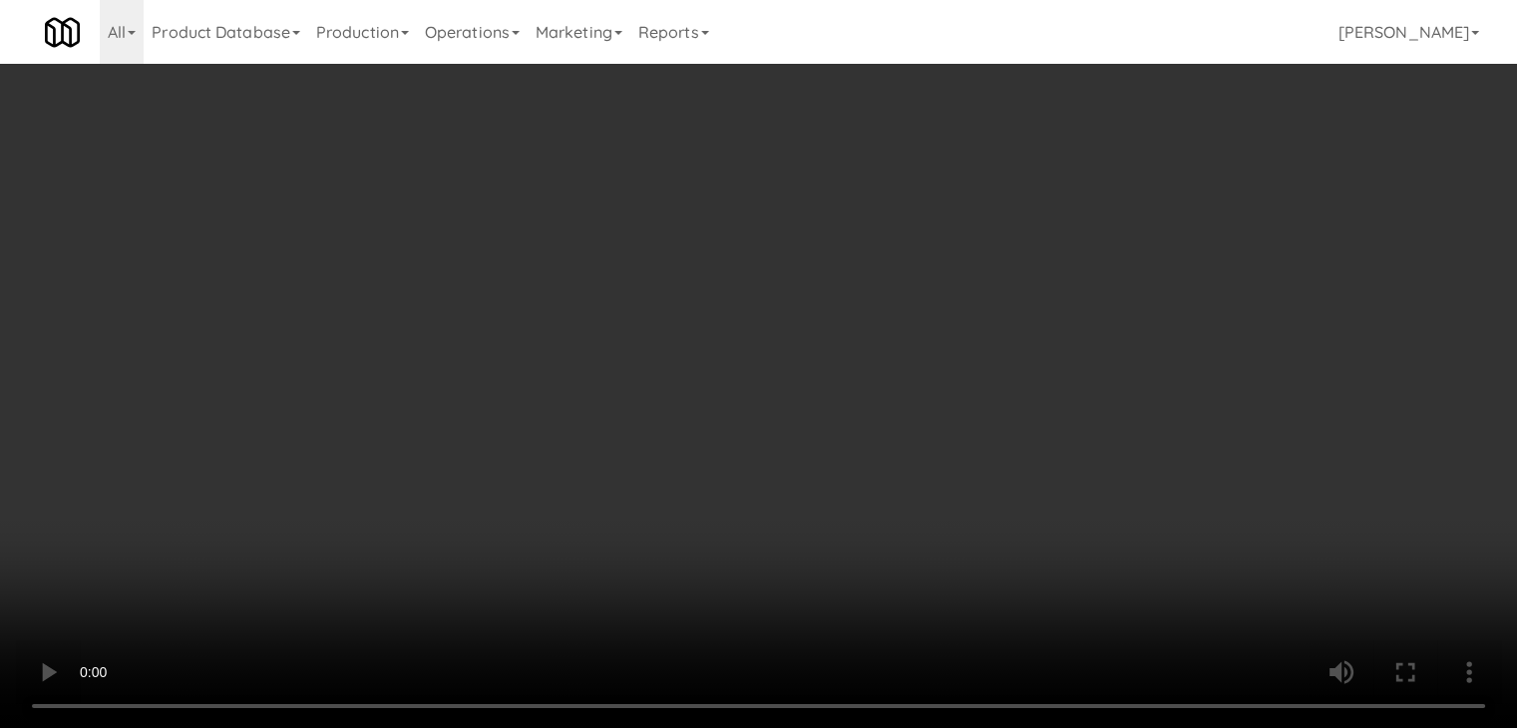
scroll to position [5784, 0]
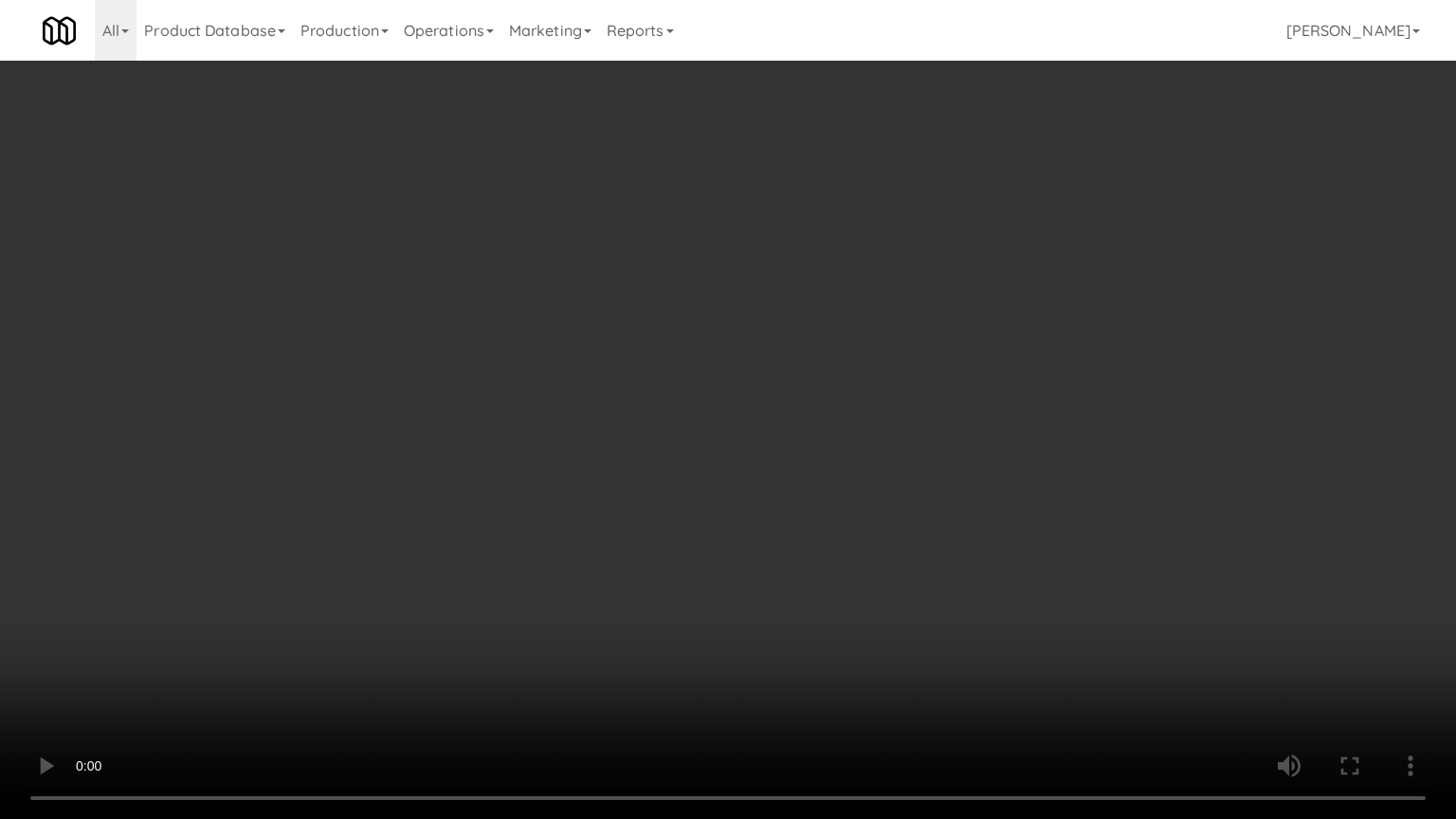
click at [927, 517] on video at bounding box center [728, 410] width 1456 height 819
click at [921, 517] on video at bounding box center [728, 410] width 1456 height 819
drag, startPoint x: 921, startPoint y: 517, endPoint x: 985, endPoint y: 390, distance: 142.2
click at [921, 516] on video at bounding box center [728, 410] width 1456 height 819
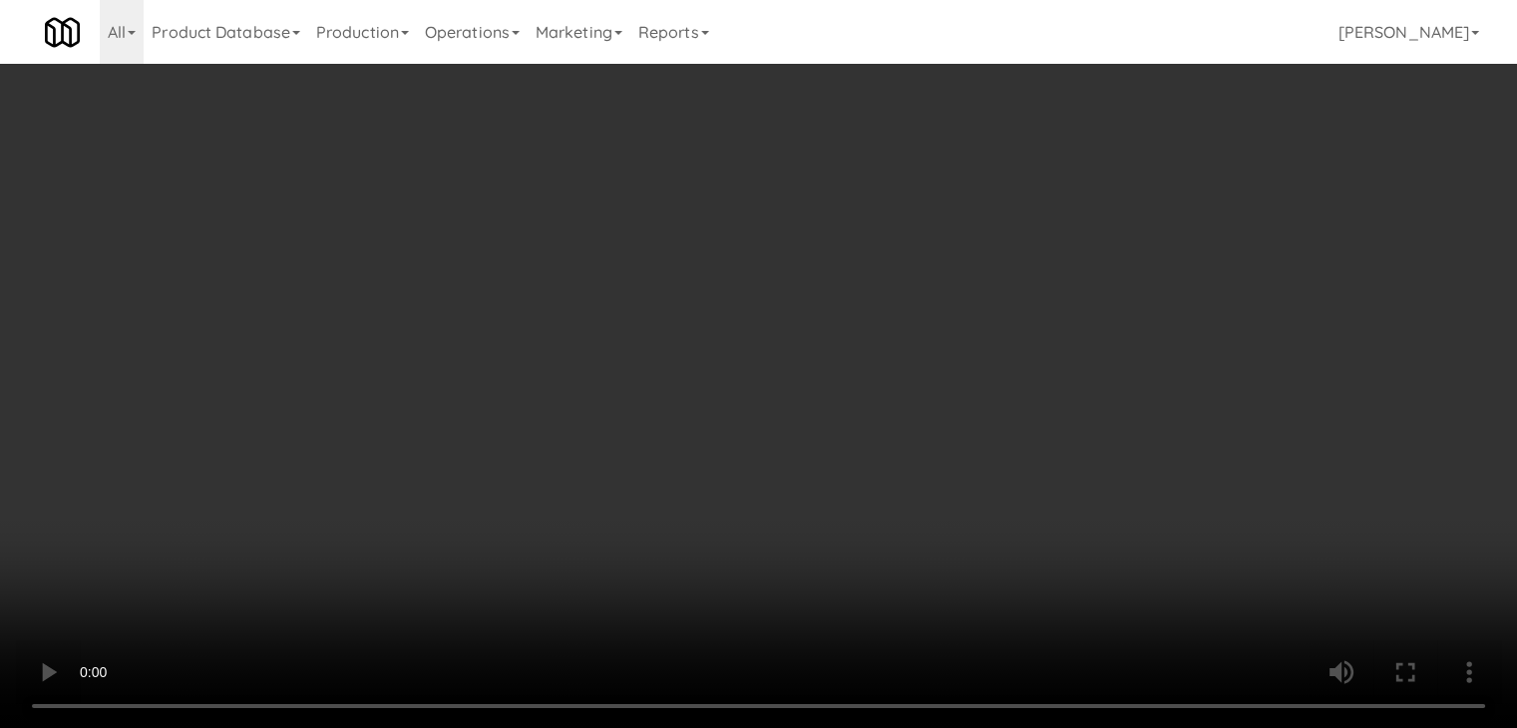
click at [1103, 221] on button "Planogram" at bounding box center [1080, 211] width 98 height 30
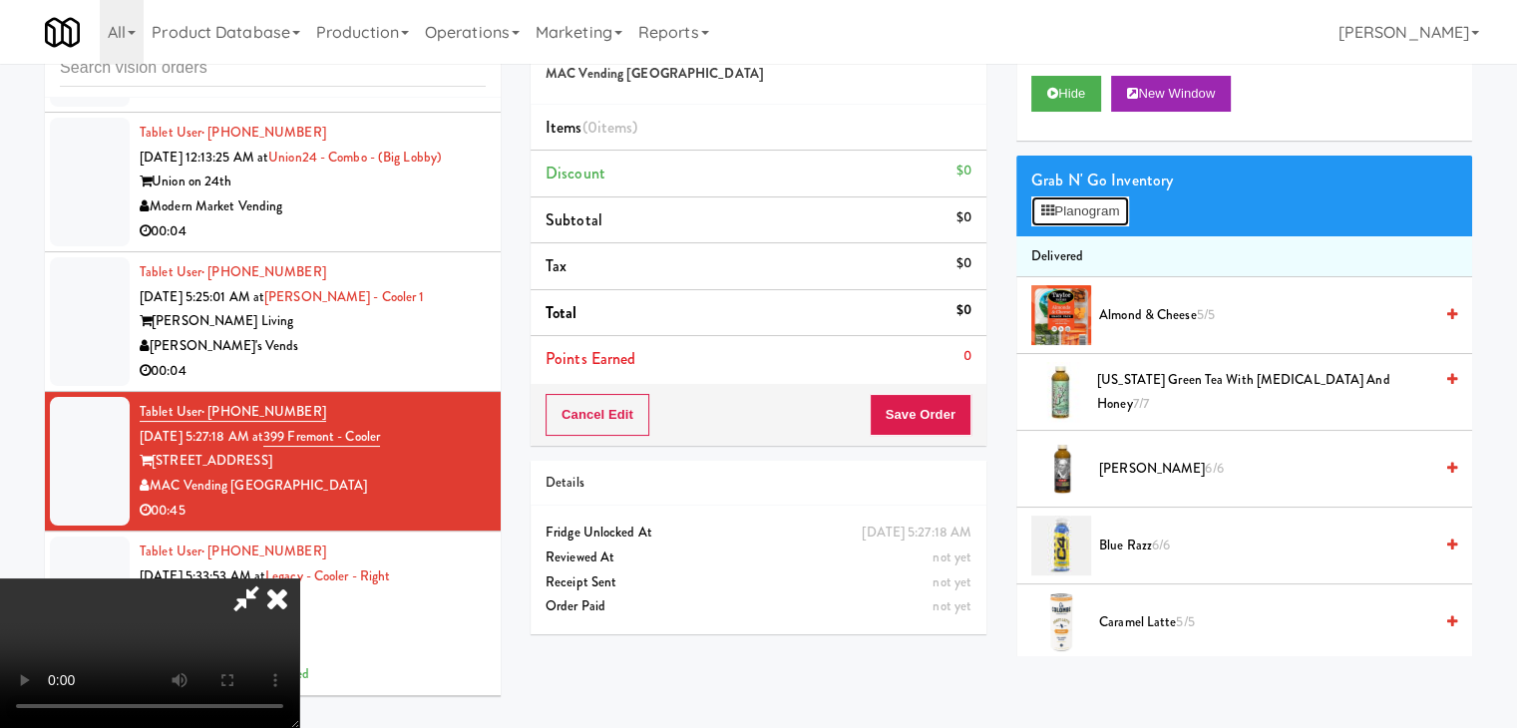
scroll to position [5784, 0]
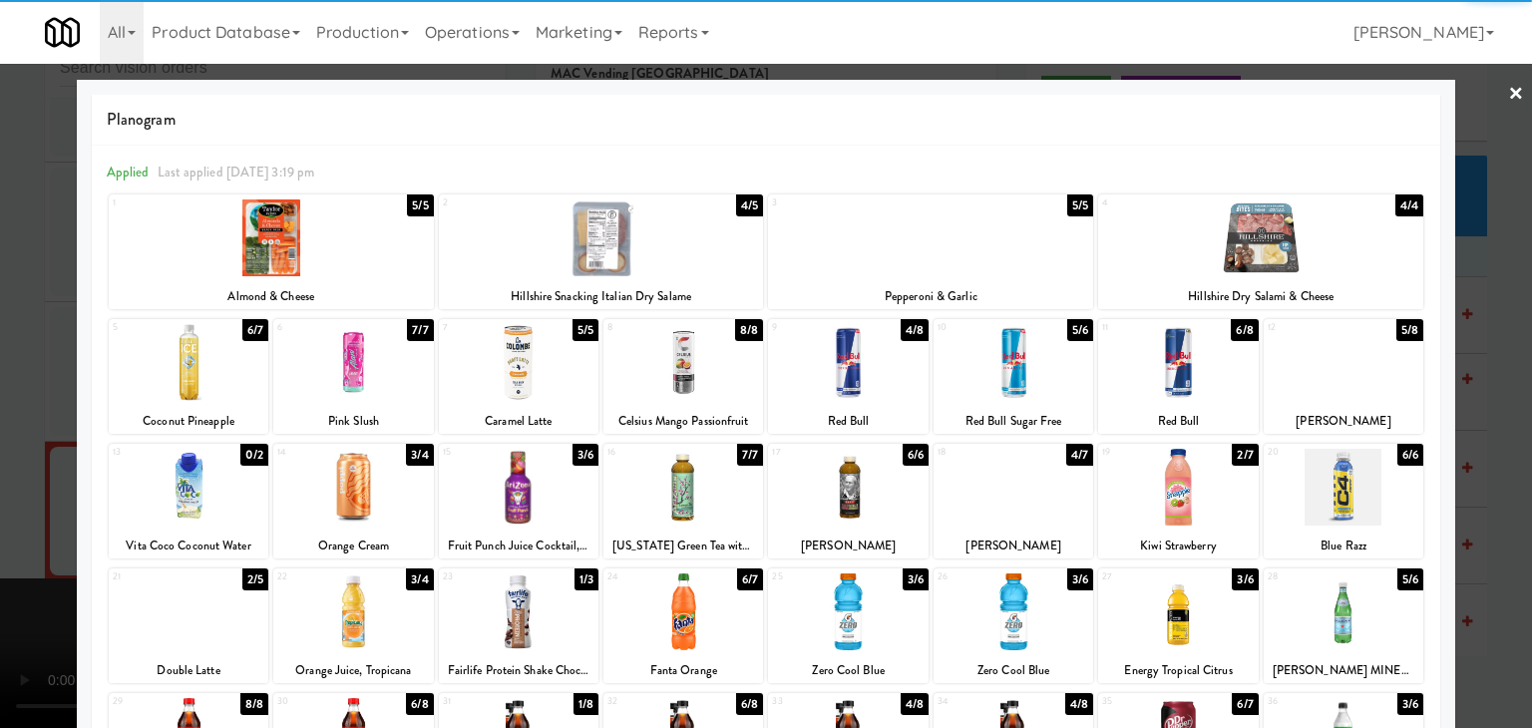
click at [1335, 348] on div at bounding box center [1344, 362] width 160 height 77
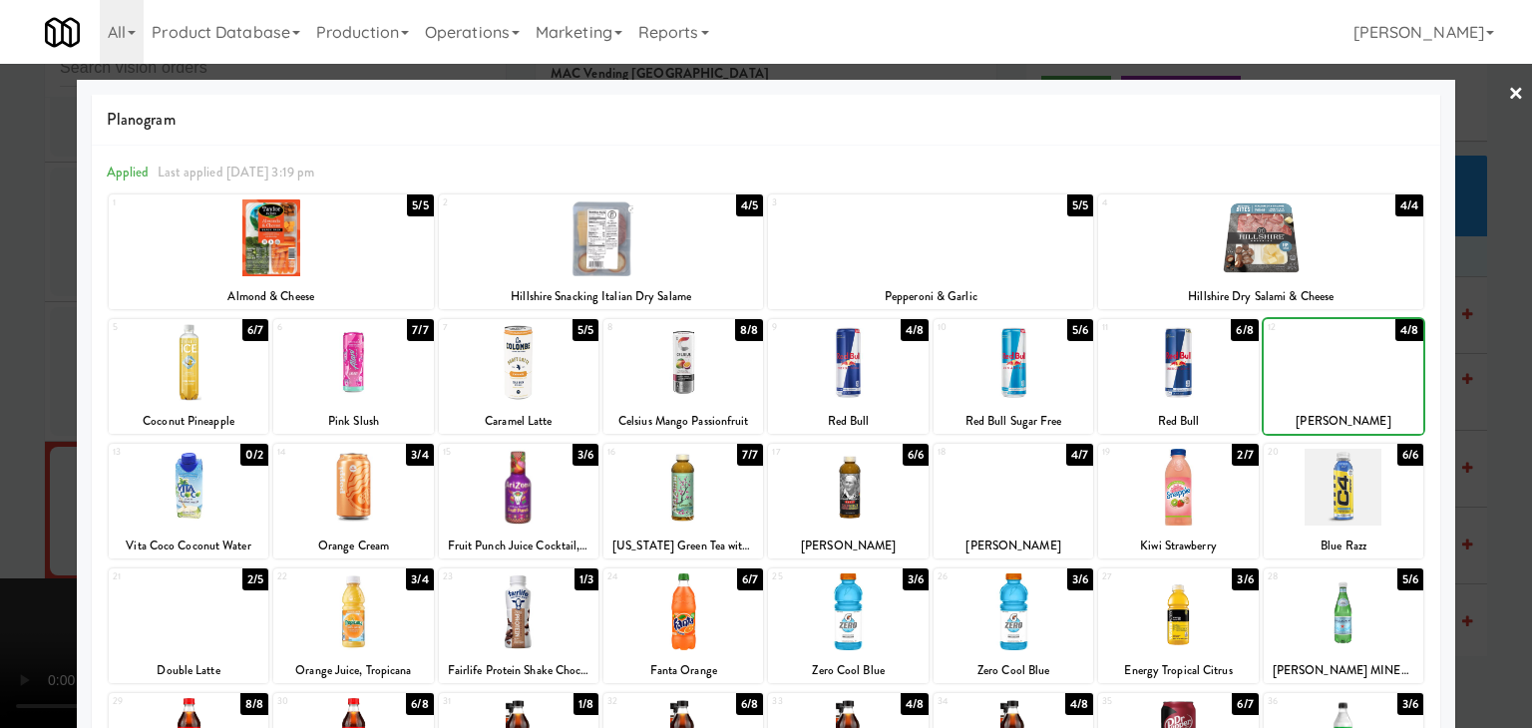
click at [974, 514] on div at bounding box center [1013, 487] width 160 height 77
click at [1514, 506] on div at bounding box center [766, 364] width 1532 height 728
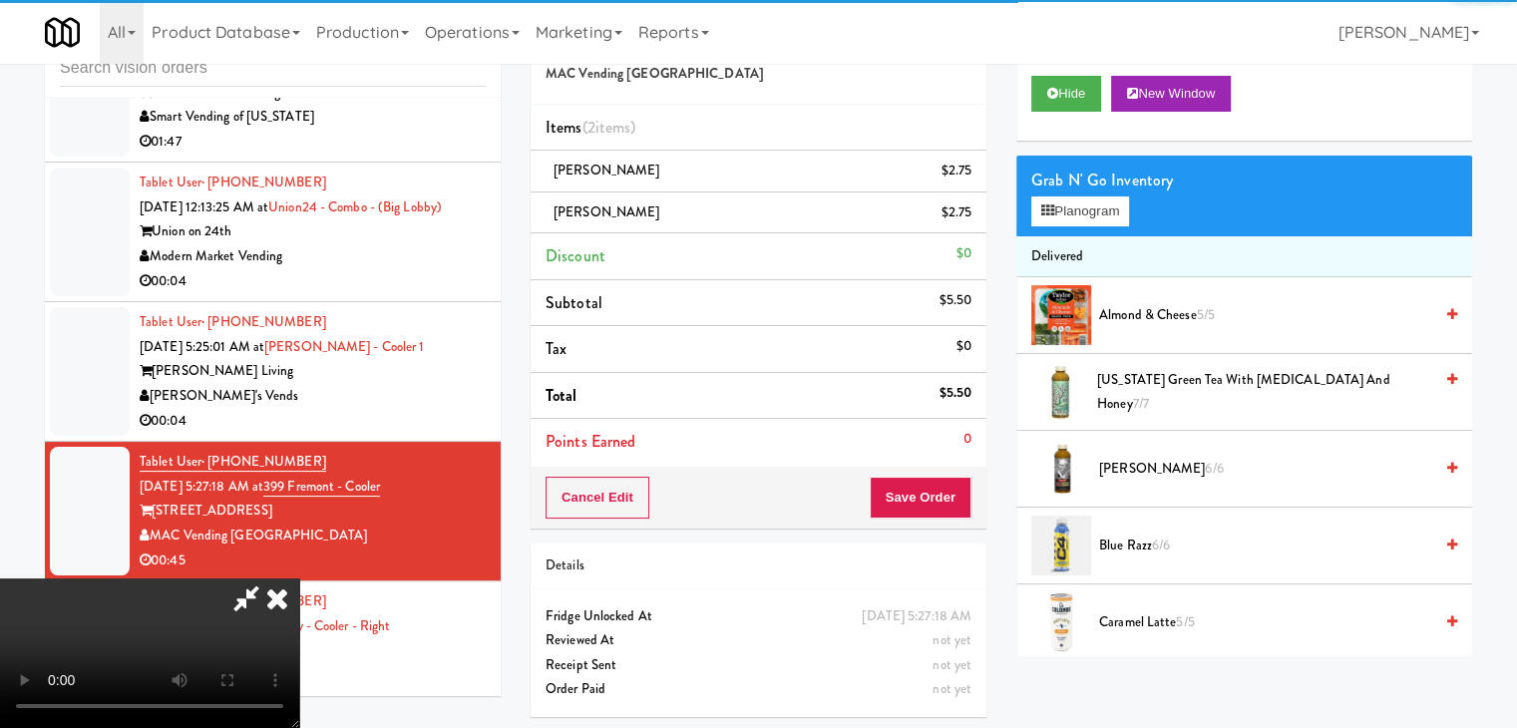
scroll to position [5834, 0]
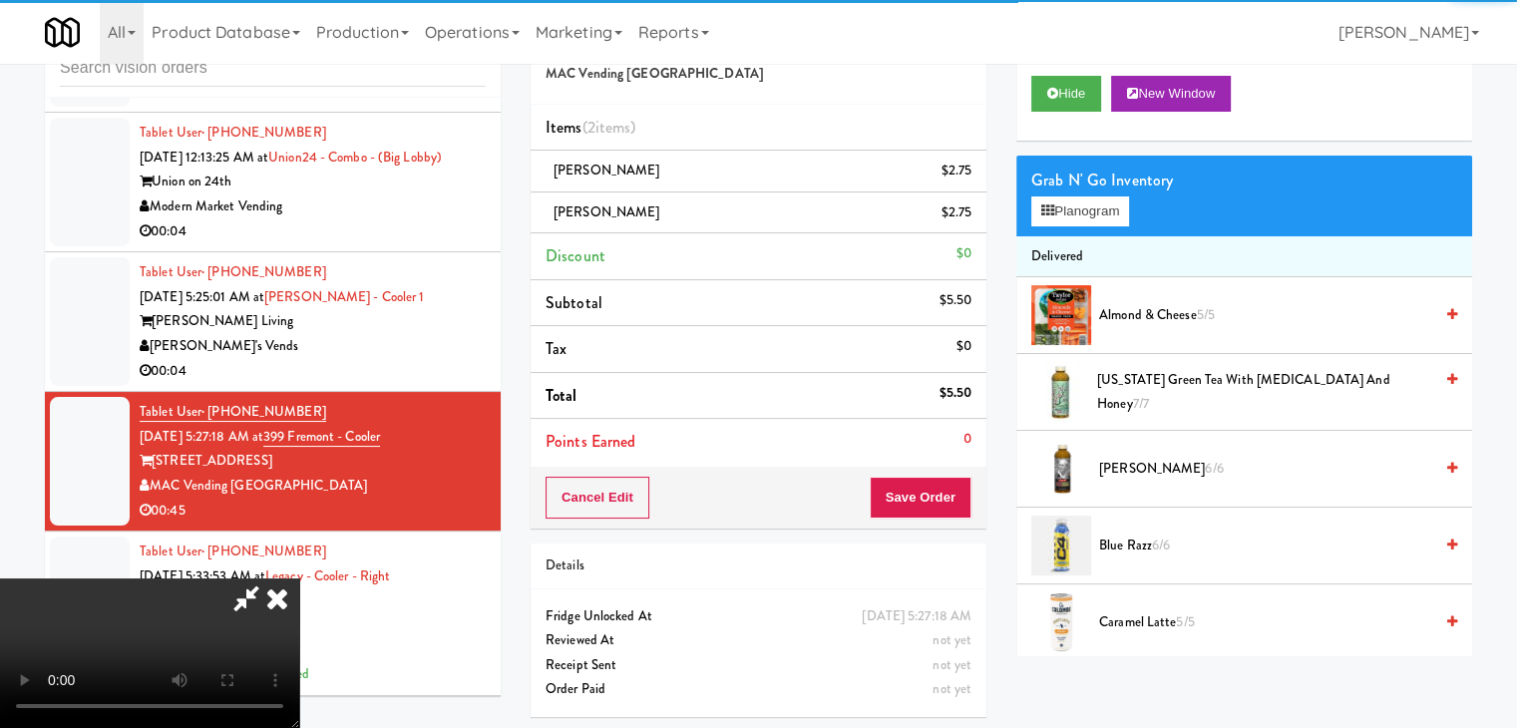
click at [299, 578] on video at bounding box center [149, 653] width 299 height 150
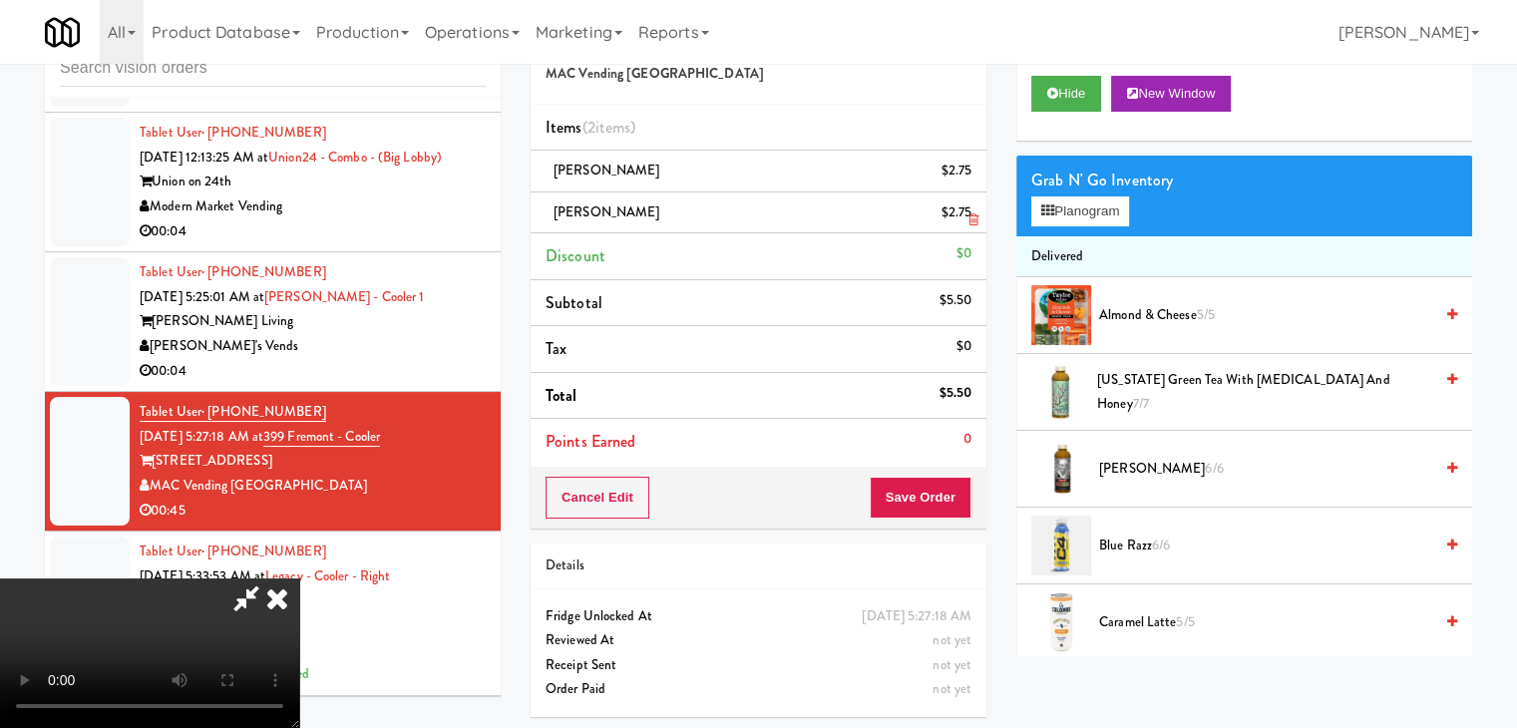
click at [972, 217] on icon at bounding box center [973, 219] width 10 height 13
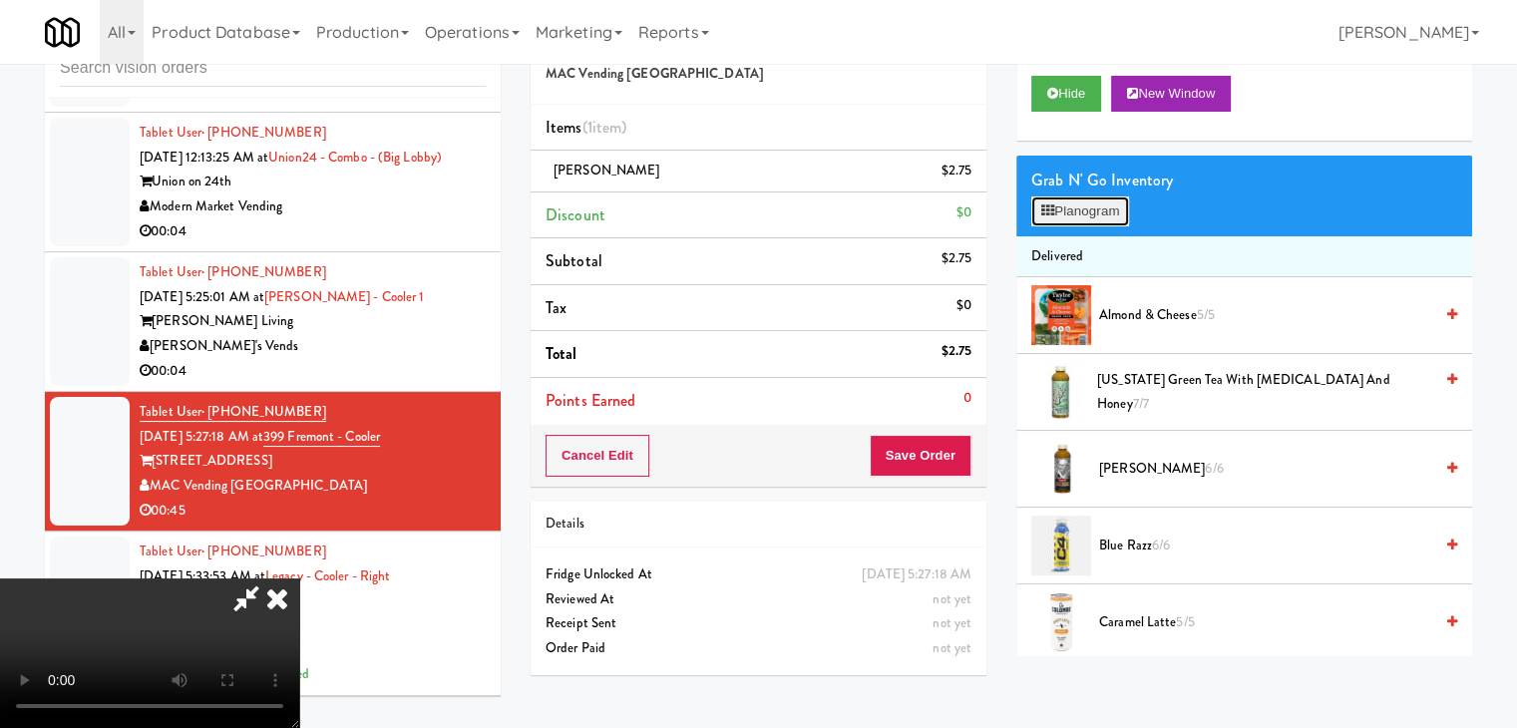
click at [1097, 196] on button "Planogram" at bounding box center [1080, 211] width 98 height 30
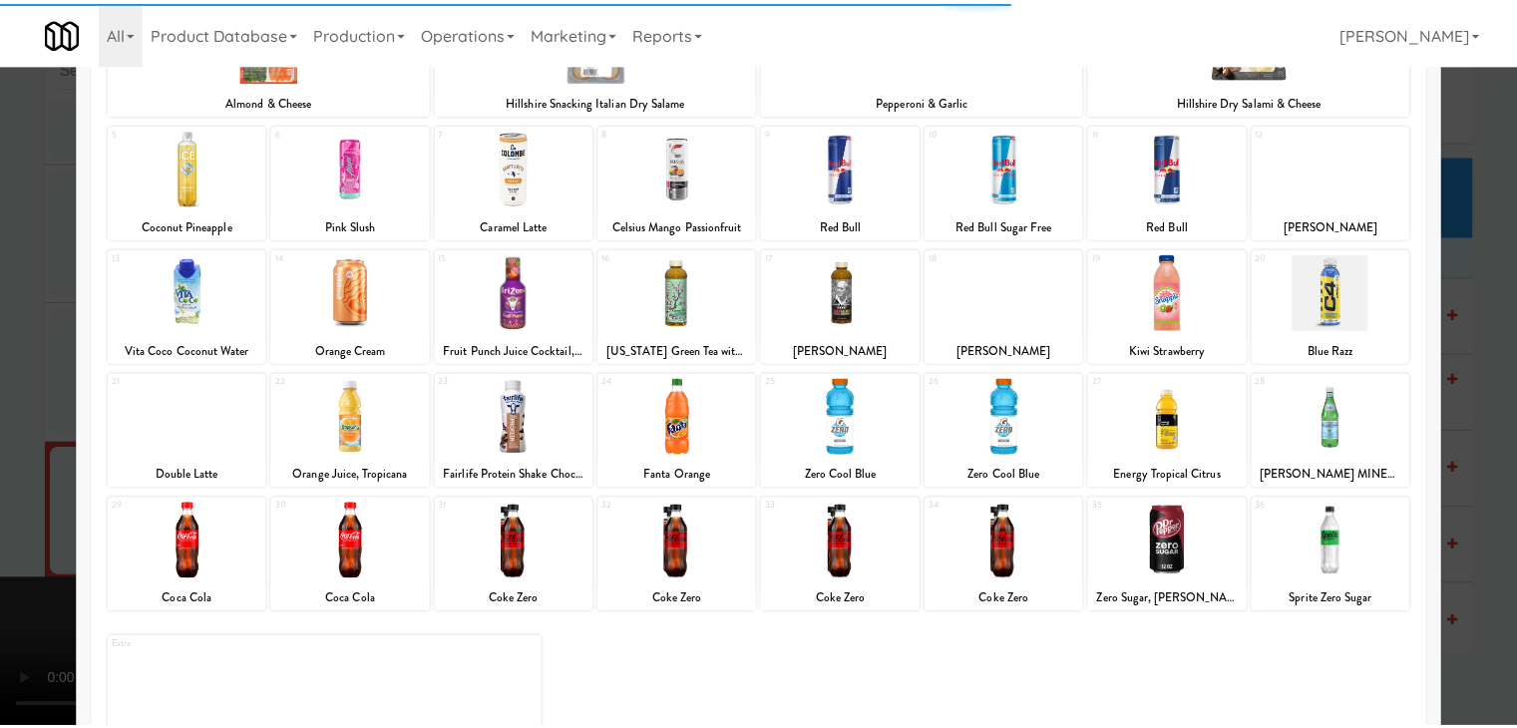
scroll to position [199, 0]
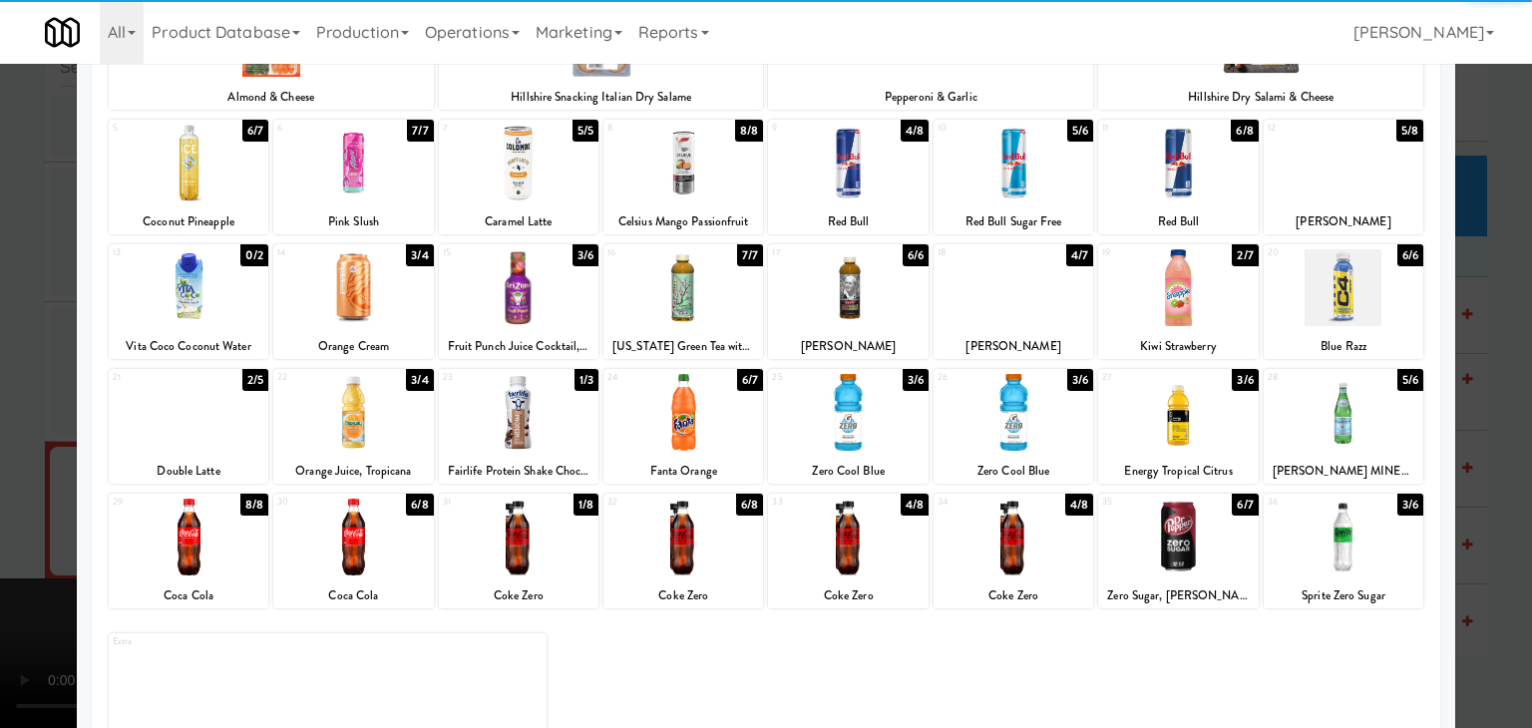
click at [1193, 425] on div at bounding box center [1178, 412] width 160 height 77
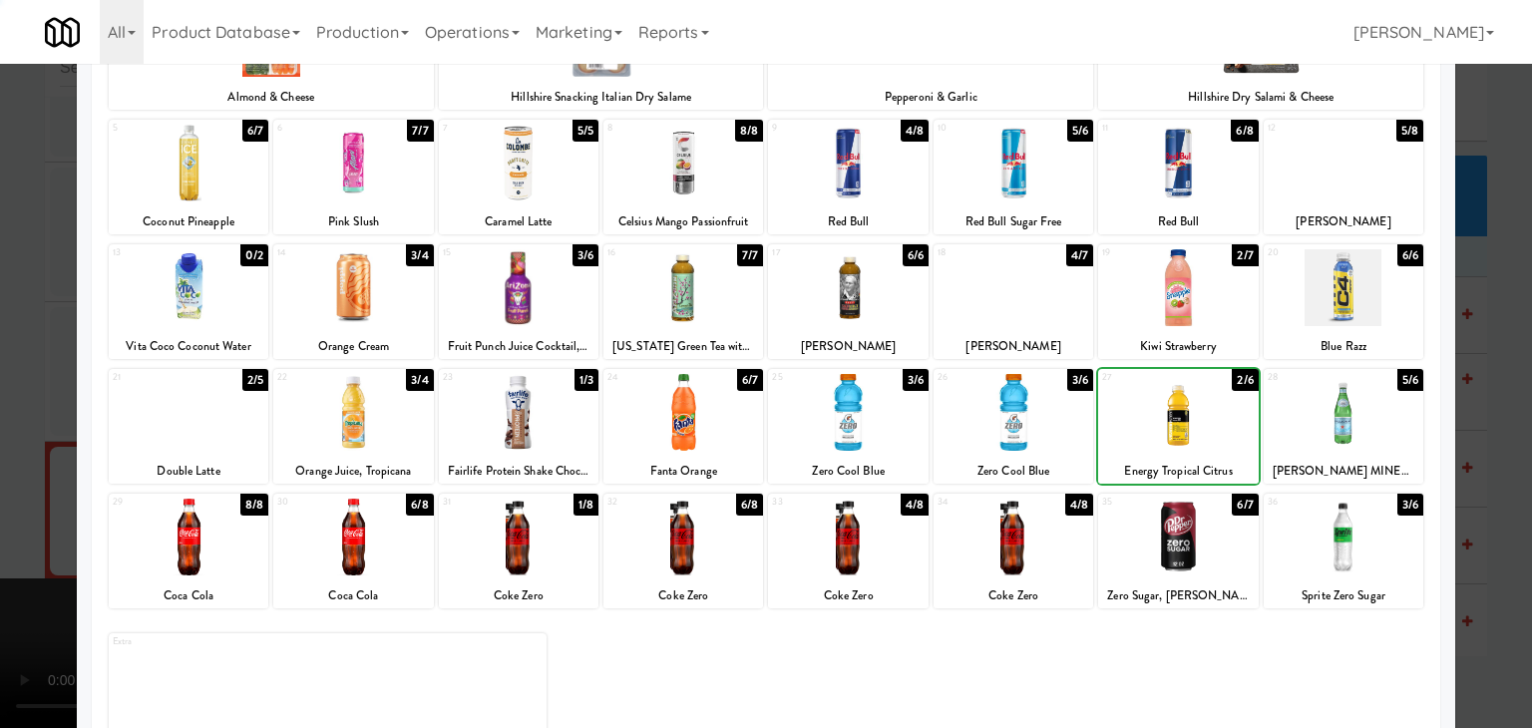
click at [1474, 450] on div at bounding box center [766, 364] width 1532 height 728
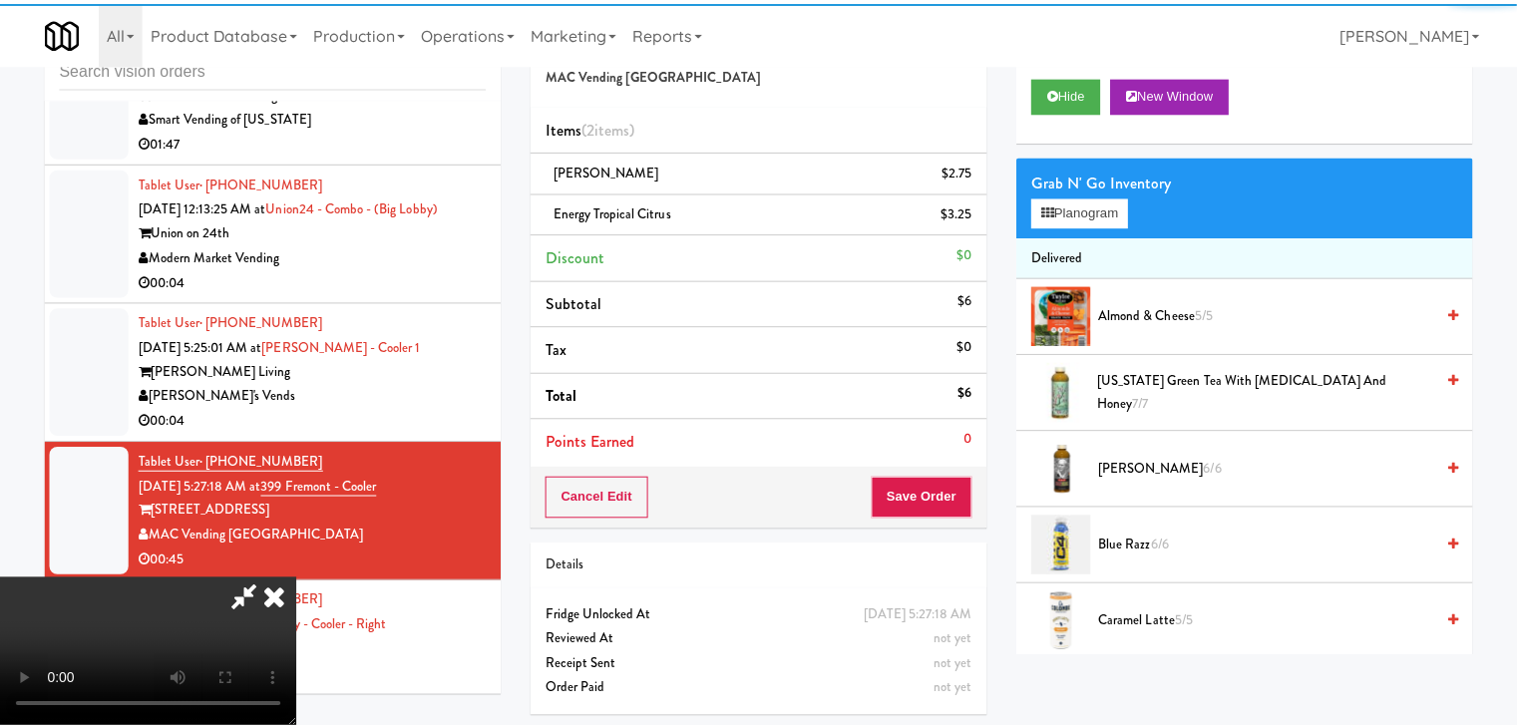
scroll to position [5834, 0]
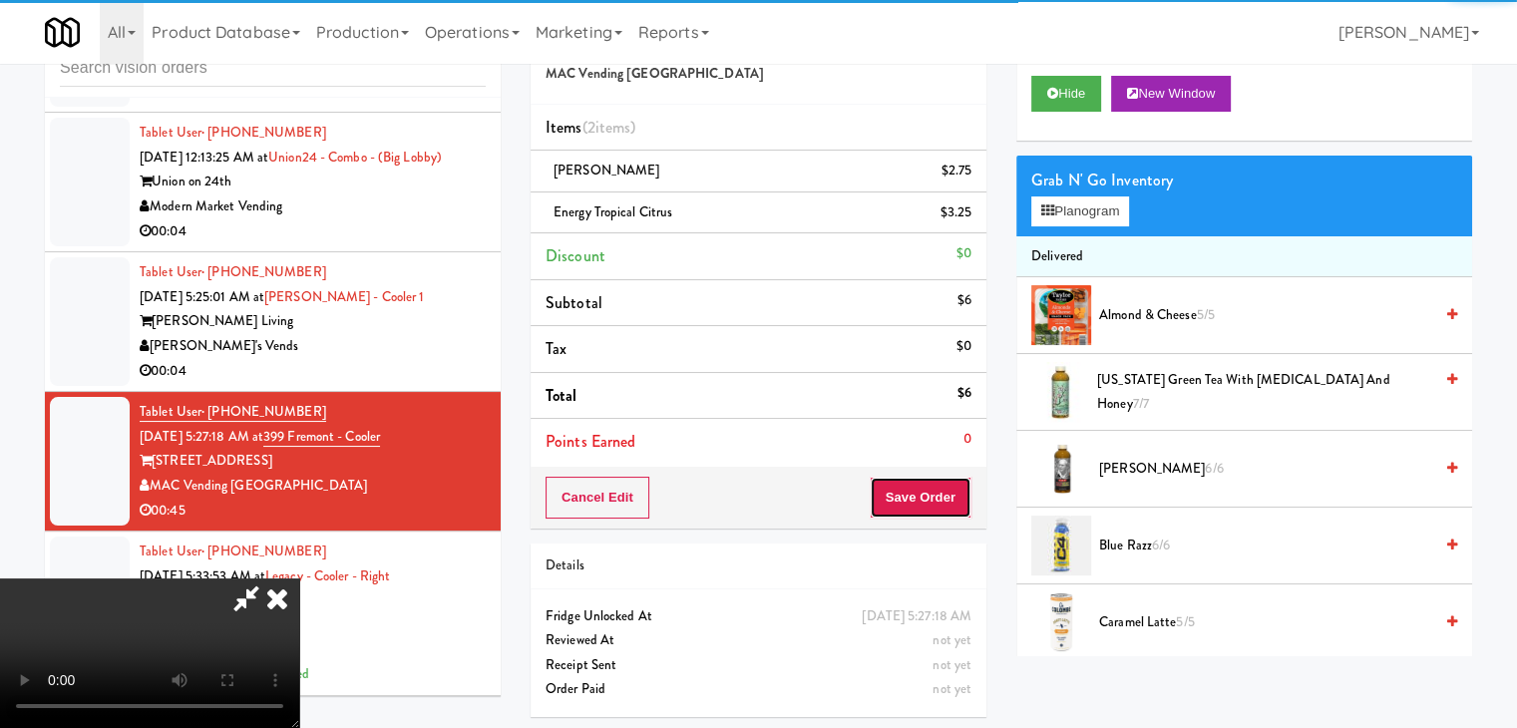
click at [947, 486] on button "Save Order" at bounding box center [921, 498] width 102 height 42
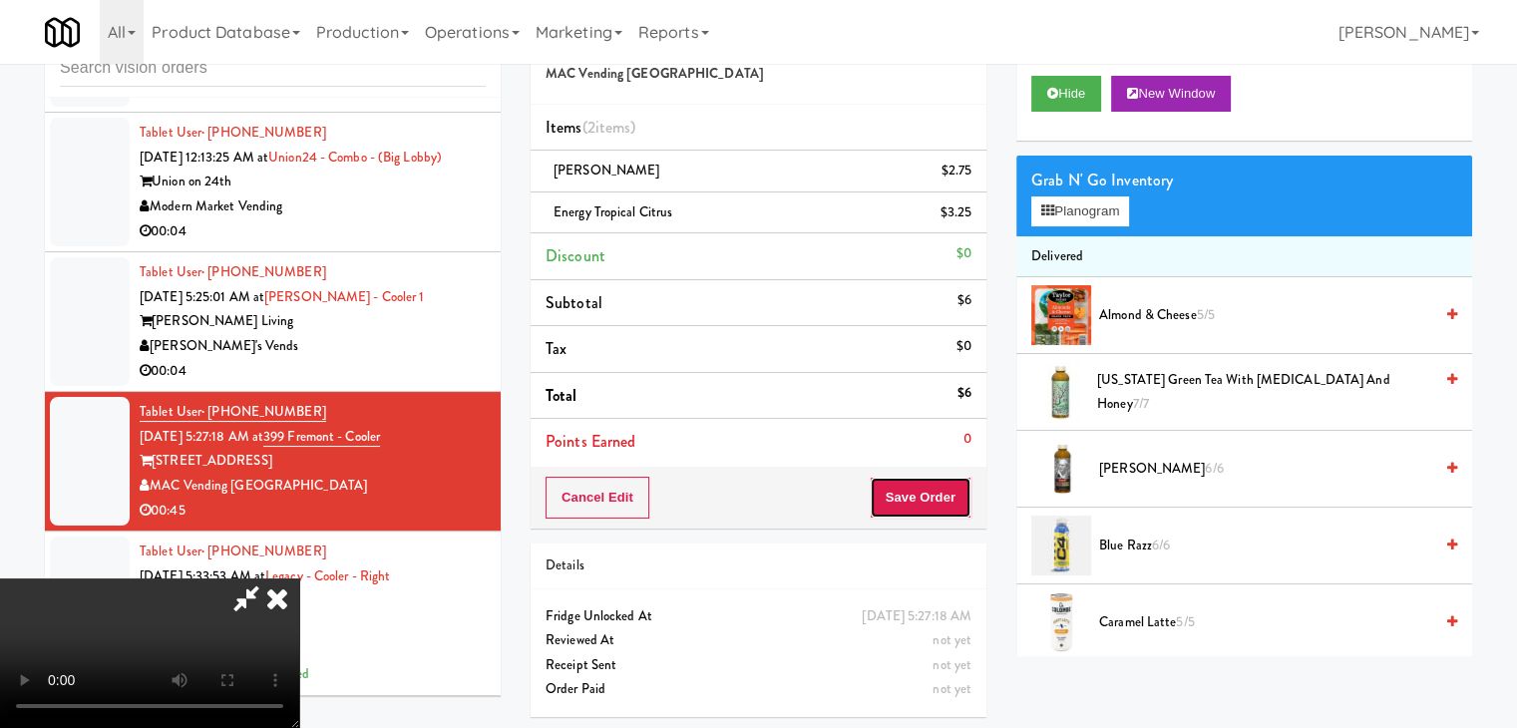
click at [946, 486] on button "Save Order" at bounding box center [921, 498] width 102 height 42
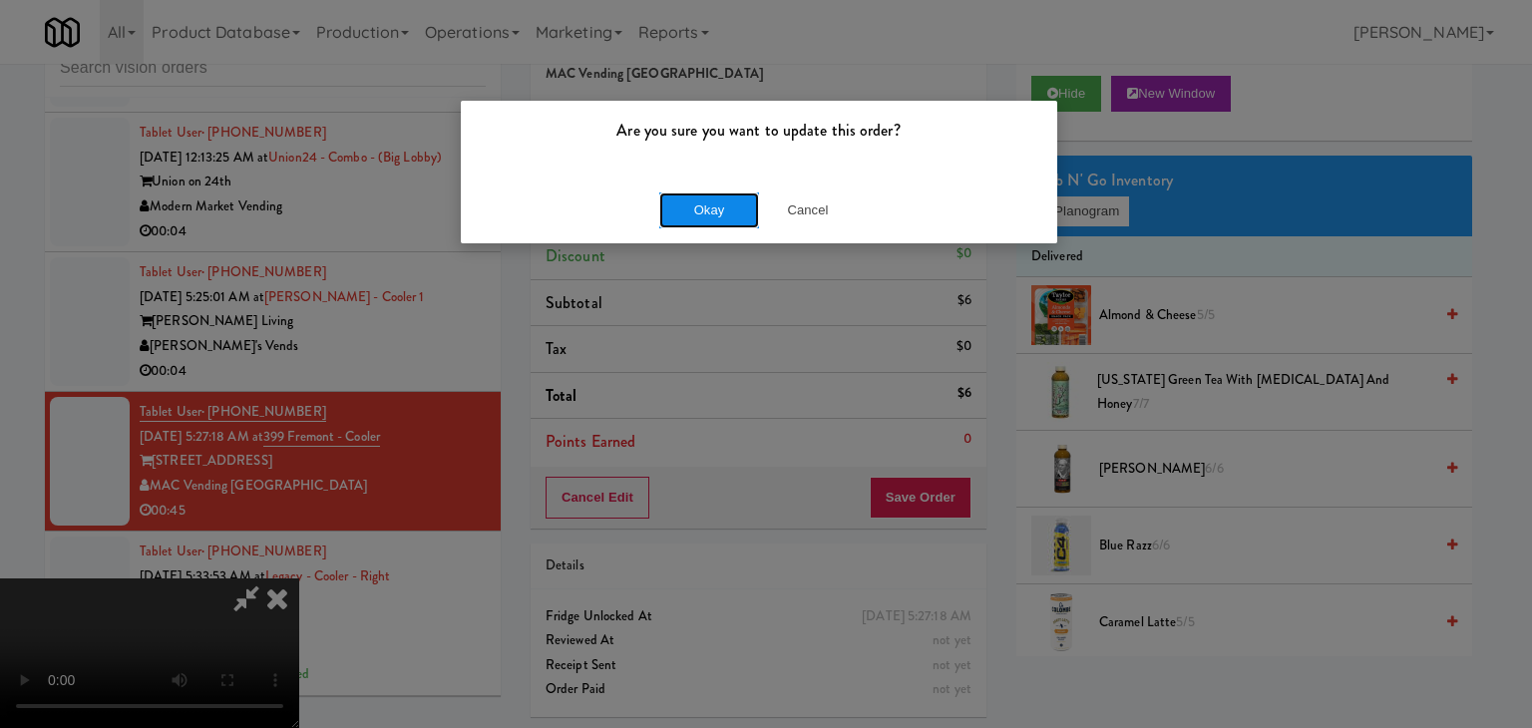
click at [726, 217] on button "Okay" at bounding box center [709, 210] width 100 height 36
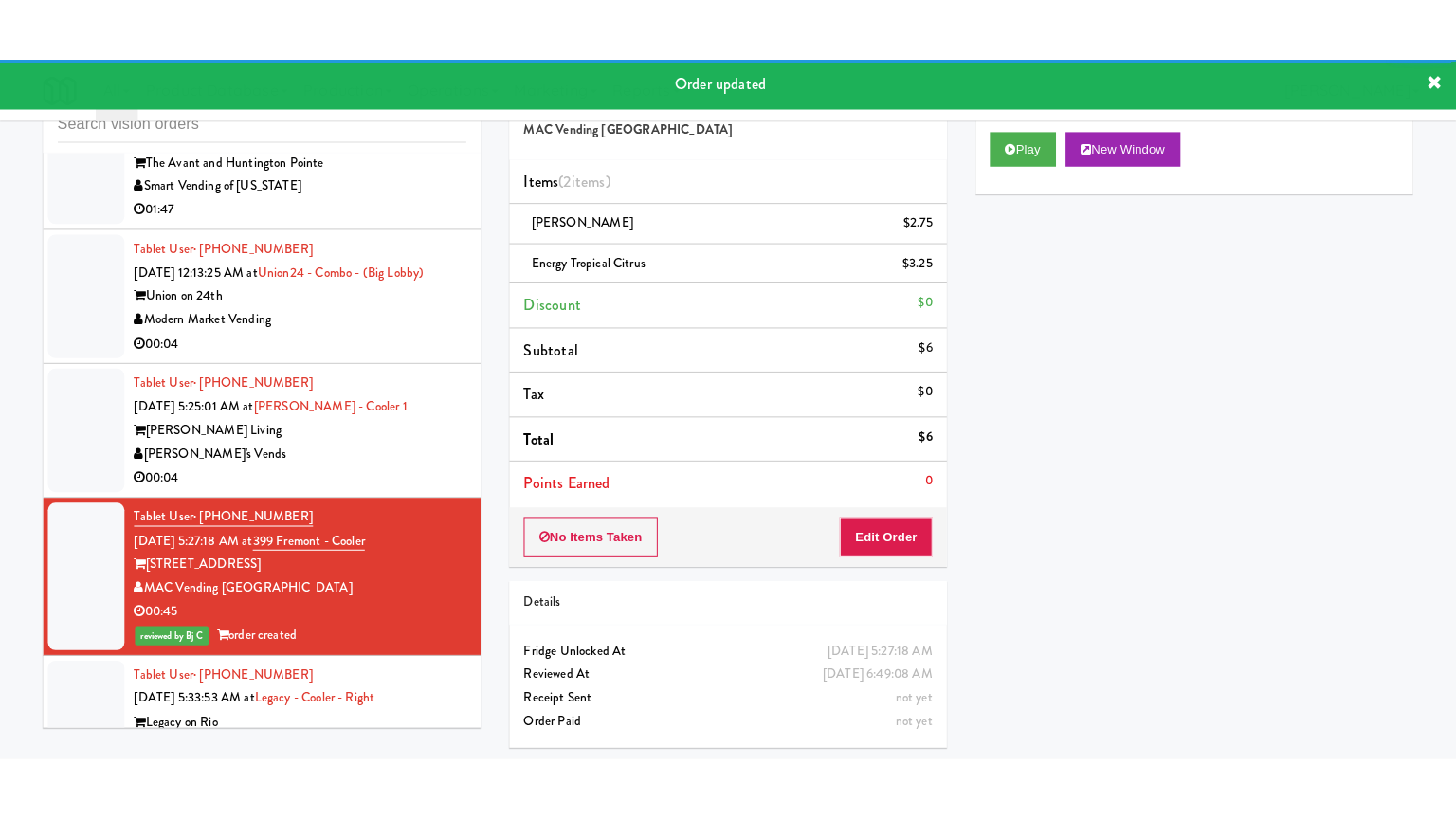
scroll to position [5449, 0]
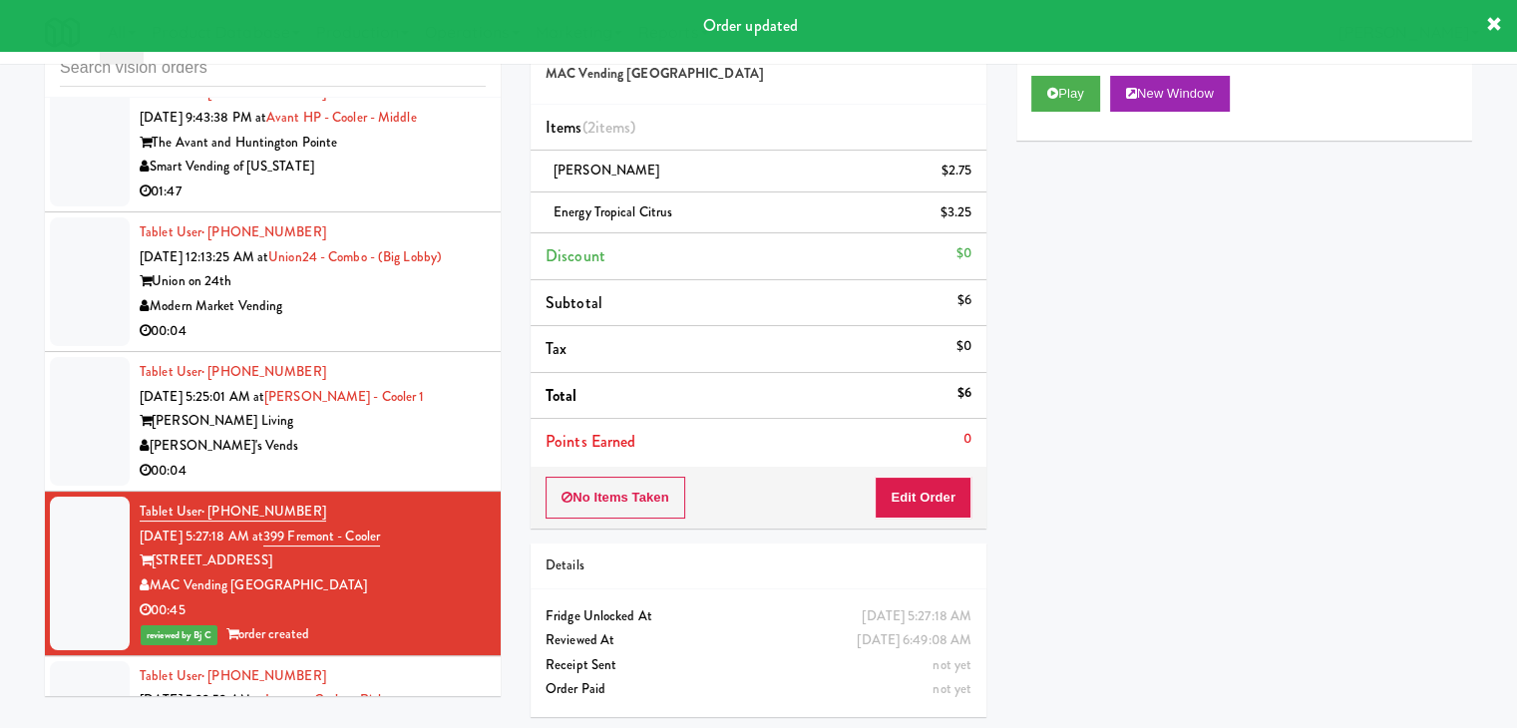
click at [442, 459] on div "[PERSON_NAME]'s Vends" at bounding box center [313, 446] width 346 height 25
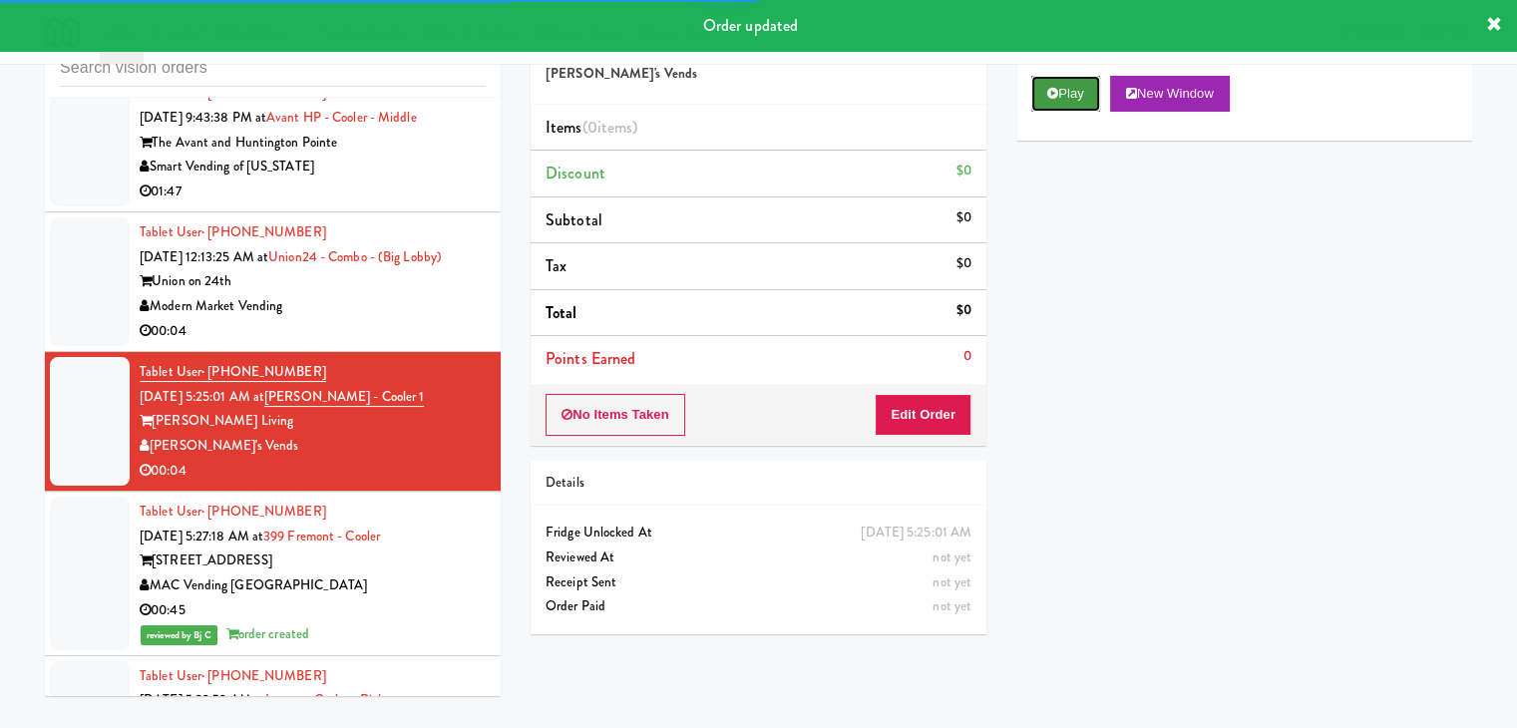
click at [1074, 88] on button "Play" at bounding box center [1065, 94] width 69 height 36
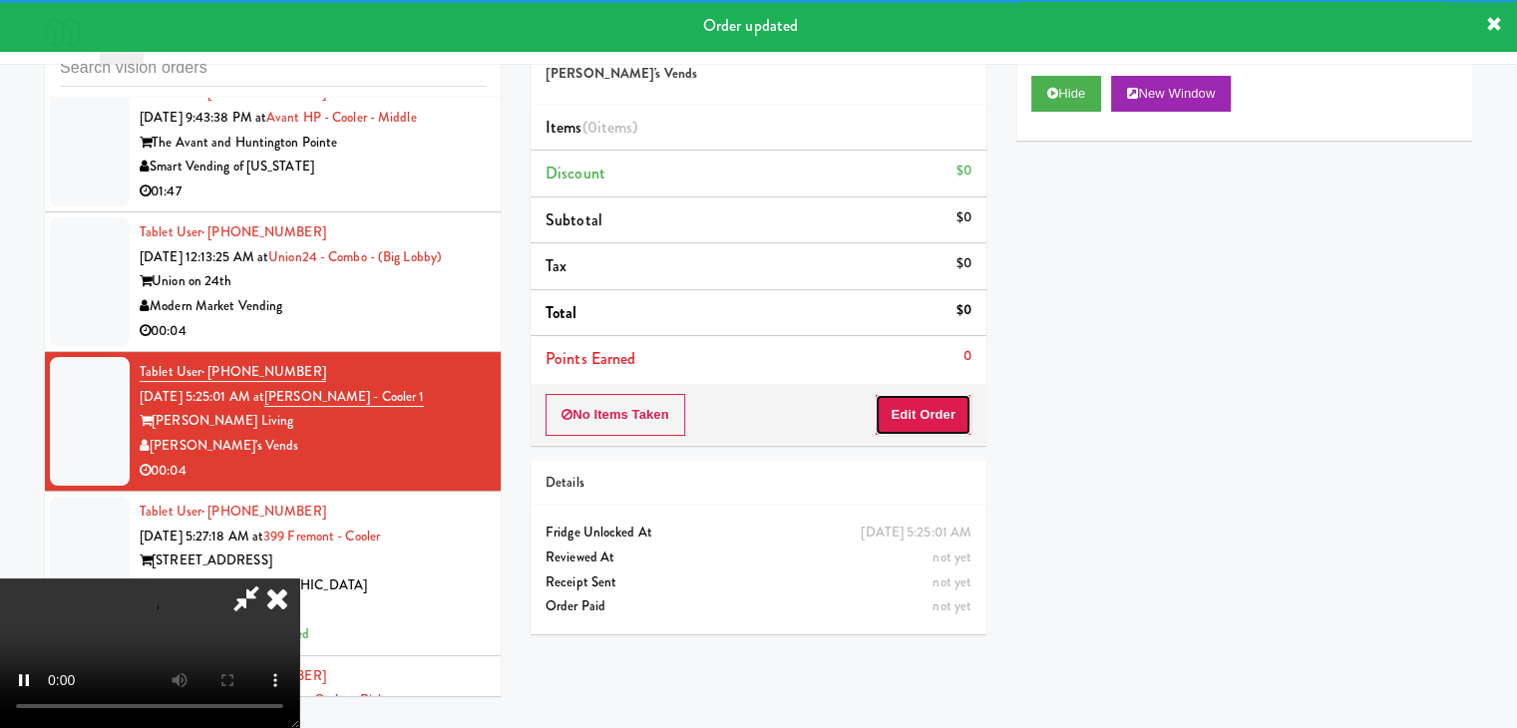
click at [896, 428] on button "Edit Order" at bounding box center [923, 415] width 97 height 42
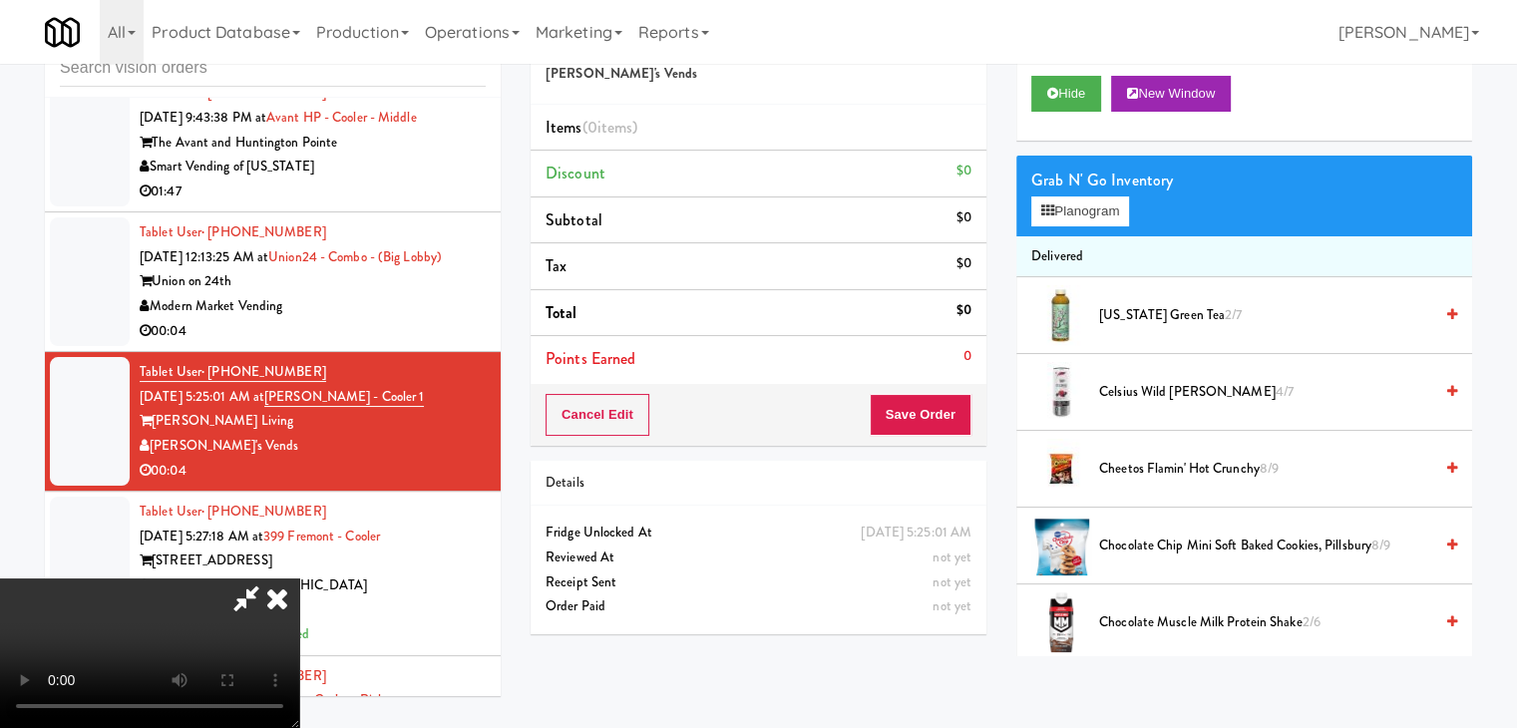
scroll to position [5685, 0]
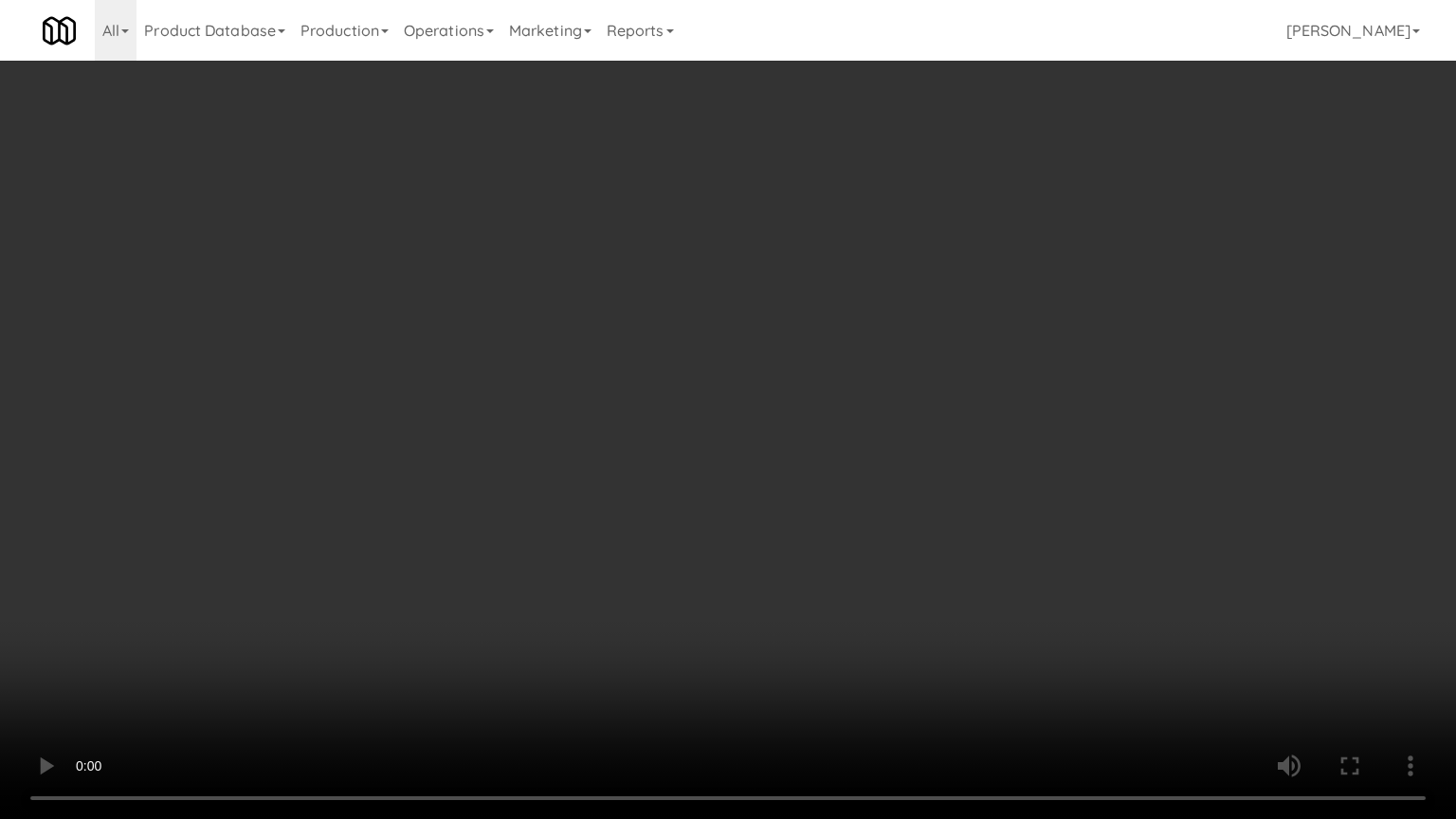
click at [894, 530] on video at bounding box center [728, 410] width 1456 height 819
click at [894, 529] on video at bounding box center [728, 410] width 1456 height 819
click at [890, 523] on video at bounding box center [728, 410] width 1456 height 819
click at [842, 554] on video at bounding box center [728, 410] width 1456 height 819
click at [872, 571] on video at bounding box center [728, 410] width 1456 height 819
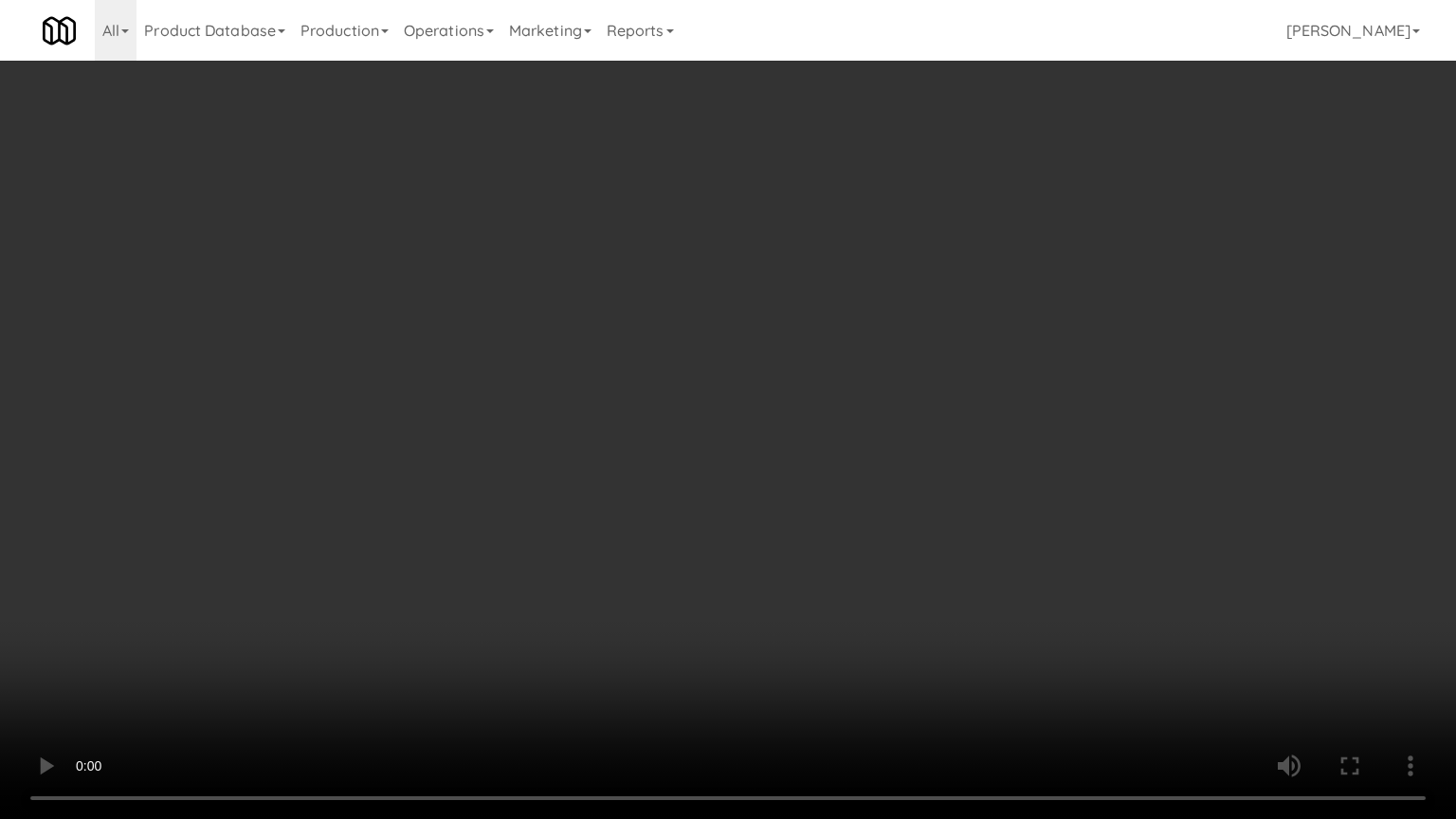
click at [872, 571] on video at bounding box center [728, 410] width 1456 height 819
click at [884, 552] on video at bounding box center [728, 410] width 1456 height 819
click at [894, 538] on video at bounding box center [728, 410] width 1456 height 819
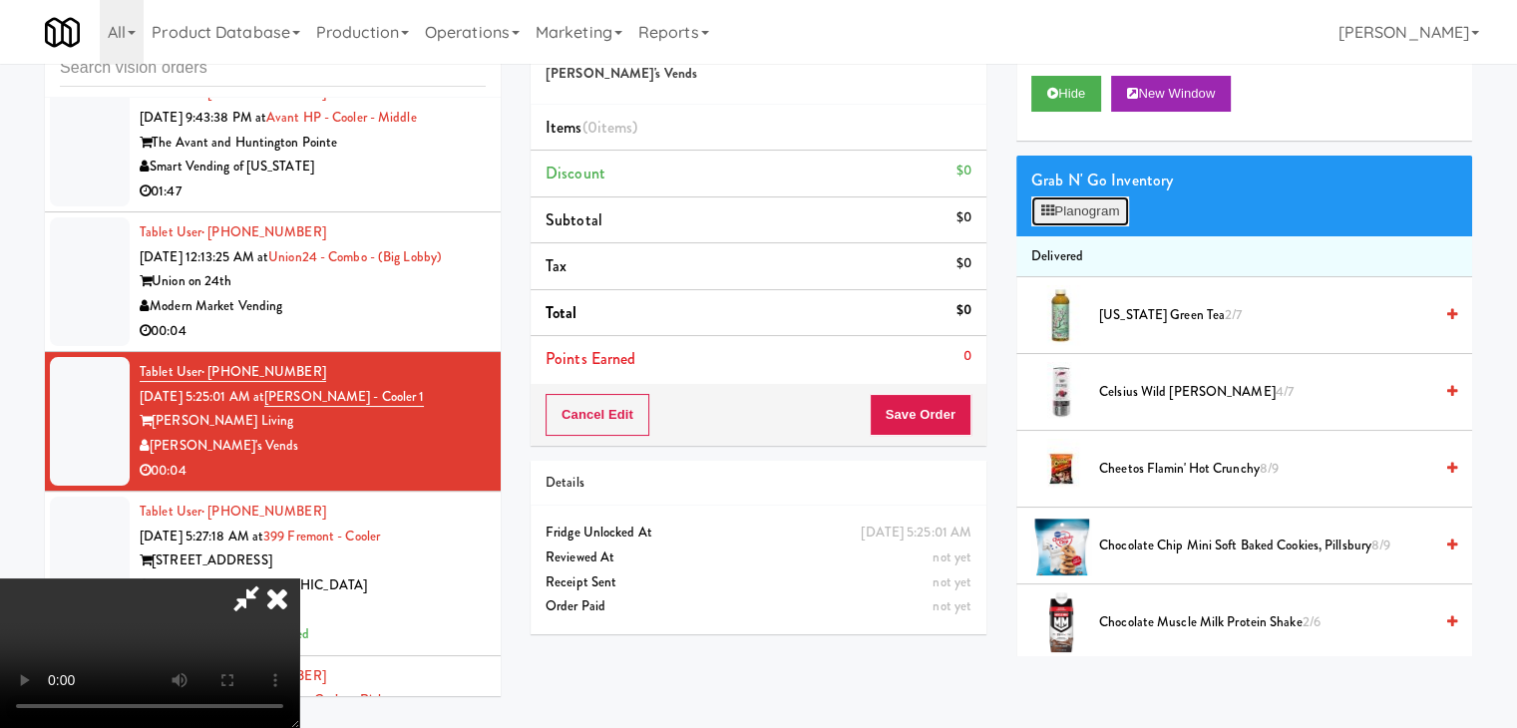
click at [1090, 208] on button "Planogram" at bounding box center [1080, 211] width 98 height 30
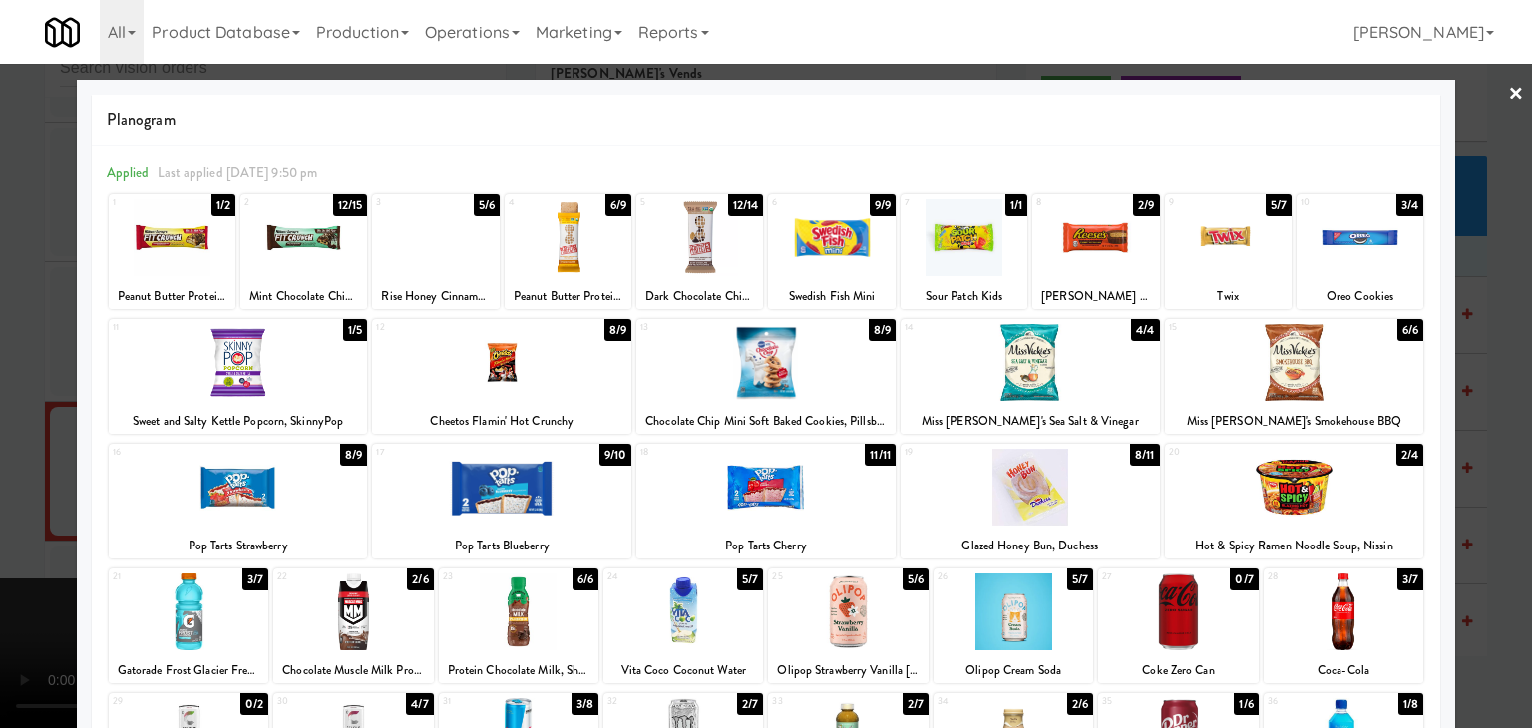
click at [492, 365] on div at bounding box center [501, 362] width 259 height 77
drag, startPoint x: 0, startPoint y: 565, endPoint x: 330, endPoint y: 534, distance: 331.6
click at [25, 552] on div at bounding box center [766, 364] width 1532 height 728
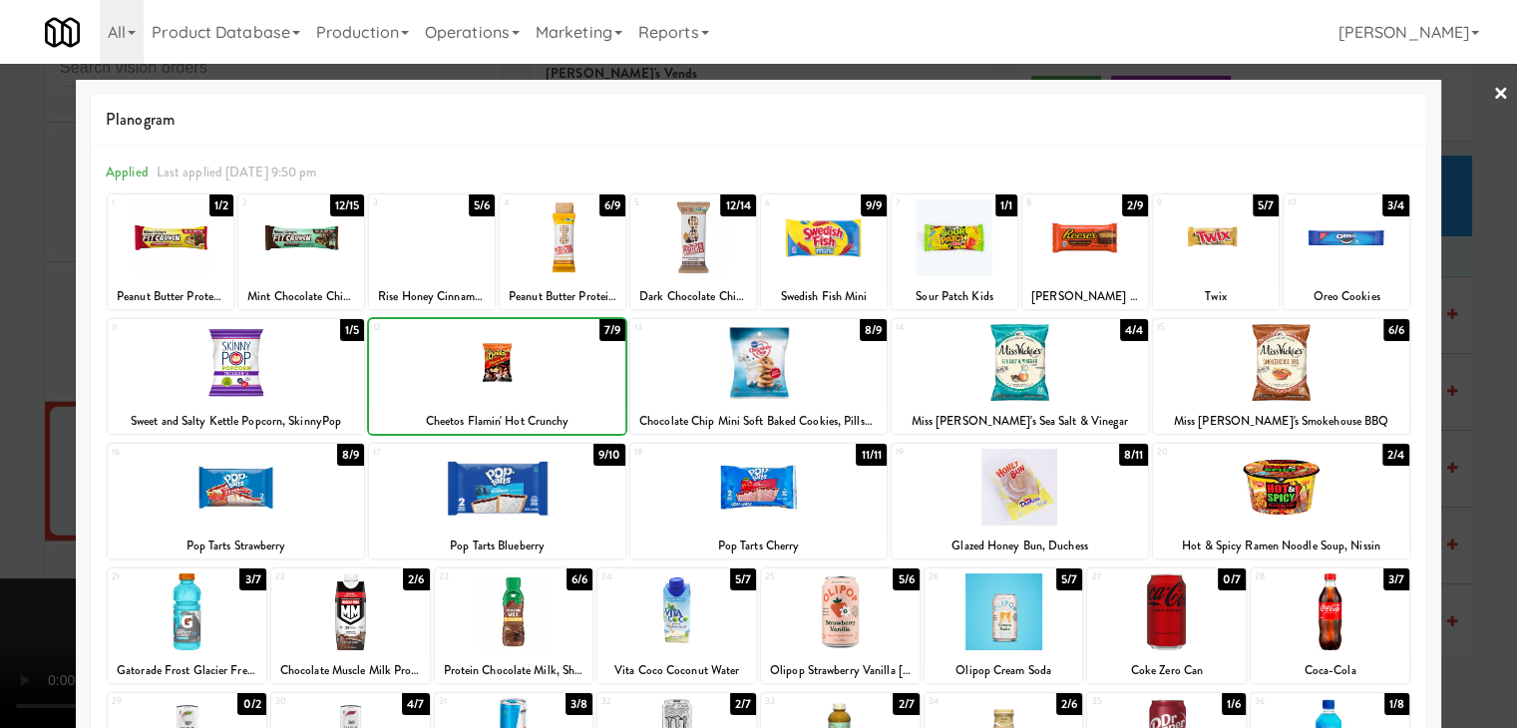
scroll to position [5735, 0]
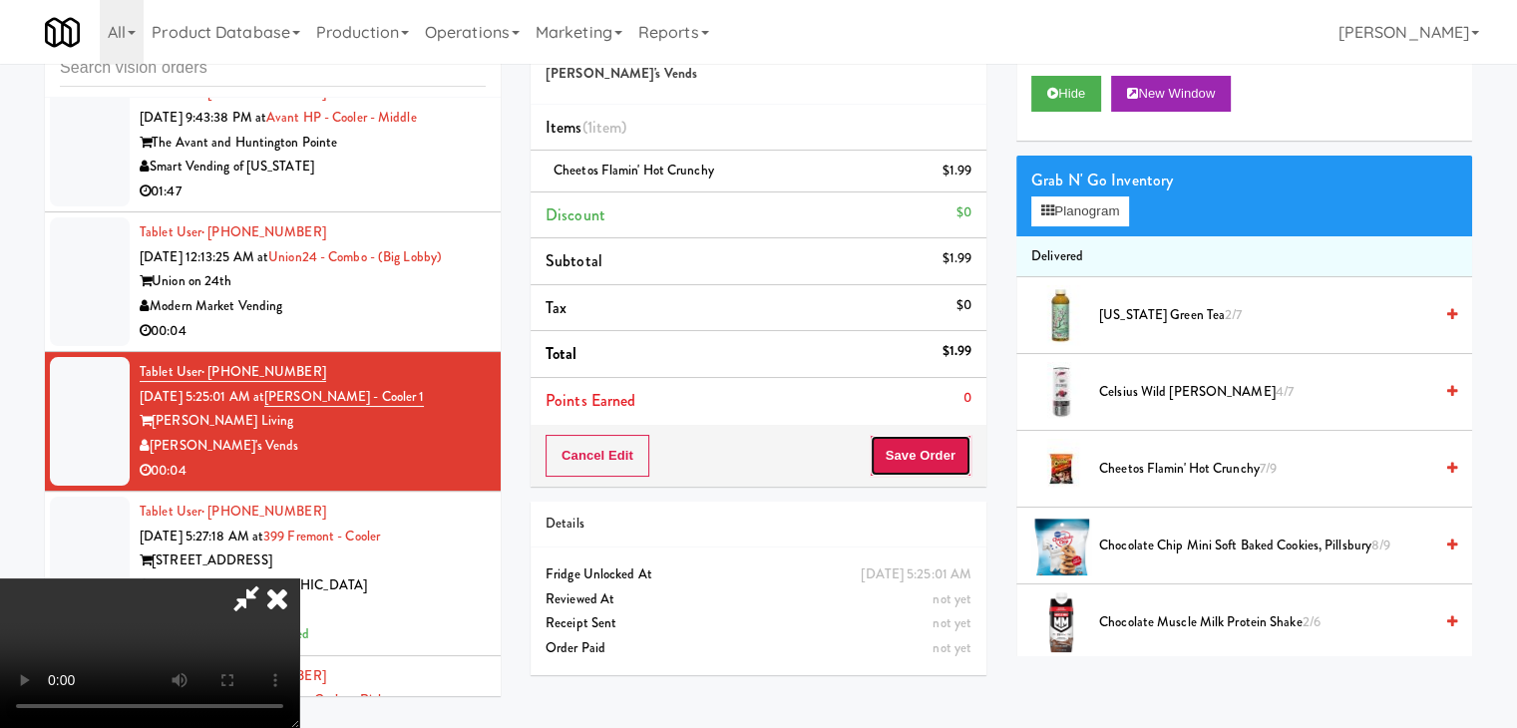
click at [950, 436] on button "Save Order" at bounding box center [921, 456] width 102 height 42
click at [946, 443] on button "Save Order" at bounding box center [921, 456] width 102 height 42
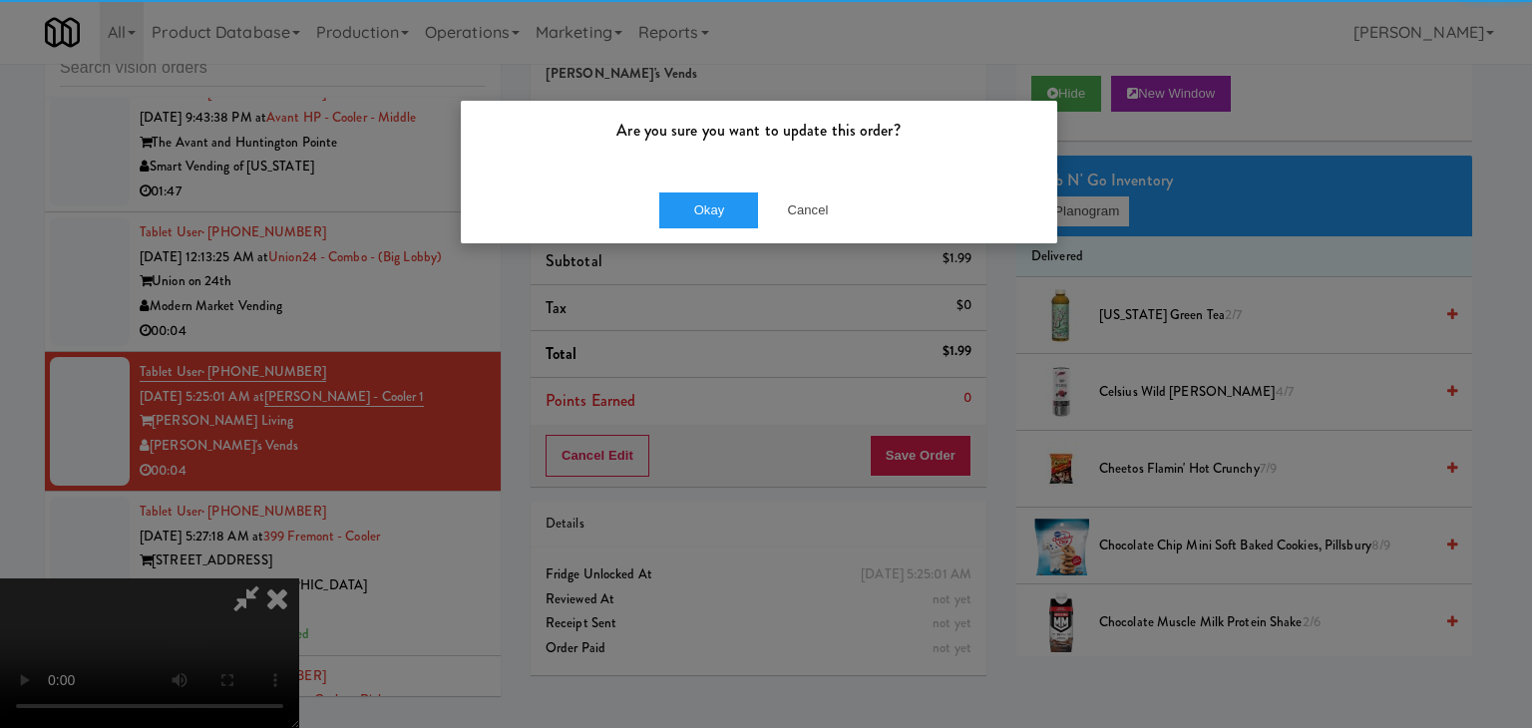
click at [720, 189] on div "Okay Cancel" at bounding box center [759, 210] width 596 height 67
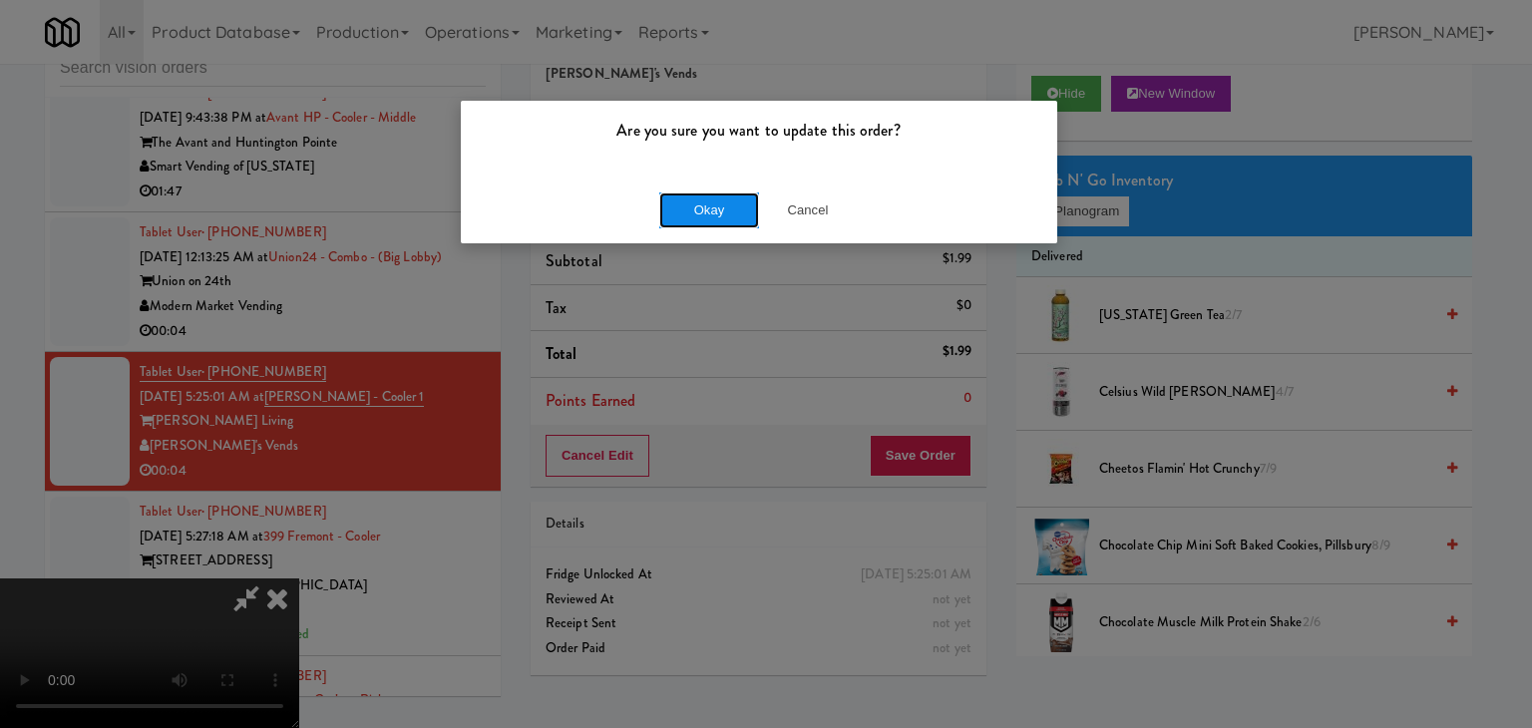
click at [710, 201] on button "Okay" at bounding box center [709, 210] width 100 height 36
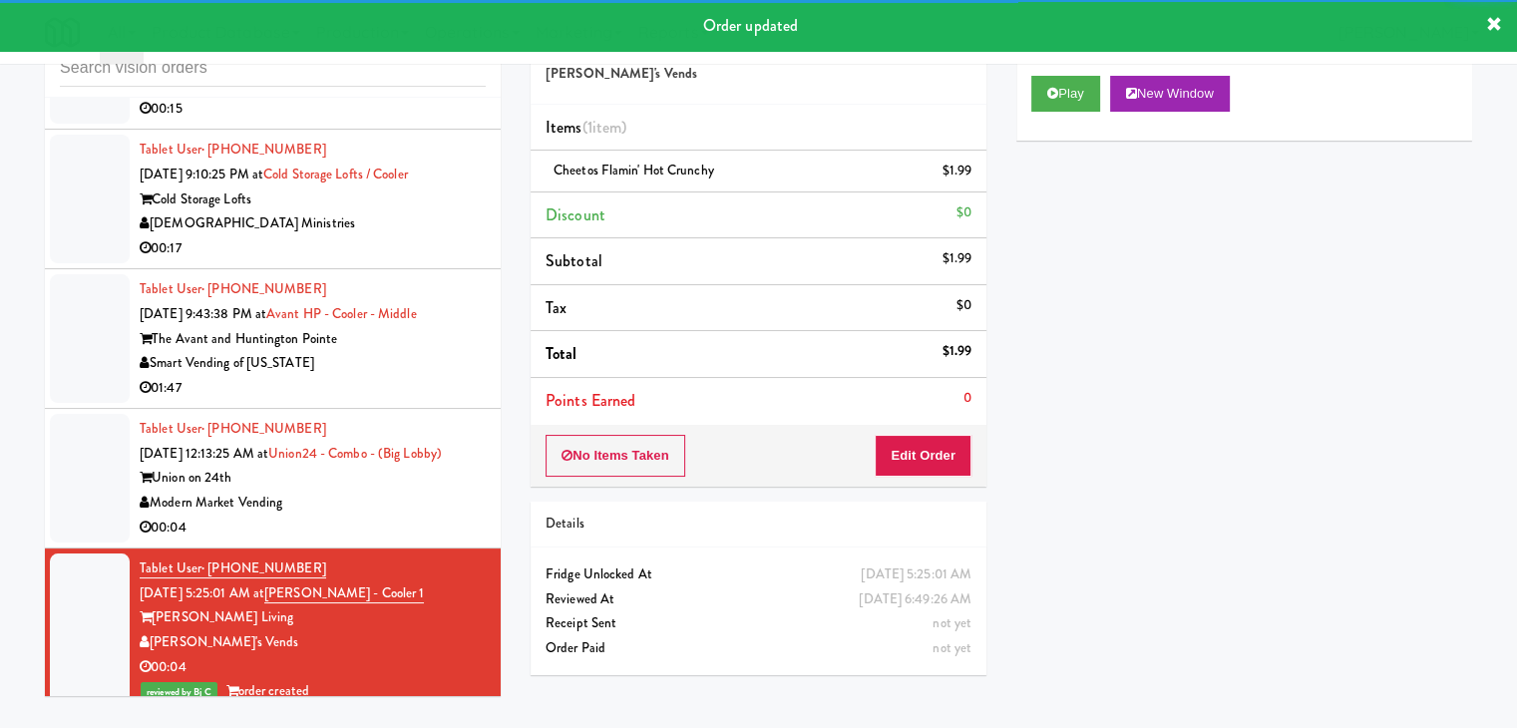
scroll to position [5535, 0]
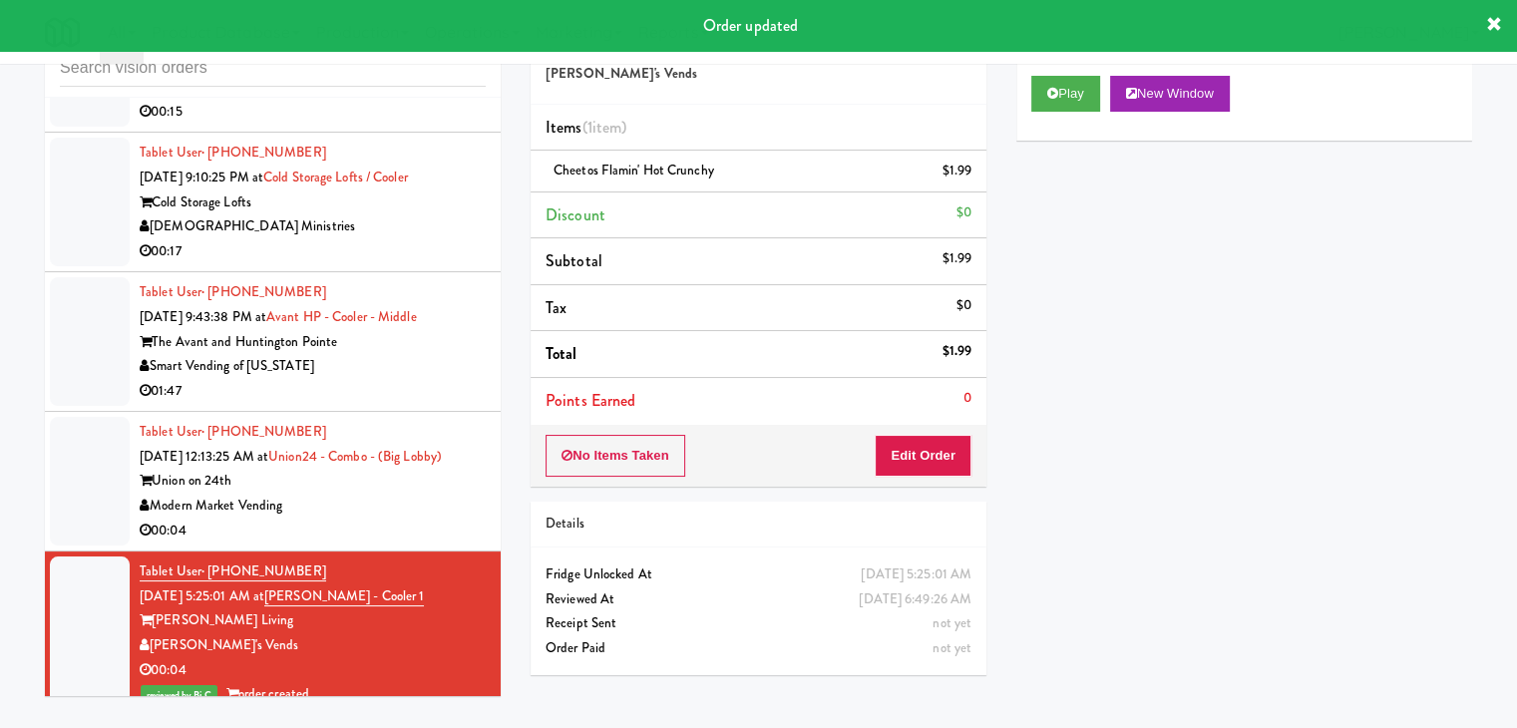
click at [443, 495] on div "Tablet User · (281) 220-9284 [DATE] 12:13:25 AM at Union24 - Combo - (Big Lobby…" at bounding box center [313, 481] width 346 height 123
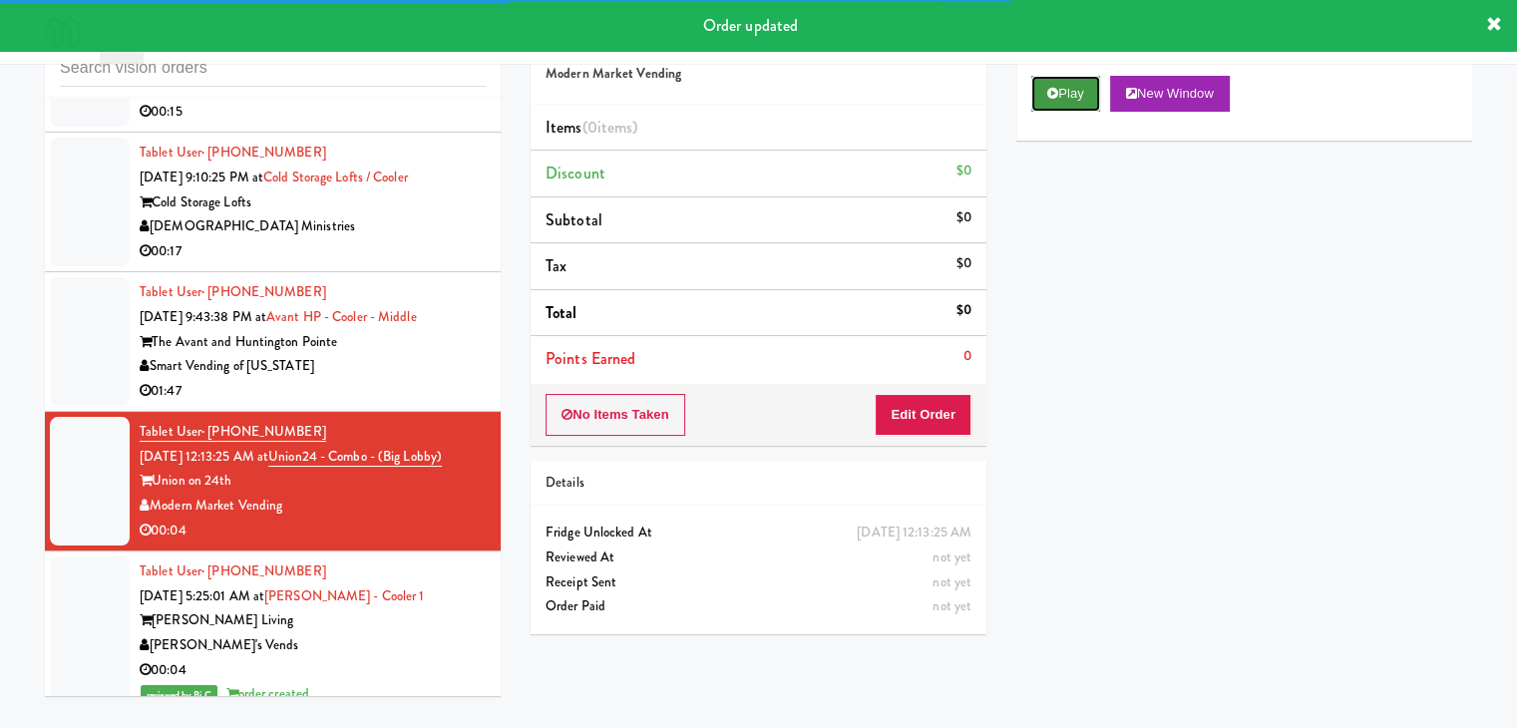
click at [1069, 91] on button "Play" at bounding box center [1065, 94] width 69 height 36
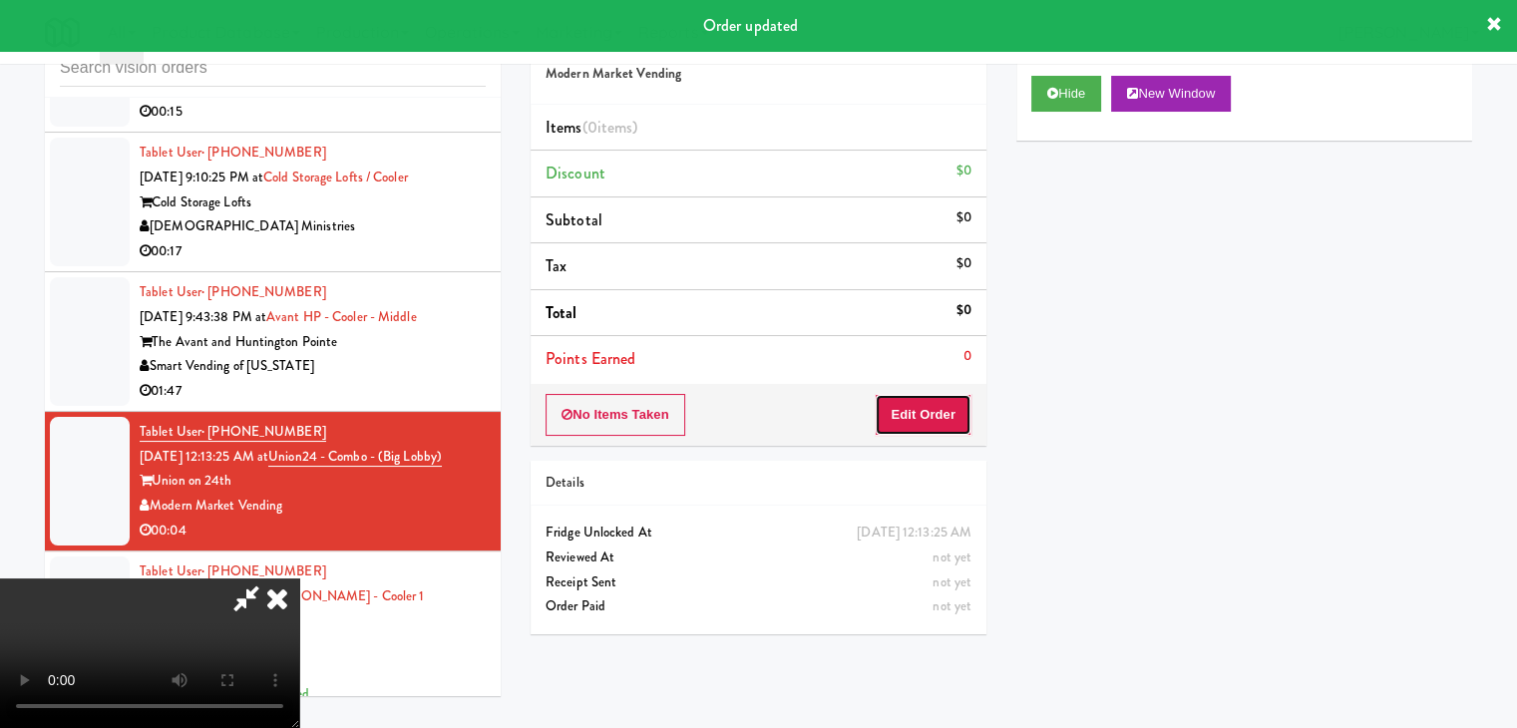
click at [938, 404] on button "Edit Order" at bounding box center [923, 415] width 97 height 42
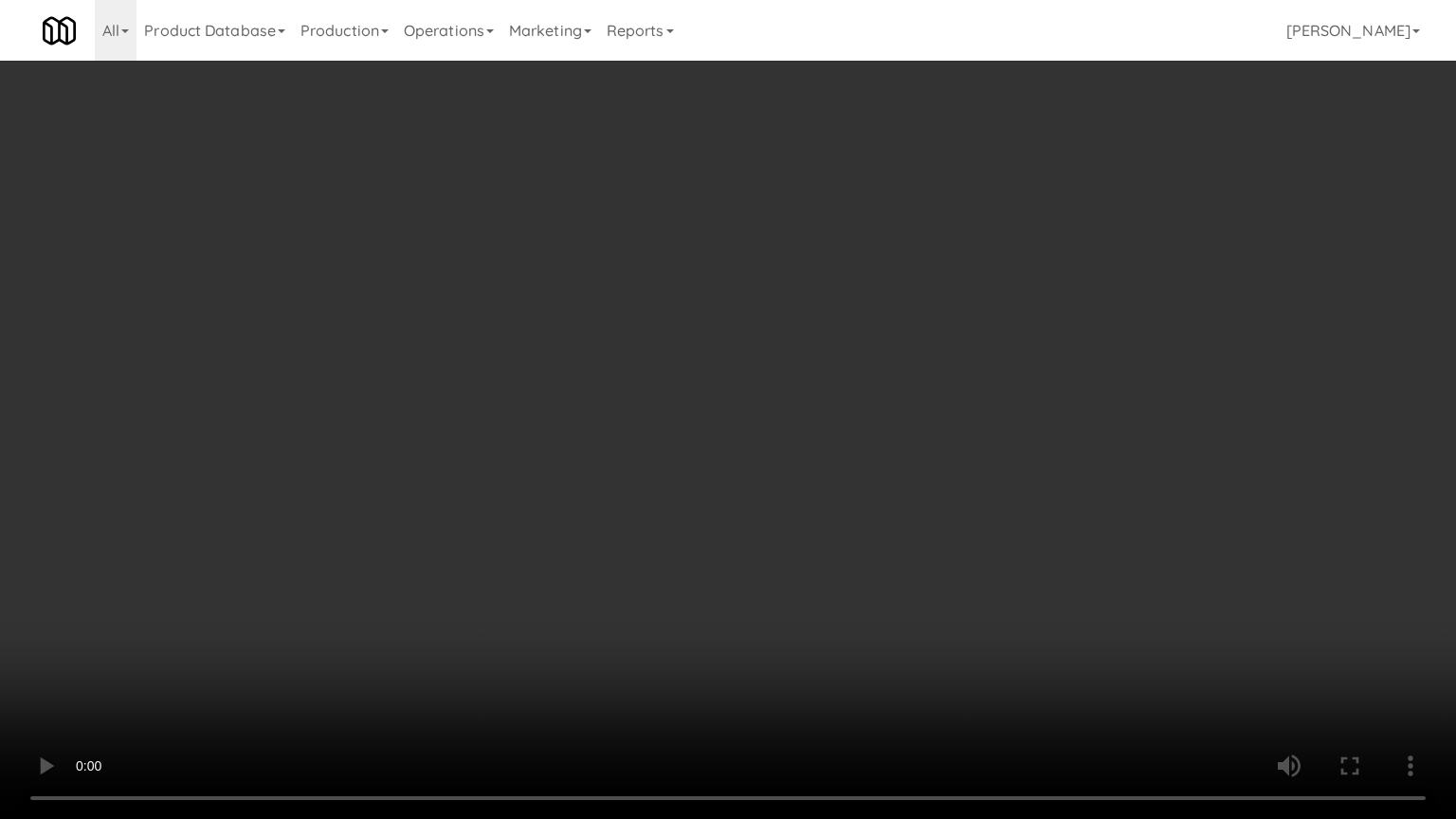
click at [736, 591] on video at bounding box center [728, 410] width 1456 height 819
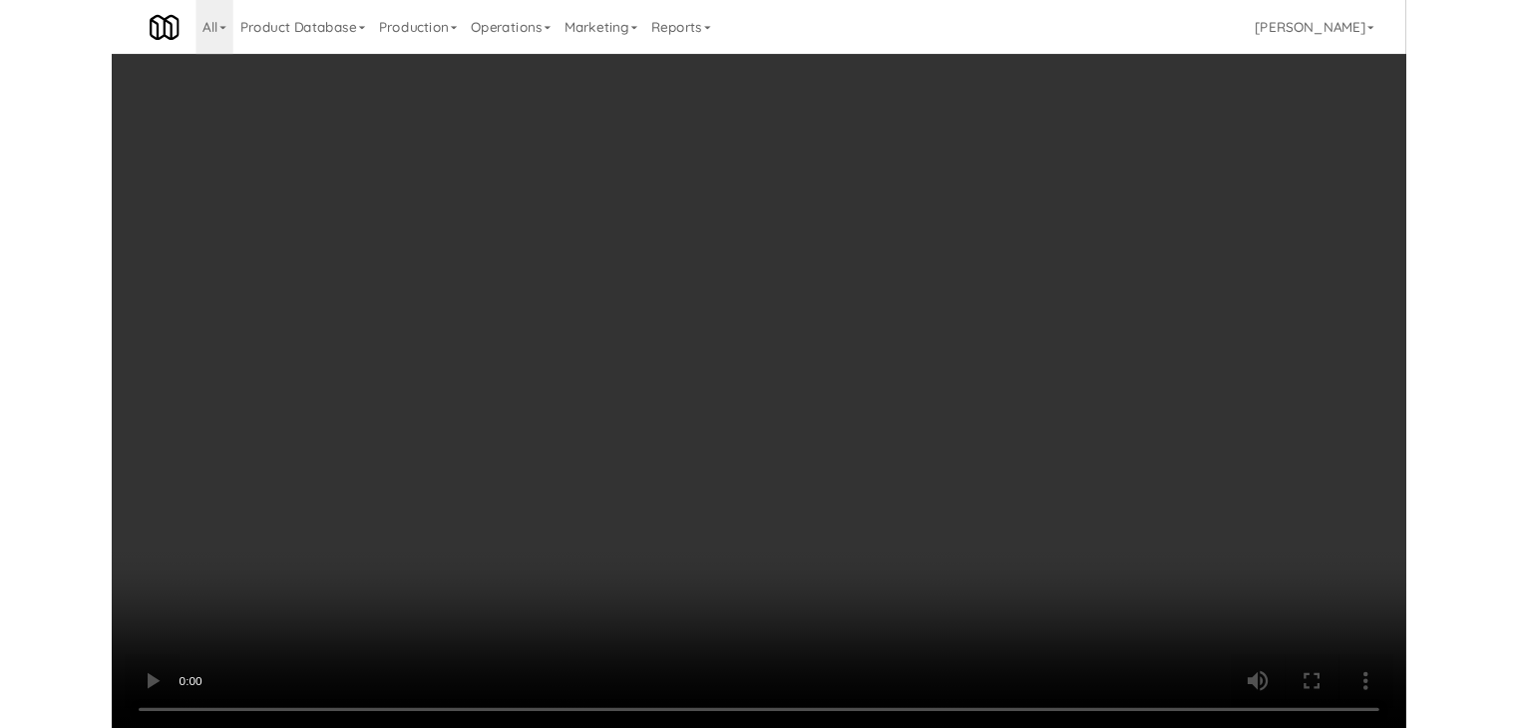
scroll to position [5535, 0]
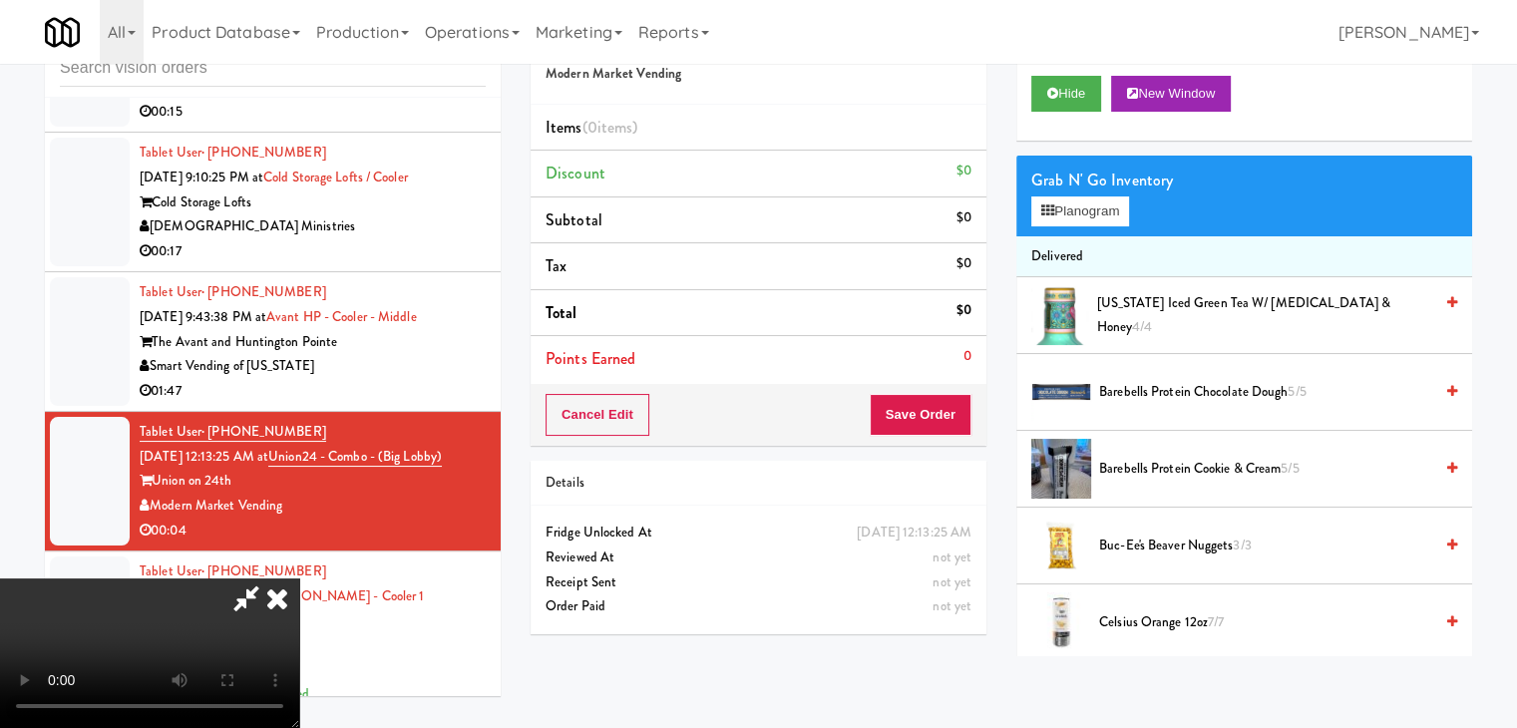
click at [299, 578] on icon at bounding box center [277, 598] width 44 height 40
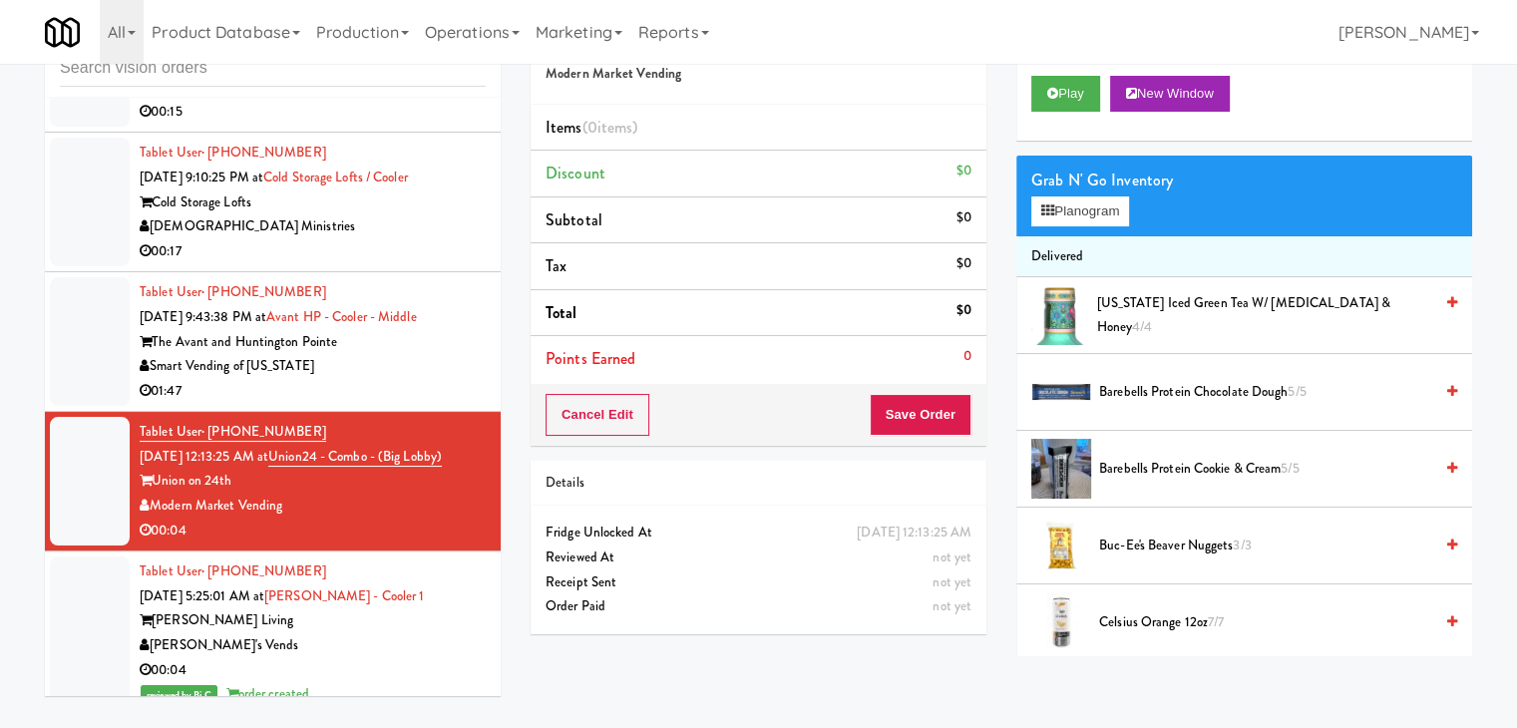
click at [431, 404] on div "01:47" at bounding box center [313, 391] width 346 height 25
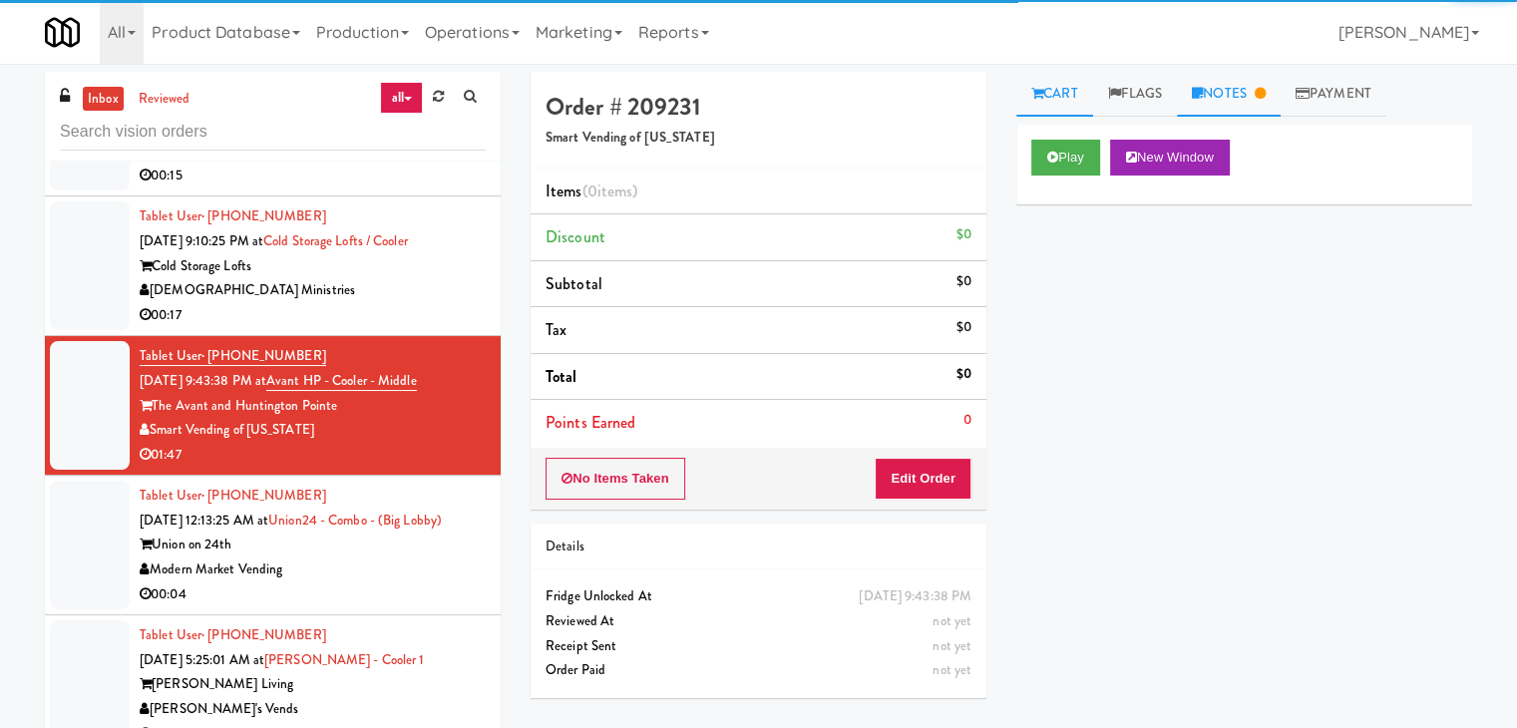
click at [1224, 104] on link "Notes" at bounding box center [1229, 94] width 104 height 45
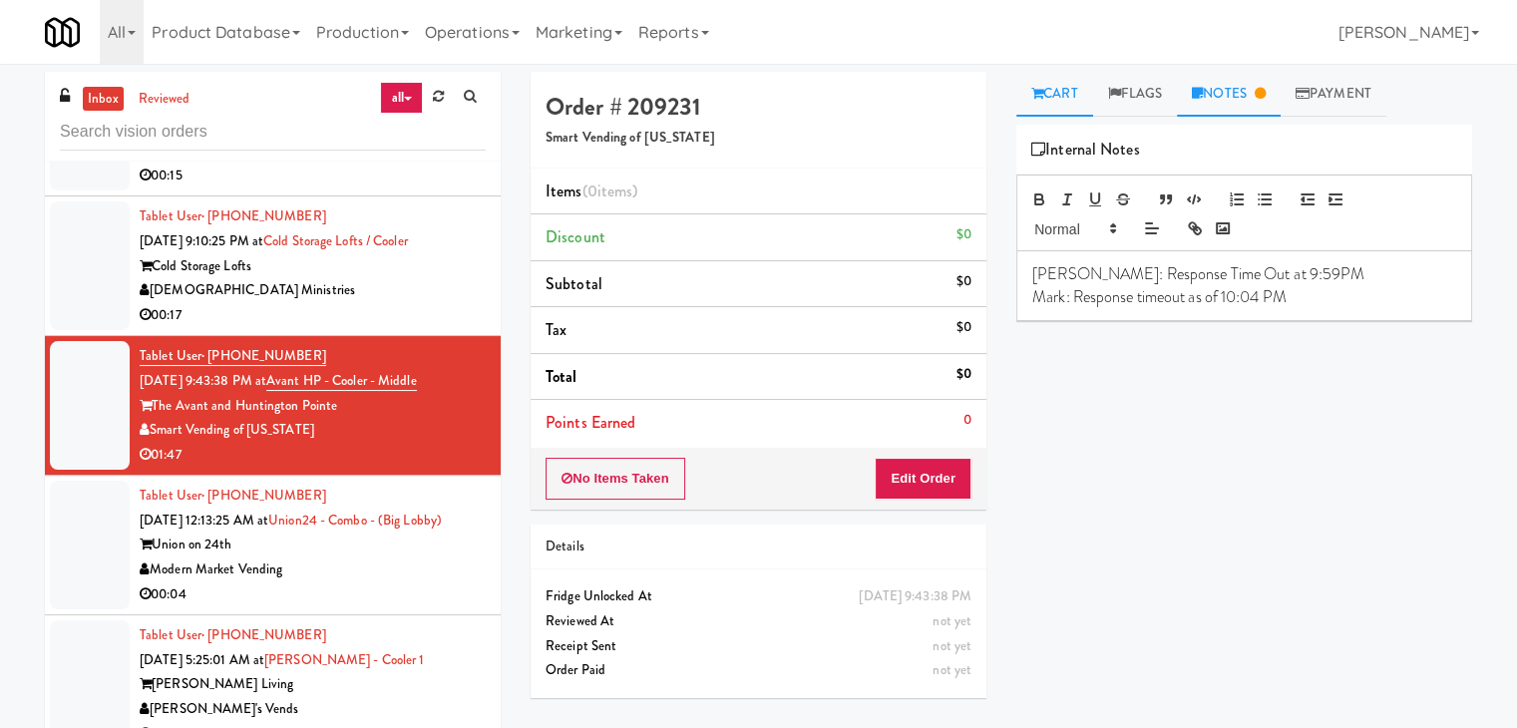
click at [1058, 90] on link "Cart" at bounding box center [1054, 94] width 77 height 45
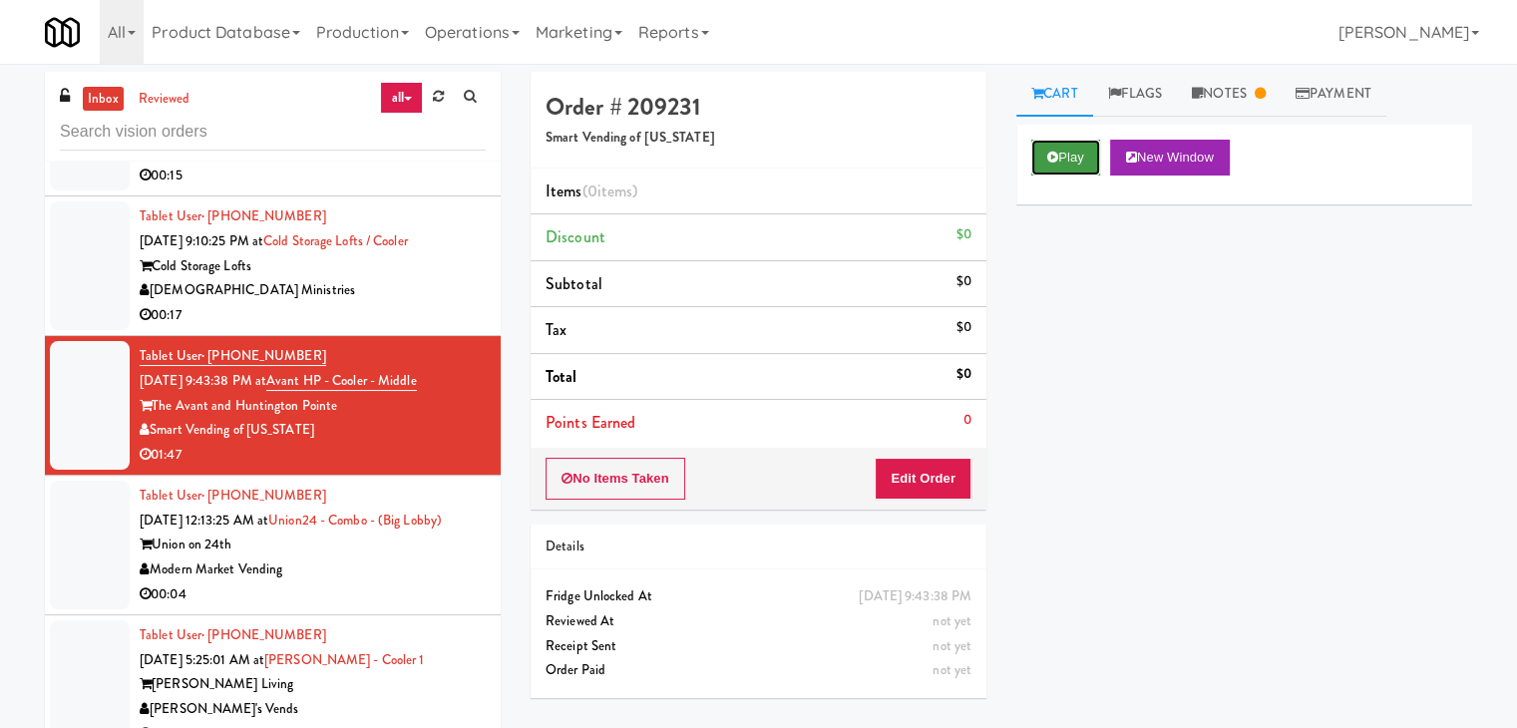
click at [1075, 160] on button "Play" at bounding box center [1065, 158] width 69 height 36
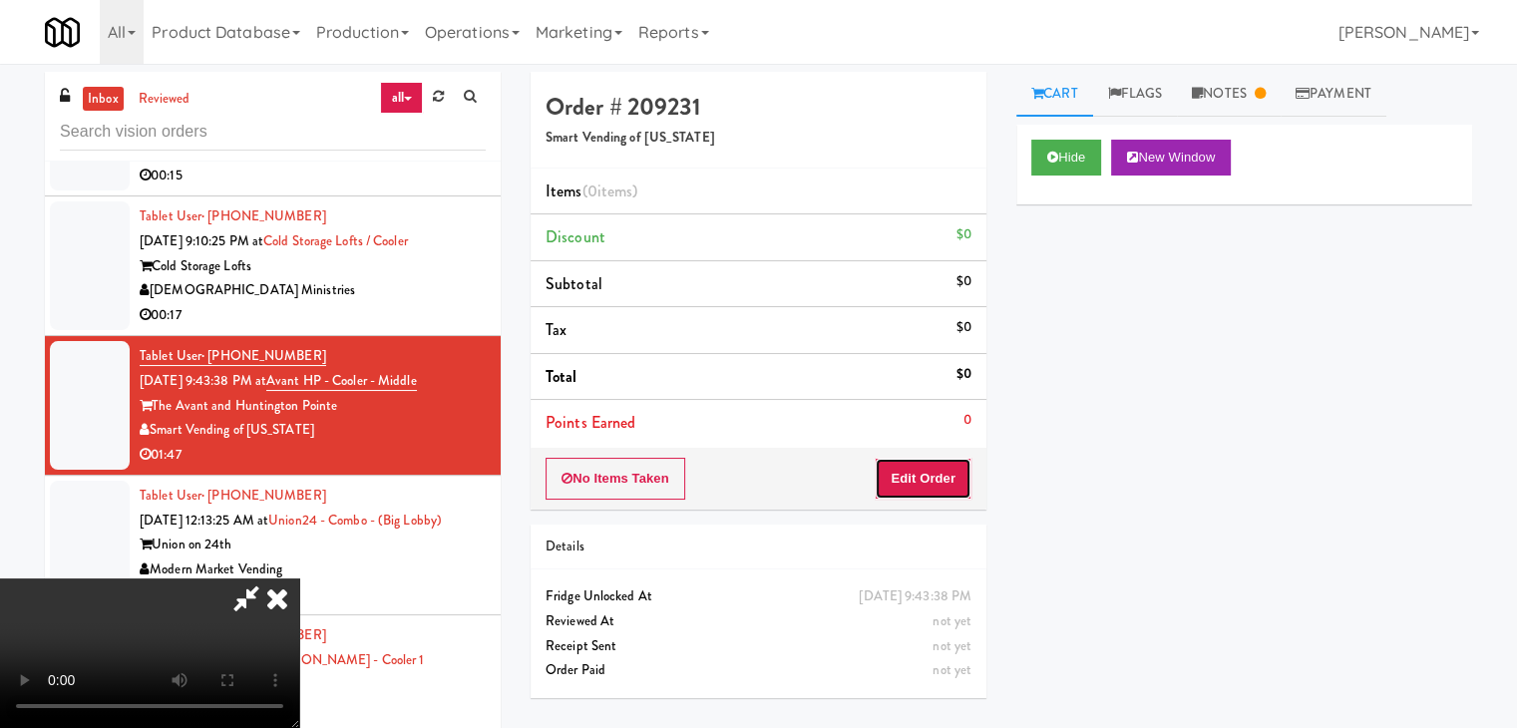
click at [907, 489] on button "Edit Order" at bounding box center [923, 479] width 97 height 42
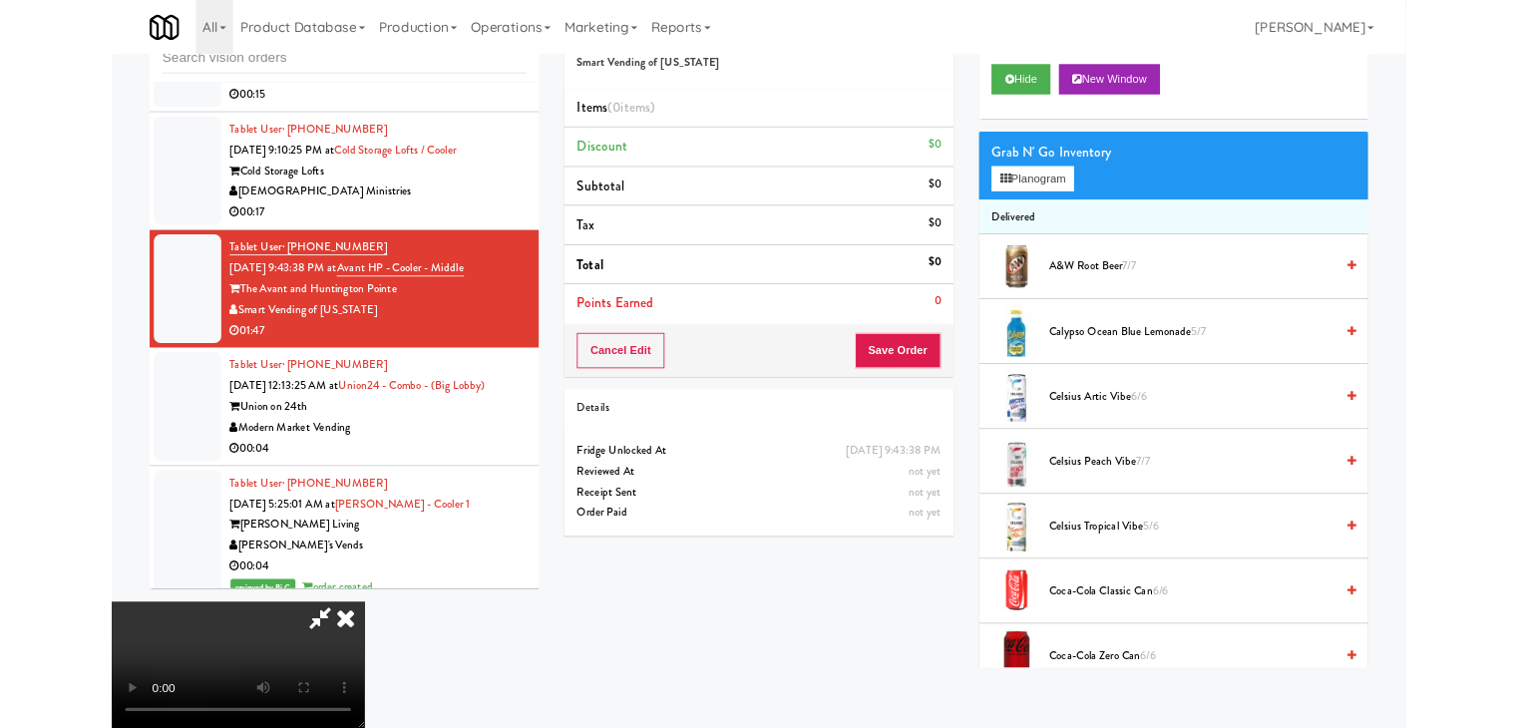
scroll to position [5486, 0]
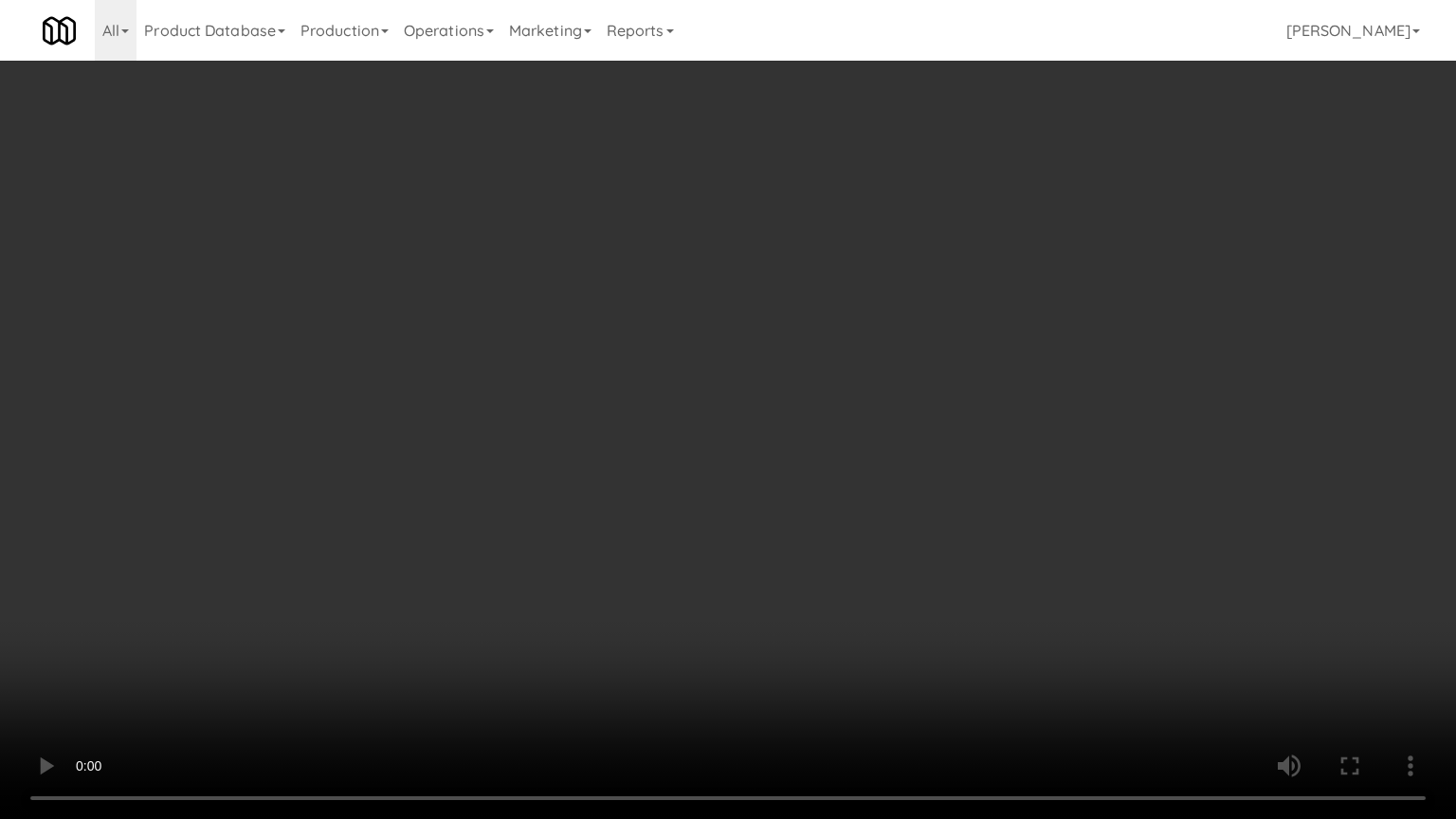
click at [944, 320] on video at bounding box center [728, 410] width 1456 height 819
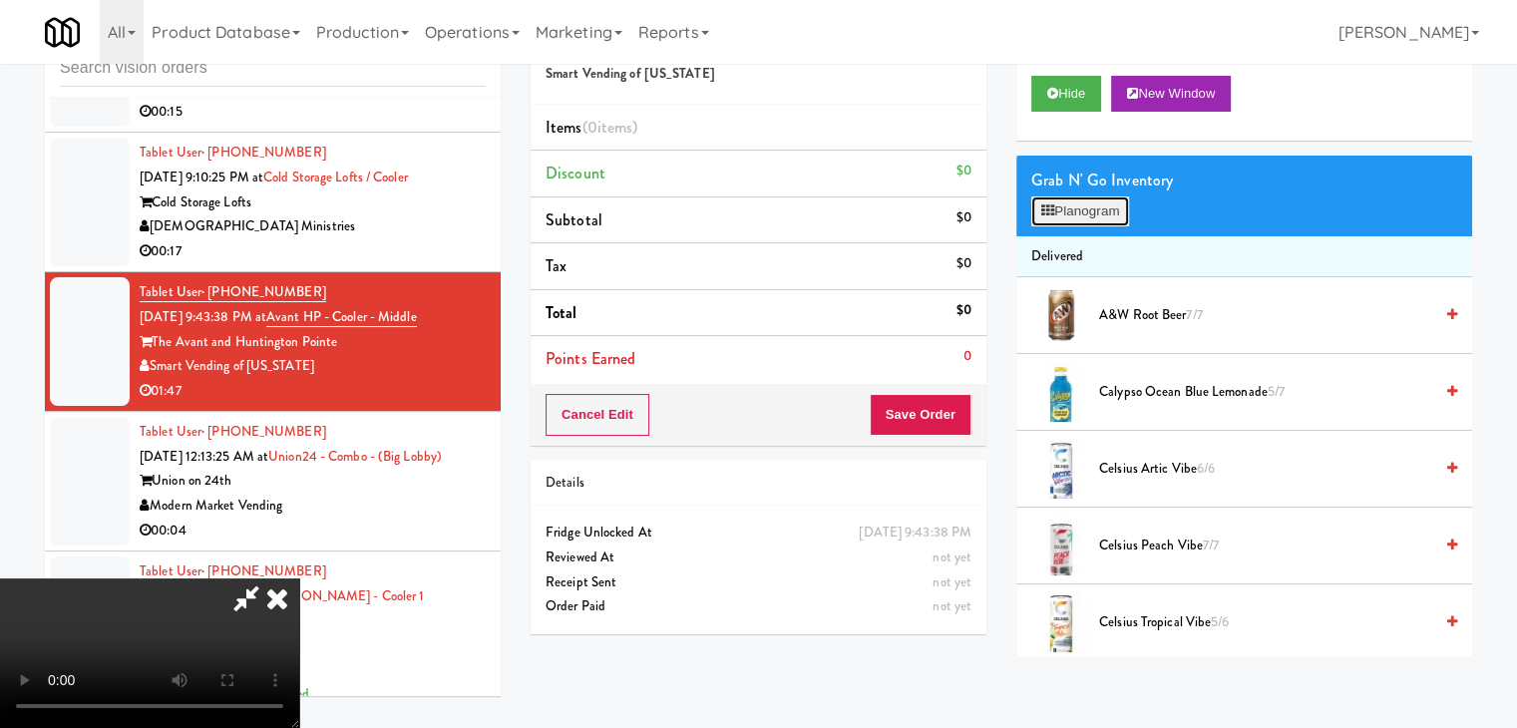
click at [1067, 222] on button "Planogram" at bounding box center [1080, 211] width 98 height 30
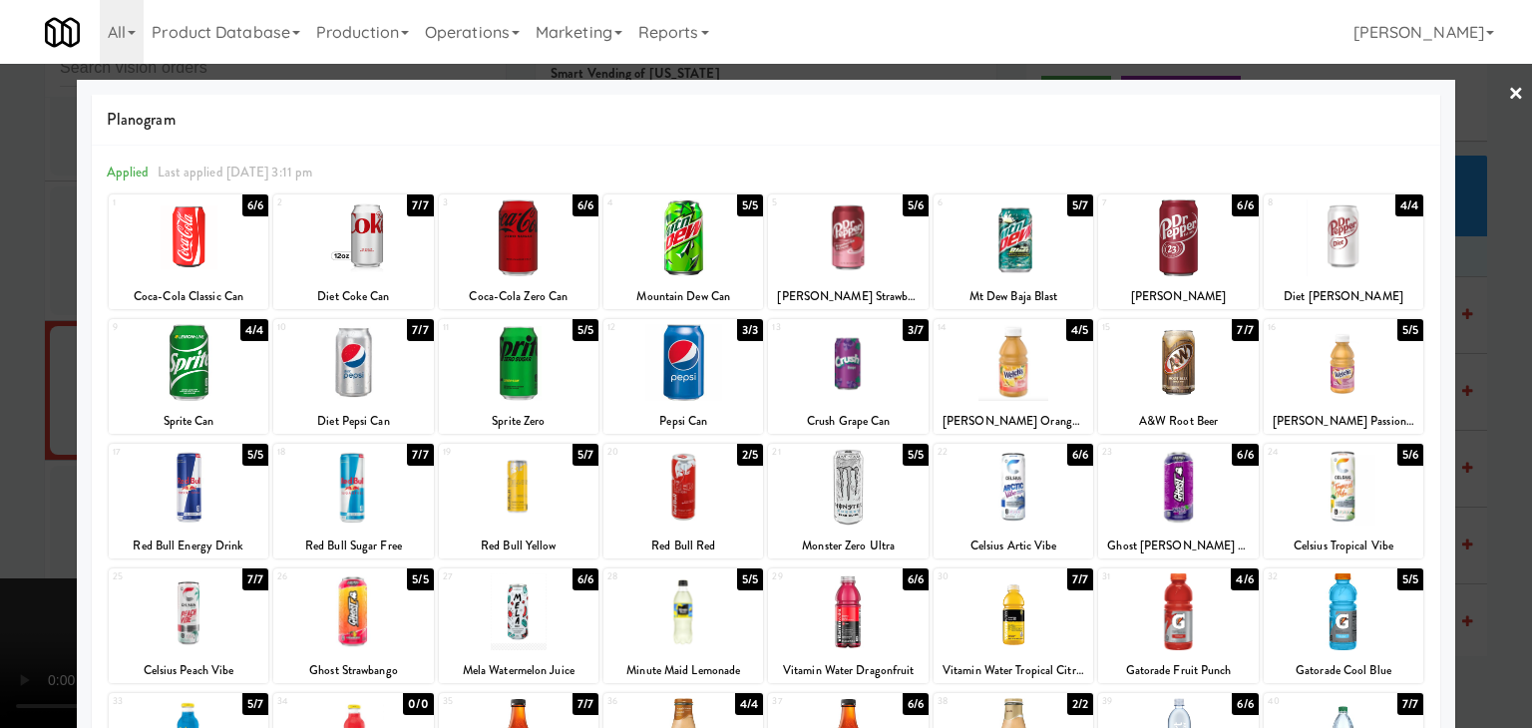
click at [811, 244] on div at bounding box center [848, 237] width 160 height 77
click at [1133, 595] on div at bounding box center [1178, 611] width 160 height 77
click at [0, 500] on div at bounding box center [766, 364] width 1532 height 728
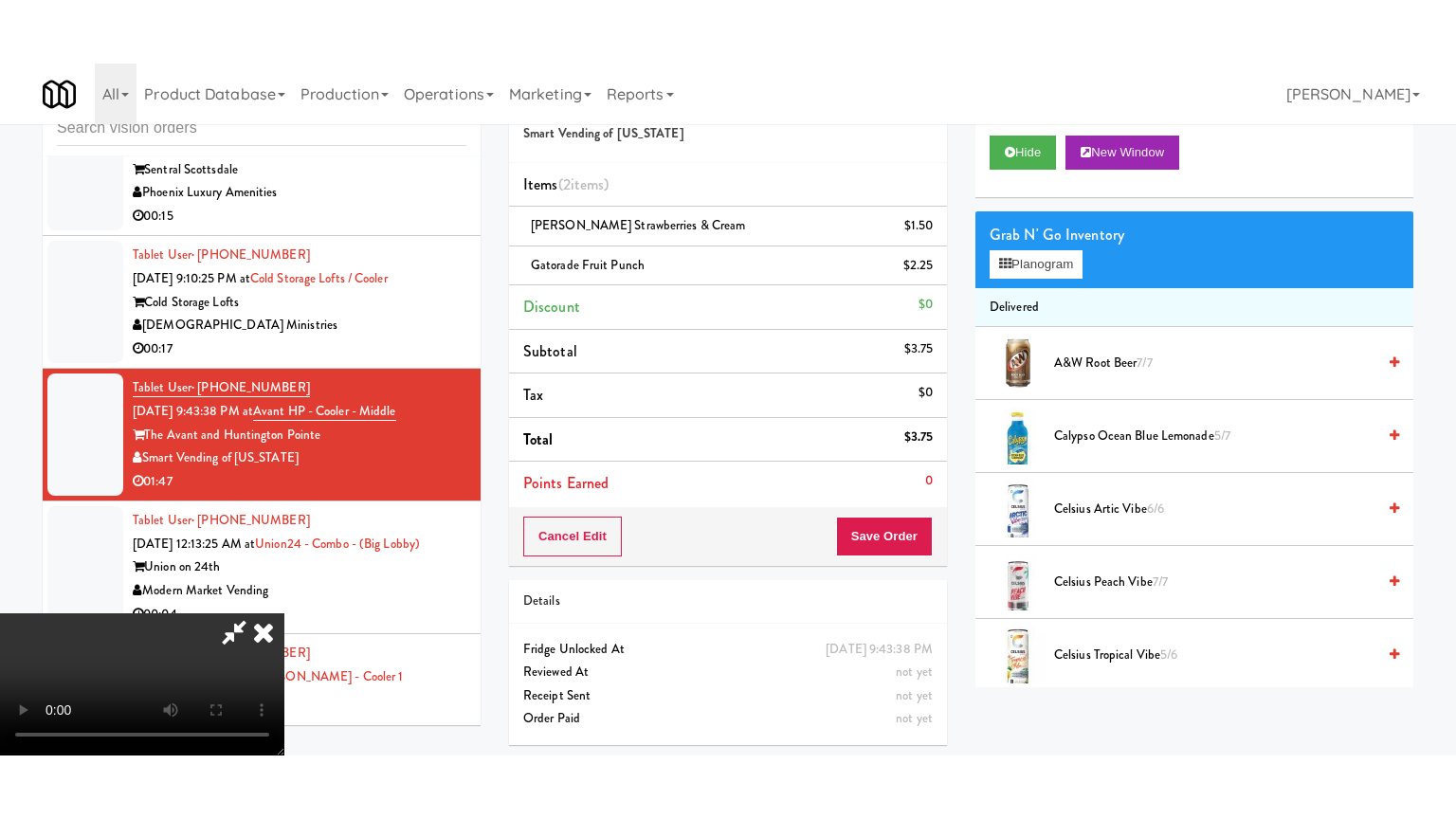
scroll to position [5259, 0]
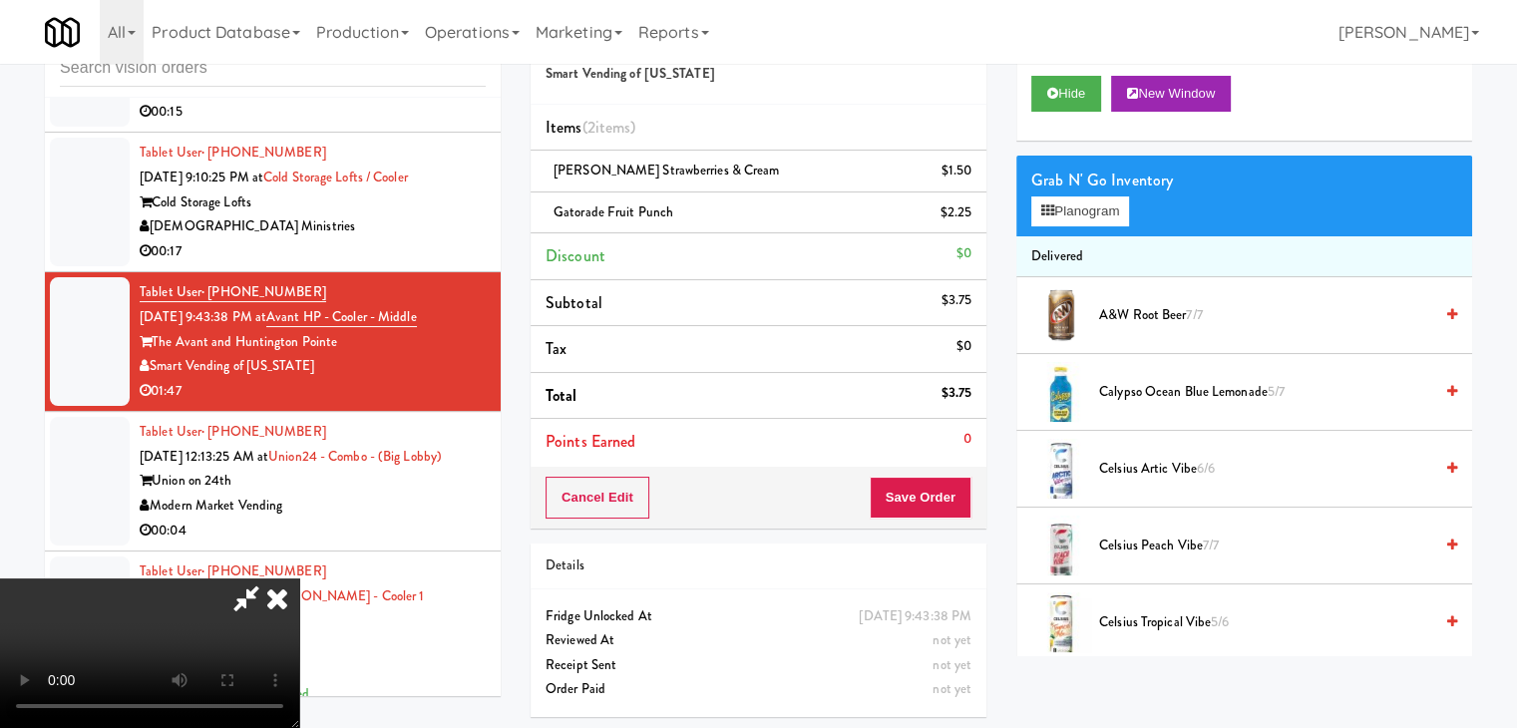
click at [299, 583] on video at bounding box center [149, 653] width 299 height 150
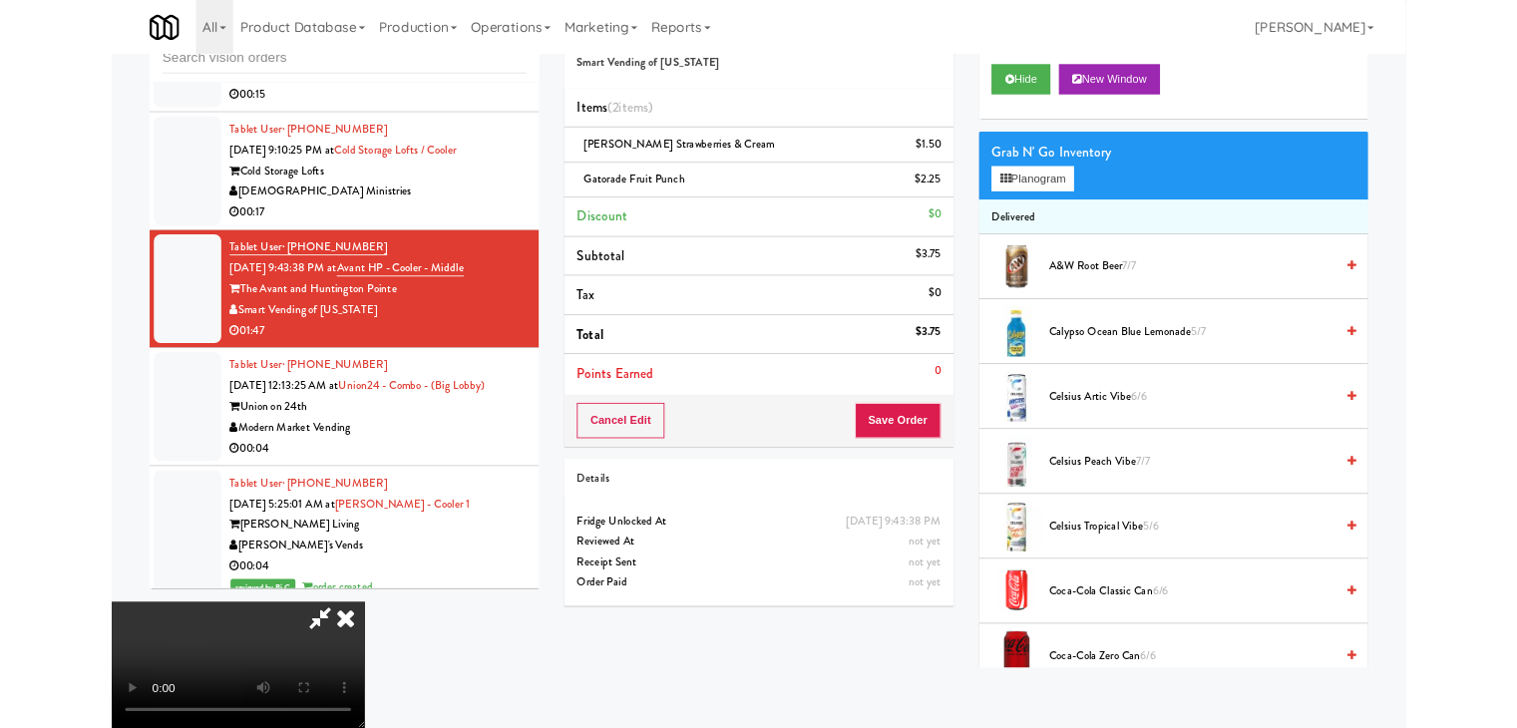
scroll to position [5486, 0]
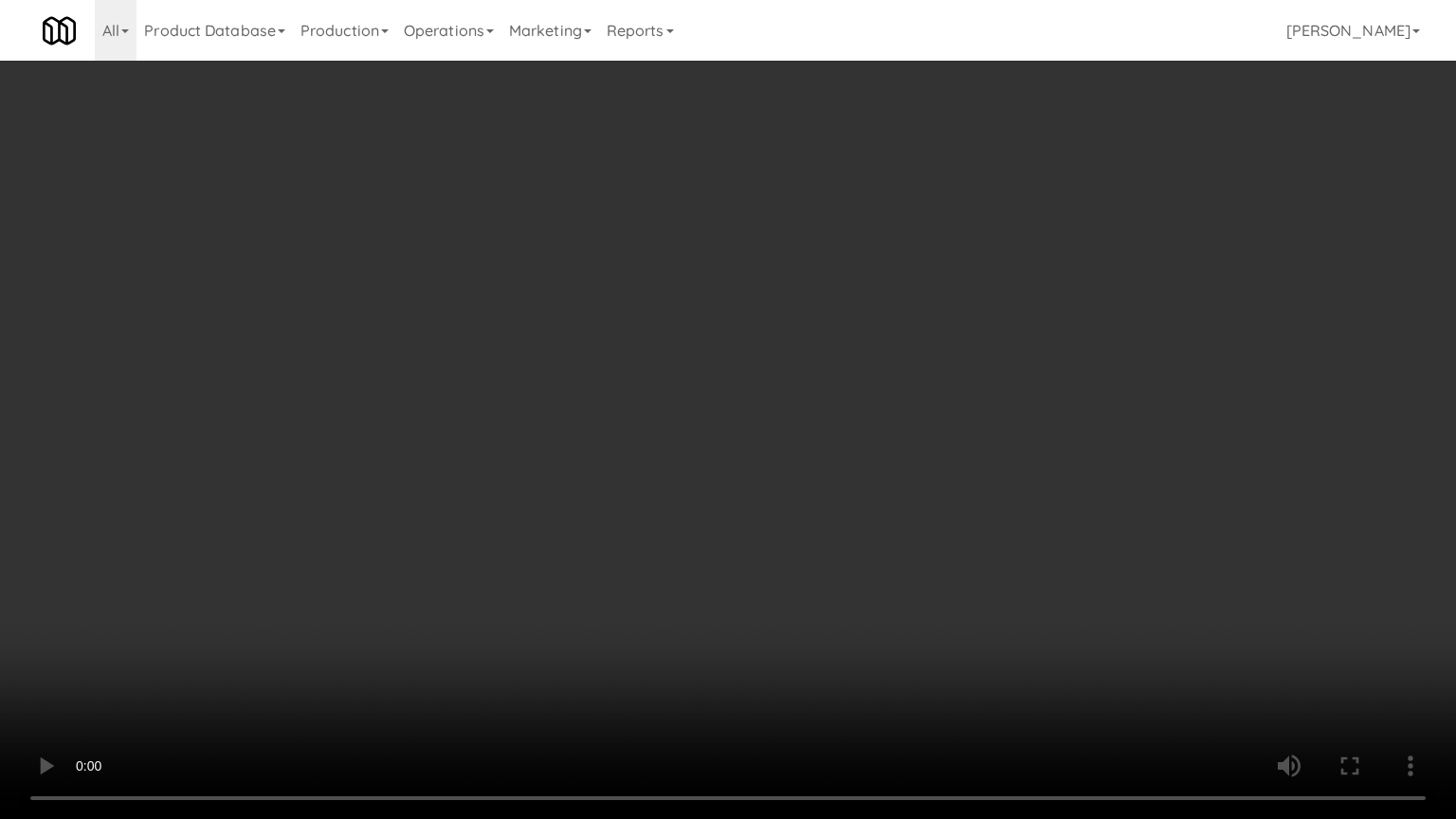
click at [694, 594] on video at bounding box center [728, 410] width 1456 height 819
click at [711, 573] on video at bounding box center [728, 410] width 1456 height 819
click at [669, 555] on video at bounding box center [728, 410] width 1456 height 819
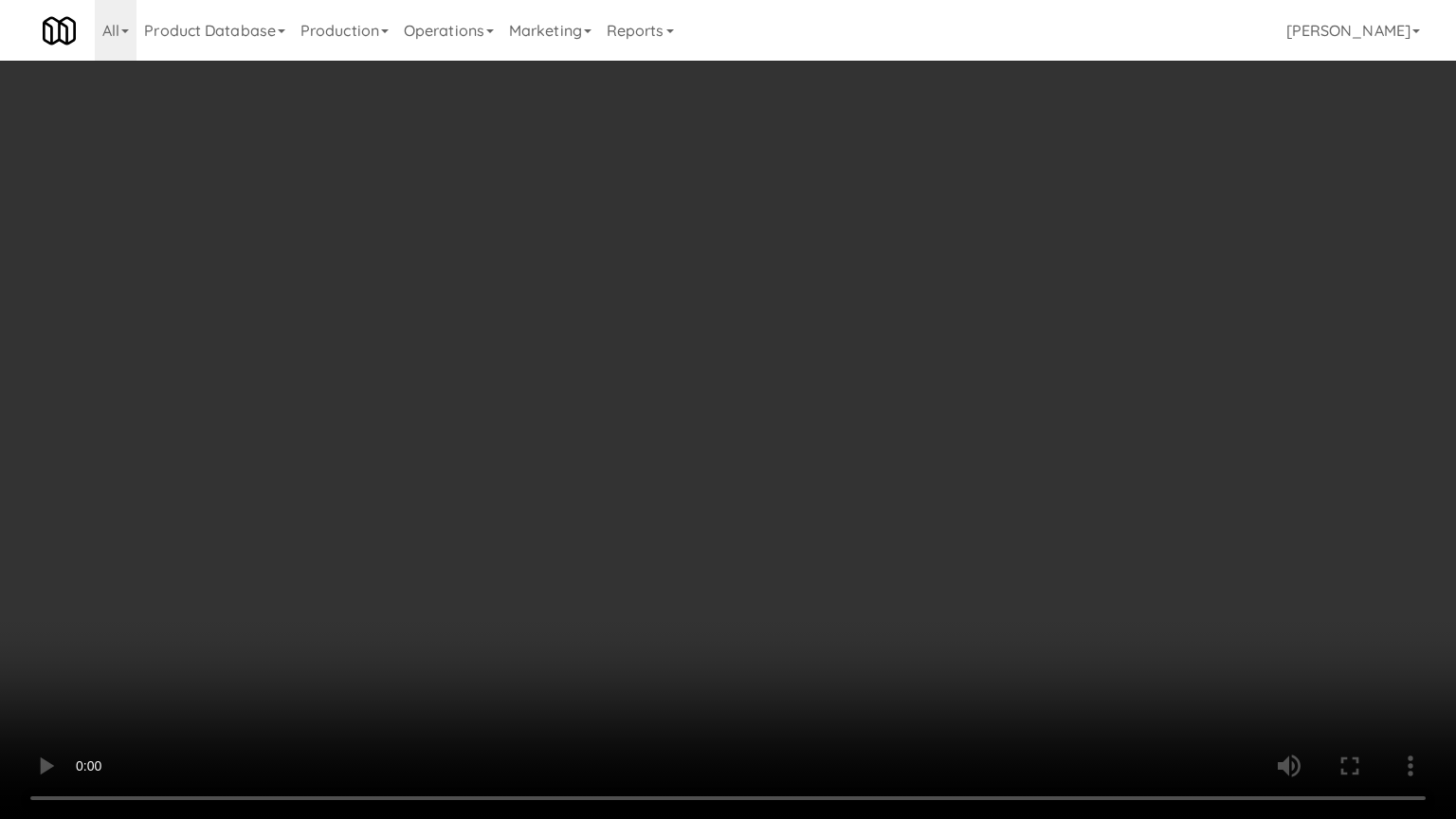
click at [669, 555] on video at bounding box center [728, 410] width 1456 height 819
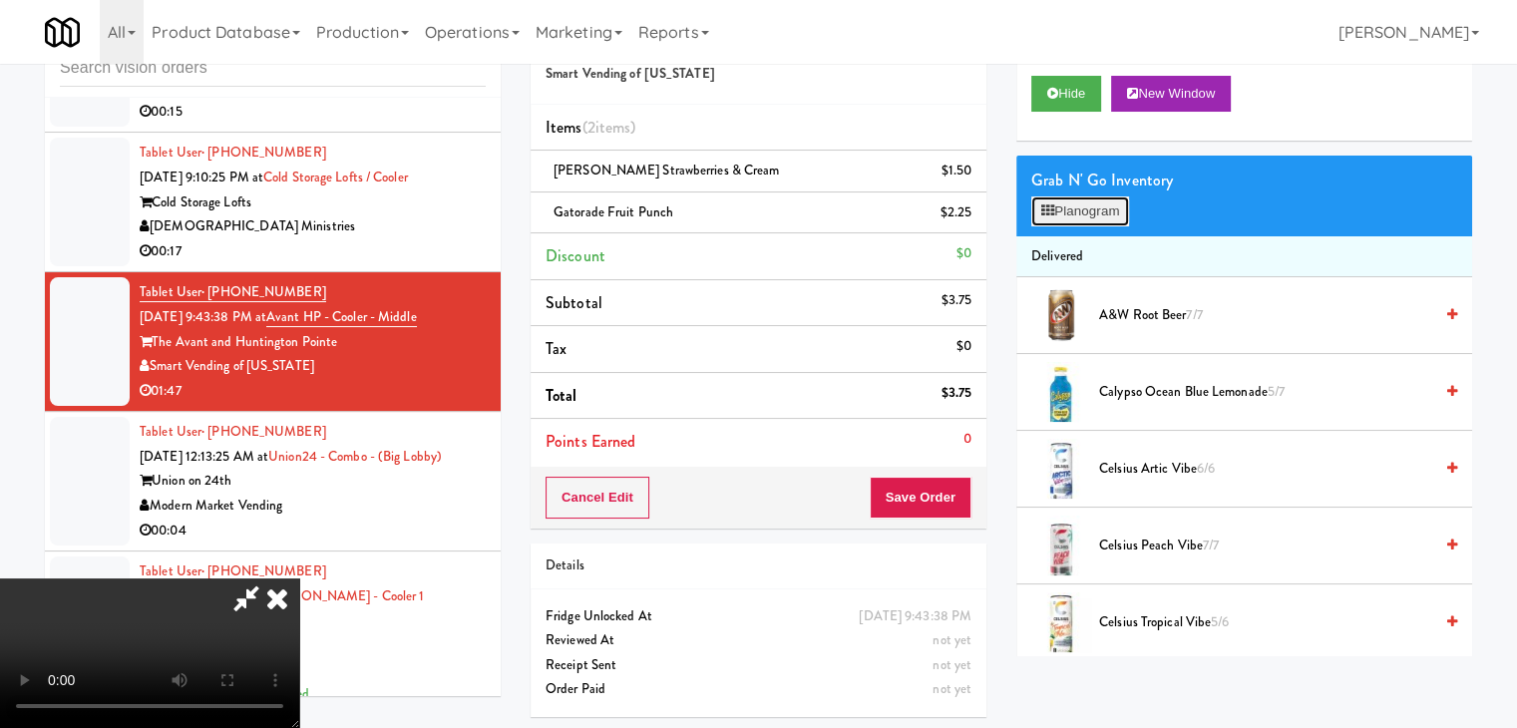
click at [1081, 207] on button "Planogram" at bounding box center [1080, 211] width 98 height 30
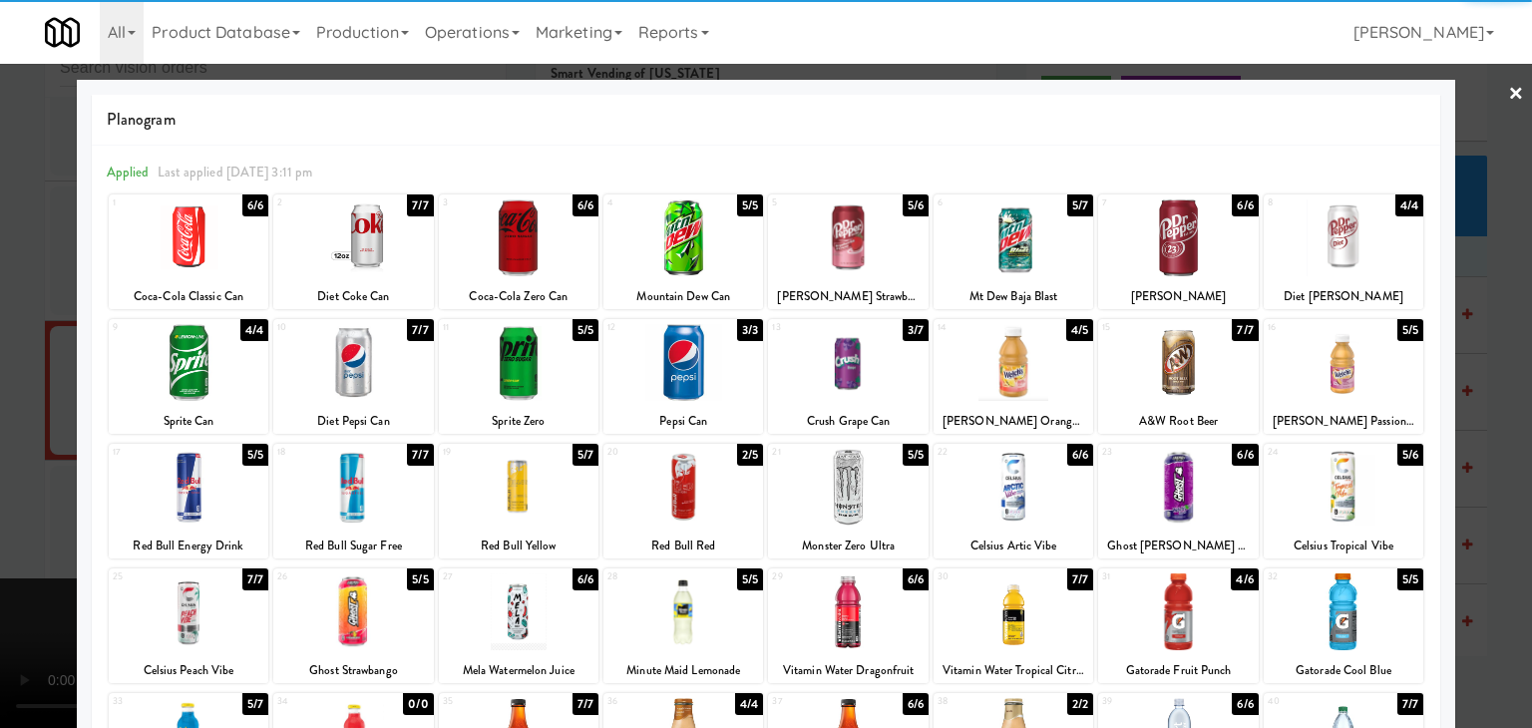
click at [835, 614] on div at bounding box center [848, 611] width 160 height 77
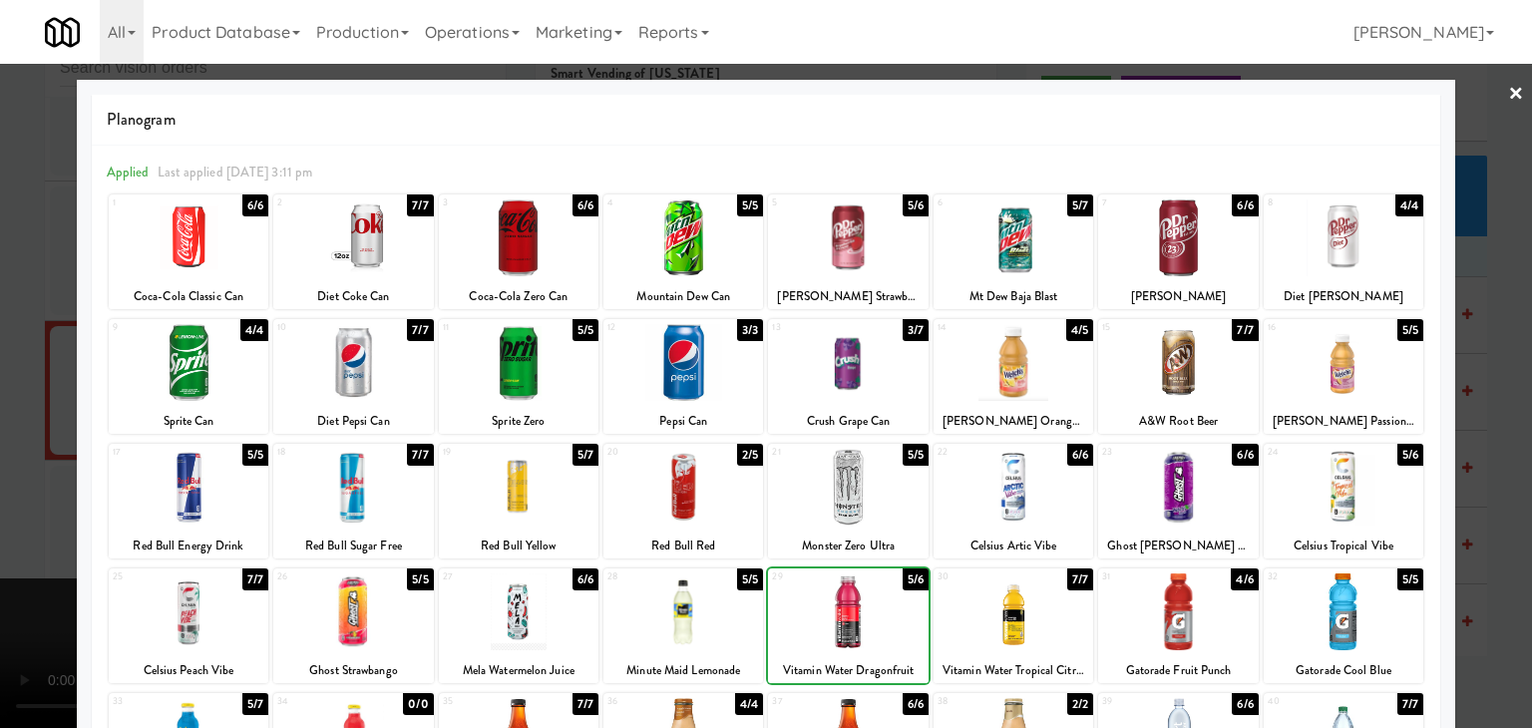
click at [1040, 620] on div at bounding box center [1013, 611] width 160 height 77
drag, startPoint x: 0, startPoint y: 587, endPoint x: 369, endPoint y: 583, distance: 369.0
click at [12, 586] on div at bounding box center [766, 364] width 1532 height 728
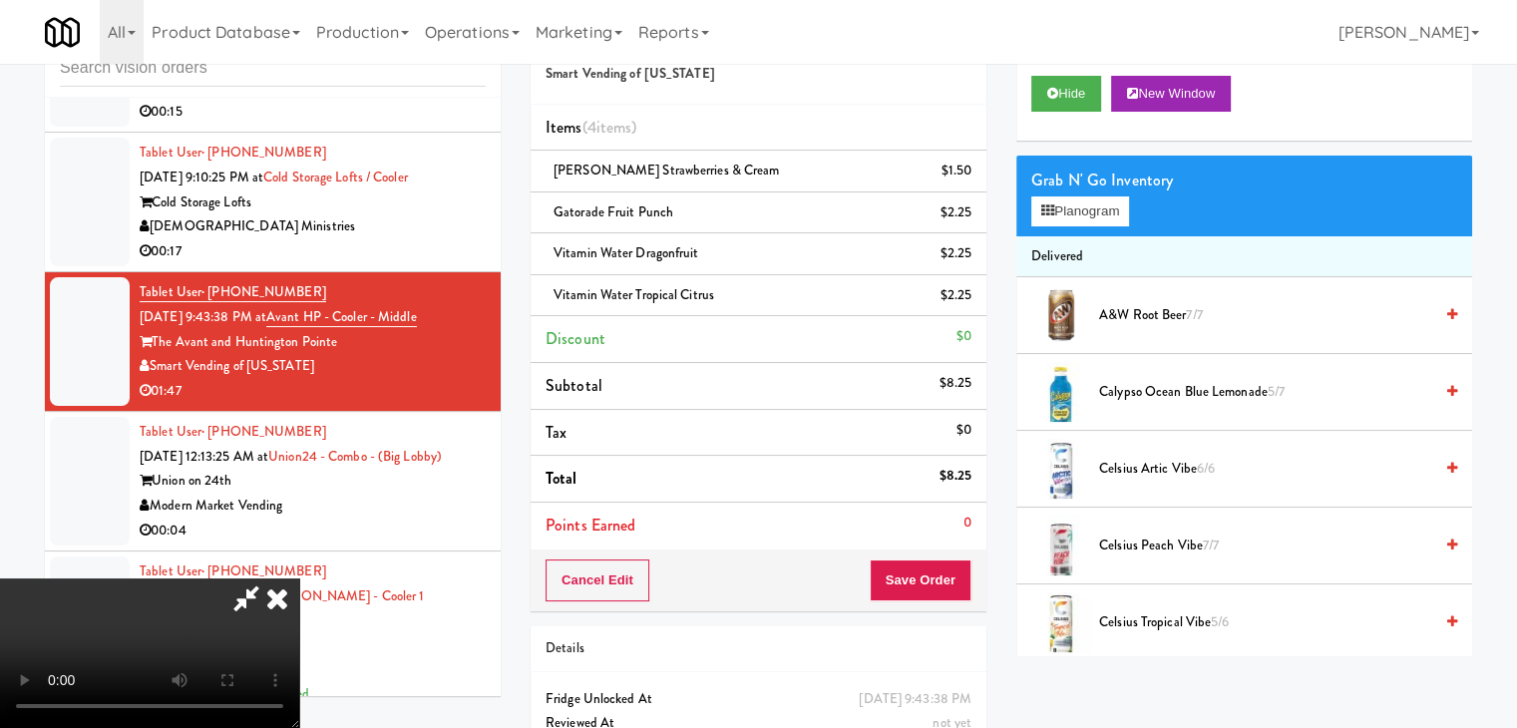
click at [299, 583] on video at bounding box center [149, 653] width 299 height 150
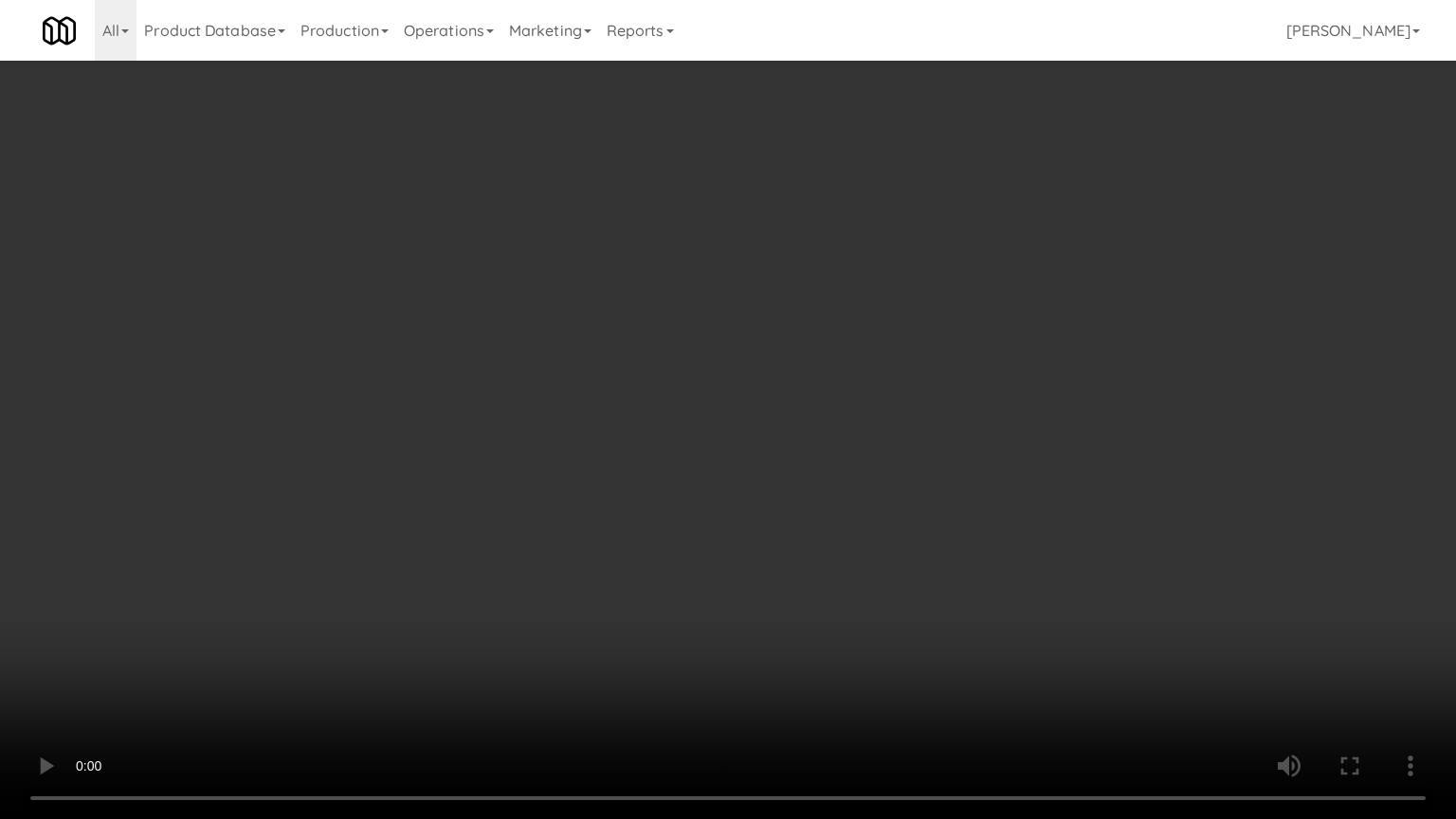
click at [792, 604] on video at bounding box center [728, 410] width 1456 height 819
click at [1005, 401] on video at bounding box center [728, 410] width 1456 height 819
click at [1025, 394] on video at bounding box center [728, 410] width 1456 height 819
click at [1026, 389] on video at bounding box center [728, 410] width 1456 height 819
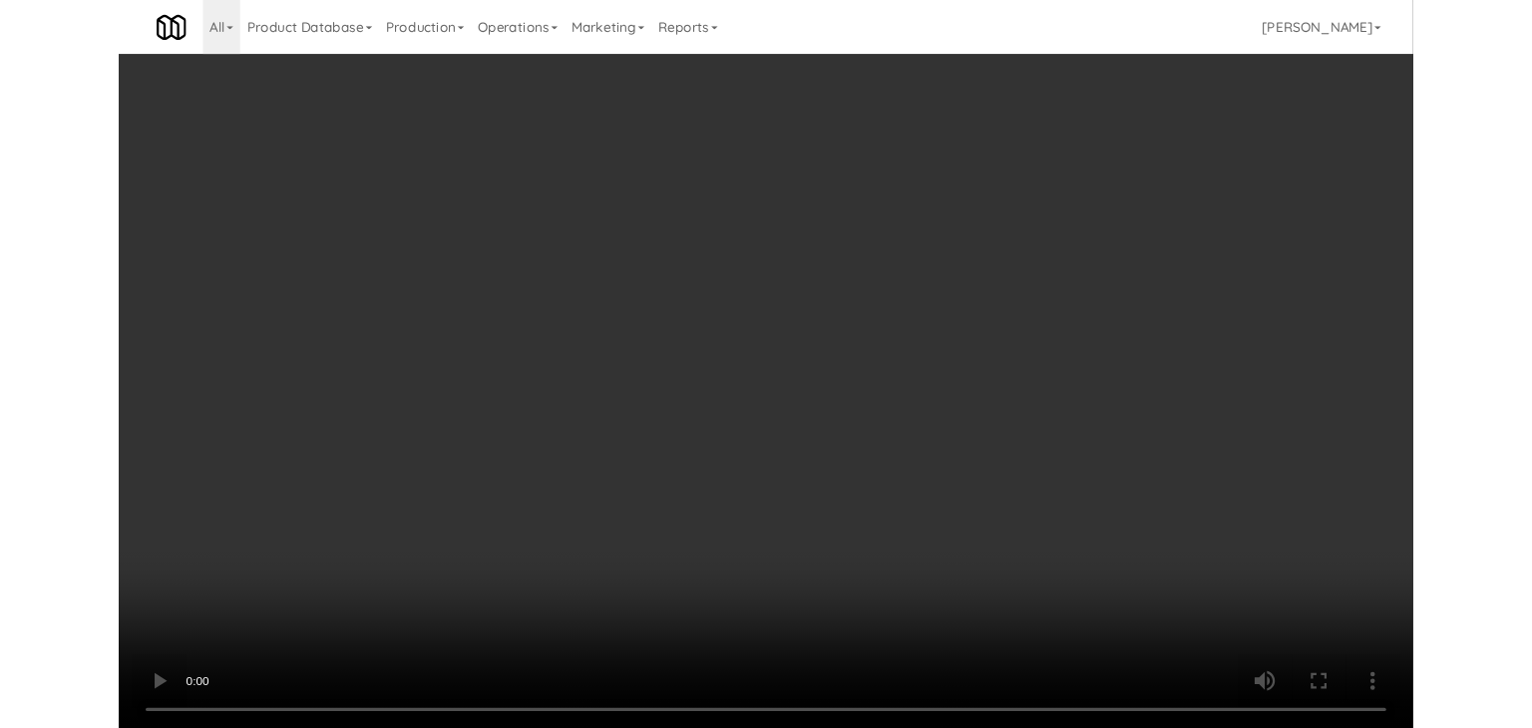
click
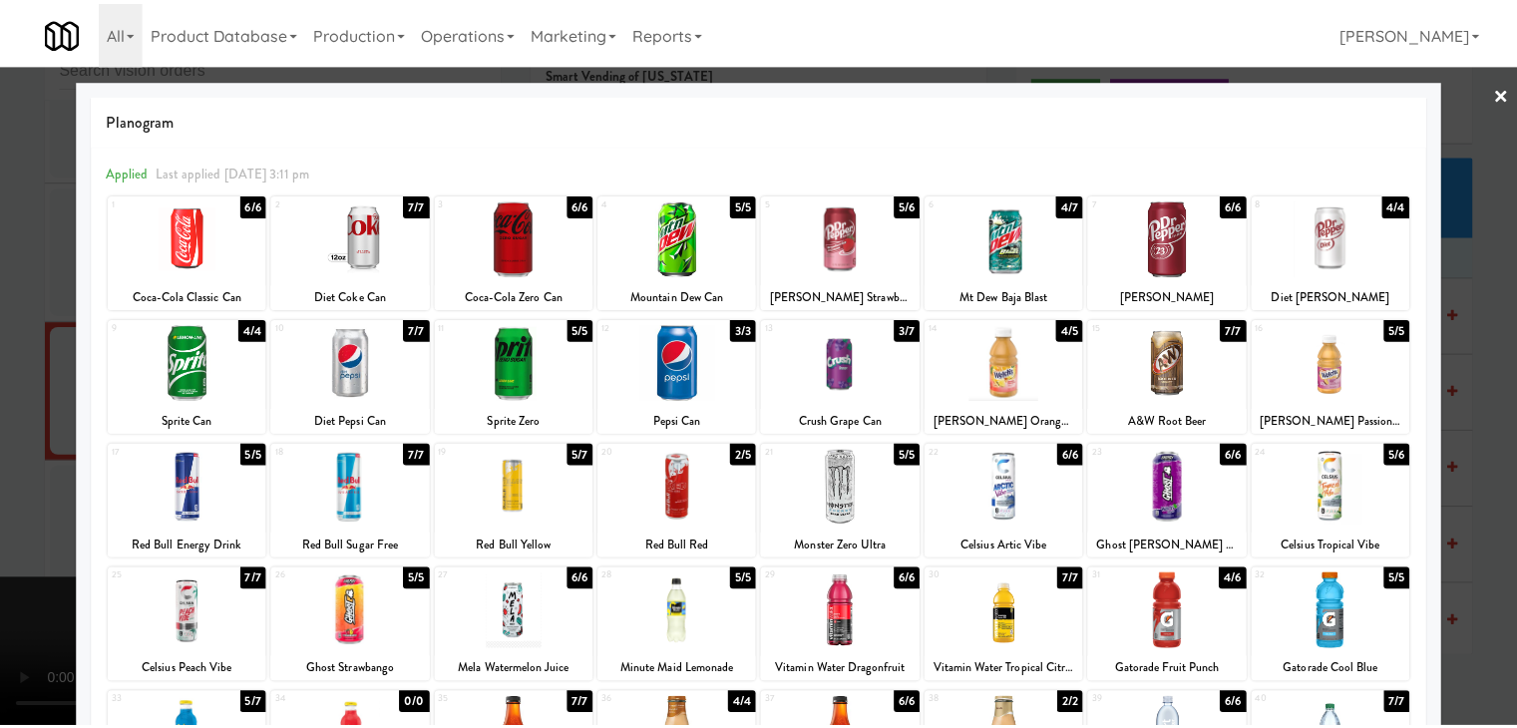
scroll to position [2, 0]
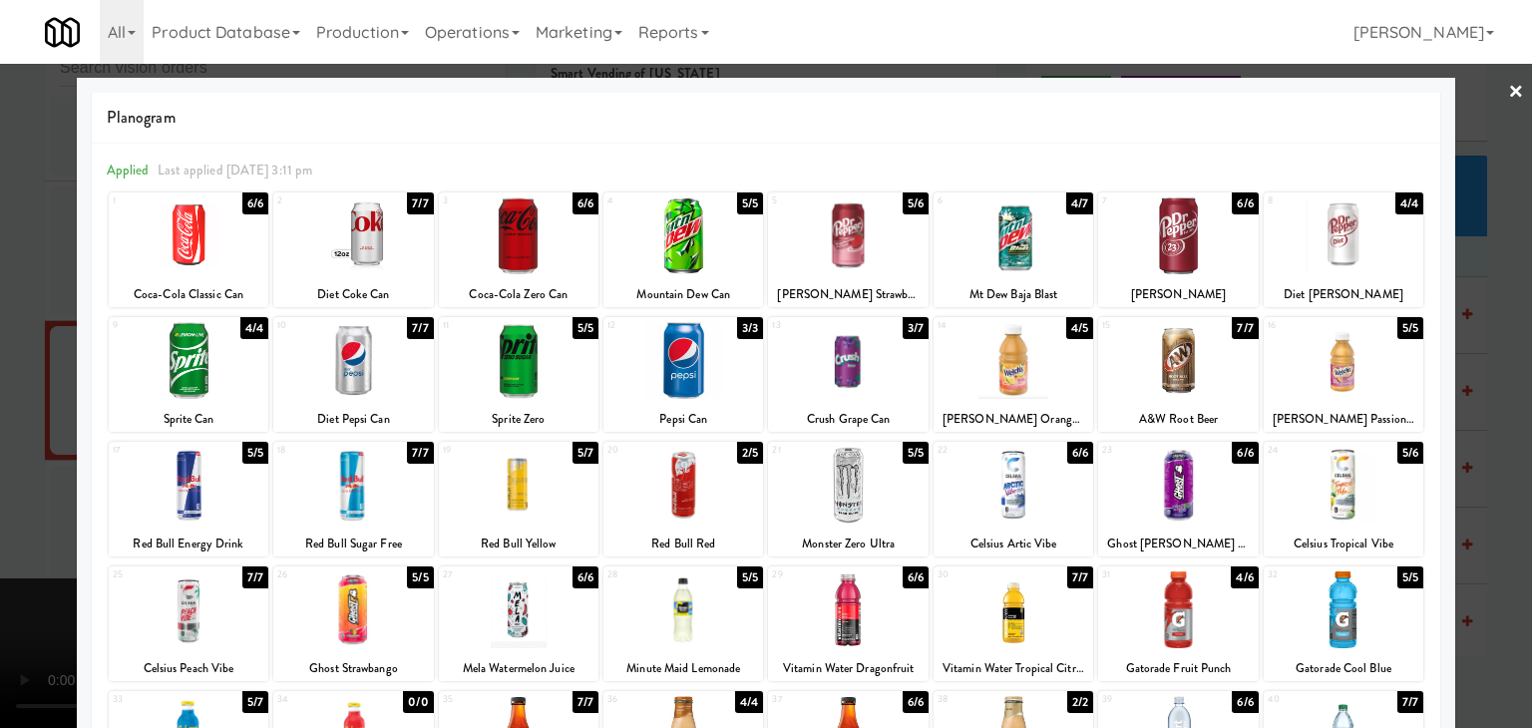
drag, startPoint x: 1496, startPoint y: 451, endPoint x: 1479, endPoint y: 459, distance: 18.7
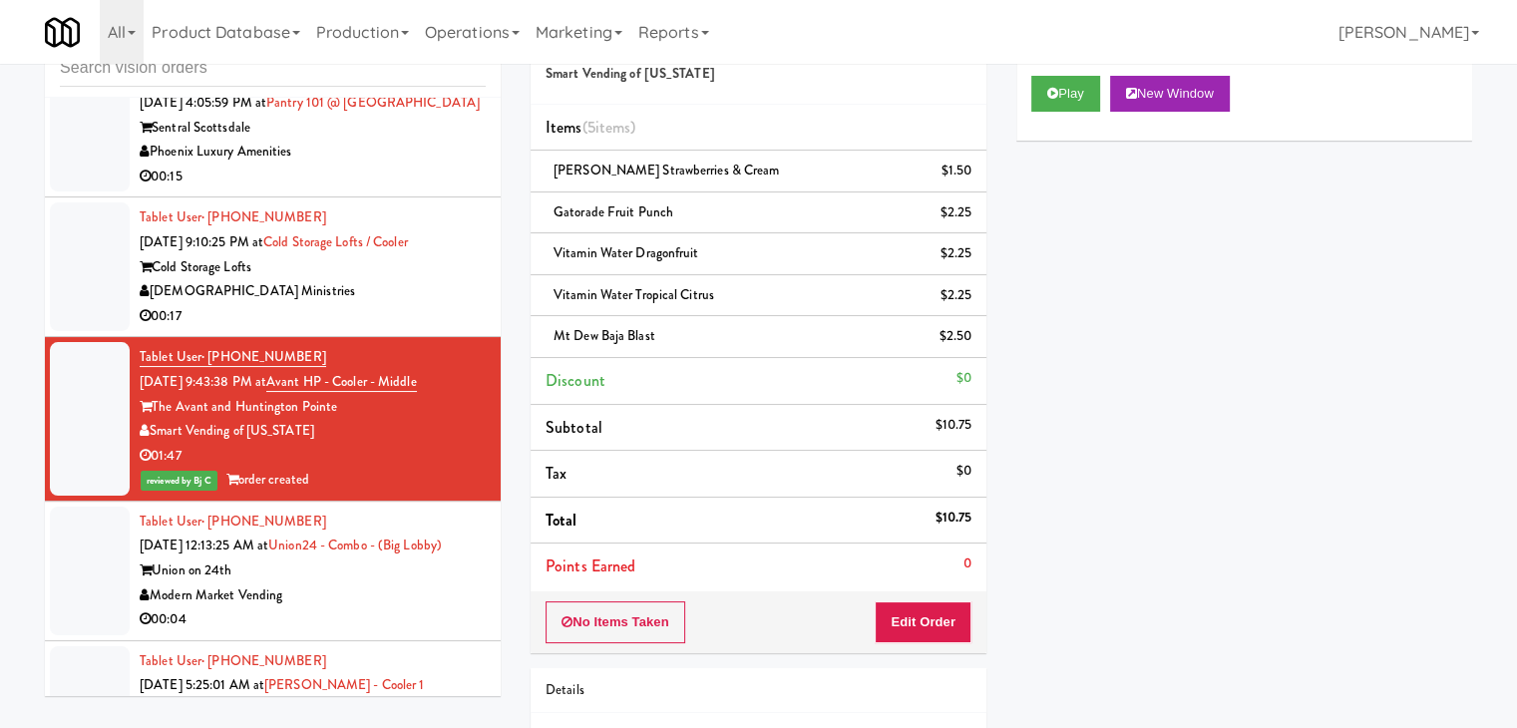
scroll to position [5435, 0]
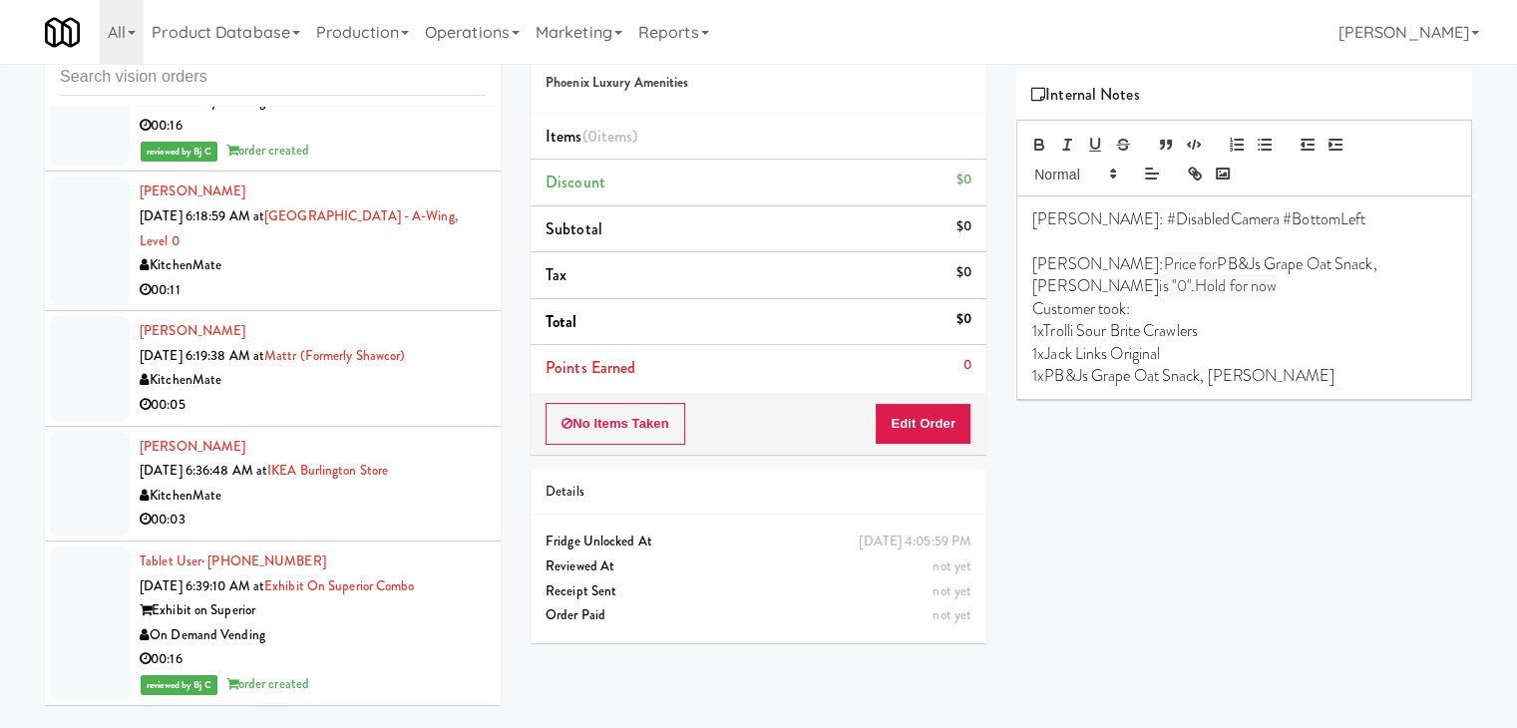
scroll to position [64, 0]
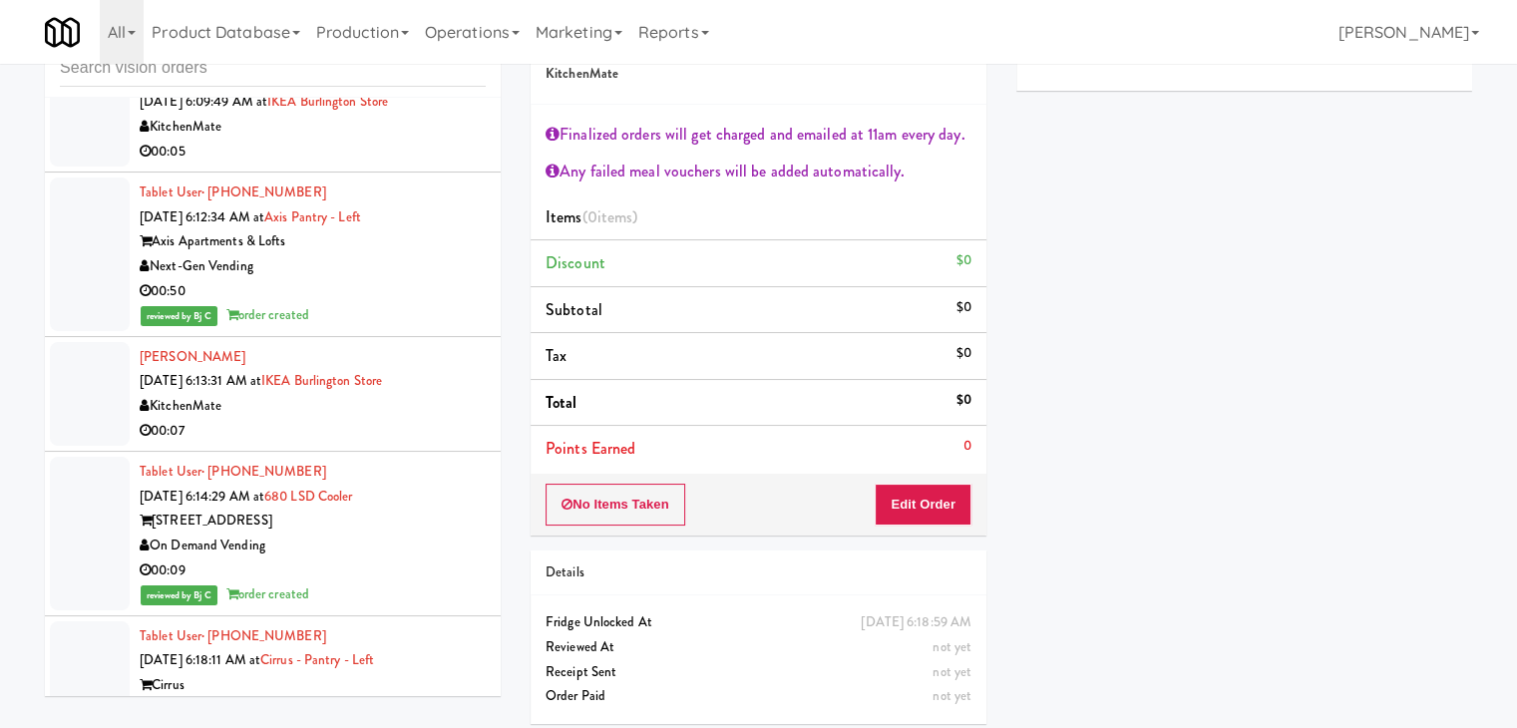
scroll to position [8424, 0]
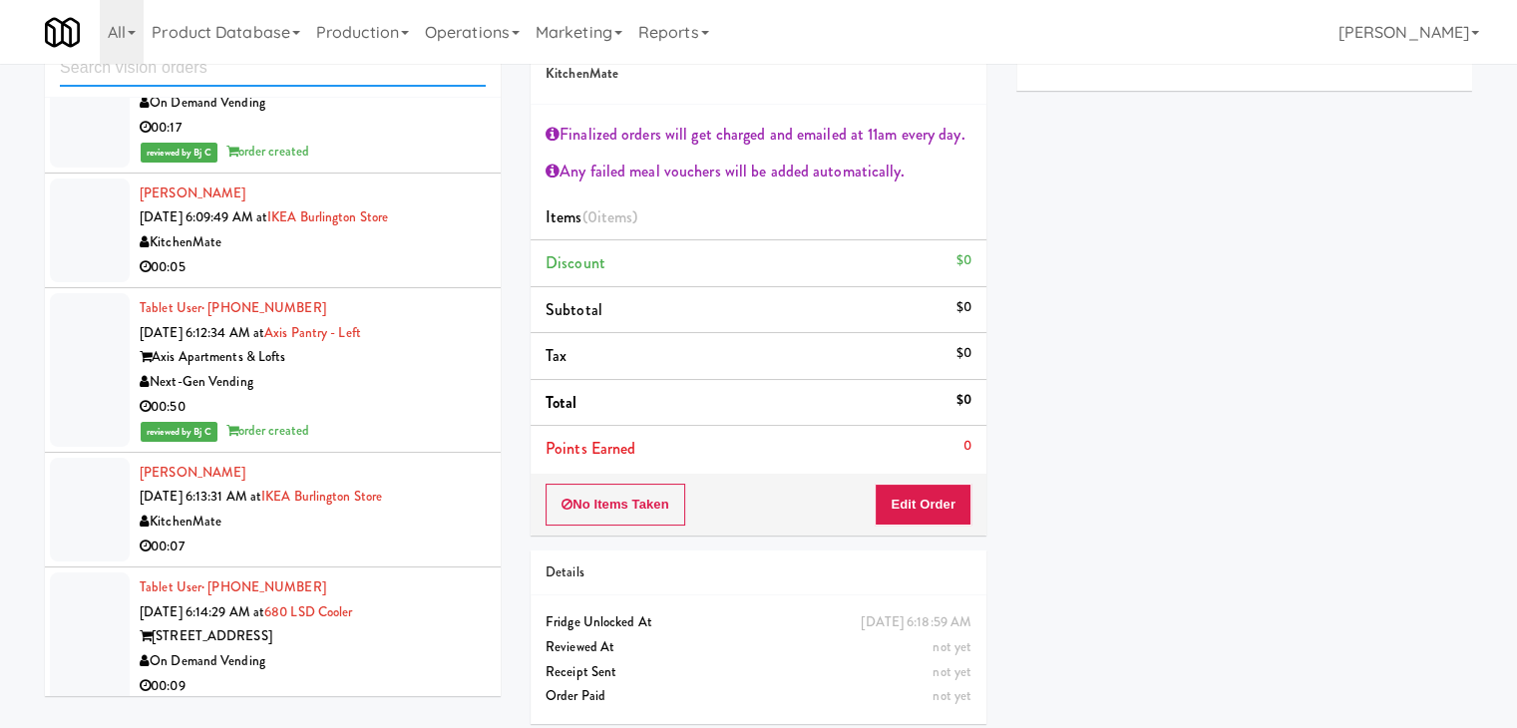
paste input "Pennys DC"
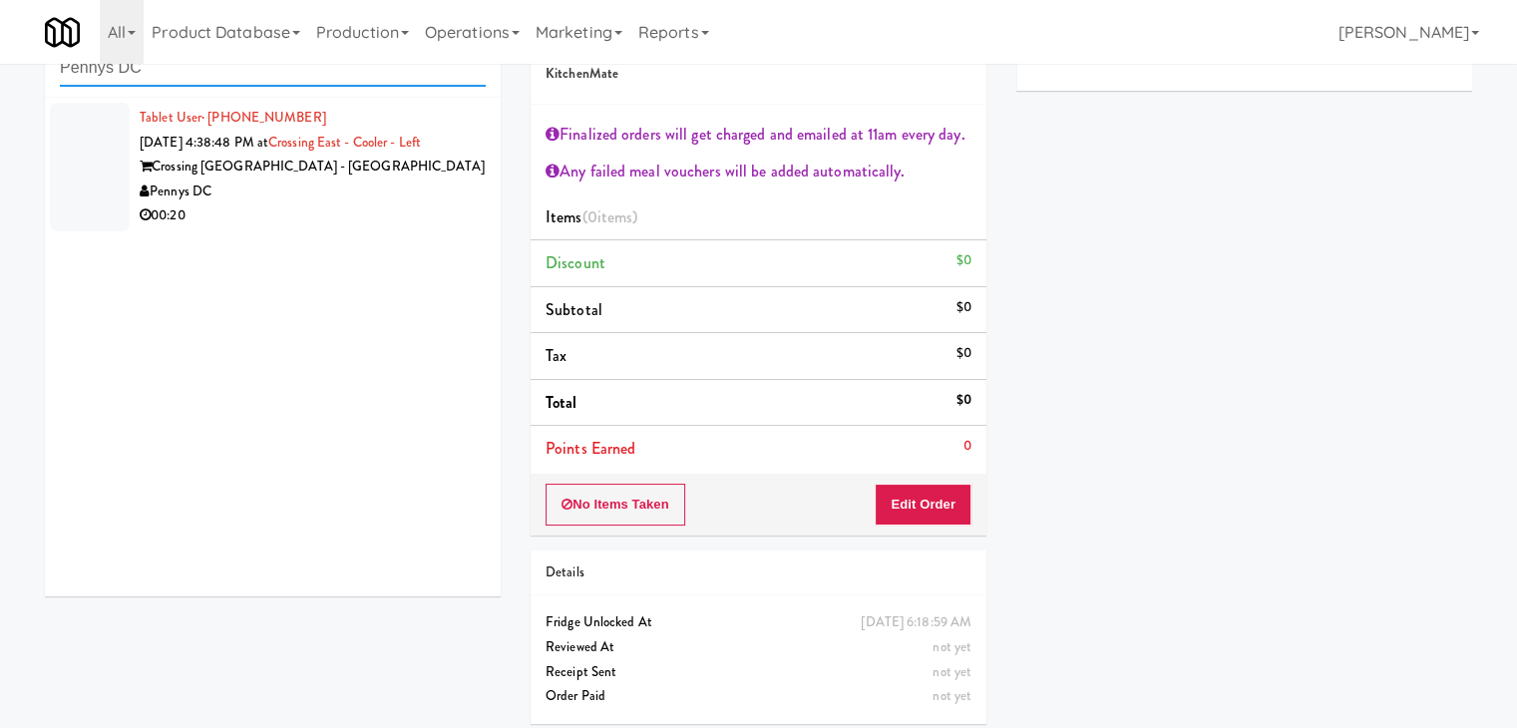
drag, startPoint x: 130, startPoint y: 77, endPoint x: 0, endPoint y: 79, distance: 129.7
paste input "H&H Vending"
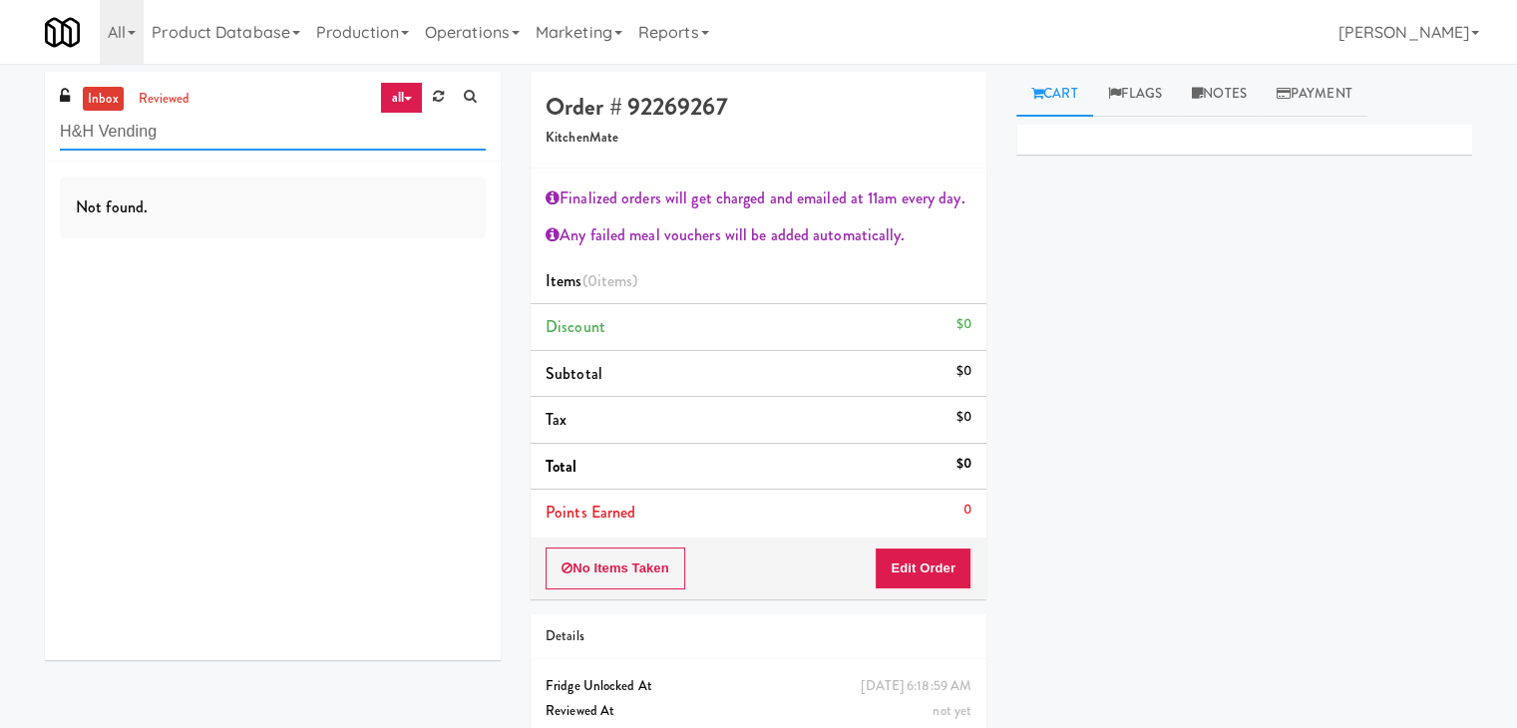
drag, startPoint x: 129, startPoint y: 136, endPoint x: 0, endPoint y: 142, distance: 128.8
paste input "[GEOGRAPHIC_DATA]"
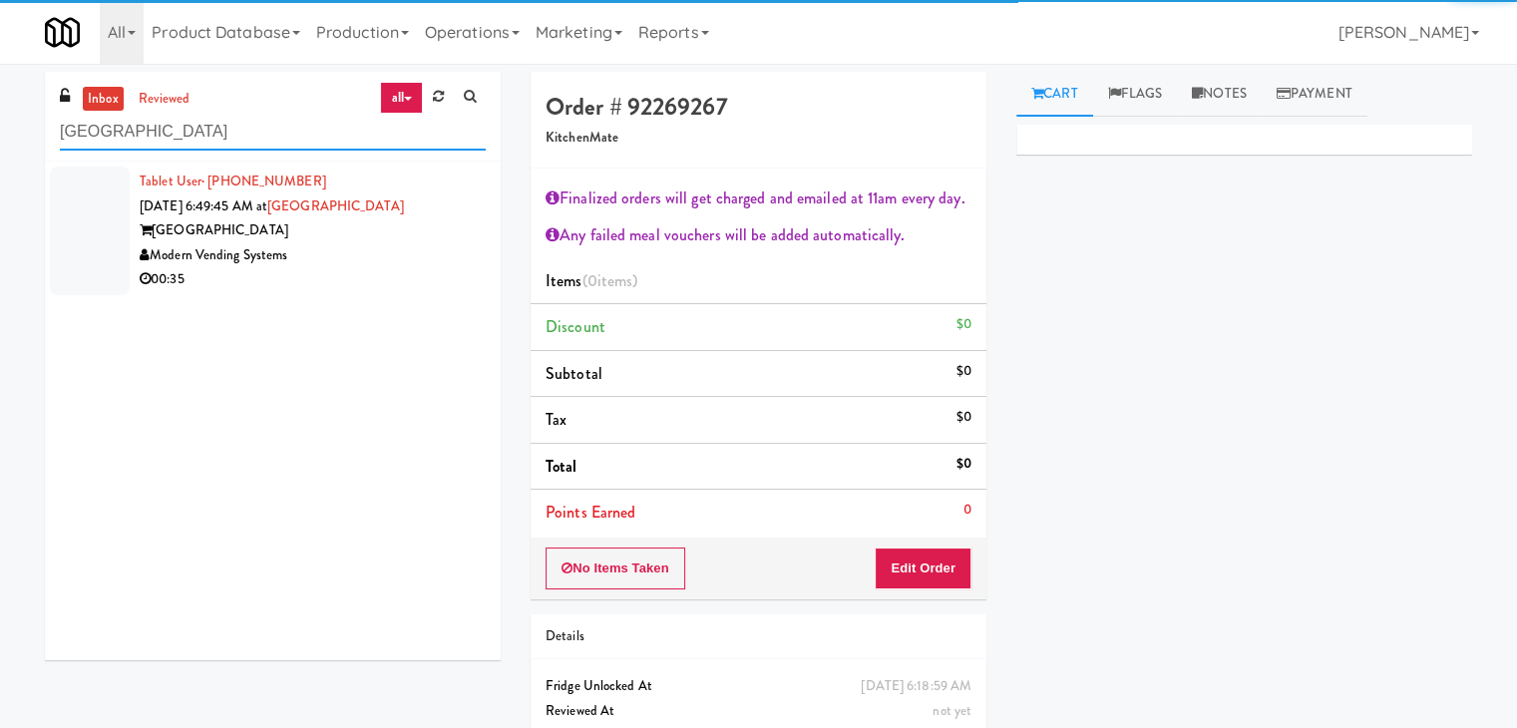
type input "[GEOGRAPHIC_DATA]"
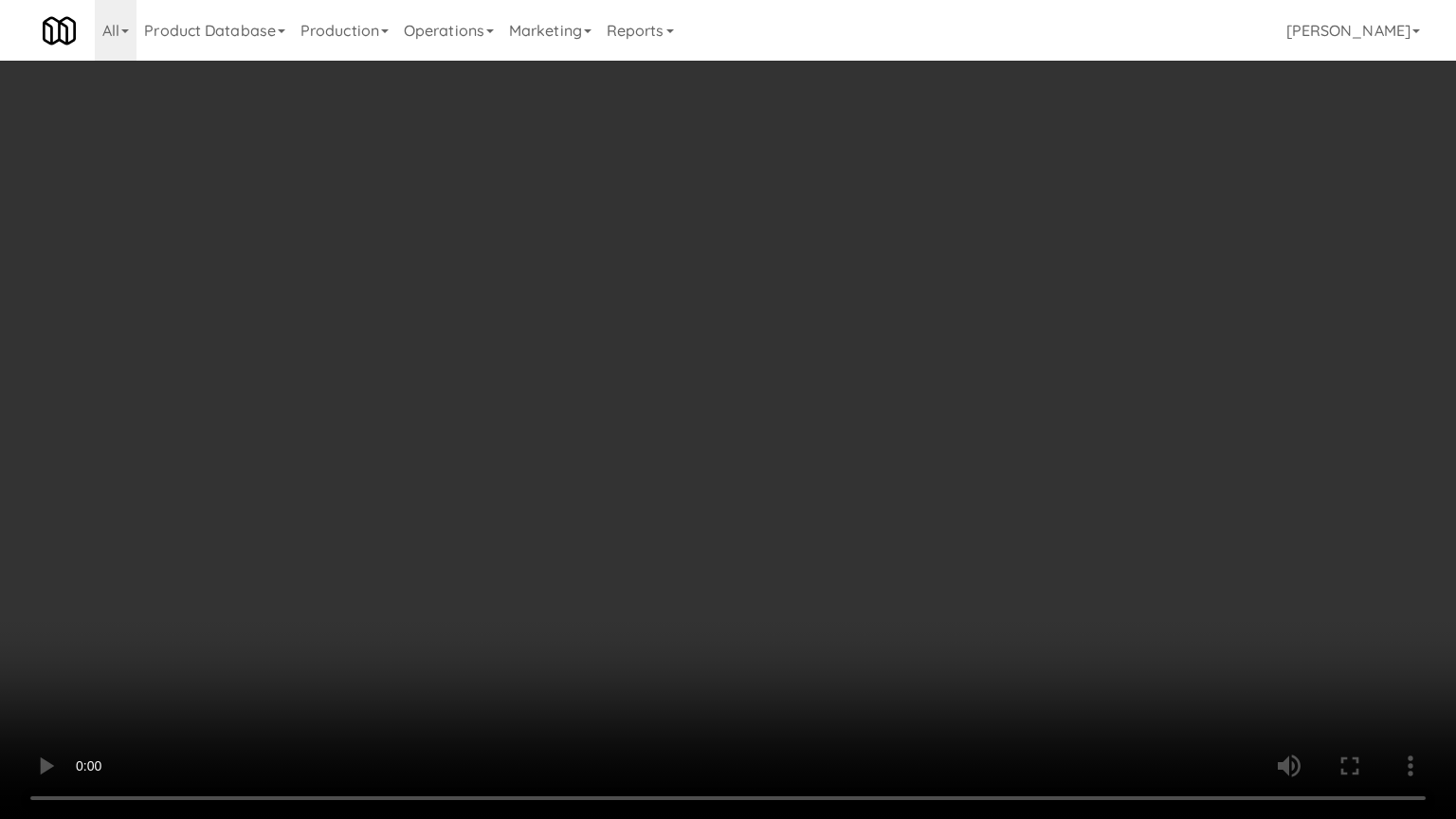
drag, startPoint x: 908, startPoint y: 508, endPoint x: 955, endPoint y: 277, distance: 235.7
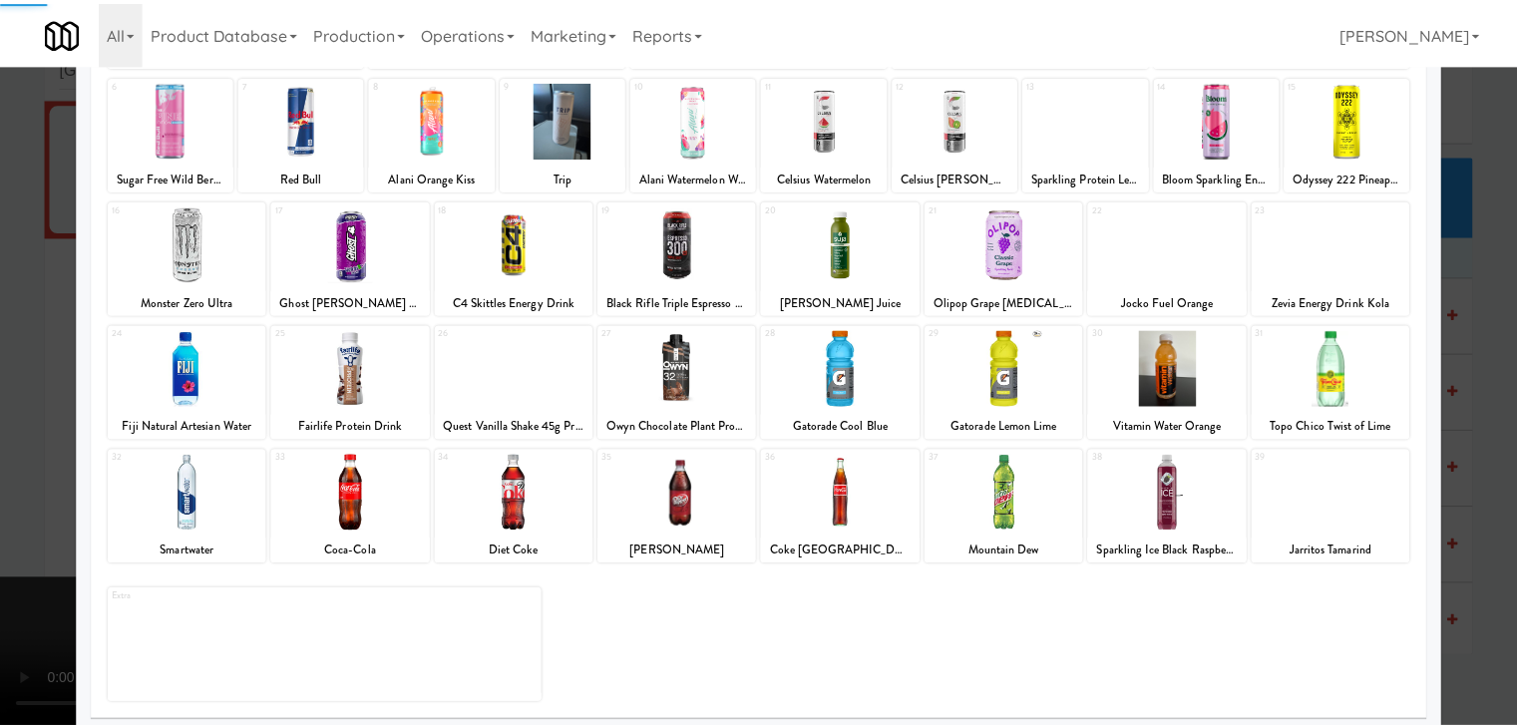
scroll to position [251, 0]
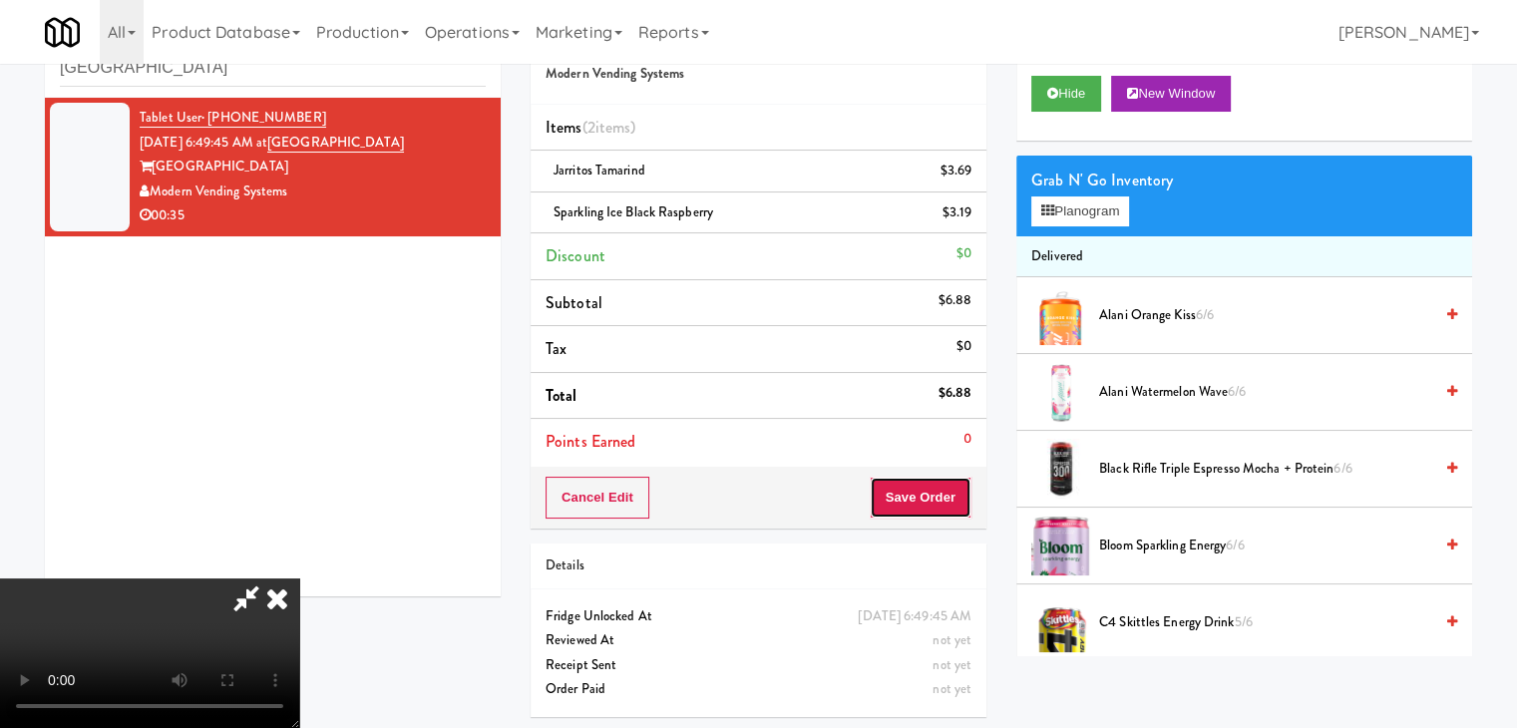
drag, startPoint x: 918, startPoint y: 467, endPoint x: 881, endPoint y: 400, distance: 76.3
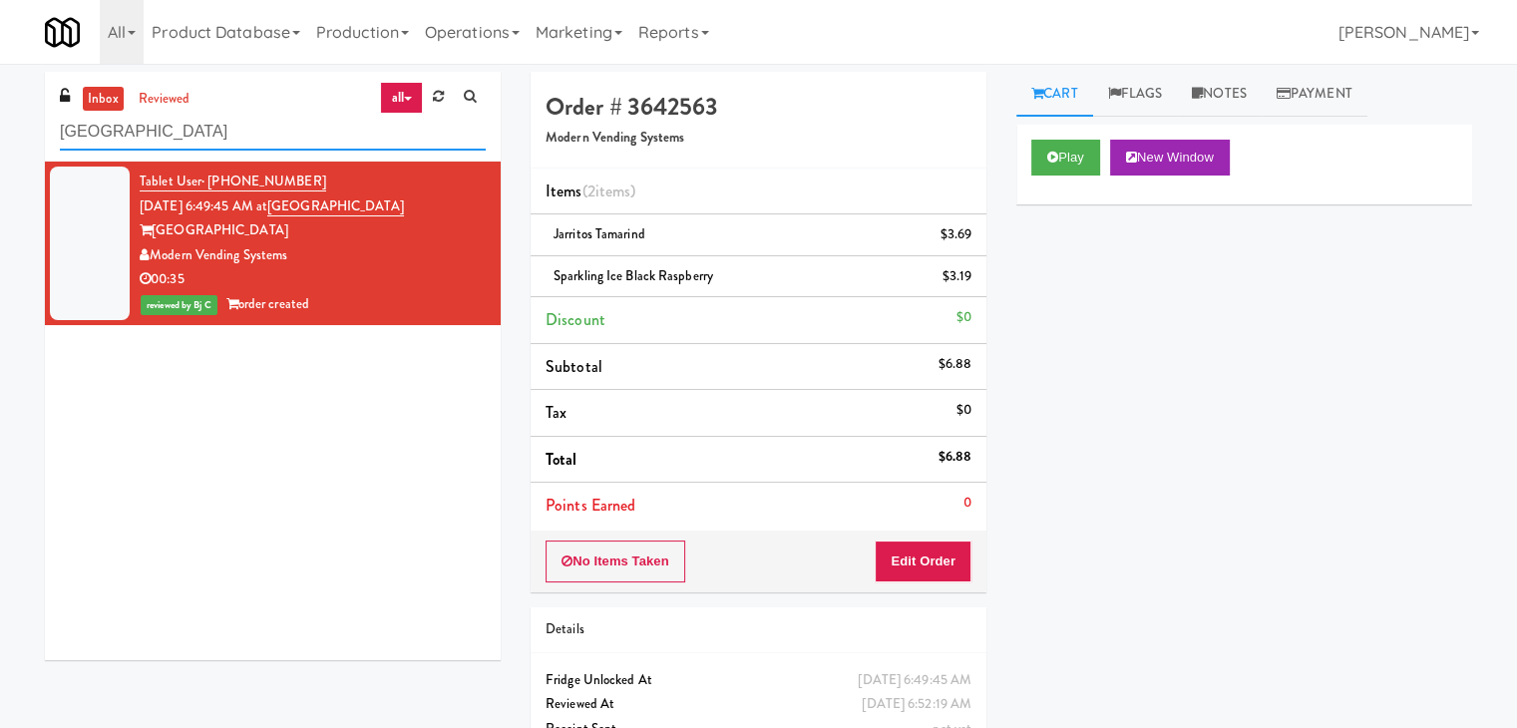
drag, startPoint x: 60, startPoint y: 130, endPoint x: 0, endPoint y: 130, distance: 59.8
paste input "[PERSON_NAME] Wall - Combo c"
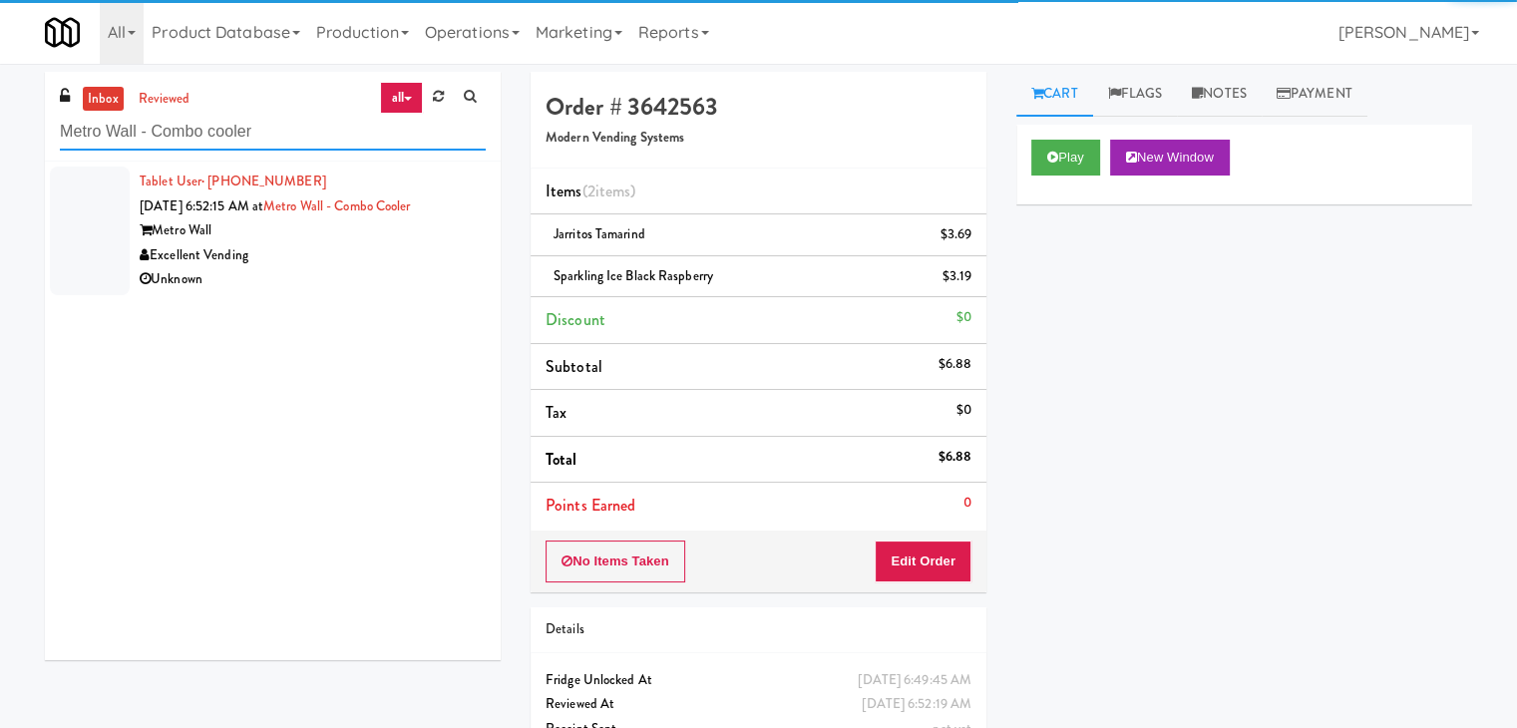
type input "Metro Wall - Combo cooler"
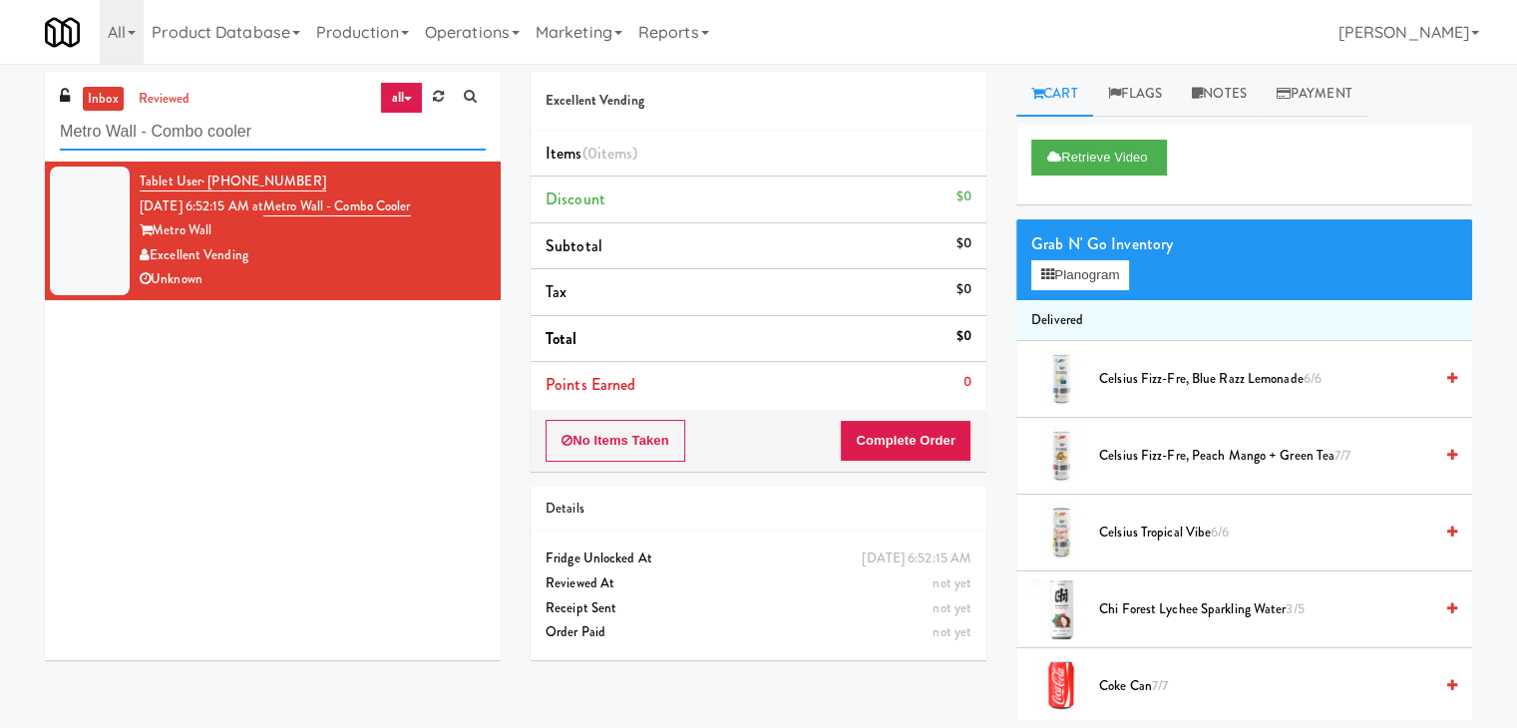
paste input "Alectra Utilities"
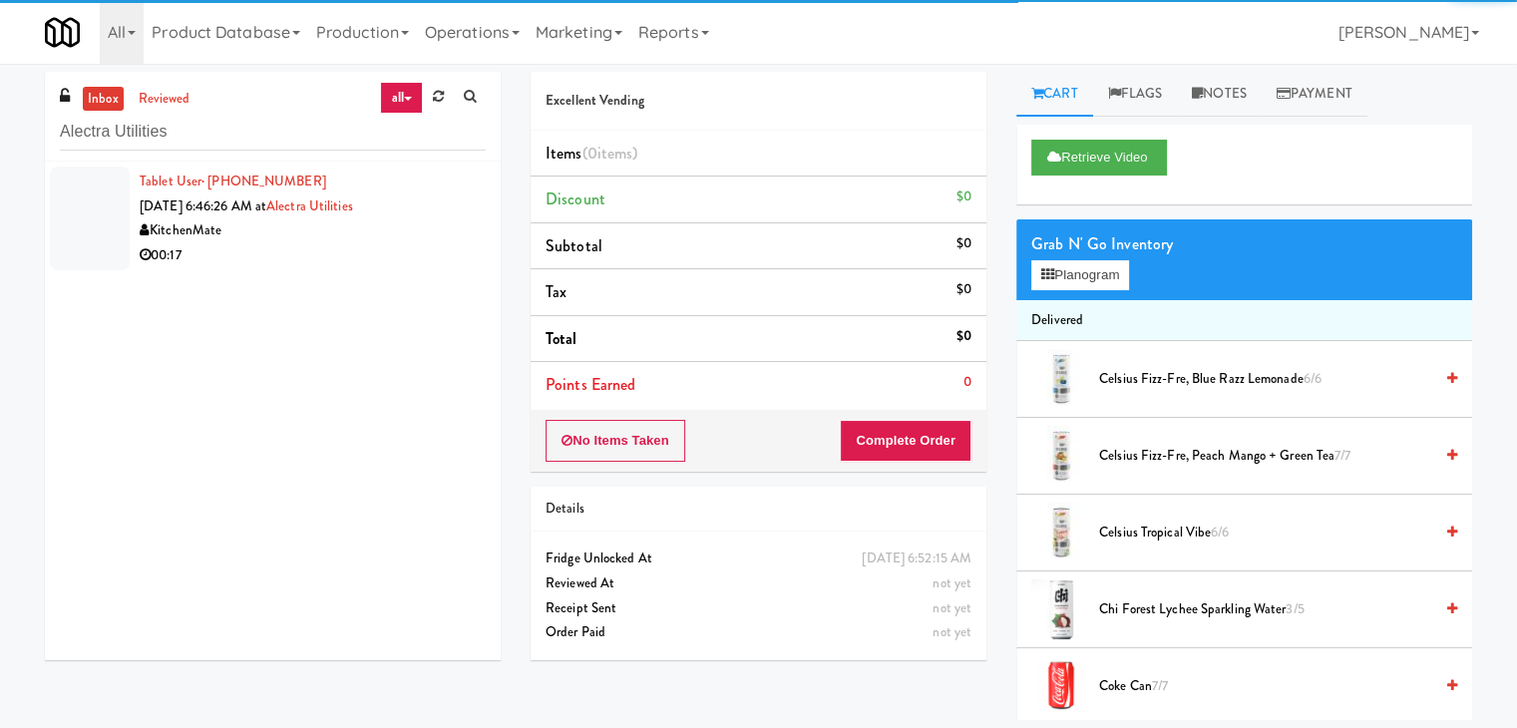
drag, startPoint x: 399, startPoint y: 280, endPoint x: 431, endPoint y: 272, distance: 32.9
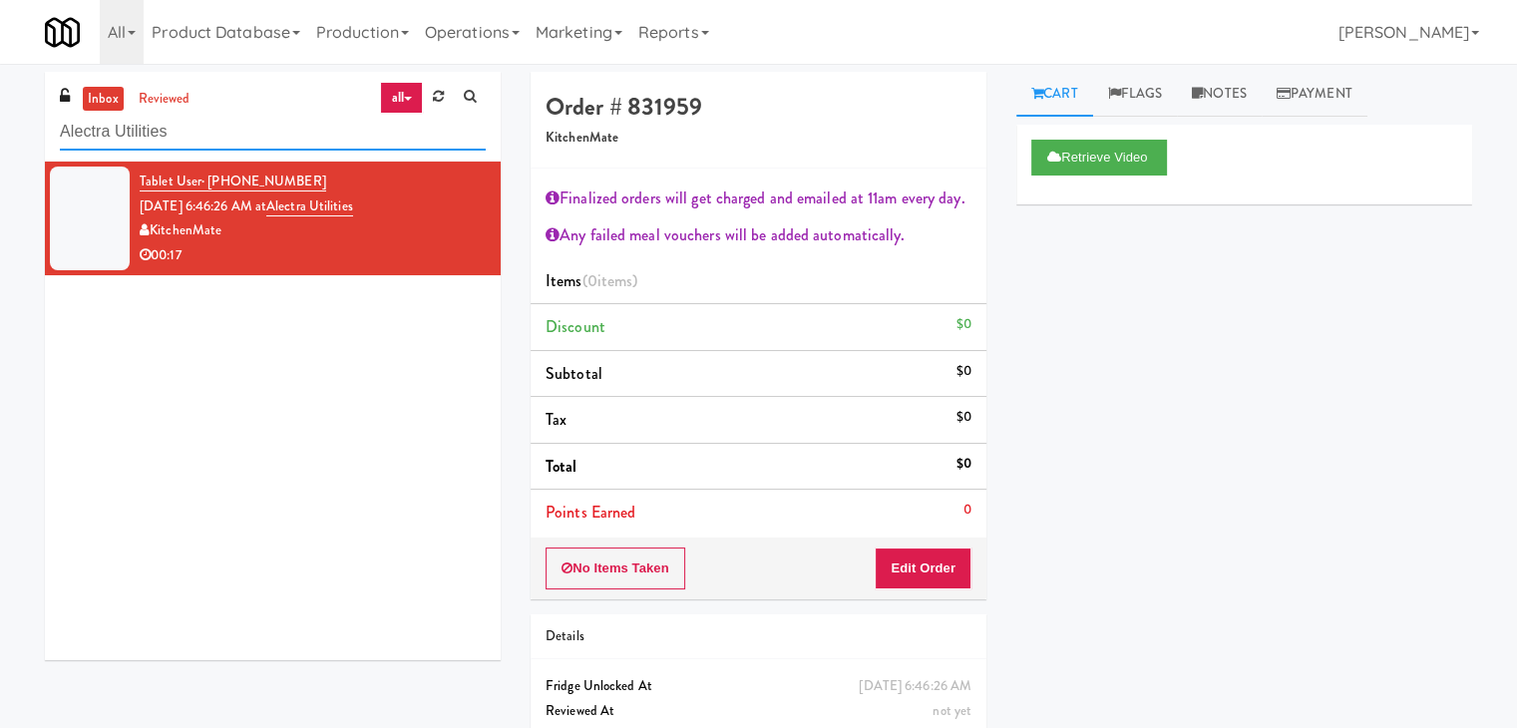
drag, startPoint x: 116, startPoint y: 125, endPoint x: 0, endPoint y: 132, distance: 115.9
paste input "IKEA TODO Store"
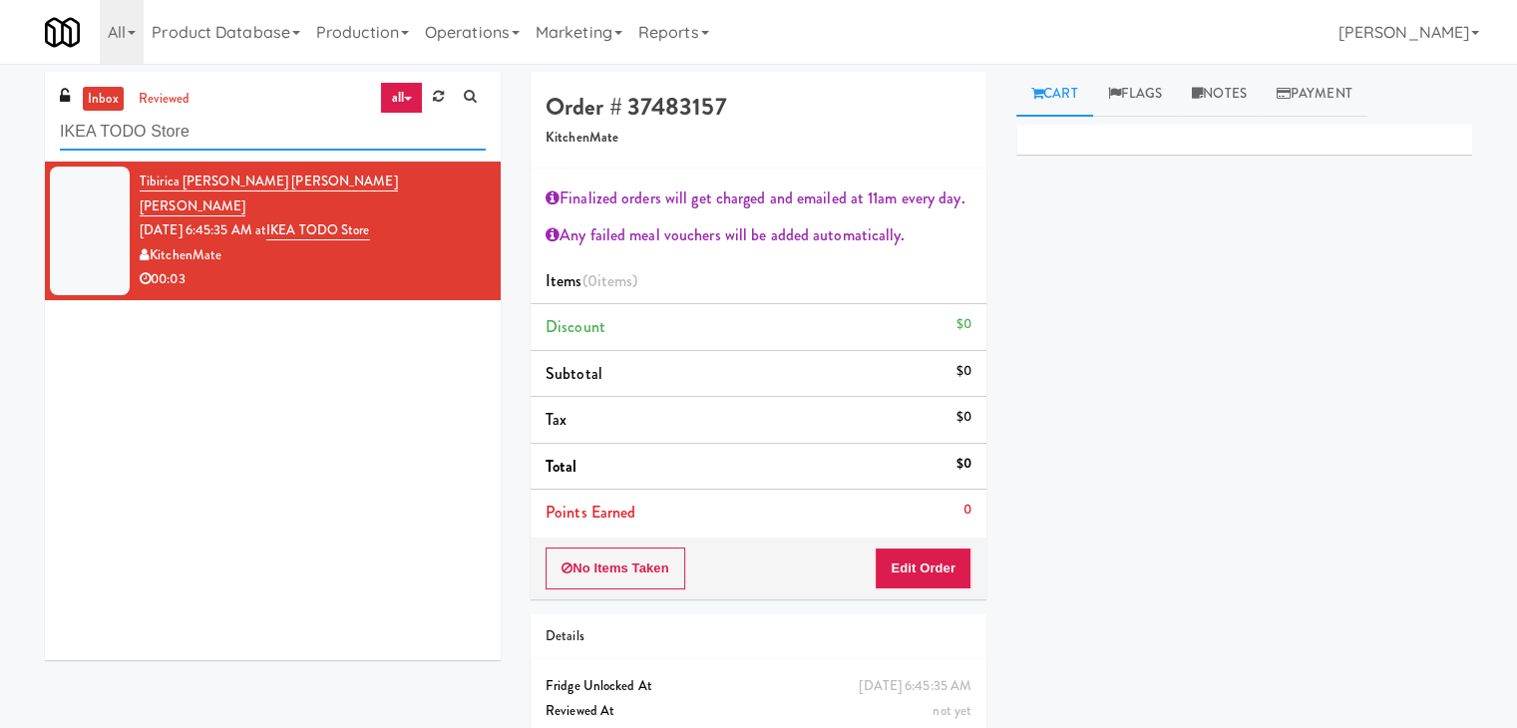
drag, startPoint x: 80, startPoint y: 133, endPoint x: 0, endPoint y: 145, distance: 80.7
paste input "Metro Wall - Combo cooler"
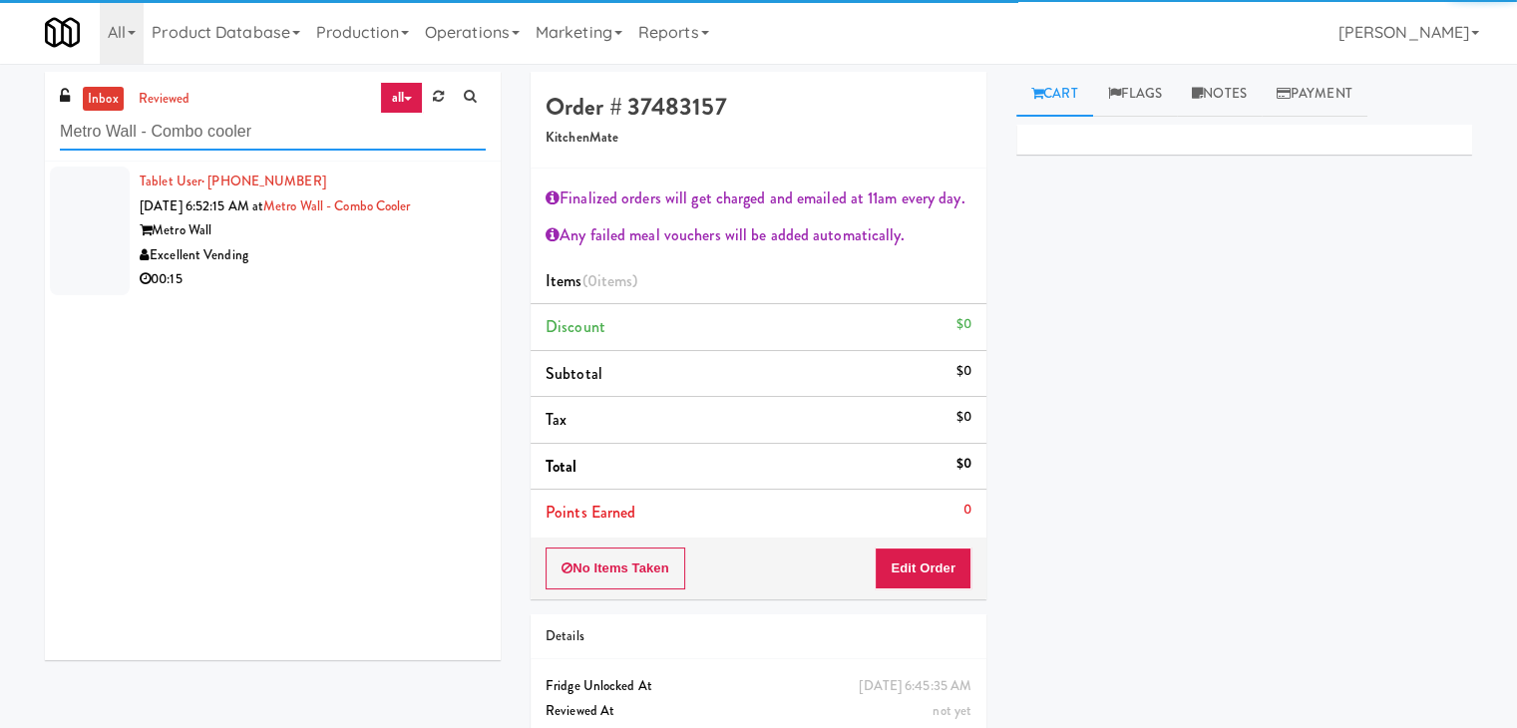
type input "Metro Wall - Combo cooler"
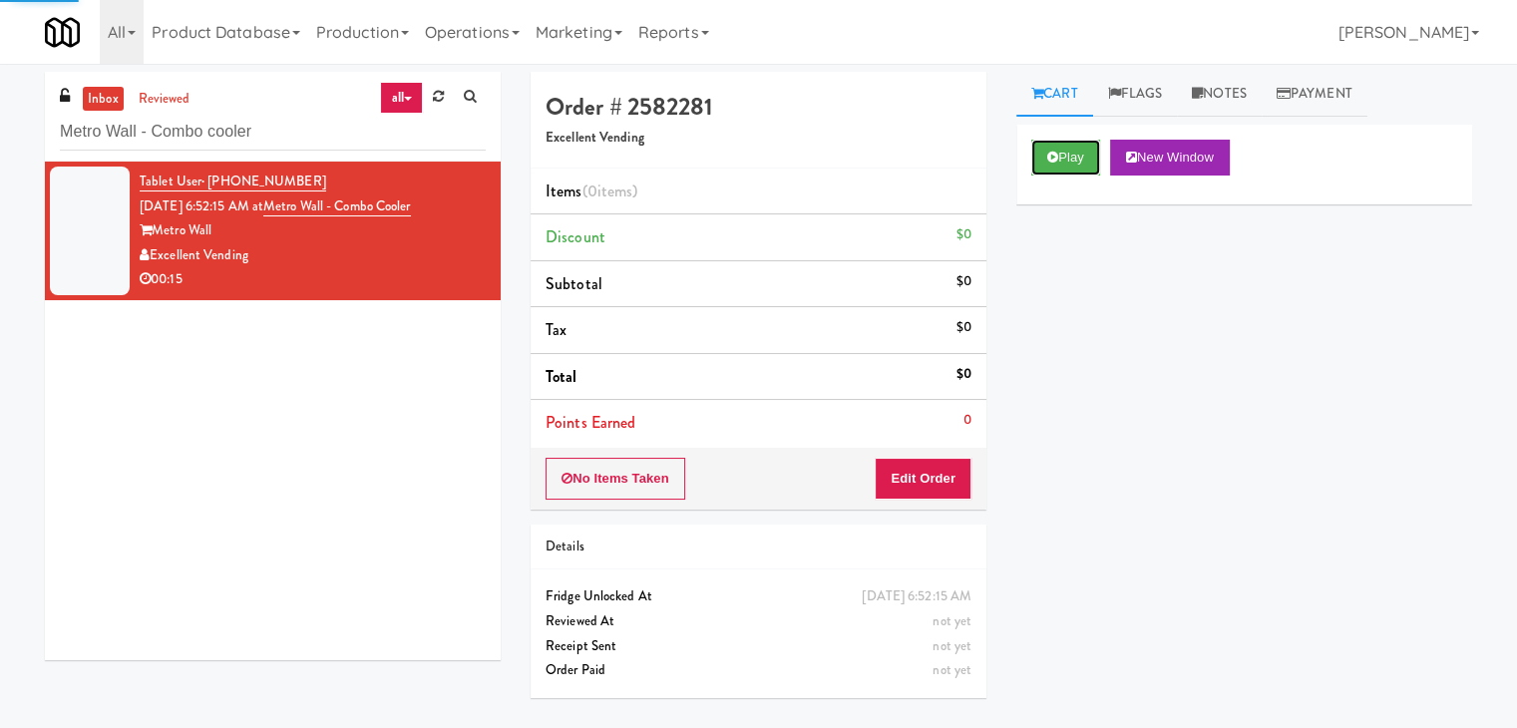
drag, startPoint x: 1033, startPoint y: 156, endPoint x: 995, endPoint y: 273, distance: 123.6
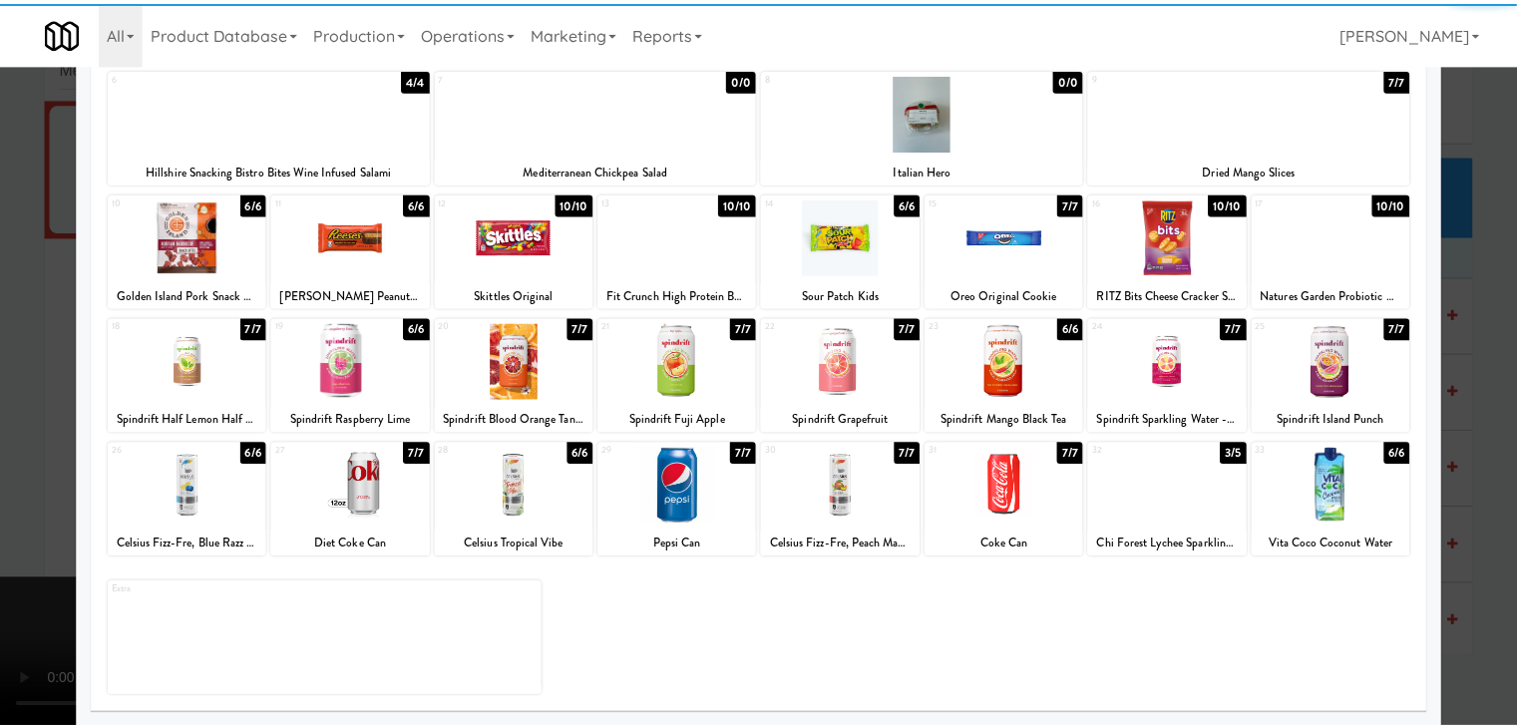
scroll to position [251, 0]
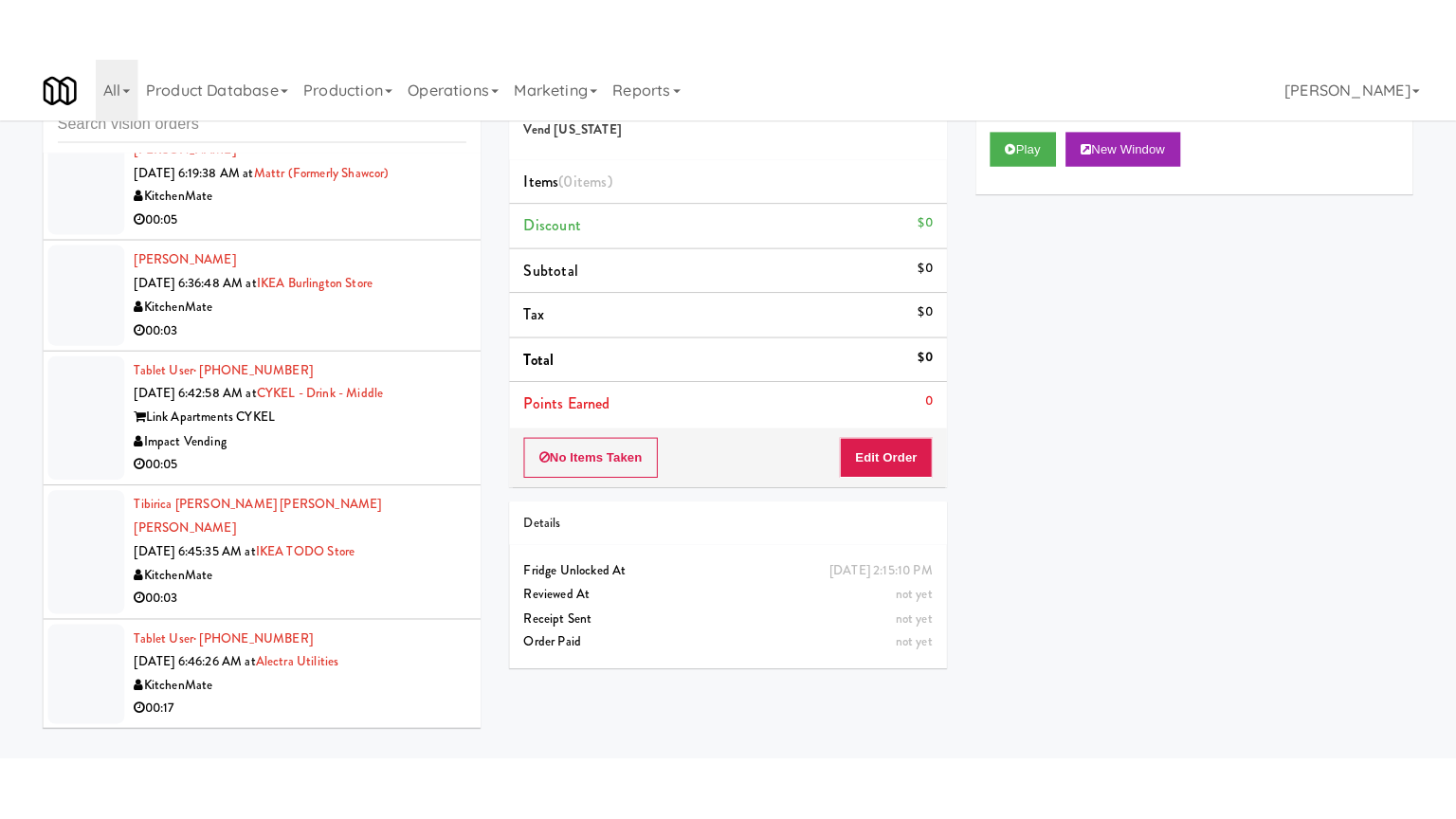
scroll to position [5973, 0]
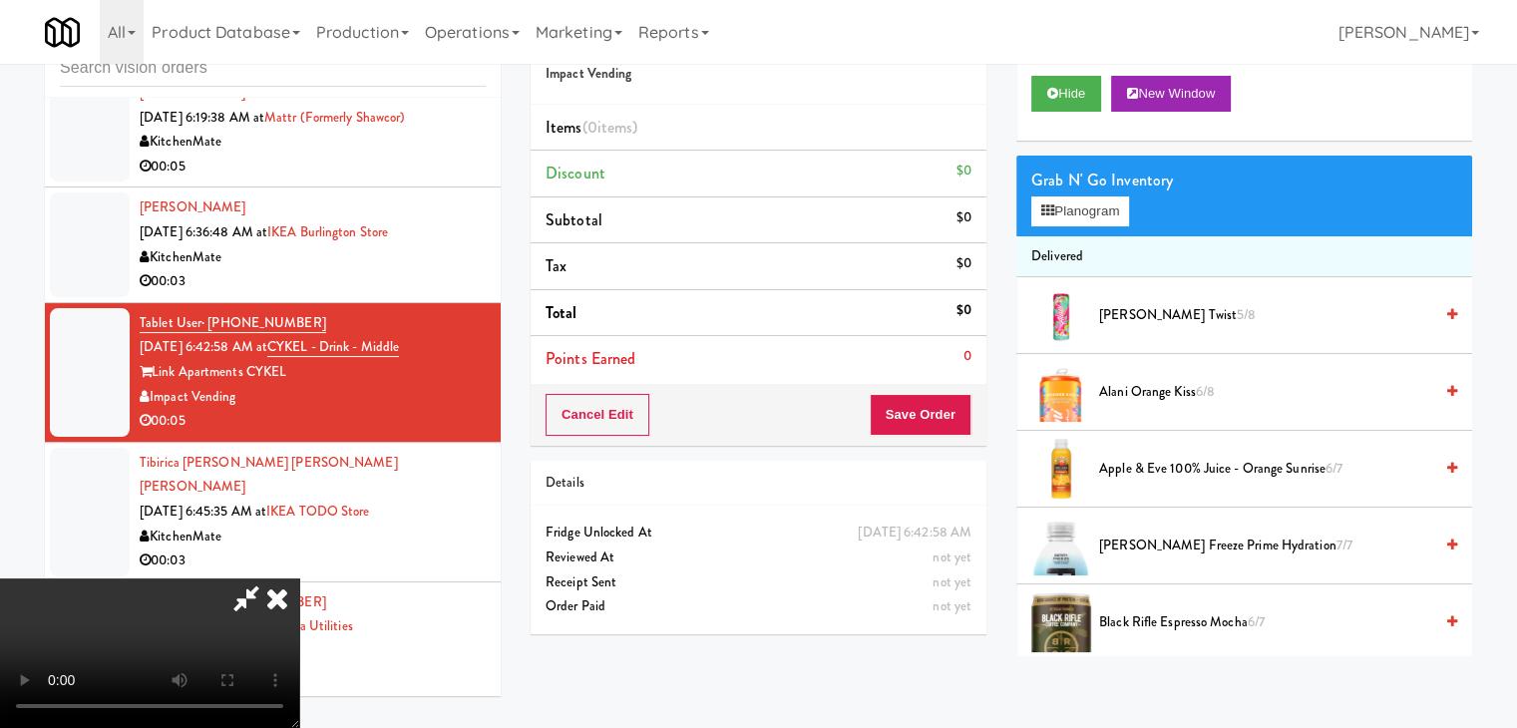
scroll to position [6213, 0]
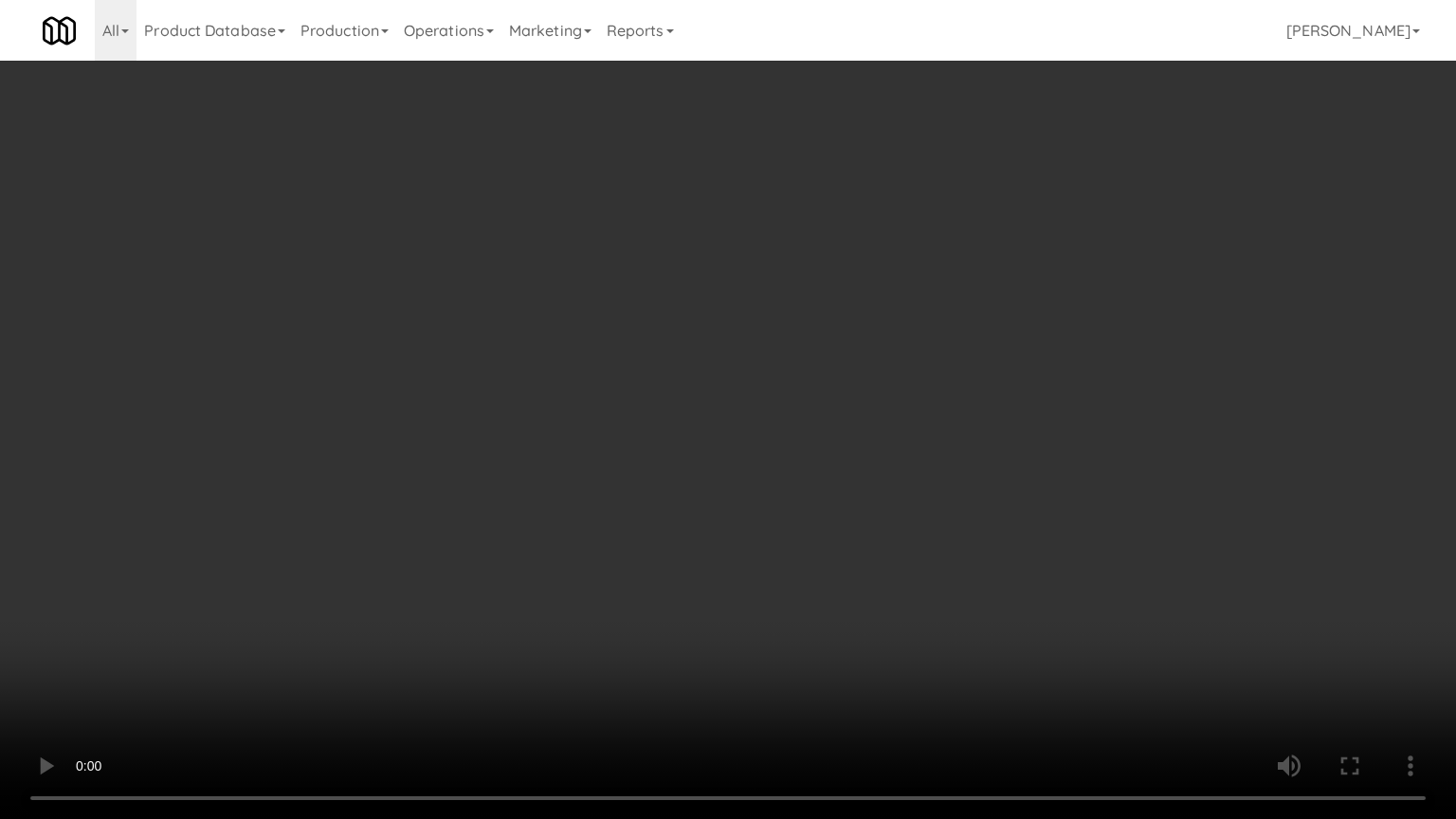
drag, startPoint x: 826, startPoint y: 530, endPoint x: 924, endPoint y: 329, distance: 223.6
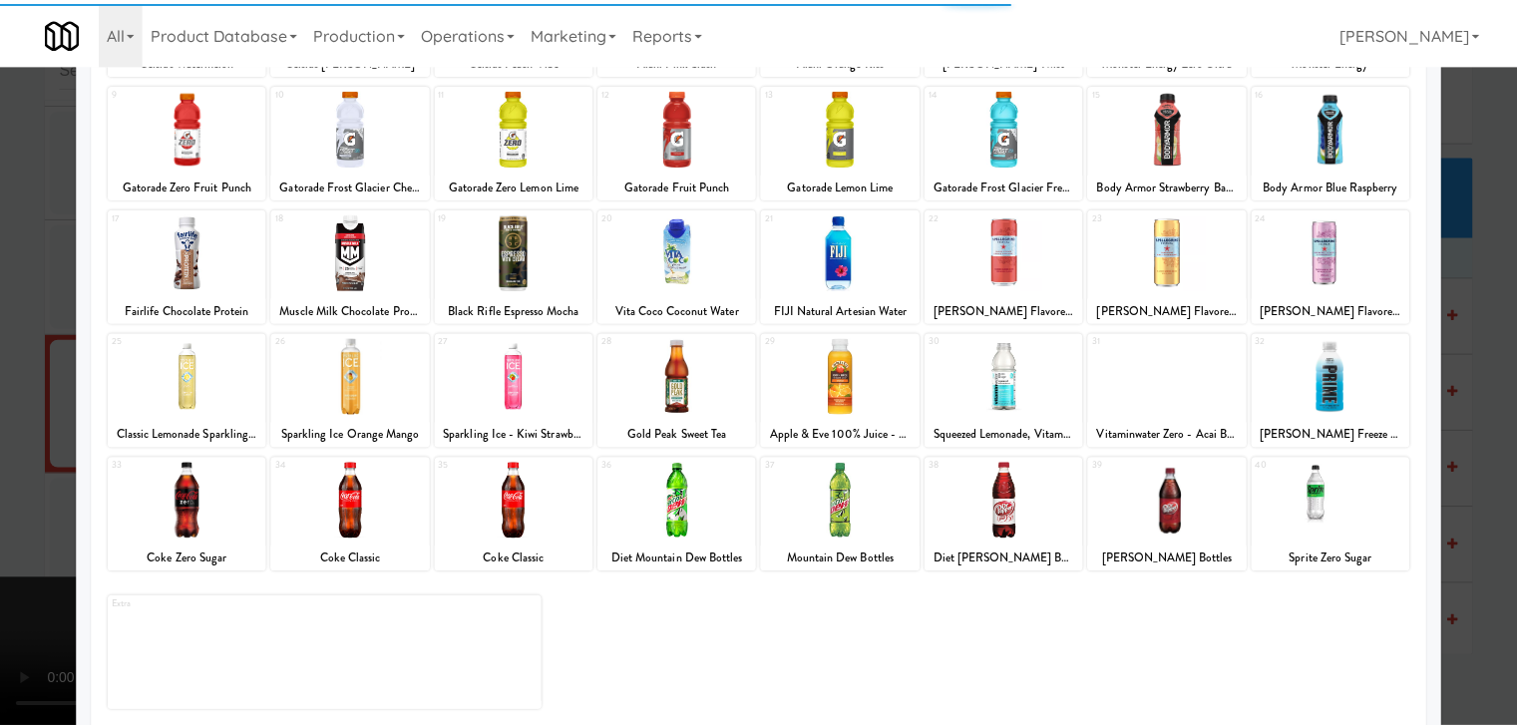
scroll to position [251, 0]
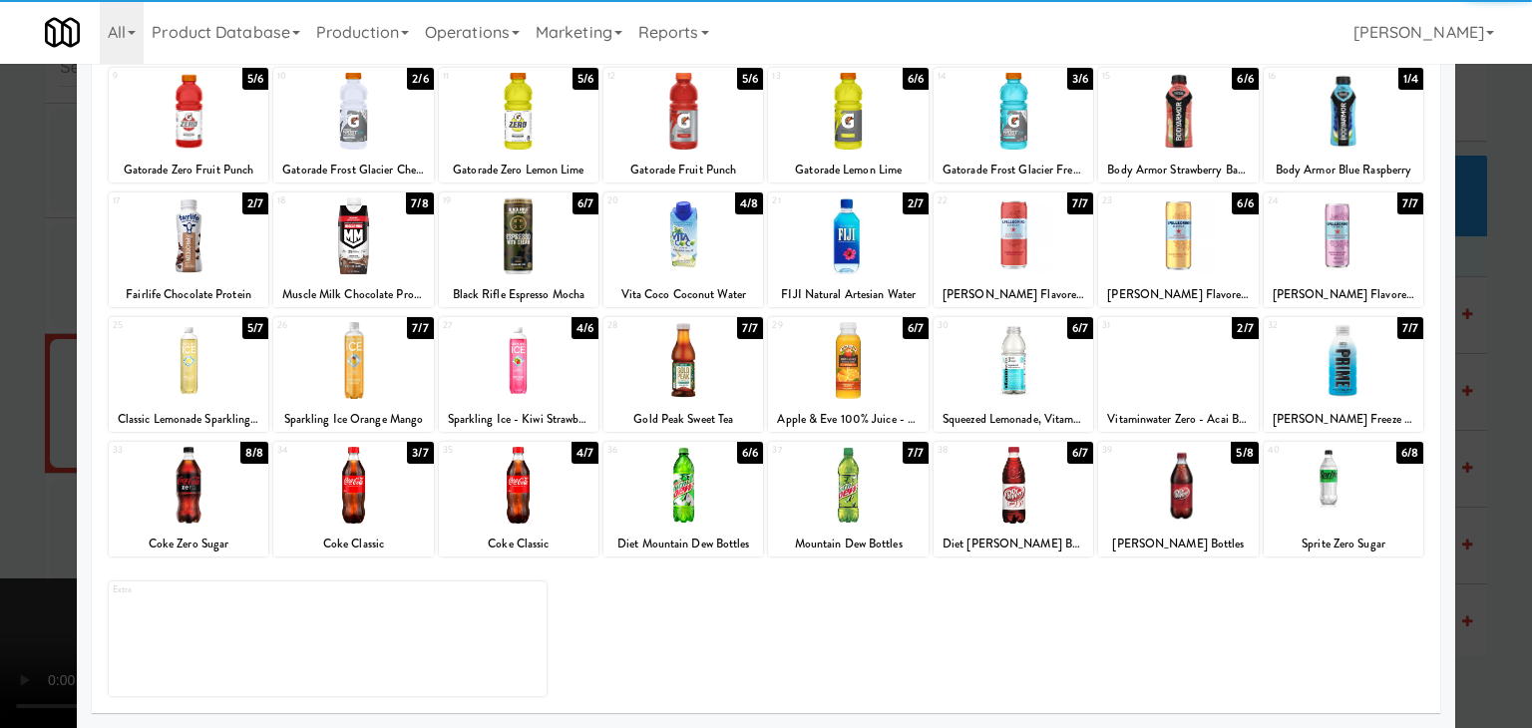
drag, startPoint x: 1194, startPoint y: 516, endPoint x: 1289, endPoint y: 520, distance: 94.8
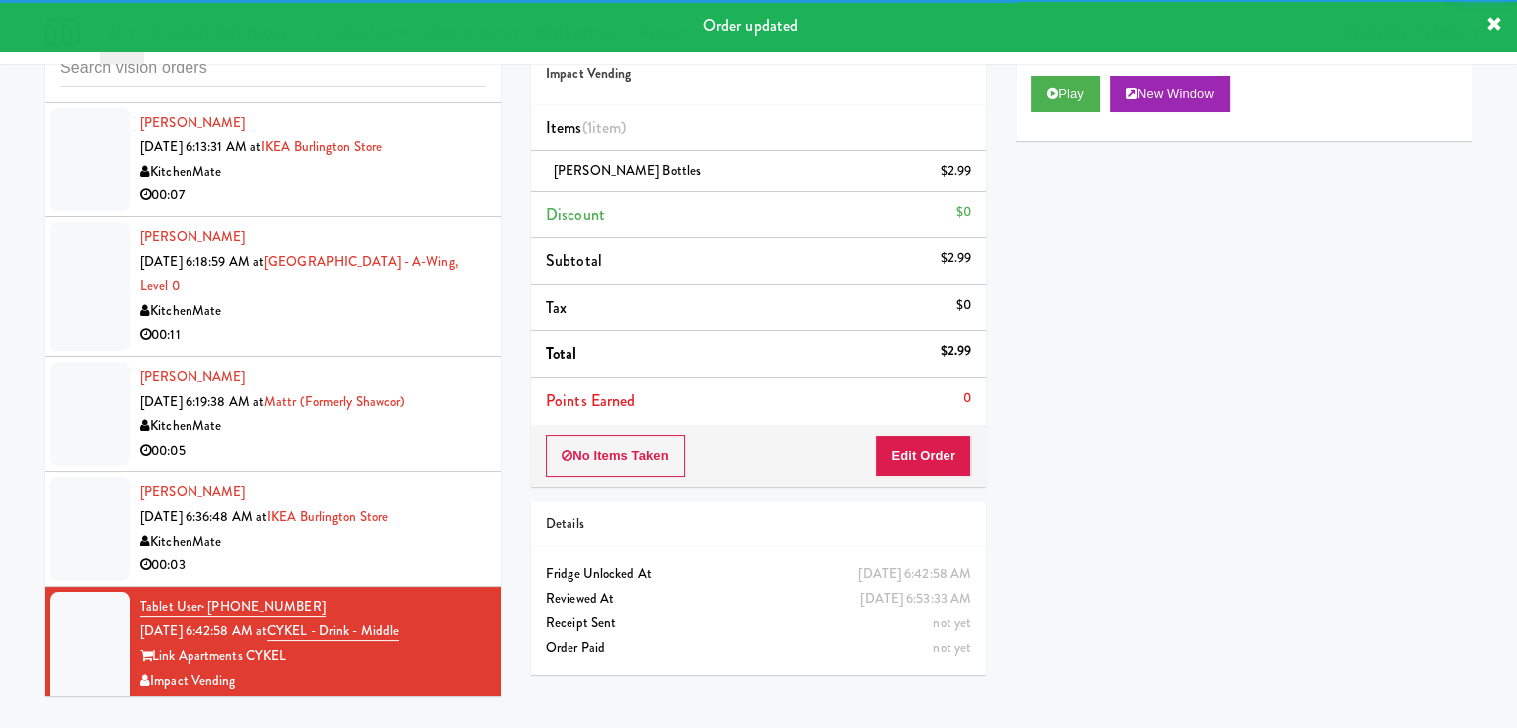
scroll to position [5888, 0]
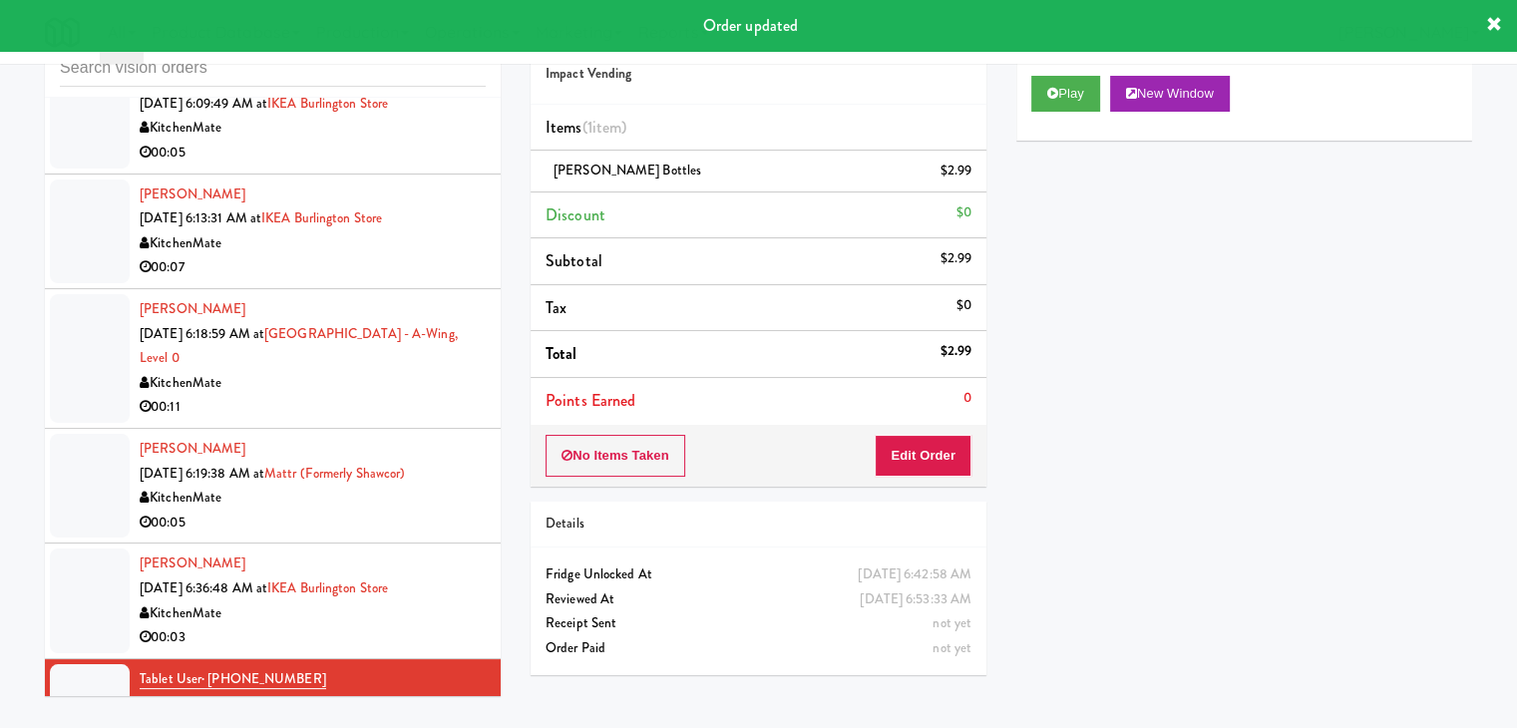
drag, startPoint x: 352, startPoint y: 450, endPoint x: 358, endPoint y: 460, distance: 11.6
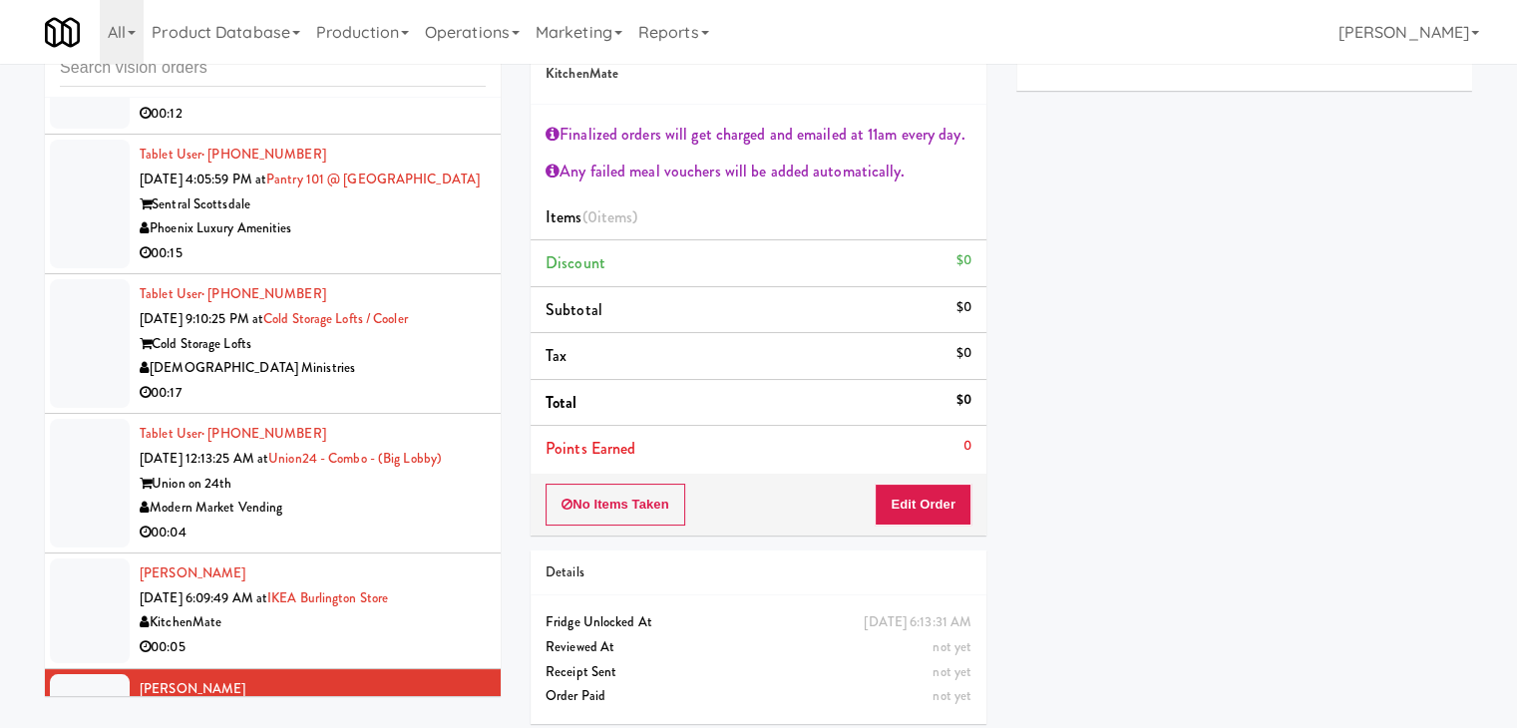
scroll to position [5389, 0]
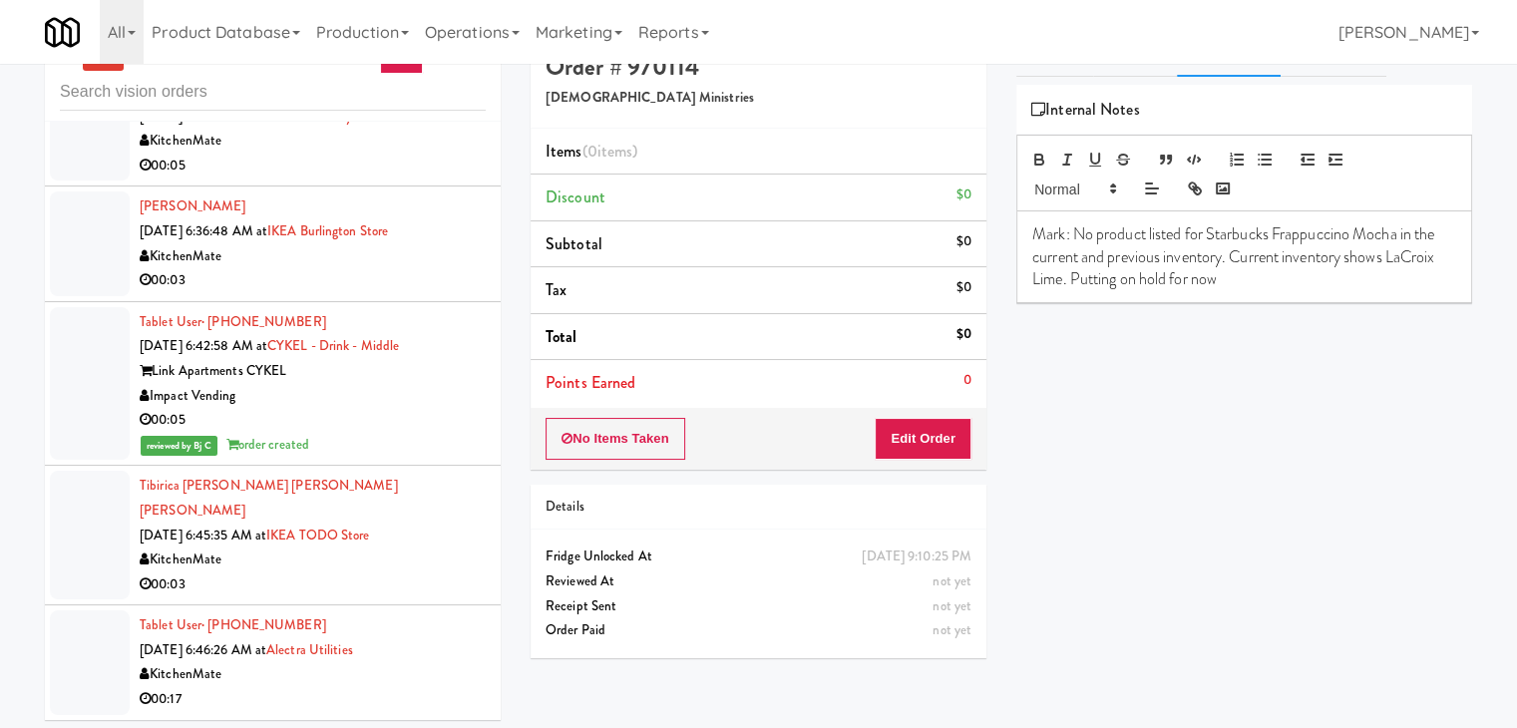
scroll to position [64, 0]
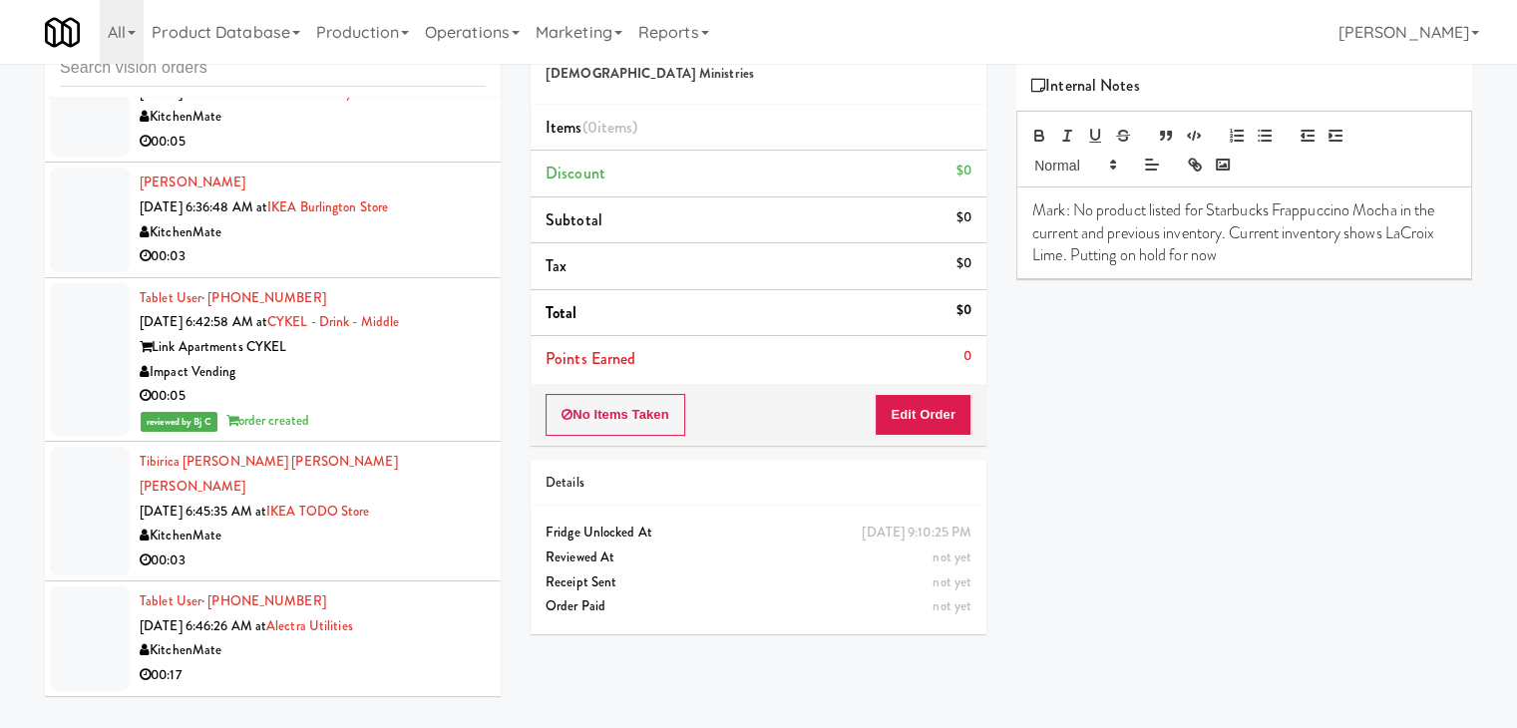
drag, startPoint x: 402, startPoint y: 640, endPoint x: 404, endPoint y: 566, distance: 73.8
